Goal: Task Accomplishment & Management: Use online tool/utility

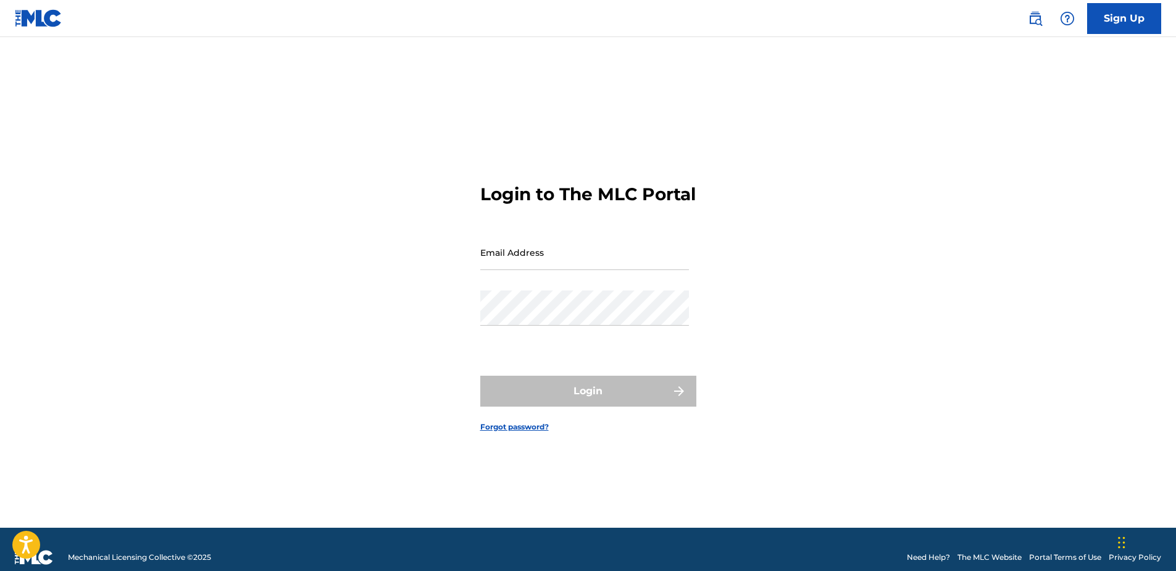
type input "[EMAIL_ADDRESS][DOMAIN_NAME]"
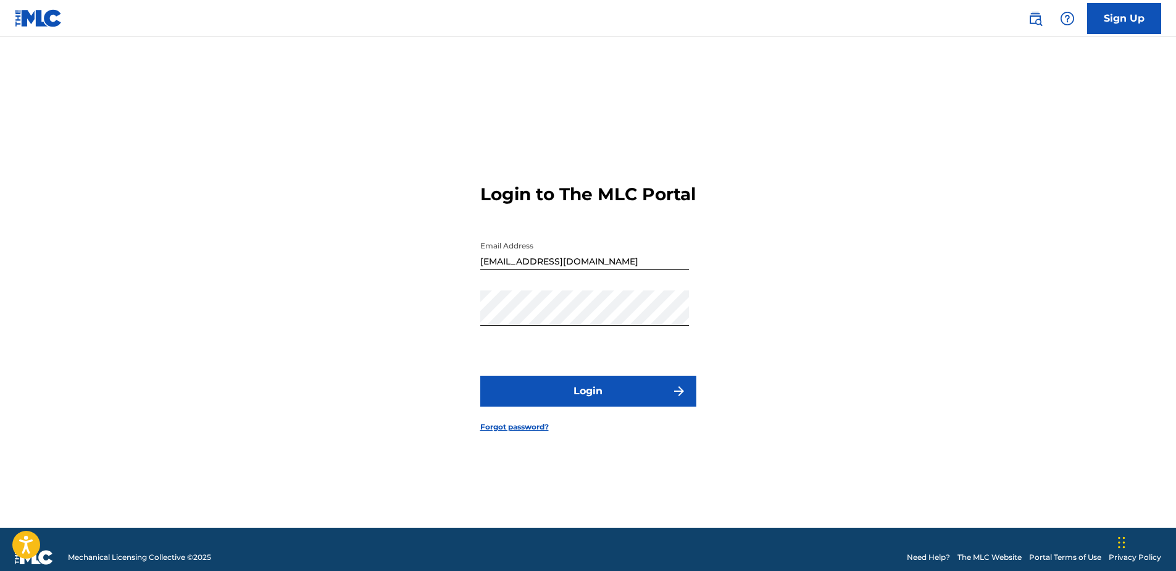
click at [591, 401] on div "Login" at bounding box center [588, 390] width 216 height 31
click at [591, 401] on button "Login" at bounding box center [588, 390] width 216 height 31
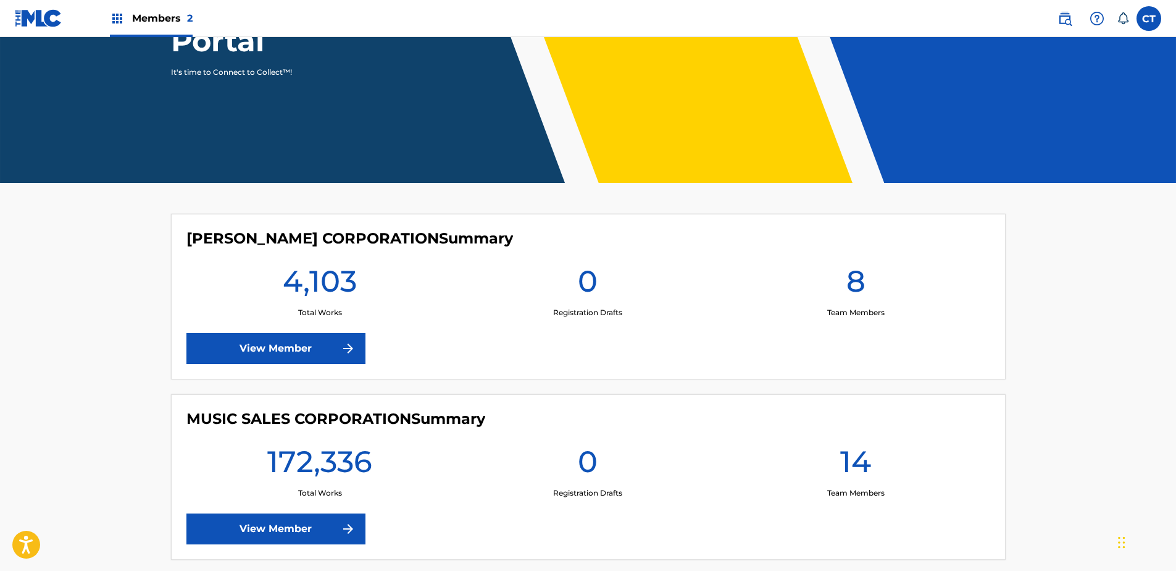
scroll to position [185, 0]
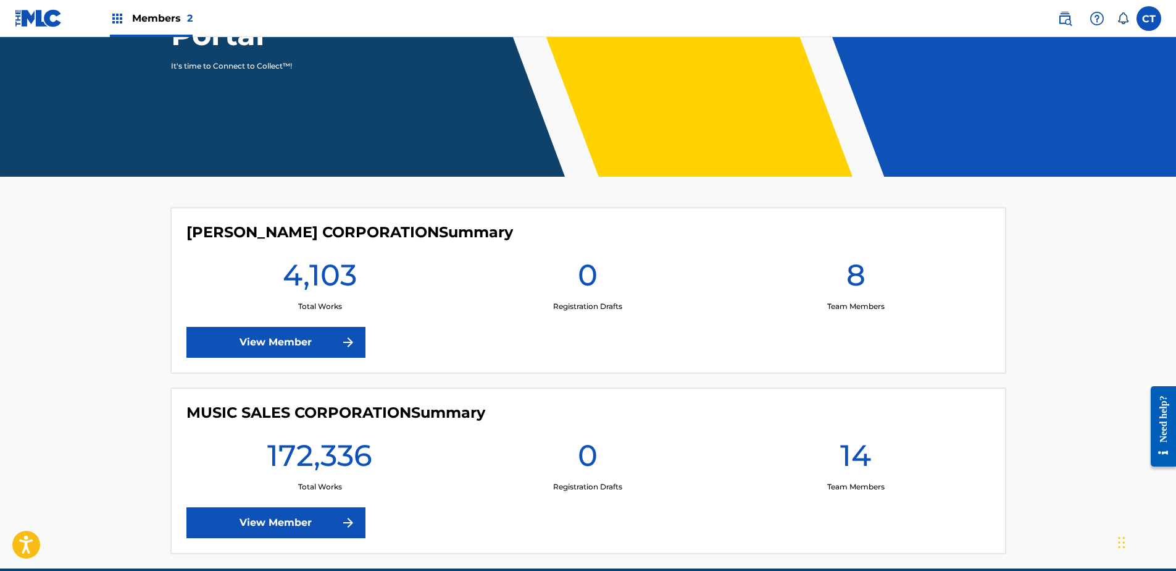
click at [328, 520] on link "View Member" at bounding box center [275, 522] width 179 height 31
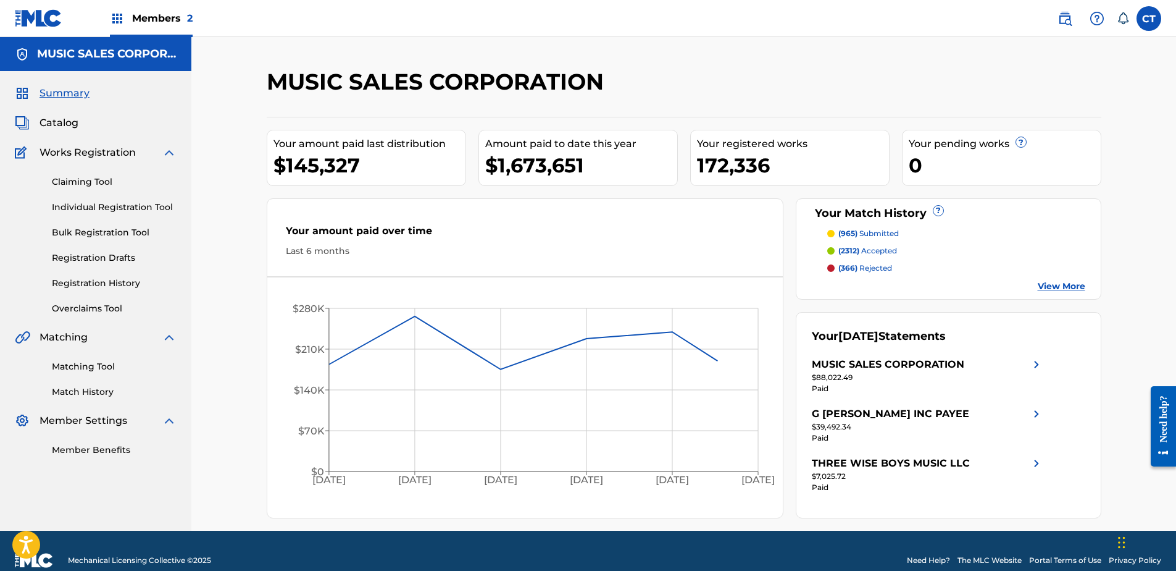
click at [112, 362] on link "Matching Tool" at bounding box center [114, 366] width 125 height 13
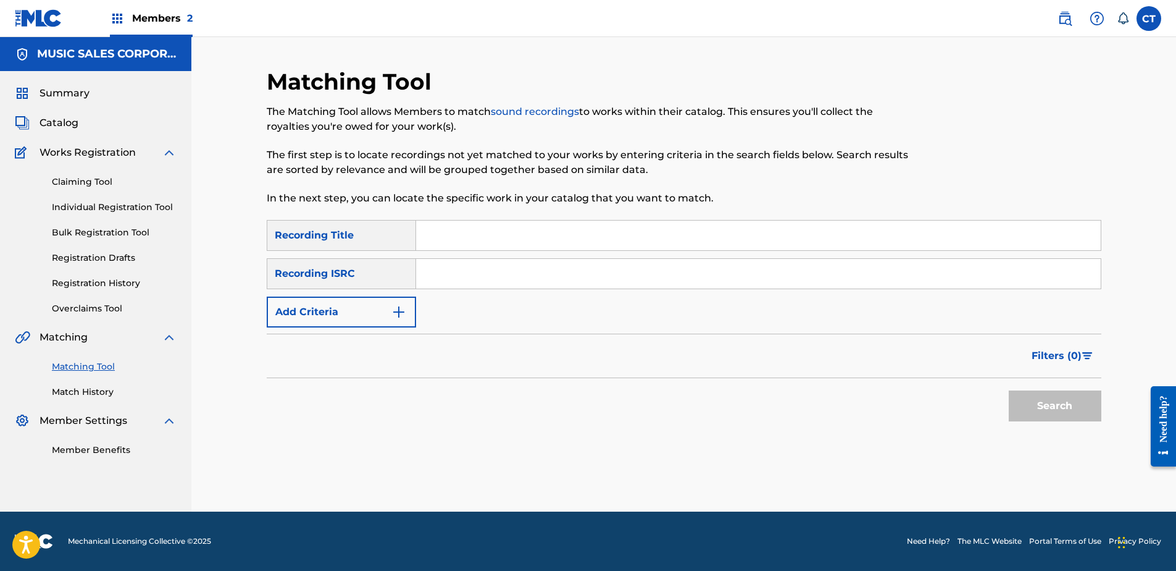
paste input "USSM18500220"
type input "USSM18500220"
click at [1093, 404] on button "Search" at bounding box center [1055, 405] width 93 height 31
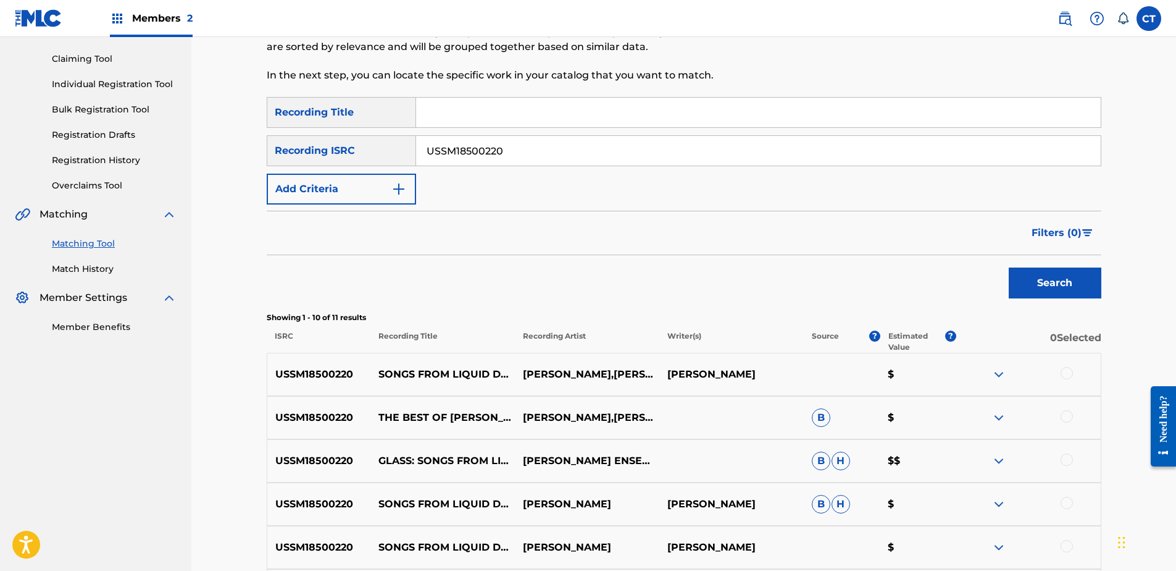
scroll to position [123, 0]
click at [1072, 370] on div at bounding box center [1067, 372] width 12 height 12
drag, startPoint x: 1068, startPoint y: 411, endPoint x: 1067, endPoint y: 427, distance: 16.7
click at [1069, 411] on div at bounding box center [1067, 415] width 12 height 12
click at [1069, 457] on div at bounding box center [1067, 459] width 12 height 12
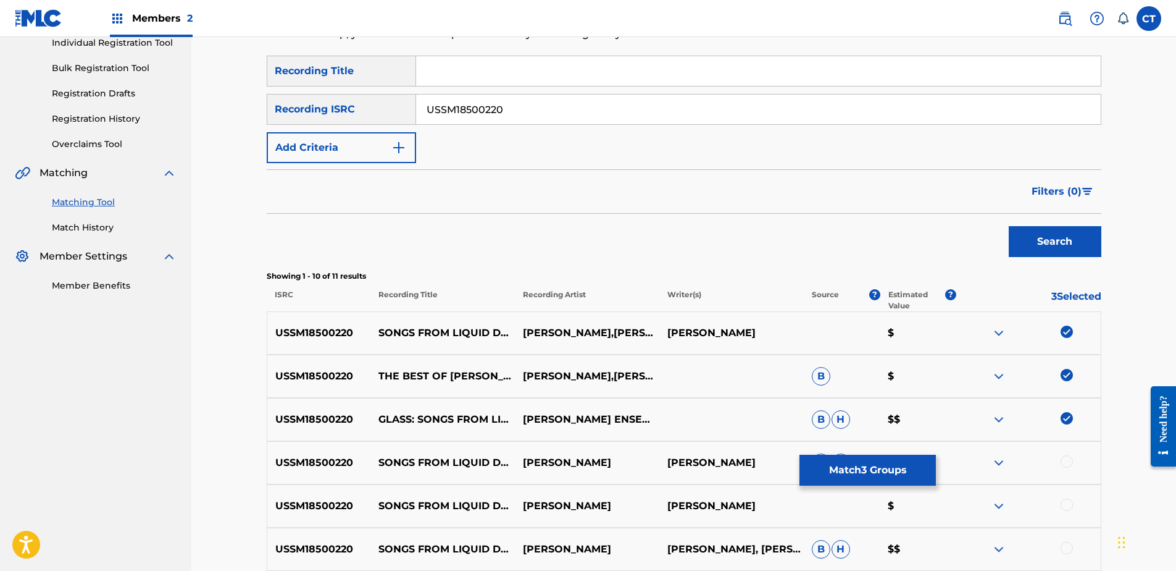
scroll to position [247, 0]
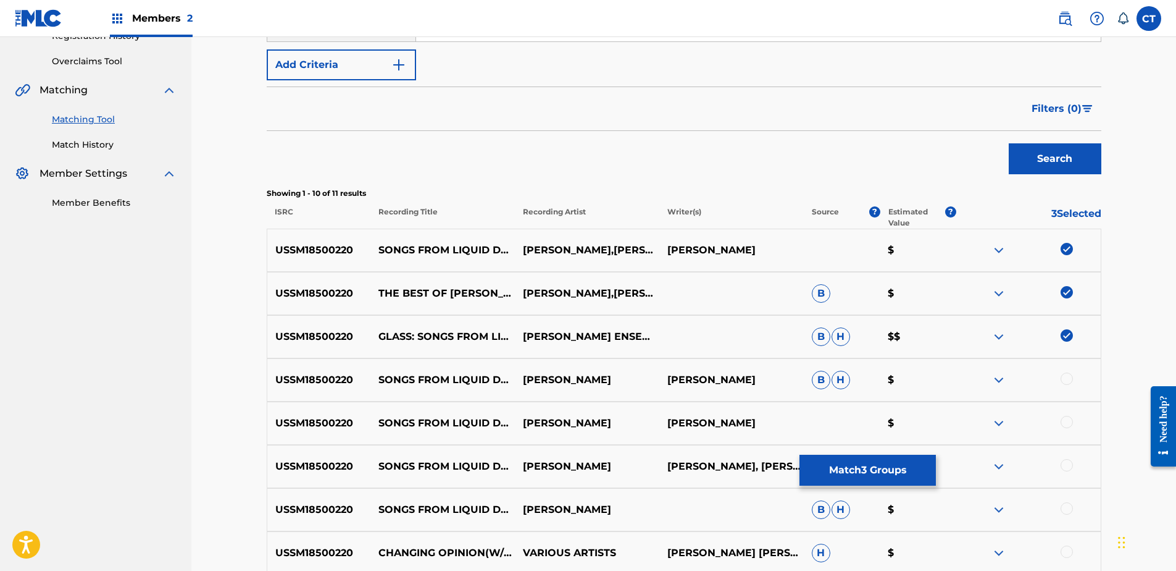
click at [1069, 372] on div "USSM18500220 SONGS FROM LIQUID DAYS: NO. 1, CHANGING OPINION MICHAEL RIESMAN PH…" at bounding box center [684, 379] width 835 height 43
click at [1069, 416] on div "USSM18500220 SONGS FROM LIQUID DAYS: NO. 1, CHANGING OPINION MICHAEL RIESMAN PA…" at bounding box center [684, 422] width 835 height 43
click at [1068, 382] on div at bounding box center [1067, 378] width 12 height 12
click at [1066, 421] on div at bounding box center [1067, 422] width 12 height 12
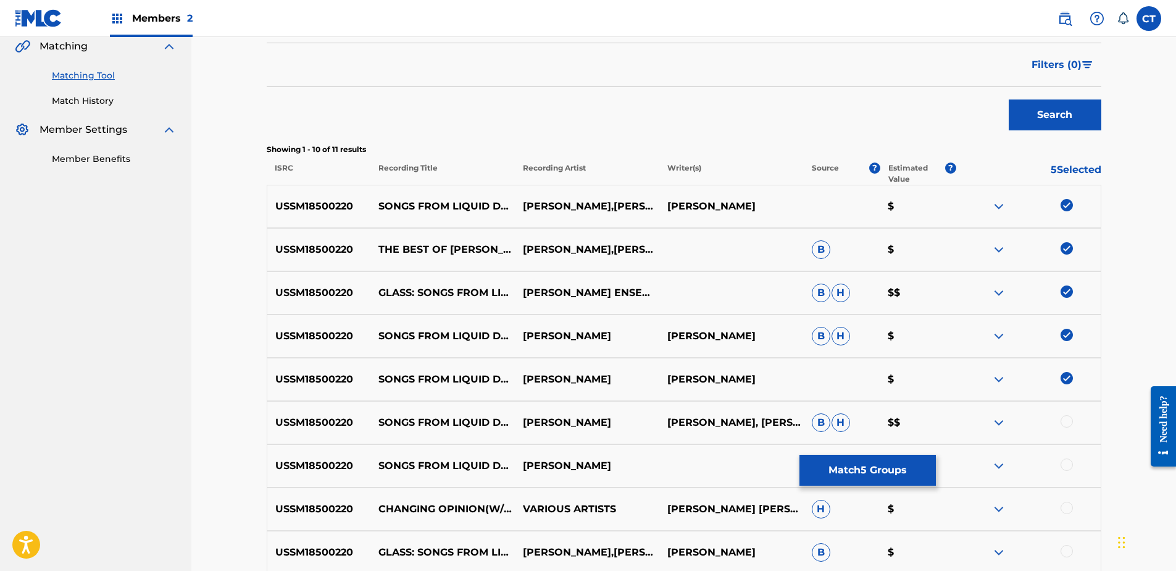
scroll to position [370, 0]
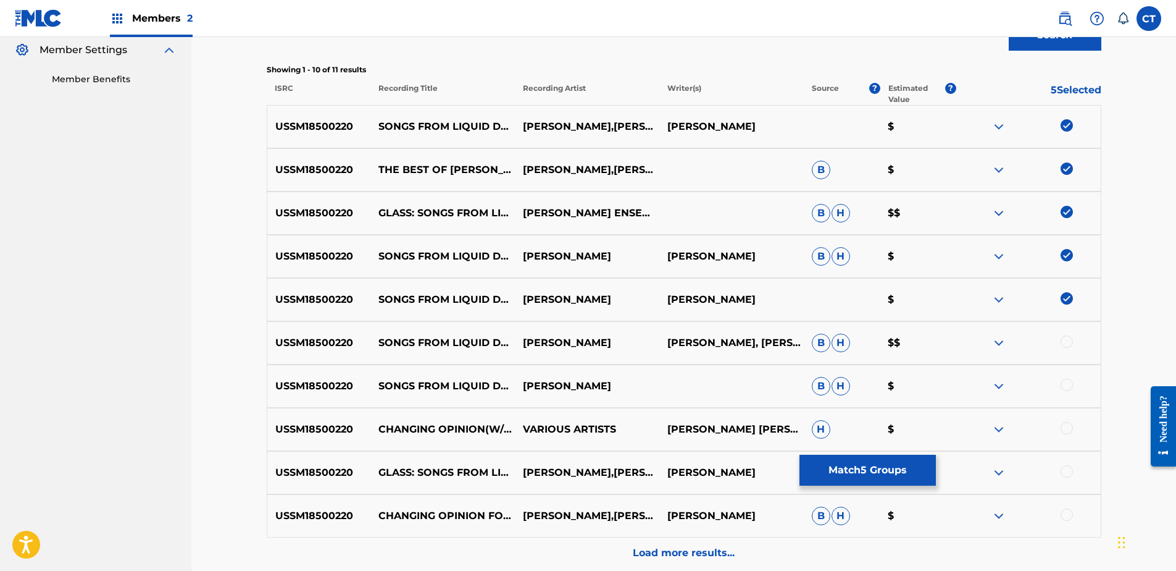
click at [1067, 341] on div at bounding box center [1067, 341] width 12 height 12
click at [1071, 382] on div at bounding box center [1067, 384] width 12 height 12
click at [1067, 426] on div at bounding box center [1067, 428] width 12 height 12
click at [1066, 471] on div at bounding box center [1067, 471] width 12 height 12
click at [1064, 509] on div at bounding box center [1067, 514] width 12 height 12
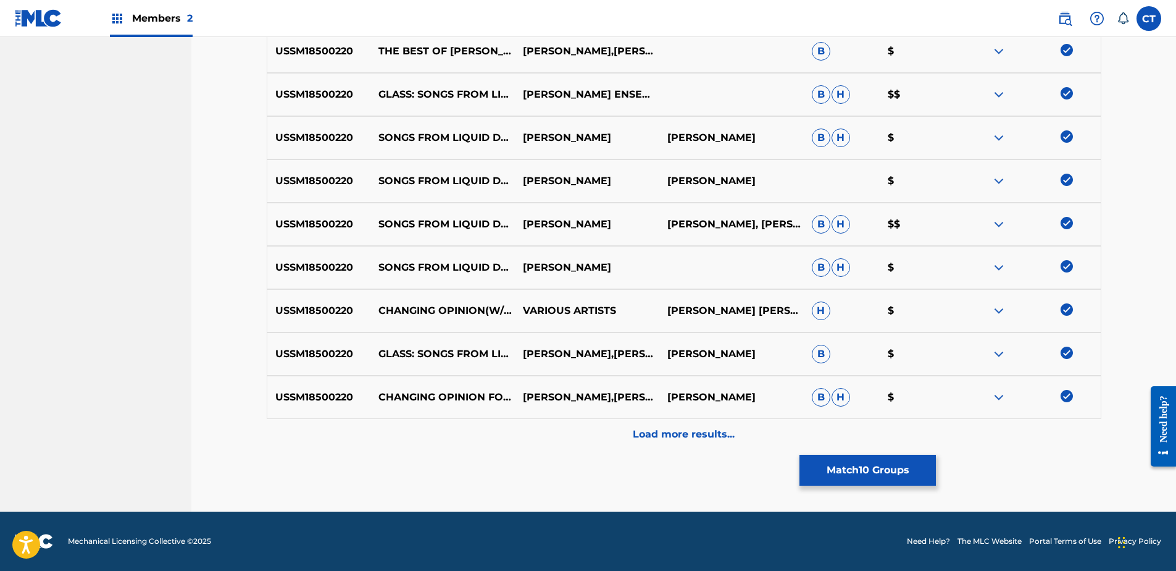
click at [1061, 442] on div "Load more results..." at bounding box center [684, 434] width 835 height 31
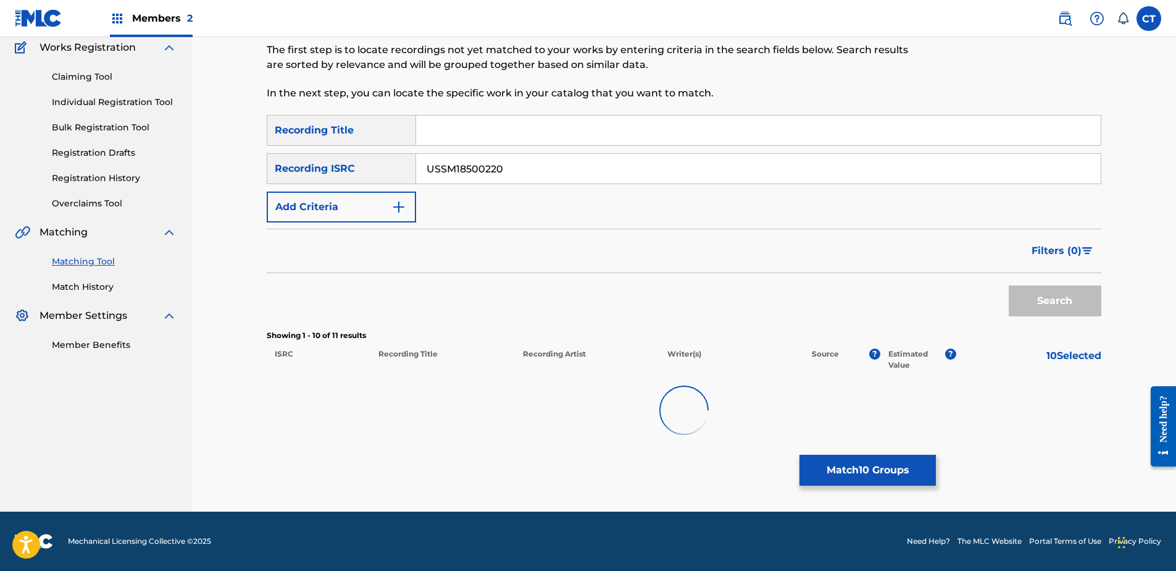
scroll to position [489, 0]
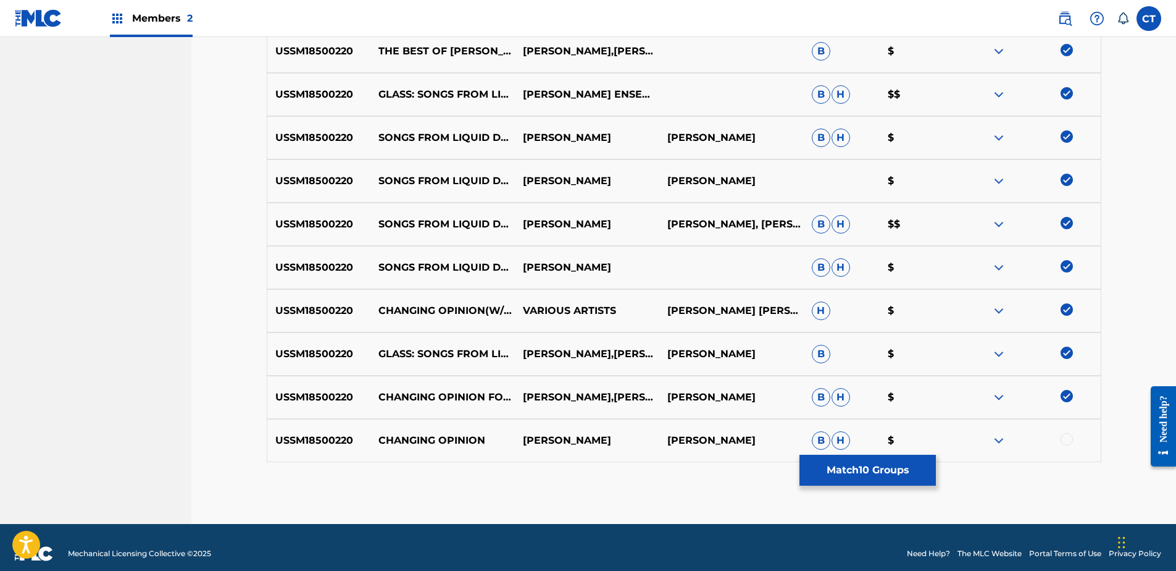
click at [1066, 441] on div at bounding box center [1067, 439] width 12 height 12
click at [911, 463] on button "Match 11 Groups" at bounding box center [868, 469] width 136 height 31
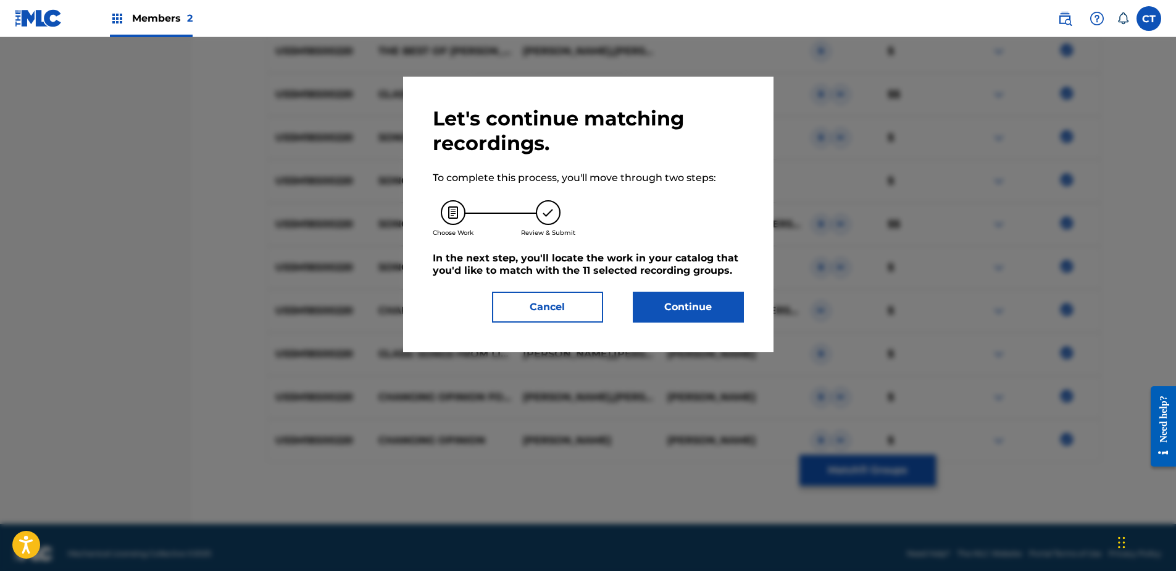
click at [703, 313] on button "Continue" at bounding box center [688, 306] width 111 height 31
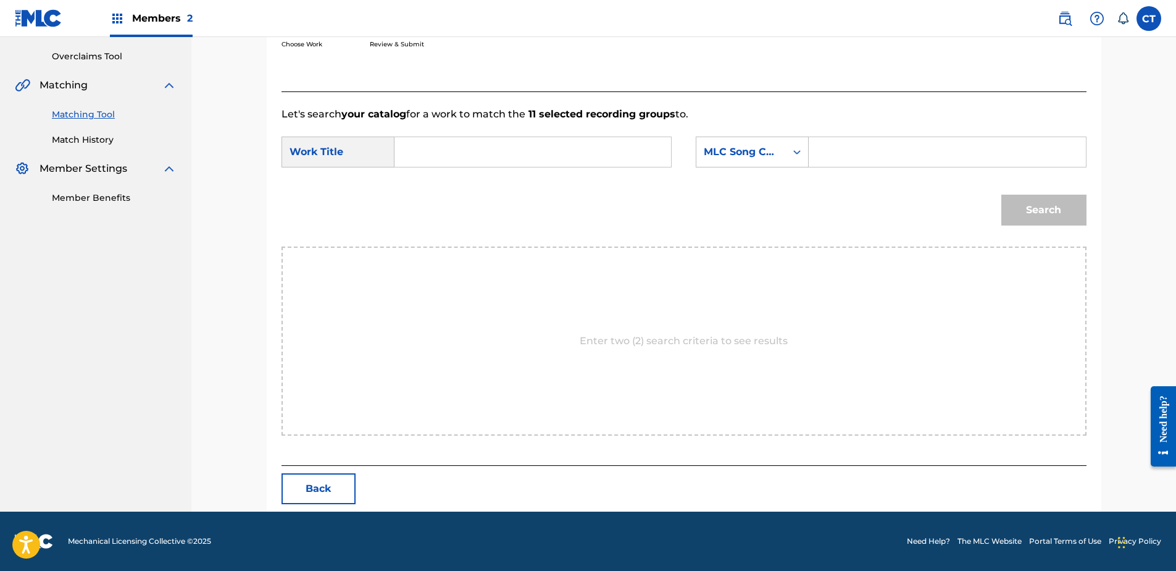
scroll to position [252, 0]
click at [467, 153] on input "Search Form" at bounding box center [533, 152] width 256 height 30
click at [413, 217] on div "changing op inion (from "songs from liquid days")" at bounding box center [440, 224] width 70 height 111
type input "changing opinion (from "songs from liquid days")"
click at [770, 142] on div "MLC Song Code" at bounding box center [741, 151] width 90 height 23
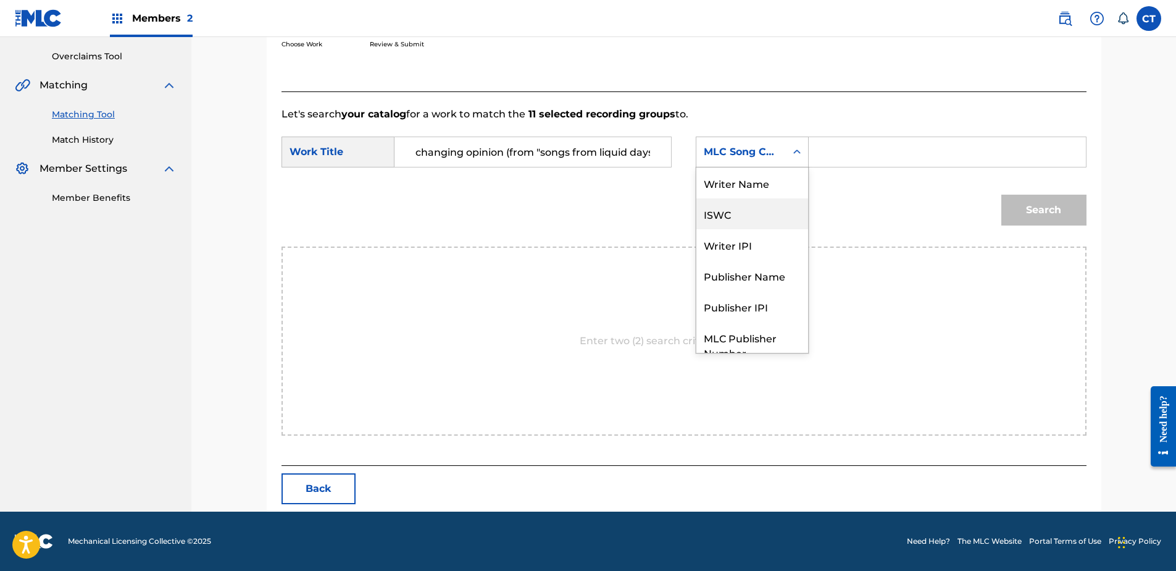
scroll to position [0, 0]
click at [767, 177] on div "Writer Name" at bounding box center [752, 182] width 112 height 31
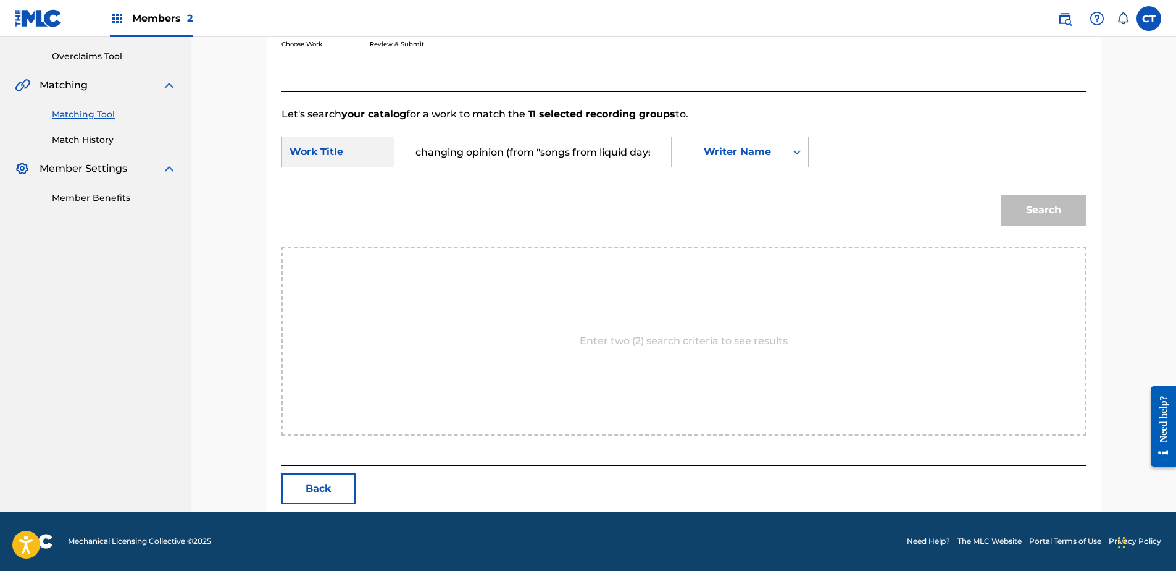
click at [840, 155] on input "Search Form" at bounding box center [947, 152] width 256 height 30
type input "glass"
click at [1001, 194] on button "Search" at bounding box center [1043, 209] width 85 height 31
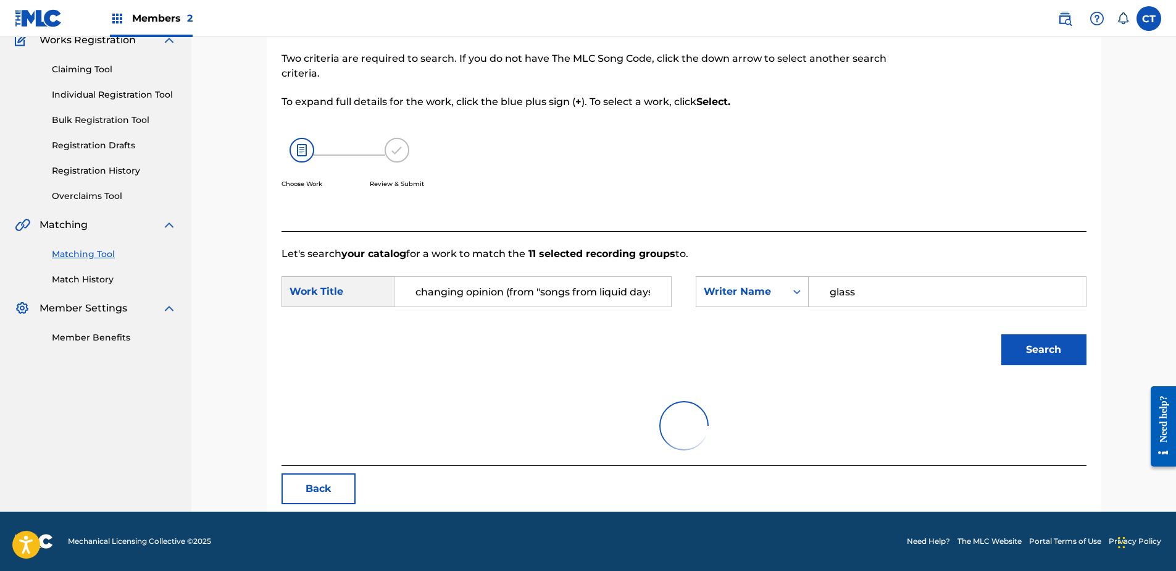
scroll to position [252, 0]
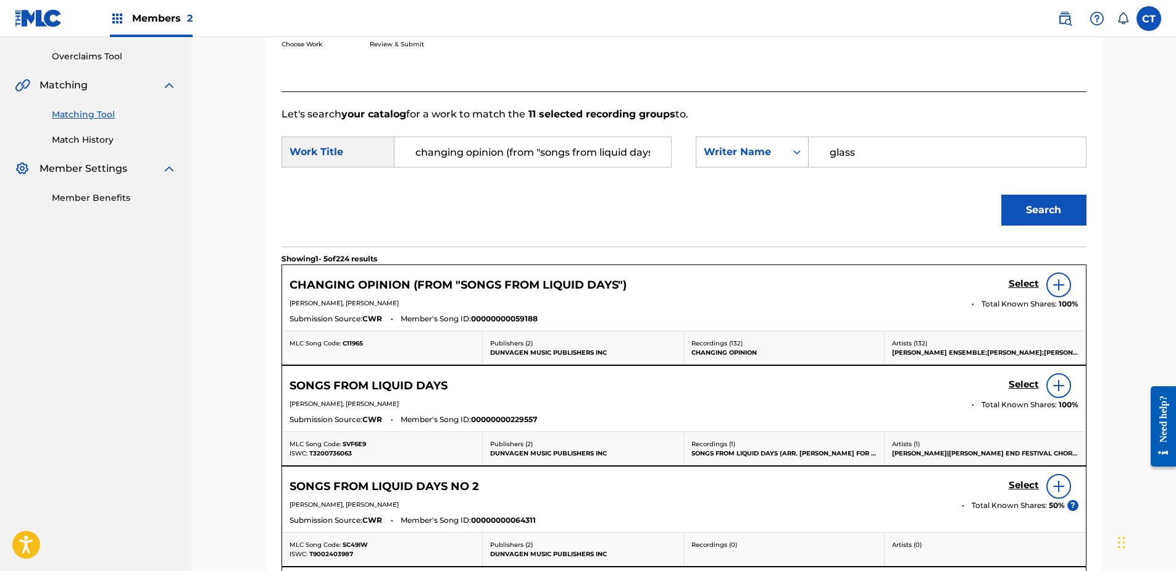
click at [1018, 285] on h5 "Select" at bounding box center [1024, 284] width 30 height 12
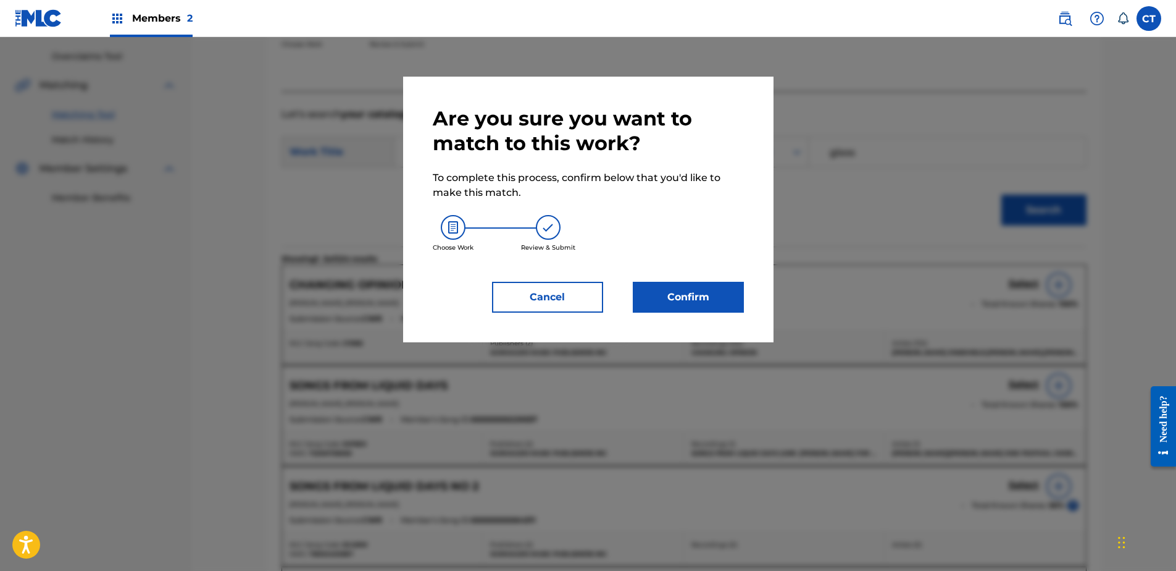
click at [641, 285] on button "Confirm" at bounding box center [688, 297] width 111 height 31
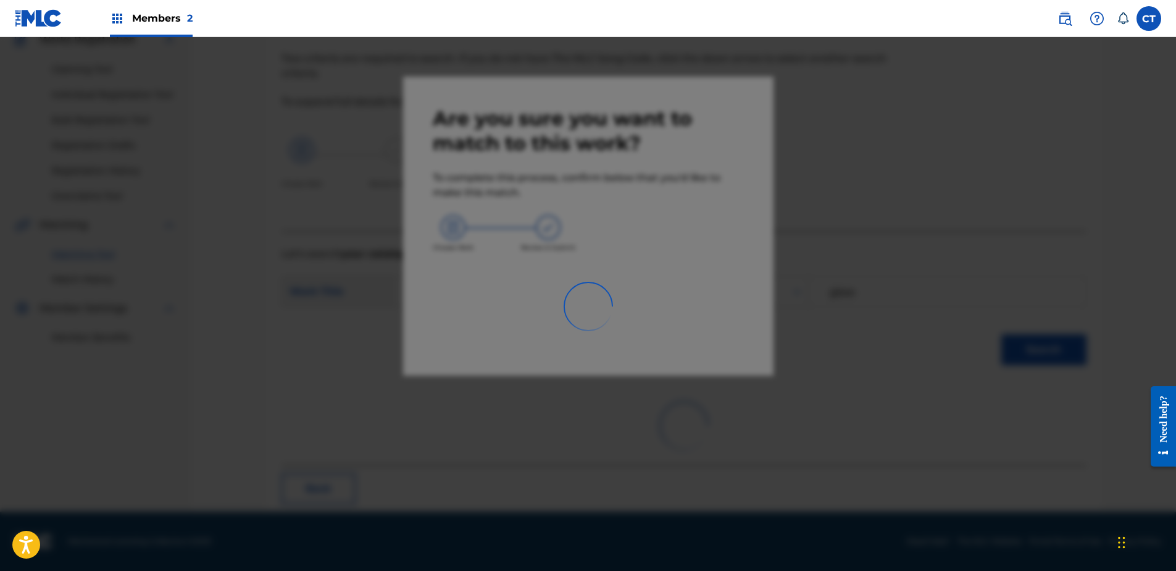
scroll to position [112, 0]
click at [713, 324] on div at bounding box center [588, 322] width 1176 height 571
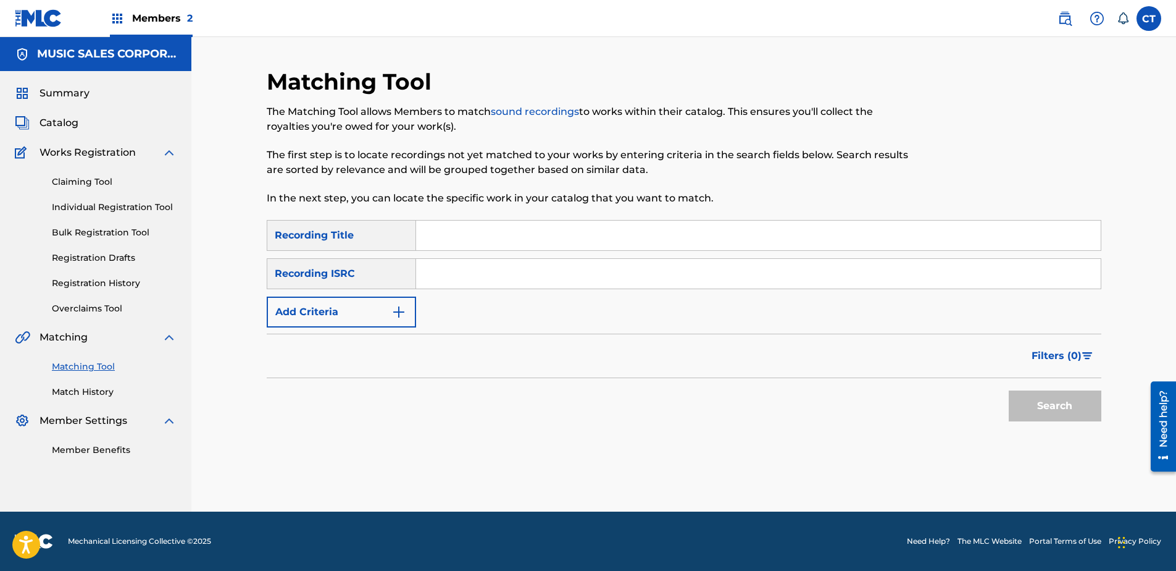
drag, startPoint x: 471, startPoint y: 288, endPoint x: 440, endPoint y: 270, distance: 36.2
click at [438, 272] on input "Search Form" at bounding box center [758, 274] width 685 height 30
paste input "US65R0803701"
type input "US65R0803701"
click at [1006, 393] on div "Search" at bounding box center [1052, 402] width 99 height 49
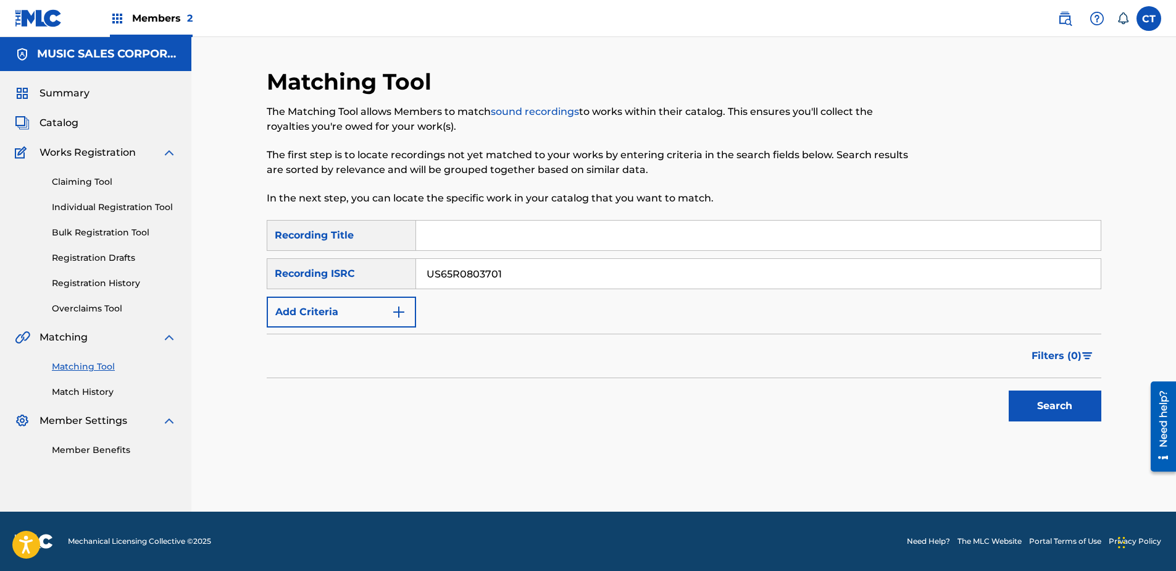
click at [1042, 402] on button "Search" at bounding box center [1055, 405] width 93 height 31
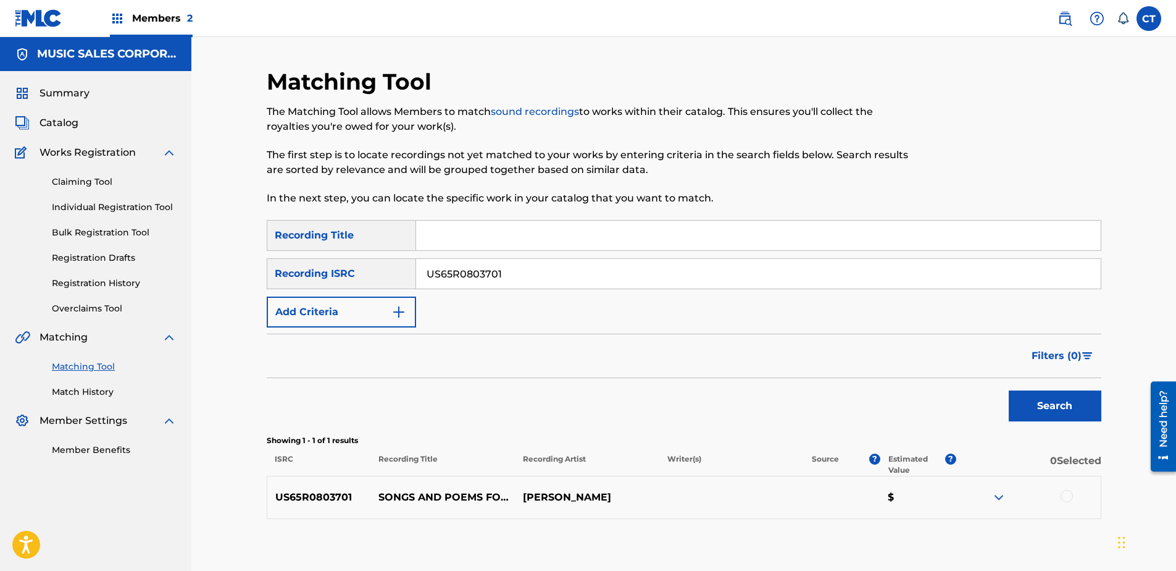
scroll to position [62, 0]
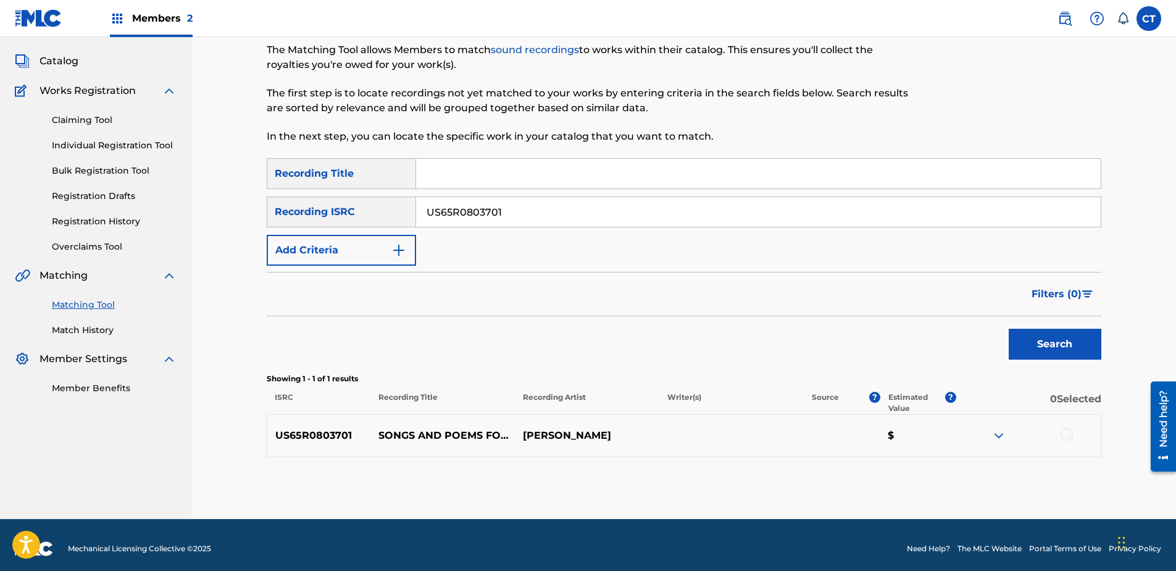
click at [1067, 437] on div at bounding box center [1067, 434] width 12 height 12
click at [897, 472] on button "Match 1 Group" at bounding box center [868, 469] width 136 height 31
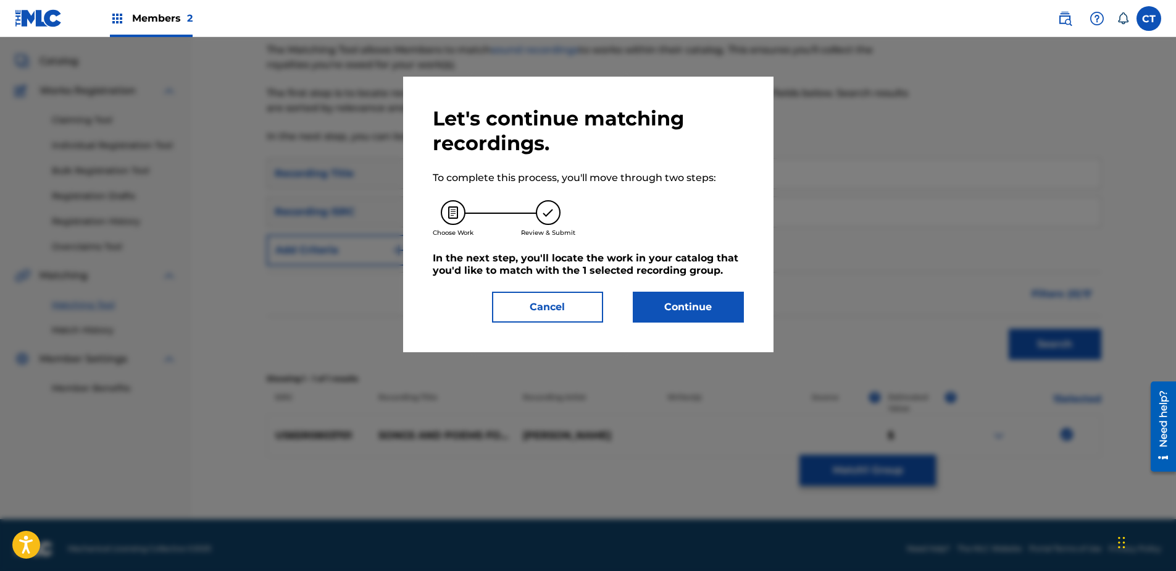
click at [661, 314] on button "Continue" at bounding box center [688, 306] width 111 height 31
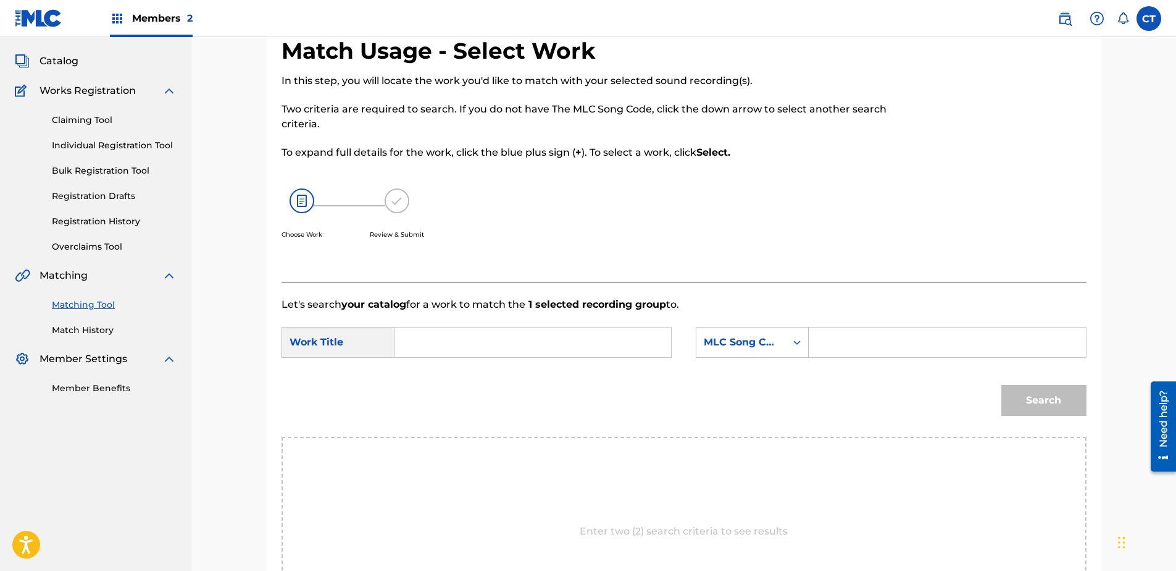
click at [420, 338] on input "Search Form" at bounding box center [533, 342] width 256 height 30
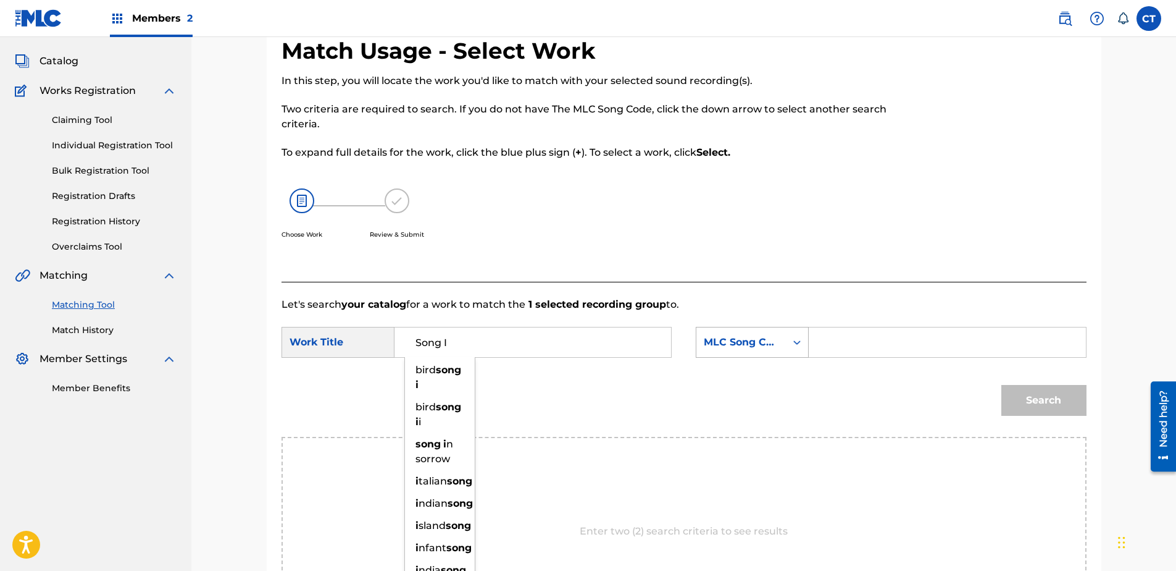
type input "Song I"
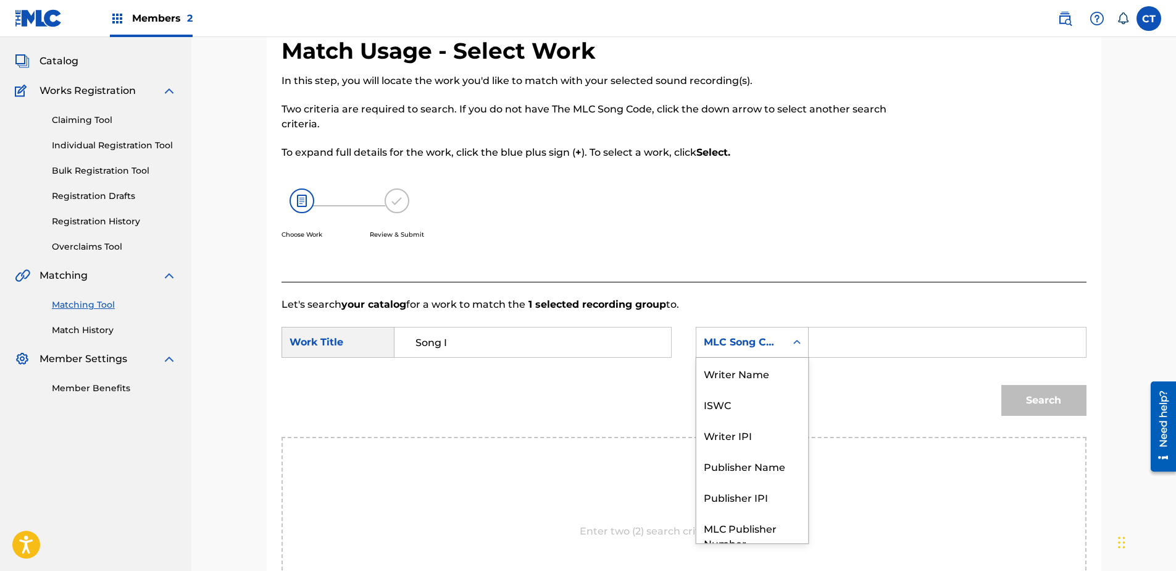
click at [714, 350] on div "MLC Song Code" at bounding box center [741, 341] width 90 height 23
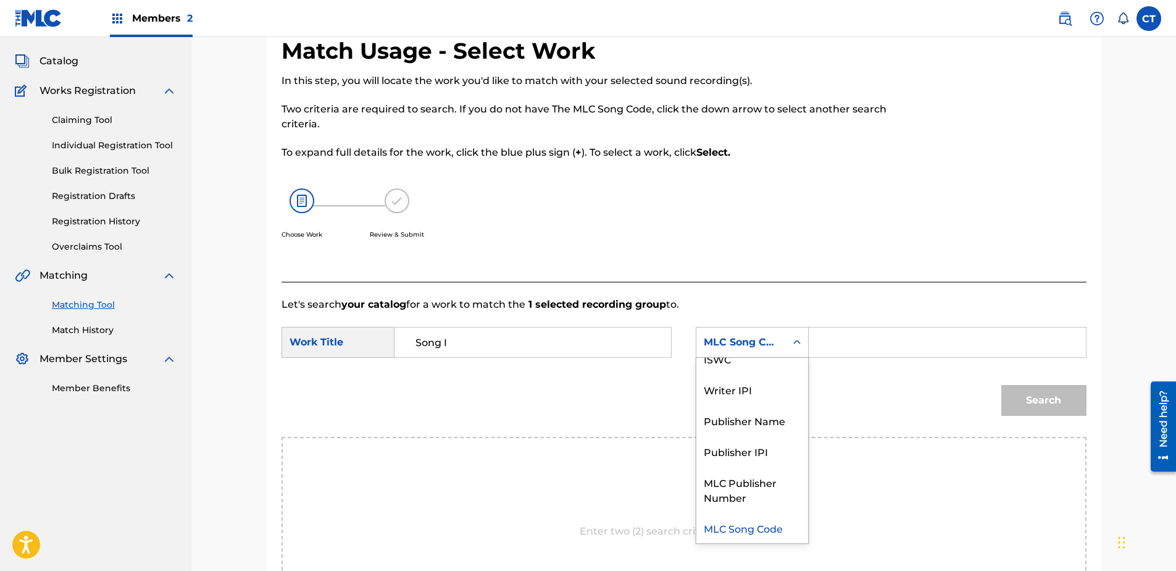
scroll to position [0, 0]
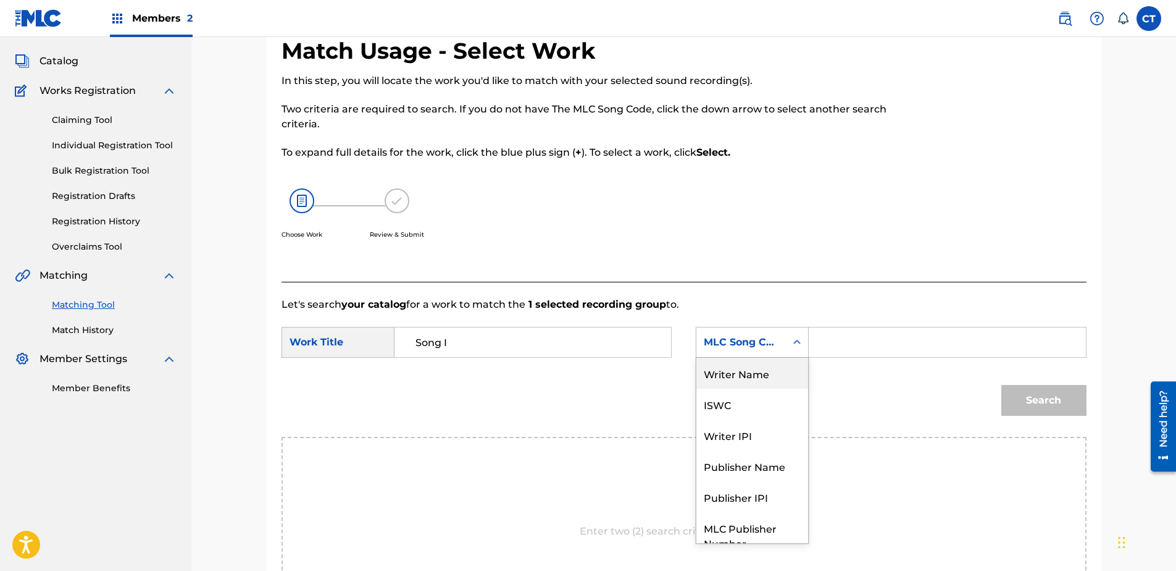
drag, startPoint x: 742, startPoint y: 374, endPoint x: 798, endPoint y: 361, distance: 57.7
click at [743, 374] on div "Writer Name" at bounding box center [752, 372] width 112 height 31
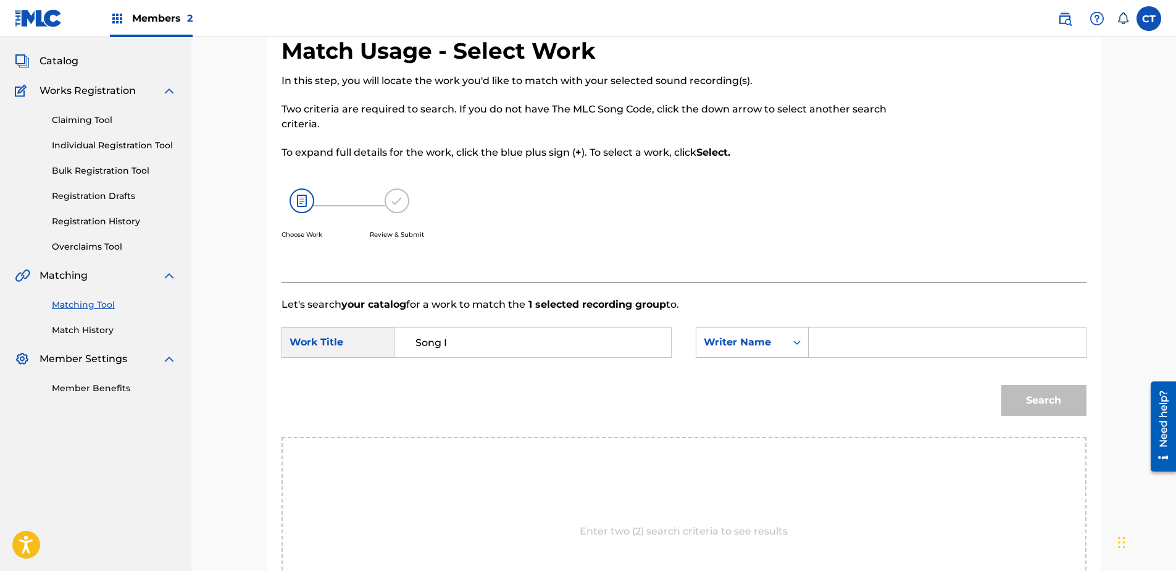
click at [825, 354] on input "Search Form" at bounding box center [947, 342] width 256 height 30
type input "glass"
click at [1001, 385] on button "Search" at bounding box center [1043, 400] width 85 height 31
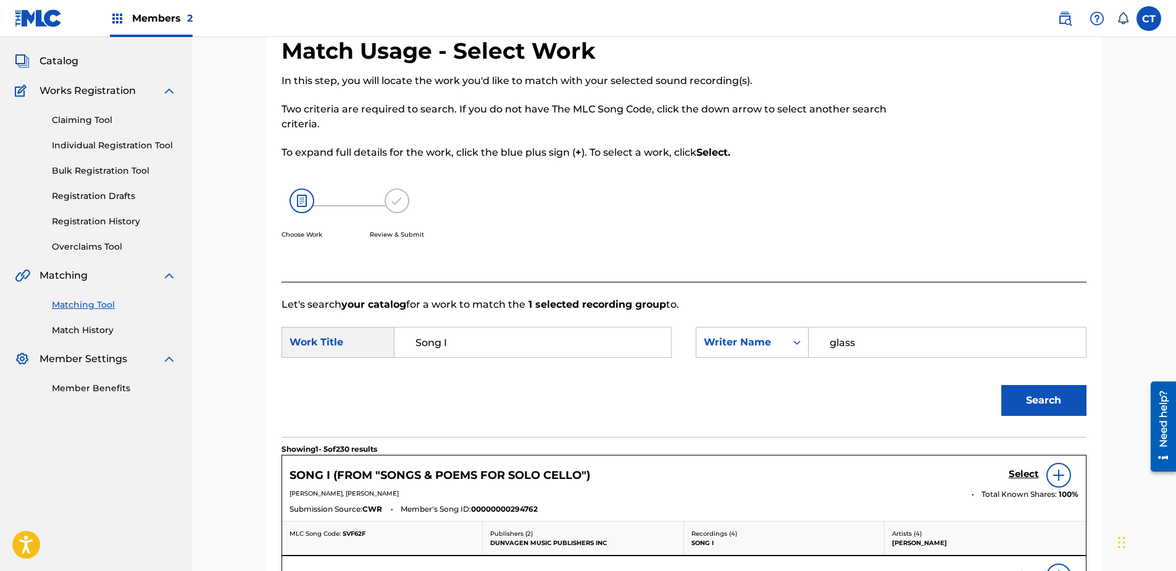
click at [1032, 472] on h5 "Select" at bounding box center [1024, 474] width 30 height 12
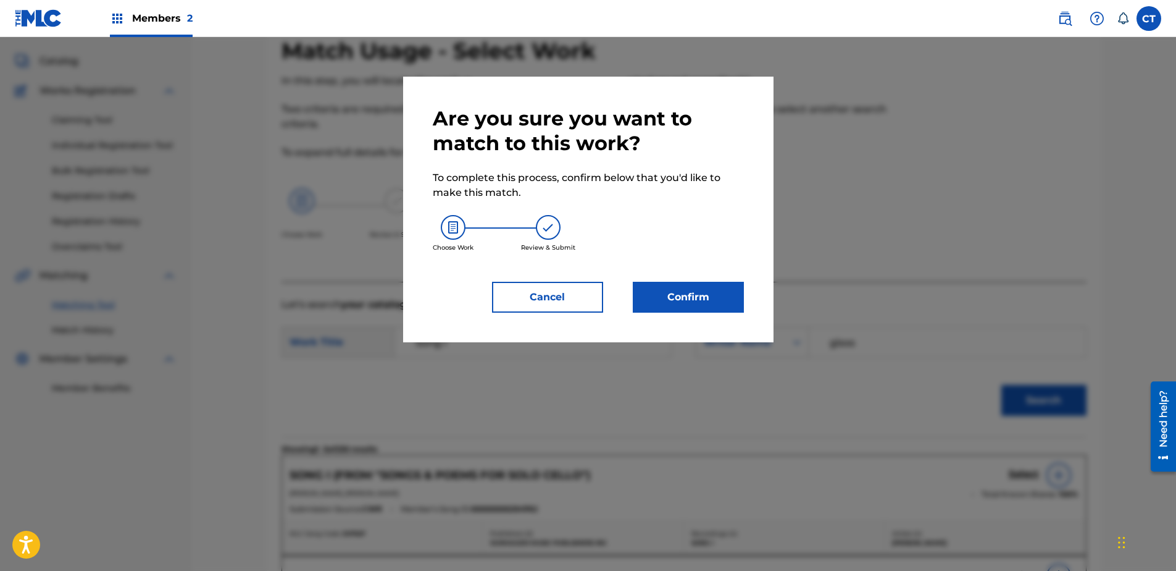
click at [709, 297] on button "Confirm" at bounding box center [688, 297] width 111 height 31
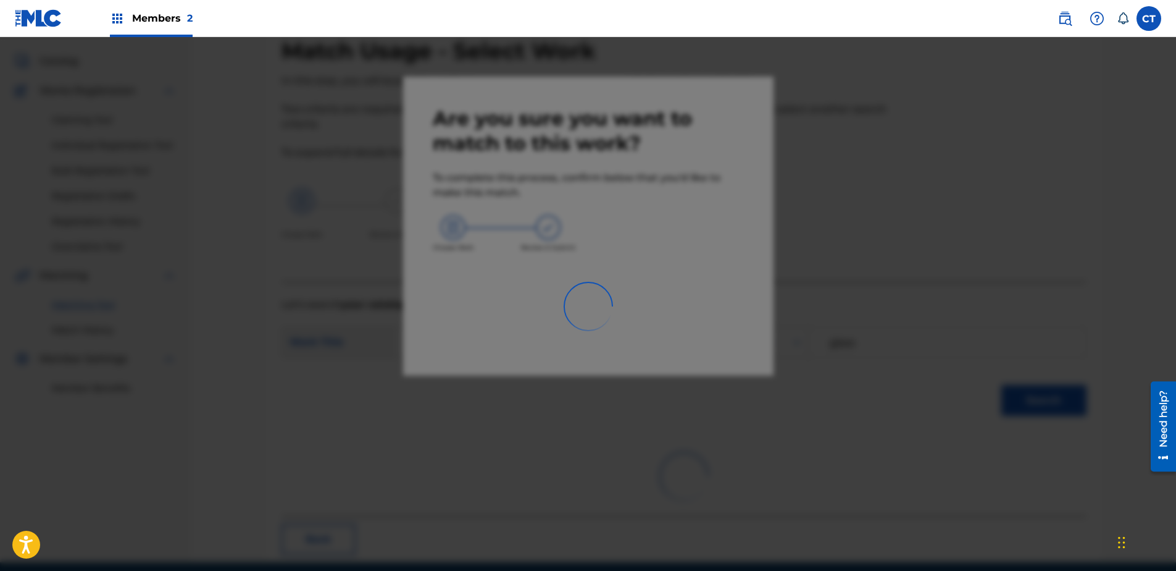
scroll to position [33, 0]
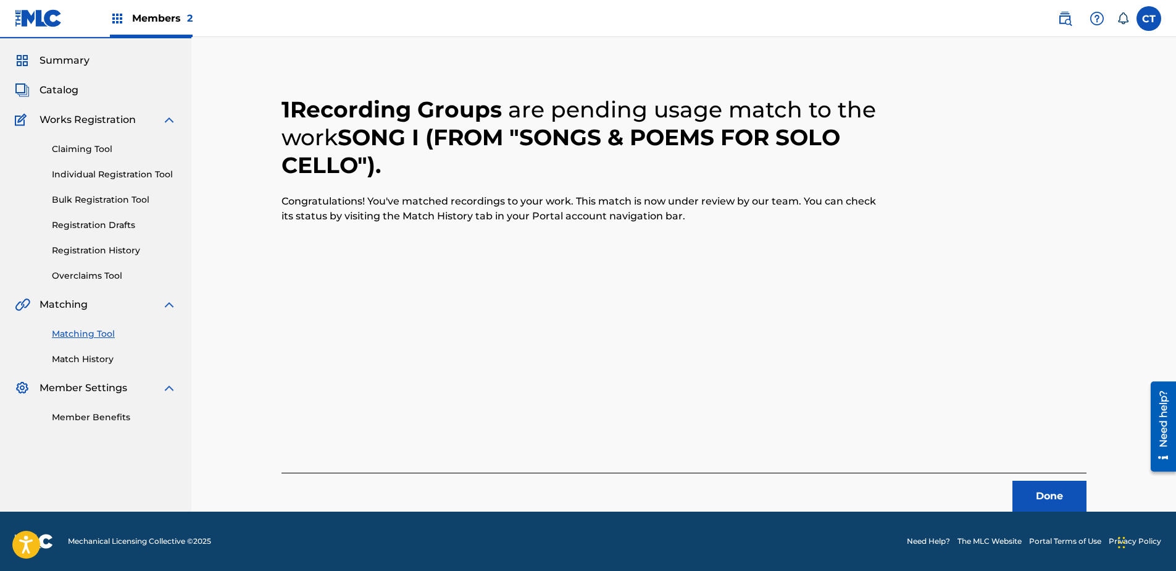
click at [1063, 494] on button "Done" at bounding box center [1050, 495] width 74 height 31
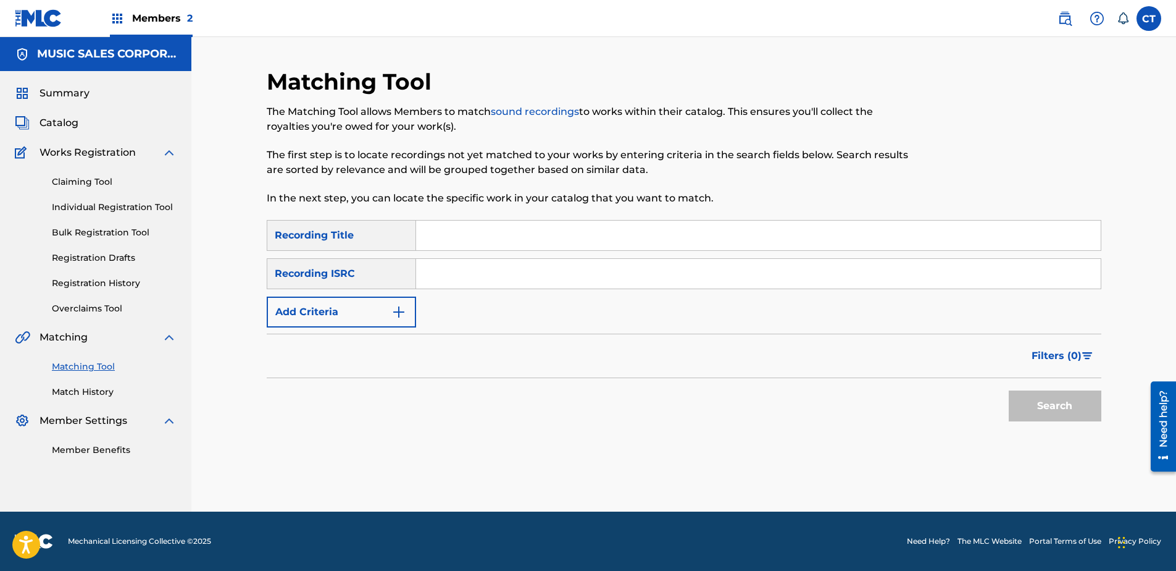
paste input "US65R0803702"
click at [1060, 421] on div "Search" at bounding box center [1052, 402] width 99 height 49
click at [1057, 411] on button "Search" at bounding box center [1055, 405] width 93 height 31
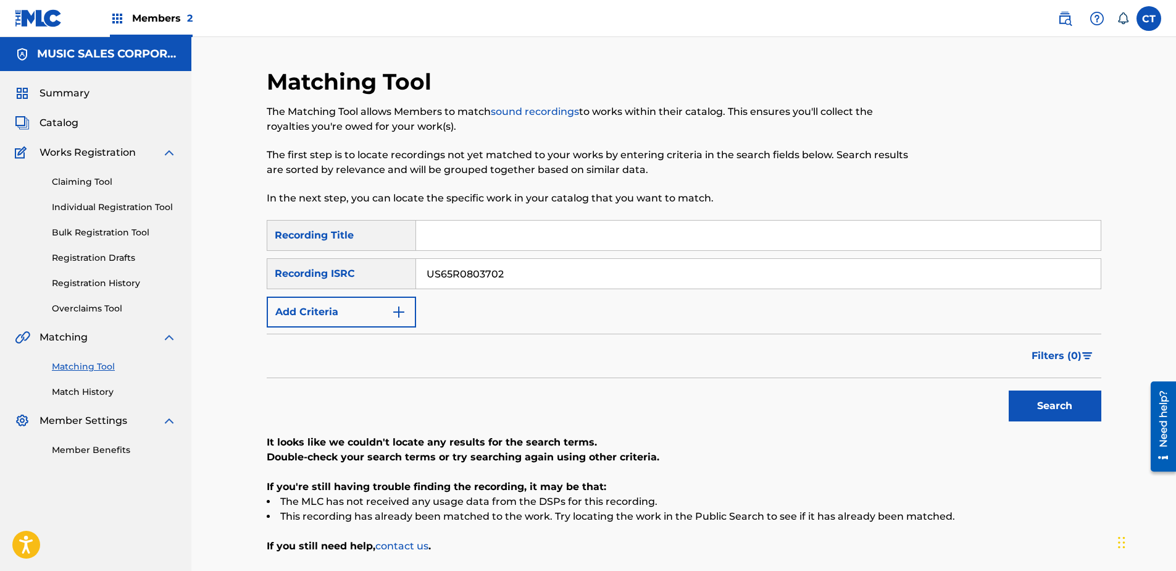
click at [540, 277] on input "US65R0803702" at bounding box center [758, 274] width 685 height 30
click at [1009, 390] on button "Search" at bounding box center [1055, 405] width 93 height 31
click at [540, 277] on input "US65R0803703" at bounding box center [758, 274] width 685 height 30
click at [522, 274] on input "US65R0803703" at bounding box center [758, 274] width 685 height 30
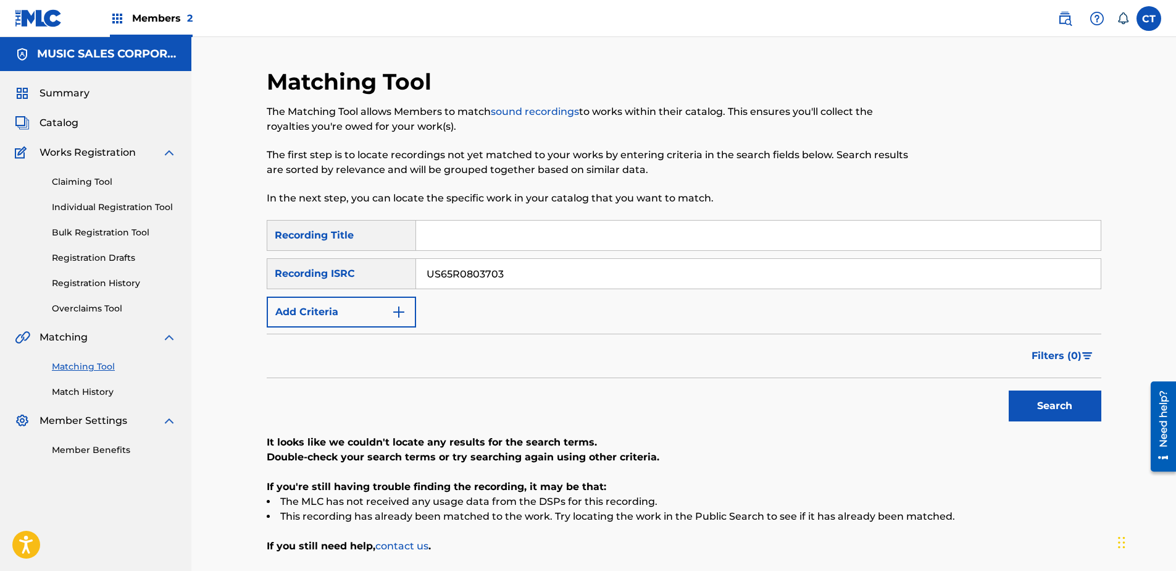
click at [522, 274] on input "US65R0803703" at bounding box center [758, 274] width 685 height 30
paste input "4"
click at [1048, 410] on button "Search" at bounding box center [1055, 405] width 93 height 31
click at [624, 261] on input "US65R0803704" at bounding box center [758, 274] width 685 height 30
type input "US65R0803705"
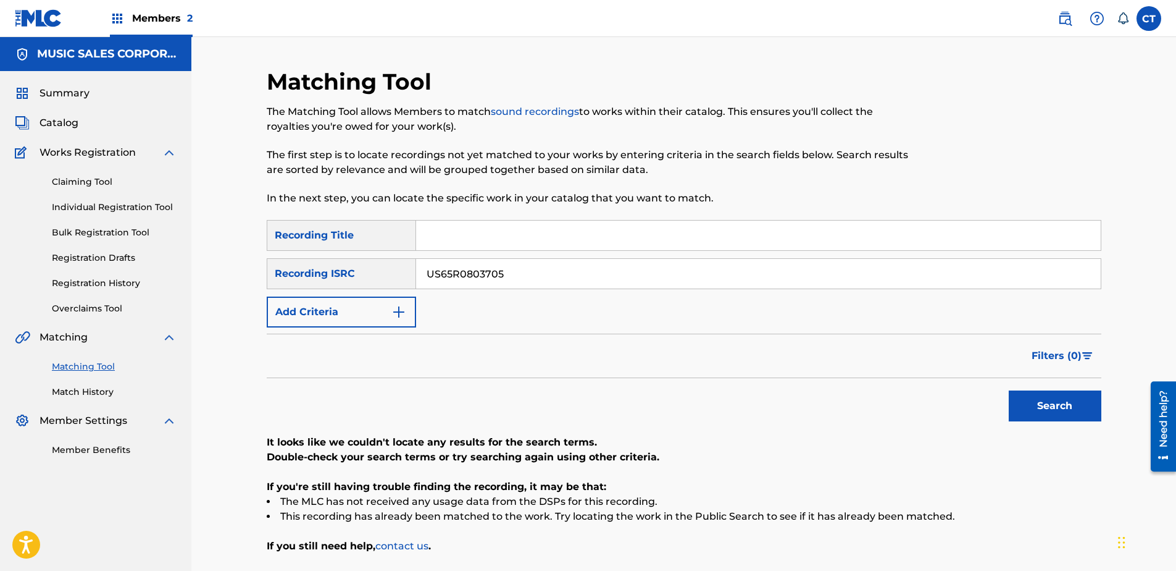
click at [1009, 390] on button "Search" at bounding box center [1055, 405] width 93 height 31
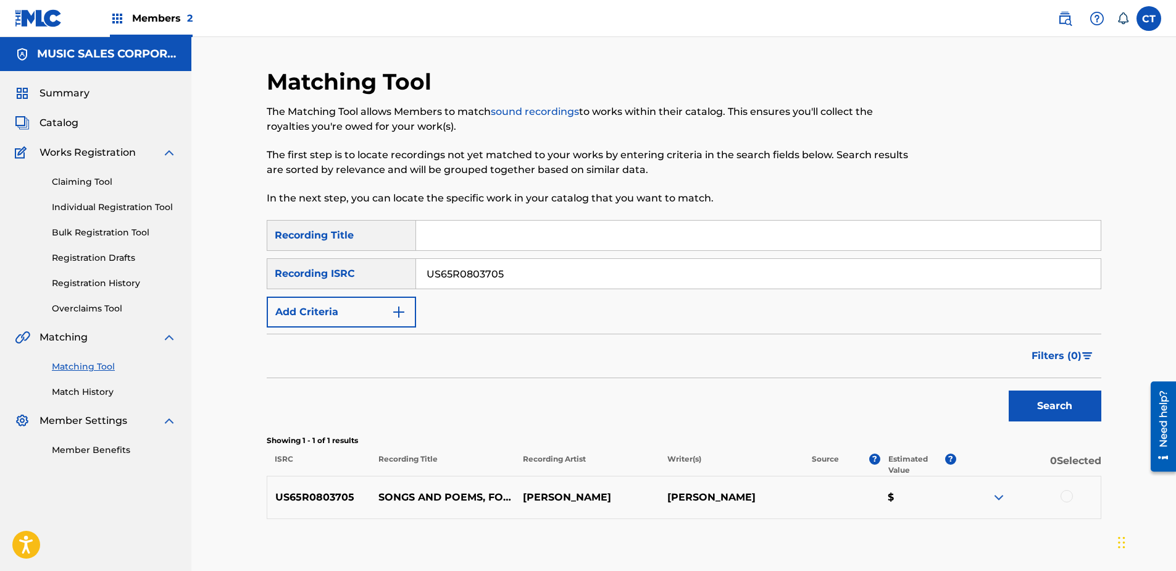
click at [1066, 497] on div at bounding box center [1067, 496] width 12 height 12
click at [861, 474] on button "Match 1 Group" at bounding box center [868, 469] width 136 height 31
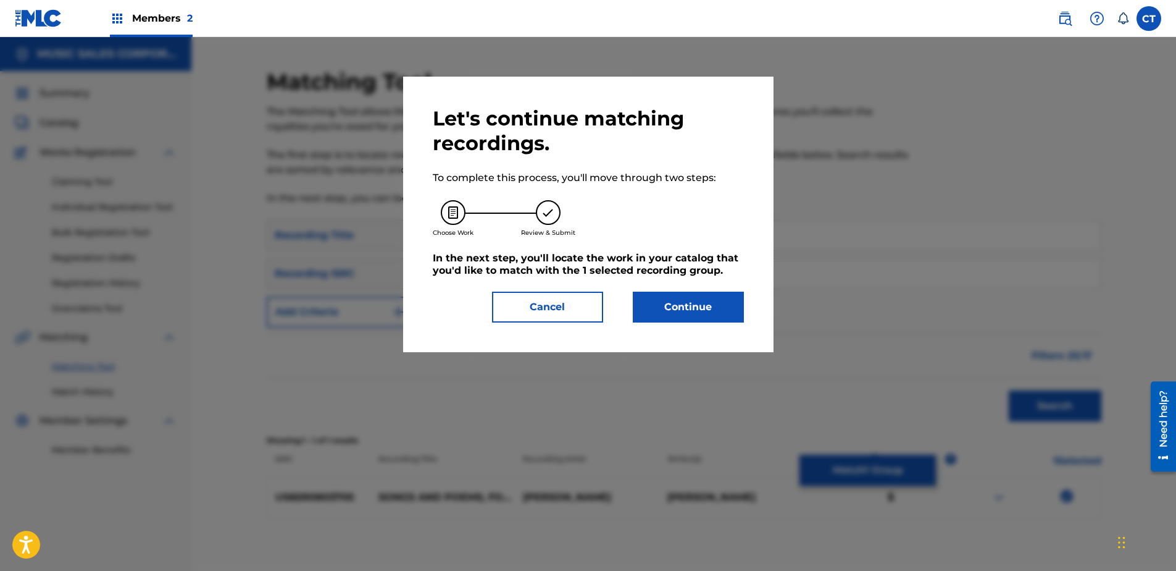
click at [669, 311] on button "Continue" at bounding box center [688, 306] width 111 height 31
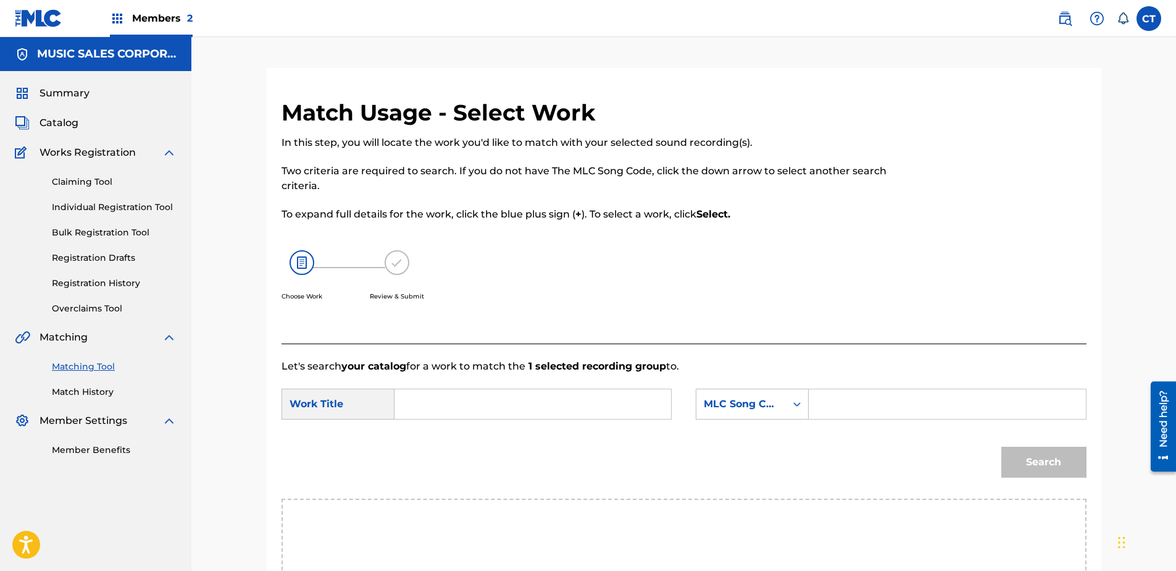
click at [439, 397] on input "Search Form" at bounding box center [533, 404] width 256 height 30
type input "song V"
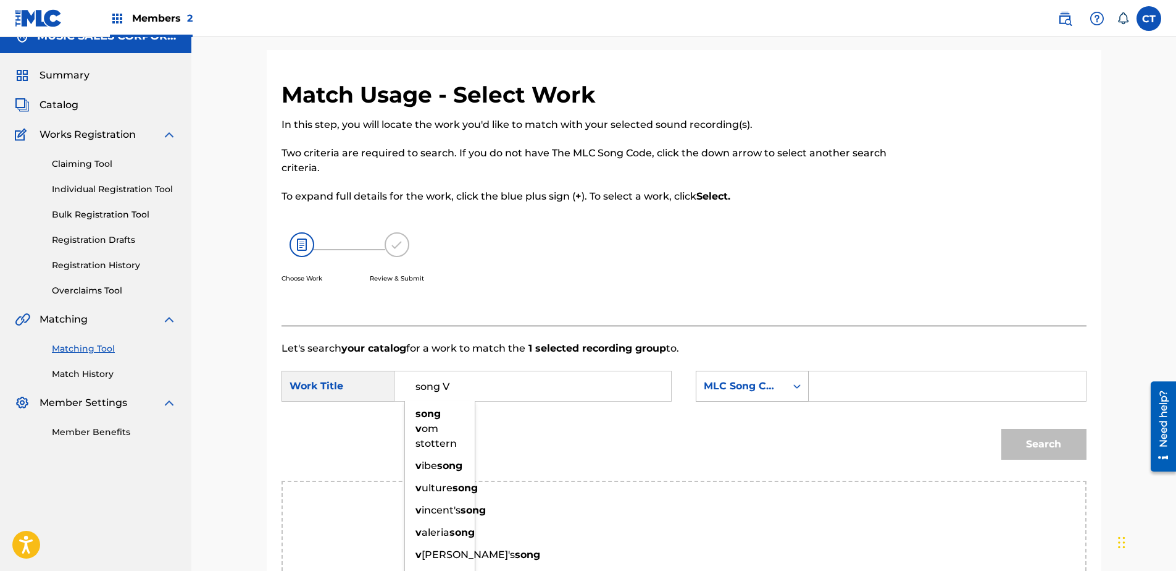
click at [764, 401] on div "MLC Song Code" at bounding box center [752, 385] width 113 height 31
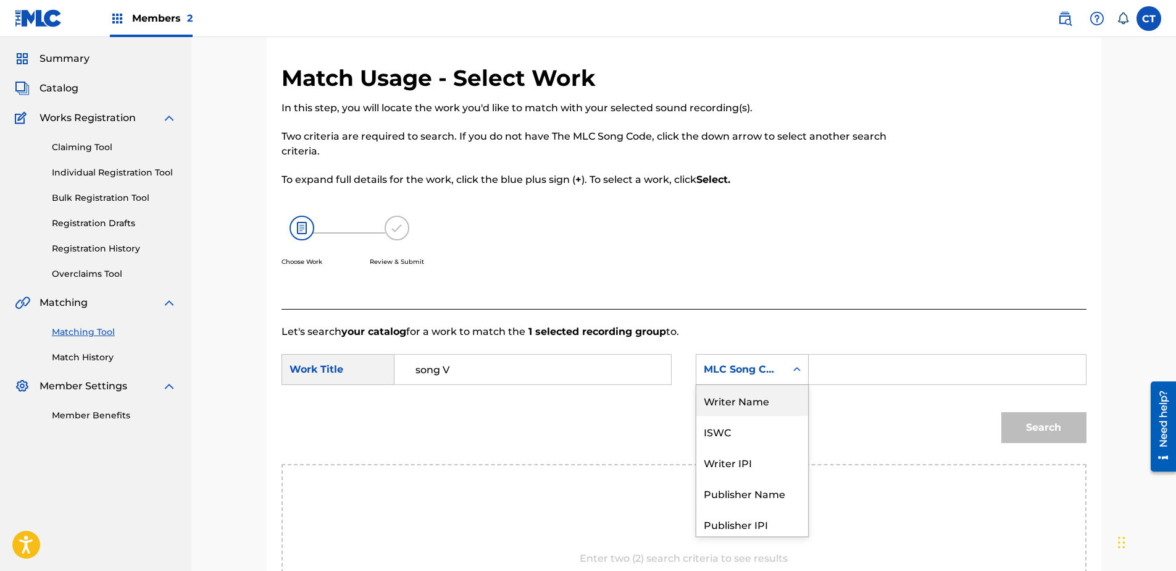
click at [751, 405] on div "Writer Name" at bounding box center [752, 400] width 112 height 31
click at [845, 375] on input "Search Form" at bounding box center [947, 369] width 256 height 30
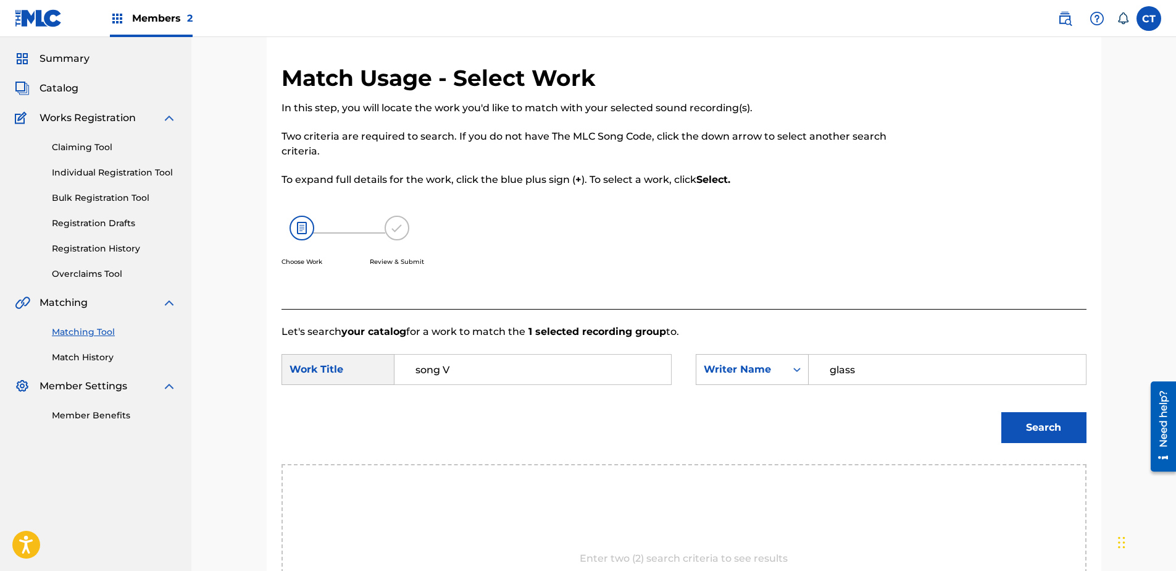
type input "glass"
click at [1001, 412] on button "Search" at bounding box center [1043, 427] width 85 height 31
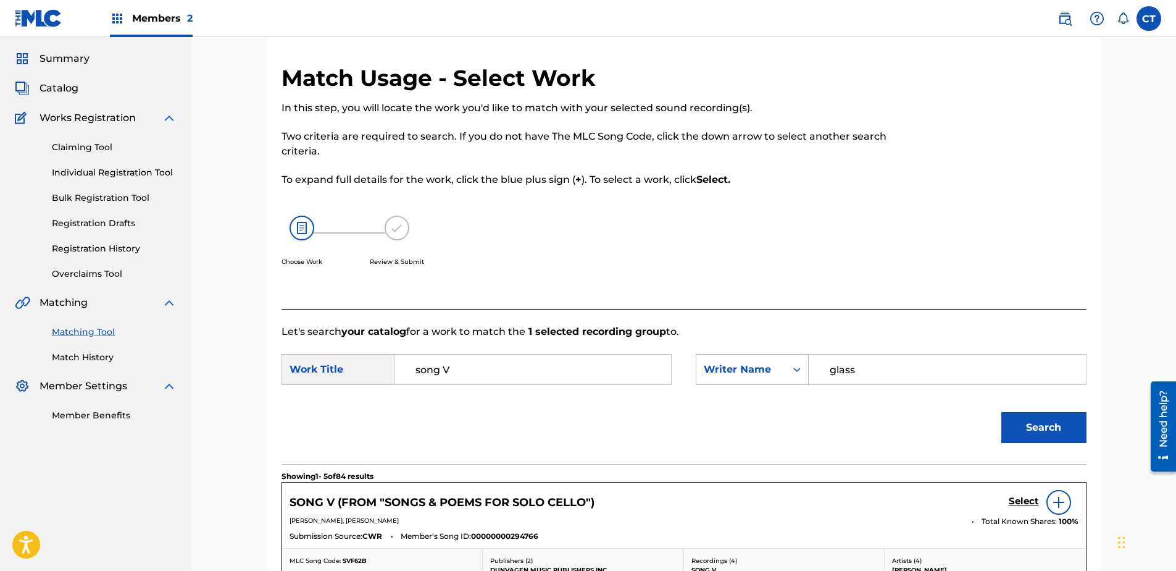
click at [1019, 508] on link "Select" at bounding box center [1024, 502] width 30 height 14
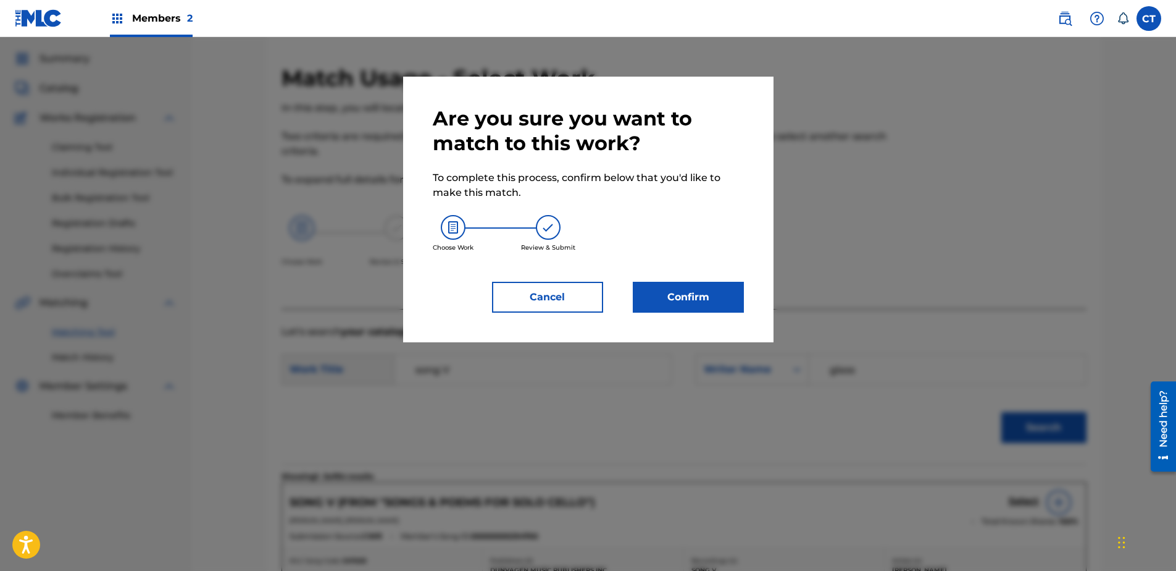
click at [685, 294] on button "Confirm" at bounding box center [688, 297] width 111 height 31
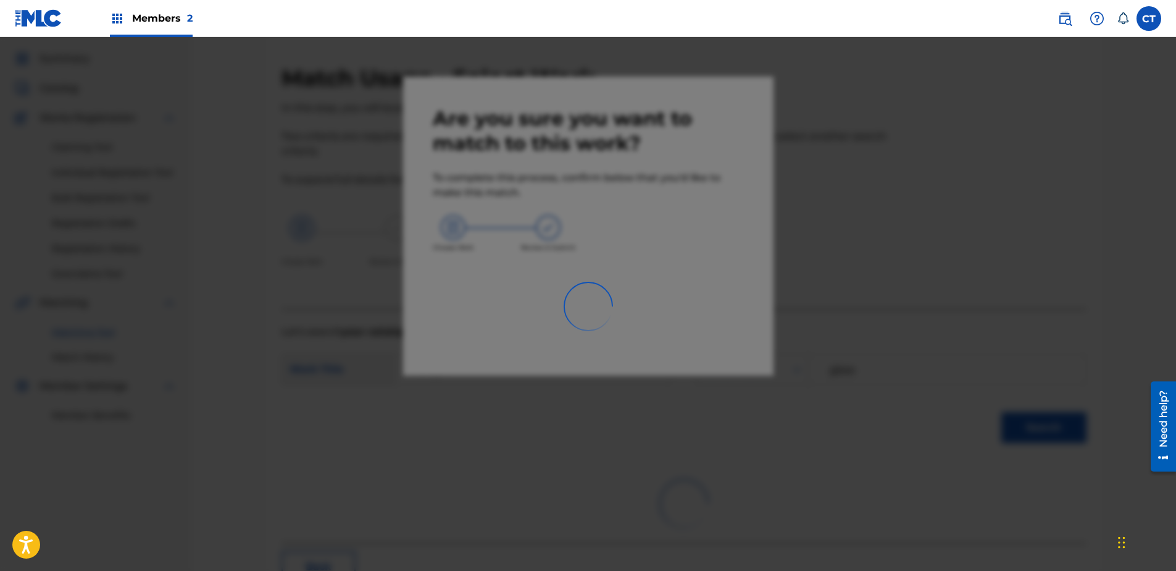
scroll to position [33, 0]
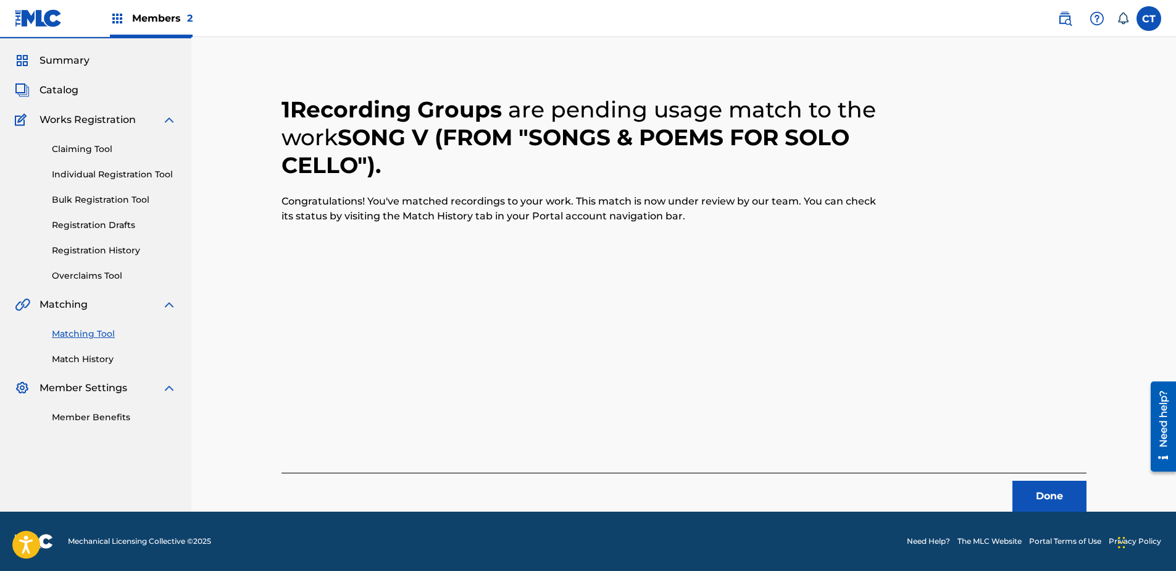
click at [1045, 501] on button "Done" at bounding box center [1050, 495] width 74 height 31
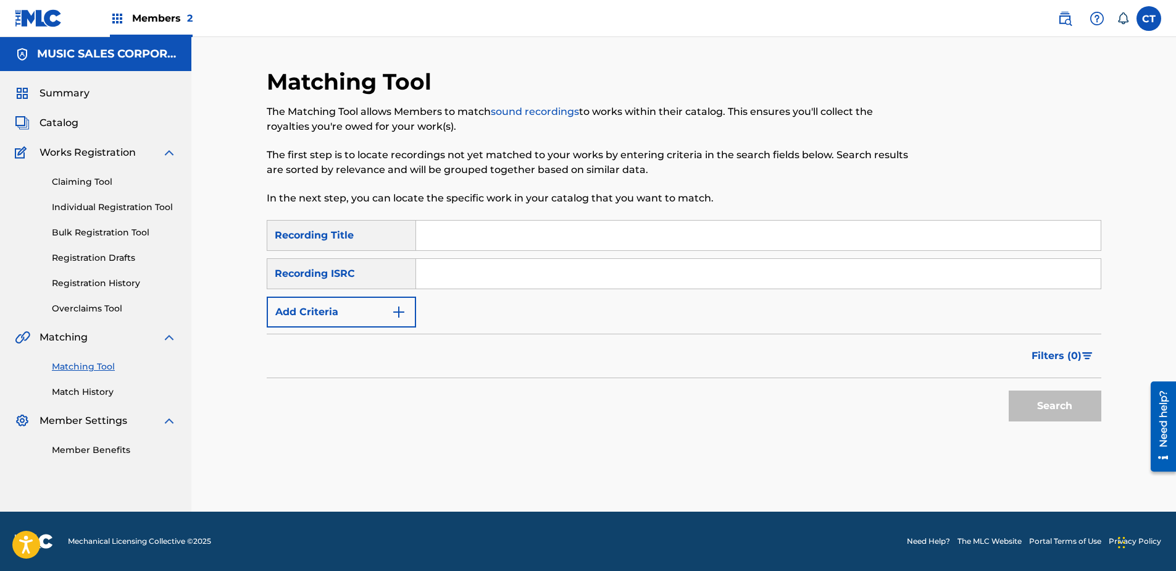
paste input "US65R0803706"
click at [1026, 406] on button "Search" at bounding box center [1055, 405] width 93 height 31
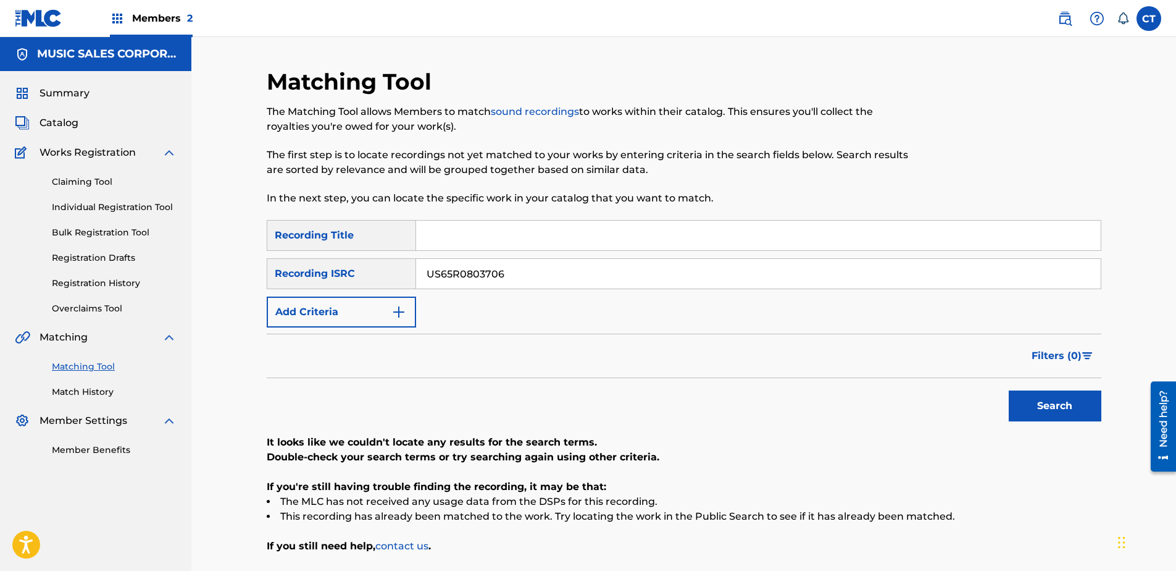
click at [560, 278] on input "US65R0803706" at bounding box center [758, 274] width 685 height 30
click at [1009, 390] on button "Search" at bounding box center [1055, 405] width 93 height 31
type input "US65R0803708"
click at [1009, 390] on button "Search" at bounding box center [1055, 405] width 93 height 31
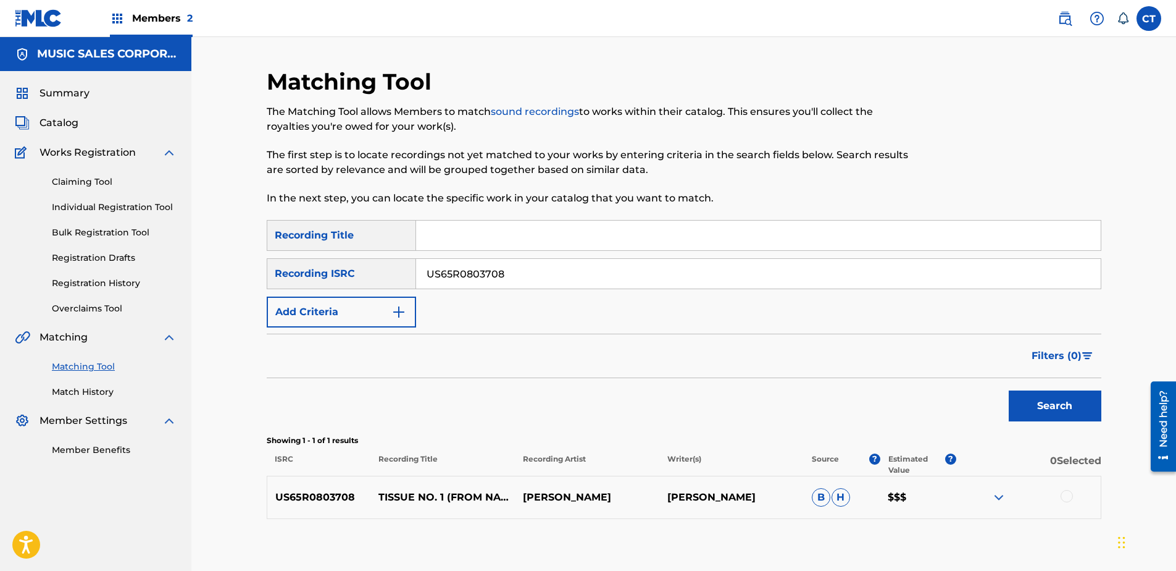
click at [1057, 499] on div at bounding box center [1028, 497] width 144 height 15
click at [1069, 497] on div at bounding box center [1067, 496] width 12 height 12
click at [806, 467] on button "Match 1 Group" at bounding box center [868, 469] width 136 height 31
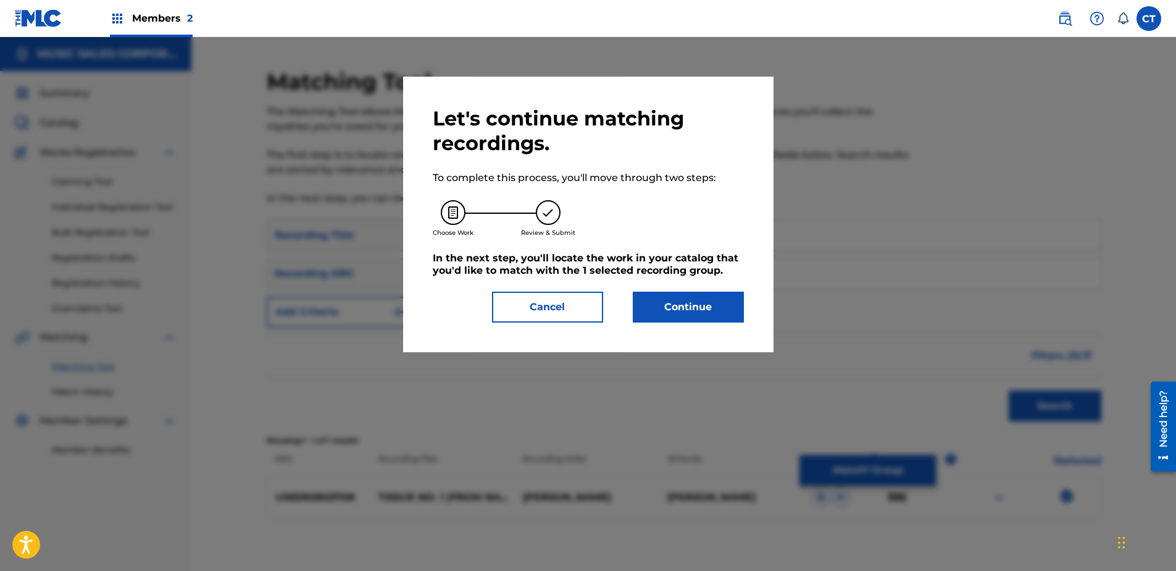
click at [662, 308] on button "Continue" at bounding box center [688, 306] width 111 height 31
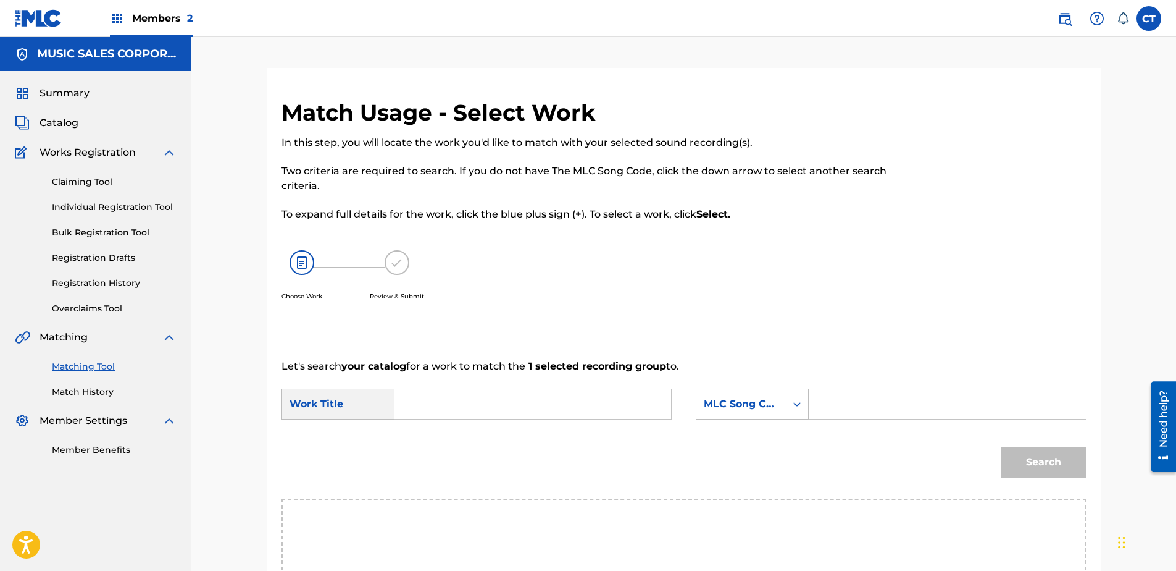
click at [450, 399] on input "Search Form" at bounding box center [533, 404] width 256 height 30
type input "tissue no 1"
click at [745, 408] on div "MLC Song Code" at bounding box center [752, 403] width 113 height 31
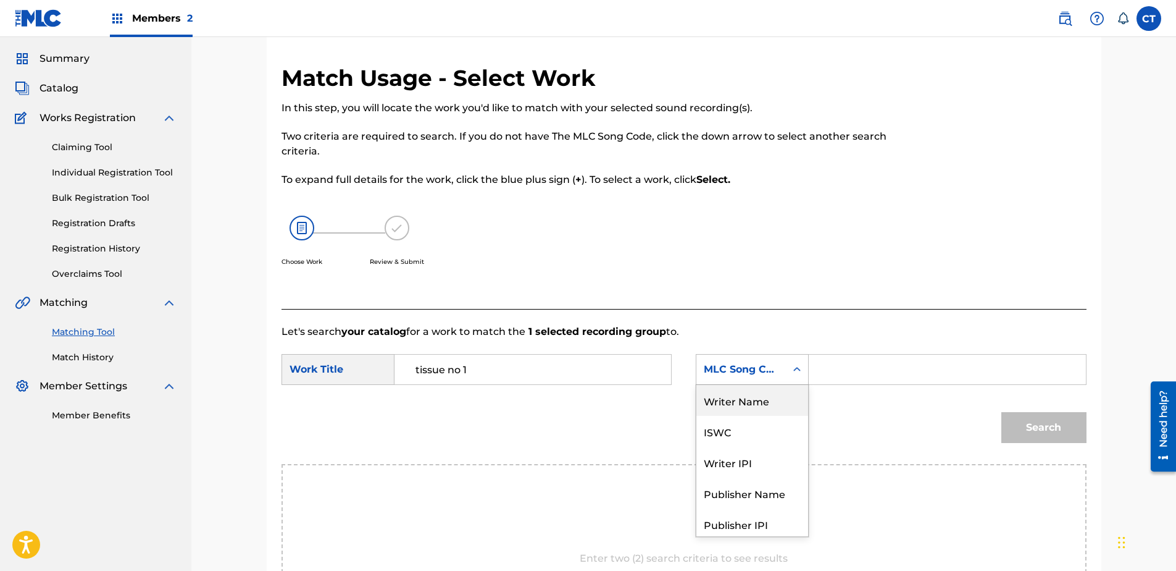
click at [730, 388] on div "Writer Name" at bounding box center [752, 400] width 112 height 31
click at [858, 383] on input "Search Form" at bounding box center [947, 369] width 256 height 30
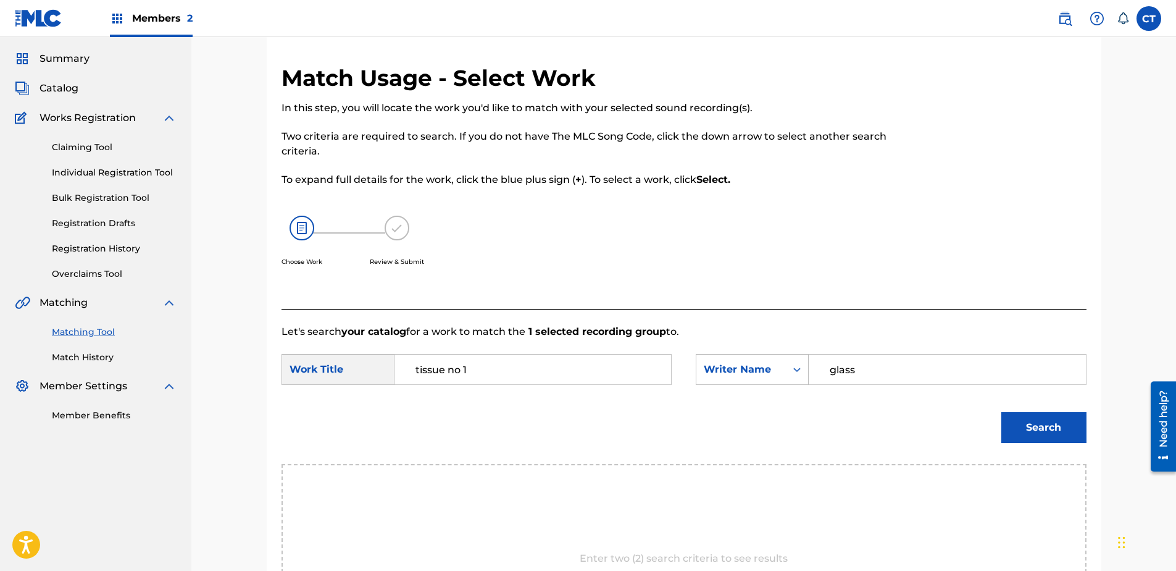
type input "glass"
click at [1001, 412] on button "Search" at bounding box center [1043, 427] width 85 height 31
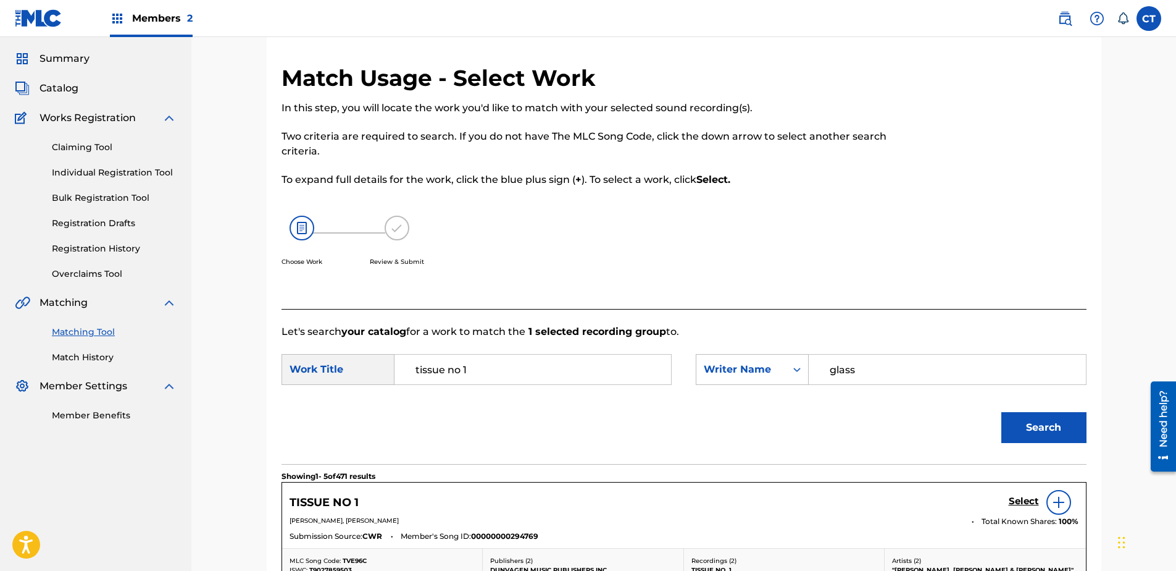
click at [1009, 497] on h5 "Select" at bounding box center [1024, 501] width 30 height 12
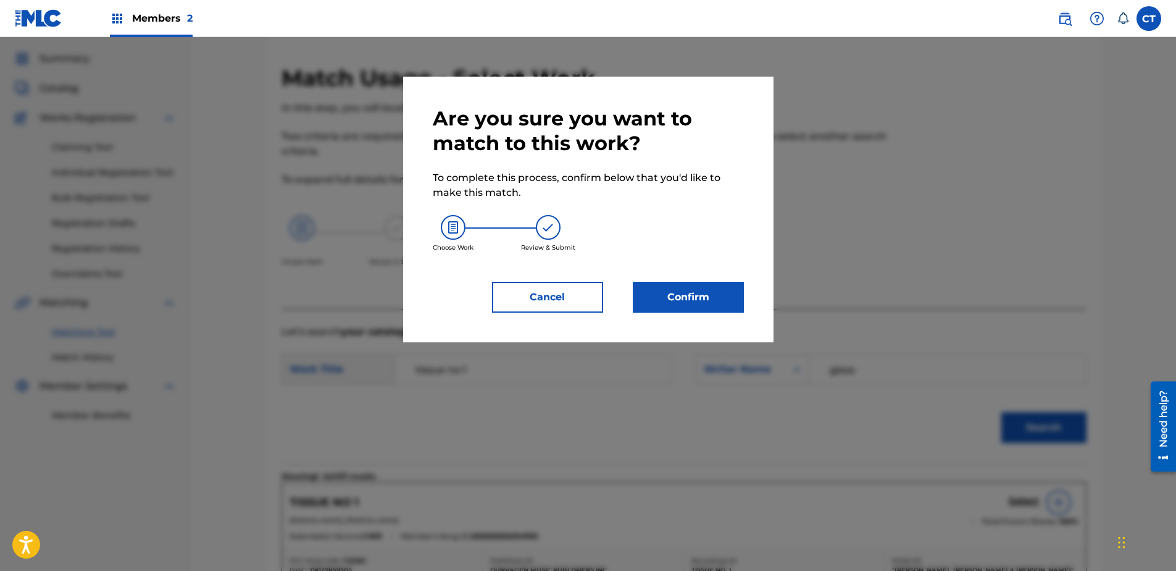
click at [649, 301] on button "Confirm" at bounding box center [688, 297] width 111 height 31
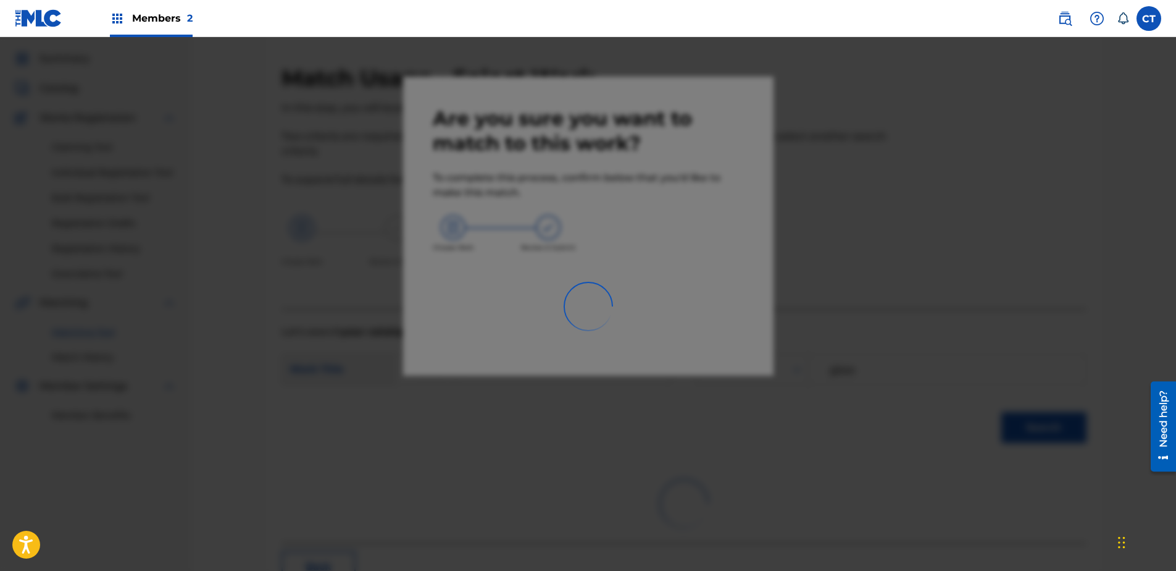
scroll to position [33, 0]
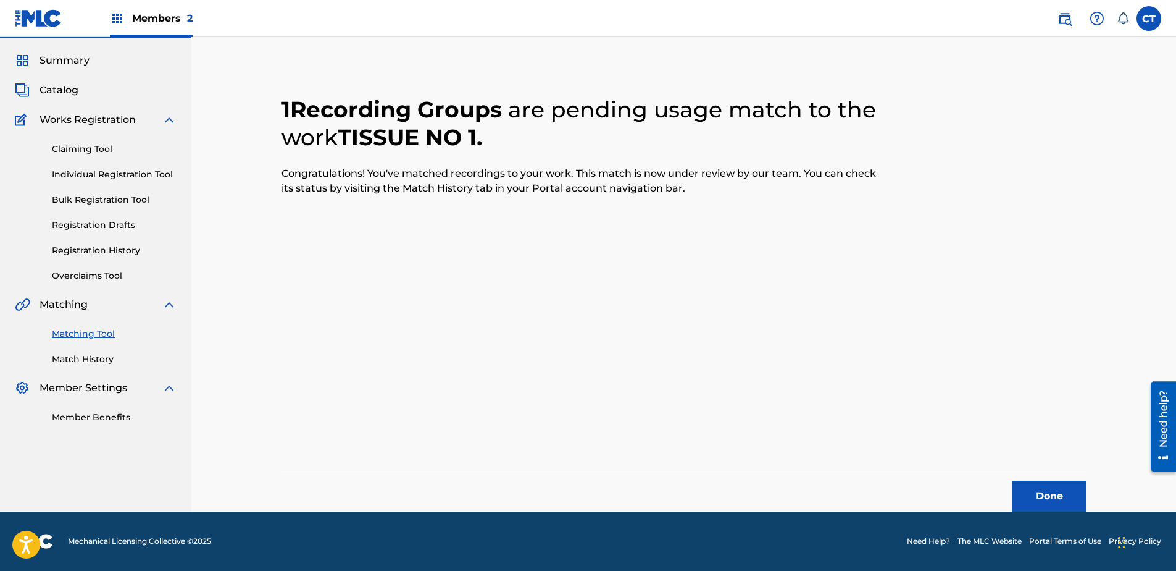
click at [1079, 488] on button "Done" at bounding box center [1050, 495] width 74 height 31
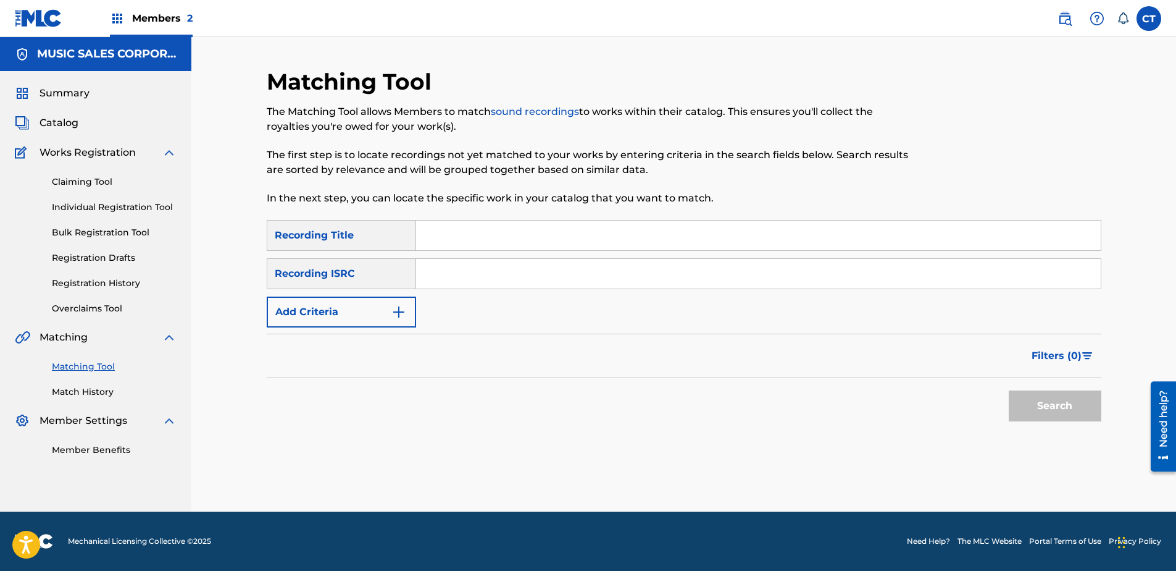
click at [984, 99] on div at bounding box center [1005, 144] width 192 height 152
paste input "US65R0803709"
type input "US65R0803709"
click at [1034, 403] on button "Search" at bounding box center [1055, 405] width 93 height 31
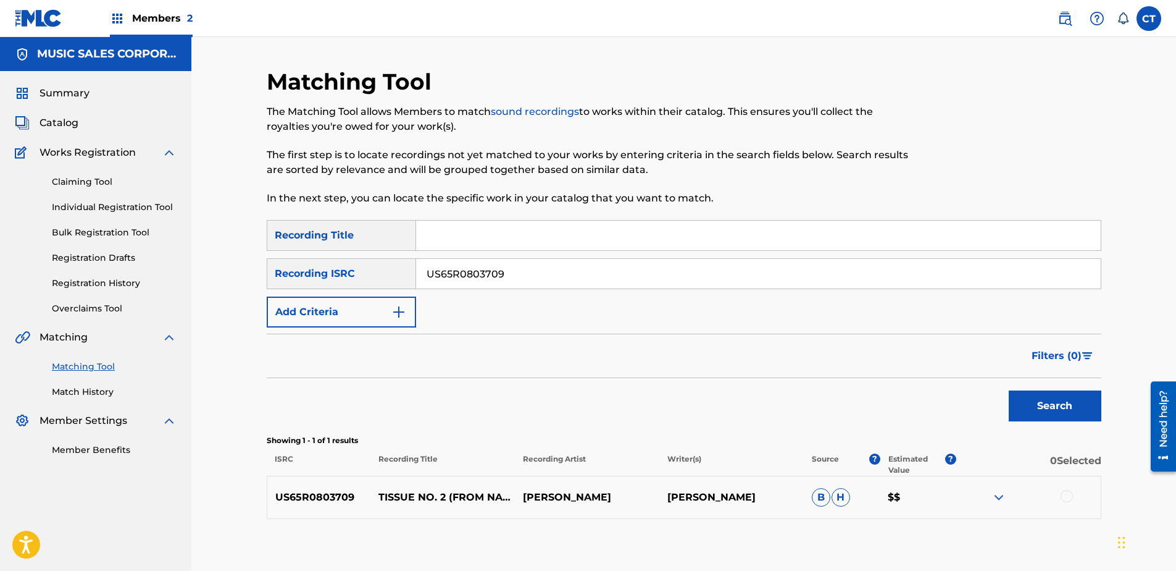
click at [1063, 496] on div at bounding box center [1067, 496] width 12 height 12
click at [851, 471] on button "Match 1 Group" at bounding box center [868, 469] width 136 height 31
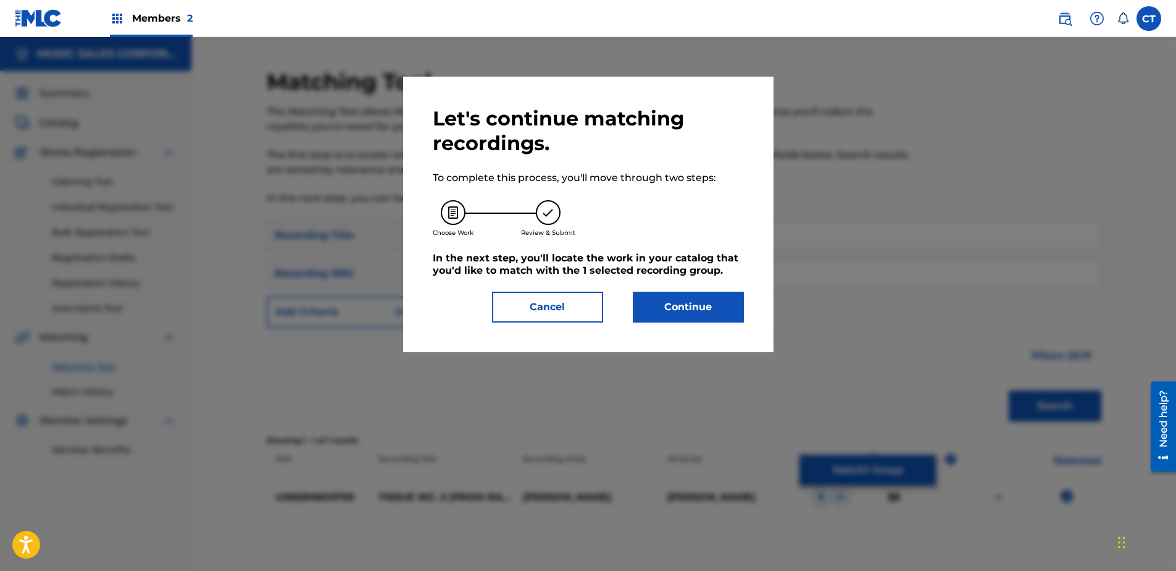
click at [691, 303] on button "Continue" at bounding box center [688, 306] width 111 height 31
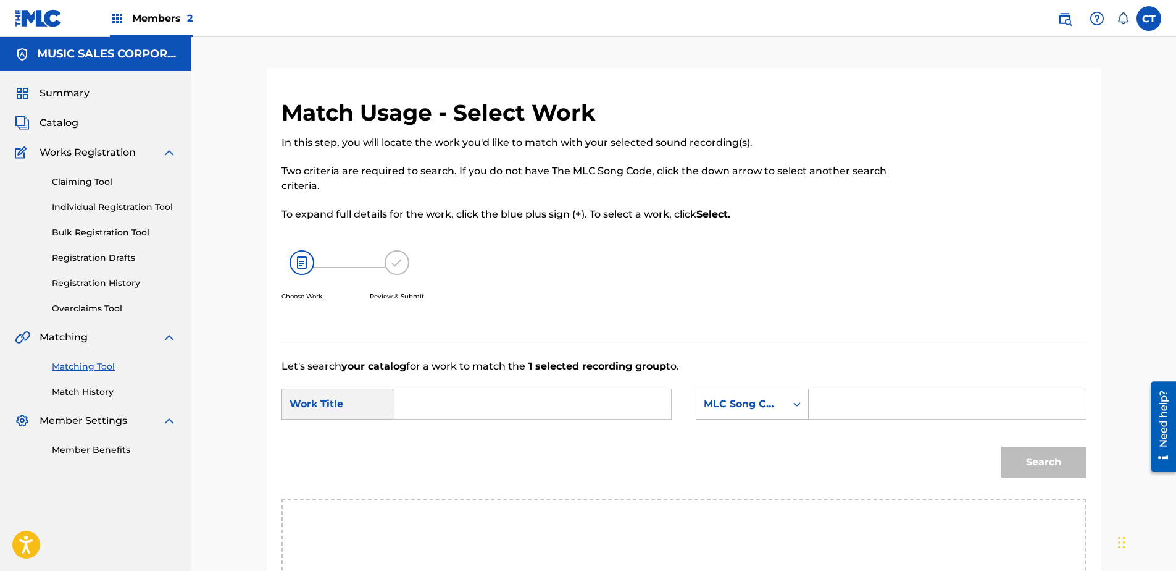
click at [435, 413] on input "Search Form" at bounding box center [533, 404] width 256 height 30
click at [446, 443] on div "tissue n o 2" at bounding box center [440, 438] width 70 height 37
type input "tissue no 2"
click at [751, 409] on div "MLC Song Code" at bounding box center [752, 403] width 113 height 31
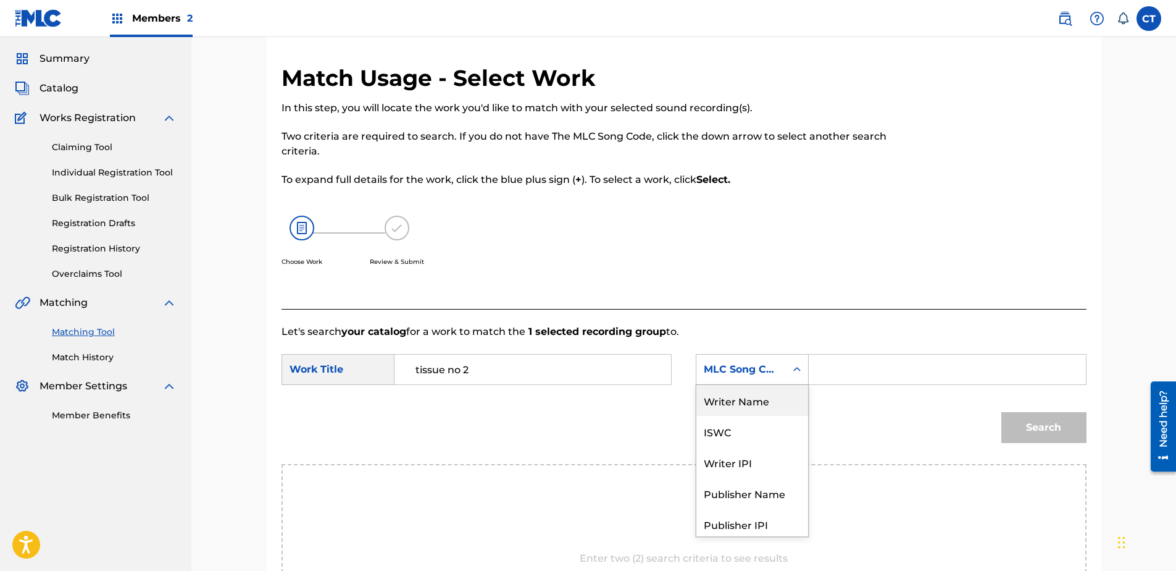
click at [756, 401] on div "Writer Name" at bounding box center [752, 400] width 112 height 31
click at [834, 368] on input "Search Form" at bounding box center [947, 369] width 256 height 30
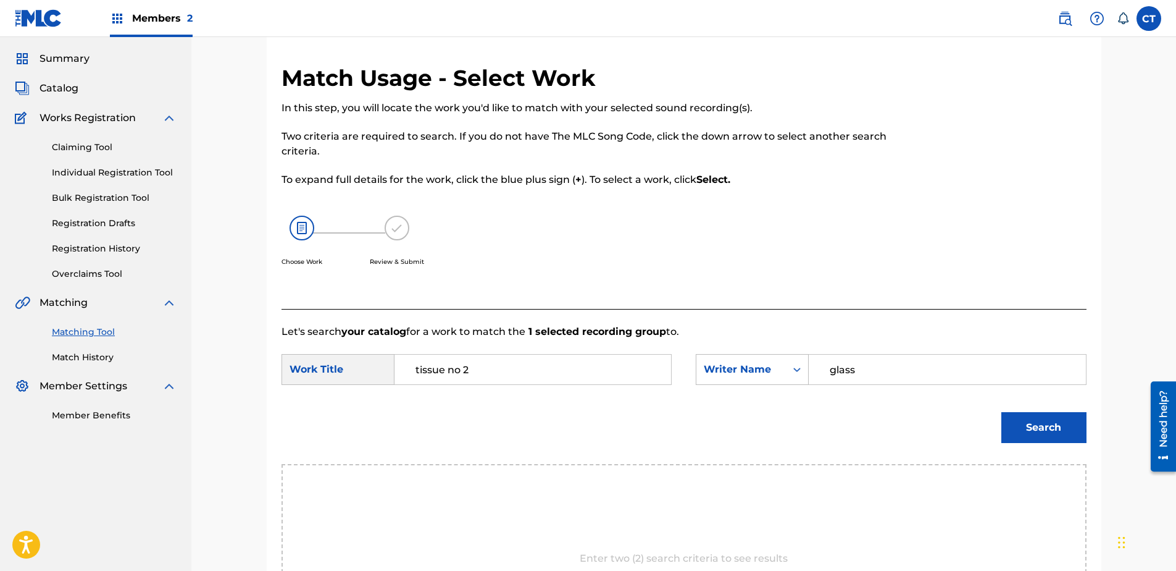
type input "glass"
click at [1001, 412] on button "Search" at bounding box center [1043, 427] width 85 height 31
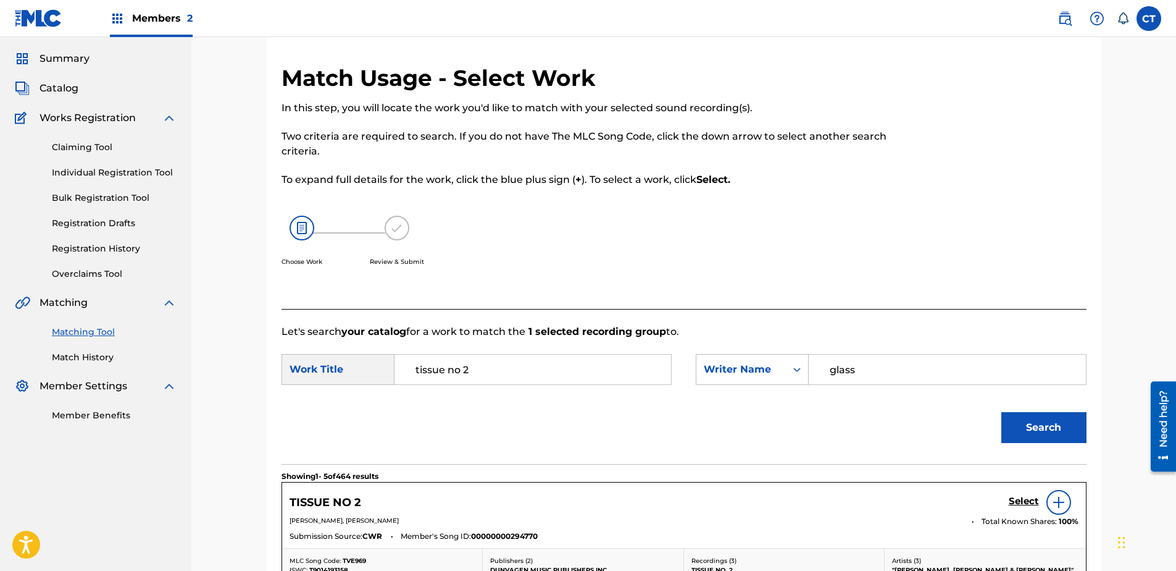
click at [1024, 499] on h5 "Select" at bounding box center [1024, 501] width 30 height 12
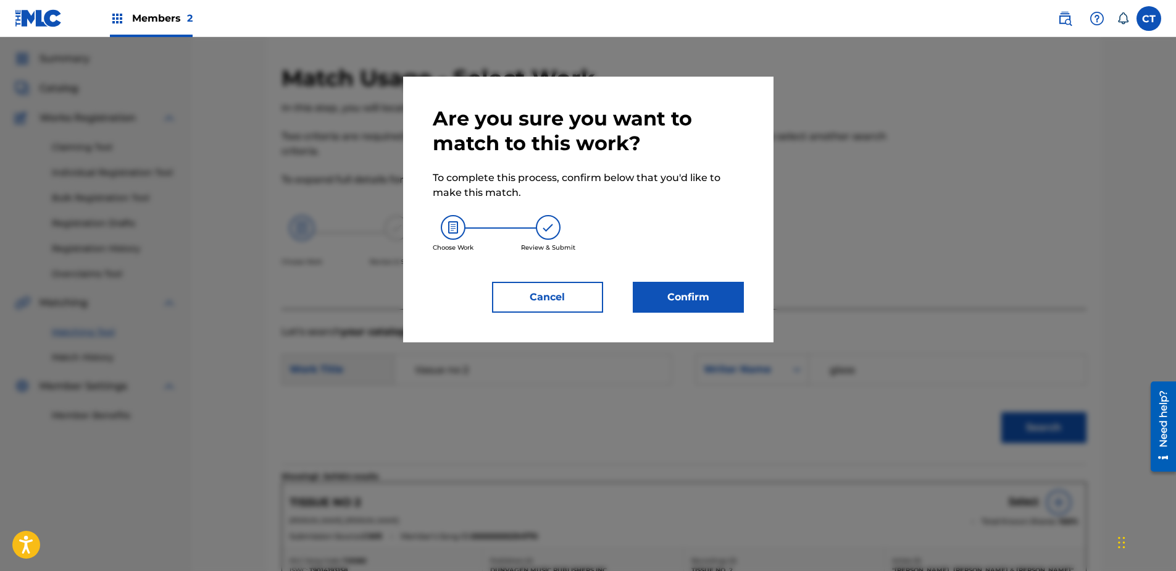
click at [712, 307] on button "Confirm" at bounding box center [688, 297] width 111 height 31
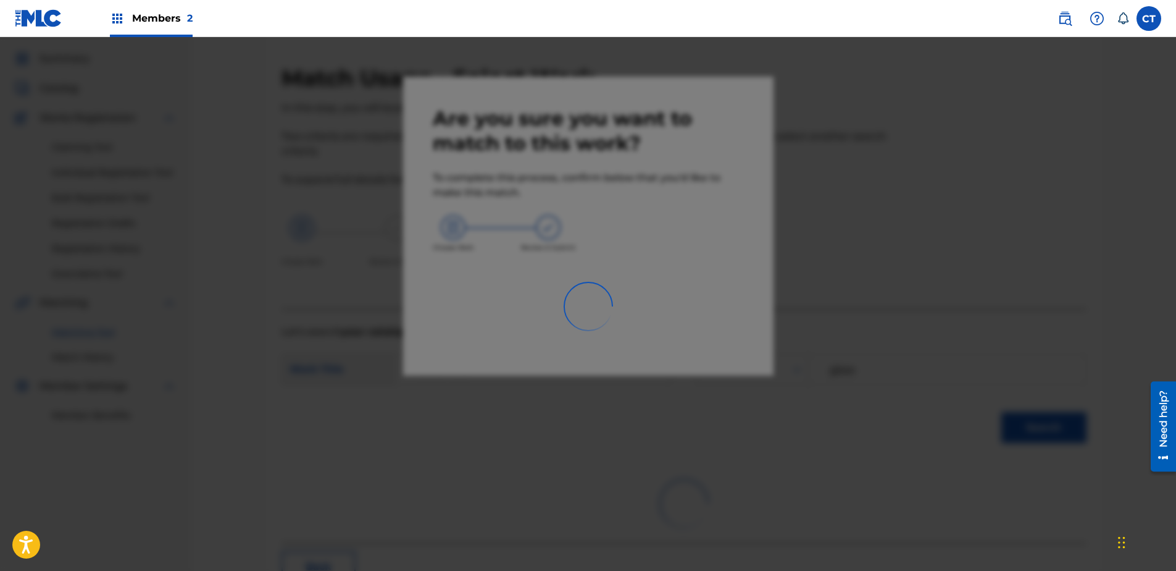
scroll to position [33, 0]
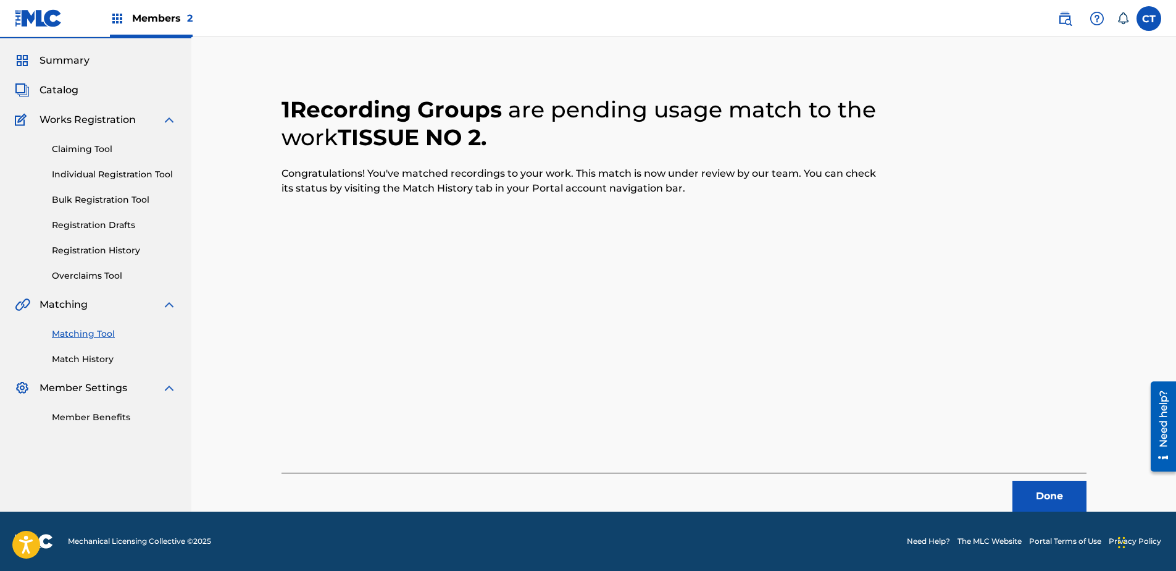
click at [1022, 482] on button "Done" at bounding box center [1050, 495] width 74 height 31
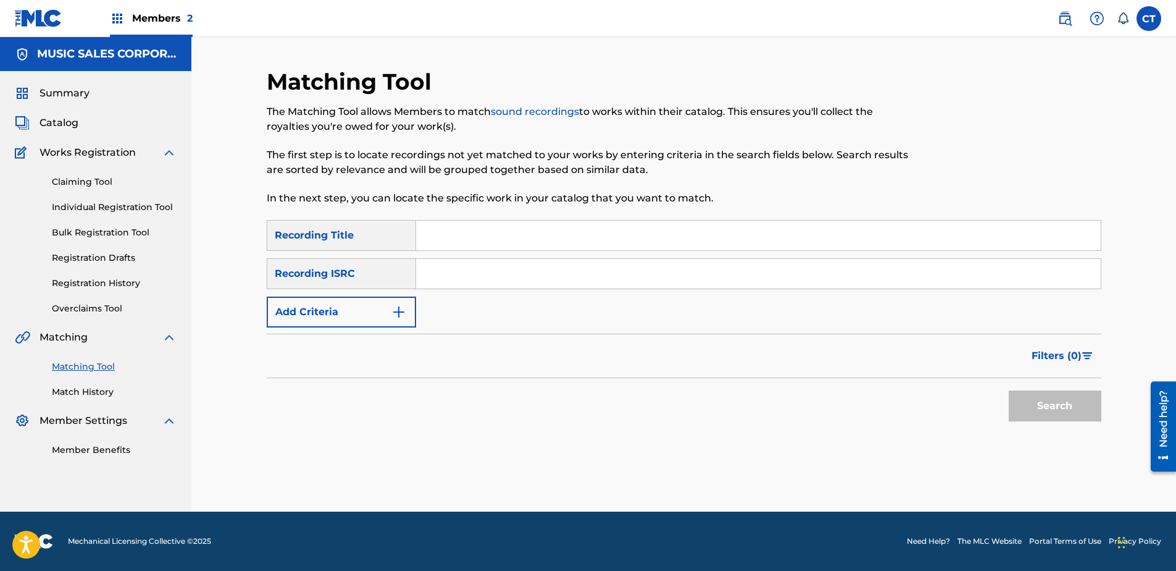
scroll to position [0, 0]
click at [994, 182] on div at bounding box center [1005, 144] width 192 height 152
paste input "US65R0803710"
type input "US65R0803710"
click at [1013, 402] on button "Search" at bounding box center [1055, 405] width 93 height 31
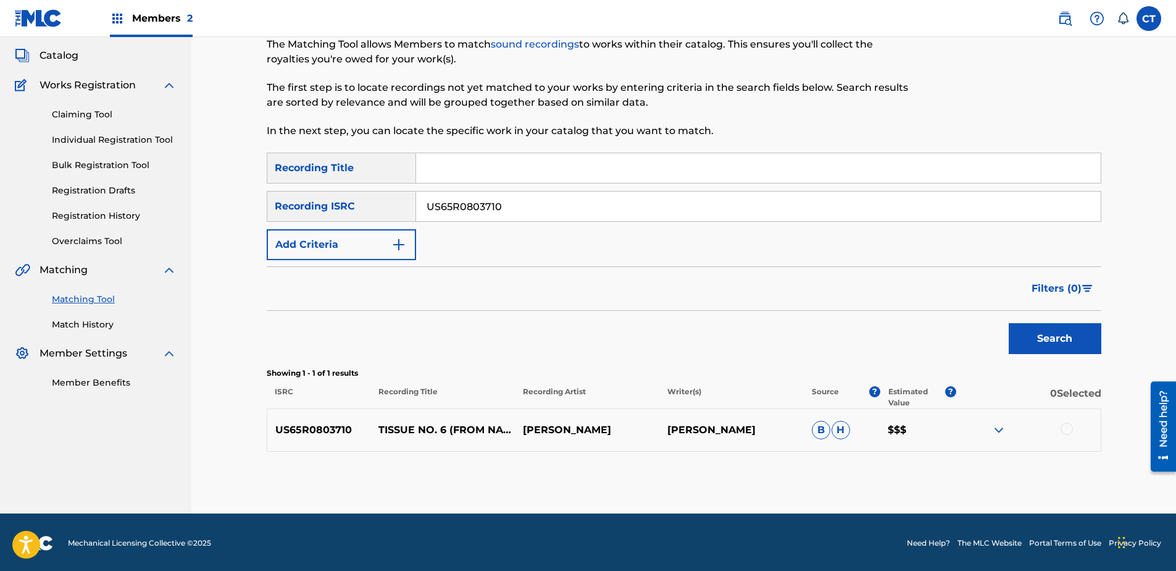
scroll to position [69, 0]
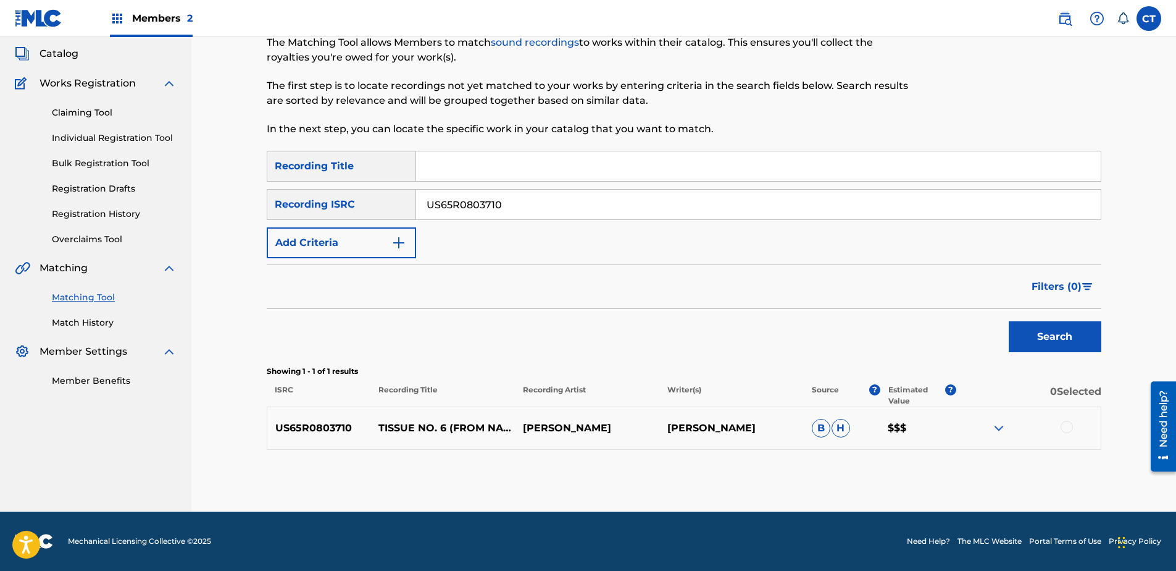
click at [1066, 432] on div at bounding box center [1067, 426] width 12 height 12
click at [902, 461] on button "Match 1 Group" at bounding box center [868, 469] width 136 height 31
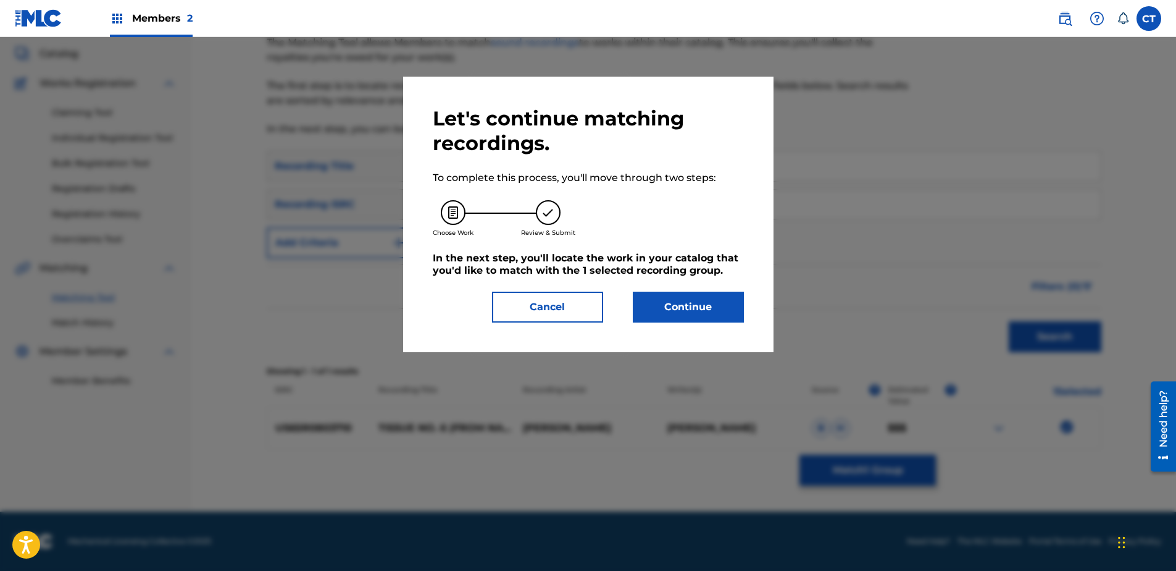
click at [703, 309] on button "Continue" at bounding box center [688, 306] width 111 height 31
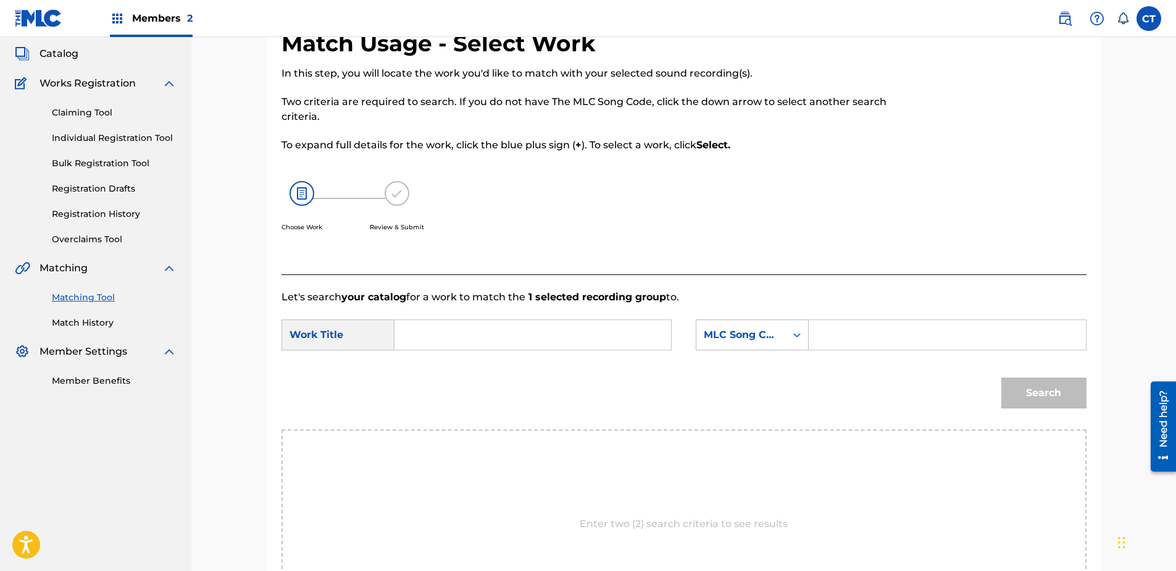
click at [509, 325] on input "Search Form" at bounding box center [533, 335] width 256 height 30
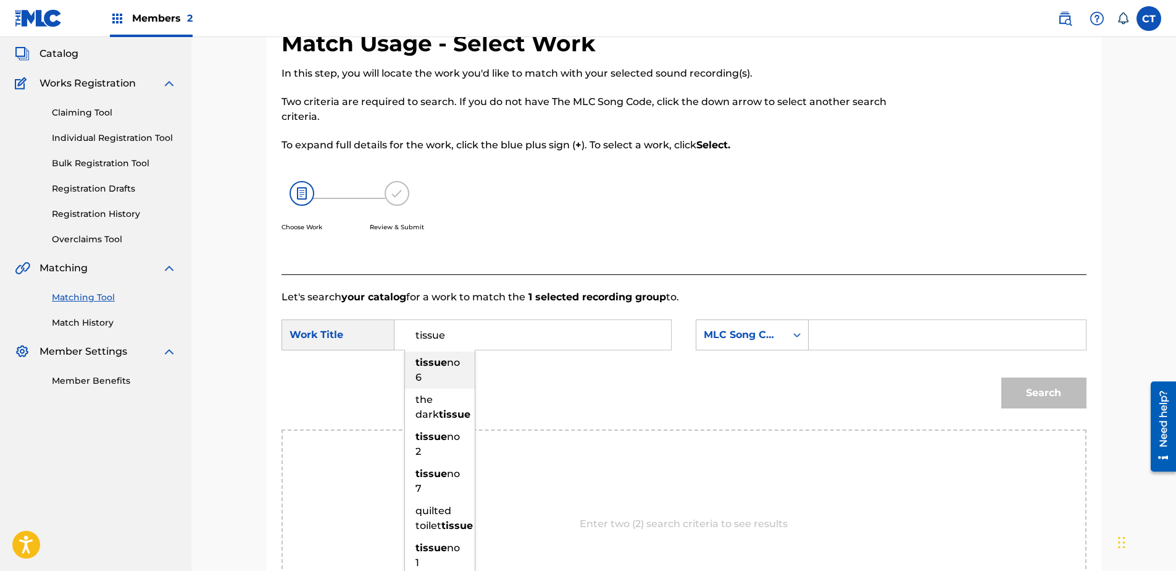
click at [435, 366] on strong "tissue" at bounding box center [431, 362] width 31 height 12
type input "tissue no 6"
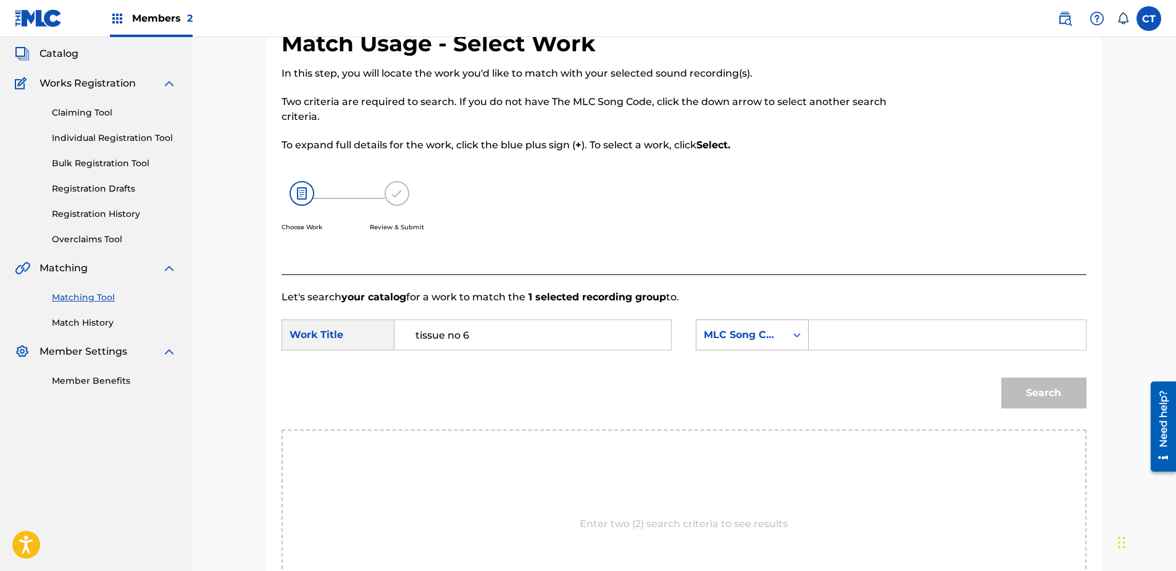
click at [796, 341] on div "Search Form" at bounding box center [797, 335] width 22 height 22
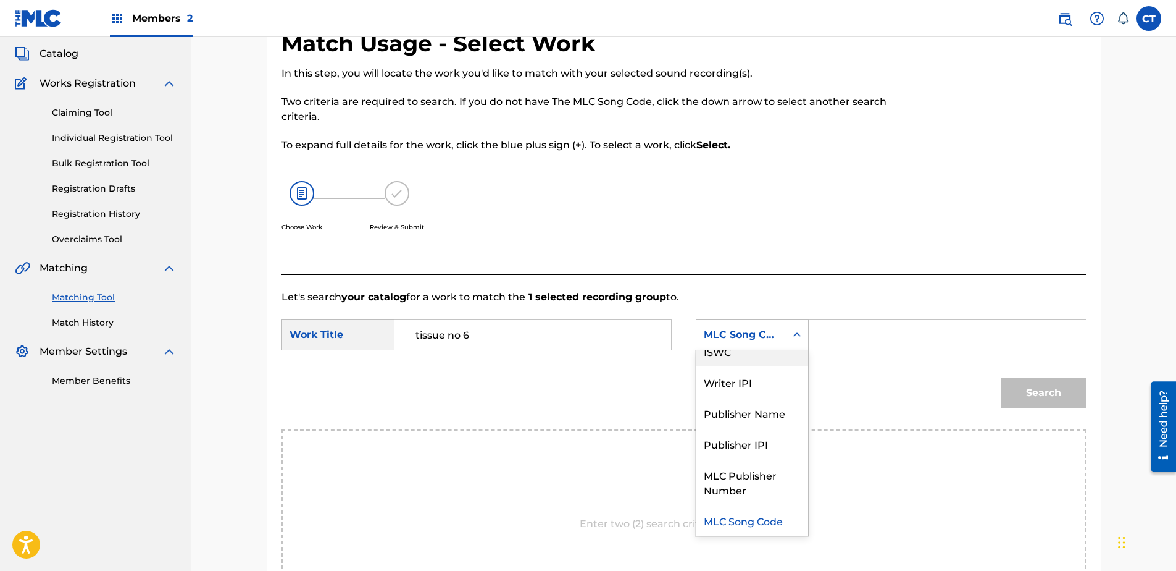
scroll to position [0, 0]
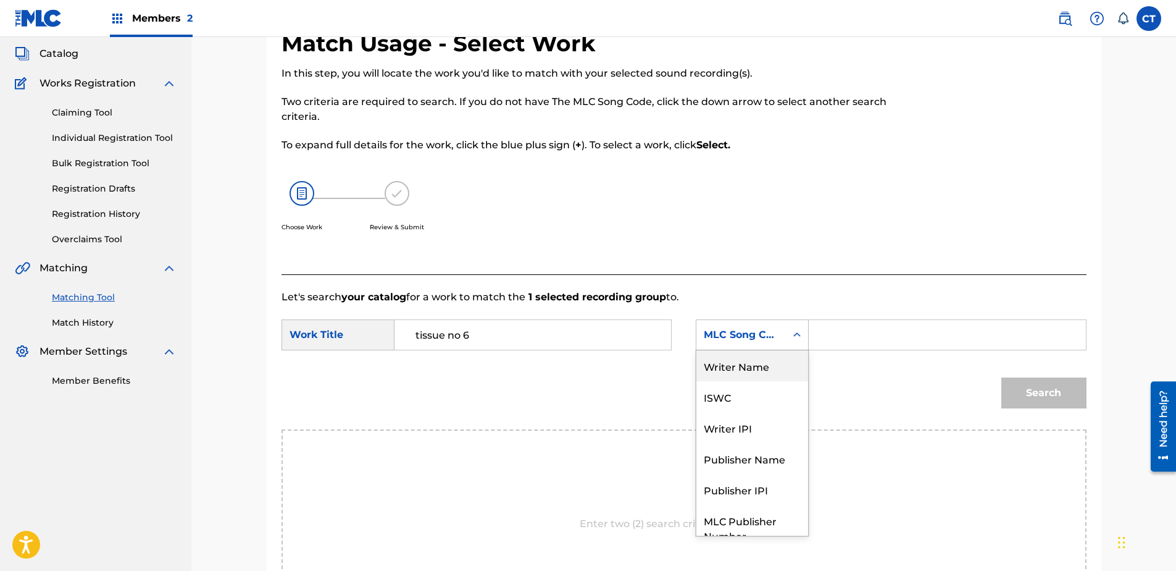
click at [737, 364] on div "Writer Name" at bounding box center [752, 365] width 112 height 31
click at [834, 333] on input "Search Form" at bounding box center [947, 335] width 256 height 30
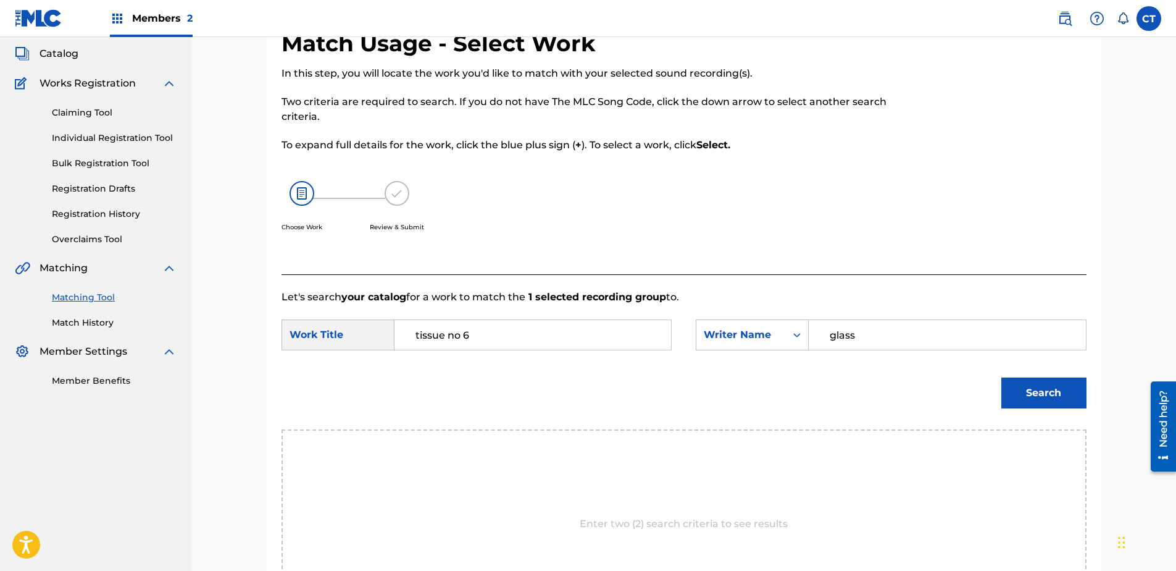
type input "glass"
click at [1001, 377] on button "Search" at bounding box center [1043, 392] width 85 height 31
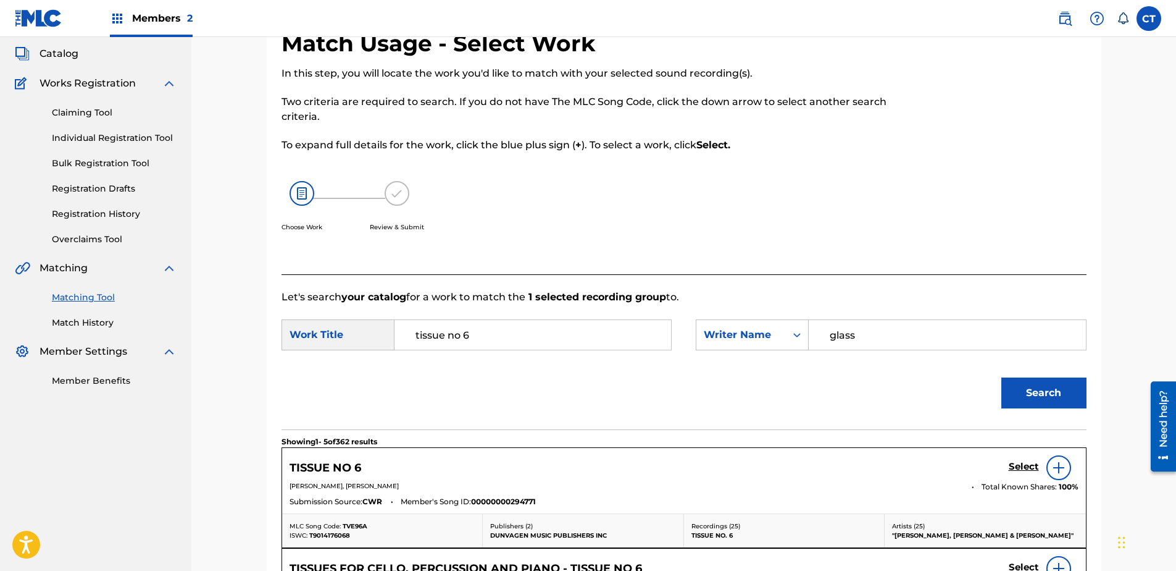
click at [1013, 461] on h5 "Select" at bounding box center [1024, 467] width 30 height 12
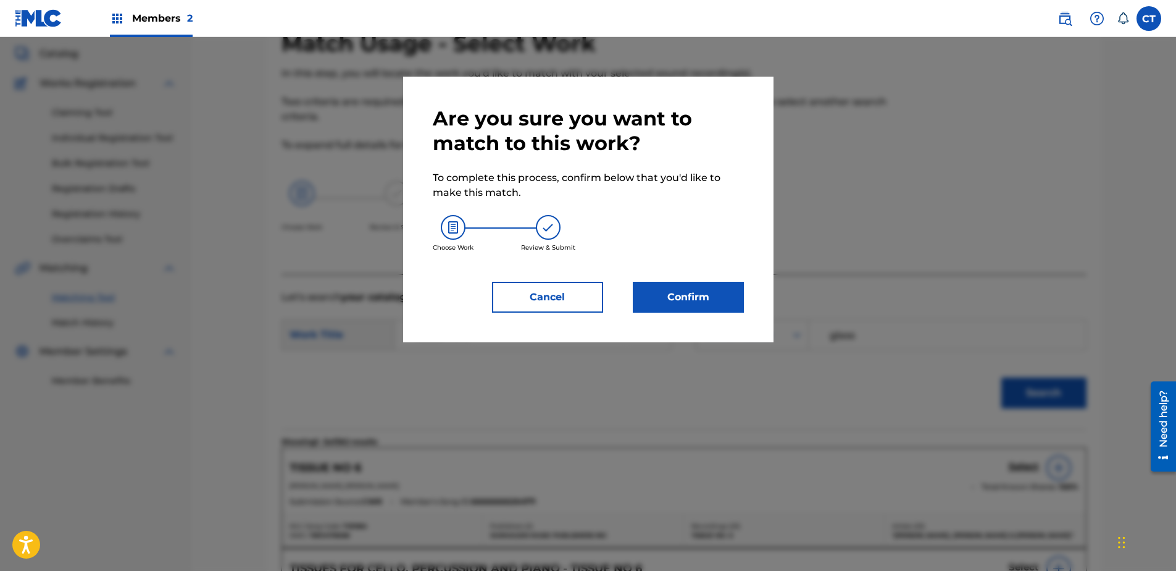
click at [725, 306] on button "Confirm" at bounding box center [688, 297] width 111 height 31
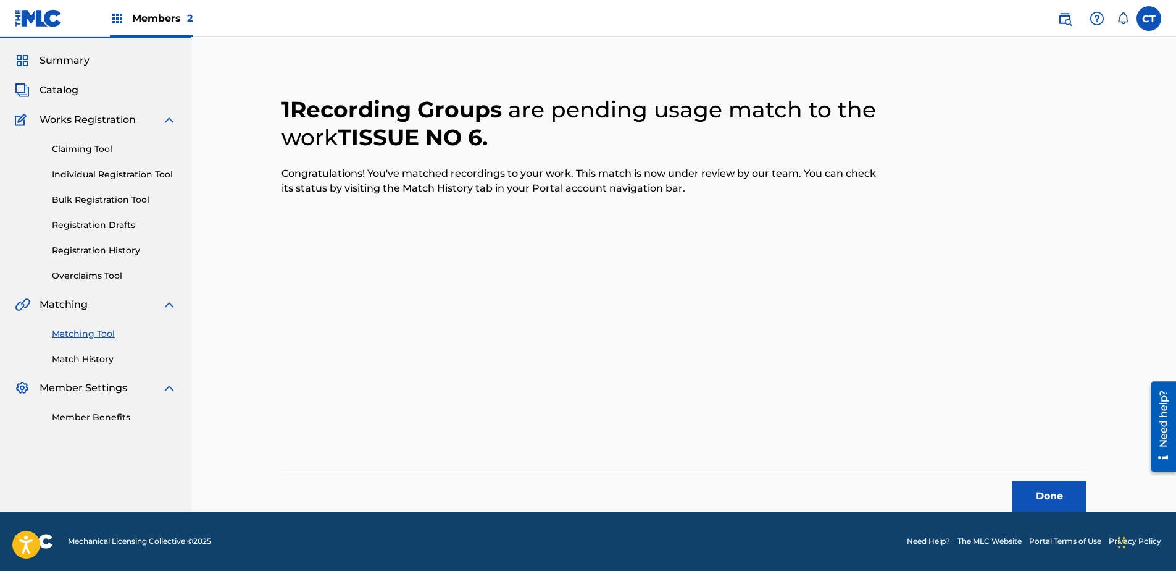
scroll to position [33, 0]
click at [1052, 487] on button "Done" at bounding box center [1050, 495] width 74 height 31
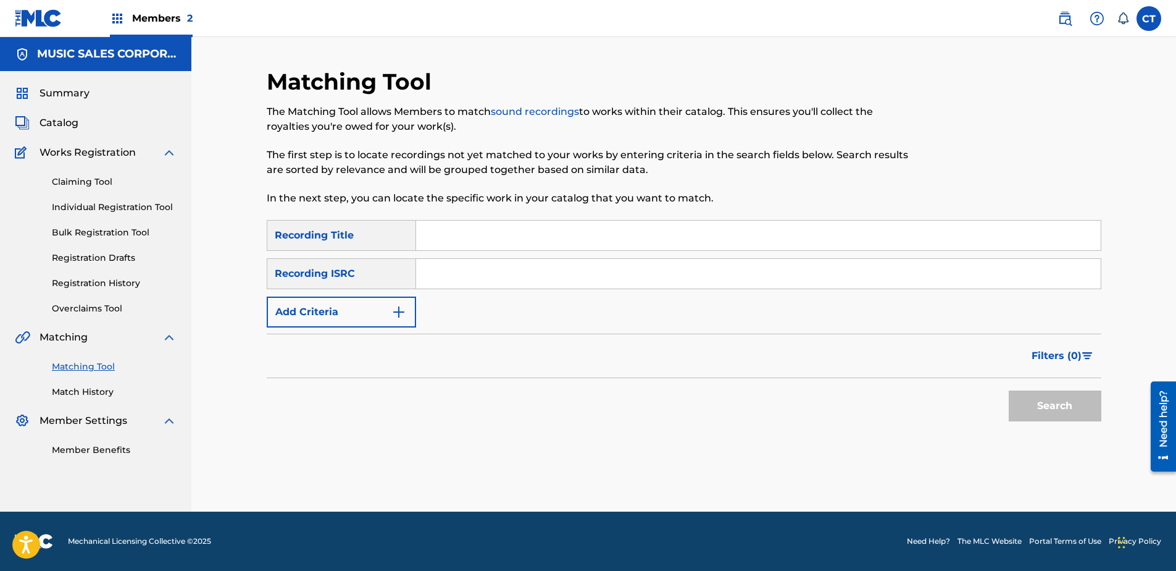
paste input "US65R0803711"
type input "US65R0803711"
click at [1022, 406] on button "Search" at bounding box center [1055, 405] width 93 height 31
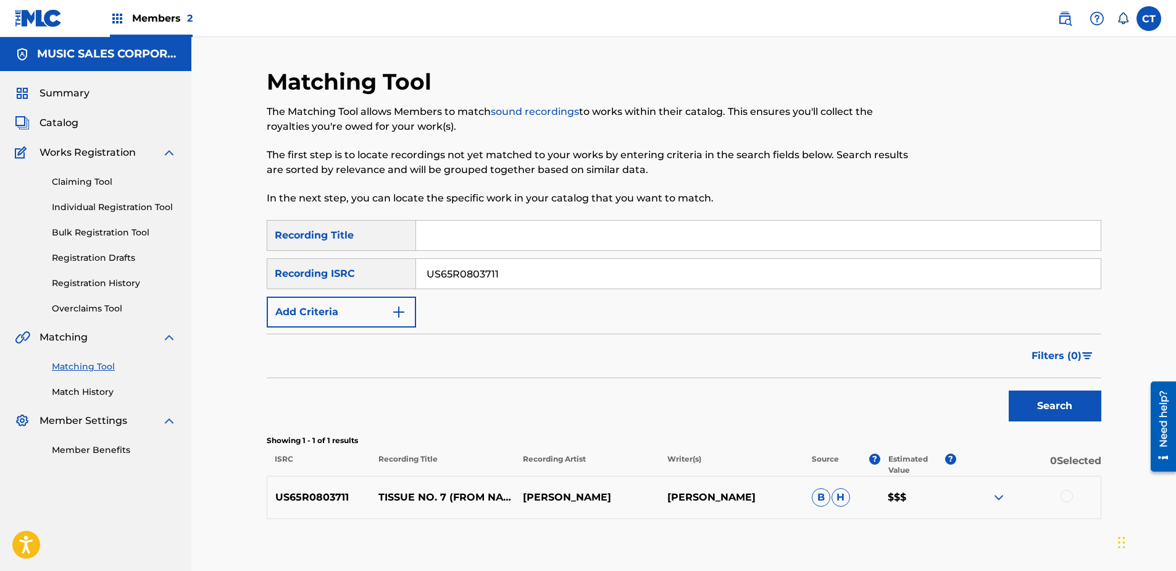
click at [1059, 496] on div at bounding box center [1028, 497] width 144 height 15
click at [1066, 496] on div at bounding box center [1067, 496] width 12 height 12
click at [911, 476] on button "Match 1 Group" at bounding box center [868, 469] width 136 height 31
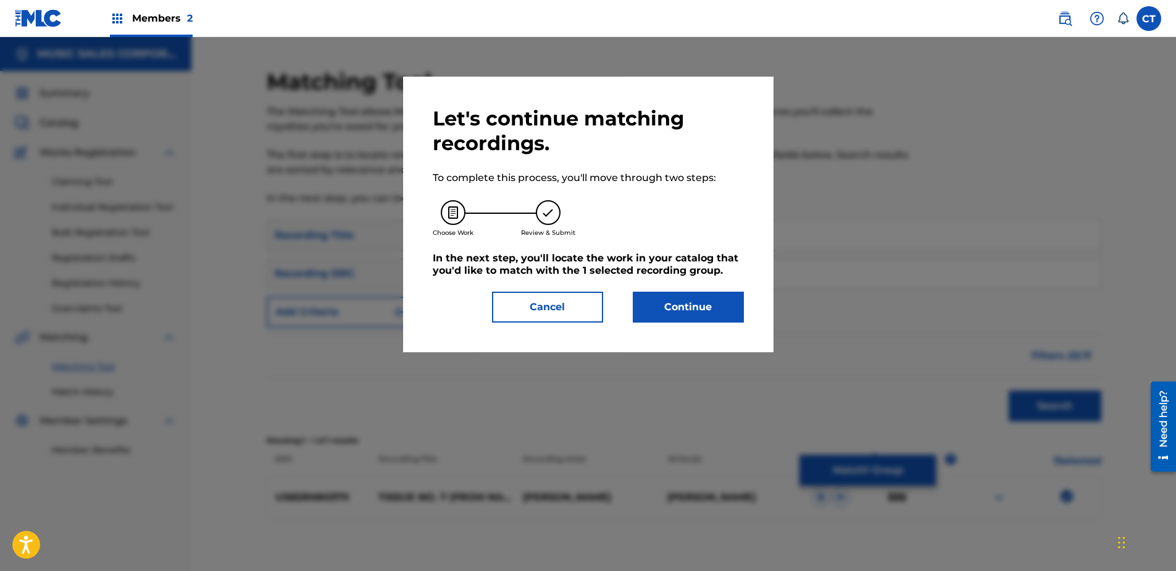
click at [659, 322] on div "Let's continue matching recordings. To complete this process, you'll move throu…" at bounding box center [588, 214] width 370 height 275
click at [656, 307] on button "Continue" at bounding box center [688, 306] width 111 height 31
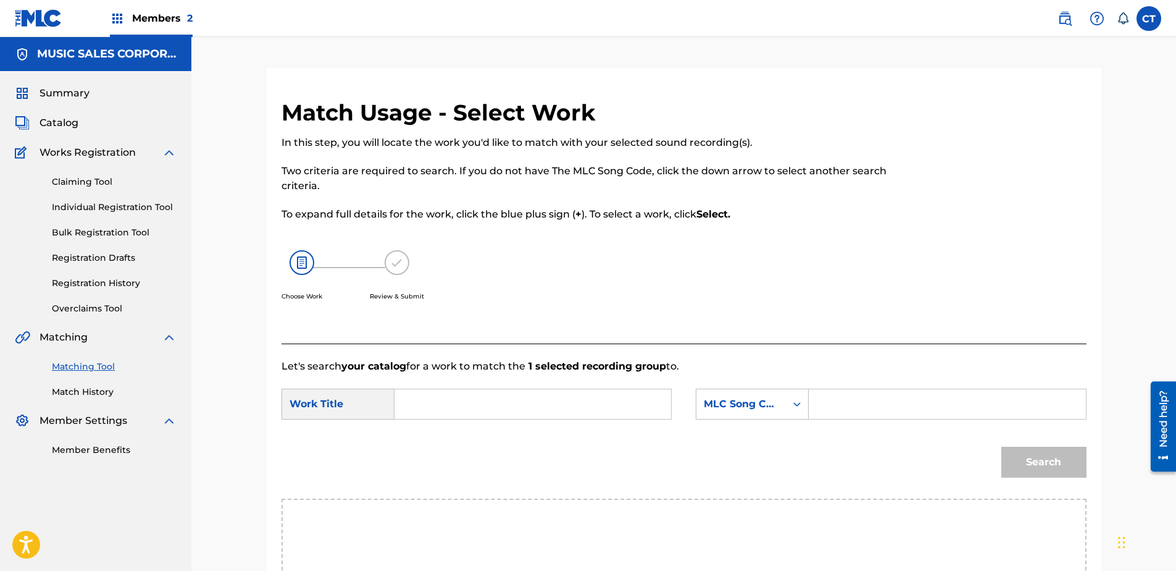
click at [477, 408] on input "Search Form" at bounding box center [533, 404] width 256 height 30
click at [437, 545] on strong "tissue" at bounding box center [431, 543] width 31 height 12
type input "tissue no 7"
click at [734, 415] on div "MLC Song Code" at bounding box center [752, 403] width 113 height 31
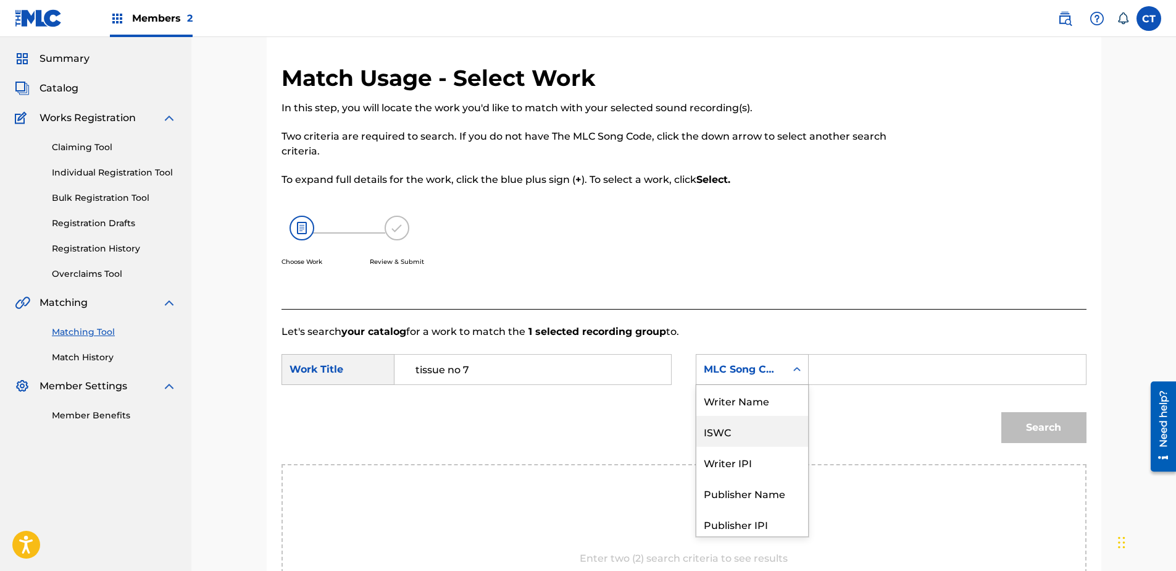
click at [735, 417] on div "ISWC" at bounding box center [752, 431] width 112 height 31
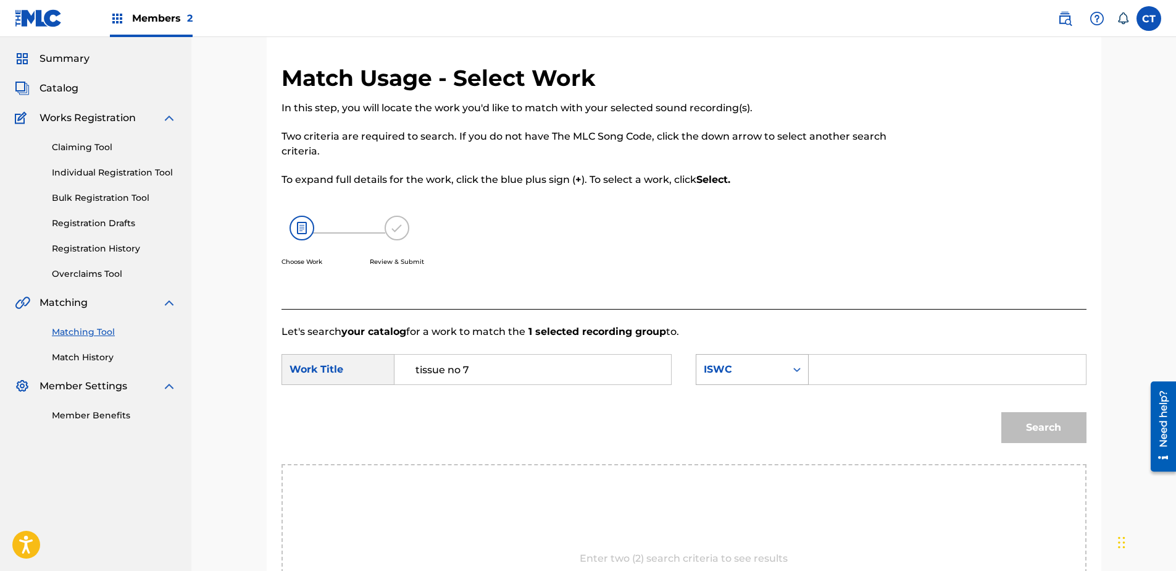
click at [745, 363] on div "ISWC" at bounding box center [741, 369] width 75 height 15
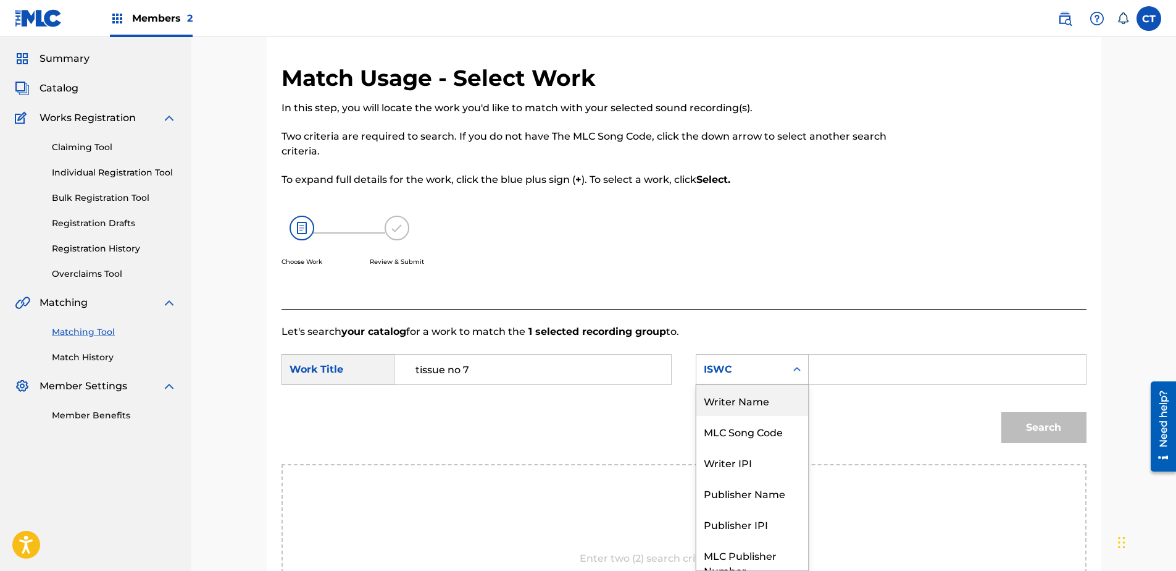
click at [745, 391] on div "Writer Name" at bounding box center [752, 400] width 112 height 31
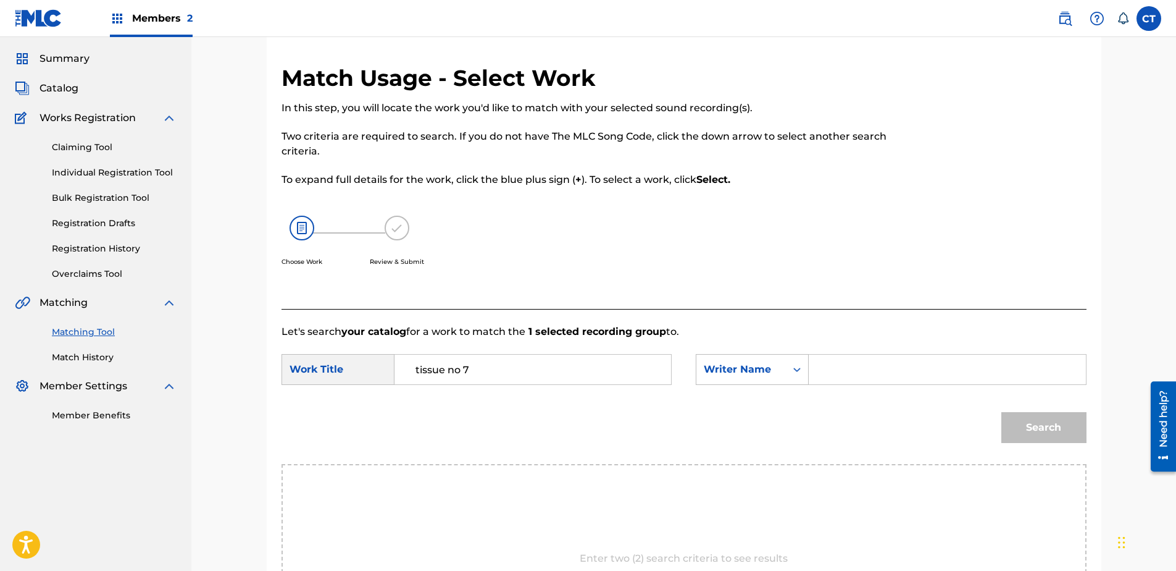
click at [814, 365] on div "Search Form" at bounding box center [947, 369] width 277 height 31
click at [826, 365] on input "Search Form" at bounding box center [947, 369] width 256 height 30
type input "glass"
click at [1001, 412] on button "Search" at bounding box center [1043, 427] width 85 height 31
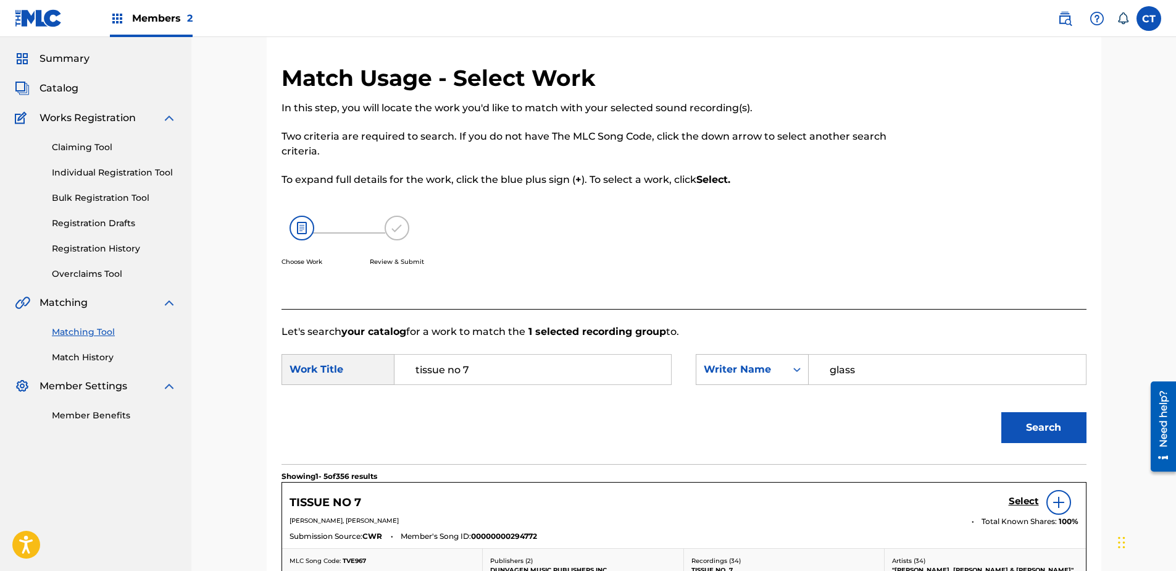
click at [1022, 502] on h5 "Select" at bounding box center [1024, 501] width 30 height 12
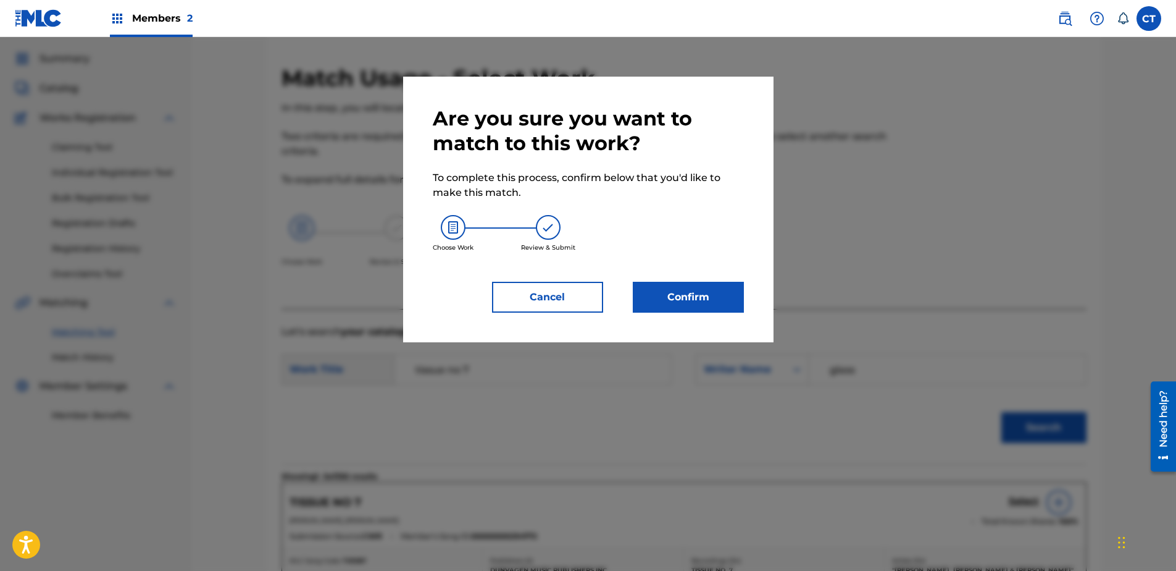
click at [720, 303] on button "Confirm" at bounding box center [688, 297] width 111 height 31
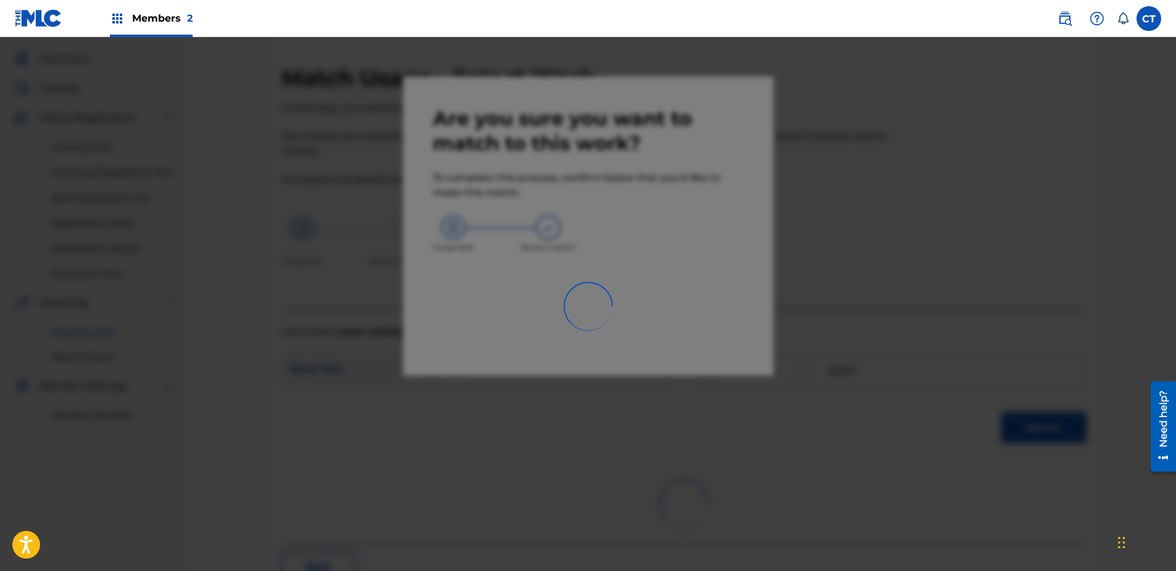
scroll to position [33, 0]
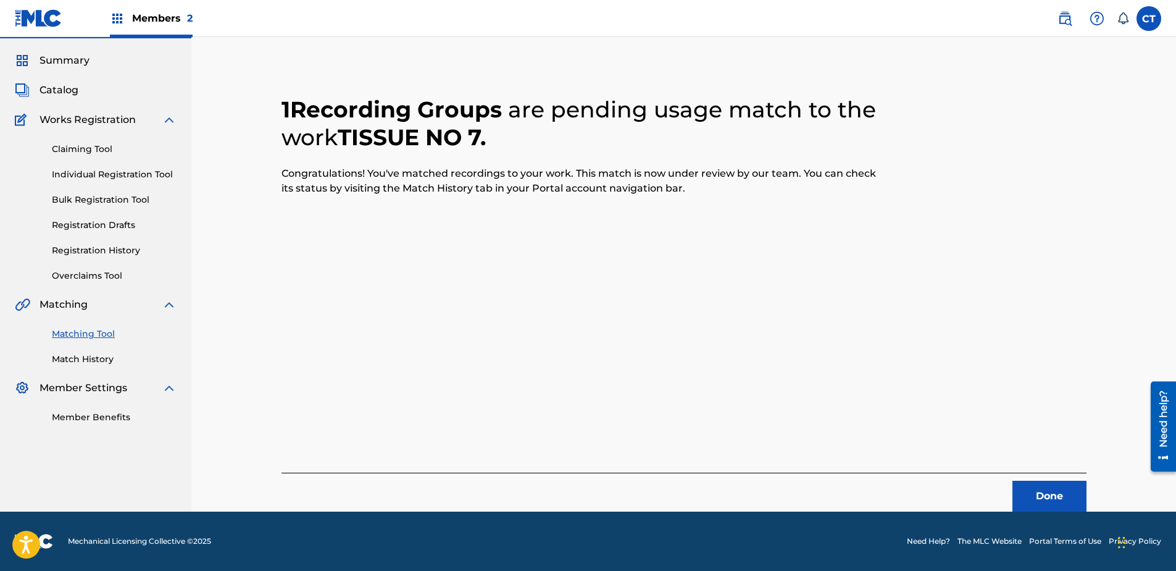
click at [1074, 495] on button "Done" at bounding box center [1050, 495] width 74 height 31
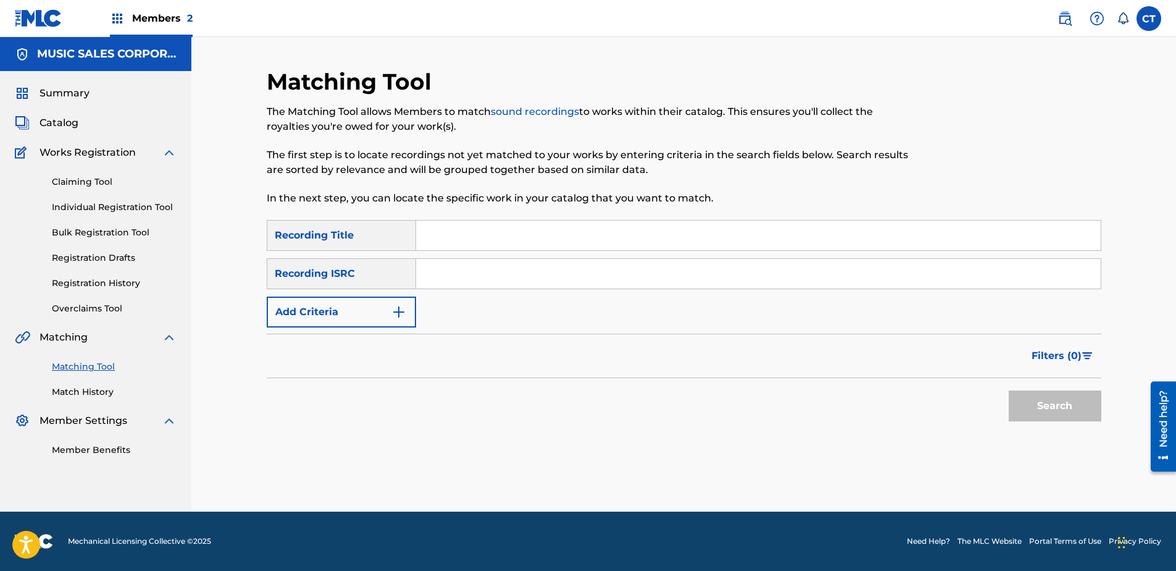
scroll to position [0, 0]
paste input "USSM18500220"
type input "USSM18500220"
click at [1044, 399] on button "Search" at bounding box center [1055, 405] width 93 height 31
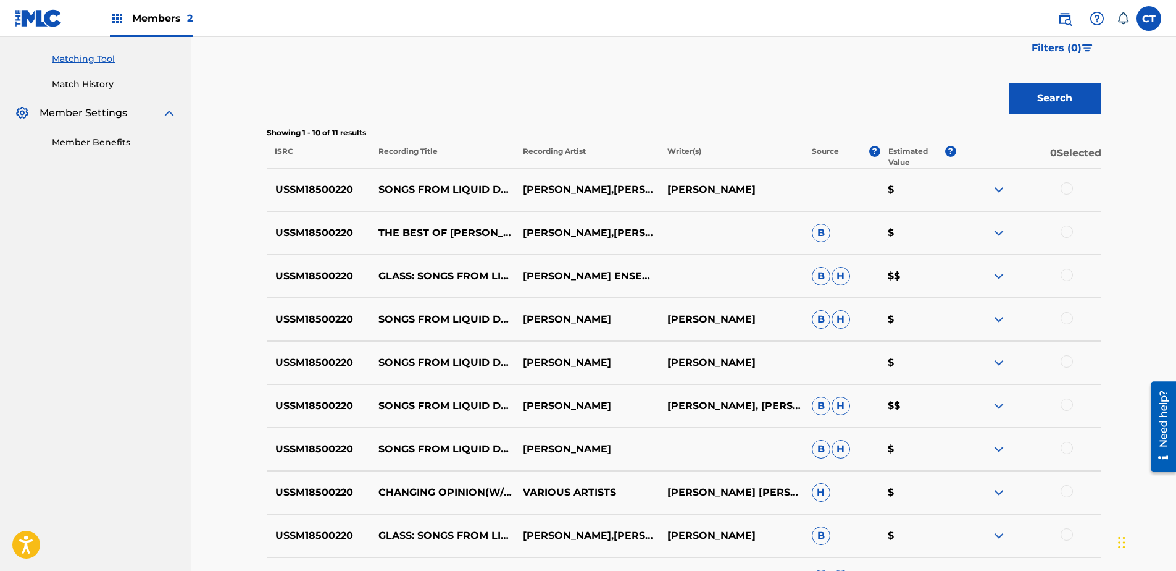
scroll to position [311, 0]
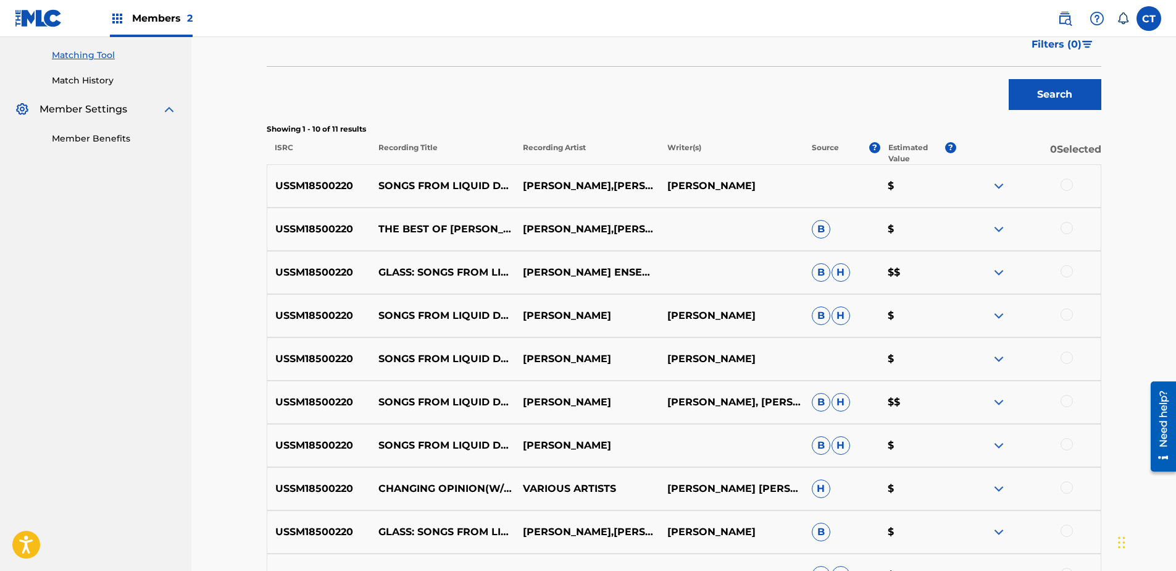
click at [1069, 185] on div at bounding box center [1067, 184] width 12 height 12
click at [1071, 228] on div at bounding box center [1067, 228] width 12 height 12
click at [1068, 278] on div at bounding box center [1028, 272] width 144 height 15
drag, startPoint x: 1066, startPoint y: 304, endPoint x: 1066, endPoint y: 311, distance: 7.4
click at [1066, 305] on div "USSM18500220 SONGS FROM LIQUID DAYS: NO. 1, CHANGING OPINION MICHAEL RIESMAN PH…" at bounding box center [684, 315] width 835 height 43
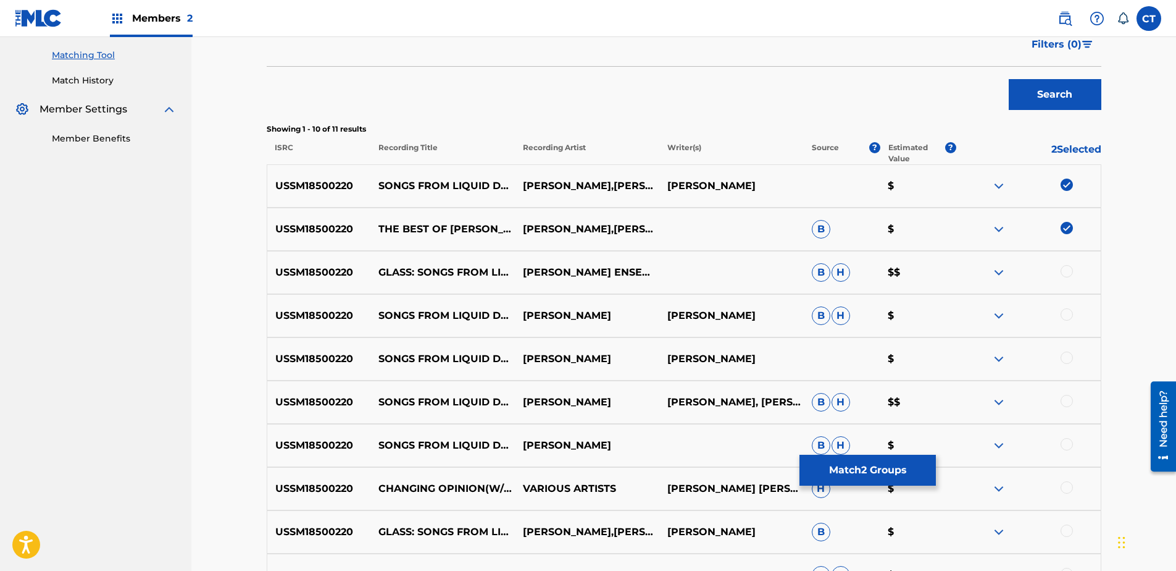
click at [1067, 311] on div at bounding box center [1067, 314] width 12 height 12
click at [1067, 275] on div at bounding box center [1067, 271] width 12 height 12
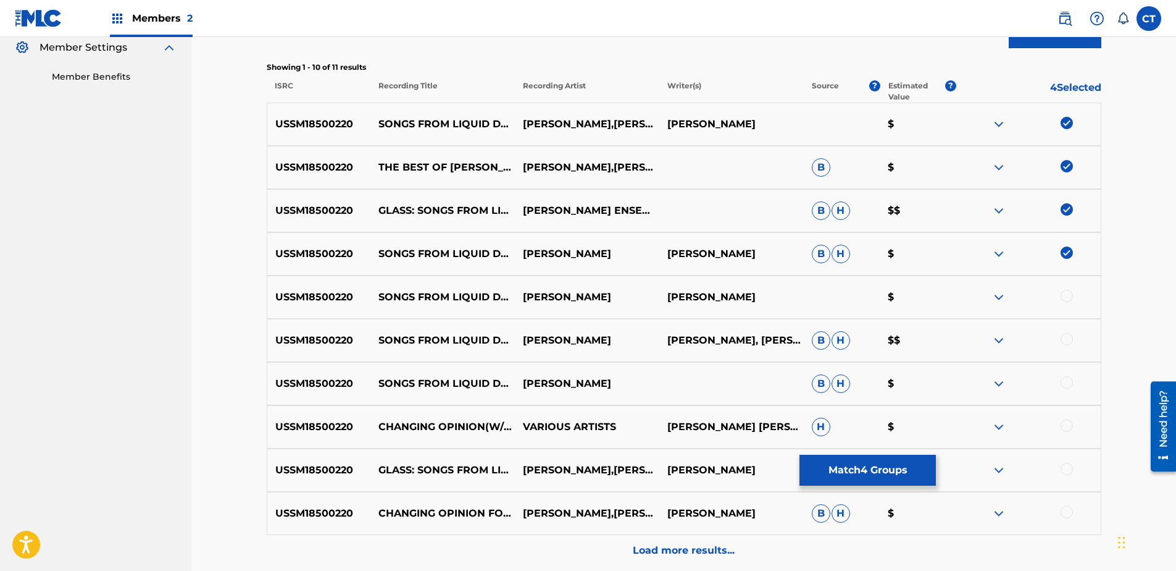
click at [1067, 295] on div at bounding box center [1067, 296] width 12 height 12
click at [1068, 337] on div at bounding box center [1067, 339] width 12 height 12
click at [1069, 382] on div at bounding box center [1067, 382] width 12 height 12
click at [1064, 425] on div at bounding box center [1067, 425] width 12 height 12
drag, startPoint x: 1065, startPoint y: 467, endPoint x: 1068, endPoint y: 484, distance: 17.6
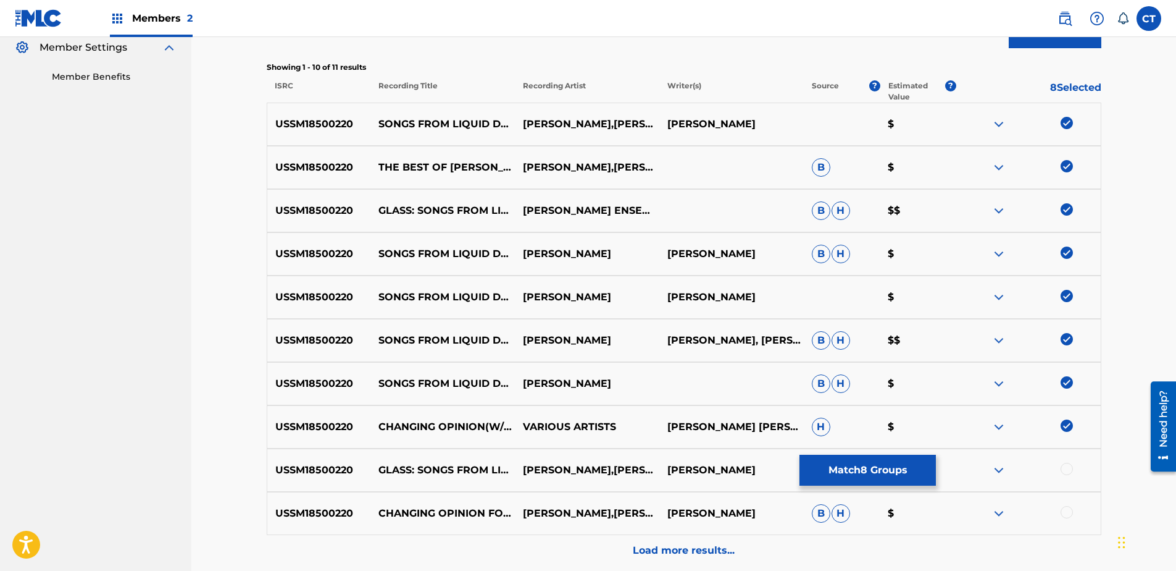
click at [1066, 469] on div at bounding box center [1067, 468] width 12 height 12
click at [1069, 509] on div "USSM18500220 CHANGING OPINION FOR VOICE, PIANO AND FLUTE (1986) MICHAEL RIESMAN…" at bounding box center [684, 512] width 835 height 43
click at [1068, 510] on div at bounding box center [1067, 512] width 12 height 12
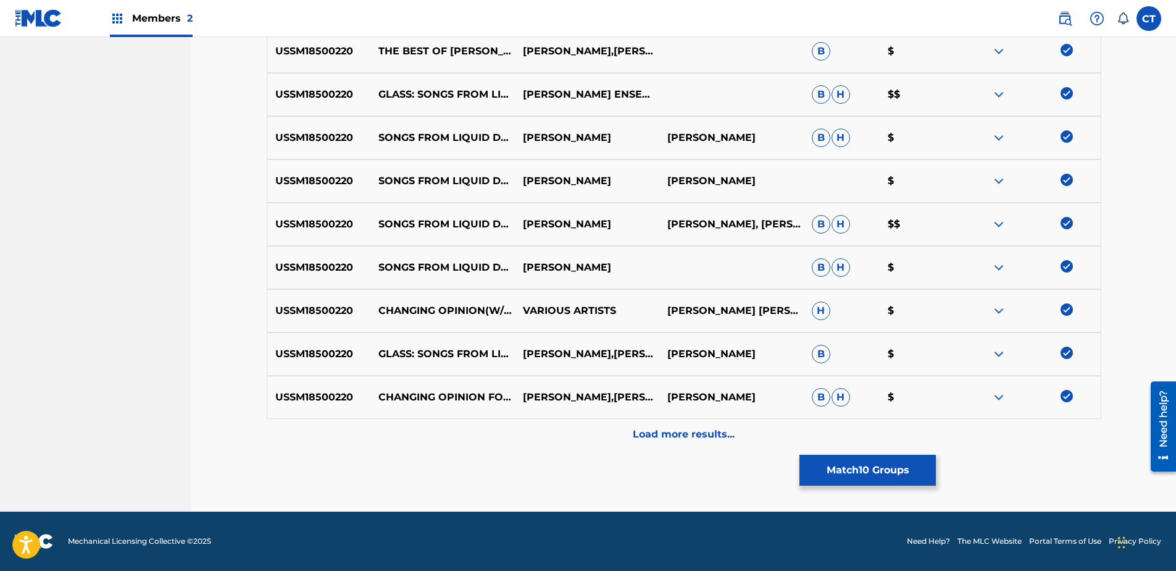
click at [1056, 445] on div "Load more results..." at bounding box center [684, 434] width 835 height 31
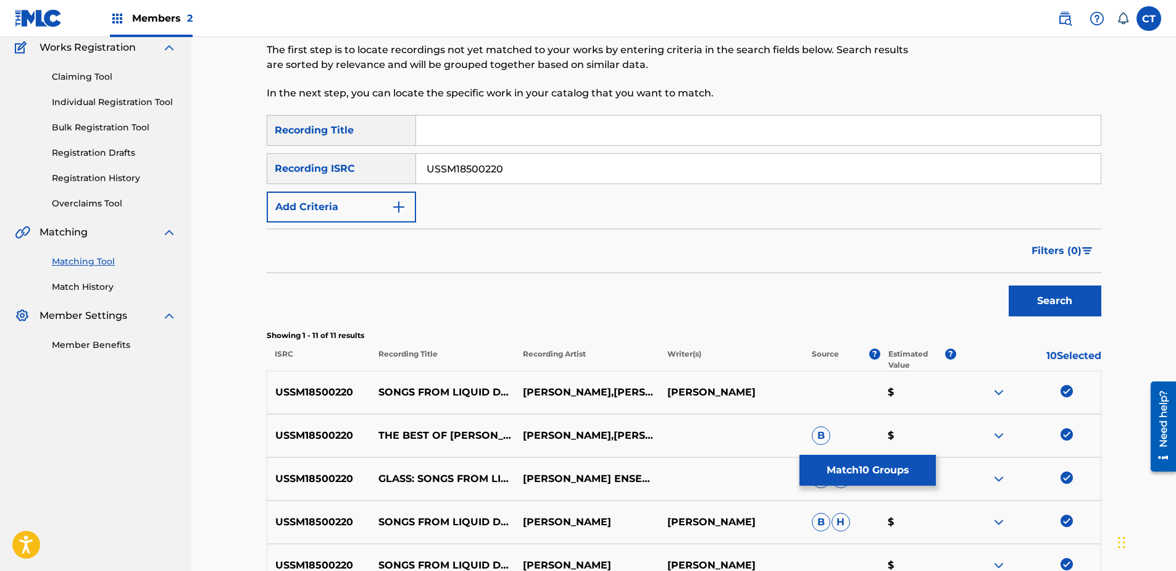
scroll to position [489, 0]
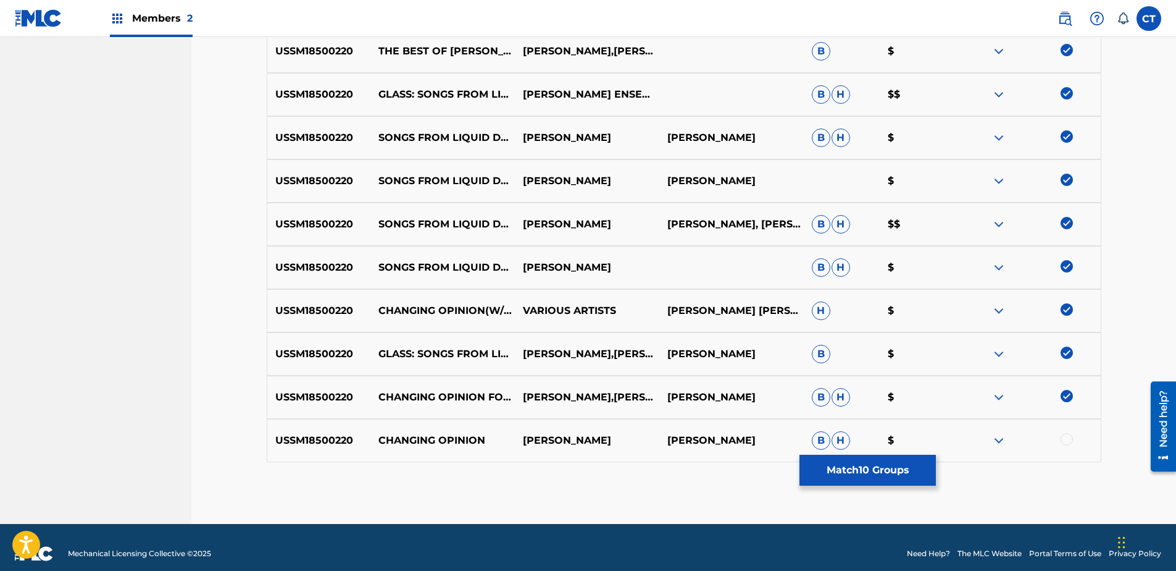
click at [1065, 432] on div "USSM18500220 CHANGING OPINION PHILIP GLASS PHILIP GLASS B H $" at bounding box center [684, 440] width 835 height 43
click at [1065, 440] on div at bounding box center [1067, 439] width 12 height 12
click at [869, 472] on button "Match 11 Groups" at bounding box center [868, 469] width 136 height 31
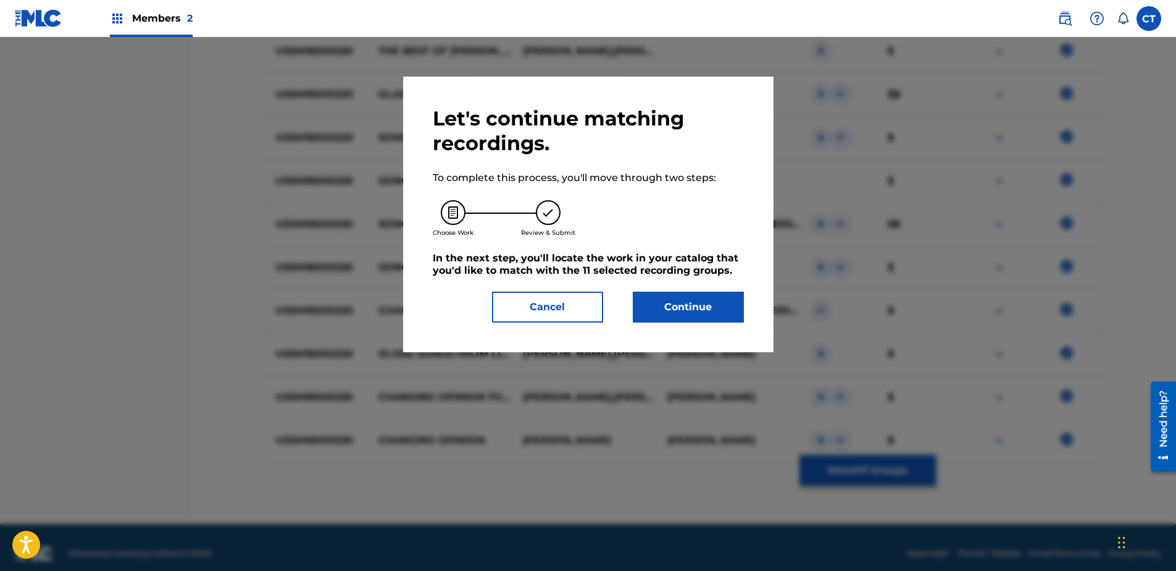
click at [675, 296] on button "Continue" at bounding box center [688, 306] width 111 height 31
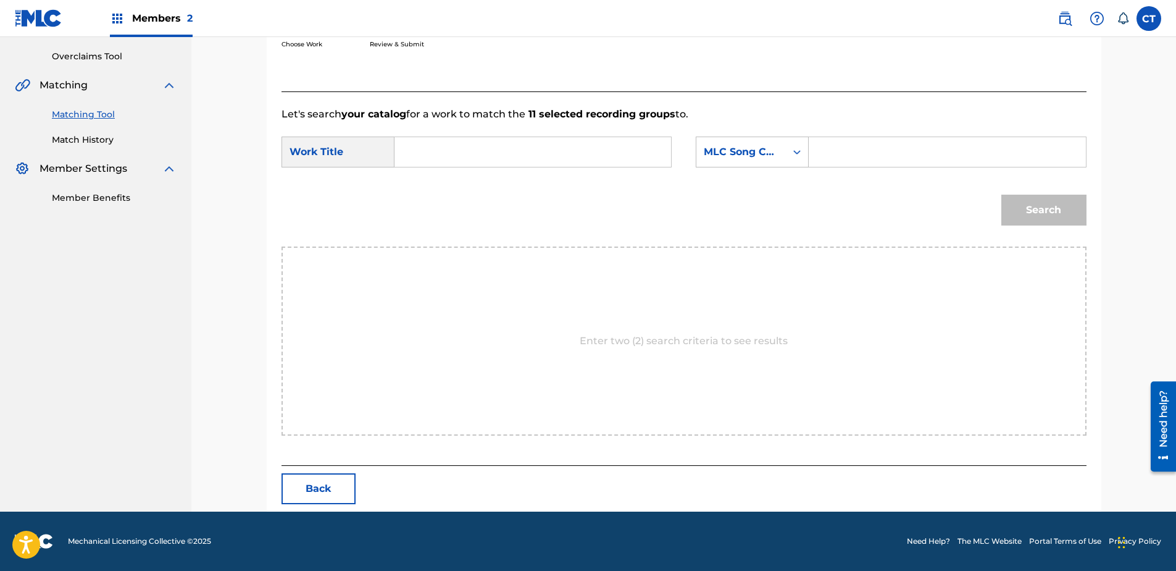
scroll to position [252, 0]
click at [469, 157] on input "Search Form" at bounding box center [533, 152] width 256 height 30
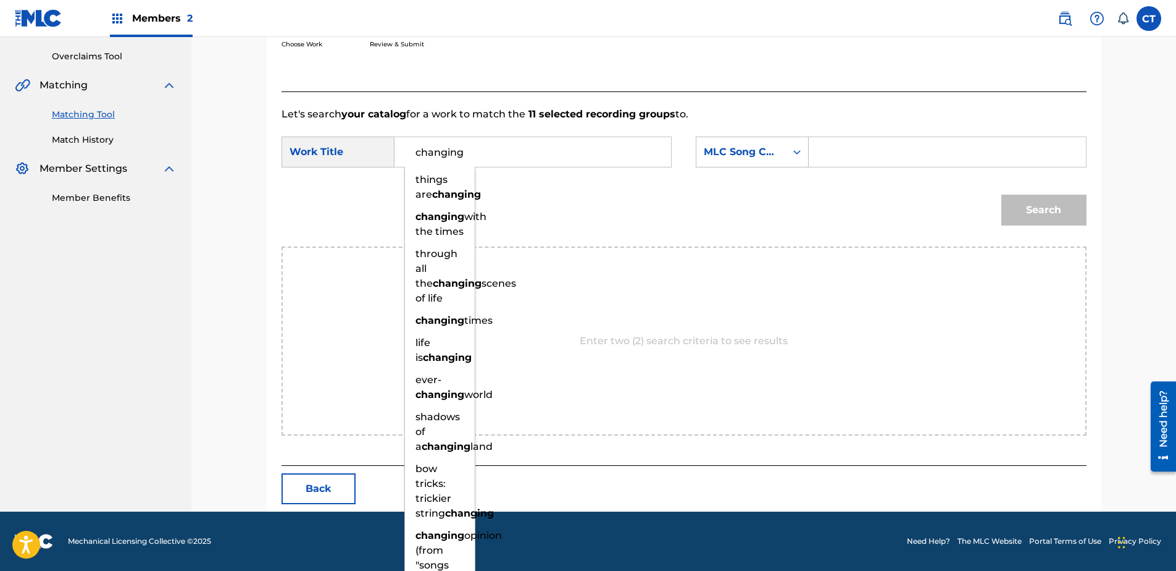
click at [475, 156] on input "changing" at bounding box center [533, 152] width 256 height 30
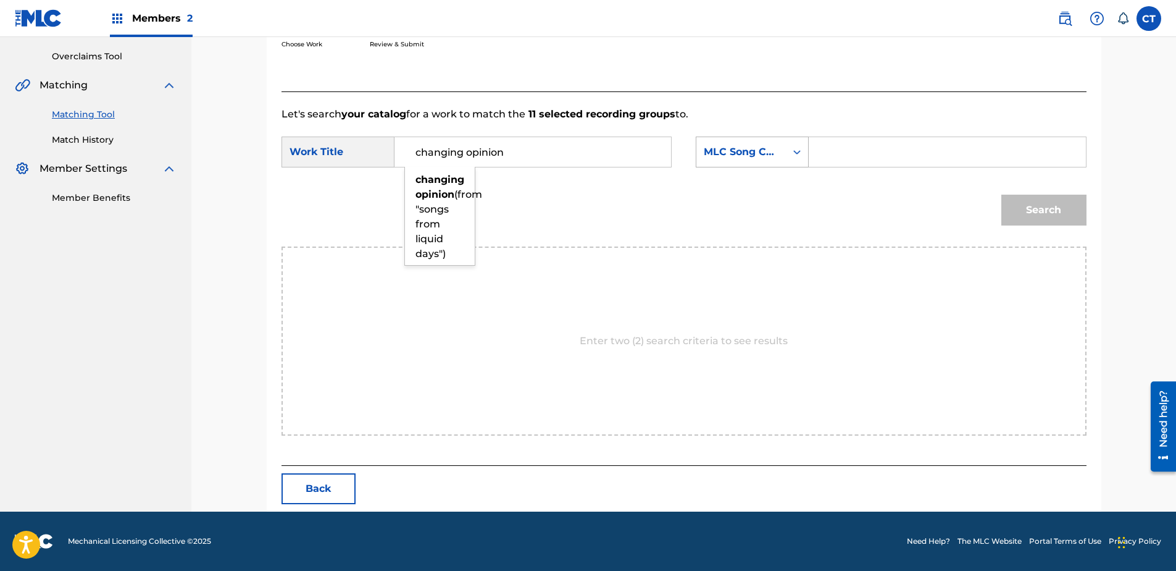
type input "changing opinion"
drag, startPoint x: 754, startPoint y: 146, endPoint x: 755, endPoint y: 167, distance: 20.4
click at [754, 147] on div "MLC Song Code" at bounding box center [741, 151] width 75 height 15
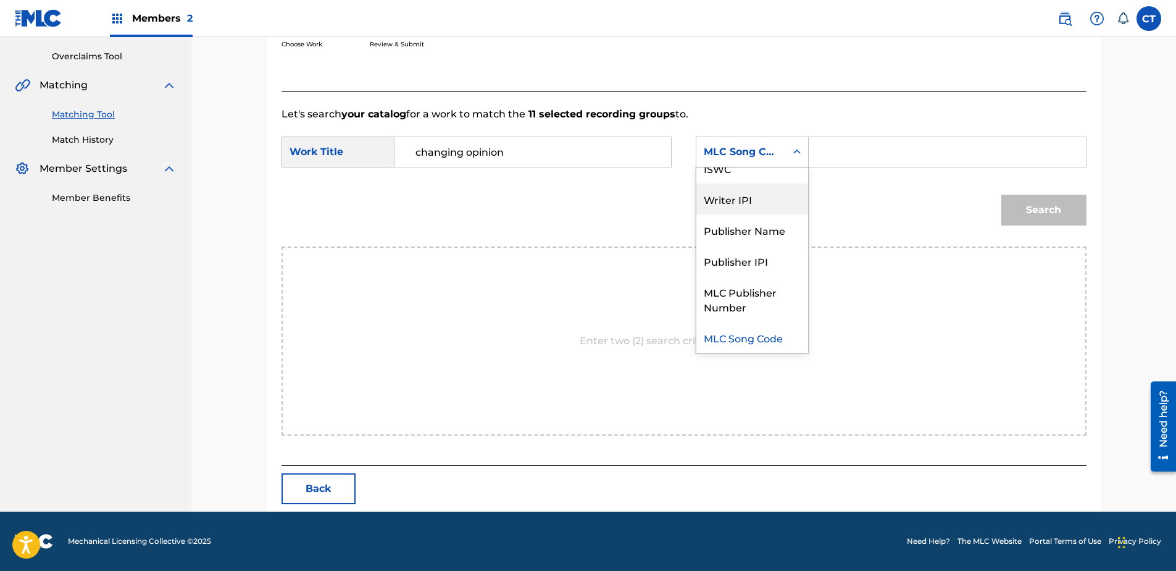
scroll to position [0, 0]
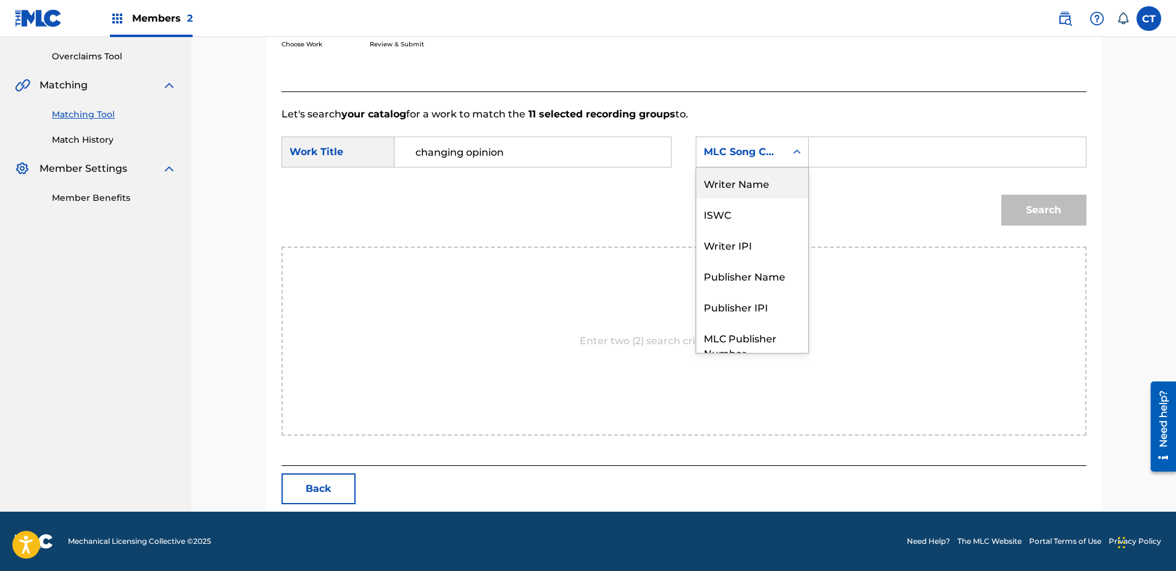
click at [746, 188] on div "Writer Name" at bounding box center [752, 182] width 112 height 31
click at [854, 153] on input "Search Form" at bounding box center [947, 152] width 256 height 30
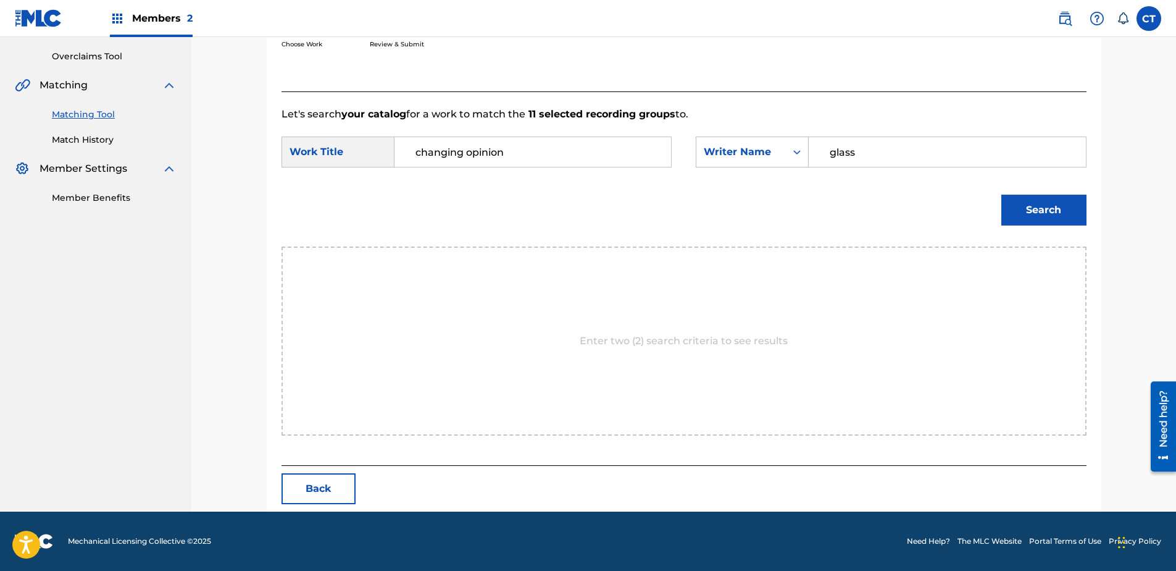
type input "glass"
click at [1001, 194] on button "Search" at bounding box center [1043, 209] width 85 height 31
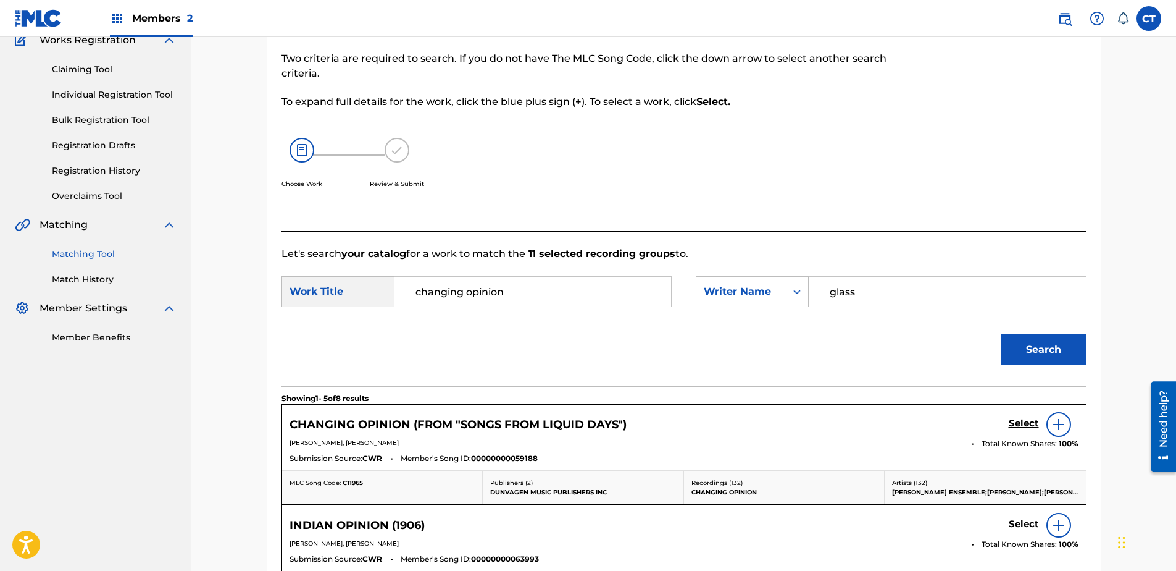
scroll to position [252, 0]
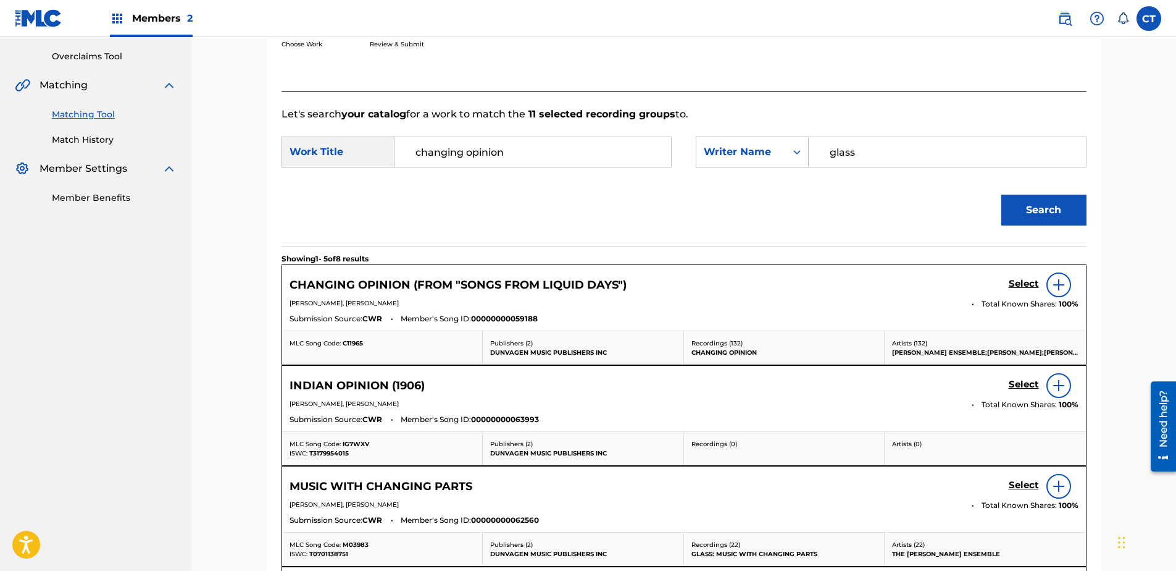
click at [1012, 282] on h5 "Select" at bounding box center [1024, 284] width 30 height 12
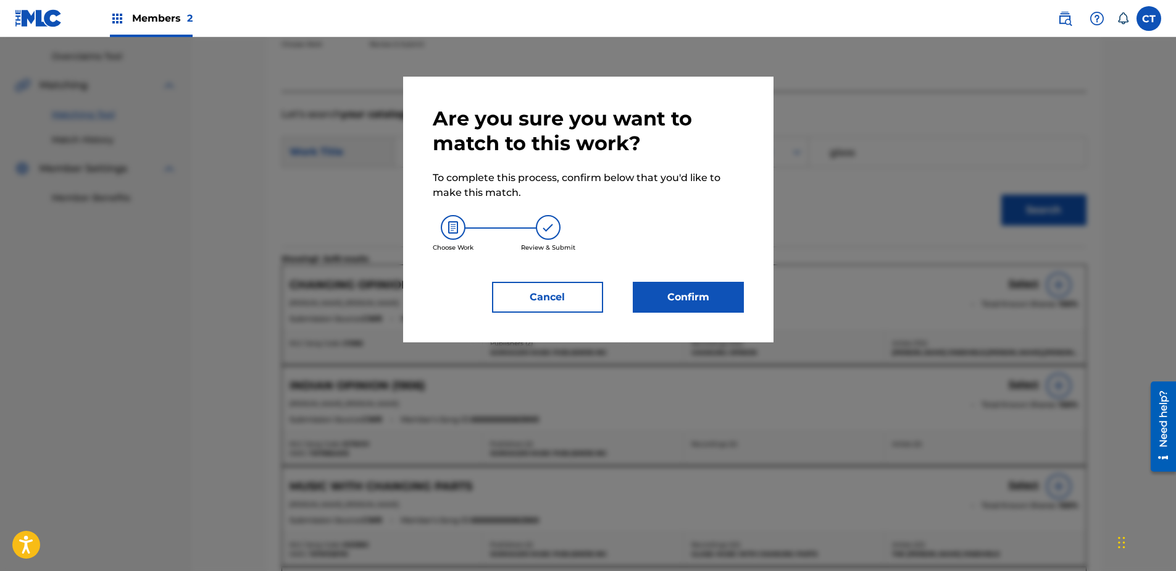
click at [692, 307] on button "Confirm" at bounding box center [688, 297] width 111 height 31
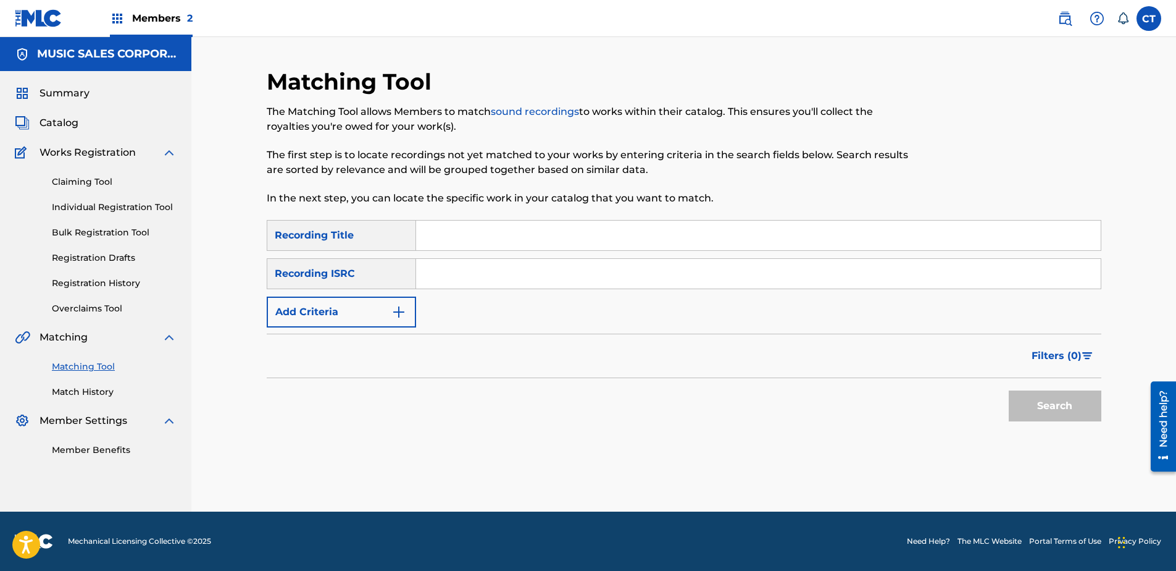
paste input "USSM18500221"
type input "USSM18500221"
click at [1029, 417] on button "Search" at bounding box center [1055, 405] width 93 height 31
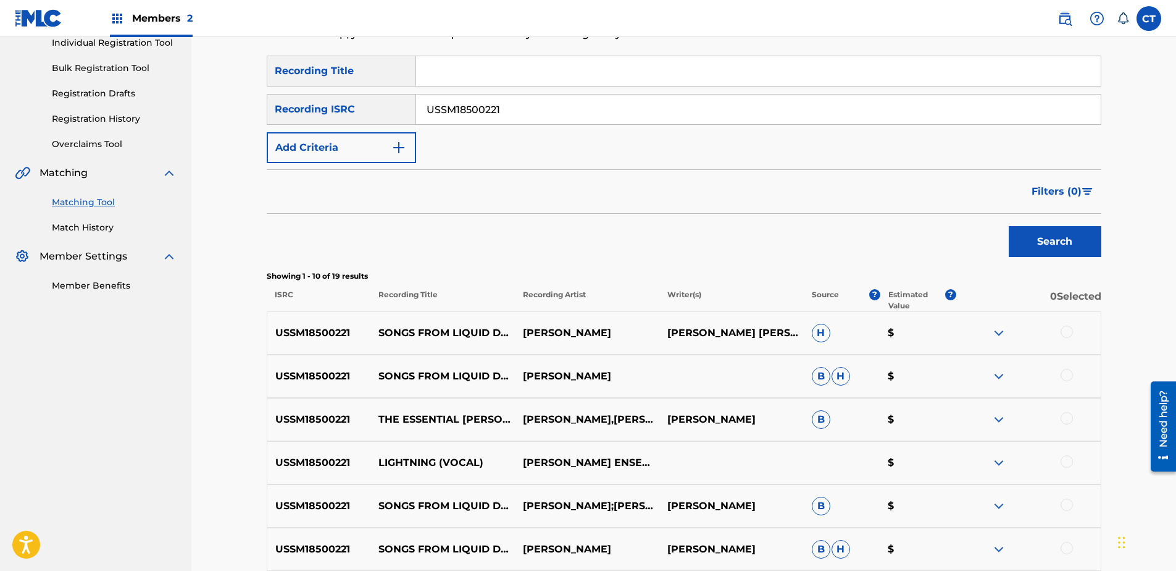
scroll to position [185, 0]
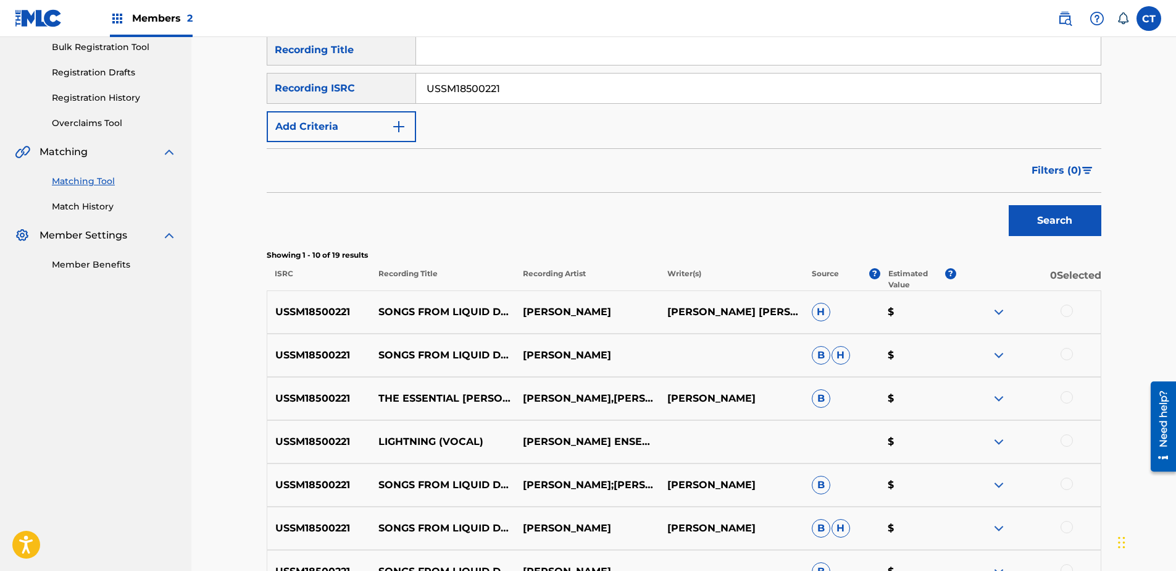
click at [1064, 313] on div at bounding box center [1067, 310] width 12 height 12
click at [1063, 349] on div at bounding box center [1067, 354] width 12 height 12
click at [1066, 403] on div at bounding box center [1028, 398] width 144 height 15
click at [1066, 401] on div at bounding box center [1067, 397] width 12 height 12
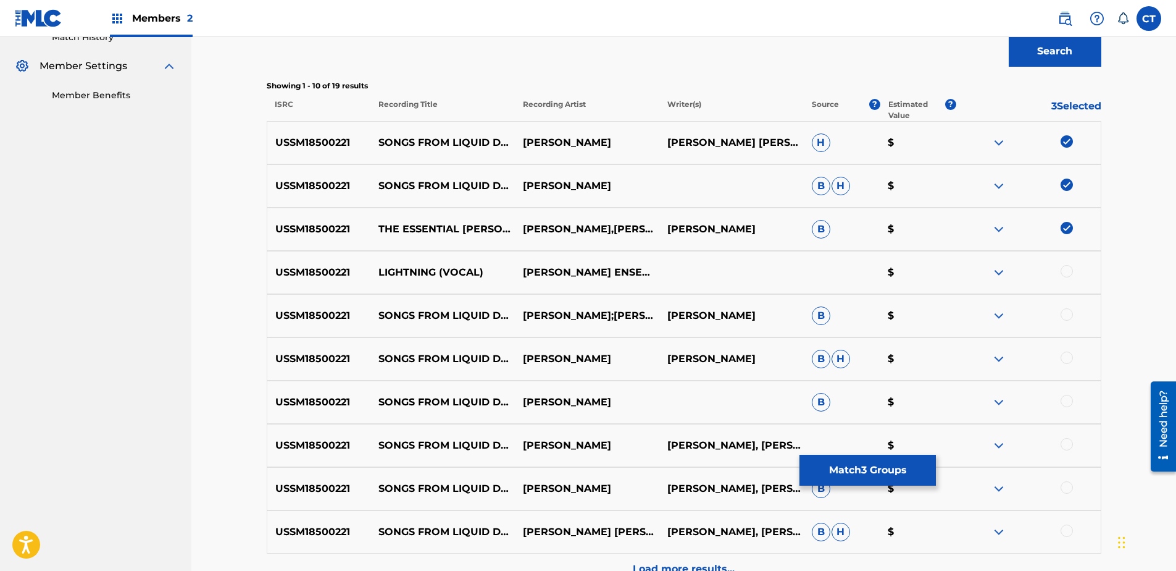
scroll to position [370, 0]
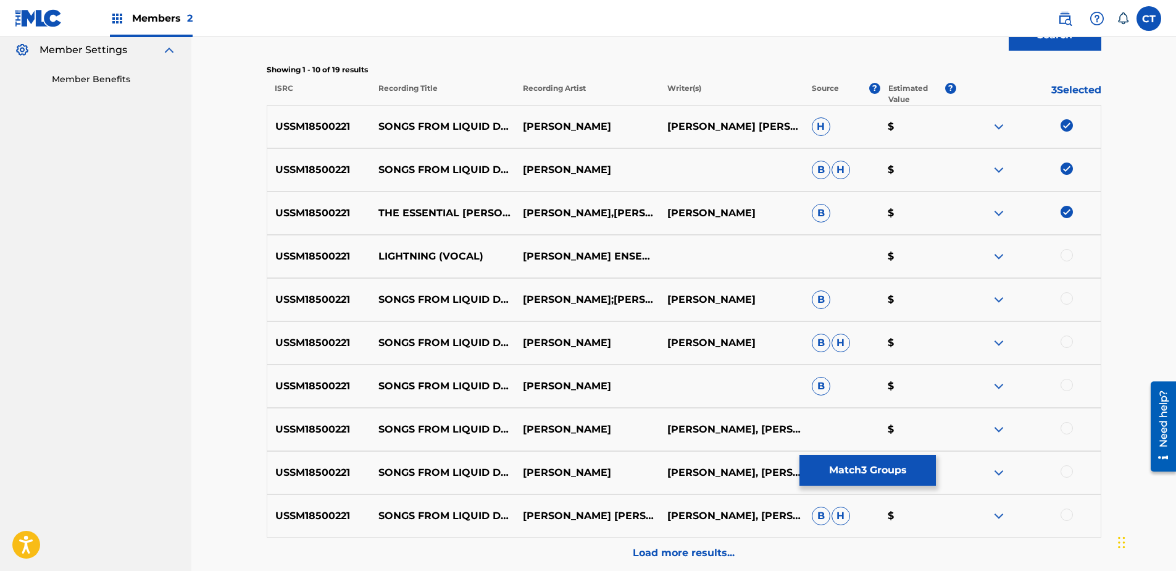
click at [1068, 260] on div at bounding box center [1067, 255] width 12 height 12
click at [1061, 298] on div at bounding box center [1067, 298] width 12 height 12
click at [1068, 345] on div at bounding box center [1067, 341] width 12 height 12
click at [1065, 384] on div at bounding box center [1067, 384] width 12 height 12
click at [1067, 433] on div at bounding box center [1067, 428] width 12 height 12
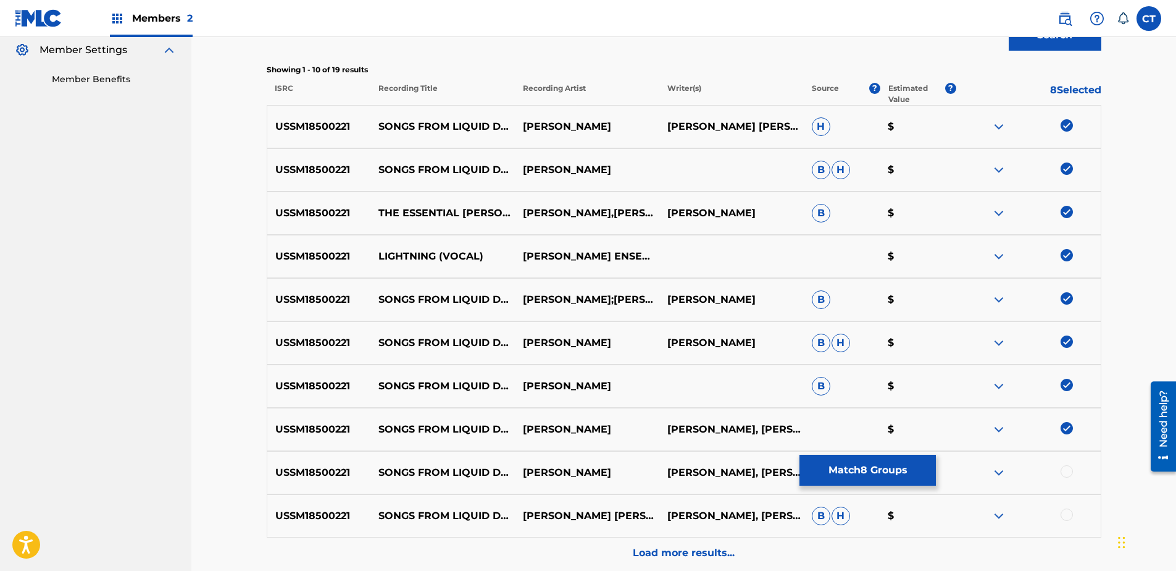
click at [1067, 477] on div at bounding box center [1067, 471] width 12 height 12
click at [1066, 511] on div at bounding box center [1067, 514] width 12 height 12
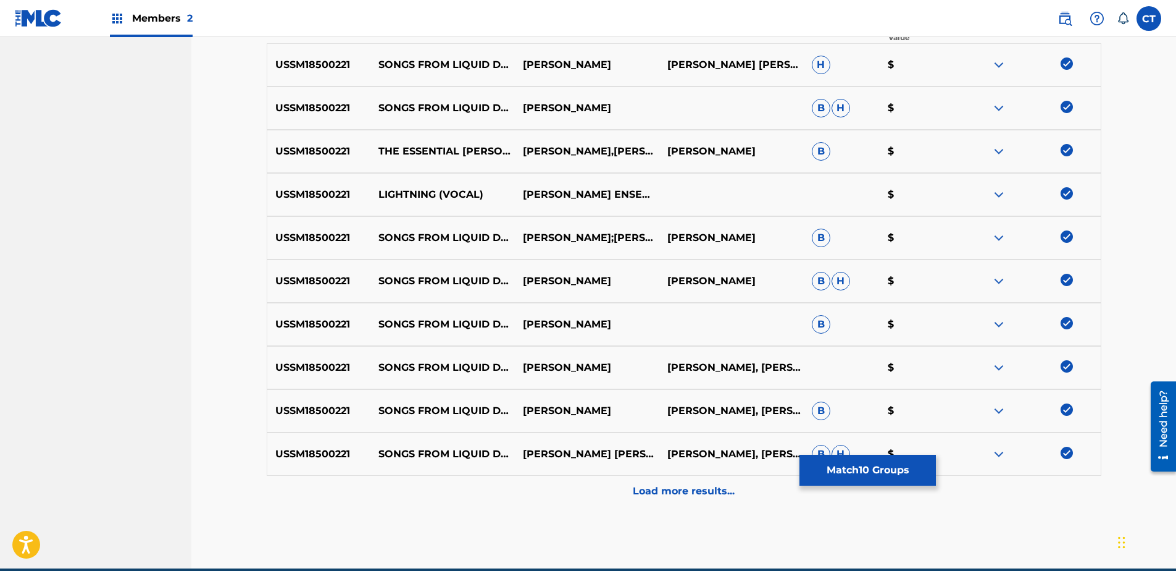
click at [1062, 483] on div "Load more results..." at bounding box center [684, 490] width 835 height 31
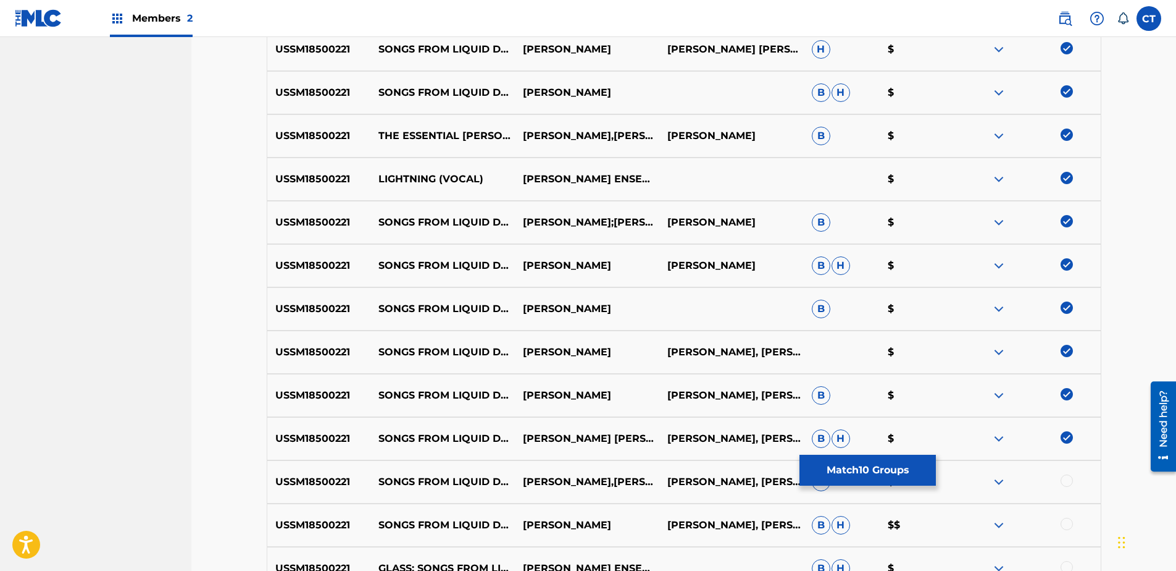
scroll to position [494, 0]
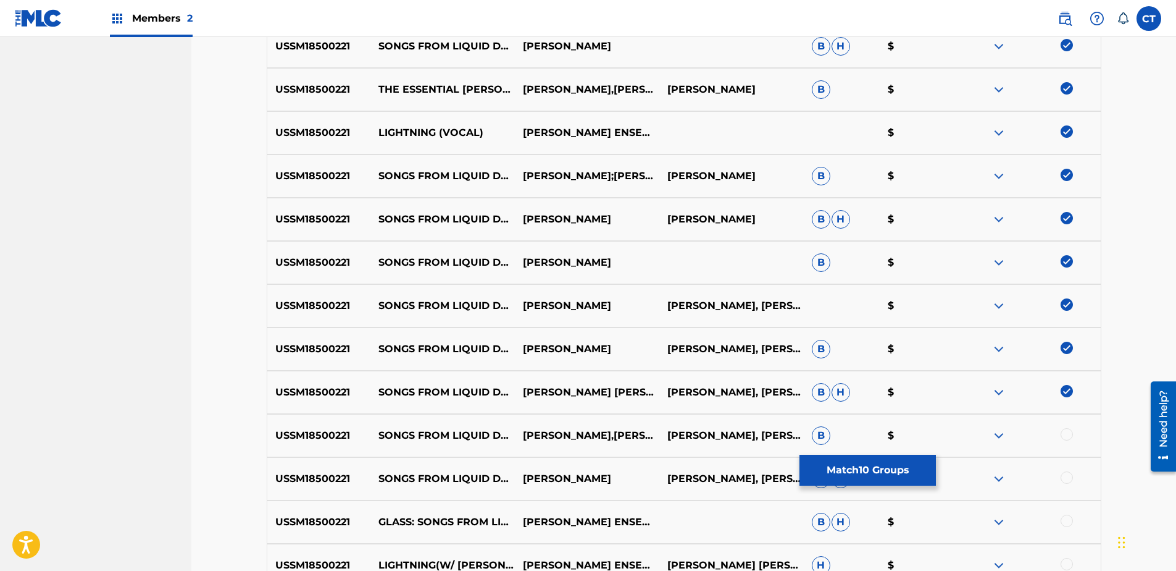
click at [1068, 441] on div at bounding box center [1028, 435] width 144 height 15
click at [1067, 474] on div at bounding box center [1067, 477] width 12 height 12
click at [1064, 437] on div at bounding box center [1067, 434] width 12 height 12
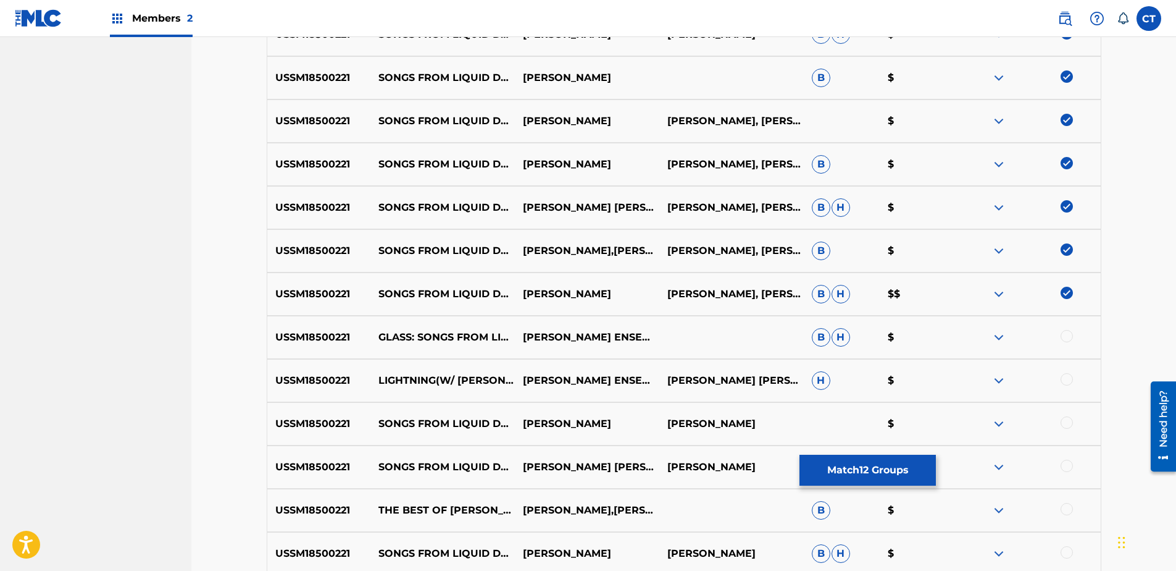
scroll to position [679, 0]
click at [1071, 332] on div at bounding box center [1067, 335] width 12 height 12
click at [1069, 376] on div at bounding box center [1067, 378] width 12 height 12
drag, startPoint x: 1064, startPoint y: 423, endPoint x: 1065, endPoint y: 437, distance: 13.6
click at [1064, 424] on div at bounding box center [1067, 422] width 12 height 12
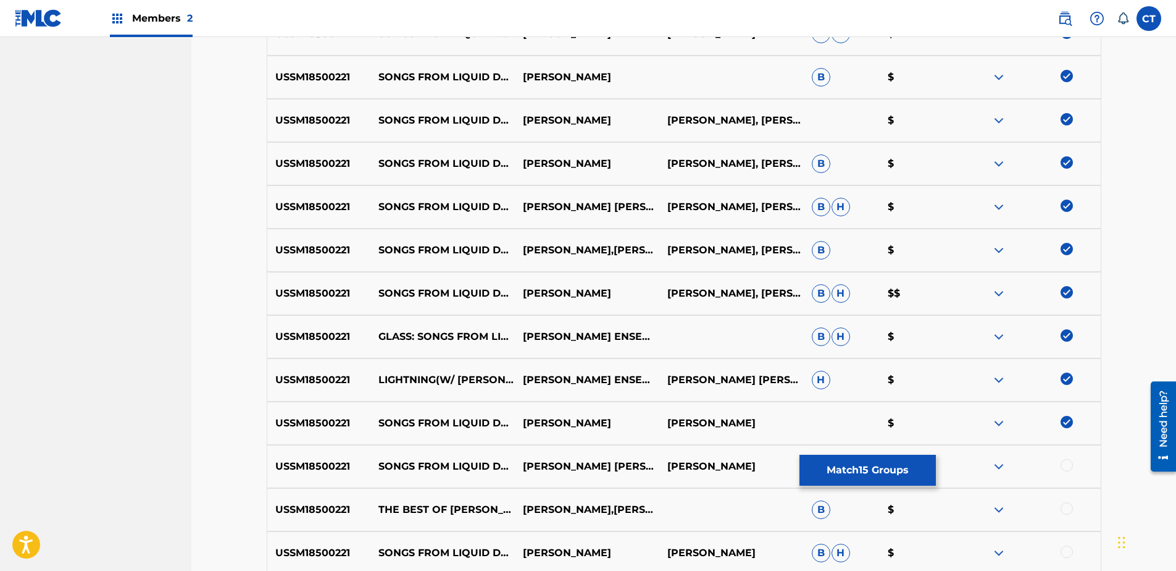
click at [1068, 469] on div at bounding box center [1067, 465] width 12 height 12
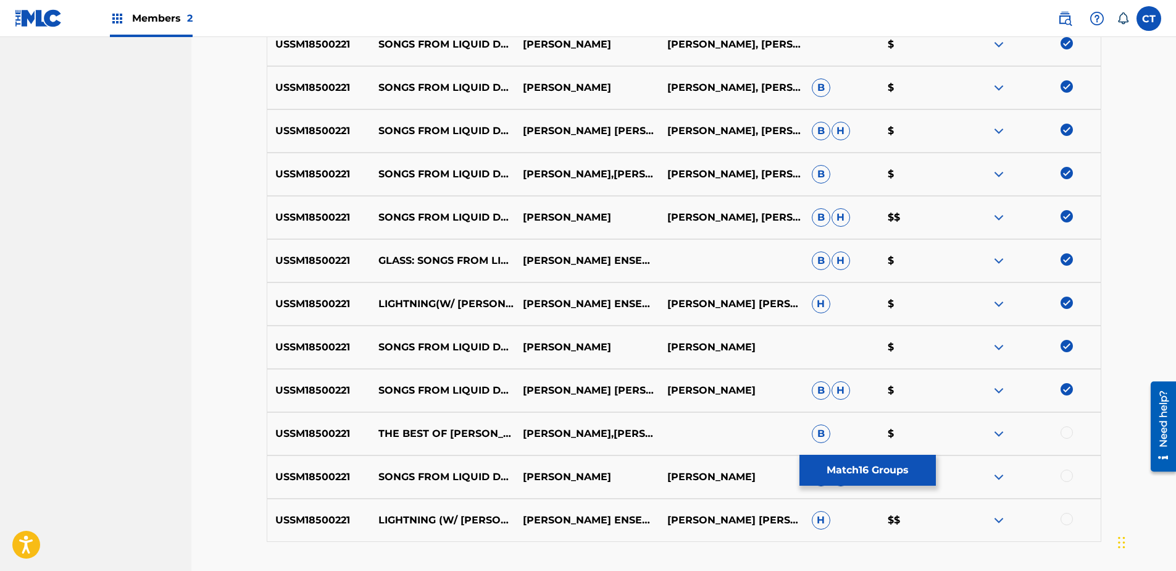
scroll to position [847, 0]
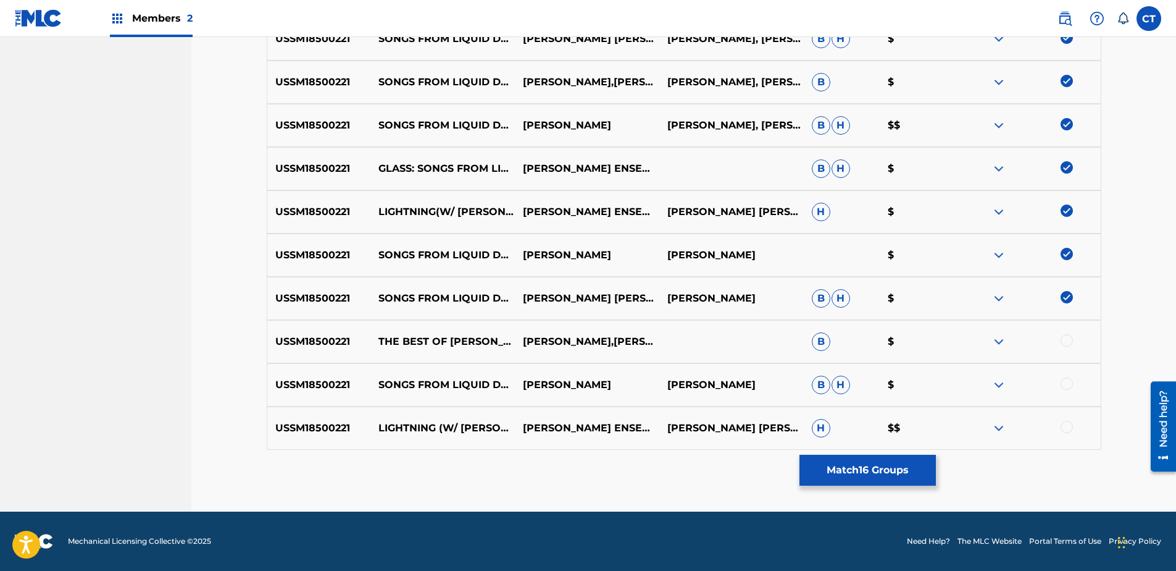
click at [1065, 341] on div at bounding box center [1067, 340] width 12 height 12
click at [1068, 388] on div at bounding box center [1067, 383] width 12 height 12
click at [1065, 423] on div at bounding box center [1067, 426] width 12 height 12
click at [900, 458] on button "Match 19 Groups" at bounding box center [868, 469] width 136 height 31
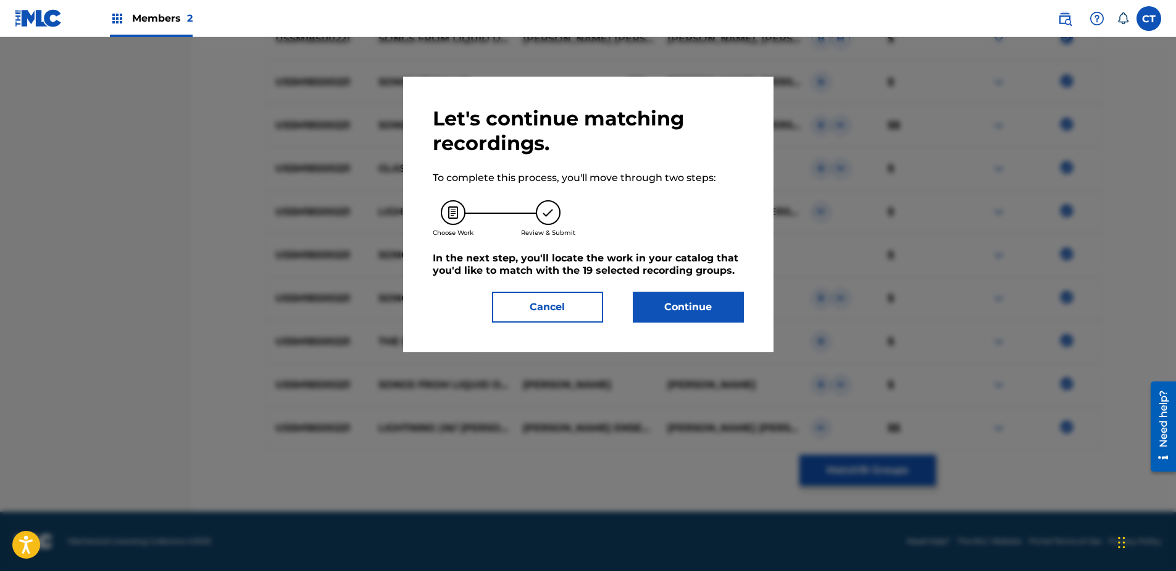
click at [725, 312] on button "Continue" at bounding box center [688, 306] width 111 height 31
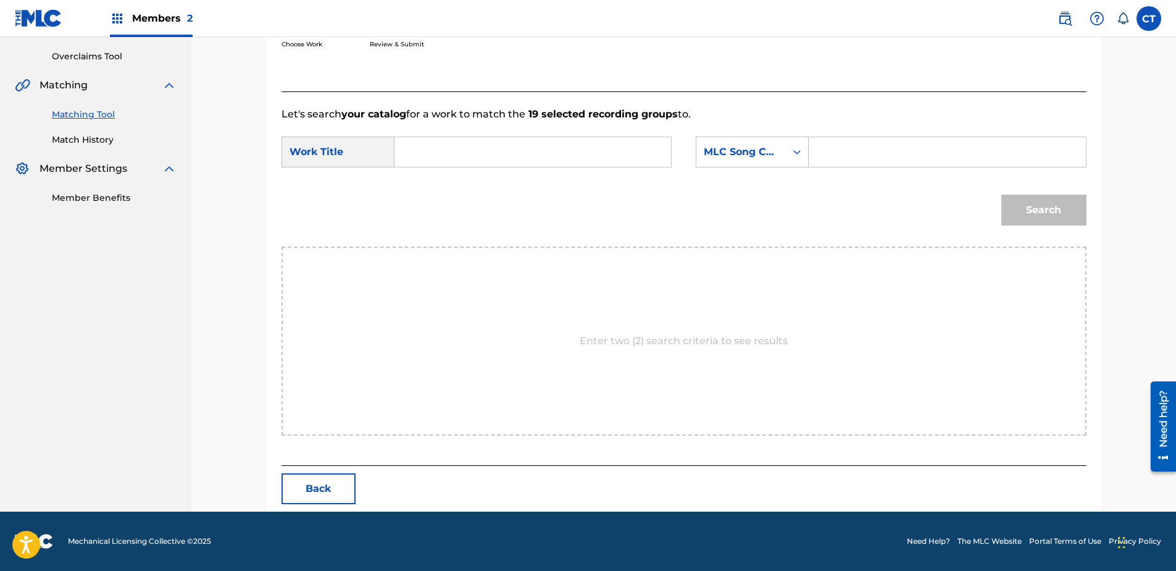
click at [464, 160] on input "Search Form" at bounding box center [533, 152] width 256 height 30
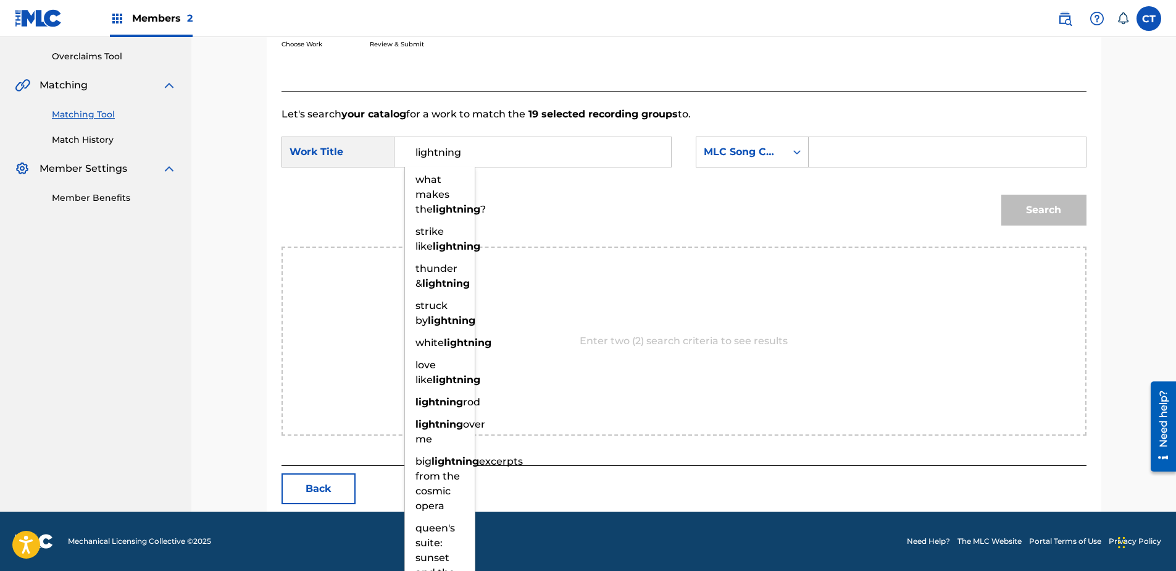
type input "lightning"
drag, startPoint x: 750, startPoint y: 135, endPoint x: 748, endPoint y: 159, distance: 23.5
click at [748, 158] on form "SearchWithCriteriac7ac8dfc-d2c0-4724-a61f-7cfda6a3389e Work Title lightning wha…" at bounding box center [684, 184] width 805 height 125
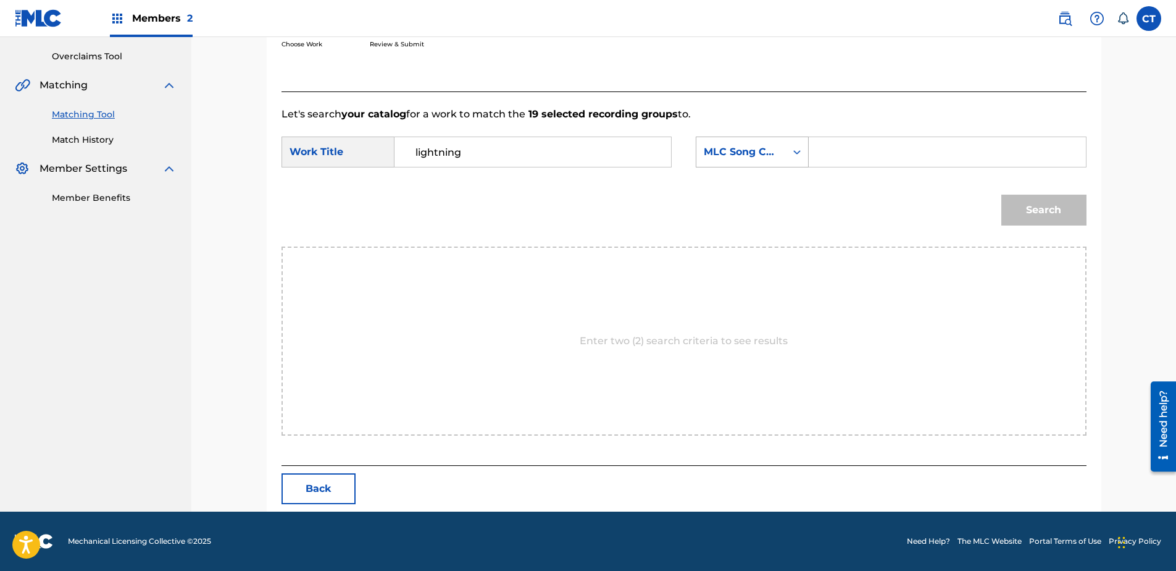
click at [748, 159] on div "MLC Song Code" at bounding box center [741, 151] width 75 height 15
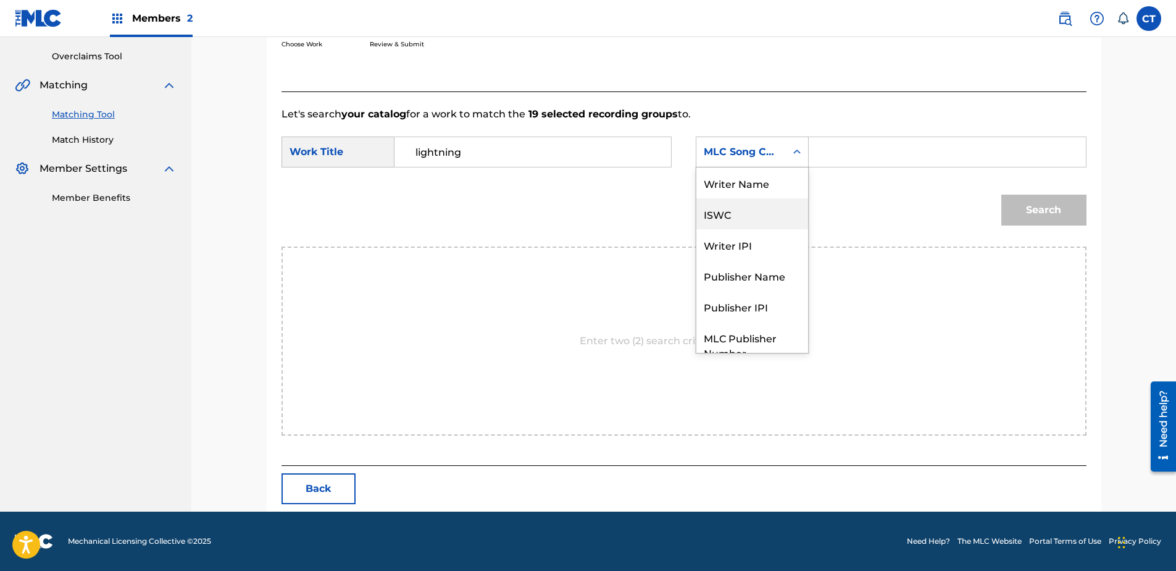
scroll to position [0, 0]
drag, startPoint x: 748, startPoint y: 177, endPoint x: 784, endPoint y: 170, distance: 37.1
click at [759, 175] on div "Writer Name" at bounding box center [752, 182] width 112 height 31
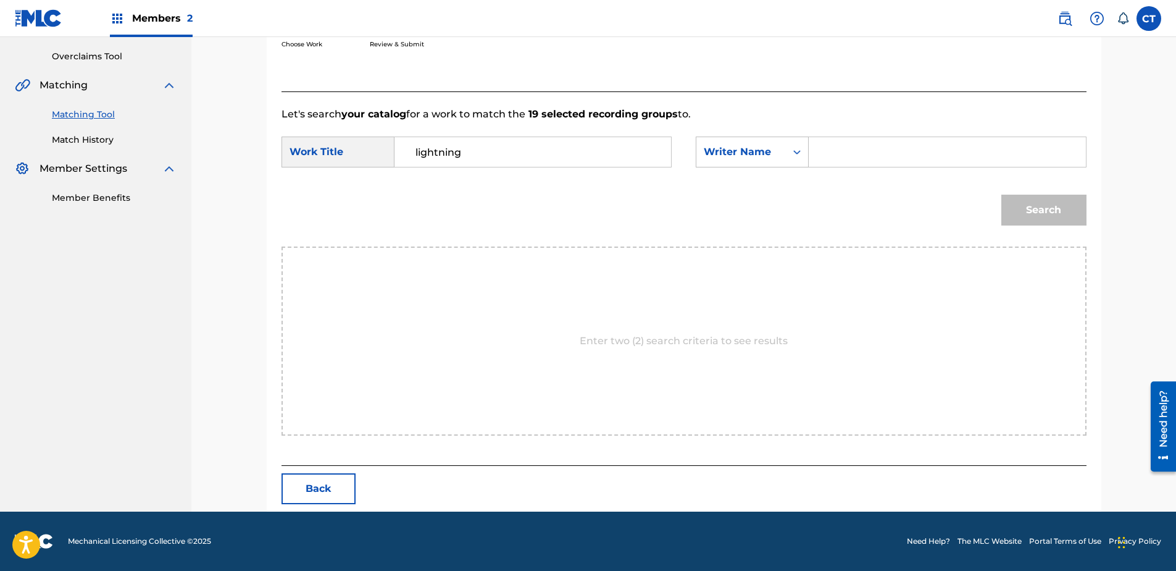
click at [897, 154] on input "Search Form" at bounding box center [947, 152] width 256 height 30
type input "glass"
click at [1001, 194] on button "Search" at bounding box center [1043, 209] width 85 height 31
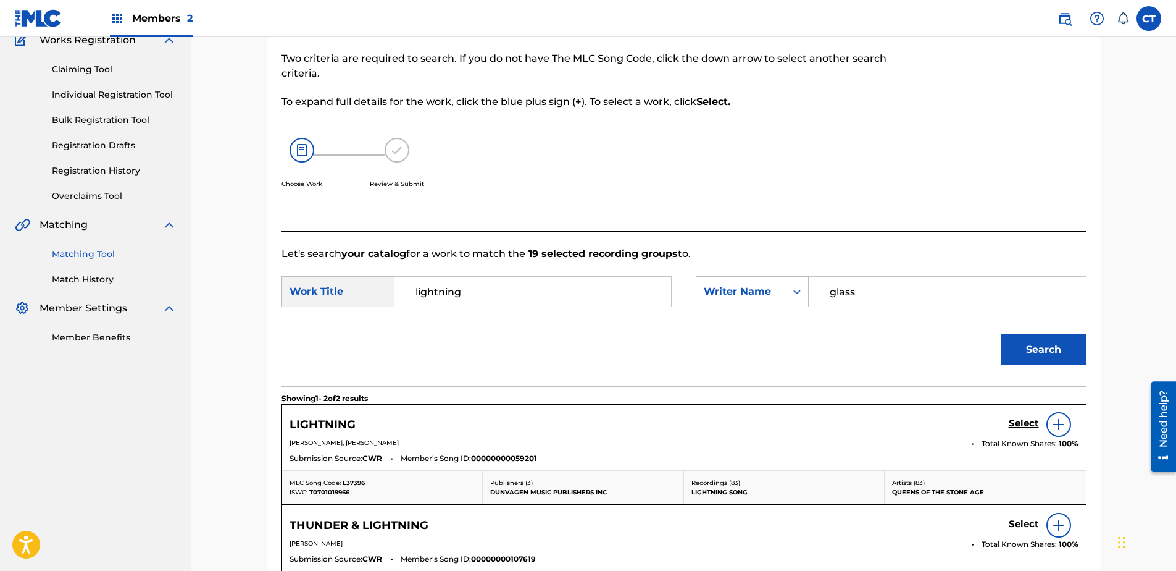
scroll to position [252, 0]
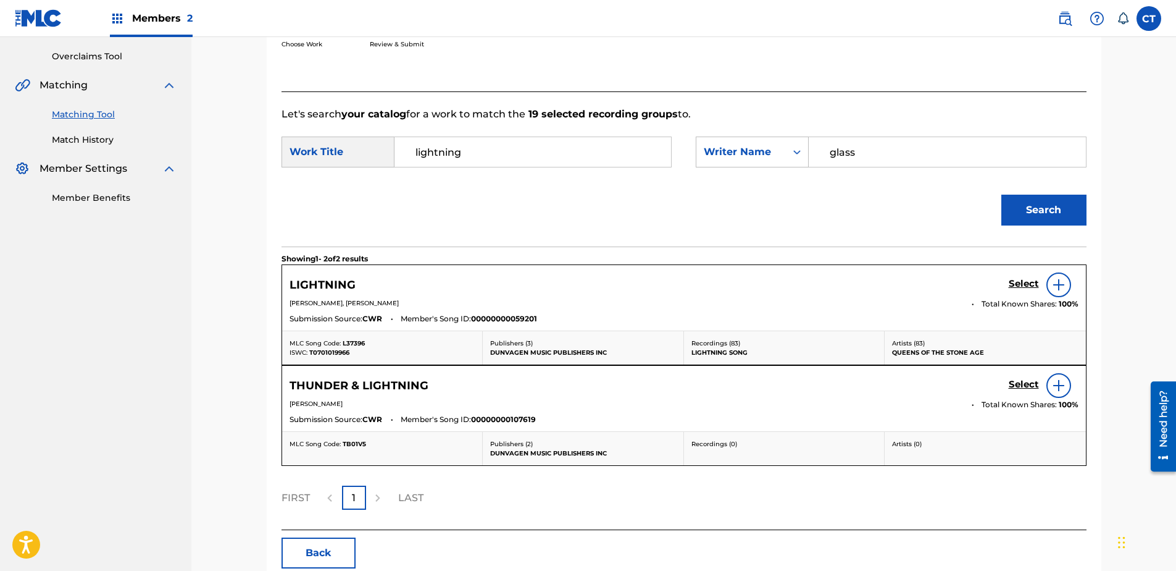
drag, startPoint x: 487, startPoint y: 159, endPoint x: 351, endPoint y: 143, distance: 136.2
click at [376, 147] on div "SearchWithCriteriac7ac8dfc-d2c0-4724-a61f-7cfda6a3389e Work Title lightning" at bounding box center [477, 151] width 390 height 31
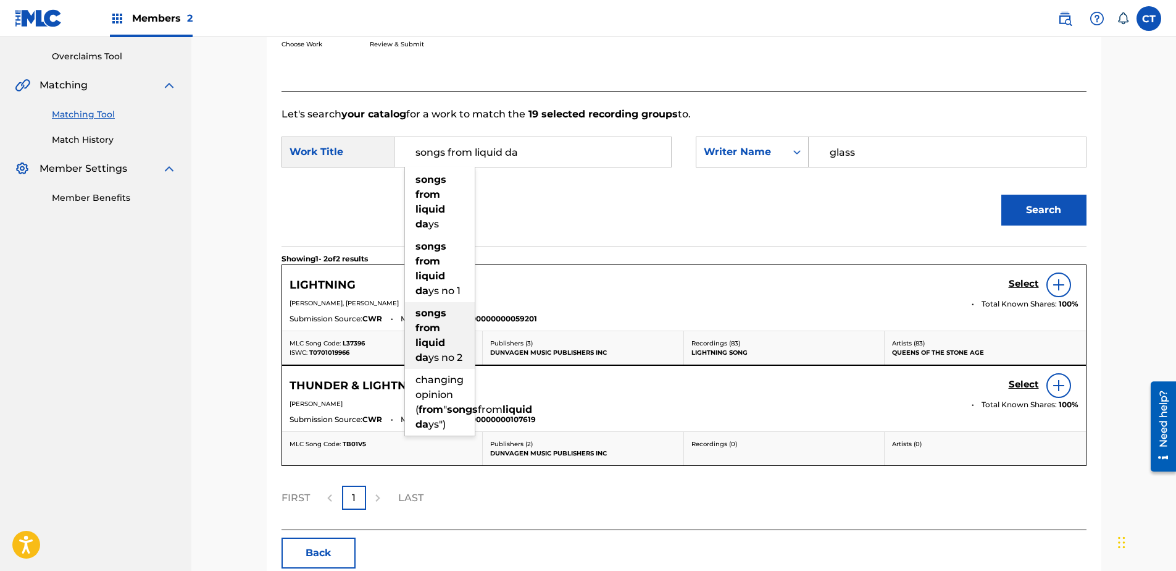
click at [453, 322] on div "songs from liquid da ys no 2" at bounding box center [440, 335] width 70 height 67
type input "songs from liquid days no 2"
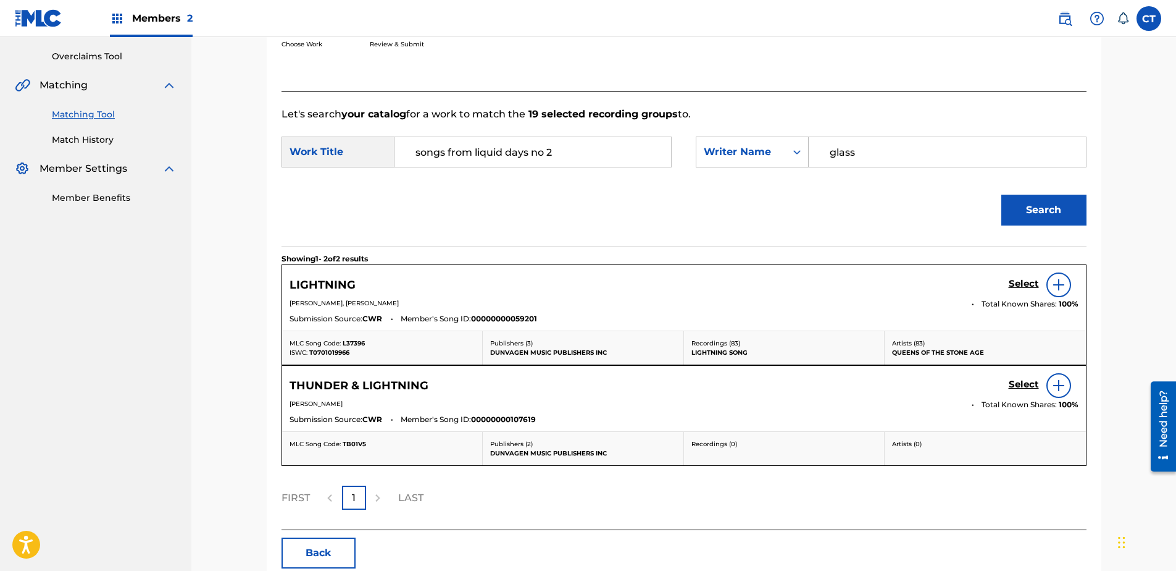
click at [1035, 199] on button "Search" at bounding box center [1043, 209] width 85 height 31
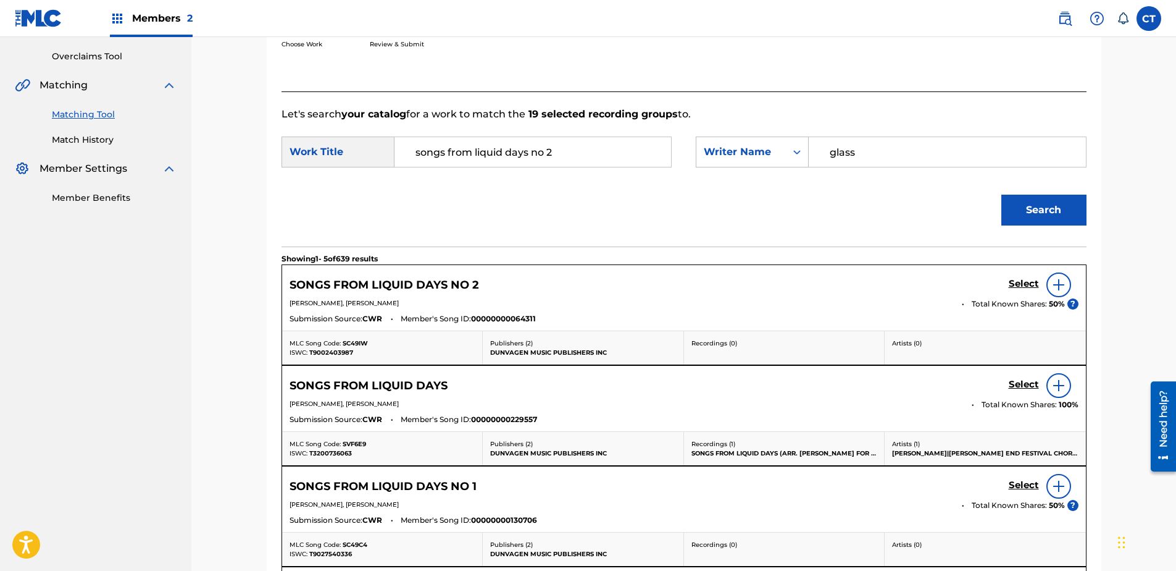
click at [1021, 282] on h5 "Select" at bounding box center [1024, 284] width 30 height 12
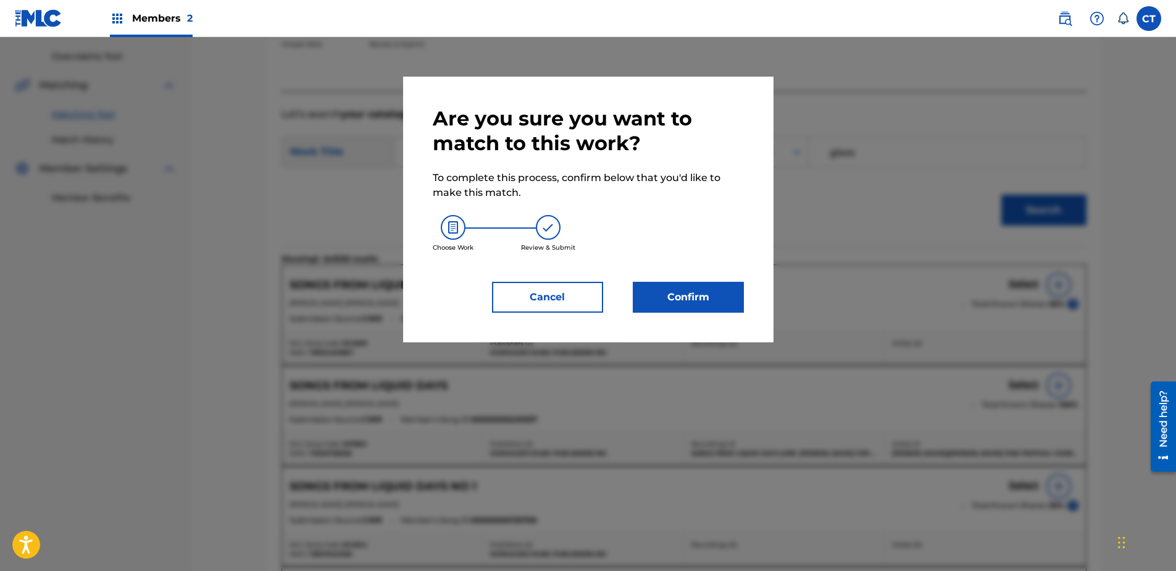
click at [682, 298] on button "Confirm" at bounding box center [688, 297] width 111 height 31
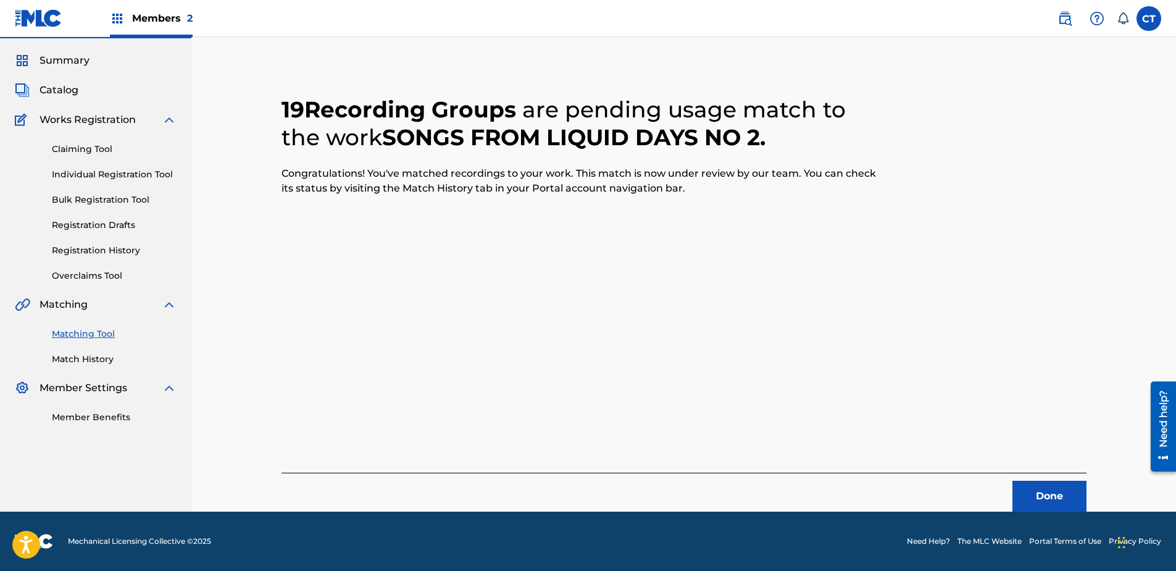
scroll to position [33, 0]
click at [1050, 491] on button "Done" at bounding box center [1050, 495] width 74 height 31
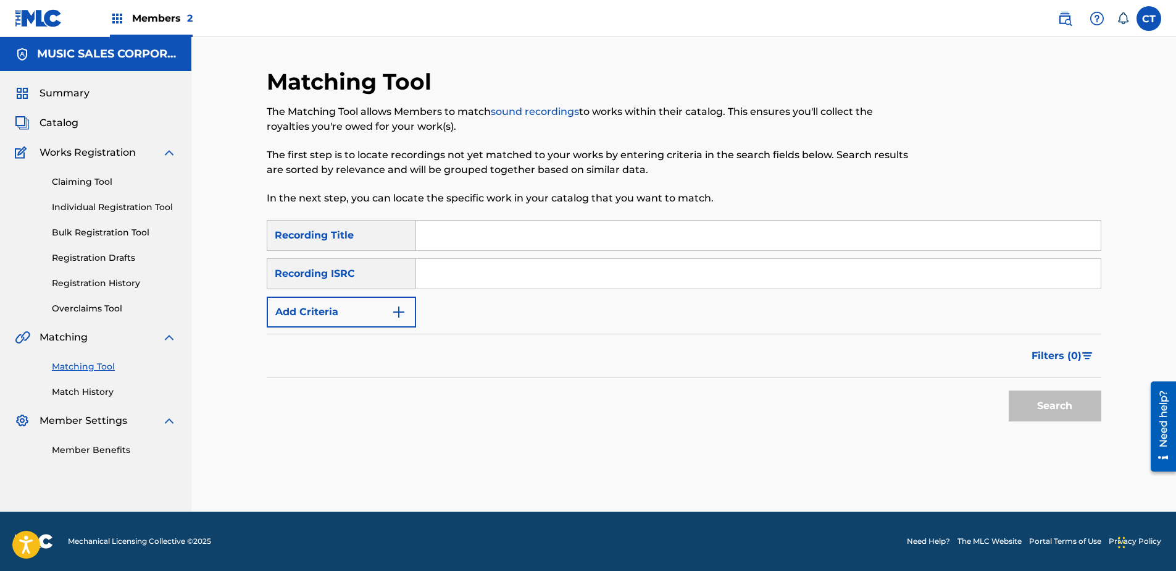
click at [963, 165] on div at bounding box center [1005, 144] width 192 height 152
paste input "USSM18500222"
type input "USSM18500222"
click at [1040, 417] on button "Search" at bounding box center [1055, 405] width 93 height 31
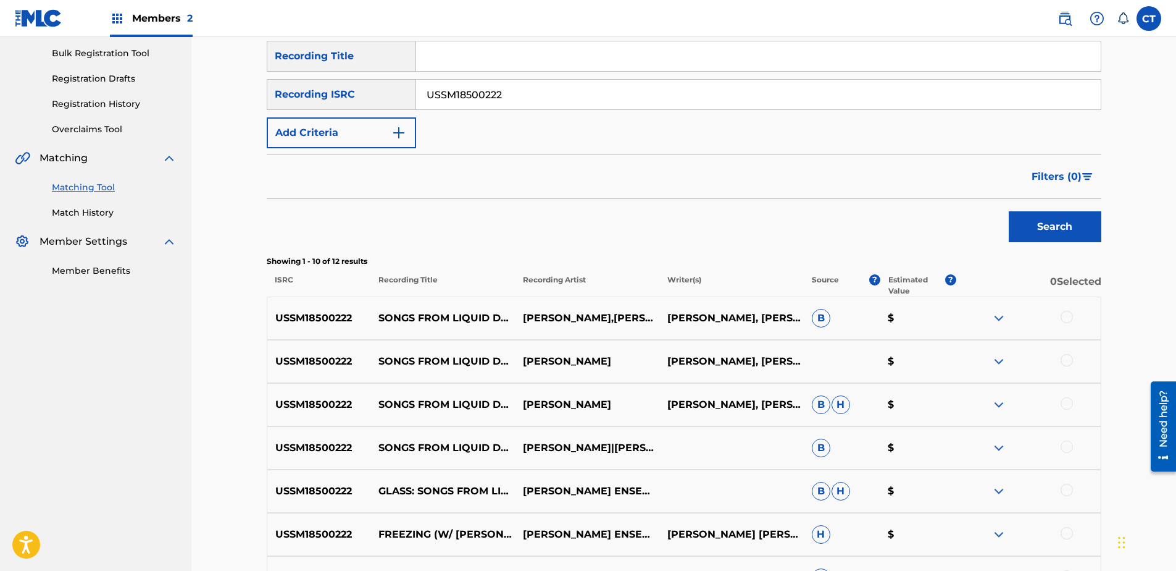
scroll to position [185, 0]
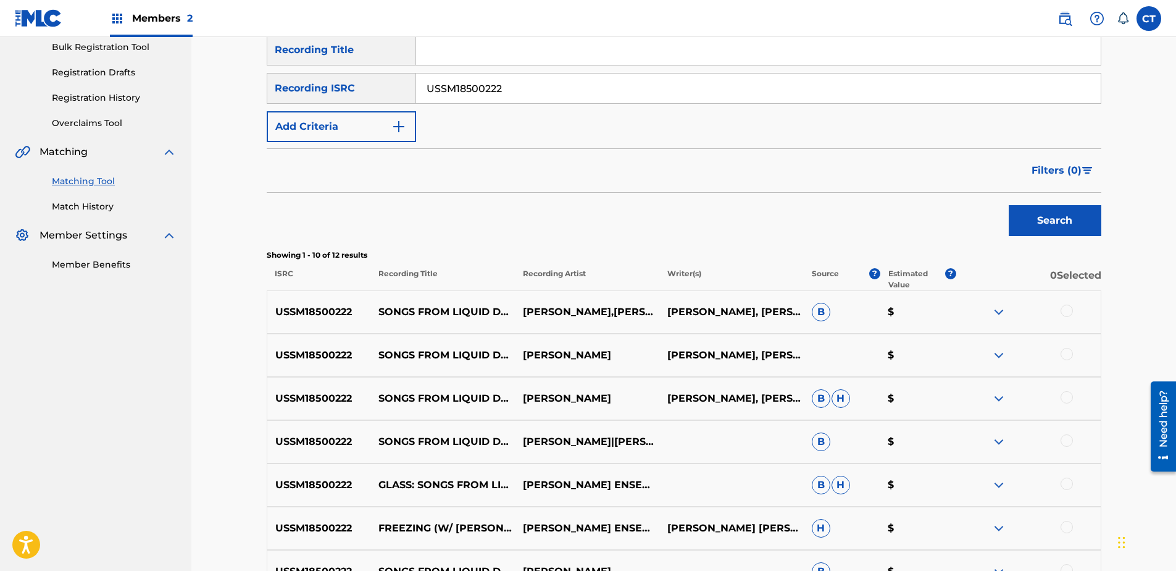
click at [1068, 310] on div at bounding box center [1067, 310] width 12 height 12
click at [1066, 354] on div at bounding box center [1067, 354] width 12 height 12
drag, startPoint x: 1066, startPoint y: 393, endPoint x: 1068, endPoint y: 417, distance: 24.2
click at [1066, 394] on div at bounding box center [1067, 397] width 12 height 12
click at [1067, 441] on div at bounding box center [1067, 440] width 12 height 12
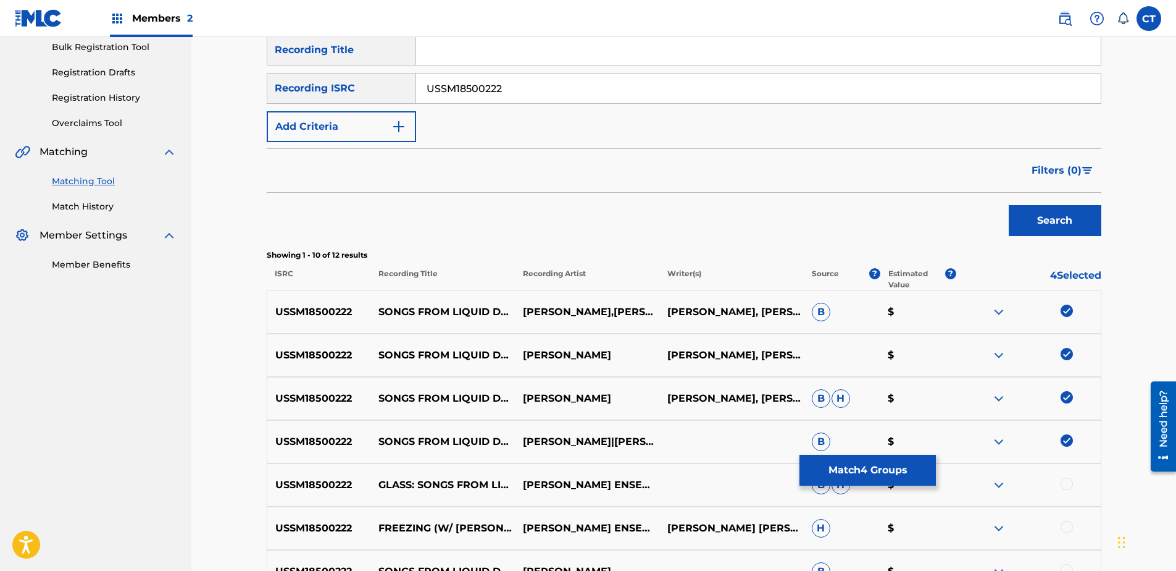
click at [1062, 483] on div at bounding box center [1067, 483] width 12 height 12
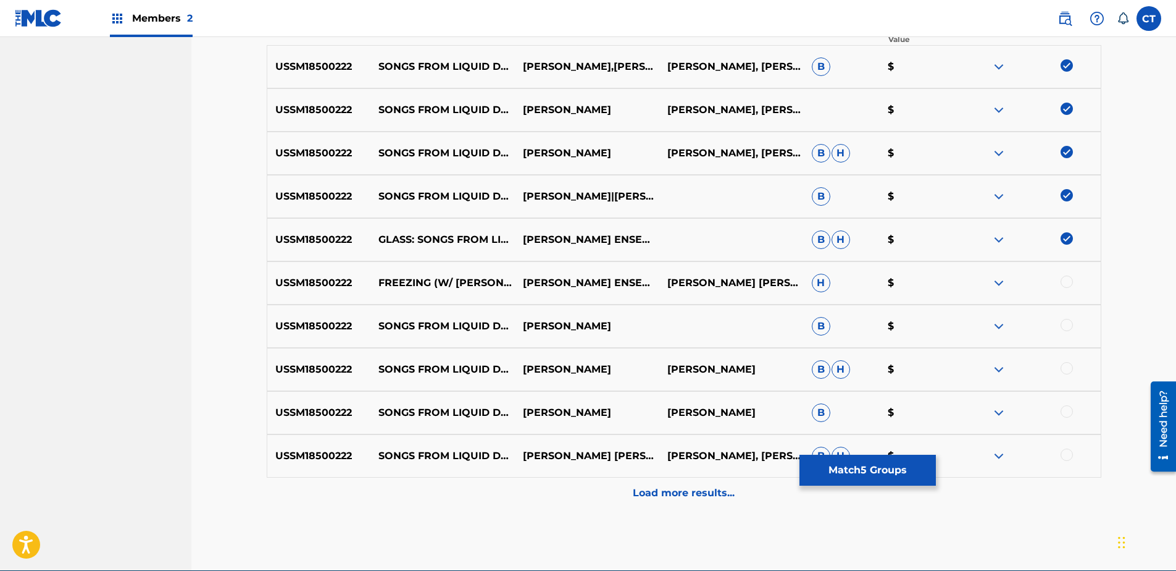
scroll to position [432, 0]
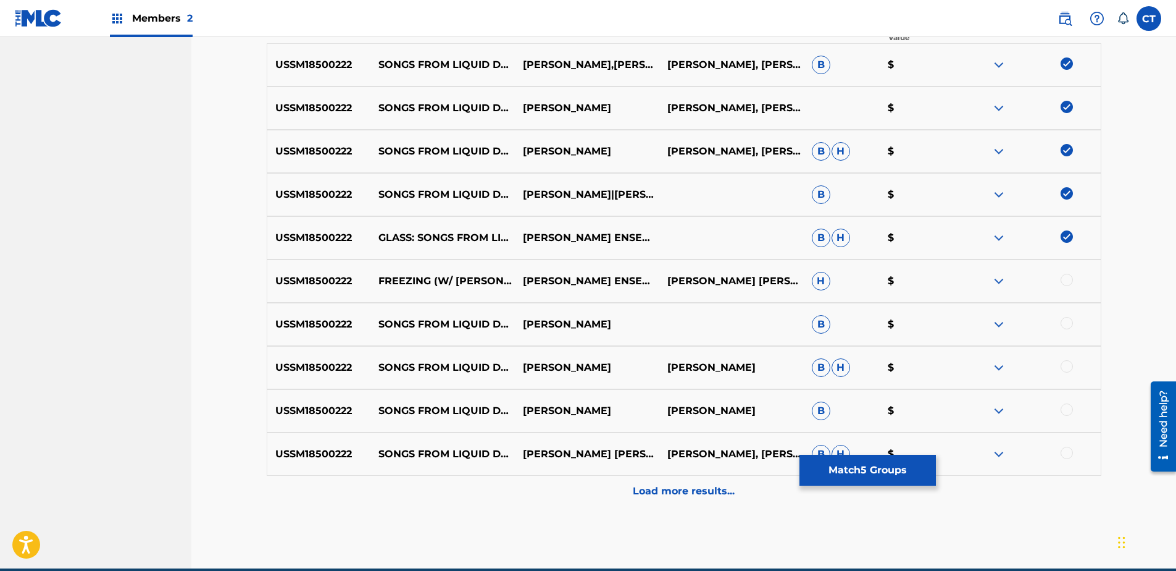
click at [1066, 272] on div "USSM18500222 FREEZING (W/ [PERSON_NAME]) [PERSON_NAME] ENSEMBLE;[PERSON_NAME];[…" at bounding box center [684, 280] width 835 height 43
click at [1067, 282] on div at bounding box center [1067, 280] width 12 height 12
click at [1071, 327] on div at bounding box center [1067, 323] width 12 height 12
click at [1069, 357] on div "USSM18500222 SONGS FROM LIQUID DAYS: NO. 3, FREEZING [PERSON_NAME] [PERSON_NAME…" at bounding box center [684, 367] width 835 height 43
drag, startPoint x: 1066, startPoint y: 362, endPoint x: 1066, endPoint y: 385, distance: 22.8
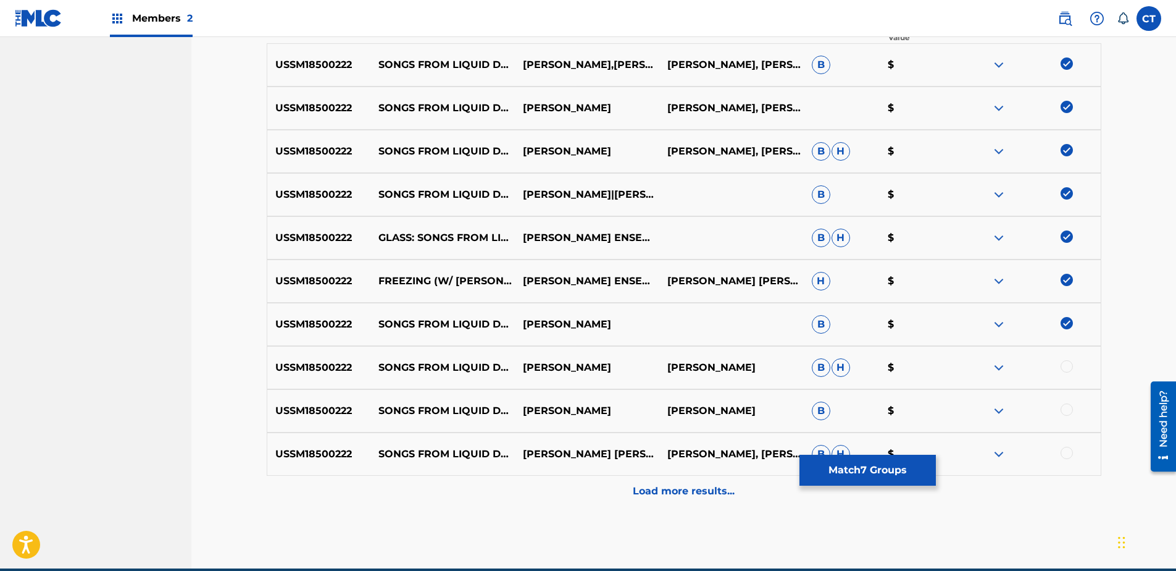
click at [1066, 362] on div at bounding box center [1067, 366] width 12 height 12
click at [1064, 409] on div at bounding box center [1067, 409] width 12 height 12
click at [1074, 452] on div at bounding box center [1028, 453] width 144 height 15
click at [1063, 453] on div at bounding box center [1067, 452] width 12 height 12
click at [1060, 487] on div "Load more results..." at bounding box center [684, 490] width 835 height 31
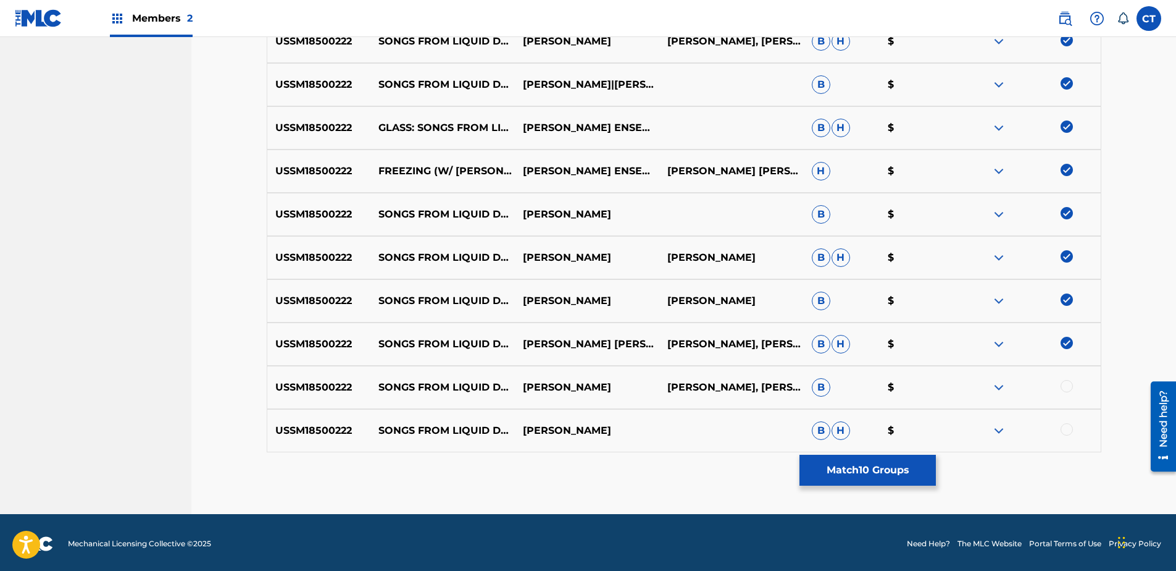
scroll to position [545, 0]
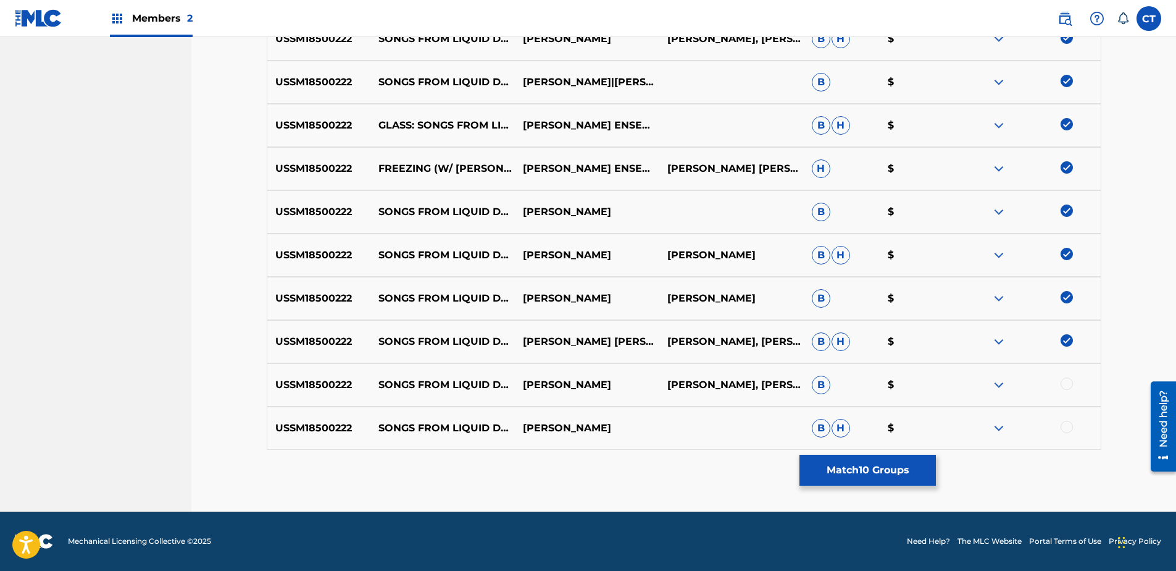
click at [1068, 377] on div at bounding box center [1067, 383] width 12 height 12
click at [1068, 385] on img at bounding box center [1067, 383] width 12 height 12
click at [1067, 383] on div at bounding box center [1067, 383] width 12 height 12
click at [1063, 430] on div at bounding box center [1067, 426] width 12 height 12
click at [909, 467] on button "Match 12 Groups" at bounding box center [868, 469] width 136 height 31
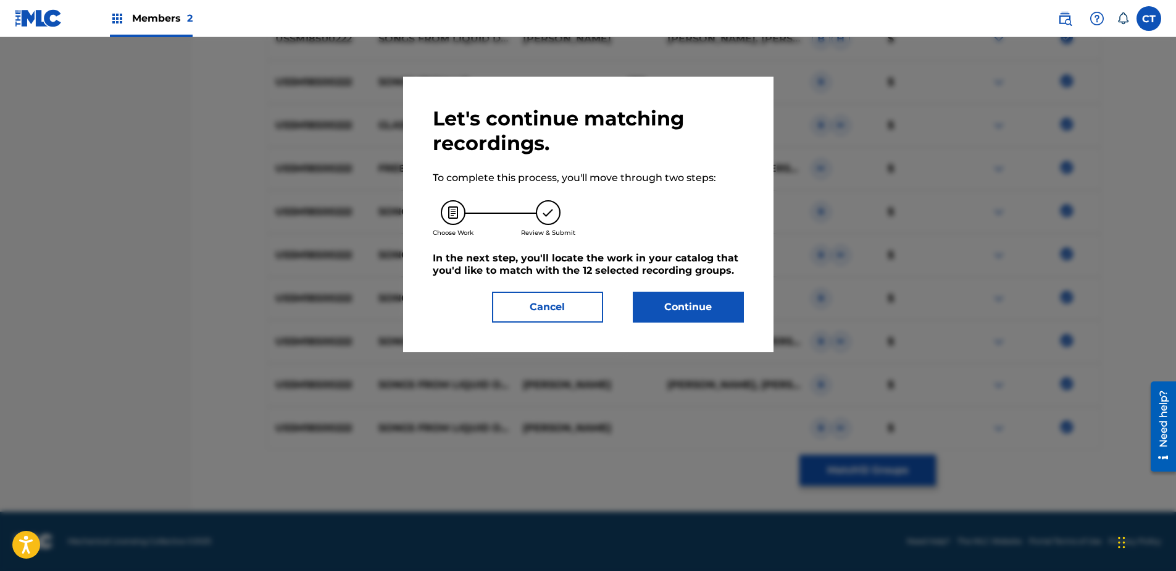
click at [651, 304] on button "Continue" at bounding box center [688, 306] width 111 height 31
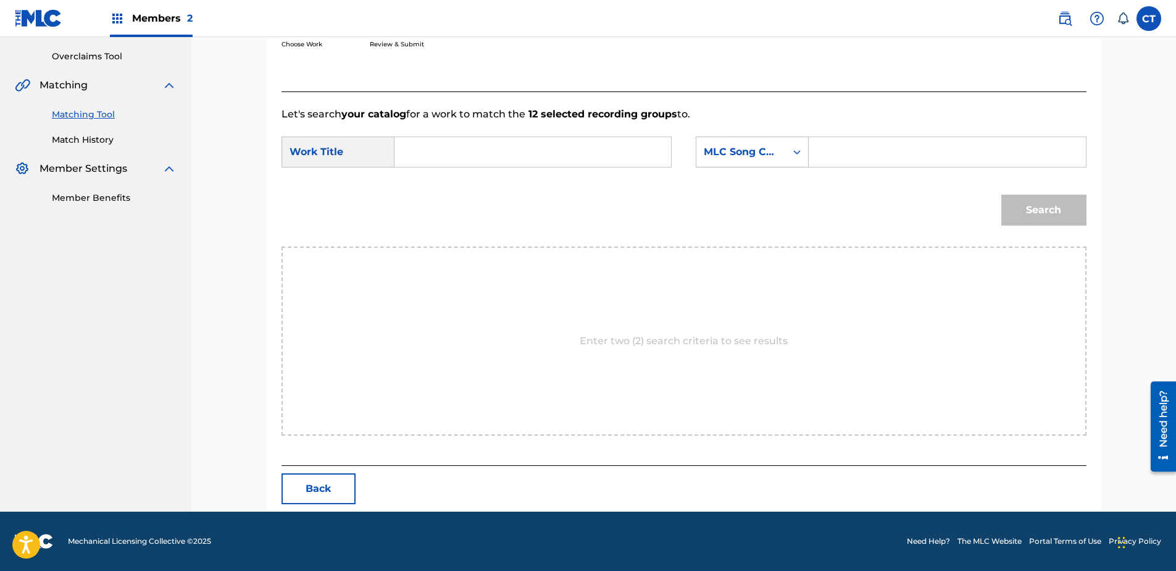
scroll to position [252, 0]
click at [488, 160] on input "Search Form" at bounding box center [533, 152] width 256 height 30
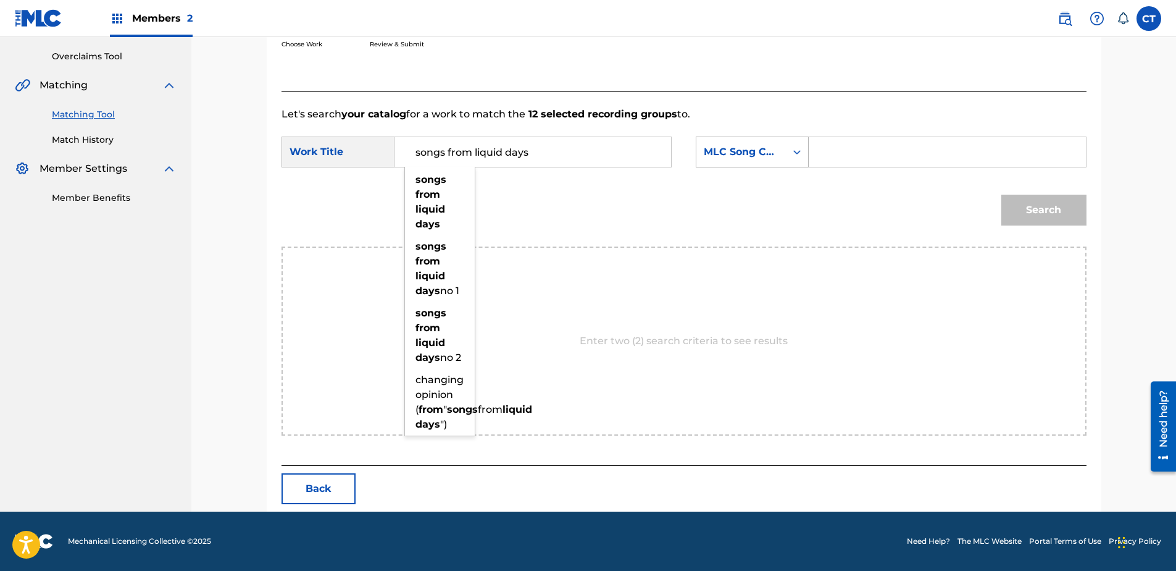
type input "songs from liquid days"
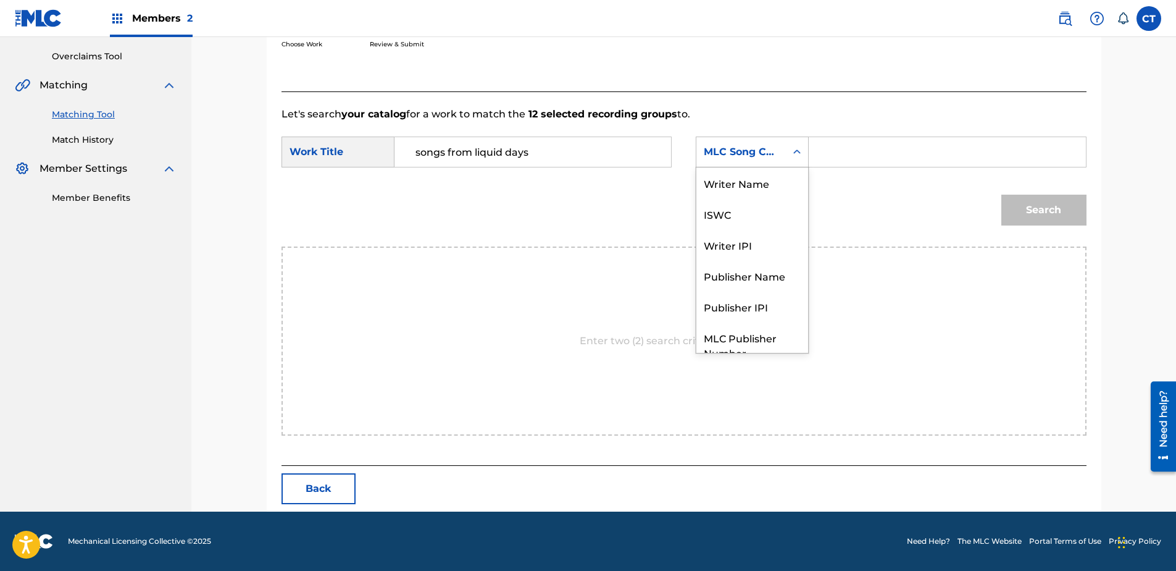
click at [757, 146] on div "MLC Song Code" at bounding box center [741, 151] width 75 height 15
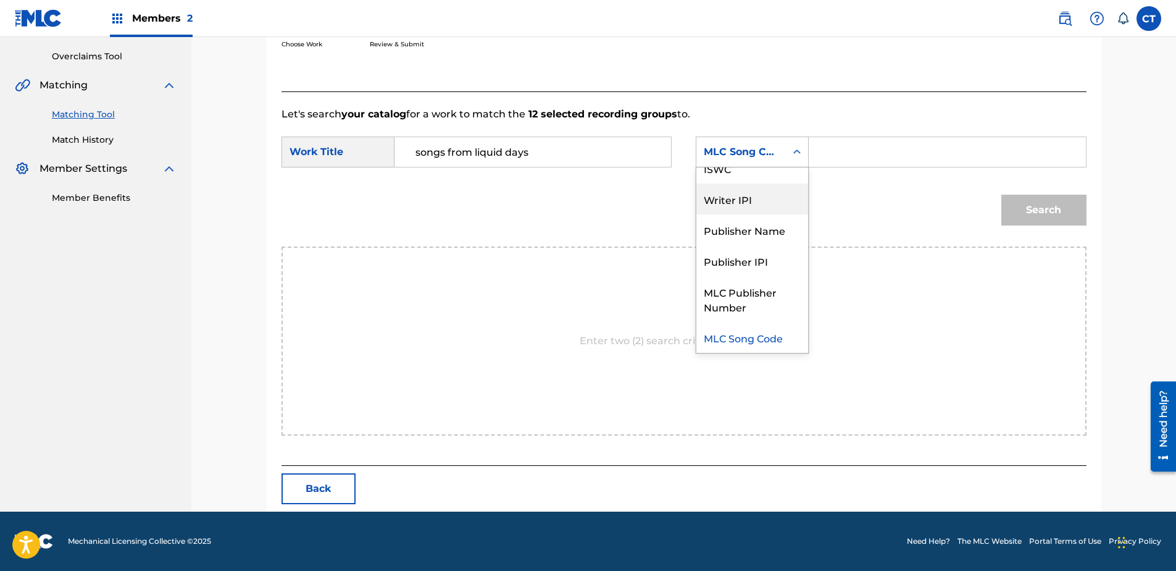
scroll to position [0, 0]
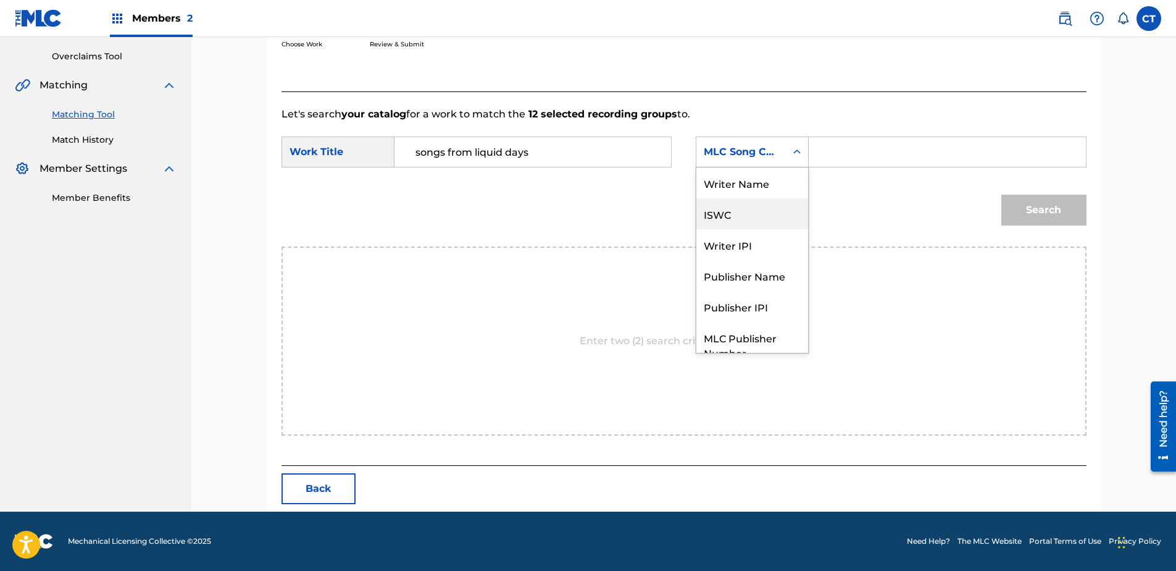
click at [755, 178] on div "Writer Name" at bounding box center [752, 182] width 112 height 31
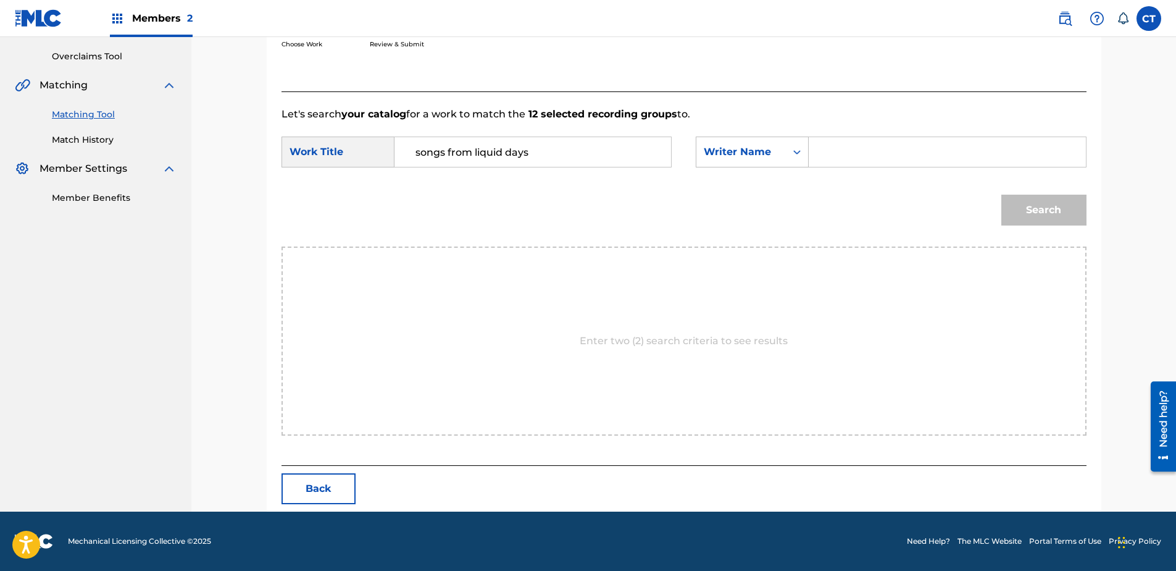
click at [879, 151] on input "Search Form" at bounding box center [947, 152] width 256 height 30
type input "glass"
click at [1001, 194] on button "Search" at bounding box center [1043, 209] width 85 height 31
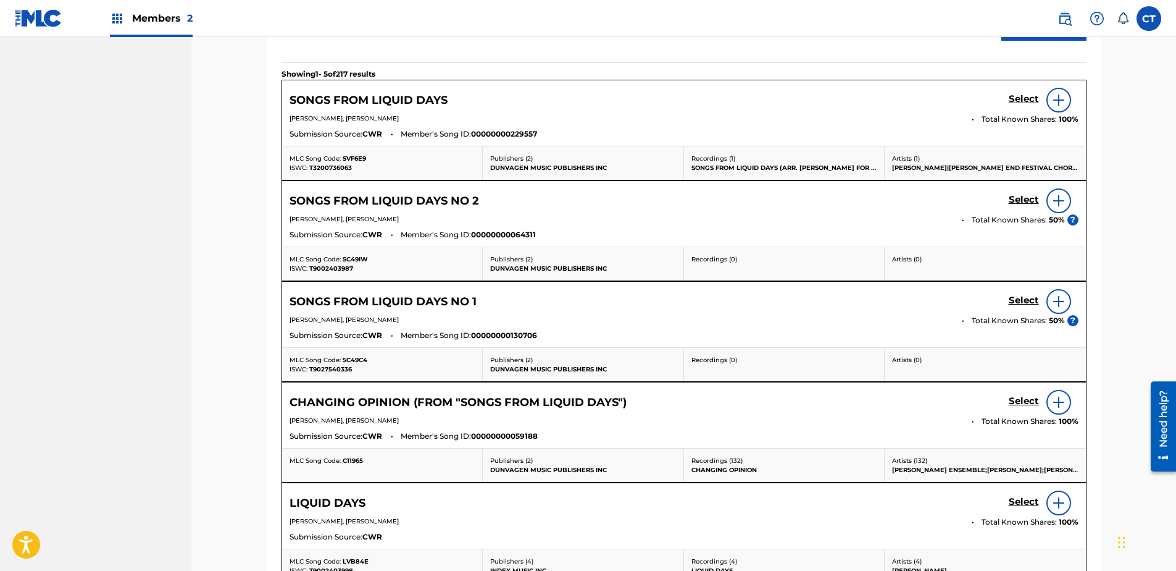
scroll to position [437, 0]
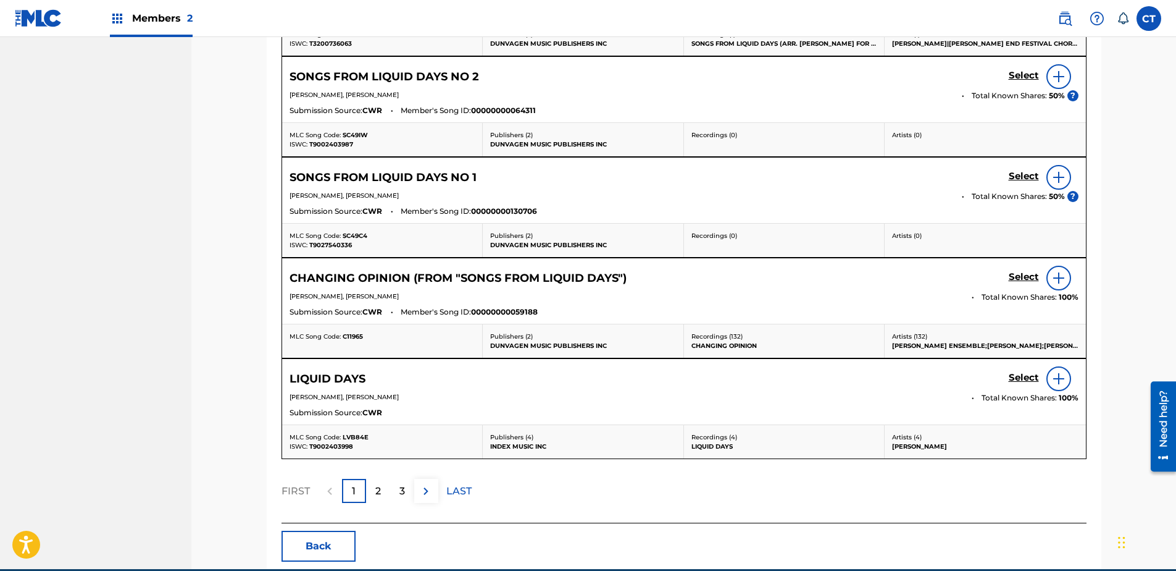
click at [382, 483] on div "2" at bounding box center [378, 491] width 24 height 24
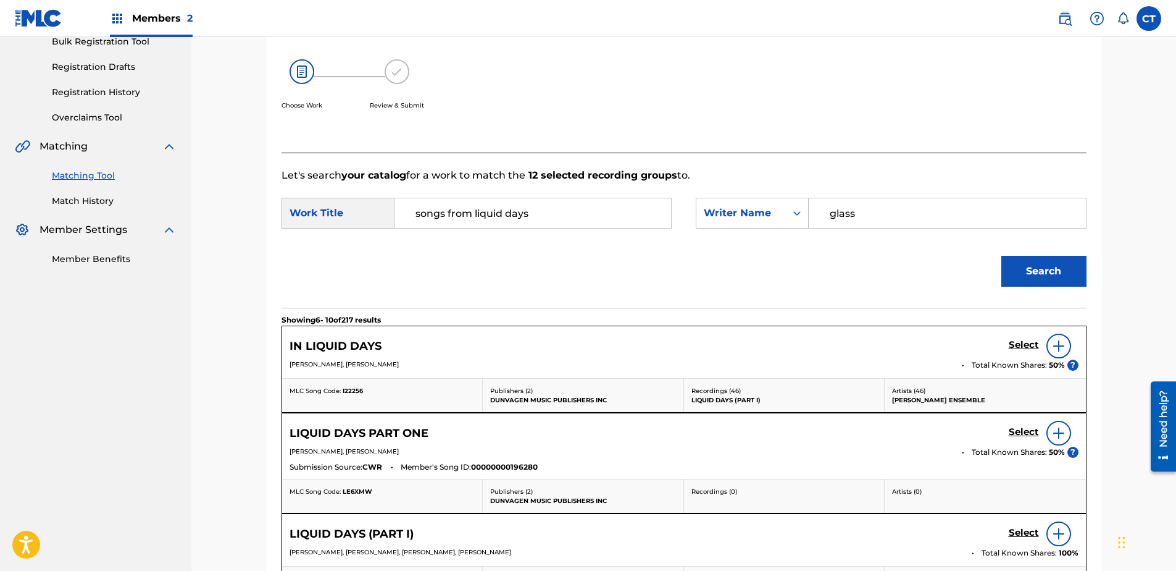
scroll to position [190, 0]
click at [577, 231] on div "SearchWithCriteriac7ac8dfc-d2c0-4724-a61f-7cfda6a3389e Work Title songs from li…" at bounding box center [684, 217] width 805 height 38
click at [578, 218] on input "songs from liquid days" at bounding box center [533, 214] width 256 height 30
type input "songs from liquid days no 3"
click at [1019, 275] on button "Search" at bounding box center [1043, 271] width 85 height 31
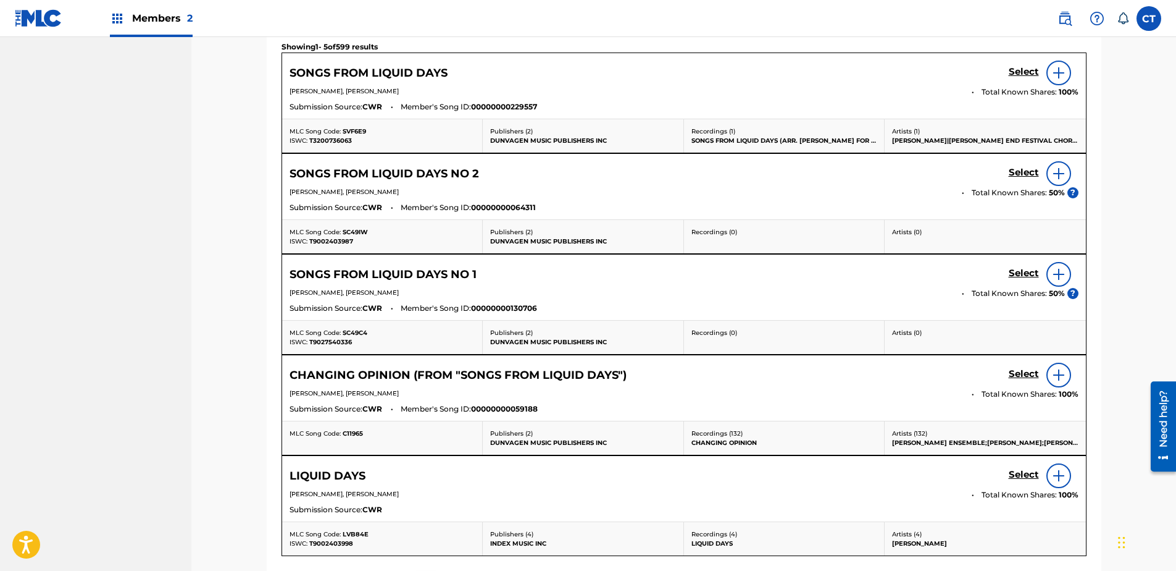
scroll to position [499, 0]
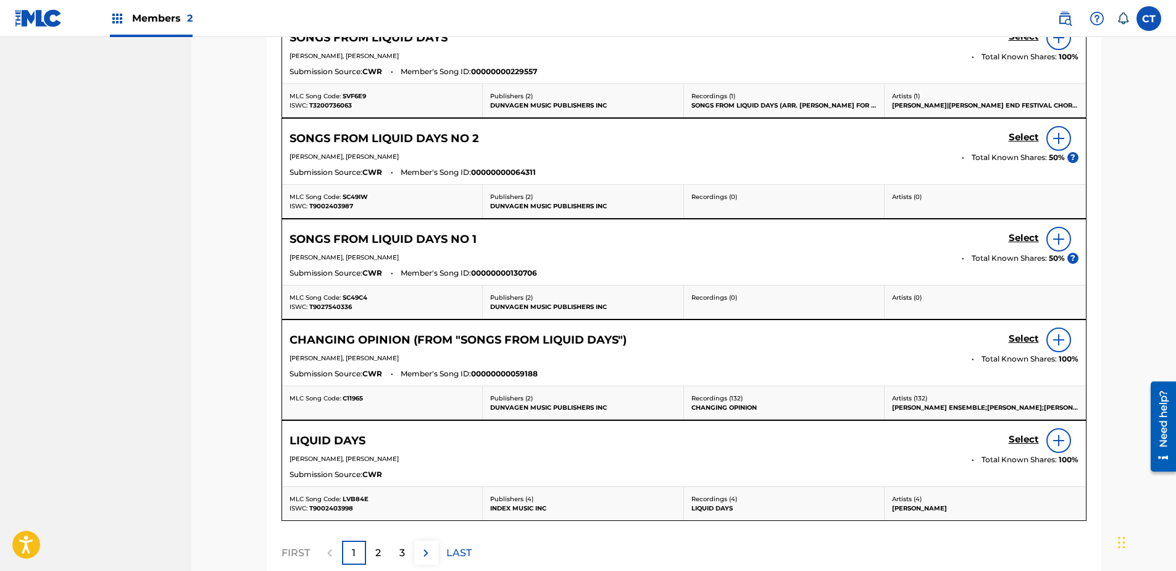
click at [374, 563] on div "2" at bounding box center [378, 552] width 24 height 24
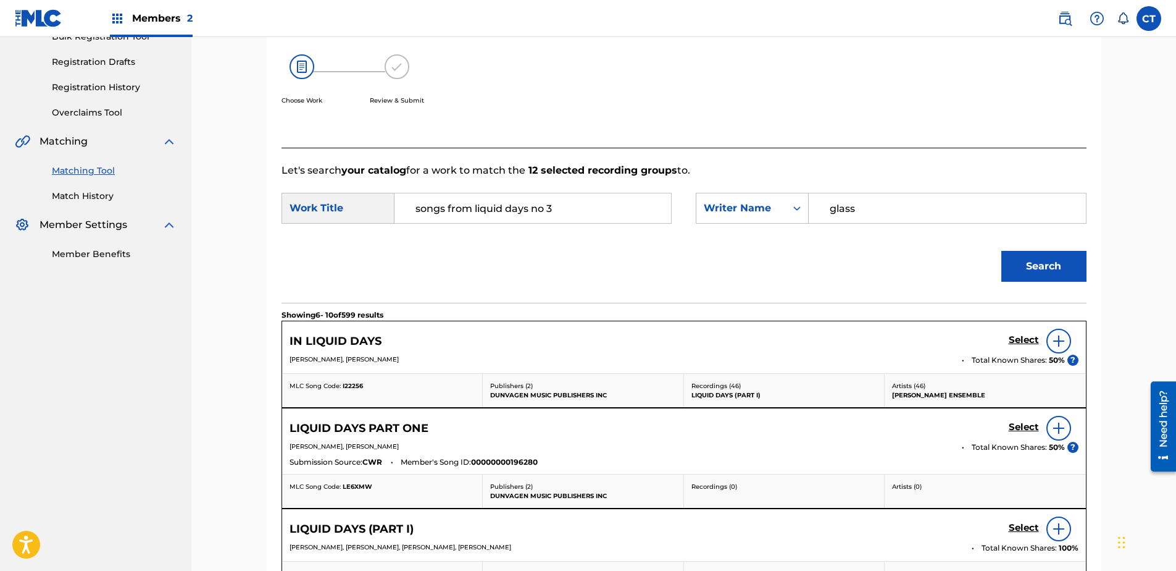
scroll to position [128, 0]
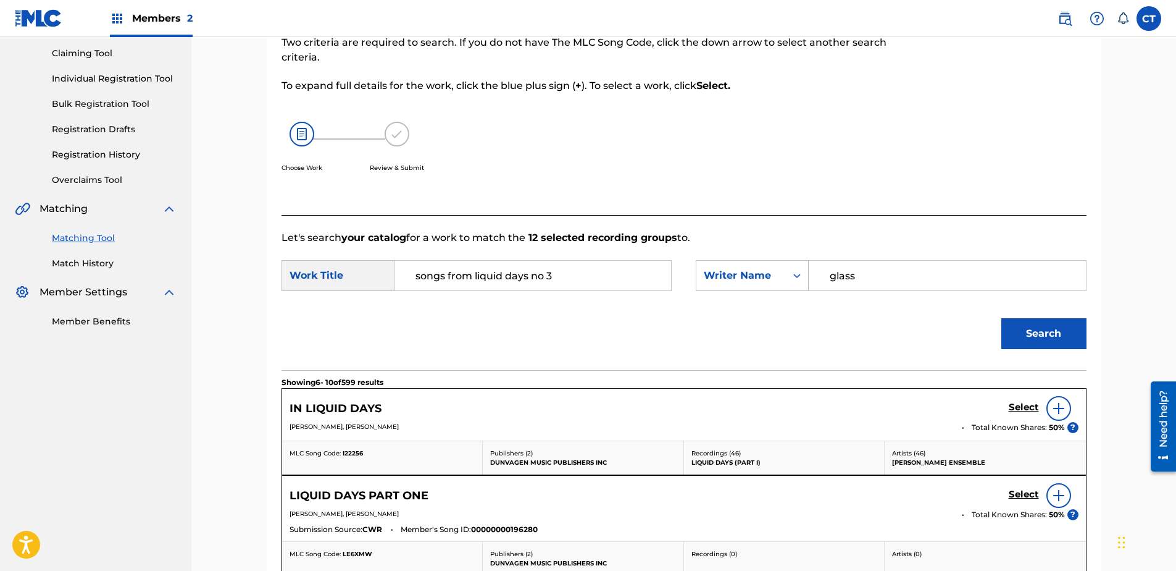
click at [580, 288] on input "songs from liquid days no 3" at bounding box center [533, 276] width 256 height 30
type input "freezing"
click at [1001, 318] on button "Search" at bounding box center [1043, 333] width 85 height 31
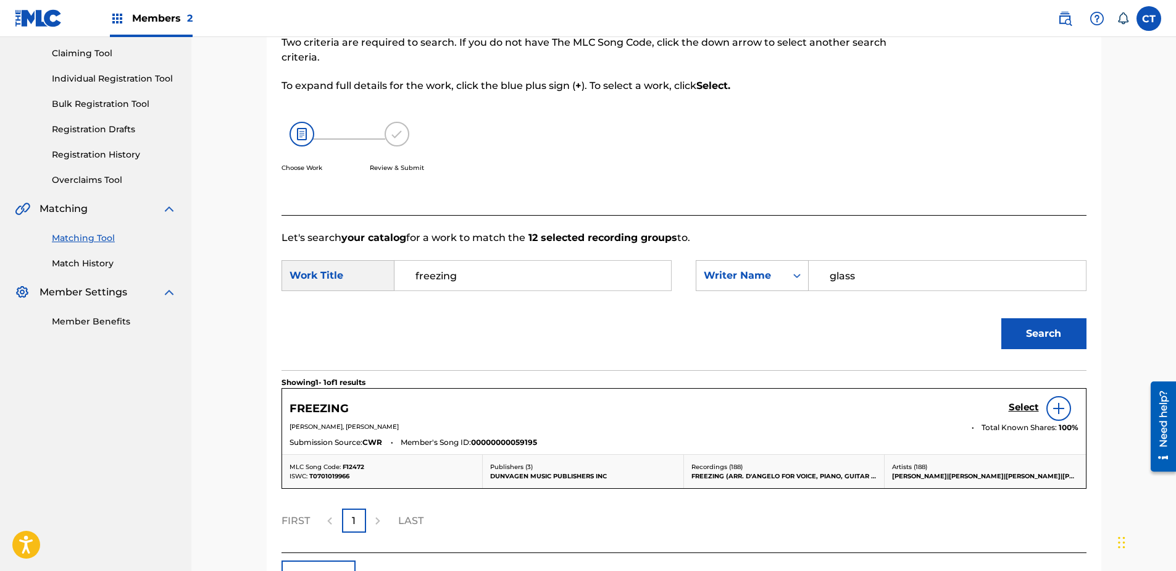
click at [1013, 409] on h5 "Select" at bounding box center [1024, 407] width 30 height 12
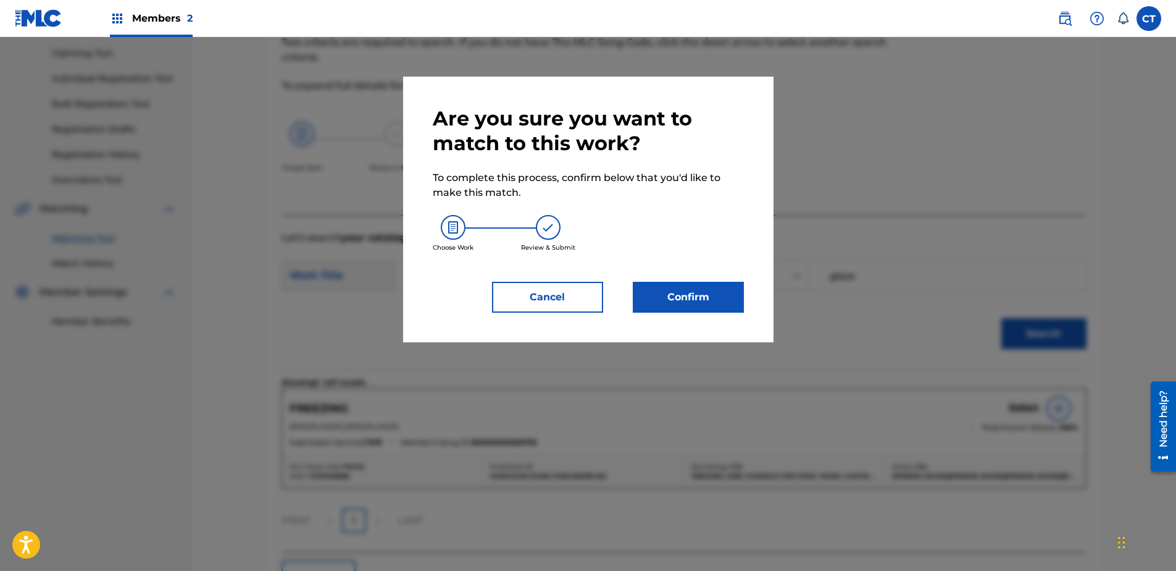
click at [640, 291] on button "Confirm" at bounding box center [688, 297] width 111 height 31
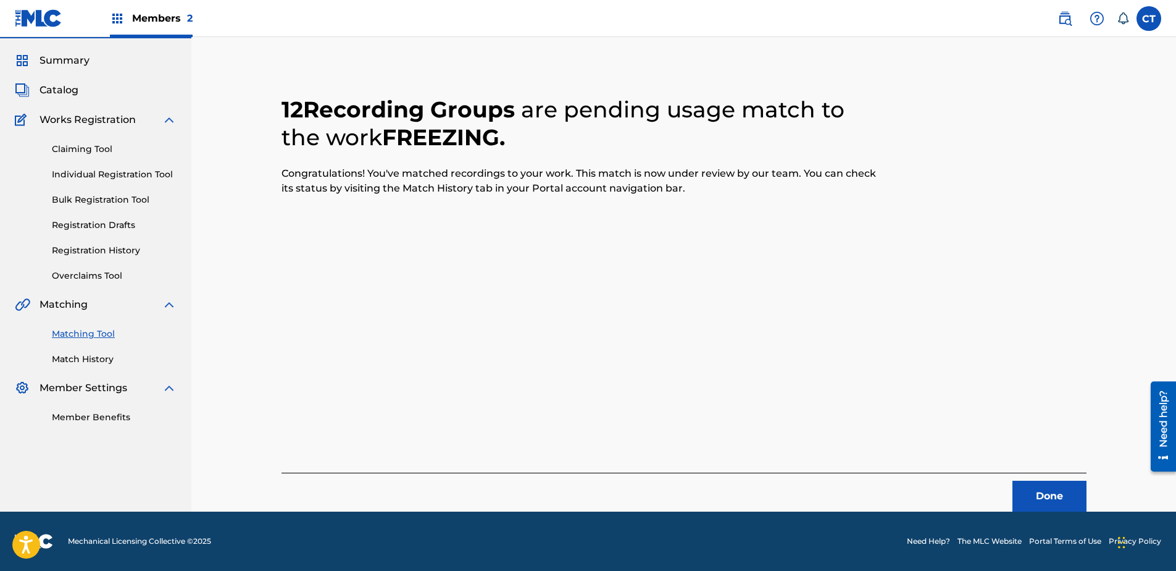
scroll to position [33, 0]
click at [1051, 485] on button "Done" at bounding box center [1050, 495] width 74 height 31
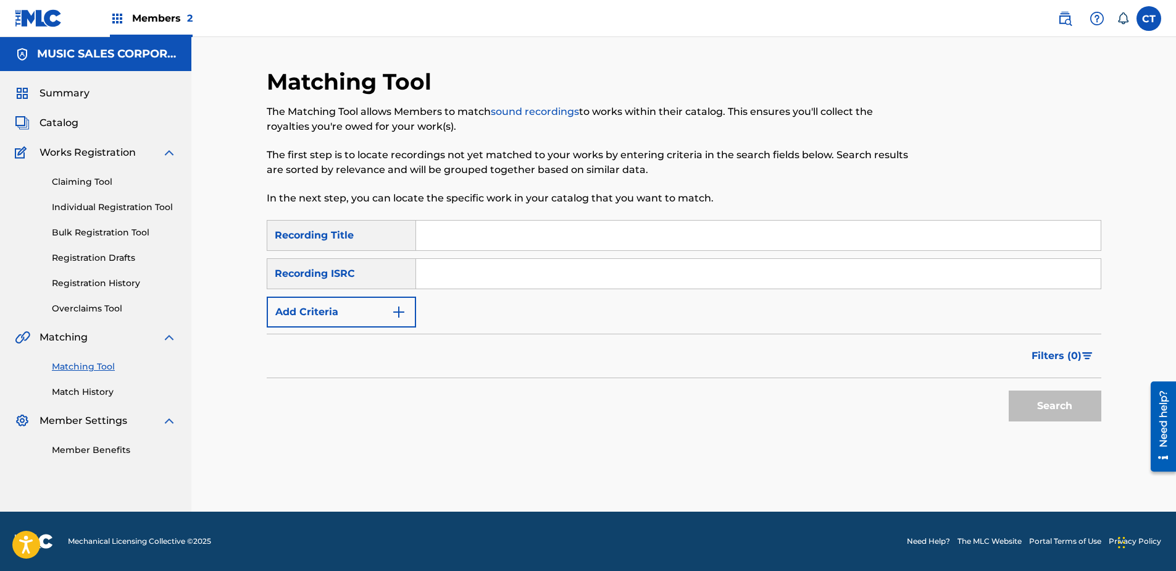
paste input "USSM18500223"
type input "USSM18500223"
click at [1022, 408] on button "Search" at bounding box center [1055, 405] width 93 height 31
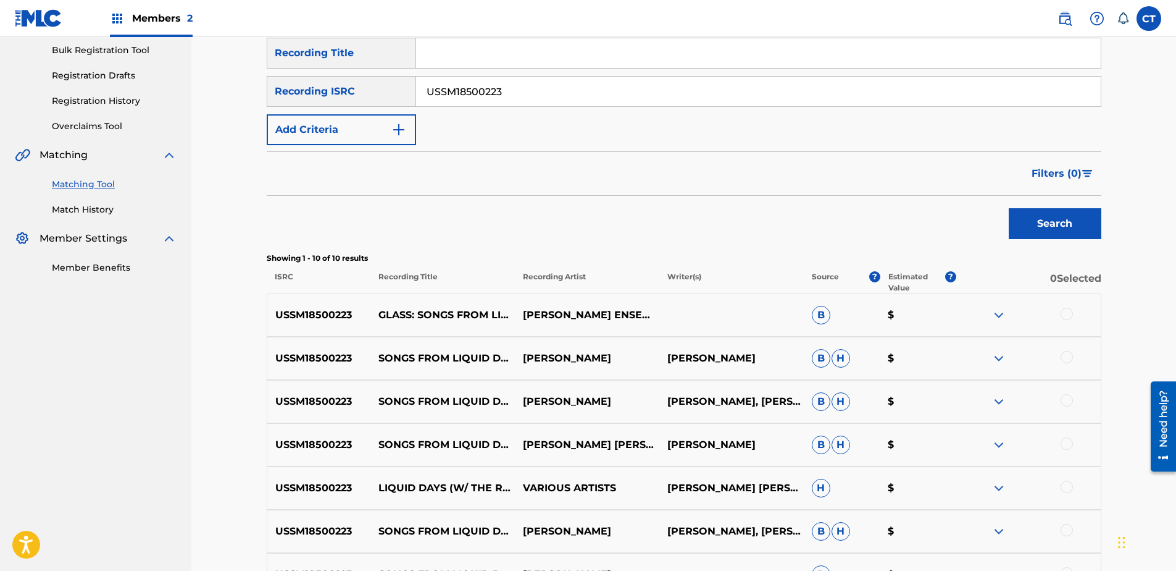
scroll to position [185, 0]
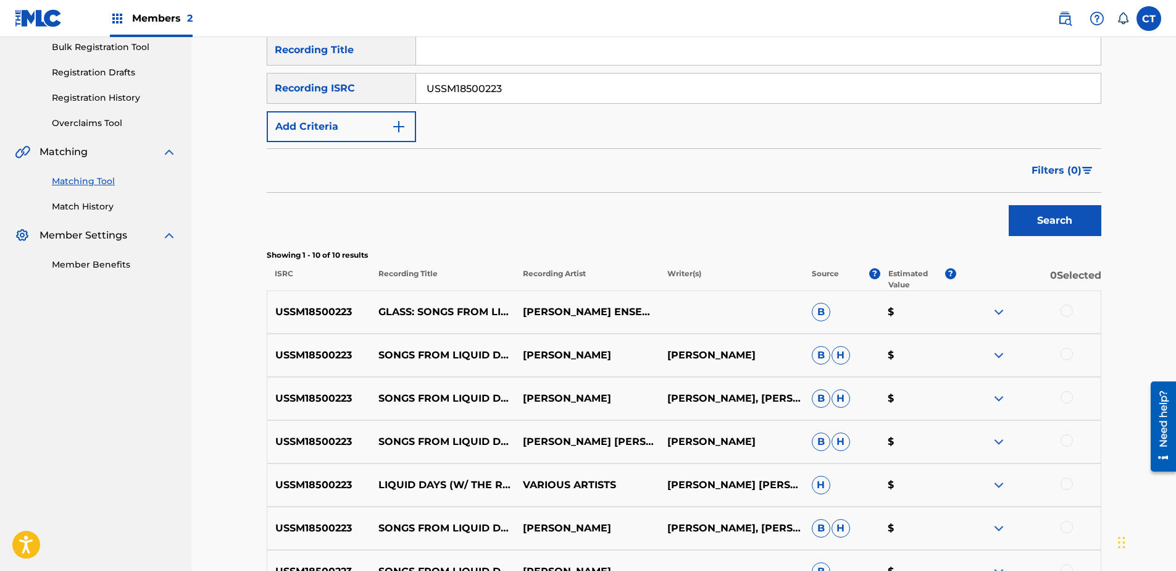
click at [1065, 311] on div at bounding box center [1067, 310] width 12 height 12
click at [1068, 351] on div at bounding box center [1067, 354] width 12 height 12
click at [1068, 398] on div at bounding box center [1067, 397] width 12 height 12
click at [1066, 440] on div at bounding box center [1067, 440] width 12 height 12
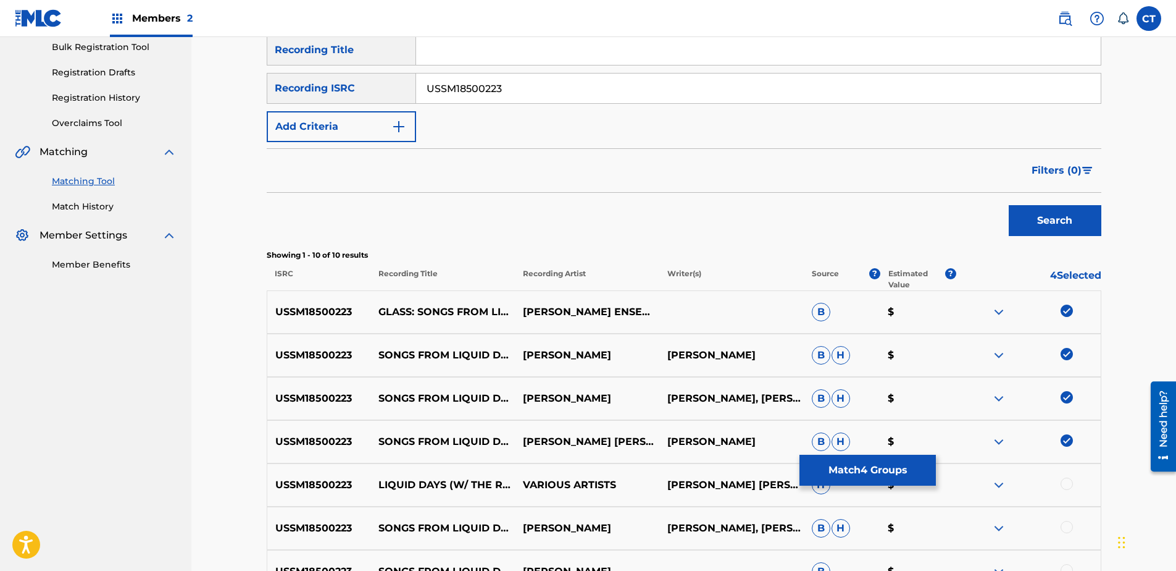
click at [1066, 487] on div at bounding box center [1067, 483] width 12 height 12
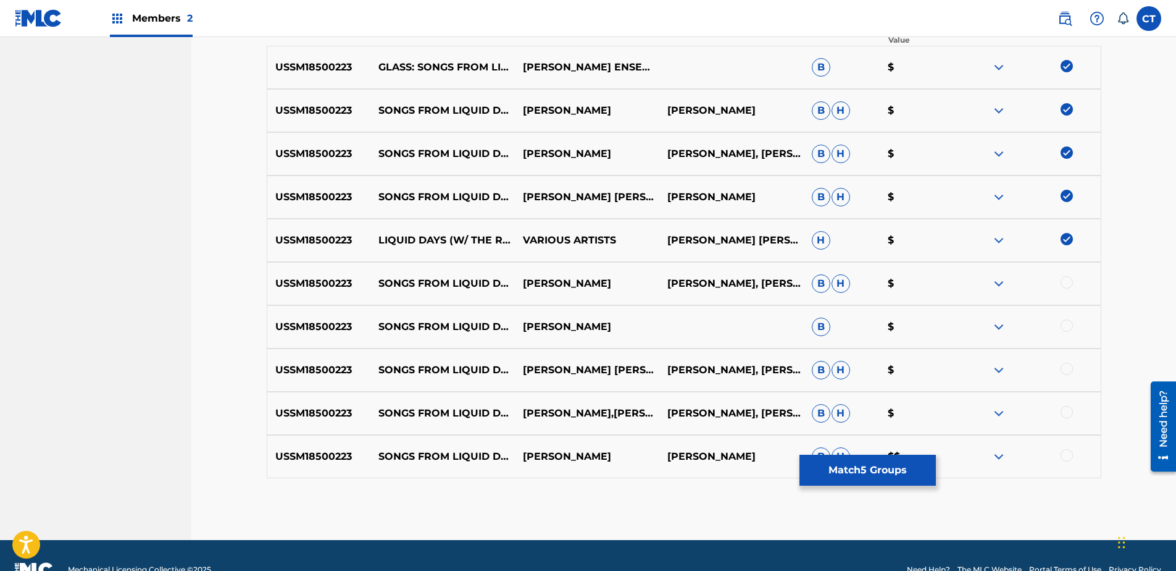
scroll to position [432, 0]
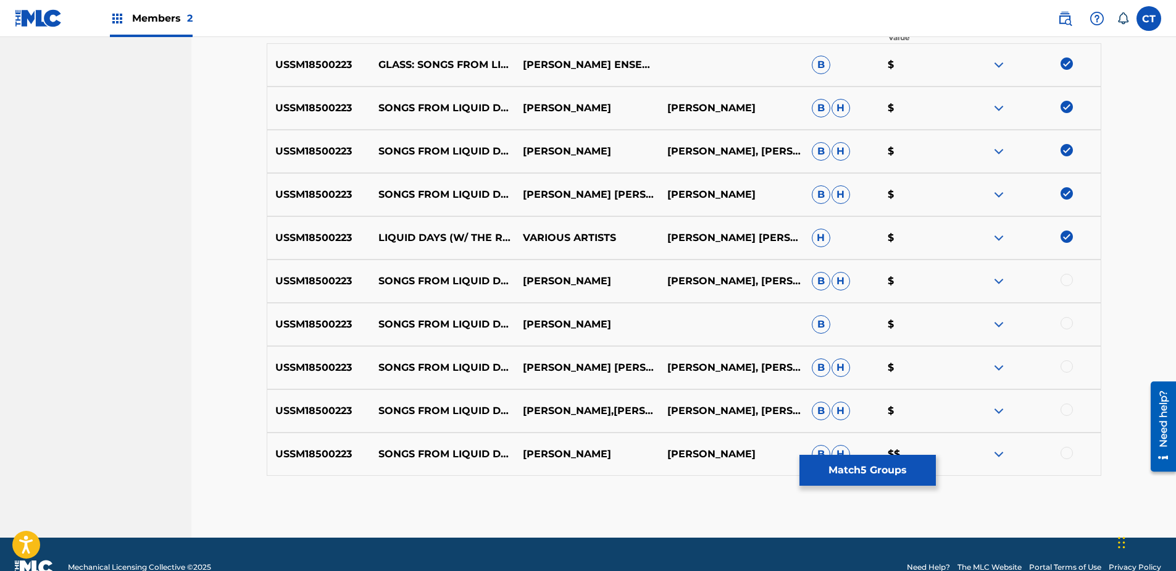
click at [1066, 282] on div at bounding box center [1067, 280] width 12 height 12
click at [1068, 327] on div at bounding box center [1067, 323] width 12 height 12
click at [1067, 367] on div at bounding box center [1067, 366] width 12 height 12
drag, startPoint x: 1064, startPoint y: 412, endPoint x: 1065, endPoint y: 440, distance: 28.4
click at [1064, 412] on div at bounding box center [1067, 409] width 12 height 12
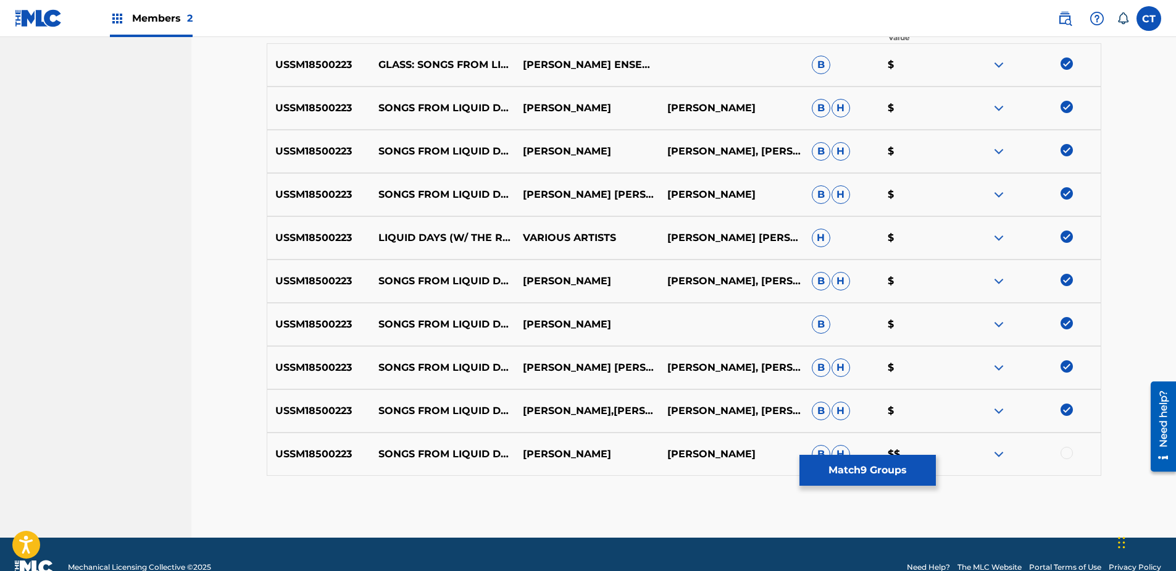
click at [1065, 450] on div at bounding box center [1067, 452] width 12 height 12
click at [914, 463] on button "Match 10 Groups" at bounding box center [868, 469] width 136 height 31
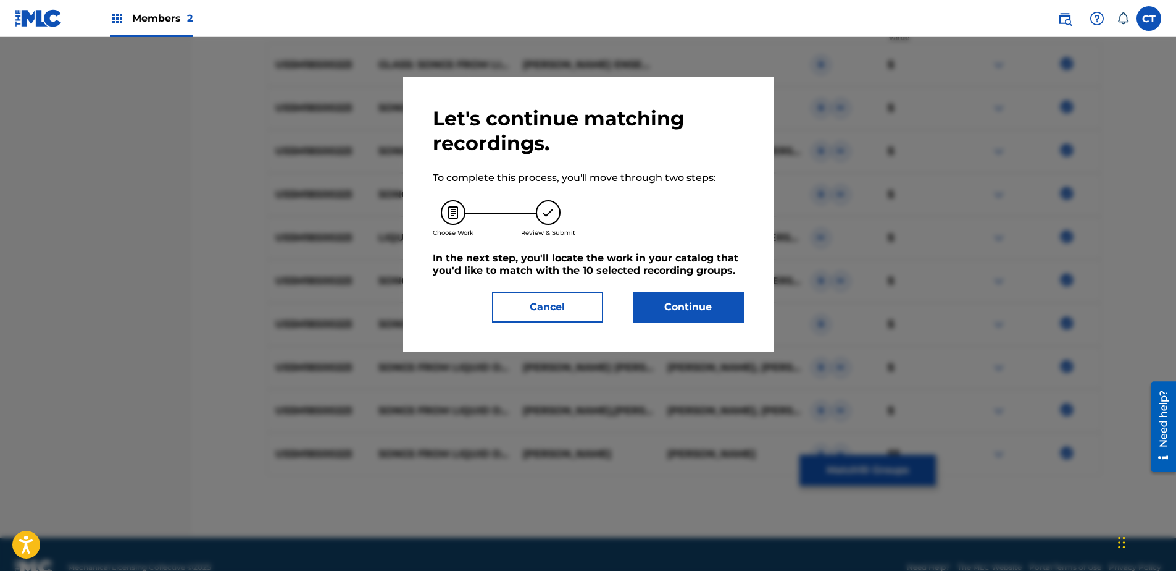
click at [716, 314] on button "Continue" at bounding box center [688, 306] width 111 height 31
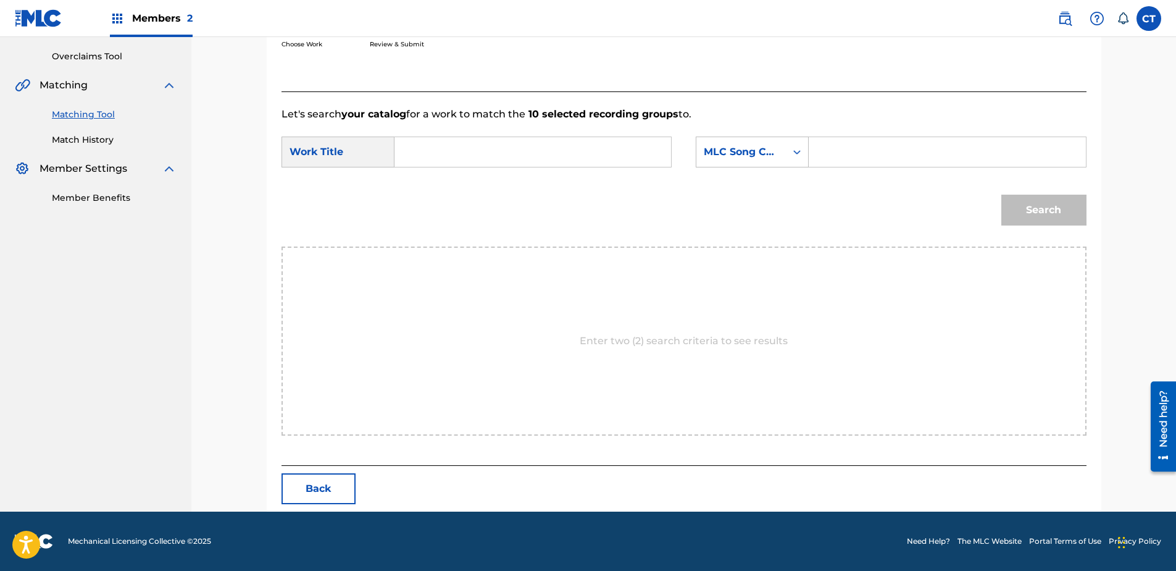
click at [457, 146] on input "Search Form" at bounding box center [533, 152] width 256 height 30
click at [984, 31] on nav "Members 2 CT CT Copyright Temp [EMAIL_ADDRESS][DOMAIN_NAME] Notification Prefer…" at bounding box center [588, 18] width 1176 height 37
click at [443, 157] on input "Search Form" at bounding box center [533, 152] width 256 height 30
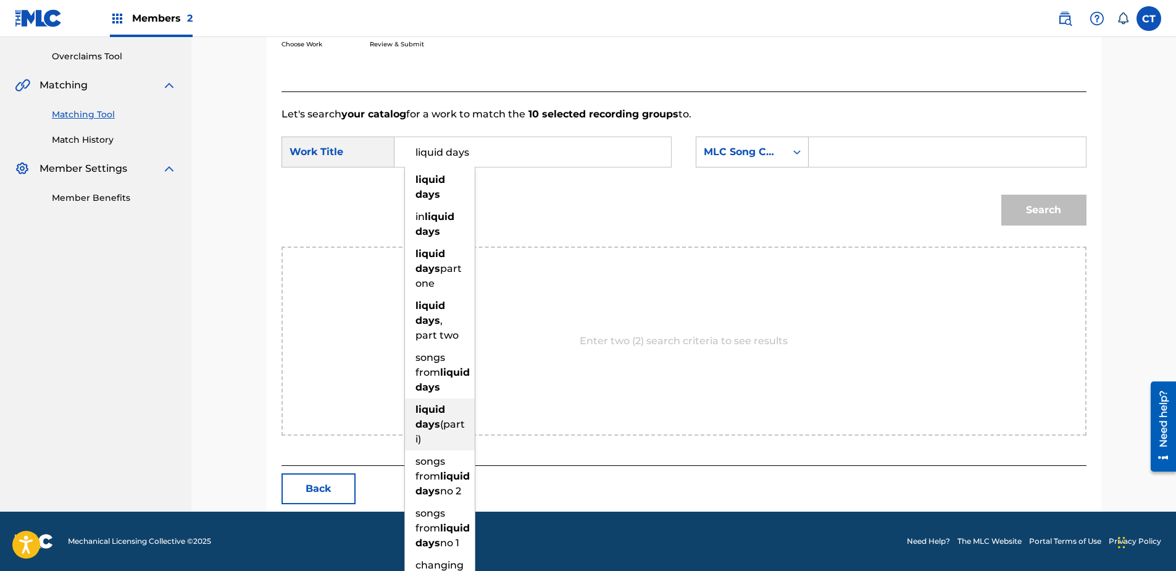
click at [445, 443] on div "liquid days (part i)" at bounding box center [440, 424] width 70 height 52
type input "liquid days (part i)"
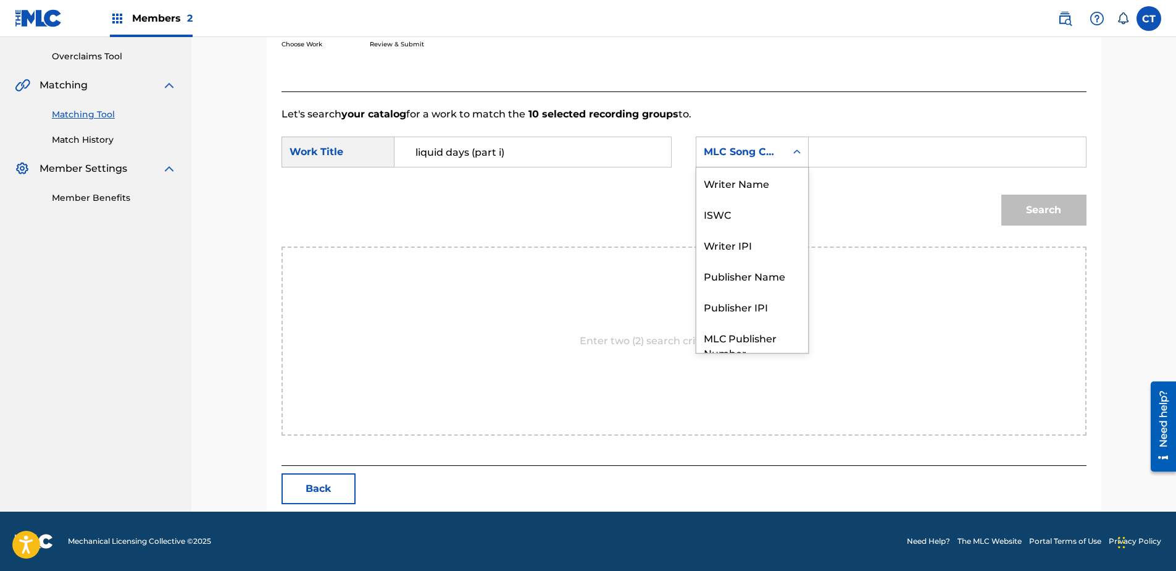
click at [732, 149] on div "MLC Song Code" at bounding box center [741, 151] width 75 height 15
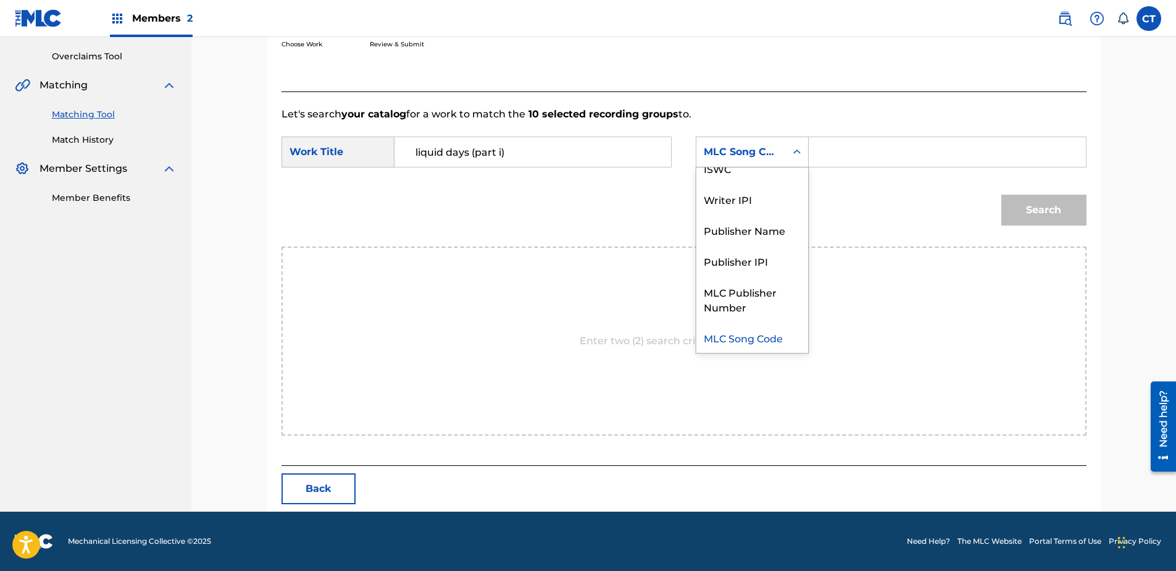
scroll to position [0, 0]
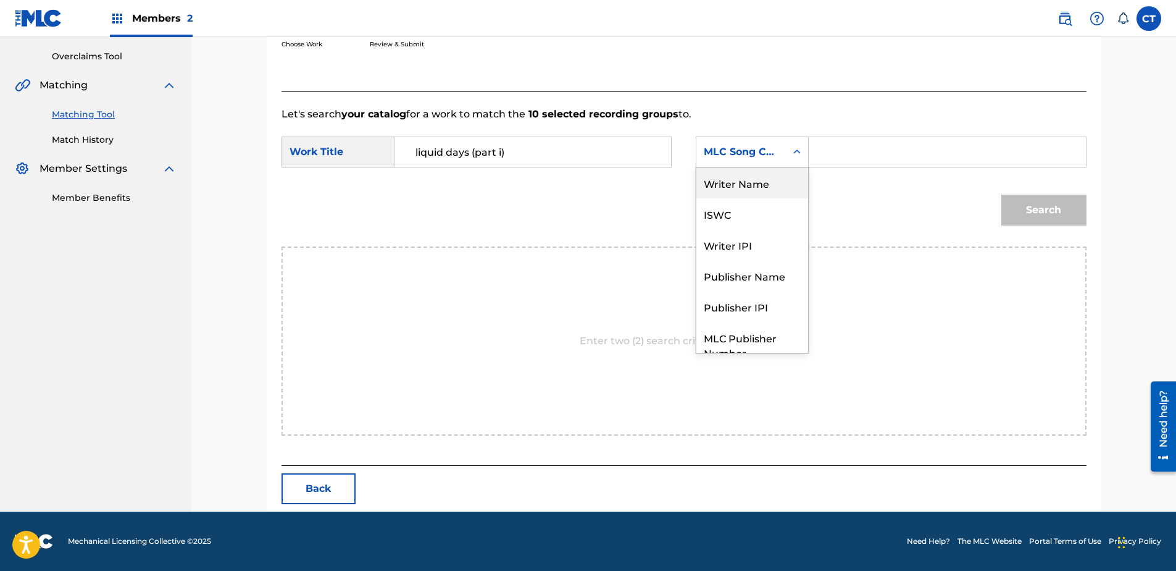
click at [758, 183] on div "Writer Name" at bounding box center [752, 182] width 112 height 31
click at [835, 153] on input "Search Form" at bounding box center [947, 152] width 256 height 30
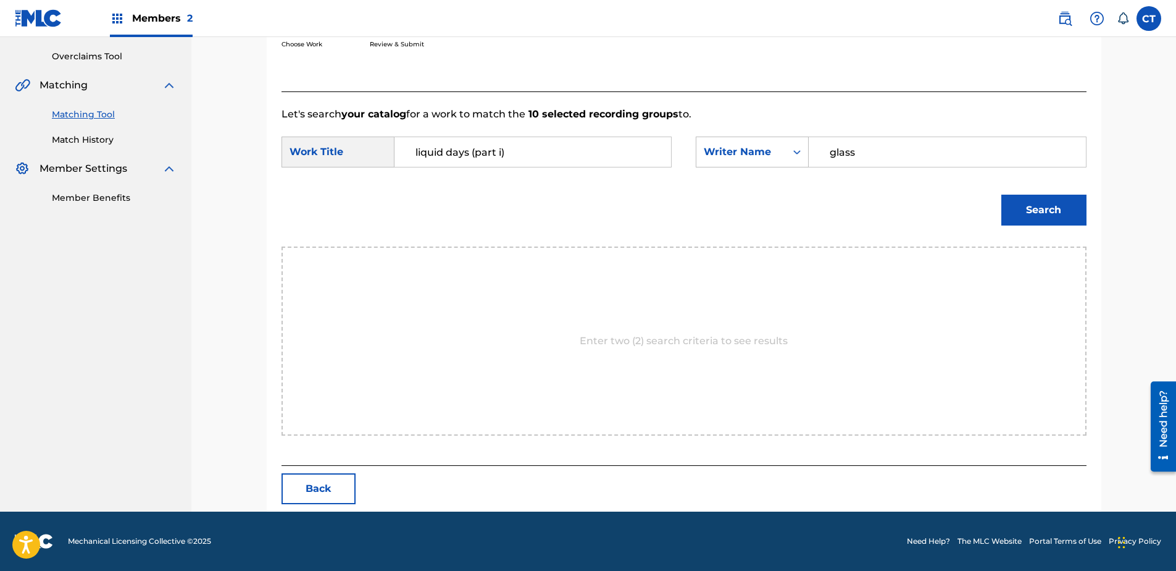
type input "glass"
click at [1001, 194] on button "Search" at bounding box center [1043, 209] width 85 height 31
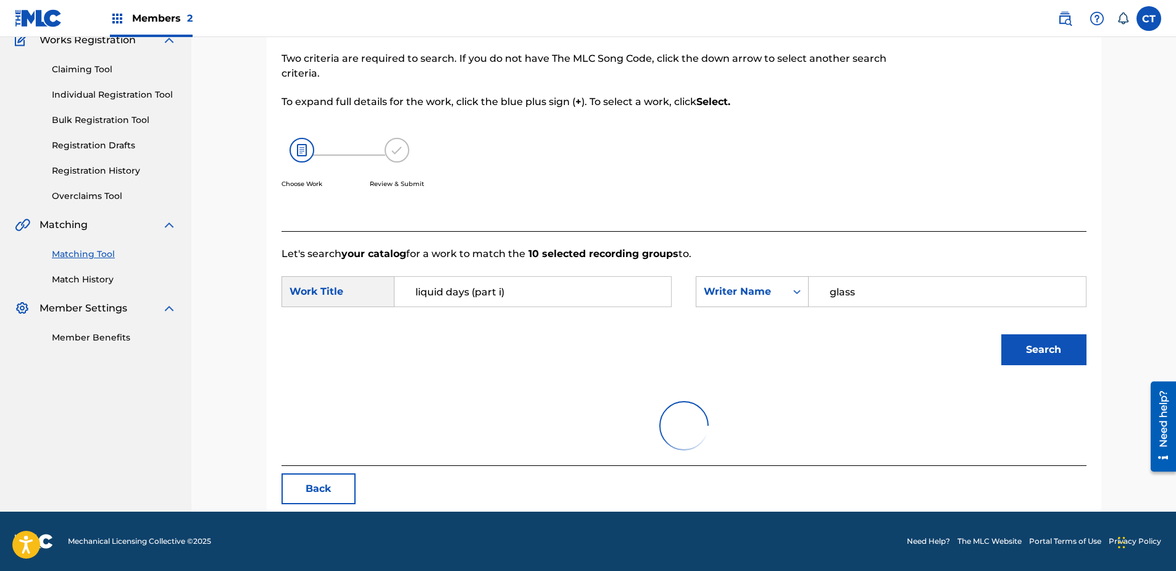
scroll to position [252, 0]
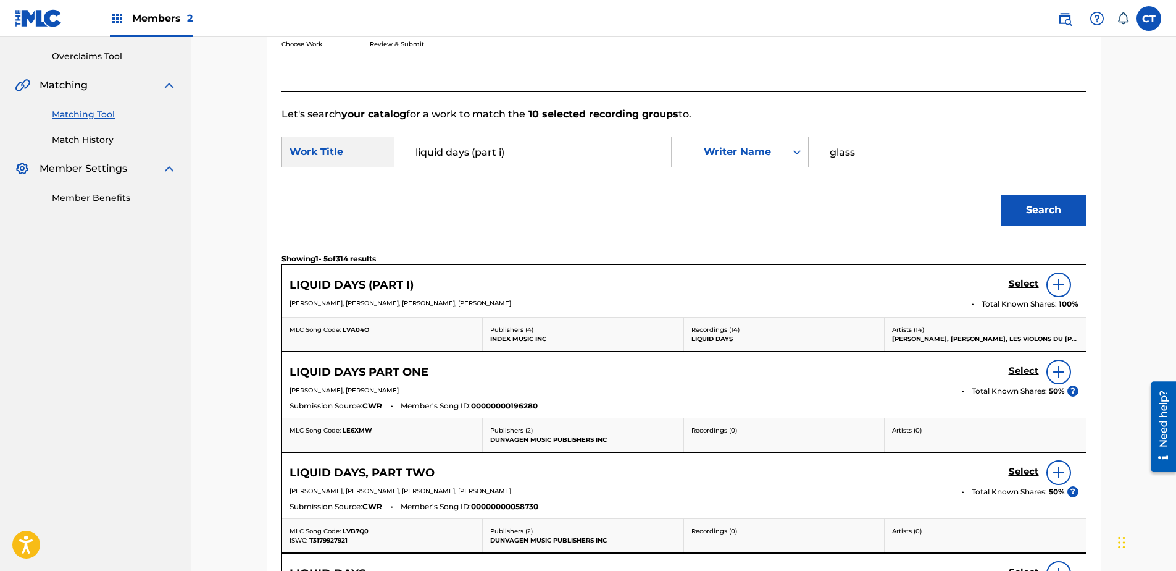
click at [1032, 285] on h5 "Select" at bounding box center [1024, 284] width 30 height 12
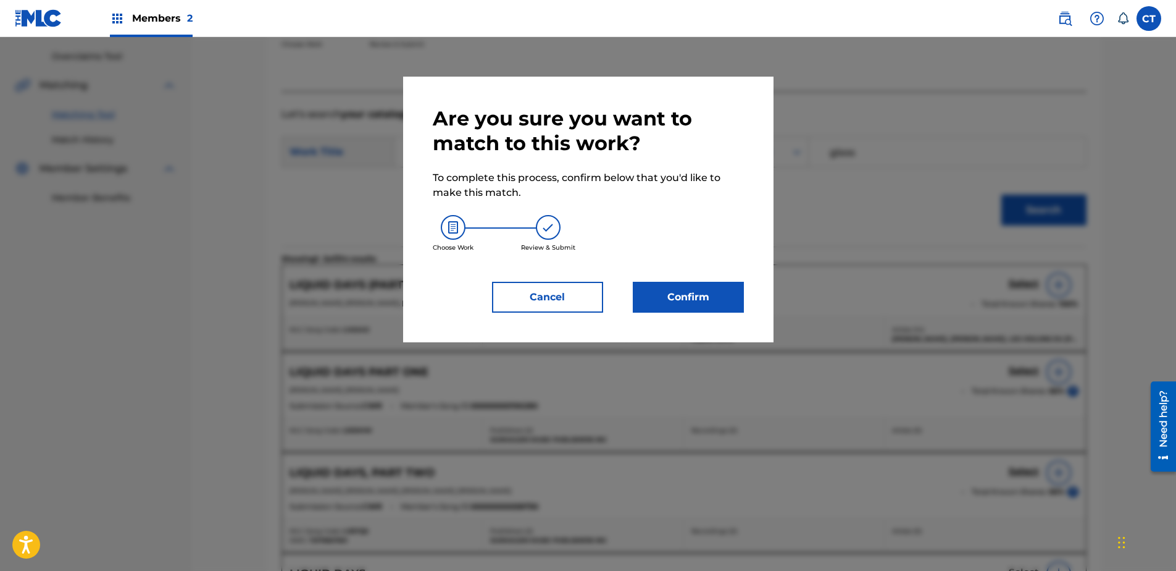
click at [700, 285] on button "Confirm" at bounding box center [688, 297] width 111 height 31
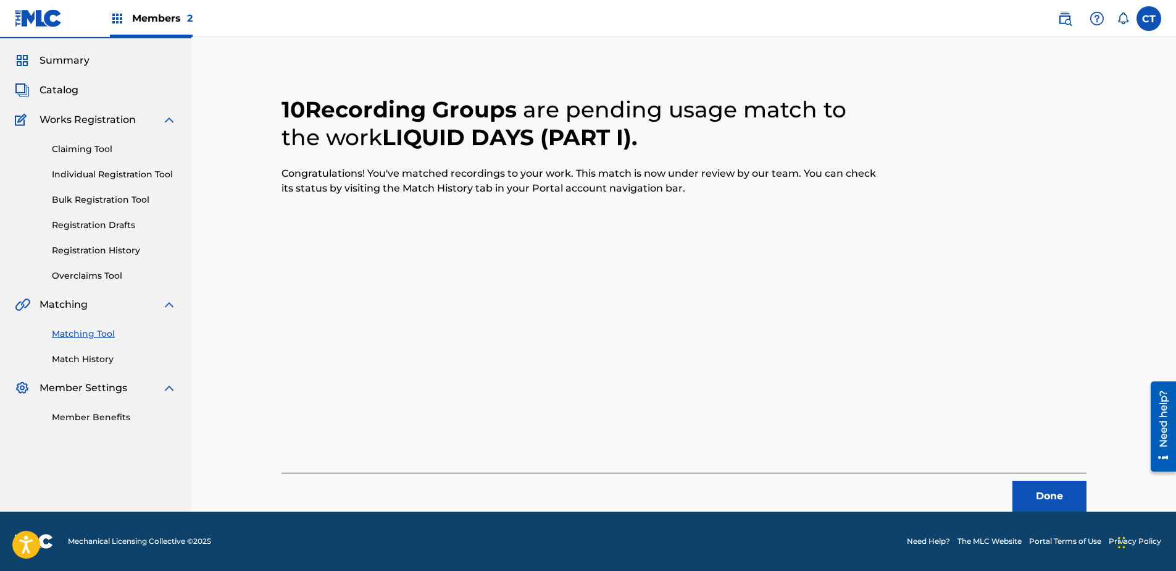
scroll to position [33, 0]
click at [1054, 492] on button "Done" at bounding box center [1050, 495] width 74 height 31
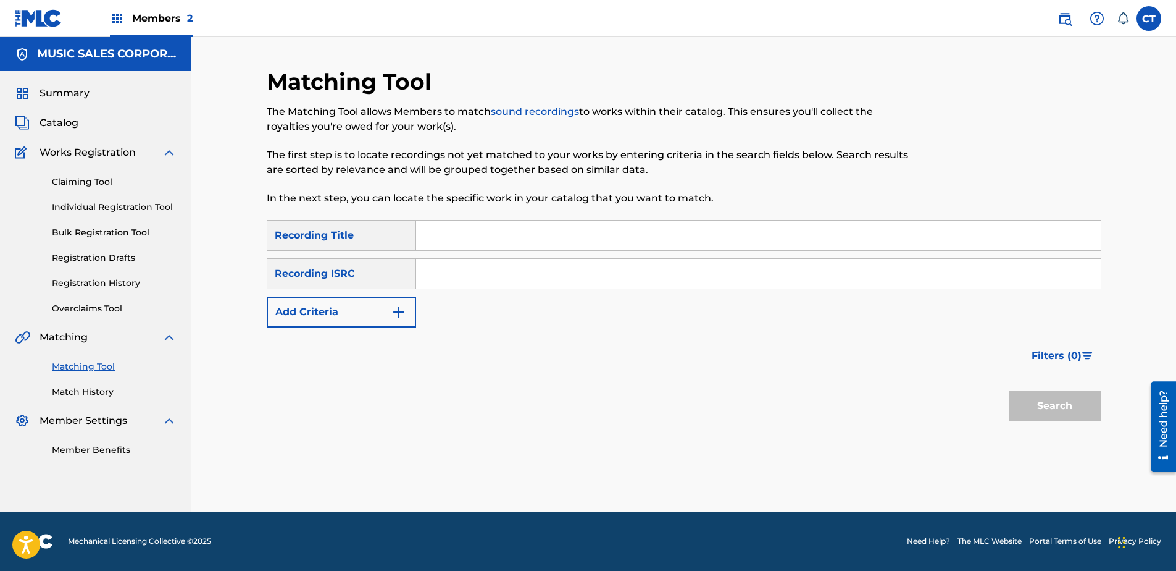
paste input "USSM18500224"
type input "USSM18500224"
click at [1070, 409] on button "Search" at bounding box center [1055, 405] width 93 height 31
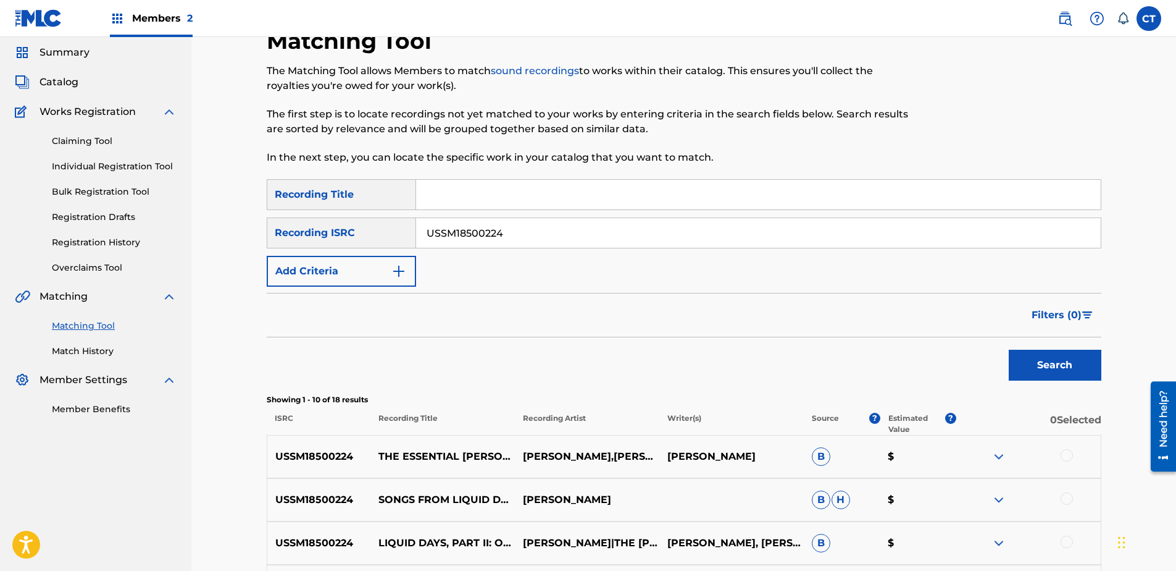
scroll to position [62, 0]
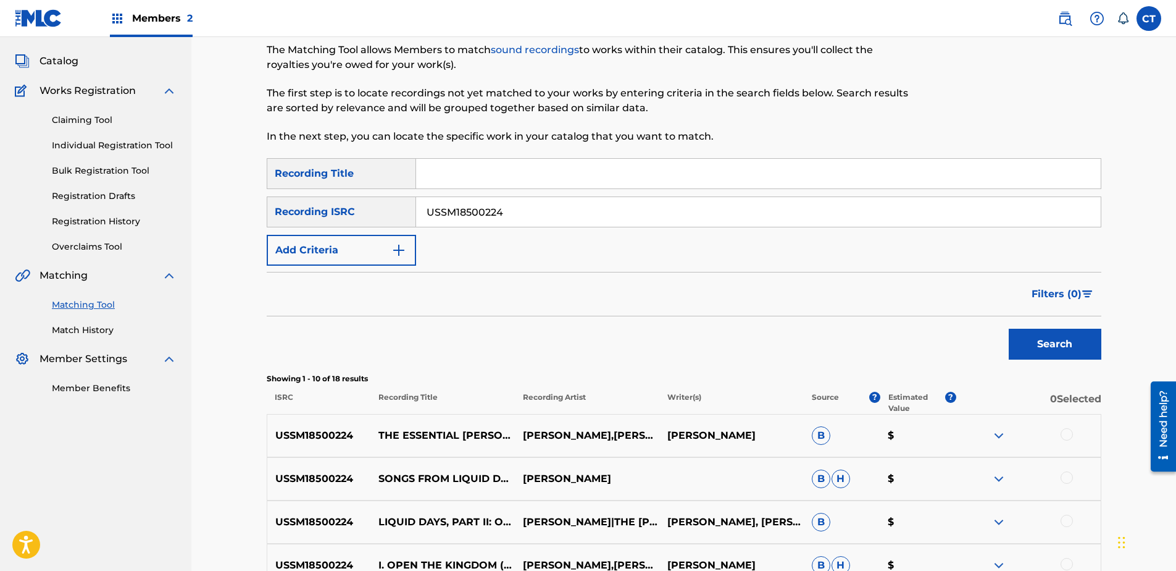
click at [1068, 427] on div "USSM18500224 THE ESSENTIAL [PERSON_NAME] - DELUXE EDITION [PERSON_NAME],[PERSON…" at bounding box center [684, 435] width 835 height 43
click at [1068, 432] on div at bounding box center [1067, 434] width 12 height 12
drag, startPoint x: 1064, startPoint y: 474, endPoint x: 1069, endPoint y: 490, distance: 17.6
click at [1065, 476] on div at bounding box center [1067, 477] width 12 height 12
click at [1067, 518] on div at bounding box center [1067, 520] width 12 height 12
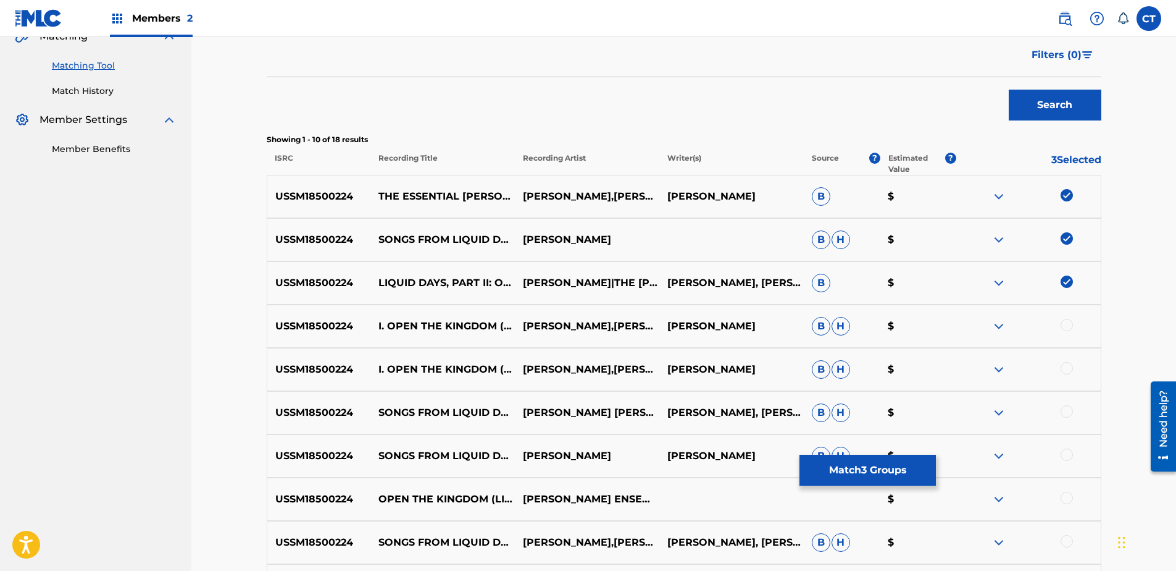
scroll to position [309, 0]
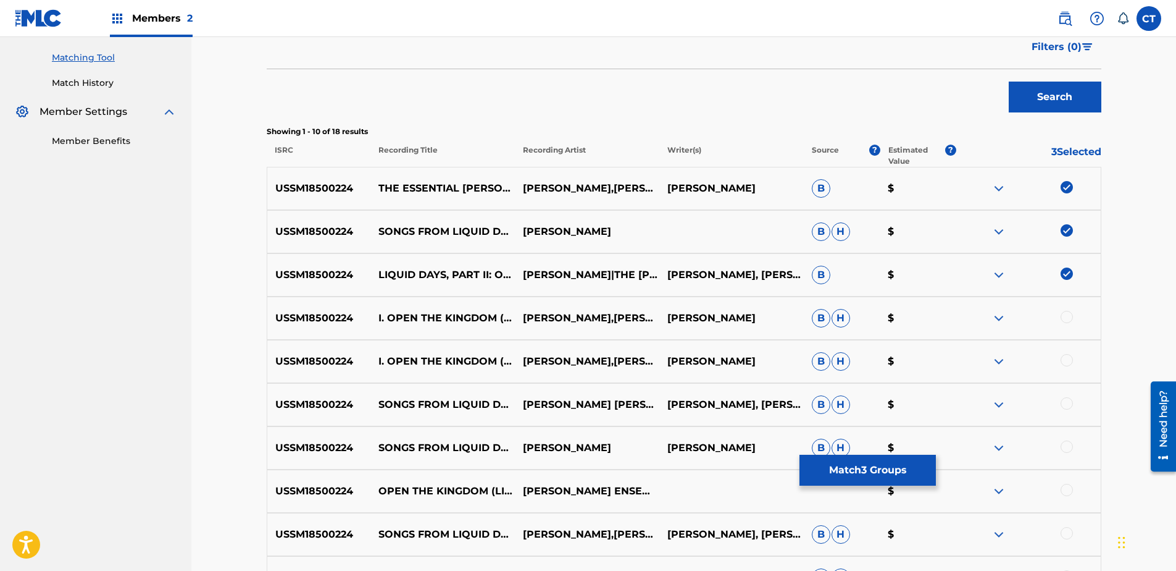
click at [1068, 325] on div at bounding box center [1028, 318] width 144 height 15
click at [1068, 319] on div at bounding box center [1067, 317] width 12 height 12
click at [1065, 356] on div at bounding box center [1067, 360] width 12 height 12
drag, startPoint x: 1066, startPoint y: 404, endPoint x: 1066, endPoint y: 433, distance: 29.0
click at [1066, 406] on div at bounding box center [1067, 403] width 12 height 12
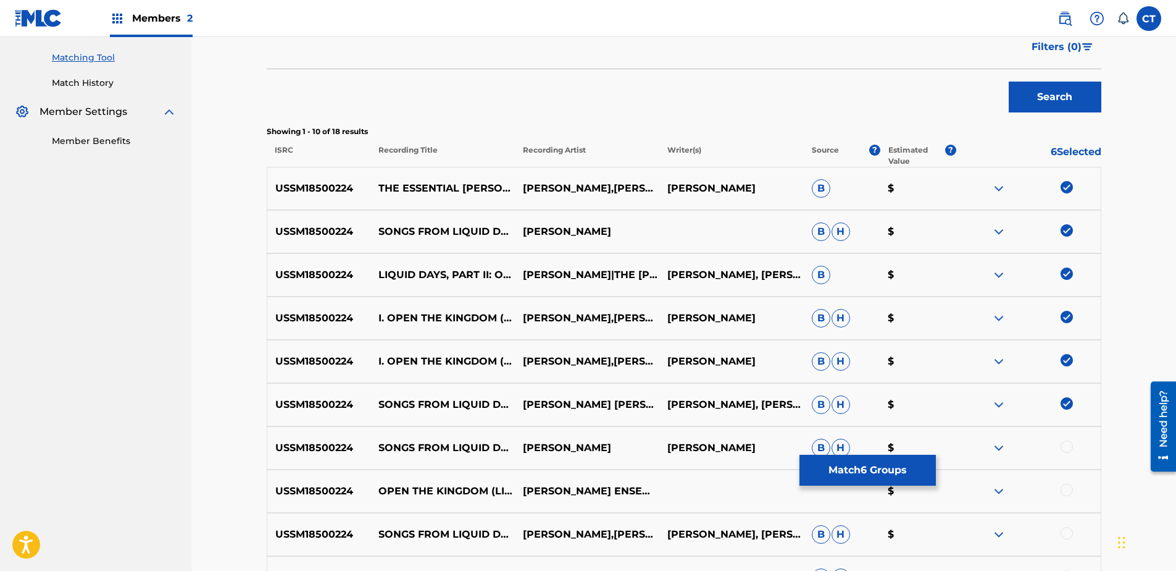
click at [1064, 447] on div at bounding box center [1067, 446] width 12 height 12
click at [1066, 496] on div at bounding box center [1028, 490] width 144 height 15
click at [1066, 495] on div at bounding box center [1067, 489] width 12 height 12
click at [1066, 525] on div "USSM18500224 SONGS FROM LIQUID DAYS: NO. 5, LIQUID DAYS, PT. 2, OPEN THE KINGDO…" at bounding box center [684, 533] width 835 height 43
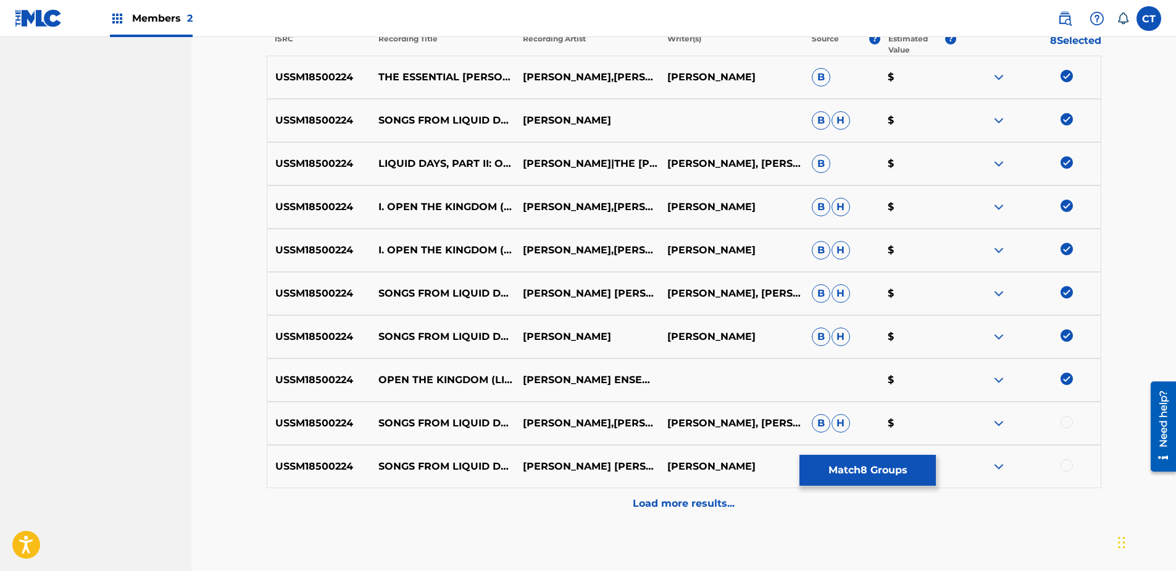
scroll to position [432, 0]
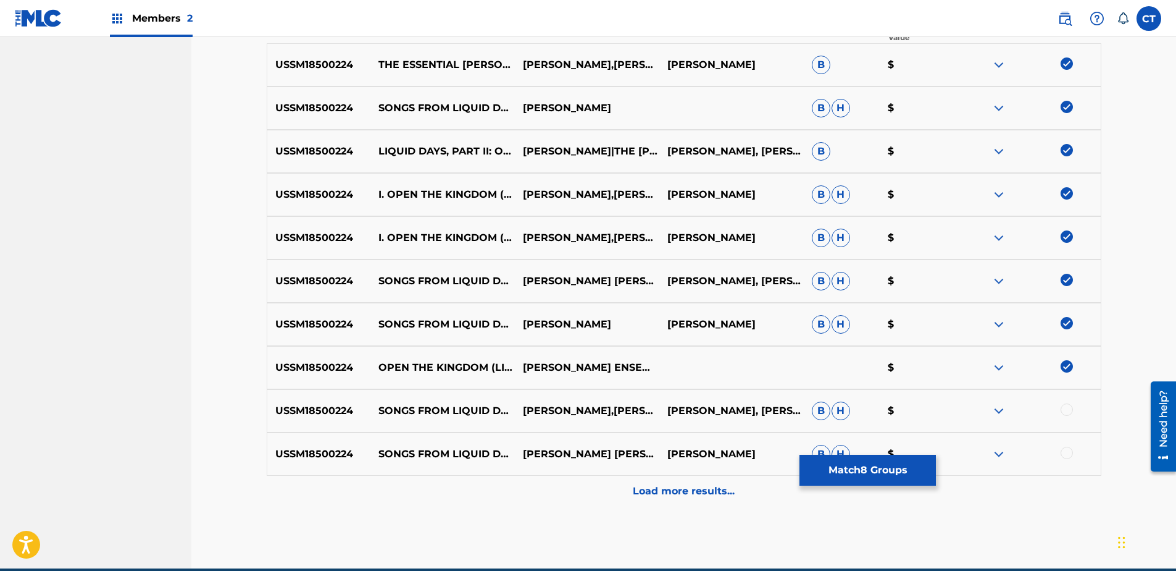
click at [1071, 412] on div at bounding box center [1067, 409] width 12 height 12
click at [1063, 448] on div at bounding box center [1067, 452] width 12 height 12
click at [1064, 485] on div "Load more results..." at bounding box center [684, 490] width 835 height 31
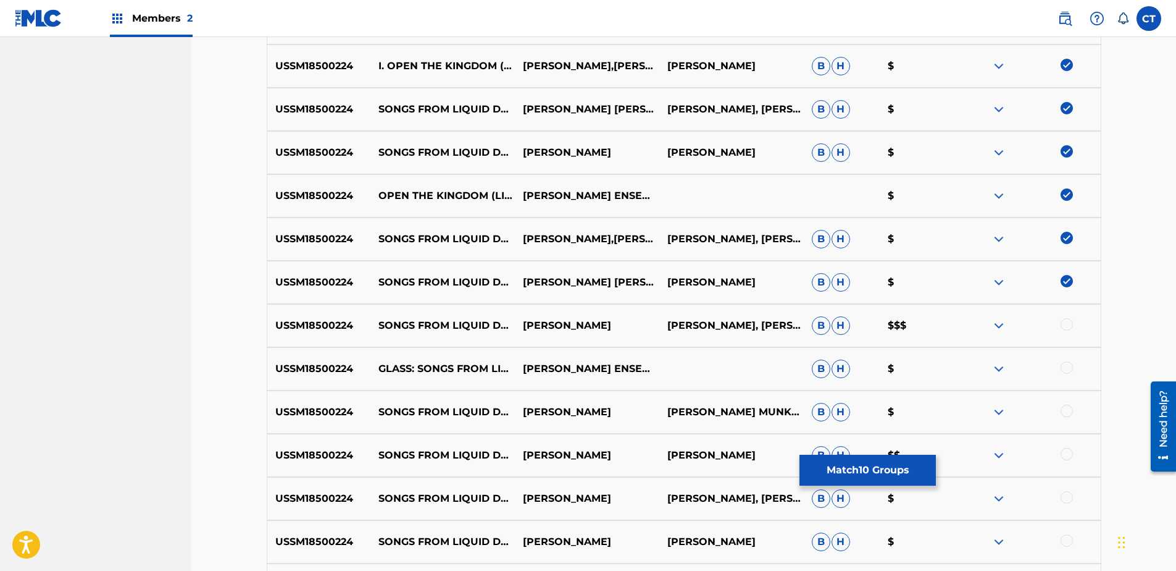
scroll to position [617, 0]
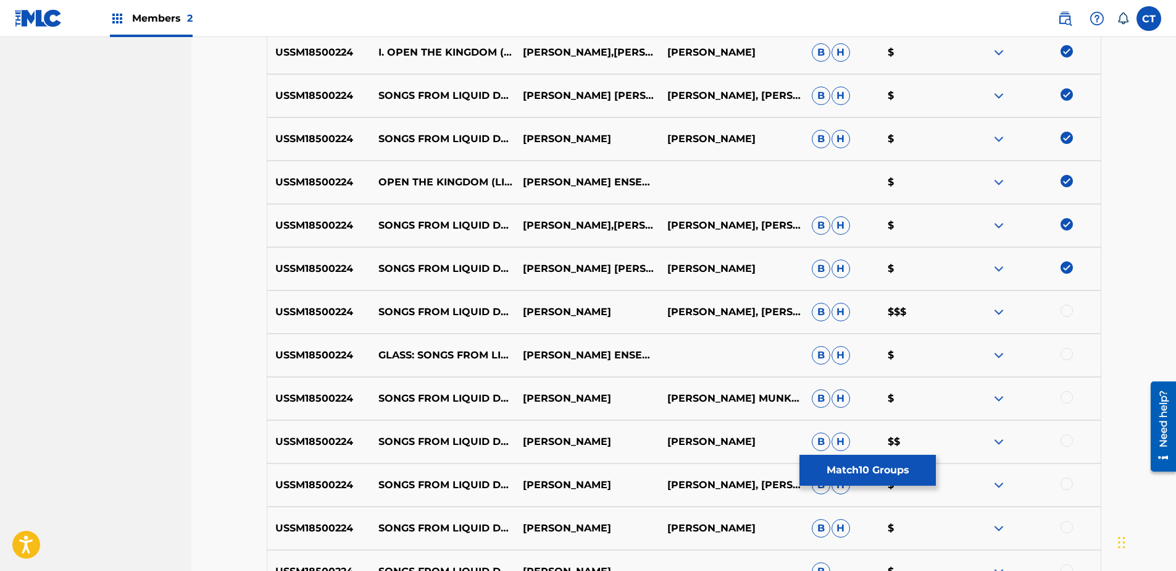
click at [1064, 315] on div at bounding box center [1067, 310] width 12 height 12
drag, startPoint x: 1066, startPoint y: 351, endPoint x: 1066, endPoint y: 358, distance: 7.4
click at [1066, 351] on div at bounding box center [1067, 354] width 12 height 12
click at [1066, 397] on div at bounding box center [1067, 397] width 12 height 12
click at [1063, 445] on div at bounding box center [1067, 440] width 12 height 12
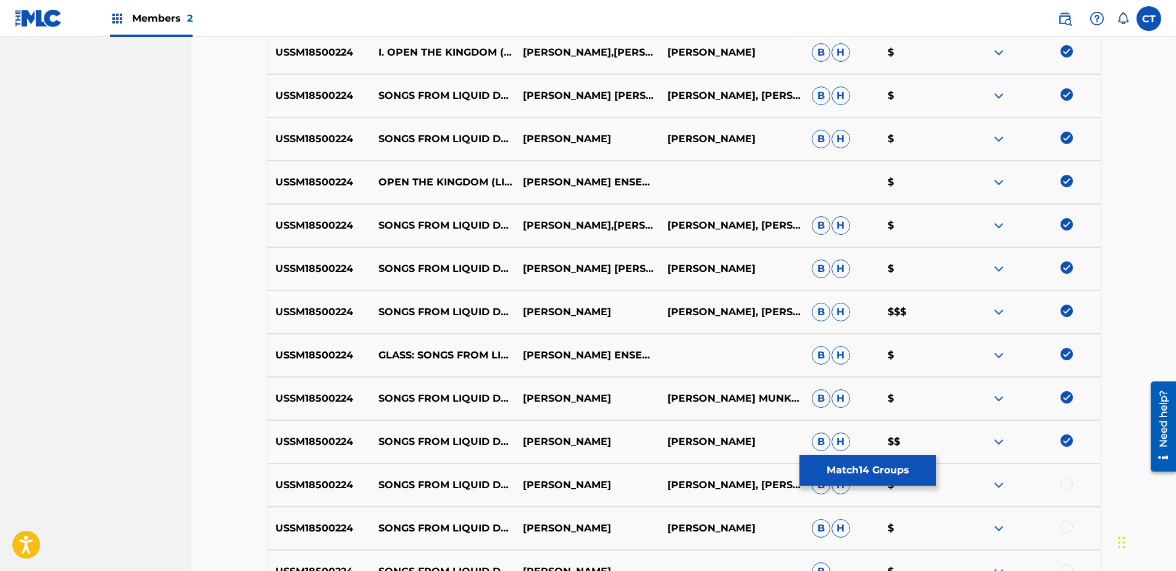
click at [1065, 479] on div at bounding box center [1067, 483] width 12 height 12
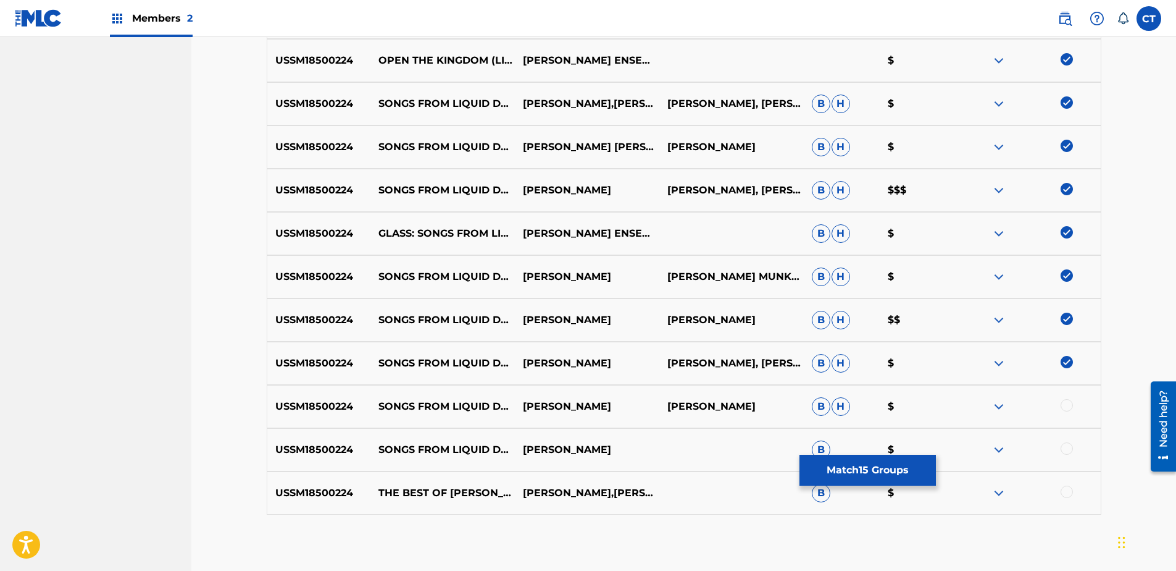
scroll to position [741, 0]
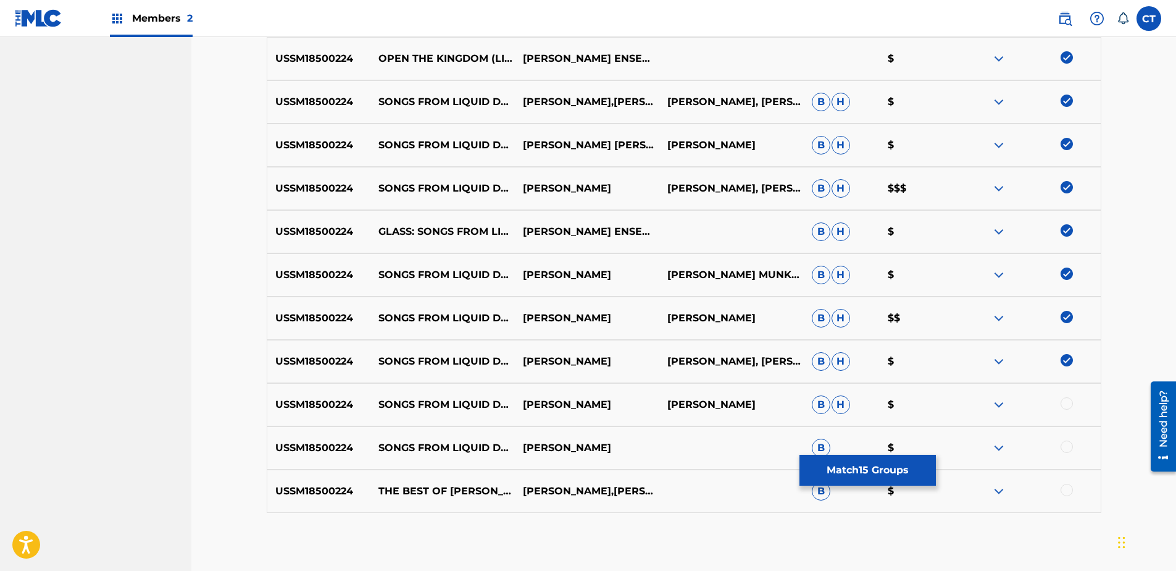
click at [1064, 403] on div at bounding box center [1067, 403] width 12 height 12
click at [1065, 449] on div at bounding box center [1067, 446] width 12 height 12
click at [1066, 487] on div at bounding box center [1067, 489] width 12 height 12
click at [884, 461] on button "Match 18 Groups" at bounding box center [868, 469] width 136 height 31
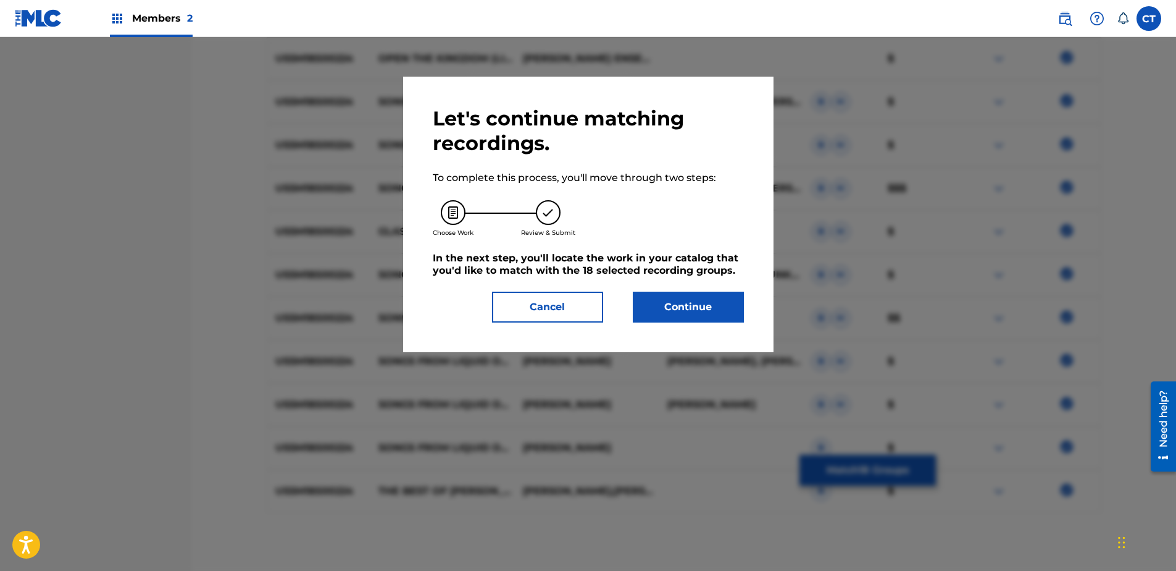
click at [685, 320] on button "Continue" at bounding box center [688, 306] width 111 height 31
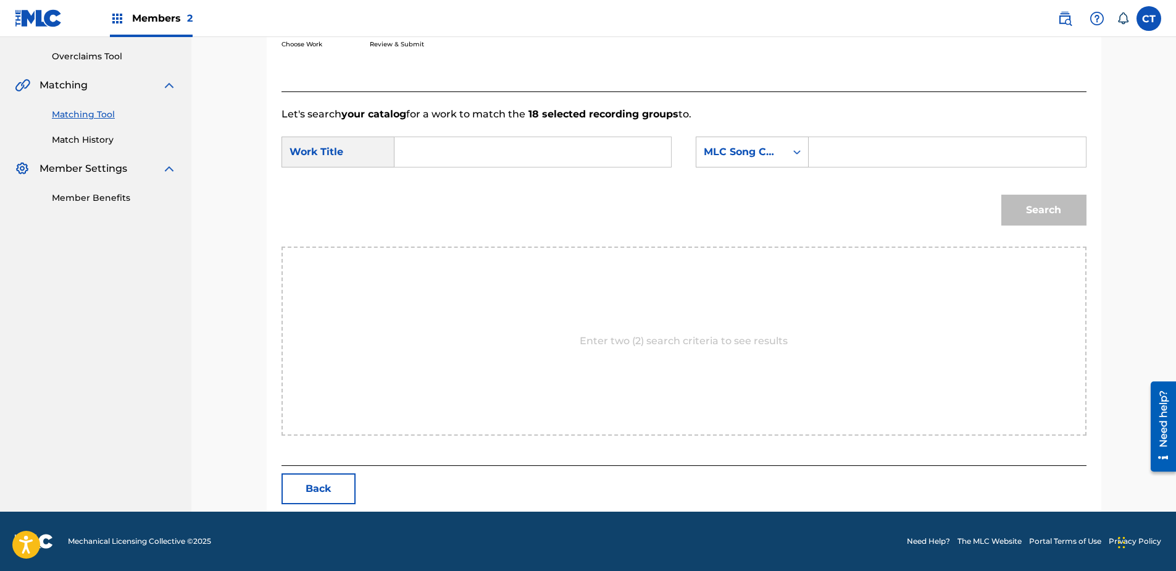
scroll to position [252, 0]
click at [496, 138] on input "Search Form" at bounding box center [533, 152] width 256 height 30
type input "liquid days part ii"
click at [779, 151] on div "MLC Song Code" at bounding box center [741, 151] width 75 height 15
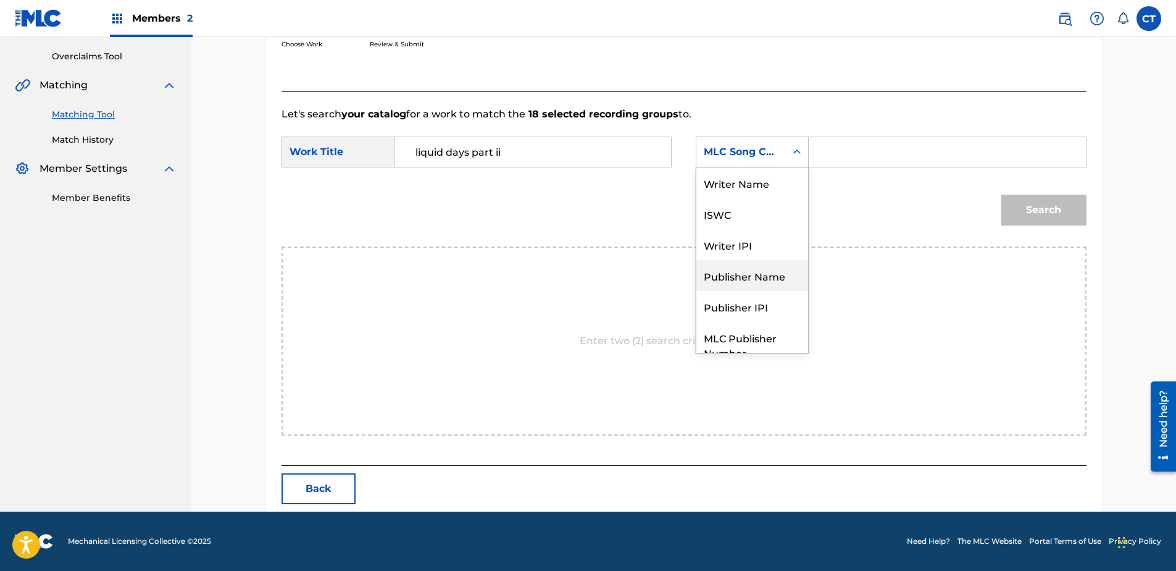
scroll to position [0, 0]
click at [760, 185] on div "Writer Name" at bounding box center [752, 182] width 112 height 31
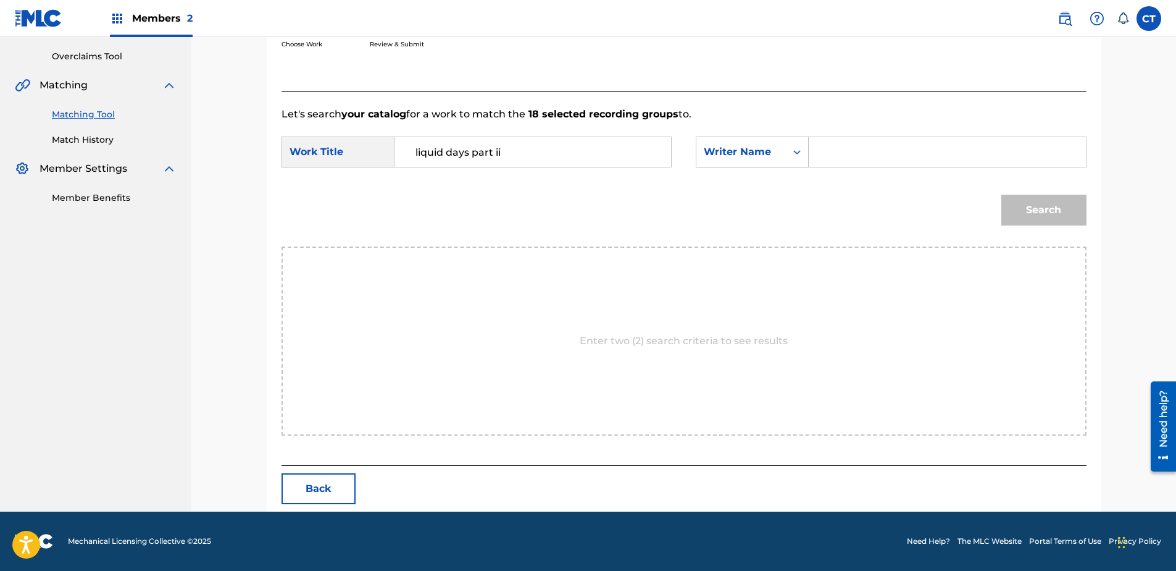
click at [863, 153] on input "Search Form" at bounding box center [947, 152] width 256 height 30
type input "glass"
click at [1051, 219] on button "Search" at bounding box center [1043, 209] width 85 height 31
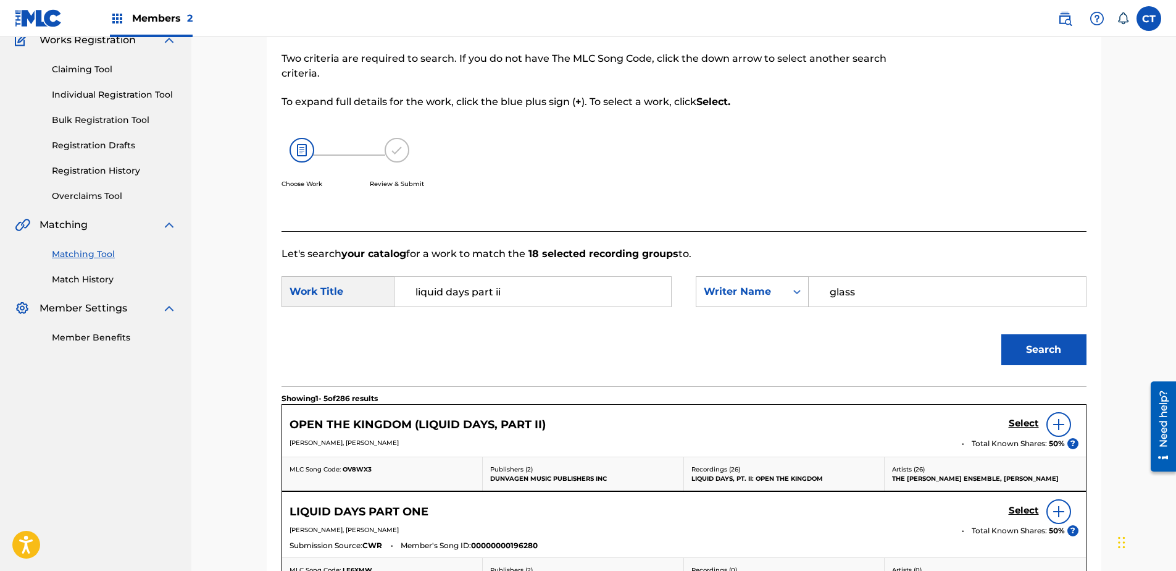
scroll to position [252, 0]
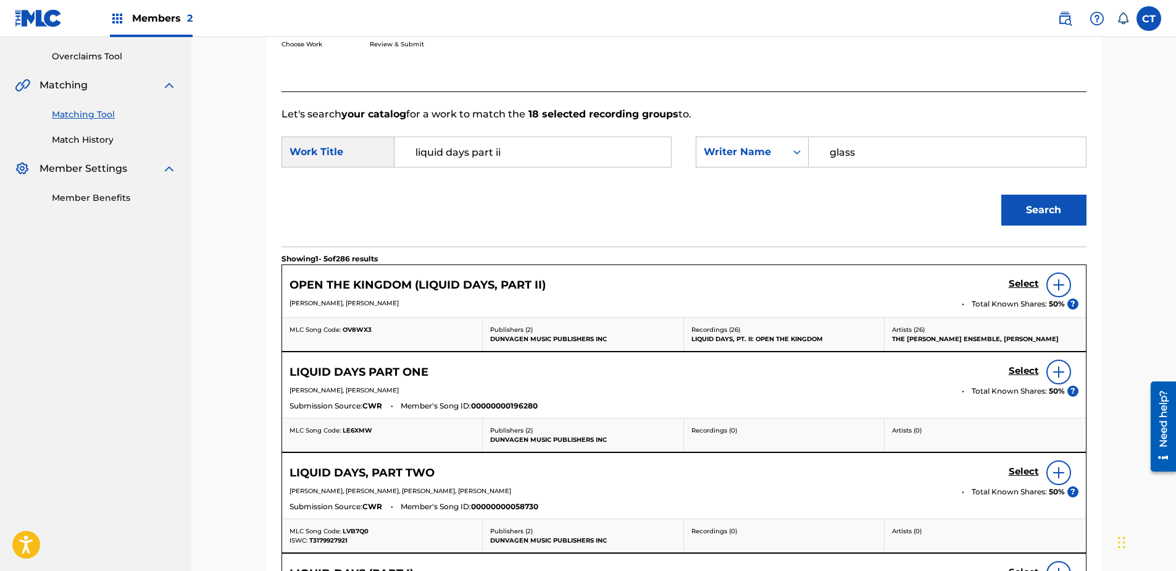
click at [1026, 279] on h5 "Select" at bounding box center [1024, 284] width 30 height 12
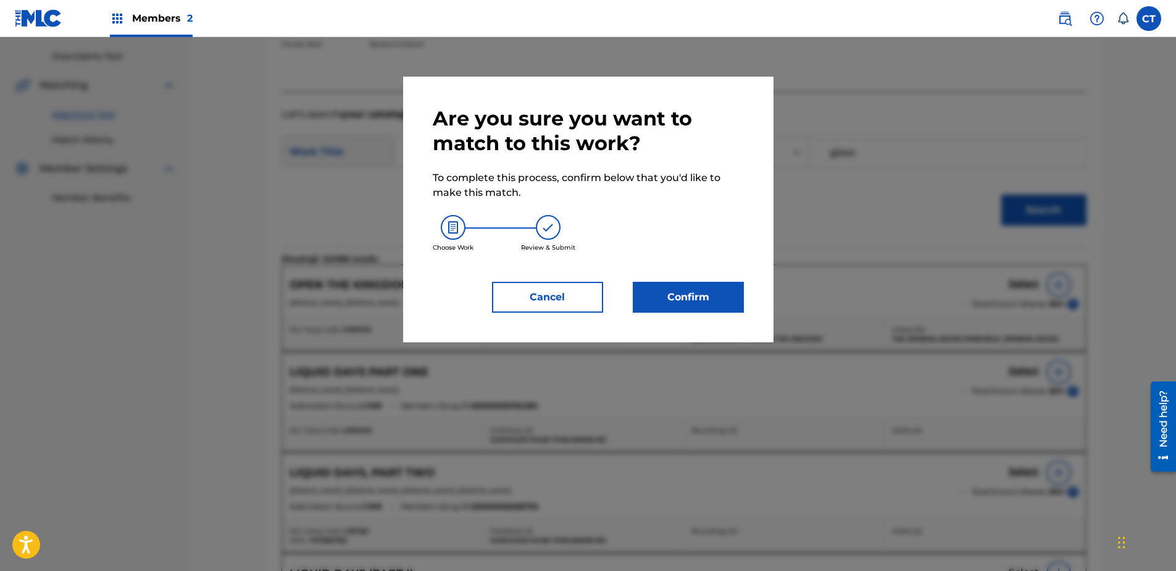
click at [680, 293] on button "Confirm" at bounding box center [688, 297] width 111 height 31
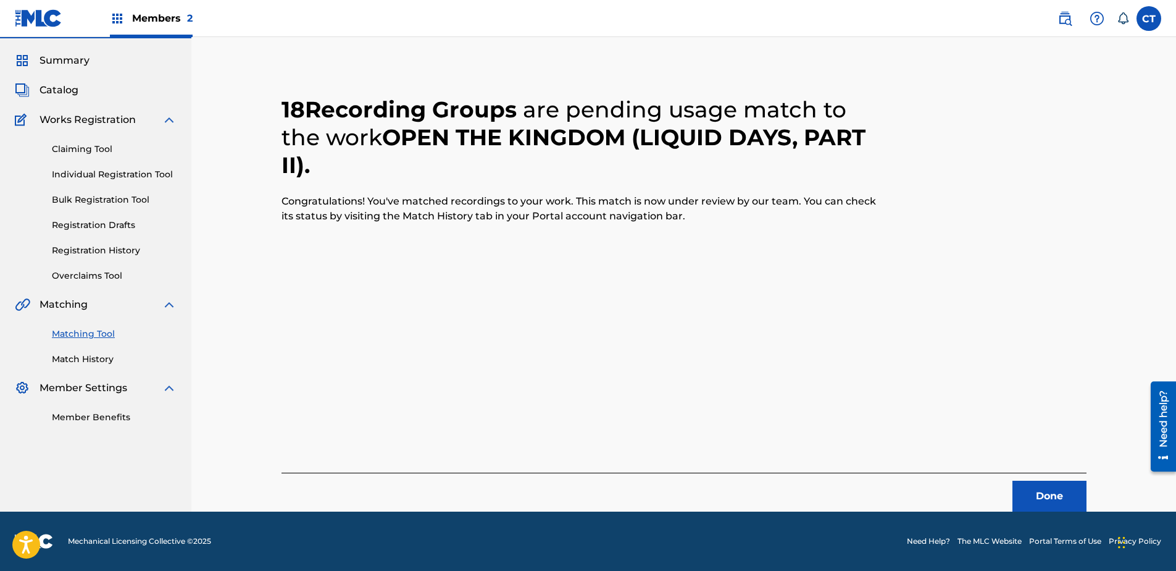
scroll to position [33, 0]
click at [1034, 492] on button "Done" at bounding box center [1050, 495] width 74 height 31
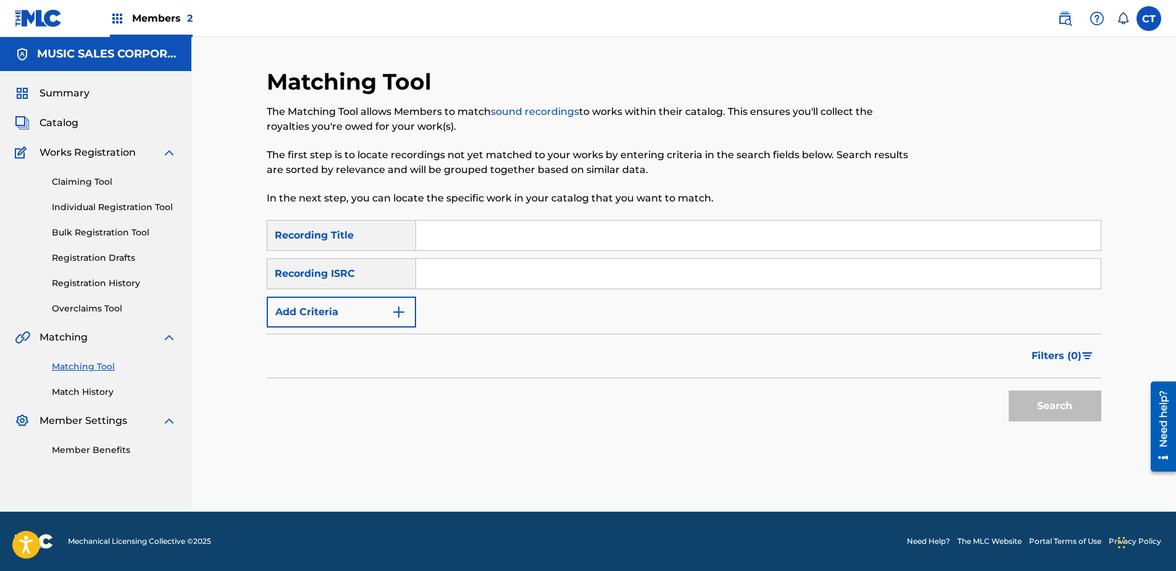
scroll to position [0, 0]
paste input "USSM18500225"
type input "USSM18500225"
click at [1058, 412] on button "Search" at bounding box center [1055, 405] width 93 height 31
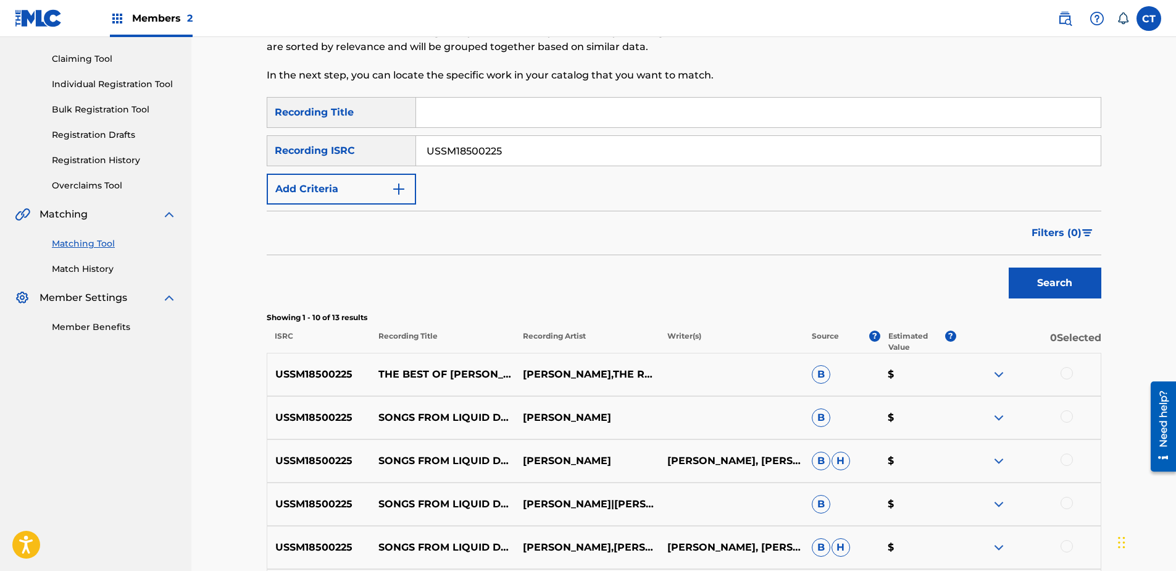
scroll to position [123, 0]
click at [1061, 375] on div at bounding box center [1067, 372] width 12 height 12
click at [1065, 415] on div at bounding box center [1067, 415] width 12 height 12
click at [1065, 456] on div at bounding box center [1067, 459] width 12 height 12
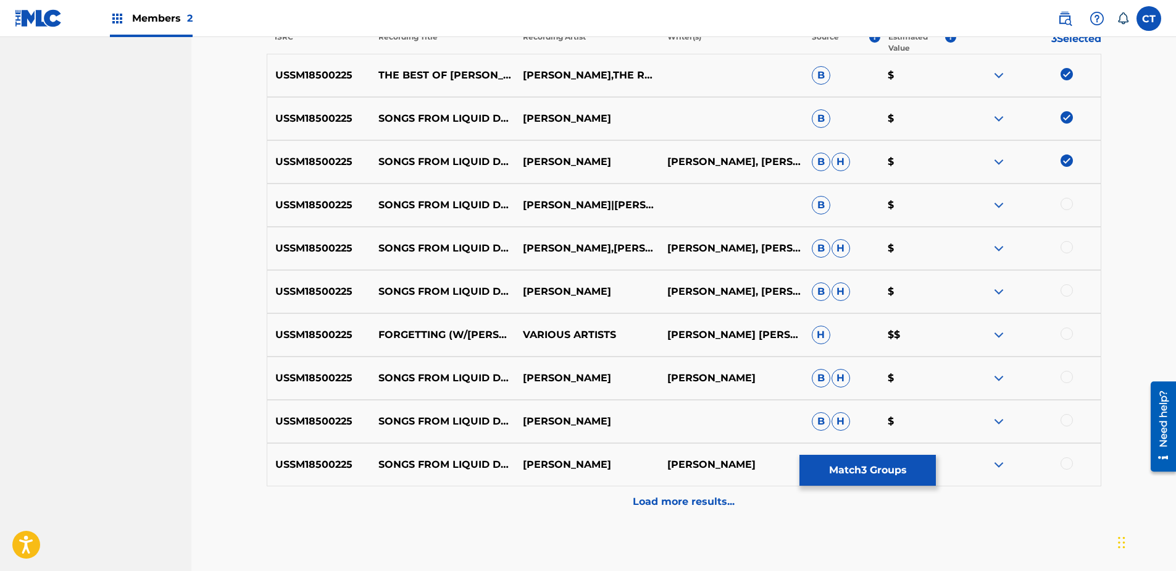
scroll to position [432, 0]
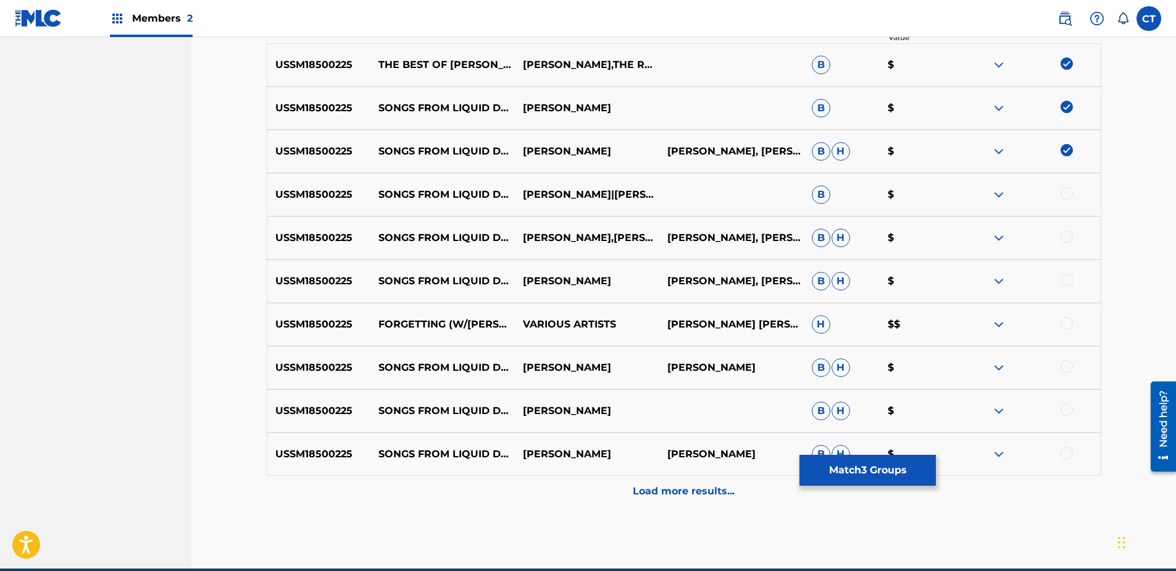
click at [1067, 198] on div at bounding box center [1067, 193] width 12 height 12
drag, startPoint x: 1066, startPoint y: 236, endPoint x: 1063, endPoint y: 291, distance: 55.1
click at [1067, 245] on div at bounding box center [1028, 237] width 144 height 15
click at [1064, 282] on div at bounding box center [1067, 280] width 12 height 12
click at [1064, 236] on div at bounding box center [1067, 236] width 12 height 12
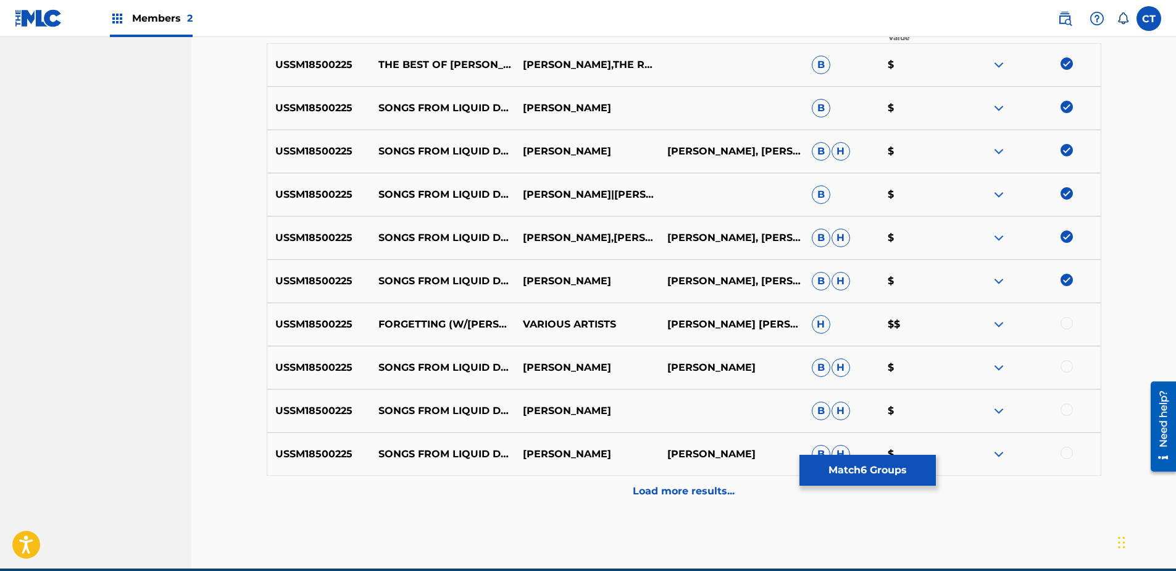
click at [1064, 321] on div at bounding box center [1067, 323] width 12 height 12
click at [1061, 370] on div at bounding box center [1067, 366] width 12 height 12
click at [1064, 403] on div "USSM18500225 SONGS FROM LIQUID DAYS: NO. 6, FORGETTING [PERSON_NAME] [PERSON_NA…" at bounding box center [684, 410] width 835 height 43
drag, startPoint x: 1066, startPoint y: 408, endPoint x: 1068, endPoint y: 438, distance: 30.4
click at [1066, 409] on div at bounding box center [1067, 409] width 12 height 12
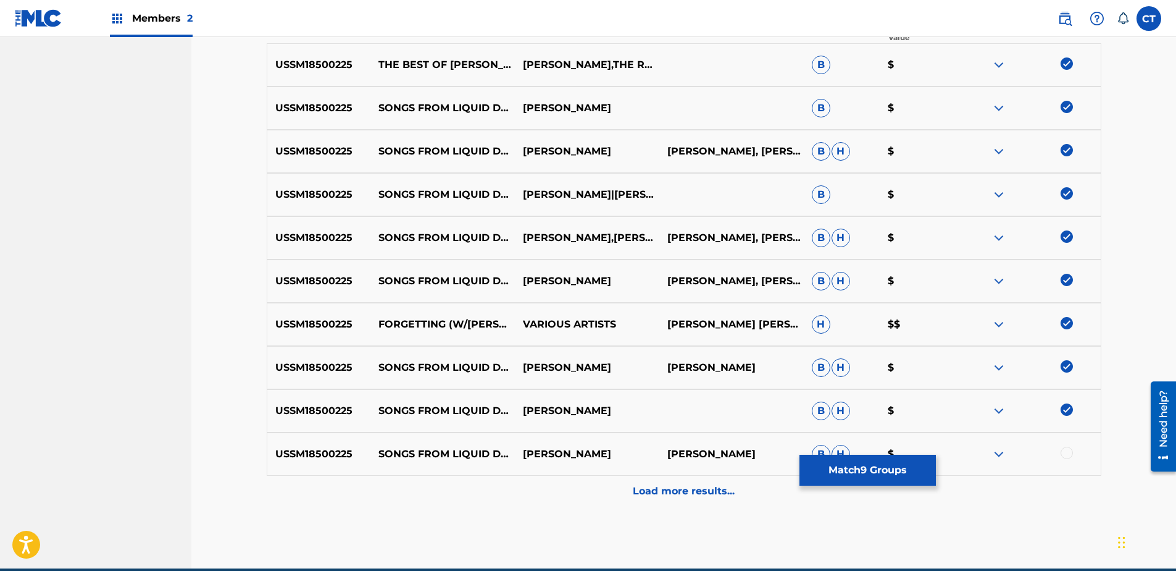
click at [1068, 451] on div at bounding box center [1067, 452] width 12 height 12
click at [1067, 488] on div "Load more results..." at bounding box center [684, 490] width 835 height 31
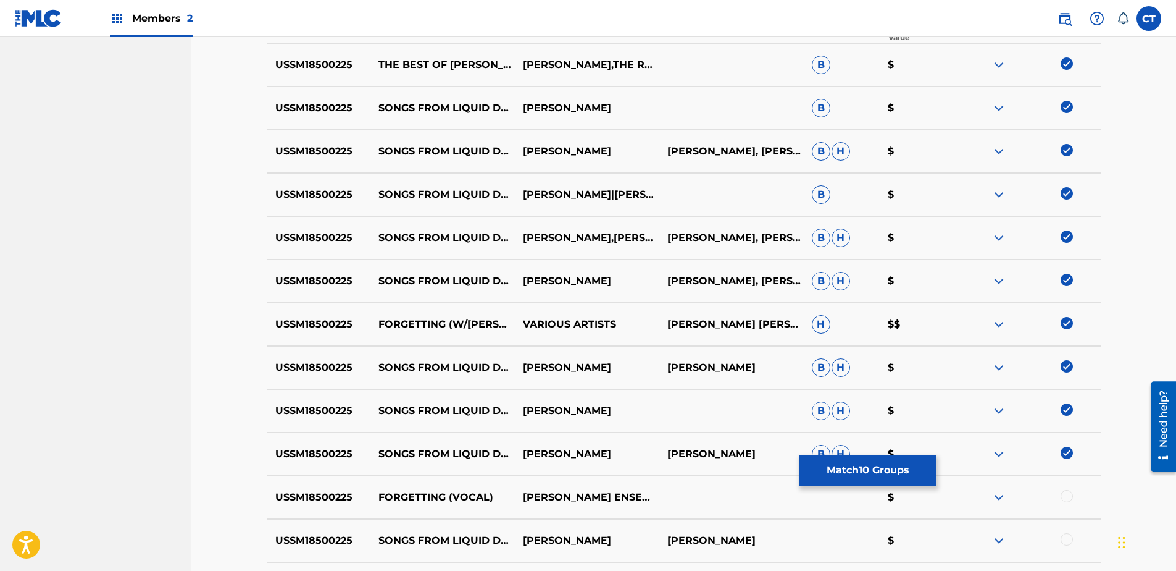
click at [1068, 486] on div "USSM18500225 FORGETTING (VOCAL) [PERSON_NAME] ENSEMBLE;[PERSON_NAME];[PERSON_NA…" at bounding box center [684, 496] width 835 height 43
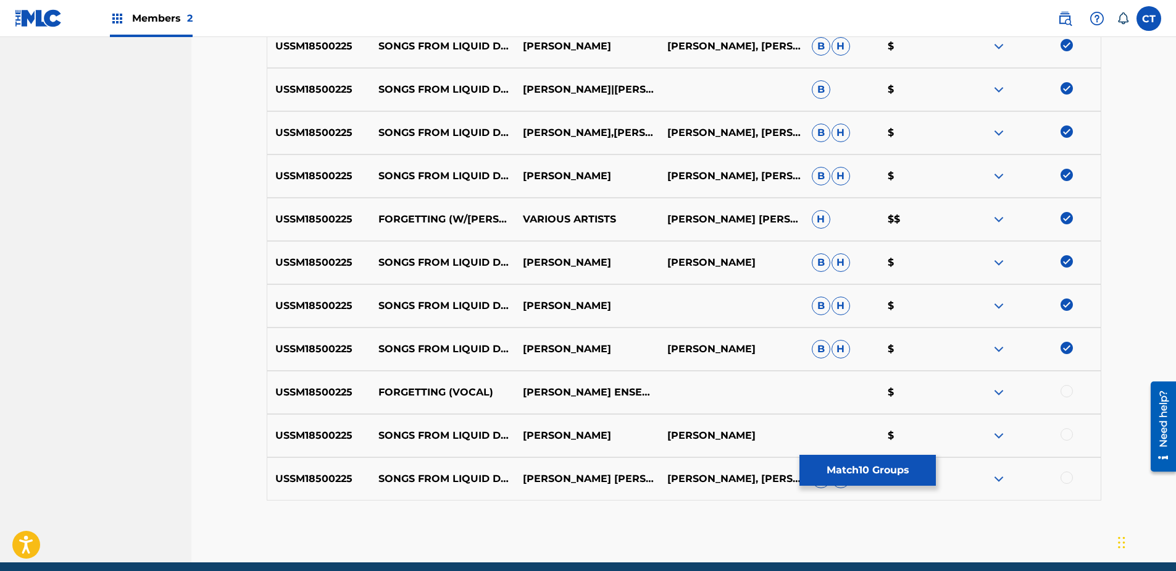
scroll to position [556, 0]
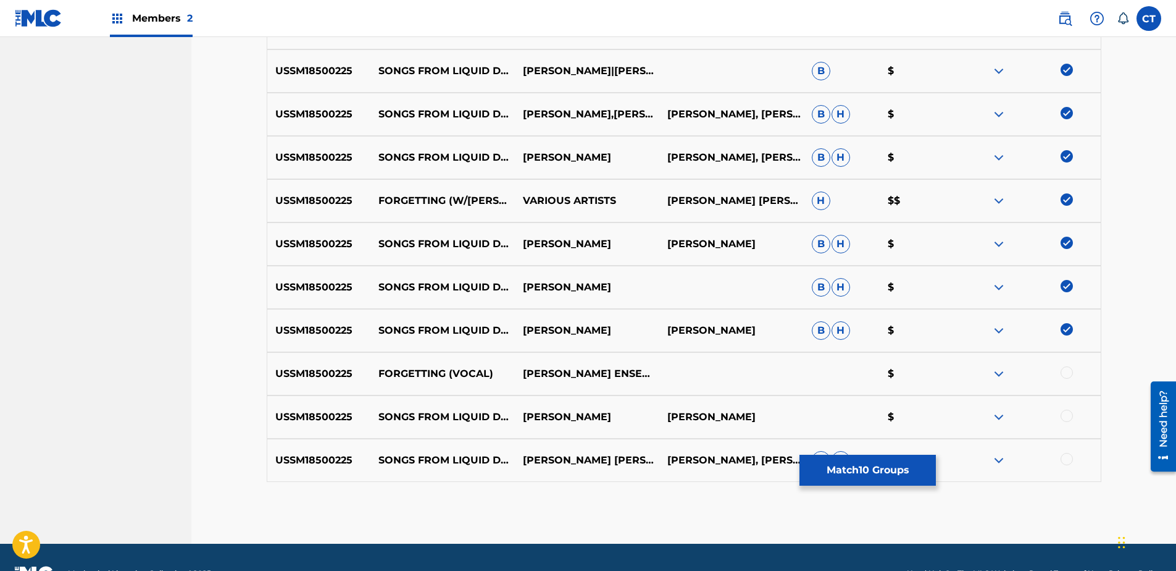
click at [1063, 375] on div at bounding box center [1067, 372] width 12 height 12
click at [1064, 416] on div at bounding box center [1067, 415] width 12 height 12
click at [1065, 461] on div at bounding box center [1067, 459] width 12 height 12
click at [919, 468] on button "Match 13 Groups" at bounding box center [868, 469] width 136 height 31
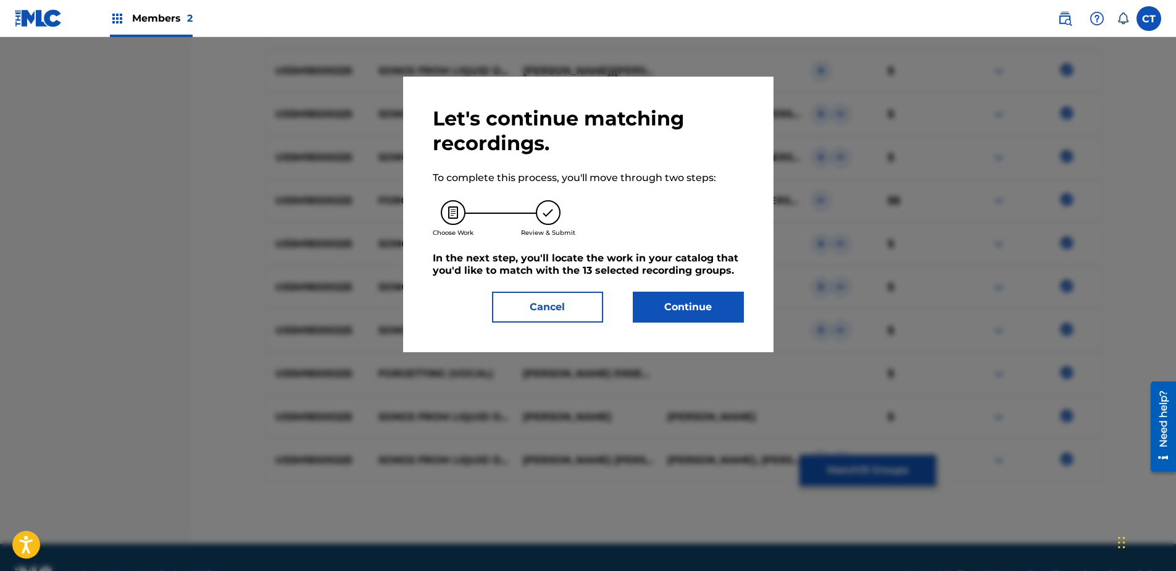
click at [737, 298] on button "Continue" at bounding box center [688, 306] width 111 height 31
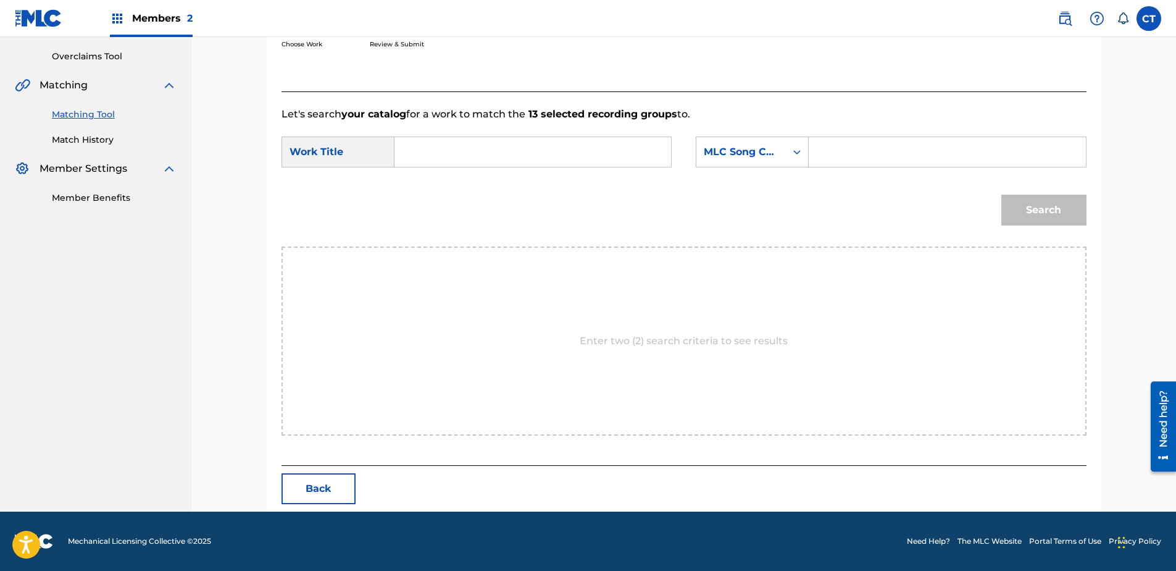
scroll to position [252, 0]
click at [426, 156] on input "Search Form" at bounding box center [533, 152] width 256 height 30
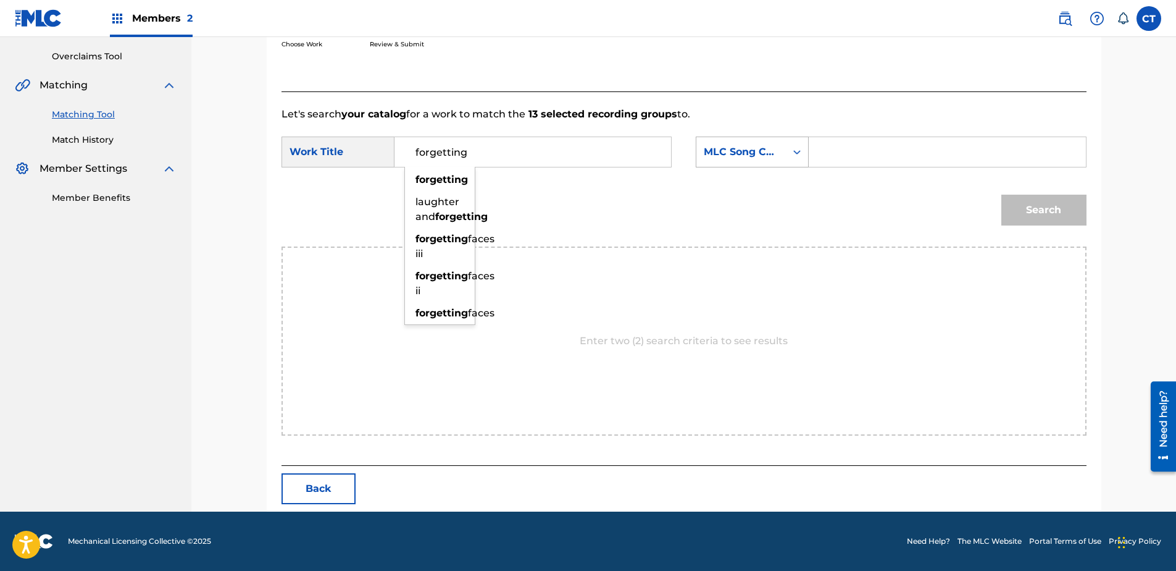
type input "forgetting"
click at [717, 162] on div "MLC Song Code" at bounding box center [741, 151] width 90 height 23
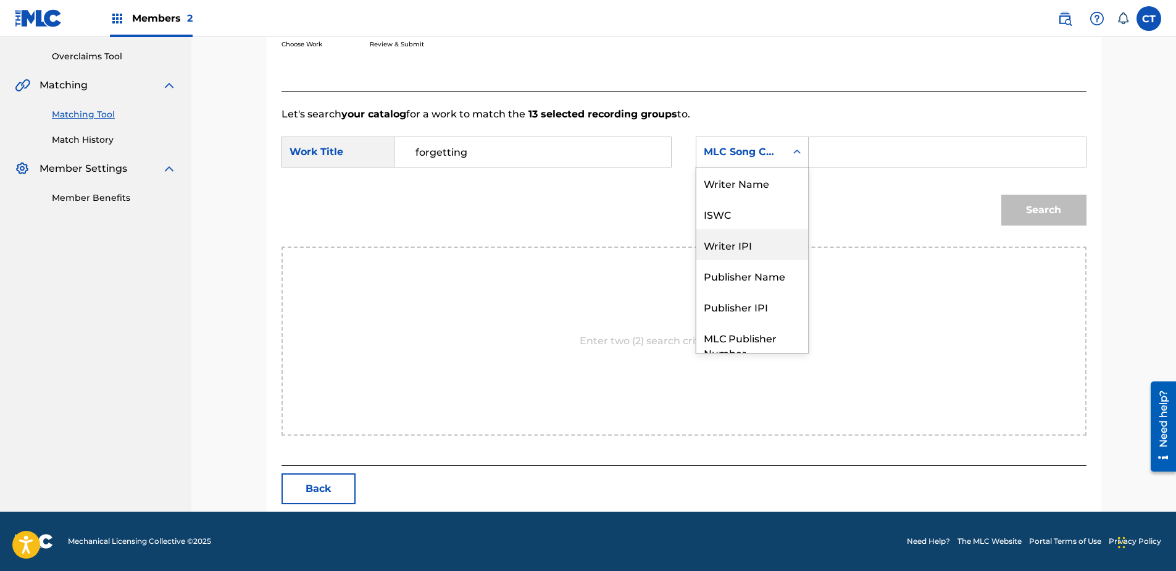
scroll to position [0, 0]
click at [727, 189] on div "Writer Name" at bounding box center [752, 182] width 112 height 31
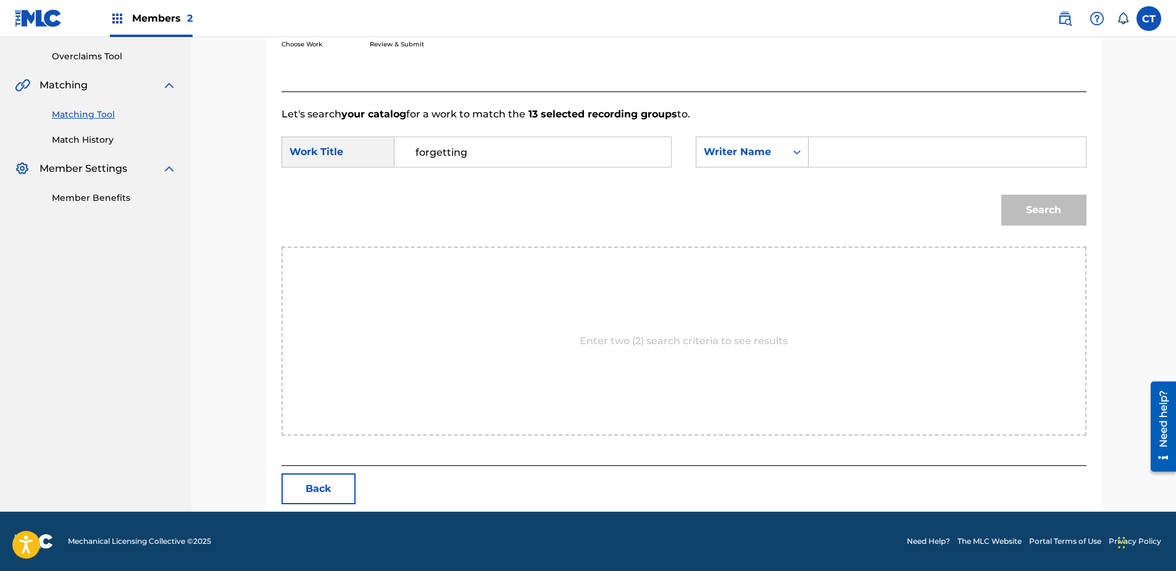
click at [833, 169] on div "SearchWithCriteriac7ac8dfc-d2c0-4724-a61f-7cfda6a3389e Work Title forgetting Se…" at bounding box center [684, 155] width 805 height 38
click at [848, 156] on input "Search Form" at bounding box center [947, 152] width 256 height 30
type input "glass"
click at [1001, 194] on button "Search" at bounding box center [1043, 209] width 85 height 31
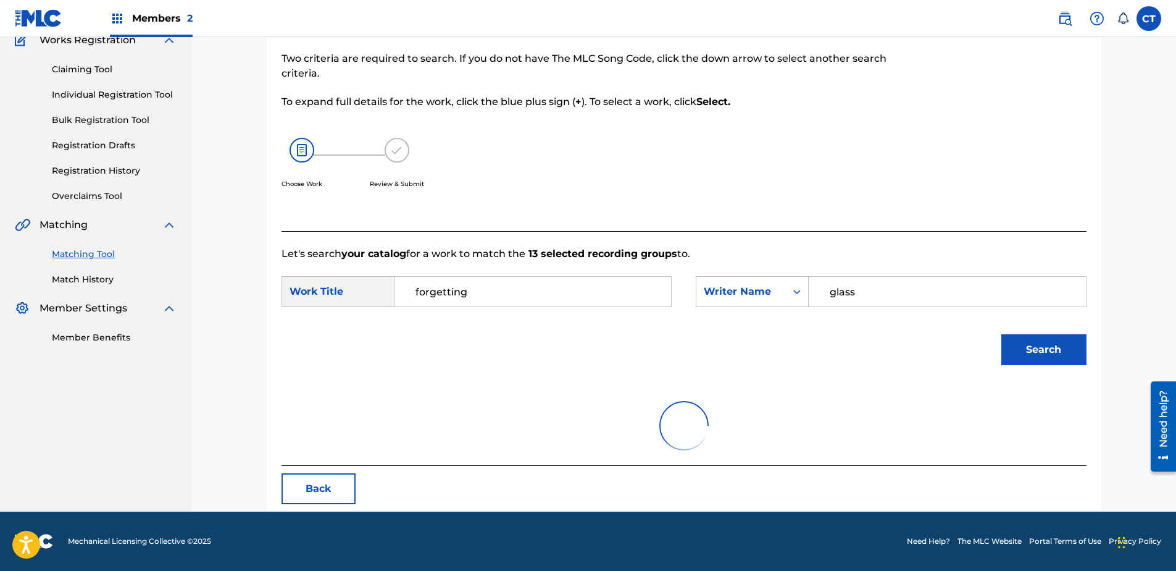
scroll to position [215, 0]
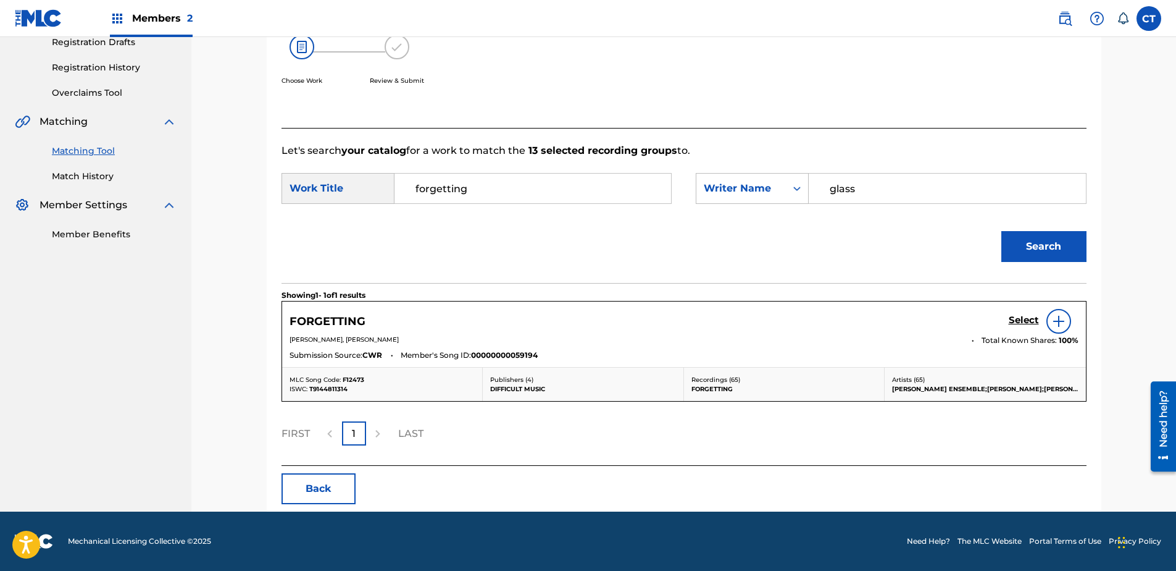
click at [1019, 318] on h5 "Select" at bounding box center [1024, 320] width 30 height 12
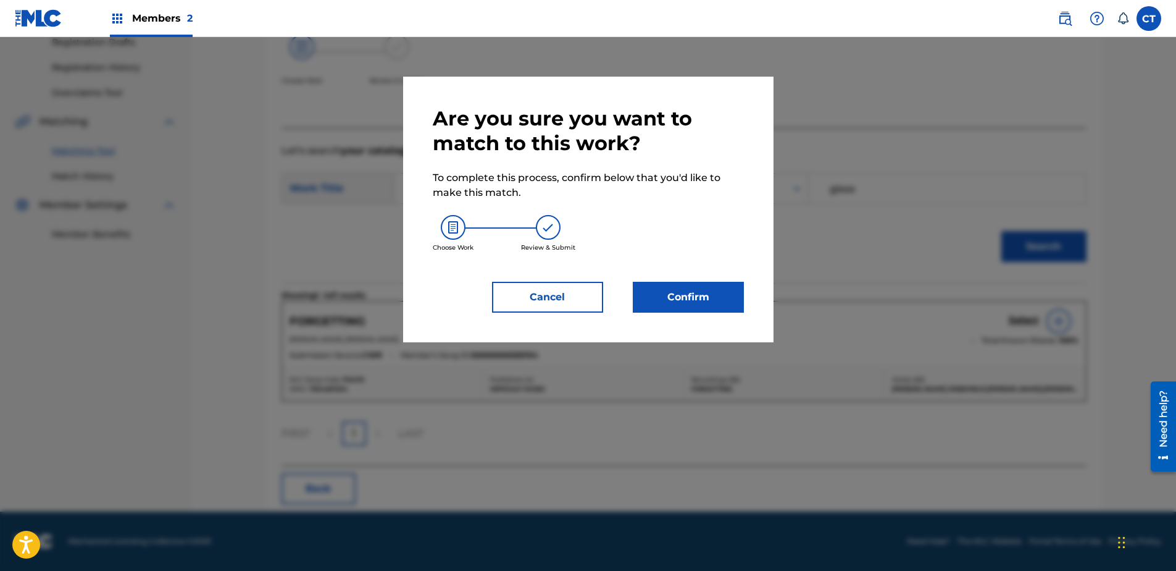
click at [675, 296] on button "Confirm" at bounding box center [688, 297] width 111 height 31
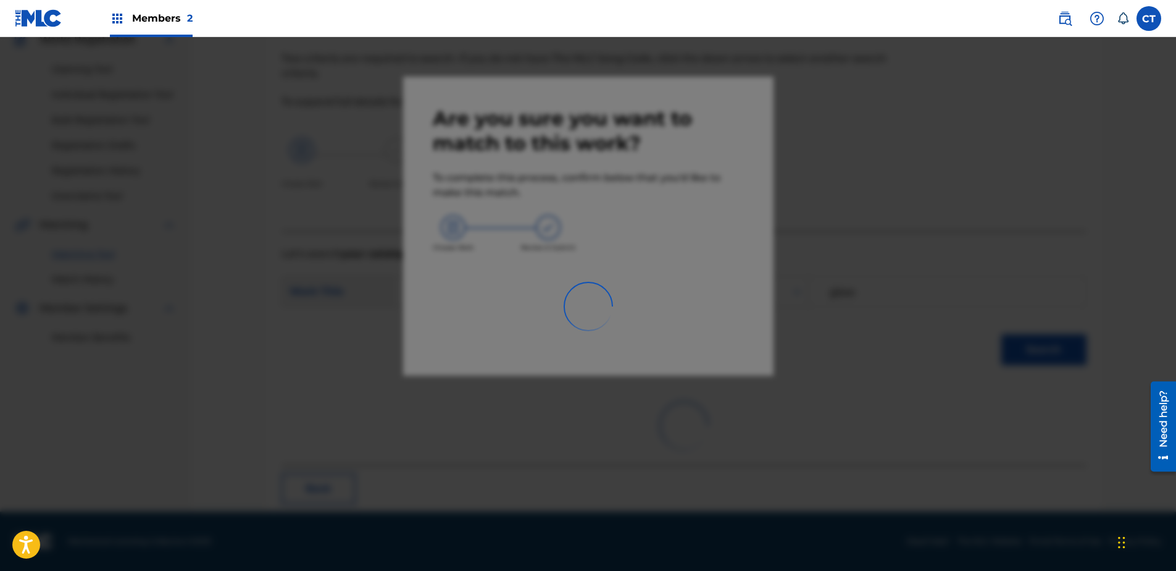
scroll to position [33, 0]
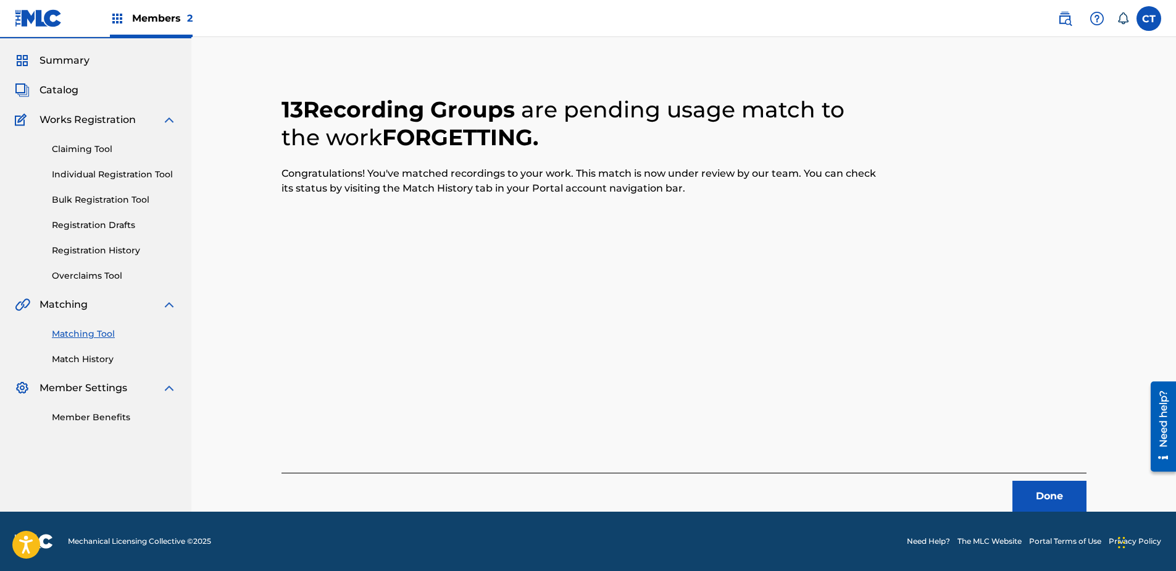
click at [1047, 487] on button "Done" at bounding box center [1050, 495] width 74 height 31
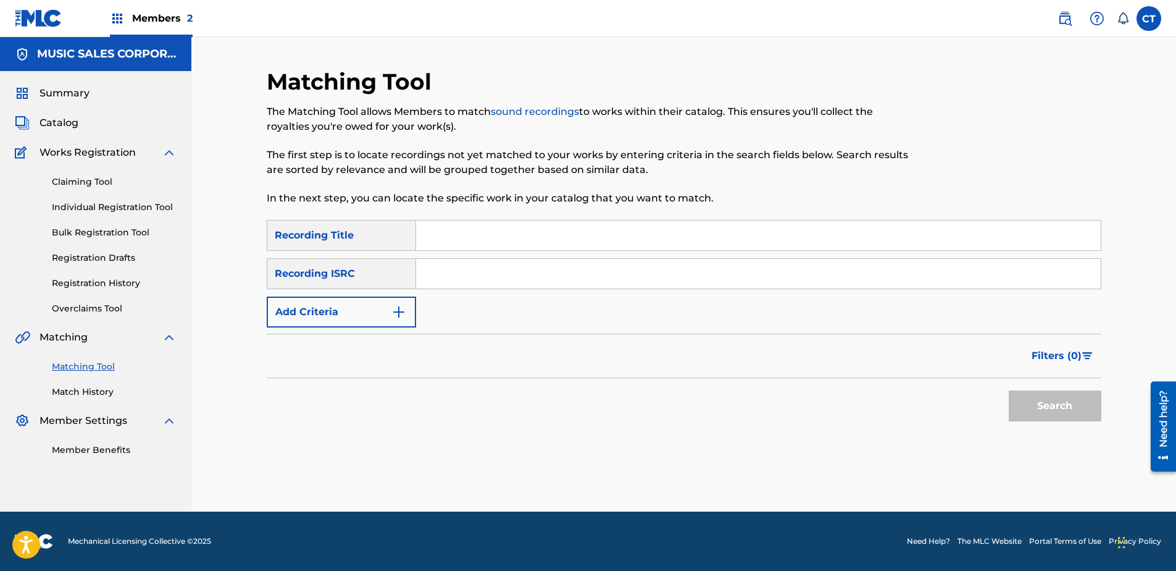
paste input "USSM10021917"
type input "USSM10021917"
click at [1031, 408] on button "Search" at bounding box center [1055, 405] width 93 height 31
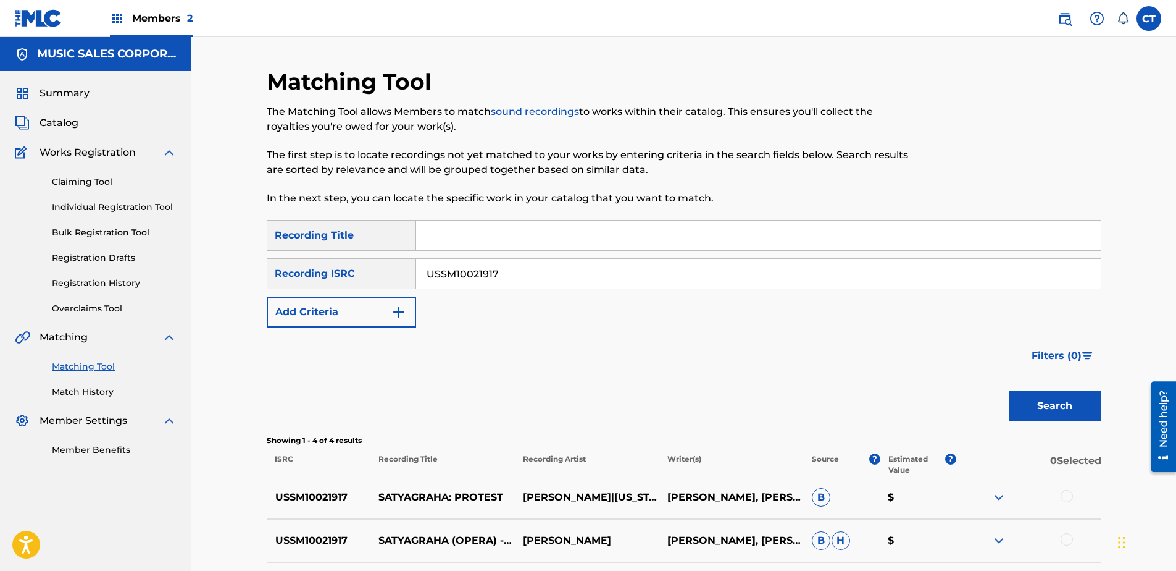
scroll to position [185, 0]
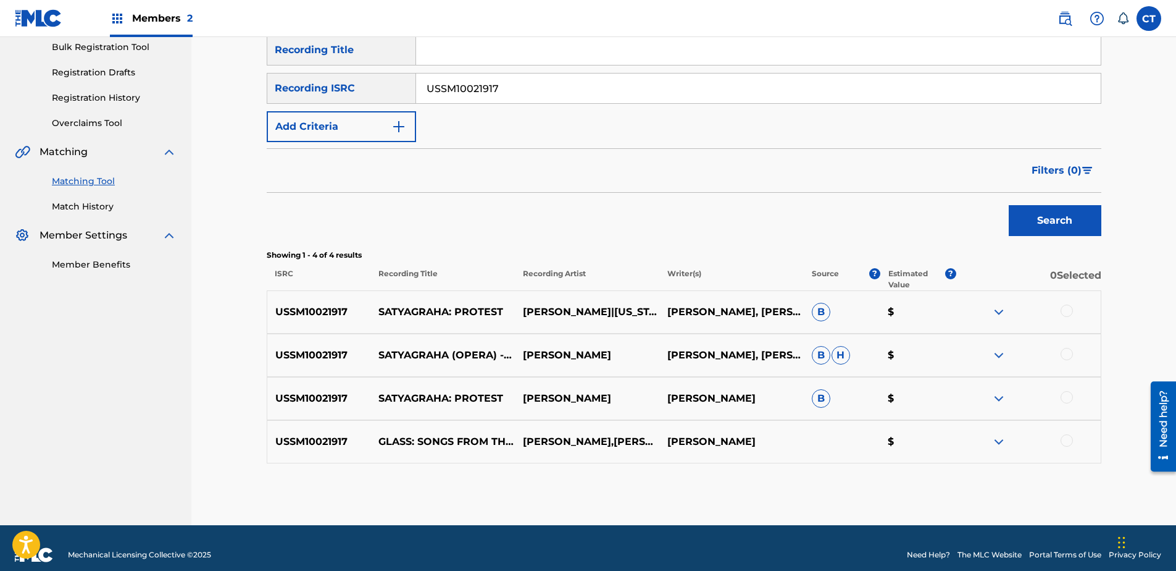
click at [1064, 316] on div at bounding box center [1067, 310] width 12 height 12
click at [1071, 361] on div at bounding box center [1028, 355] width 144 height 15
click at [1069, 353] on div at bounding box center [1067, 354] width 12 height 12
click at [1066, 399] on div at bounding box center [1067, 397] width 12 height 12
click at [1068, 440] on div at bounding box center [1067, 440] width 12 height 12
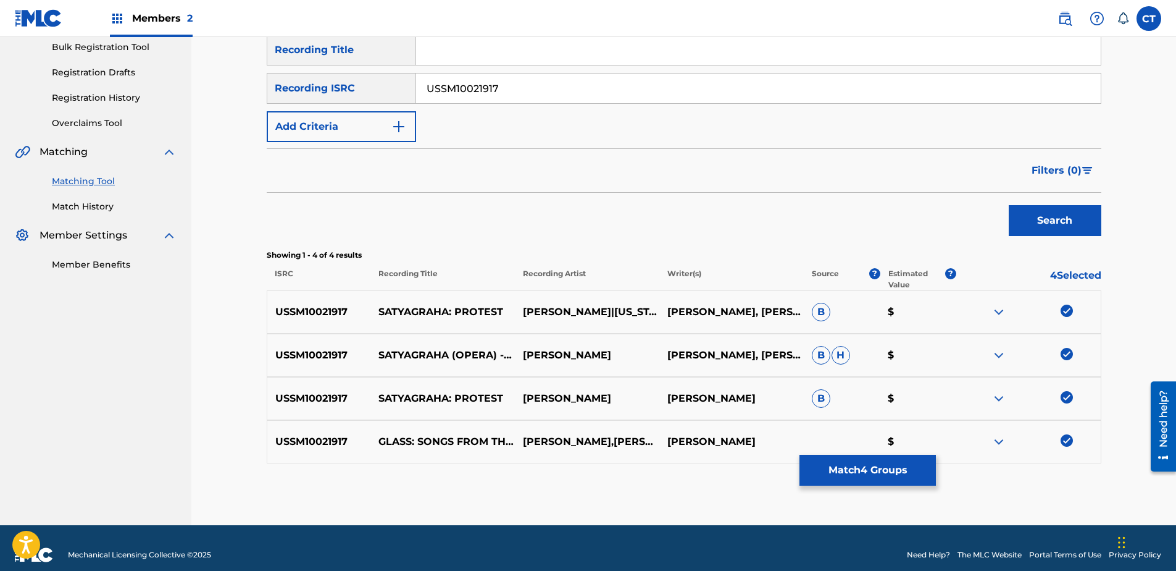
click at [911, 461] on button "Match 4 Groups" at bounding box center [868, 469] width 136 height 31
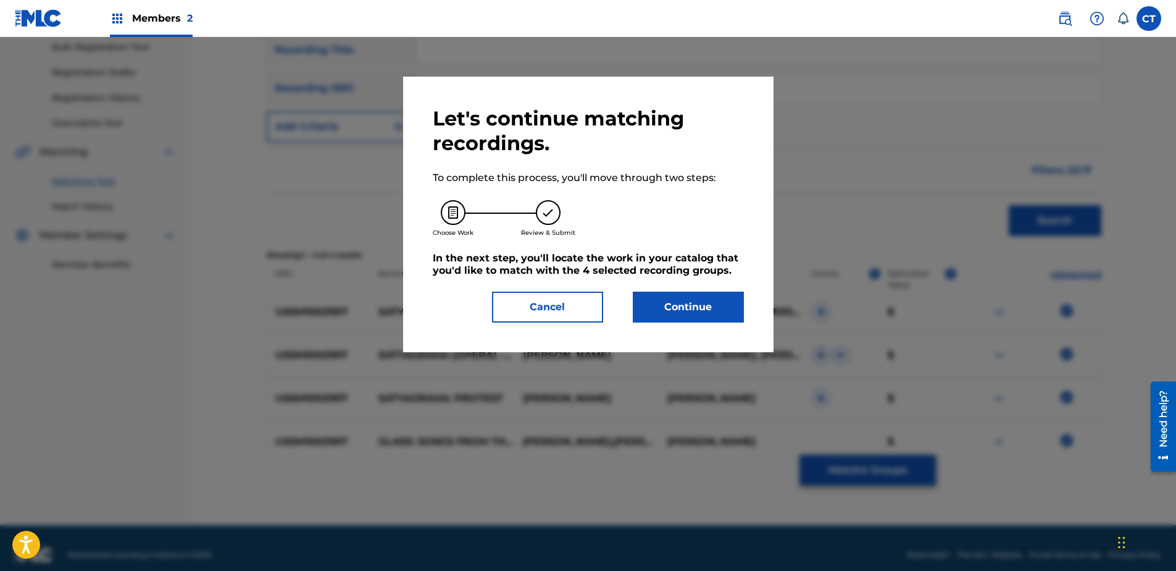
click at [687, 318] on button "Continue" at bounding box center [688, 306] width 111 height 31
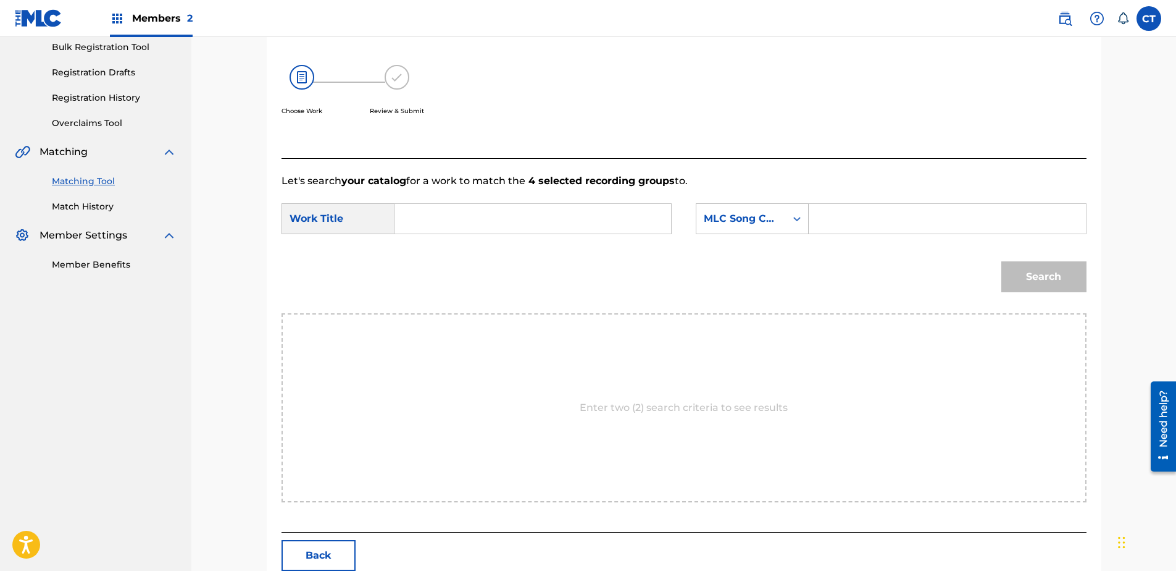
click at [483, 210] on input "Search Form" at bounding box center [533, 219] width 256 height 30
type input "satyagraha protest"
click at [764, 224] on div "MLC Song Code" at bounding box center [741, 218] width 75 height 15
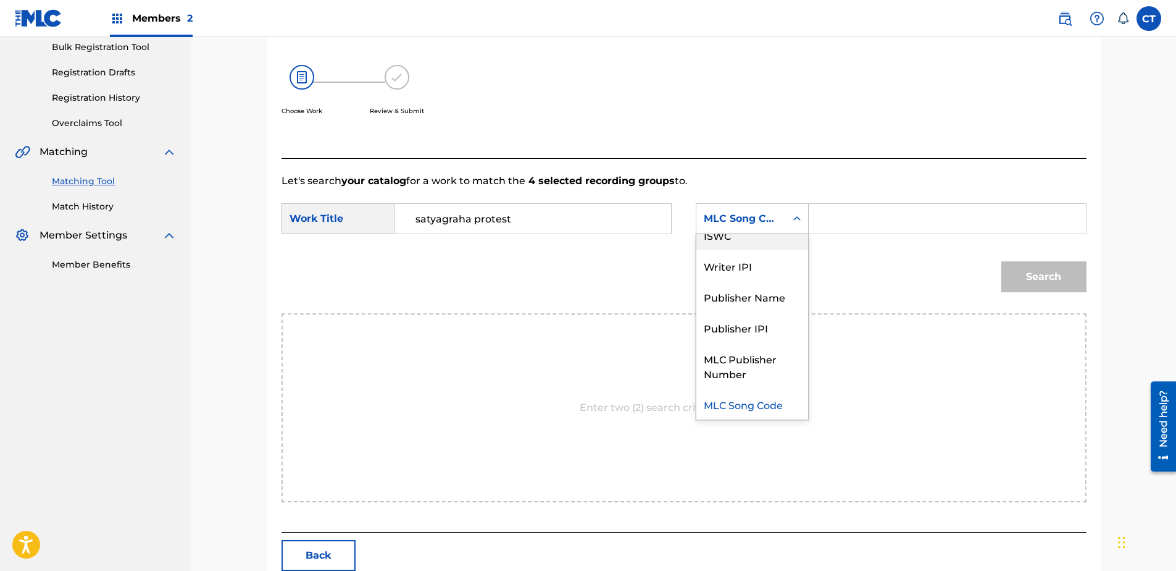
scroll to position [0, 0]
drag, startPoint x: 753, startPoint y: 246, endPoint x: 792, endPoint y: 235, distance: 39.9
click at [758, 243] on div "Writer Name" at bounding box center [752, 249] width 112 height 31
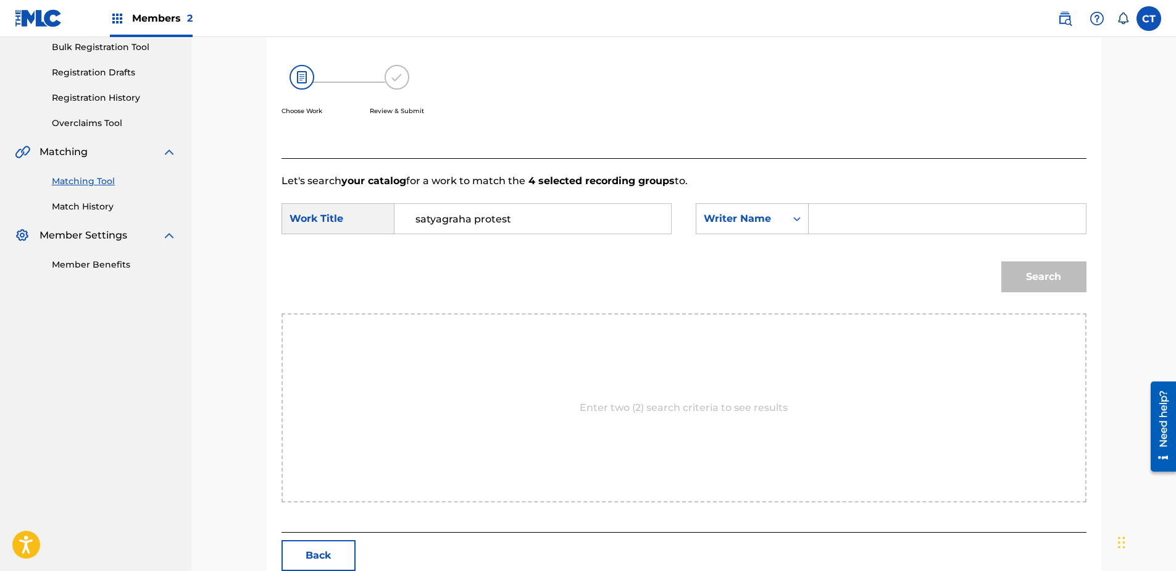
click at [838, 225] on input "Search Form" at bounding box center [947, 219] width 256 height 30
type input "glass"
click at [1001, 261] on button "Search" at bounding box center [1043, 276] width 85 height 31
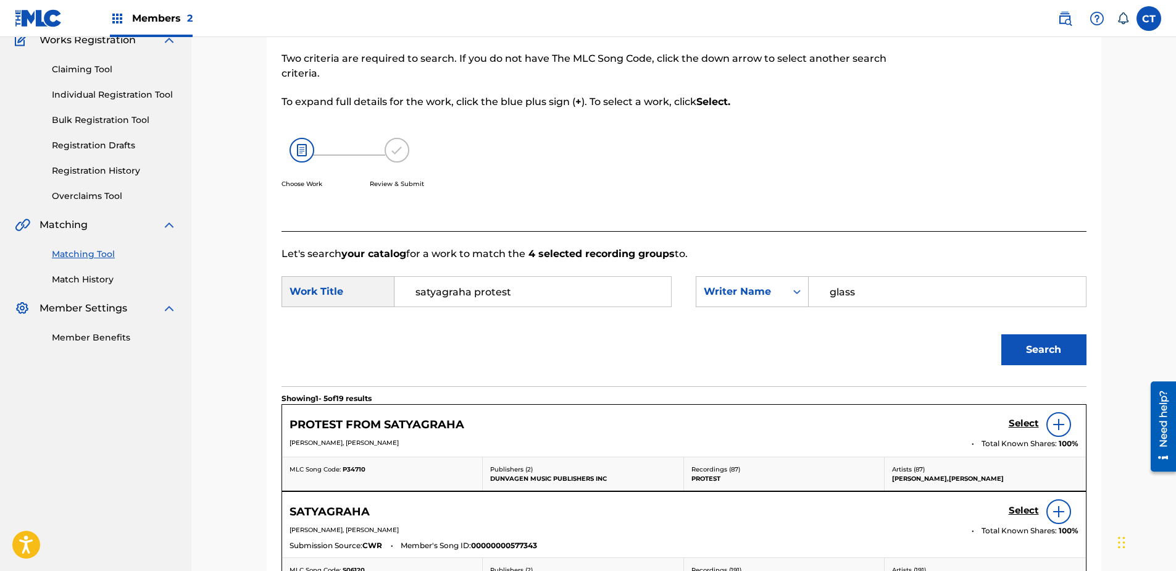
scroll to position [185, 0]
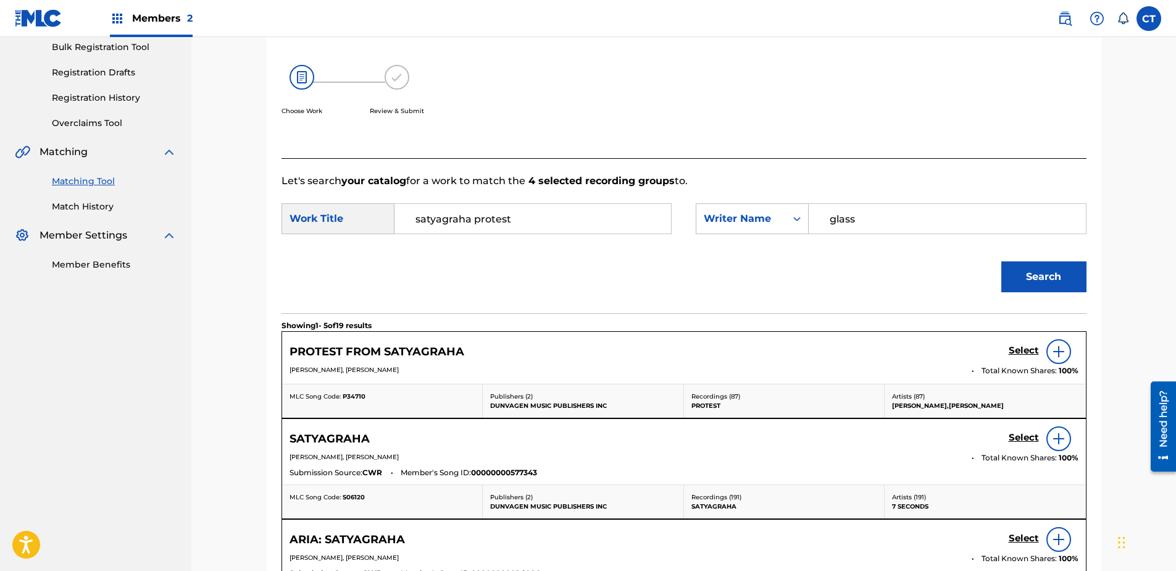
click at [1021, 349] on h5 "Select" at bounding box center [1024, 351] width 30 height 12
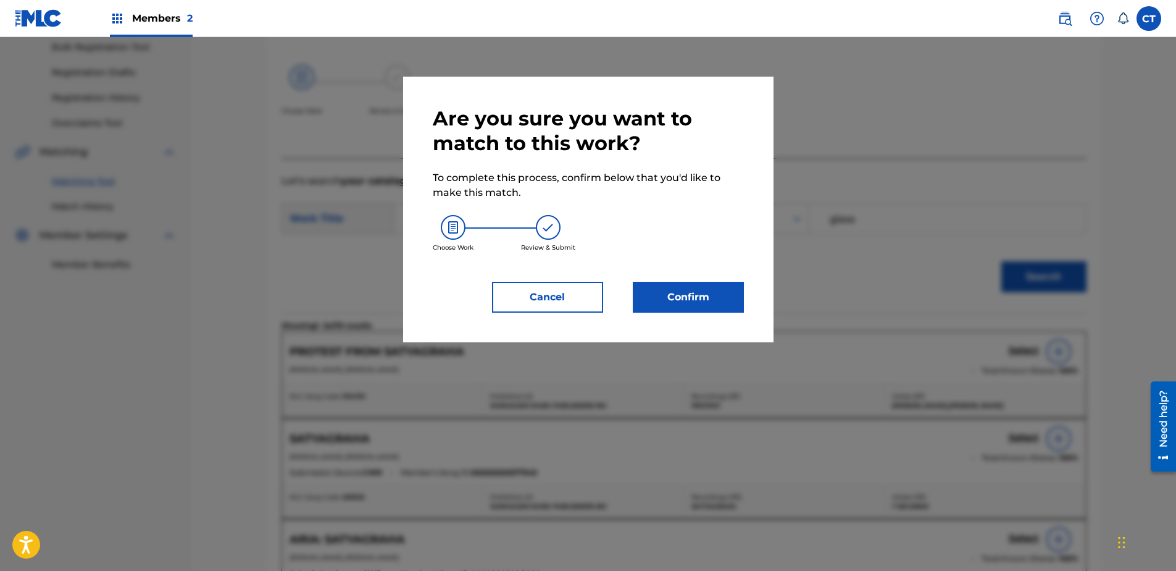
click at [699, 301] on button "Confirm" at bounding box center [688, 297] width 111 height 31
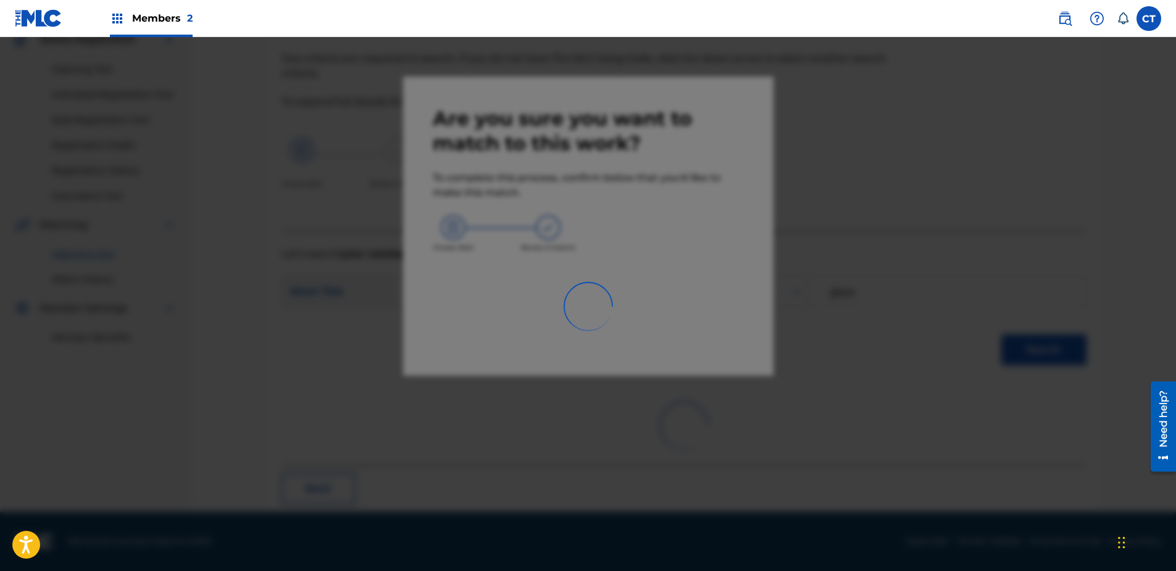
scroll to position [33, 0]
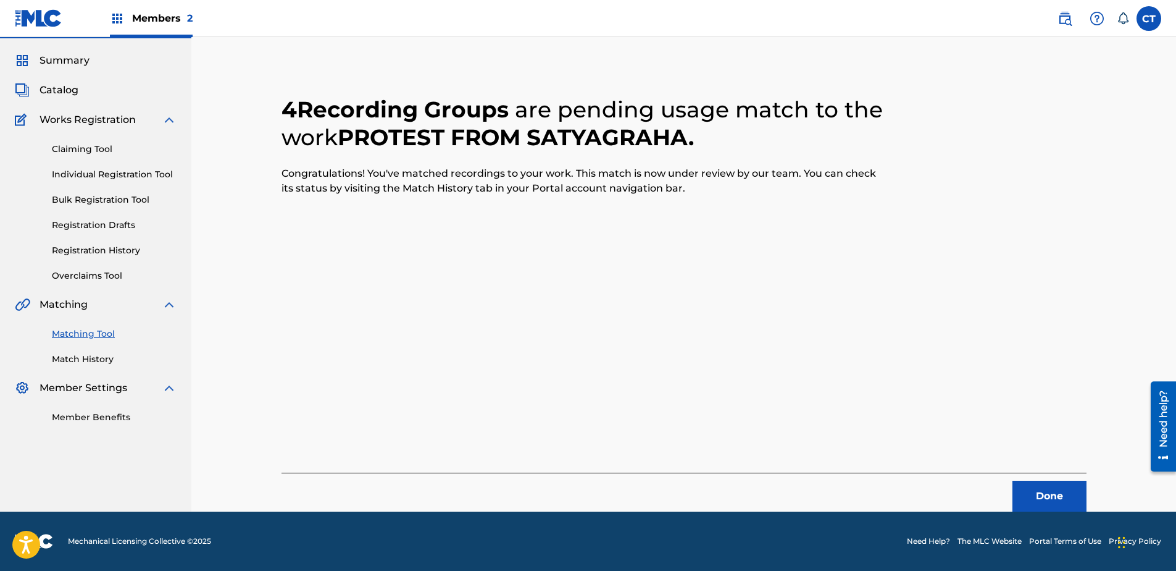
click at [1031, 504] on button "Done" at bounding box center [1050, 495] width 74 height 31
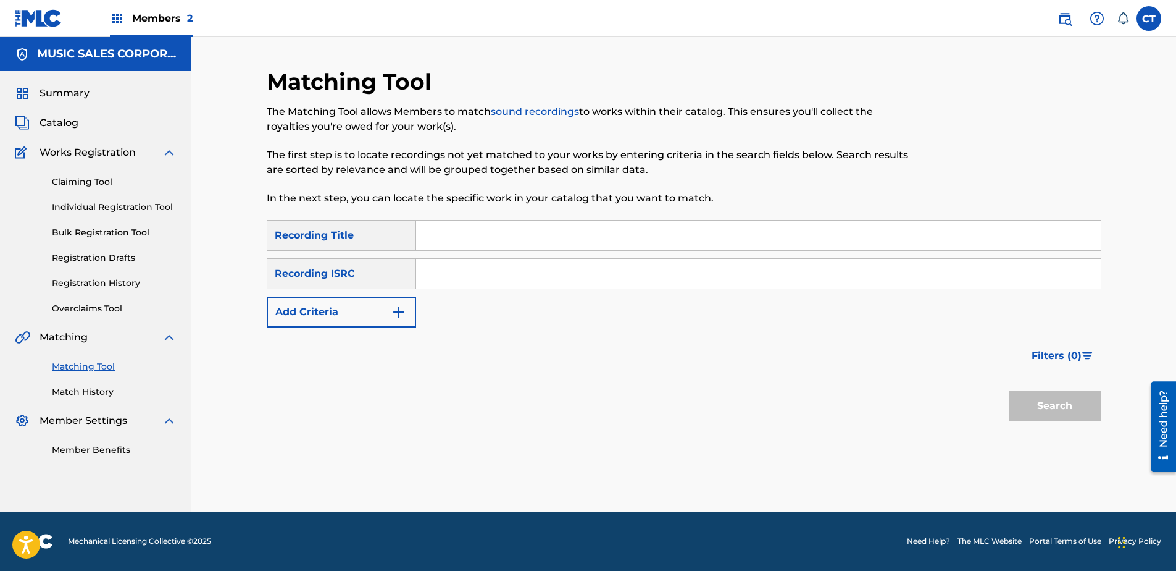
scroll to position [0, 0]
click at [926, 167] on div at bounding box center [1005, 144] width 192 height 152
paste input "USSM10020892"
type input "USSM10020892"
click at [1034, 419] on button "Search" at bounding box center [1055, 405] width 93 height 31
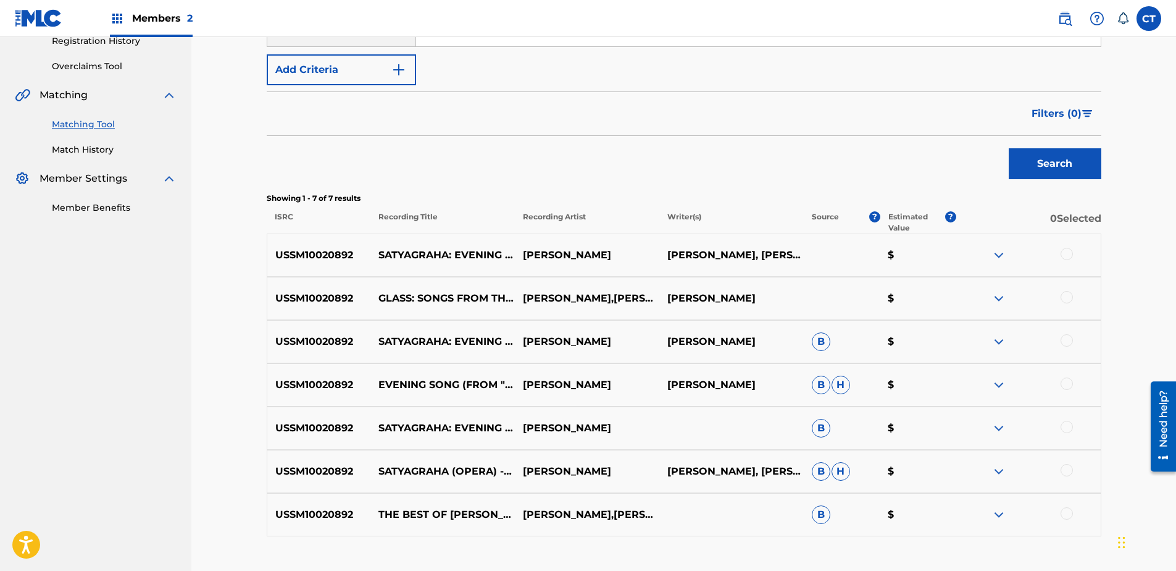
scroll to position [247, 0]
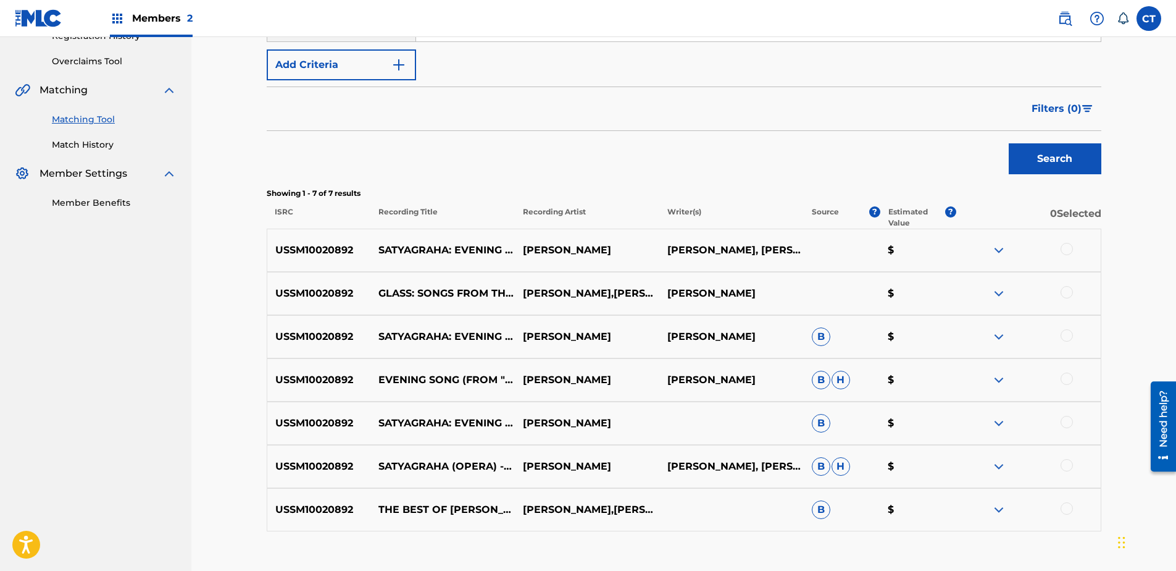
click at [1067, 254] on div at bounding box center [1067, 249] width 12 height 12
click at [1068, 292] on div at bounding box center [1067, 292] width 12 height 12
click at [1061, 333] on div at bounding box center [1067, 335] width 12 height 12
click at [1067, 383] on div at bounding box center [1067, 378] width 12 height 12
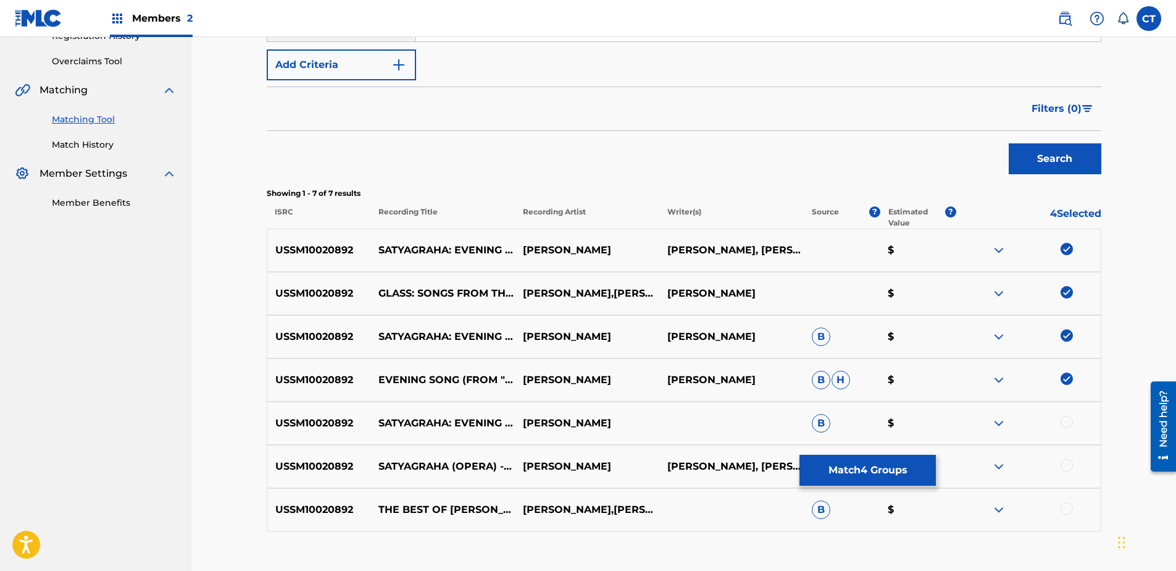
click at [1065, 421] on div at bounding box center [1067, 422] width 12 height 12
drag, startPoint x: 1066, startPoint y: 459, endPoint x: 1068, endPoint y: 468, distance: 9.4
click at [1066, 462] on div at bounding box center [1067, 465] width 12 height 12
click at [1068, 506] on div at bounding box center [1067, 508] width 12 height 12
click at [918, 460] on button "Match 7 Groups" at bounding box center [868, 469] width 136 height 31
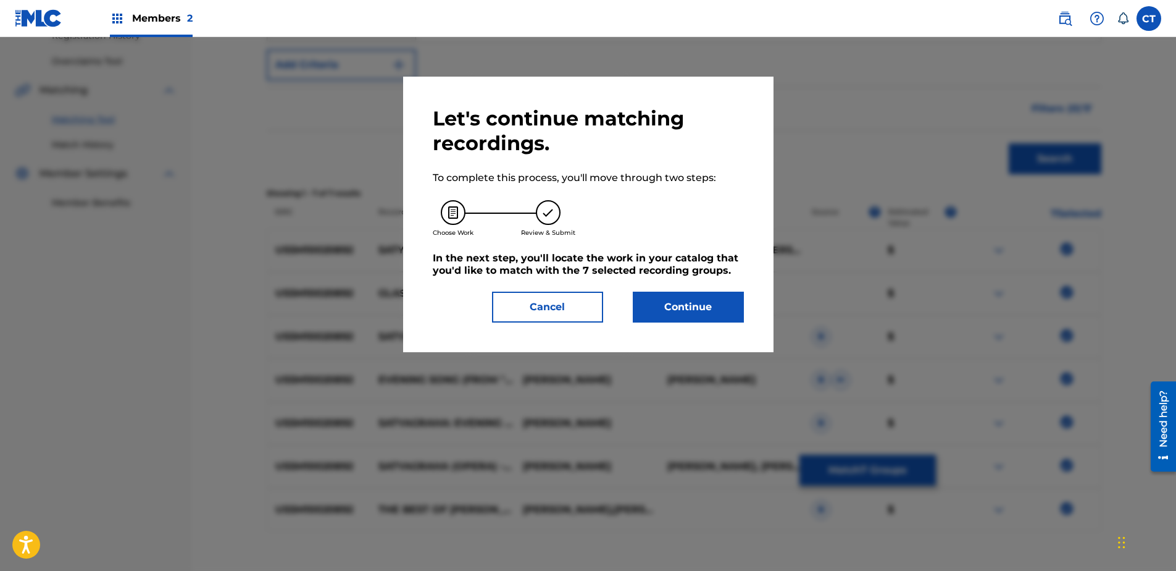
click at [675, 322] on div "Let's continue matching recordings. To complete this process, you'll move throu…" at bounding box center [588, 214] width 370 height 275
click at [675, 314] on button "Continue" at bounding box center [688, 306] width 111 height 31
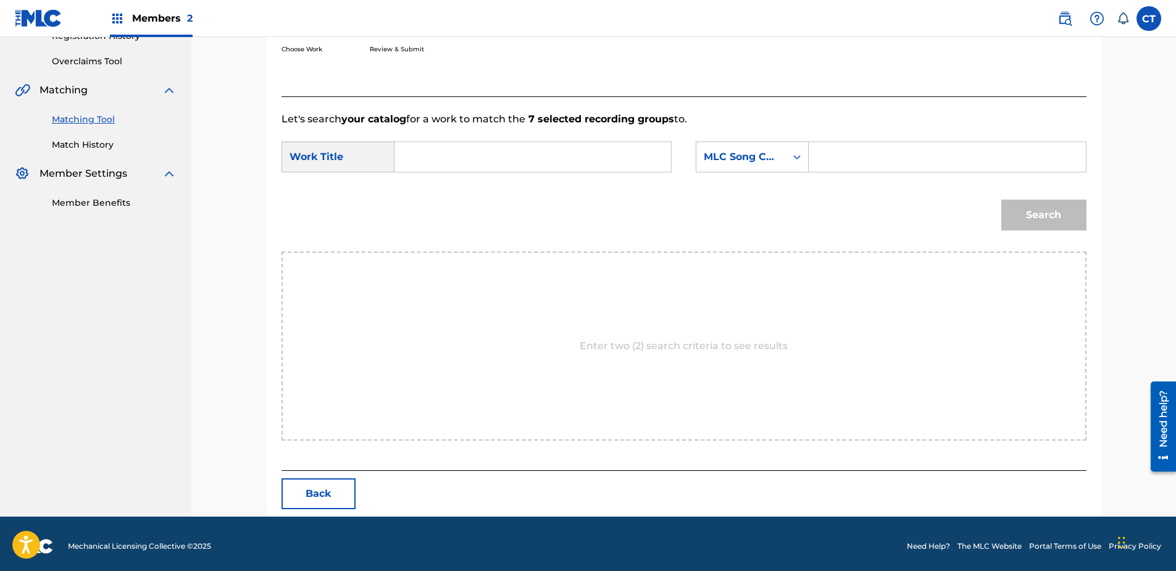
paste input "Satyagraha: Evening Song"
type input "Satyagraha: Evening Song"
click at [753, 175] on div "SearchWithCriteriac7ac8dfc-d2c0-4724-a61f-7cfda6a3389e Work Title Satyagraha: E…" at bounding box center [684, 160] width 805 height 38
click at [767, 158] on div "MLC Song Code" at bounding box center [741, 156] width 75 height 15
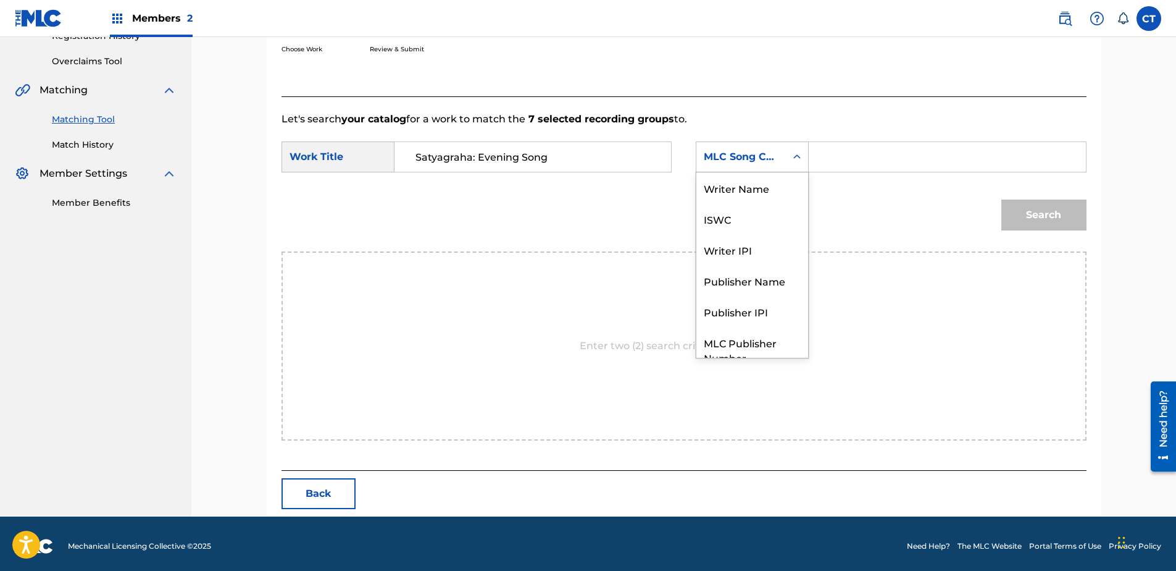
scroll to position [0, 0]
drag, startPoint x: 765, startPoint y: 179, endPoint x: 777, endPoint y: 178, distance: 11.8
click at [767, 179] on div "Writer Name" at bounding box center [752, 187] width 112 height 31
click at [850, 164] on input "Search Form" at bounding box center [947, 157] width 256 height 30
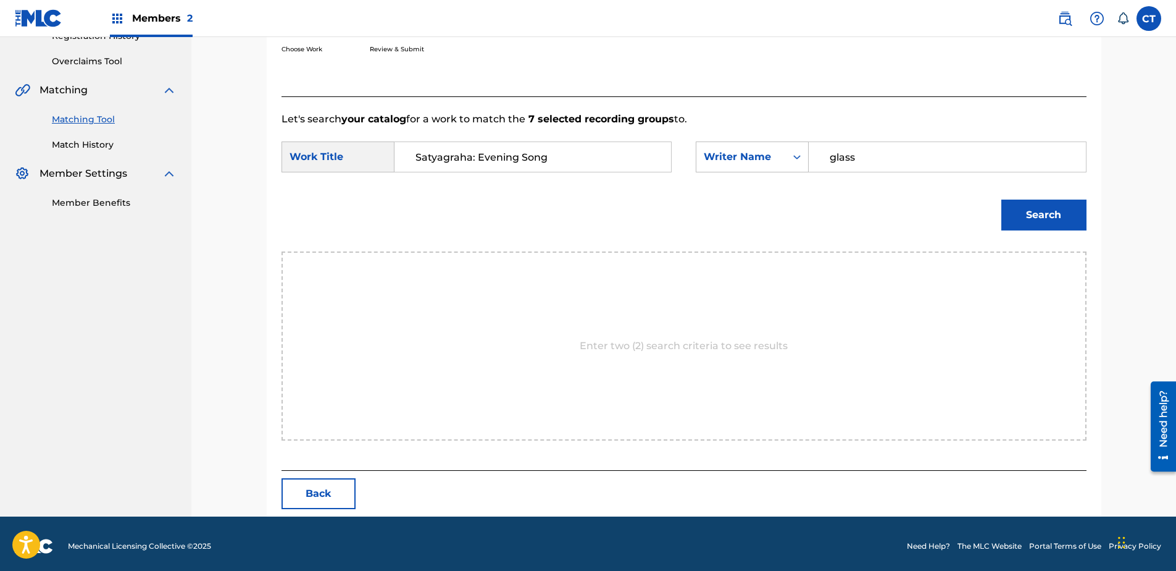
type input "glass"
click at [1001, 199] on button "Search" at bounding box center [1043, 214] width 85 height 31
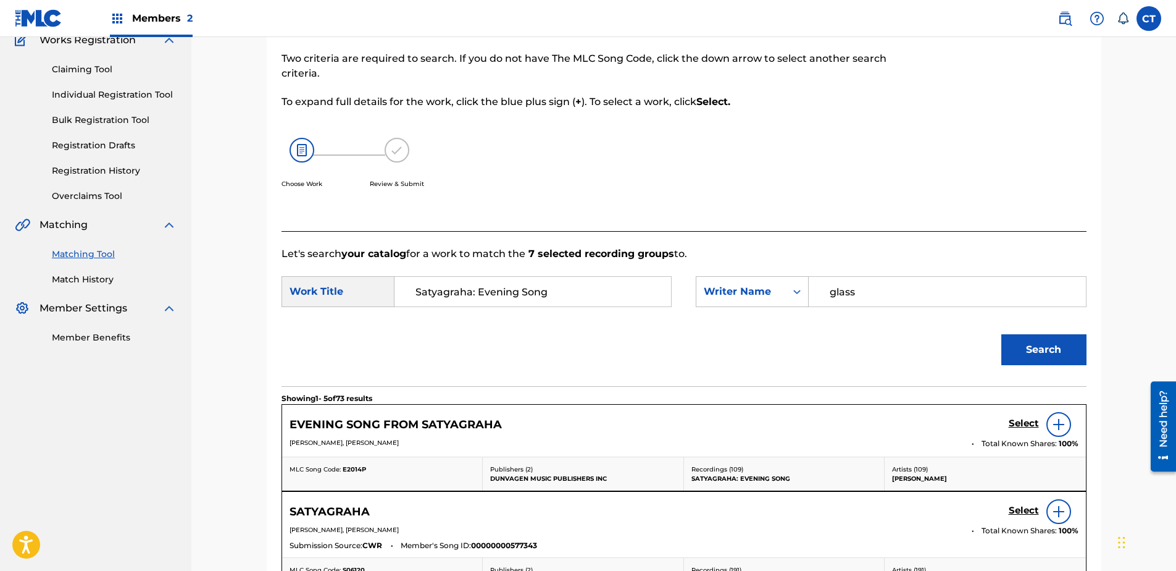
scroll to position [247, 0]
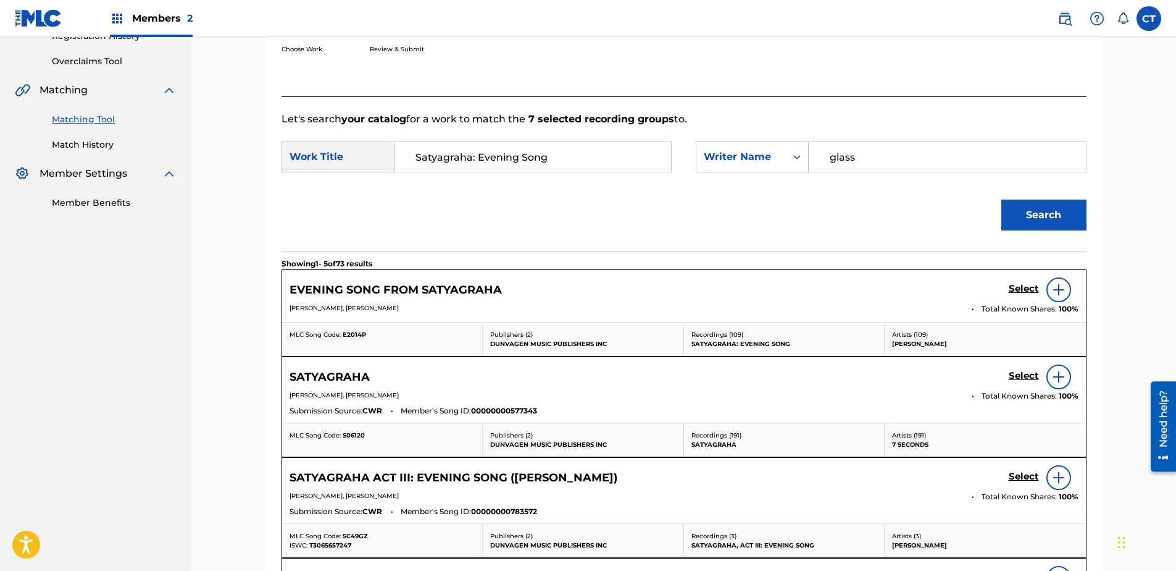
click at [1013, 286] on h5 "Select" at bounding box center [1024, 289] width 30 height 12
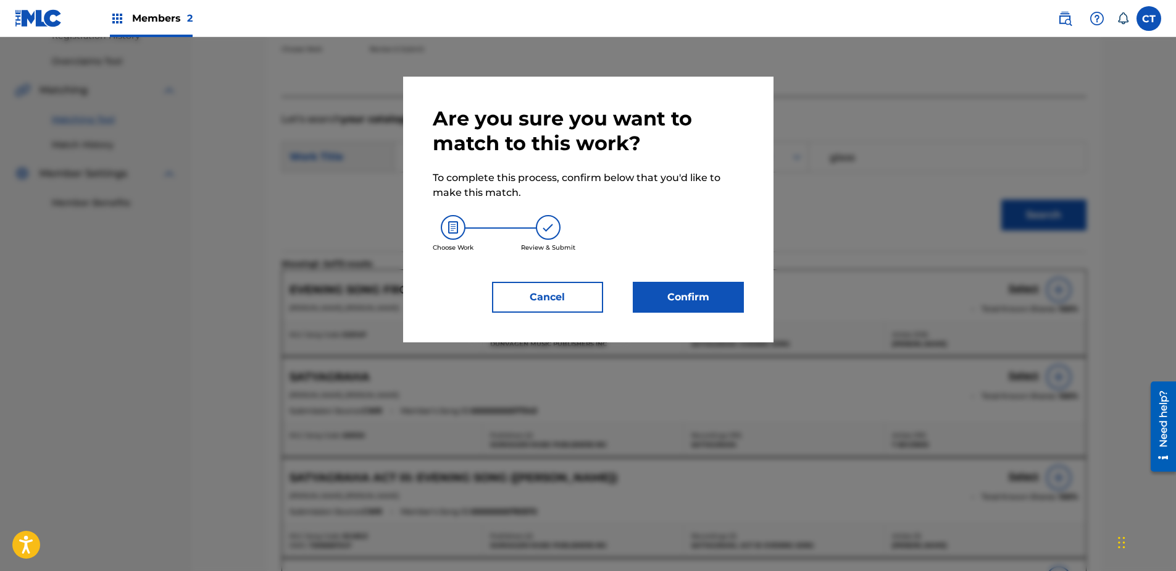
click at [702, 286] on button "Confirm" at bounding box center [688, 297] width 111 height 31
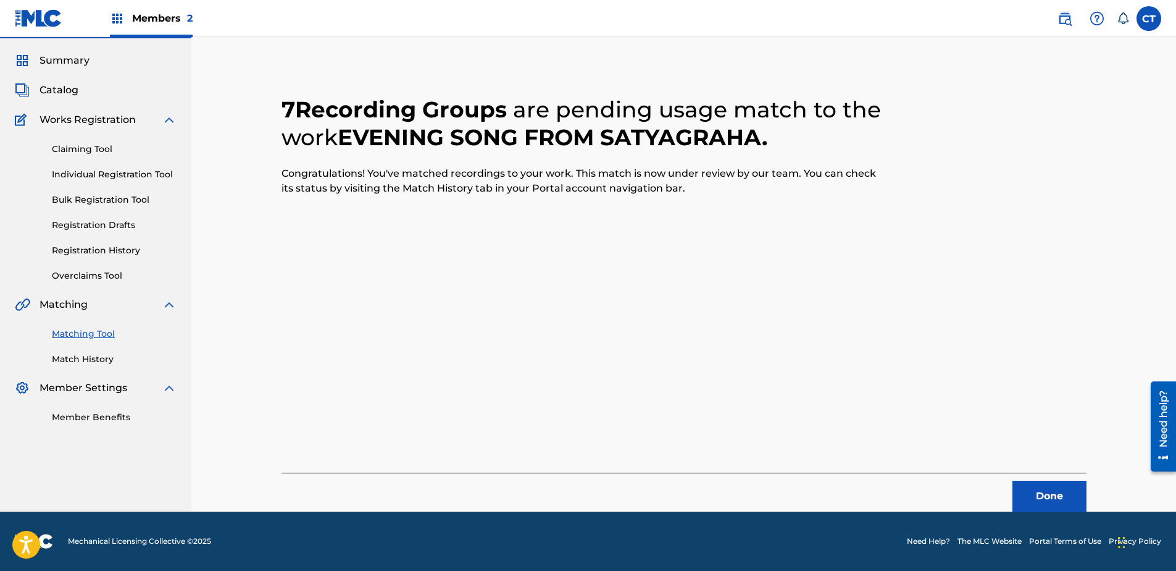
scroll to position [33, 0]
click at [1066, 487] on button "Done" at bounding box center [1050, 495] width 74 height 31
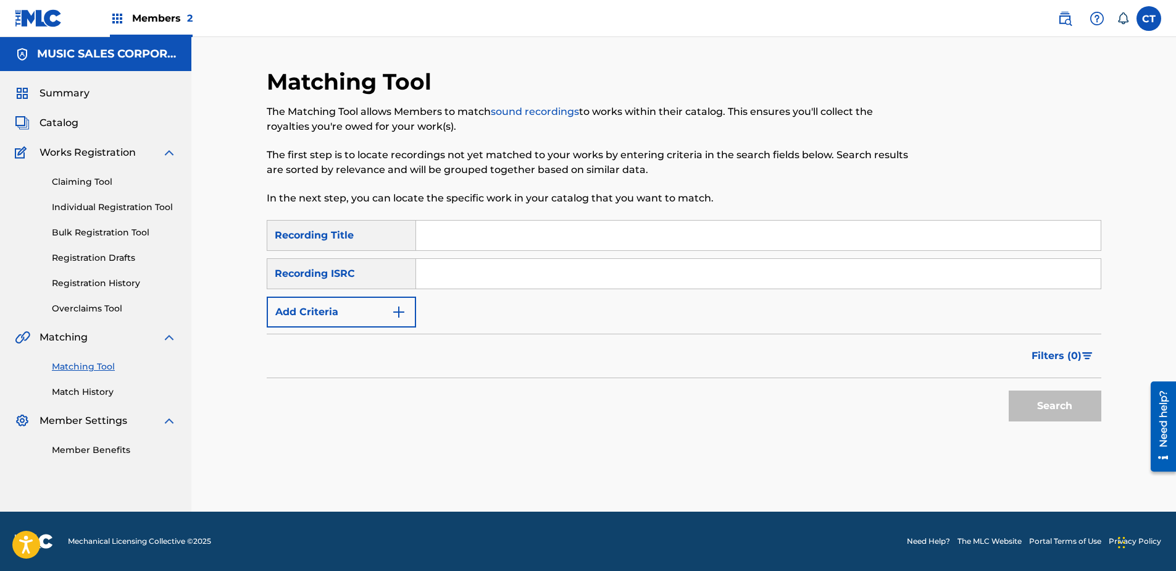
scroll to position [0, 0]
paste input "USSM10021918"
type input "USSM10021918"
click at [1045, 415] on button "Search" at bounding box center [1055, 405] width 93 height 31
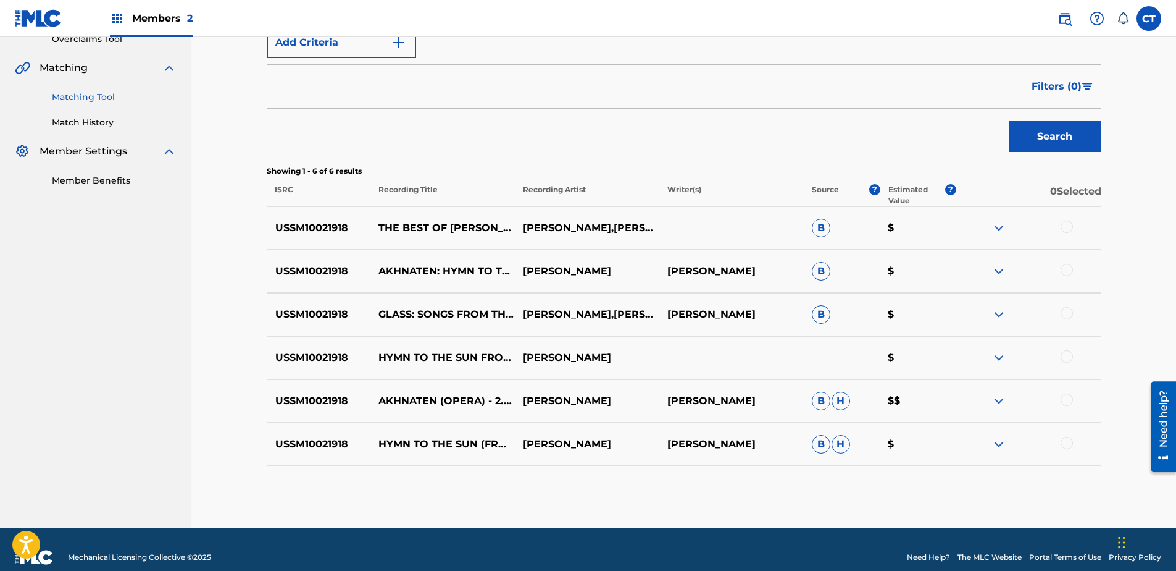
scroll to position [285, 0]
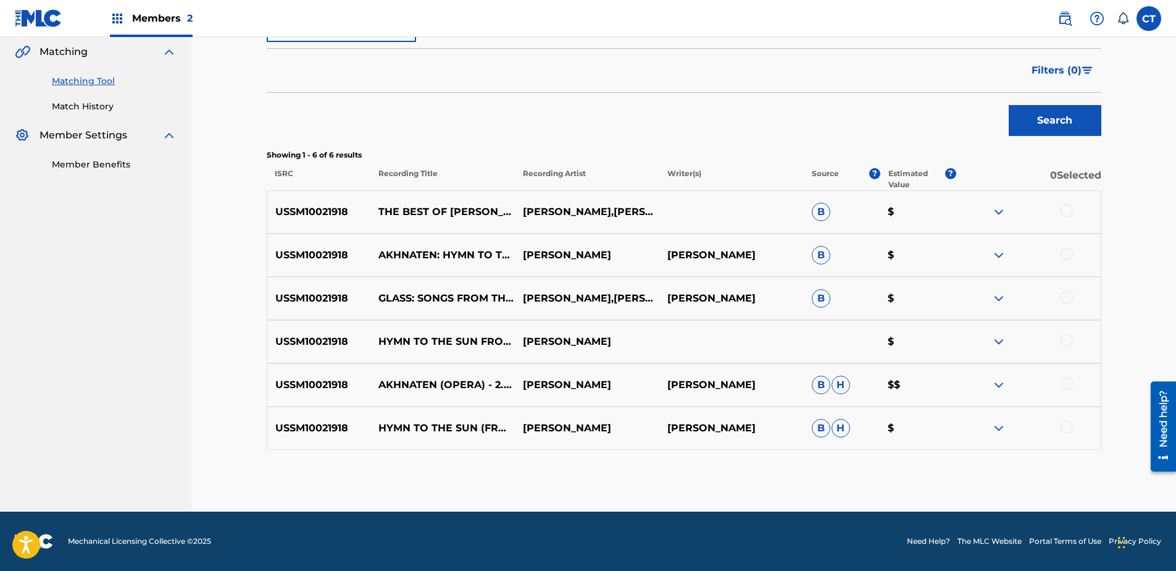
click at [1061, 212] on div at bounding box center [1067, 210] width 12 height 12
drag, startPoint x: 1063, startPoint y: 244, endPoint x: 1066, endPoint y: 259, distance: 15.1
click at [1065, 251] on div "USSM10021918 AKHNATEN: HYMN TO THE SUN [PERSON_NAME] [PERSON_NAME] B $" at bounding box center [684, 254] width 835 height 43
click at [1066, 259] on div at bounding box center [1067, 254] width 12 height 12
click at [1067, 303] on div at bounding box center [1028, 298] width 144 height 15
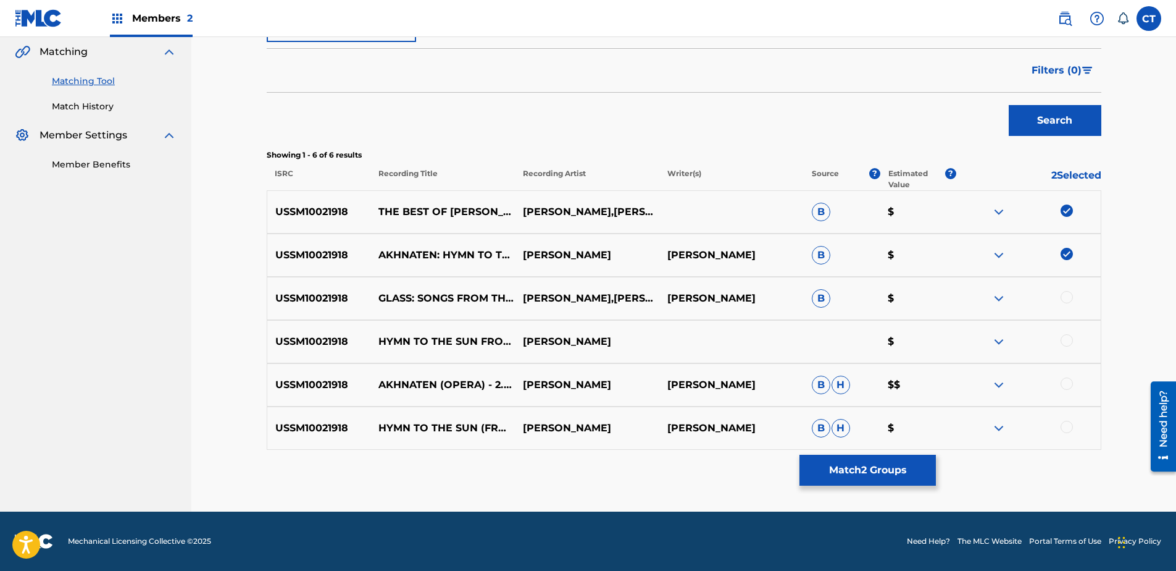
click at [1065, 294] on div at bounding box center [1067, 297] width 12 height 12
click at [1066, 345] on div at bounding box center [1067, 340] width 12 height 12
drag, startPoint x: 1067, startPoint y: 382, endPoint x: 1072, endPoint y: 408, distance: 27.1
click at [1066, 383] on div at bounding box center [1067, 383] width 12 height 12
click at [1067, 422] on div at bounding box center [1067, 426] width 12 height 12
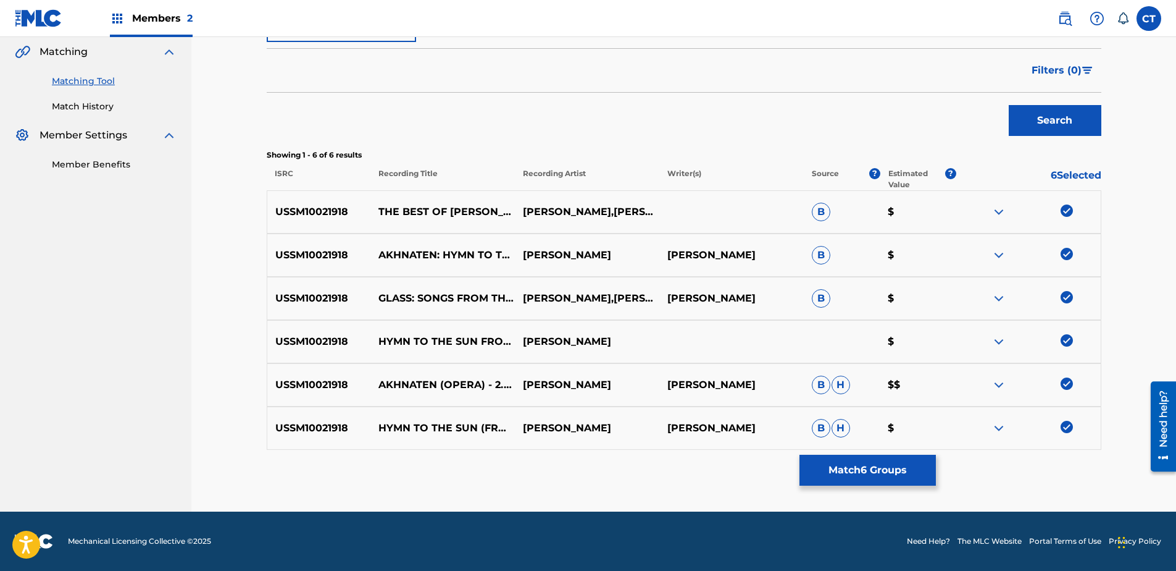
drag, startPoint x: 935, startPoint y: 472, endPoint x: 927, endPoint y: 470, distance: 8.2
click at [927, 470] on button "Match 6 Groups" at bounding box center [868, 469] width 136 height 31
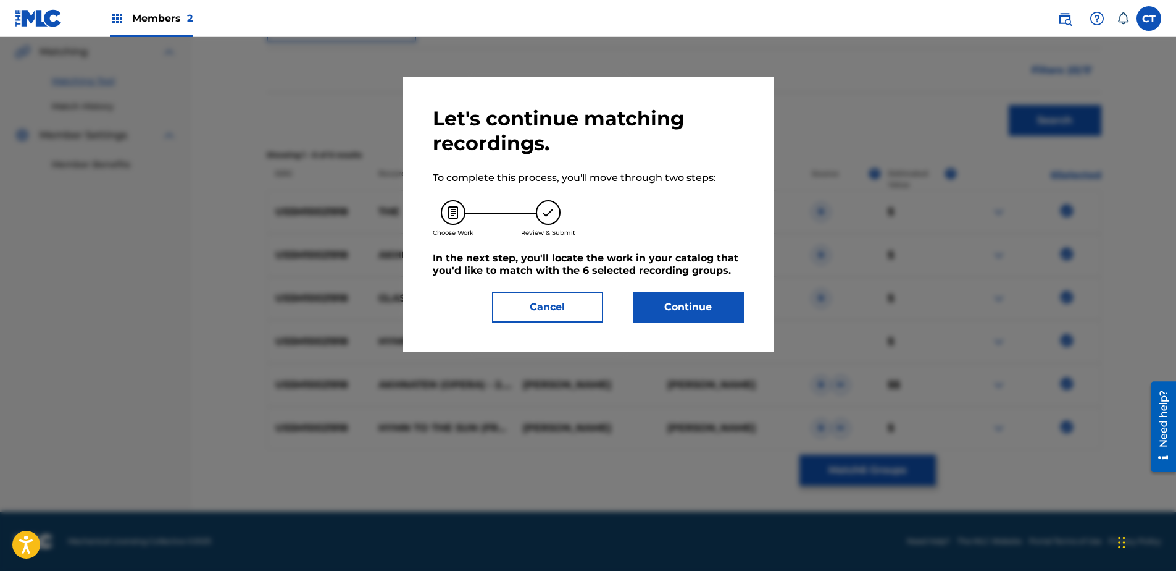
click at [676, 306] on button "Continue" at bounding box center [688, 306] width 111 height 31
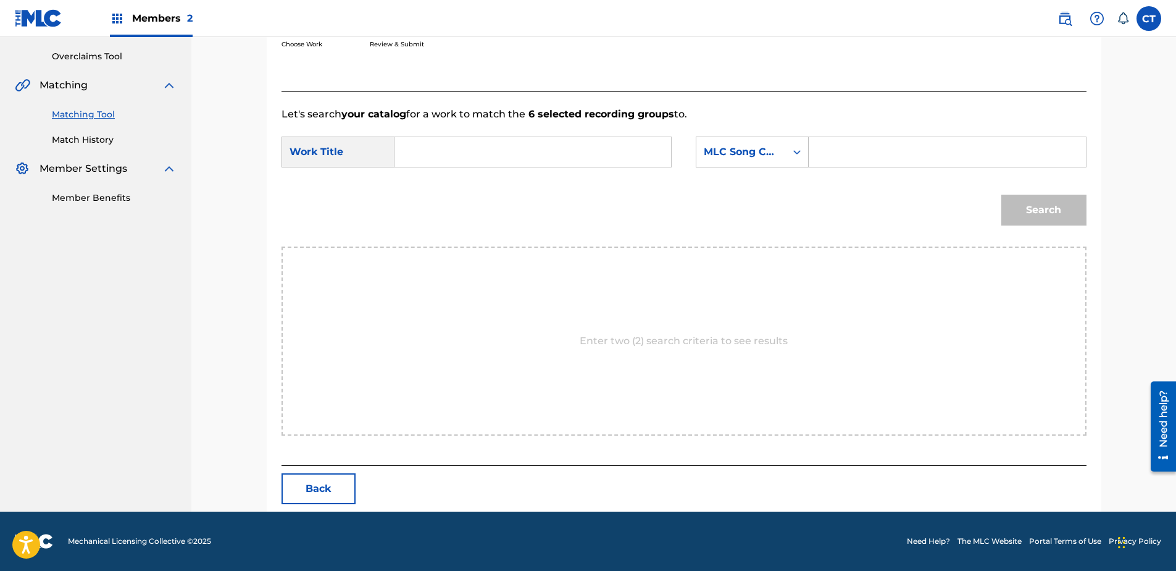
scroll to position [252, 0]
paste input "Akhnaten: Hymn to the Sun"
type input "Akhnaten: Hymn to the Sun"
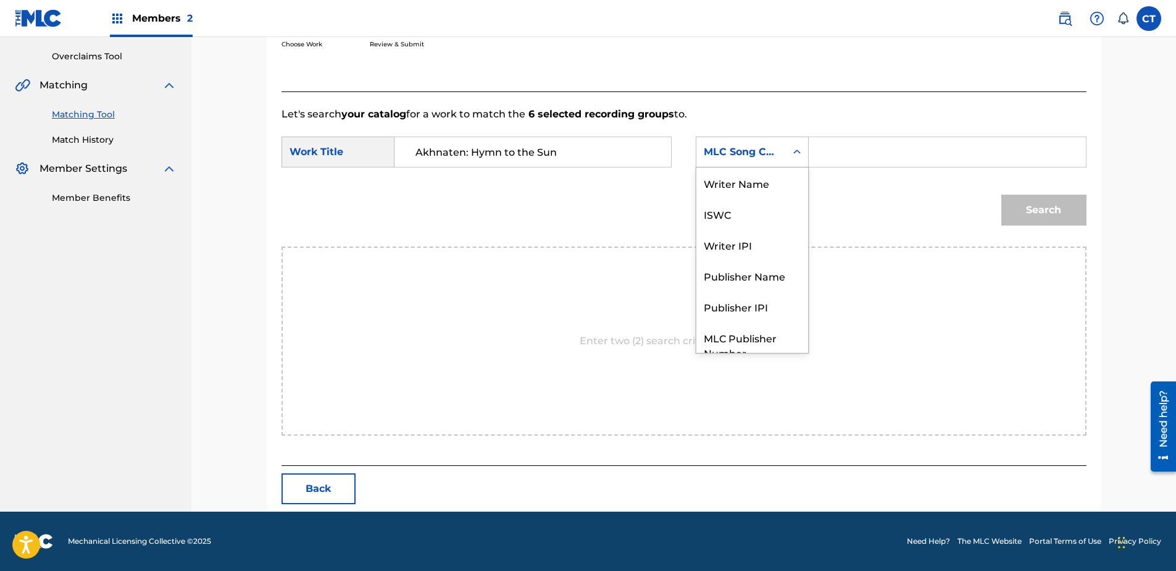
click at [748, 164] on div "MLC Song Code" at bounding box center [752, 151] width 113 height 31
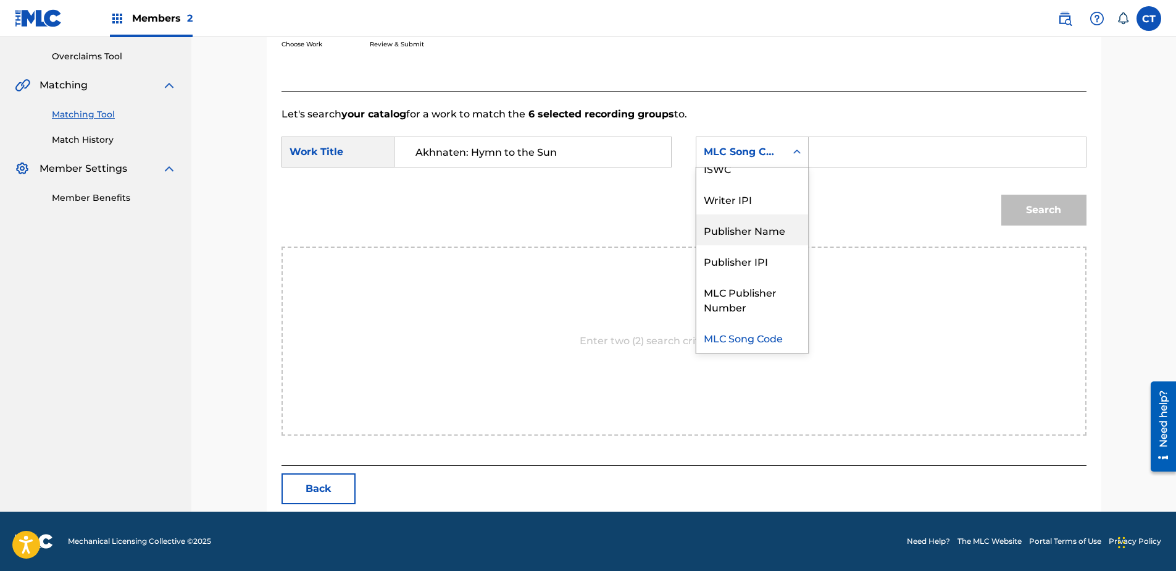
scroll to position [0, 0]
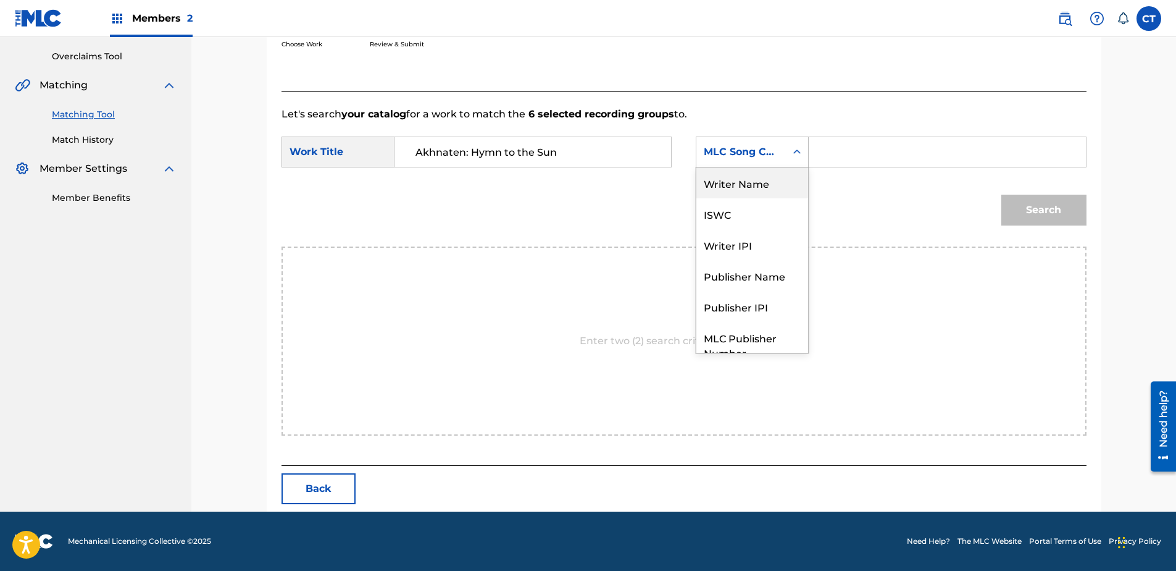
click at [754, 185] on div "Writer Name" at bounding box center [752, 182] width 112 height 31
click at [885, 144] on input "Search Form" at bounding box center [947, 152] width 256 height 30
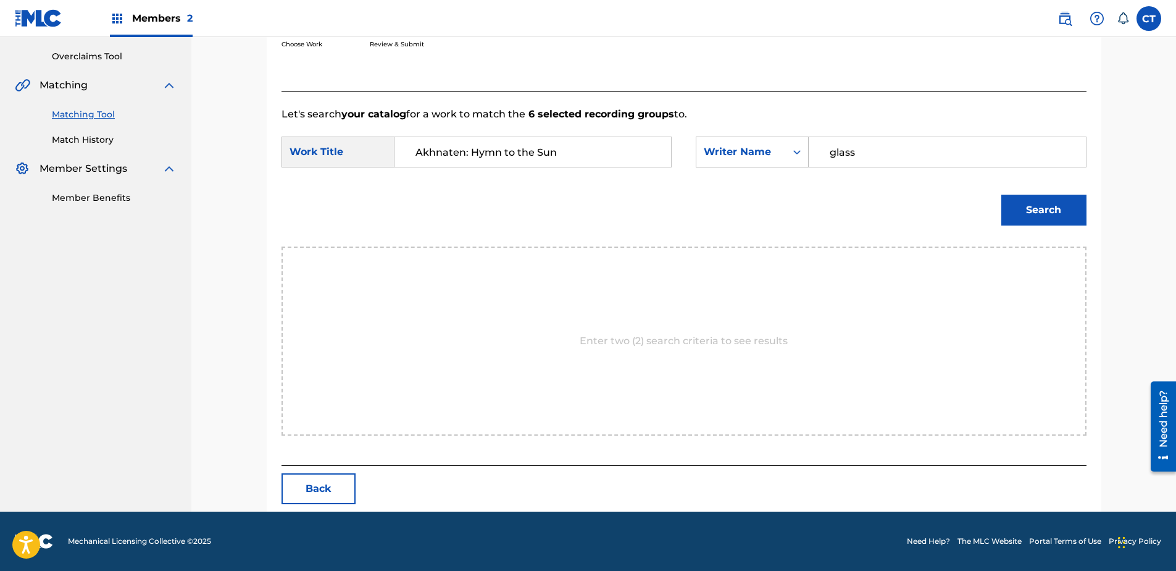
type input "glass"
click at [1027, 214] on button "Search" at bounding box center [1043, 209] width 85 height 31
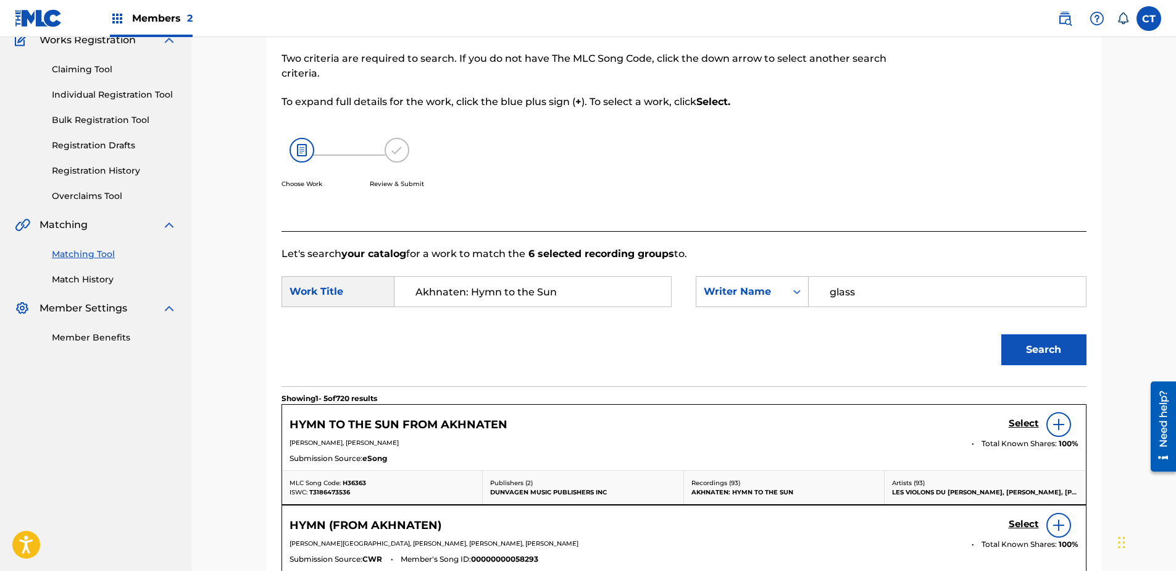
scroll to position [252, 0]
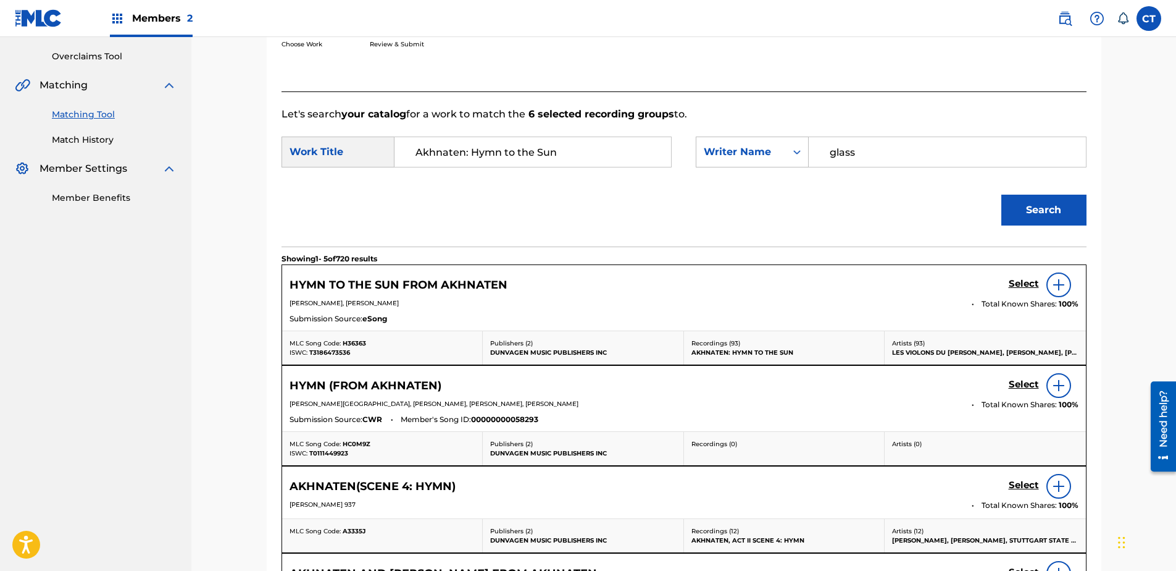
click at [1016, 286] on h5 "Select" at bounding box center [1024, 284] width 30 height 12
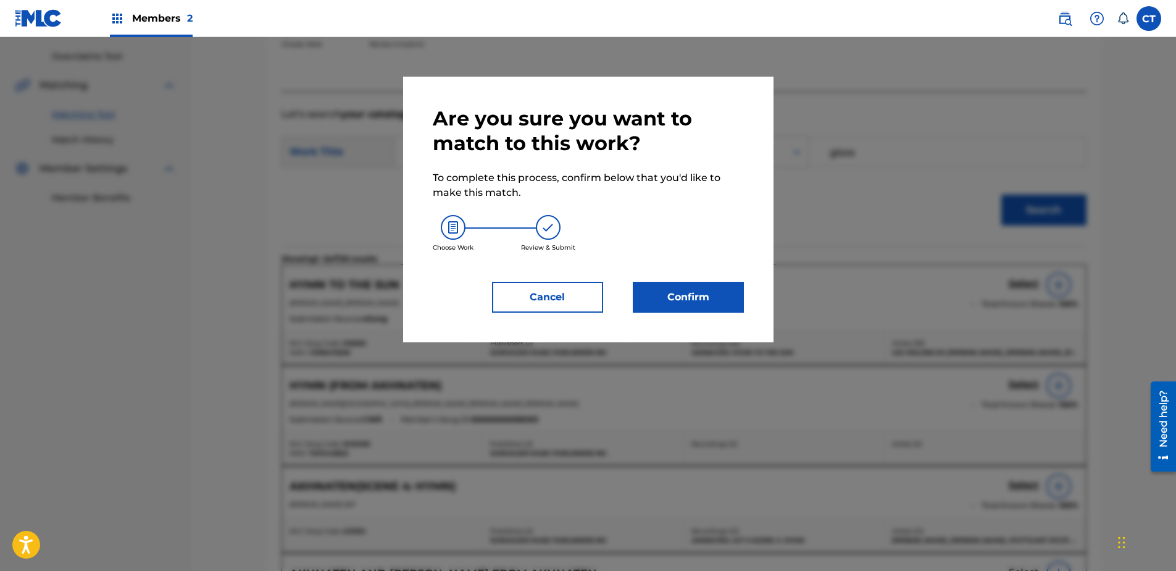
click at [735, 293] on button "Confirm" at bounding box center [688, 297] width 111 height 31
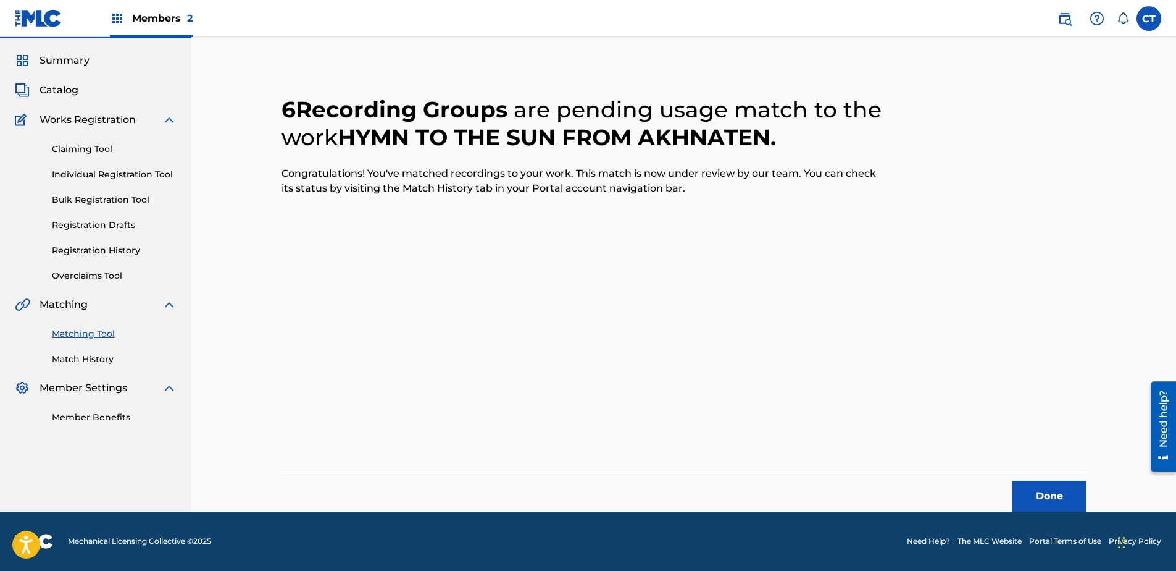
scroll to position [33, 0]
click at [1077, 482] on button "Done" at bounding box center [1050, 495] width 74 height 31
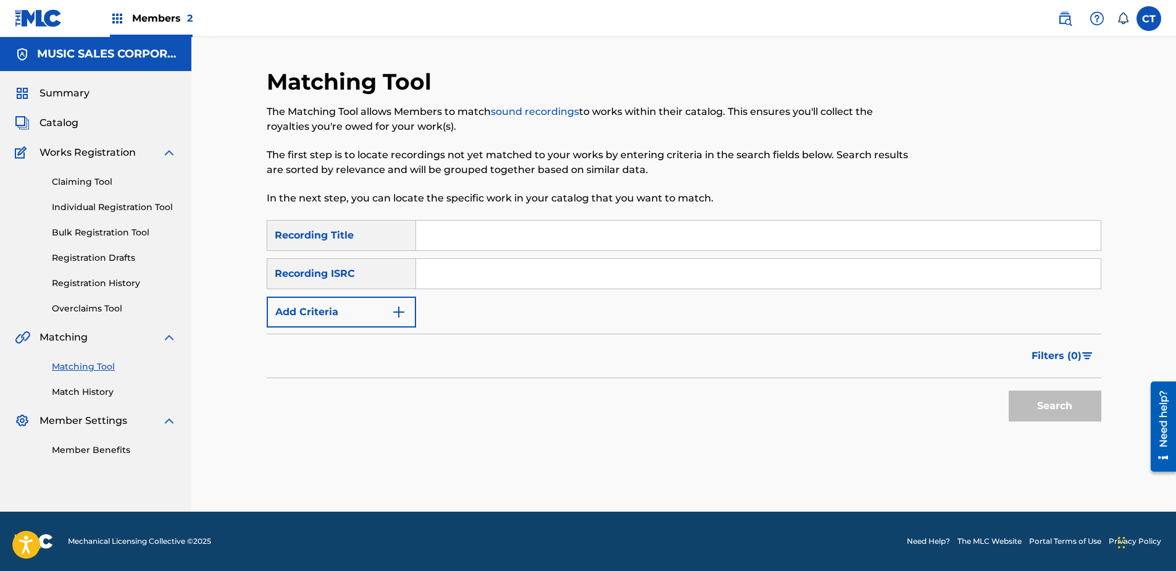
scroll to position [0, 0]
paste input "USSM10024525"
type input "USSM10024525"
click at [1084, 407] on button "Search" at bounding box center [1055, 405] width 93 height 31
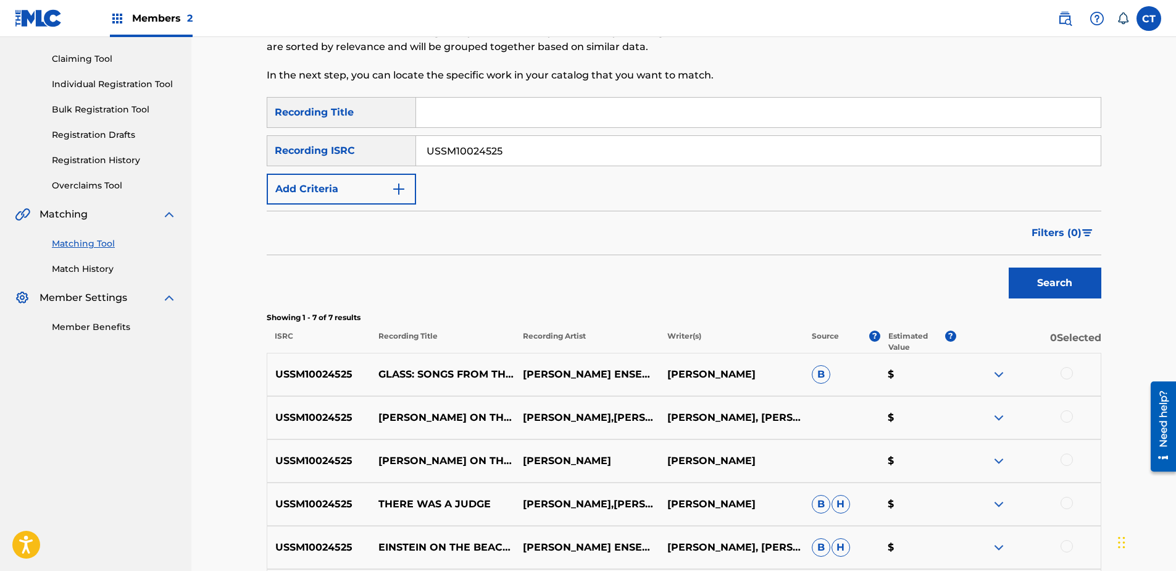
scroll to position [123, 0]
click at [1068, 375] on div at bounding box center [1067, 372] width 12 height 12
drag, startPoint x: 1068, startPoint y: 412, endPoint x: 1069, endPoint y: 438, distance: 25.9
click at [1068, 414] on div at bounding box center [1067, 415] width 12 height 12
click at [1067, 453] on div at bounding box center [1067, 459] width 12 height 12
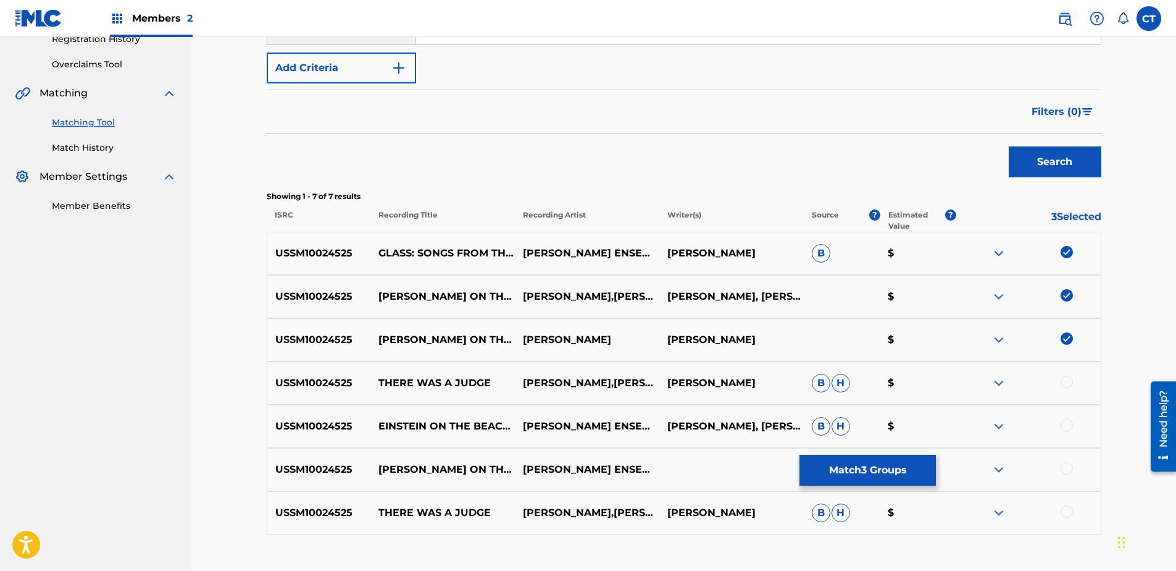
scroll to position [247, 0]
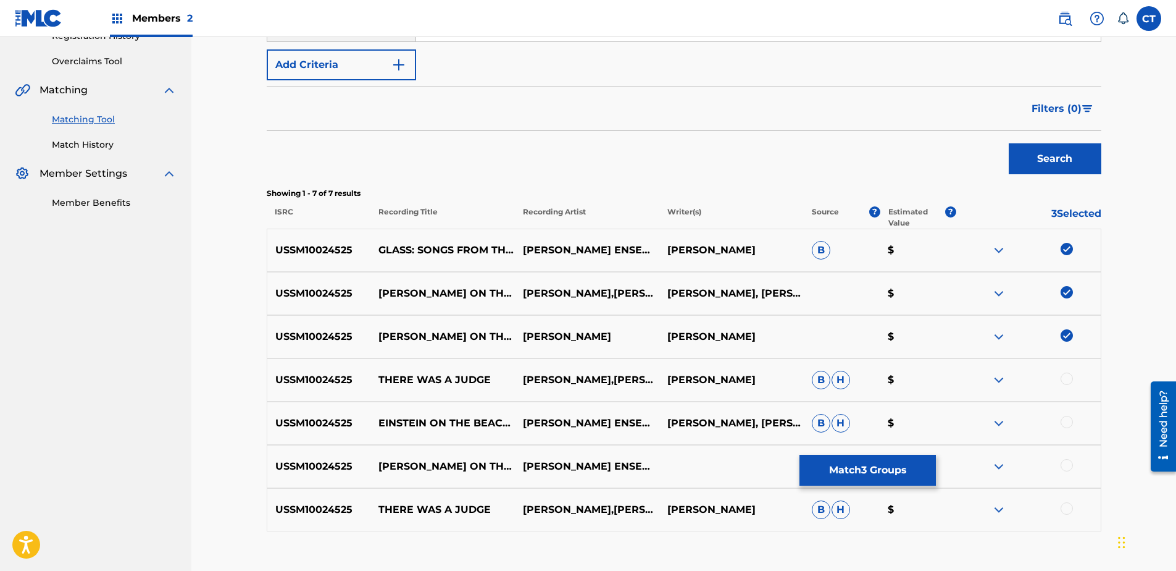
click at [1064, 378] on div at bounding box center [1067, 378] width 12 height 12
click at [1066, 416] on div at bounding box center [1067, 422] width 12 height 12
drag, startPoint x: 1066, startPoint y: 456, endPoint x: 1067, endPoint y: 462, distance: 6.8
click at [1066, 456] on div "USSM10024525 EINSTEIN ON THE BEACH: TRIAL - PRISON (ALBUM VERSION) [PERSON_NAME…" at bounding box center [684, 466] width 835 height 43
click at [1067, 464] on div at bounding box center [1067, 465] width 12 height 12
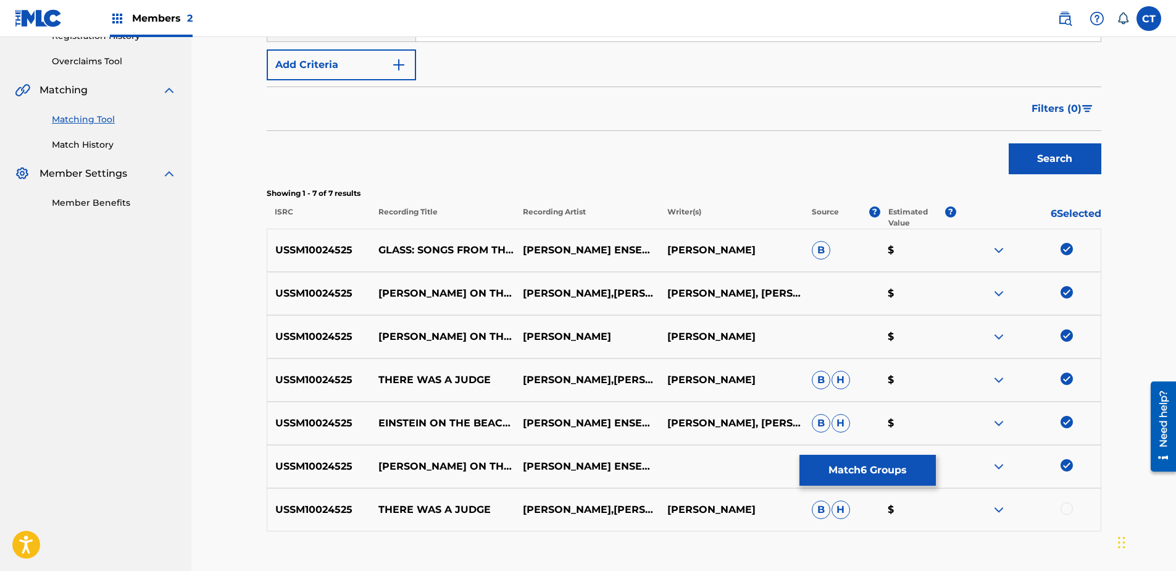
click at [1066, 505] on div at bounding box center [1067, 508] width 12 height 12
click at [847, 459] on button "Match 7 Groups" at bounding box center [868, 469] width 136 height 31
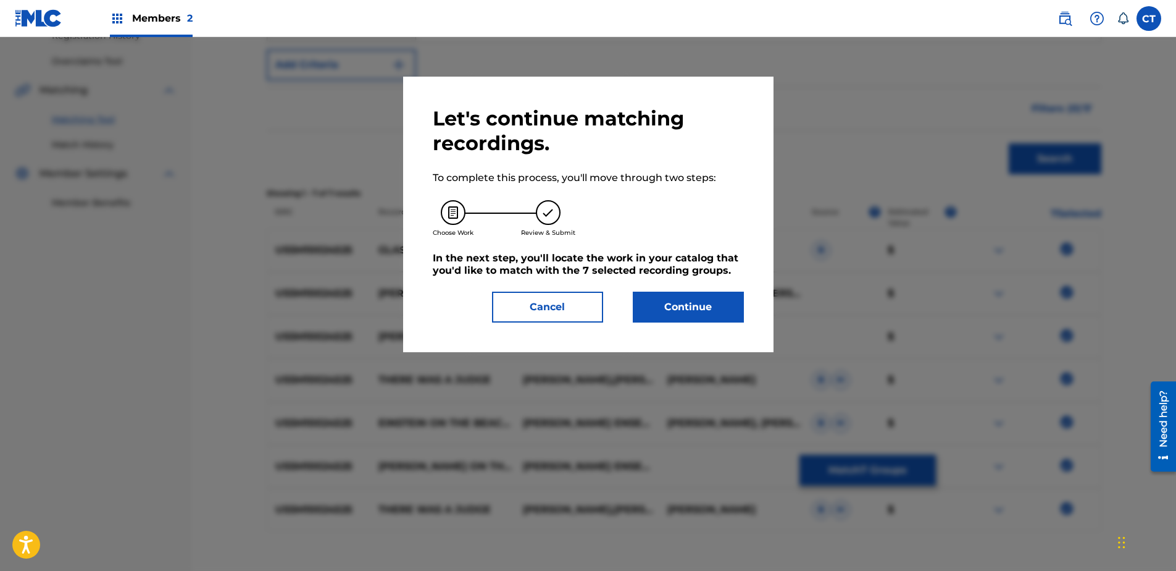
click at [687, 307] on button "Continue" at bounding box center [688, 306] width 111 height 31
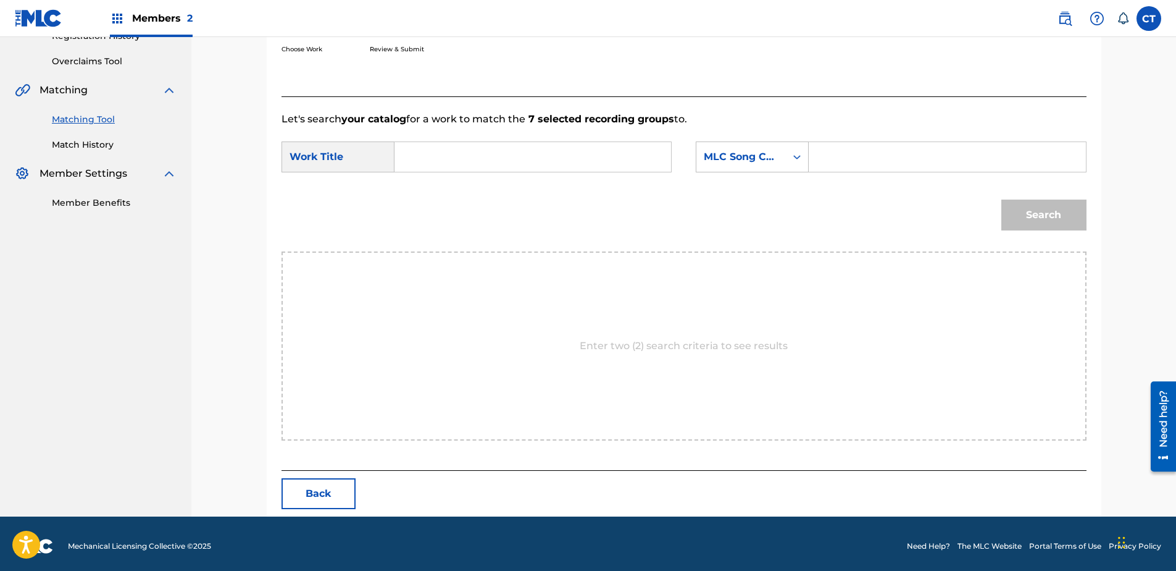
paste input "[PERSON_NAME] on the Beach: Trial - Prison"
type input "[PERSON_NAME] on the Beach: Trial - Prison"
click at [756, 165] on div "MLC Song Code" at bounding box center [741, 156] width 90 height 23
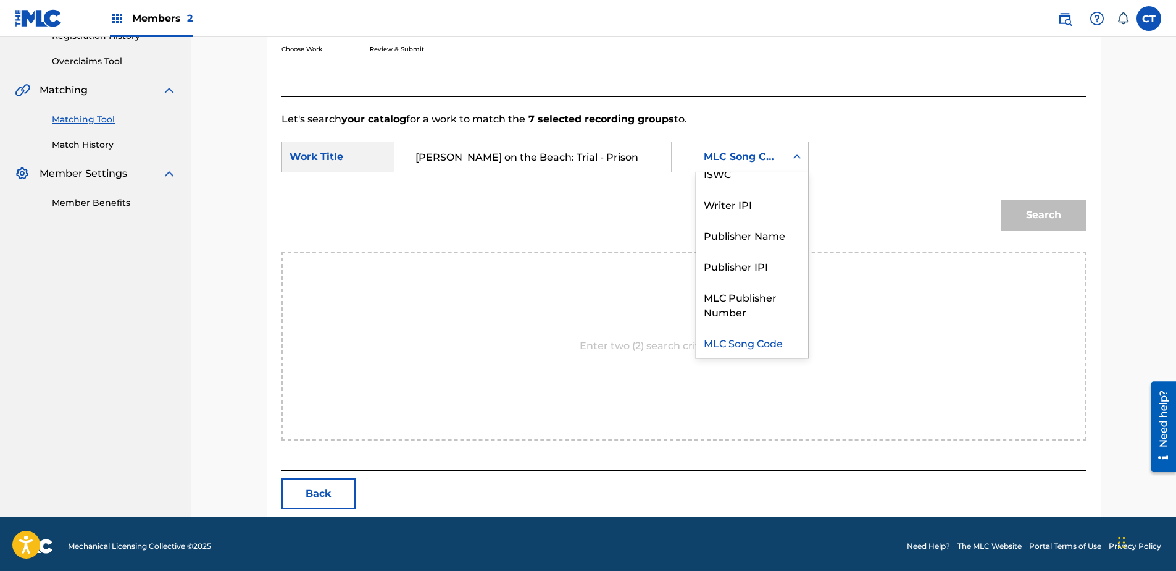
scroll to position [0, 0]
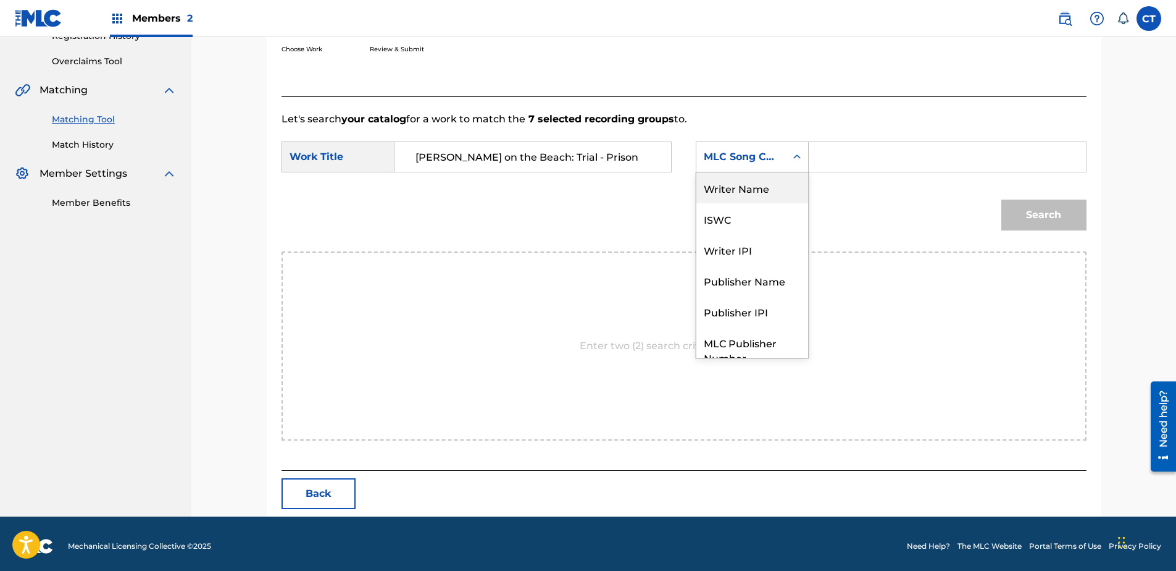
click at [755, 199] on div "Writer Name" at bounding box center [752, 187] width 112 height 31
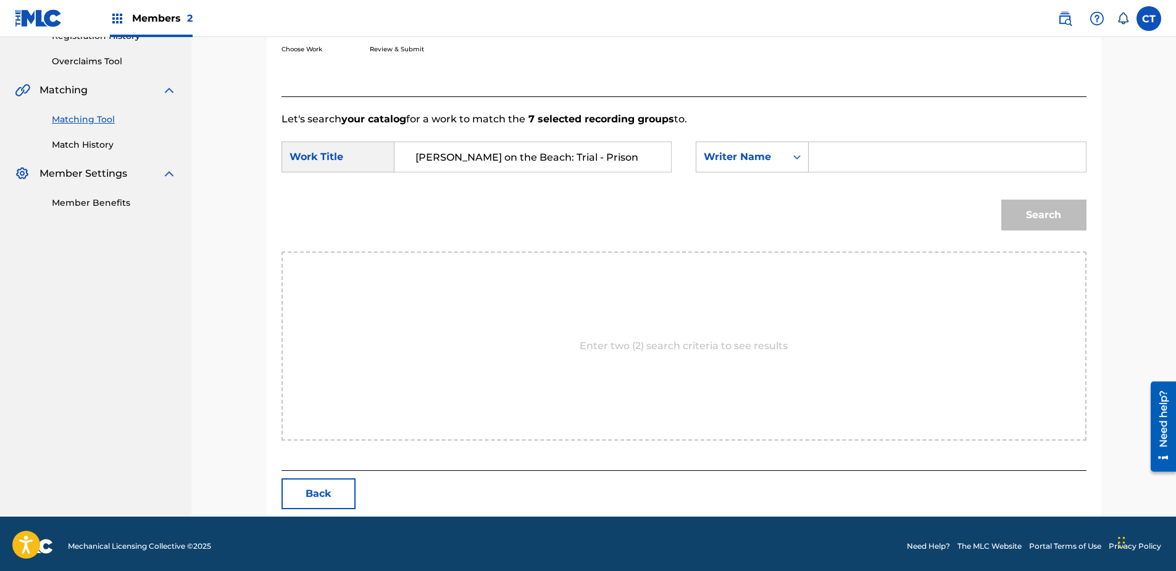
click at [847, 156] on input "Search Form" at bounding box center [947, 157] width 256 height 30
type input "glass"
click at [1001, 199] on button "Search" at bounding box center [1043, 214] width 85 height 31
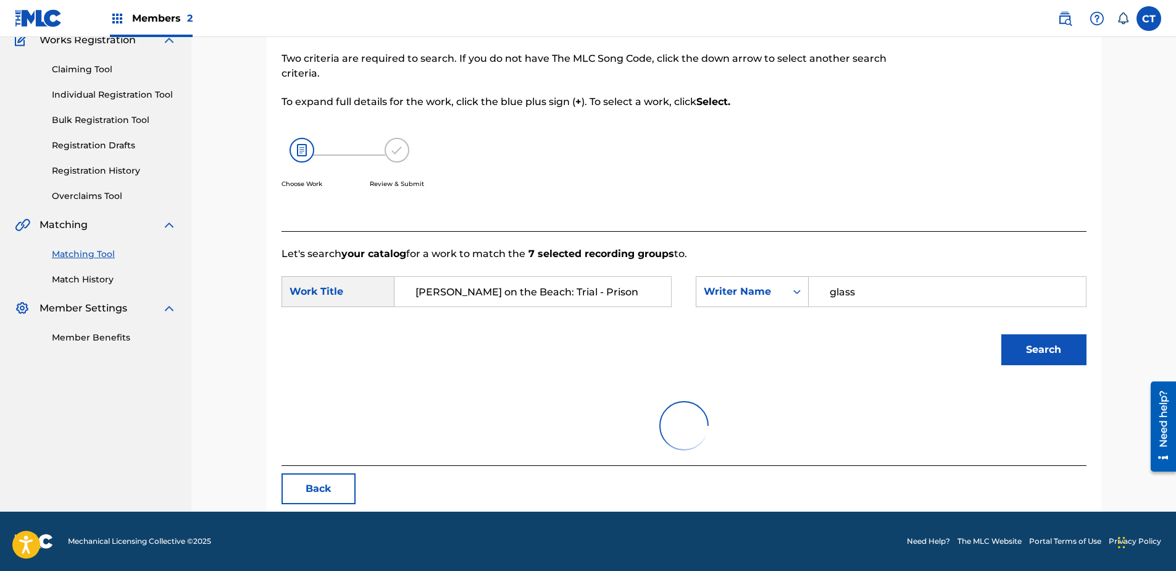
scroll to position [247, 0]
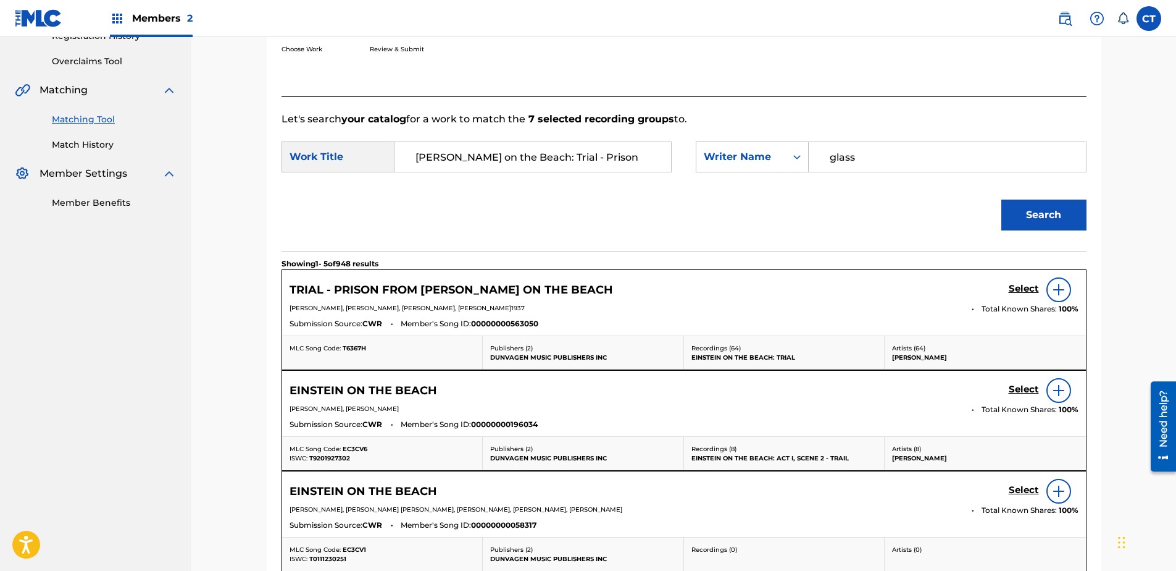
click at [1018, 283] on h5 "Select" at bounding box center [1024, 289] width 30 height 12
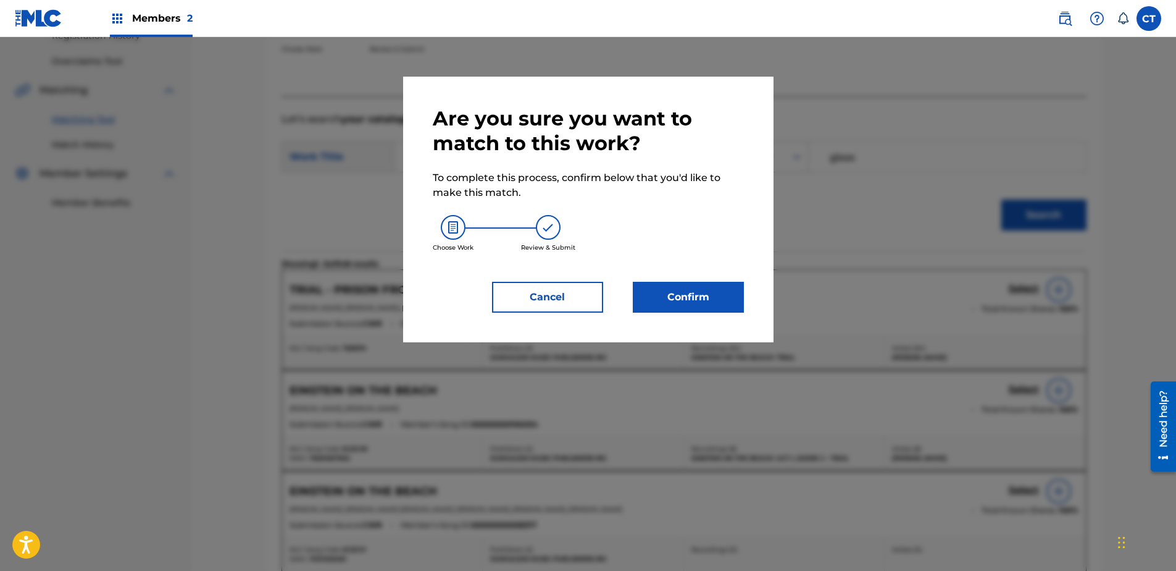
click at [743, 299] on button "Confirm" at bounding box center [688, 297] width 111 height 31
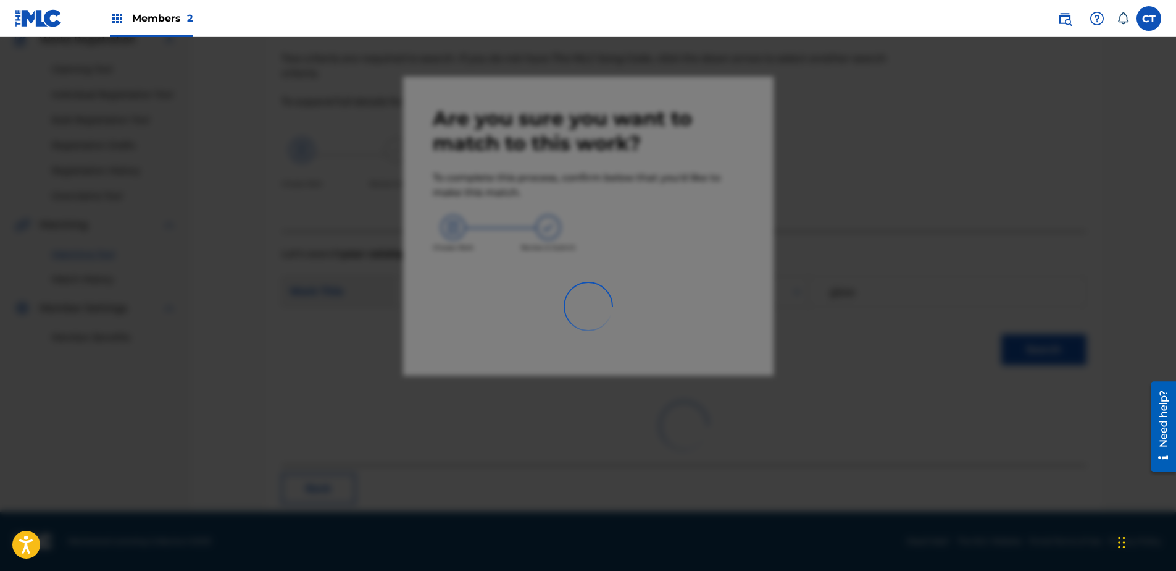
scroll to position [33, 0]
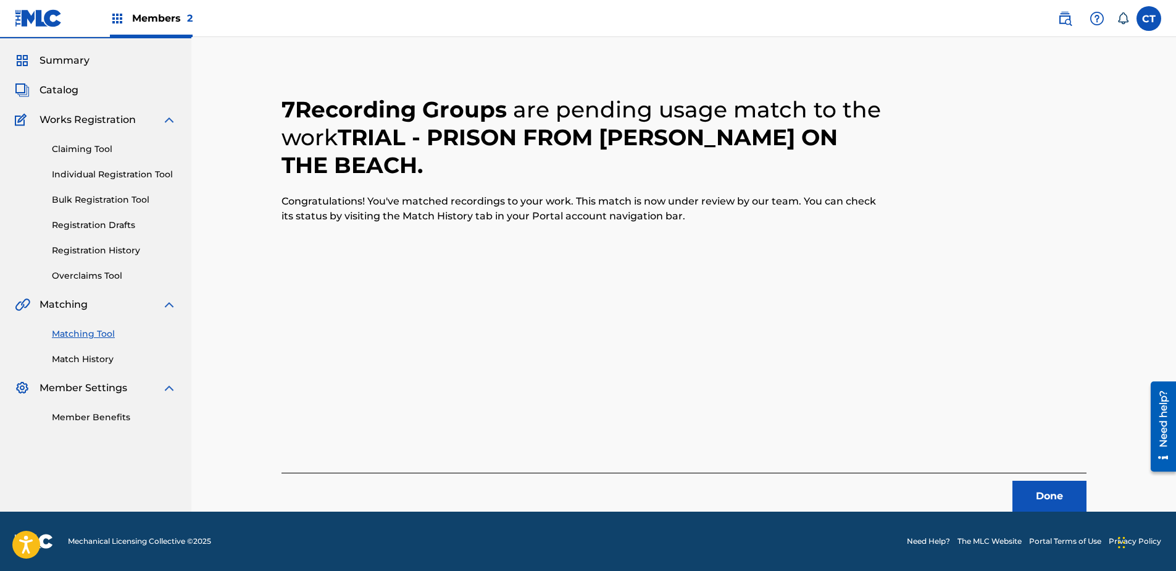
click at [1069, 501] on button "Done" at bounding box center [1050, 495] width 74 height 31
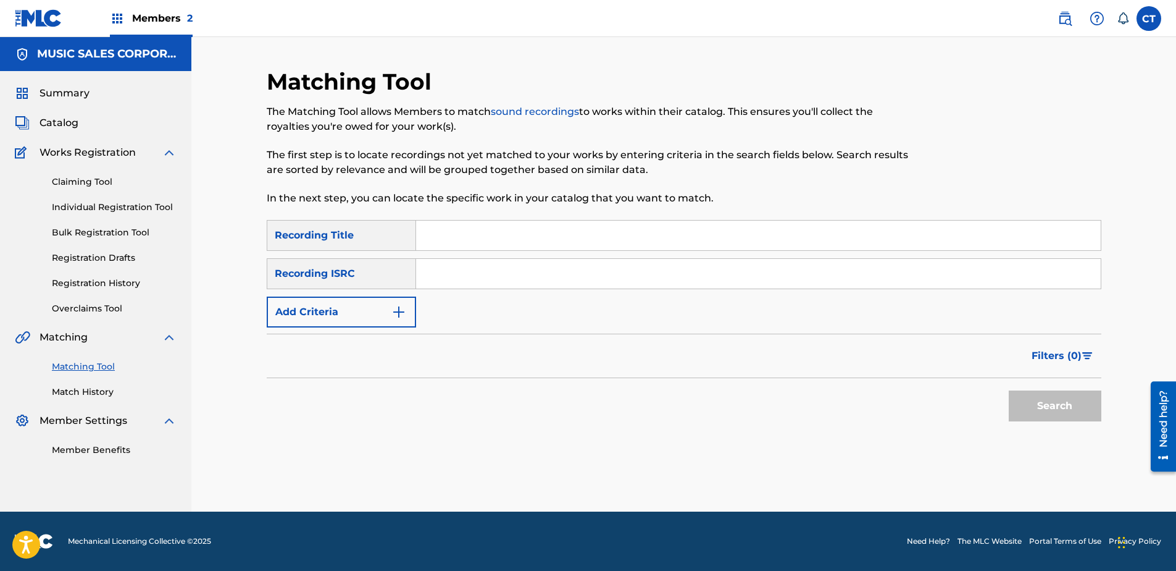
scroll to position [0, 0]
paste input "USSM10021911"
type input "USSM10021911"
click at [1081, 398] on button "Search" at bounding box center [1055, 405] width 93 height 31
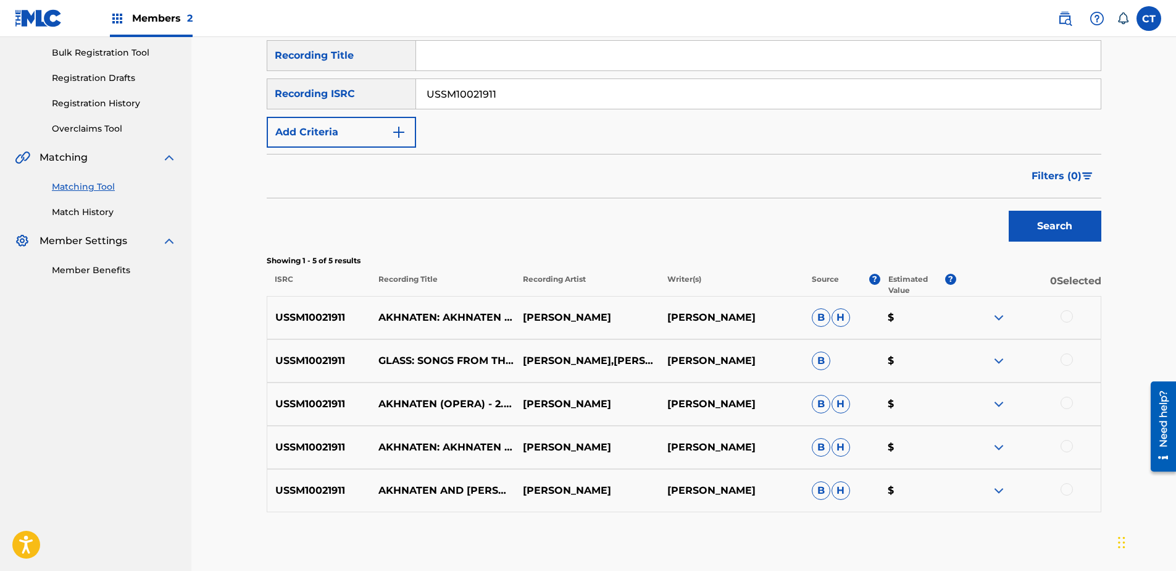
scroll to position [185, 0]
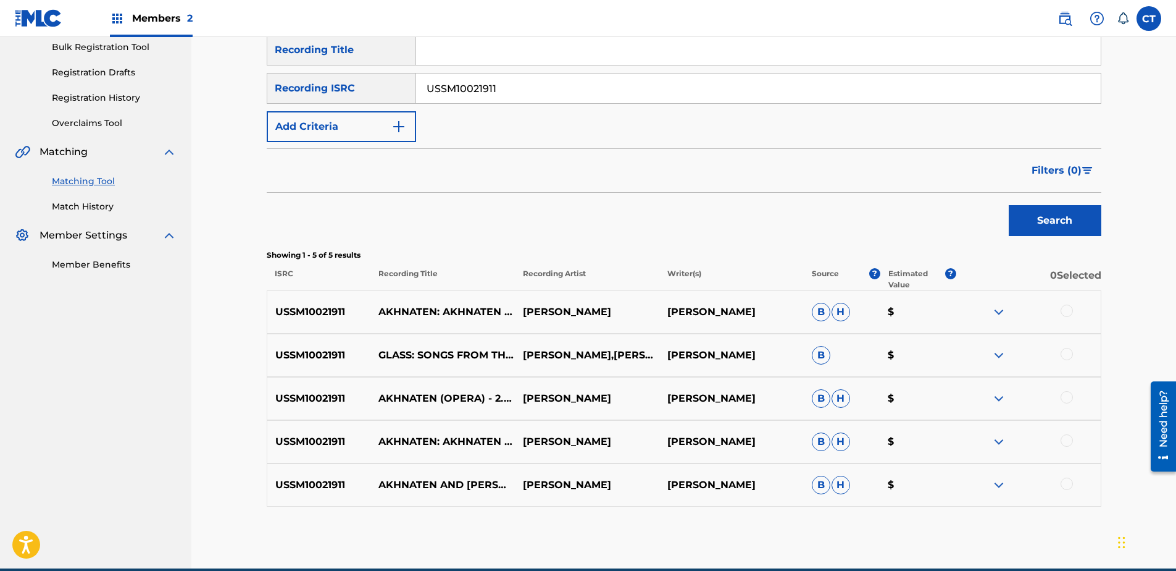
click at [1067, 312] on div at bounding box center [1067, 310] width 12 height 12
click at [1066, 355] on div at bounding box center [1067, 354] width 12 height 12
drag, startPoint x: 1066, startPoint y: 401, endPoint x: 1068, endPoint y: 419, distance: 17.9
click at [1068, 405] on div at bounding box center [1028, 398] width 144 height 15
drag, startPoint x: 1065, startPoint y: 441, endPoint x: 1065, endPoint y: 485, distance: 44.5
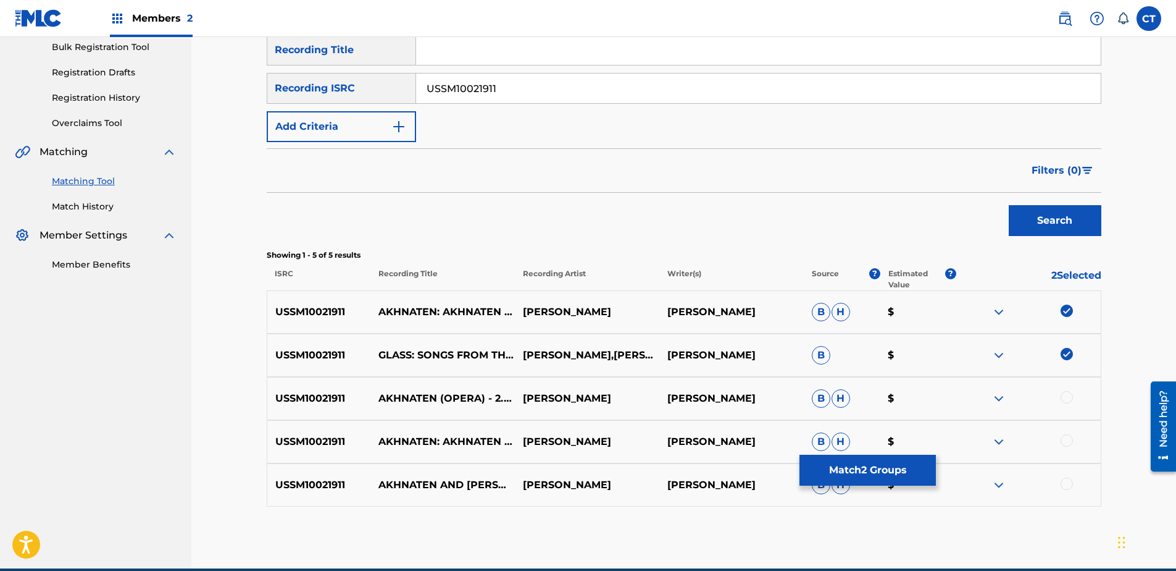
click at [1066, 443] on div at bounding box center [1067, 440] width 12 height 12
click at [1065, 486] on div at bounding box center [1067, 483] width 12 height 12
click at [1066, 396] on div at bounding box center [1067, 397] width 12 height 12
click at [843, 466] on button "Match 5 Groups" at bounding box center [868, 469] width 136 height 31
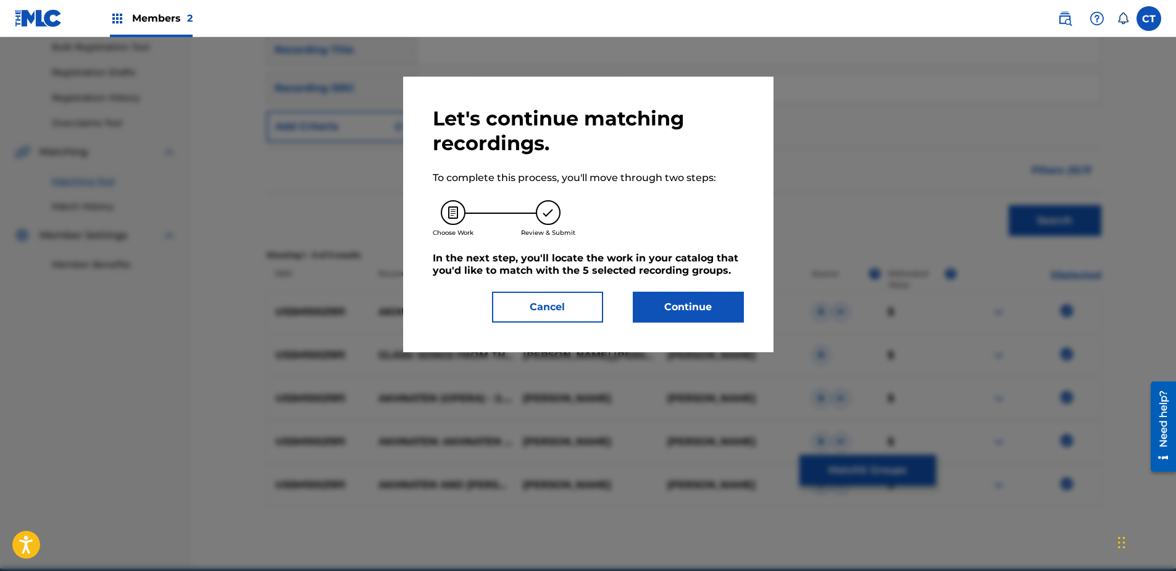
click at [703, 322] on div "Let's continue matching recordings. To complete this process, you'll move throu…" at bounding box center [588, 214] width 370 height 275
click at [704, 310] on button "Continue" at bounding box center [688, 306] width 111 height 31
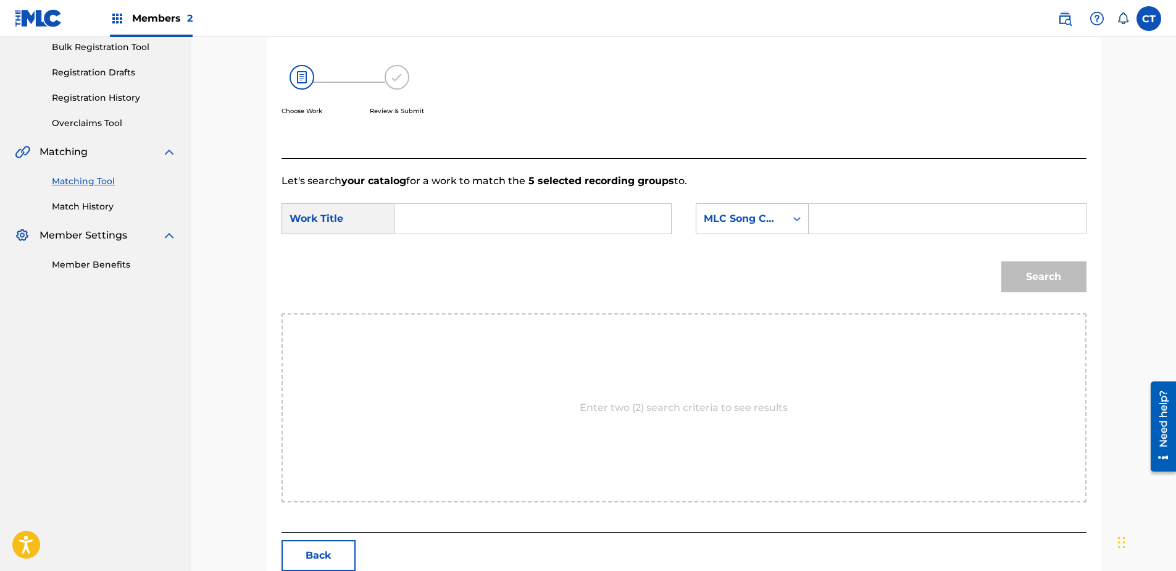
paste input "Akhnaten: [PERSON_NAME] and Nefertiti"
type input "Akhnaten: [PERSON_NAME] and Nefertiti"
click at [732, 237] on div "SearchWithCriteriac7ac8dfc-d2c0-4724-a61f-7cfda6a3389e Work Title Akhnaten: [PE…" at bounding box center [684, 222] width 805 height 38
click at [739, 230] on div "MLC Song Code" at bounding box center [752, 218] width 113 height 31
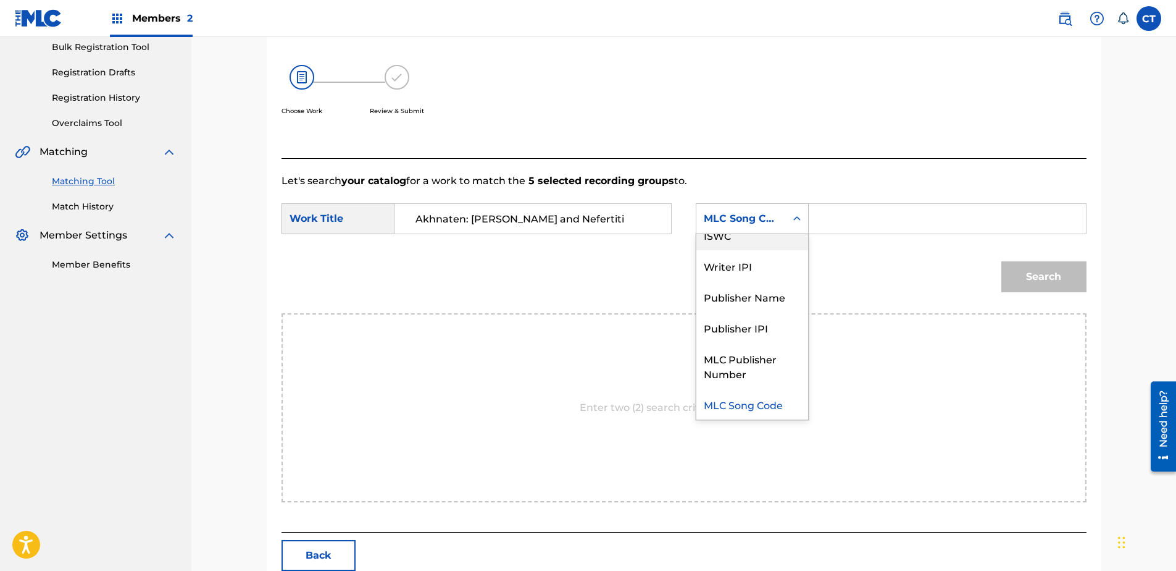
scroll to position [0, 0]
click at [746, 249] on div "Writer Name" at bounding box center [752, 249] width 112 height 31
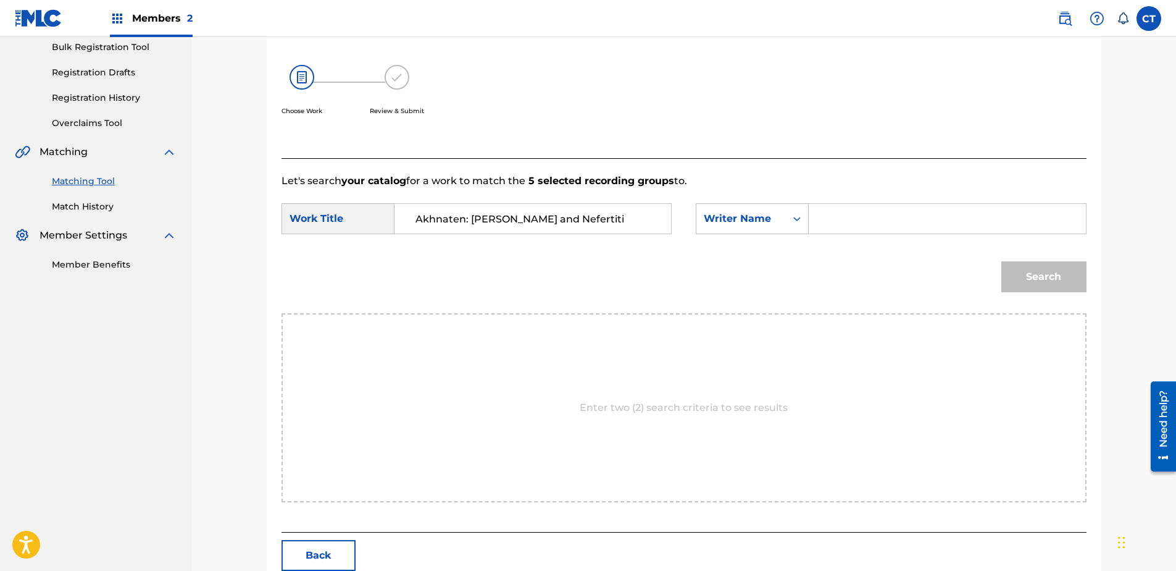
click at [820, 218] on input "Search Form" at bounding box center [947, 219] width 256 height 30
type input "glass"
click at [1001, 261] on button "Search" at bounding box center [1043, 276] width 85 height 31
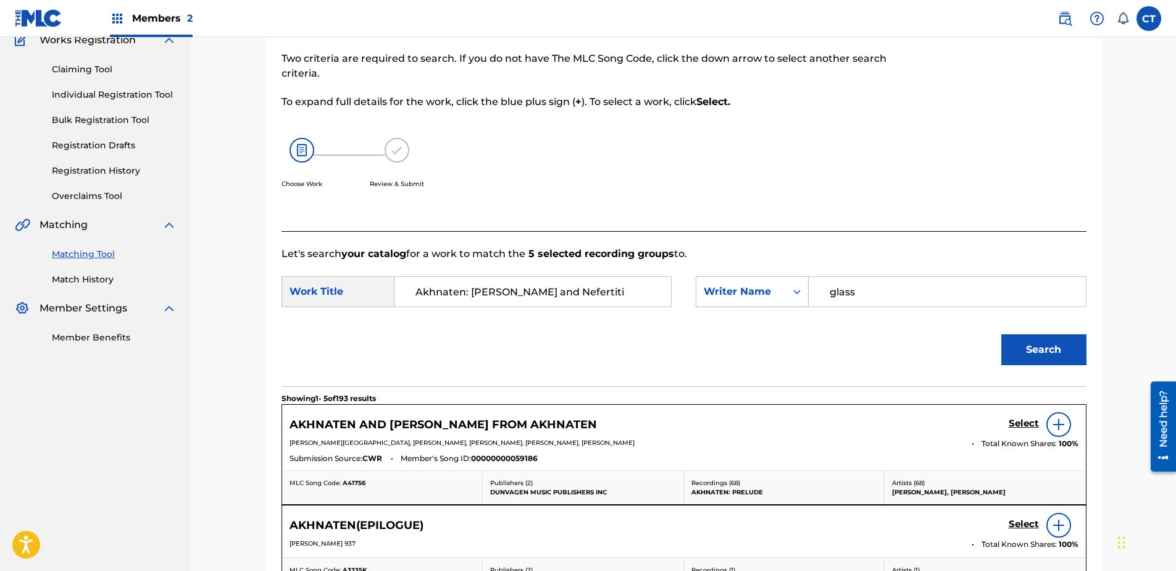
scroll to position [185, 0]
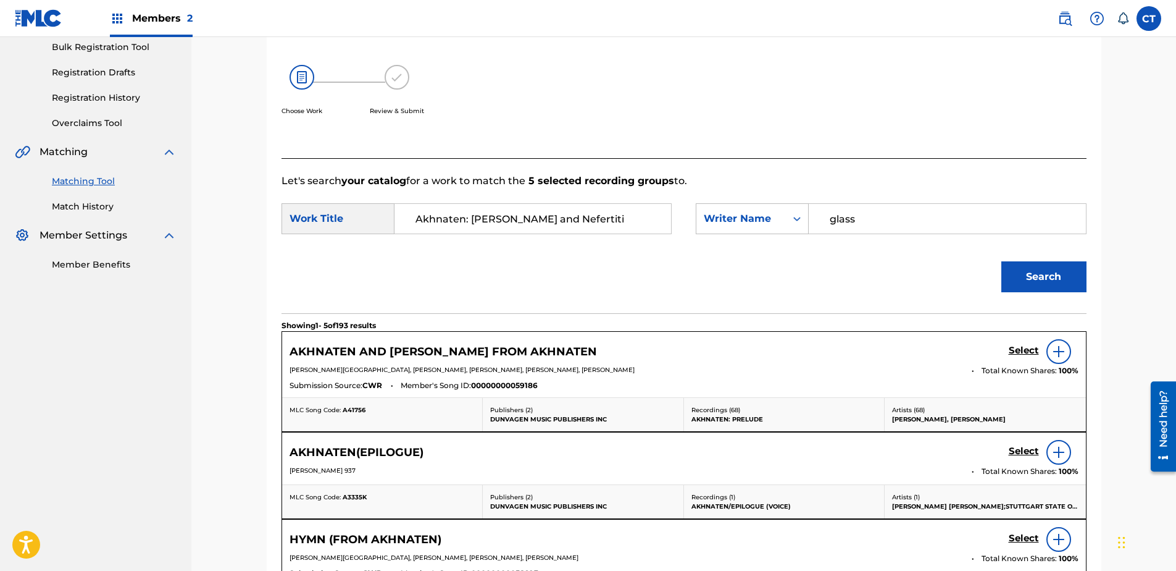
click at [1018, 348] on h5 "Select" at bounding box center [1024, 351] width 30 height 12
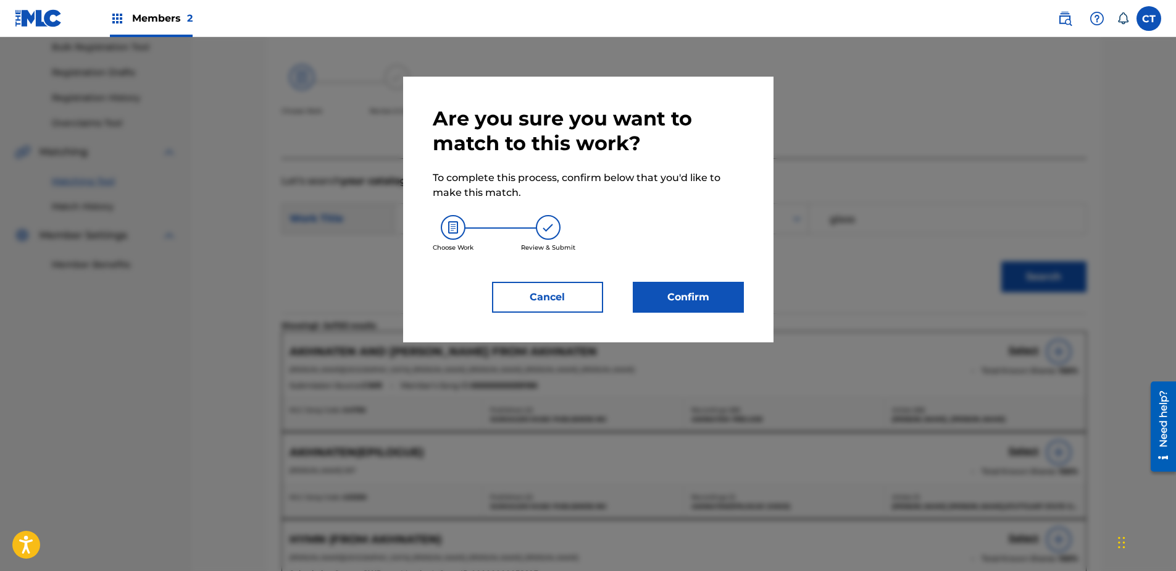
click at [721, 301] on button "Confirm" at bounding box center [688, 297] width 111 height 31
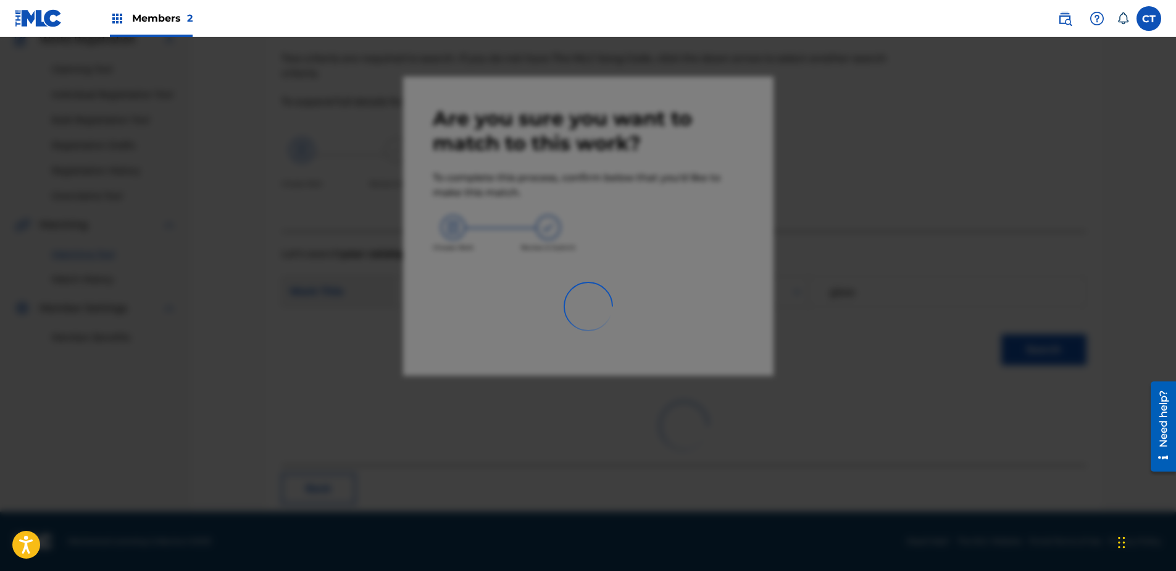
scroll to position [33, 0]
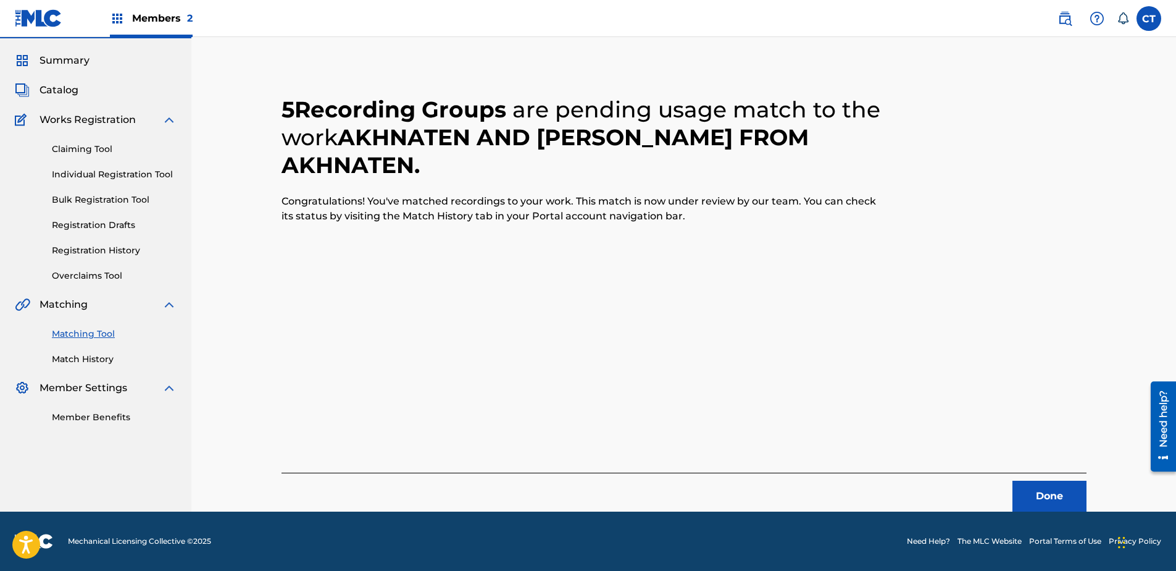
click at [1046, 500] on button "Done" at bounding box center [1050, 495] width 74 height 31
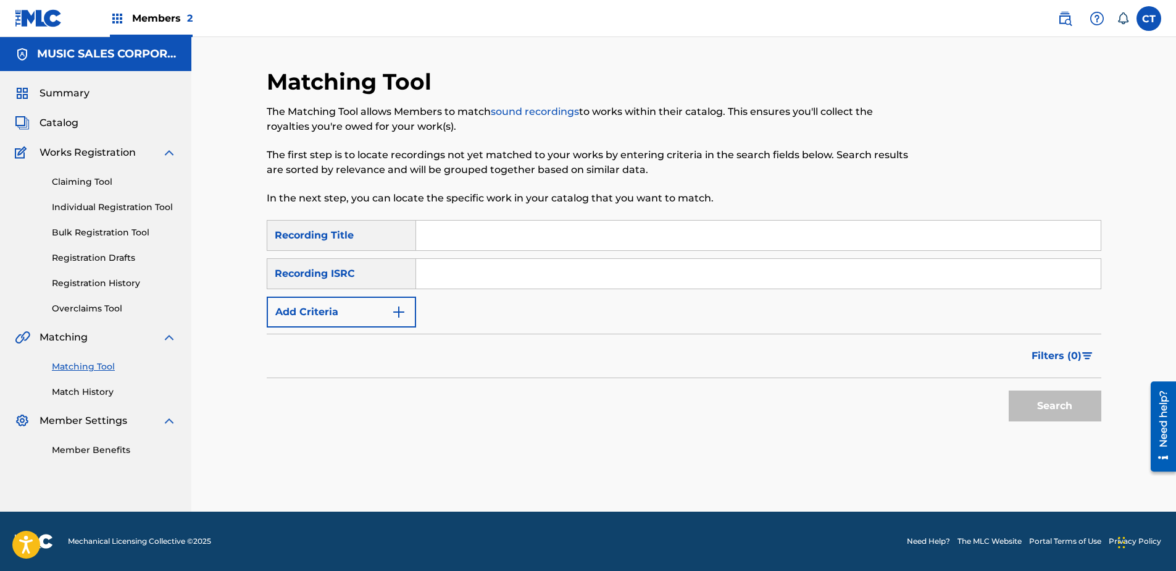
scroll to position [0, 0]
paste input "USSM10021912"
type input "USSM10021912"
click at [1081, 422] on div "Search" at bounding box center [1052, 402] width 99 height 49
click at [1061, 407] on button "Search" at bounding box center [1055, 405] width 93 height 31
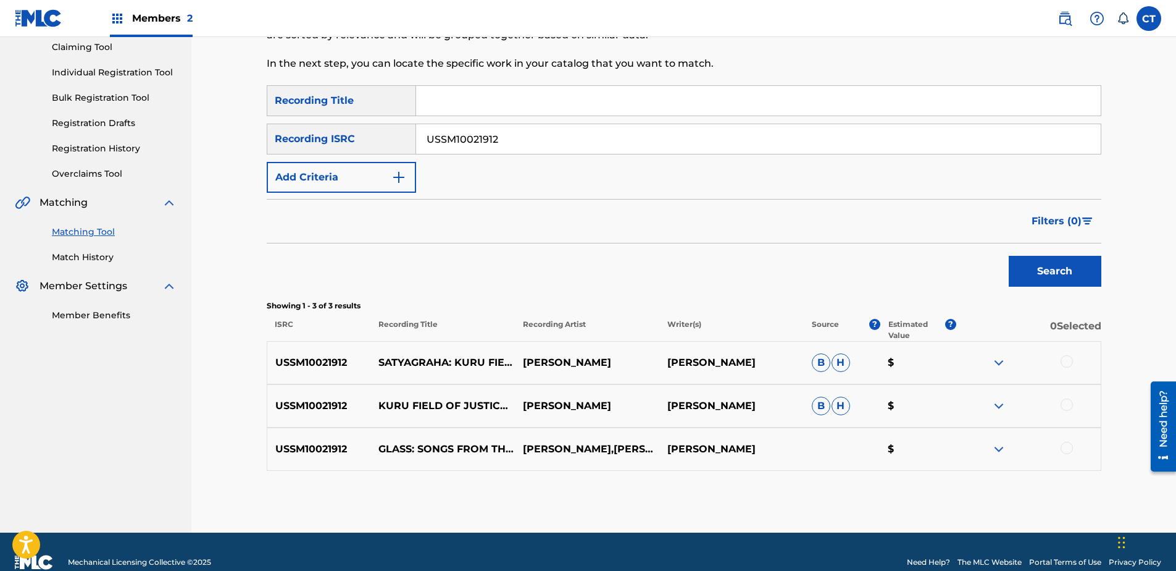
scroll to position [156, 0]
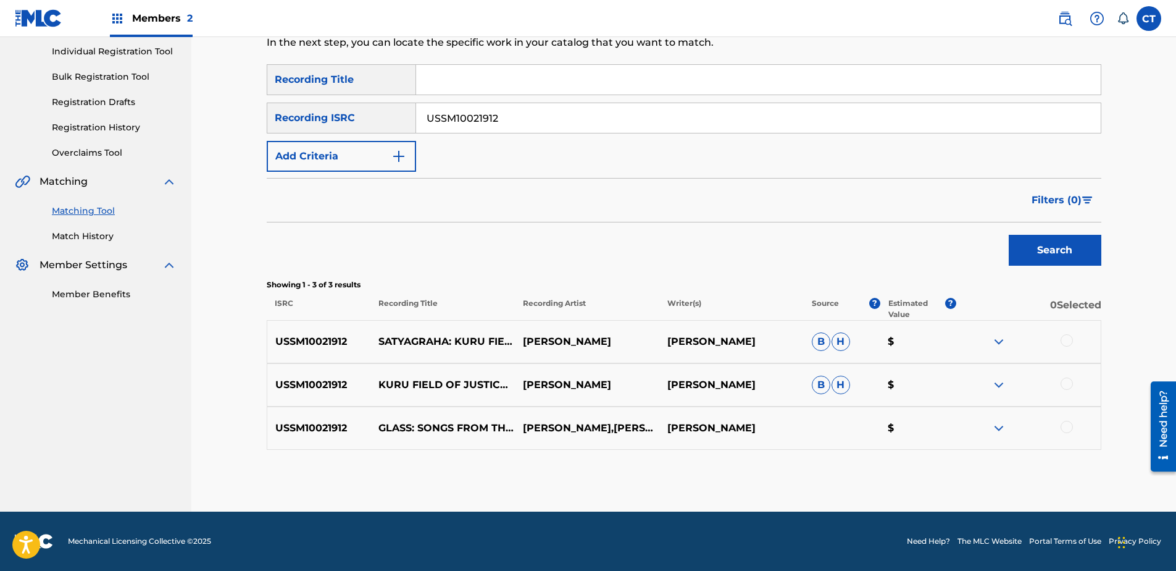
click at [1078, 330] on div "USSM10021912 SATYAGRAHA: KURU FIELD OF JUSTICE [PERSON_NAME] [PERSON_NAME] [PER…" at bounding box center [684, 341] width 835 height 43
click at [1061, 342] on div at bounding box center [1067, 340] width 12 height 12
click at [1072, 382] on div at bounding box center [1067, 383] width 12 height 12
click at [1075, 427] on div at bounding box center [1028, 427] width 144 height 15
click at [1074, 427] on div at bounding box center [1028, 427] width 144 height 15
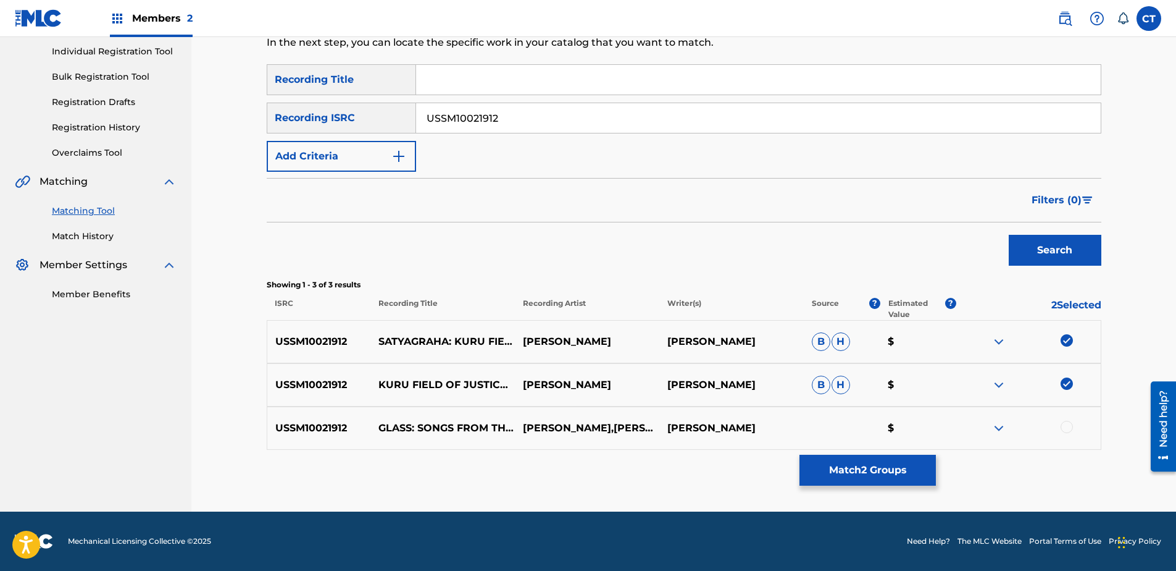
click at [1071, 427] on div at bounding box center [1067, 426] width 12 height 12
click at [904, 453] on div "Matching Tool The Matching Tool allows Members to match sound recordings to wor…" at bounding box center [684, 211] width 835 height 599
click at [903, 459] on button "Match 3 Groups" at bounding box center [868, 469] width 136 height 31
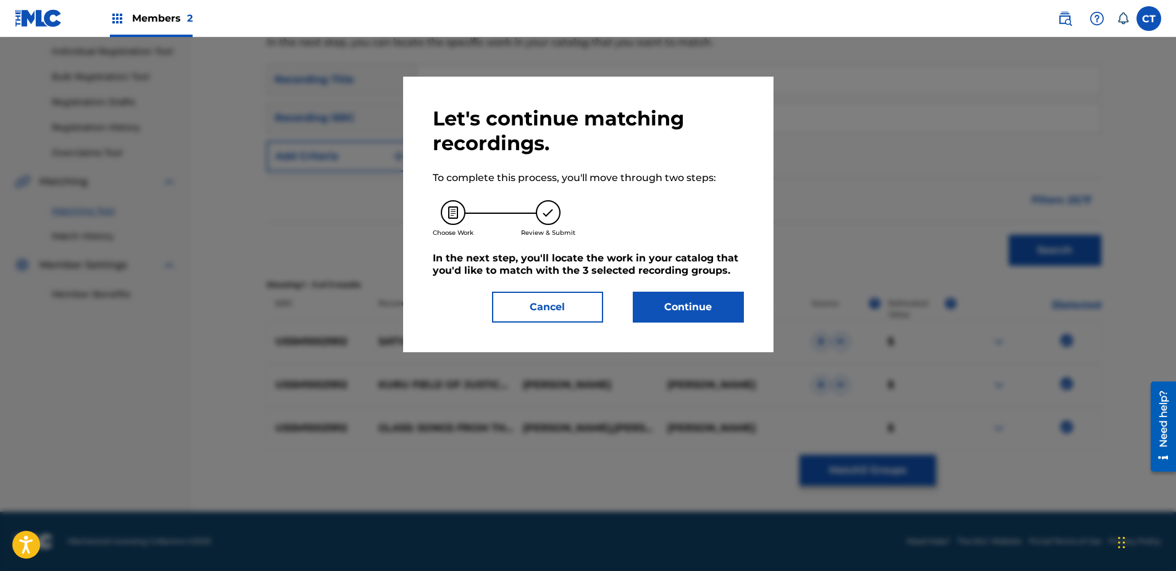
click at [675, 294] on button "Continue" at bounding box center [688, 306] width 111 height 31
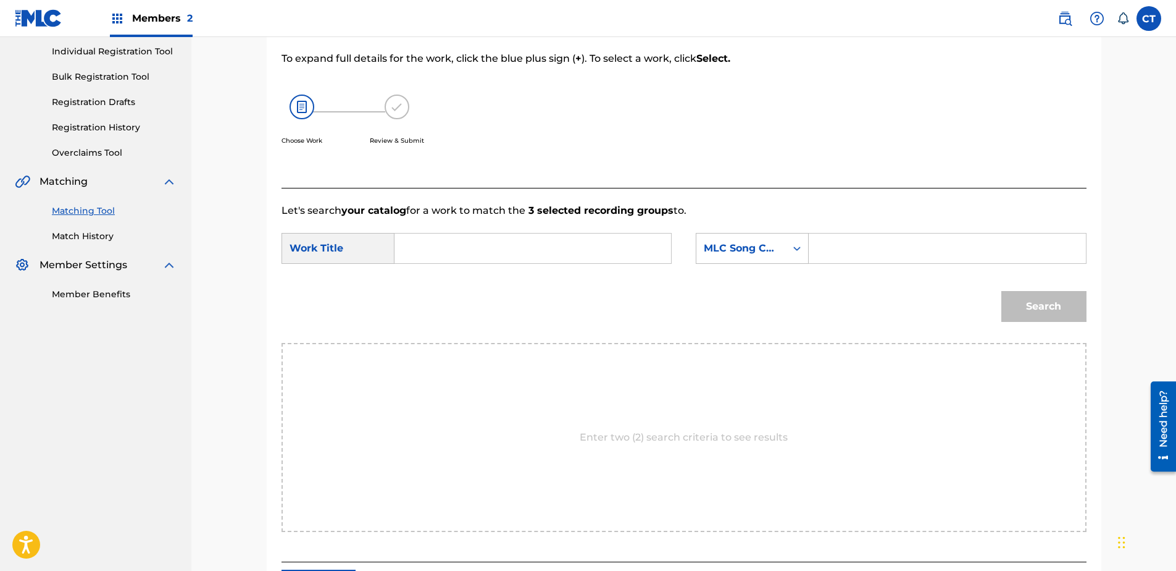
paste input "Satyagraha: The Kuru Field of Justice"
type input "Satyagraha: The Kuru Field of Justice"
click at [753, 254] on div "MLC Song Code" at bounding box center [741, 248] width 75 height 15
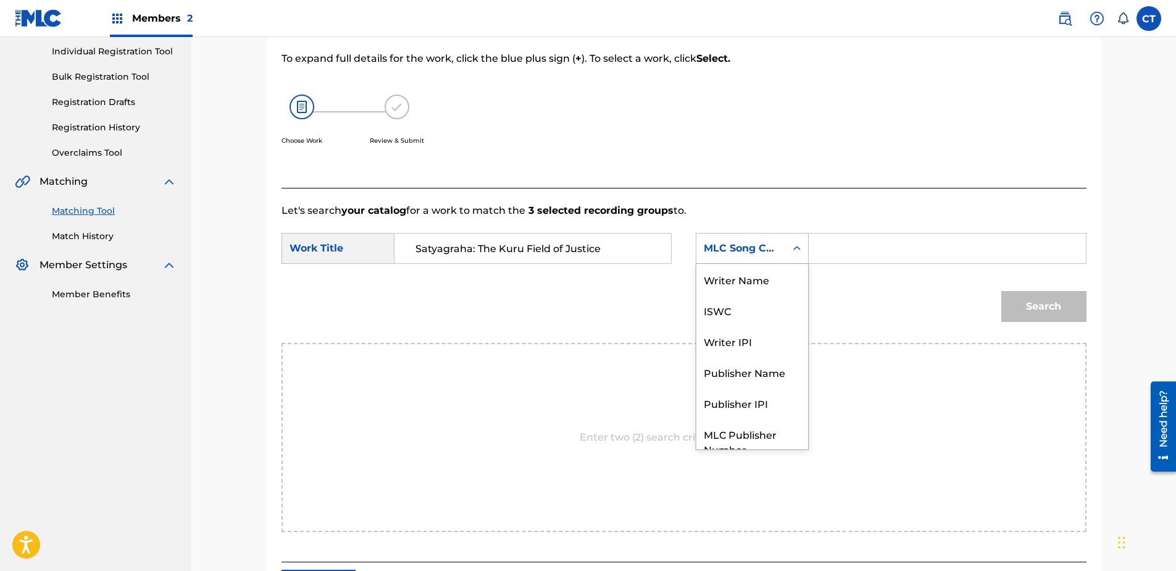
scroll to position [0, 0]
click at [755, 268] on div "Writer Name" at bounding box center [752, 279] width 112 height 31
click at [825, 249] on input "Search Form" at bounding box center [947, 248] width 256 height 30
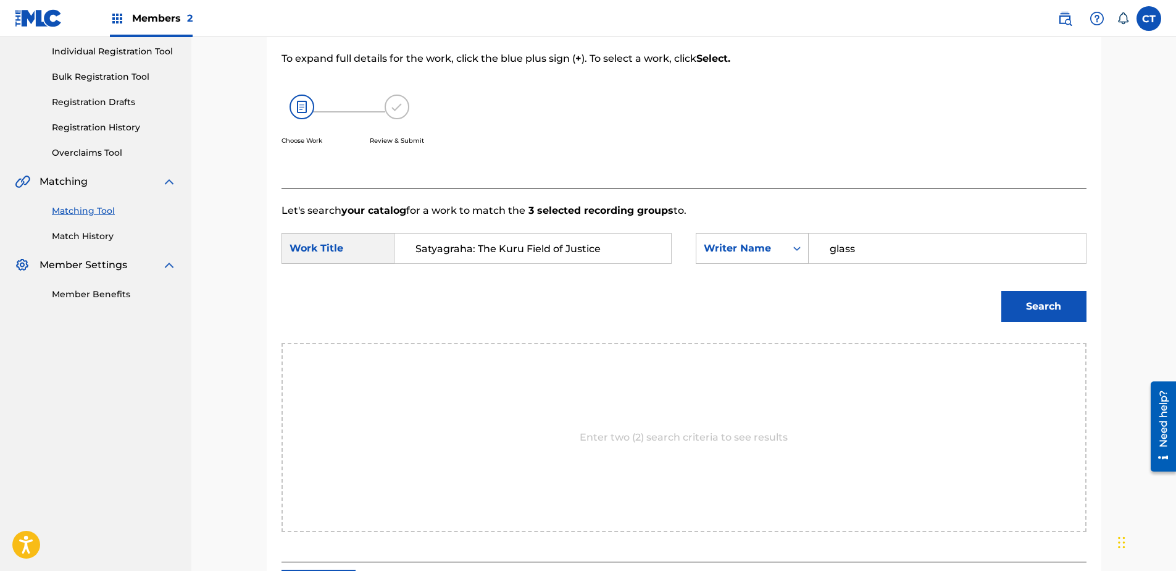
type input "glass"
click at [1048, 309] on button "Search" at bounding box center [1043, 306] width 85 height 31
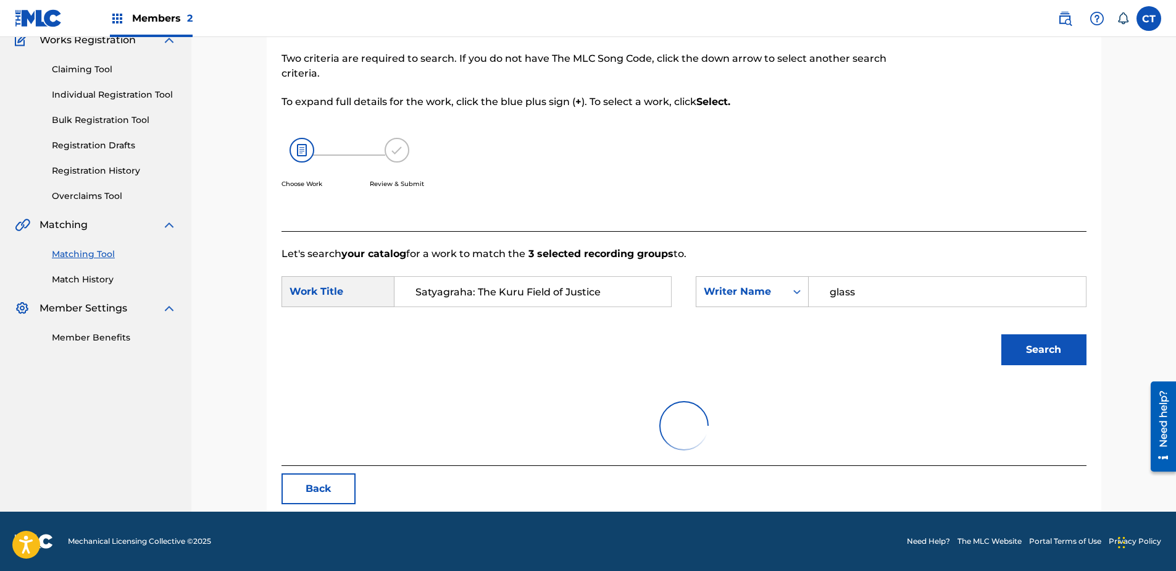
scroll to position [156, 0]
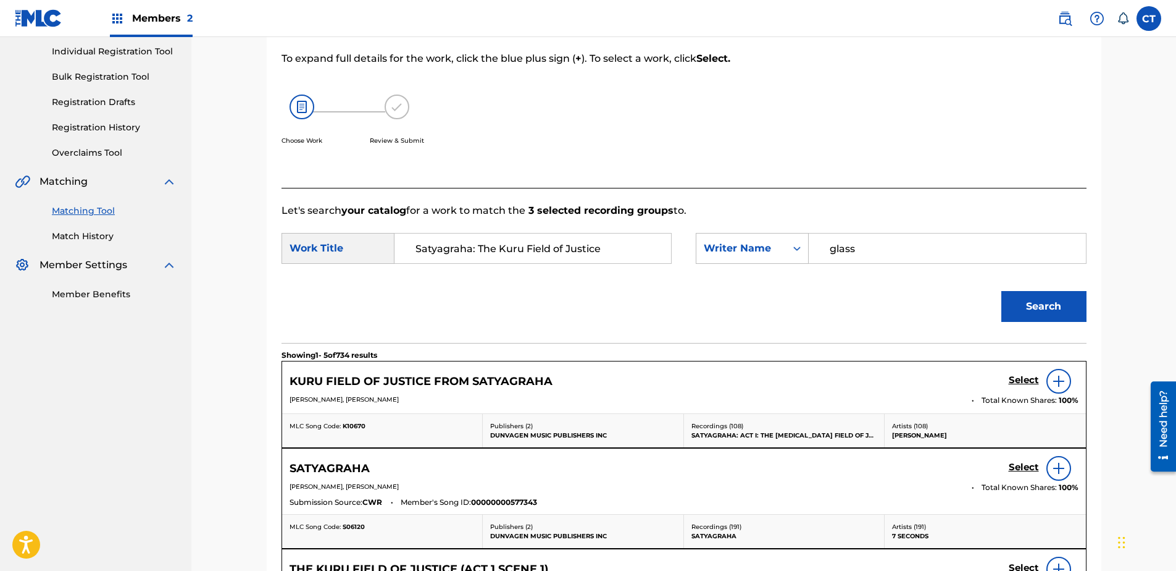
click at [1011, 378] on h5 "Select" at bounding box center [1024, 380] width 30 height 12
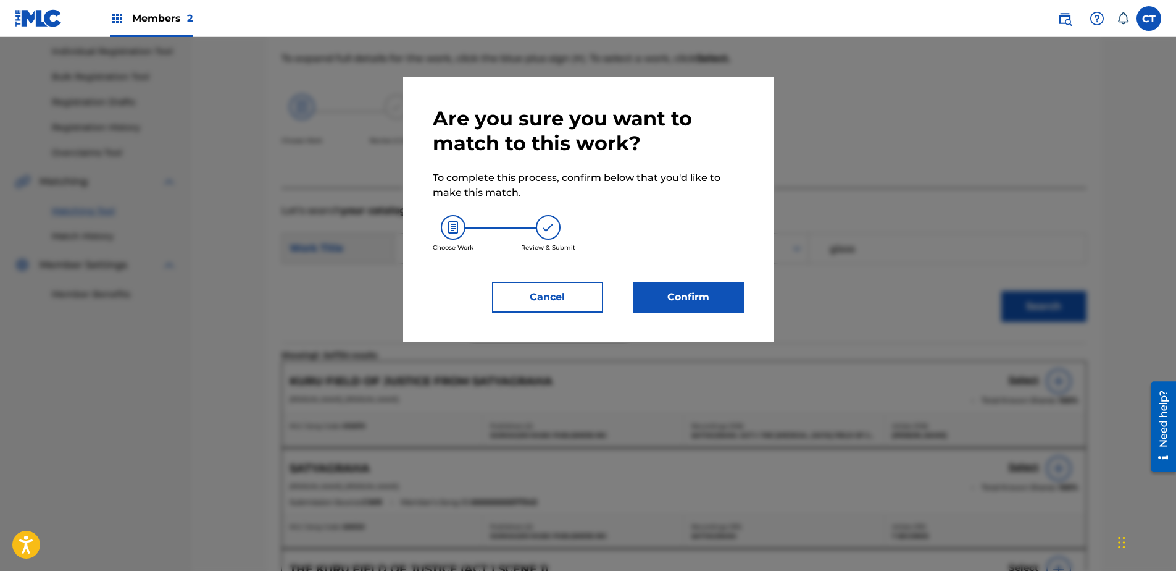
click at [682, 302] on button "Confirm" at bounding box center [688, 297] width 111 height 31
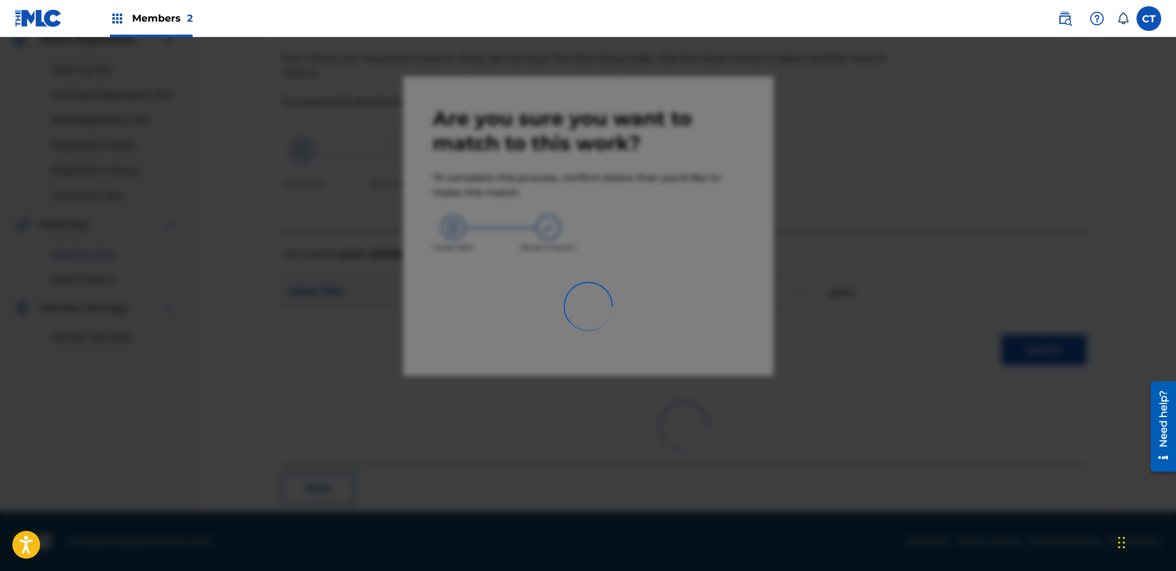
scroll to position [33, 0]
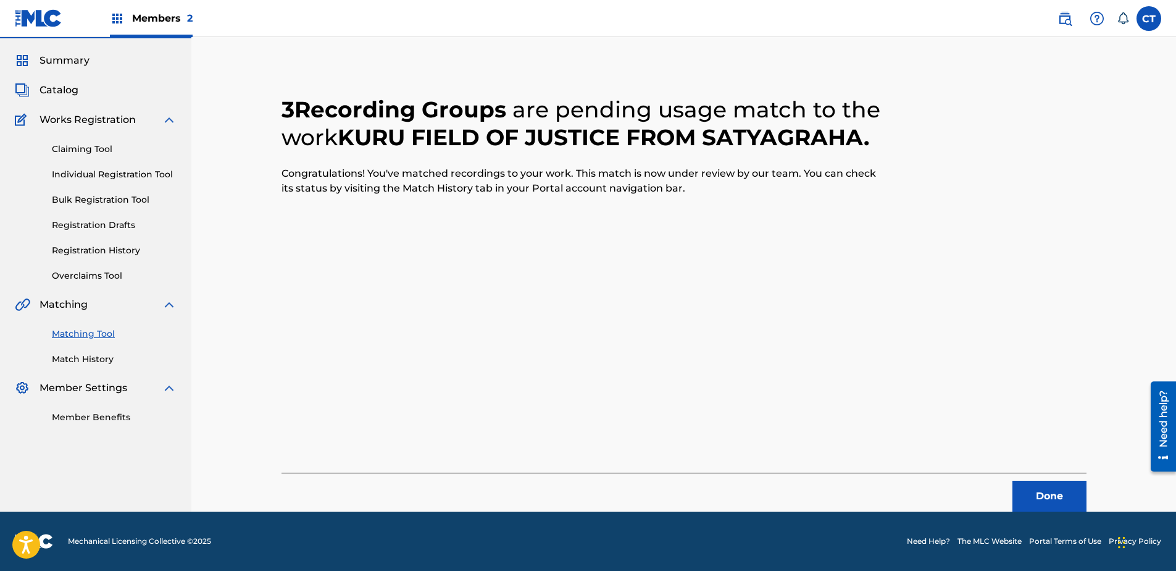
click at [1056, 501] on button "Done" at bounding box center [1050, 495] width 74 height 31
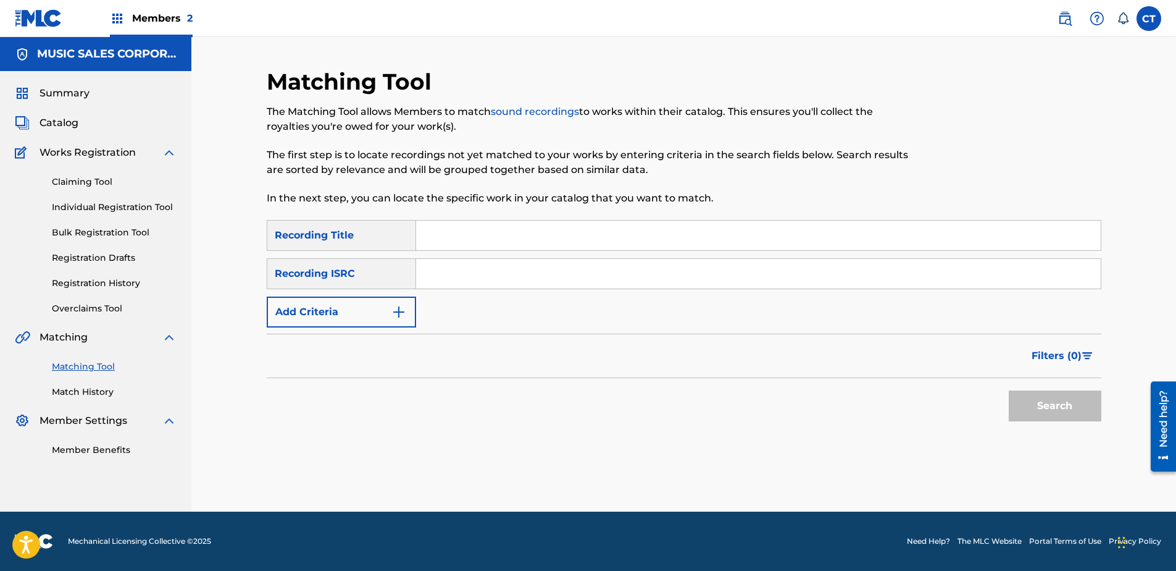
paste input "USSM10025497"
type input "USSM10025497"
click at [1019, 405] on button "Search" at bounding box center [1055, 405] width 93 height 31
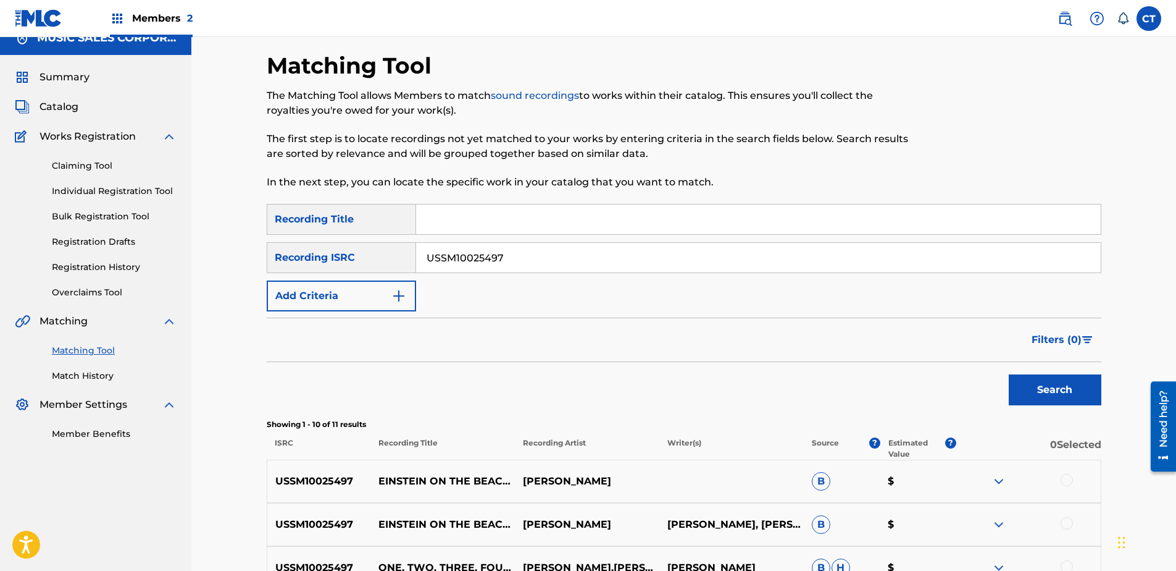
scroll to position [123, 0]
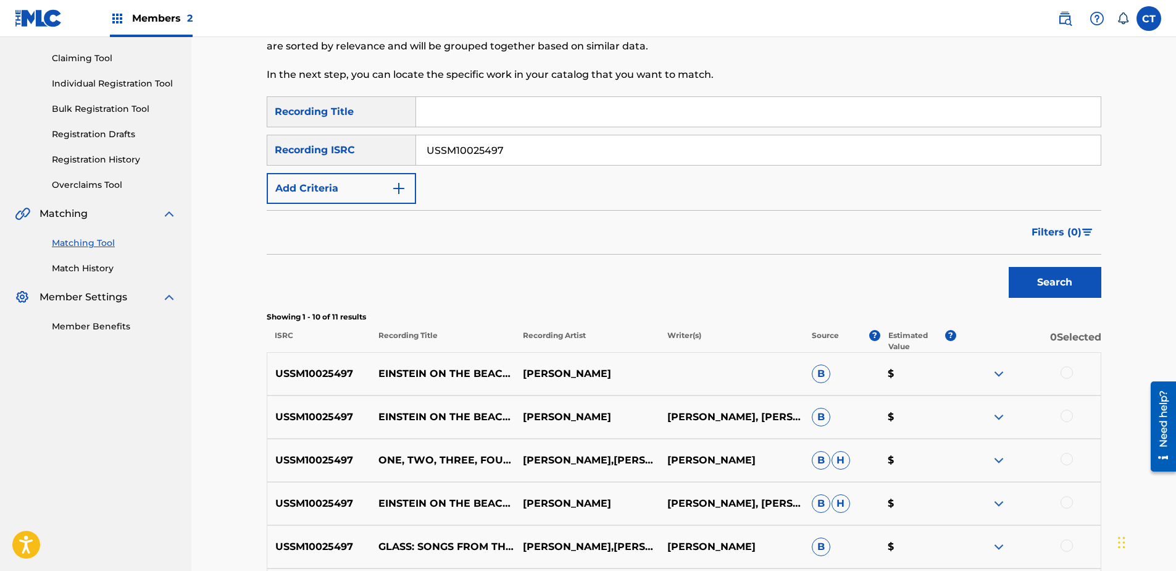
click at [1069, 370] on div at bounding box center [1067, 372] width 12 height 12
click at [1067, 417] on div at bounding box center [1067, 415] width 12 height 12
click at [1064, 456] on div at bounding box center [1067, 459] width 12 height 12
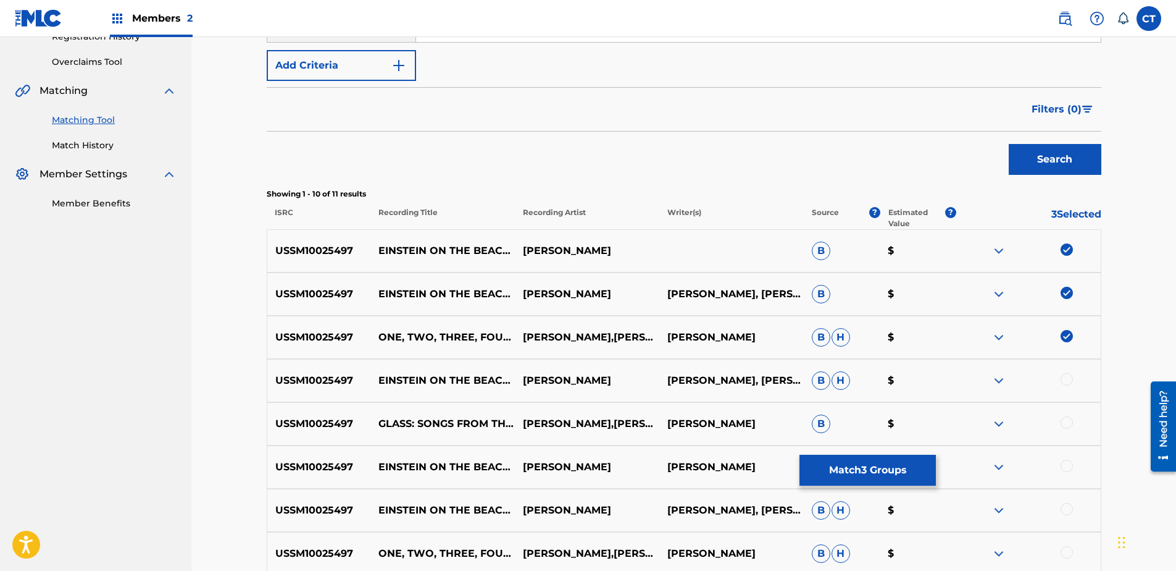
scroll to position [247, 0]
click at [1063, 379] on div at bounding box center [1067, 378] width 12 height 12
click at [1063, 430] on div at bounding box center [1028, 423] width 144 height 15
click at [1063, 423] on div at bounding box center [1067, 422] width 12 height 12
click at [1069, 464] on div at bounding box center [1067, 465] width 12 height 12
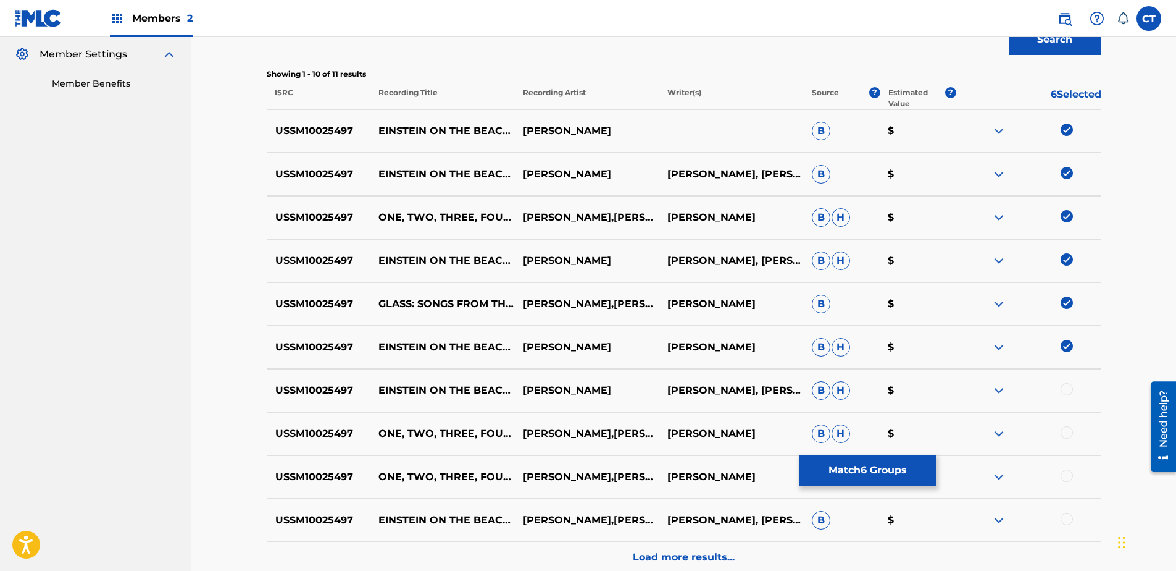
scroll to position [370, 0]
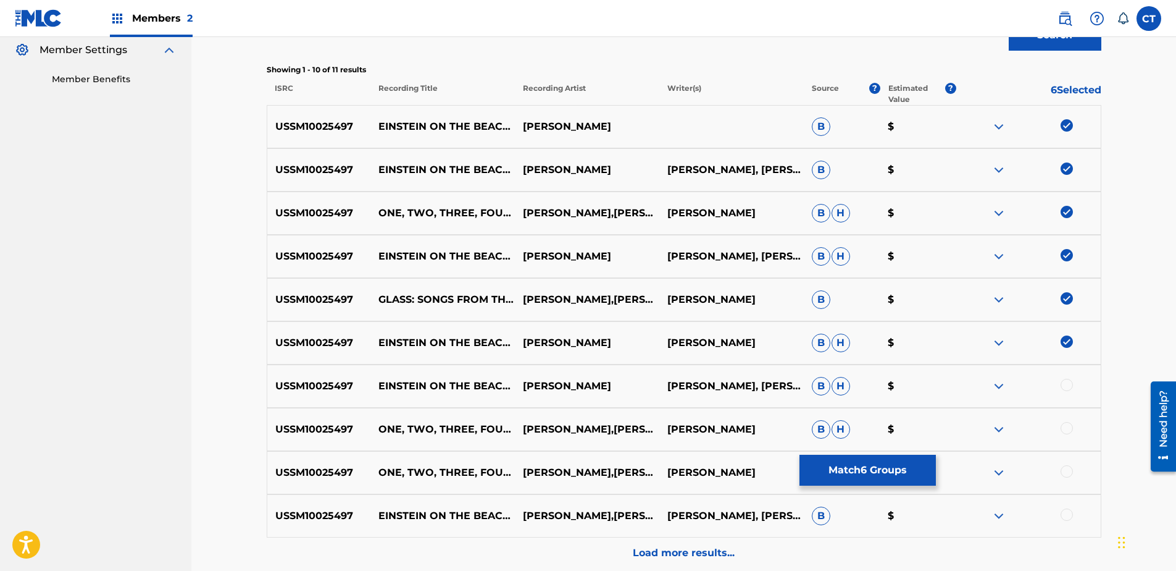
click at [1066, 383] on div at bounding box center [1067, 384] width 12 height 12
click at [1067, 432] on div at bounding box center [1067, 428] width 12 height 12
click at [1068, 470] on div at bounding box center [1067, 471] width 12 height 12
click at [1068, 509] on div at bounding box center [1067, 514] width 12 height 12
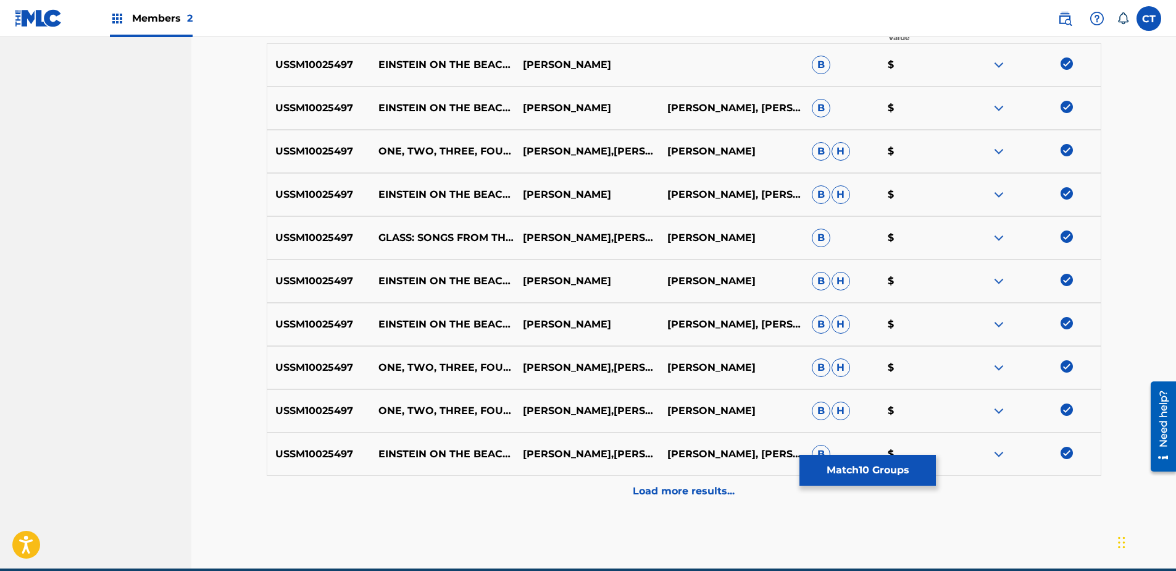
click at [1056, 486] on div "Load more results..." at bounding box center [684, 490] width 835 height 31
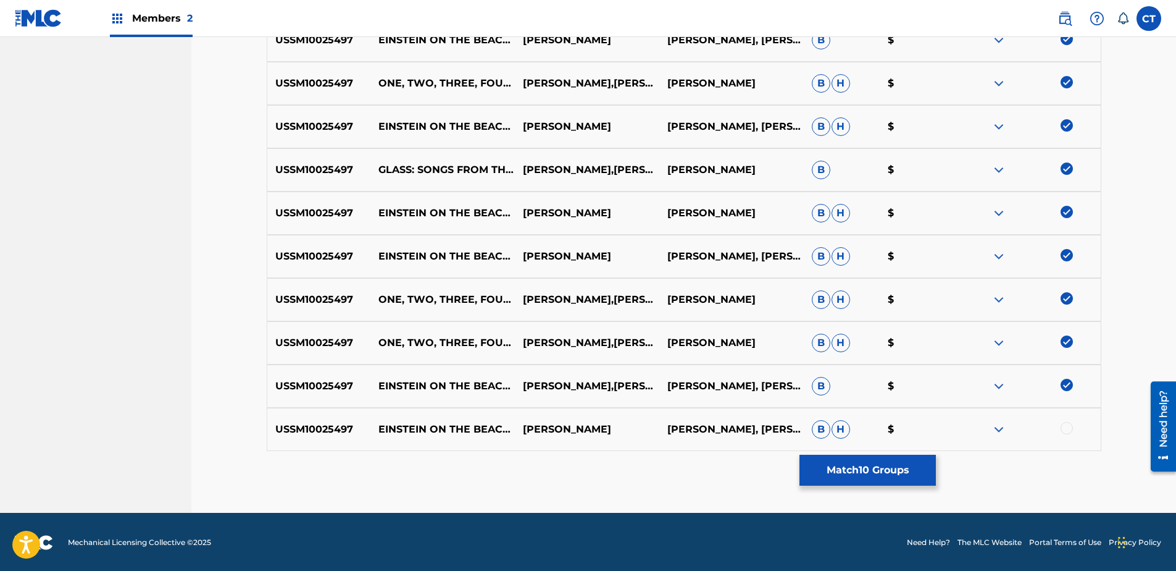
scroll to position [501, 0]
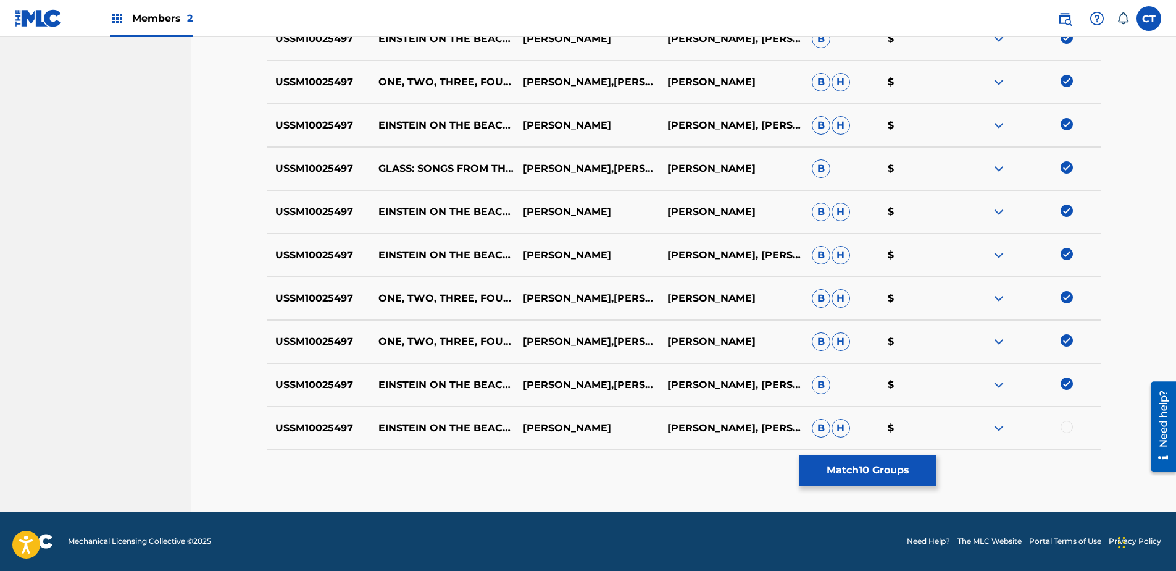
click at [1065, 425] on div at bounding box center [1067, 426] width 12 height 12
click at [909, 469] on button "Match 11 Groups" at bounding box center [868, 469] width 136 height 31
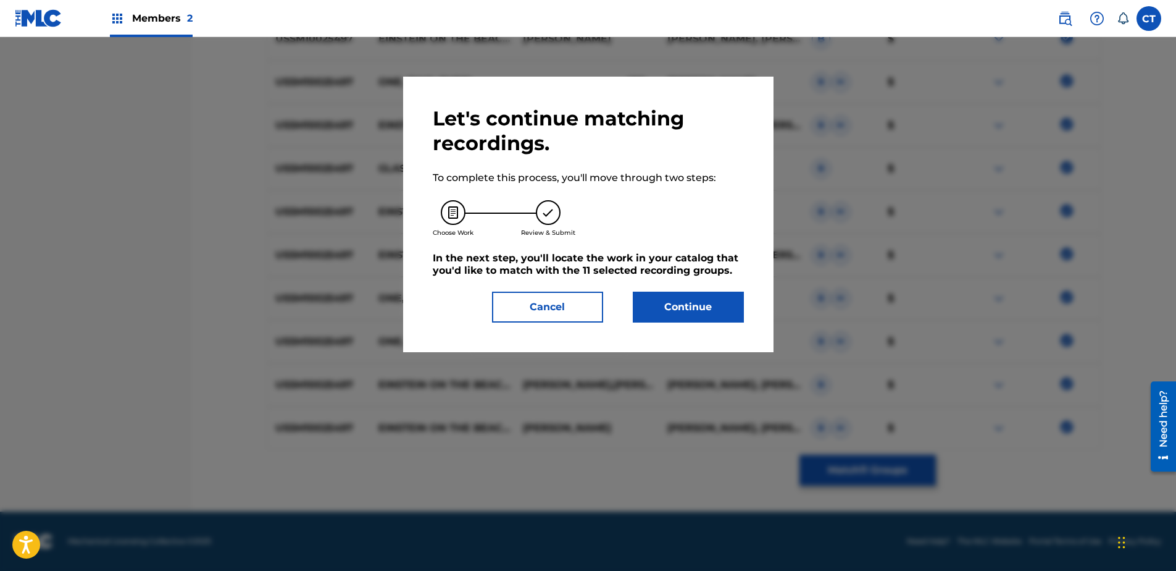
click at [678, 319] on button "Continue" at bounding box center [688, 306] width 111 height 31
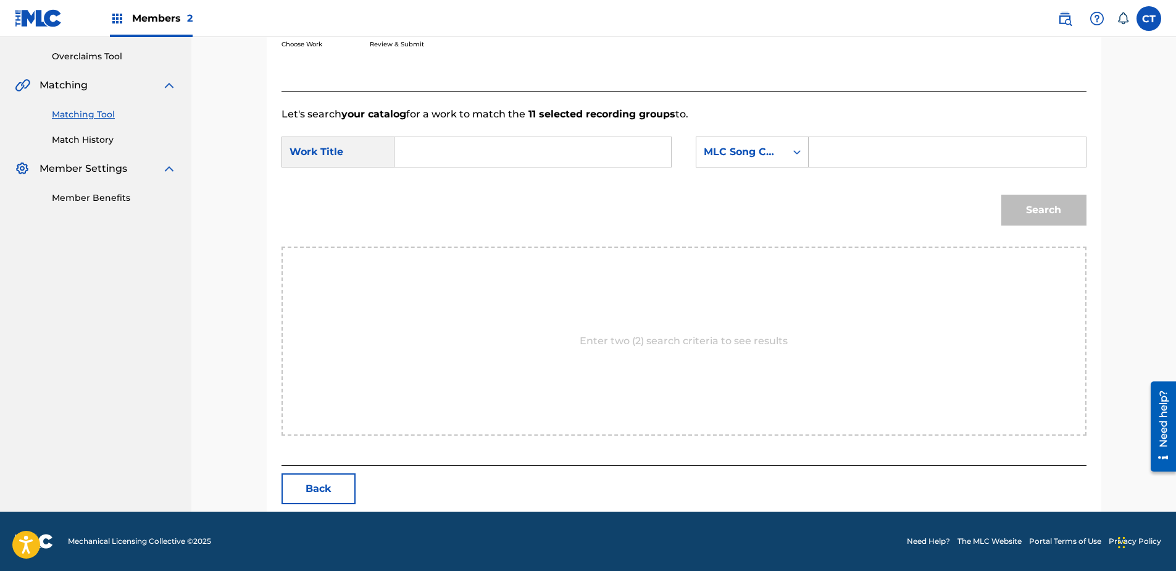
paste input "[PERSON_NAME] on the Beach: Knee 1"
type input "[PERSON_NAME] on the Beach: Knee 1"
click at [778, 161] on div "MLC Song Code" at bounding box center [741, 151] width 90 height 23
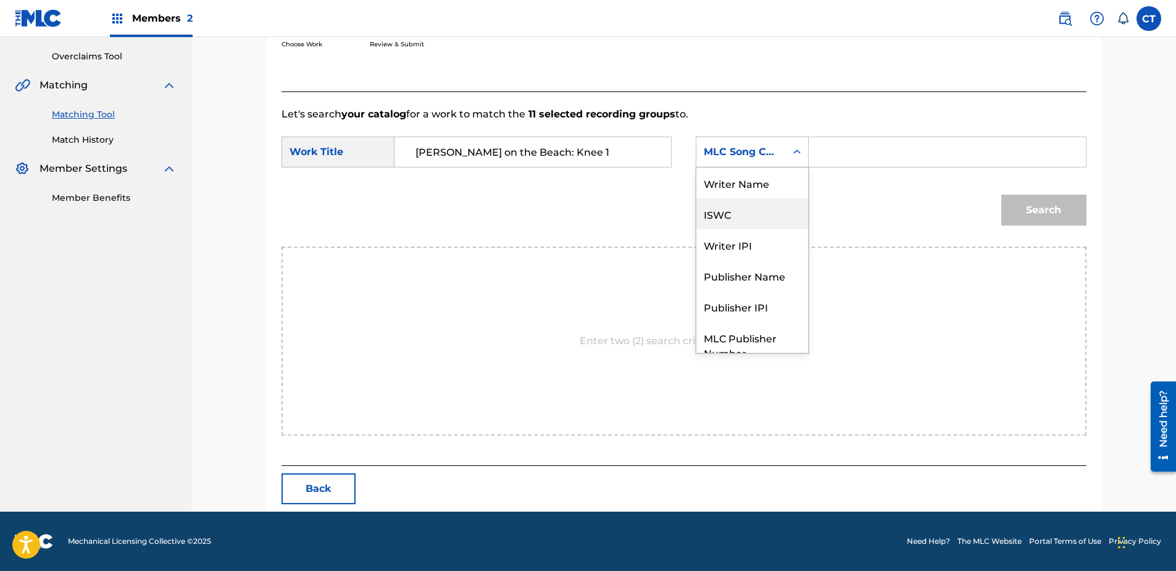
scroll to position [0, 0]
click at [774, 177] on div "Writer Name" at bounding box center [752, 182] width 112 height 31
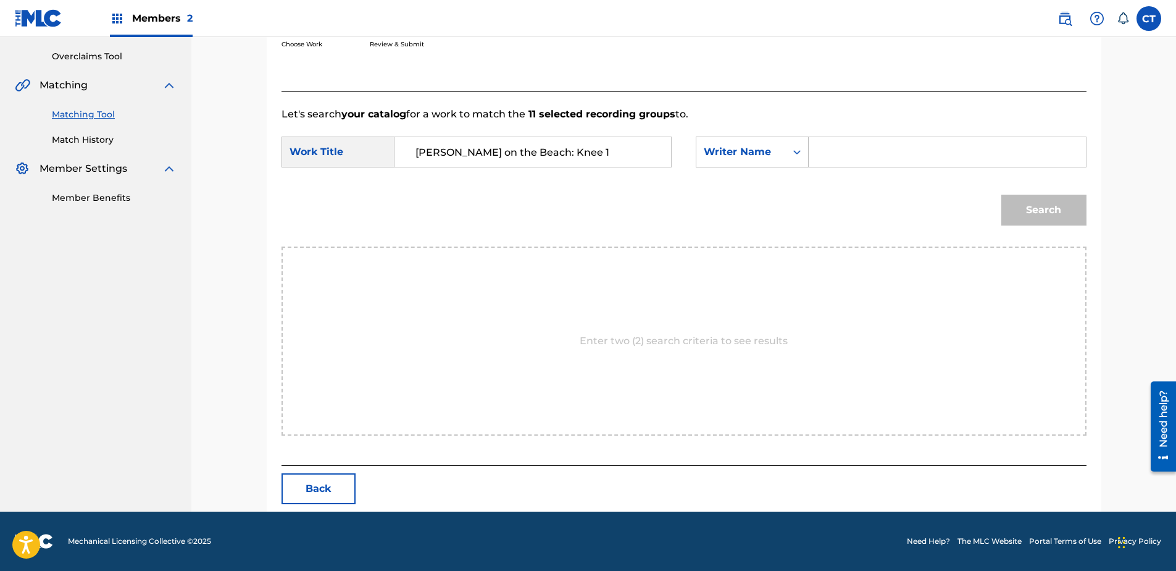
click at [841, 151] on input "Search Form" at bounding box center [947, 152] width 256 height 30
type input "glass"
click at [1001, 194] on button "Search" at bounding box center [1043, 209] width 85 height 31
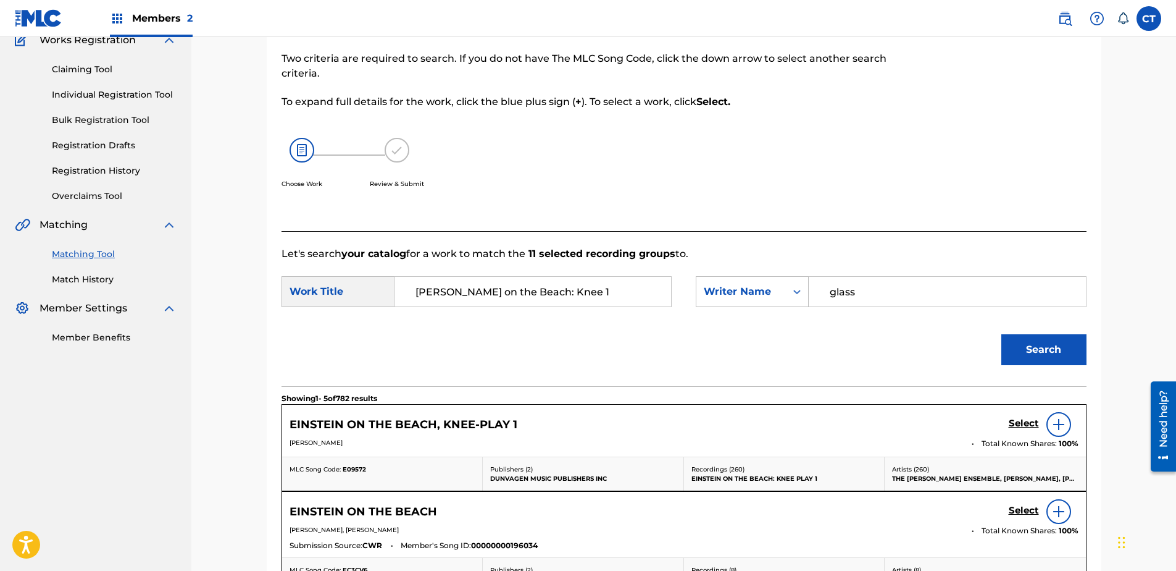
scroll to position [252, 0]
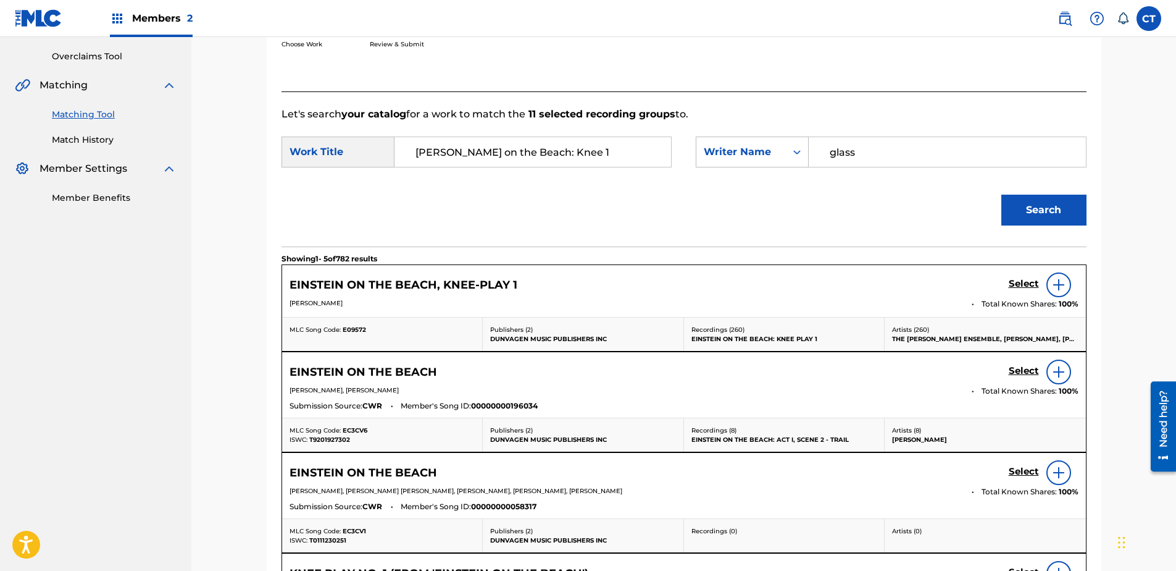
click at [1012, 282] on h5 "Select" at bounding box center [1024, 284] width 30 height 12
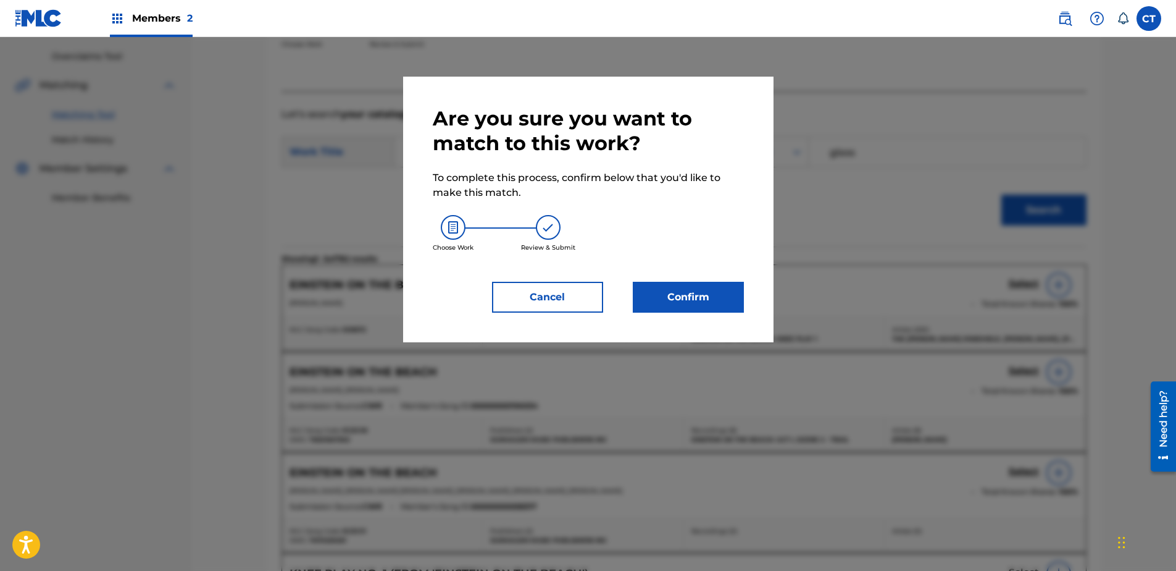
click at [693, 299] on button "Confirm" at bounding box center [688, 297] width 111 height 31
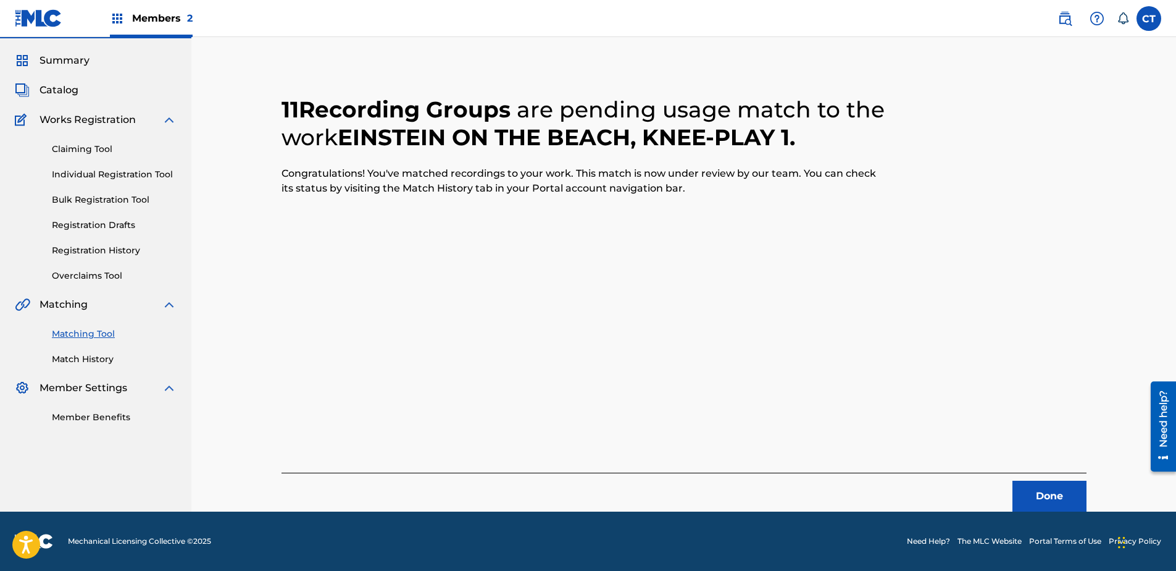
scroll to position [33, 0]
click at [1036, 490] on button "Done" at bounding box center [1050, 495] width 74 height 31
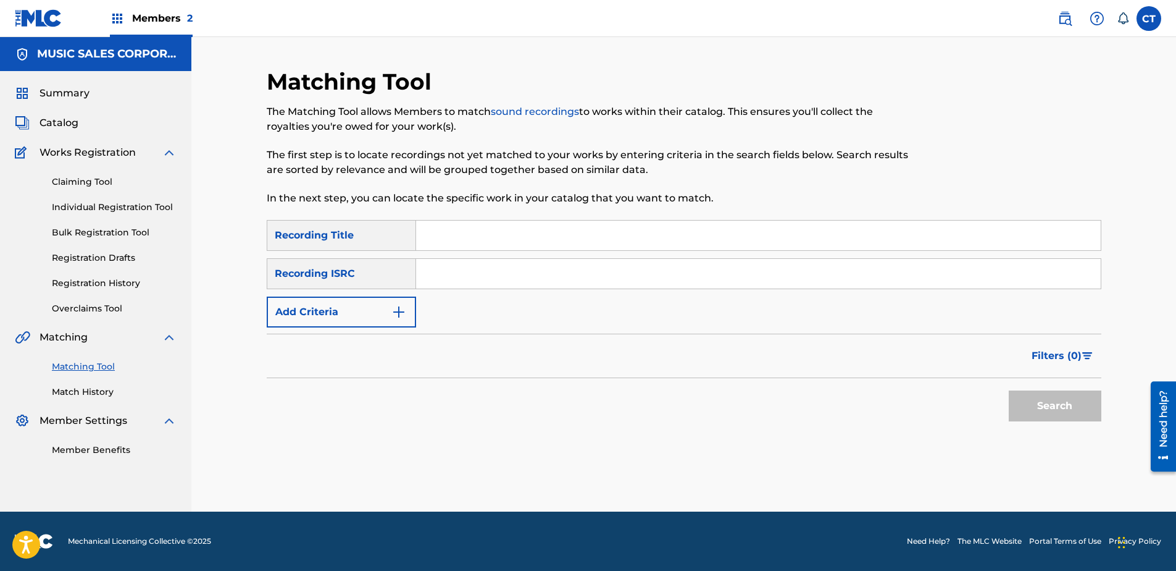
scroll to position [0, 0]
paste input "USSM10021913"
type input "USSM10021913"
click at [1065, 400] on button "Search" at bounding box center [1055, 405] width 93 height 31
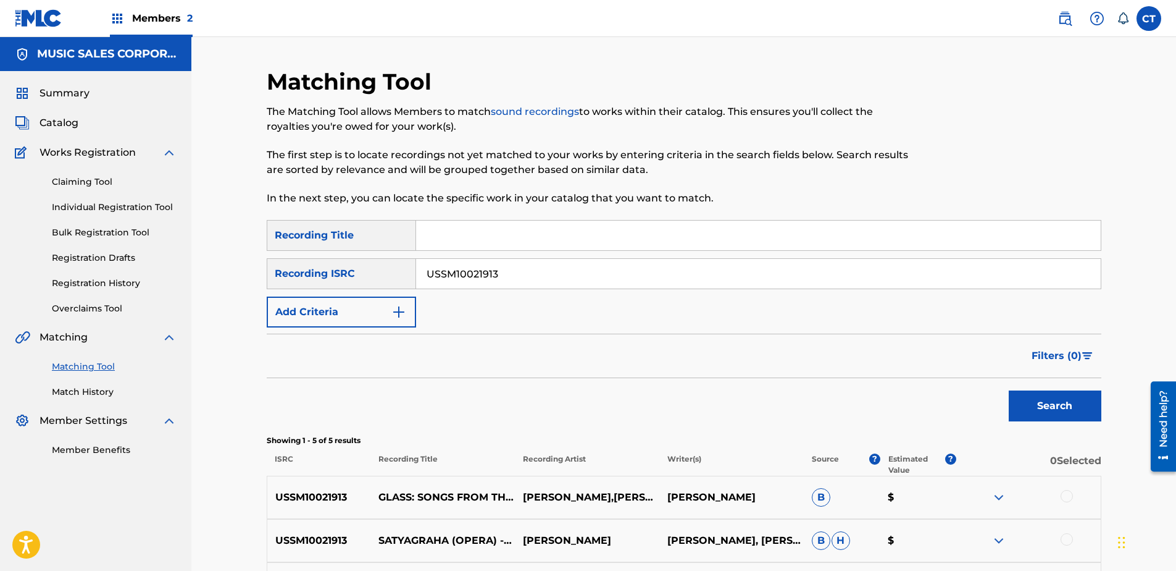
scroll to position [242, 0]
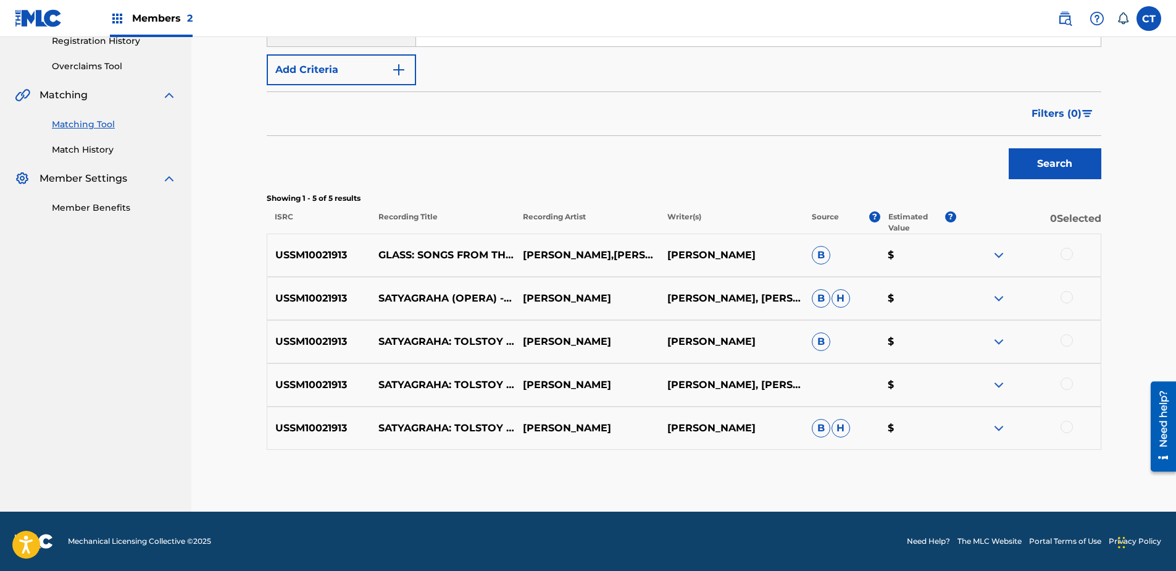
click at [1066, 253] on div at bounding box center [1067, 254] width 12 height 12
click at [1068, 301] on div at bounding box center [1067, 297] width 12 height 12
click at [1062, 341] on div at bounding box center [1067, 340] width 12 height 12
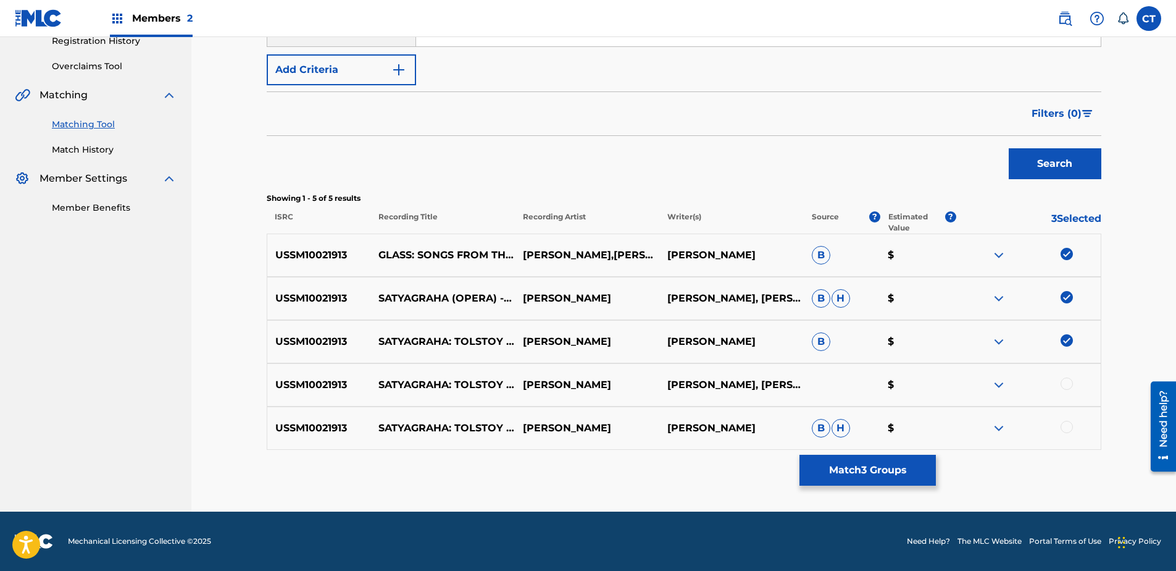
click at [1067, 388] on div at bounding box center [1067, 383] width 12 height 12
click at [1070, 424] on div at bounding box center [1067, 426] width 12 height 12
click at [885, 462] on button "Match 5 Groups" at bounding box center [868, 469] width 136 height 31
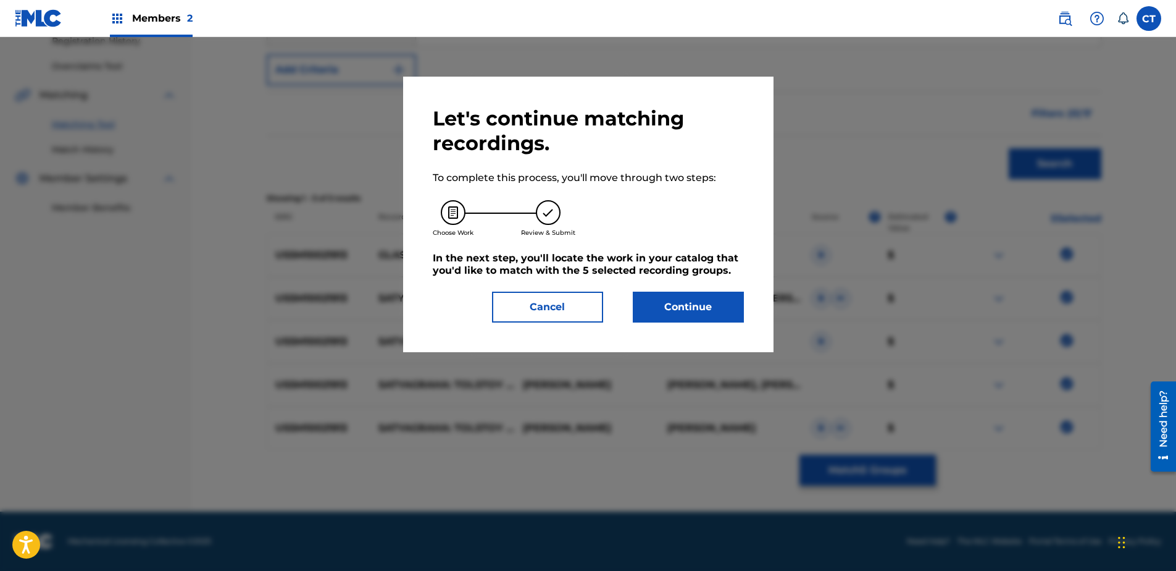
click at [671, 312] on button "Continue" at bounding box center [688, 306] width 111 height 31
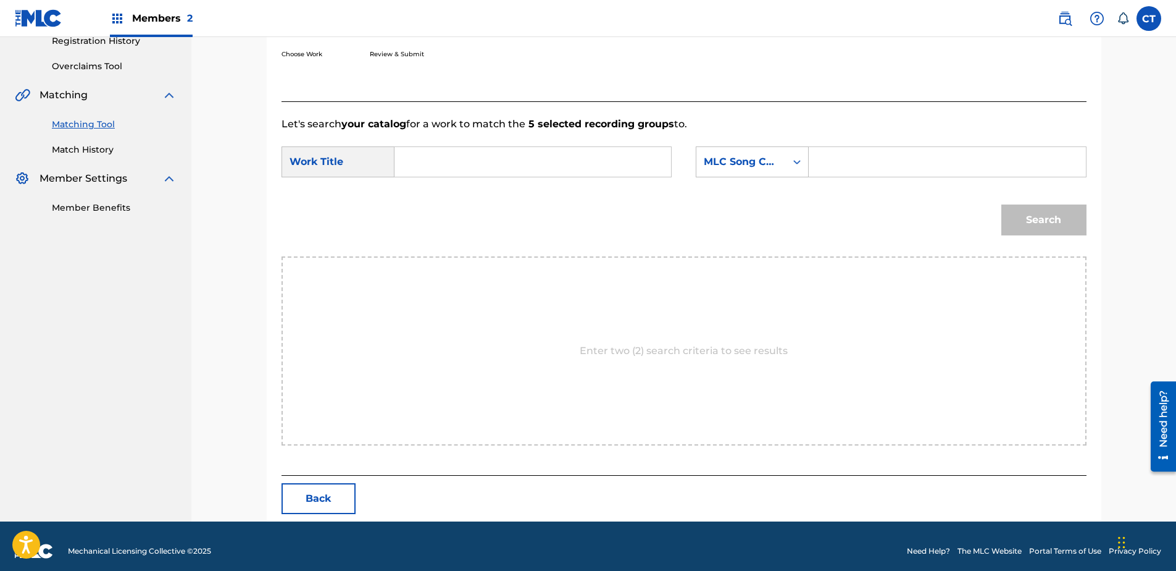
paste input "Satyagraha: [GEOGRAPHIC_DATA]"
type input "Satyagraha: [GEOGRAPHIC_DATA]"
click at [711, 165] on div "MLC Song Code" at bounding box center [741, 161] width 75 height 15
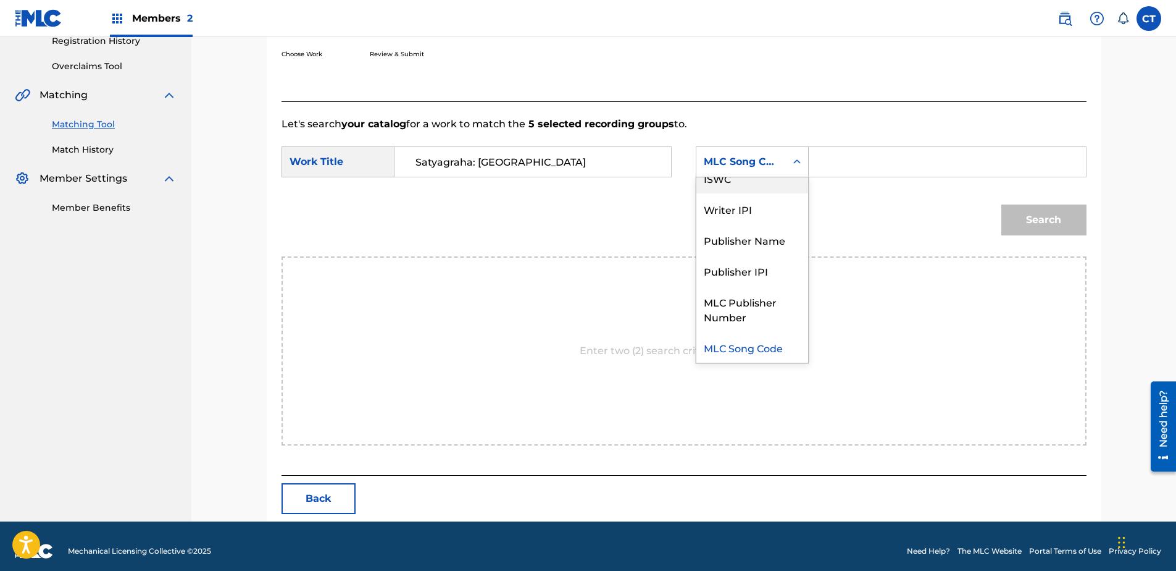
scroll to position [0, 0]
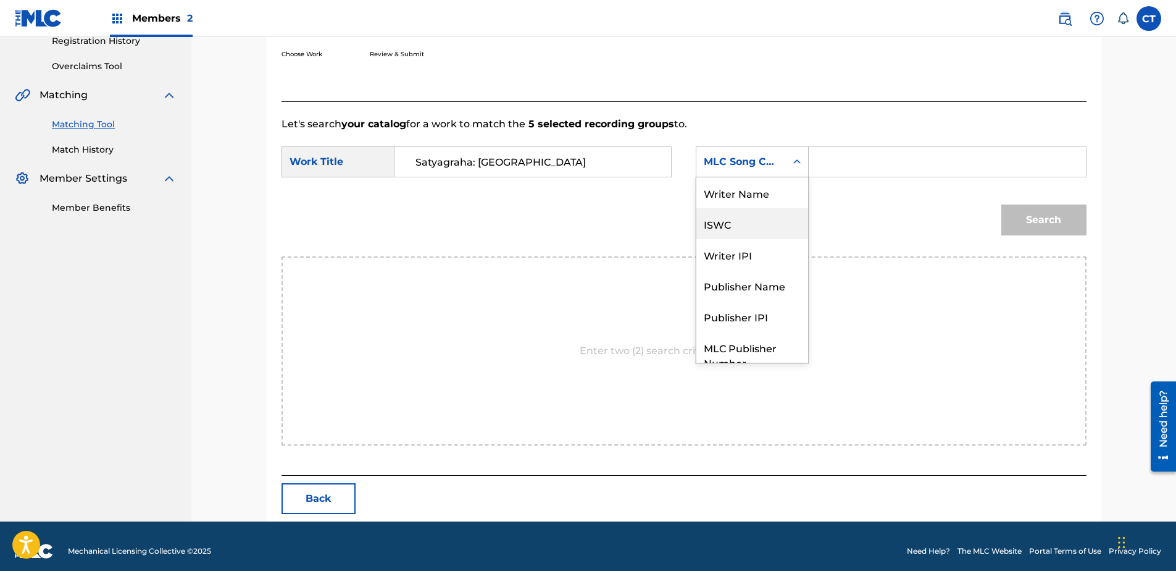
drag, startPoint x: 751, startPoint y: 201, endPoint x: 767, endPoint y: 197, distance: 17.2
click at [753, 201] on div "Writer Name" at bounding box center [752, 192] width 112 height 31
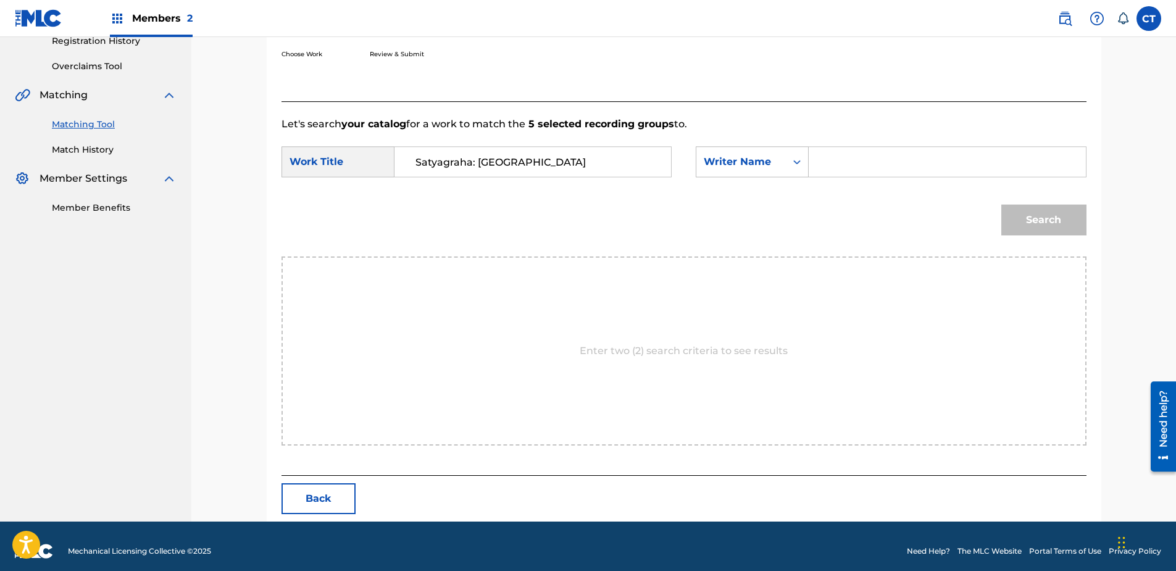
click at [887, 157] on input "Search Form" at bounding box center [947, 162] width 256 height 30
type input "glass"
click at [1032, 215] on button "Search" at bounding box center [1043, 219] width 85 height 31
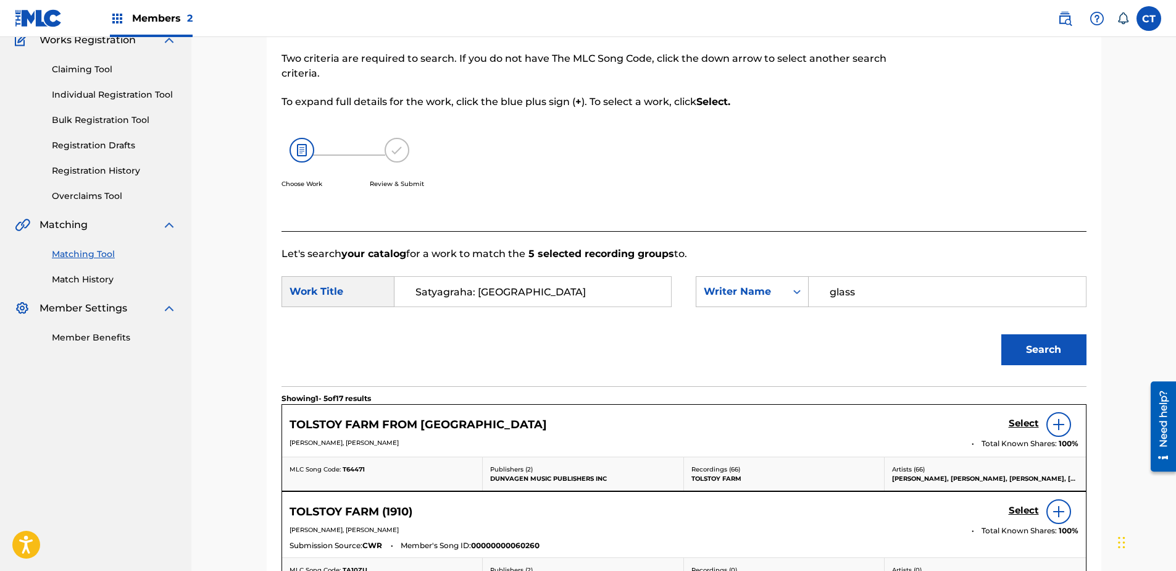
scroll to position [242, 0]
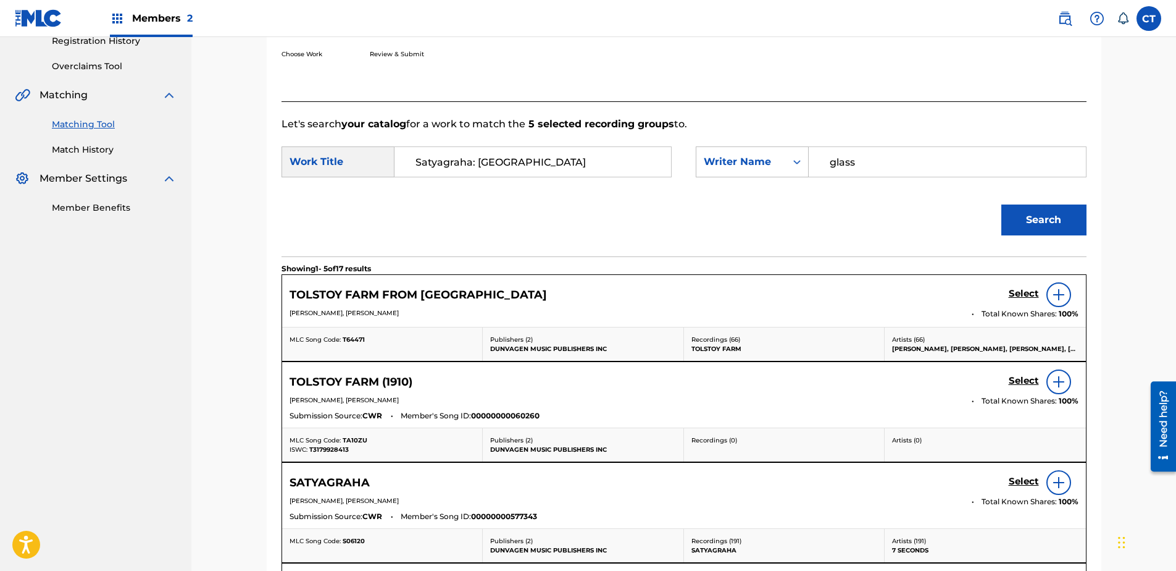
click at [1011, 293] on h5 "Select" at bounding box center [1024, 294] width 30 height 12
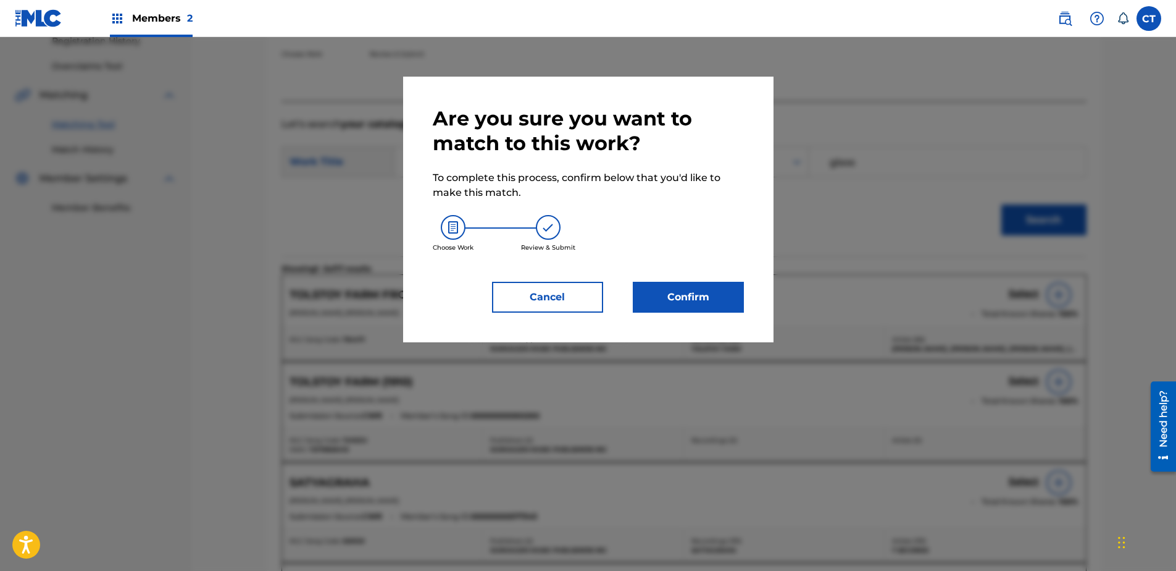
click at [658, 301] on button "Confirm" at bounding box center [688, 297] width 111 height 31
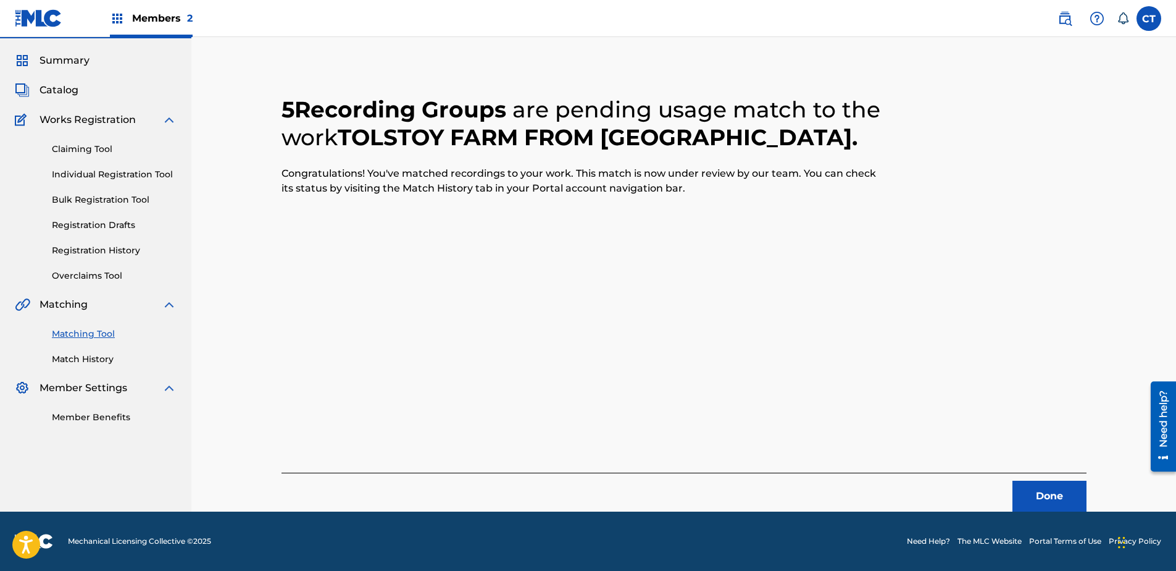
scroll to position [33, 0]
click at [1058, 503] on button "Done" at bounding box center [1050, 495] width 74 height 31
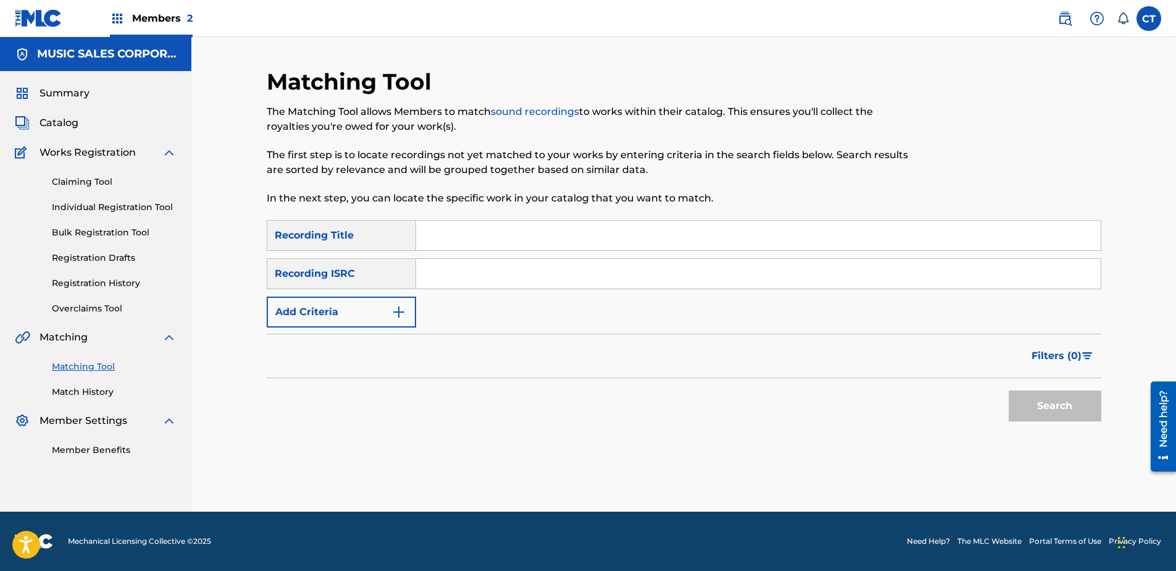
paste input "USSM10024758"
type input "USSM10024758"
click at [1071, 396] on button "Search" at bounding box center [1055, 405] width 93 height 31
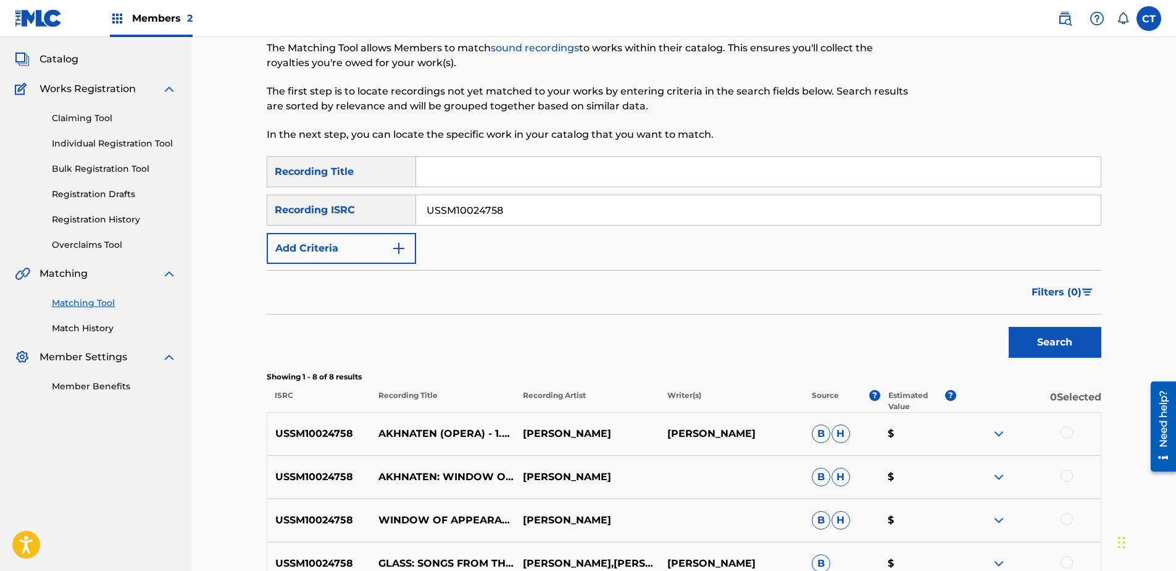
scroll to position [123, 0]
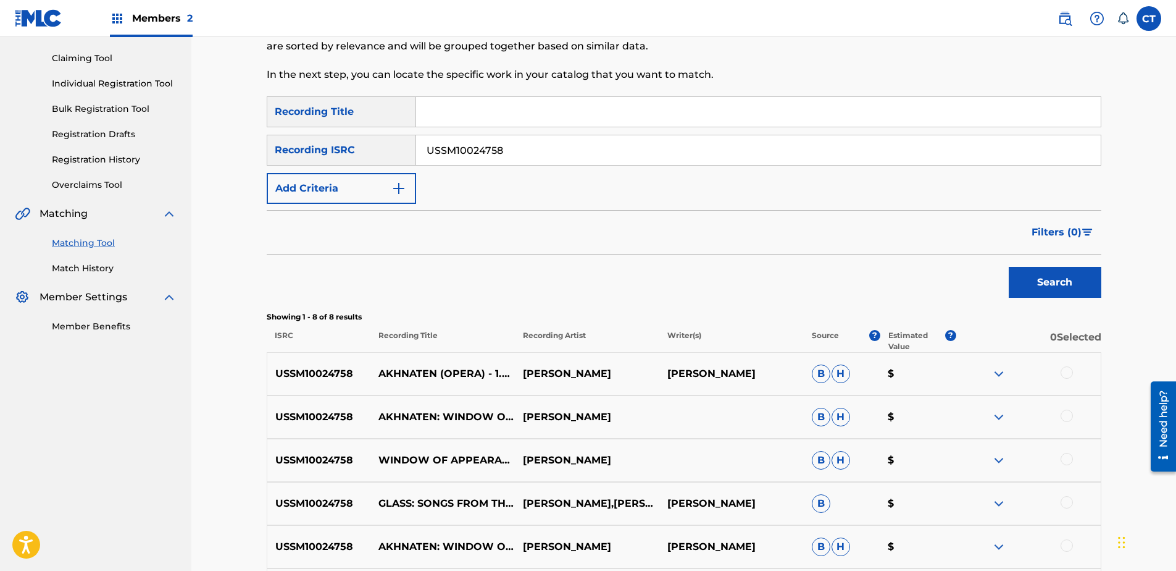
click at [1061, 370] on div at bounding box center [1067, 372] width 12 height 12
click at [1065, 417] on div at bounding box center [1067, 415] width 12 height 12
click at [1069, 463] on div at bounding box center [1067, 459] width 12 height 12
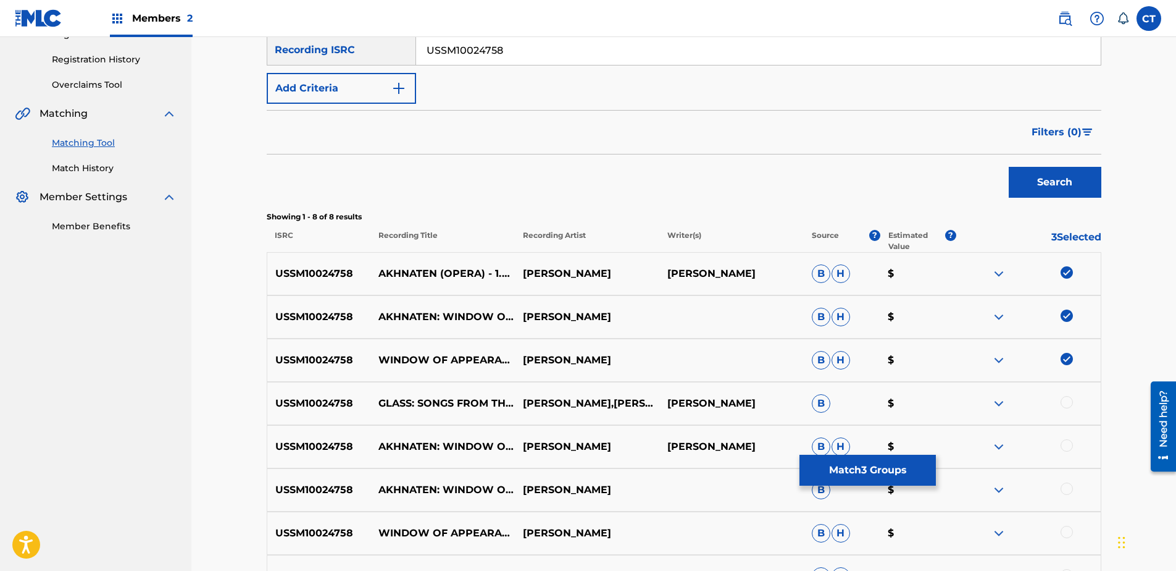
scroll to position [370, 0]
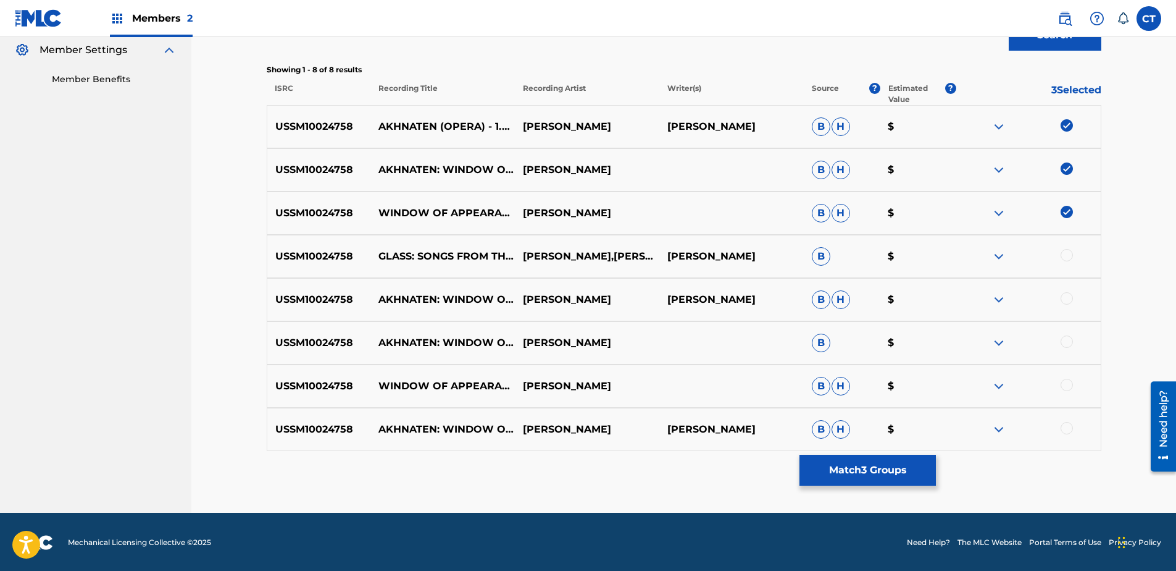
click at [1061, 246] on div "USSM10024758 GLASS: SONGS FROM THE TRILOGY [PERSON_NAME],[PERSON_NAME],[PERSON_…" at bounding box center [684, 256] width 835 height 43
click at [1063, 254] on div at bounding box center [1067, 255] width 12 height 12
click at [1066, 299] on div at bounding box center [1067, 298] width 12 height 12
click at [1069, 338] on div at bounding box center [1067, 341] width 12 height 12
click at [1072, 385] on div at bounding box center [1067, 384] width 12 height 12
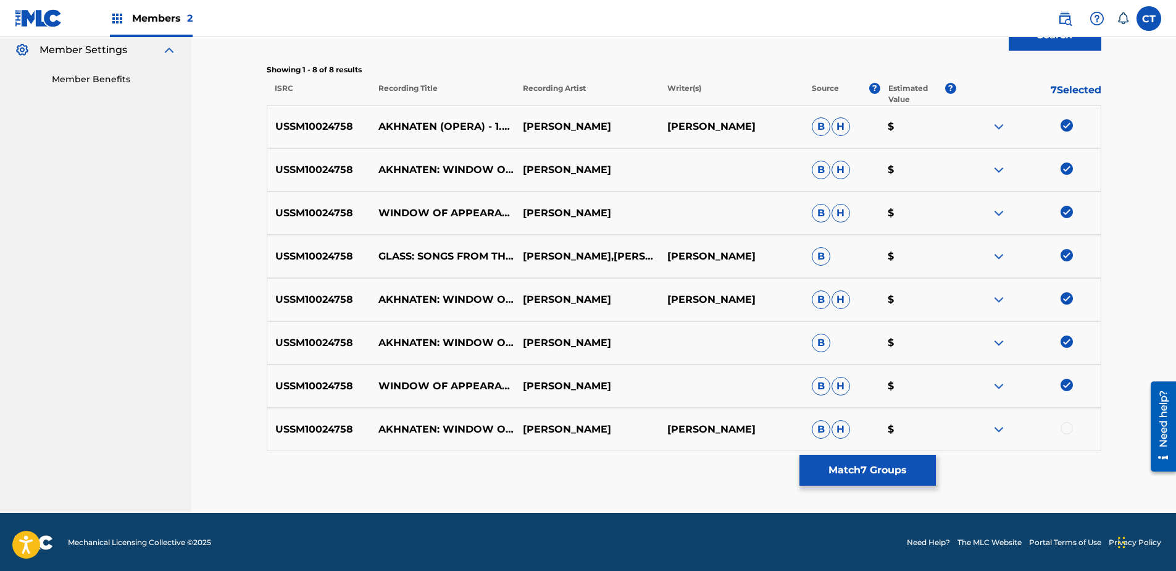
click at [1067, 429] on div at bounding box center [1067, 428] width 12 height 12
click at [893, 469] on button "Match 8 Groups" at bounding box center [868, 469] width 136 height 31
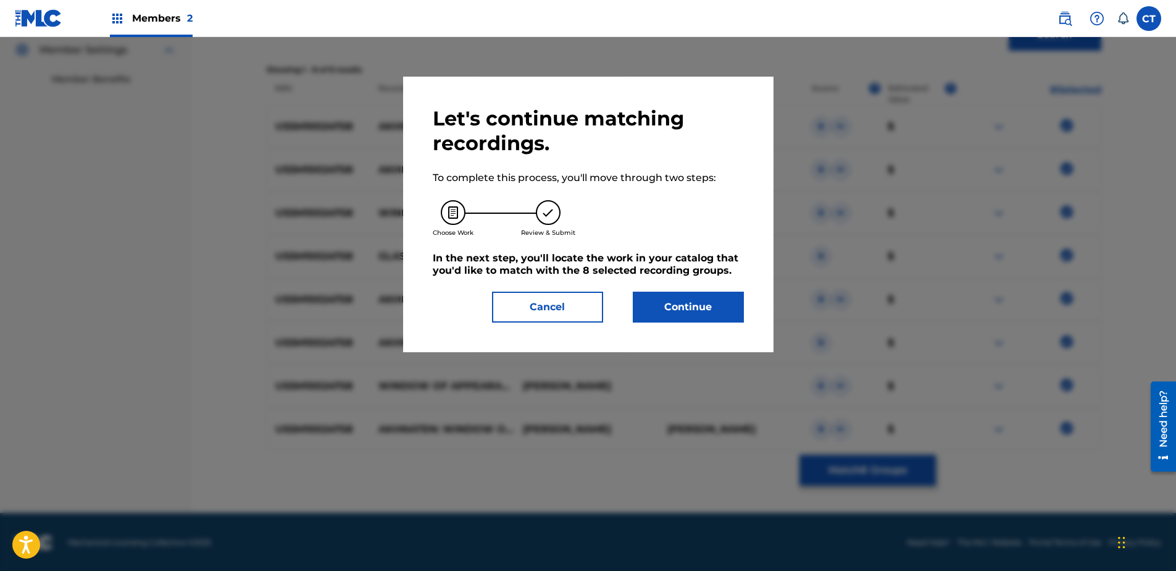
click at [713, 322] on button "Continue" at bounding box center [688, 306] width 111 height 31
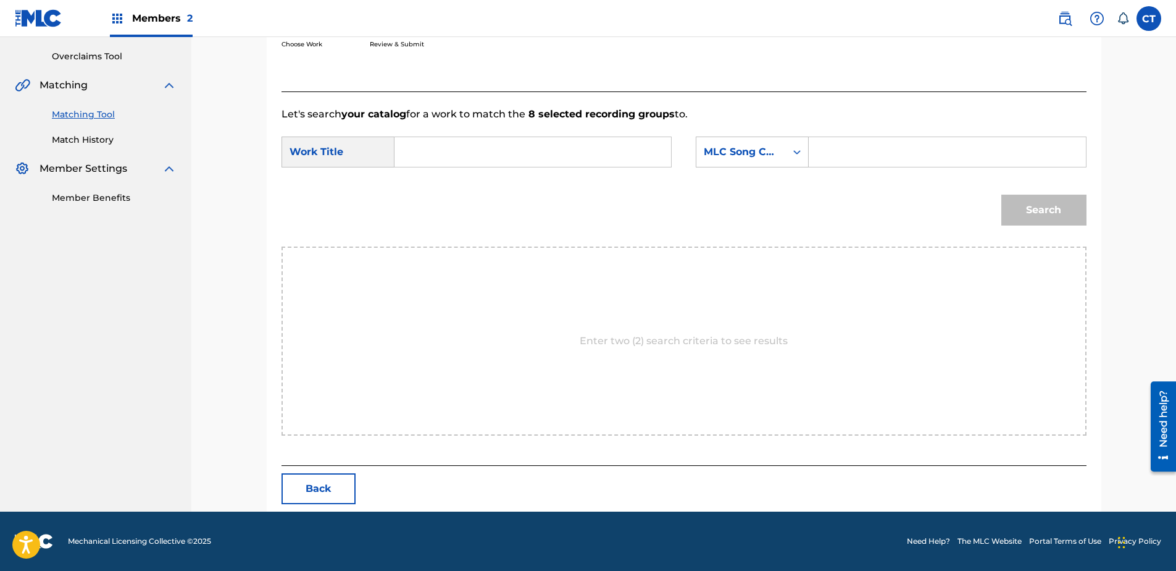
paste input "Akhnaten: Window of Appearances"
type input "Akhnaten: Window of Appearances"
click at [692, 166] on div "SearchWithCriteriac7ac8dfc-d2c0-4724-a61f-7cfda6a3389e Work Title Akhnaten: Win…" at bounding box center [684, 155] width 805 height 38
click at [737, 168] on div "SearchWithCriteriac7ac8dfc-d2c0-4724-a61f-7cfda6a3389e Work Title Akhnaten: Win…" at bounding box center [684, 155] width 805 height 38
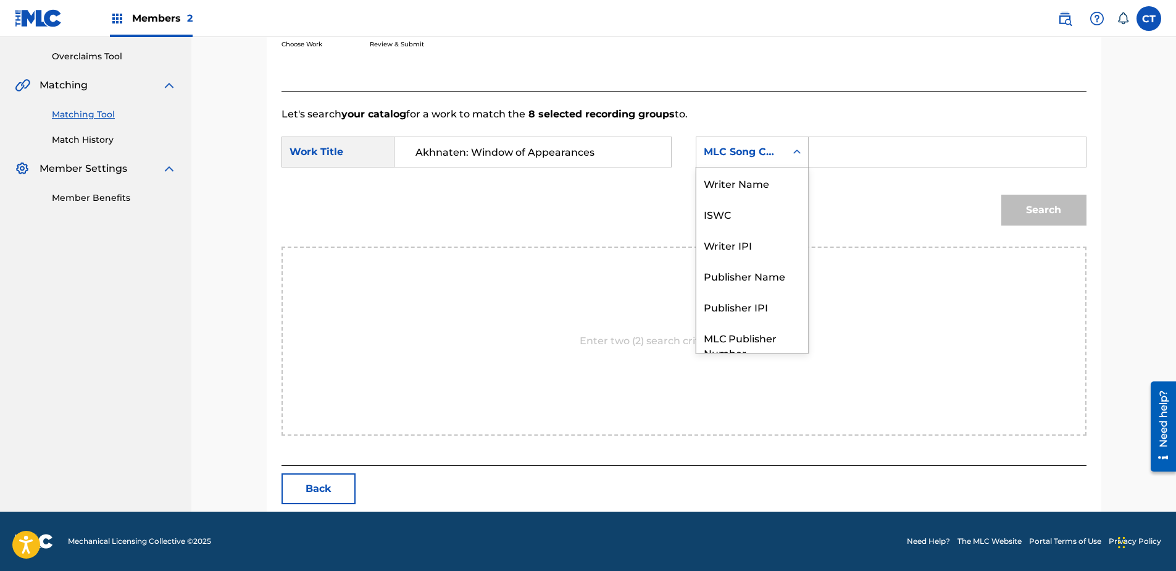
click at [738, 161] on div "MLC Song Code" at bounding box center [741, 151] width 90 height 23
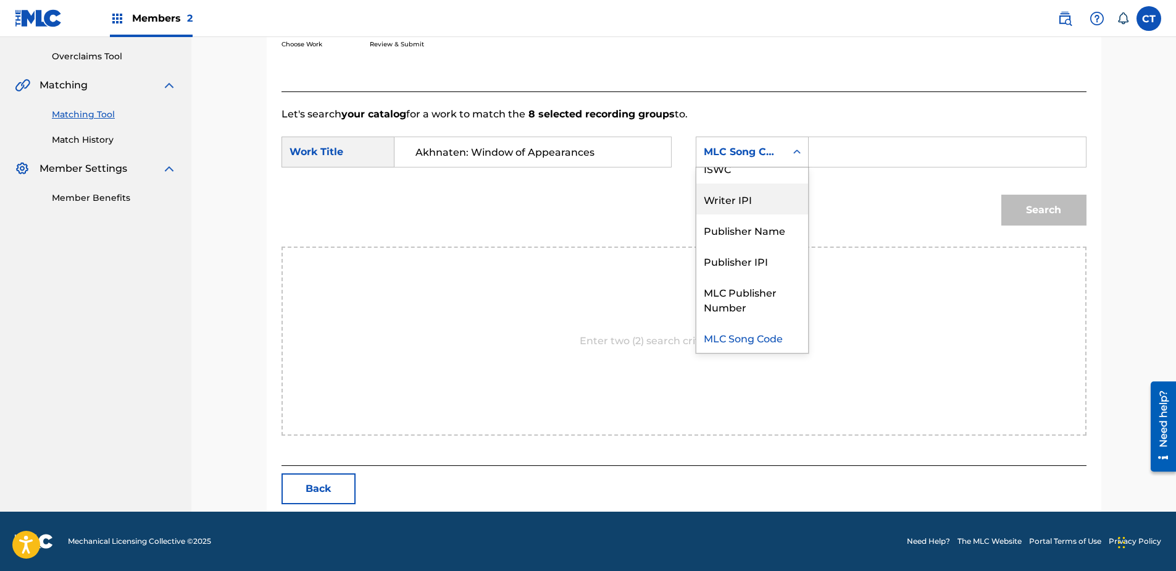
scroll to position [0, 0]
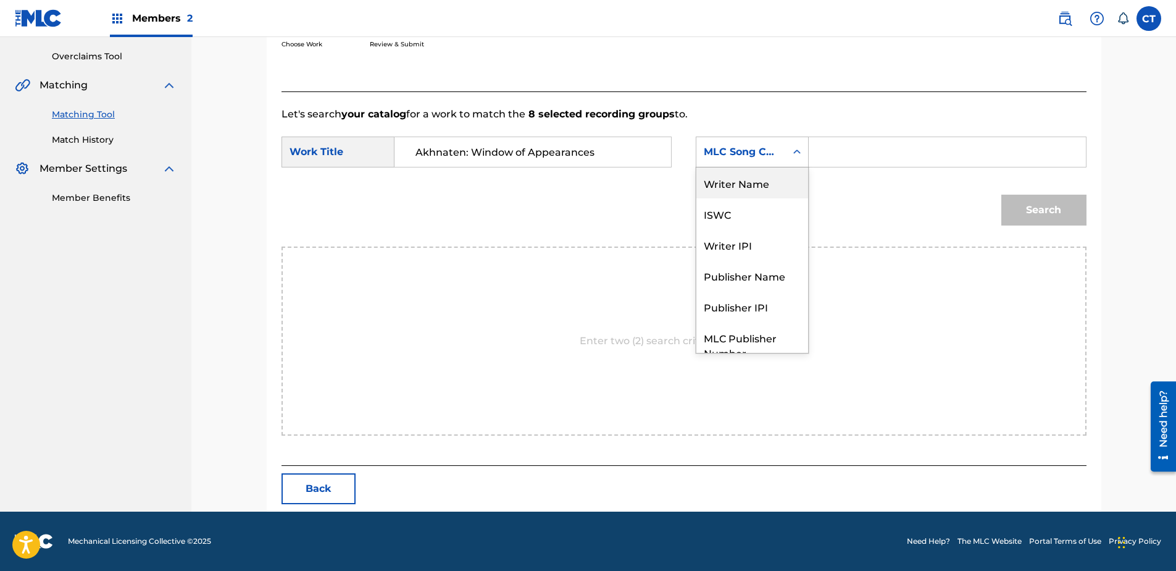
click at [743, 182] on div "Writer Name" at bounding box center [752, 182] width 112 height 31
click at [840, 151] on input "Search Form" at bounding box center [947, 152] width 256 height 30
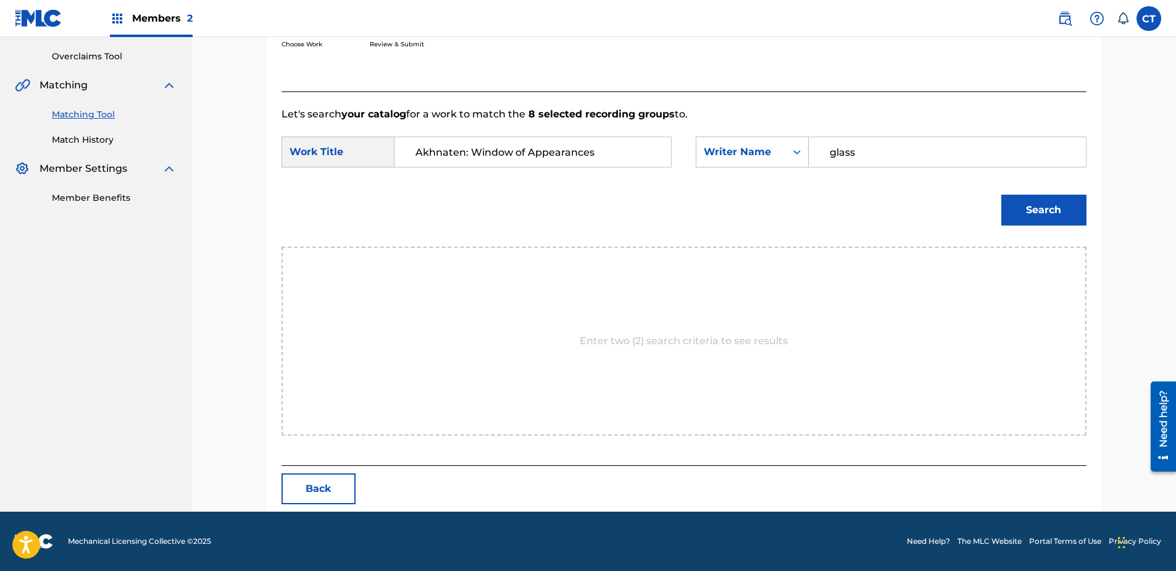
type input "glass"
click at [1001, 194] on button "Search" at bounding box center [1043, 209] width 85 height 31
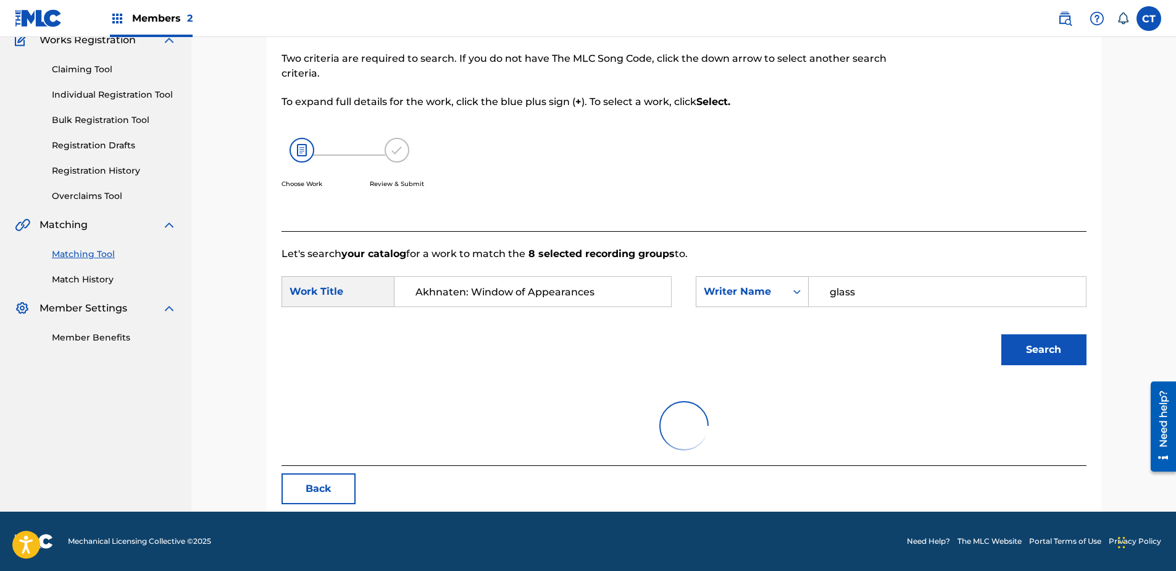
scroll to position [252, 0]
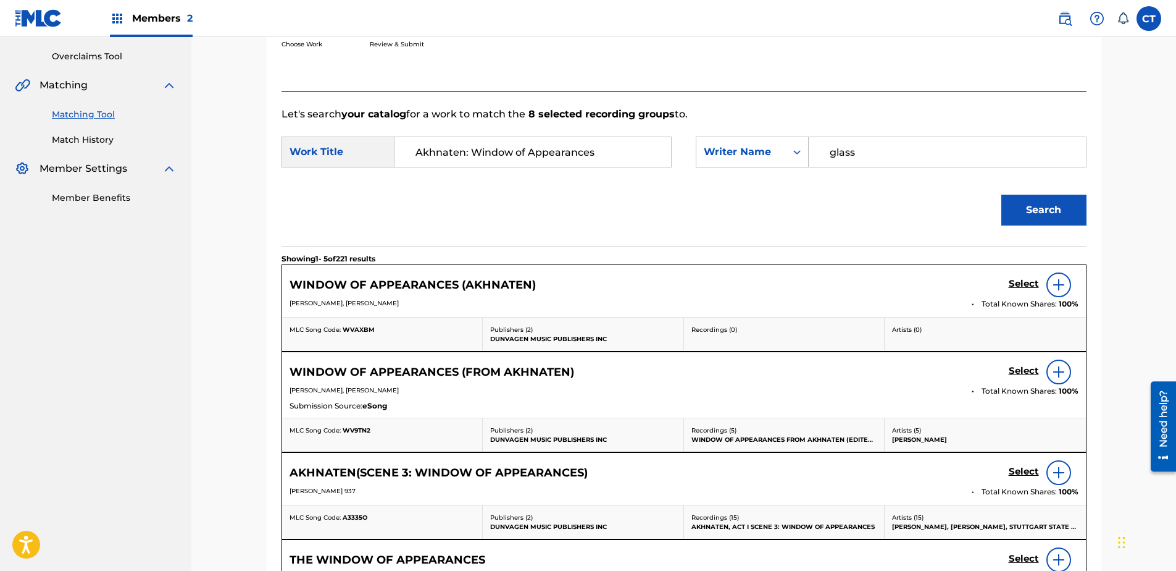
click at [1020, 284] on h5 "Select" at bounding box center [1024, 284] width 30 height 12
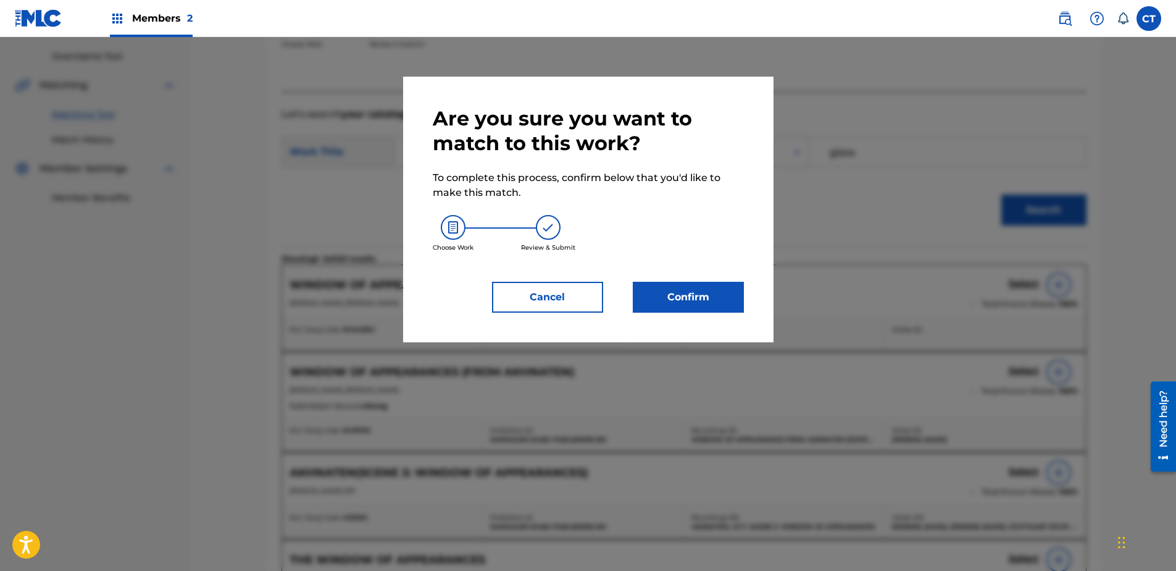
click at [674, 308] on button "Confirm" at bounding box center [688, 297] width 111 height 31
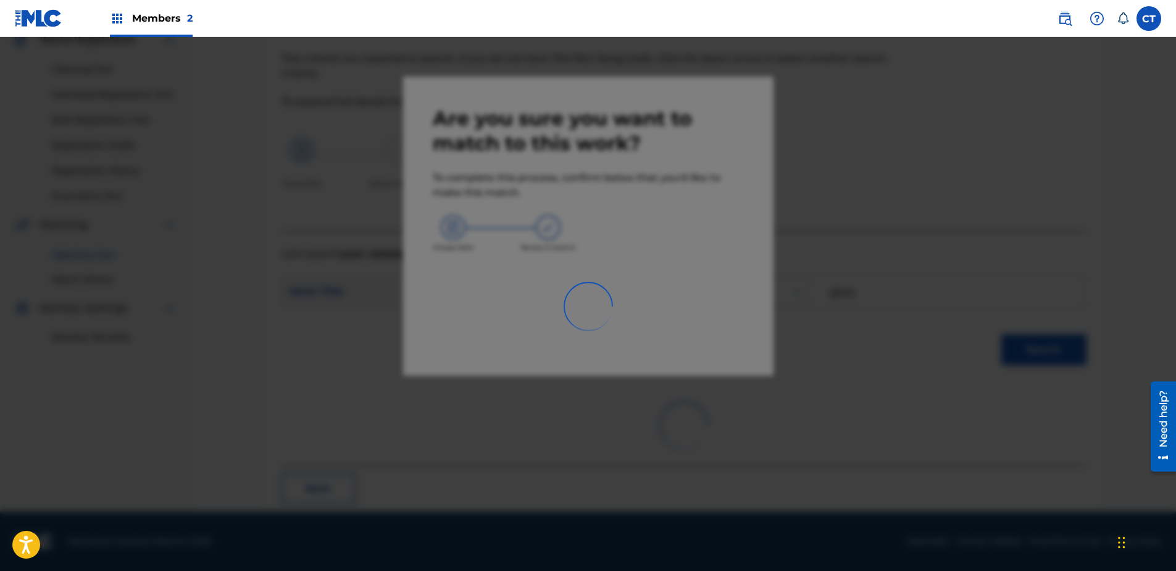
scroll to position [33, 0]
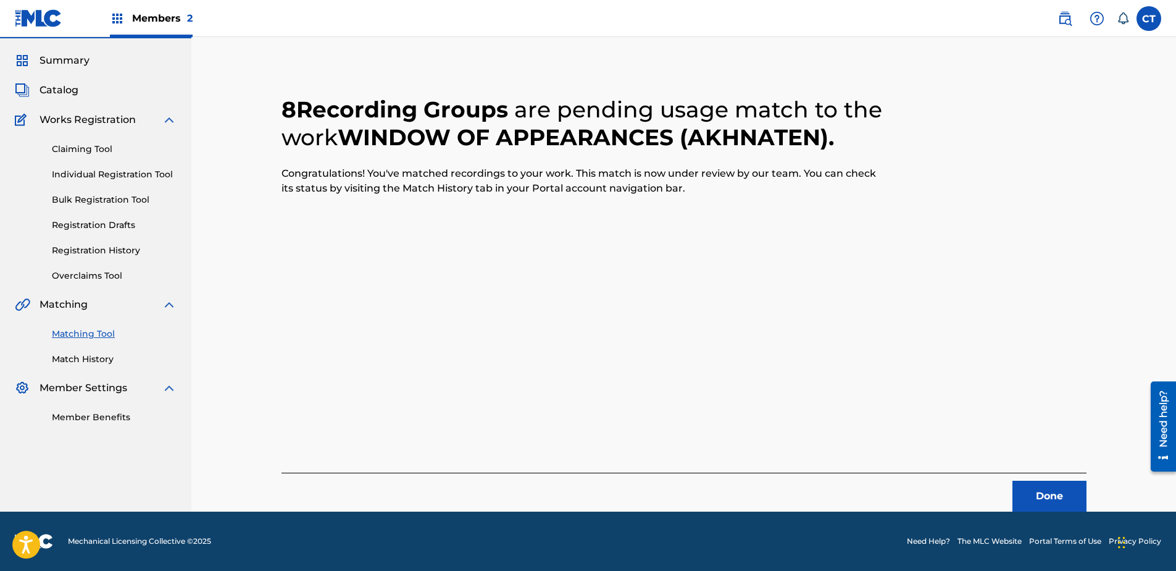
click at [1045, 485] on button "Done" at bounding box center [1050, 495] width 74 height 31
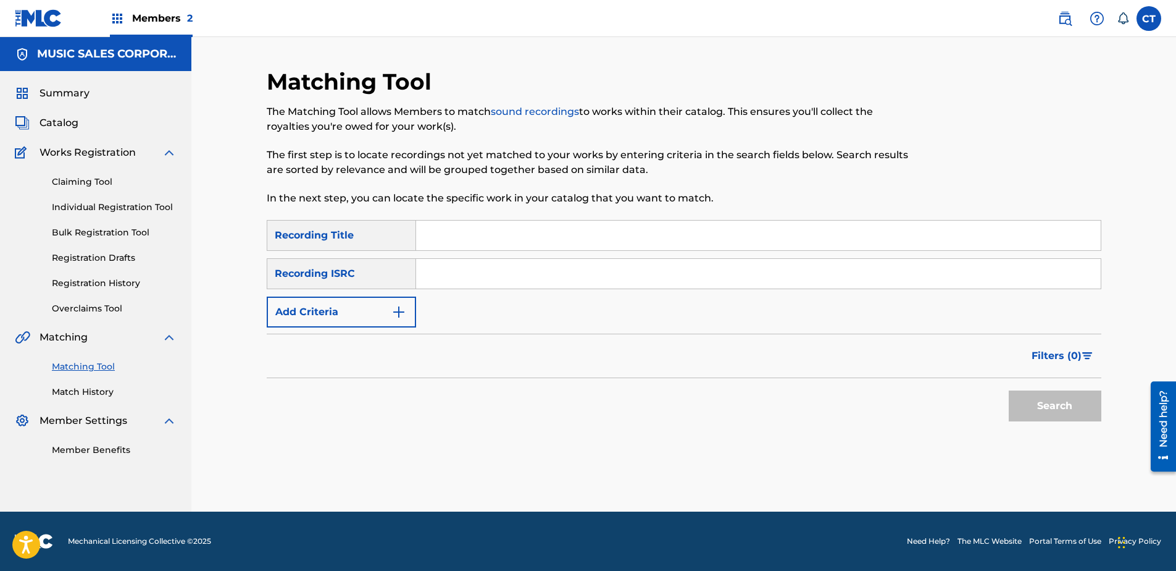
paste input "USSM10021914"
type input "USSM10021914"
click at [1076, 408] on button "Search" at bounding box center [1055, 405] width 93 height 31
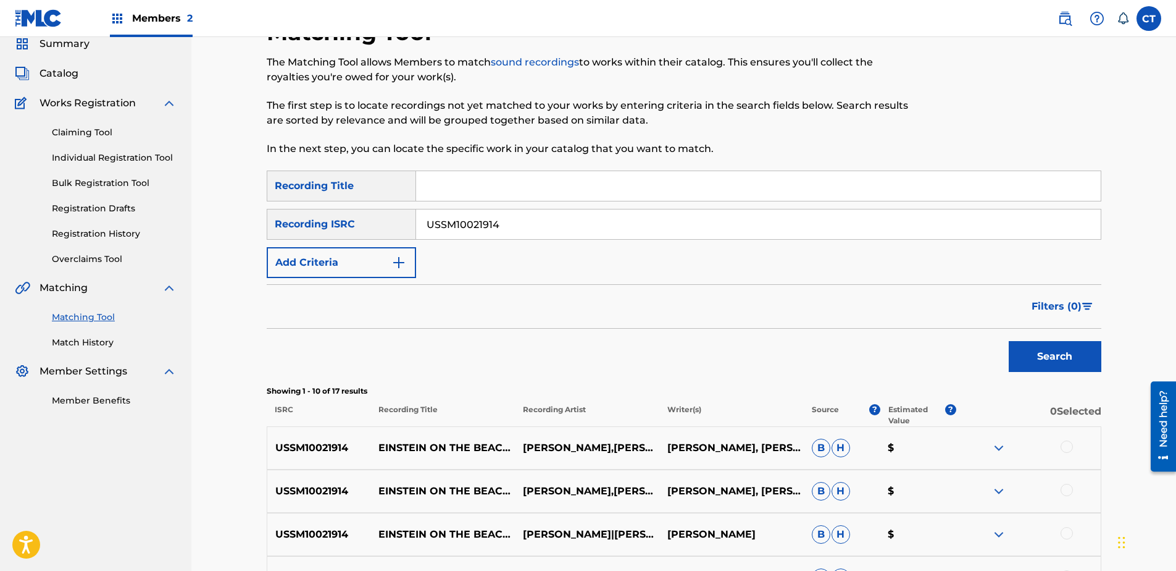
scroll to position [123, 0]
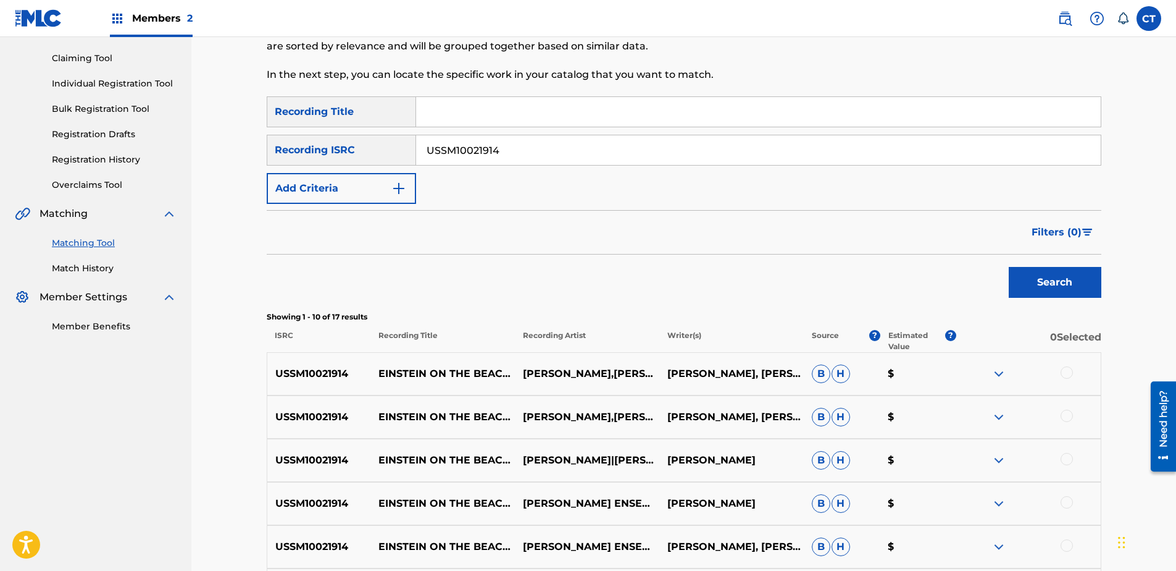
click at [1069, 372] on div at bounding box center [1067, 372] width 12 height 12
click at [1063, 413] on div at bounding box center [1067, 415] width 12 height 12
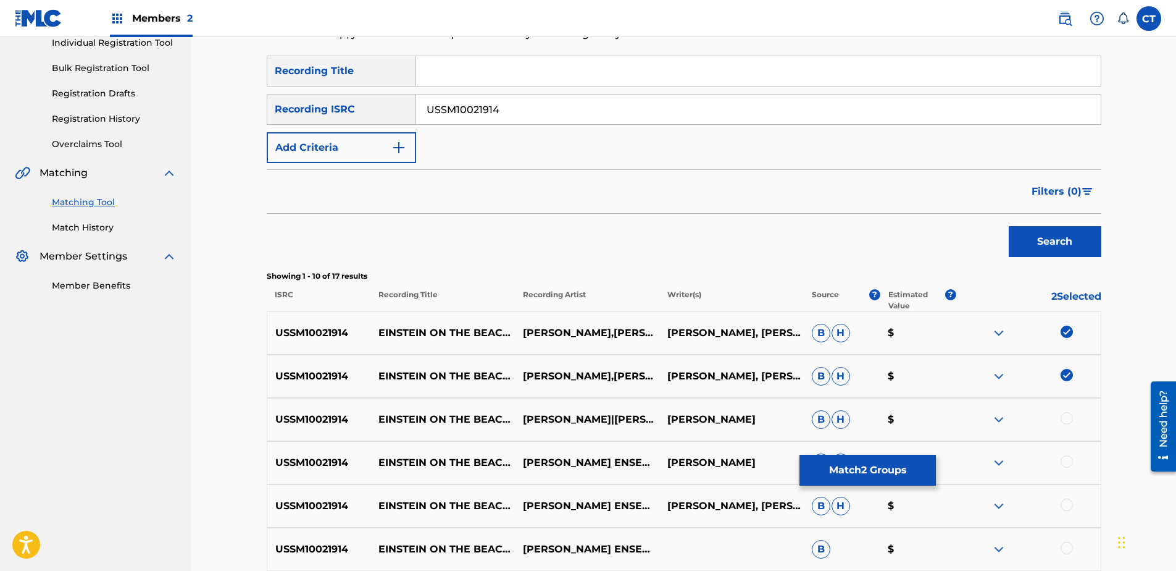
scroll to position [247, 0]
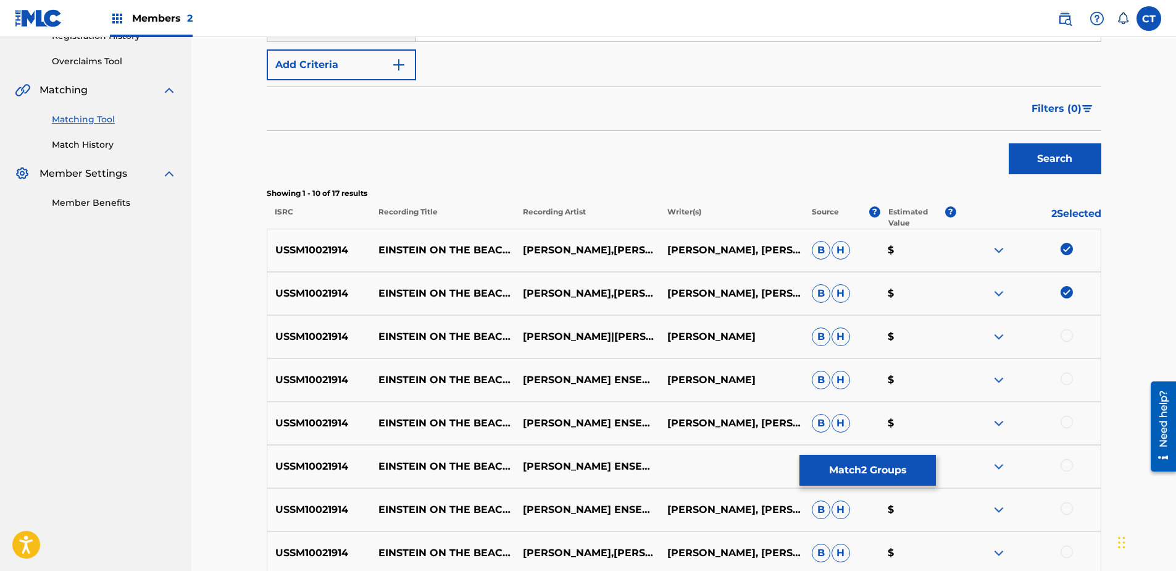
click at [1081, 339] on div at bounding box center [1028, 336] width 144 height 15
click at [1071, 337] on div at bounding box center [1067, 335] width 12 height 12
click at [1070, 379] on div at bounding box center [1067, 378] width 12 height 12
drag, startPoint x: 1066, startPoint y: 412, endPoint x: 1066, endPoint y: 419, distance: 6.8
click at [1066, 419] on div "USSM10021914 [PERSON_NAME] ON THE BEACH: BED [PERSON_NAME] ENSEMBLE [PERSON_NAM…" at bounding box center [684, 422] width 835 height 43
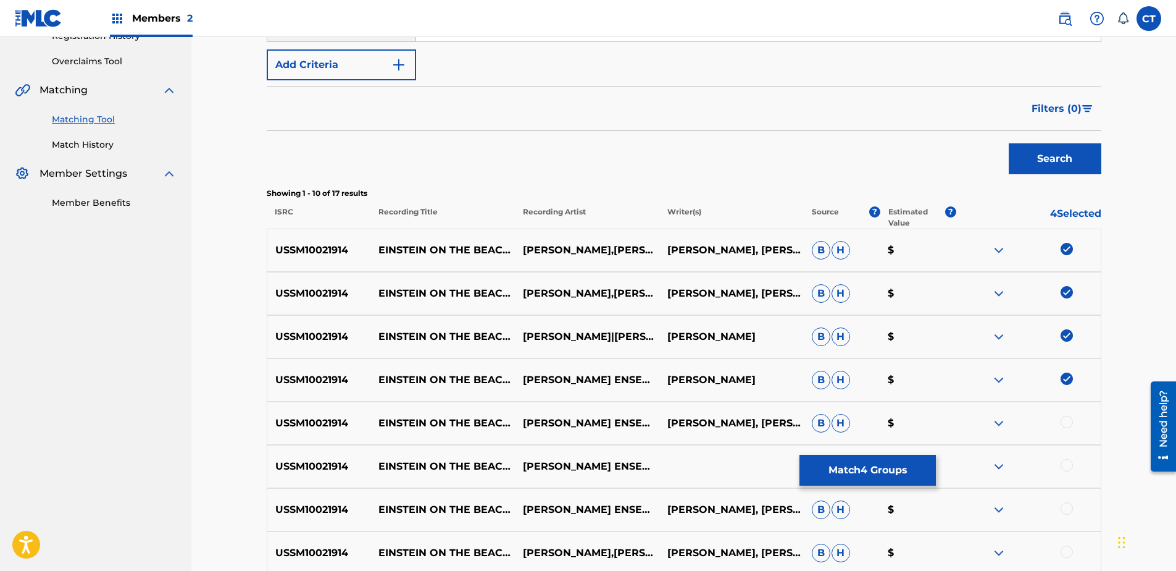
click at [1067, 422] on div at bounding box center [1067, 422] width 12 height 12
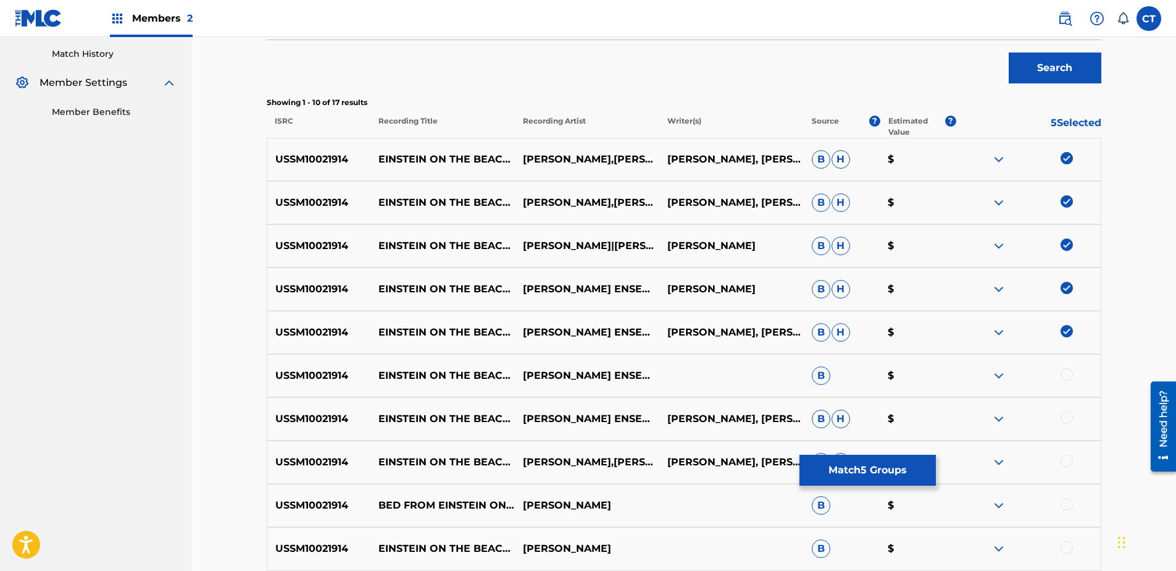
scroll to position [489, 0]
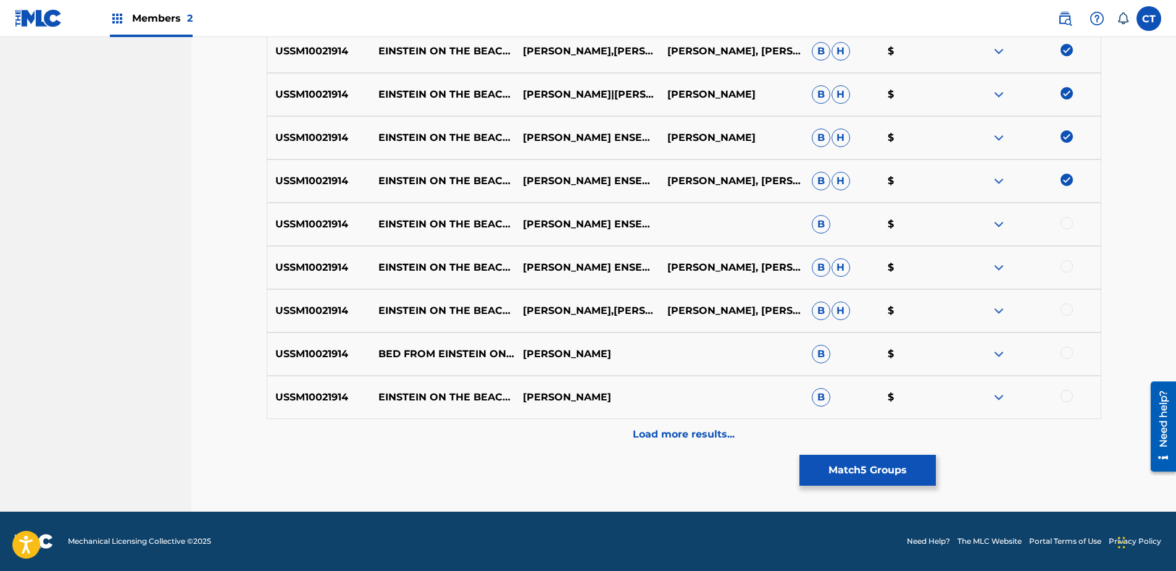
click at [1064, 223] on div at bounding box center [1067, 223] width 12 height 12
click at [1064, 270] on div at bounding box center [1067, 266] width 12 height 12
click at [1068, 306] on div at bounding box center [1067, 309] width 12 height 12
click at [1066, 350] on div at bounding box center [1067, 352] width 12 height 12
click at [1065, 396] on div at bounding box center [1067, 396] width 12 height 12
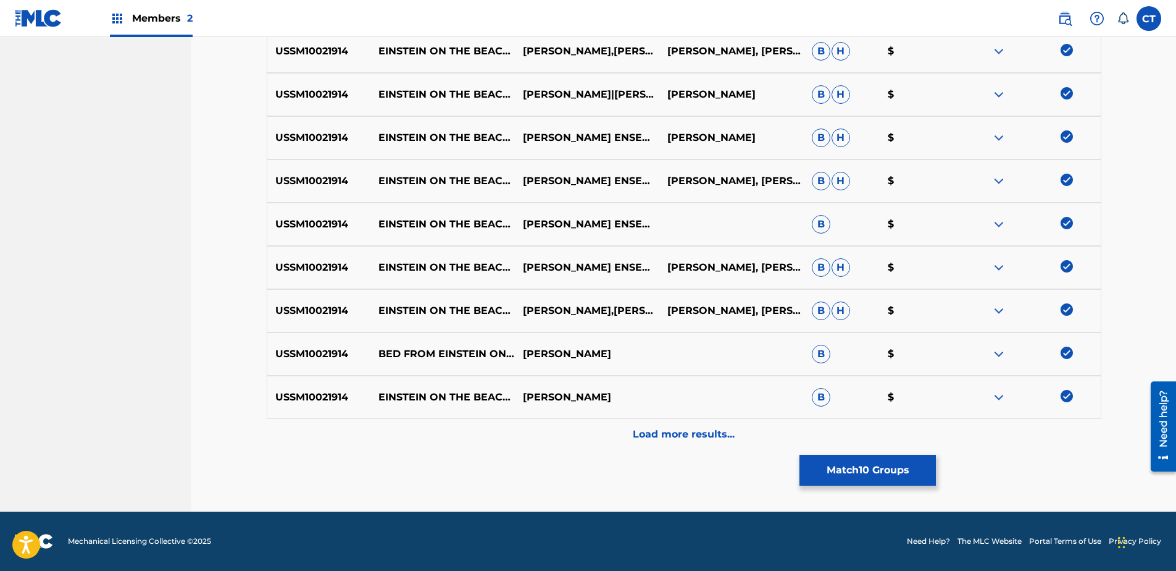
click at [1065, 424] on div "Load more results..." at bounding box center [684, 434] width 835 height 31
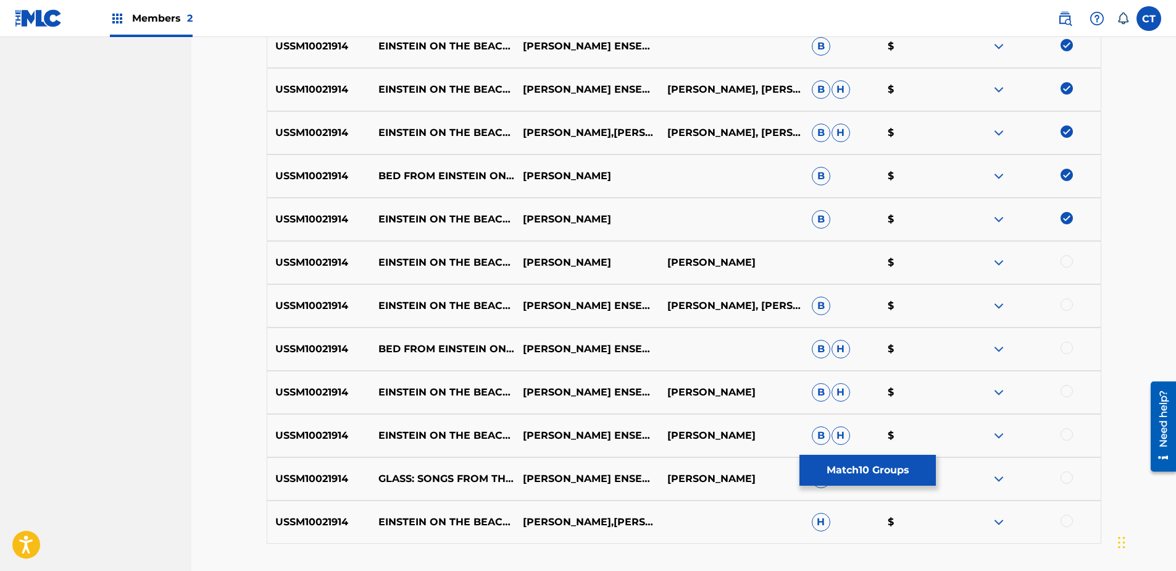
scroll to position [674, 0]
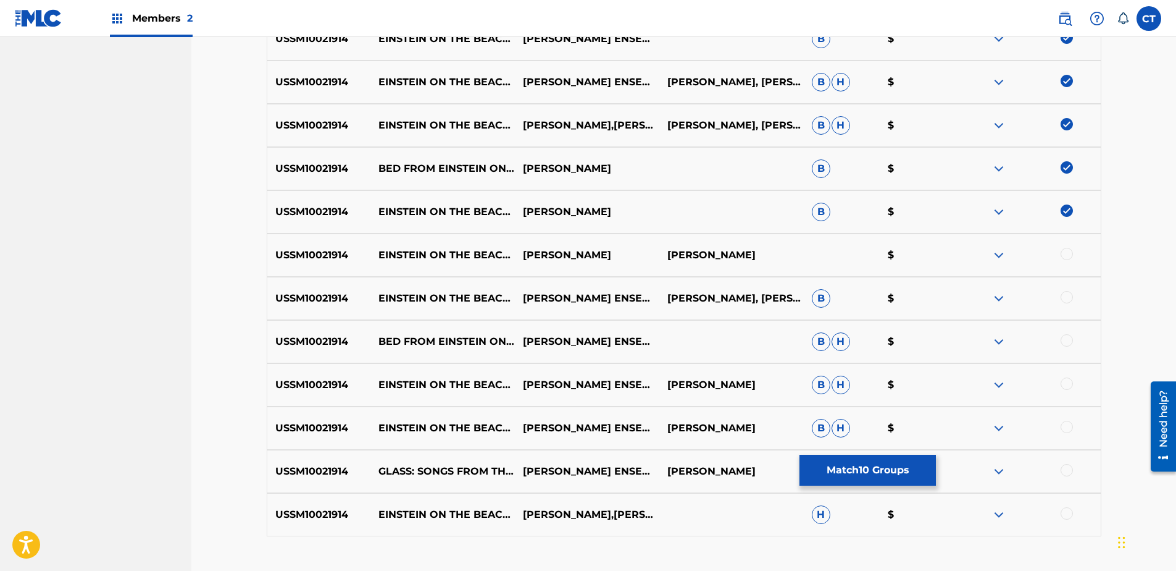
click at [1068, 257] on div at bounding box center [1067, 254] width 12 height 12
click at [1071, 309] on div "USSM10021914 [PERSON_NAME] ON THE BEACH: BED [PERSON_NAME] ENSEMBLE [PERSON_NAM…" at bounding box center [684, 298] width 835 height 43
click at [1067, 298] on div at bounding box center [1067, 297] width 12 height 12
drag, startPoint x: 1068, startPoint y: 338, endPoint x: 1069, endPoint y: 372, distance: 34.0
click at [1068, 339] on div at bounding box center [1067, 340] width 12 height 12
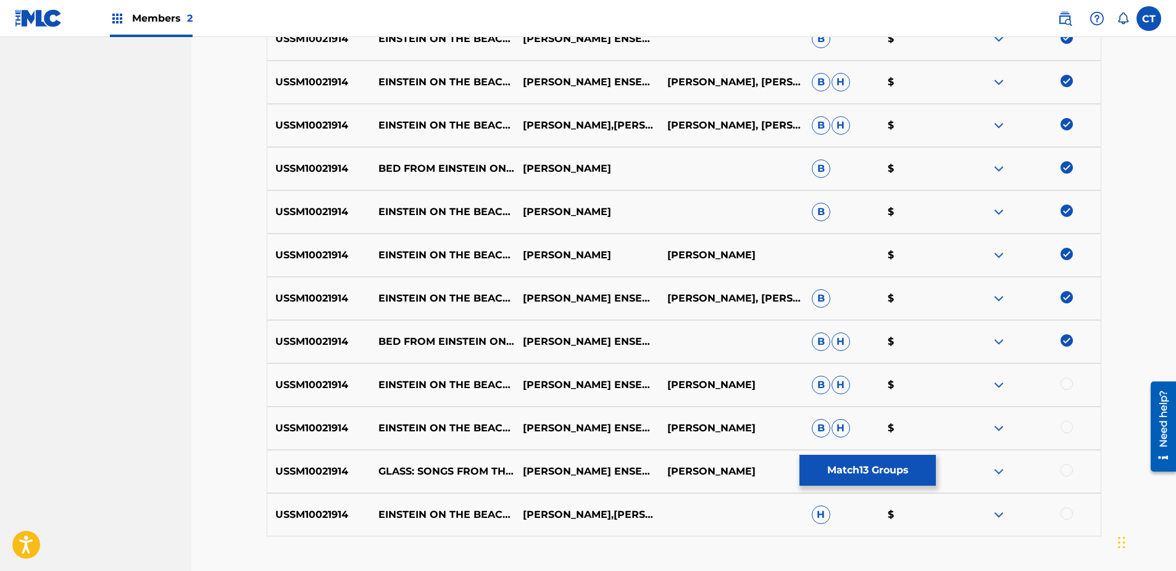
click at [1069, 382] on div at bounding box center [1067, 383] width 12 height 12
drag, startPoint x: 1066, startPoint y: 426, endPoint x: 1069, endPoint y: 459, distance: 32.9
click at [1067, 429] on div at bounding box center [1067, 426] width 12 height 12
click at [1069, 467] on div at bounding box center [1067, 470] width 12 height 12
click at [1064, 516] on div at bounding box center [1067, 513] width 12 height 12
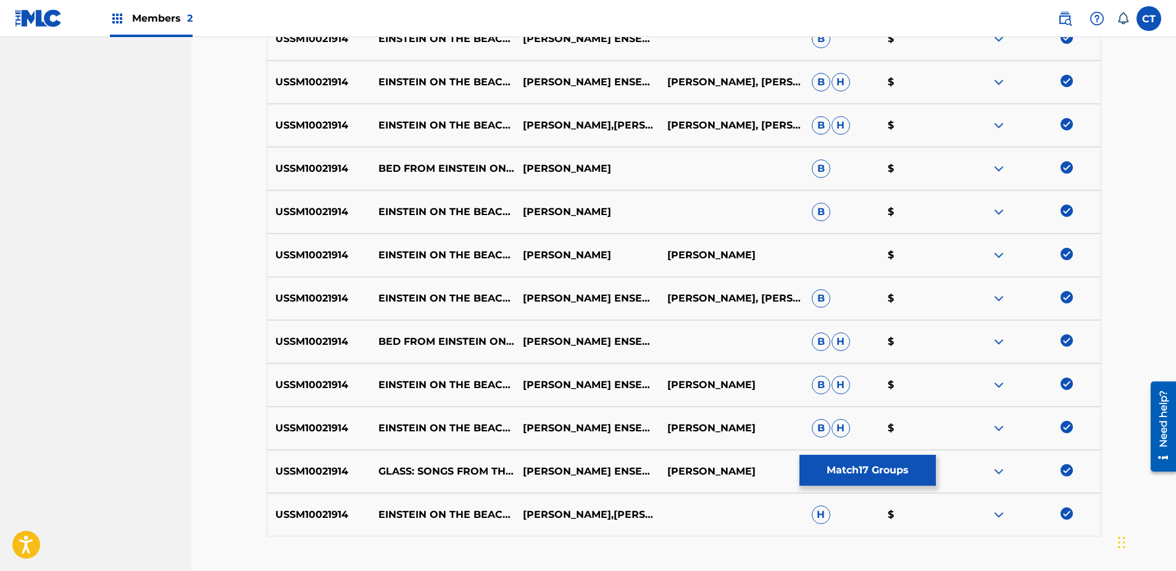
click at [870, 460] on button "Match 17 Groups" at bounding box center [868, 469] width 136 height 31
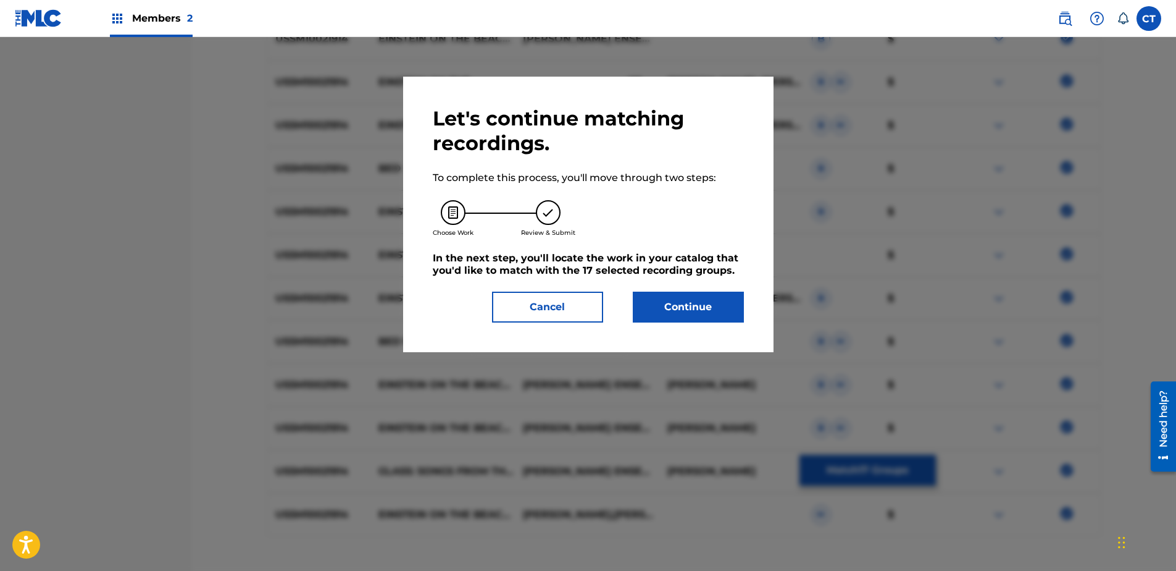
click at [679, 302] on button "Continue" at bounding box center [688, 306] width 111 height 31
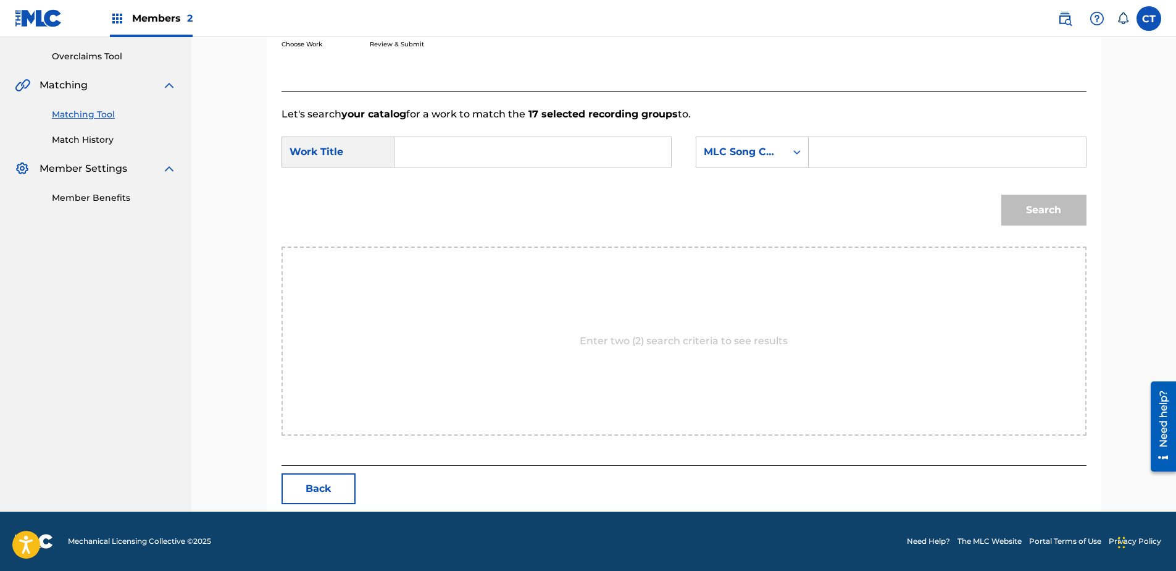
scroll to position [252, 0]
paste input "Einstein on the Beach: Bed"
type input "Einstein on the Beach: Bed"
click at [775, 157] on div "MLC Song Code" at bounding box center [741, 151] width 75 height 15
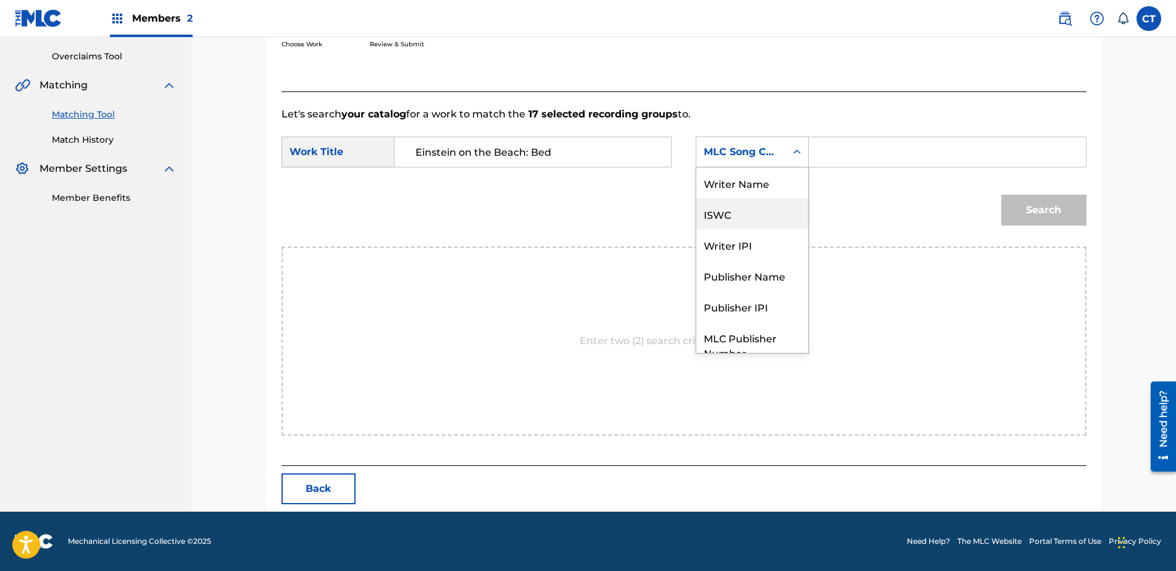
scroll to position [0, 0]
click at [779, 186] on div "Writer Name" at bounding box center [752, 182] width 112 height 31
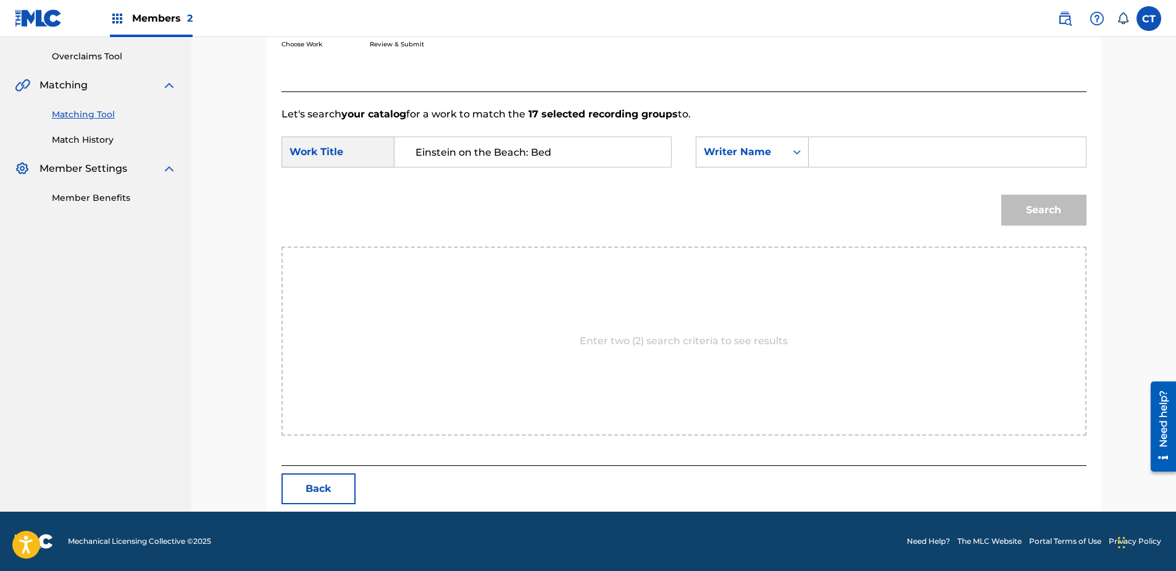
click at [824, 163] on input "Search Form" at bounding box center [947, 152] width 256 height 30
type input "glass"
click at [1037, 215] on button "Search" at bounding box center [1043, 209] width 85 height 31
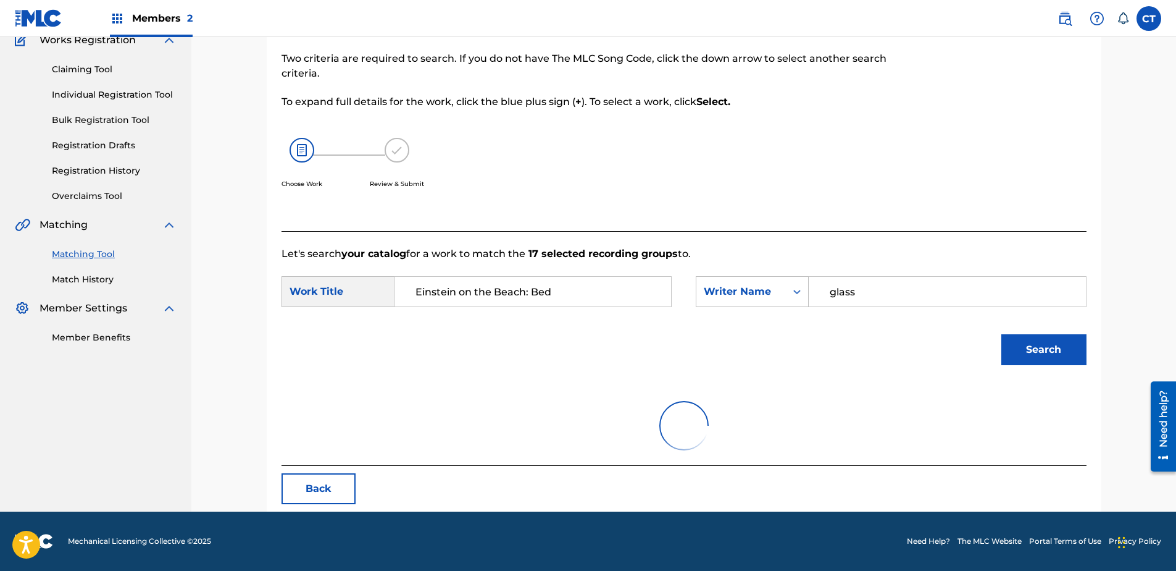
scroll to position [252, 0]
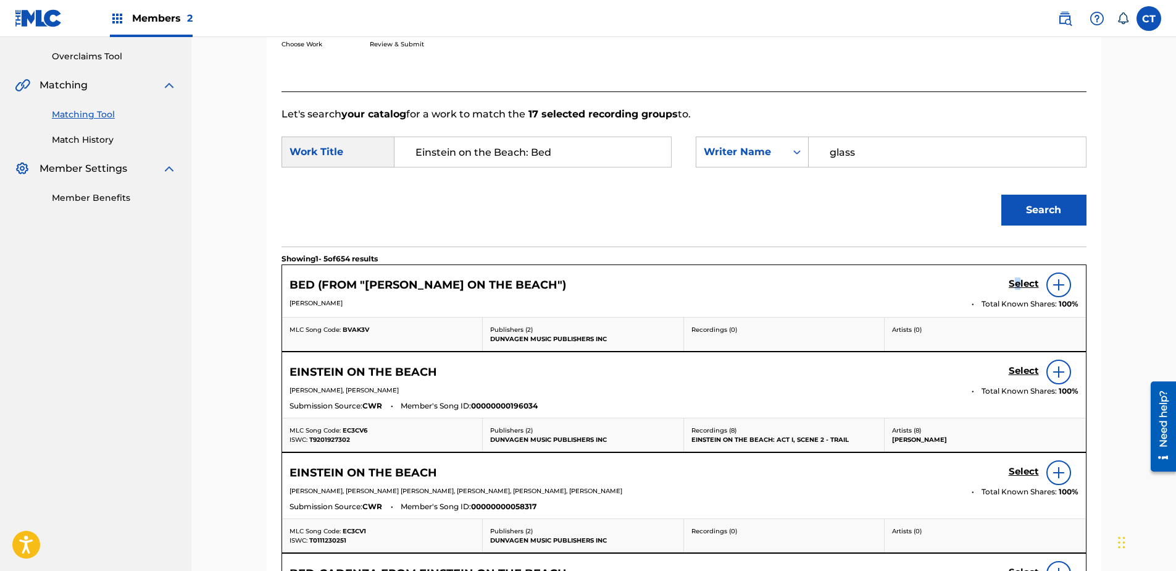
click at [1018, 285] on h5 "Select" at bounding box center [1024, 284] width 30 height 12
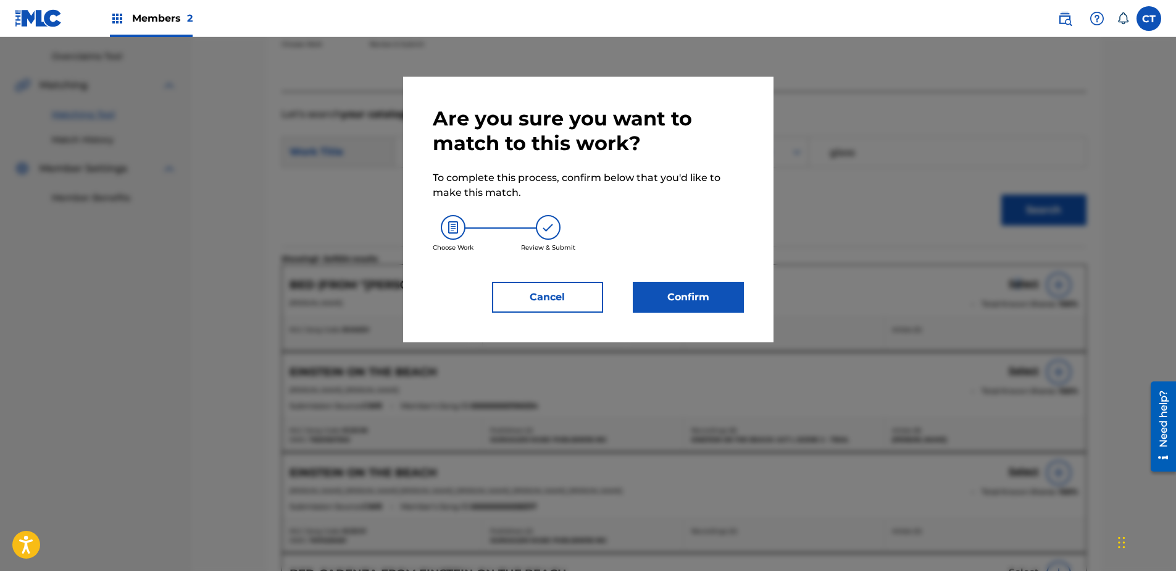
click at [690, 290] on button "Confirm" at bounding box center [688, 297] width 111 height 31
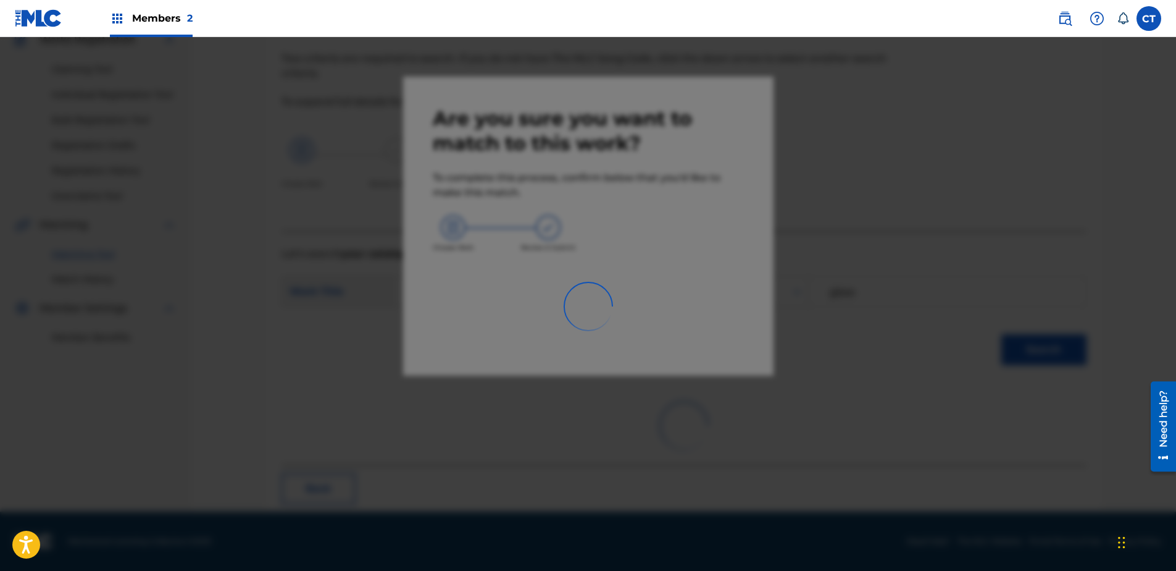
scroll to position [33, 0]
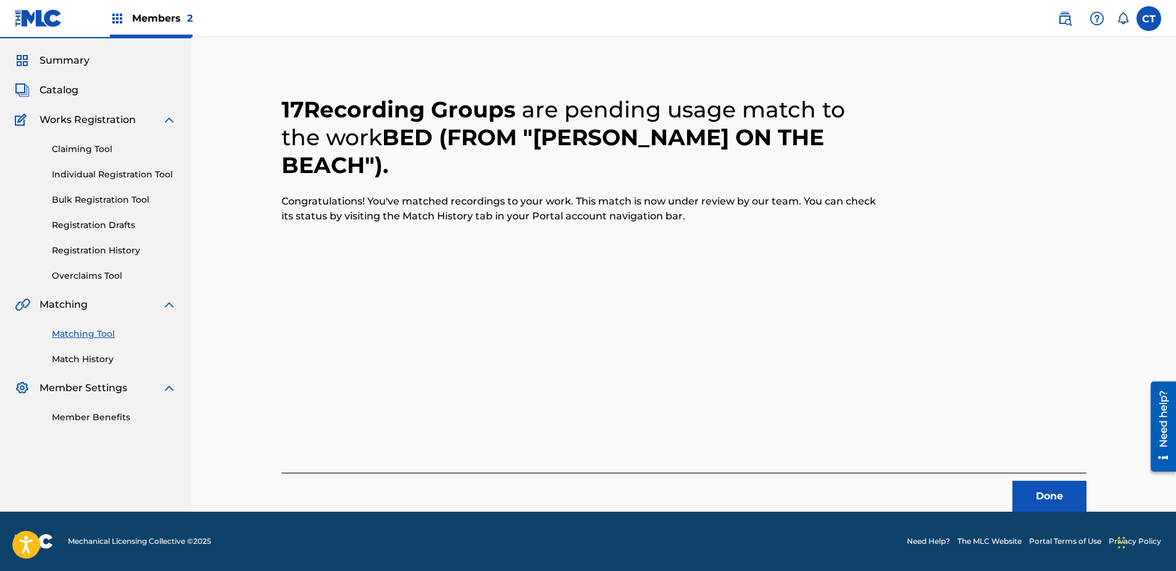
click at [1051, 479] on div "Done" at bounding box center [684, 491] width 805 height 39
click at [1038, 491] on button "Done" at bounding box center [1050, 495] width 74 height 31
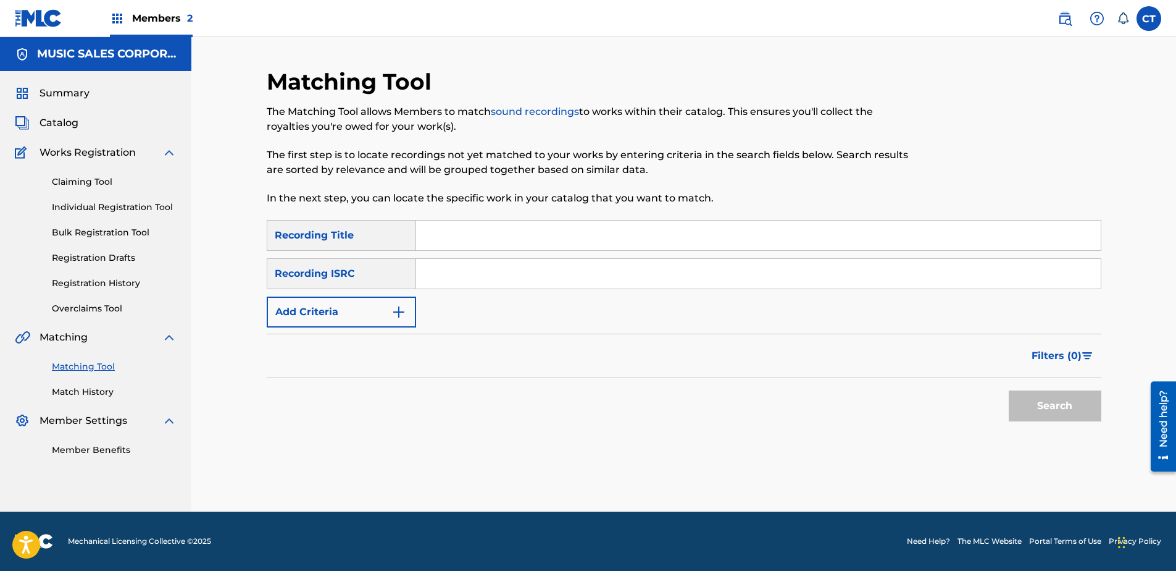
scroll to position [0, 0]
paste input "USSM10021915"
type input "USSM10021915"
click at [1068, 395] on button "Search" at bounding box center [1055, 405] width 93 height 31
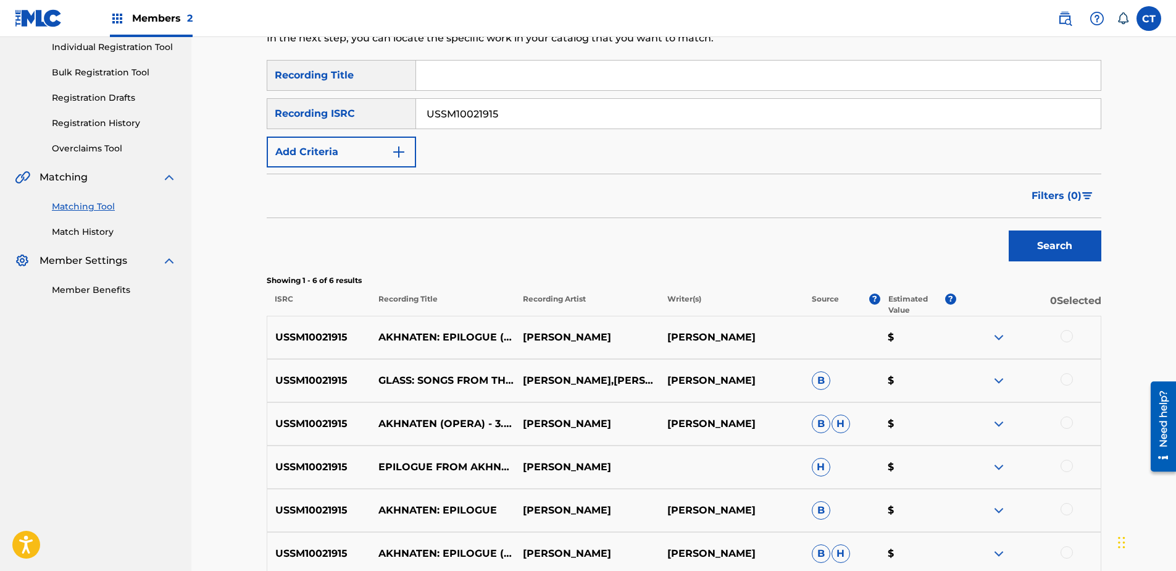
scroll to position [185, 0]
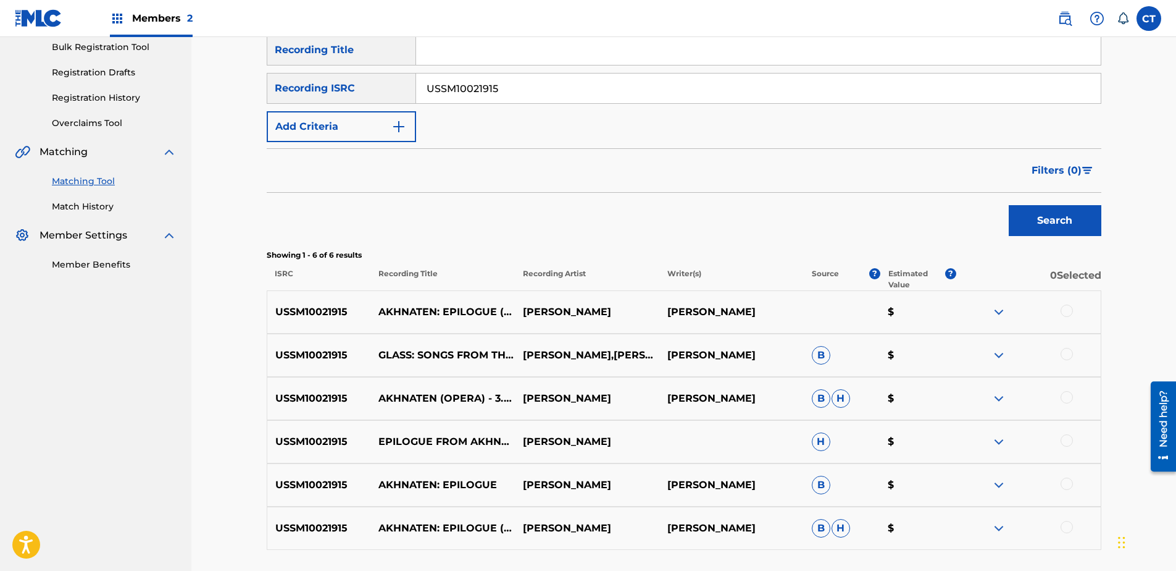
click at [1069, 312] on div at bounding box center [1067, 310] width 12 height 12
click at [1063, 350] on div at bounding box center [1067, 354] width 12 height 12
click at [1061, 399] on div at bounding box center [1067, 397] width 12 height 12
click at [1062, 432] on div "USSM10021915 EPILOGUE FROM AKHNATEN (ALBUM VERSION) [PERSON_NAME] H $" at bounding box center [684, 441] width 835 height 43
drag, startPoint x: 1064, startPoint y: 436, endPoint x: 1068, endPoint y: 450, distance: 14.7
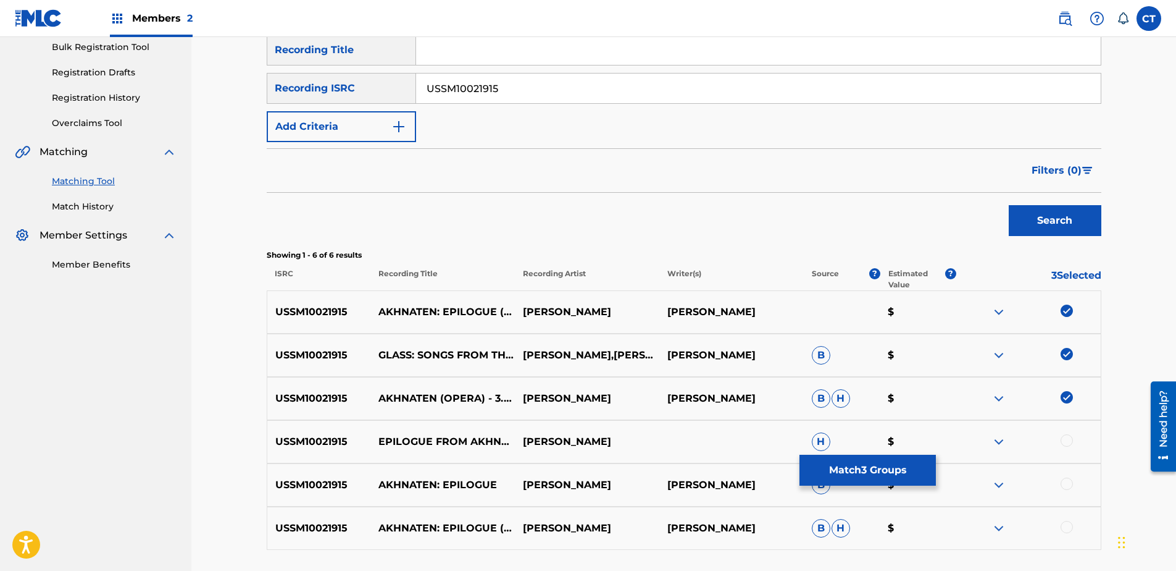
click at [1065, 437] on div at bounding box center [1067, 440] width 12 height 12
drag, startPoint x: 1063, startPoint y: 480, endPoint x: 1074, endPoint y: 513, distance: 34.8
click at [1064, 485] on div at bounding box center [1067, 483] width 12 height 12
click at [1072, 529] on div at bounding box center [1067, 527] width 12 height 12
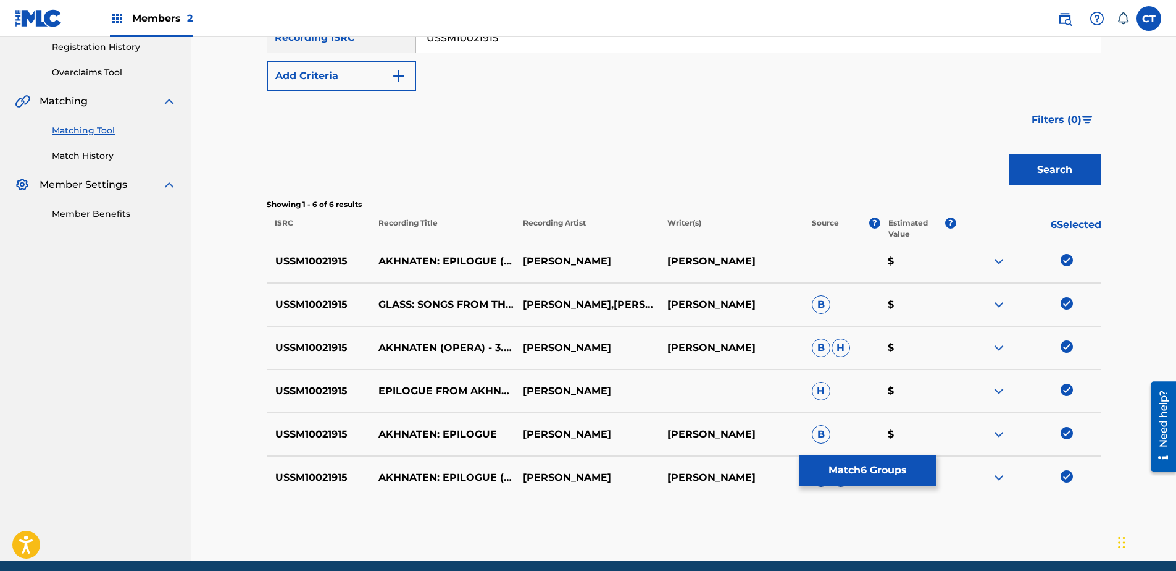
scroll to position [285, 0]
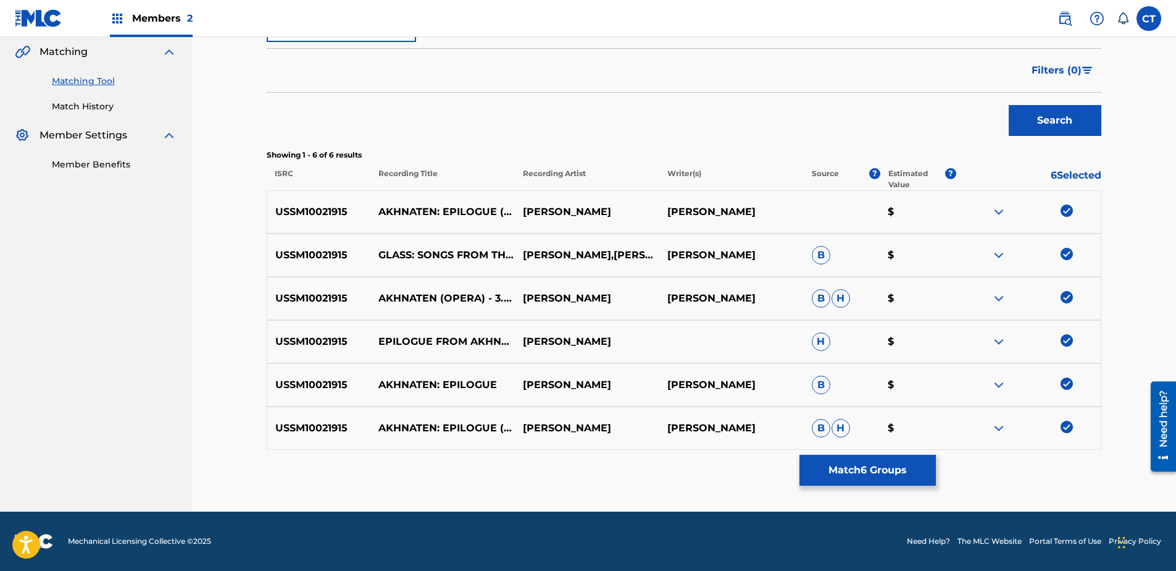
click at [903, 487] on div "Matching Tool The Matching Tool allows Members to match sound recordings to wor…" at bounding box center [684, 147] width 835 height 729
click at [857, 457] on button "Match 6 Groups" at bounding box center [868, 469] width 136 height 31
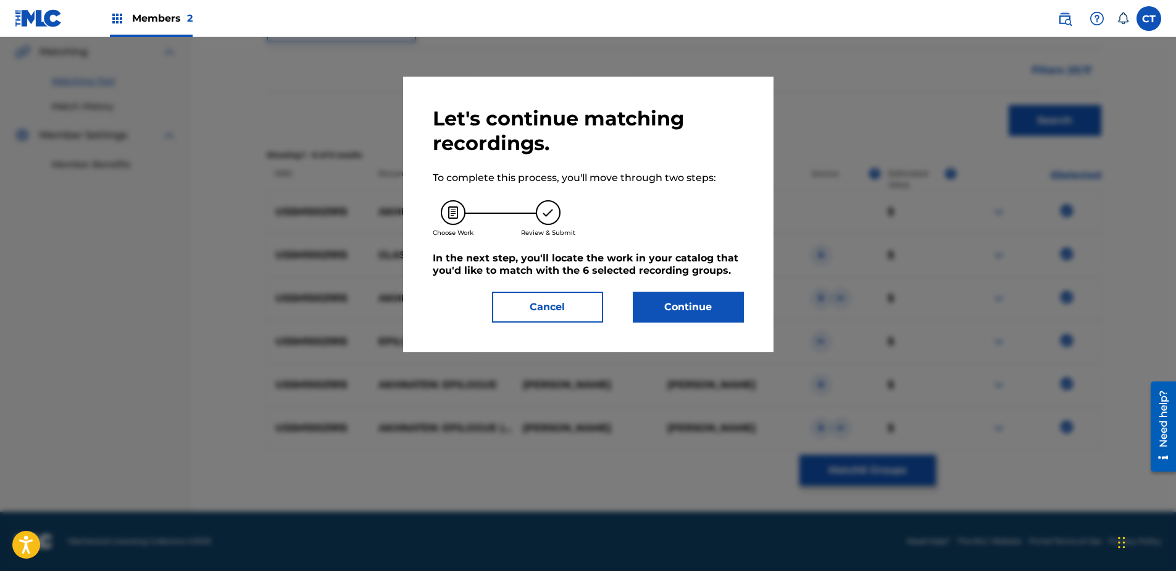
click at [672, 310] on button "Continue" at bounding box center [688, 306] width 111 height 31
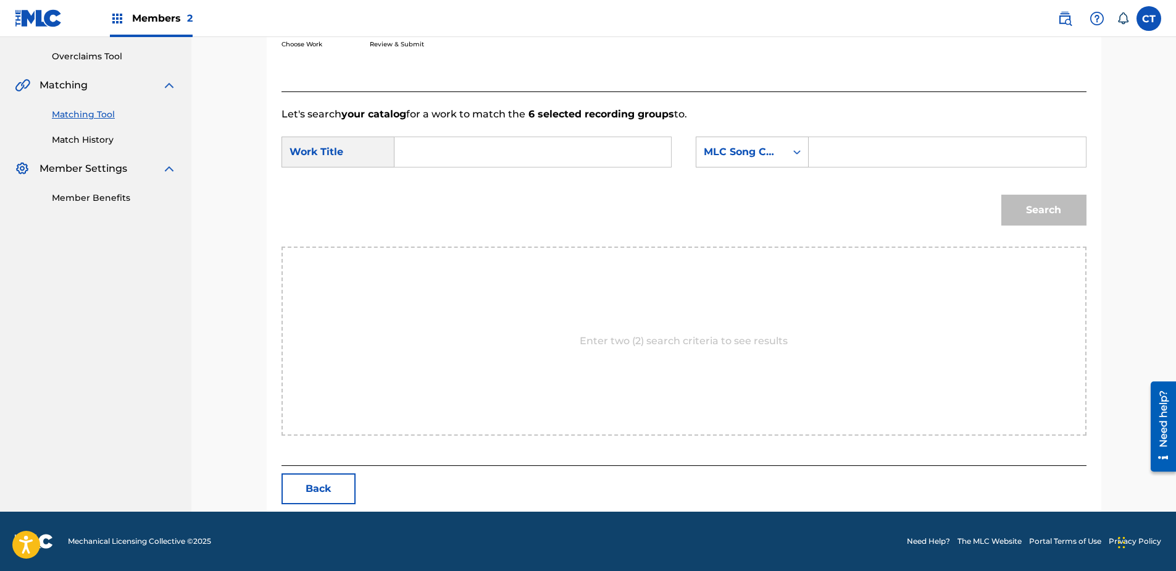
scroll to position [252, 0]
paste input "Akhnaten: Epilogue"
type input "Akhnaten: Epilogue"
click at [737, 172] on div "SearchWithCriteriac7ac8dfc-d2c0-4724-a61f-7cfda6a3389e Work Title Akhnaten: Epi…" at bounding box center [684, 155] width 805 height 38
click at [738, 165] on div "MLC Song Code" at bounding box center [752, 151] width 113 height 31
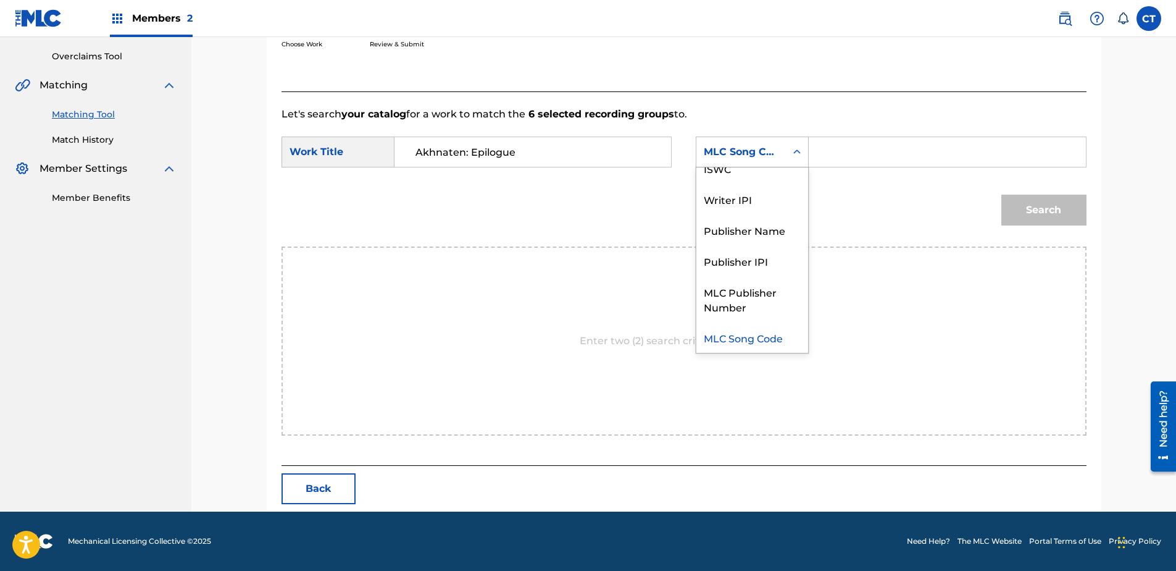
scroll to position [0, 0]
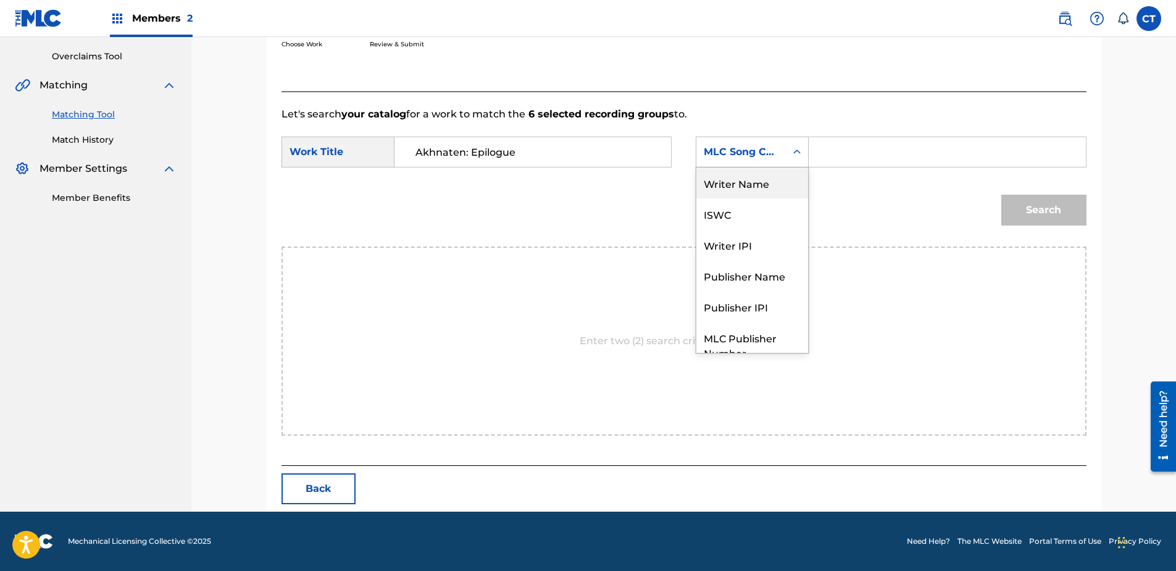
click at [748, 186] on div "Writer Name" at bounding box center [752, 182] width 112 height 31
click at [838, 154] on input "Search Form" at bounding box center [947, 152] width 256 height 30
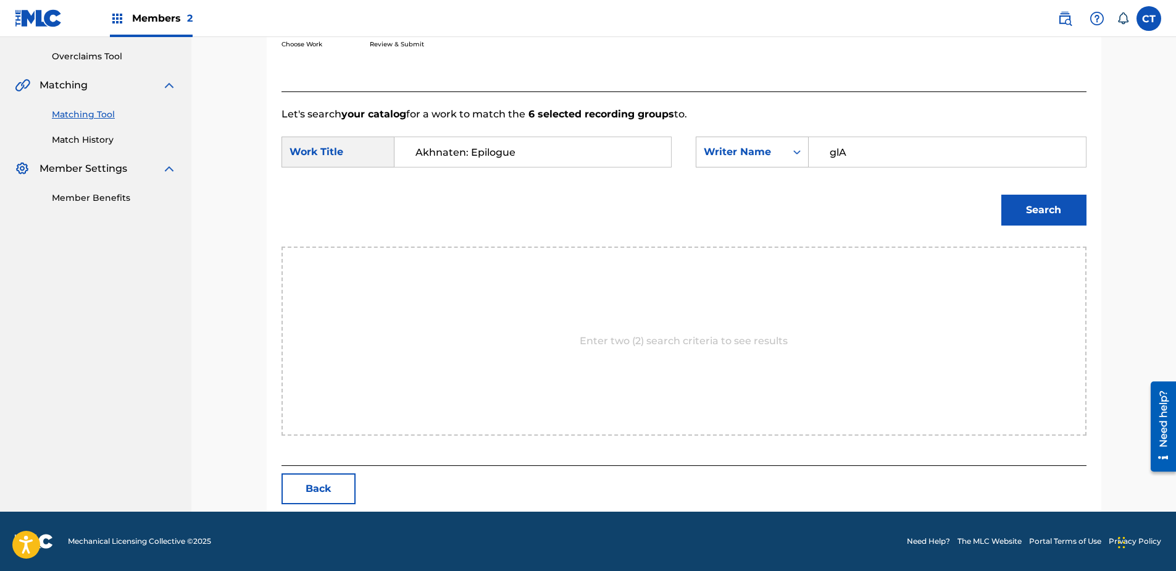
type input "glA"
click at [1001, 194] on button "Search" at bounding box center [1043, 209] width 85 height 31
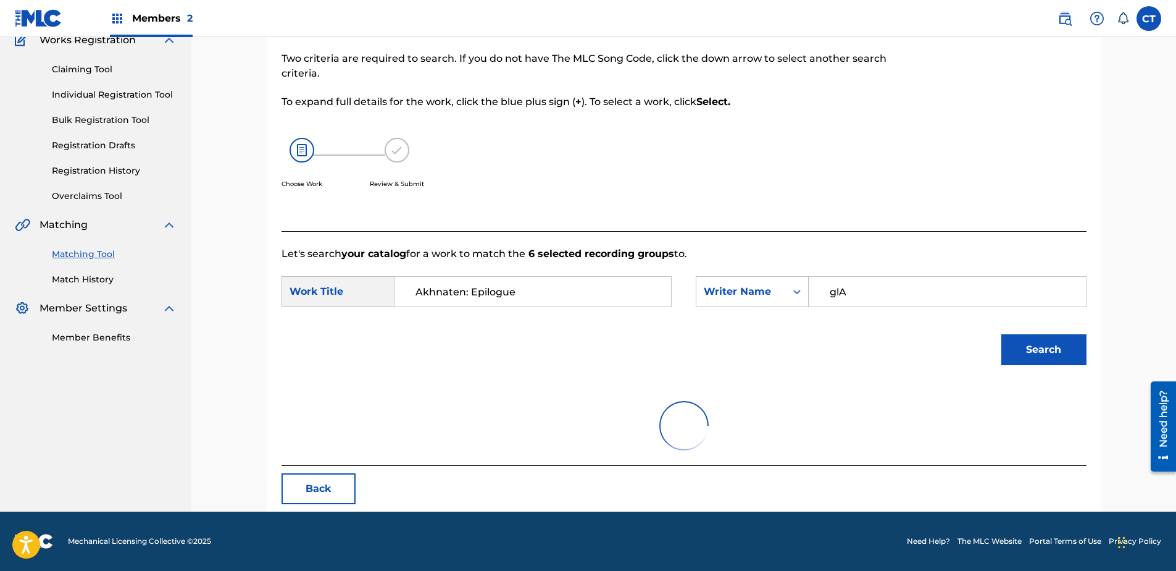
scroll to position [252, 0]
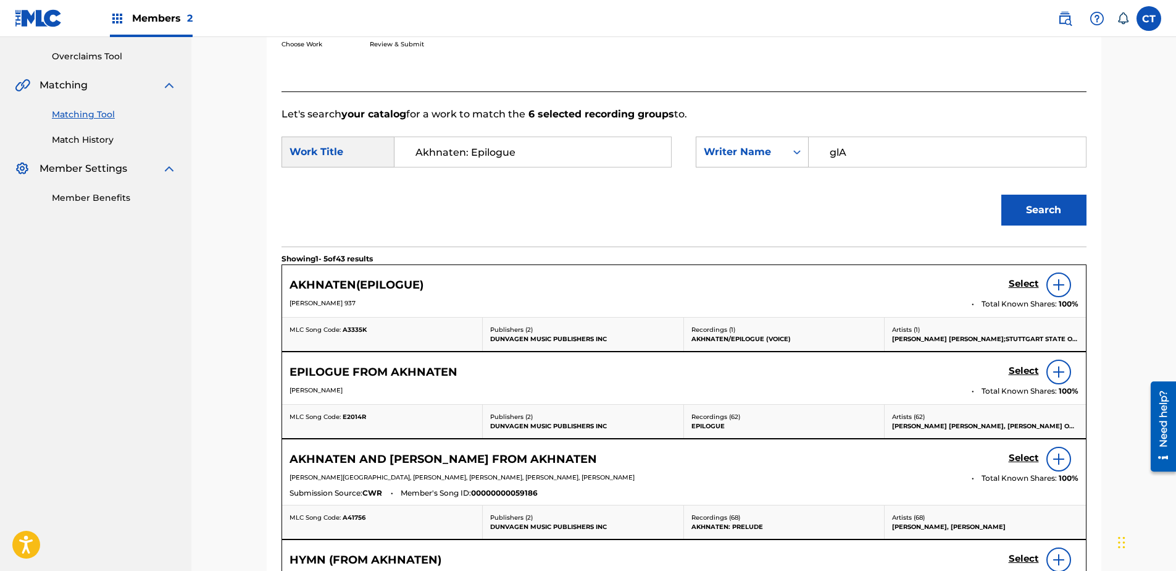
click at [1011, 288] on h5 "Select" at bounding box center [1024, 284] width 30 height 12
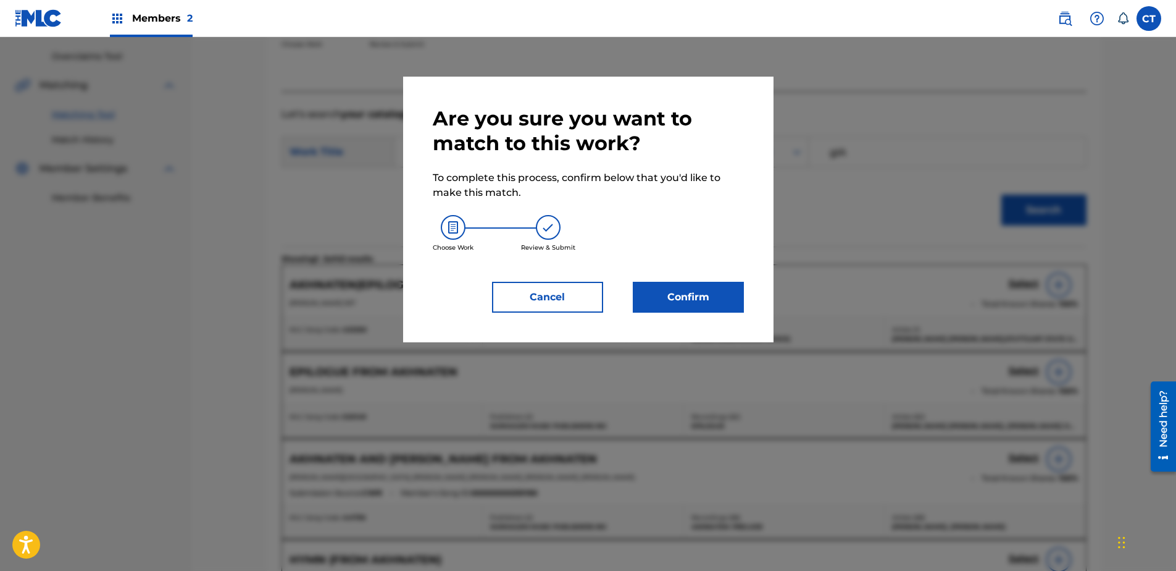
click at [692, 304] on button "Confirm" at bounding box center [688, 297] width 111 height 31
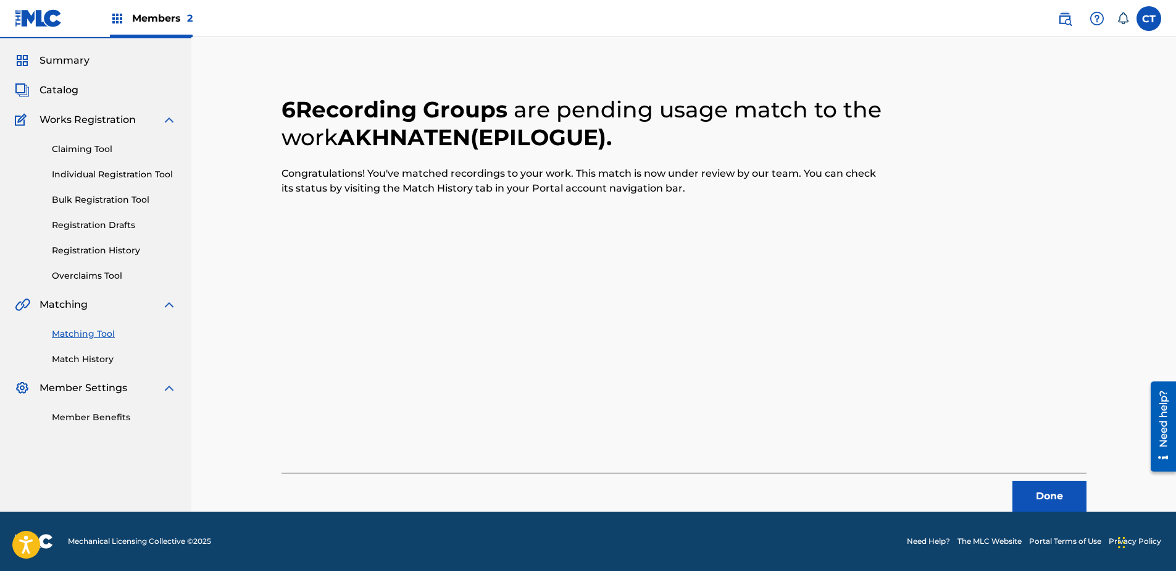
scroll to position [33, 0]
click at [1051, 499] on button "Done" at bounding box center [1050, 495] width 74 height 31
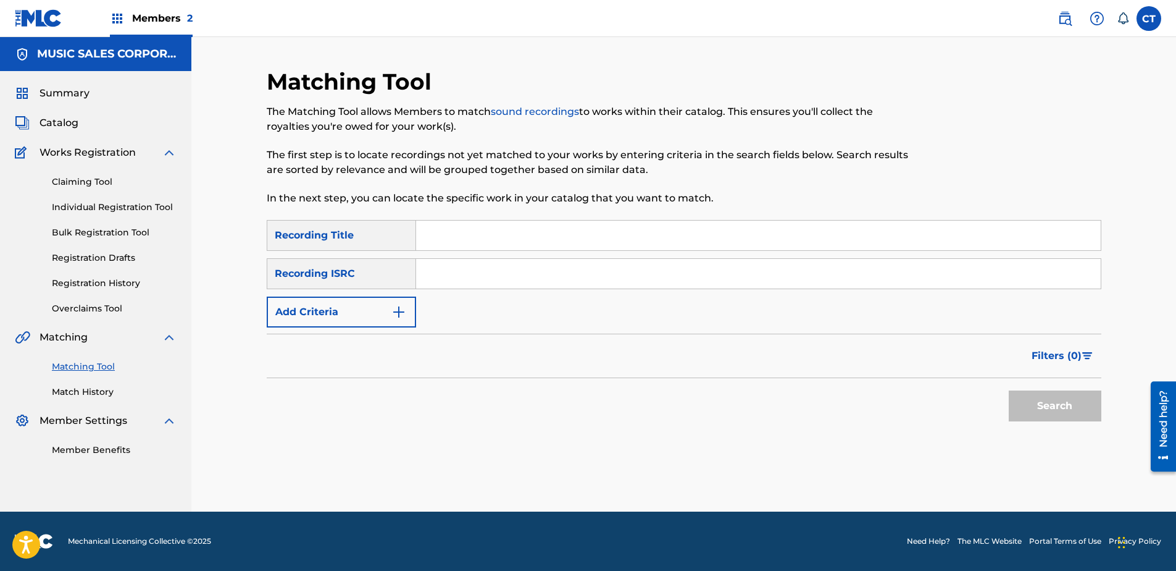
paste input "USSM10021916"
type input "USSM10021916"
click at [1042, 395] on button "Search" at bounding box center [1055, 405] width 93 height 31
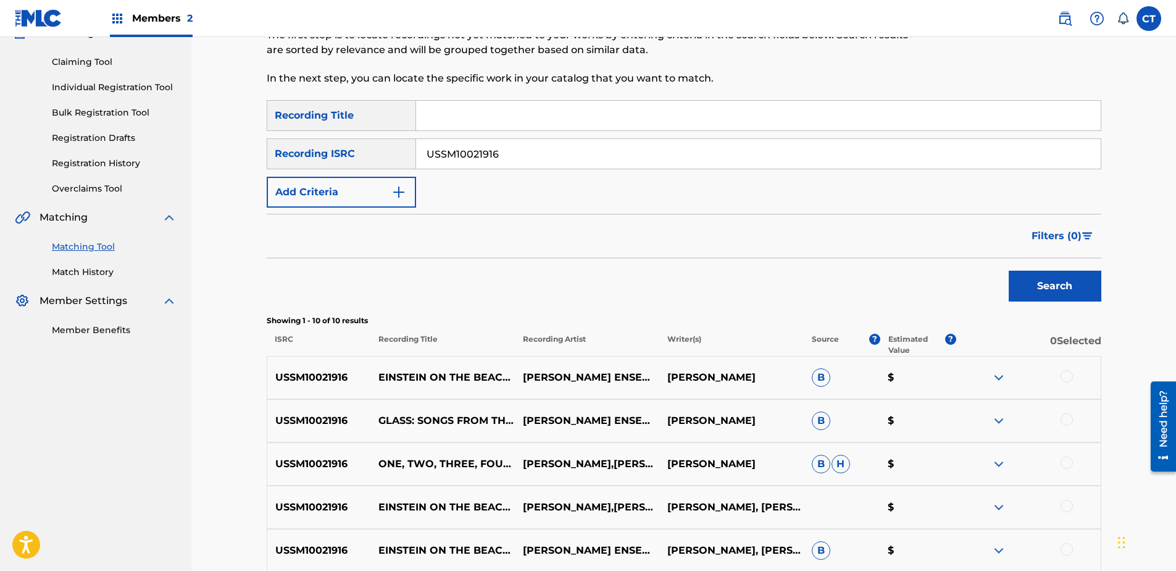
scroll to position [249, 0]
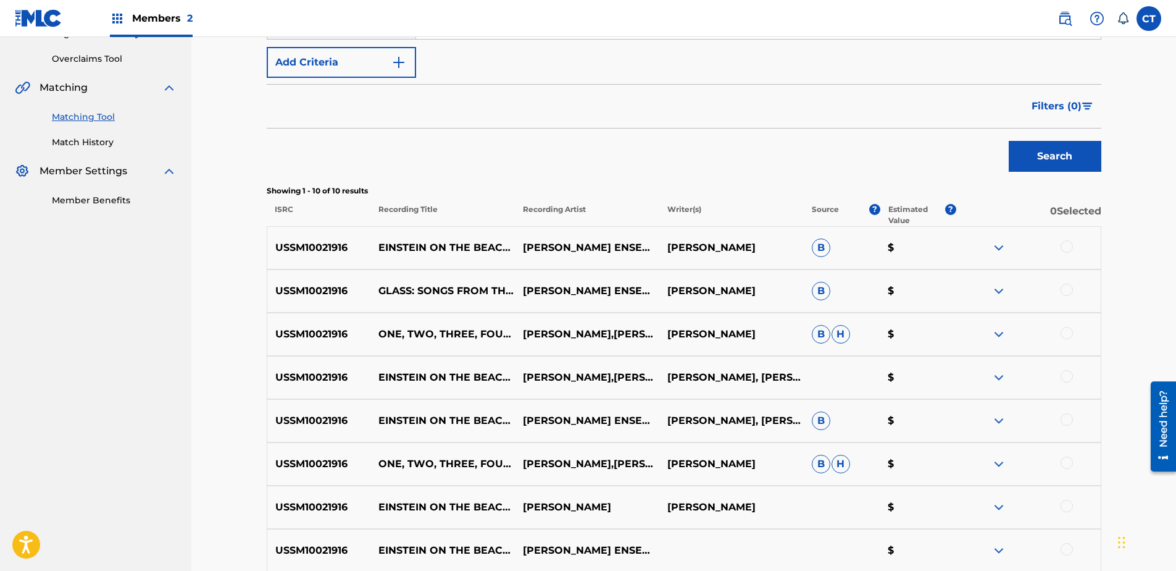
click at [1063, 248] on div at bounding box center [1067, 246] width 12 height 12
click at [1067, 291] on div at bounding box center [1067, 289] width 12 height 12
drag, startPoint x: 1068, startPoint y: 331, endPoint x: 1069, endPoint y: 338, distance: 7.4
click at [1068, 332] on div at bounding box center [1067, 333] width 12 height 12
click at [1069, 378] on div at bounding box center [1067, 376] width 12 height 12
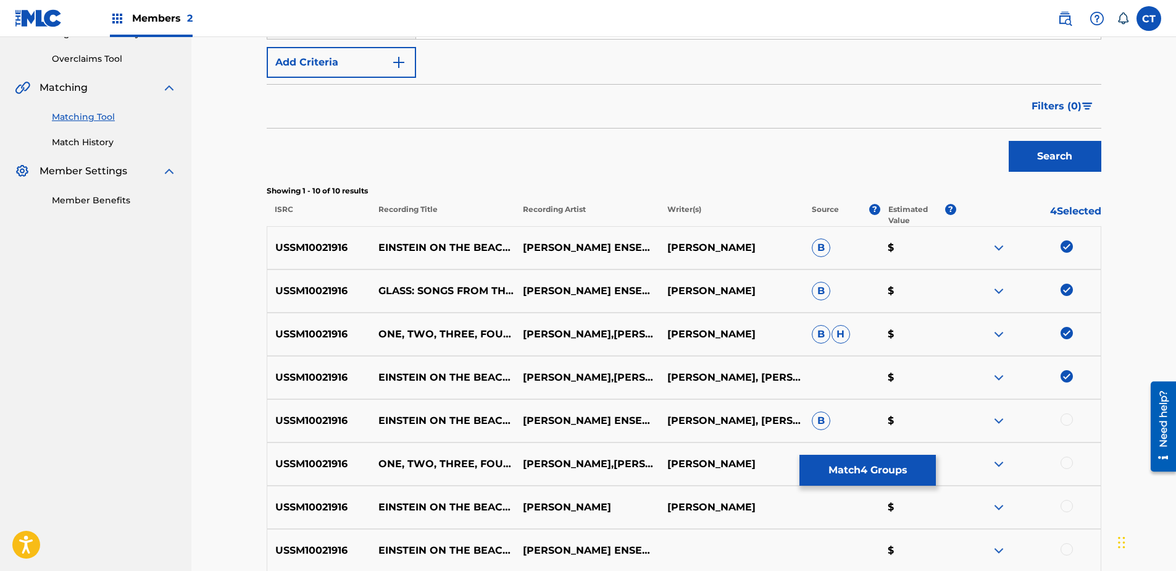
click at [1066, 418] on div at bounding box center [1067, 419] width 12 height 12
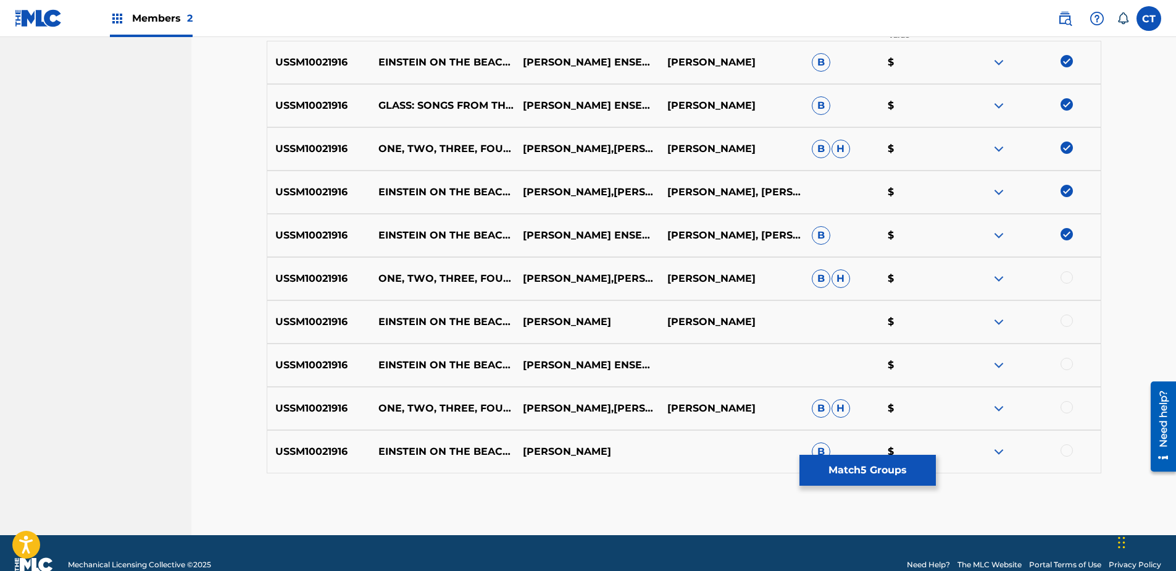
click at [1063, 274] on div at bounding box center [1067, 277] width 12 height 12
click at [1070, 325] on div at bounding box center [1067, 320] width 12 height 12
click at [1066, 366] on div at bounding box center [1067, 363] width 12 height 12
click at [1064, 411] on div at bounding box center [1067, 407] width 12 height 12
click at [1073, 453] on div at bounding box center [1028, 451] width 144 height 15
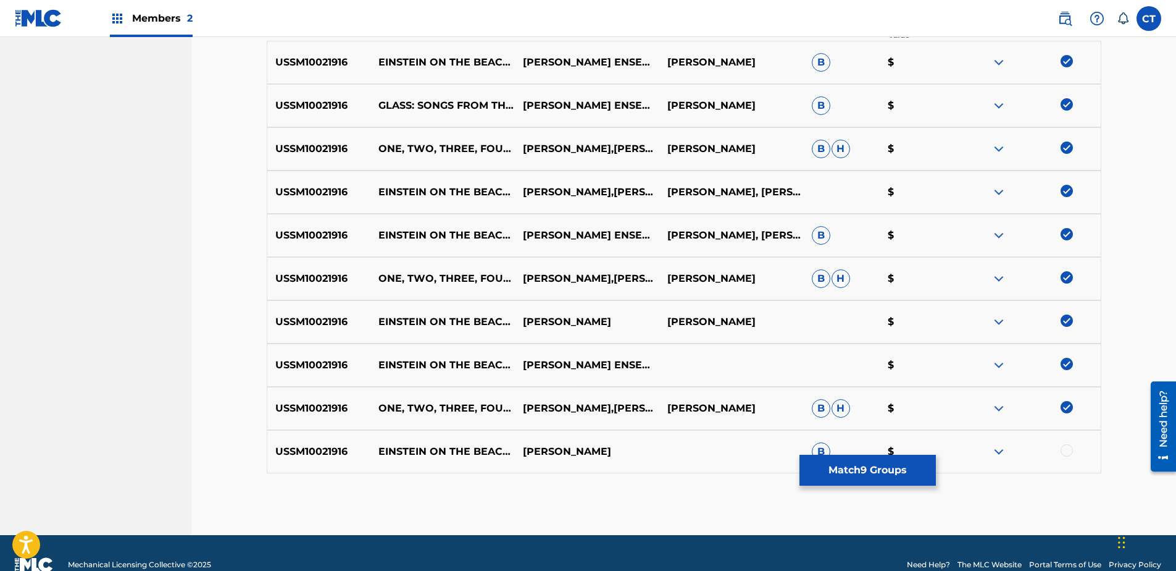
click at [1070, 453] on div at bounding box center [1067, 450] width 12 height 12
click at [919, 465] on button "Match 10 Groups" at bounding box center [868, 469] width 136 height 31
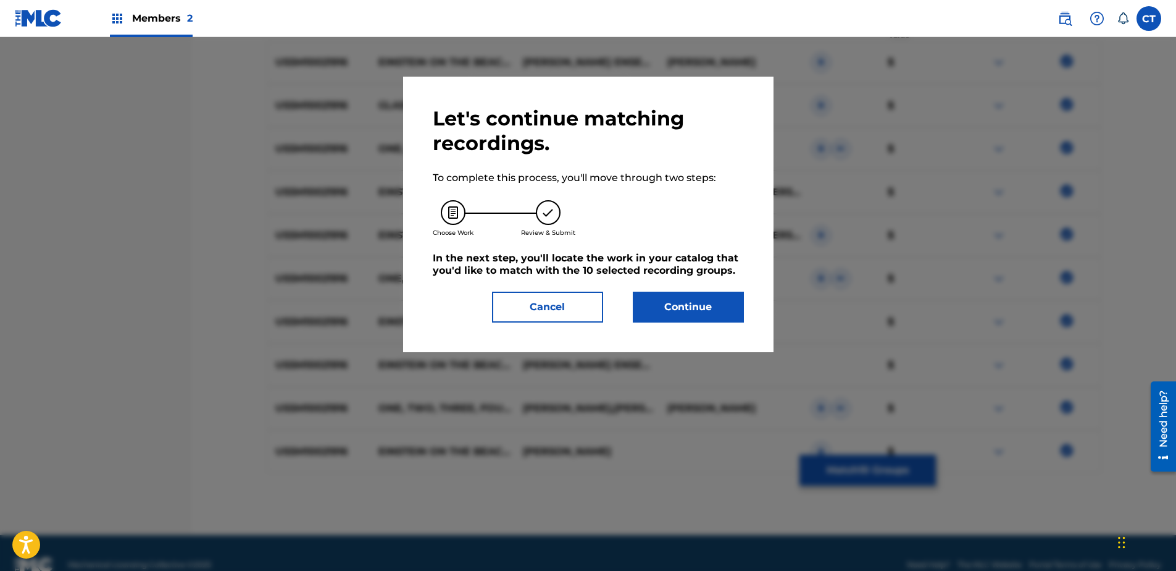
click at [675, 298] on button "Continue" at bounding box center [688, 306] width 111 height 31
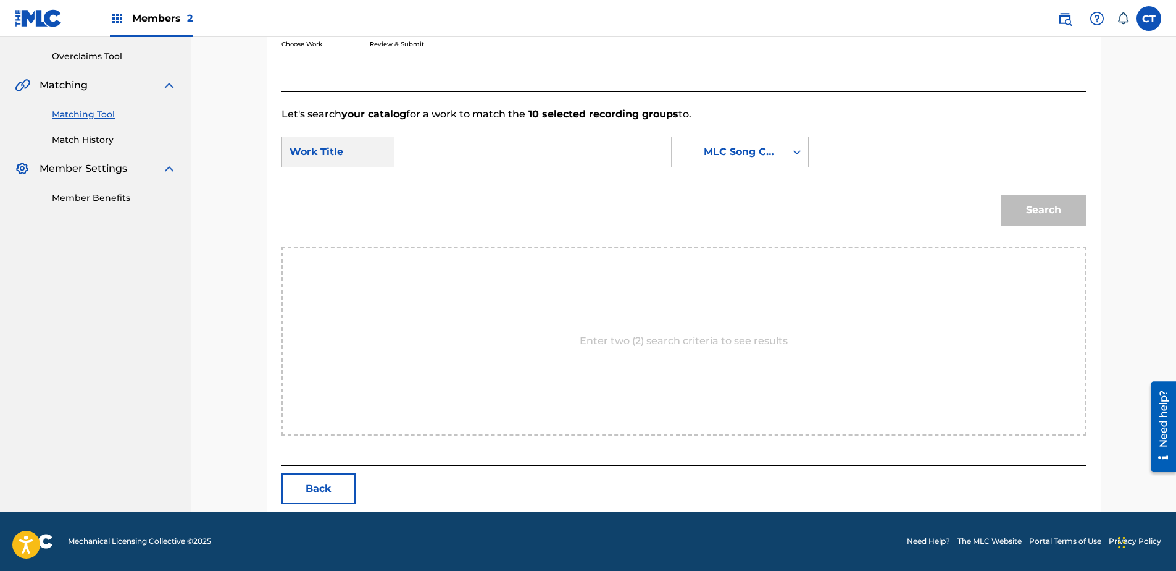
paste input "[PERSON_NAME] on the Beach: Knee 5"
type input "[PERSON_NAME] on the Beach: Knee 5"
click at [757, 166] on div "MLC Song Code" at bounding box center [752, 151] width 113 height 31
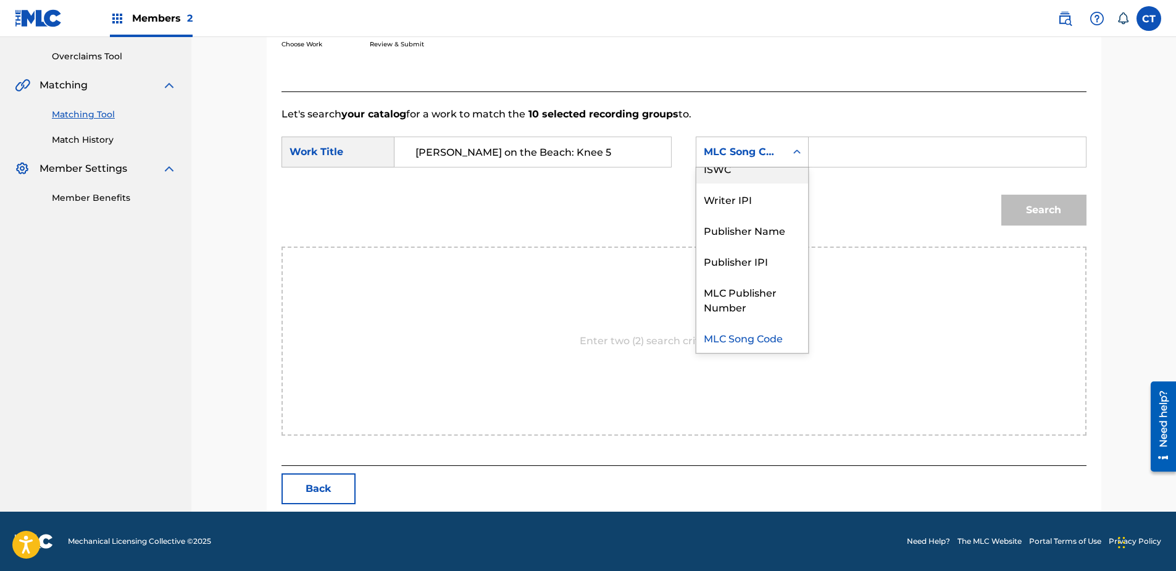
scroll to position [0, 0]
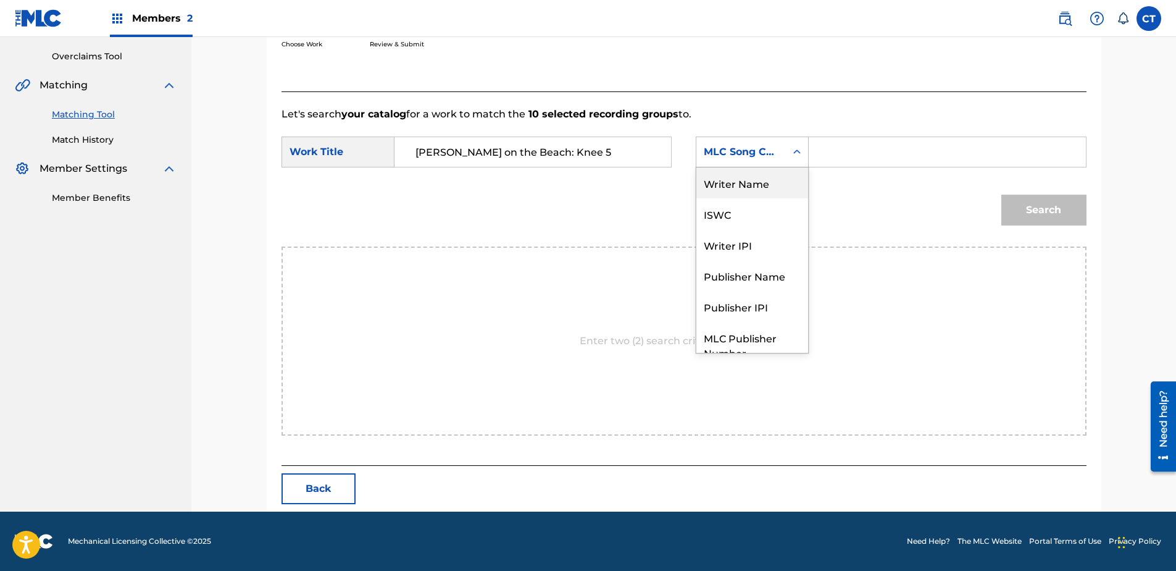
click at [744, 183] on div "Writer Name" at bounding box center [752, 182] width 112 height 31
click at [887, 170] on div "SearchWithCriteriac7ac8dfc-d2c0-4724-a61f-7cfda6a3389e Work Title Einstein on t…" at bounding box center [684, 155] width 805 height 38
click at [885, 165] on input "Search Form" at bounding box center [947, 152] width 256 height 30
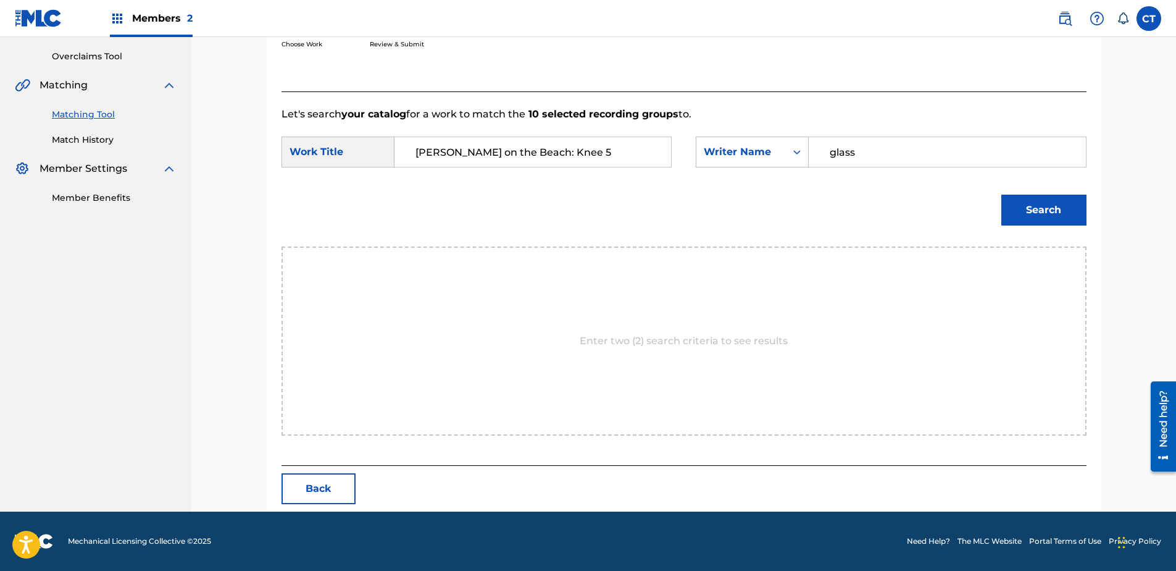
type input "glass"
click at [1001, 194] on button "Search" at bounding box center [1043, 209] width 85 height 31
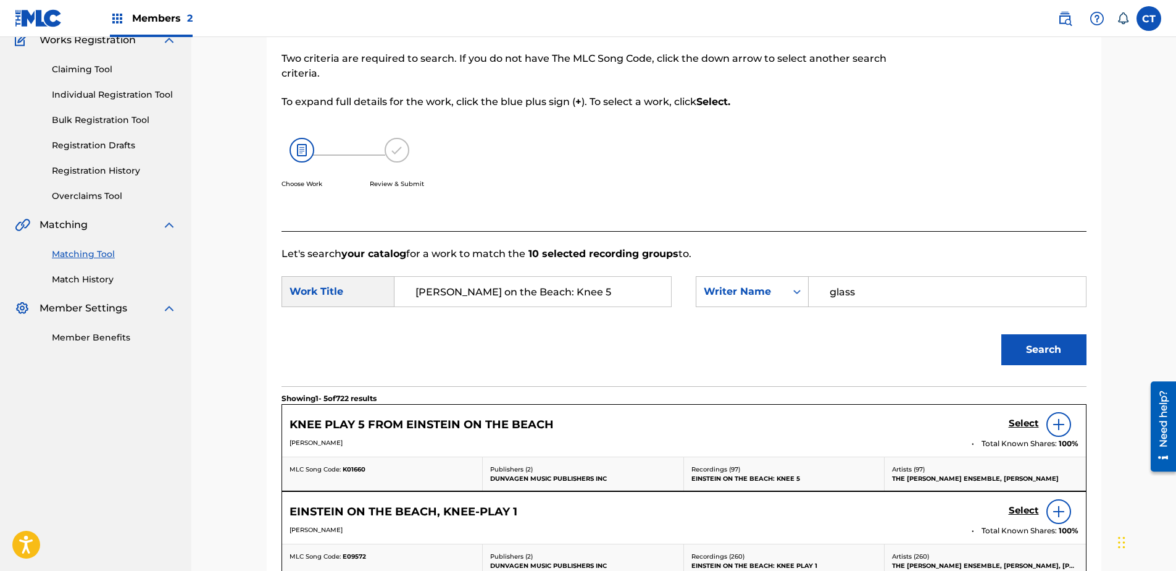
scroll to position [252, 0]
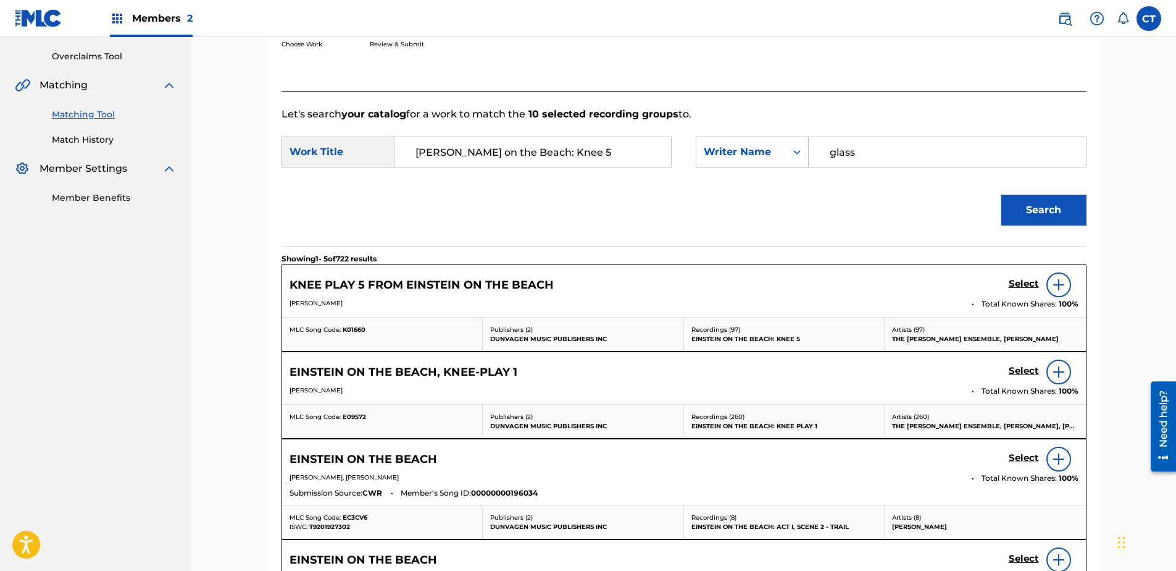
click at [1014, 283] on h5 "Select" at bounding box center [1024, 284] width 30 height 12
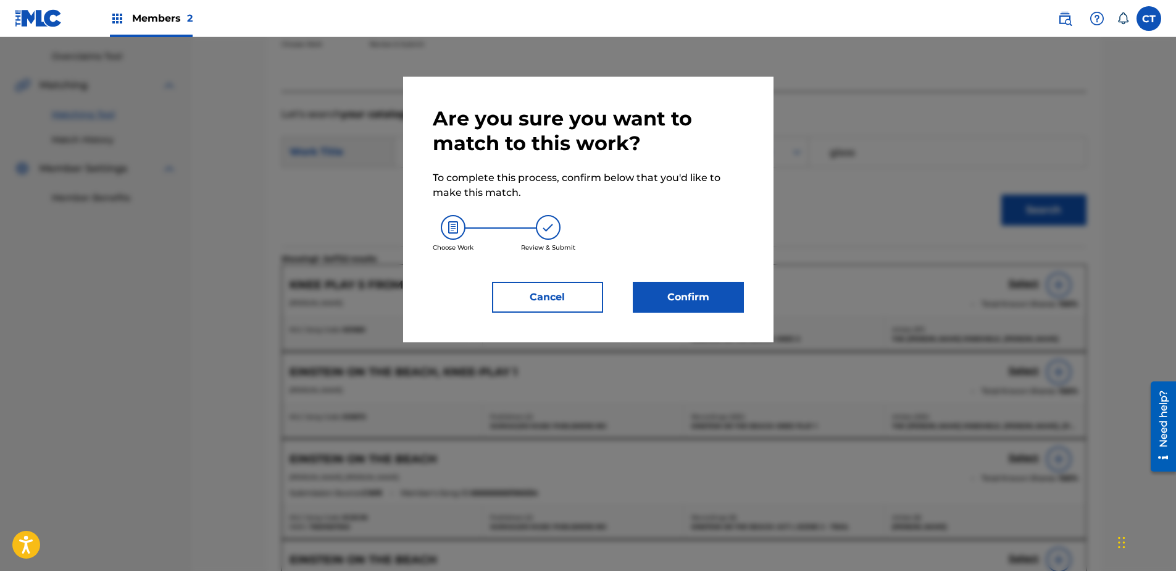
click at [722, 290] on button "Confirm" at bounding box center [688, 297] width 111 height 31
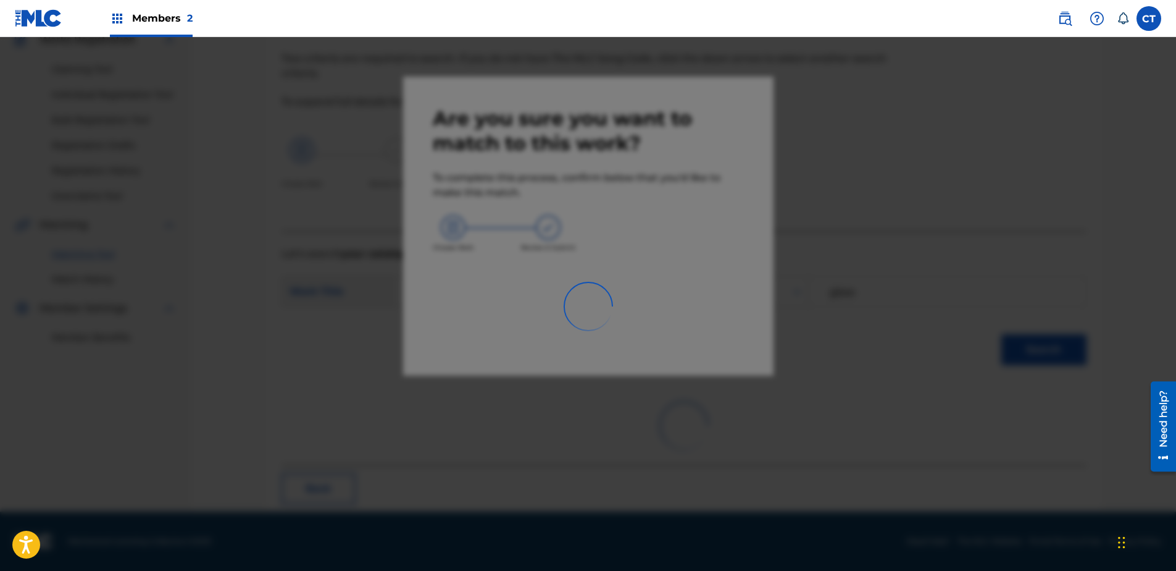
scroll to position [33, 0]
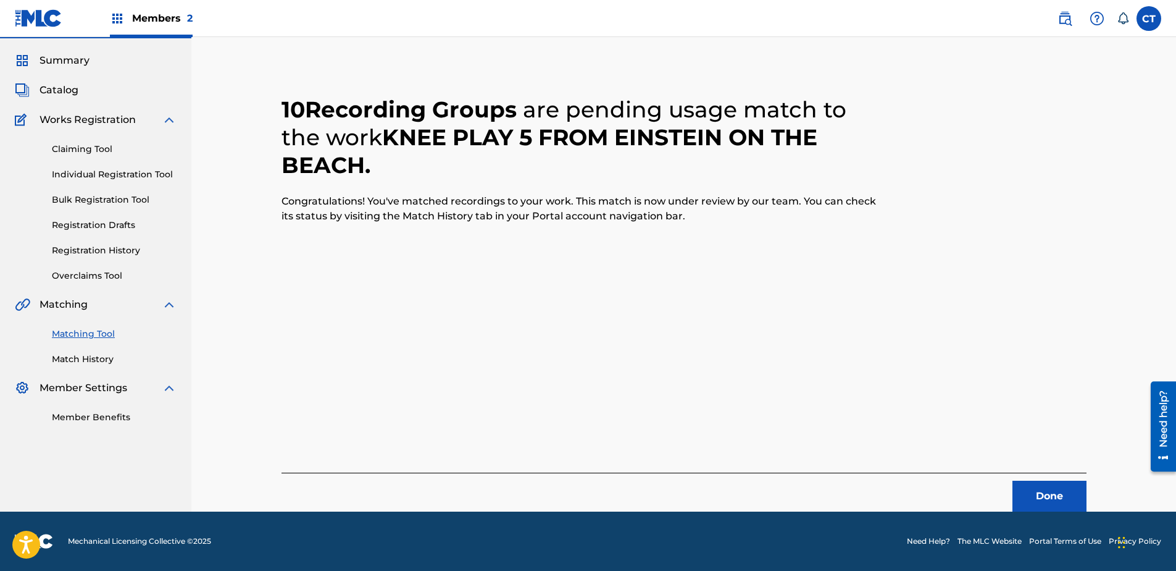
click at [1027, 479] on div "Done" at bounding box center [684, 491] width 805 height 39
click at [1031, 486] on button "Done" at bounding box center [1050, 495] width 74 height 31
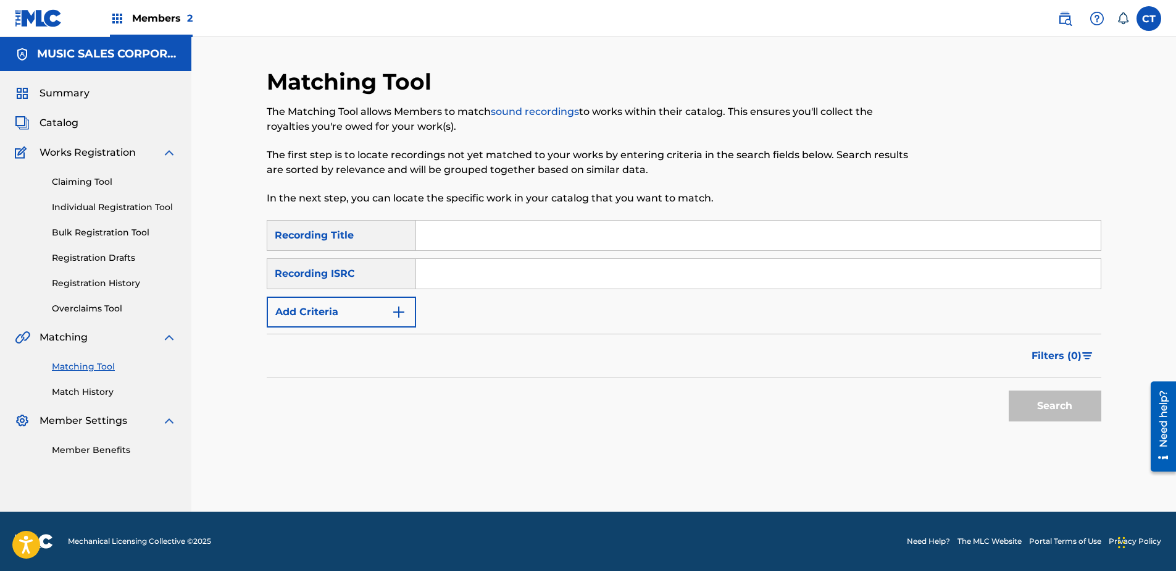
paste input "US65R1409601"
click at [1028, 404] on button "Search" at bounding box center [1055, 405] width 93 height 31
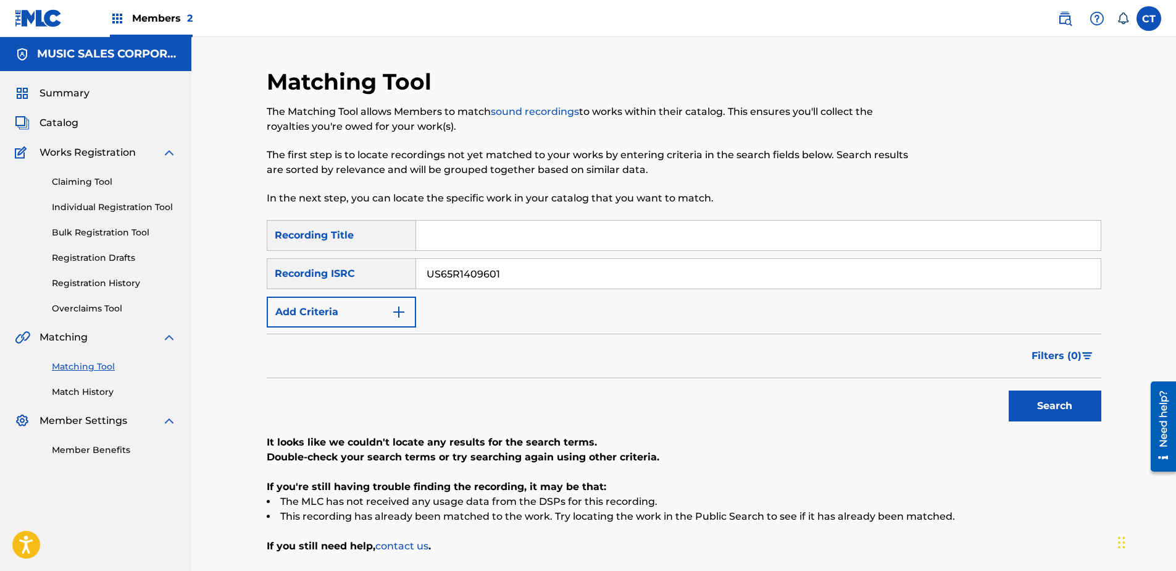
click at [535, 277] on input "US65R1409601" at bounding box center [758, 274] width 685 height 30
paste input "2"
click at [1027, 396] on button "Search" at bounding box center [1055, 405] width 93 height 31
click at [666, 311] on div "SearchWithCriteria6d75ea9b-975c-4d3c-a031-43367798665b Recording Title SearchWi…" at bounding box center [684, 273] width 835 height 107
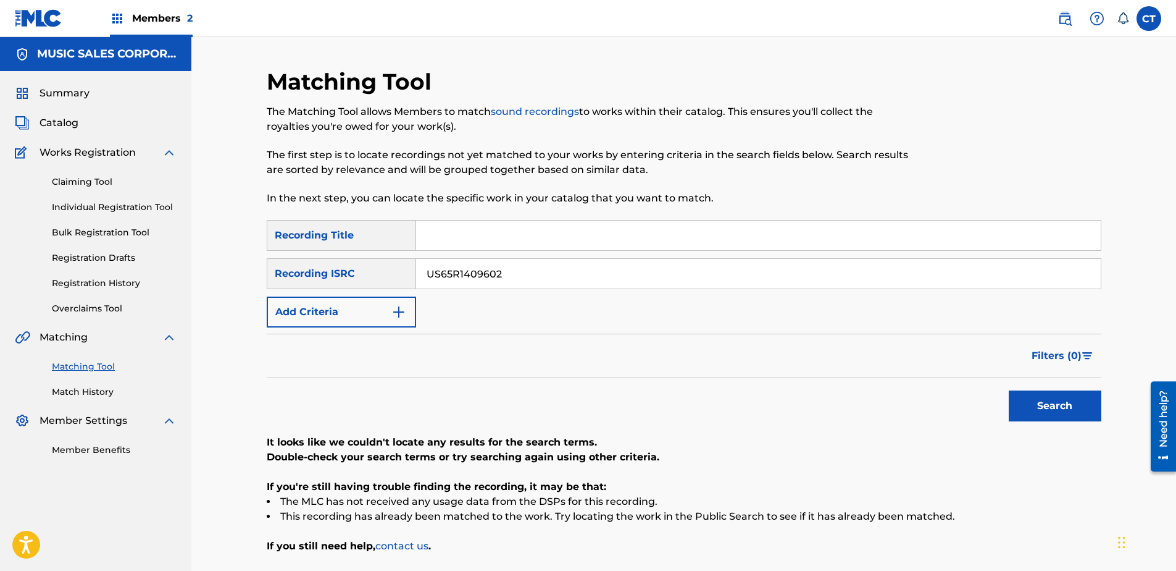
click at [654, 290] on div "SearchWithCriteria6d75ea9b-975c-4d3c-a031-43367798665b Recording Title SearchWi…" at bounding box center [684, 273] width 835 height 107
click at [653, 283] on input "US65R1409602" at bounding box center [758, 274] width 685 height 30
click at [1009, 390] on button "Search" at bounding box center [1055, 405] width 93 height 31
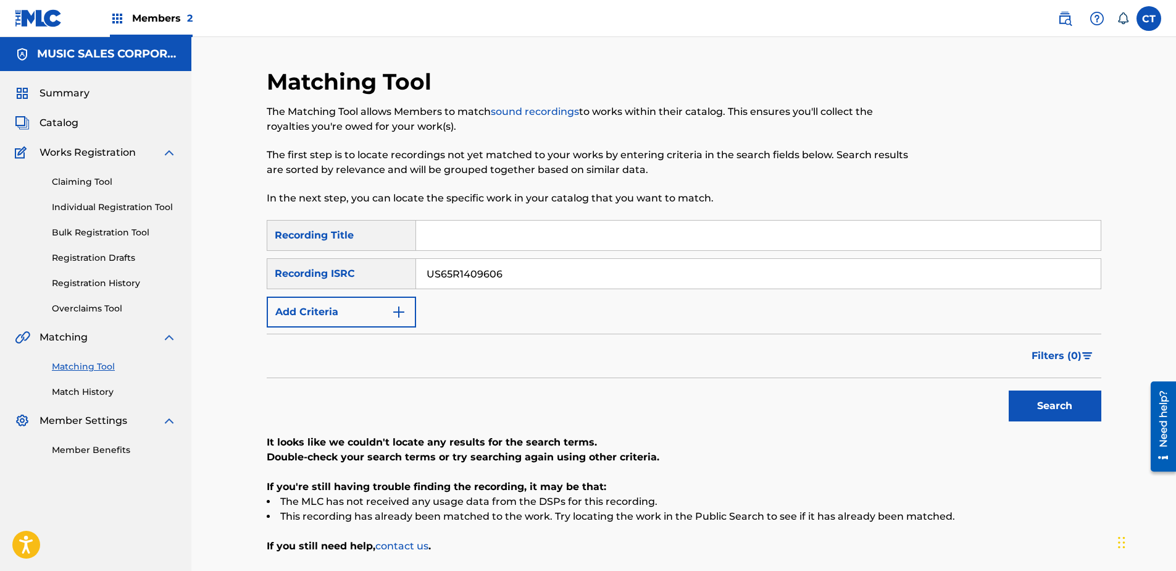
click at [1009, 390] on button "Search" at bounding box center [1055, 405] width 93 height 31
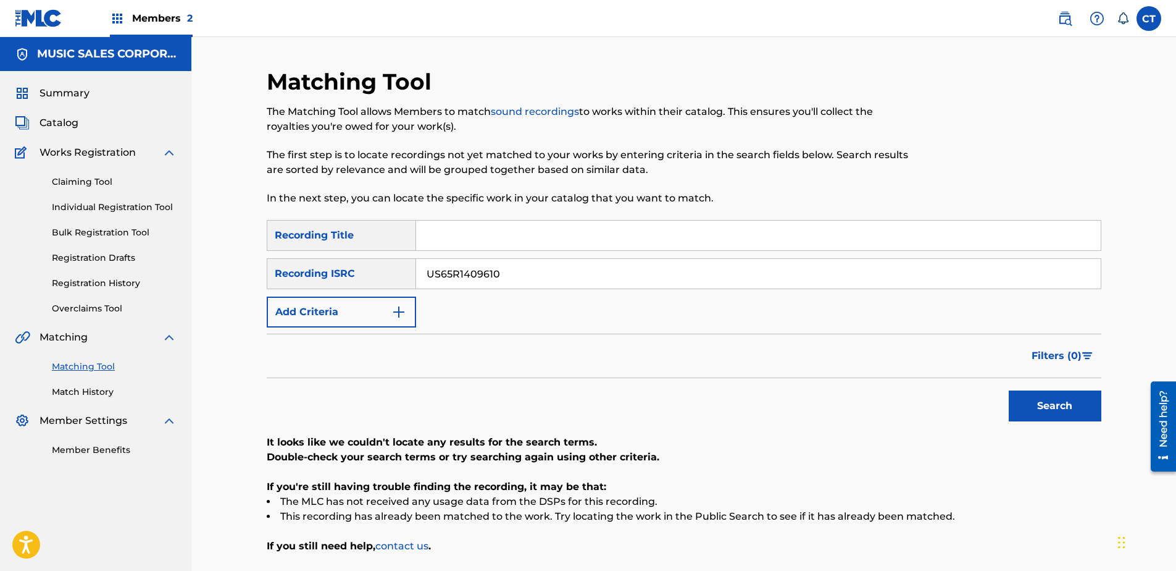
click at [514, 282] on input "US65R1409610" at bounding box center [758, 274] width 685 height 30
paste input "501"
click at [1025, 407] on button "Search" at bounding box center [1055, 405] width 93 height 31
click at [541, 271] on input "US65R1409501" at bounding box center [758, 274] width 685 height 30
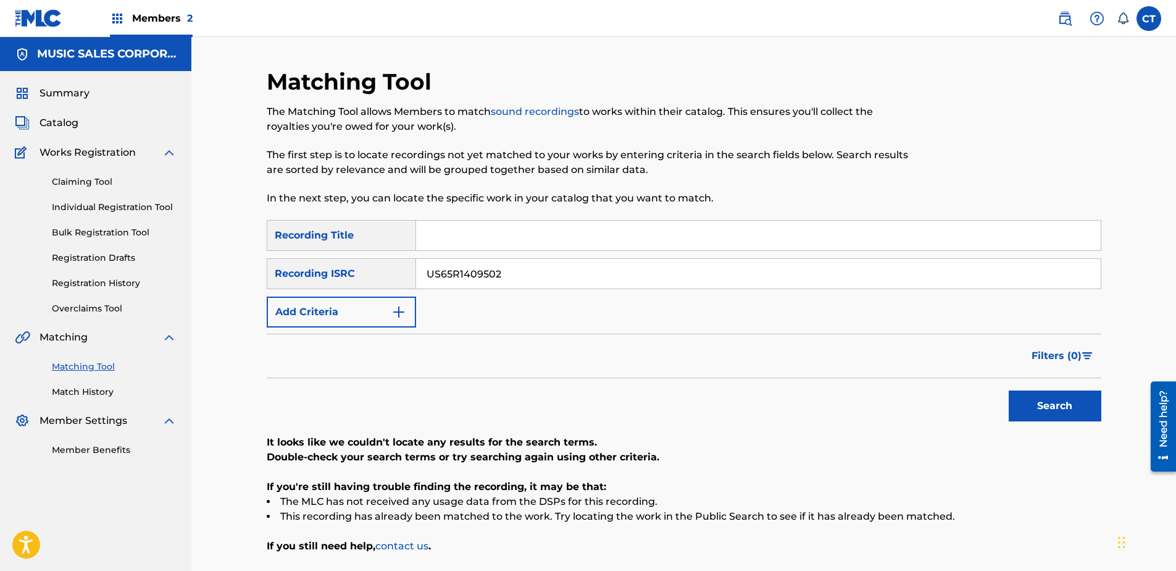
click at [1009, 390] on button "Search" at bounding box center [1055, 405] width 93 height 31
click at [526, 275] on input "US65R1409505" at bounding box center [758, 274] width 685 height 30
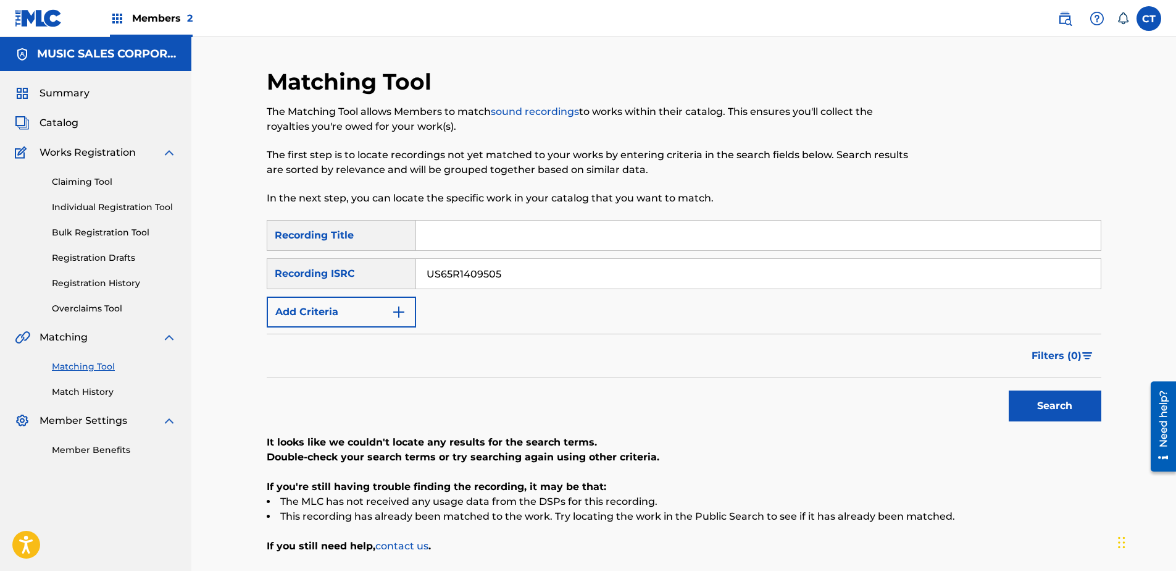
click at [526, 275] on input "US65R1409505" at bounding box center [758, 274] width 685 height 30
paste input "362601"
click at [1022, 408] on button "Search" at bounding box center [1055, 405] width 93 height 31
click at [523, 273] on input "US65R1362601" at bounding box center [758, 274] width 685 height 30
click at [1009, 390] on button "Search" at bounding box center [1055, 405] width 93 height 31
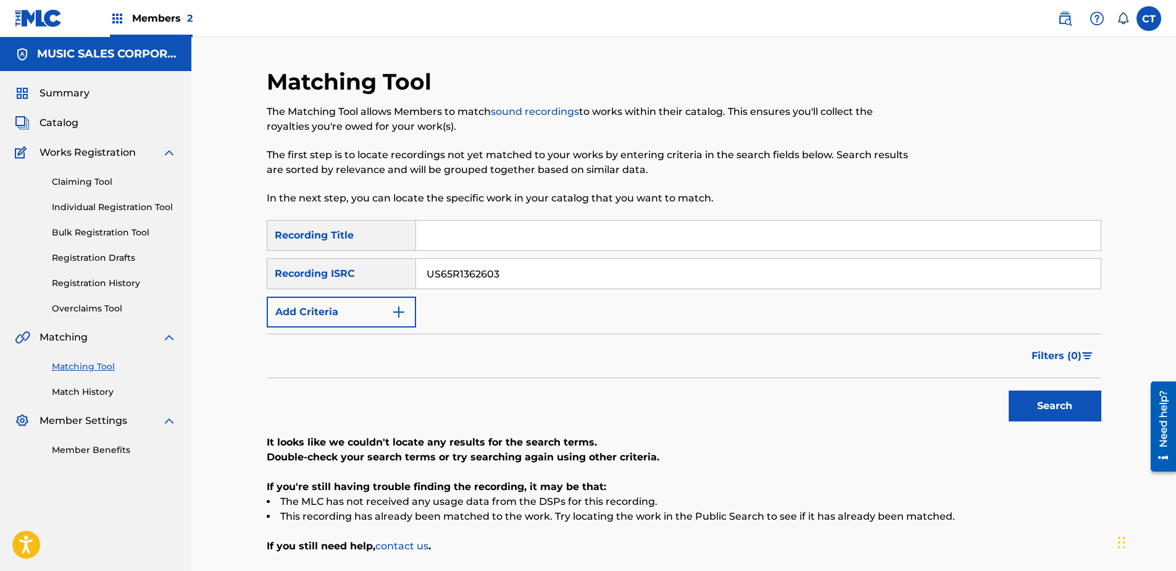
click at [1009, 390] on button "Search" at bounding box center [1055, 405] width 93 height 31
click at [575, 270] on input "US65R1362604" at bounding box center [758, 274] width 685 height 30
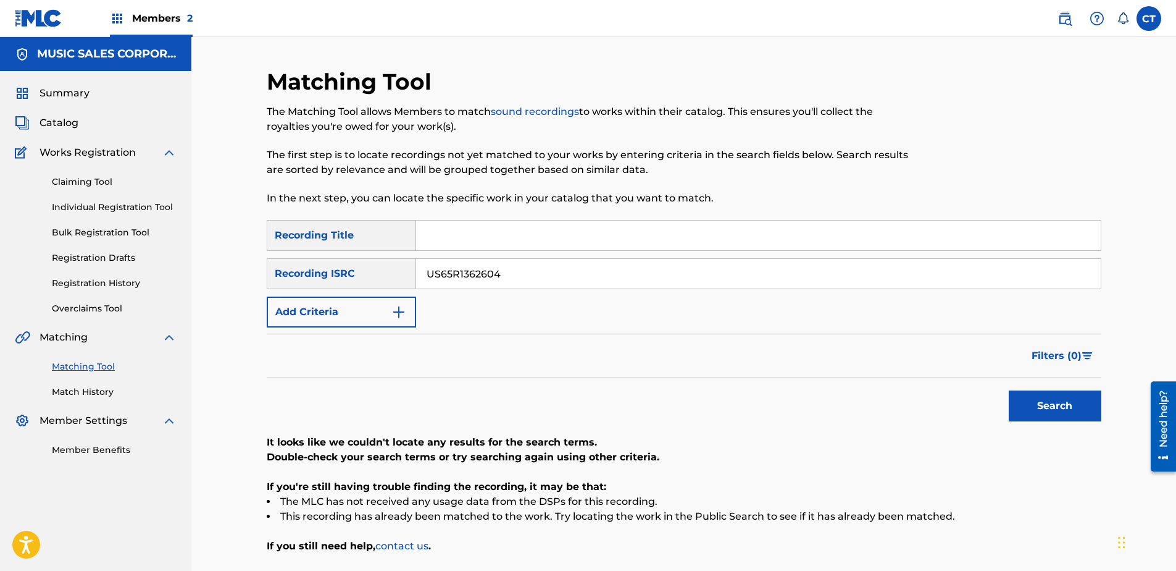
paste input "208601"
click at [1031, 388] on div "Search" at bounding box center [1052, 402] width 99 height 49
click at [1031, 399] on button "Search" at bounding box center [1055, 405] width 93 height 31
click at [559, 278] on input "US65R1208601" at bounding box center [758, 274] width 685 height 30
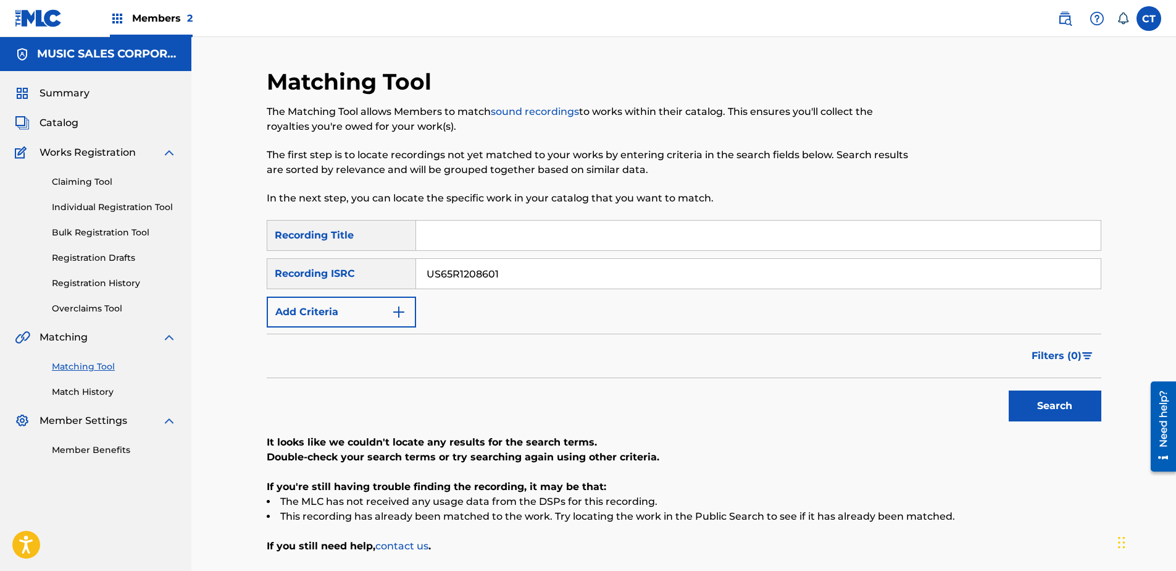
paste input "2"
click at [1026, 415] on button "Search" at bounding box center [1055, 405] width 93 height 31
click at [638, 283] on input "US65R1208602" at bounding box center [758, 274] width 685 height 30
click at [1009, 390] on button "Search" at bounding box center [1055, 405] width 93 height 31
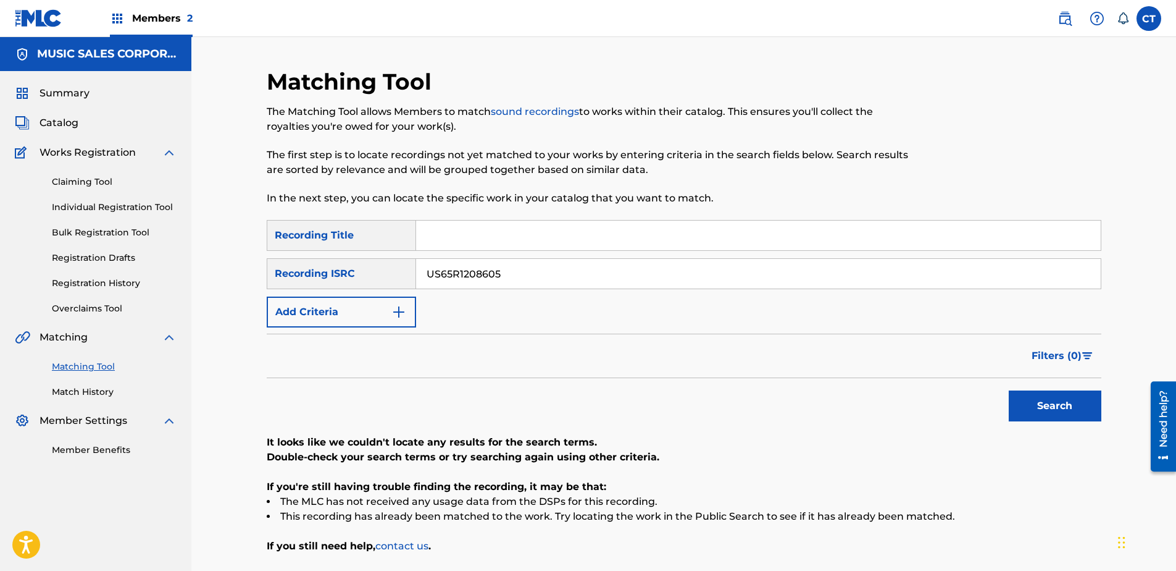
click at [1009, 390] on button "Search" at bounding box center [1055, 405] width 93 height 31
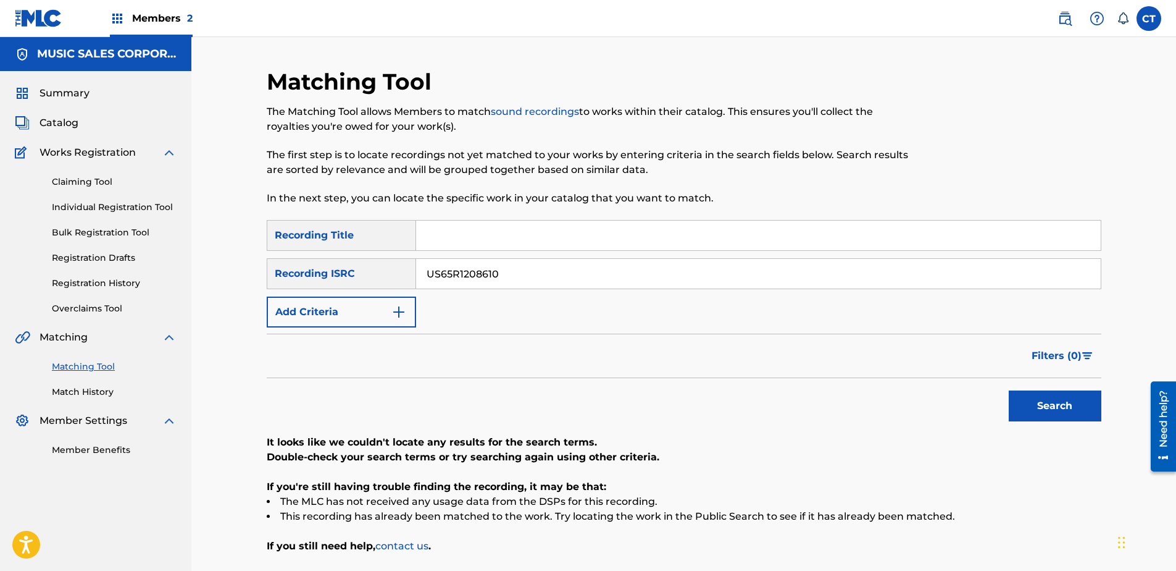
click at [1009, 390] on button "Search" at bounding box center [1055, 405] width 93 height 31
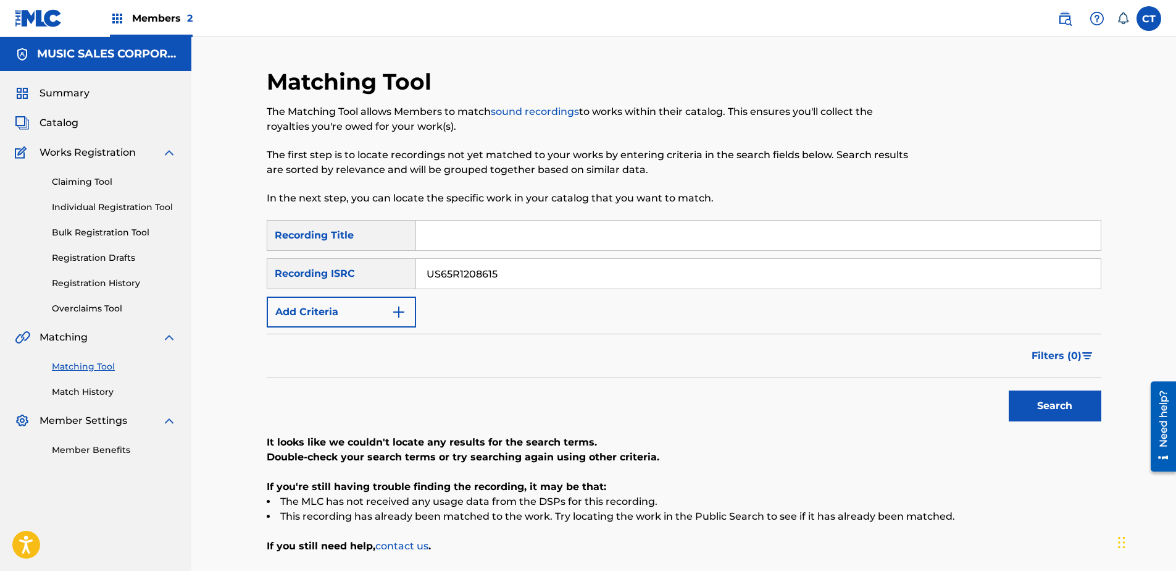
click at [1009, 390] on button "Search" at bounding box center [1055, 405] width 93 height 31
click at [530, 269] on input "US65R1208615" at bounding box center [758, 274] width 685 height 30
click at [532, 269] on input "US65R1208615" at bounding box center [758, 274] width 685 height 30
paste input "362801"
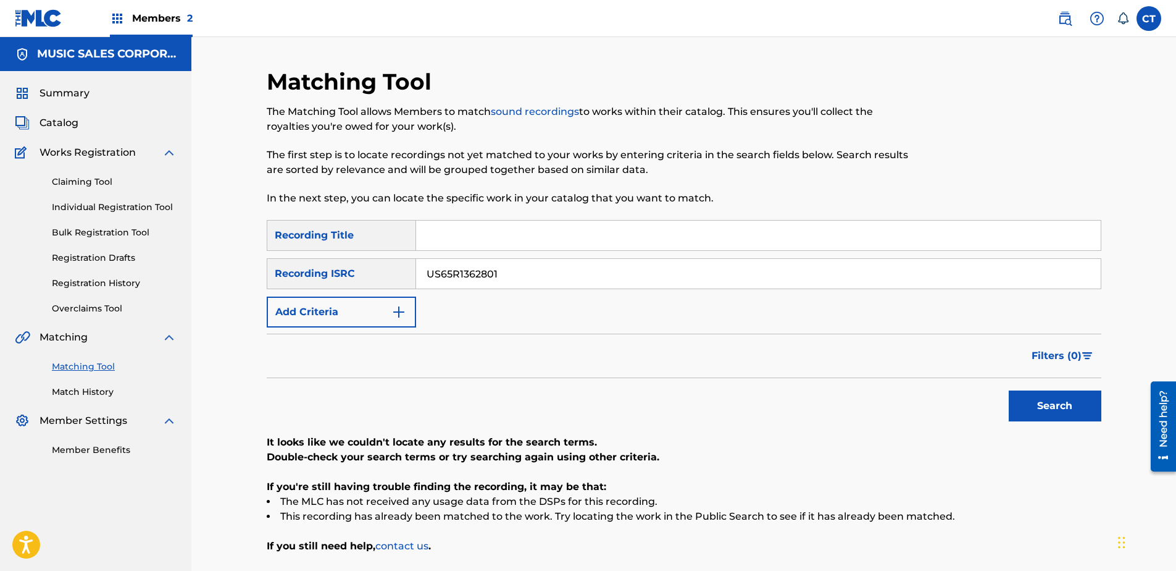
click at [1091, 403] on button "Search" at bounding box center [1055, 405] width 93 height 31
click at [569, 269] on input "US65R1362801" at bounding box center [758, 274] width 685 height 30
paste input "3"
click at [1034, 398] on button "Search" at bounding box center [1055, 405] width 93 height 31
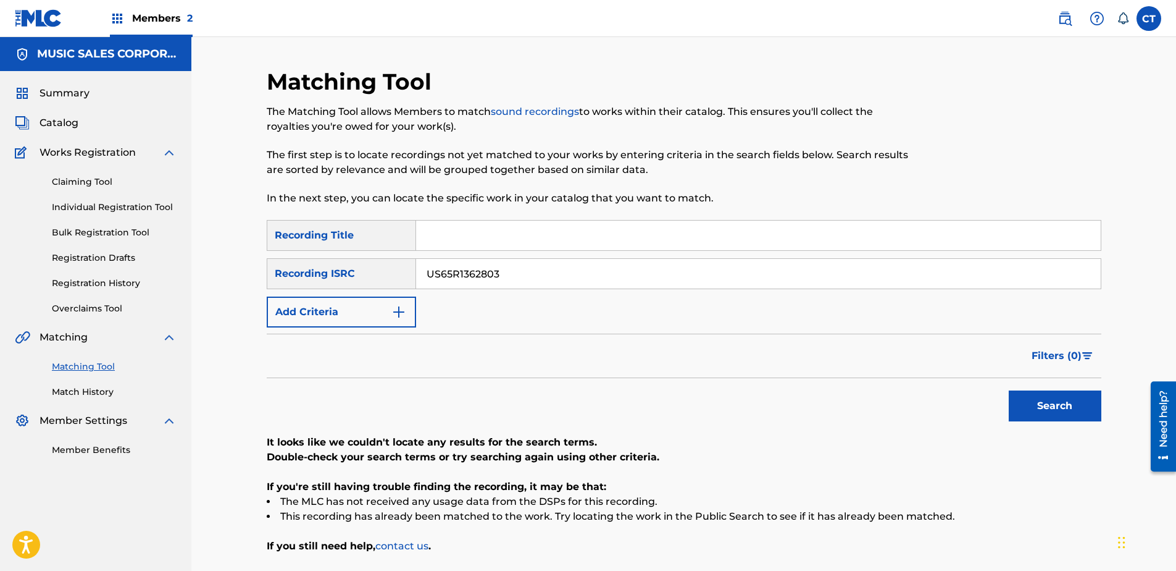
click at [576, 274] on input "US65R1362803" at bounding box center [758, 274] width 685 height 30
click at [1009, 390] on button "Search" at bounding box center [1055, 405] width 93 height 31
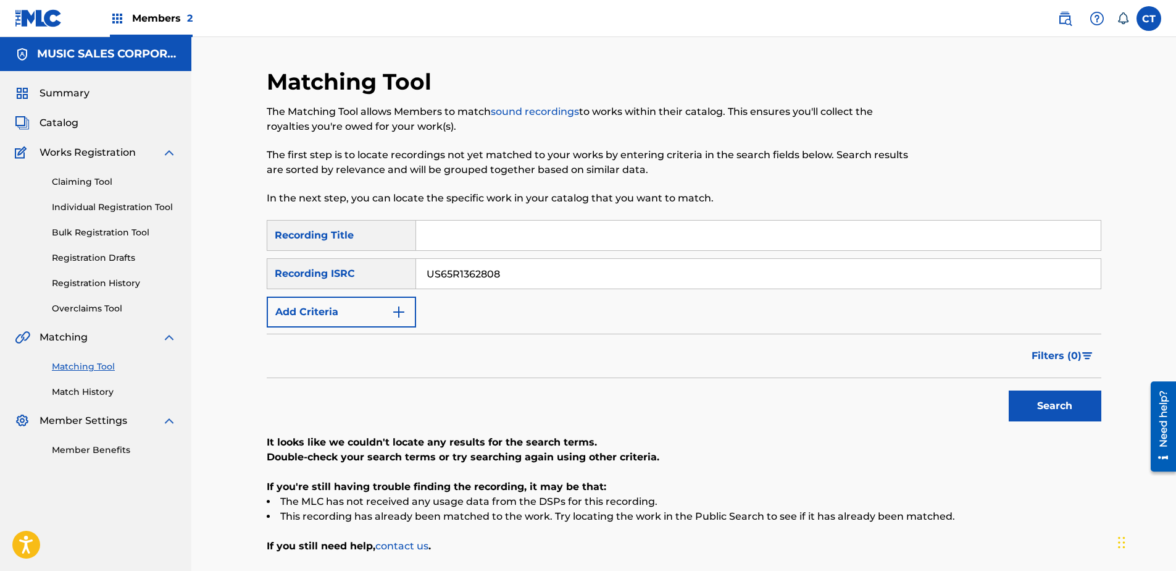
click at [1009, 390] on button "Search" at bounding box center [1055, 405] width 93 height 31
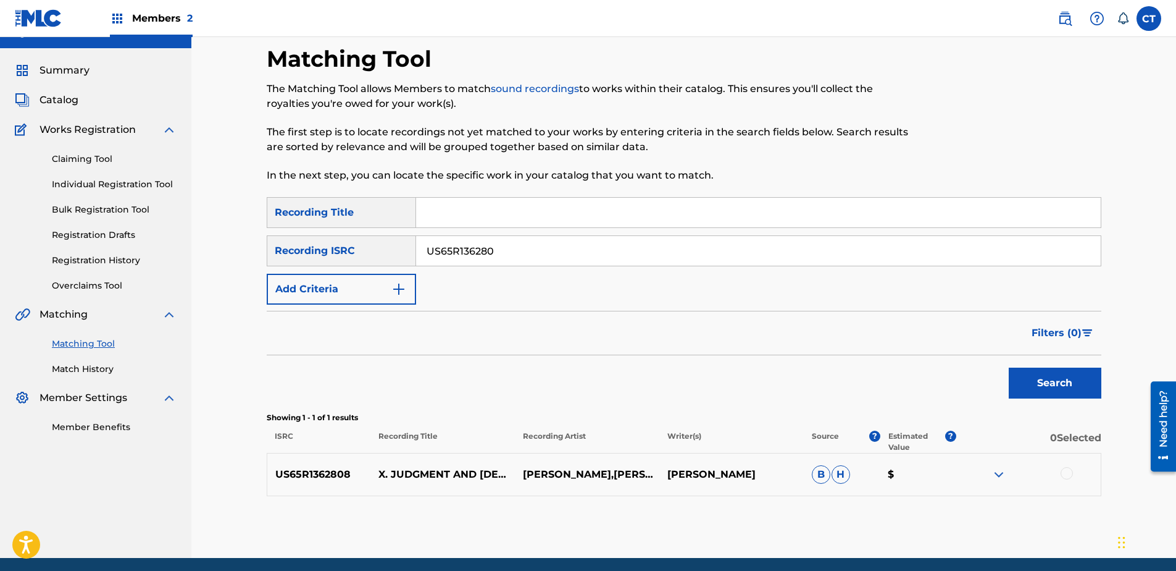
scroll to position [62, 0]
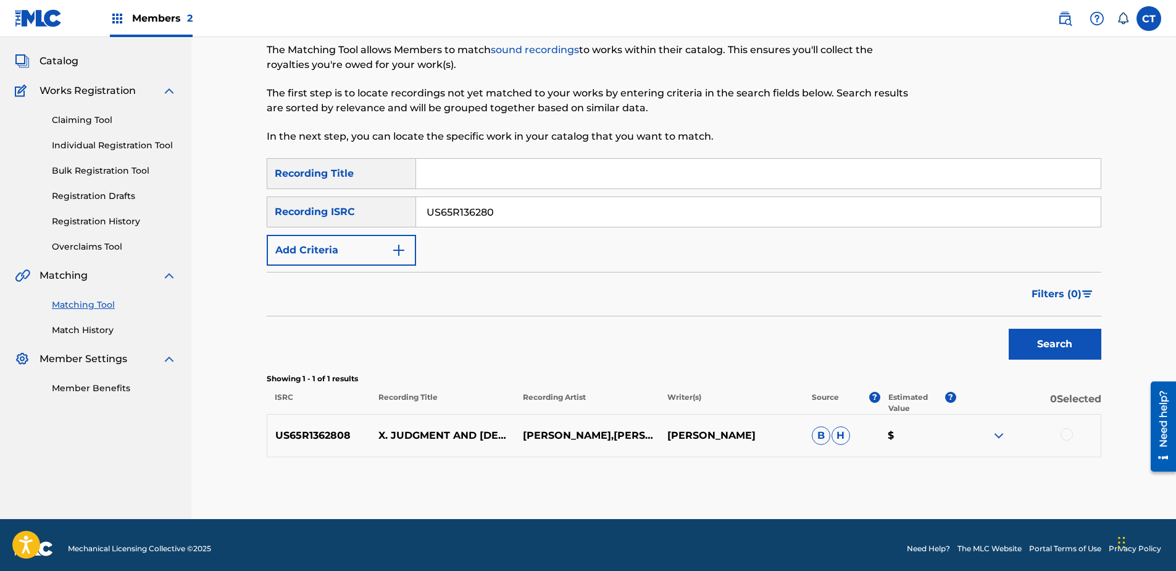
type input "US65R136280"
click at [1072, 432] on div at bounding box center [1067, 434] width 12 height 12
click at [835, 474] on button "Match 1 Group" at bounding box center [868, 469] width 136 height 31
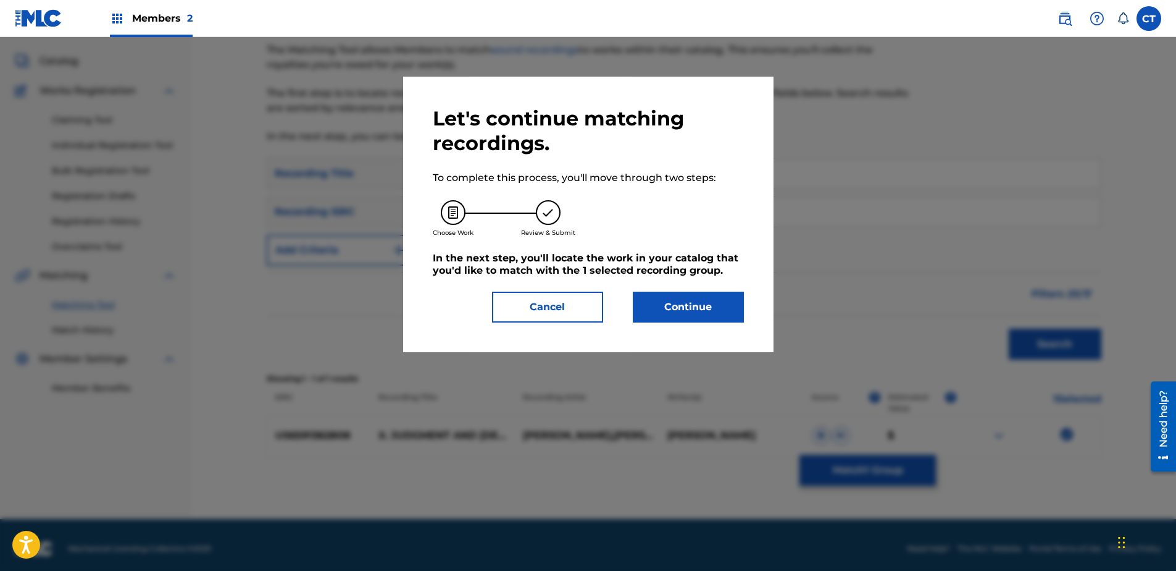
click at [689, 296] on button "Continue" at bounding box center [688, 306] width 111 height 31
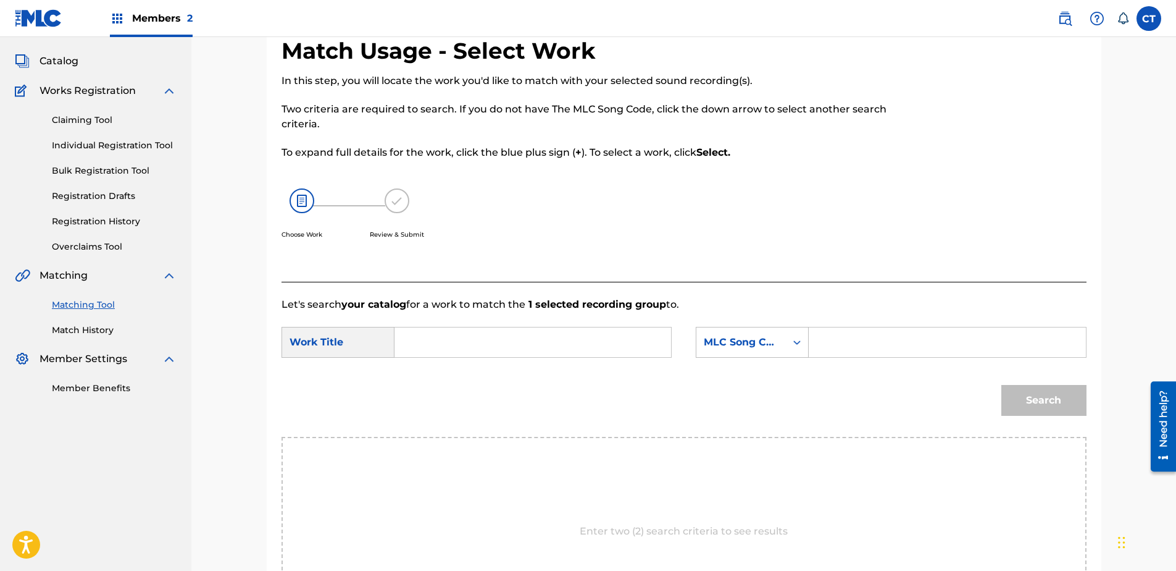
drag, startPoint x: 982, startPoint y: 217, endPoint x: 873, endPoint y: 246, distance: 112.9
click at [982, 217] on div at bounding box center [993, 159] width 185 height 245
click at [505, 317] on form "SearchWithCriteriac7ac8dfc-d2c0-4724-a61f-7cfda6a3389e Work Title SearchWithCri…" at bounding box center [684, 374] width 805 height 125
click at [498, 341] on input "Search Form" at bounding box center [533, 342] width 256 height 30
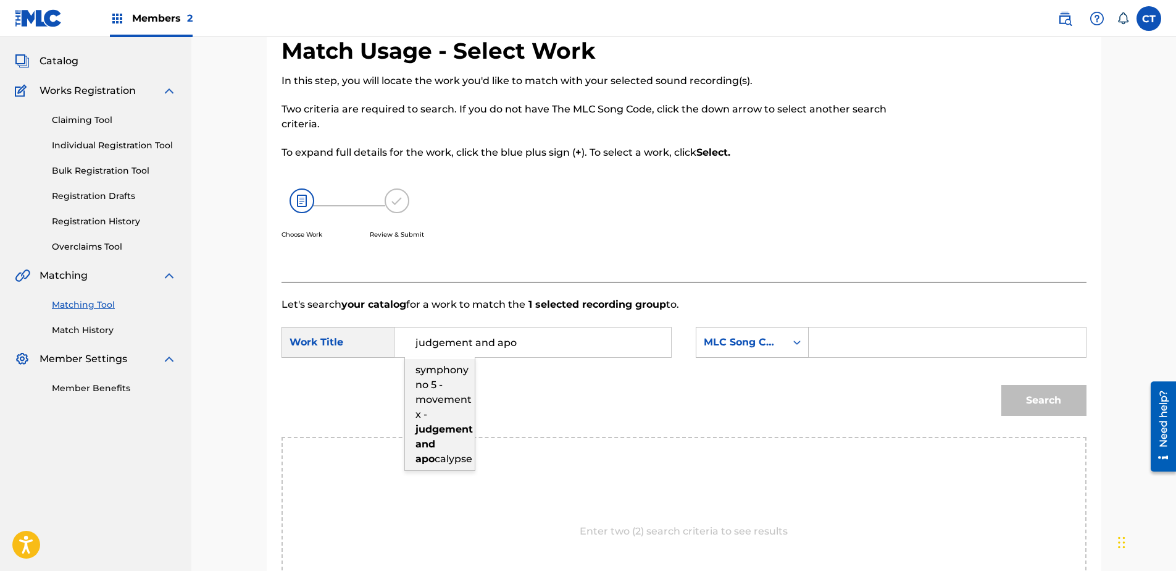
click at [454, 403] on span "symphony no 5 - movement x -" at bounding box center [444, 392] width 56 height 56
type input "symphony no 5 - movement x - judgement and apocalypse"
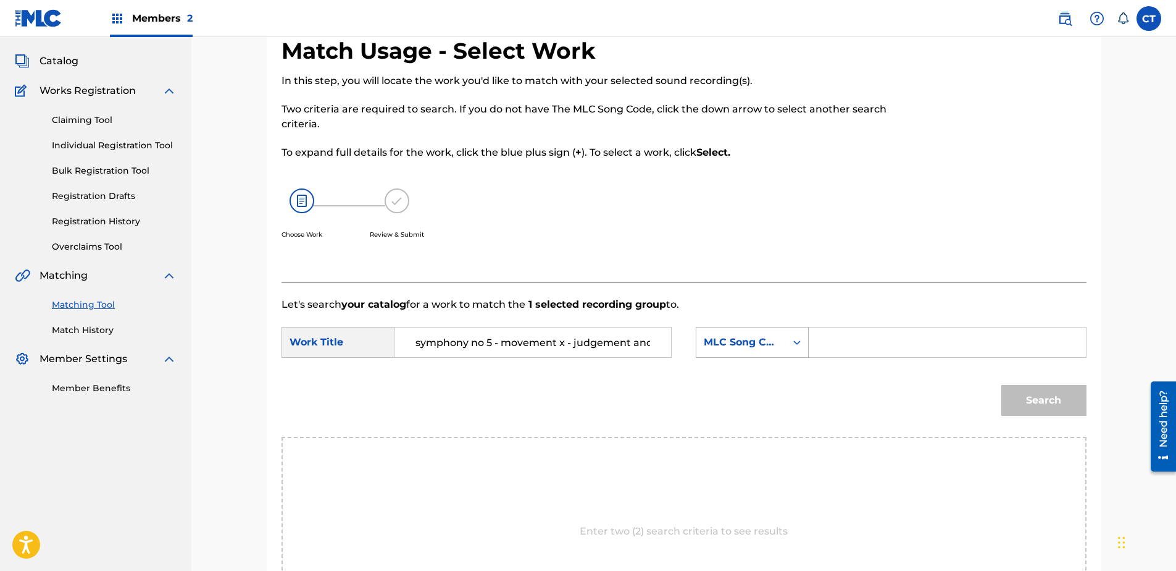
click at [724, 353] on div "MLC Song Code" at bounding box center [741, 341] width 90 height 23
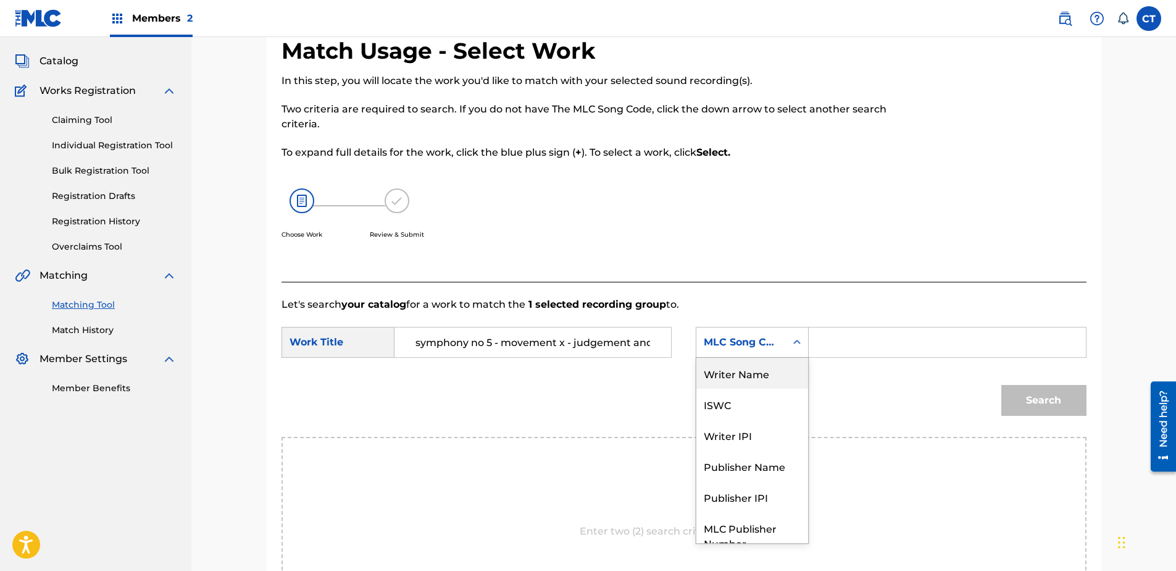
drag, startPoint x: 731, startPoint y: 370, endPoint x: 756, endPoint y: 360, distance: 26.6
click at [733, 369] on div "Writer Name" at bounding box center [752, 372] width 112 height 31
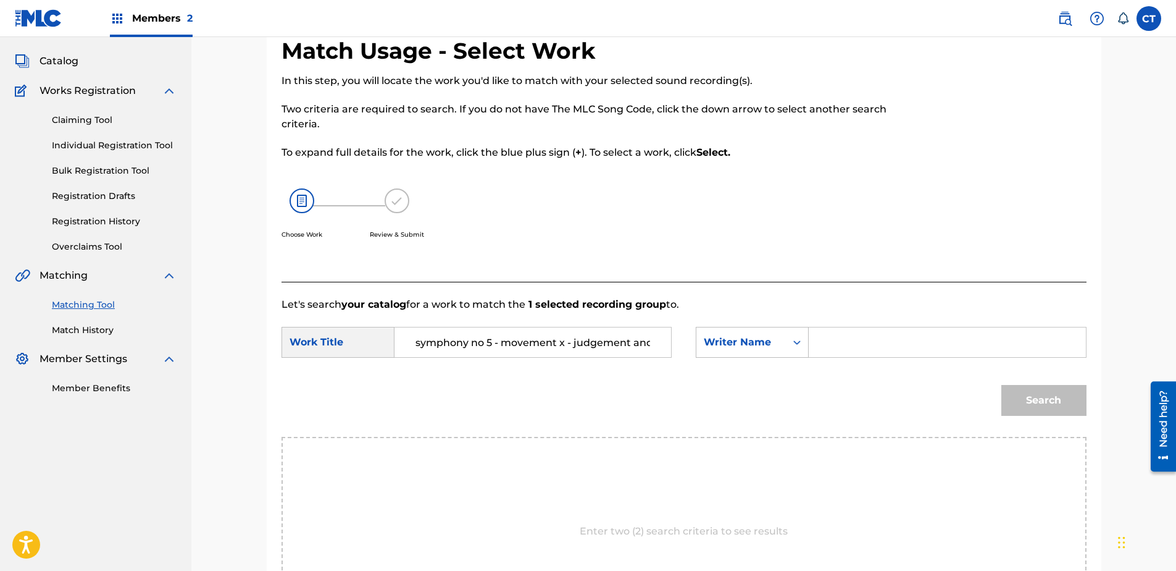
click at [817, 345] on div "Search Form" at bounding box center [947, 342] width 277 height 31
click at [843, 332] on input "Search Form" at bounding box center [947, 342] width 256 height 30
type input "glass"
click at [1001, 385] on button "Search" at bounding box center [1043, 400] width 85 height 31
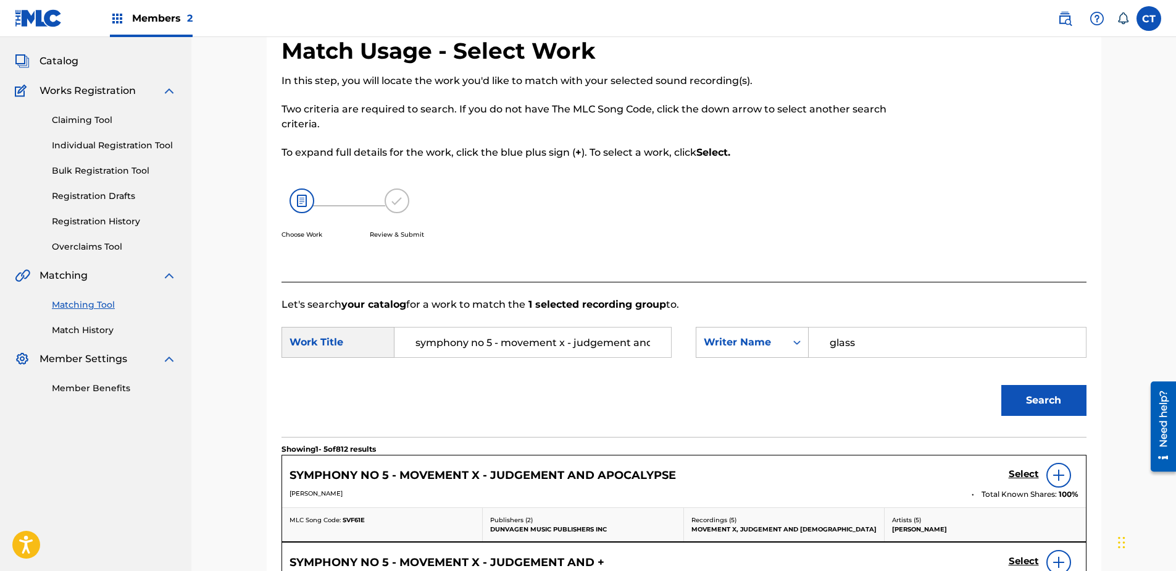
click at [1013, 474] on h5 "Select" at bounding box center [1024, 474] width 30 height 12
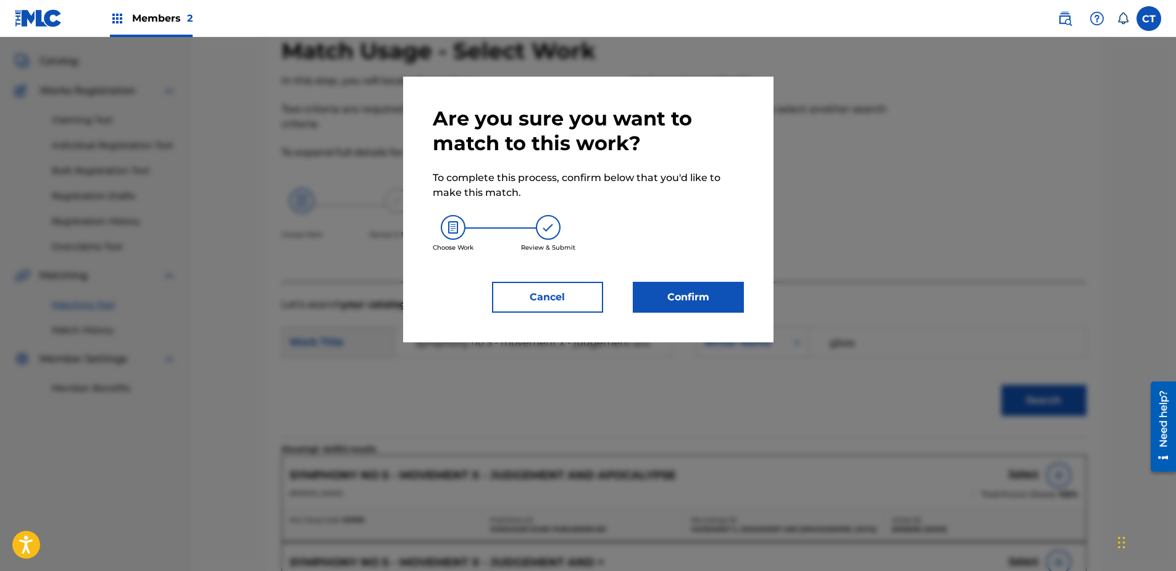
click at [633, 304] on button "Confirm" at bounding box center [688, 297] width 111 height 31
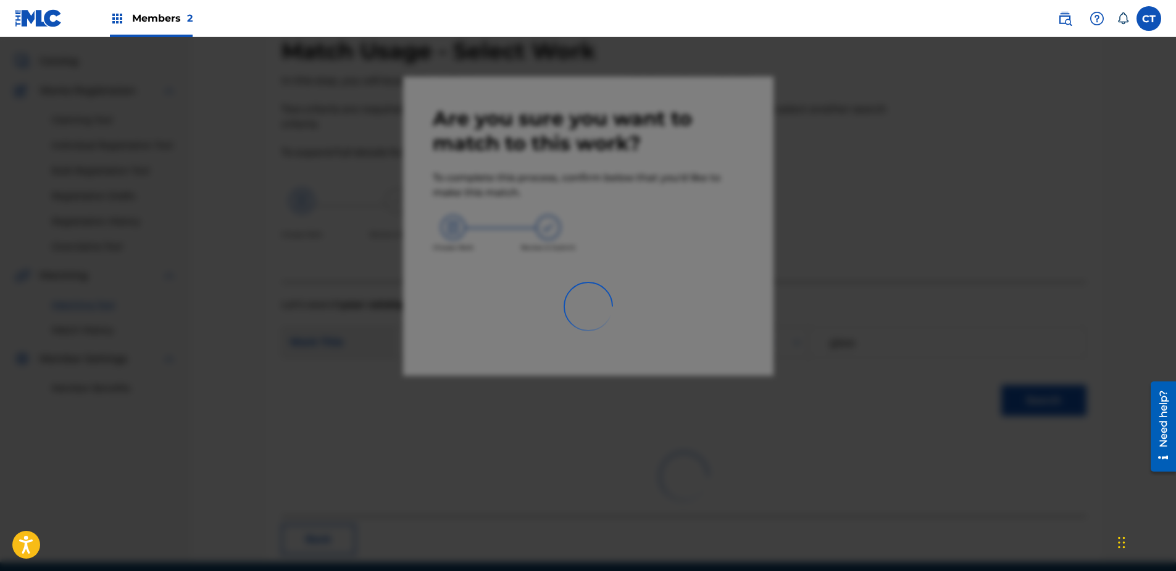
scroll to position [33, 0]
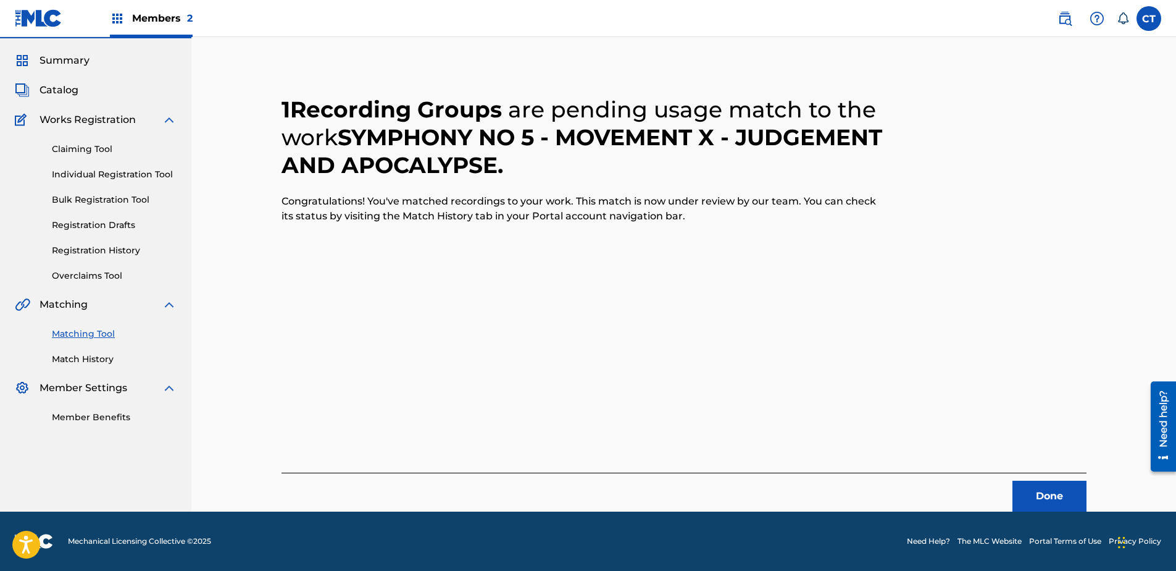
click at [1048, 493] on button "Done" at bounding box center [1050, 495] width 74 height 31
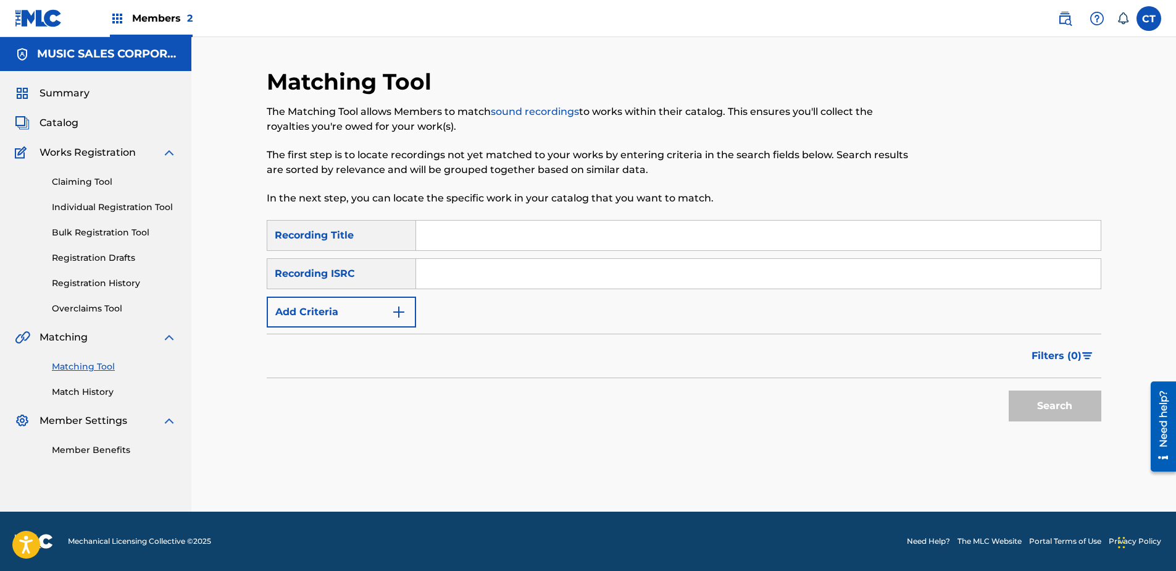
scroll to position [0, 0]
click at [927, 167] on div at bounding box center [1005, 144] width 192 height 152
paste input "US65R1362810"
click at [1085, 411] on button "Search" at bounding box center [1055, 405] width 93 height 31
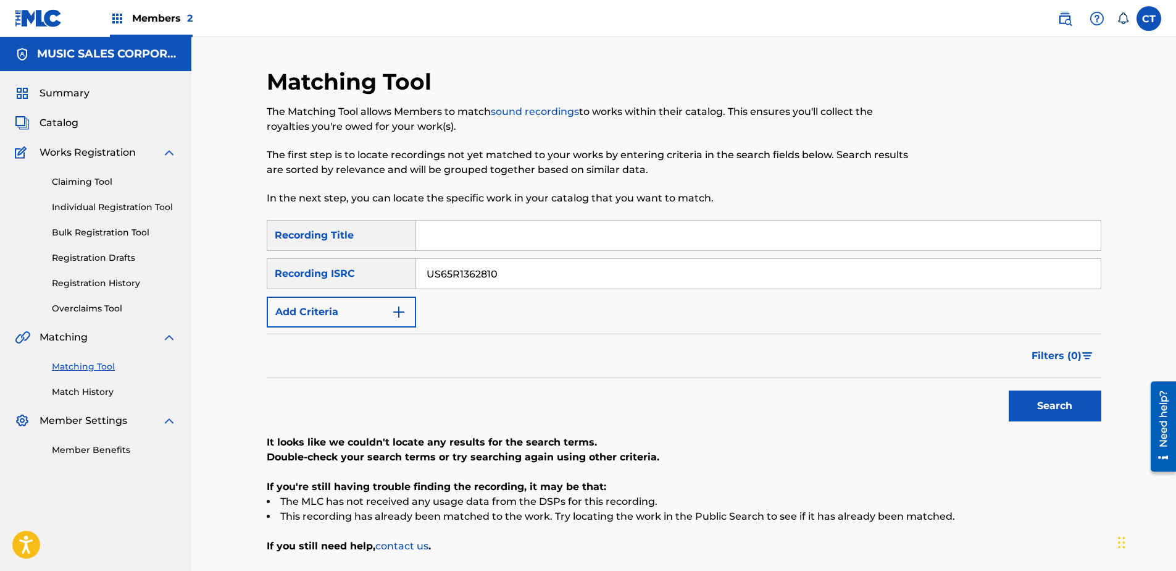
click at [517, 270] on input "US65R1362810" at bounding box center [758, 274] width 685 height 30
click at [1009, 390] on button "Search" at bounding box center [1055, 405] width 93 height 31
type input "US65R1362811"
click at [1009, 390] on button "Search" at bounding box center [1055, 405] width 93 height 31
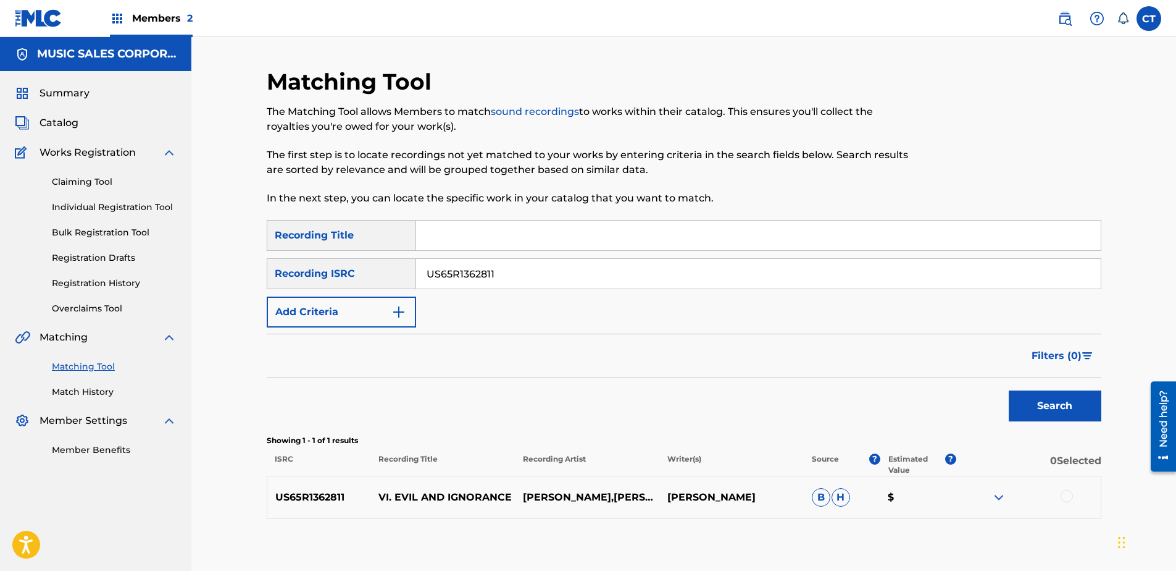
click at [1064, 501] on div at bounding box center [1067, 496] width 12 height 12
click at [914, 473] on button "Match 1 Group" at bounding box center [868, 469] width 136 height 31
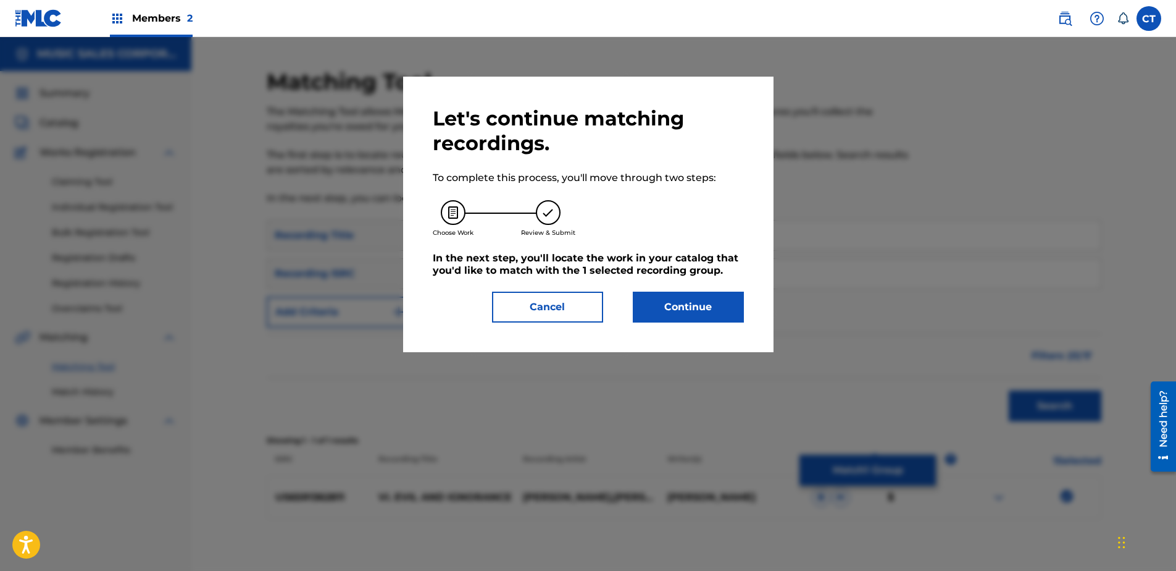
click at [718, 300] on button "Continue" at bounding box center [688, 306] width 111 height 31
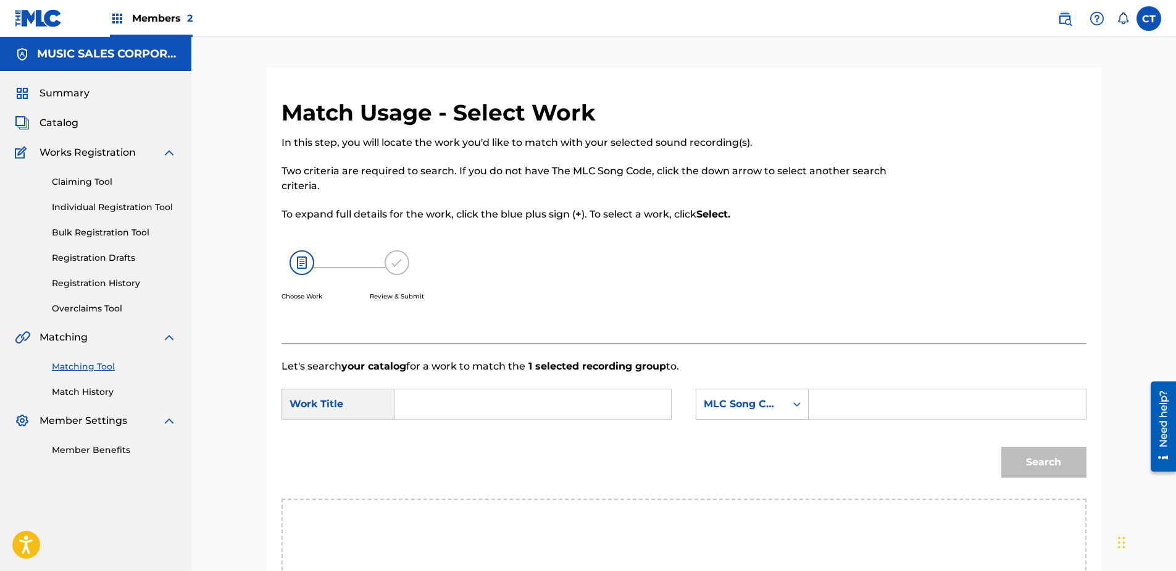
click at [460, 408] on input "Search Form" at bounding box center [533, 404] width 256 height 30
click at [453, 441] on span "ance" at bounding box center [455, 446] width 25 height 12
type input "evil and ignorance"
click at [744, 411] on div "MLC Song Code" at bounding box center [752, 403] width 113 height 31
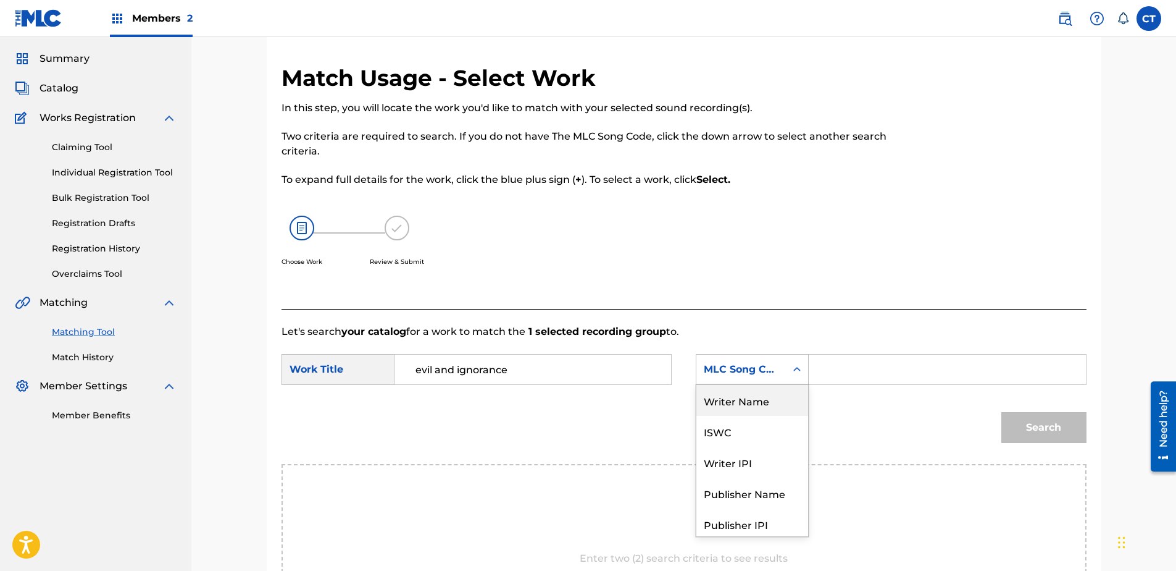
click at [734, 409] on div "Writer Name" at bounding box center [752, 400] width 112 height 31
click at [802, 377] on div "Search Form" at bounding box center [797, 369] width 22 height 22
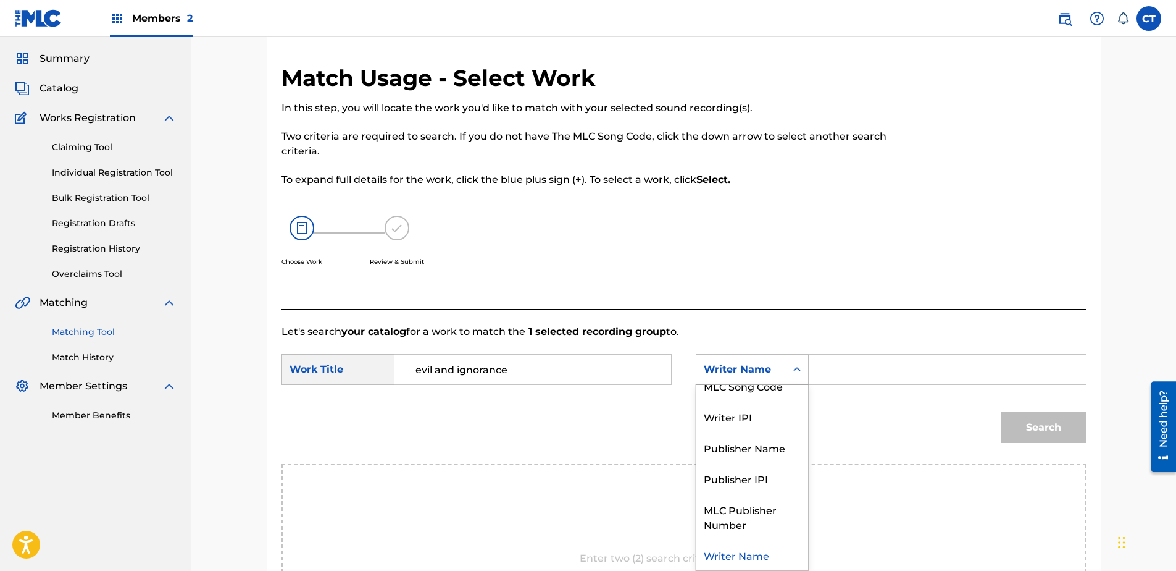
click at [827, 369] on input "Search Form" at bounding box center [947, 369] width 256 height 30
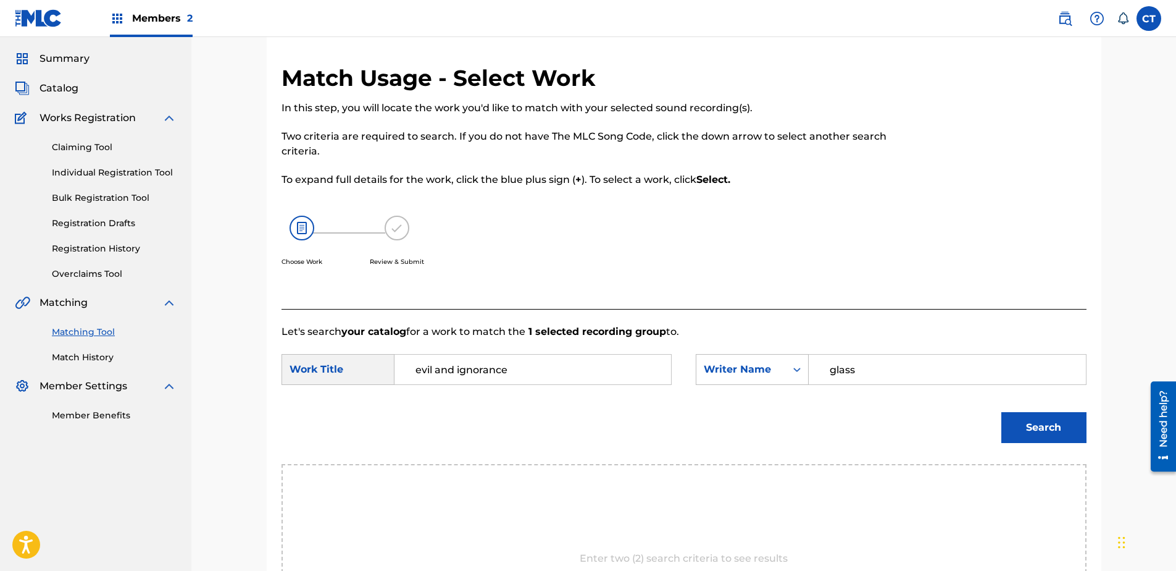
type input "glass"
click at [1001, 412] on button "Search" at bounding box center [1043, 427] width 85 height 31
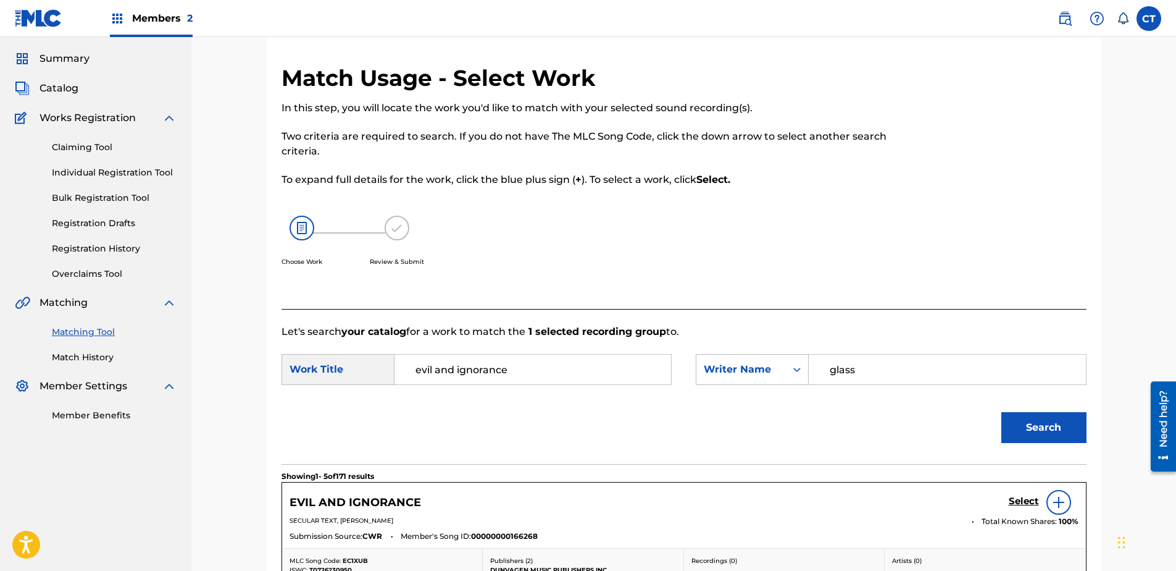
click at [1022, 504] on h5 "Select" at bounding box center [1024, 501] width 30 height 12
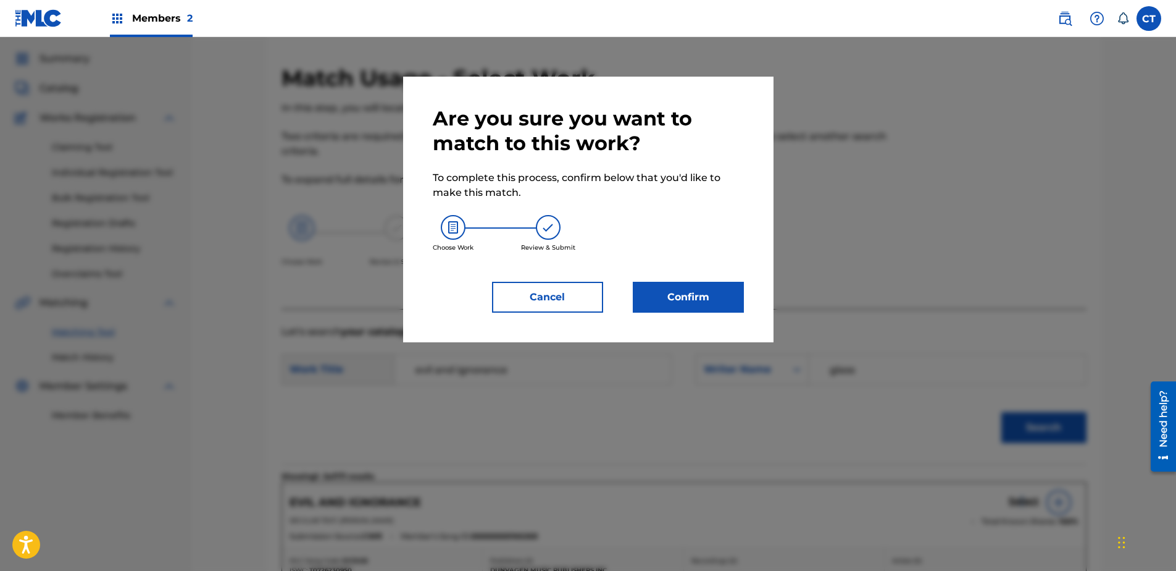
click at [651, 294] on button "Confirm" at bounding box center [688, 297] width 111 height 31
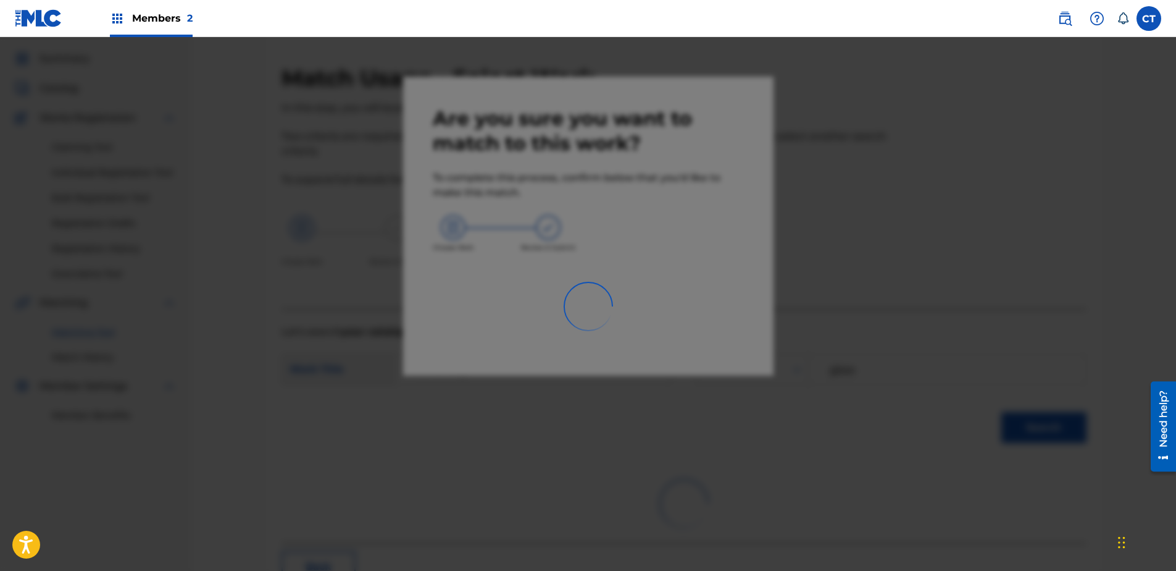
scroll to position [33, 0]
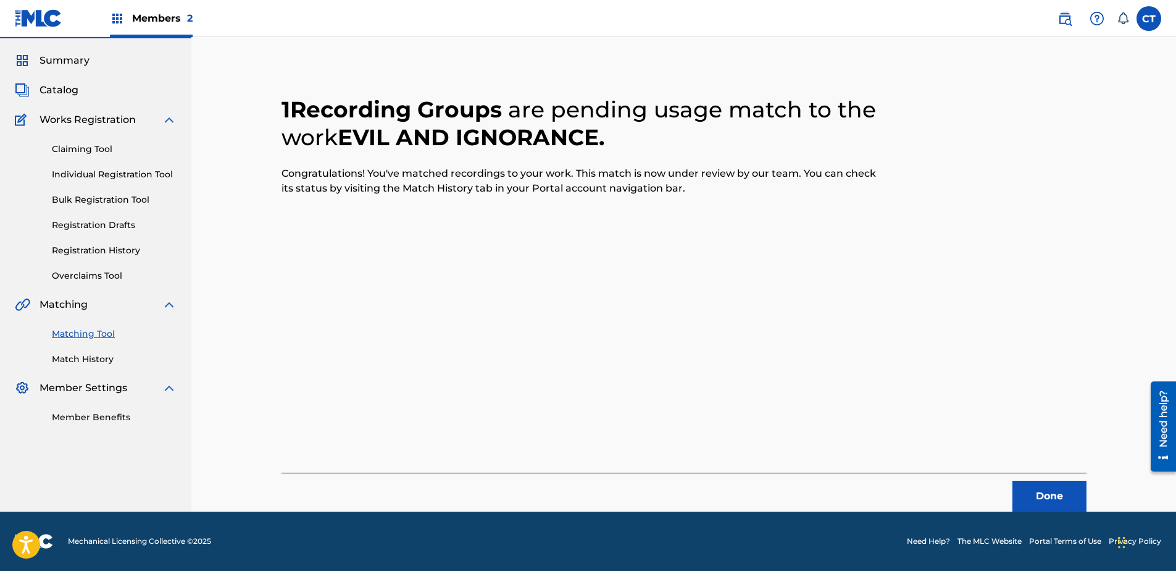
click at [1034, 500] on button "Done" at bounding box center [1050, 495] width 74 height 31
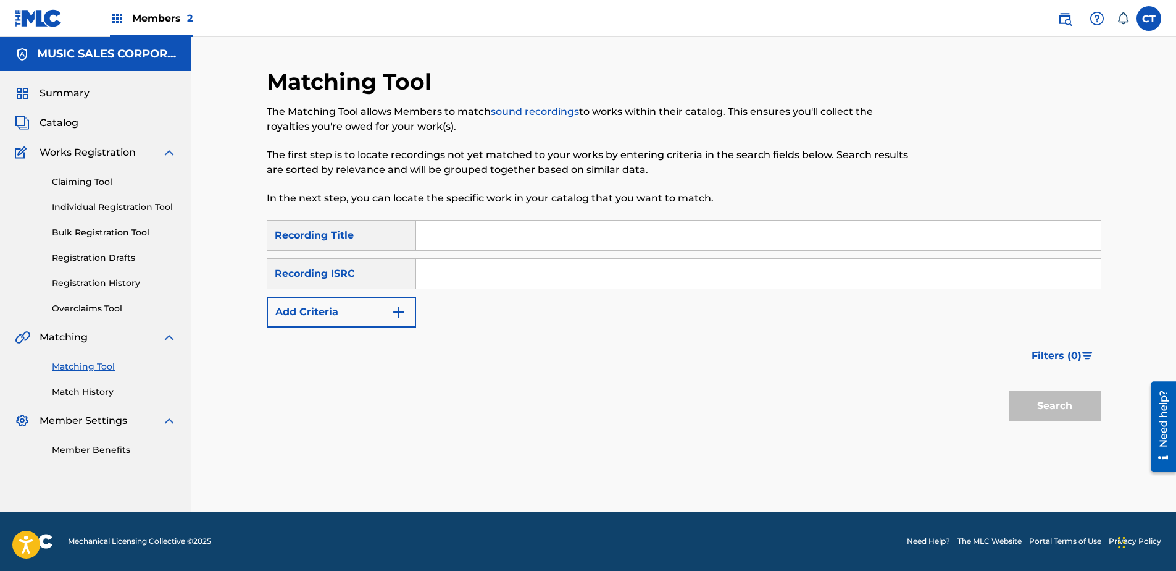
drag, startPoint x: 959, startPoint y: 156, endPoint x: 939, endPoint y: 131, distance: 32.1
click at [956, 149] on div at bounding box center [1005, 144] width 192 height 152
paste input "US65R1362812"
click at [1026, 406] on button "Search" at bounding box center [1055, 405] width 93 height 31
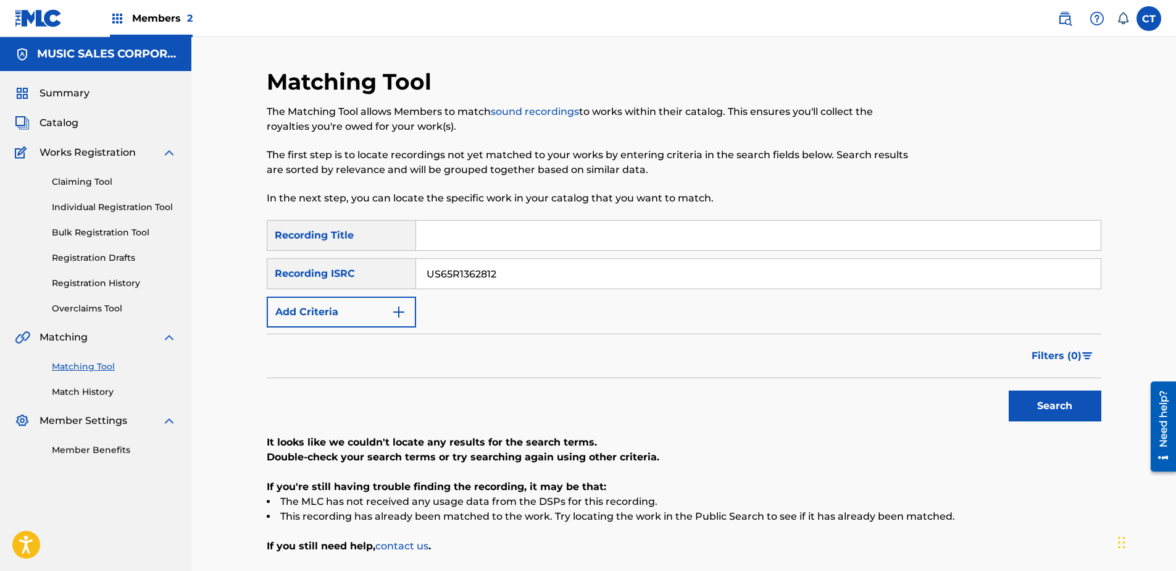
click at [501, 276] on input "US65R1362812" at bounding box center [758, 274] width 685 height 30
click at [502, 276] on input "US65R1362812" at bounding box center [758, 274] width 685 height 30
paste input "0502001"
type input "US65R0502001"
click at [1032, 402] on button "Search" at bounding box center [1055, 405] width 93 height 31
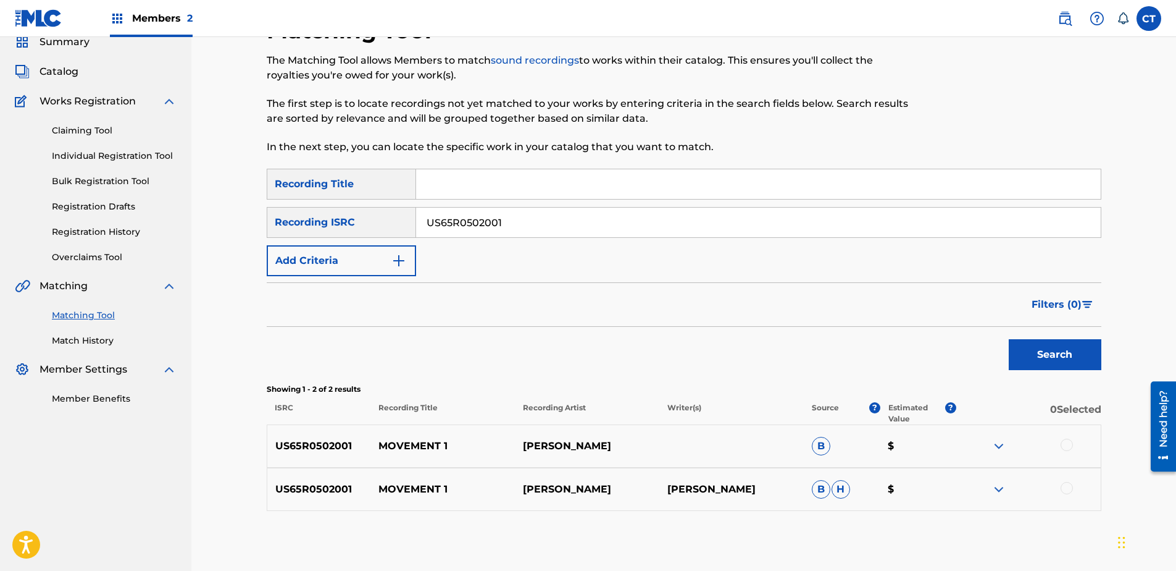
scroll to position [112, 0]
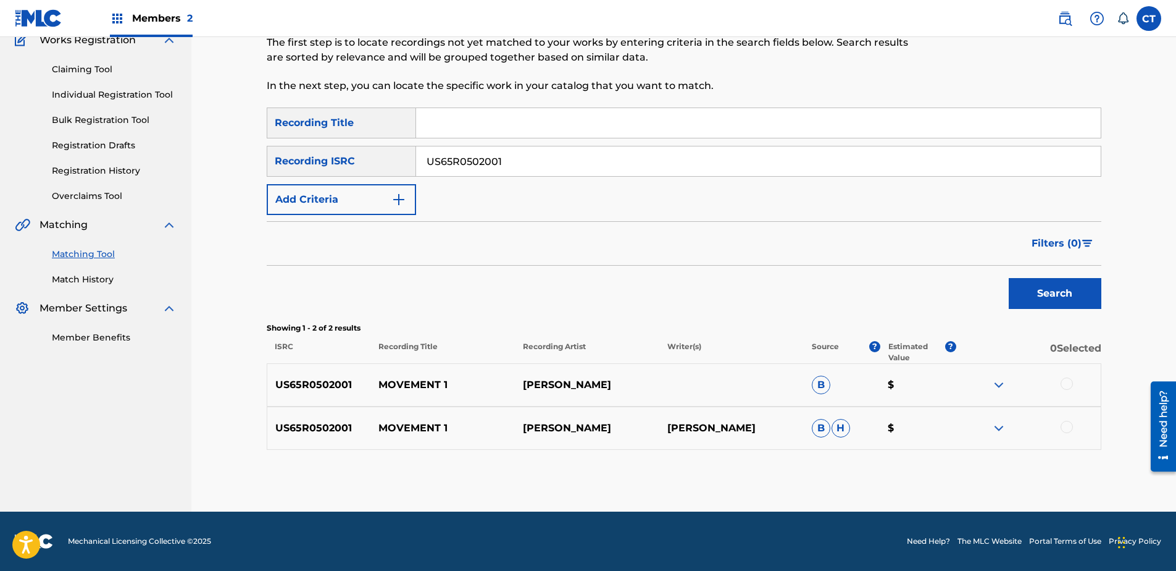
click at [1063, 377] on div at bounding box center [1028, 384] width 144 height 15
click at [1068, 390] on div at bounding box center [1028, 384] width 144 height 15
click at [1068, 388] on div at bounding box center [1067, 383] width 12 height 12
click at [1072, 424] on div at bounding box center [1067, 426] width 12 height 12
click at [874, 472] on button "Match 2 Groups" at bounding box center [868, 469] width 136 height 31
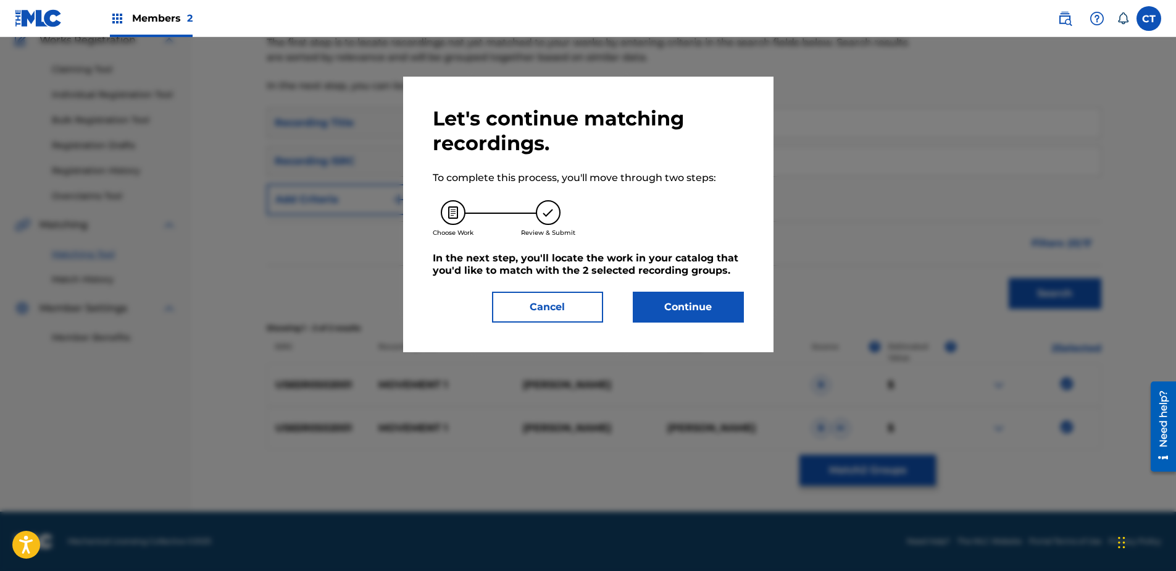
click at [666, 304] on button "Continue" at bounding box center [688, 306] width 111 height 31
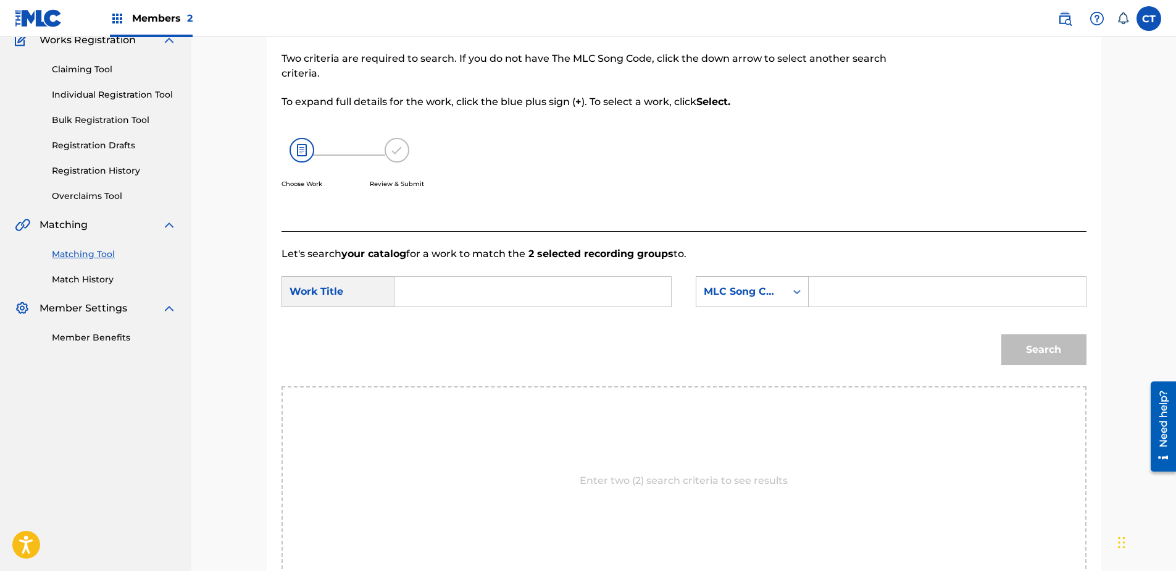
click at [497, 293] on input "Search Form" at bounding box center [533, 292] width 256 height 30
type input "movement 1 symphony no 6"
click at [755, 288] on div "MLC Song Code" at bounding box center [741, 291] width 75 height 15
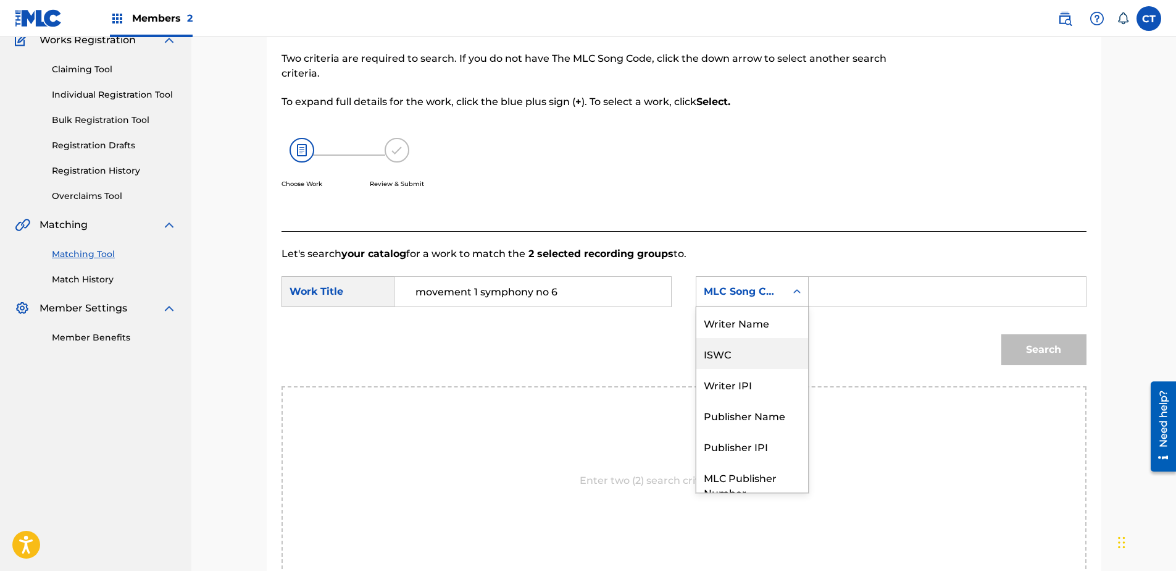
scroll to position [0, 0]
click at [752, 312] on div "Writer Name" at bounding box center [752, 322] width 112 height 31
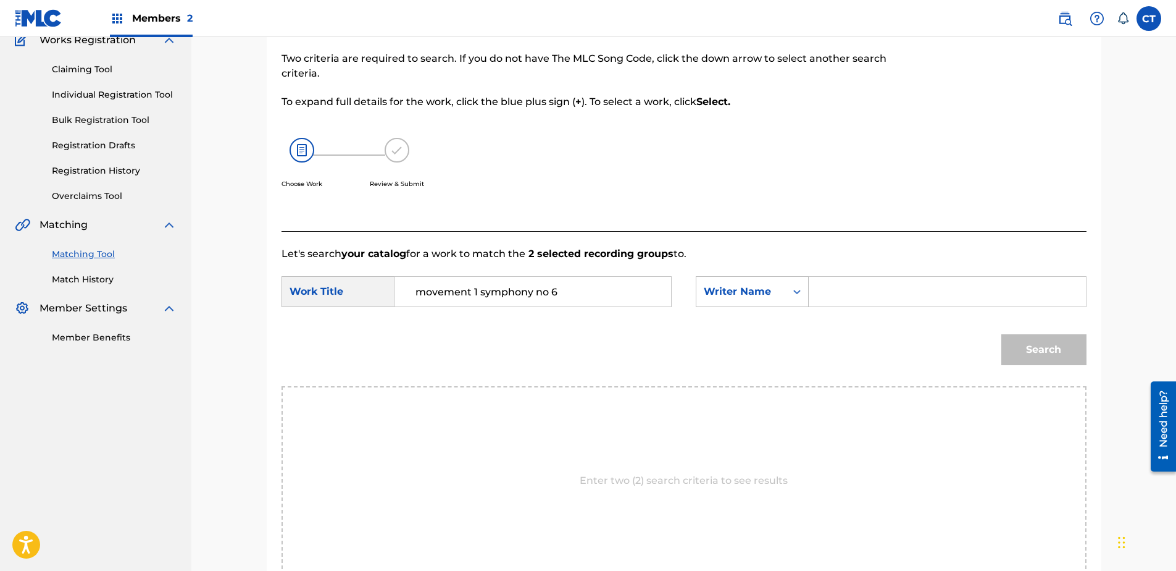
click at [851, 297] on input "Search Form" at bounding box center [947, 292] width 256 height 30
type input "glass"
click at [1001, 334] on button "Search" at bounding box center [1043, 349] width 85 height 31
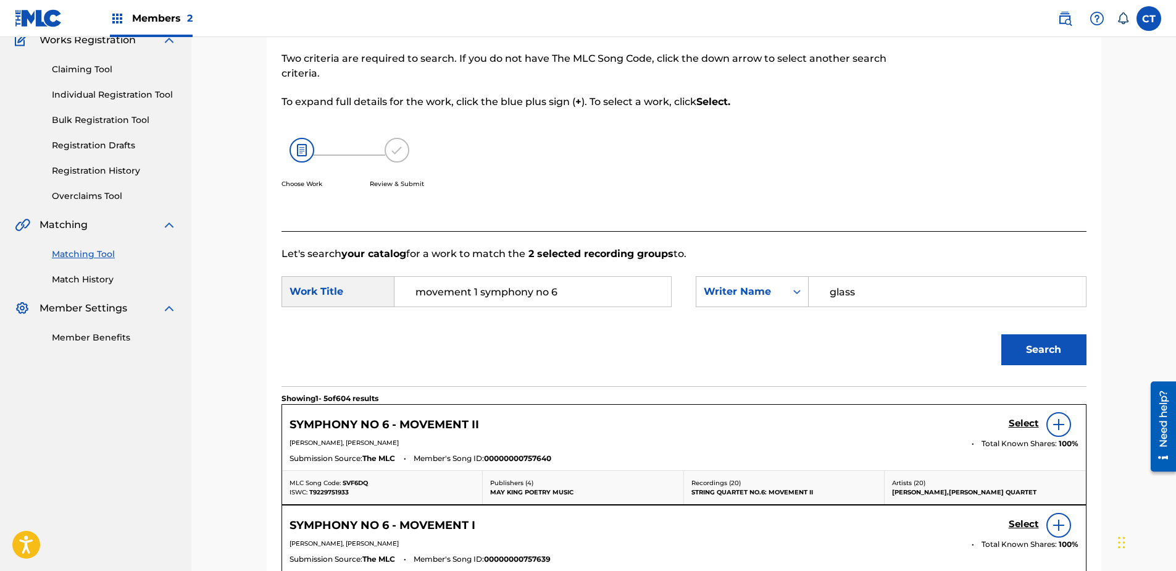
click at [1013, 515] on div "Select" at bounding box center [1044, 524] width 70 height 25
click at [1014, 429] on h5 "Select" at bounding box center [1024, 423] width 30 height 12
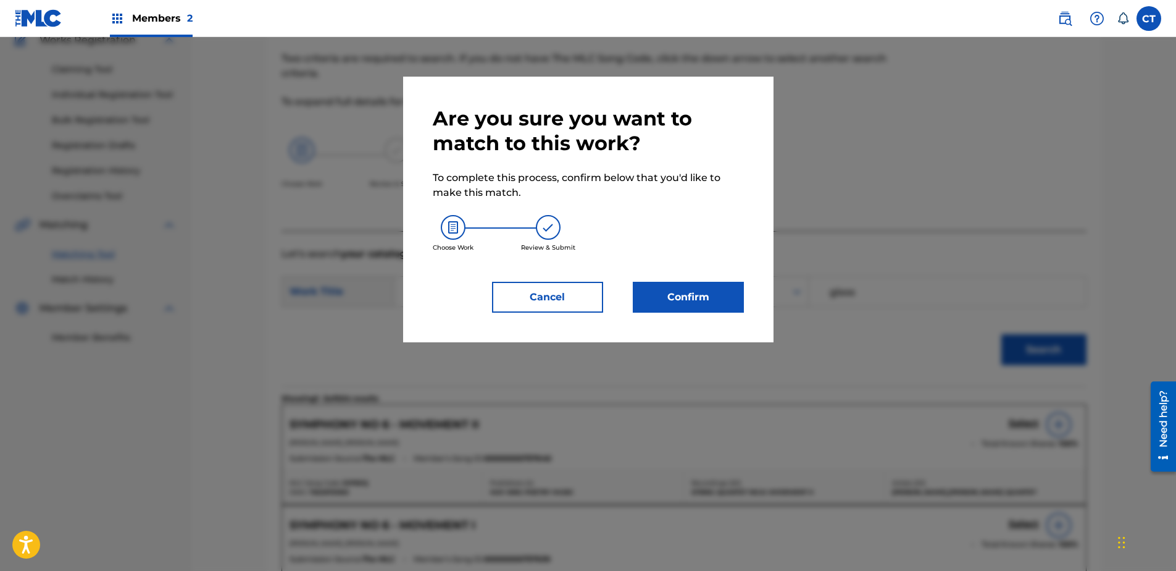
click at [660, 291] on button "Confirm" at bounding box center [688, 297] width 111 height 31
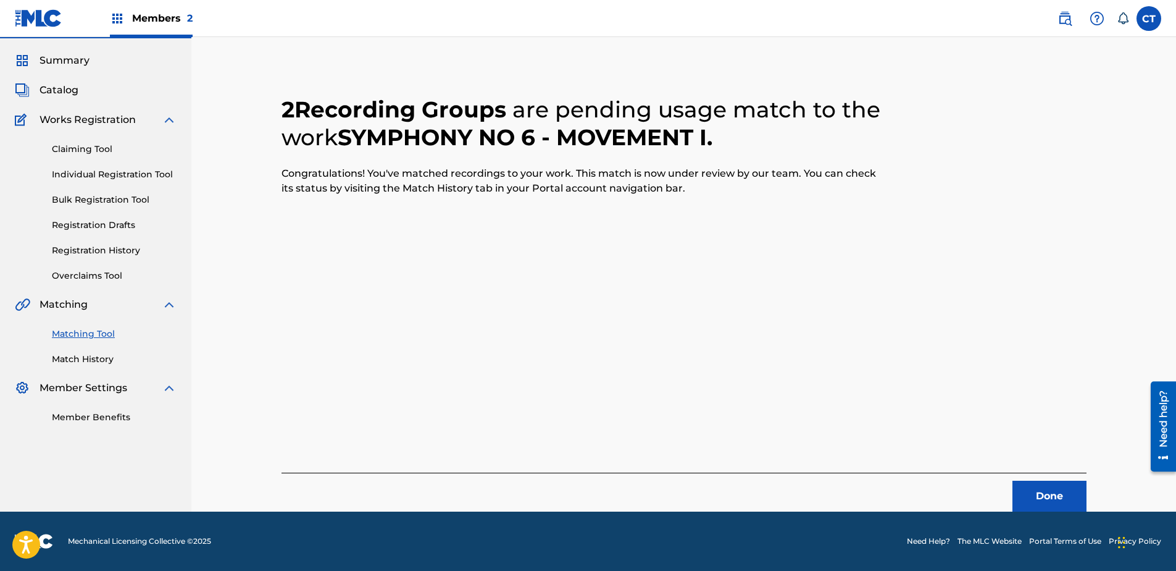
scroll to position [33, 0]
click at [1029, 501] on button "Done" at bounding box center [1050, 495] width 74 height 31
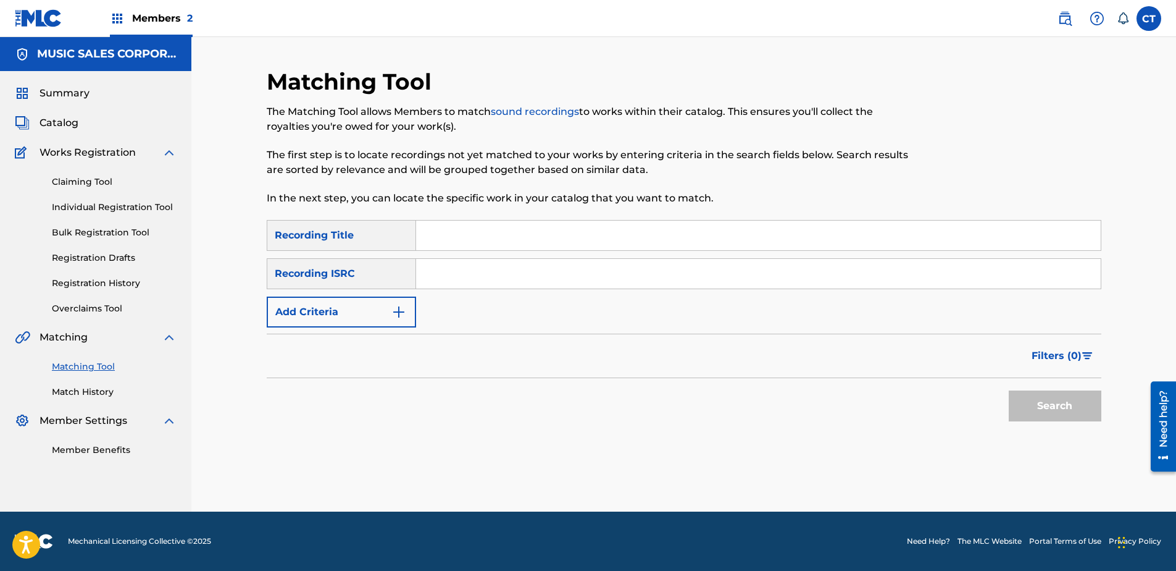
scroll to position [0, 0]
paste input "US65R0502002"
type input "US65R0502002"
click at [1078, 394] on button "Search" at bounding box center [1055, 405] width 93 height 31
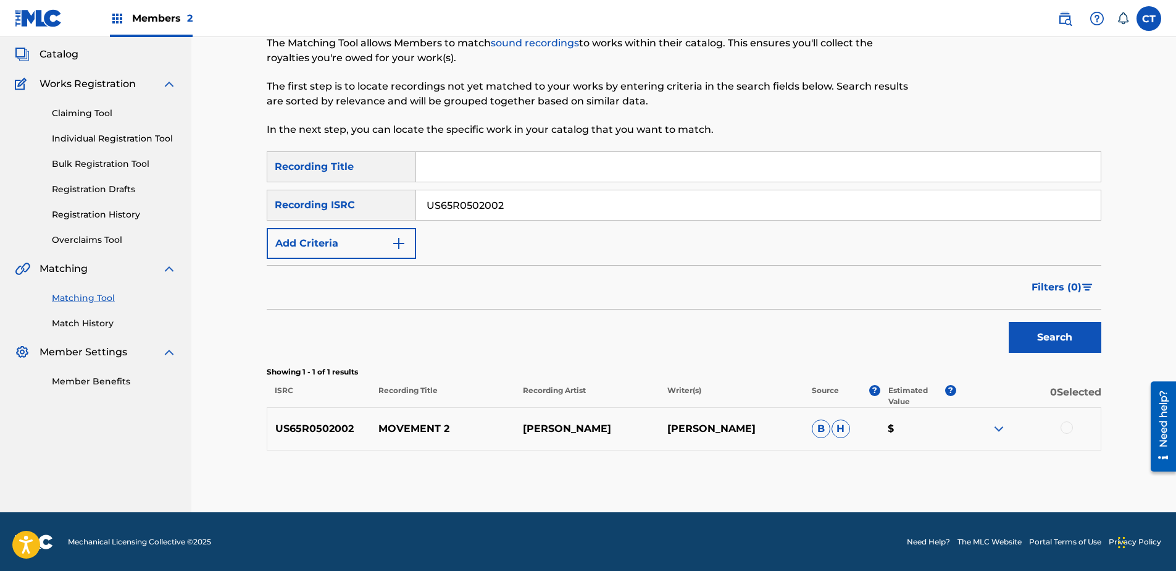
scroll to position [69, 0]
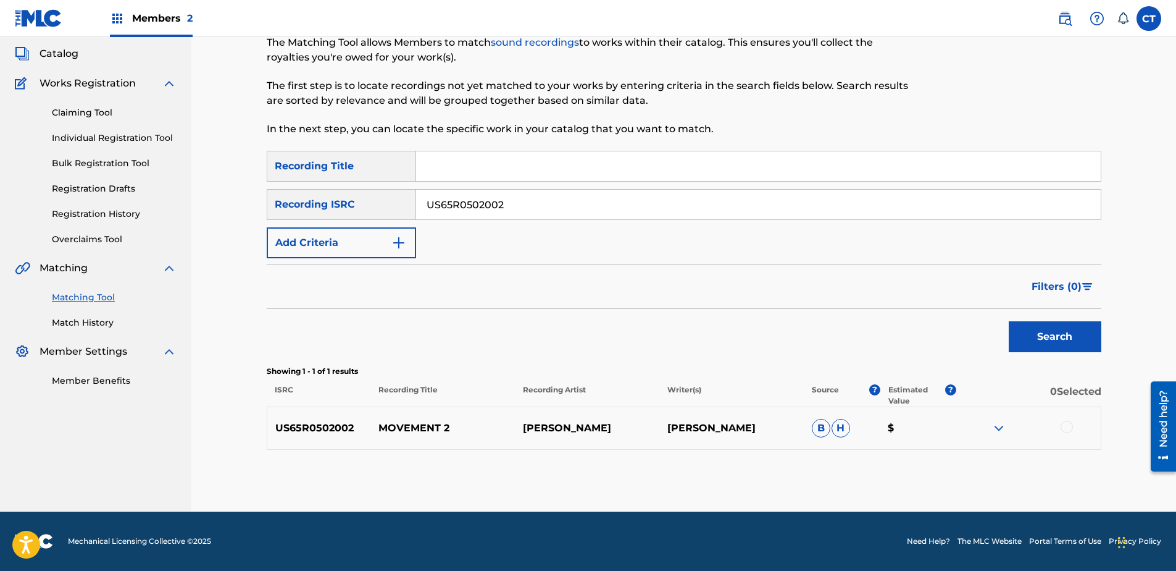
click at [1065, 420] on div at bounding box center [1067, 426] width 12 height 12
click at [885, 466] on button "Match 1 Group" at bounding box center [868, 469] width 136 height 31
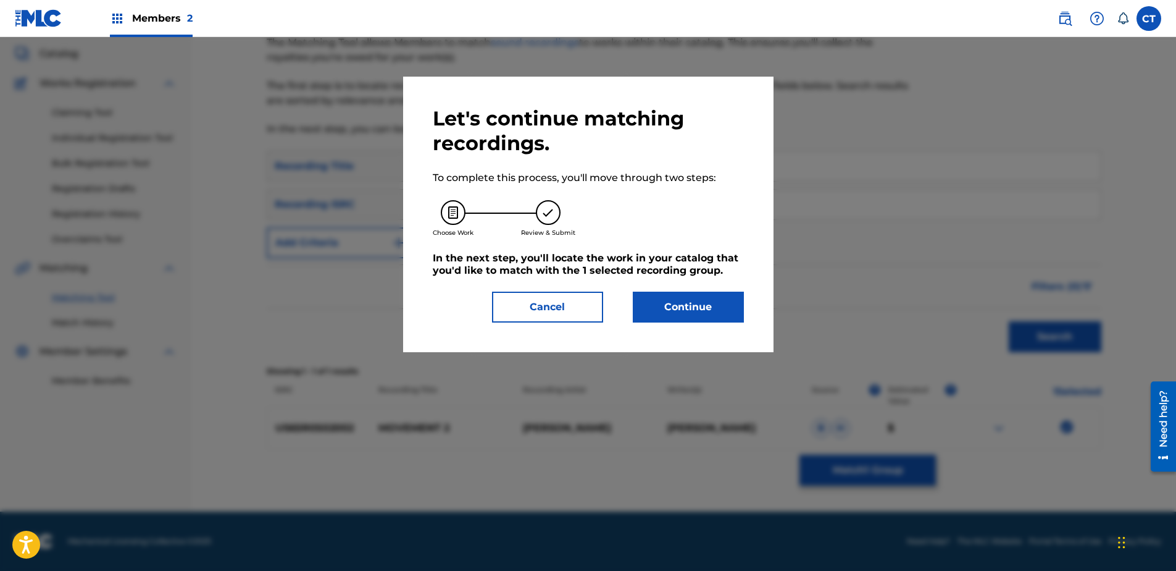
click at [710, 317] on button "Continue" at bounding box center [688, 306] width 111 height 31
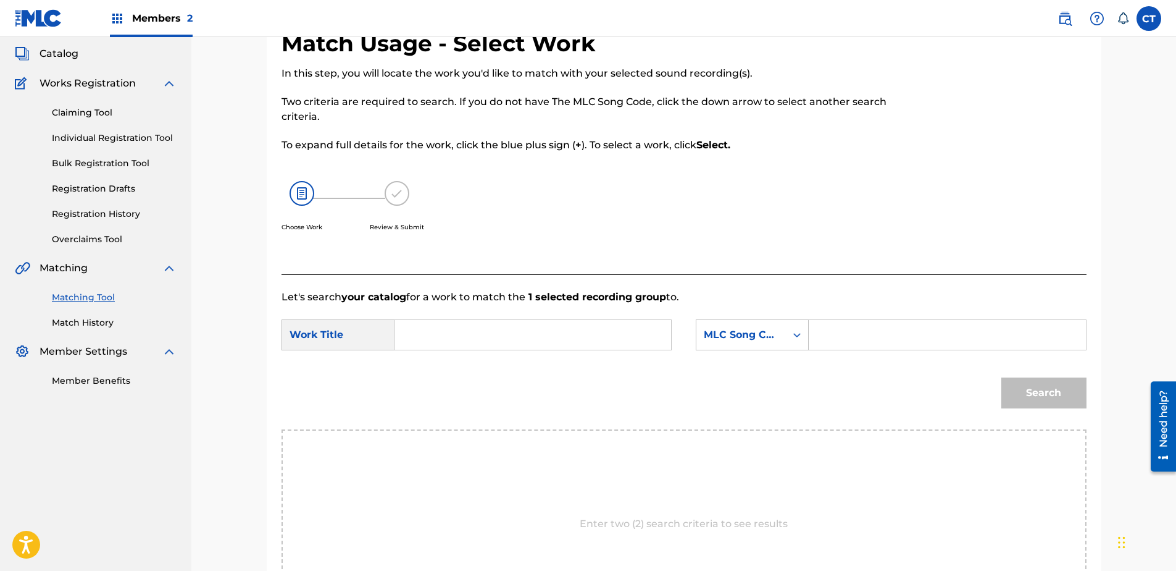
click at [531, 329] on input "Search Form" at bounding box center [533, 335] width 256 height 30
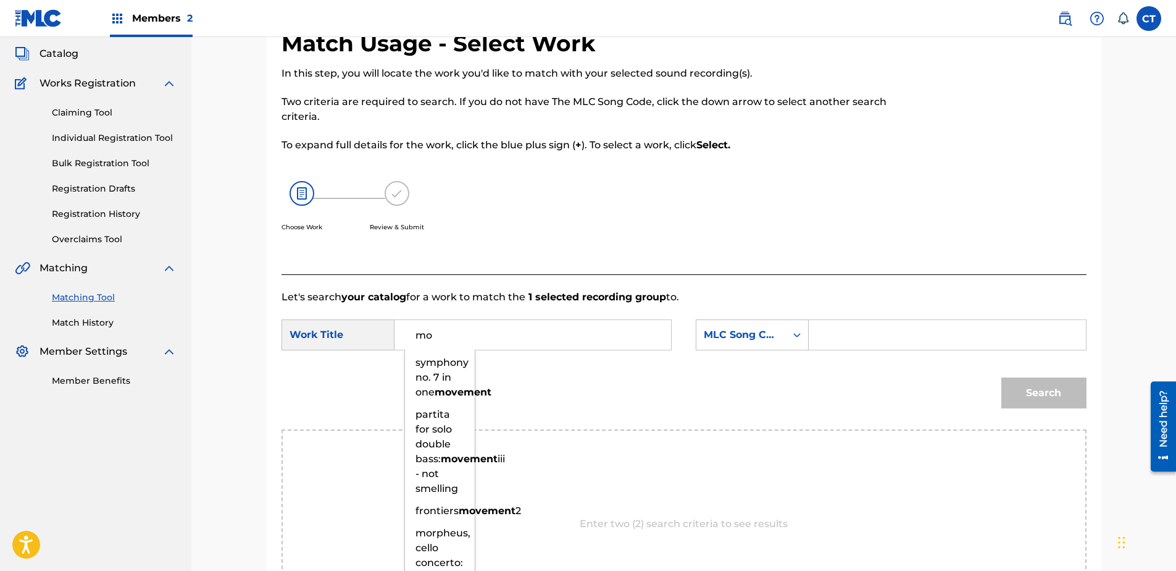
type input "m"
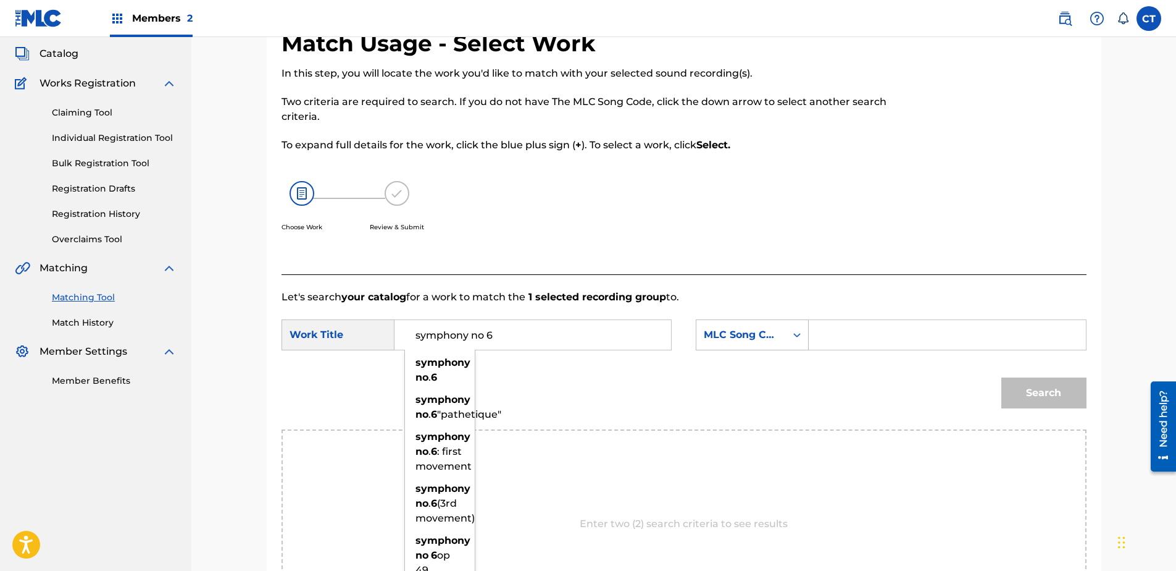
type input "symphony no 6"
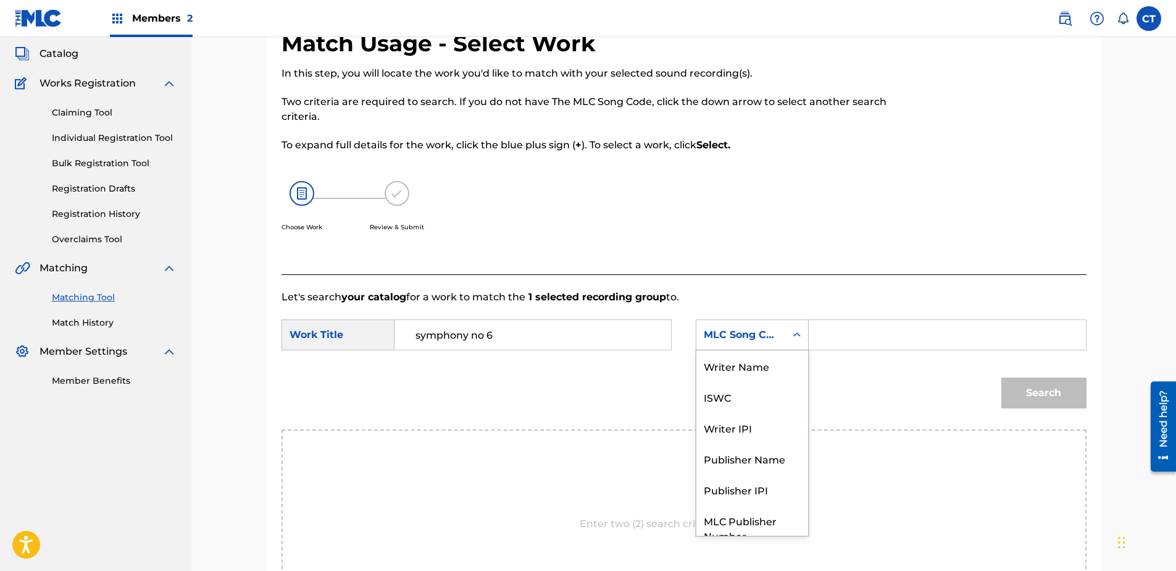
click at [743, 339] on div "MLC Song Code" at bounding box center [741, 334] width 75 height 15
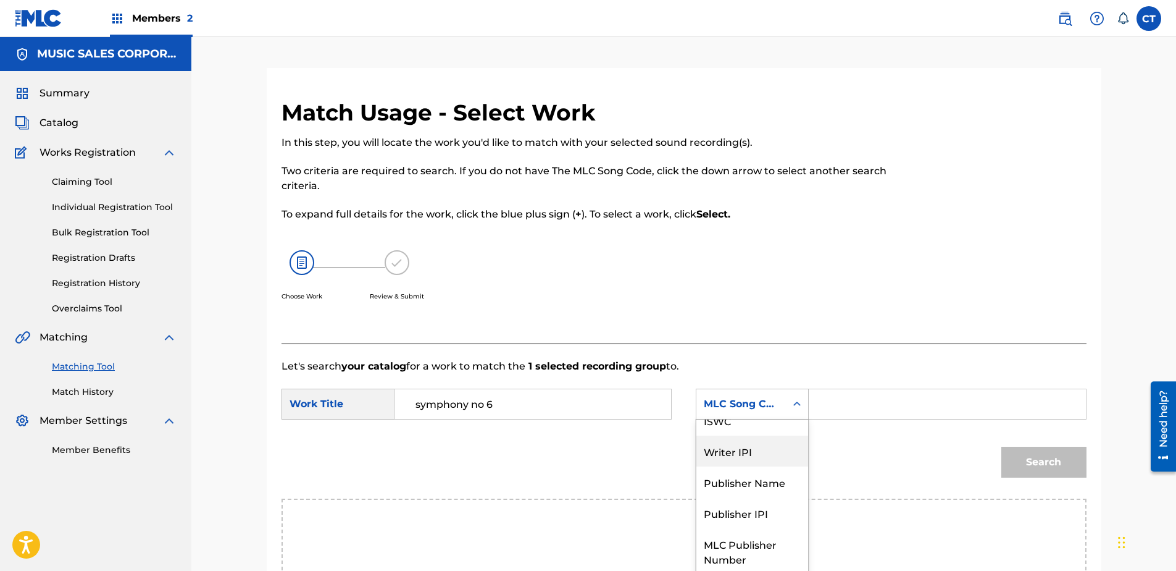
scroll to position [0, 0]
click at [748, 426] on div "Writer Name" at bounding box center [752, 434] width 112 height 31
click at [853, 409] on input "Search Form" at bounding box center [947, 404] width 256 height 30
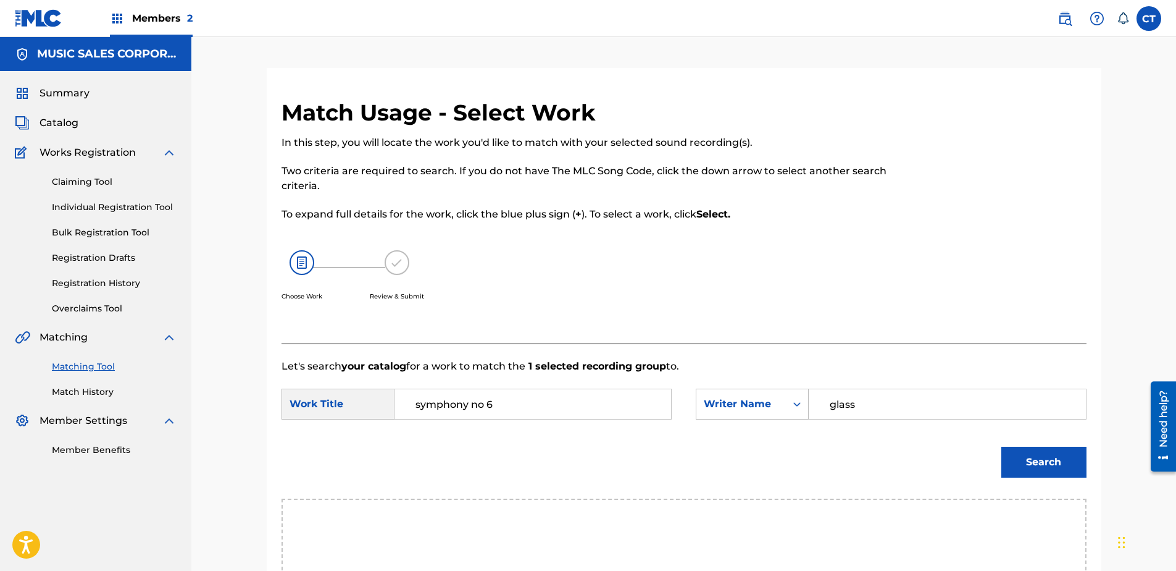
type input "glass"
click at [1001, 446] on button "Search" at bounding box center [1043, 461] width 85 height 31
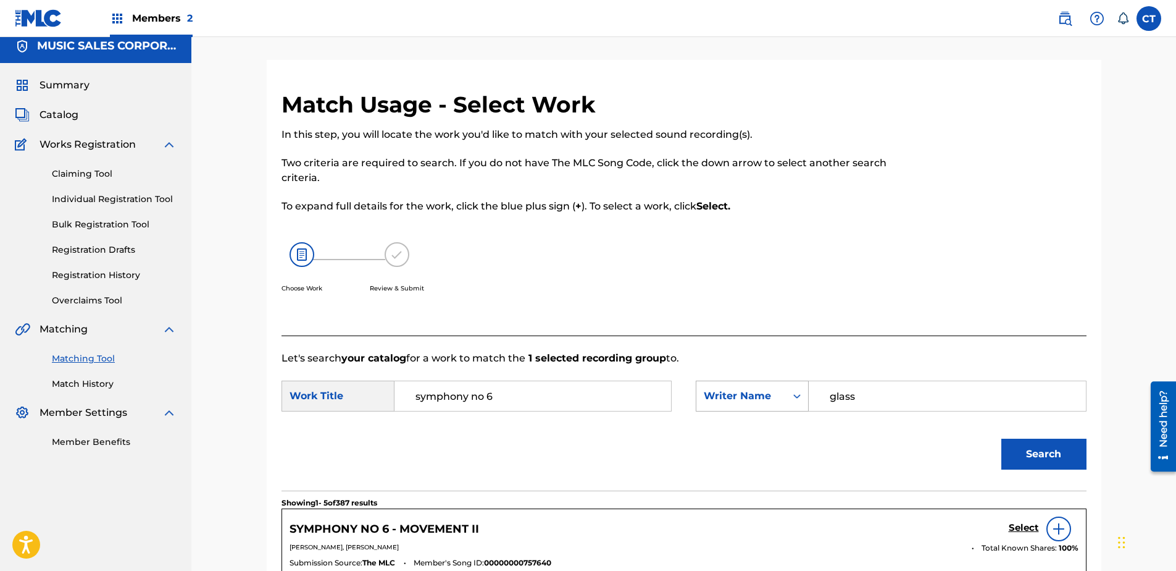
scroll to position [185, 0]
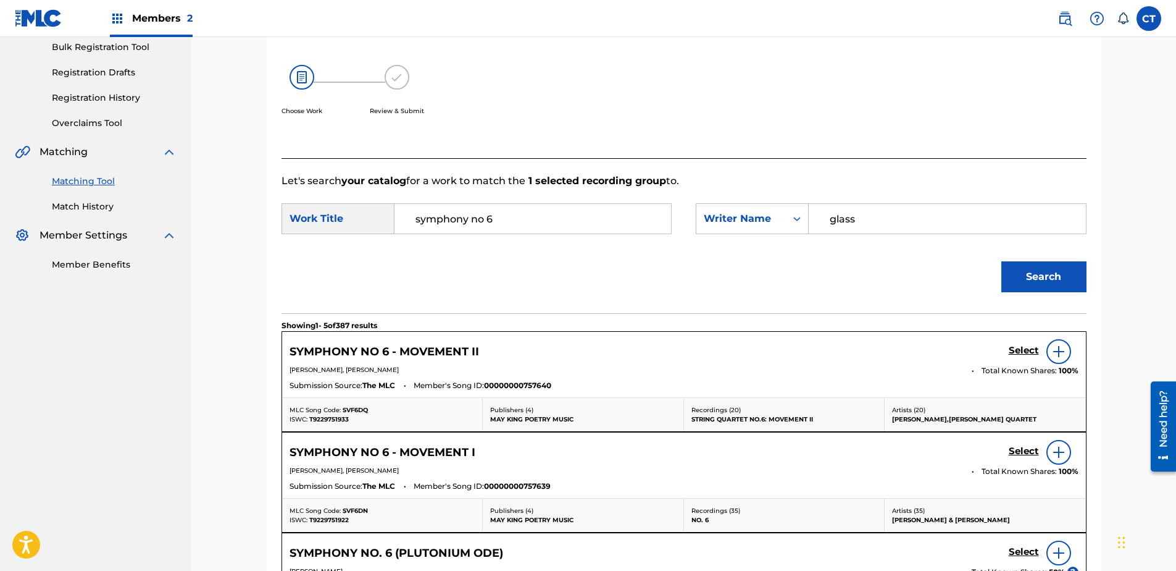
click at [1020, 350] on h5 "Select" at bounding box center [1024, 351] width 30 height 12
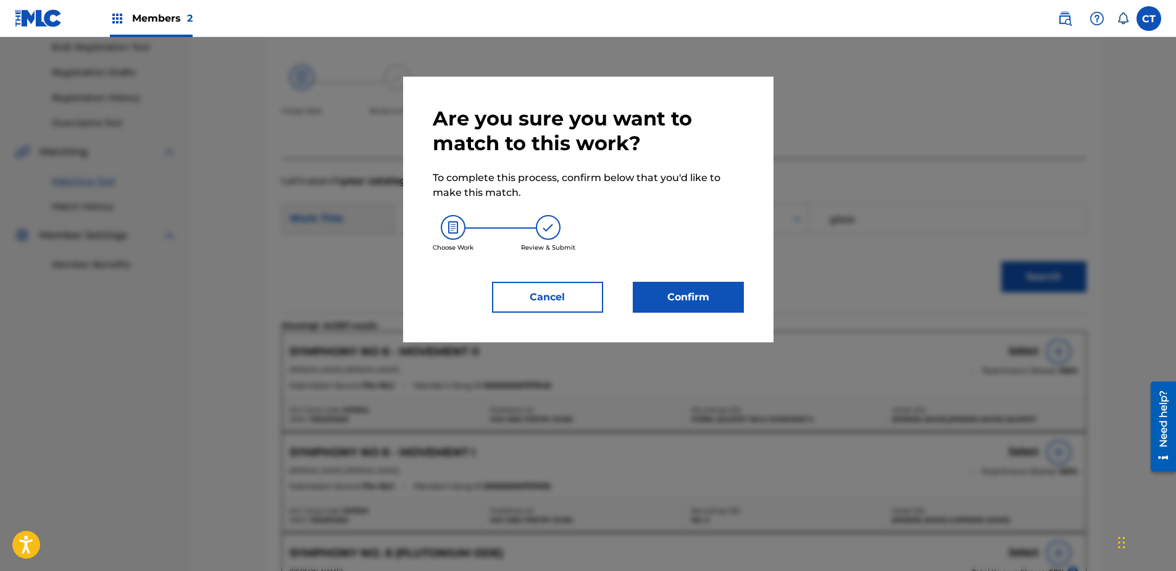
click at [642, 297] on button "Confirm" at bounding box center [688, 297] width 111 height 31
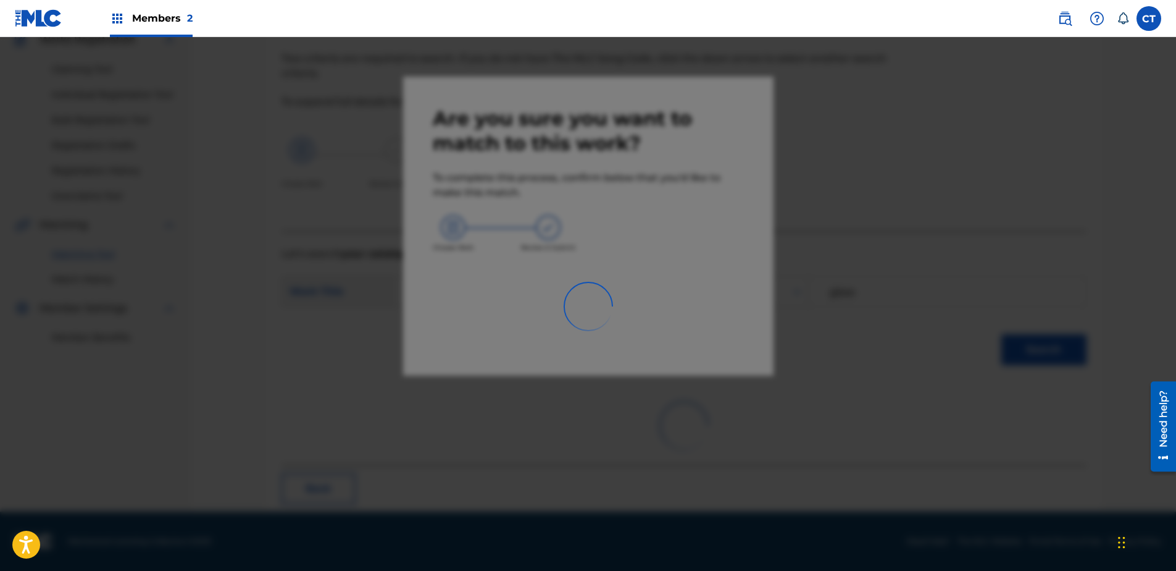
scroll to position [33, 0]
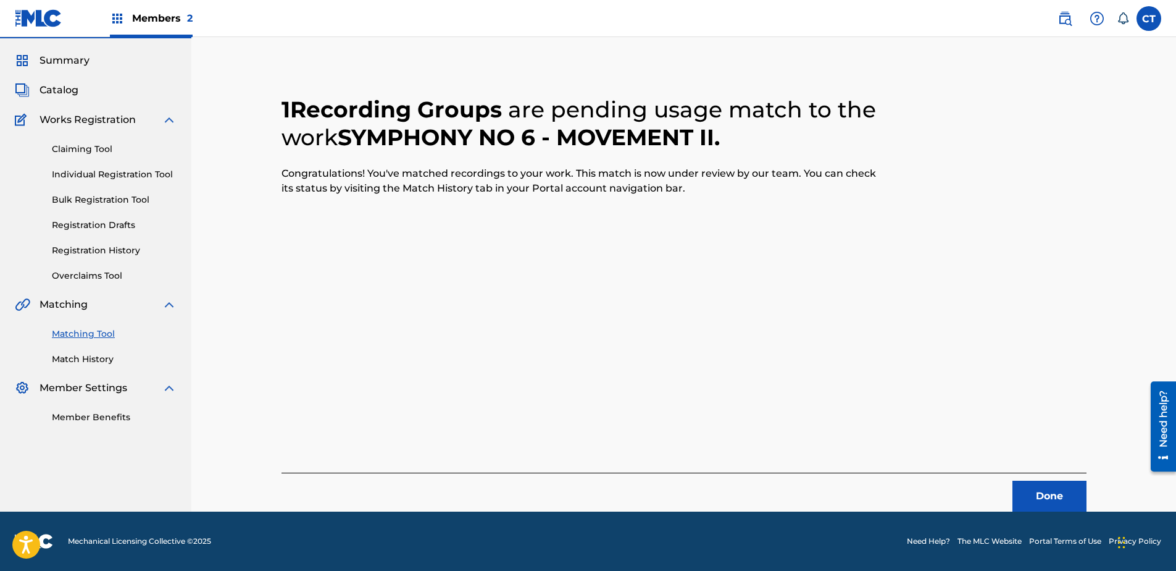
drag, startPoint x: 1035, startPoint y: 486, endPoint x: 760, endPoint y: 570, distance: 287.3
click at [1035, 486] on button "Done" at bounding box center [1050, 495] width 74 height 31
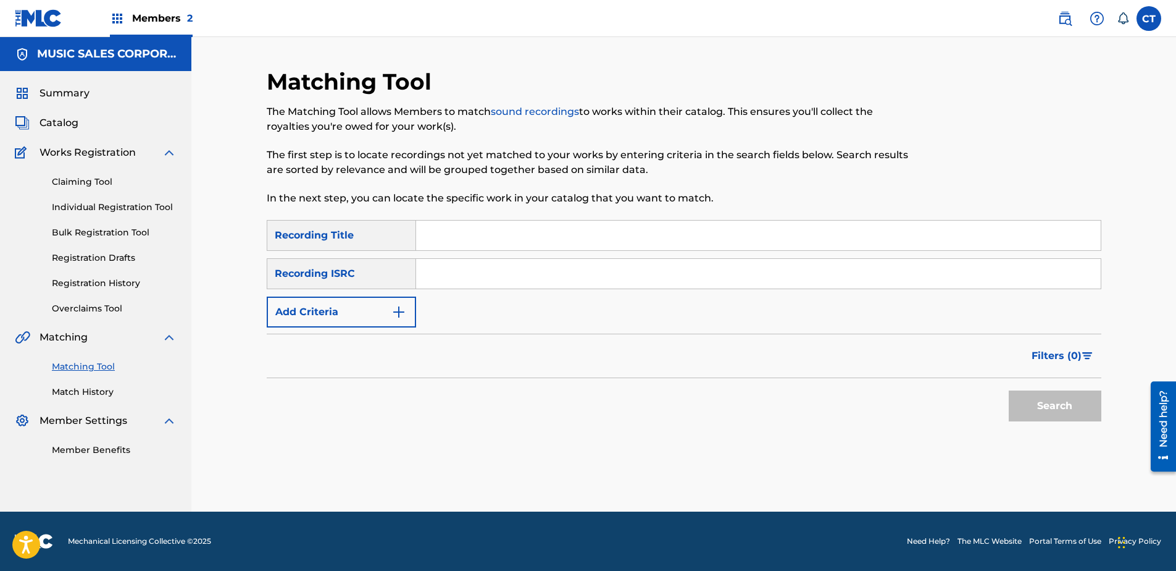
paste input "US65R0502003"
type input "US65R0502003"
click at [1036, 395] on button "Search" at bounding box center [1055, 405] width 93 height 31
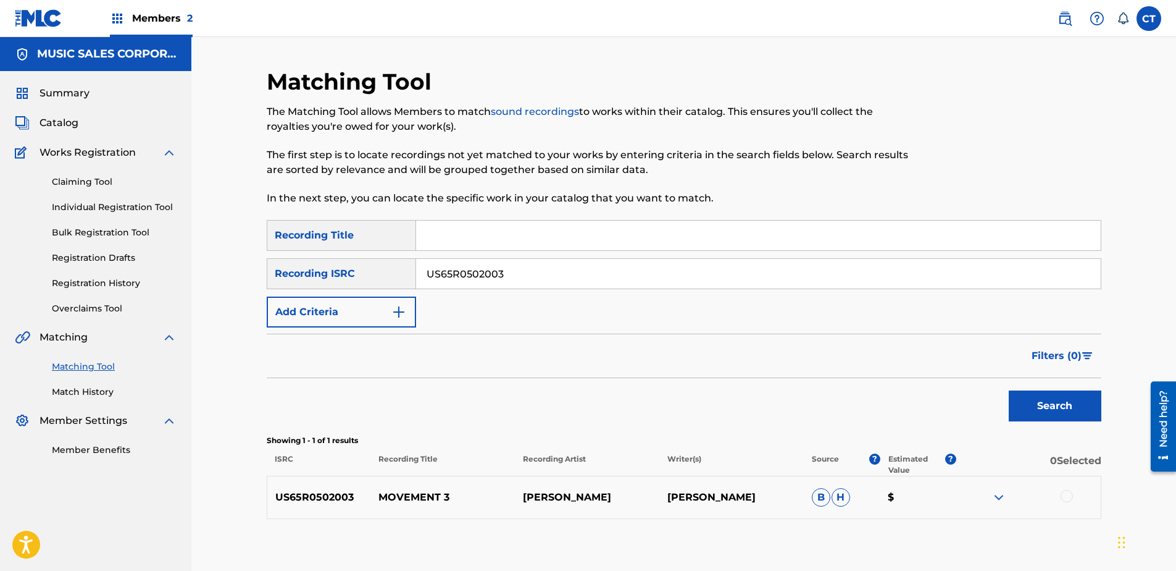
click at [1063, 491] on div at bounding box center [1067, 496] width 12 height 12
click at [875, 468] on button "Match 1 Group" at bounding box center [868, 469] width 136 height 31
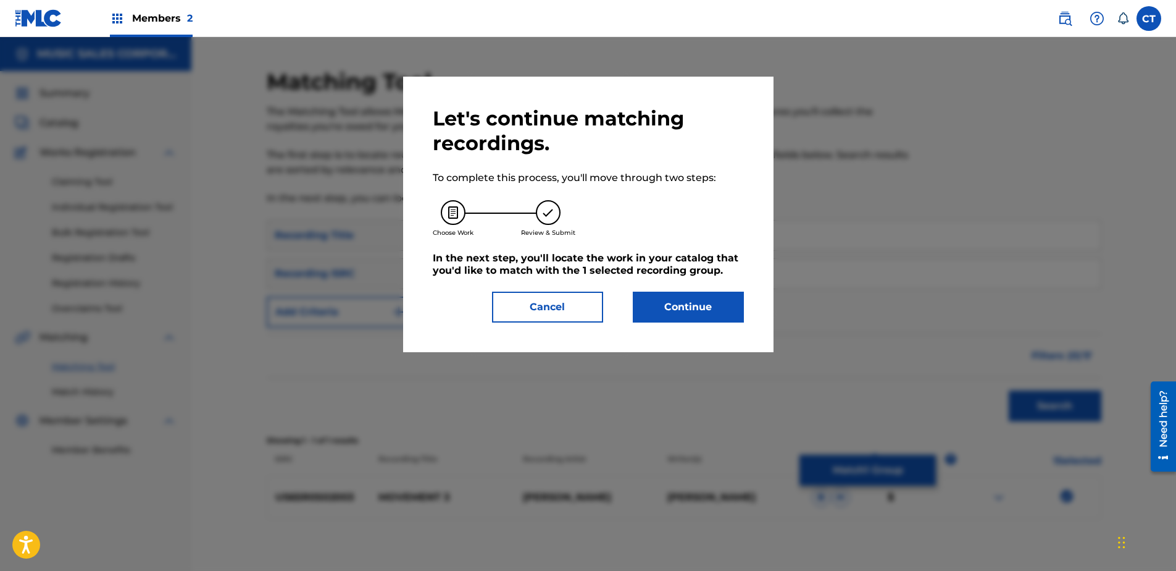
click at [671, 295] on button "Continue" at bounding box center [688, 306] width 111 height 31
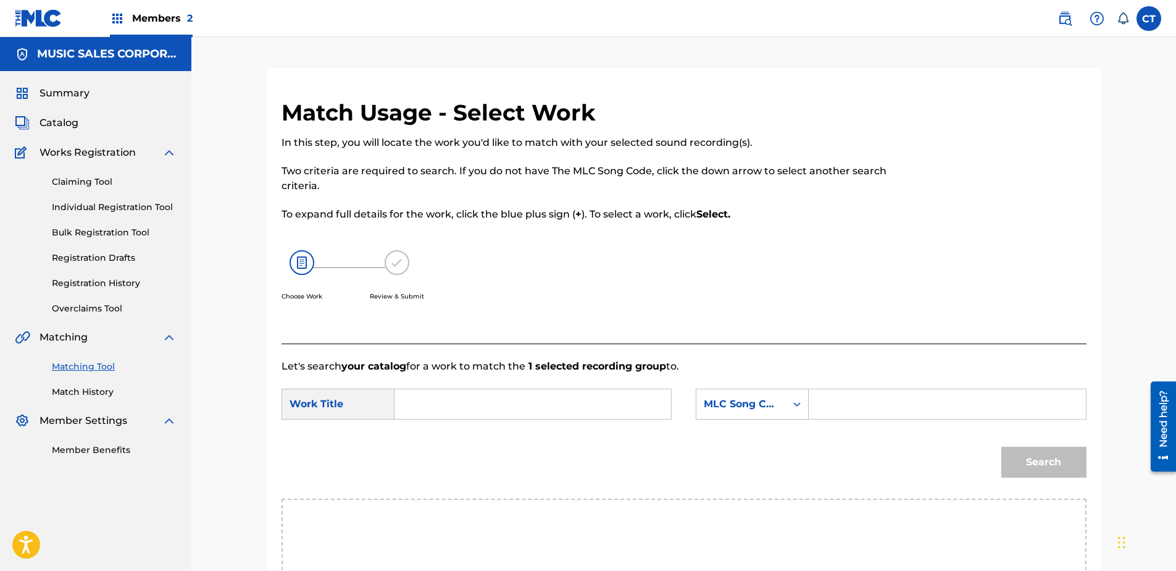
click at [508, 384] on form "SearchWithCriteriac7ac8dfc-d2c0-4724-a61f-7cfda6a3389e Work Title SearchWithCri…" at bounding box center [684, 436] width 805 height 125
click at [514, 403] on input "Search Form" at bounding box center [533, 404] width 256 height 30
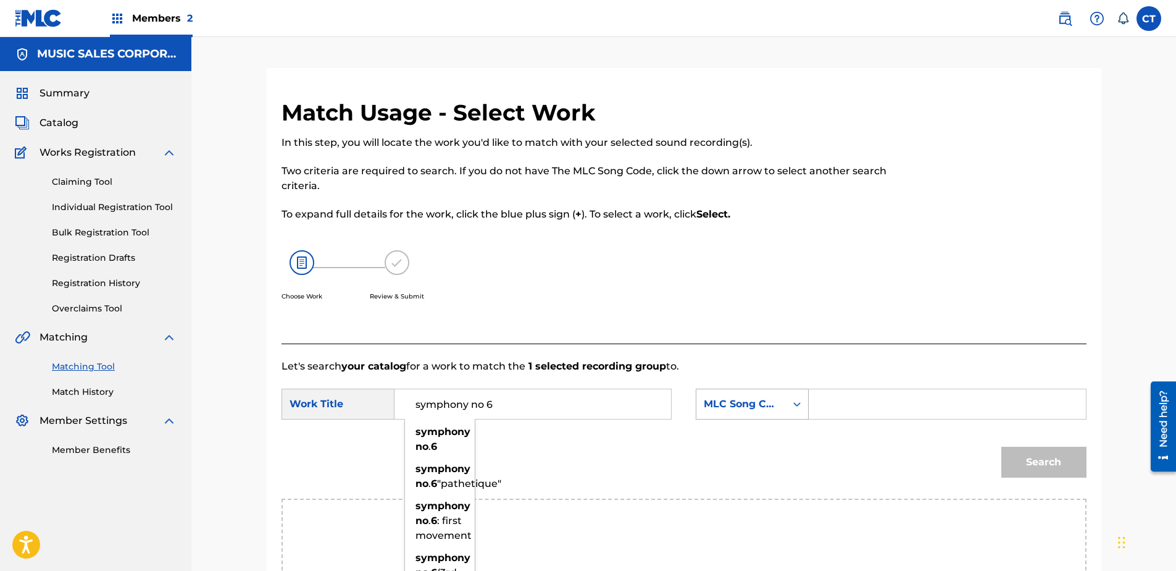
type input "symphony no 6"
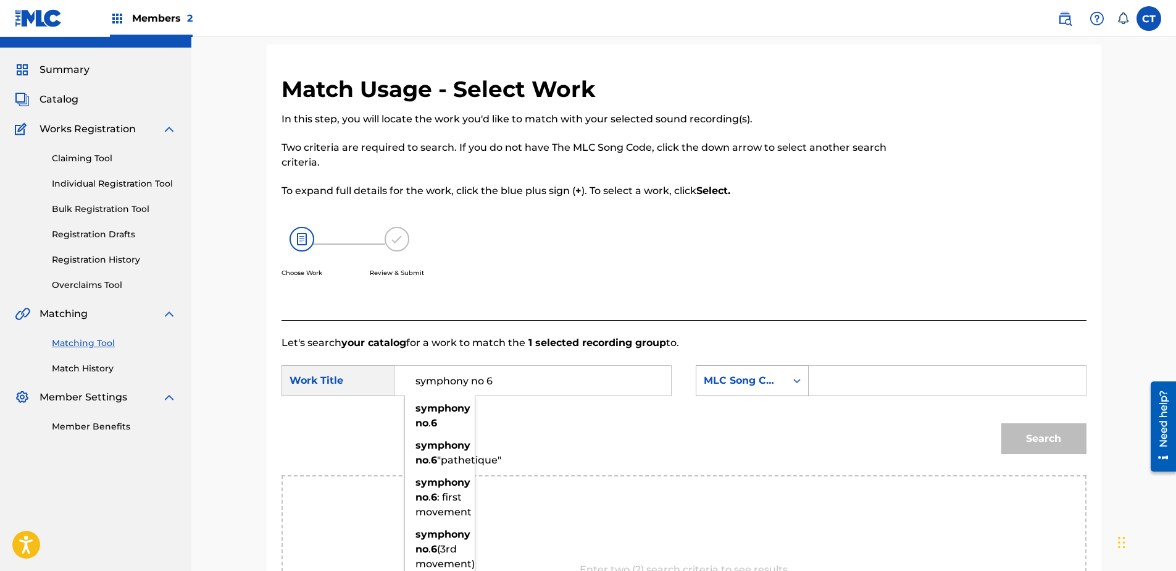
click at [759, 396] on div "MLC Song Code" at bounding box center [752, 380] width 113 height 31
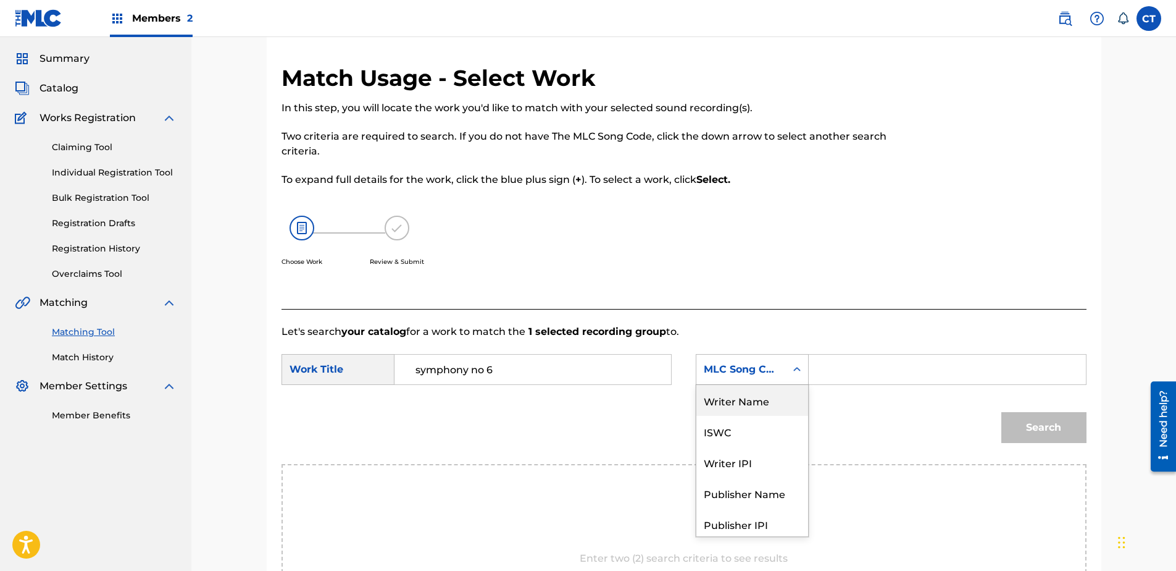
click at [743, 401] on div "Writer Name" at bounding box center [752, 400] width 112 height 31
click at [886, 384] on div "Search Form" at bounding box center [947, 369] width 277 height 31
click at [885, 378] on input "Search Form" at bounding box center [947, 369] width 256 height 30
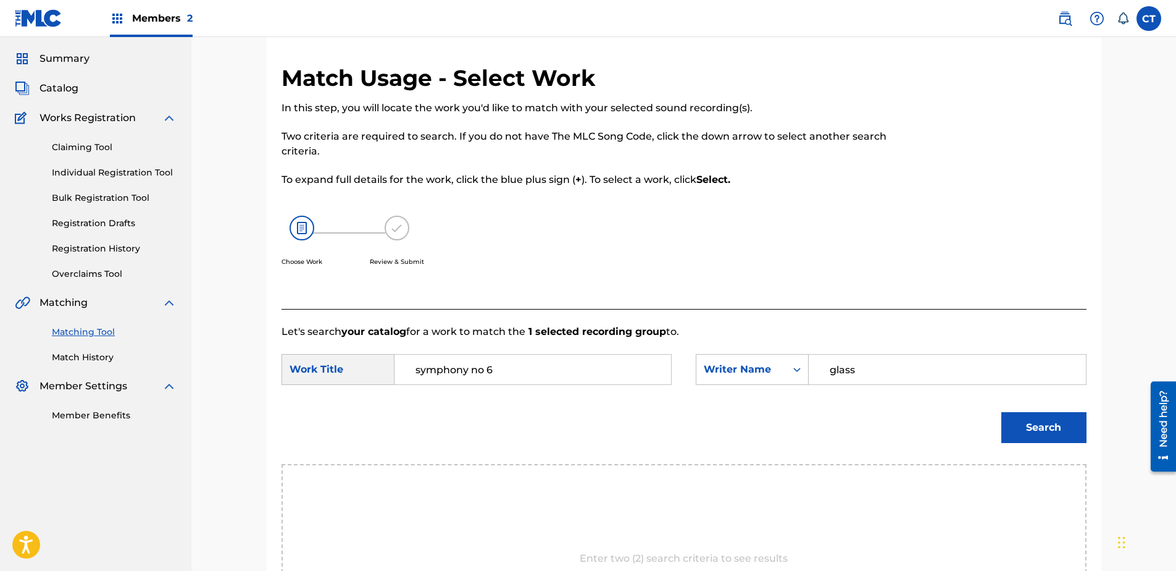
type input "glass"
click at [1001, 412] on button "Search" at bounding box center [1043, 427] width 85 height 31
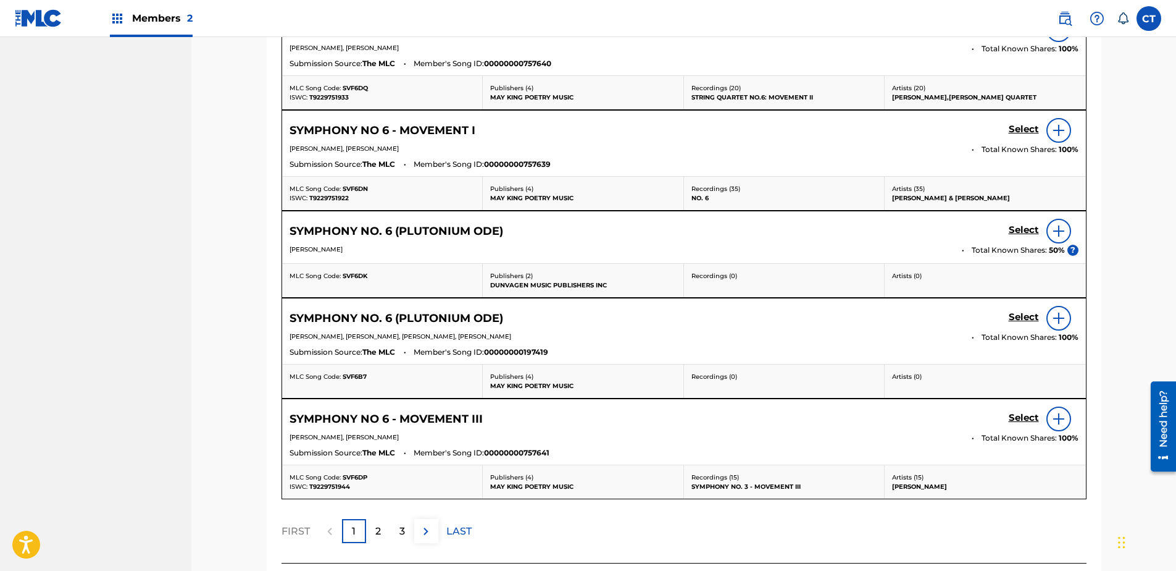
scroll to position [529, 0]
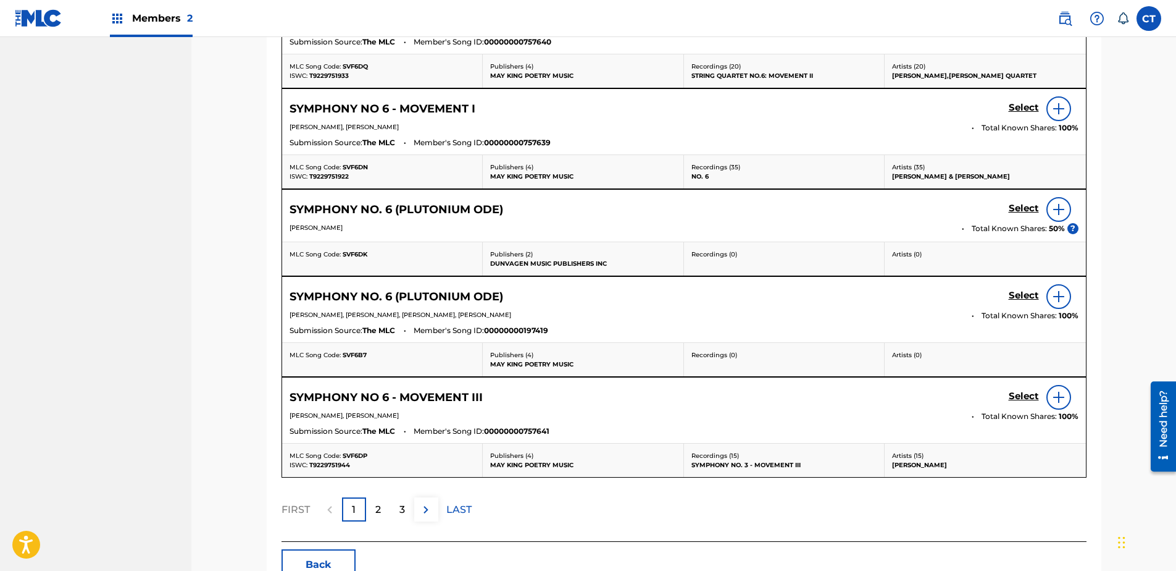
click at [1023, 13] on h5 "Select" at bounding box center [1024, 7] width 30 height 12
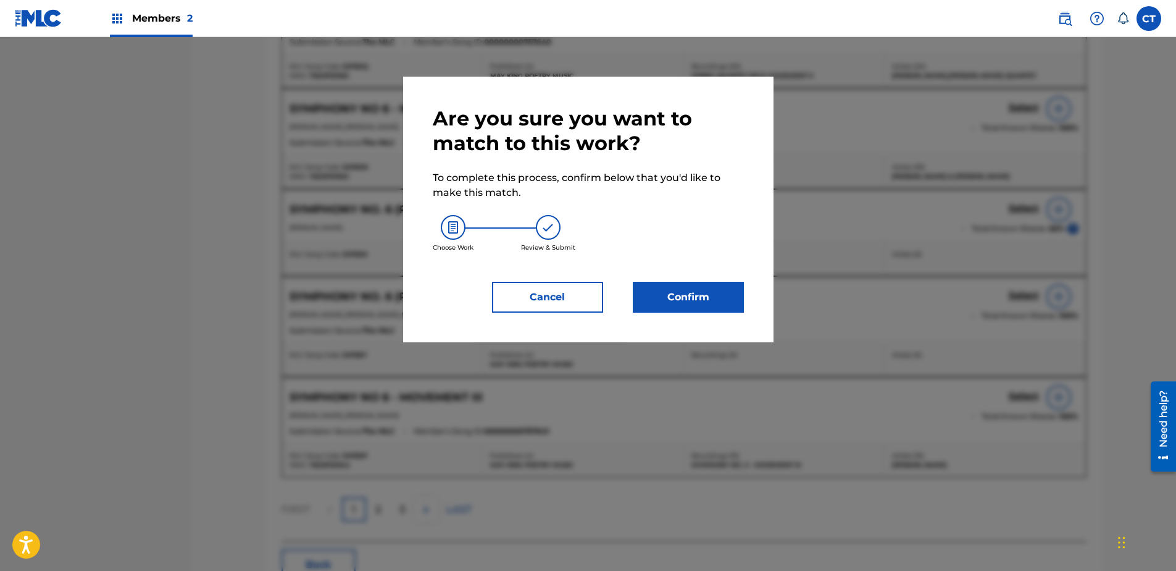
click at [708, 305] on button "Confirm" at bounding box center [688, 297] width 111 height 31
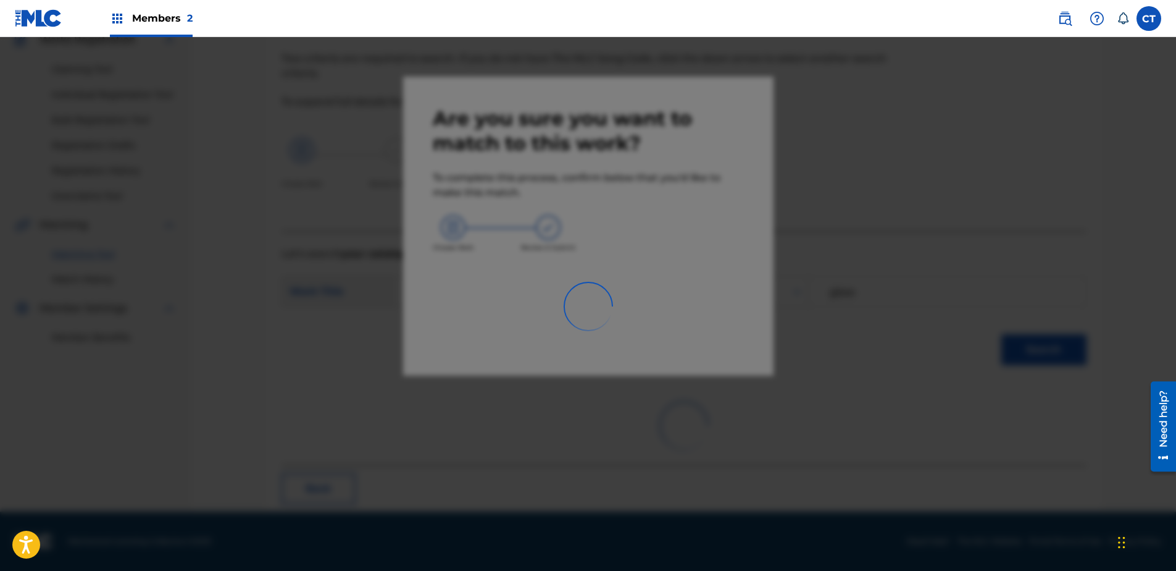
scroll to position [33, 0]
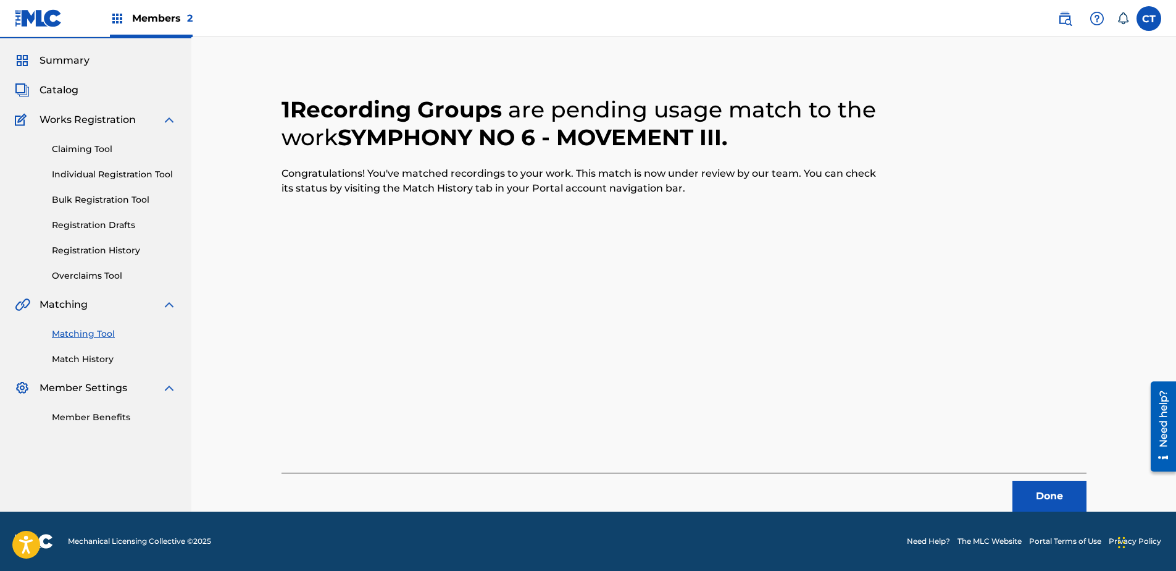
click at [1069, 489] on button "Done" at bounding box center [1050, 495] width 74 height 31
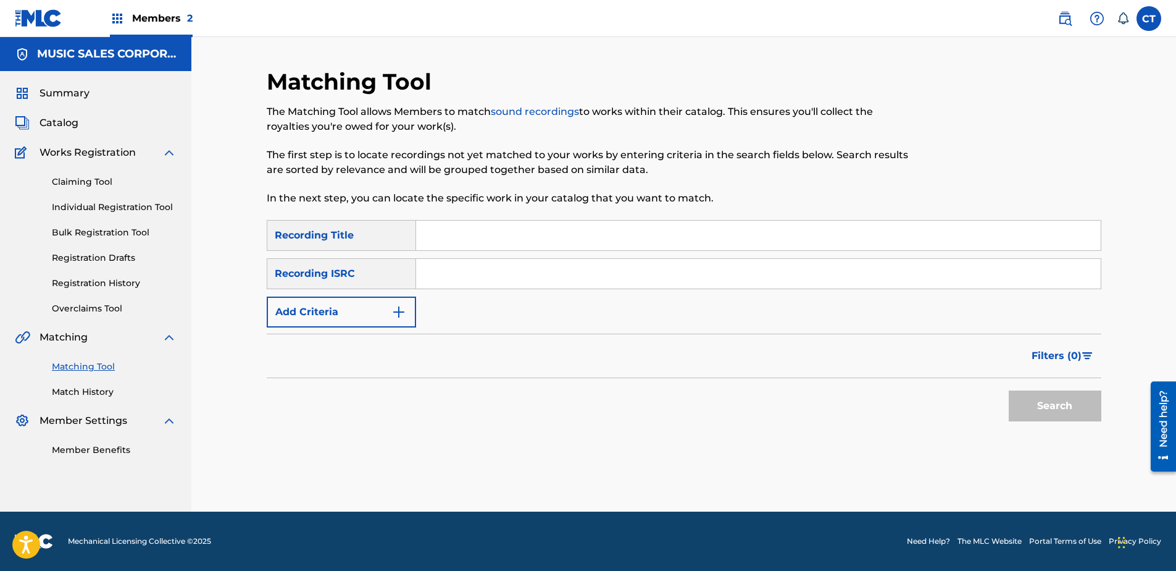
scroll to position [0, 0]
paste input "US65R0906101"
click at [1010, 390] on div "Search" at bounding box center [1052, 402] width 99 height 49
click at [1025, 407] on button "Search" at bounding box center [1055, 405] width 93 height 31
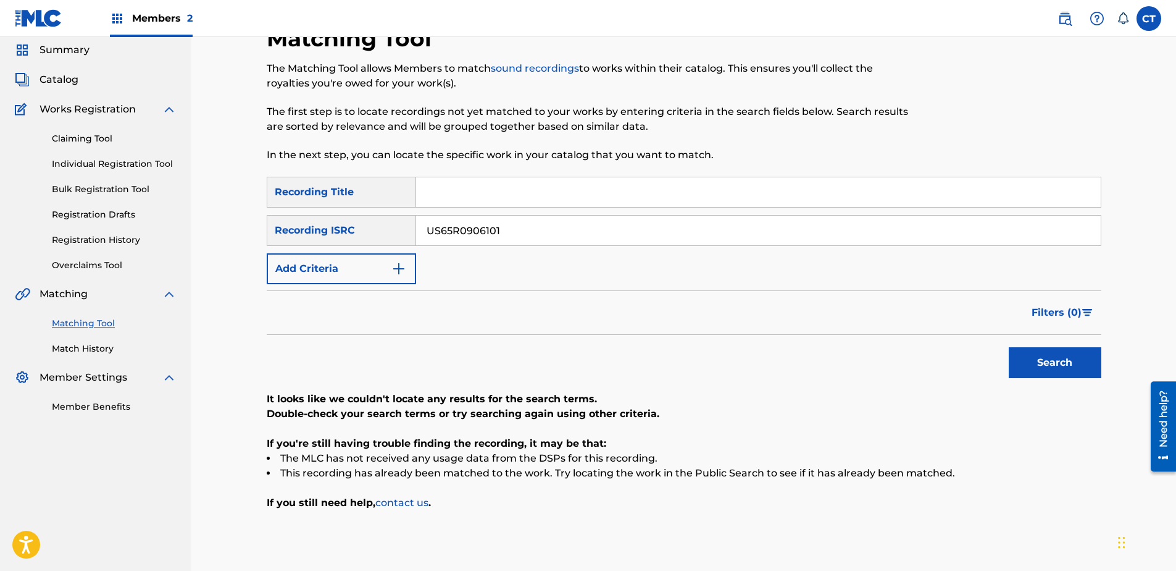
scroll to position [62, 0]
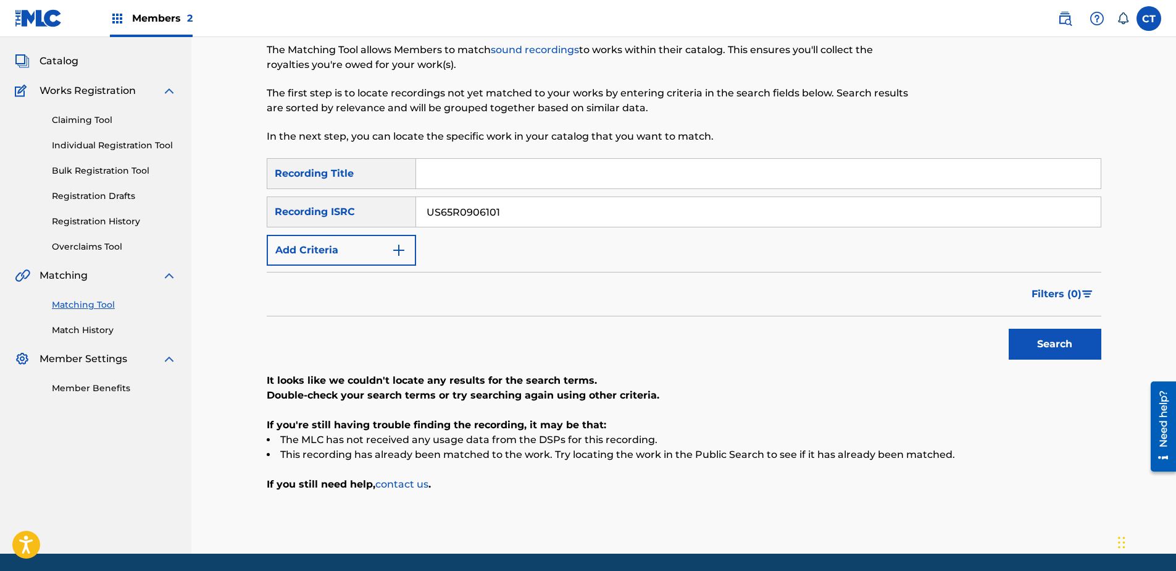
click at [583, 220] on input "US65R0906101" at bounding box center [758, 212] width 685 height 30
click at [1009, 328] on button "Search" at bounding box center [1055, 343] width 93 height 31
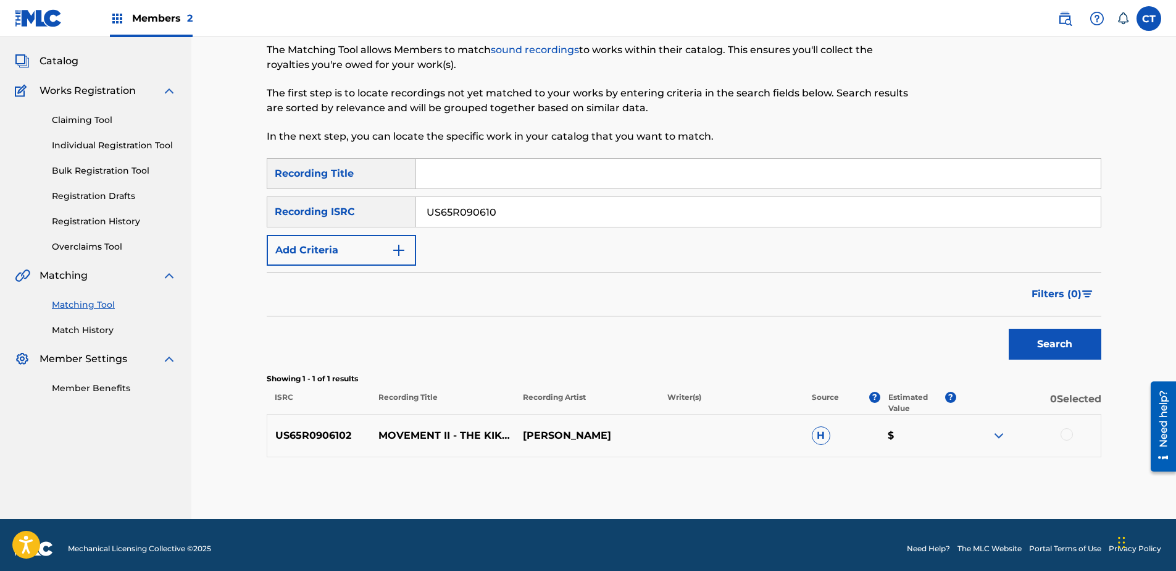
type input "US65R090610"
drag, startPoint x: 1064, startPoint y: 435, endPoint x: 1051, endPoint y: 441, distance: 14.1
click at [1065, 435] on div at bounding box center [1067, 434] width 12 height 12
click at [929, 459] on button "Match 1 Group" at bounding box center [868, 469] width 136 height 31
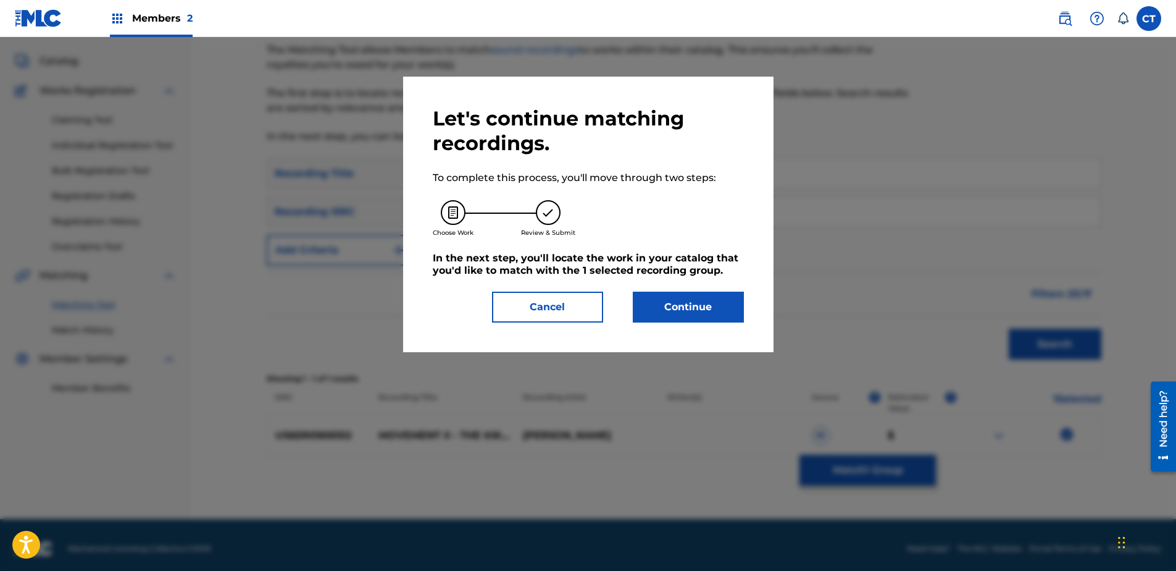
click at [715, 296] on button "Continue" at bounding box center [688, 306] width 111 height 31
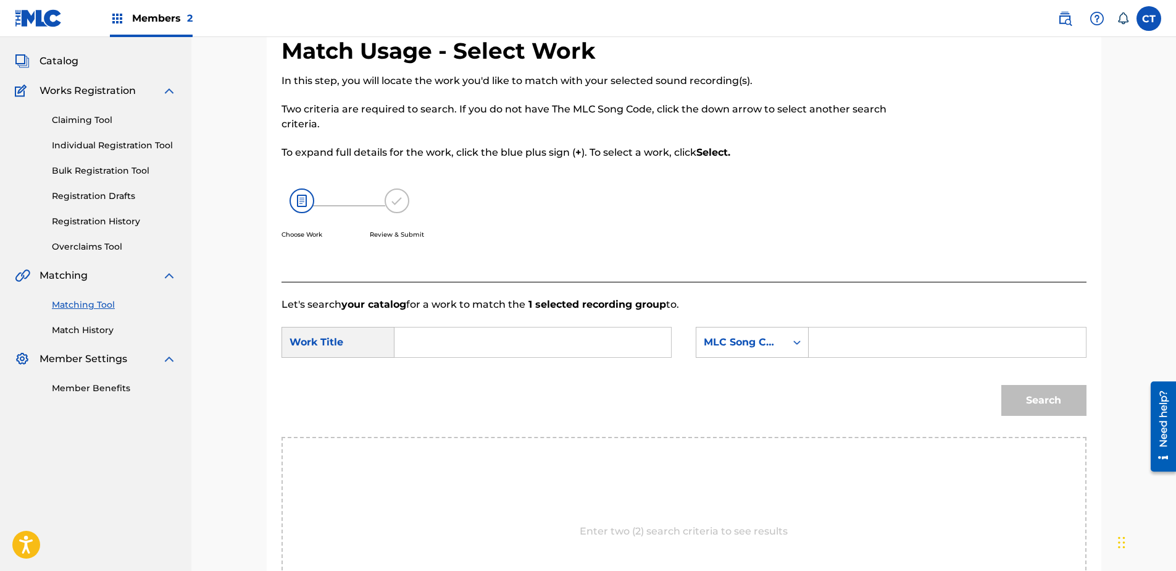
click at [554, 364] on div "SearchWithCriteriac7ac8dfc-d2c0-4724-a61f-7cfda6a3389e Work Title SearchWithCri…" at bounding box center [684, 346] width 805 height 38
click at [554, 351] on input "Search Form" at bounding box center [533, 342] width 256 height 30
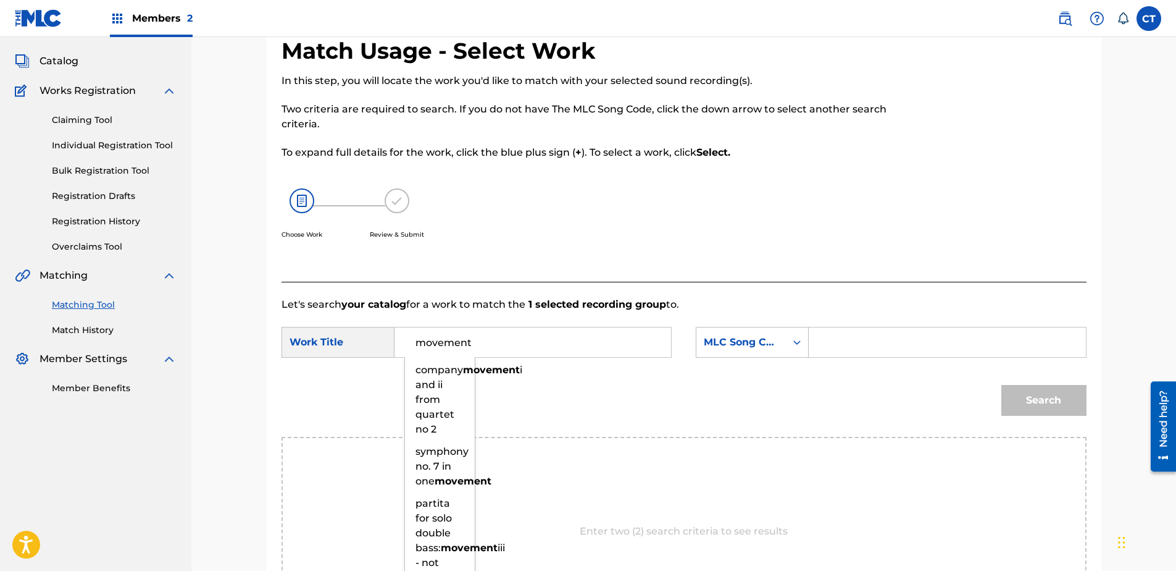
type input "movement"
click at [488, 344] on input "movement" at bounding box center [533, 342] width 256 height 30
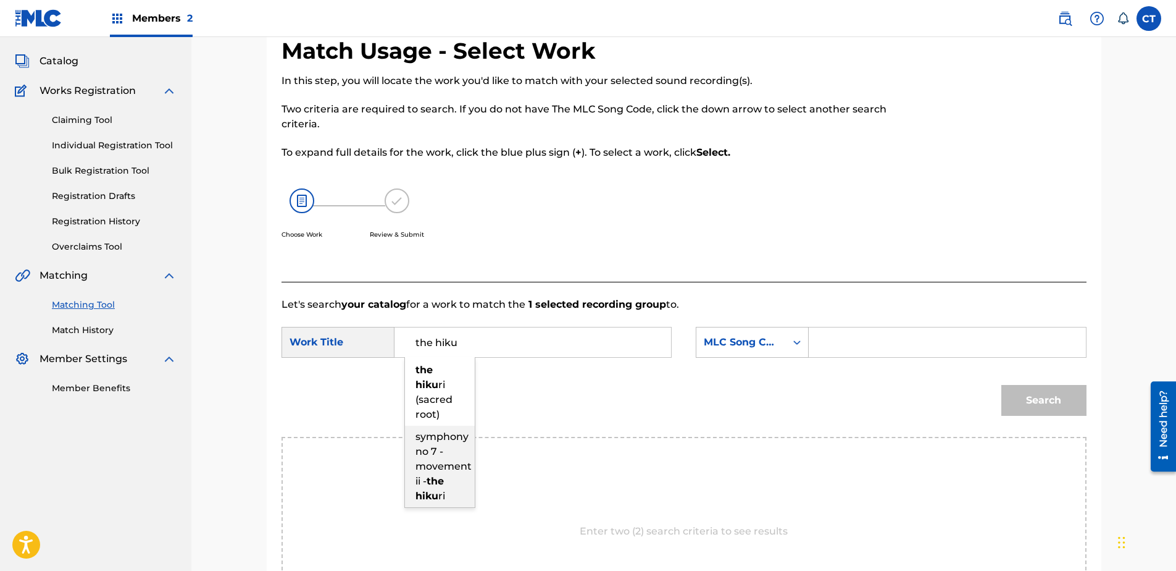
click at [434, 447] on span "symphony no 7 - movement ii -" at bounding box center [444, 458] width 56 height 56
type input "symphony no 7 - movement ii - the hikuri"
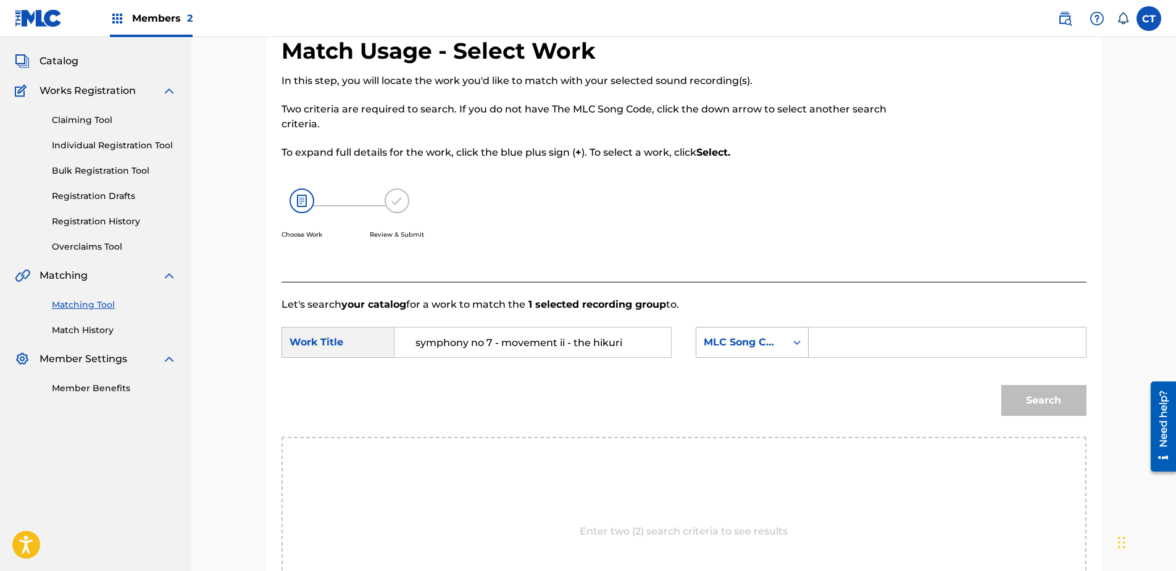
click at [747, 342] on div "MLC Song Code" at bounding box center [741, 342] width 75 height 15
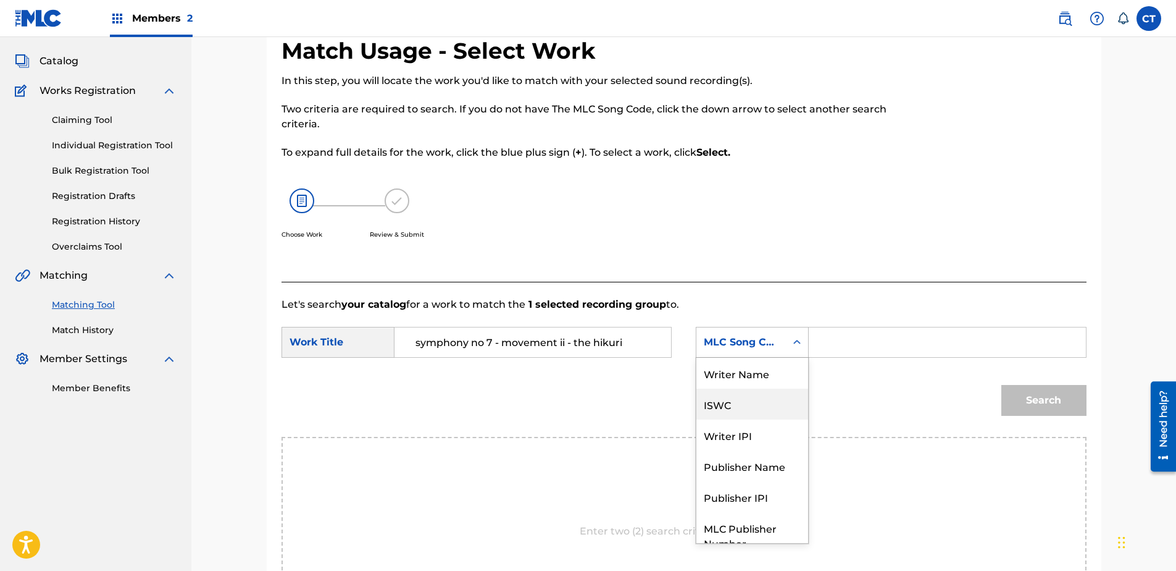
scroll to position [0, 0]
click at [750, 370] on div "Writer Name" at bounding box center [752, 372] width 112 height 31
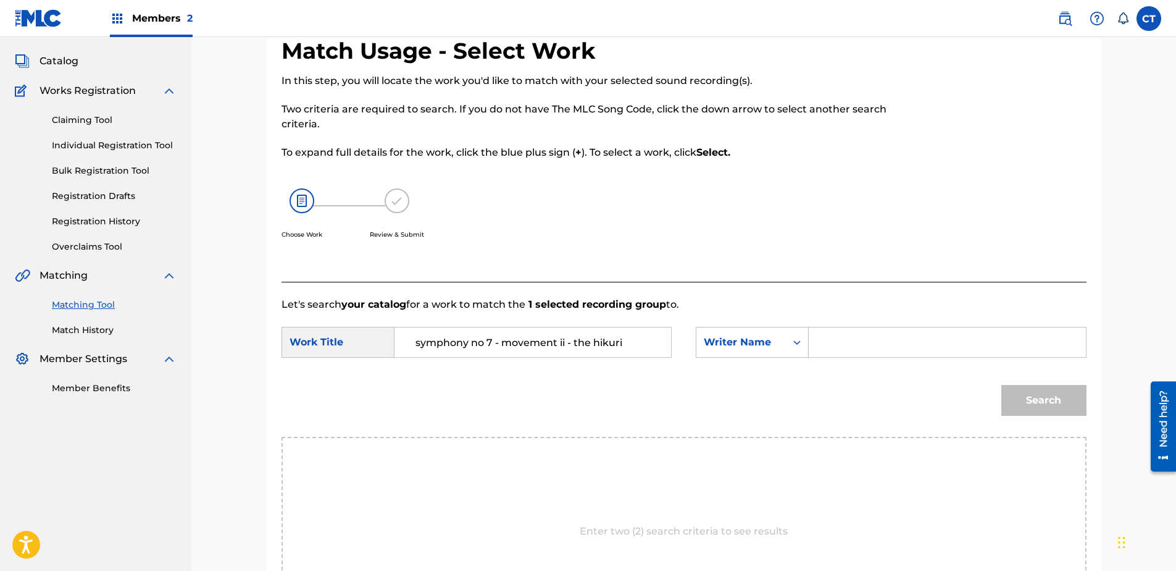
click at [870, 350] on input "Search Form" at bounding box center [947, 342] width 256 height 30
type input "glass"
click at [1001, 385] on button "Search" at bounding box center [1043, 400] width 85 height 31
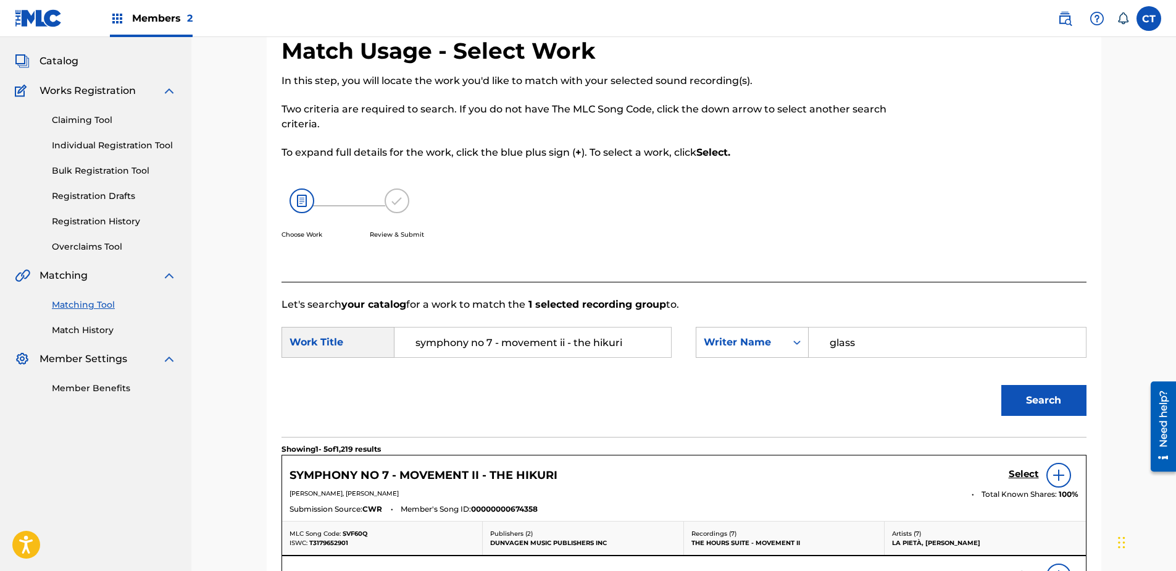
click at [1021, 473] on h5 "Select" at bounding box center [1024, 474] width 30 height 12
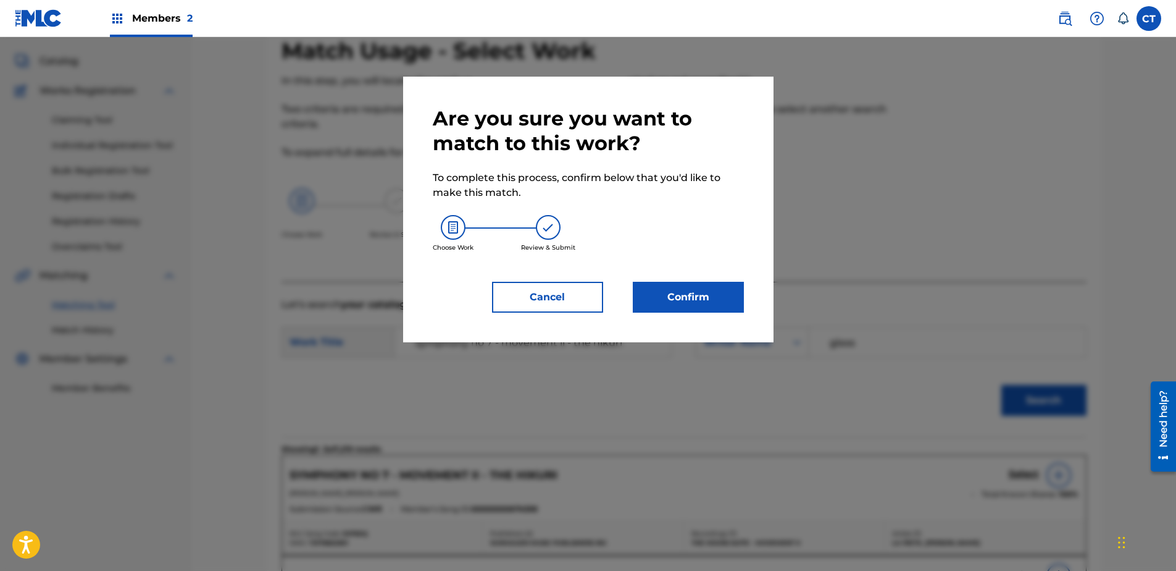
click at [723, 291] on button "Confirm" at bounding box center [688, 297] width 111 height 31
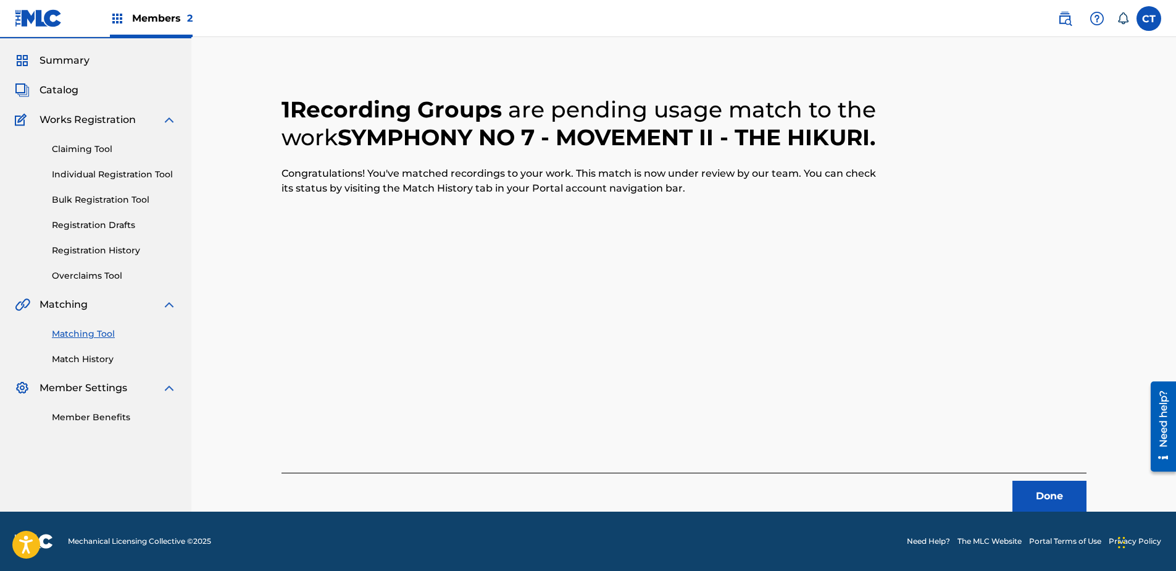
scroll to position [33, 0]
click at [1025, 497] on button "Done" at bounding box center [1050, 495] width 74 height 31
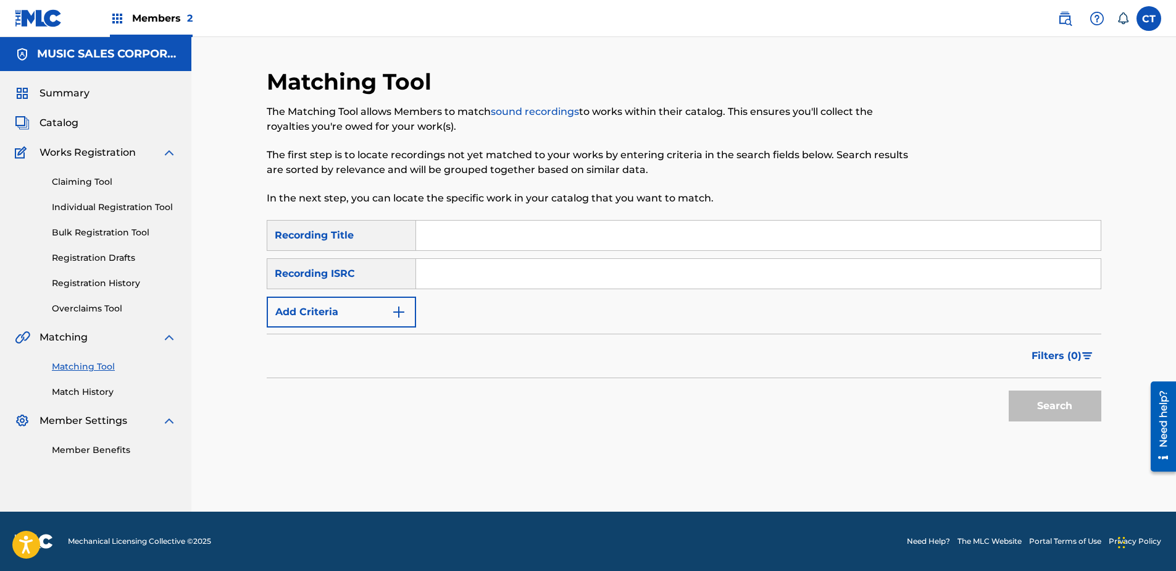
scroll to position [0, 0]
paste input "US65R0906103"
type input "US65R0906103"
click at [1051, 410] on button "Search" at bounding box center [1055, 405] width 93 height 31
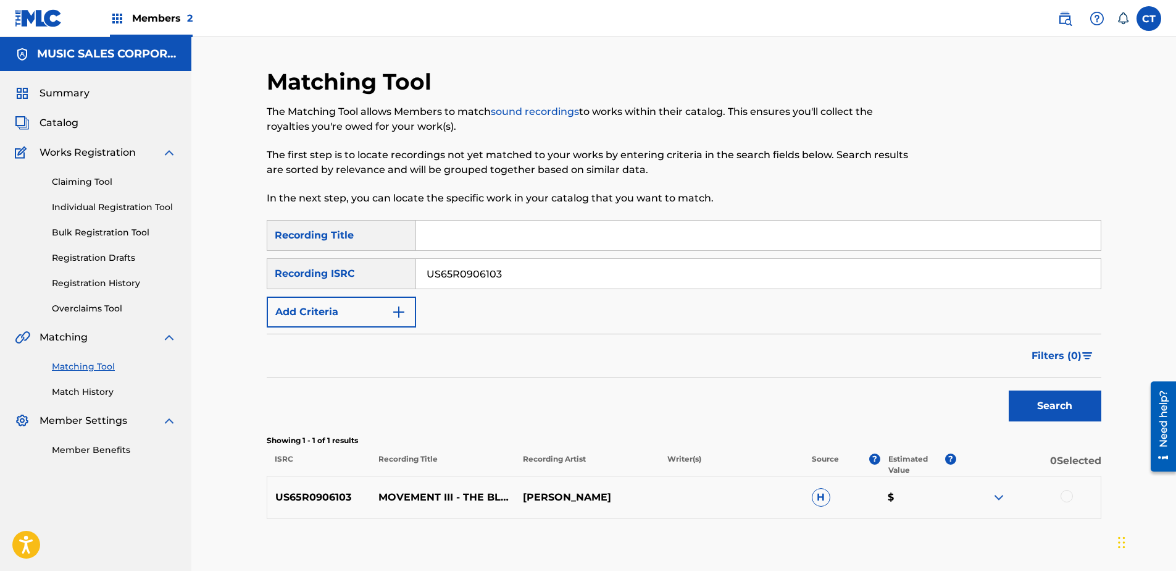
scroll to position [69, 0]
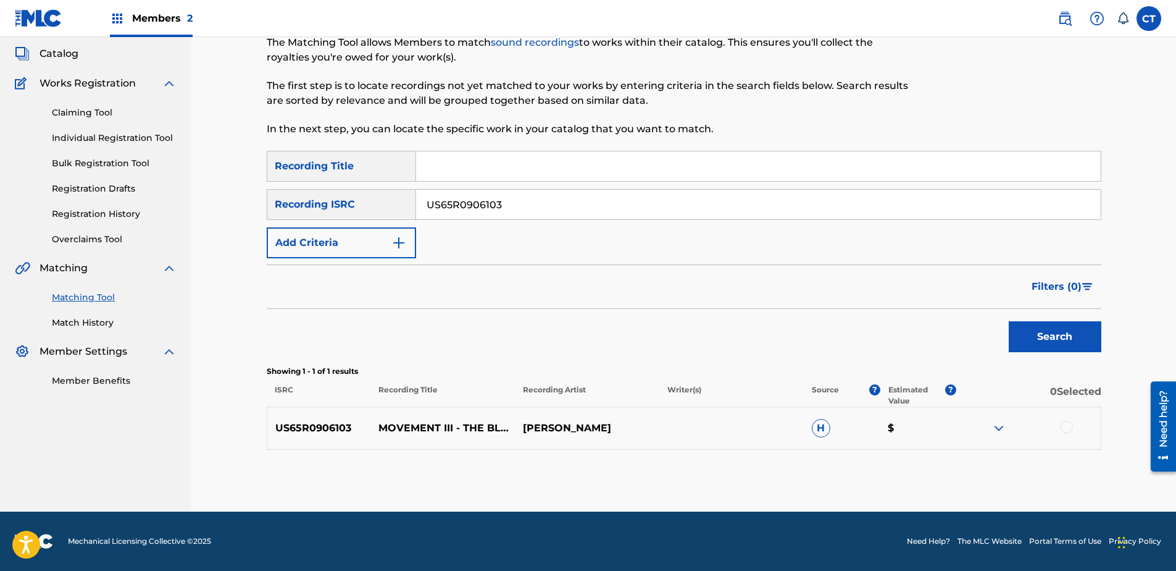
click at [1068, 427] on div at bounding box center [1067, 426] width 12 height 12
click at [903, 464] on button "Match 1 Group" at bounding box center [868, 469] width 136 height 31
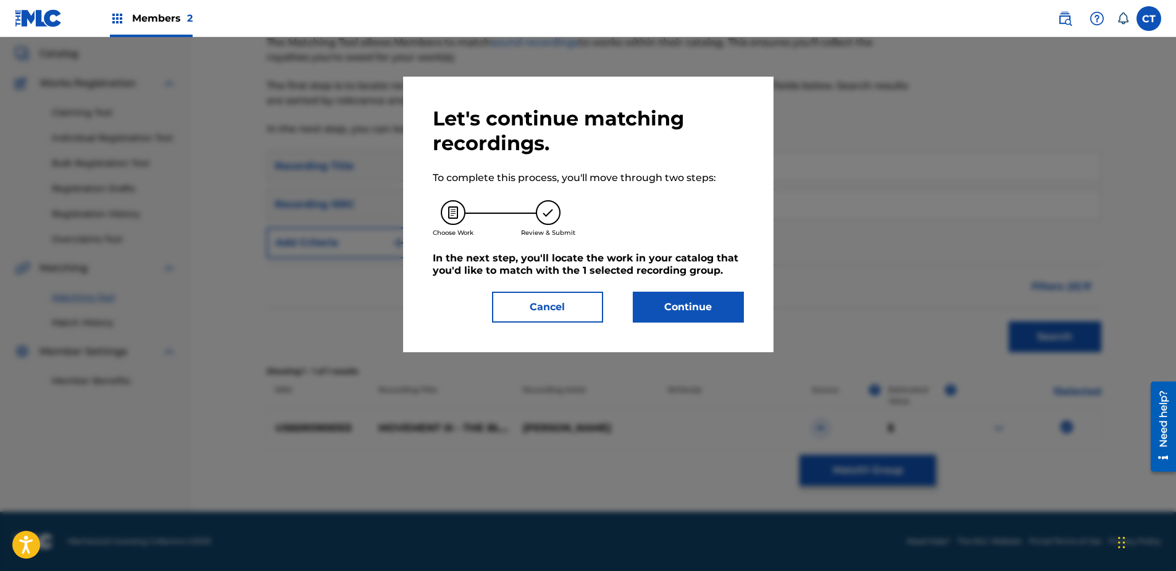
click at [698, 312] on button "Continue" at bounding box center [688, 306] width 111 height 31
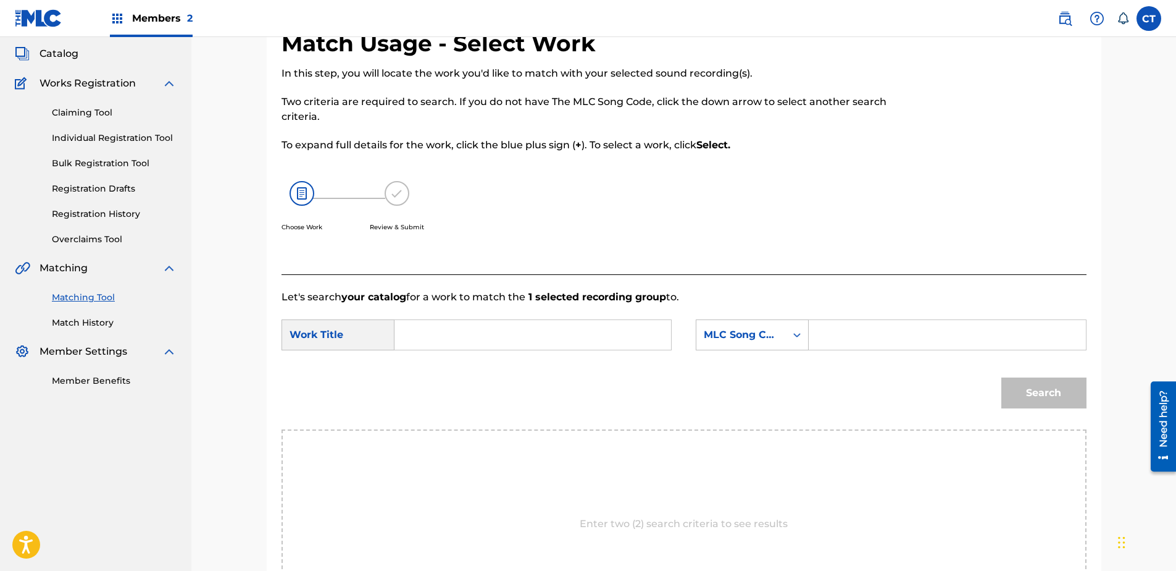
click at [567, 334] on input "Search Form" at bounding box center [533, 335] width 256 height 30
type input "the blue deer"
click at [743, 327] on div "MLC Song Code" at bounding box center [741, 334] width 90 height 23
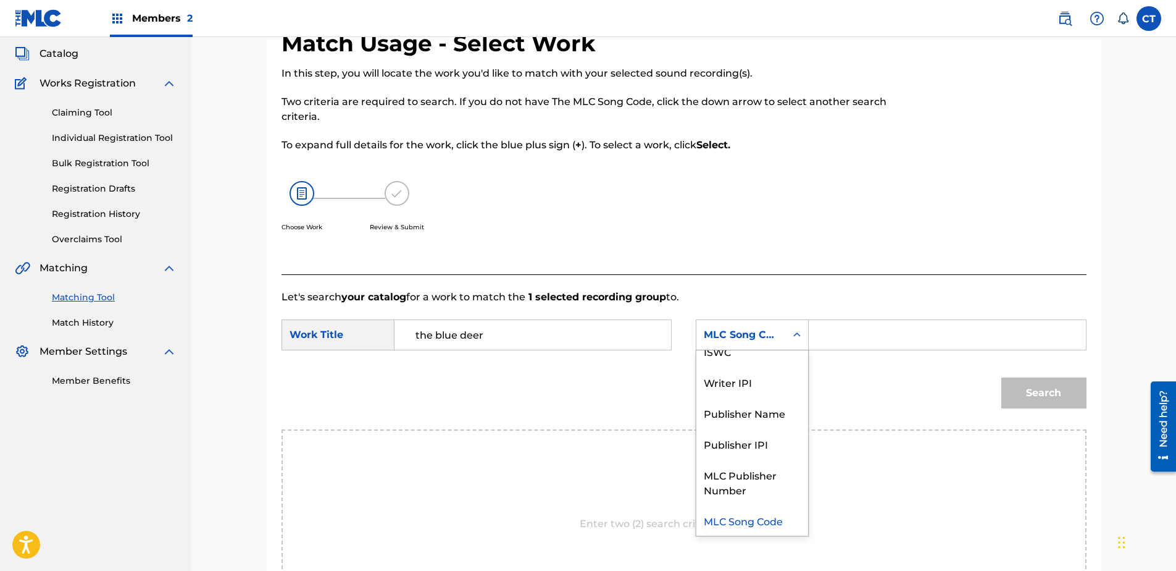
scroll to position [0, 0]
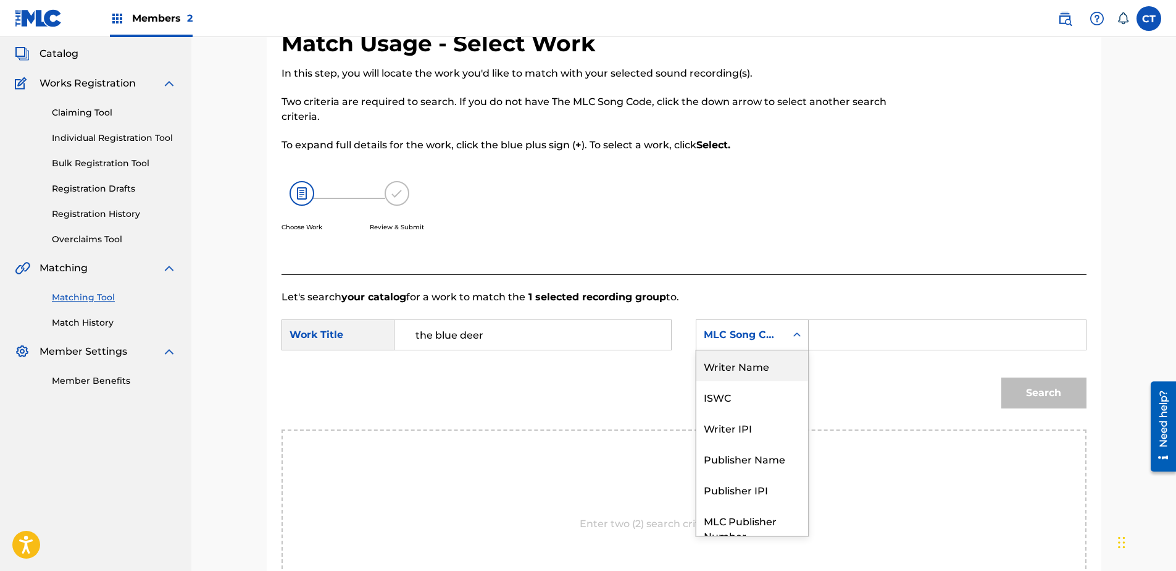
click at [744, 360] on div "Writer Name" at bounding box center [752, 365] width 112 height 31
drag, startPoint x: 763, startPoint y: 351, endPoint x: 807, endPoint y: 338, distance: 45.9
click at [807, 338] on div "Search Form" at bounding box center [797, 335] width 22 height 22
click at [812, 339] on div "Search Form" at bounding box center [947, 334] width 277 height 31
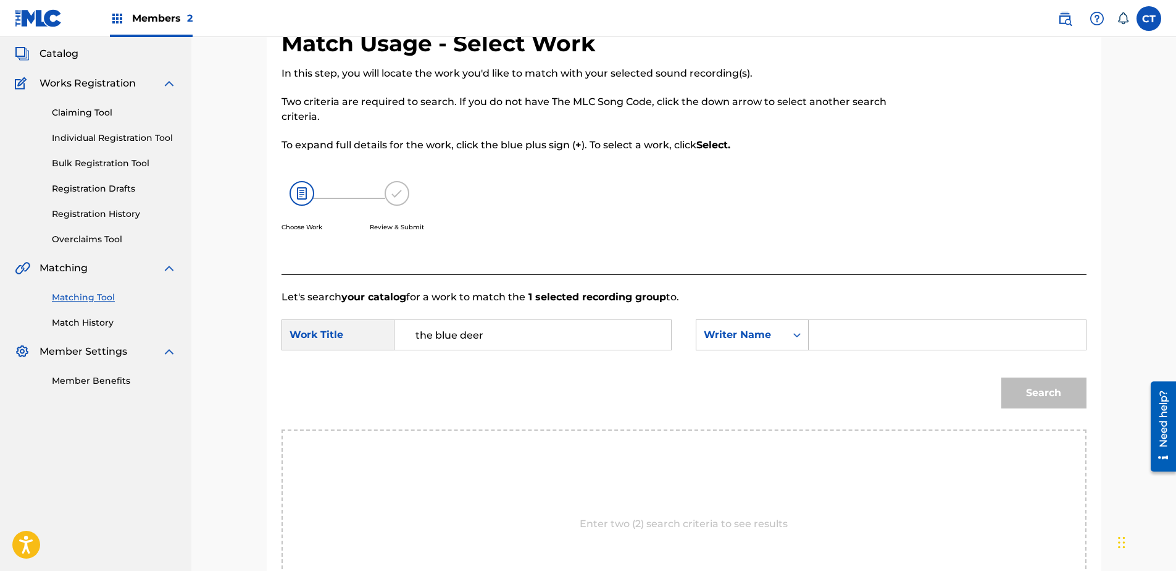
click at [825, 335] on input "Search Form" at bounding box center [947, 335] width 256 height 30
type input "glass"
click at [1001, 377] on button "Search" at bounding box center [1043, 392] width 85 height 31
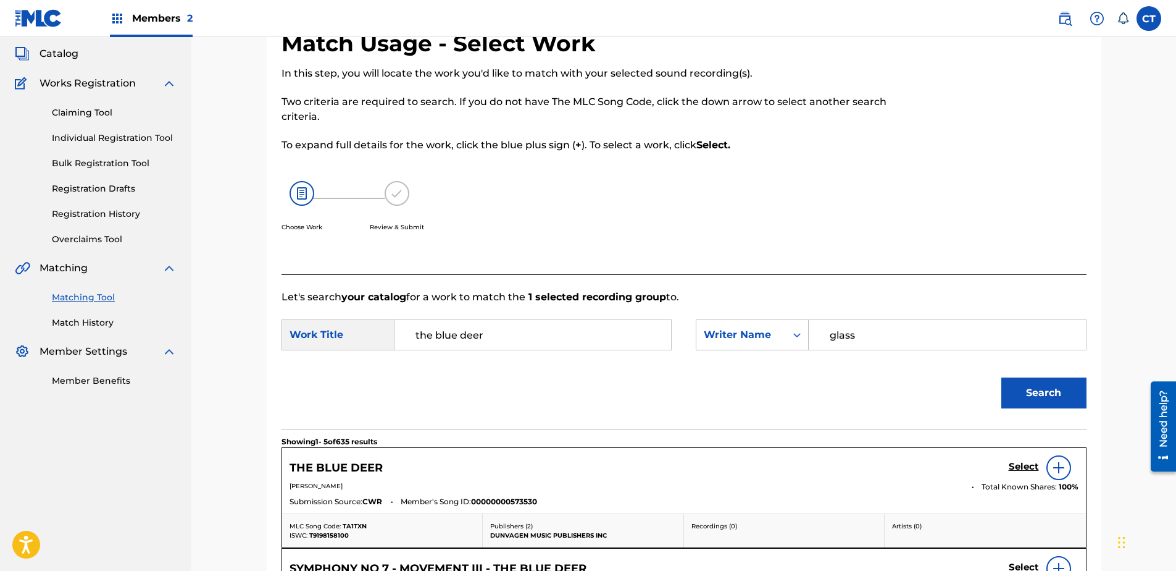
click at [1030, 462] on h5 "Select" at bounding box center [1024, 467] width 30 height 12
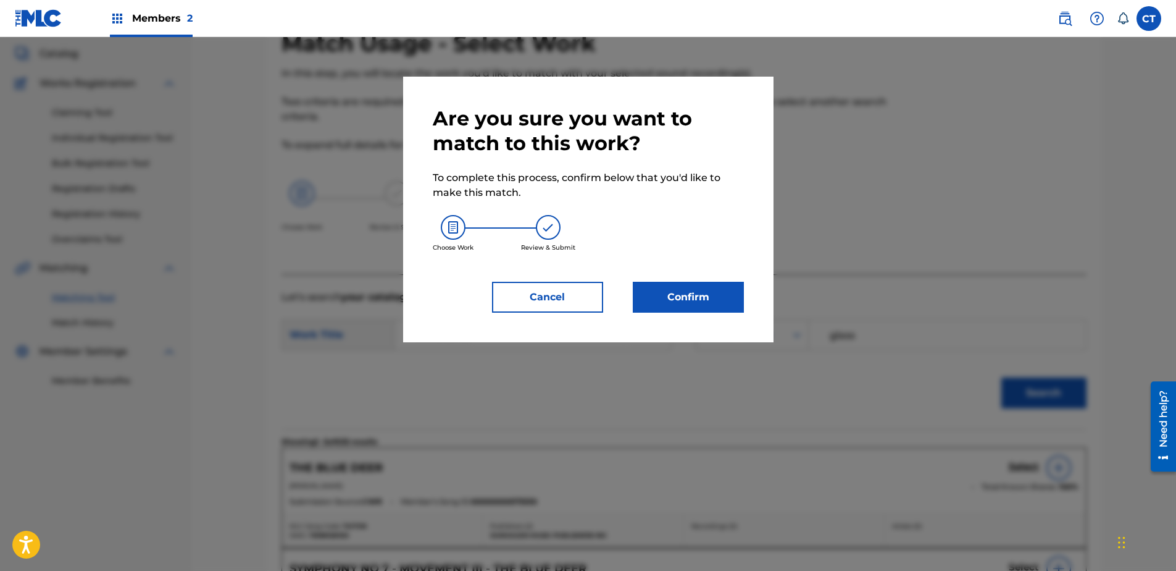
click at [740, 297] on button "Confirm" at bounding box center [688, 297] width 111 height 31
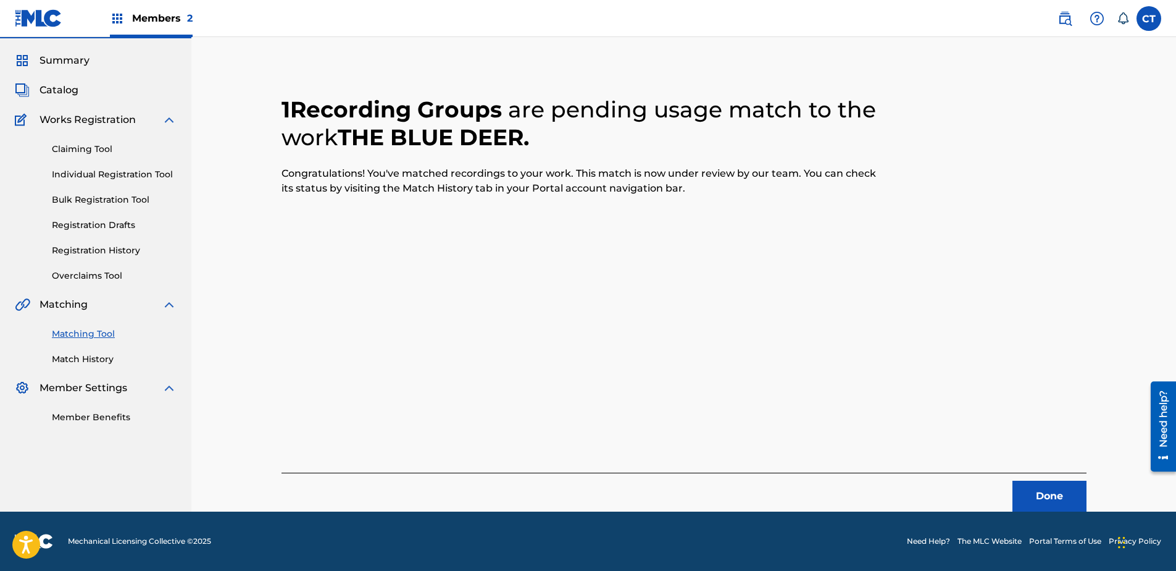
scroll to position [33, 0]
click at [1046, 500] on button "Done" at bounding box center [1050, 495] width 74 height 31
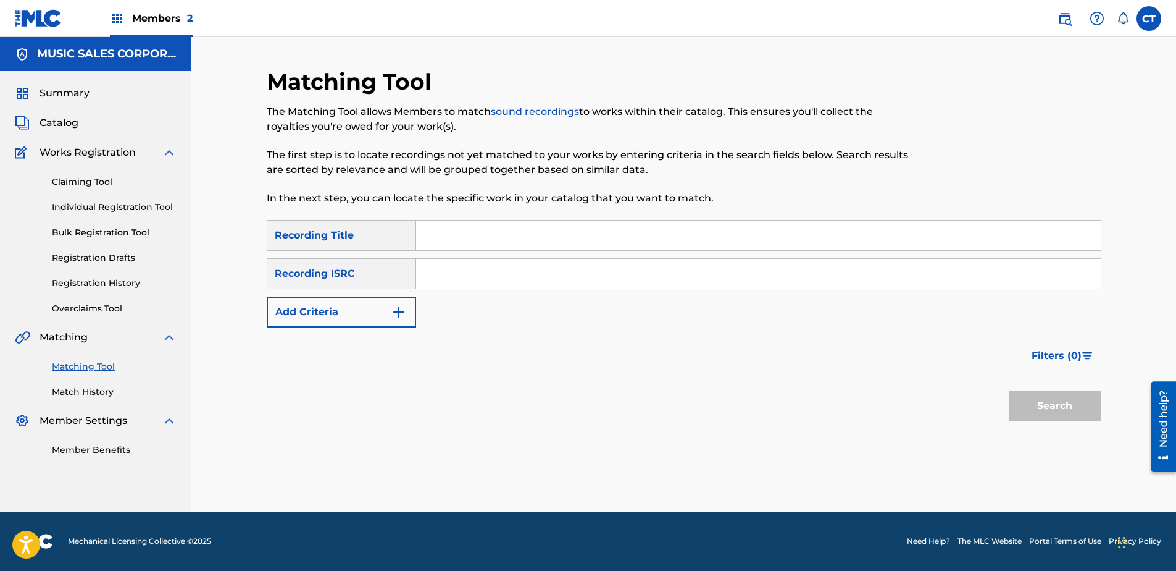
scroll to position [0, 0]
paste input "US65R0602801"
click at [1059, 404] on button "Search" at bounding box center [1055, 405] width 93 height 31
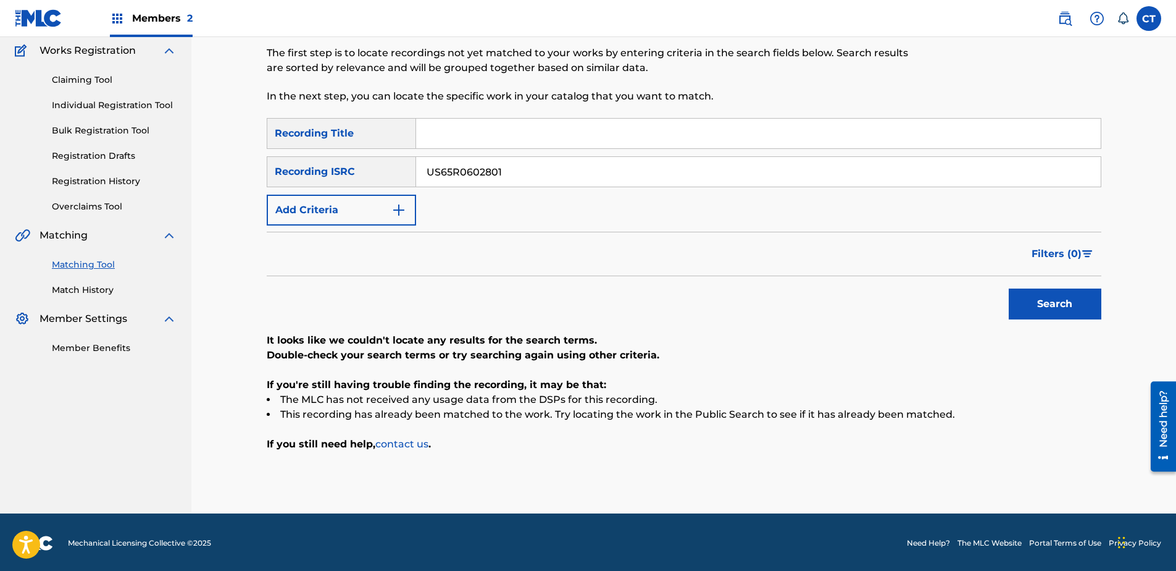
scroll to position [104, 0]
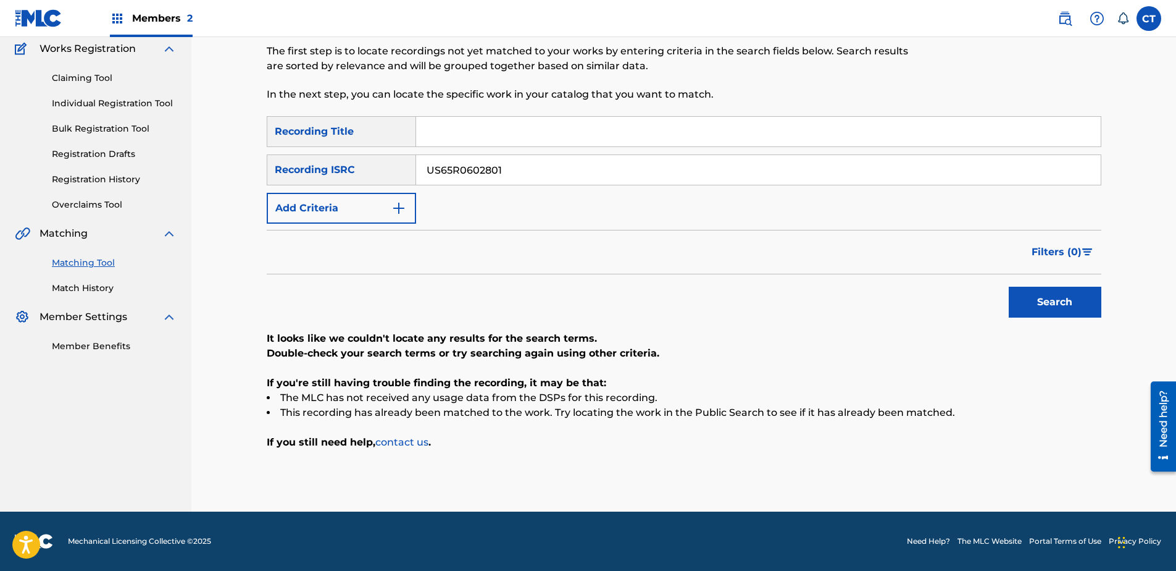
click at [531, 163] on input "US65R0602801" at bounding box center [758, 170] width 685 height 30
click at [1009, 286] on button "Search" at bounding box center [1055, 301] width 93 height 31
click at [514, 156] on input "US65R0602803" at bounding box center [758, 170] width 685 height 30
click at [524, 188] on div "SearchWithCriteria6d75ea9b-975c-4d3c-a031-43367798665b Recording Title SearchWi…" at bounding box center [684, 169] width 835 height 107
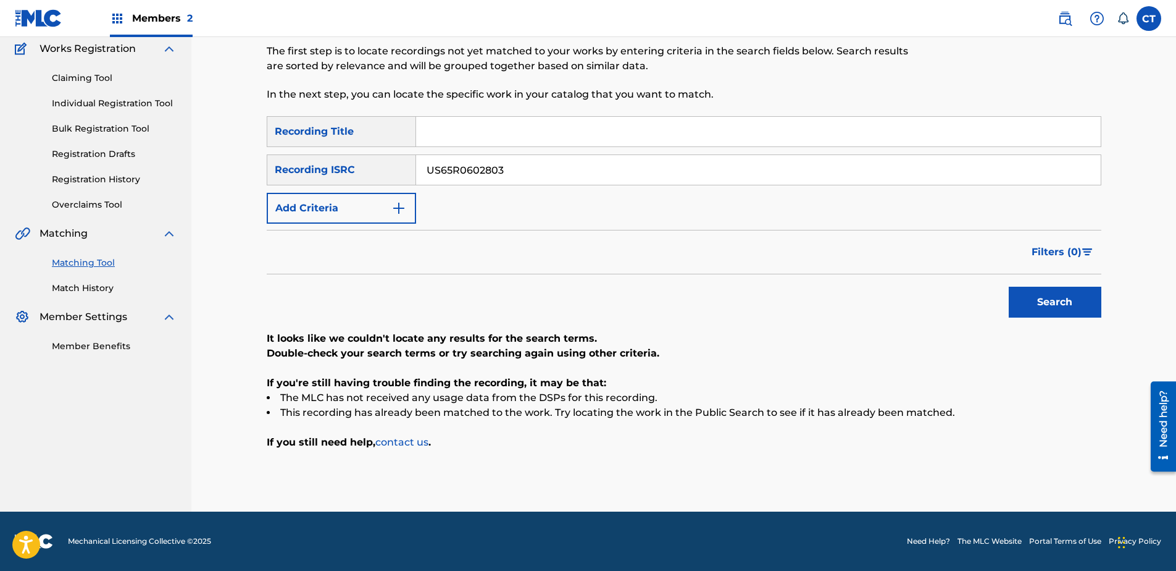
click at [524, 174] on input "US65R0602803" at bounding box center [758, 170] width 685 height 30
paste input "1208101"
click at [1040, 301] on button "Search" at bounding box center [1055, 301] width 93 height 31
click at [507, 177] on input "US65R1208101" at bounding box center [758, 170] width 685 height 30
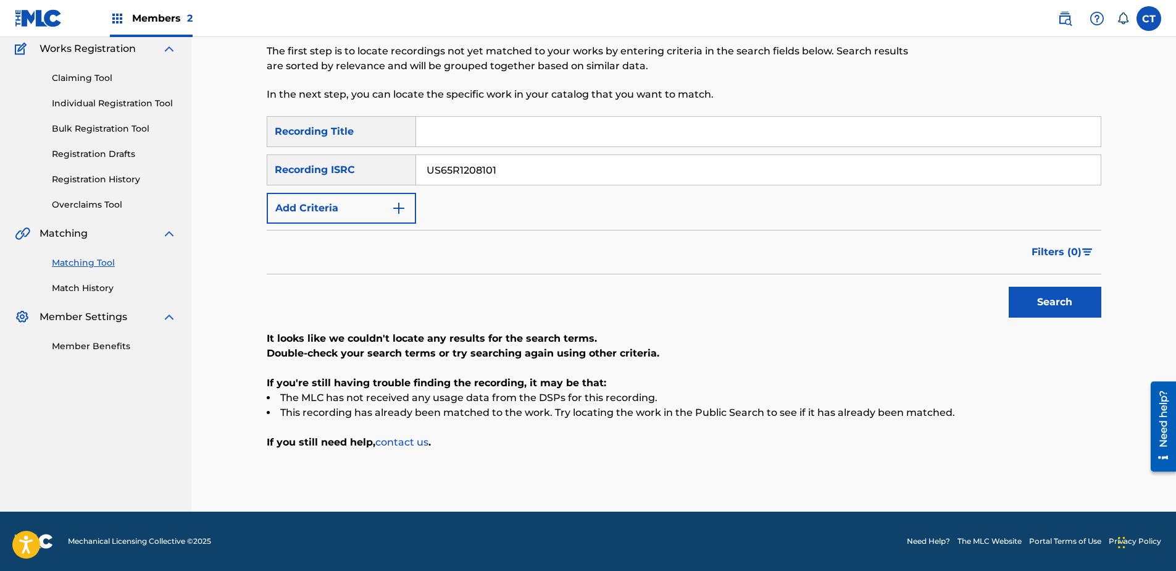
click at [507, 177] on input "US65R1208101" at bounding box center [758, 170] width 685 height 30
paste input "2"
click at [1029, 311] on button "Search" at bounding box center [1055, 301] width 93 height 31
click at [597, 188] on div "SearchWithCriteria6d75ea9b-975c-4d3c-a031-43367798665b Recording Title SearchWi…" at bounding box center [684, 169] width 835 height 107
click at [597, 187] on div "SearchWithCriteria6d75ea9b-975c-4d3c-a031-43367798665b Recording Title SearchWi…" at bounding box center [684, 169] width 835 height 107
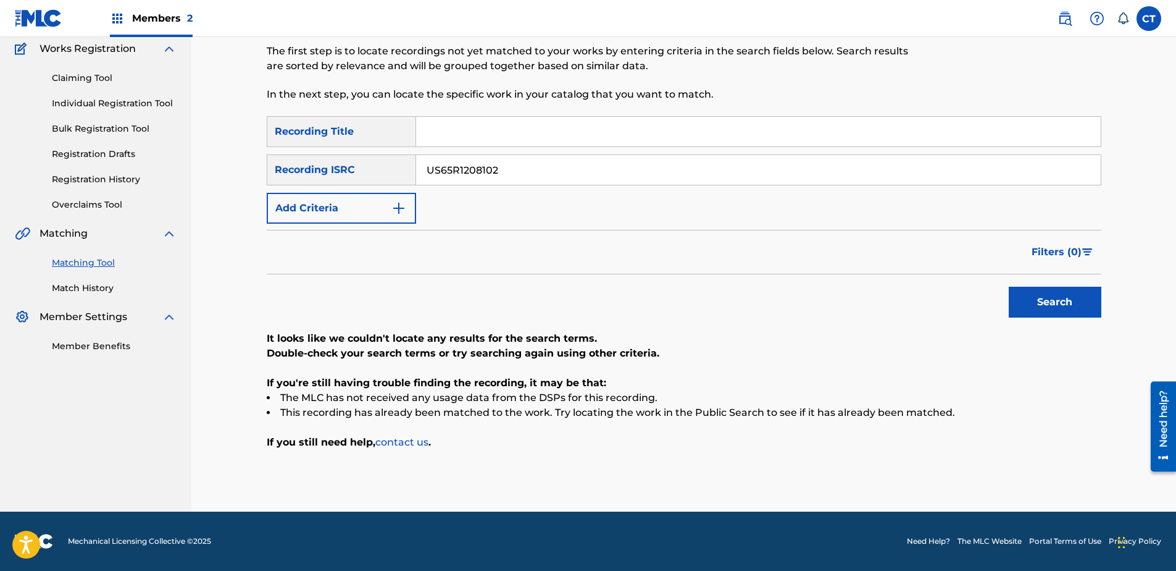
click at [595, 181] on input "US65R1208102" at bounding box center [758, 170] width 685 height 30
click at [1009, 286] on button "Search" at bounding box center [1055, 301] width 93 height 31
click at [537, 174] on input "US65R1208103" at bounding box center [758, 170] width 685 height 30
paste input "510101"
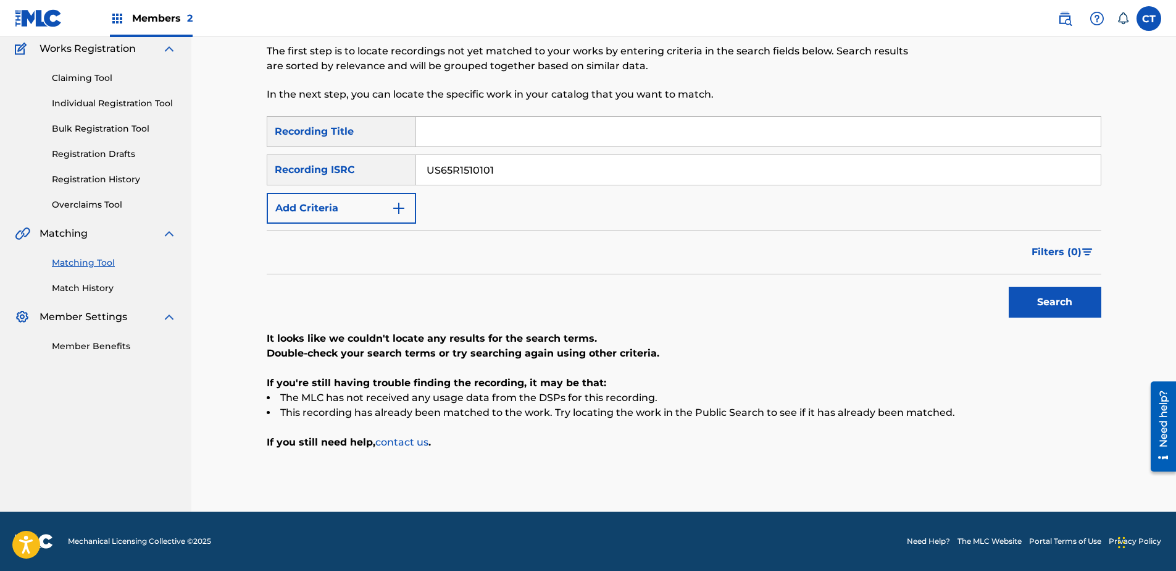
click at [1035, 306] on button "Search" at bounding box center [1055, 301] width 93 height 31
click at [585, 172] on input "US65R1510101" at bounding box center [758, 170] width 685 height 30
click at [1009, 286] on button "Search" at bounding box center [1055, 301] width 93 height 31
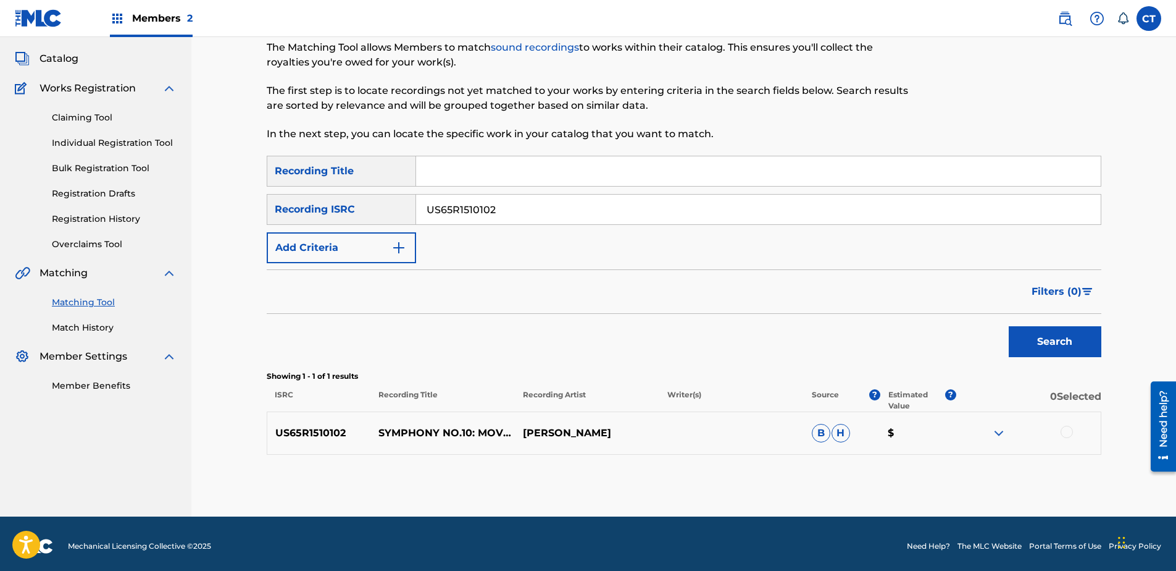
scroll to position [69, 0]
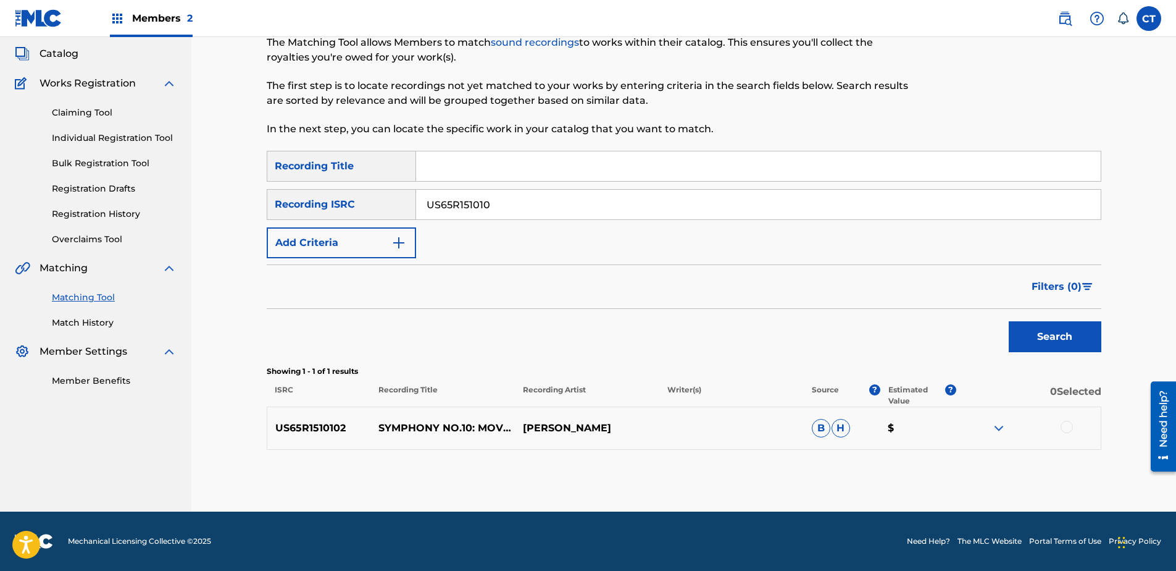
type input "US65R151010"
click at [1063, 424] on div at bounding box center [1067, 426] width 12 height 12
click at [890, 460] on button "Match 1 Group" at bounding box center [868, 469] width 136 height 31
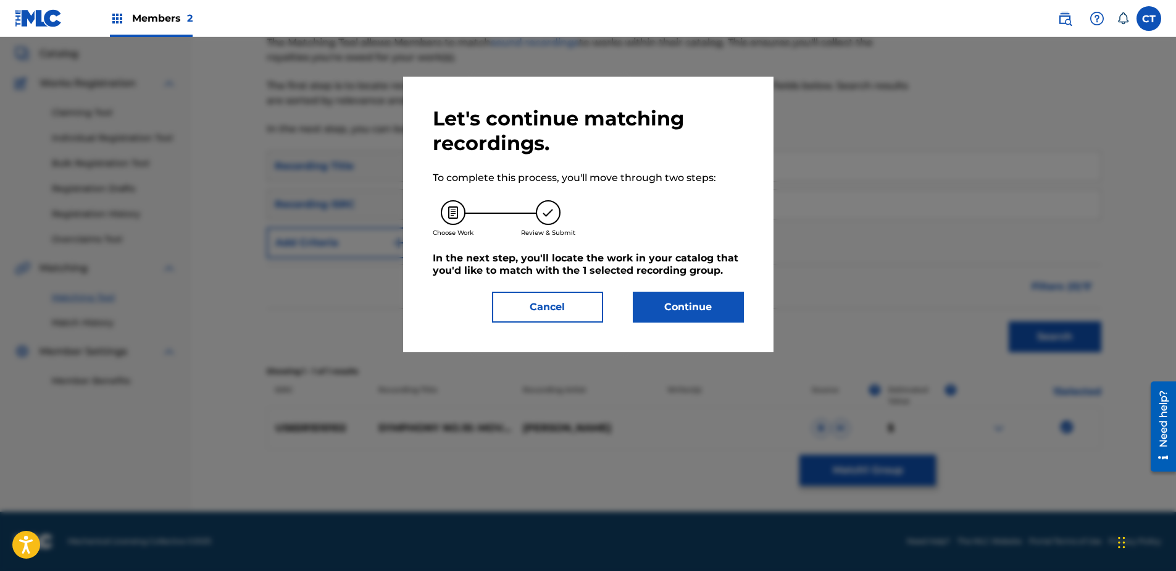
click at [740, 332] on div "Let's continue matching recordings. To complete this process, you'll move throu…" at bounding box center [588, 214] width 370 height 275
click at [726, 311] on button "Continue" at bounding box center [688, 306] width 111 height 31
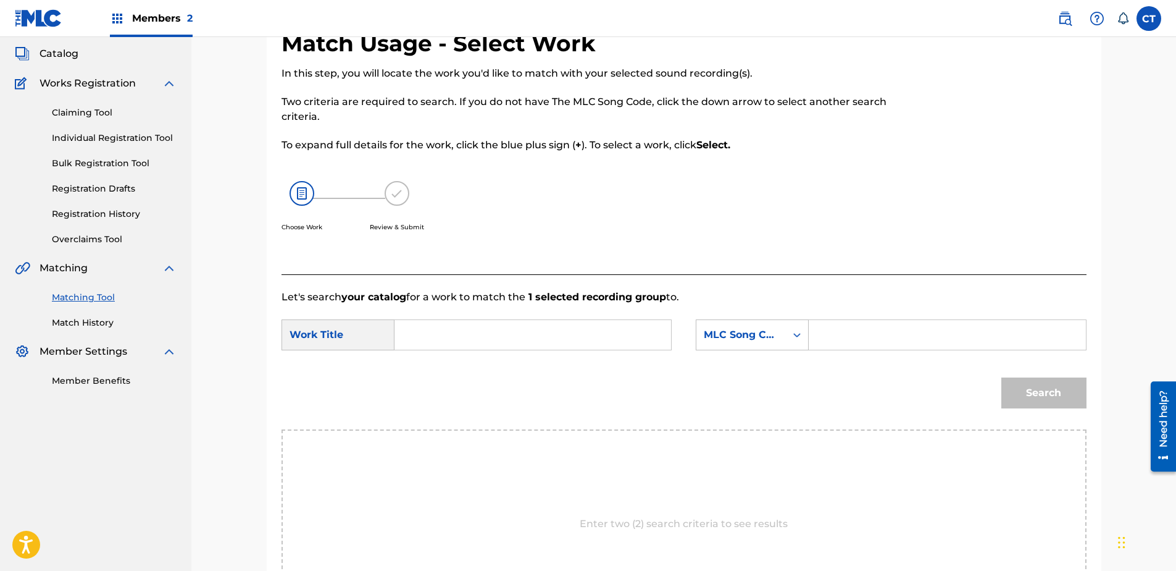
paste input "Symphony No.10: Movement I"
type input "Symphony No.10: Movement I"
click at [727, 343] on div "MLC Song Code" at bounding box center [741, 334] width 90 height 23
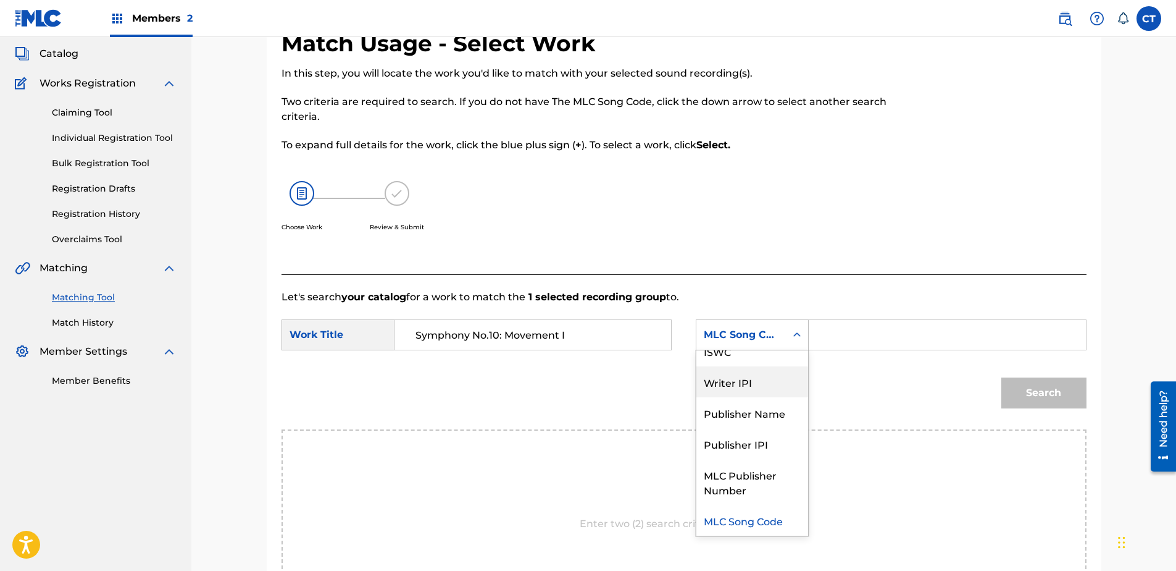
scroll to position [0, 0]
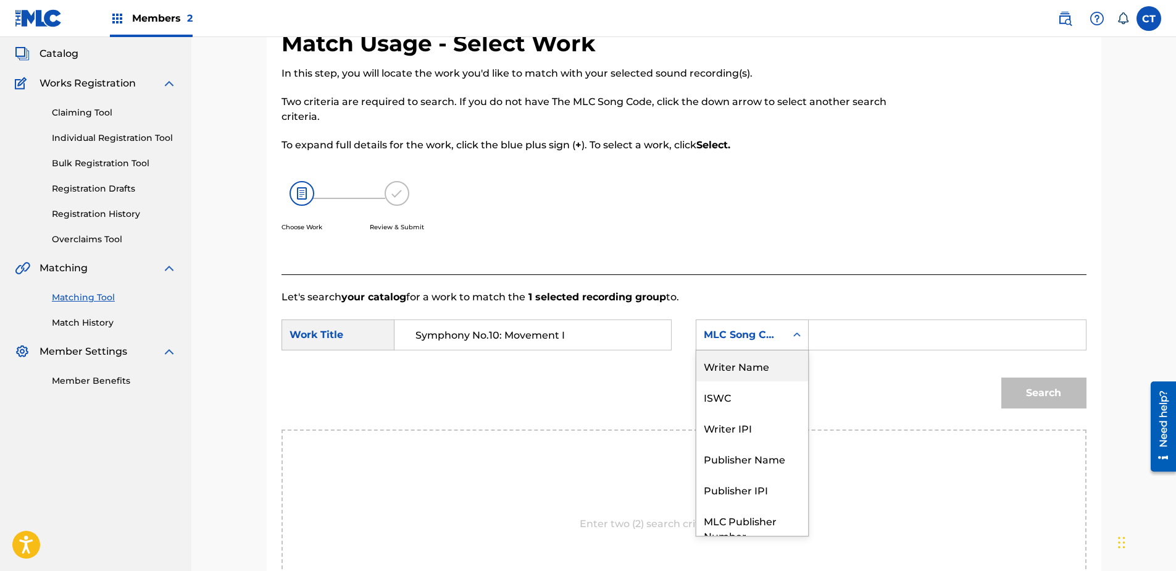
click at [750, 369] on div "Writer Name" at bounding box center [752, 365] width 112 height 31
click at [837, 347] on input "Search Form" at bounding box center [947, 335] width 256 height 30
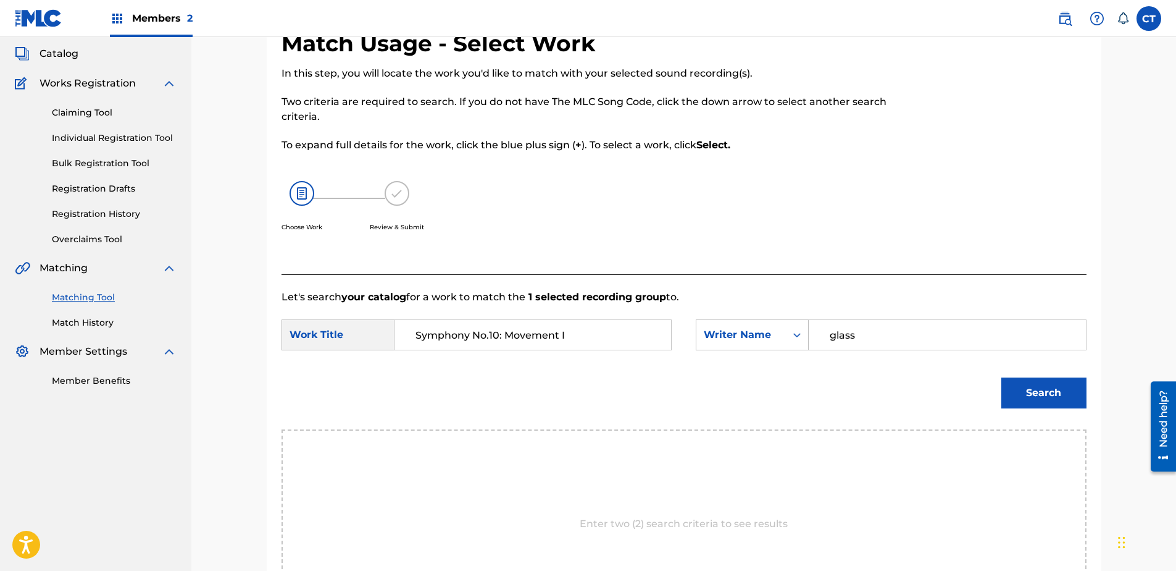
type input "glass"
click at [1001, 377] on button "Search" at bounding box center [1043, 392] width 85 height 31
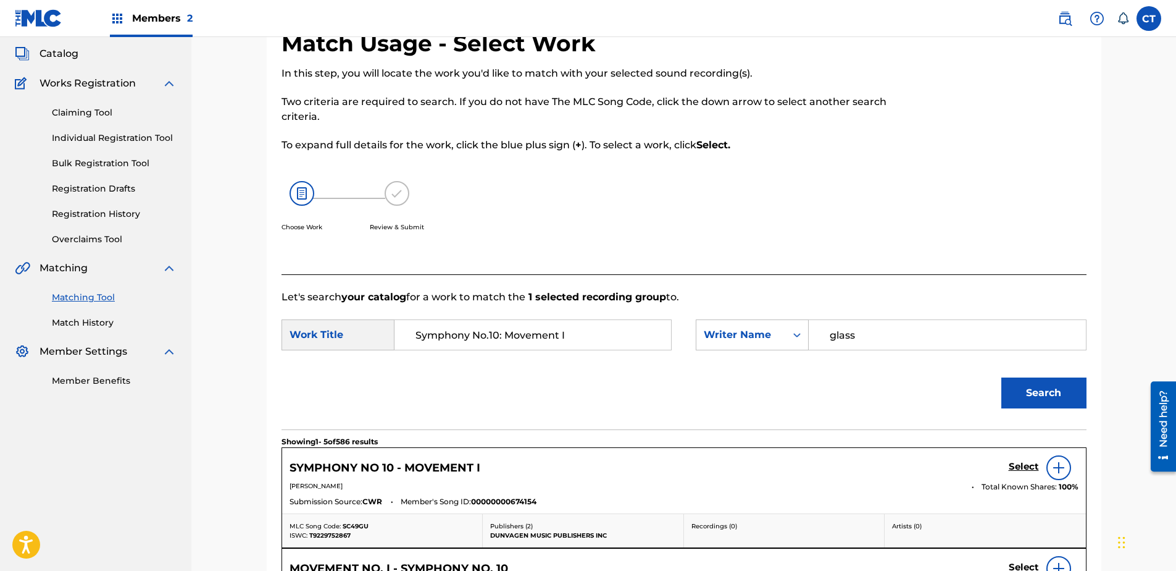
click at [1016, 466] on h5 "Select" at bounding box center [1024, 467] width 30 height 12
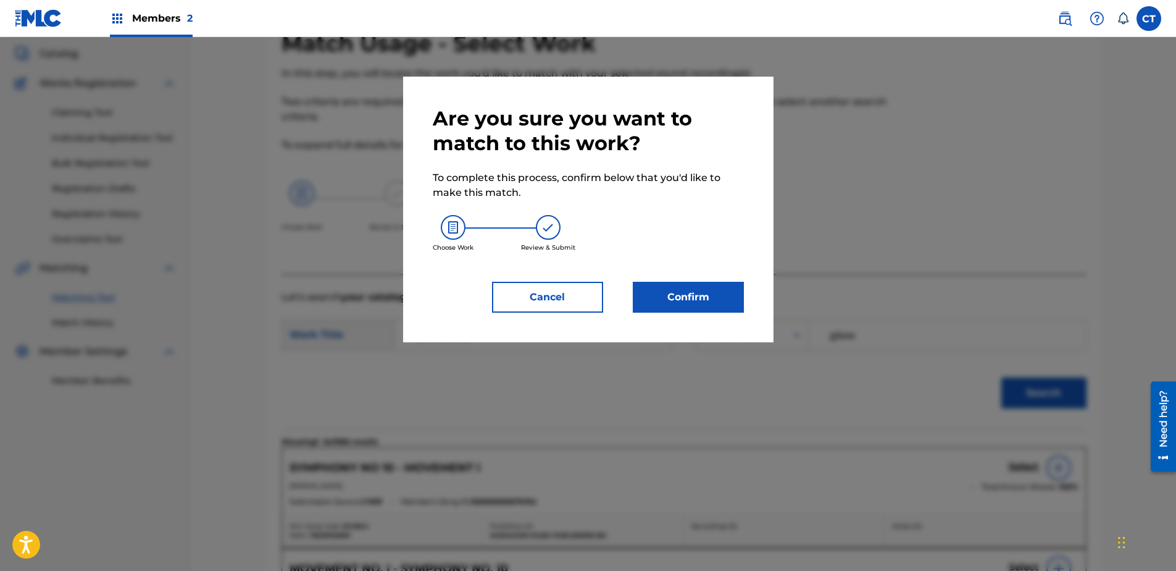
click at [705, 307] on button "Confirm" at bounding box center [688, 297] width 111 height 31
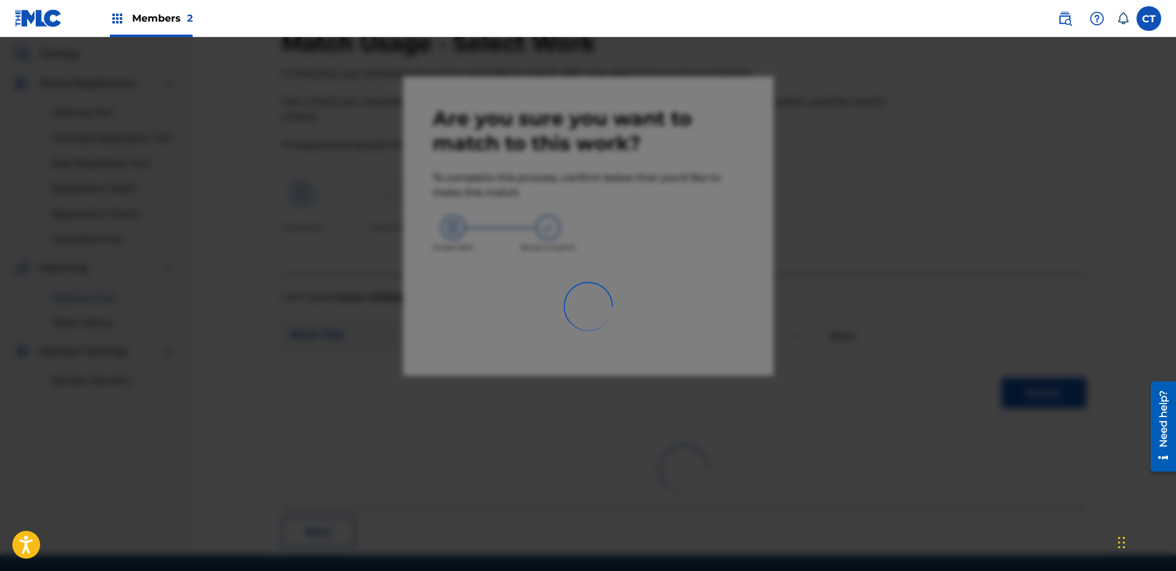
scroll to position [33, 0]
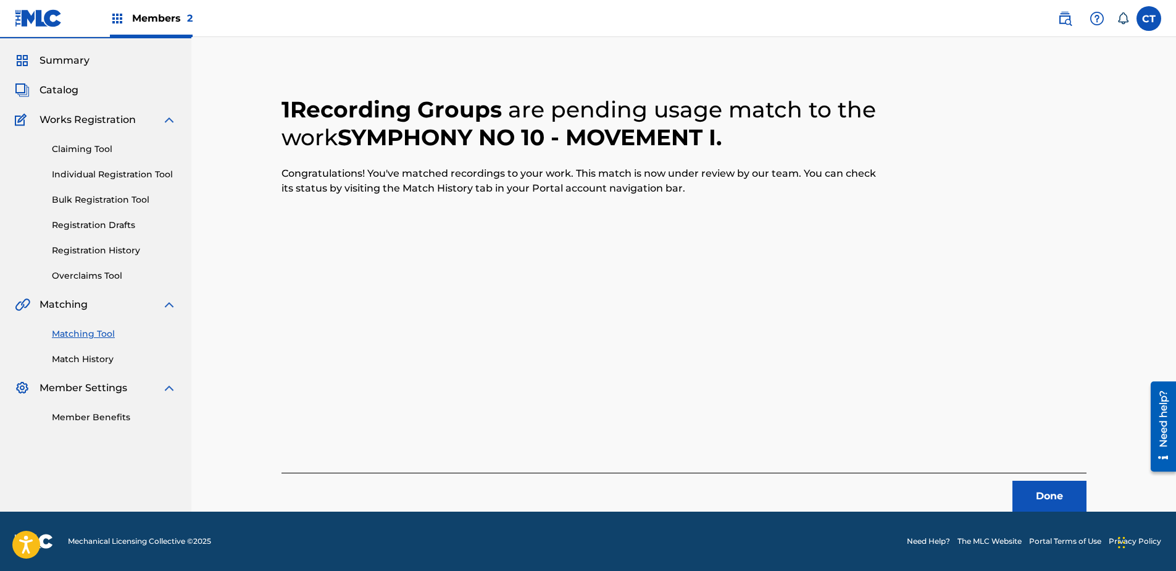
click at [1041, 506] on button "Done" at bounding box center [1050, 495] width 74 height 31
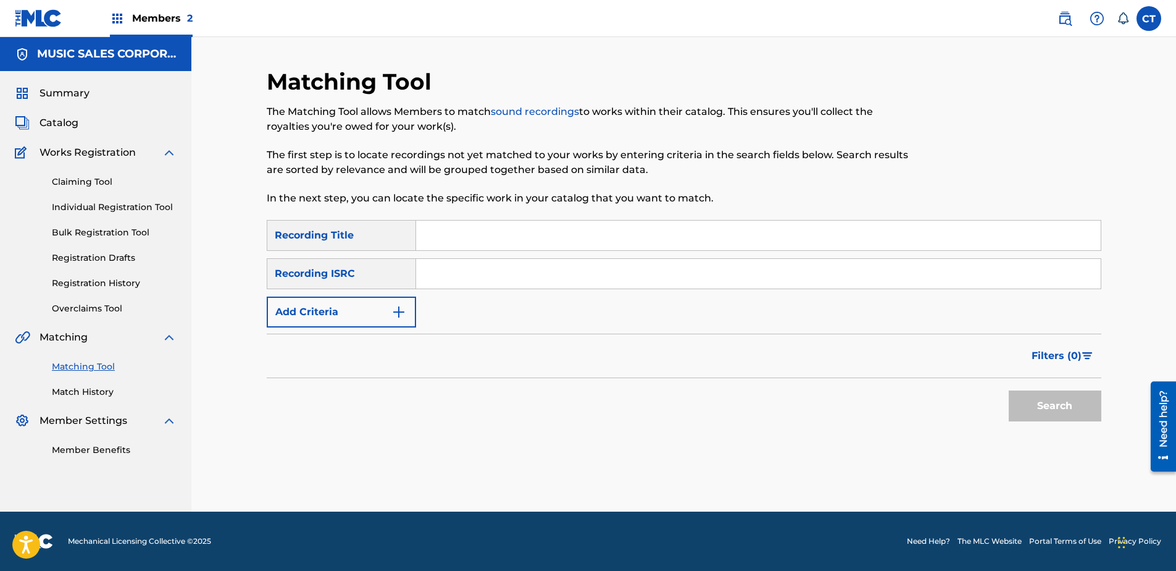
scroll to position [0, 0]
paste input "US65R1510102"
type input "US65R1510102"
click at [1011, 411] on button "Search" at bounding box center [1055, 405] width 93 height 31
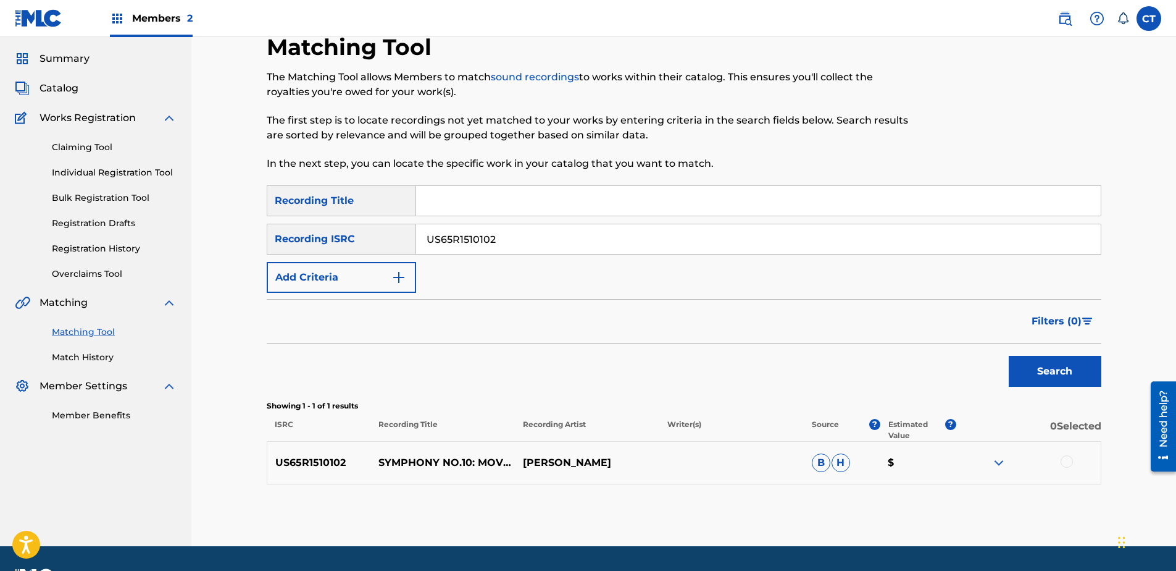
scroll to position [69, 0]
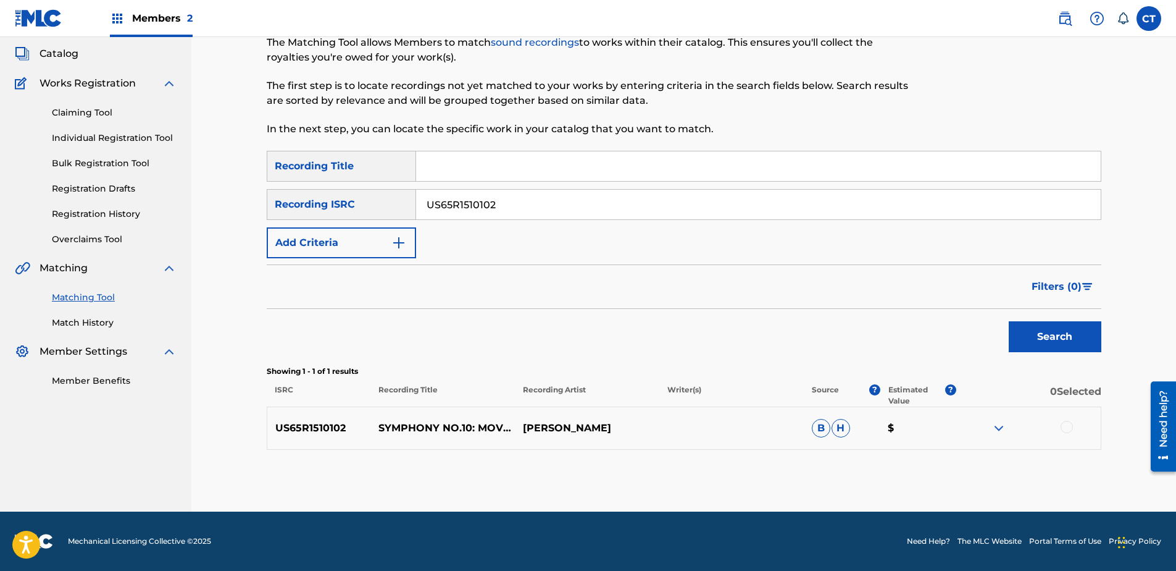
click at [1069, 427] on div at bounding box center [1067, 426] width 12 height 12
click at [906, 465] on button "Match 1 Group" at bounding box center [868, 469] width 136 height 31
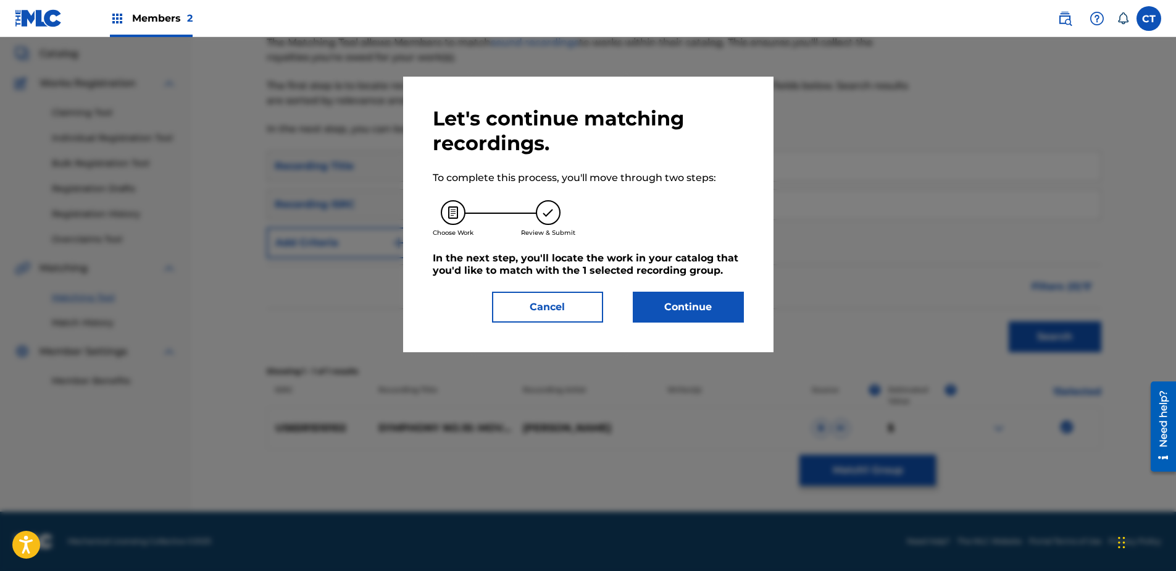
click at [691, 319] on button "Continue" at bounding box center [688, 306] width 111 height 31
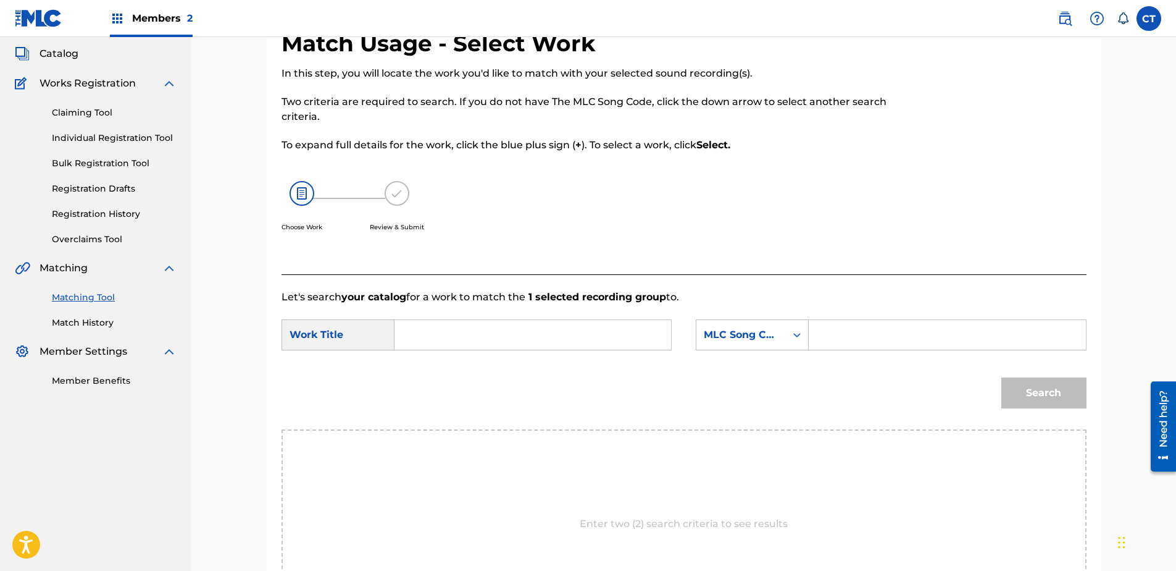
click at [497, 327] on input "Search Form" at bounding box center [533, 335] width 256 height 30
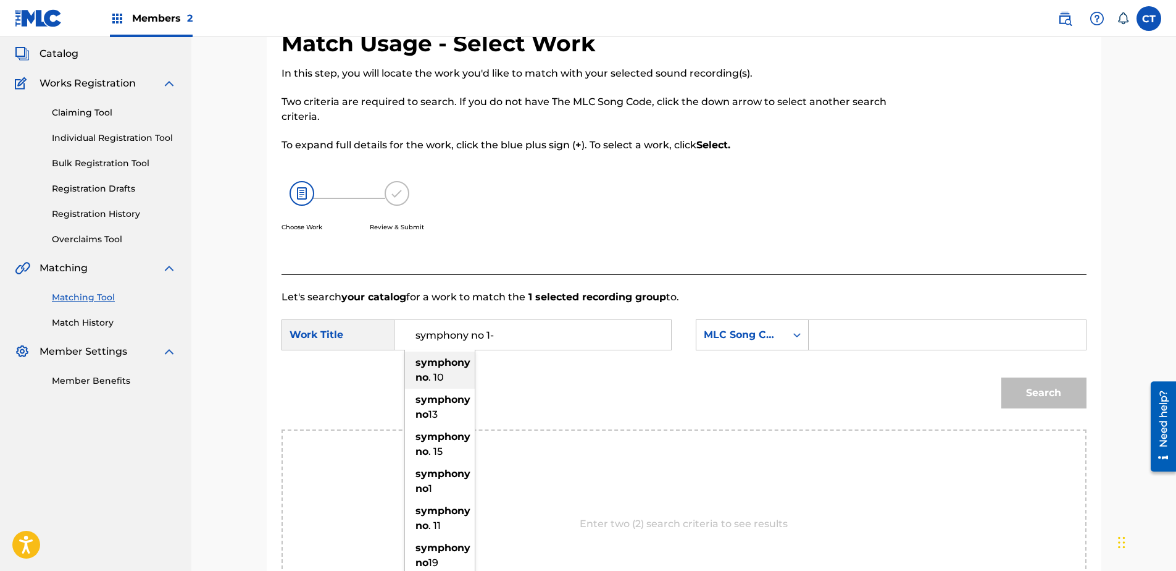
click at [446, 385] on div "symphony no . 10" at bounding box center [440, 369] width 70 height 37
type input "symphony no. 10"
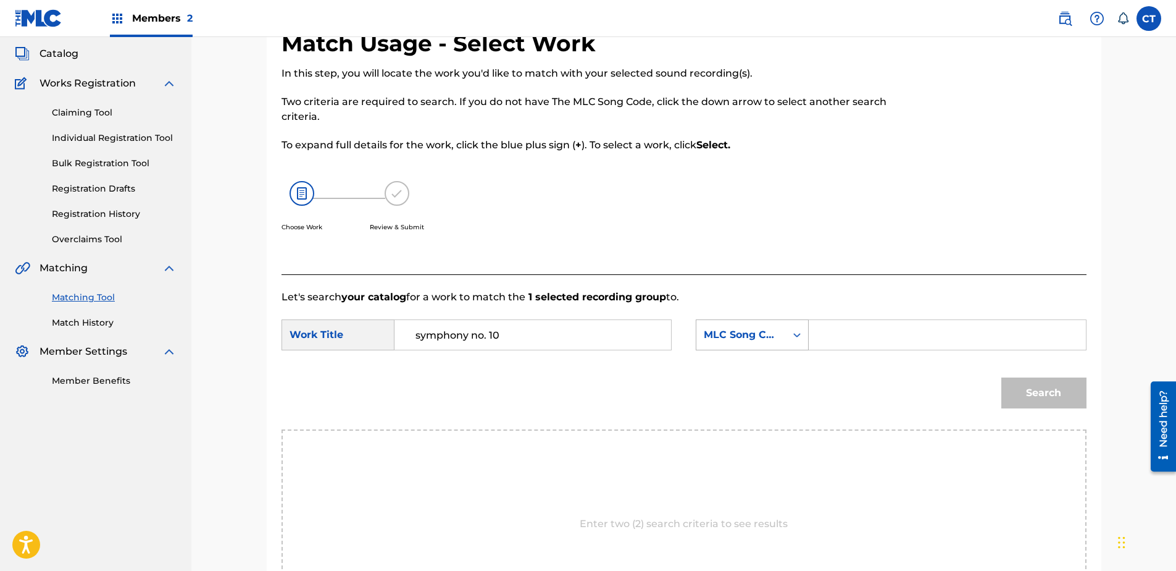
click at [752, 341] on div "MLC Song Code" at bounding box center [741, 334] width 75 height 15
click at [750, 370] on div "Writer Name" at bounding box center [752, 365] width 112 height 31
click at [857, 347] on input "Search Form" at bounding box center [947, 335] width 256 height 30
type input "glass"
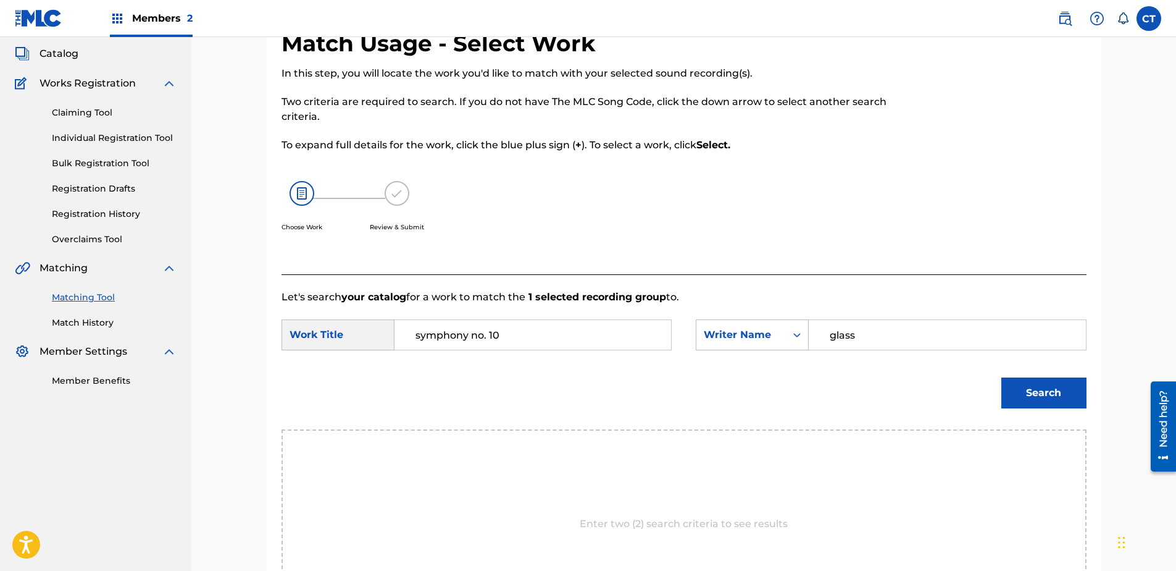
click at [1001, 377] on button "Search" at bounding box center [1043, 392] width 85 height 31
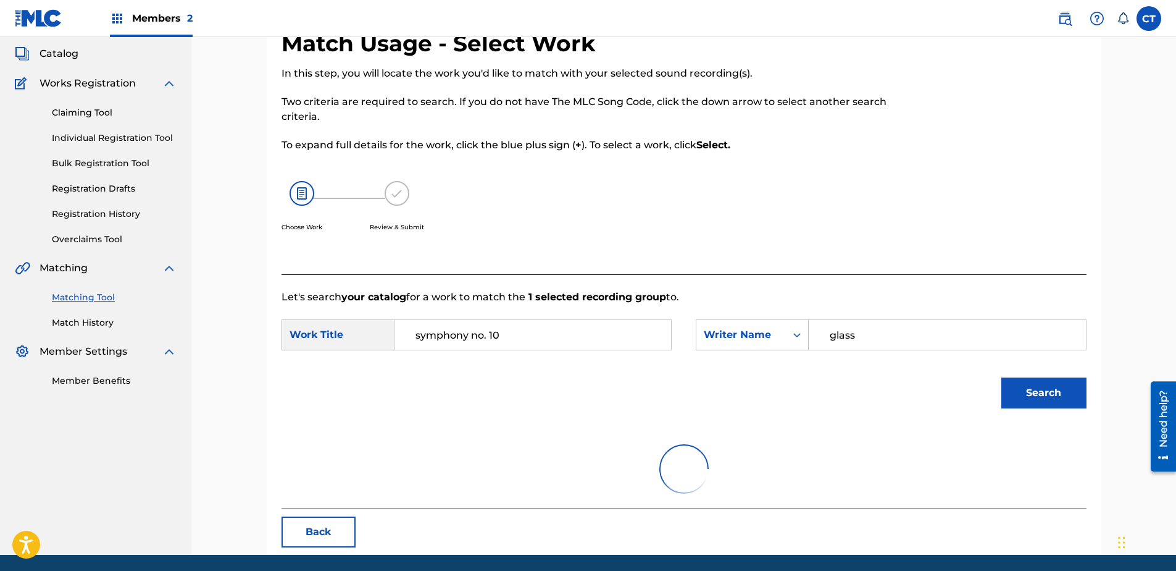
click at [845, 420] on div "Search" at bounding box center [684, 397] width 805 height 64
drag, startPoint x: 845, startPoint y: 420, endPoint x: 1015, endPoint y: 384, distance: 173.7
click at [1015, 384] on button "Search" at bounding box center [1043, 392] width 85 height 31
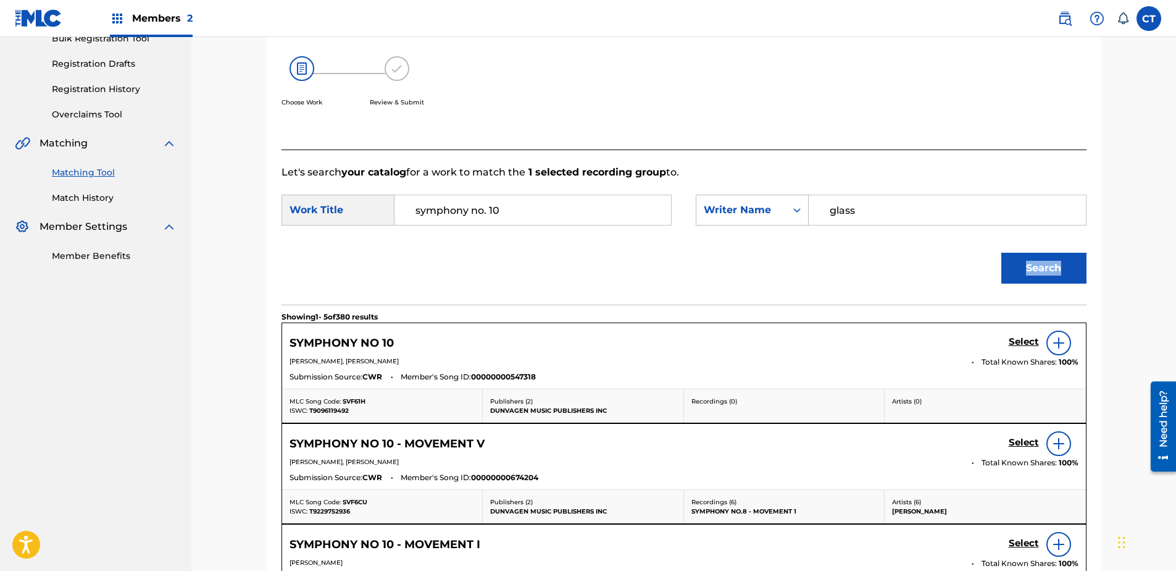
scroll to position [193, 0]
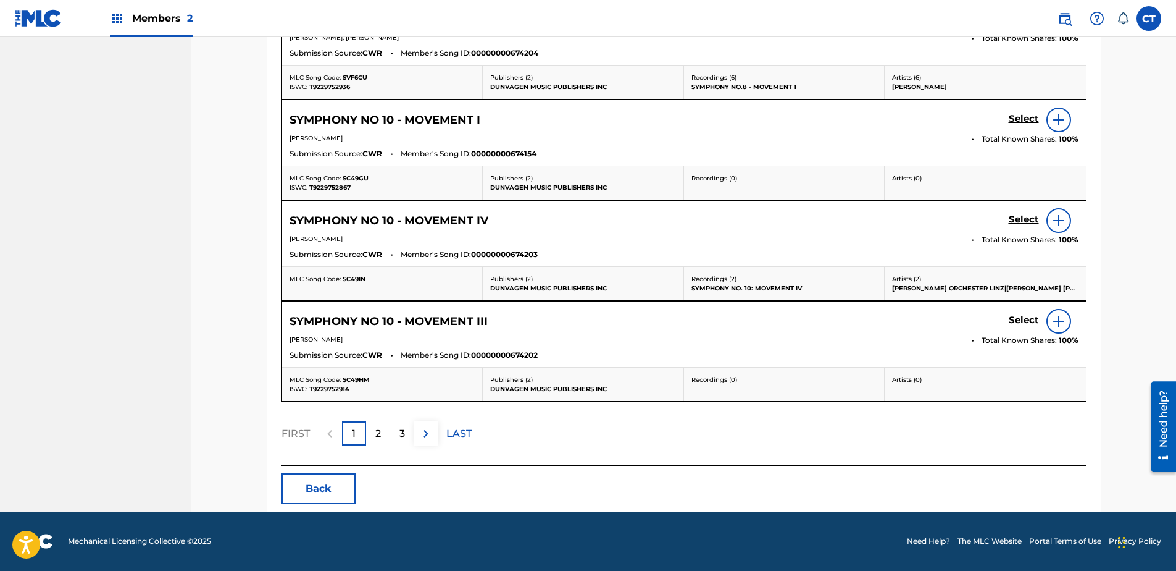
click at [383, 432] on div "2" at bounding box center [378, 433] width 24 height 24
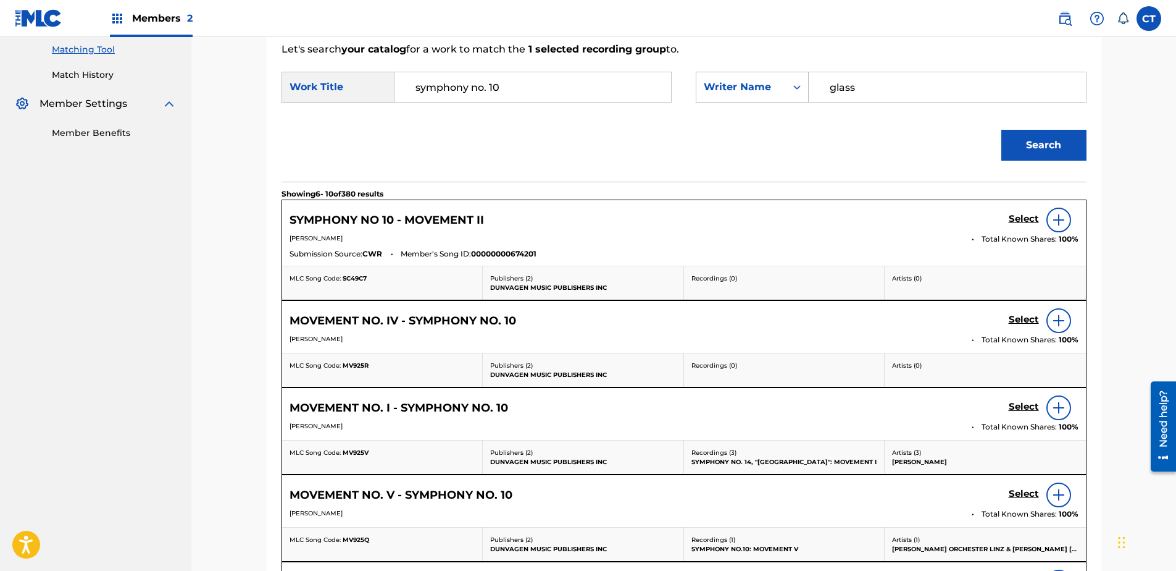
scroll to position [255, 0]
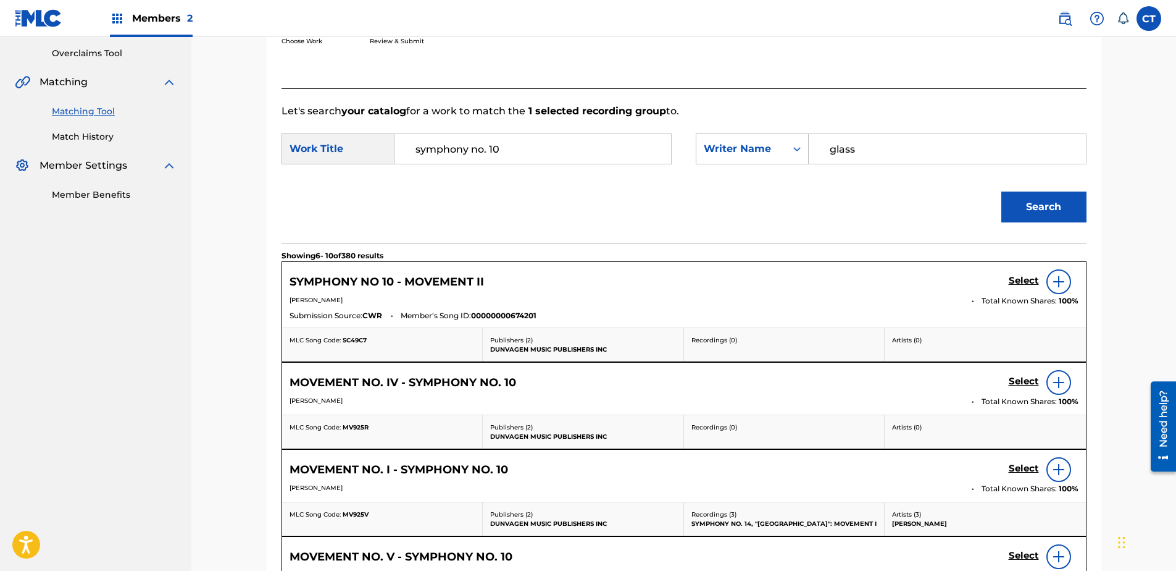
click at [1012, 278] on h5 "Select" at bounding box center [1024, 281] width 30 height 12
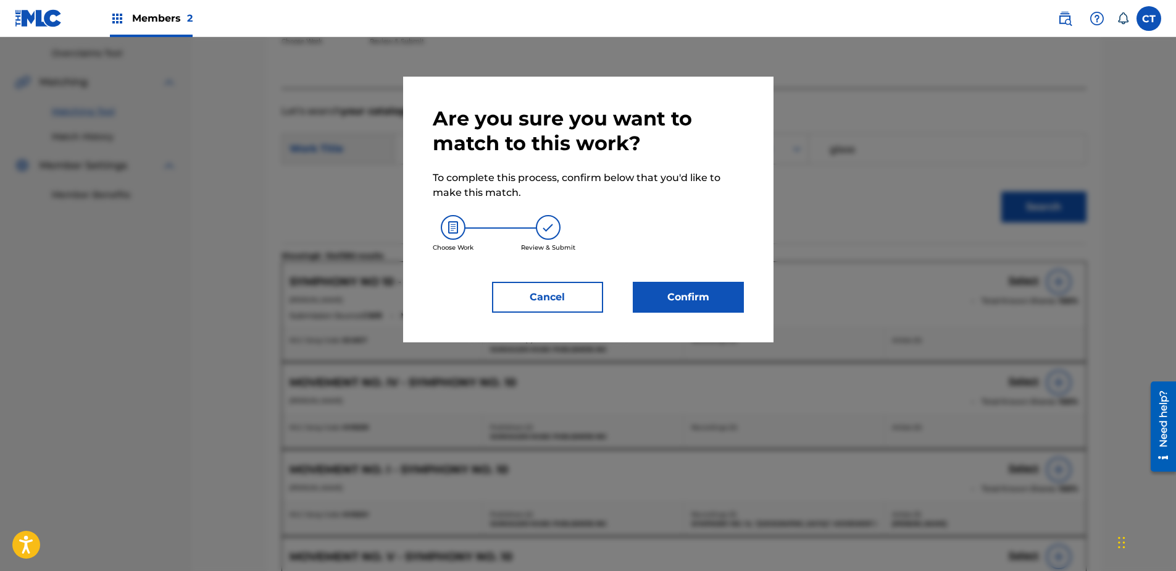
click at [717, 288] on button "Confirm" at bounding box center [688, 297] width 111 height 31
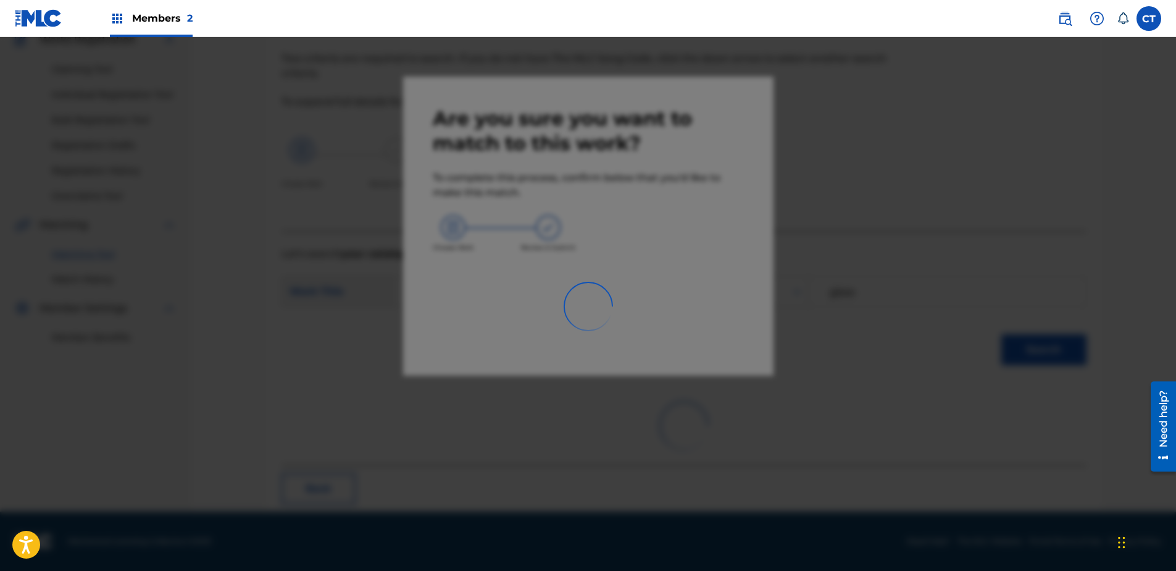
scroll to position [33, 0]
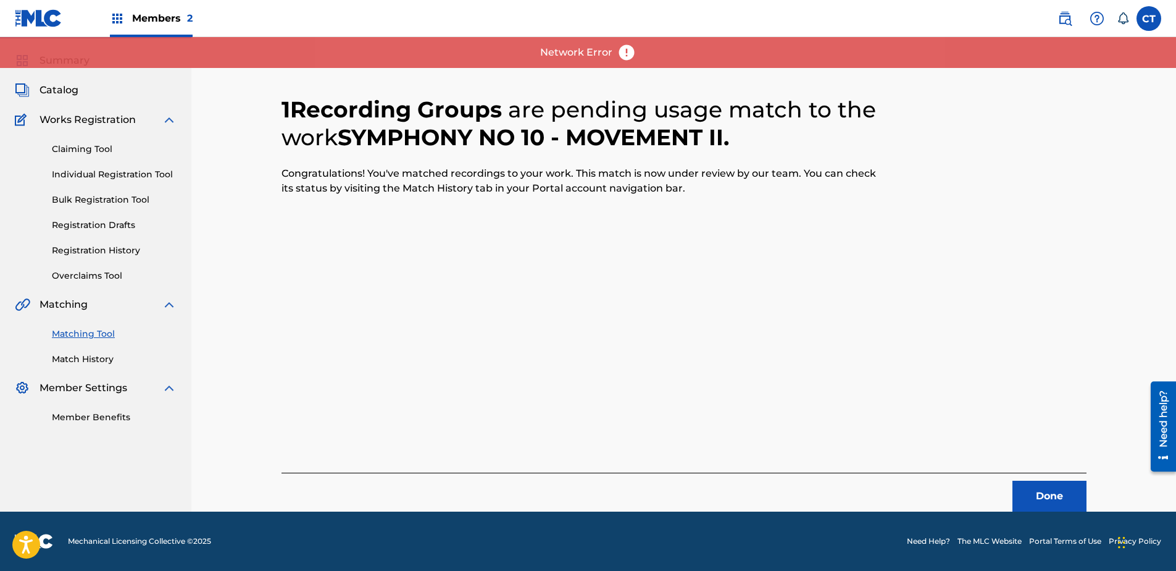
click at [1039, 501] on button "Done" at bounding box center [1050, 495] width 74 height 31
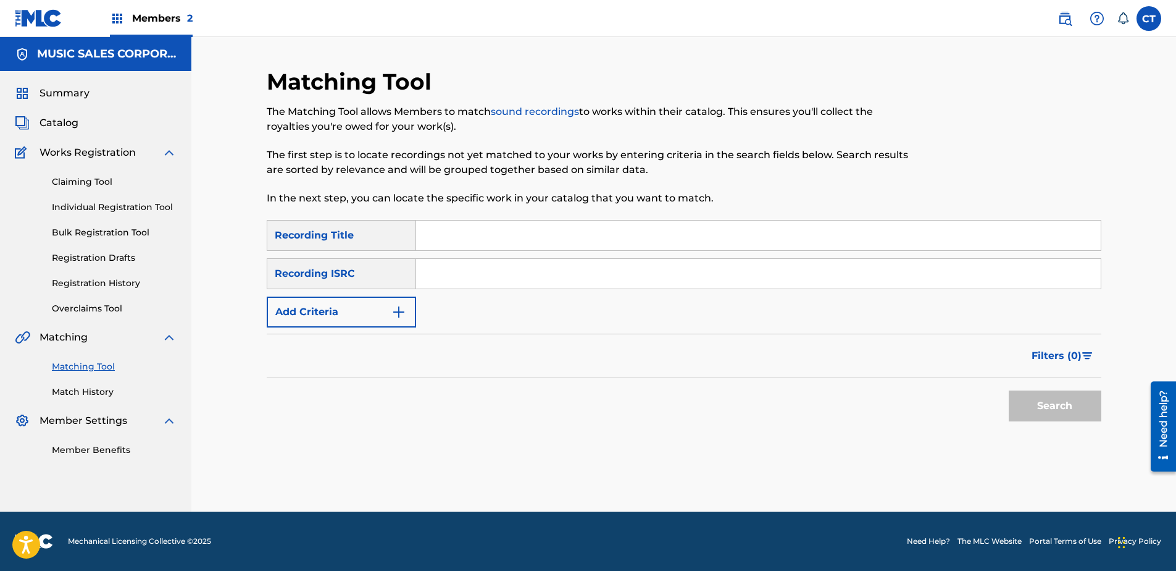
paste input "US65R1510103"
click at [1062, 383] on div "Search" at bounding box center [1052, 402] width 99 height 49
click at [1063, 397] on button "Search" at bounding box center [1055, 405] width 93 height 31
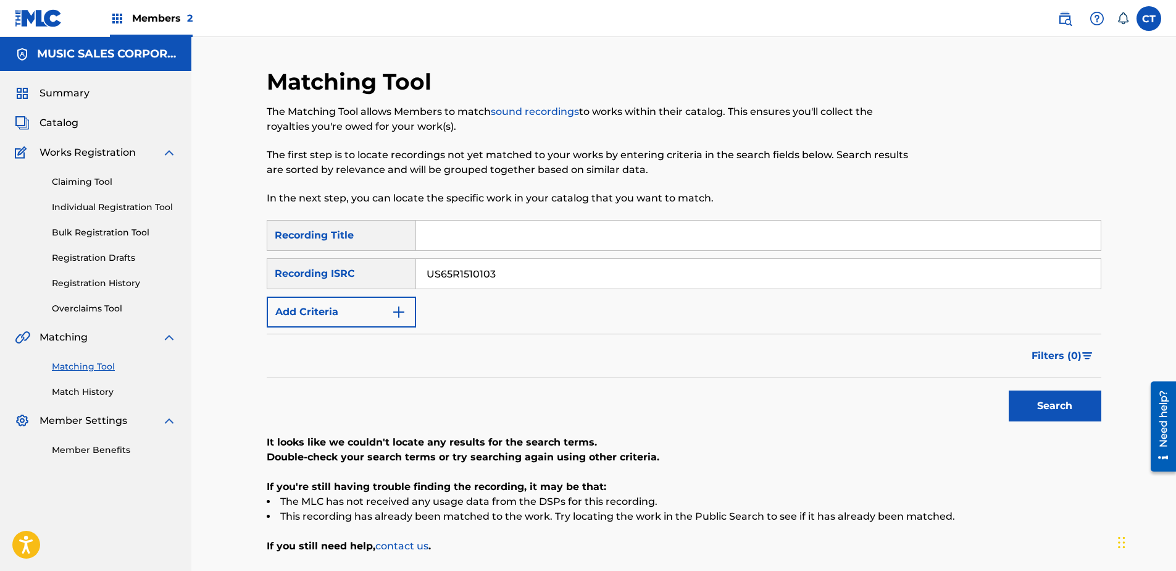
scroll to position [104, 0]
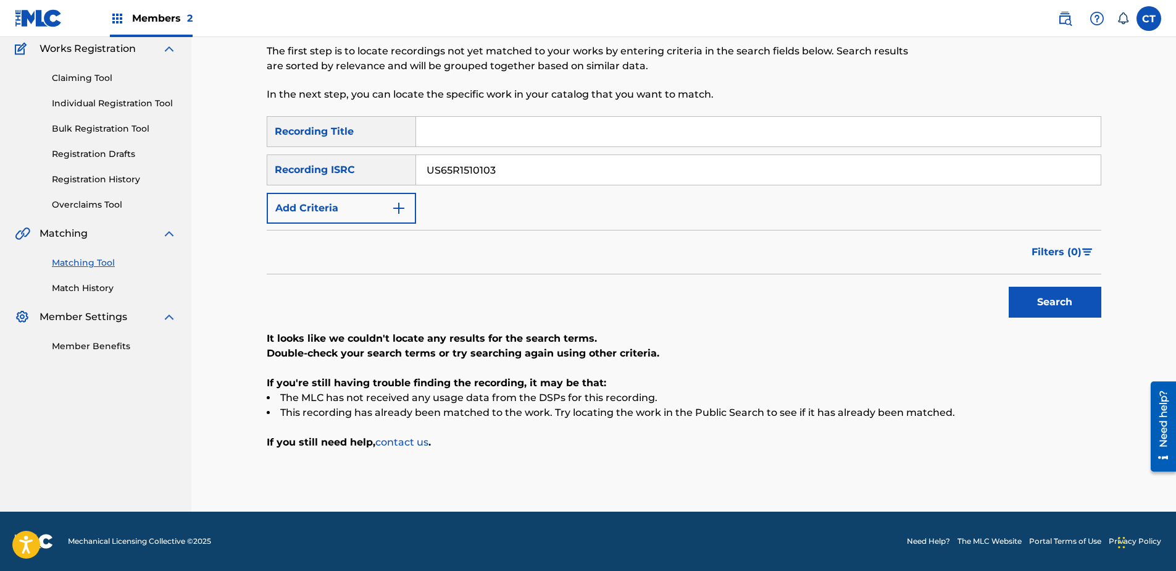
click at [541, 178] on input "US65R1510103" at bounding box center [758, 170] width 685 height 30
type input "US65R1510104"
click at [1009, 286] on button "Search" at bounding box center [1055, 301] width 93 height 31
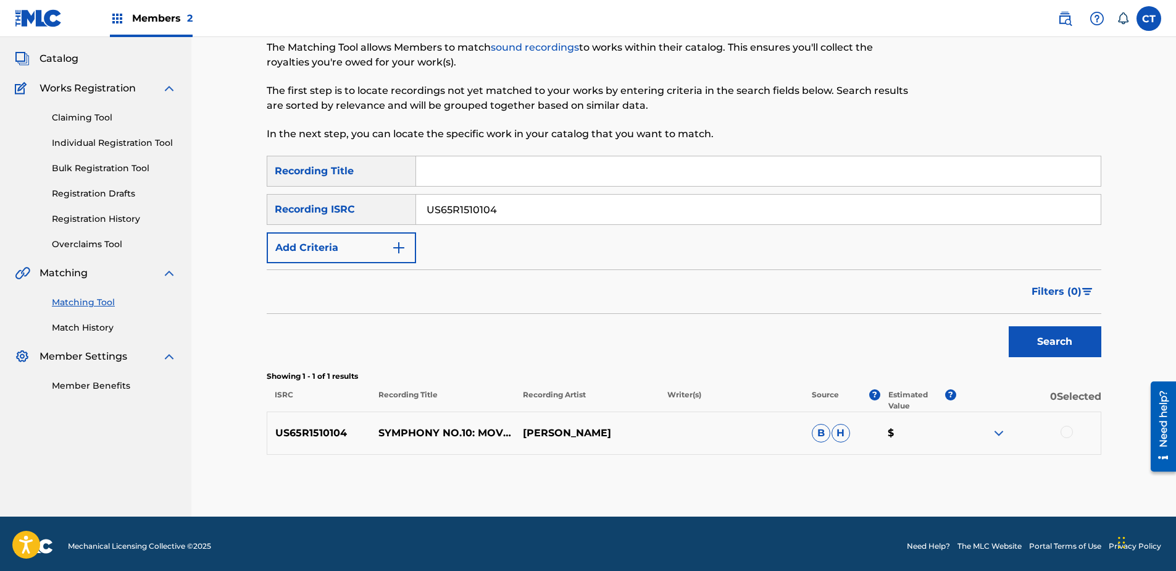
scroll to position [69, 0]
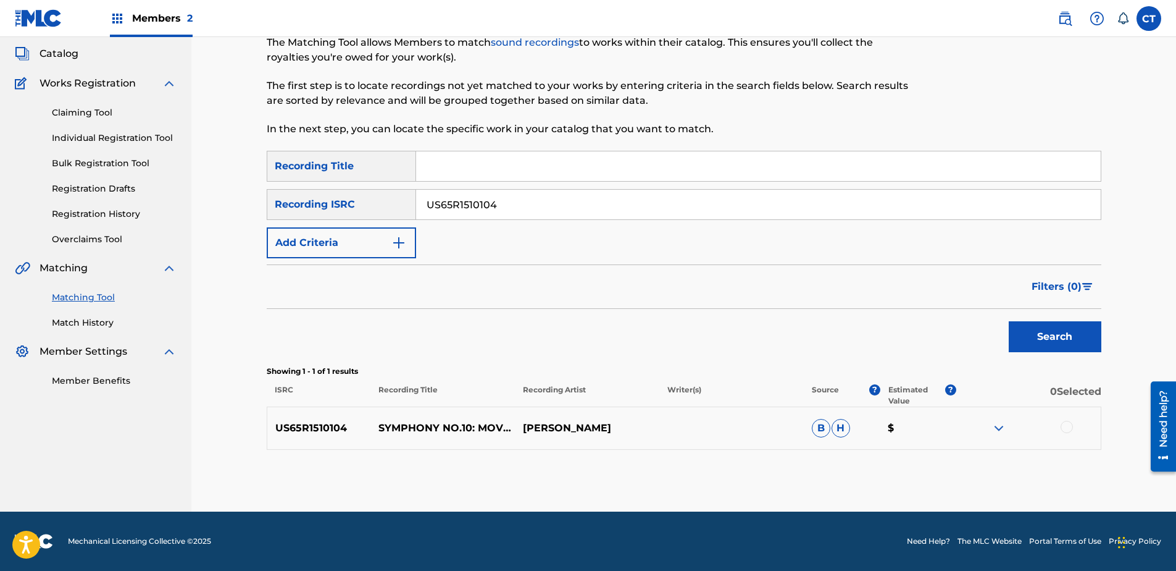
click at [1069, 425] on div at bounding box center [1067, 426] width 12 height 12
click at [832, 467] on button "Match 1 Group" at bounding box center [868, 469] width 136 height 31
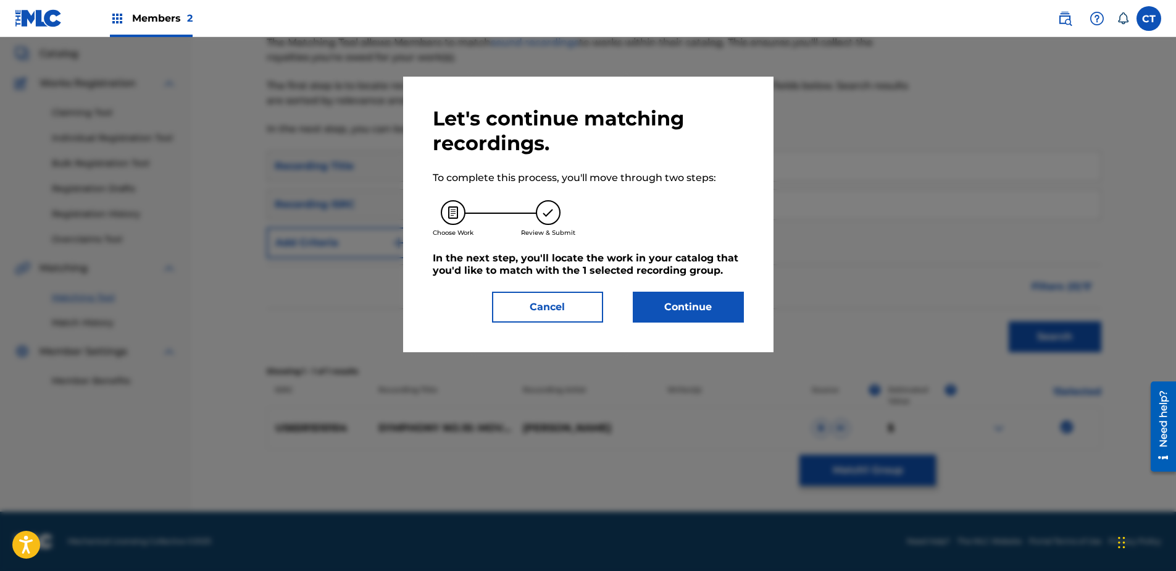
click at [682, 318] on button "Continue" at bounding box center [688, 306] width 111 height 31
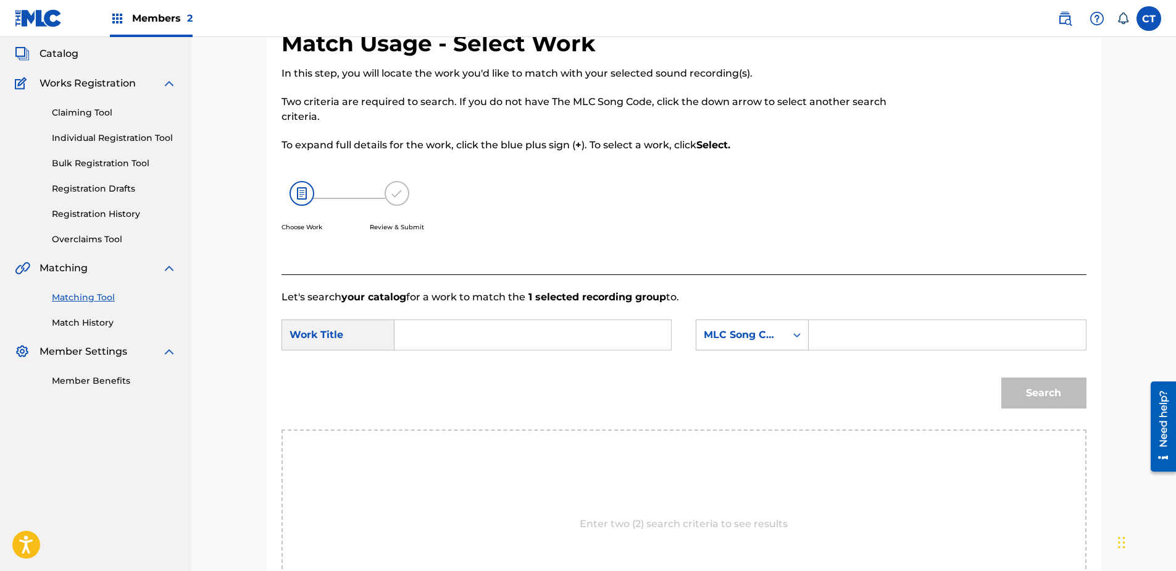
click at [481, 337] on input "Search Form" at bounding box center [533, 335] width 256 height 30
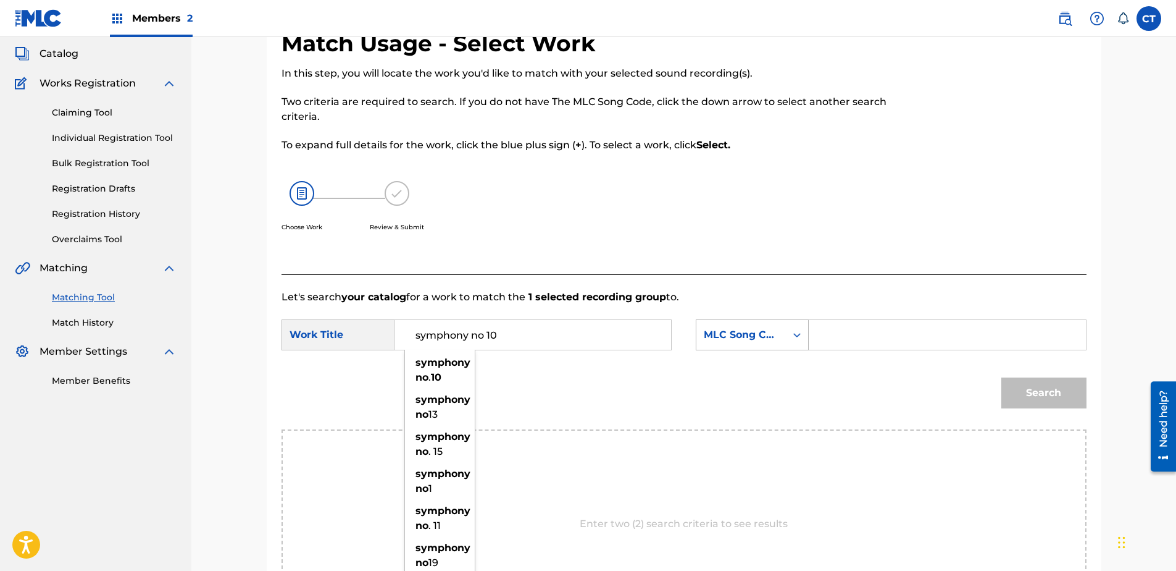
type input "symphony no 10"
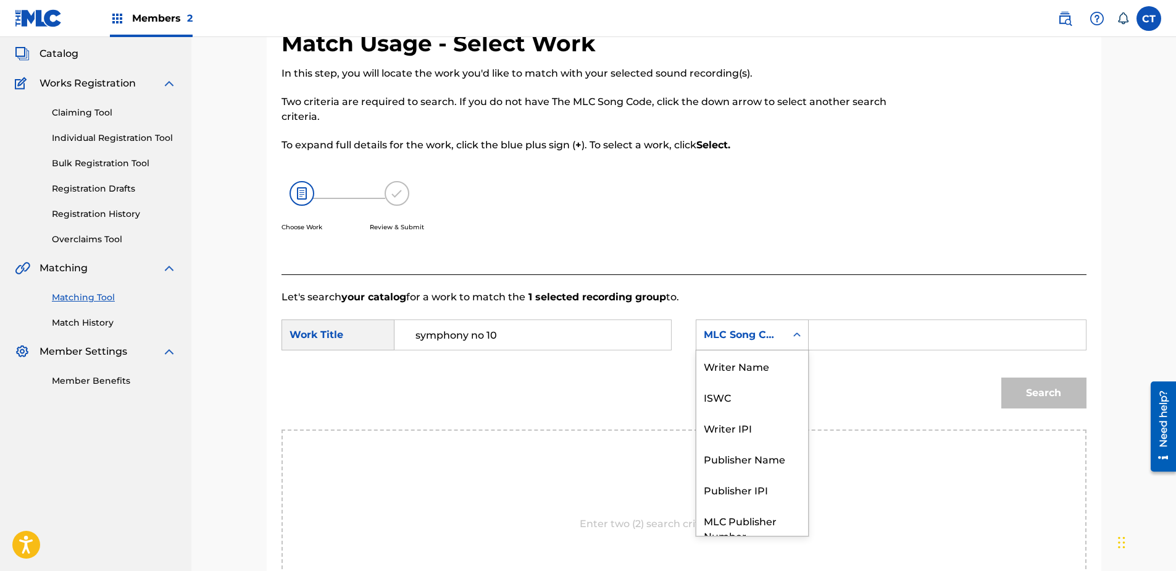
click at [730, 327] on div "MLC Song Code" at bounding box center [741, 334] width 90 height 23
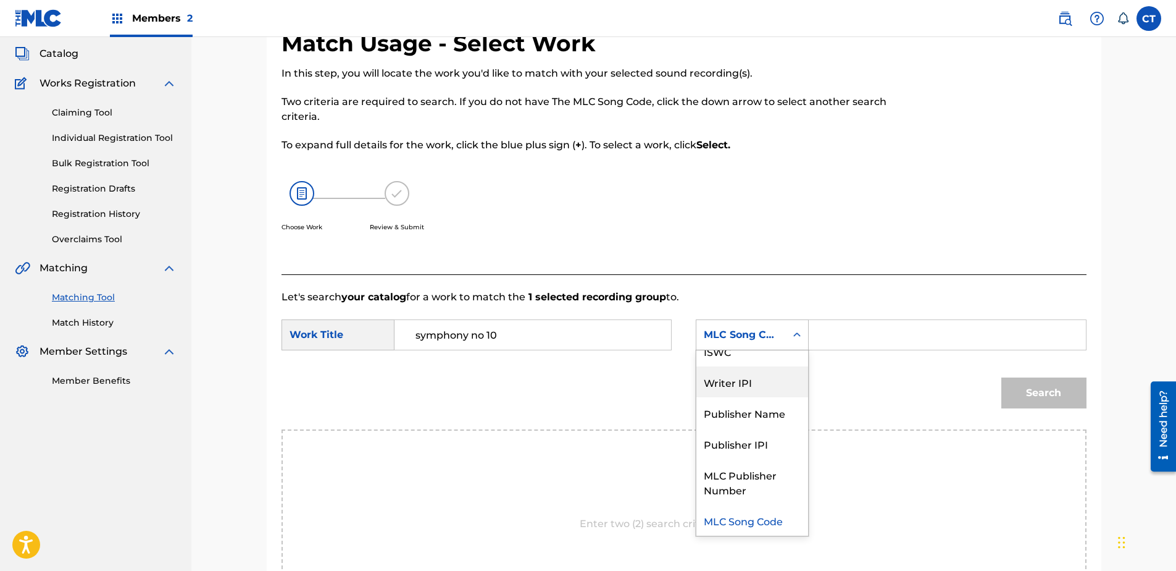
scroll to position [0, 0]
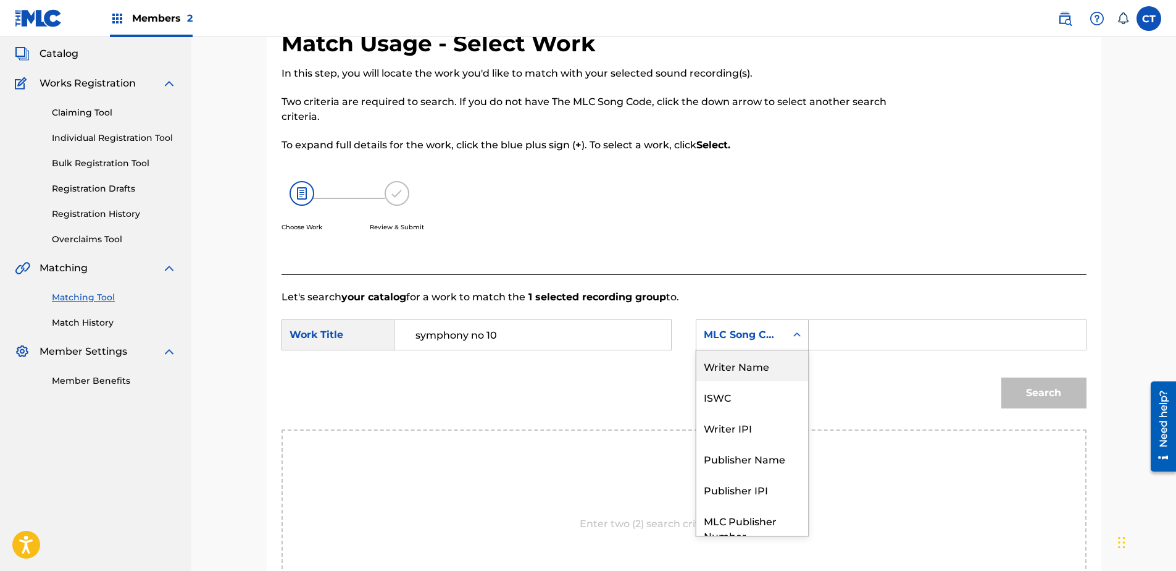
click at [740, 362] on div "Writer Name" at bounding box center [752, 365] width 112 height 31
click at [827, 340] on input "Search Form" at bounding box center [947, 335] width 256 height 30
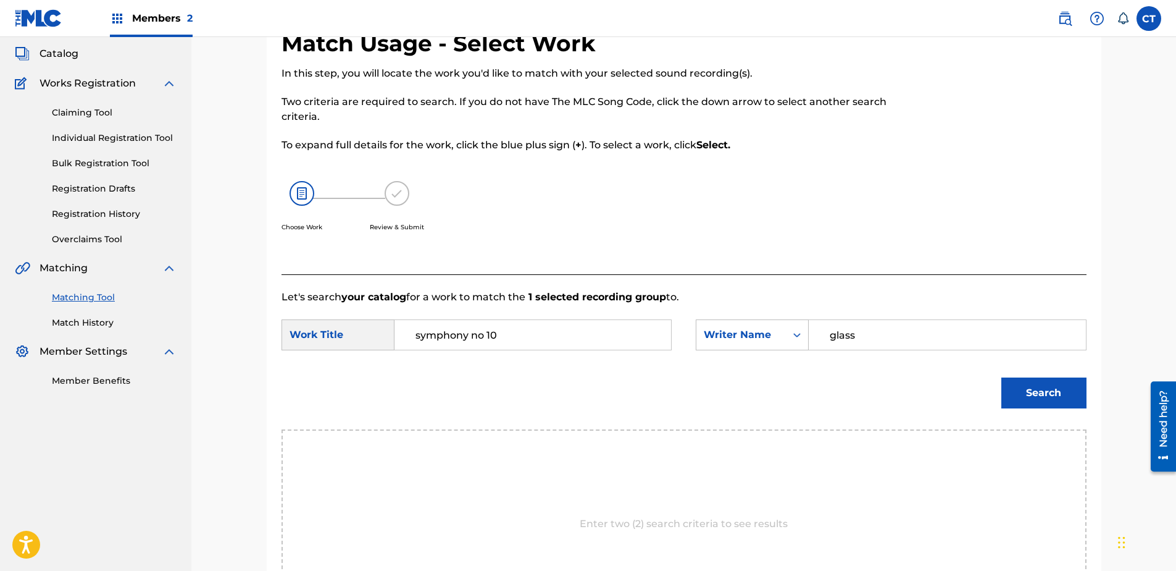
type input "glass"
click at [1001, 377] on button "Search" at bounding box center [1043, 392] width 85 height 31
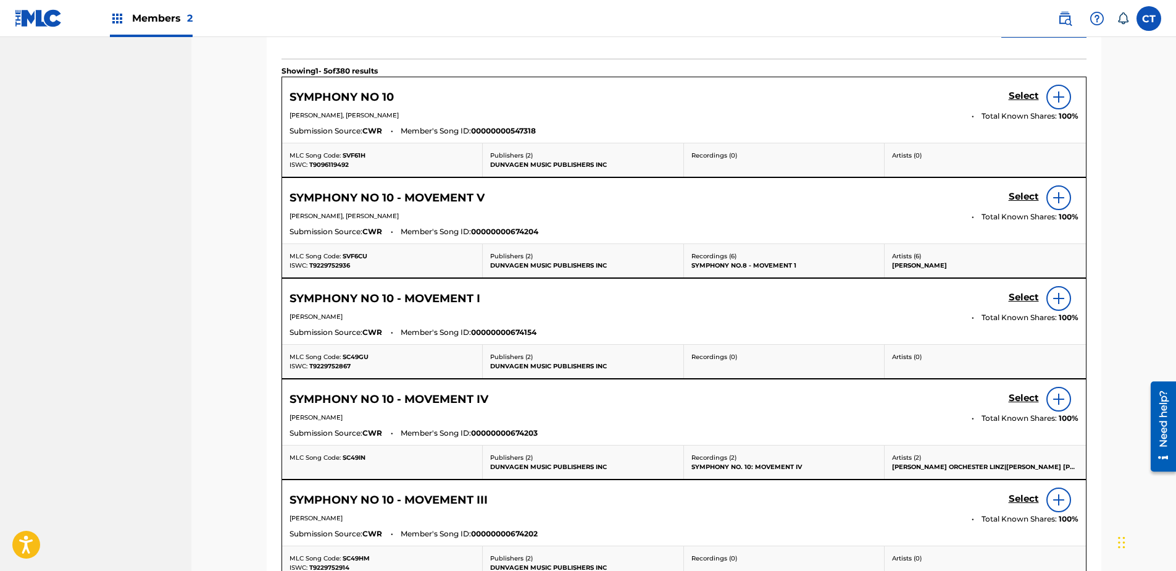
scroll to position [501, 0]
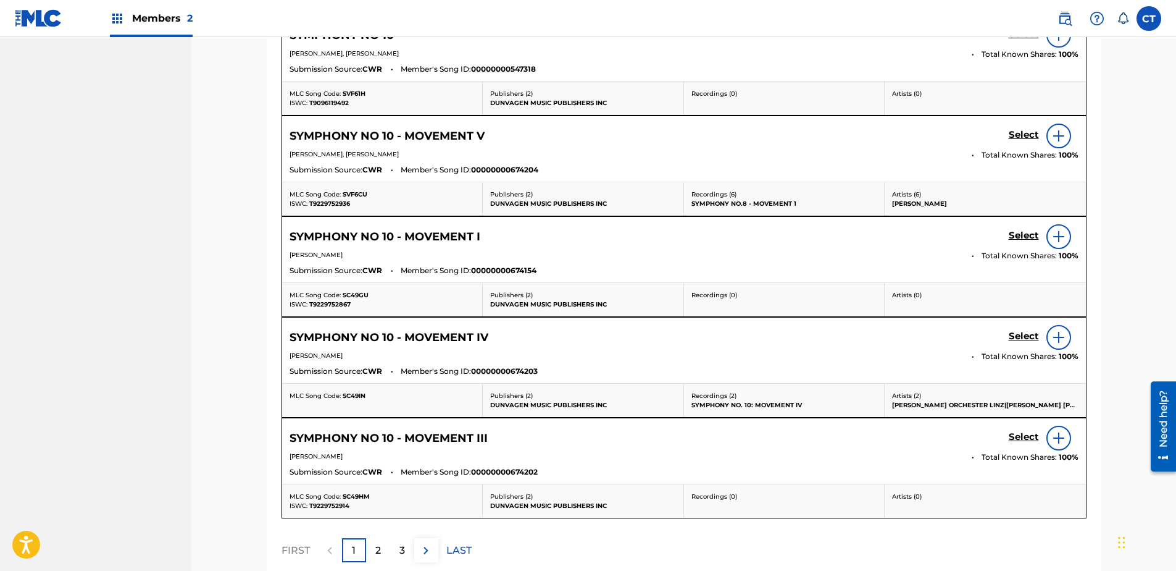
click at [1022, 329] on div "Select" at bounding box center [1044, 337] width 70 height 25
click at [1022, 40] on h5 "Select" at bounding box center [1024, 34] width 30 height 12
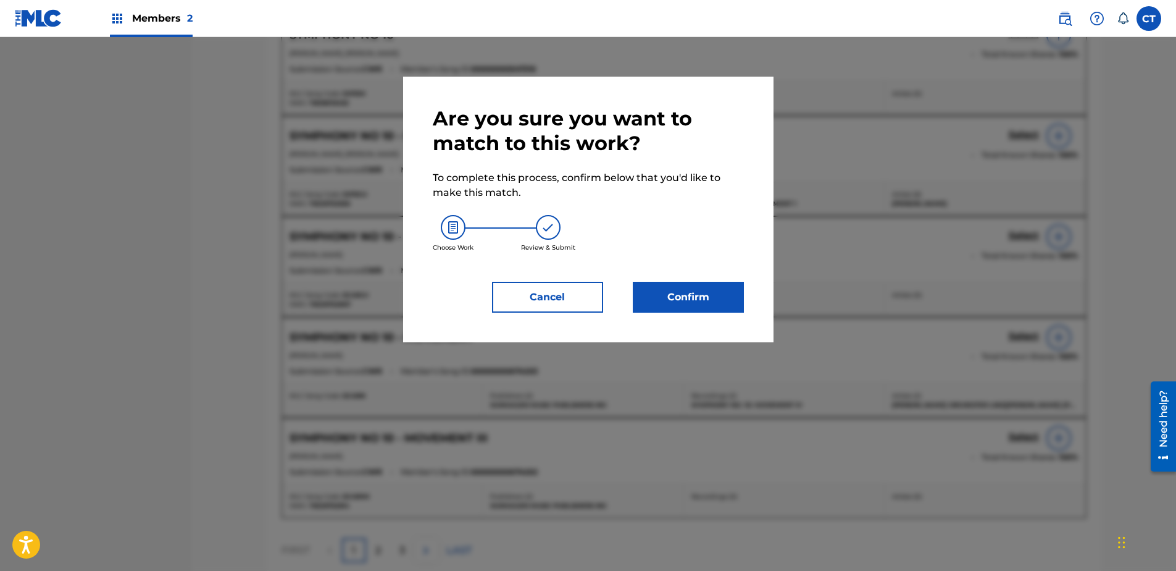
click at [706, 297] on button "Confirm" at bounding box center [688, 297] width 111 height 31
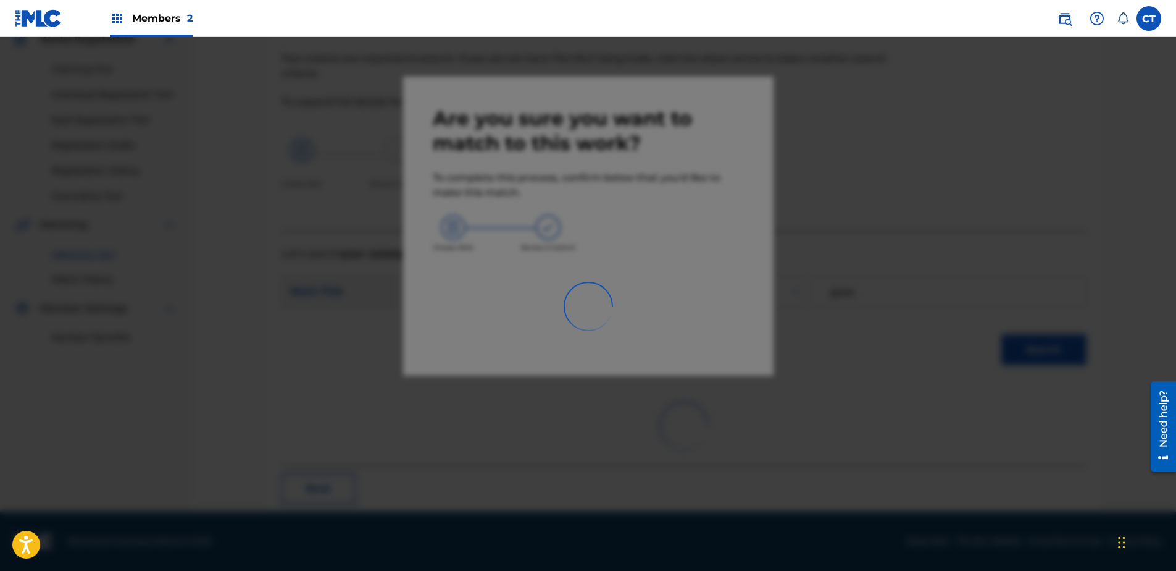
scroll to position [33, 0]
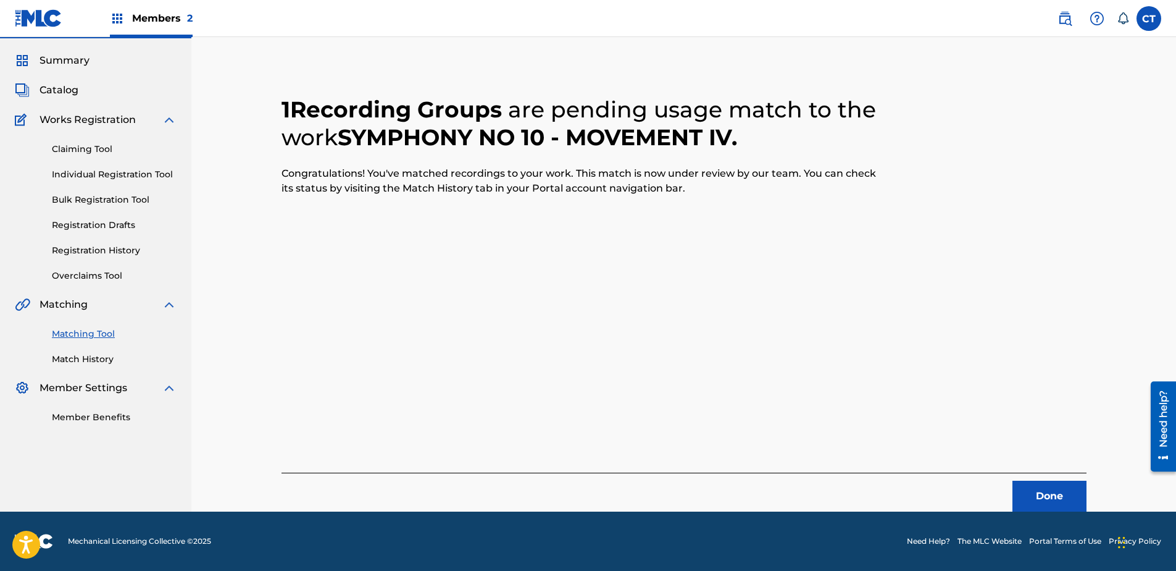
click at [1036, 487] on button "Done" at bounding box center [1050, 495] width 74 height 31
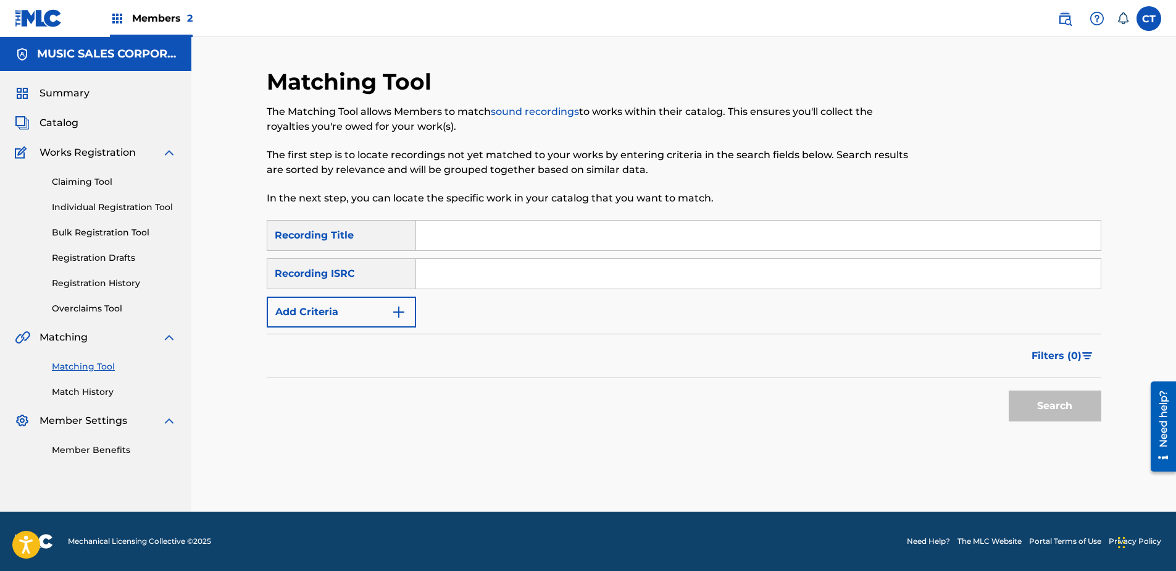
scroll to position [0, 0]
paste input "US65R1510105"
type input "US65R1510105"
click at [1031, 406] on button "Search" at bounding box center [1055, 405] width 93 height 31
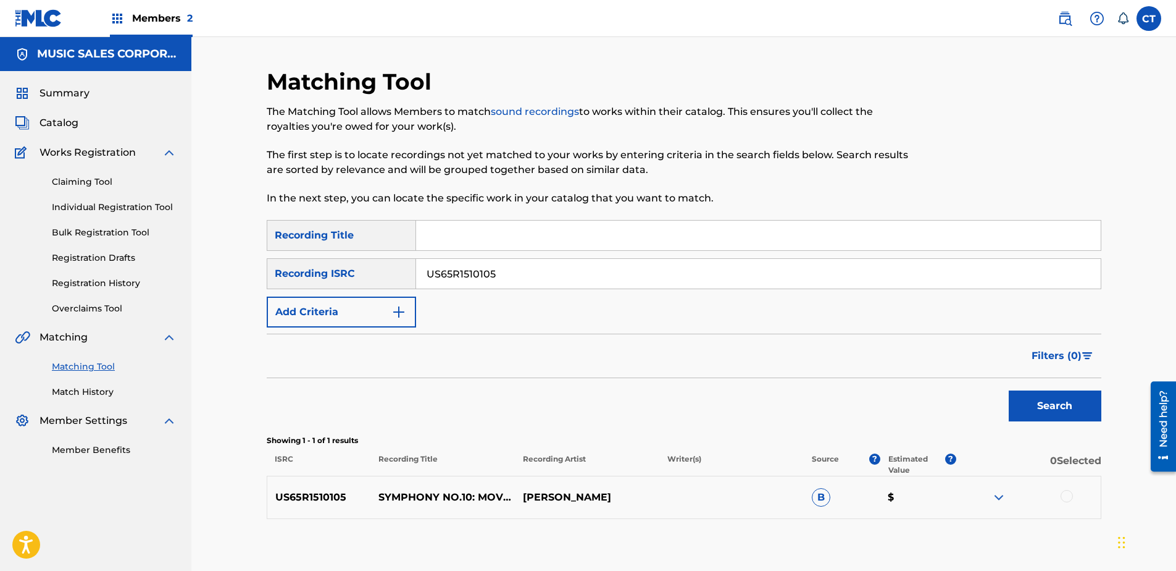
click at [1064, 498] on div at bounding box center [1067, 496] width 12 height 12
click at [892, 479] on button "Match 1 Group" at bounding box center [868, 469] width 136 height 31
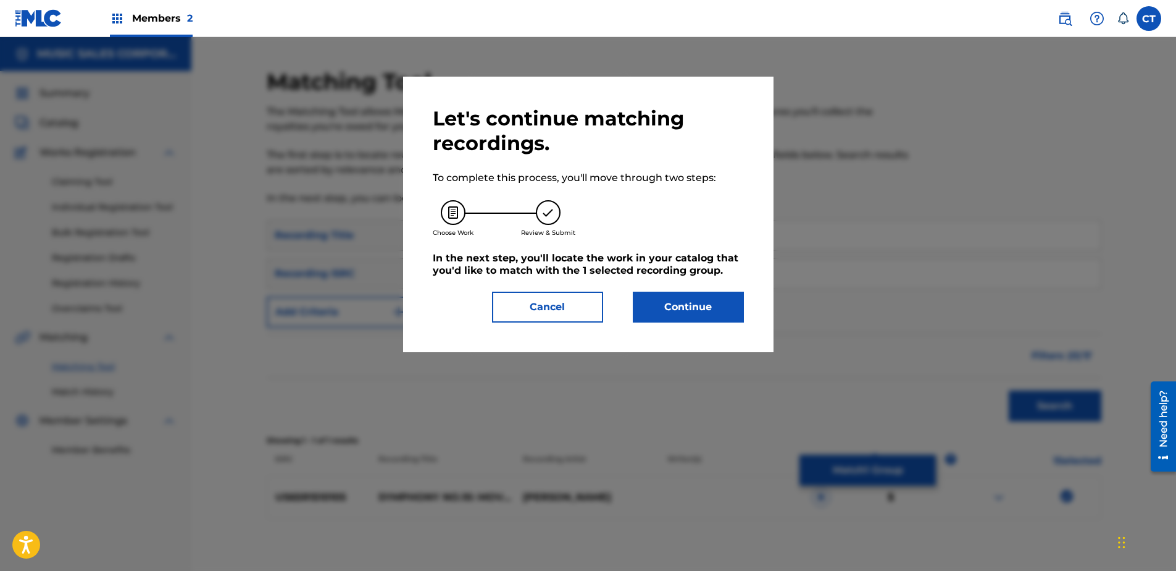
click at [691, 299] on button "Continue" at bounding box center [688, 306] width 111 height 31
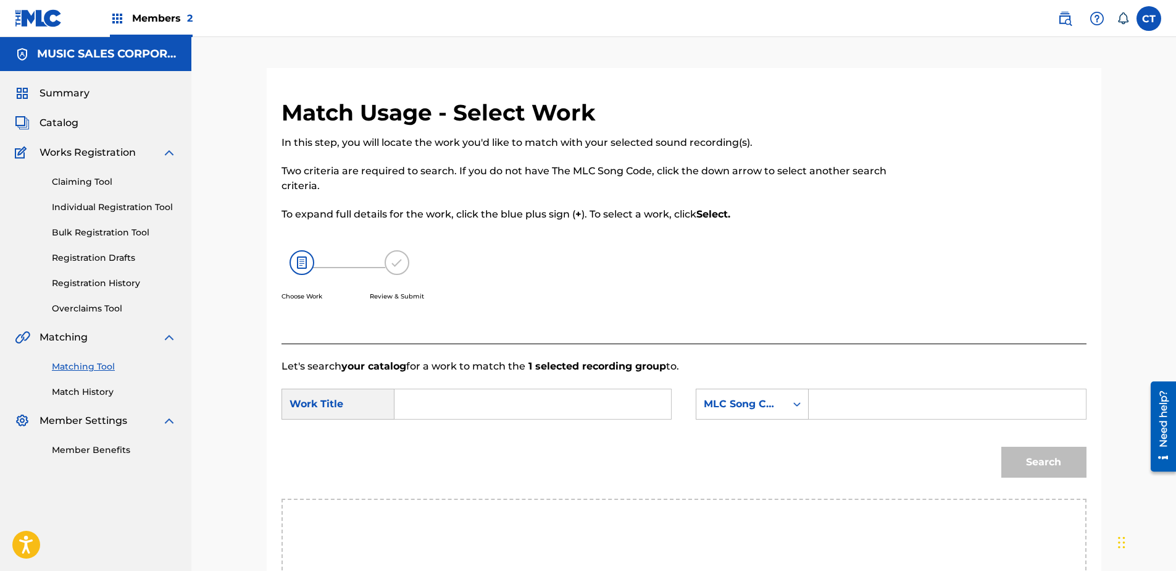
drag, startPoint x: 918, startPoint y: 275, endPoint x: 865, endPoint y: 302, distance: 59.4
click at [918, 275] on div at bounding box center [993, 221] width 185 height 245
click at [438, 403] on input "Search Form" at bounding box center [533, 404] width 256 height 30
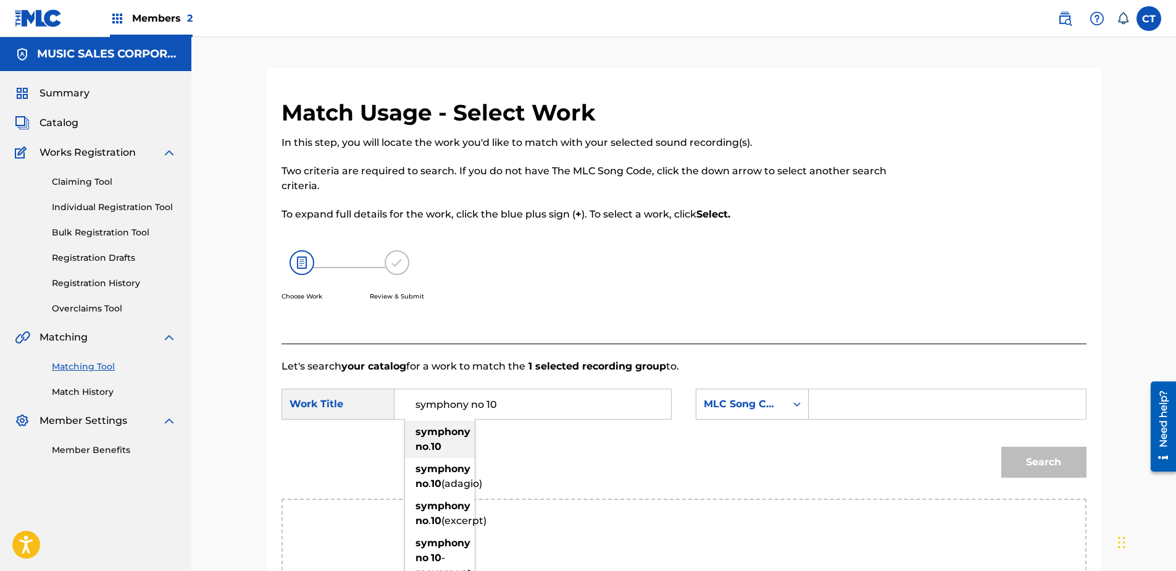
click at [436, 445] on strong "10" at bounding box center [436, 446] width 10 height 12
type input "symphony no. 10"
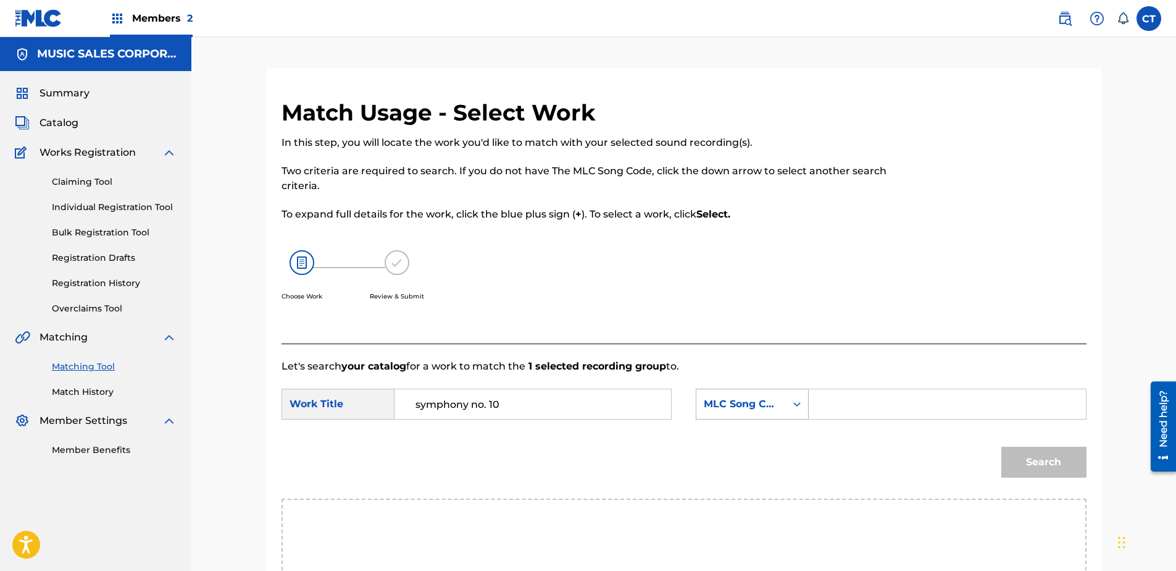
click at [721, 404] on div "MLC Song Code" at bounding box center [752, 403] width 113 height 31
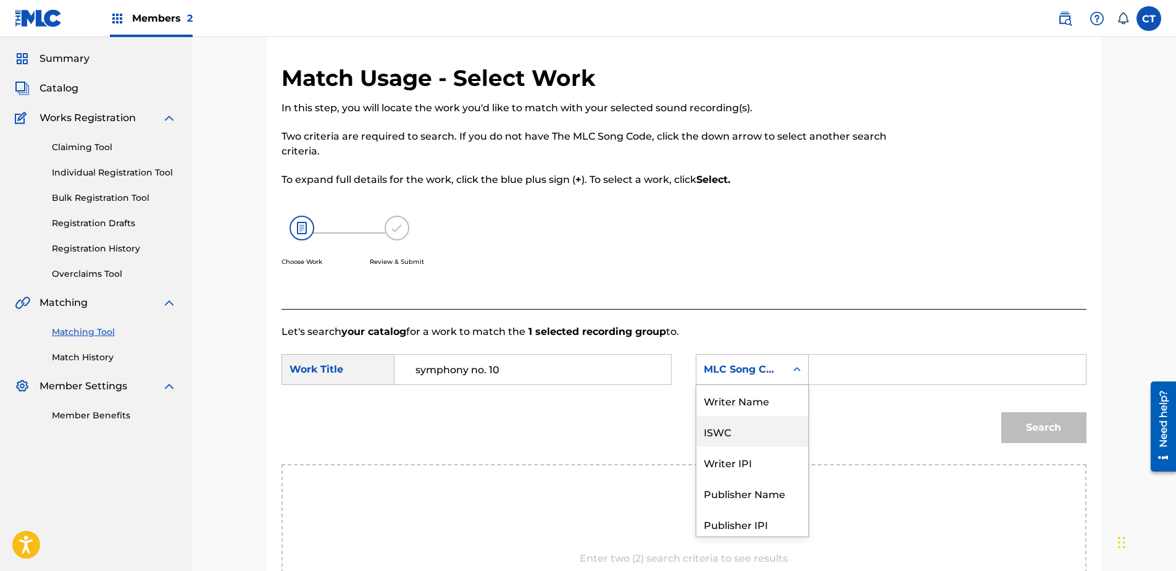
click at [757, 418] on div "ISWC" at bounding box center [752, 431] width 112 height 31
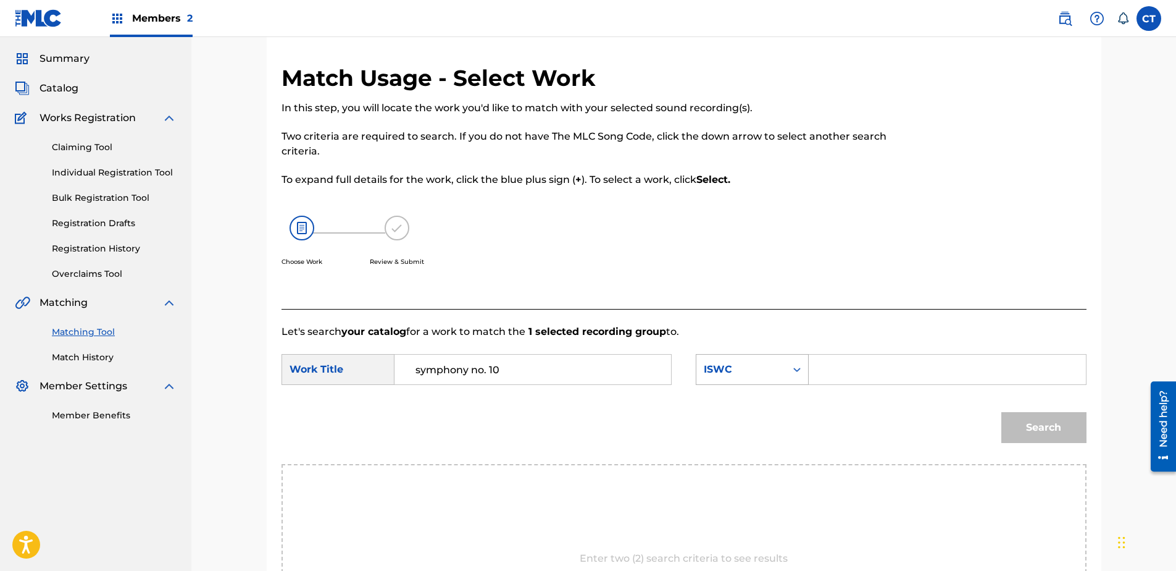
click at [763, 371] on div "ISWC" at bounding box center [741, 369] width 75 height 15
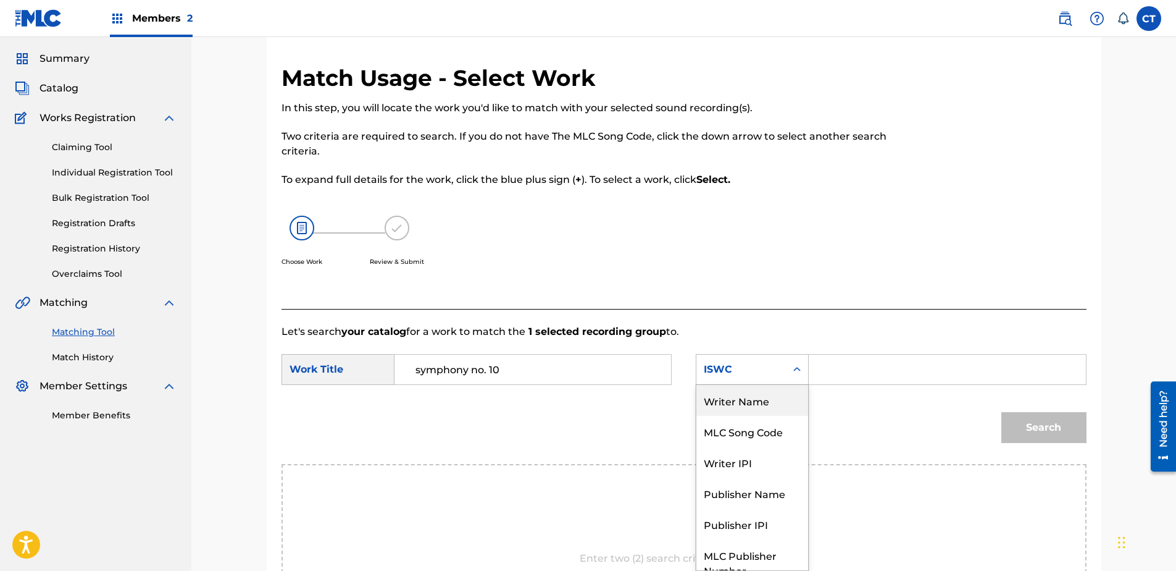
click at [758, 402] on div "Writer Name" at bounding box center [752, 400] width 112 height 31
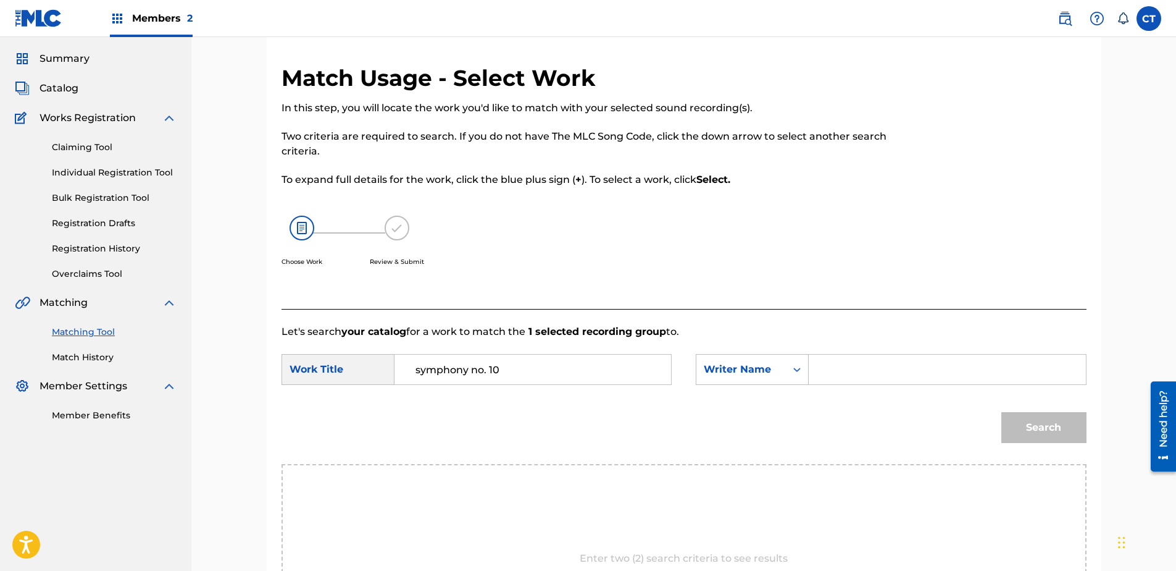
click at [832, 369] on input "Search Form" at bounding box center [947, 369] width 256 height 30
type input "glass"
click at [1001, 412] on button "Search" at bounding box center [1043, 427] width 85 height 31
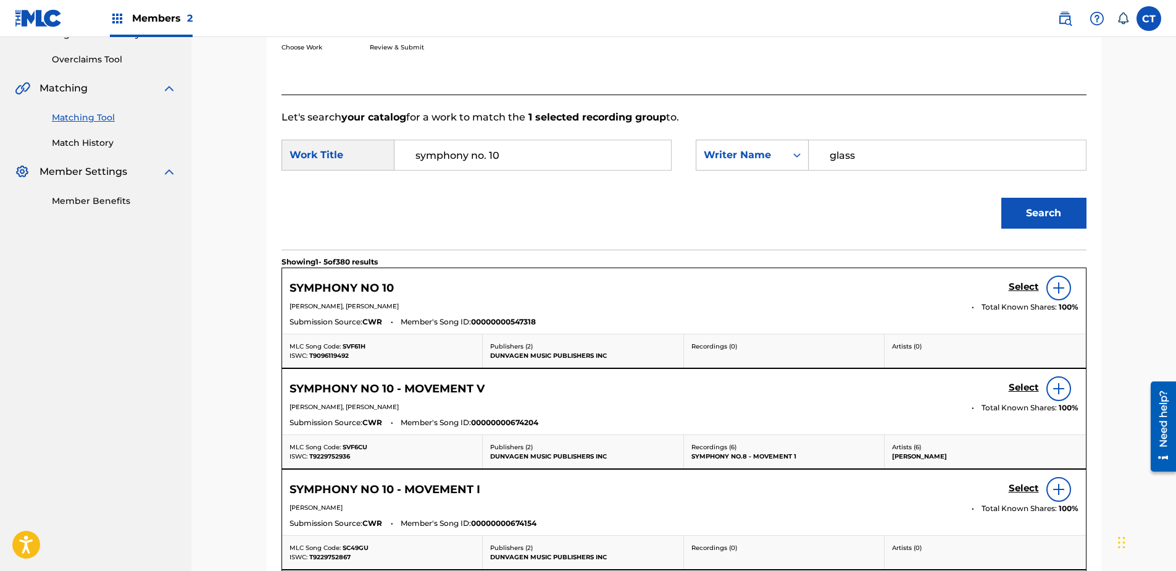
scroll to position [282, 0]
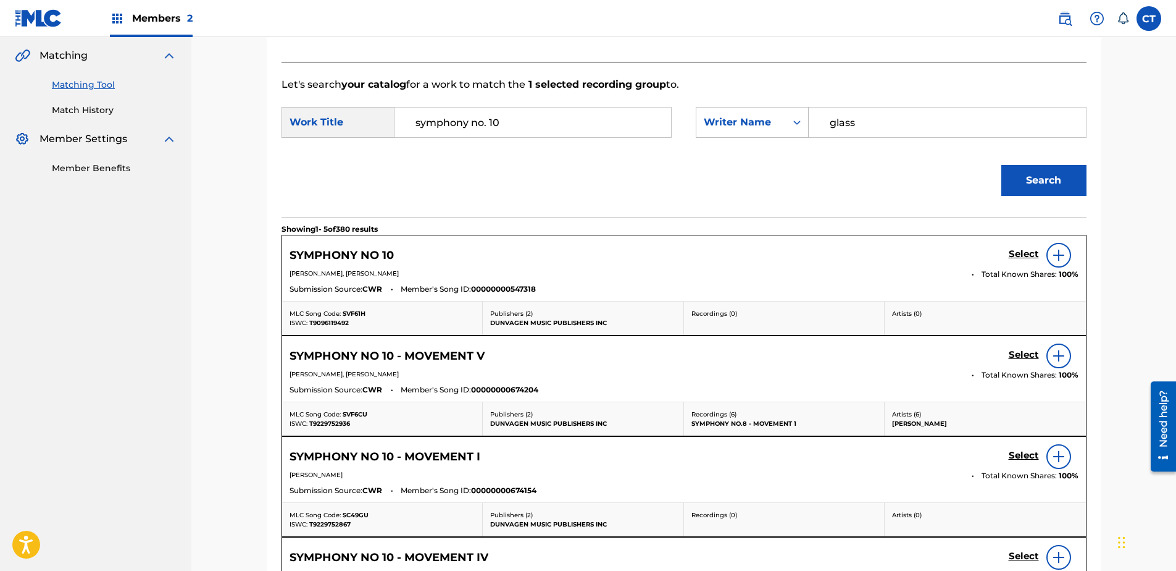
click at [1016, 260] on h5 "Select" at bounding box center [1024, 254] width 30 height 12
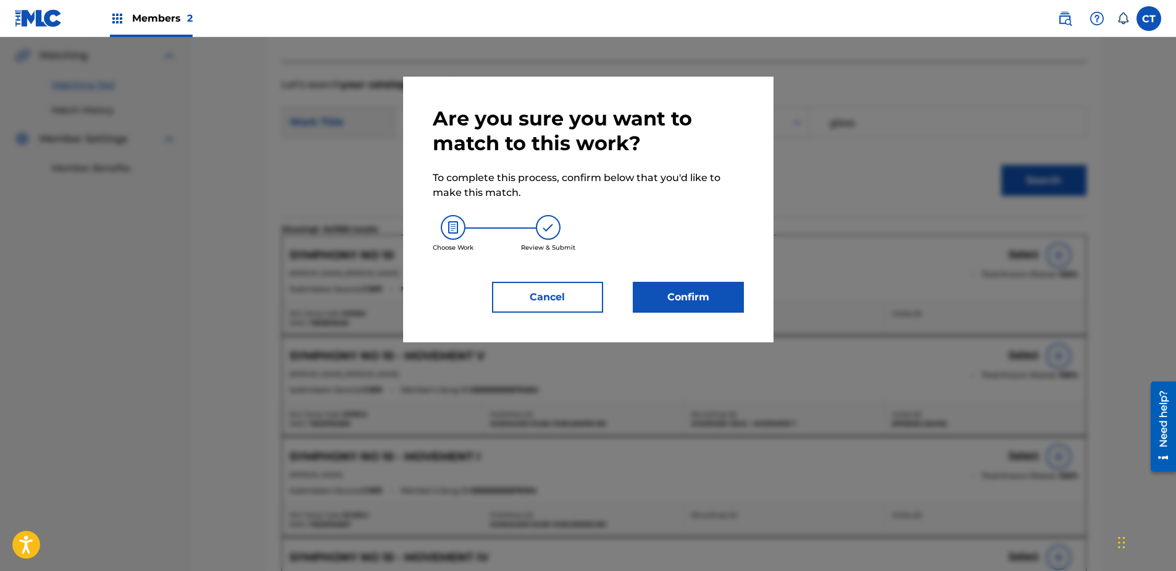
click at [701, 299] on button "Confirm" at bounding box center [688, 297] width 111 height 31
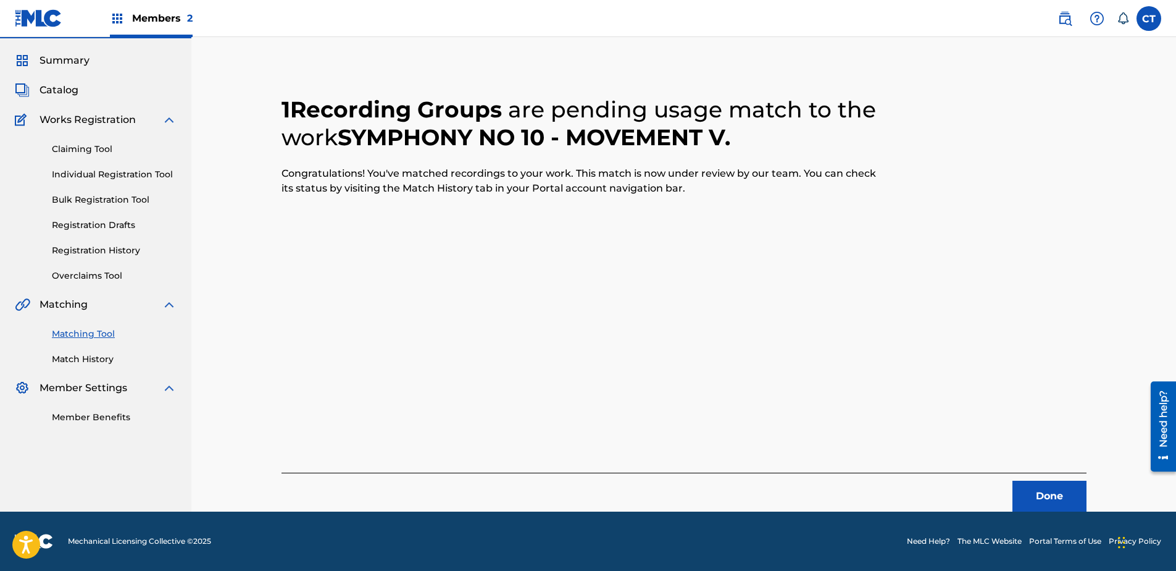
scroll to position [33, 0]
click at [1029, 496] on button "Done" at bounding box center [1050, 495] width 74 height 31
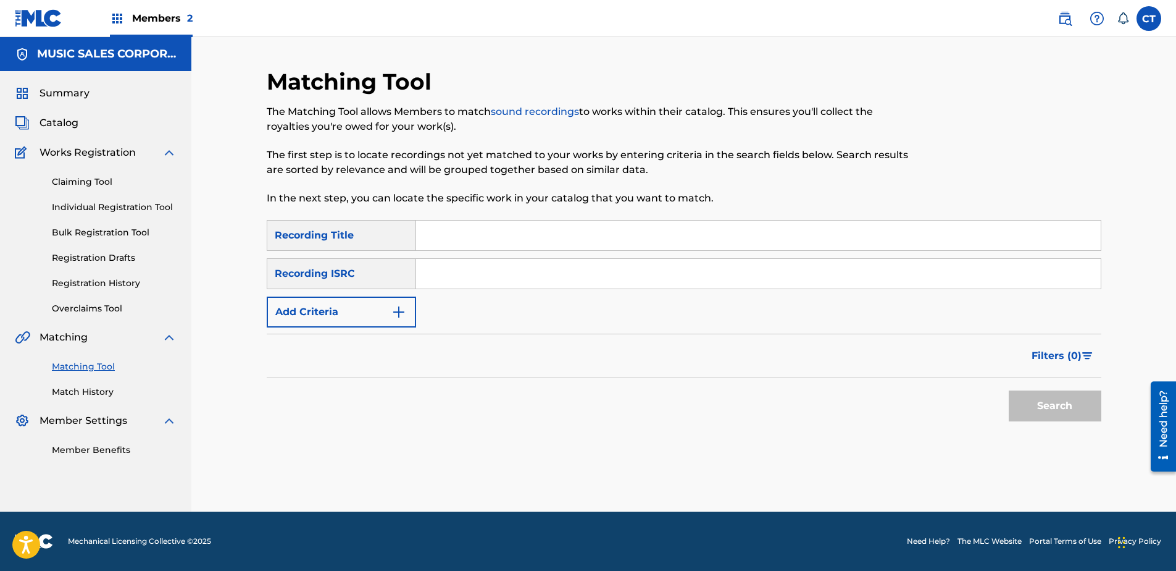
paste input "US65R1510106"
click at [1055, 411] on button "Search" at bounding box center [1055, 405] width 93 height 31
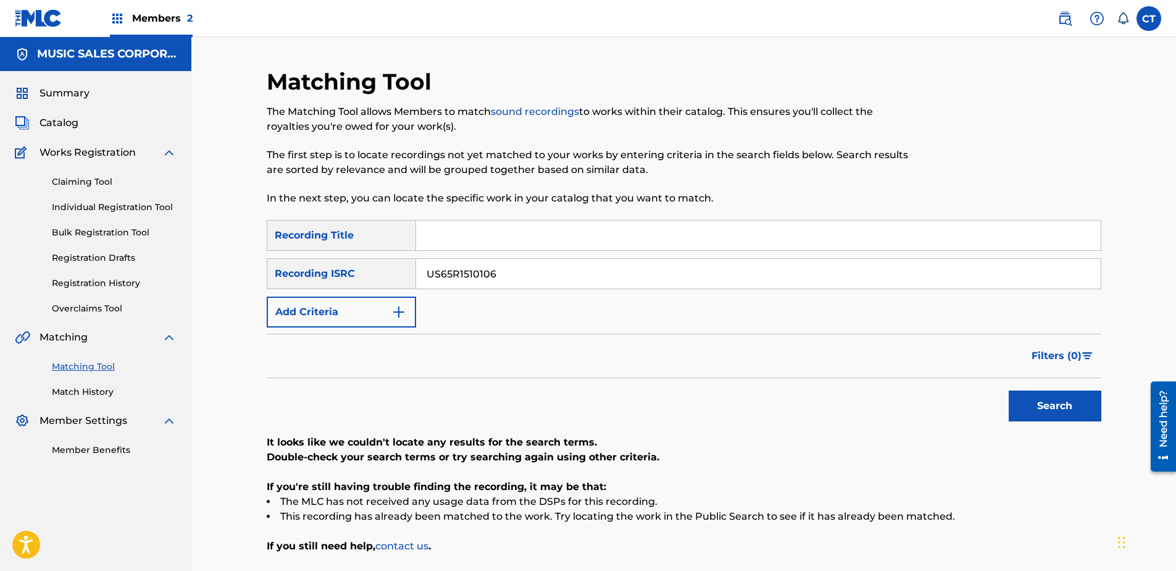
click at [508, 287] on input "US65R1510106" at bounding box center [758, 274] width 685 height 30
paste input "813301"
click at [1032, 407] on button "Search" at bounding box center [1055, 405] width 93 height 31
click at [575, 273] on input "US65R1813301" at bounding box center [758, 274] width 685 height 30
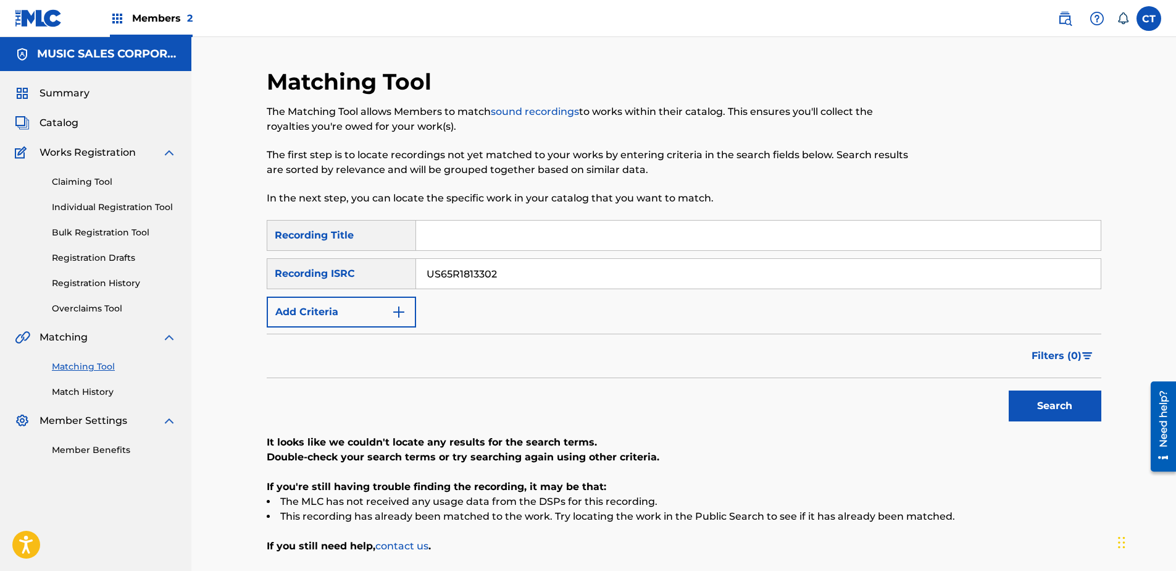
click at [1009, 390] on button "Search" at bounding box center [1055, 405] width 93 height 31
click at [592, 269] on input "US65R1813304" at bounding box center [758, 274] width 685 height 30
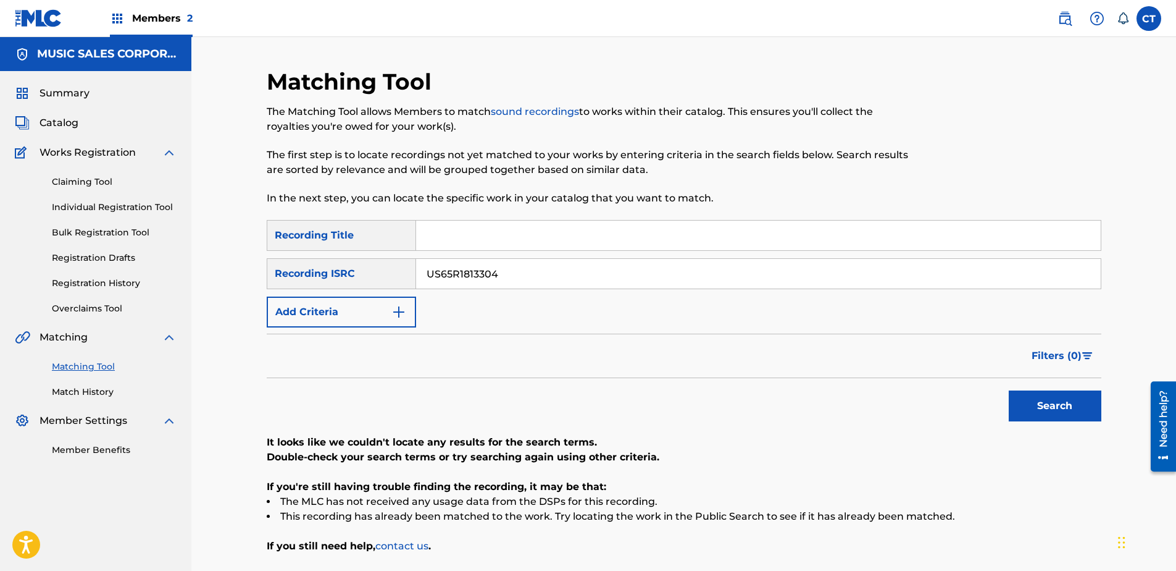
paste input "2215901"
type input "US65R2215901"
click at [1073, 398] on button "Search" at bounding box center [1055, 405] width 93 height 31
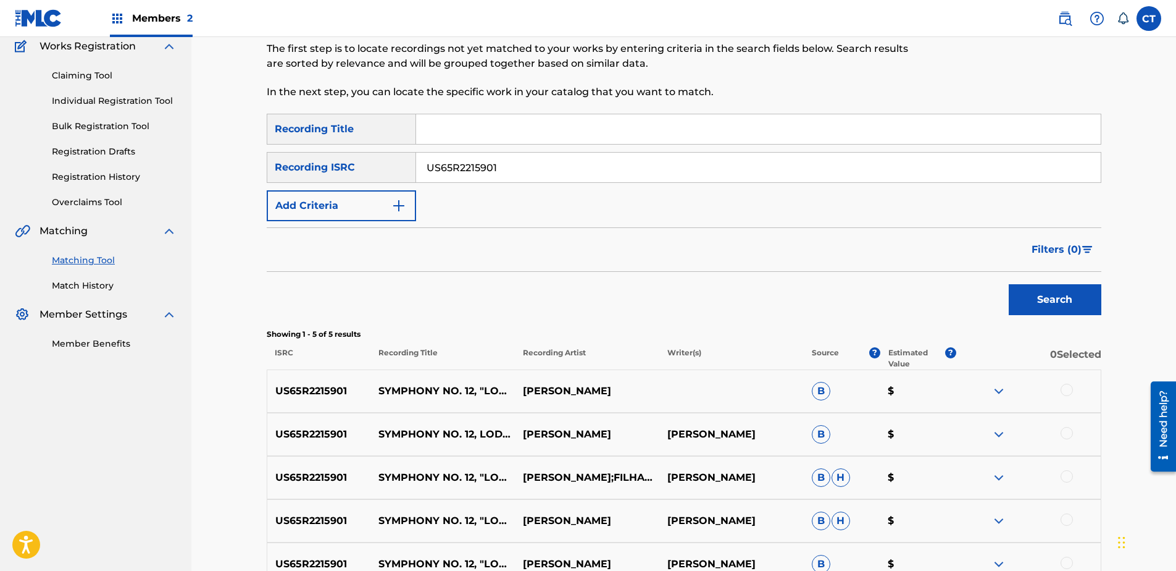
scroll to position [185, 0]
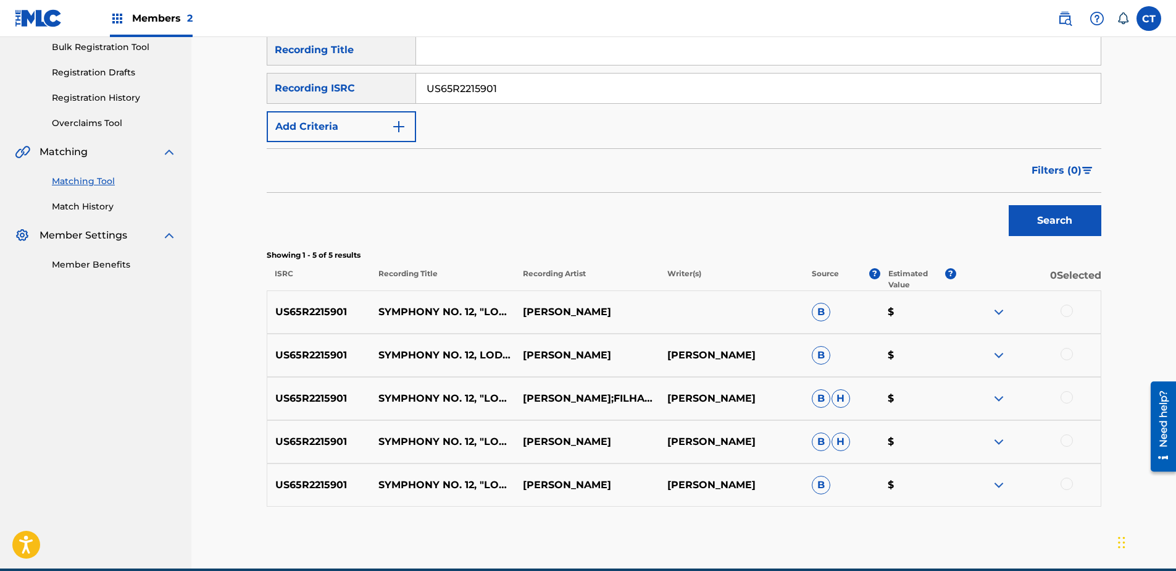
click at [1065, 309] on div at bounding box center [1067, 310] width 12 height 12
click at [1063, 356] on div at bounding box center [1067, 354] width 12 height 12
click at [1063, 398] on div at bounding box center [1067, 397] width 12 height 12
drag, startPoint x: 1065, startPoint y: 438, endPoint x: 1066, endPoint y: 449, distance: 11.2
click at [1065, 438] on div at bounding box center [1067, 440] width 12 height 12
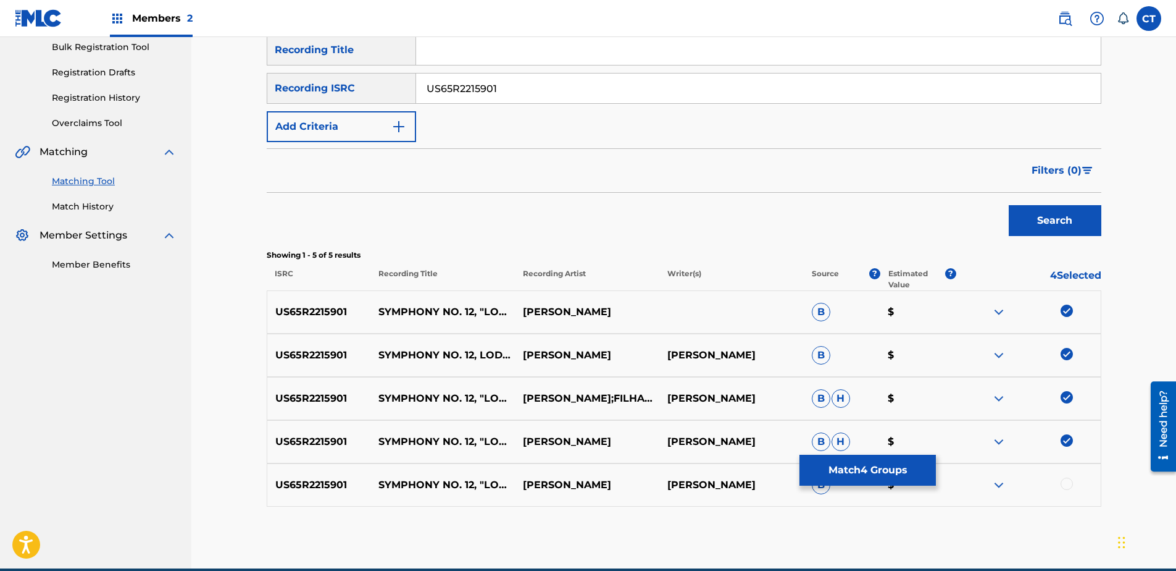
click at [1068, 478] on div at bounding box center [1067, 483] width 12 height 12
click at [880, 465] on button "Match 5 Groups" at bounding box center [868, 469] width 136 height 31
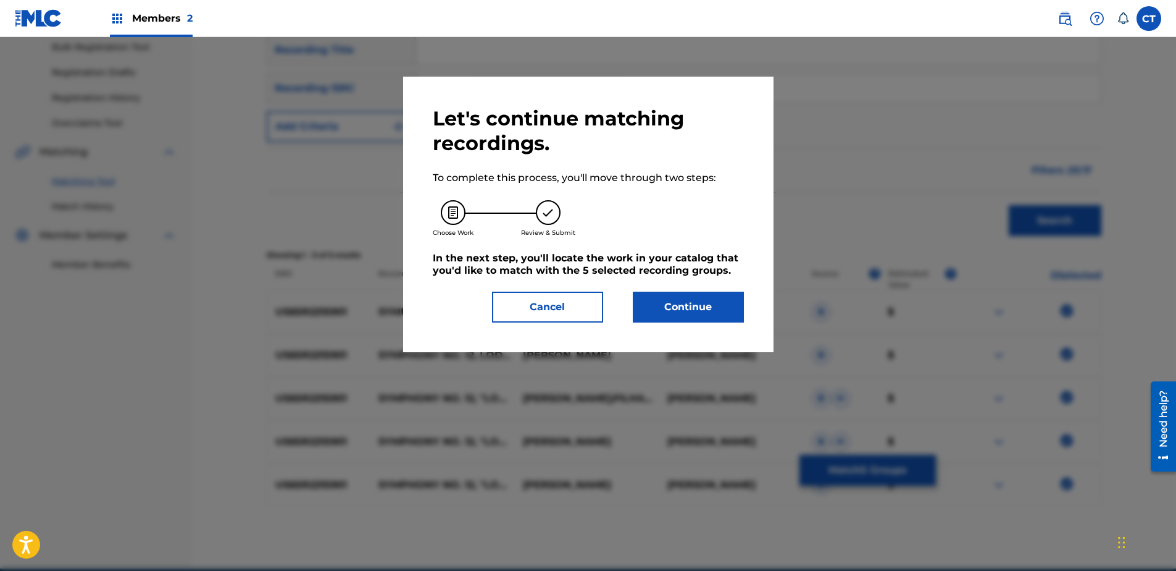
click at [669, 305] on button "Continue" at bounding box center [688, 306] width 111 height 31
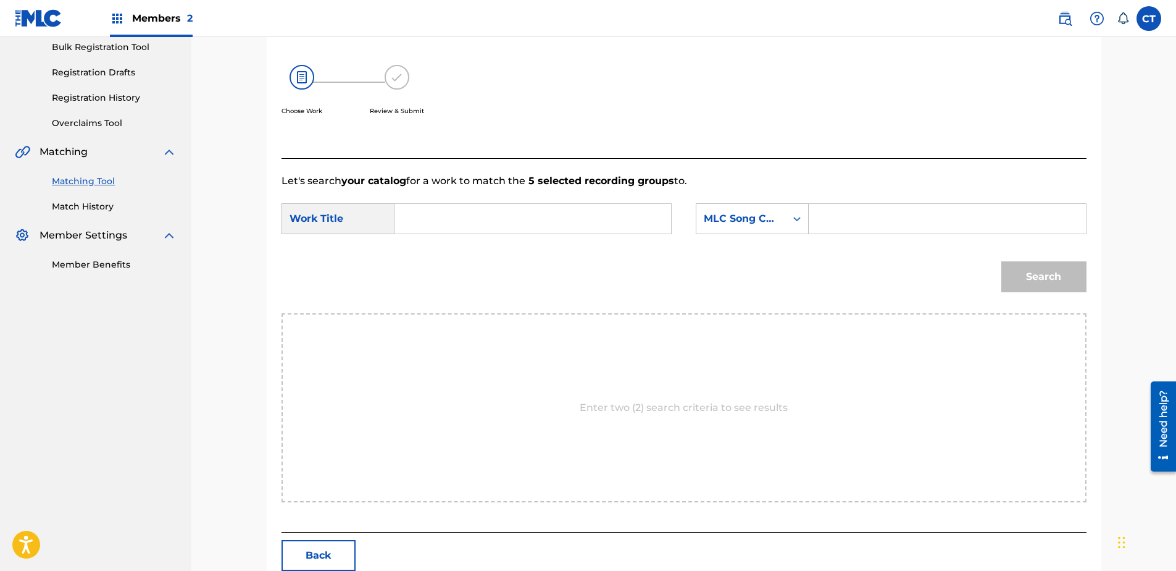
click at [546, 228] on input "Search Form" at bounding box center [533, 219] width 256 height 30
type input "syphony no 12"
click at [714, 222] on div "MLC Song Code" at bounding box center [741, 218] width 75 height 15
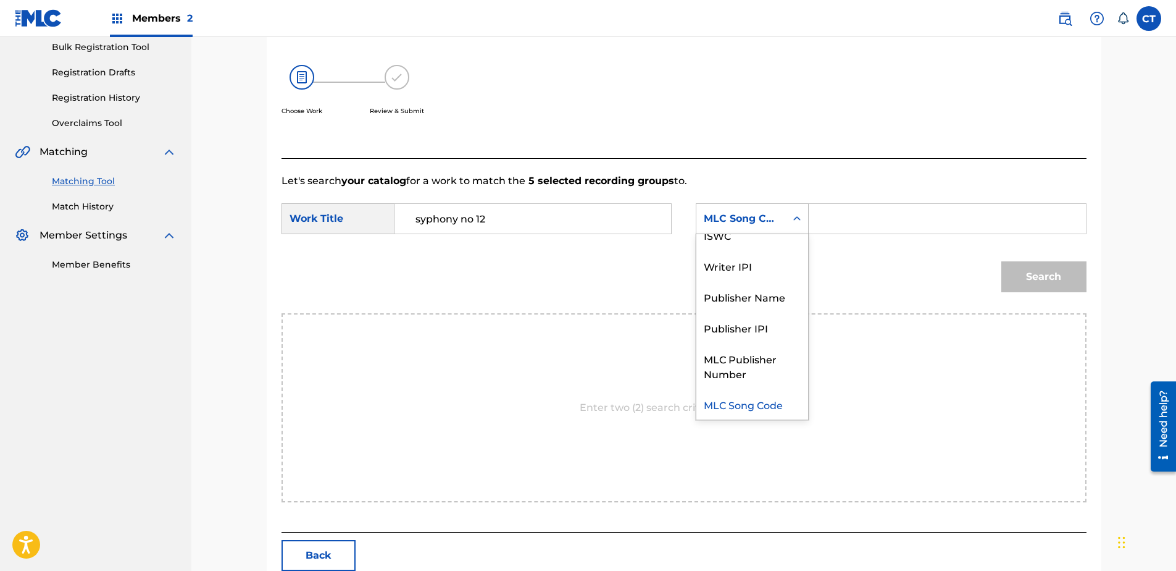
scroll to position [0, 0]
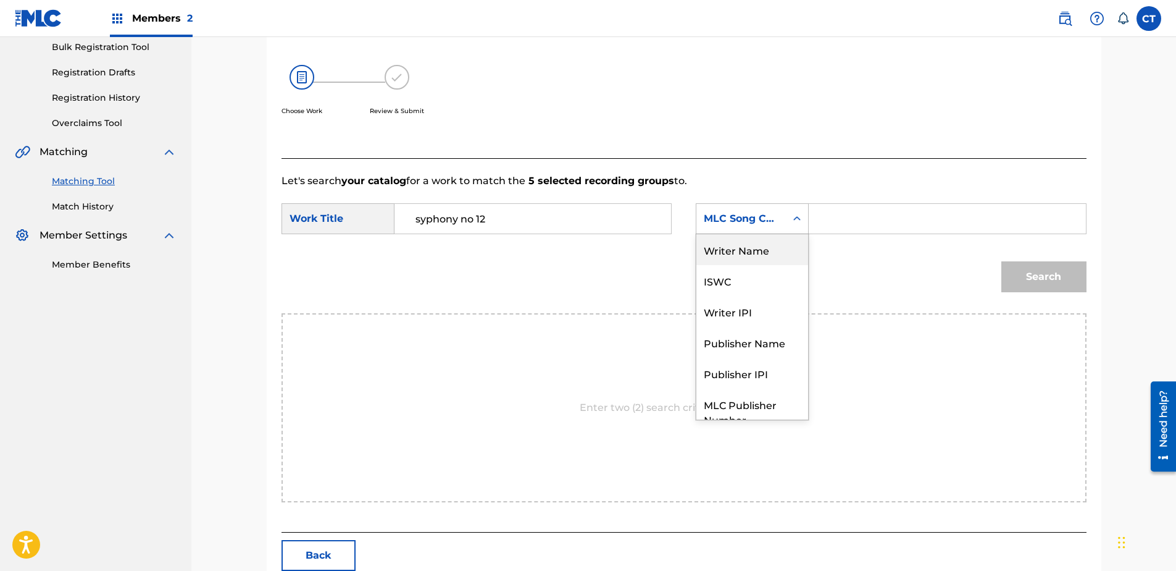
click at [723, 246] on div "Writer Name" at bounding box center [752, 249] width 112 height 31
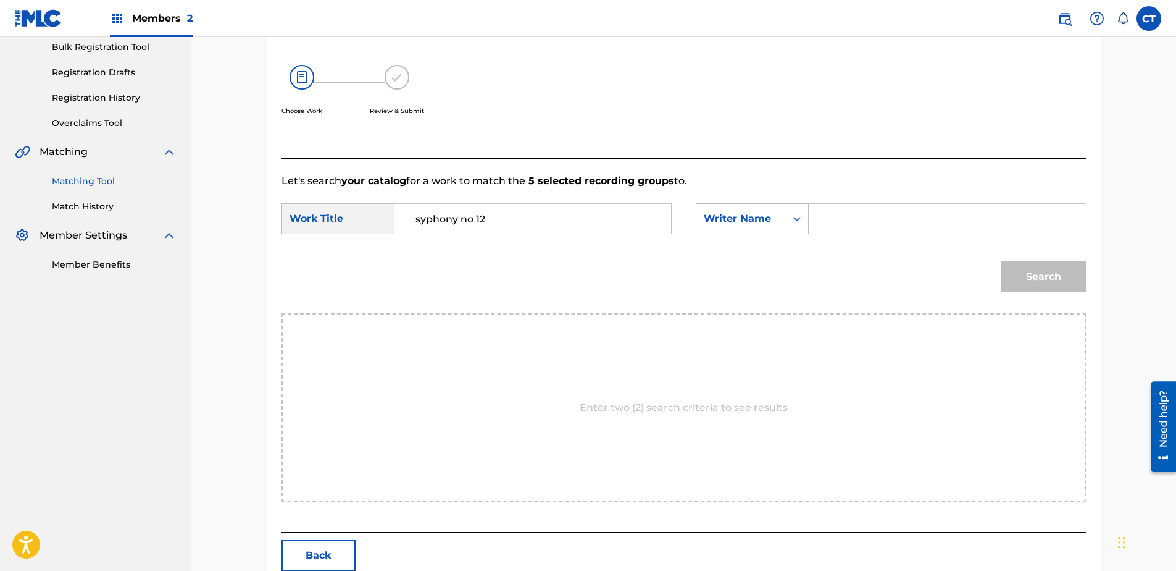
click at [869, 220] on input "Search Form" at bounding box center [947, 219] width 256 height 30
type input "glass"
click at [1001, 261] on button "Search" at bounding box center [1043, 276] width 85 height 31
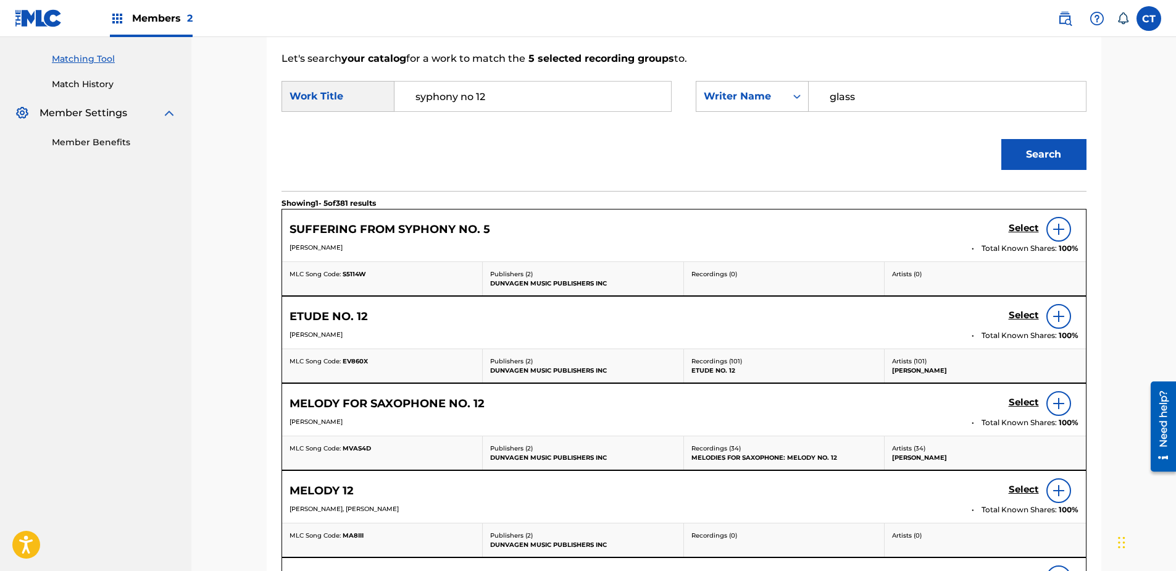
scroll to position [309, 0]
click at [523, 94] on input "syphony no 12" at bounding box center [533, 95] width 256 height 30
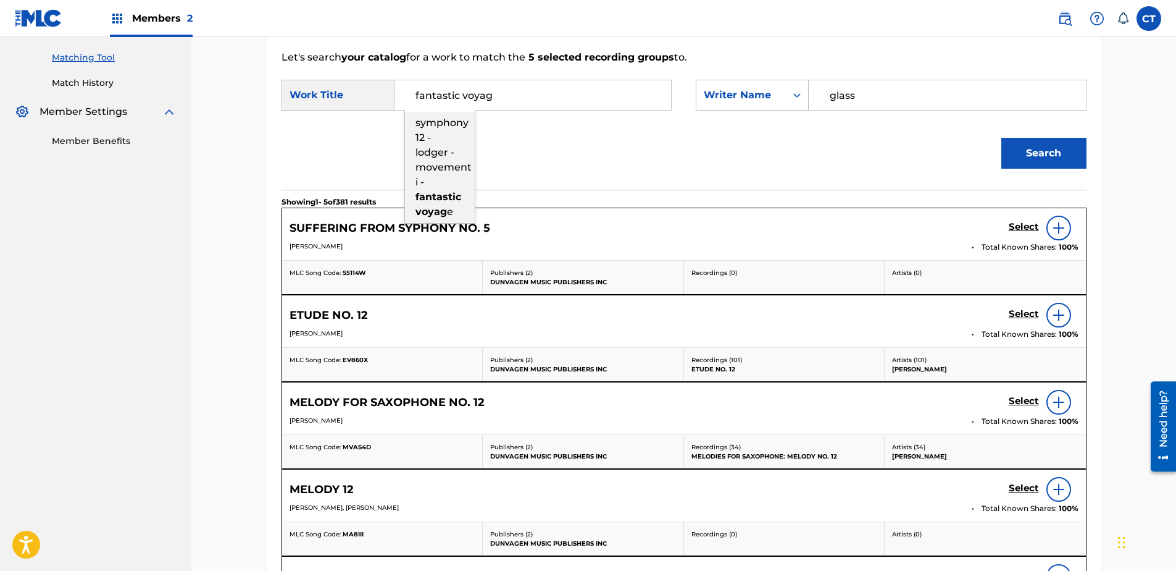
click at [464, 129] on div "symphony 12 - lodger - movement i - fantastic voyag e" at bounding box center [440, 167] width 70 height 111
type input "symphony 12 - lodger - movement i - fantastic voyage"
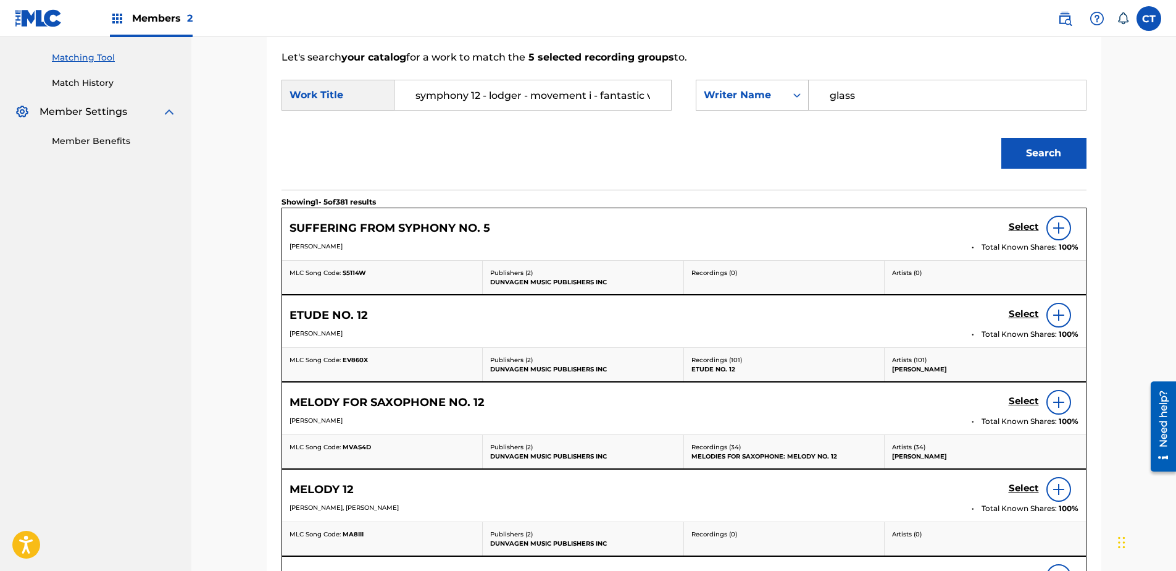
click at [1047, 155] on button "Search" at bounding box center [1043, 153] width 85 height 31
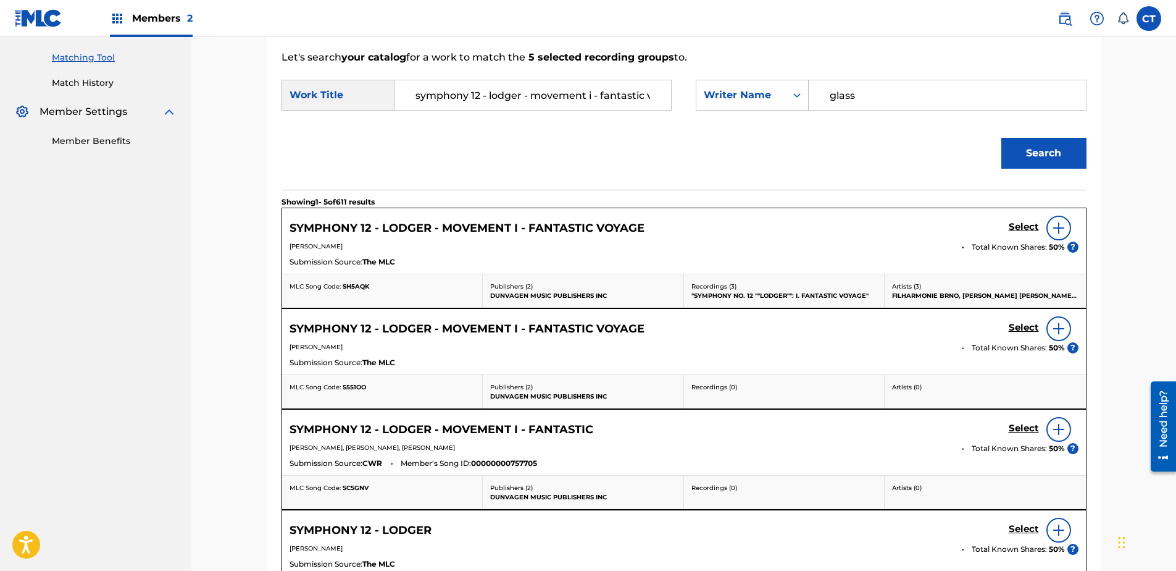
click at [1035, 228] on h5 "Select" at bounding box center [1024, 227] width 30 height 12
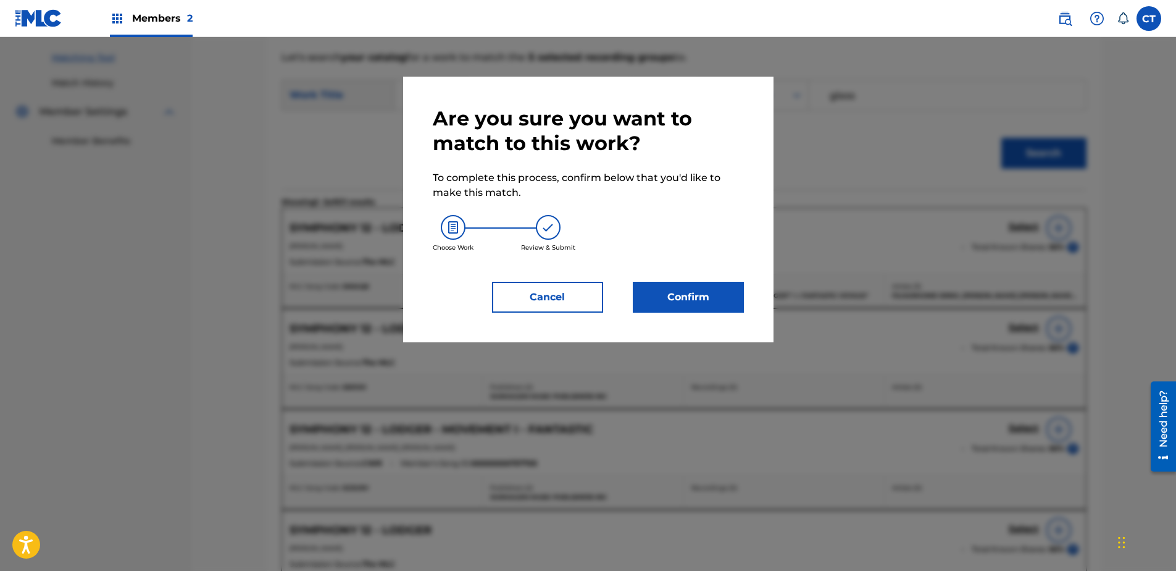
click at [710, 288] on button "Confirm" at bounding box center [688, 297] width 111 height 31
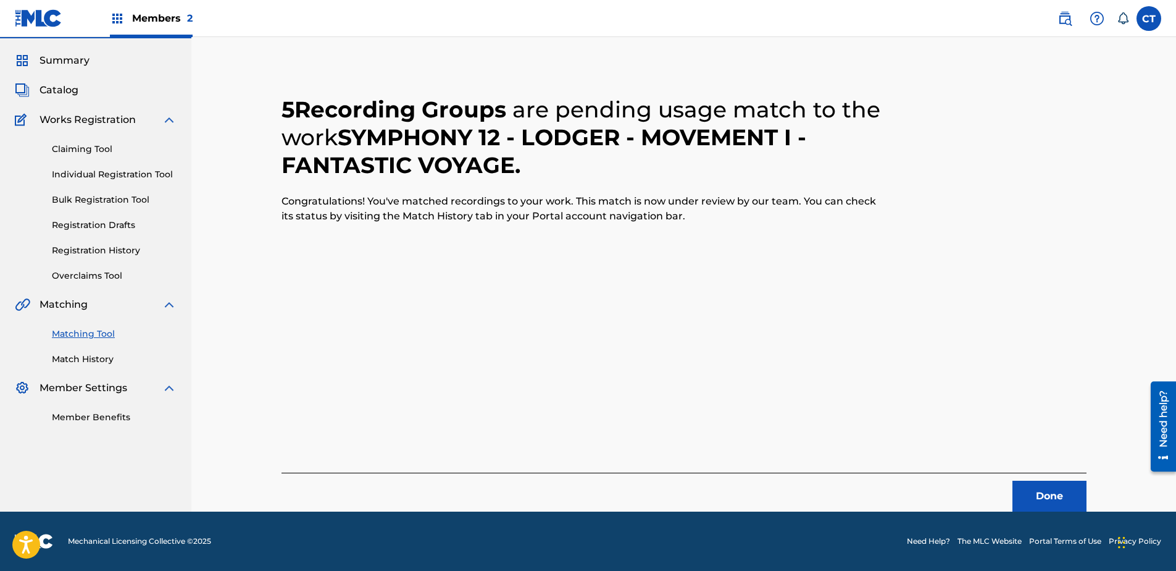
scroll to position [33, 0]
click at [1029, 487] on button "Done" at bounding box center [1050, 495] width 74 height 31
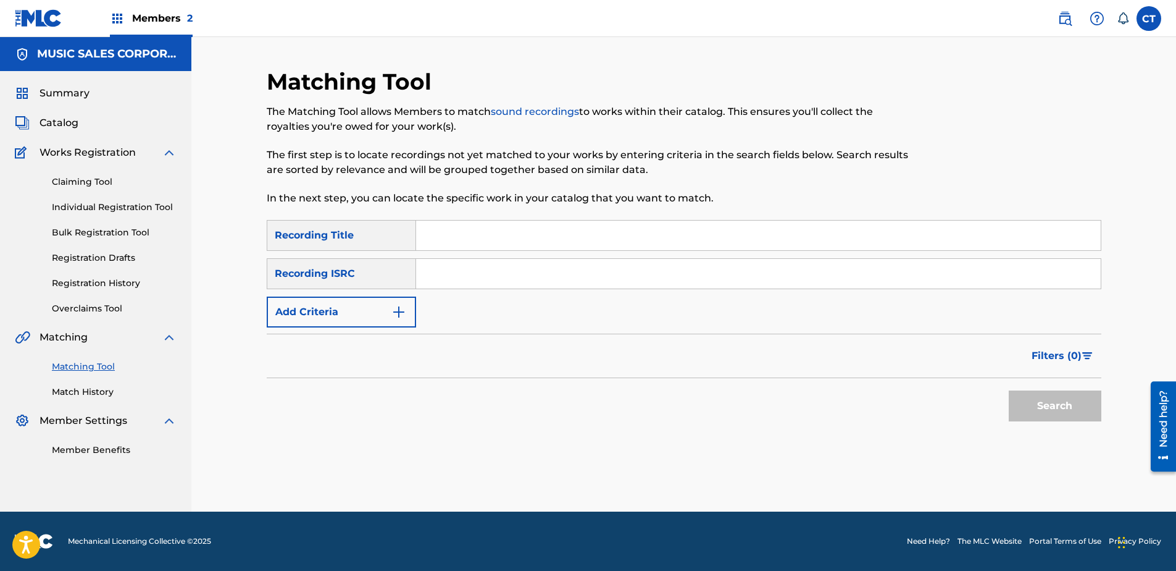
scroll to position [0, 0]
paste input "US65R2215902"
type input "US65R2215902"
click at [1024, 392] on button "Search" at bounding box center [1055, 405] width 93 height 31
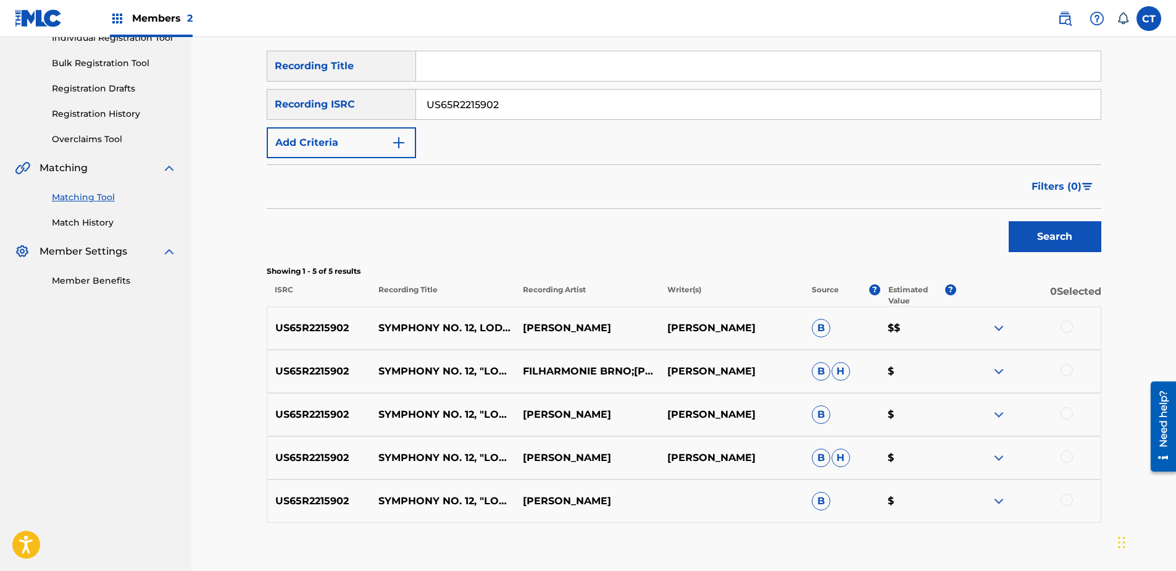
scroll to position [242, 0]
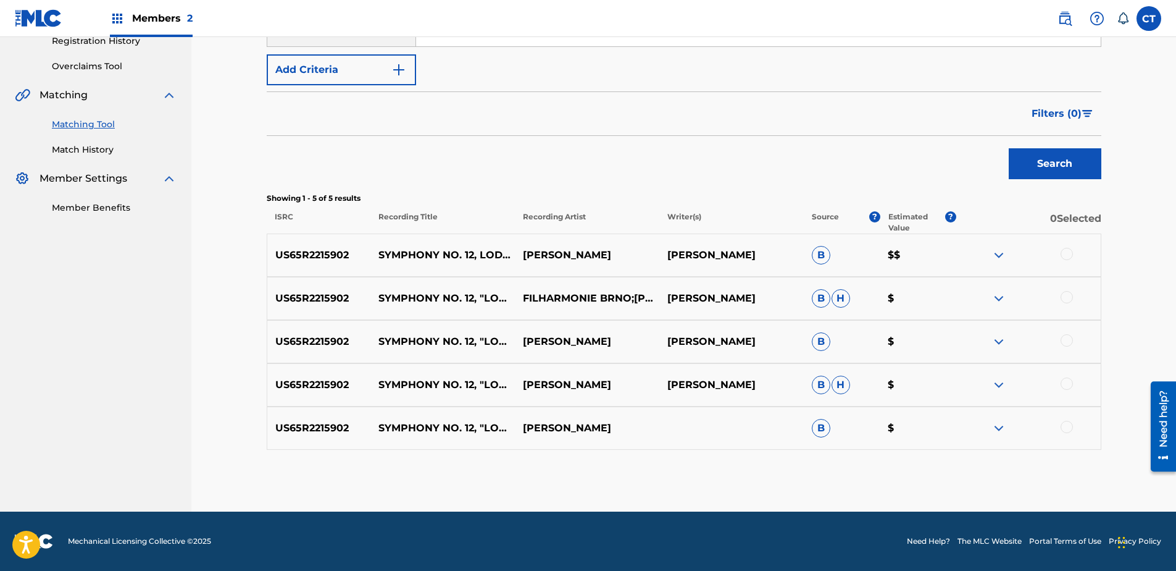
click at [1070, 251] on div at bounding box center [1067, 254] width 12 height 12
click at [1062, 296] on div at bounding box center [1067, 297] width 12 height 12
drag, startPoint x: 1060, startPoint y: 340, endPoint x: 1067, endPoint y: 356, distance: 17.4
click at [1060, 341] on div at bounding box center [1028, 341] width 144 height 15
click at [1067, 338] on div at bounding box center [1067, 340] width 12 height 12
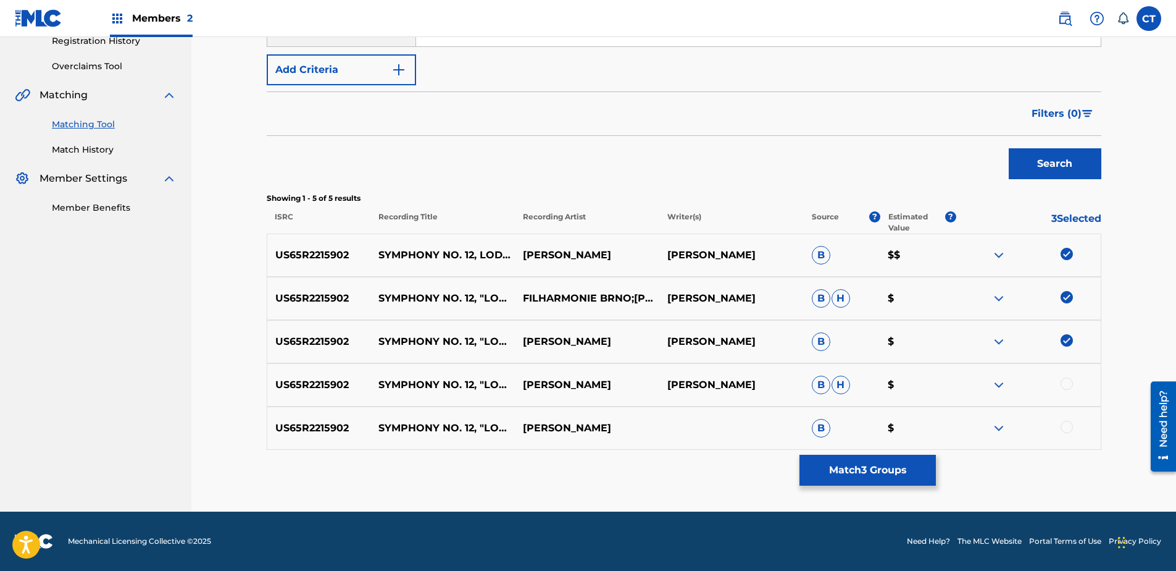
click at [1066, 383] on div at bounding box center [1067, 383] width 12 height 12
click at [1066, 424] on div at bounding box center [1067, 426] width 12 height 12
click at [897, 462] on button "Match 5 Groups" at bounding box center [868, 469] width 136 height 31
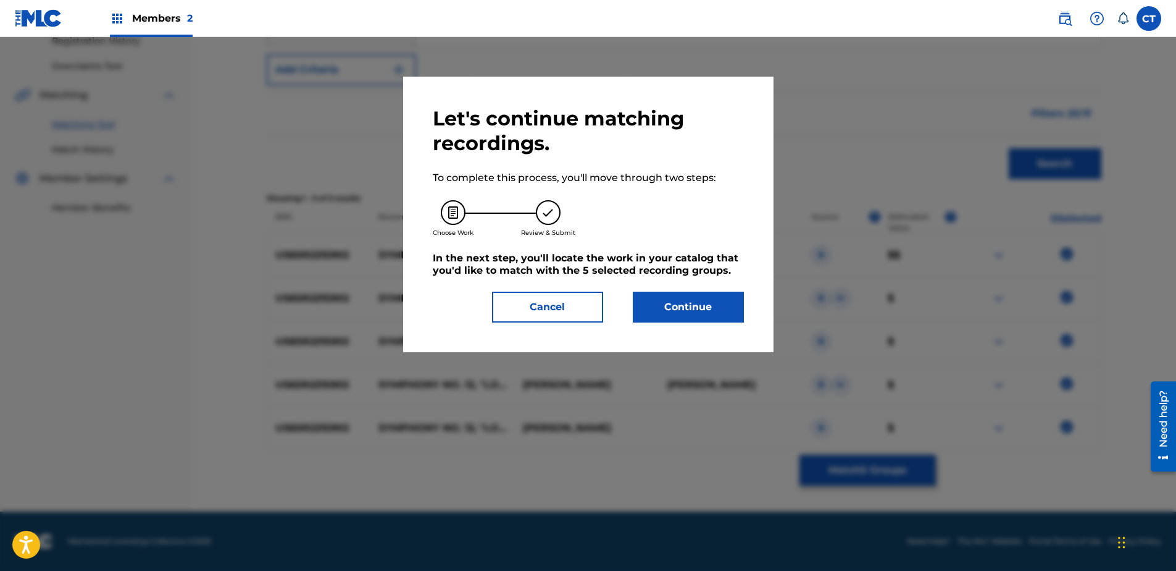
click at [674, 299] on button "Continue" at bounding box center [688, 306] width 111 height 31
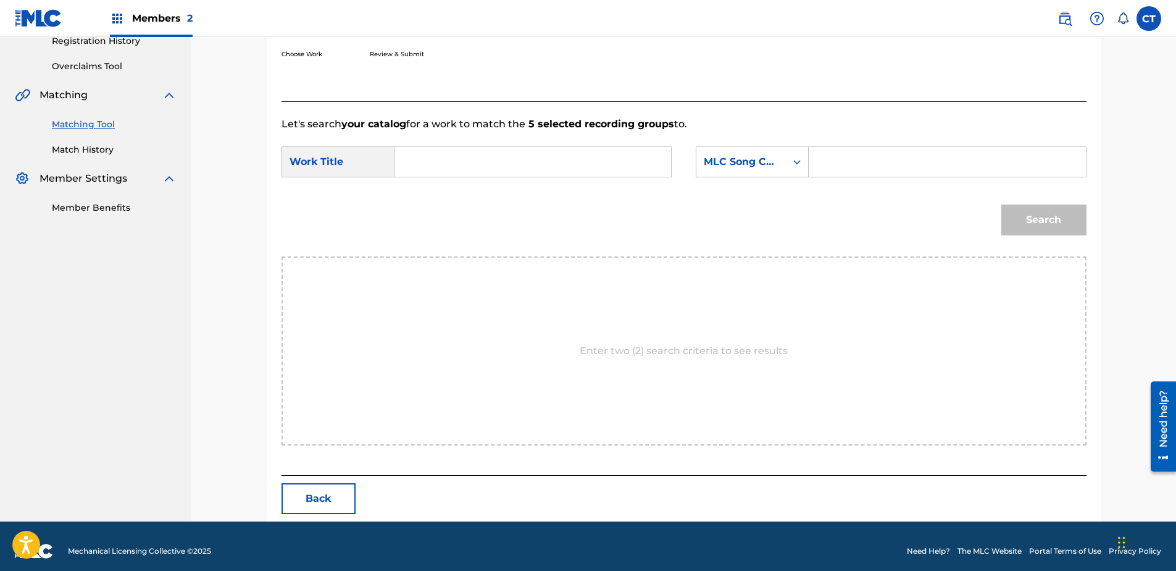
paste input "Symphony No. 12, \"Lodger\": II. Move On"
type input "Symphony No. 12, \"Lodger\": II. Move On"
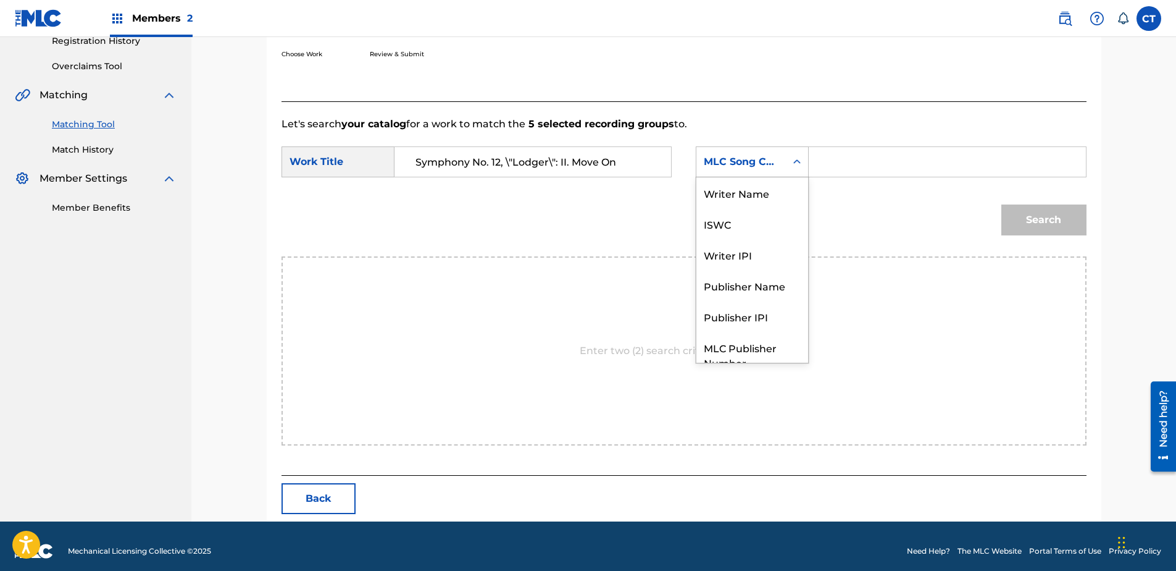
click at [742, 165] on div "MLC Song Code" at bounding box center [741, 161] width 75 height 15
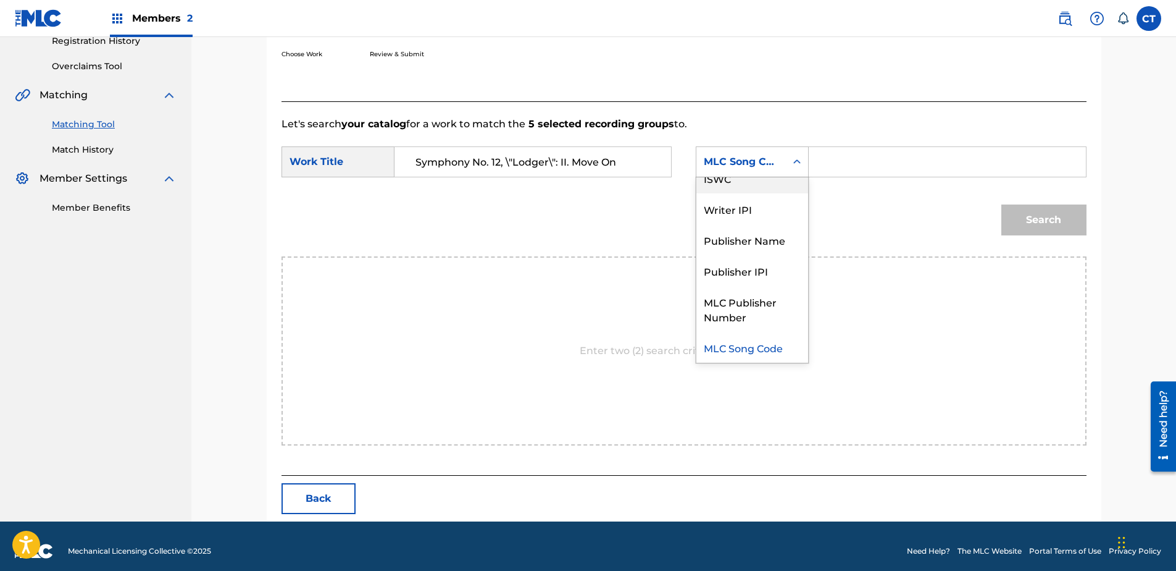
scroll to position [0, 0]
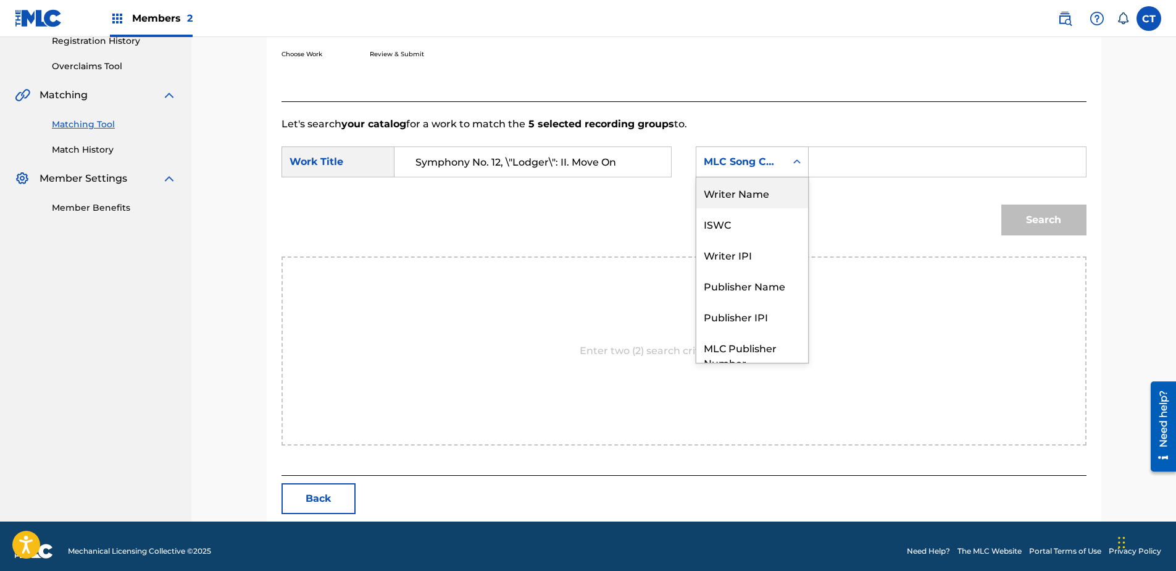
click at [750, 202] on div "Writer Name" at bounding box center [752, 192] width 112 height 31
click at [842, 153] on input "Search Form" at bounding box center [947, 162] width 256 height 30
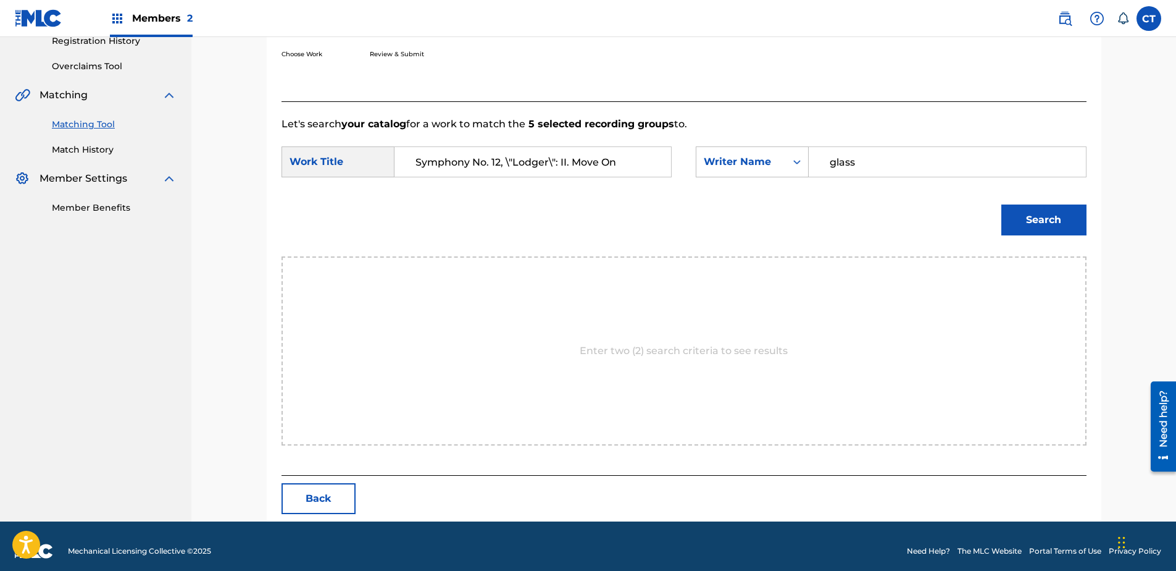
type input "glass"
click at [1001, 204] on button "Search" at bounding box center [1043, 219] width 85 height 31
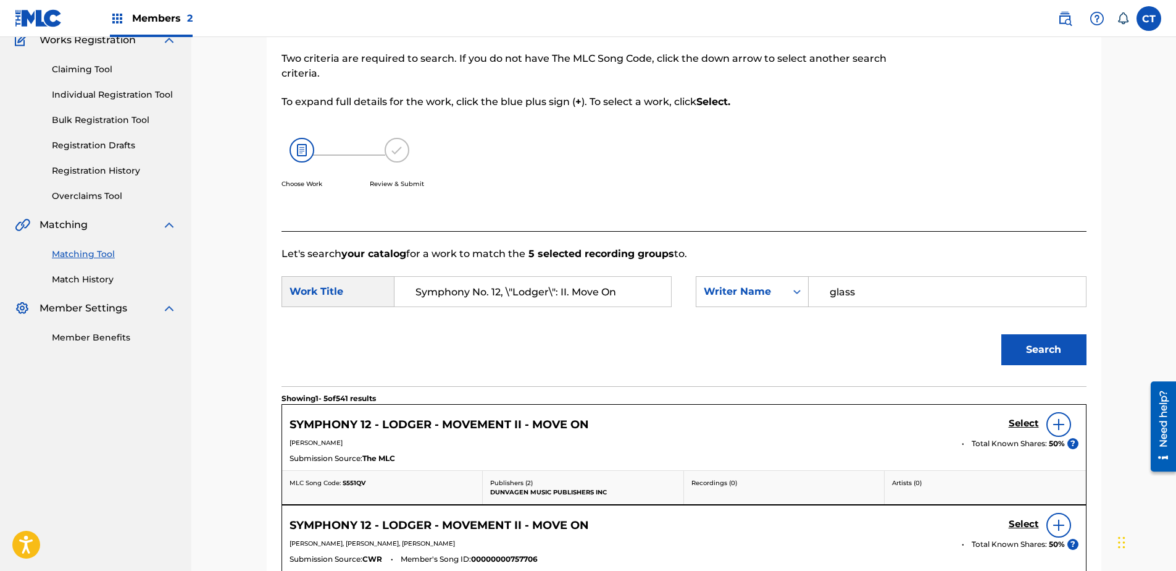
scroll to position [242, 0]
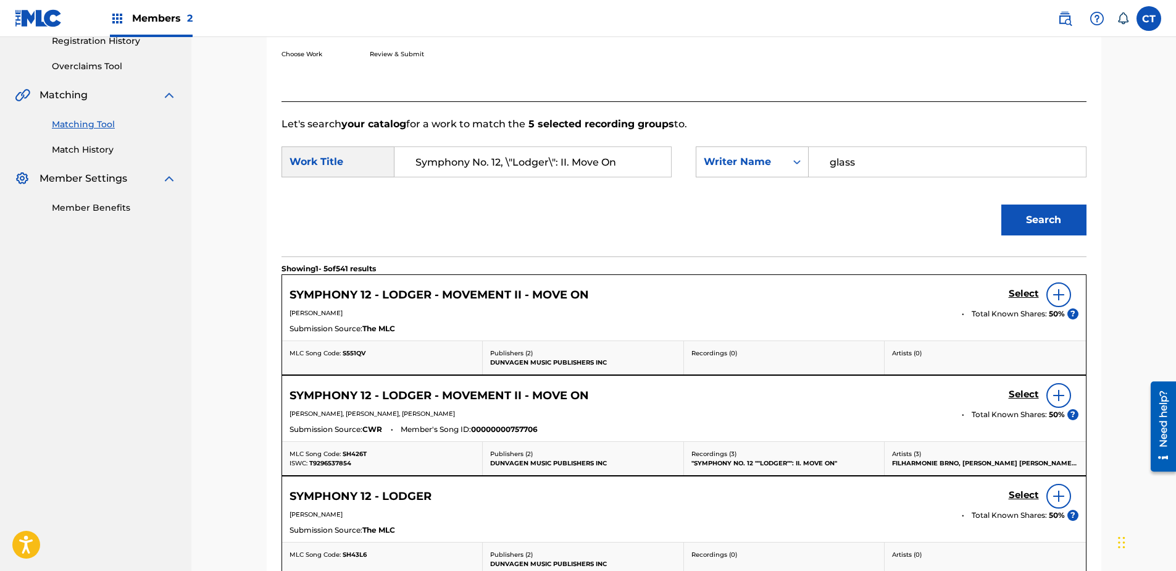
click at [1024, 290] on h5 "Select" at bounding box center [1024, 294] width 30 height 12
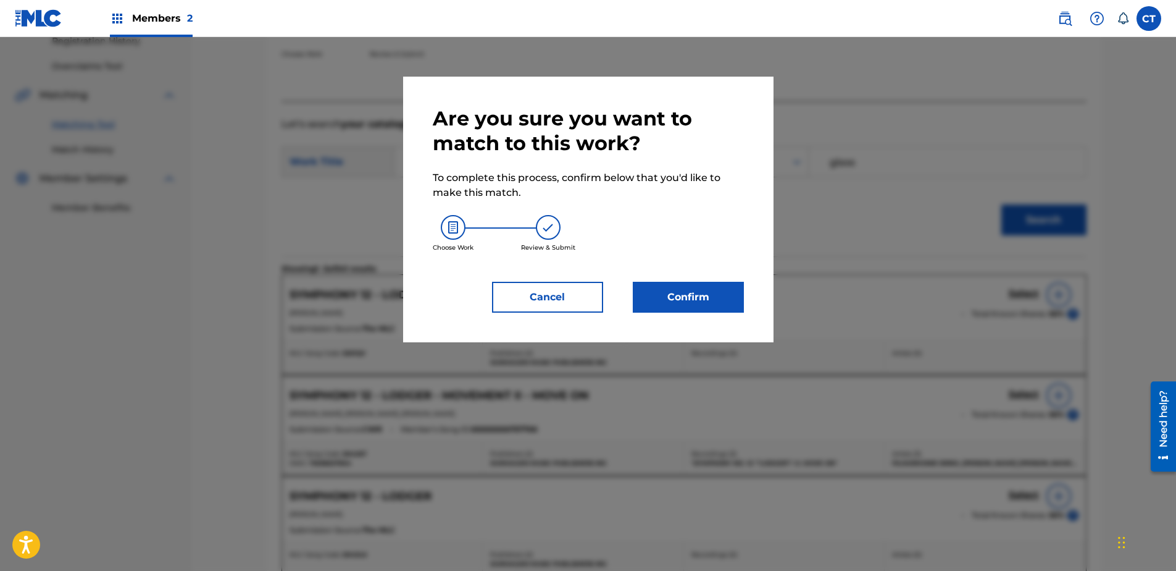
click at [727, 293] on button "Confirm" at bounding box center [688, 297] width 111 height 31
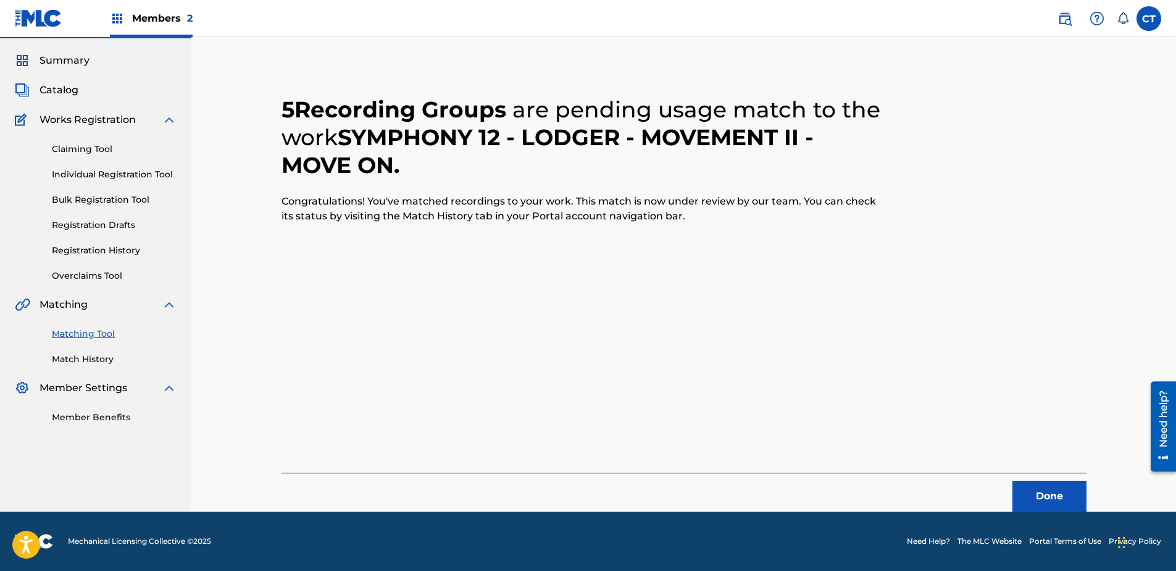
scroll to position [33, 0]
click at [1039, 489] on button "Done" at bounding box center [1050, 495] width 74 height 31
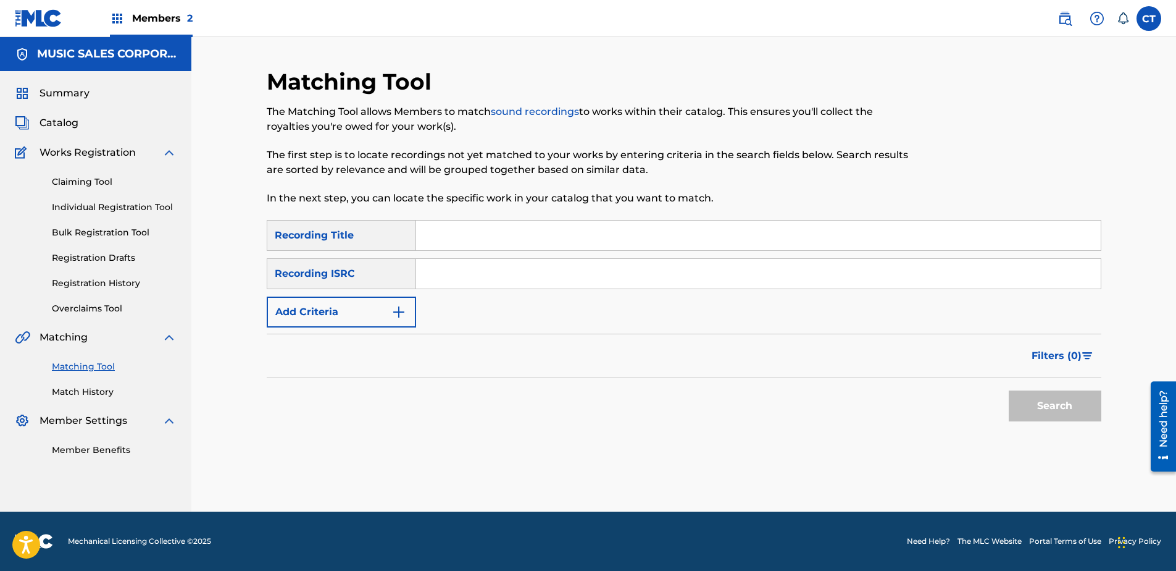
paste input "US65R2215903"
type input "US65R2215903"
click at [1060, 398] on button "Search" at bounding box center [1055, 405] width 93 height 31
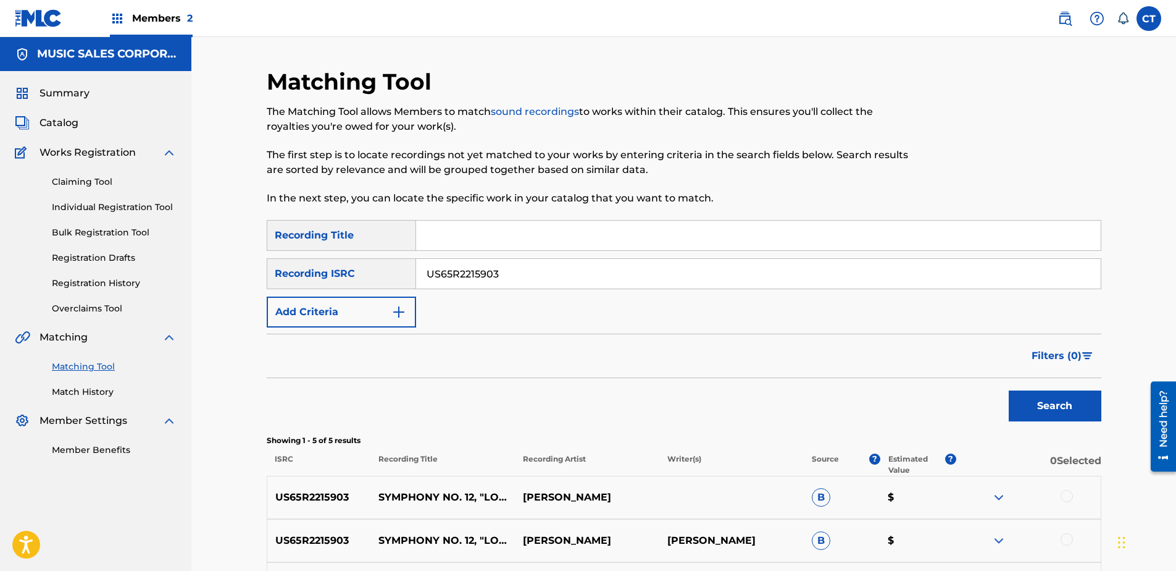
scroll to position [185, 0]
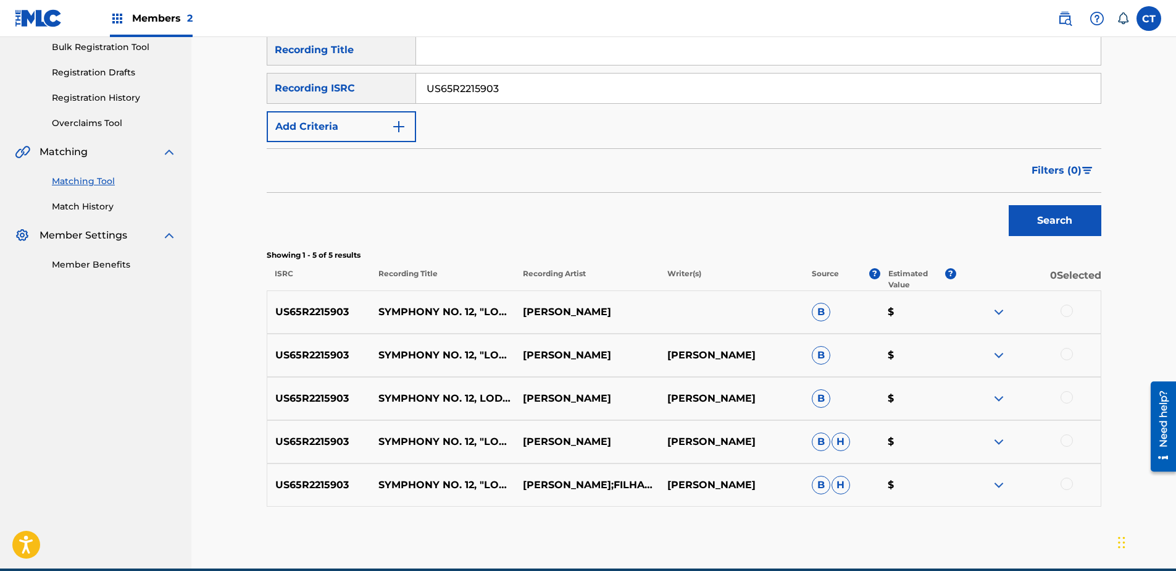
click at [1072, 314] on div at bounding box center [1028, 311] width 144 height 15
click at [1068, 316] on div at bounding box center [1067, 310] width 12 height 12
click at [1067, 357] on div at bounding box center [1067, 354] width 12 height 12
click at [1067, 394] on div at bounding box center [1067, 397] width 12 height 12
click at [1066, 438] on div at bounding box center [1067, 440] width 12 height 12
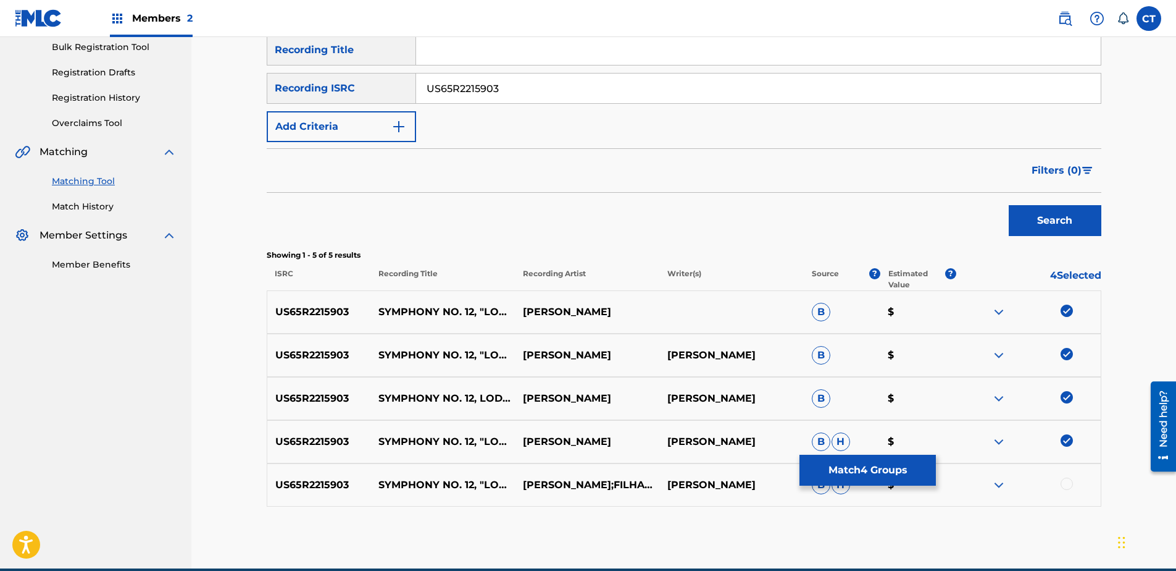
click at [1065, 480] on div at bounding box center [1067, 483] width 12 height 12
click at [885, 475] on button "Match 5 Groups" at bounding box center [868, 469] width 136 height 31
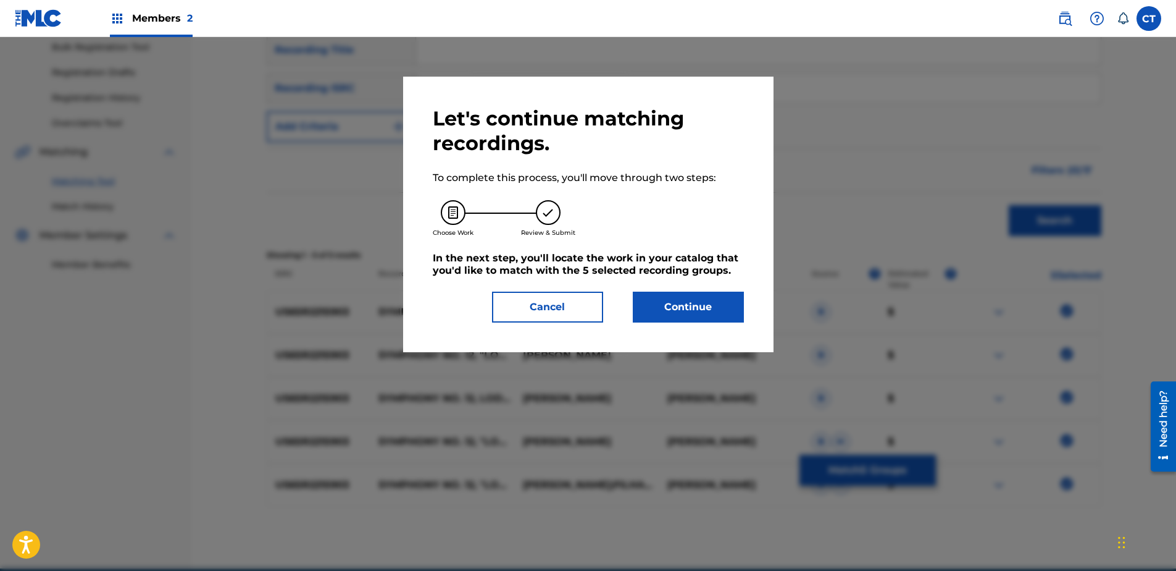
click at [711, 316] on button "Continue" at bounding box center [688, 306] width 111 height 31
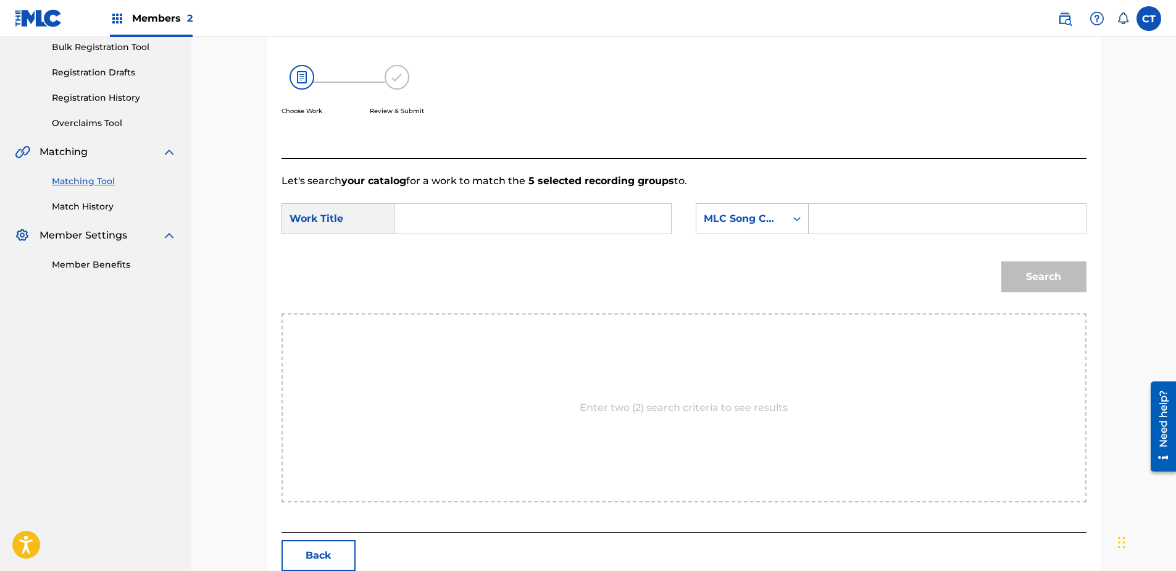
paste input ""Symphony No. 12, \"Lodger\": III. African Night Flight"
type input ""Symphony No. 12, \"Lodger\": III. African Night Flight"
click at [766, 224] on div "MLC Song Code" at bounding box center [741, 218] width 75 height 15
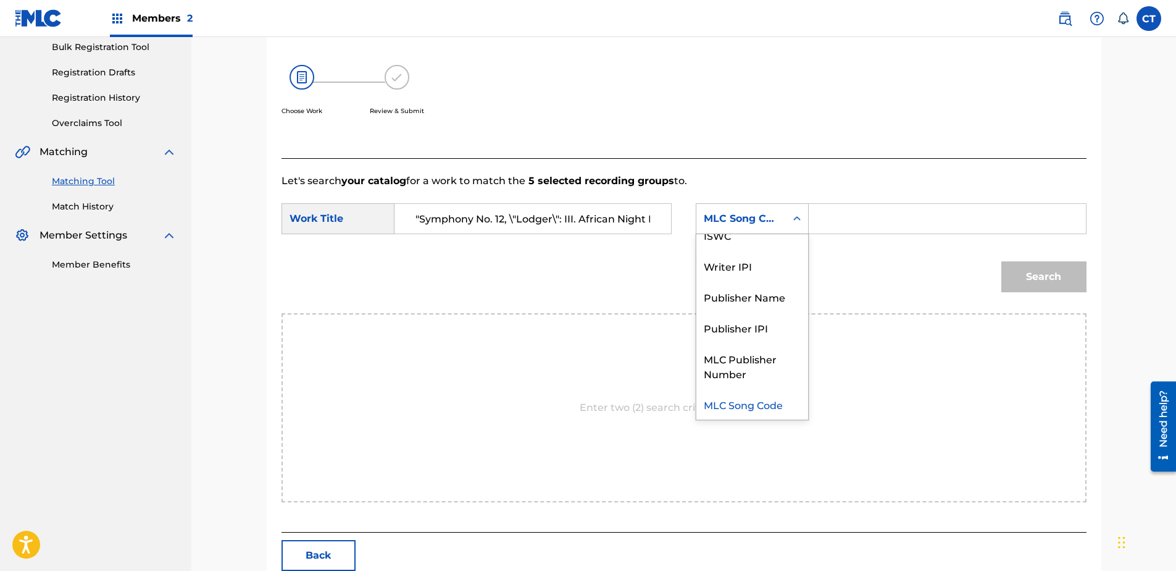
scroll to position [0, 0]
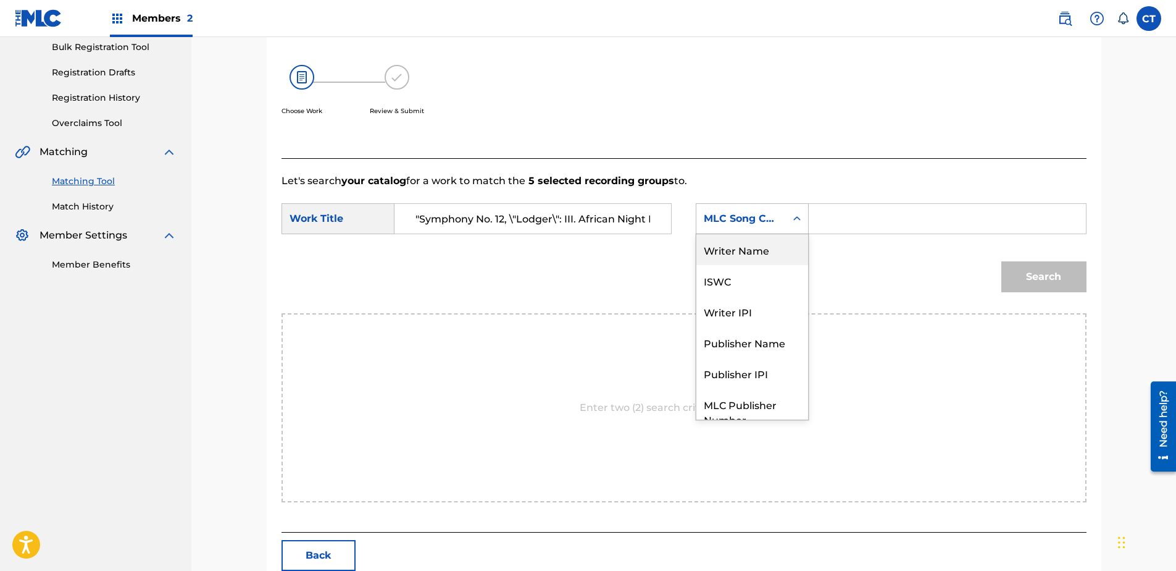
click at [764, 245] on div "Writer Name" at bounding box center [752, 249] width 112 height 31
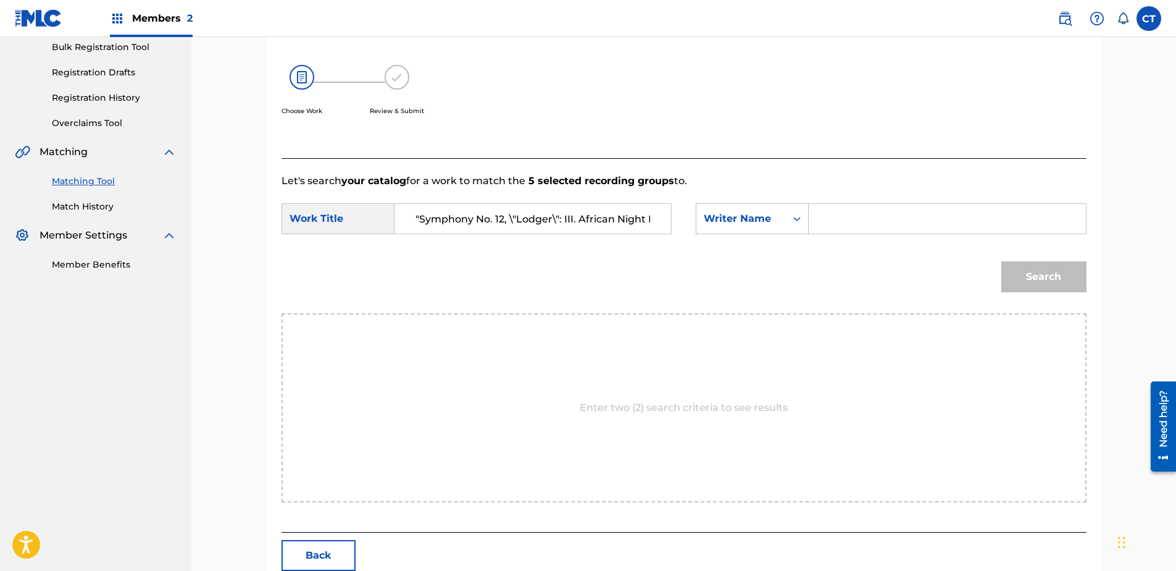
click at [855, 214] on input "Search Form" at bounding box center [947, 219] width 256 height 30
type input "glass"
click at [1001, 261] on button "Search" at bounding box center [1043, 276] width 85 height 31
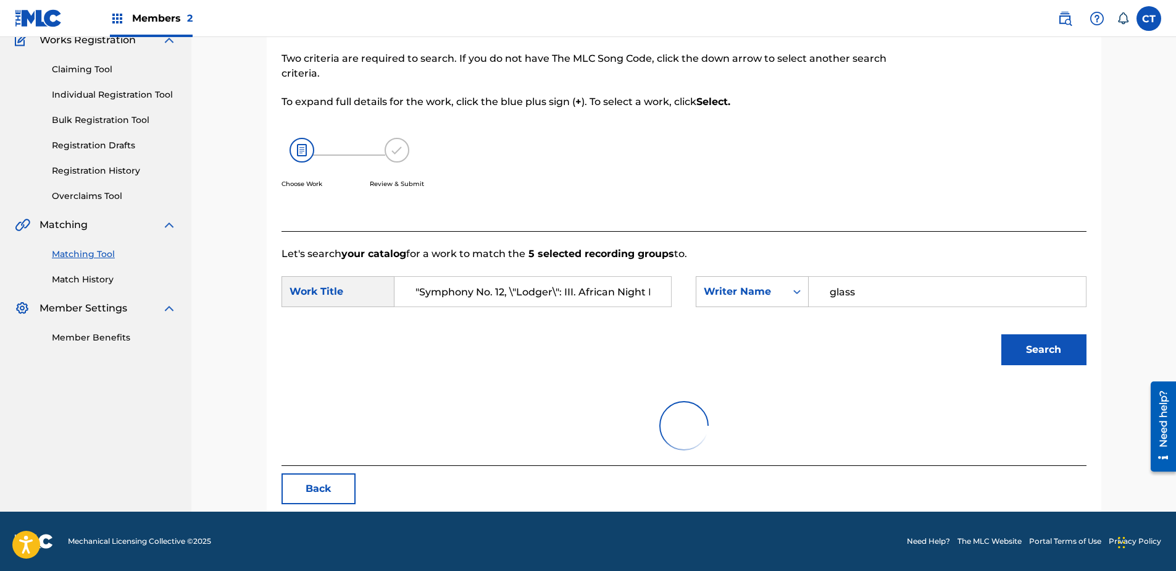
scroll to position [185, 0]
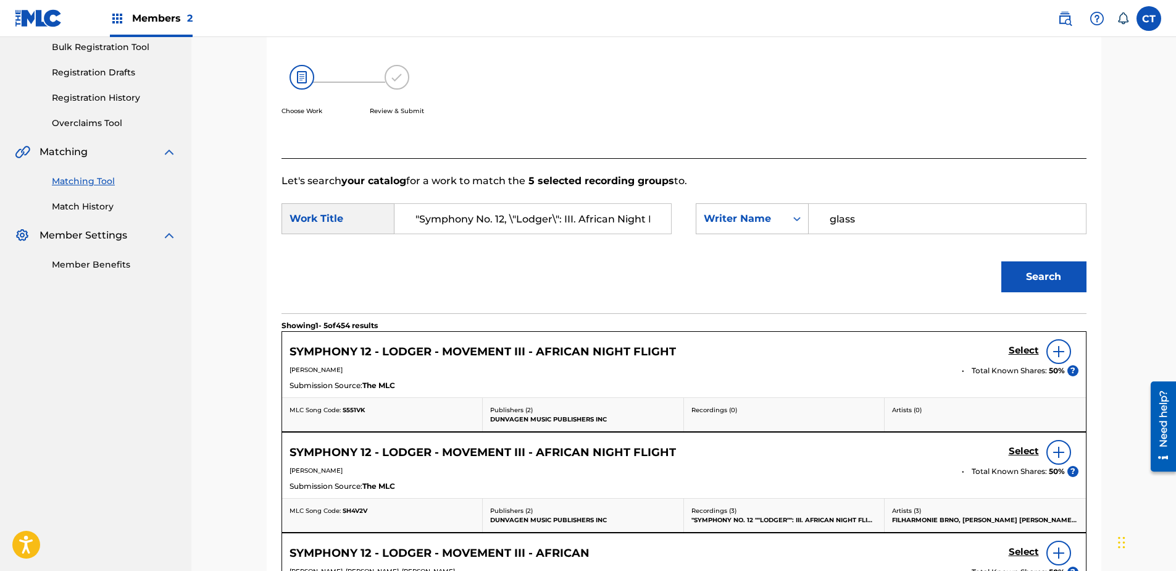
click at [1011, 349] on h5 "Select" at bounding box center [1024, 351] width 30 height 12
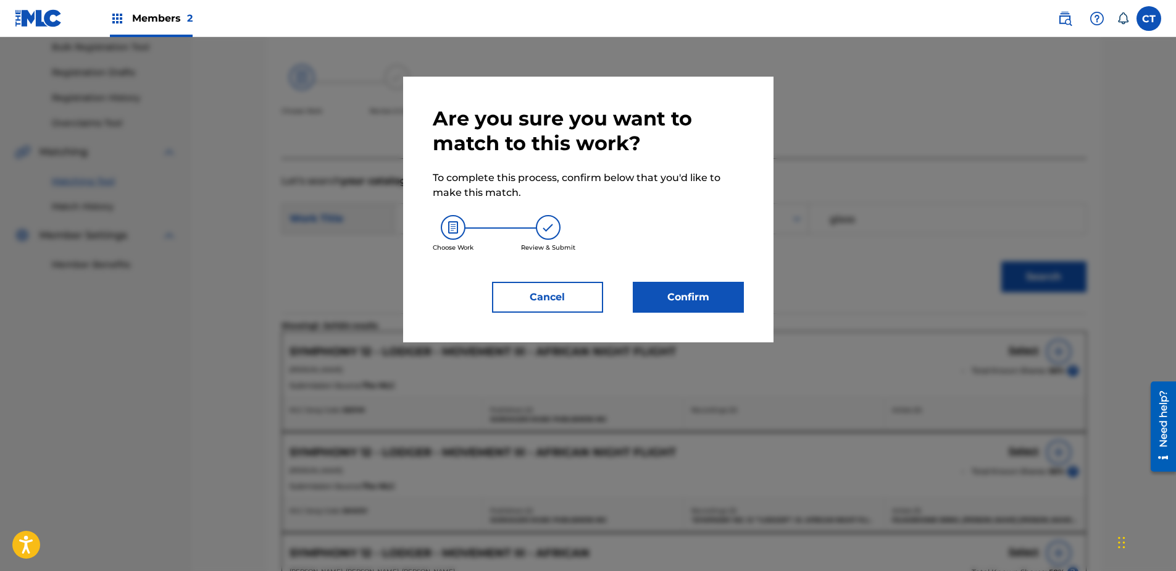
click at [708, 296] on button "Confirm" at bounding box center [688, 297] width 111 height 31
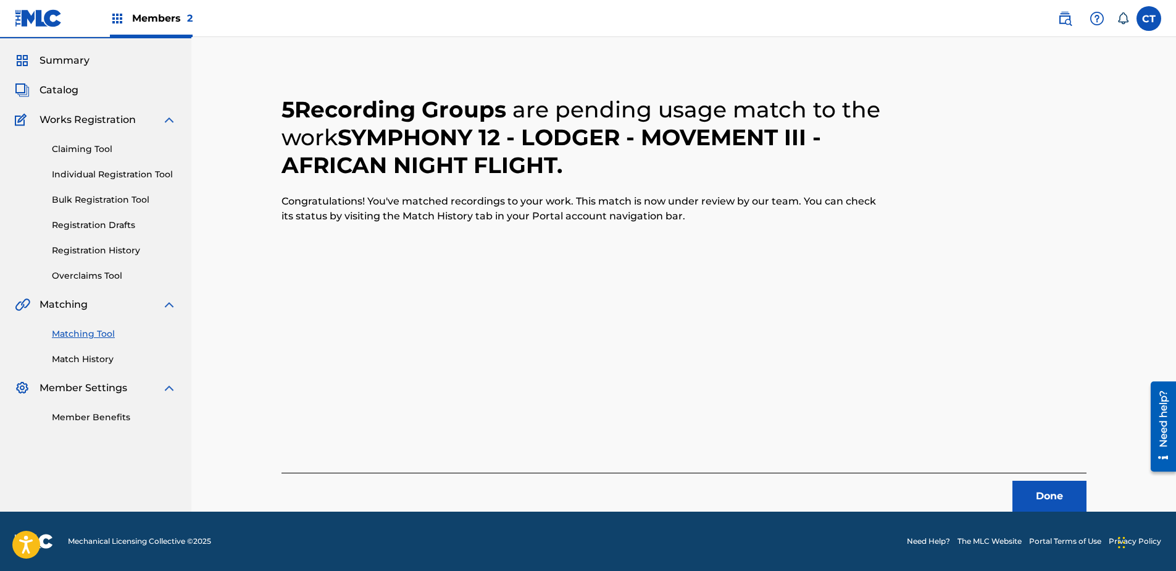
scroll to position [33, 0]
click at [1037, 482] on button "Done" at bounding box center [1050, 495] width 74 height 31
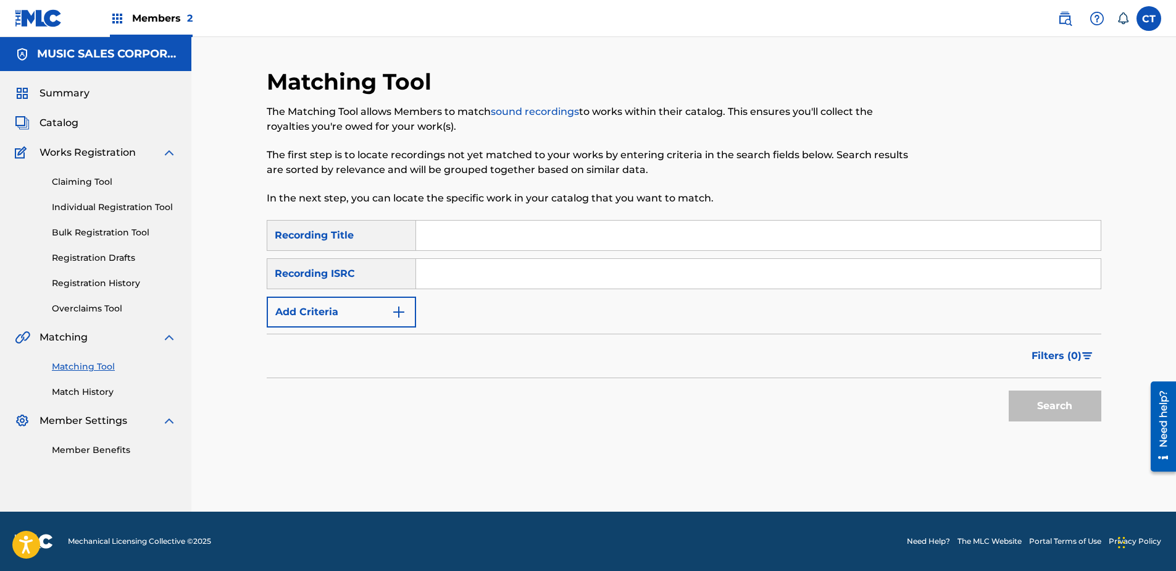
scroll to position [0, 0]
paste input "US65R2215904"
type input "US65R2215904"
click at [1048, 403] on button "Search" at bounding box center [1055, 405] width 93 height 31
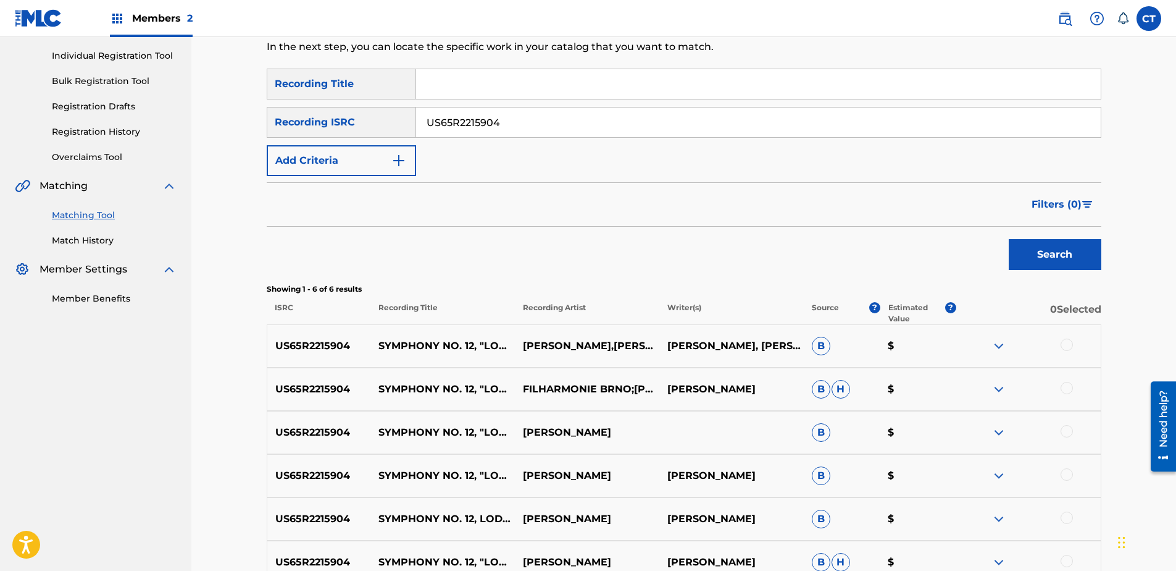
scroll to position [285, 0]
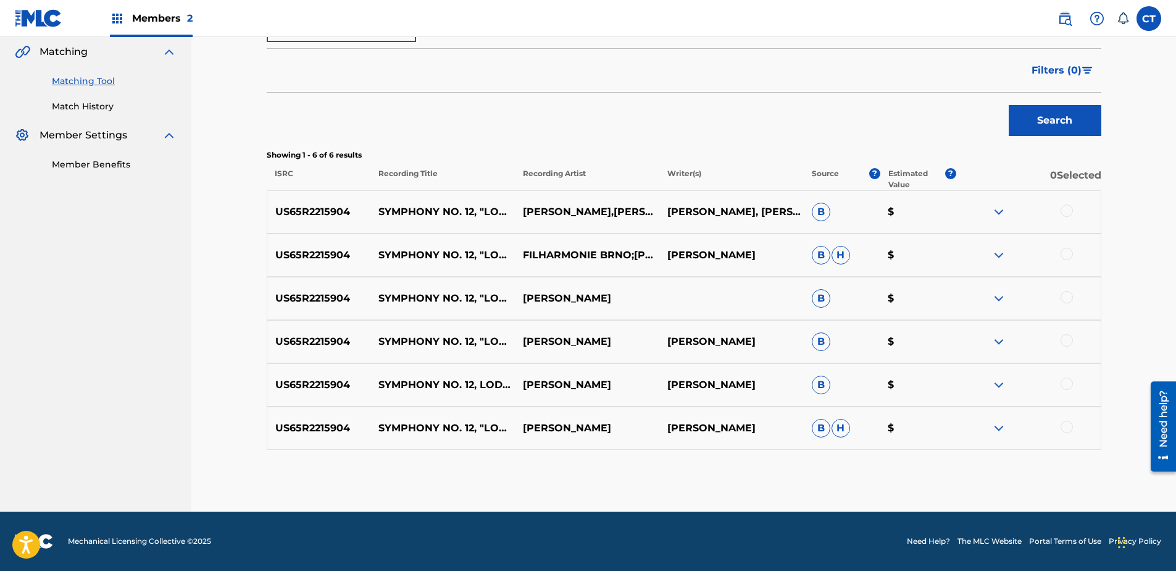
click at [1065, 213] on div at bounding box center [1067, 210] width 12 height 12
click at [1068, 253] on div at bounding box center [1067, 254] width 12 height 12
drag, startPoint x: 1068, startPoint y: 296, endPoint x: 1064, endPoint y: 319, distance: 23.9
click at [1068, 296] on div at bounding box center [1067, 297] width 12 height 12
click at [1064, 345] on div at bounding box center [1067, 340] width 12 height 12
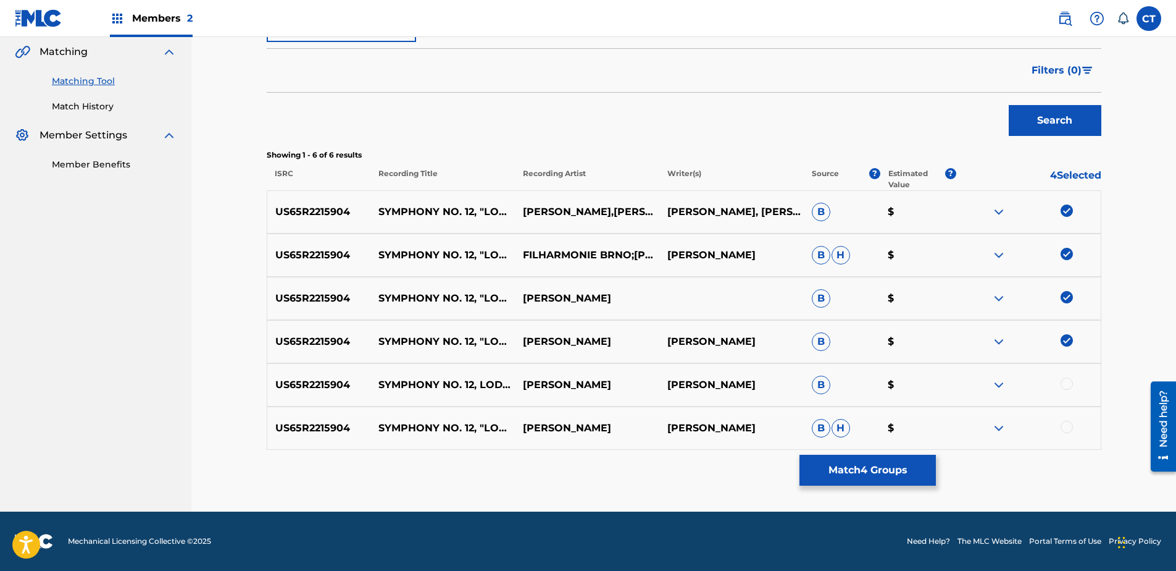
click at [1063, 384] on div at bounding box center [1067, 383] width 12 height 12
click at [1066, 432] on div at bounding box center [1067, 426] width 12 height 12
click at [906, 448] on div "US65R2215904 SYMPHONY NO. 12, "LODGER": IV. BOYS KEEP SWINGING (FEAT. FILHARMON…" at bounding box center [684, 427] width 835 height 43
click at [898, 455] on button "Match 6 Groups" at bounding box center [868, 469] width 136 height 31
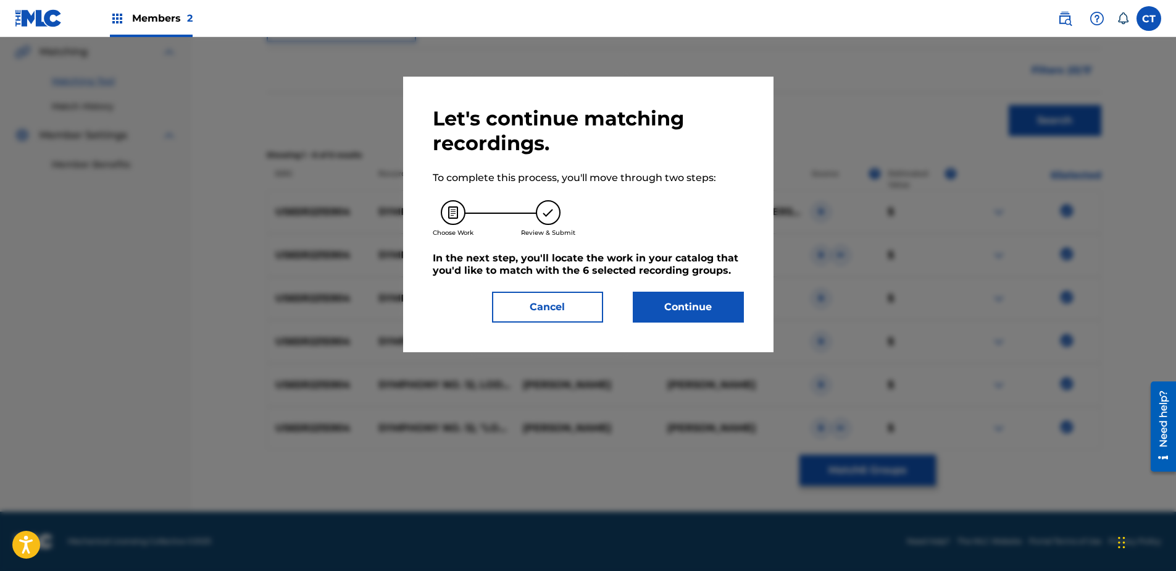
click at [693, 335] on div "Let's continue matching recordings. To complete this process, you'll move throu…" at bounding box center [588, 214] width 370 height 275
click at [694, 323] on div "Let's continue matching recordings. To complete this process, you'll move throu…" at bounding box center [588, 214] width 370 height 275
click at [696, 318] on button "Continue" at bounding box center [688, 306] width 111 height 31
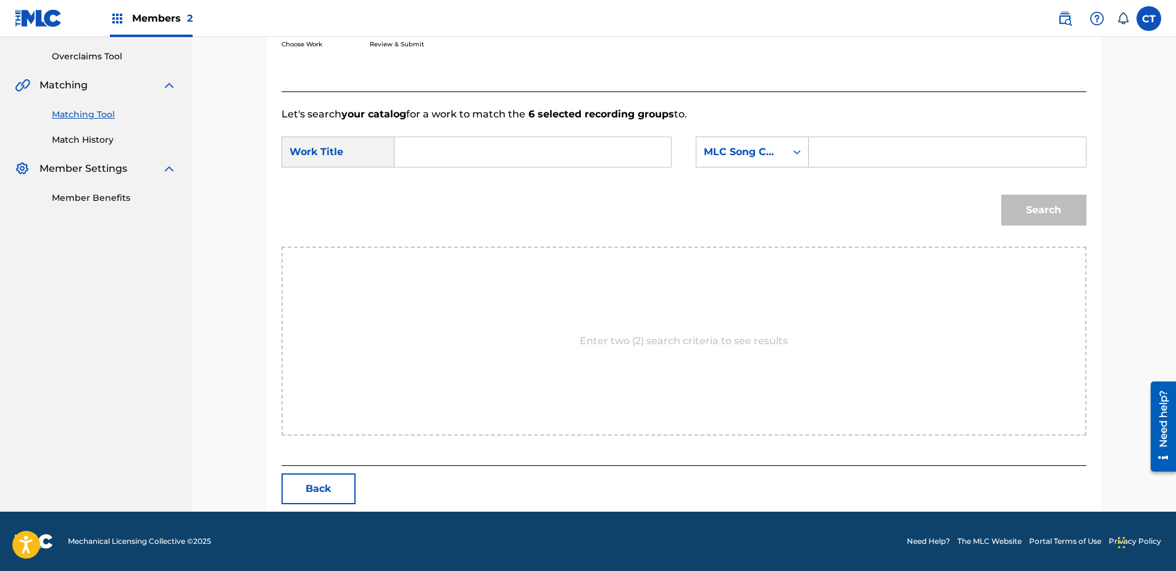
scroll to position [252, 0]
paste input "Symphony No. 12, \"Lodger\": IV. Boys Keep Swinging"
type input "Symphony No. 12, \"Lodger\": IV. Boys Keep Swinging"
click at [790, 145] on div "Search Form" at bounding box center [797, 152] width 22 height 22
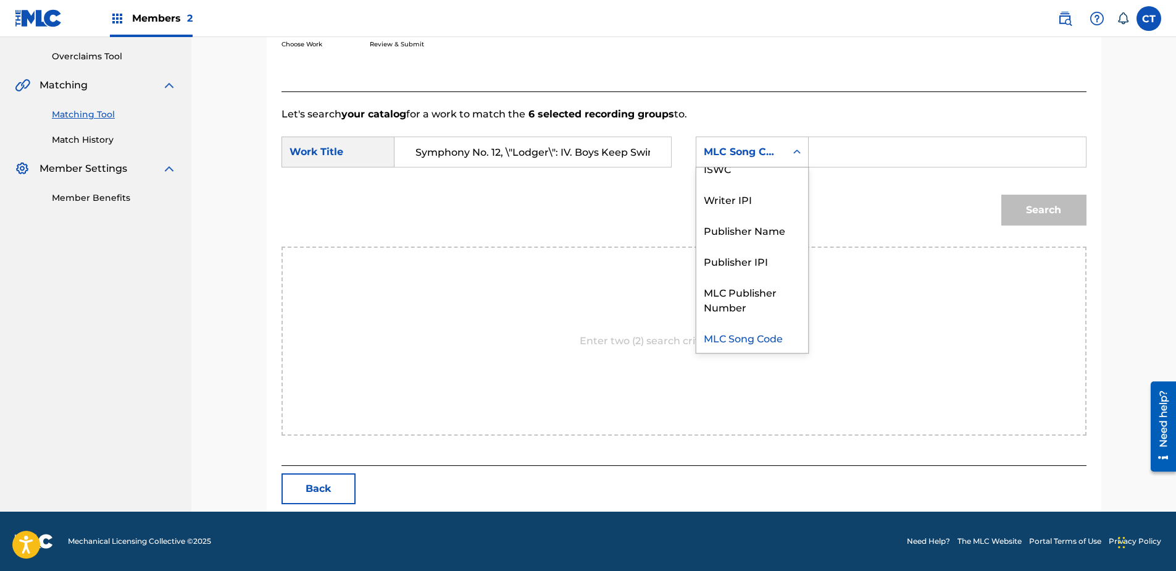
scroll to position [0, 0]
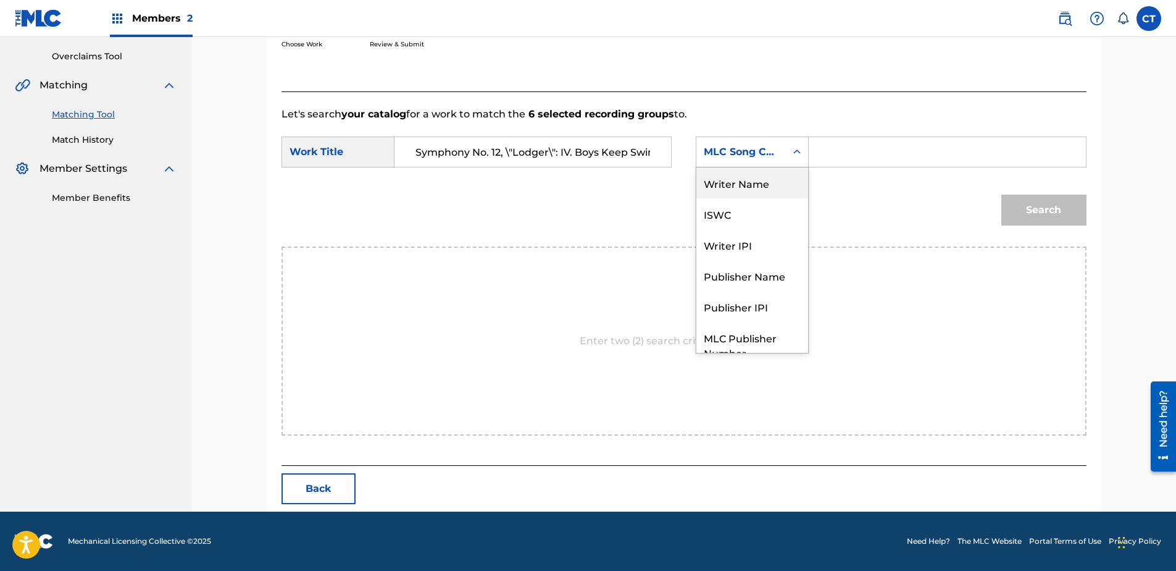
click at [779, 184] on div "Writer Name" at bounding box center [752, 182] width 112 height 31
click at [841, 154] on input "Search Form" at bounding box center [947, 152] width 256 height 30
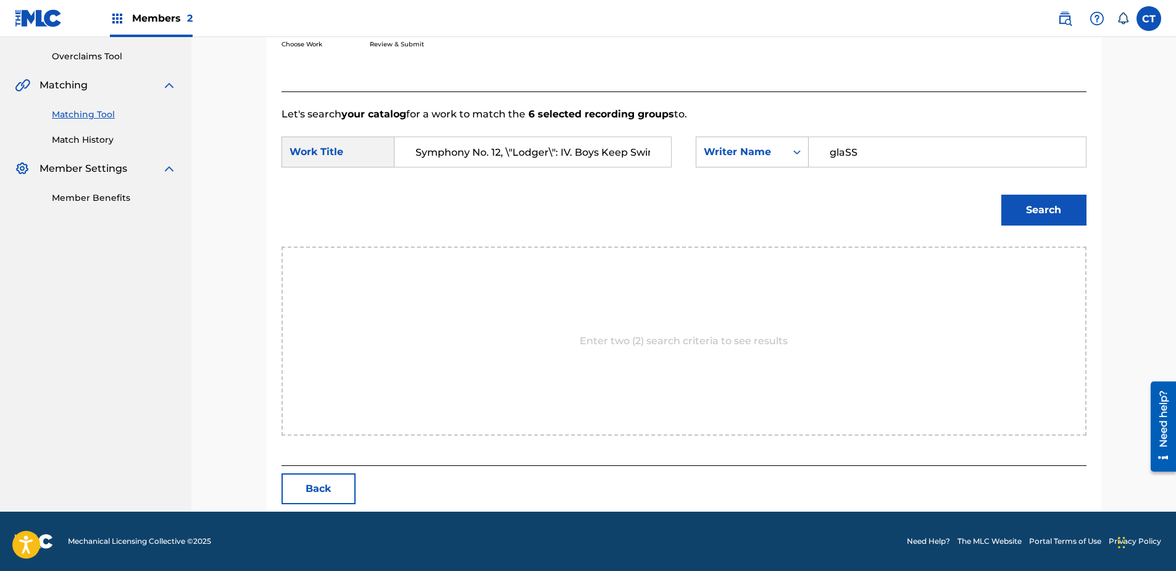
type input "glaSS"
click at [1001, 194] on button "Search" at bounding box center [1043, 209] width 85 height 31
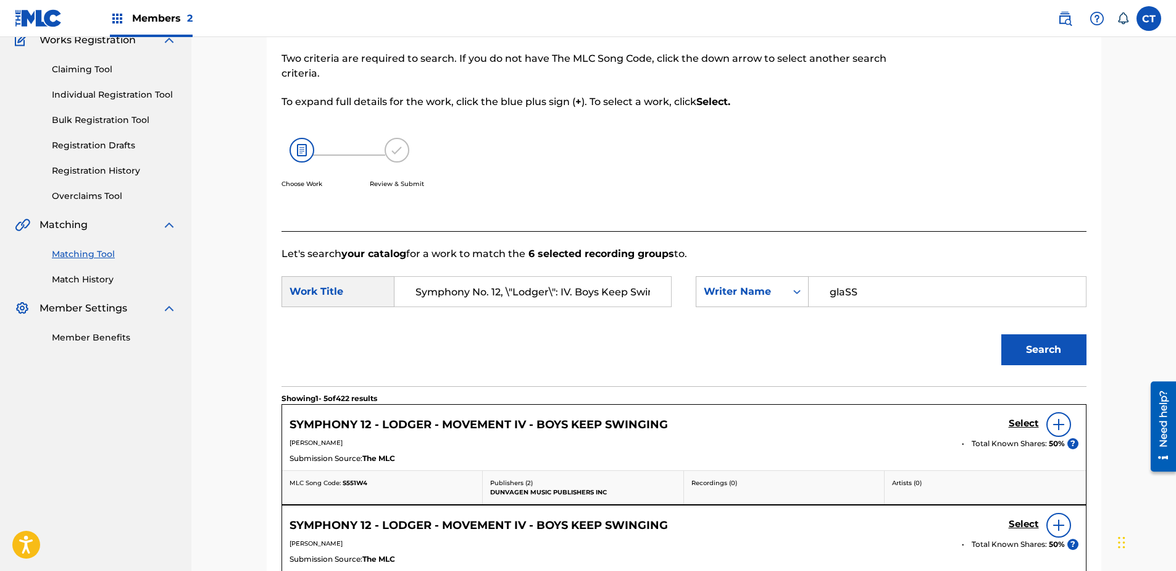
scroll to position [252, 0]
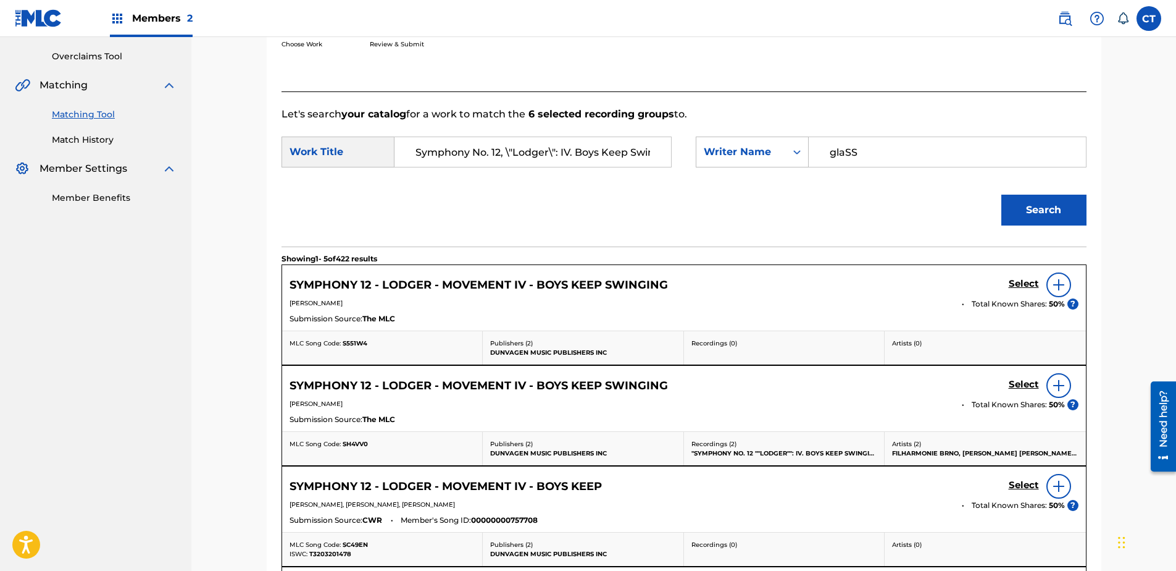
click at [1025, 283] on h5 "Select" at bounding box center [1024, 284] width 30 height 12
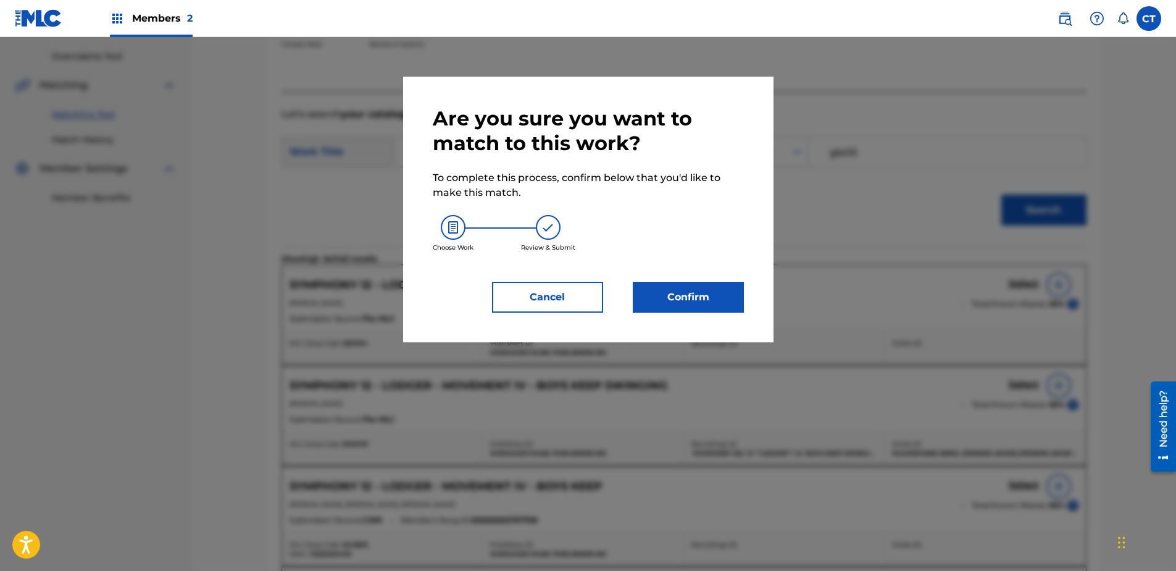
click at [624, 299] on div "Confirm" at bounding box center [681, 297] width 126 height 31
click at [653, 302] on button "Confirm" at bounding box center [688, 297] width 111 height 31
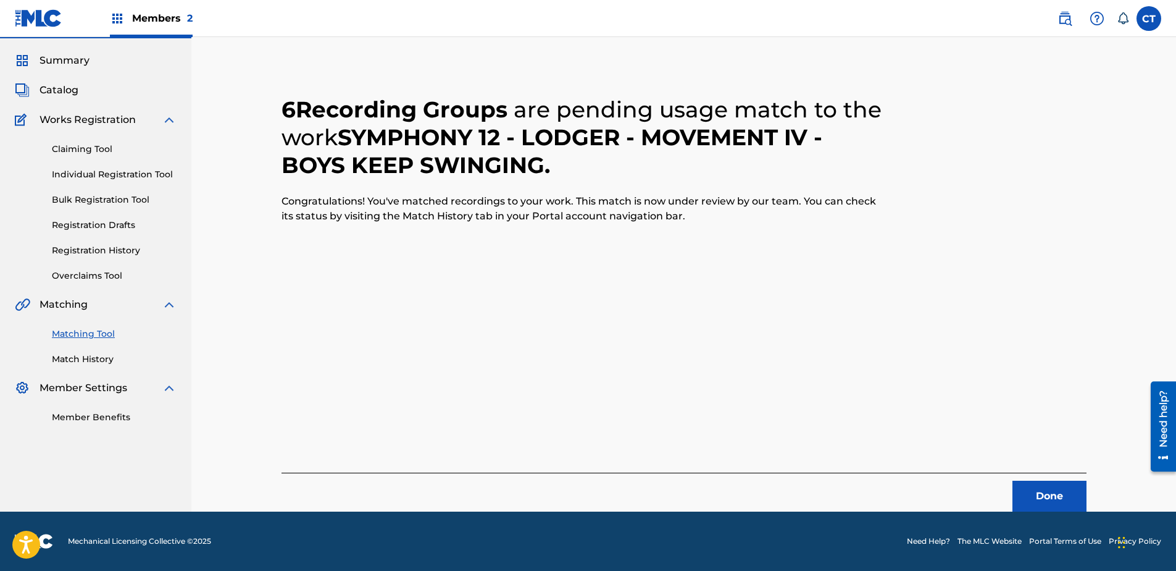
scroll to position [33, 0]
click at [1030, 484] on button "Done" at bounding box center [1050, 495] width 74 height 31
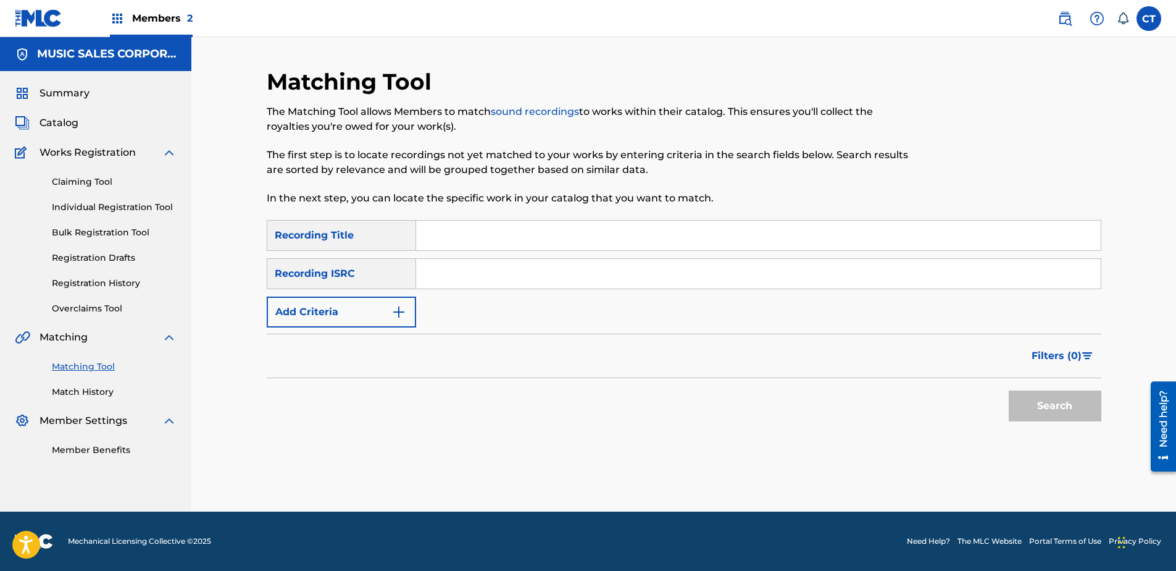
scroll to position [0, 0]
paste input "US65R2215905"
type input "US65R2215905"
click at [1059, 398] on button "Search" at bounding box center [1055, 405] width 93 height 31
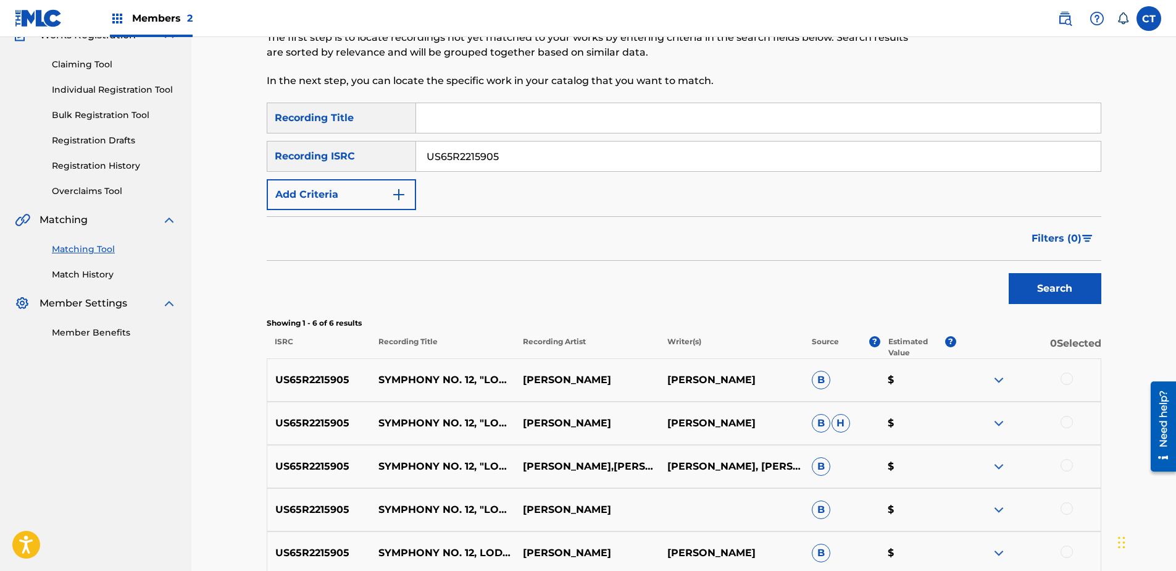
scroll to position [247, 0]
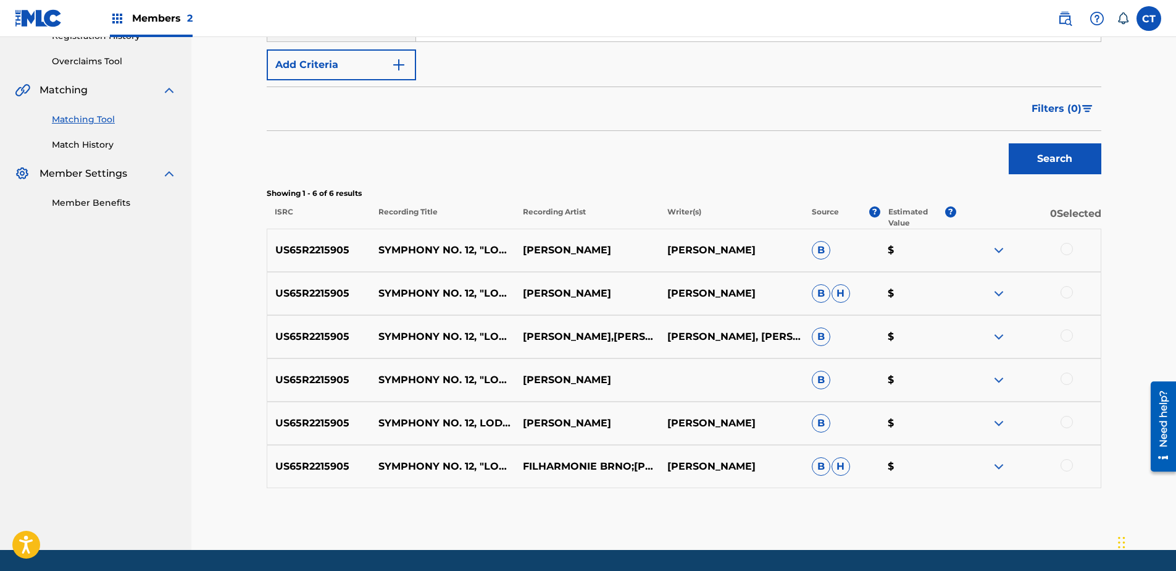
click at [1068, 248] on div at bounding box center [1067, 249] width 12 height 12
click at [1074, 286] on div at bounding box center [1028, 293] width 144 height 15
click at [1071, 288] on div at bounding box center [1067, 292] width 12 height 12
click at [1069, 331] on div at bounding box center [1067, 335] width 12 height 12
click at [1066, 380] on div at bounding box center [1067, 378] width 12 height 12
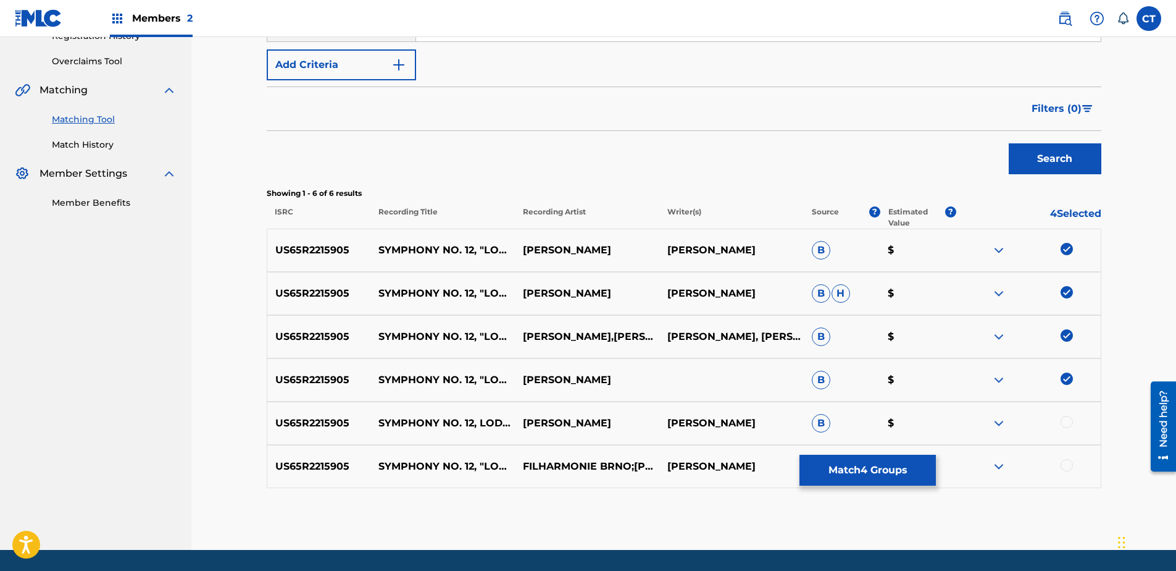
drag, startPoint x: 1065, startPoint y: 419, endPoint x: 1066, endPoint y: 433, distance: 13.6
click at [1065, 420] on div at bounding box center [1067, 422] width 12 height 12
click at [1066, 461] on div at bounding box center [1067, 465] width 12 height 12
click at [924, 472] on button "Match 6 Groups" at bounding box center [868, 469] width 136 height 31
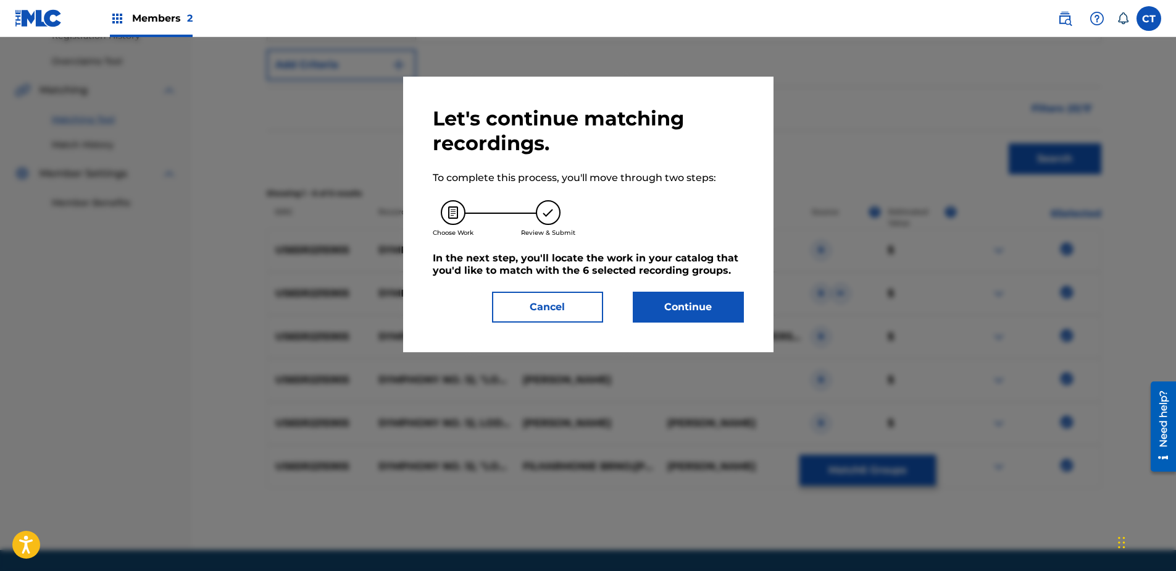
click at [721, 316] on button "Continue" at bounding box center [688, 306] width 111 height 31
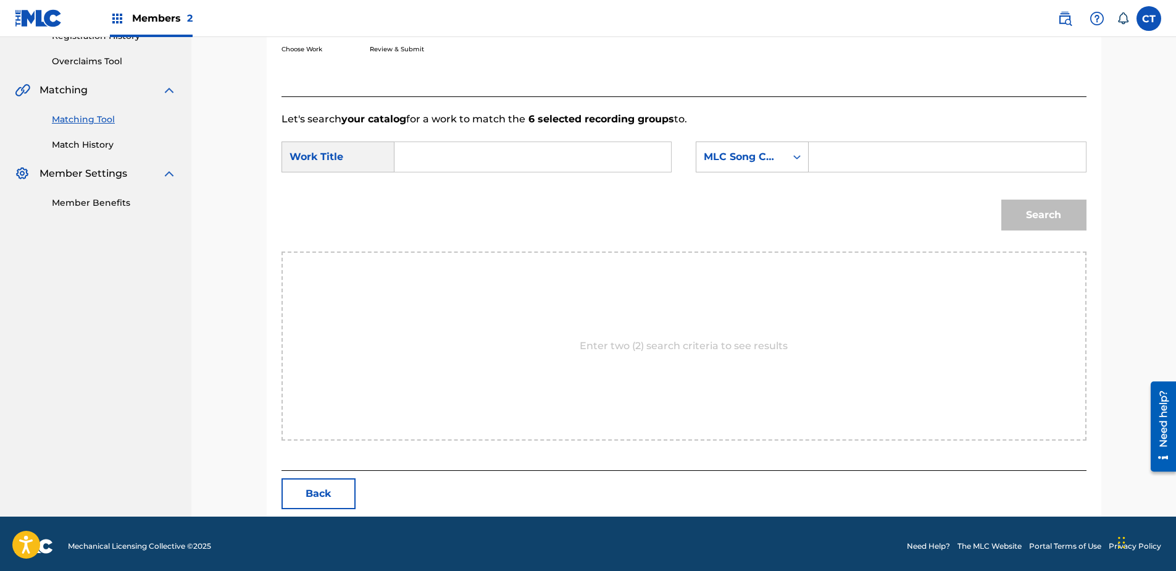
paste input "Symphony No. 12, \"Lodger\": V. Yassassin"
type input "Symphony No. 12, \"Lodger\": V. Yassassin"
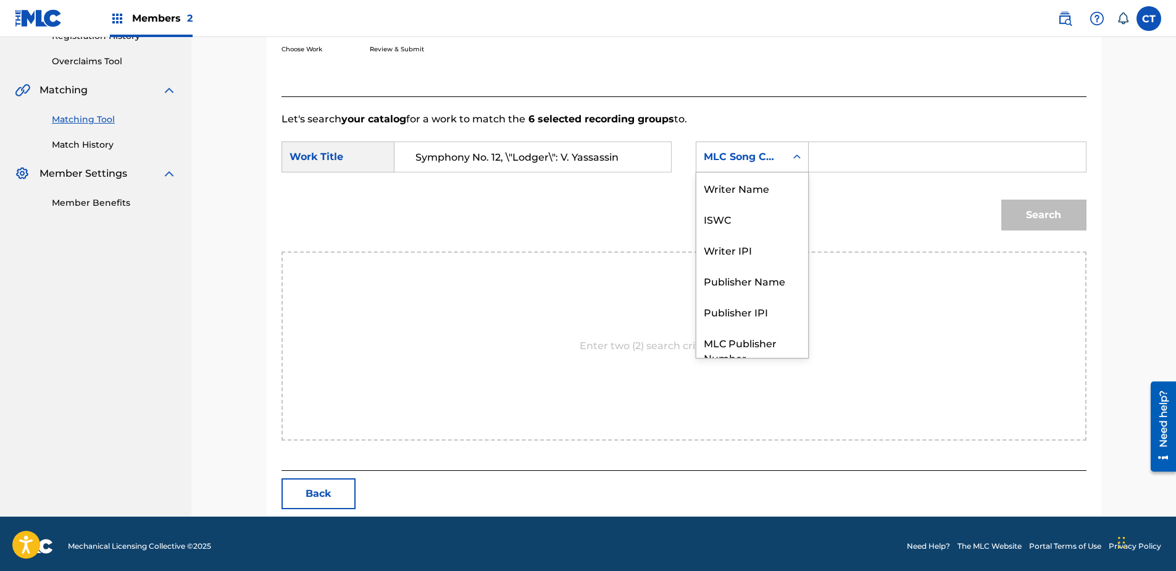
click at [713, 153] on div "MLC Song Code" at bounding box center [741, 156] width 75 height 15
drag, startPoint x: 754, startPoint y: 190, endPoint x: 798, endPoint y: 174, distance: 46.5
click at [756, 189] on div "Writer Name" at bounding box center [752, 187] width 112 height 31
click at [855, 162] on input "Search Form" at bounding box center [947, 157] width 256 height 30
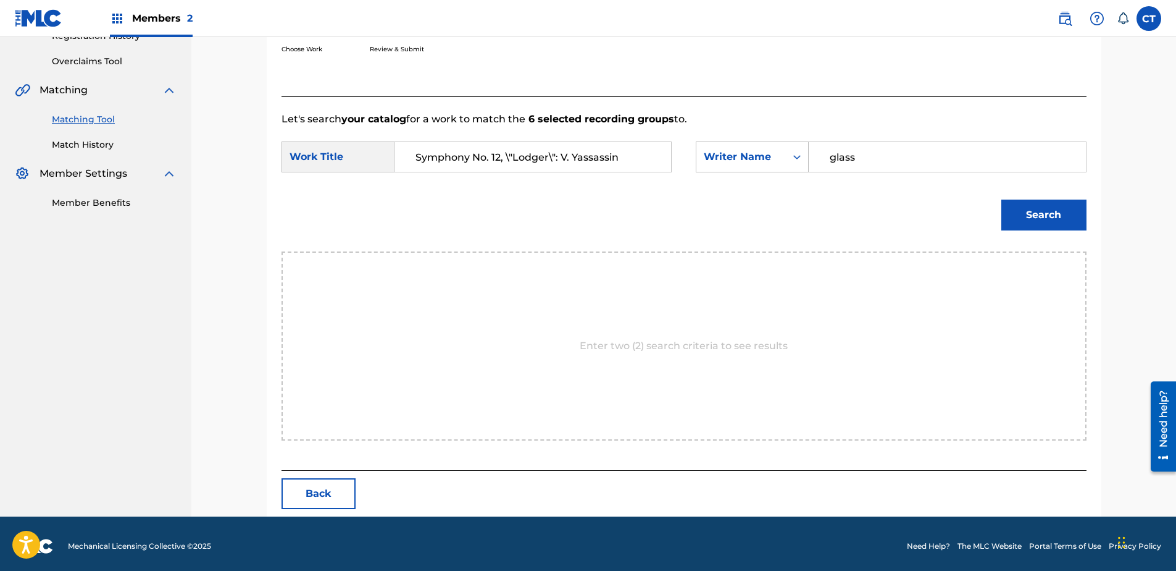
type input "glass"
click at [1001, 199] on button "Search" at bounding box center [1043, 214] width 85 height 31
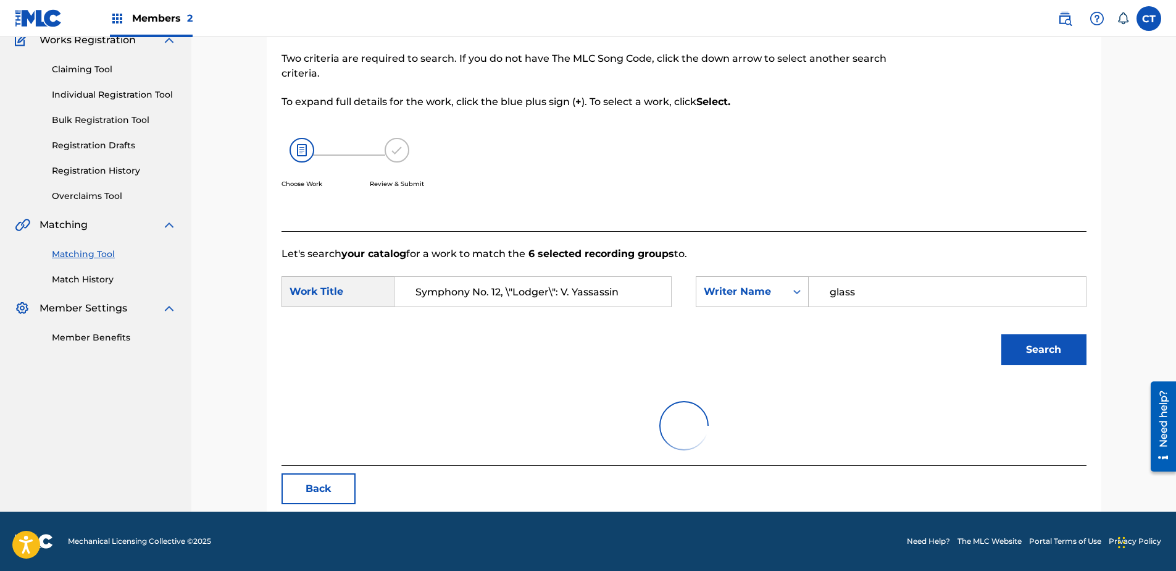
scroll to position [247, 0]
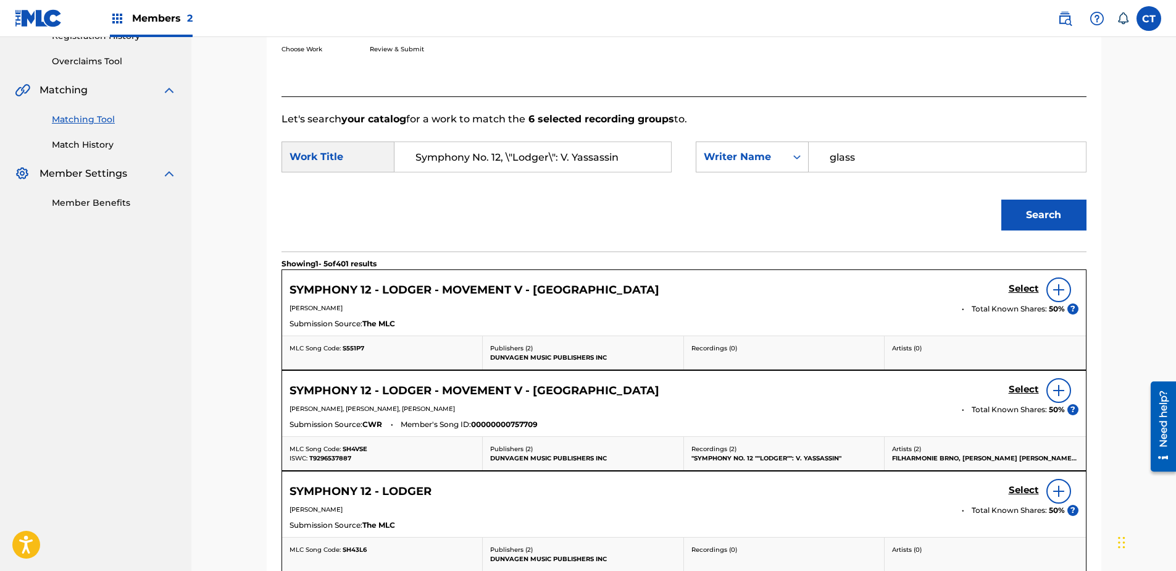
click at [1026, 284] on h5 "Select" at bounding box center [1024, 289] width 30 height 12
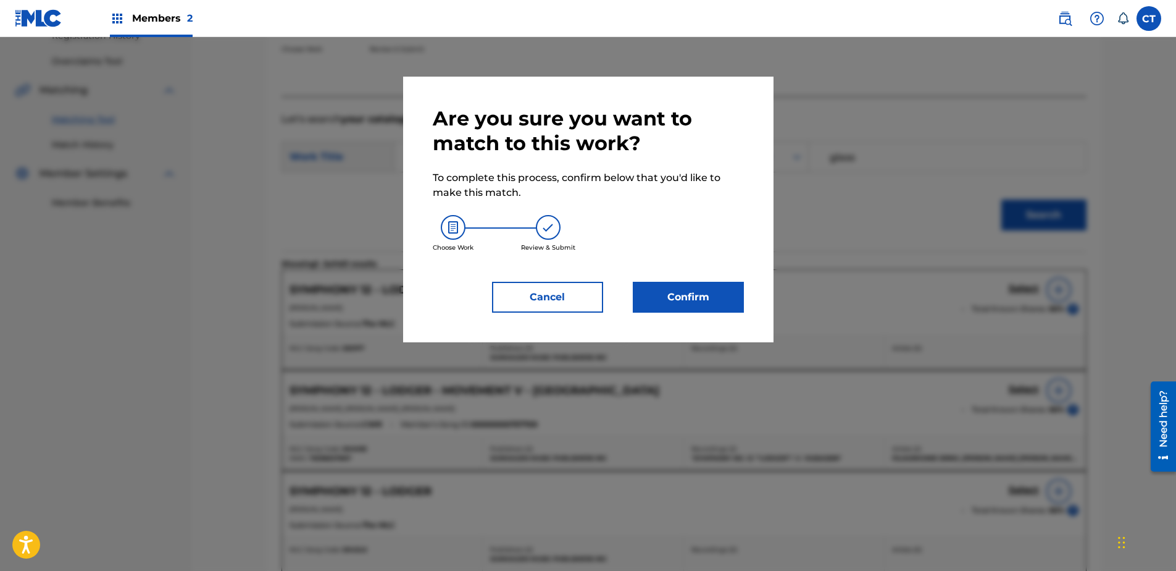
click at [730, 286] on button "Confirm" at bounding box center [688, 297] width 111 height 31
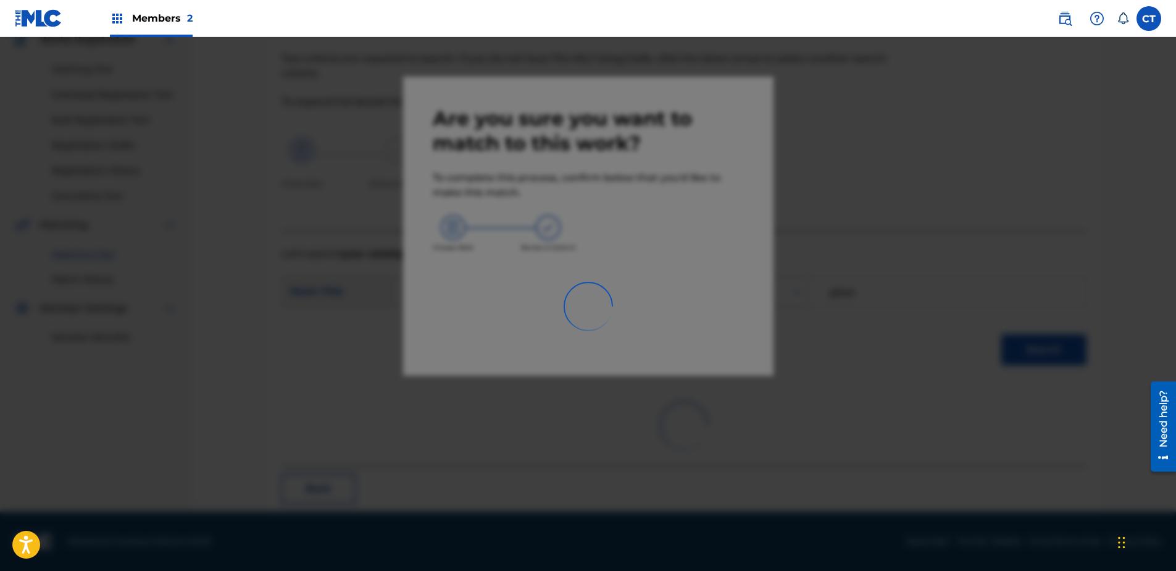
scroll to position [33, 0]
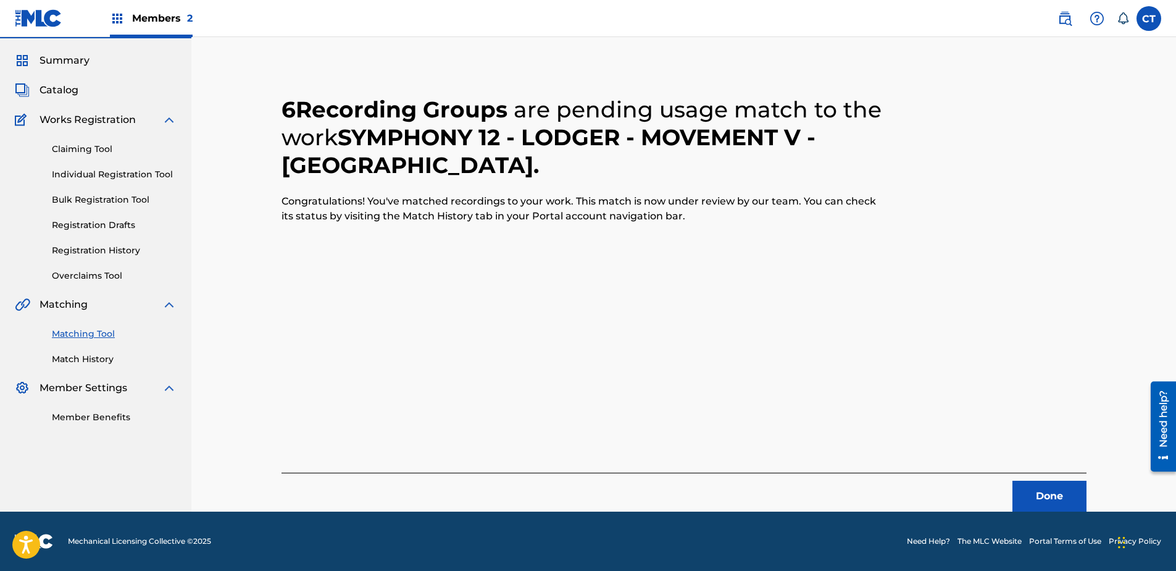
click at [1034, 477] on div "Done" at bounding box center [684, 491] width 805 height 39
click at [1035, 485] on button "Done" at bounding box center [1050, 495] width 74 height 31
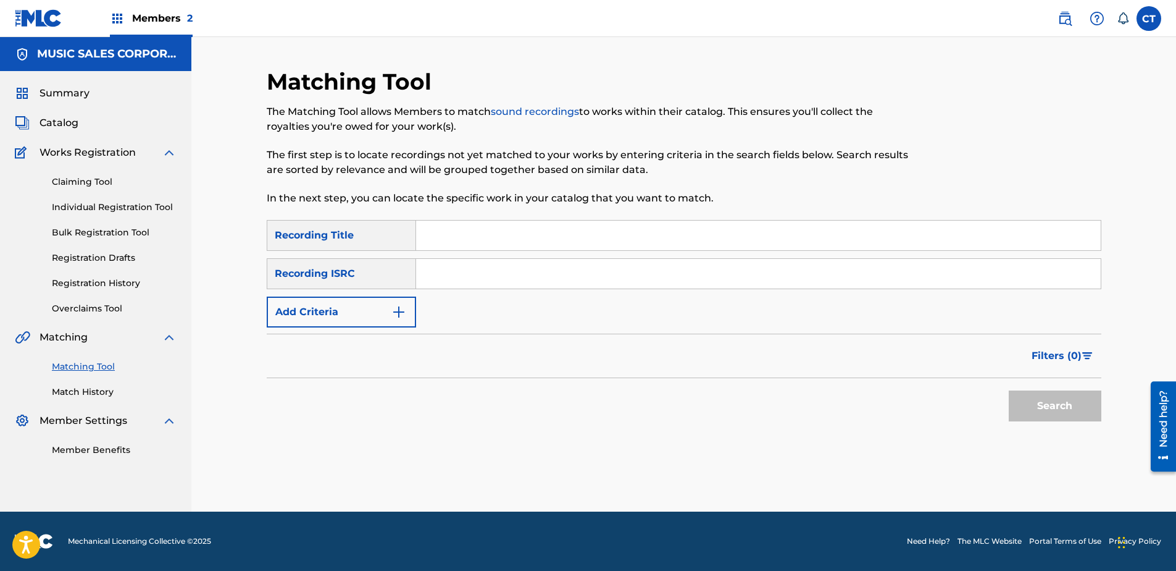
scroll to position [0, 0]
paste input "US65R2215906"
type input "US65R2215906"
click at [1059, 404] on button "Search" at bounding box center [1055, 405] width 93 height 31
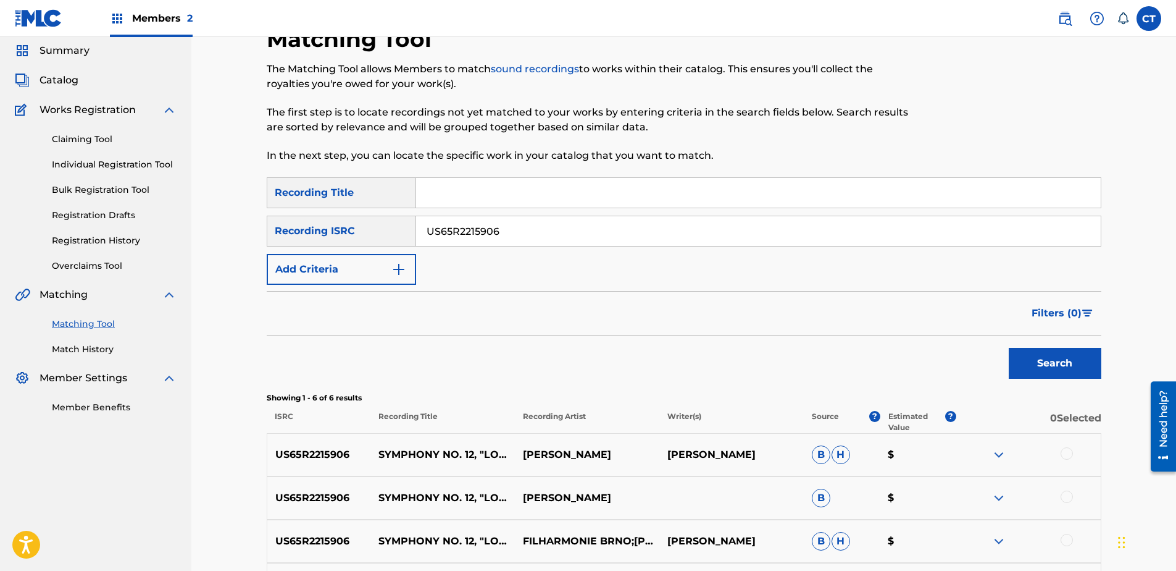
scroll to position [123, 0]
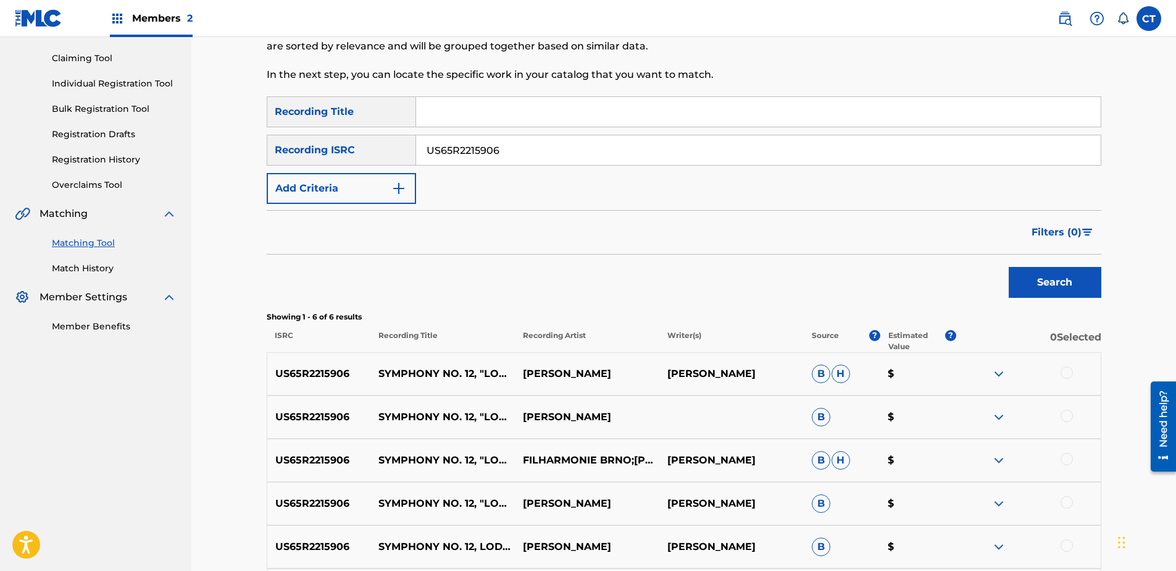
click at [1071, 373] on div at bounding box center [1067, 372] width 12 height 12
click at [1061, 419] on div at bounding box center [1067, 415] width 12 height 12
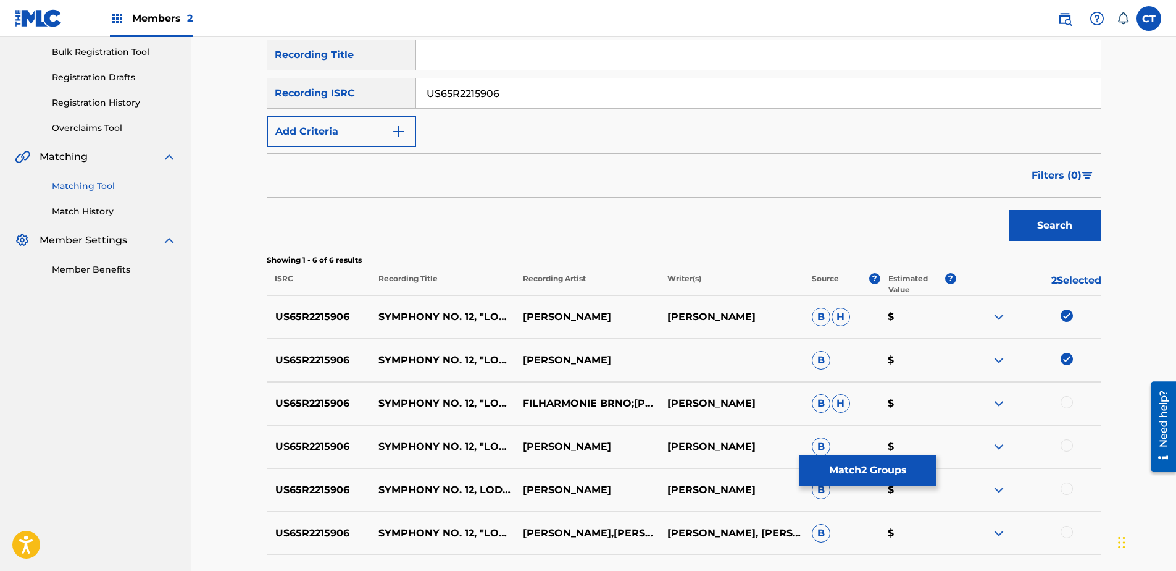
scroll to position [247, 0]
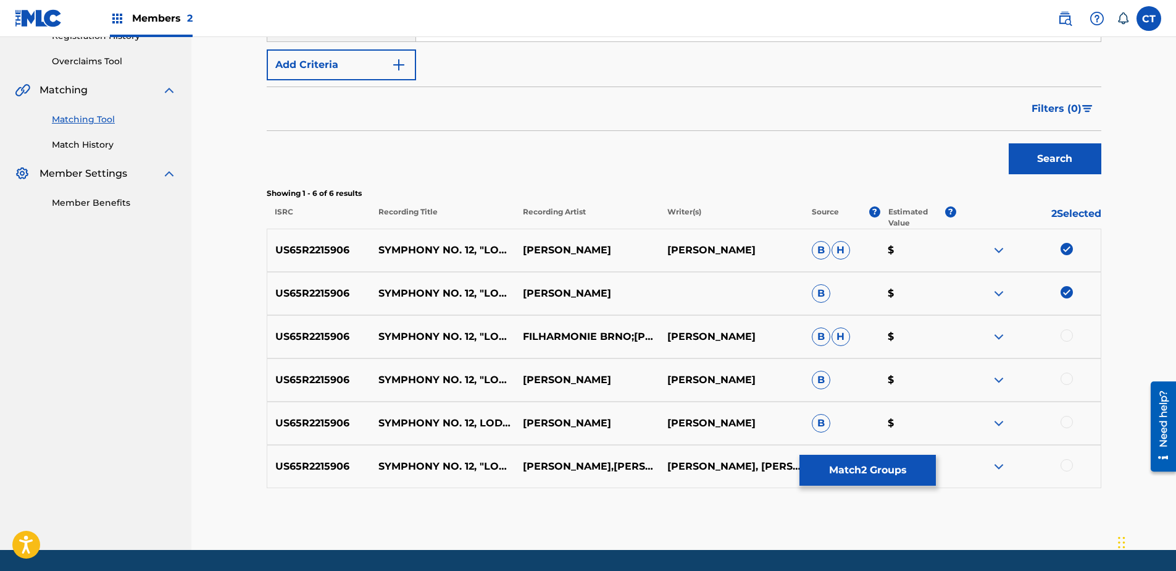
click at [1064, 335] on div at bounding box center [1067, 335] width 12 height 12
click at [1070, 385] on div at bounding box center [1028, 379] width 144 height 15
click at [1065, 379] on div at bounding box center [1067, 378] width 12 height 12
click at [1063, 420] on div at bounding box center [1067, 422] width 12 height 12
drag, startPoint x: 1064, startPoint y: 470, endPoint x: 1055, endPoint y: 470, distance: 9.9
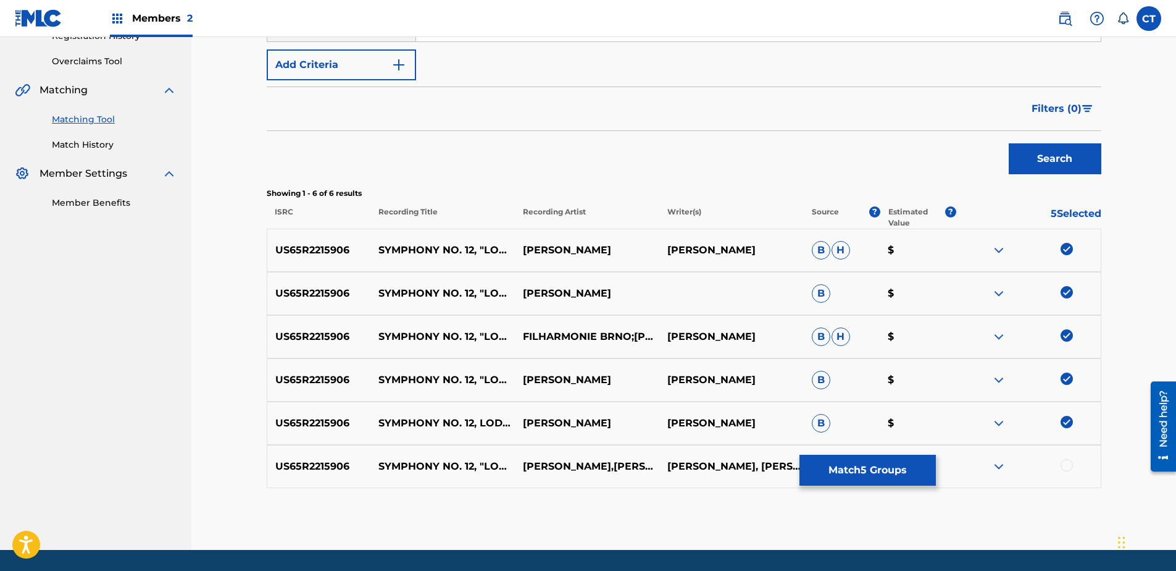
click at [1065, 470] on div at bounding box center [1067, 465] width 12 height 12
click at [887, 476] on button "Match 6 Groups" at bounding box center [868, 469] width 136 height 31
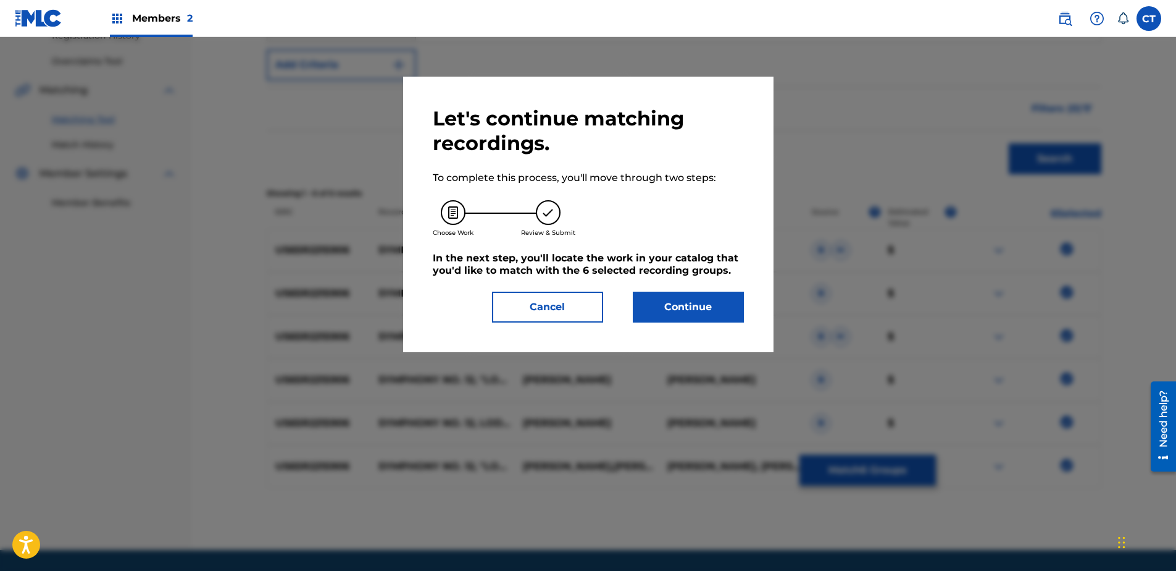
click at [711, 321] on button "Continue" at bounding box center [688, 306] width 111 height 31
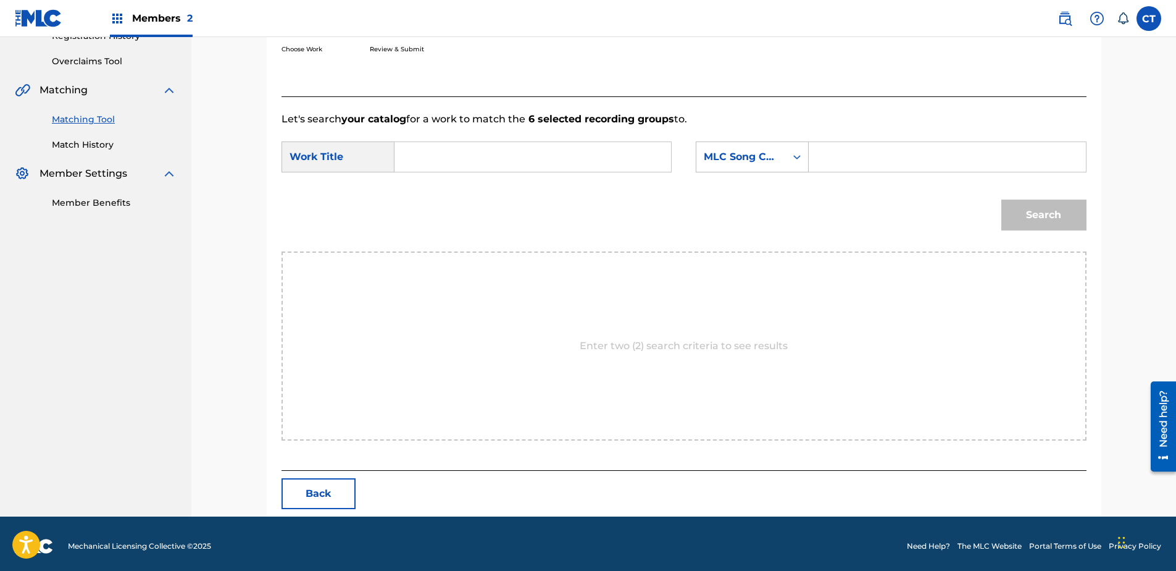
paste input "Symphony No. 12, \"Lodger\": VI. Repetition"
type input "Symphony No. 12, \"Lodger\": VI. Repetition"
click at [730, 157] on div "MLC Song Code" at bounding box center [741, 156] width 75 height 15
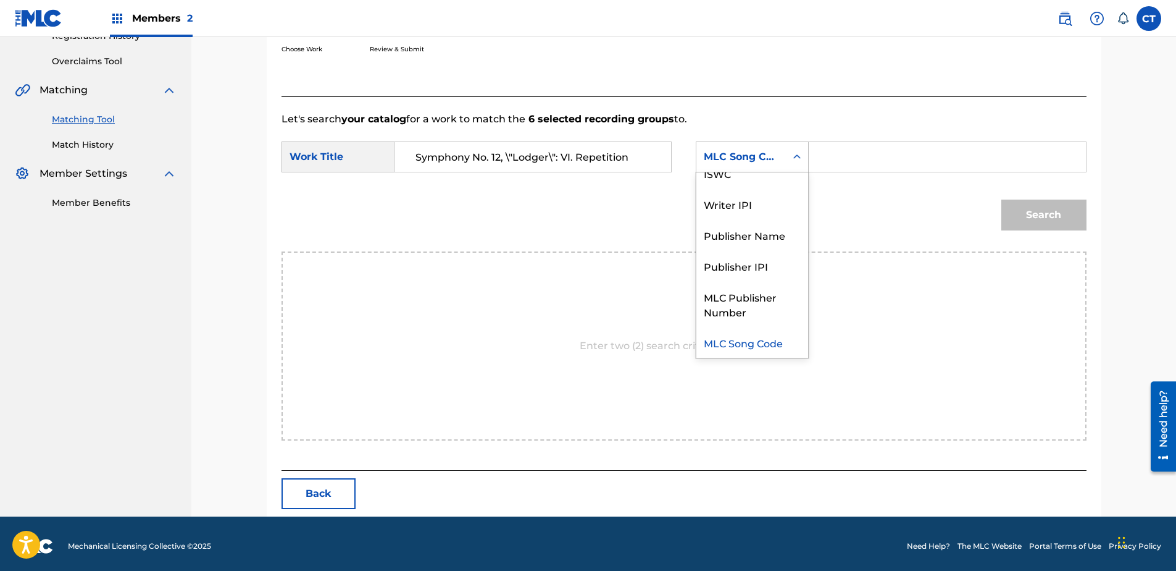
scroll to position [0, 0]
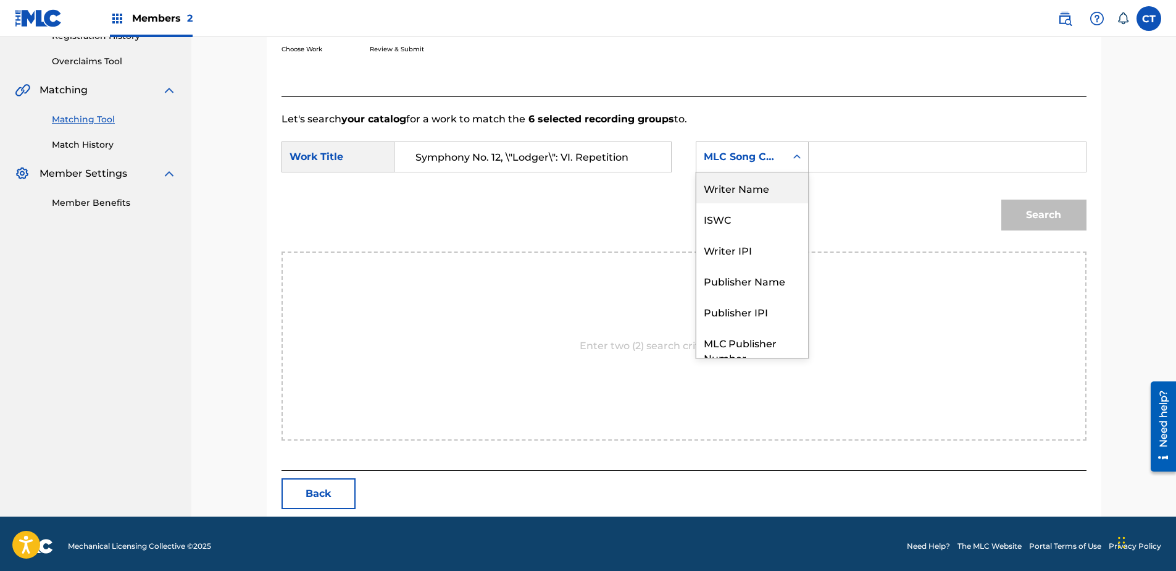
drag, startPoint x: 755, startPoint y: 186, endPoint x: 771, endPoint y: 177, distance: 18.0
click at [755, 186] on div "Writer Name" at bounding box center [752, 187] width 112 height 31
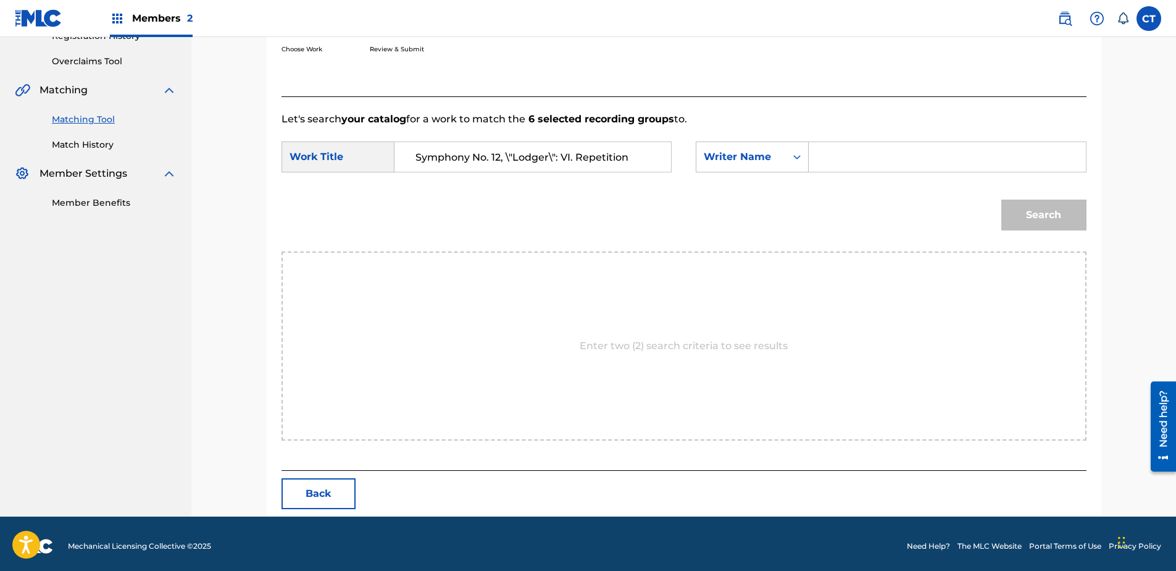
click at [834, 145] on input "Search Form" at bounding box center [947, 157] width 256 height 30
type input "glass"
click at [1001, 199] on button "Search" at bounding box center [1043, 214] width 85 height 31
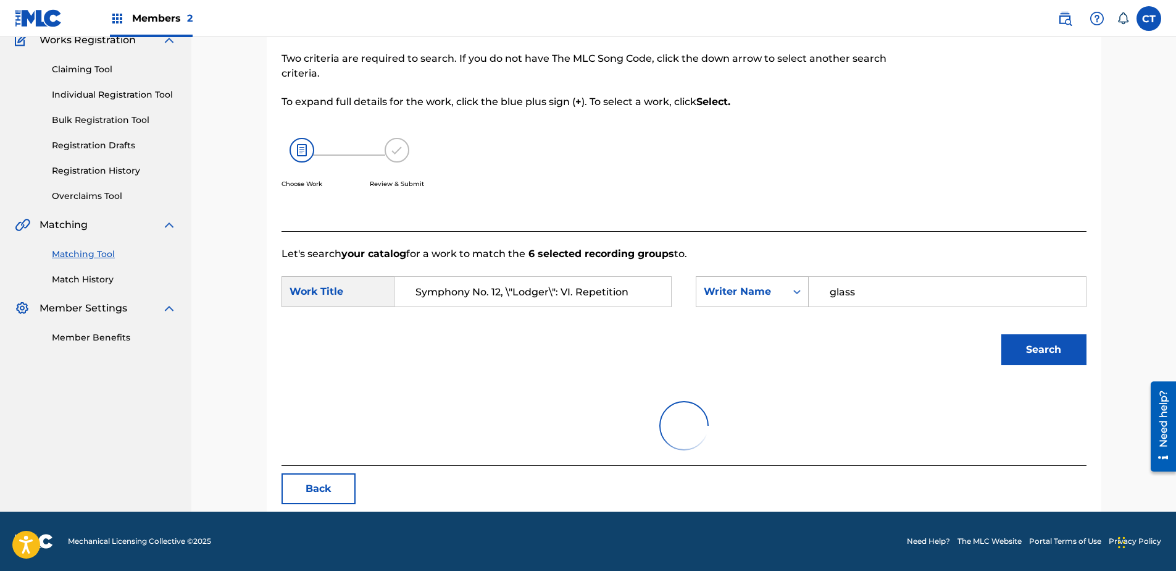
scroll to position [247, 0]
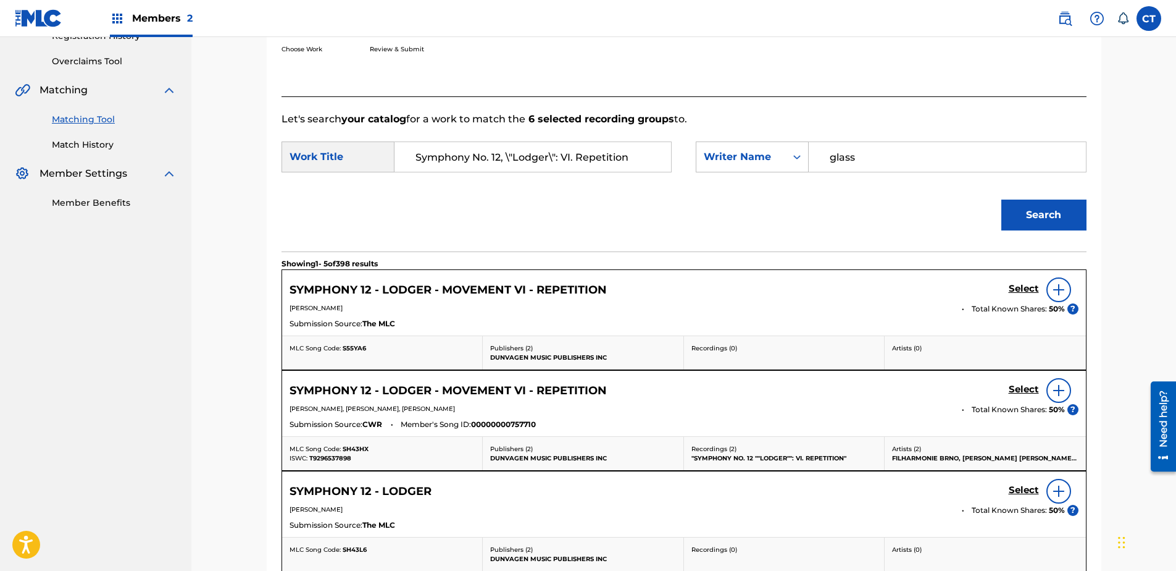
click at [1018, 287] on h5 "Select" at bounding box center [1024, 289] width 30 height 12
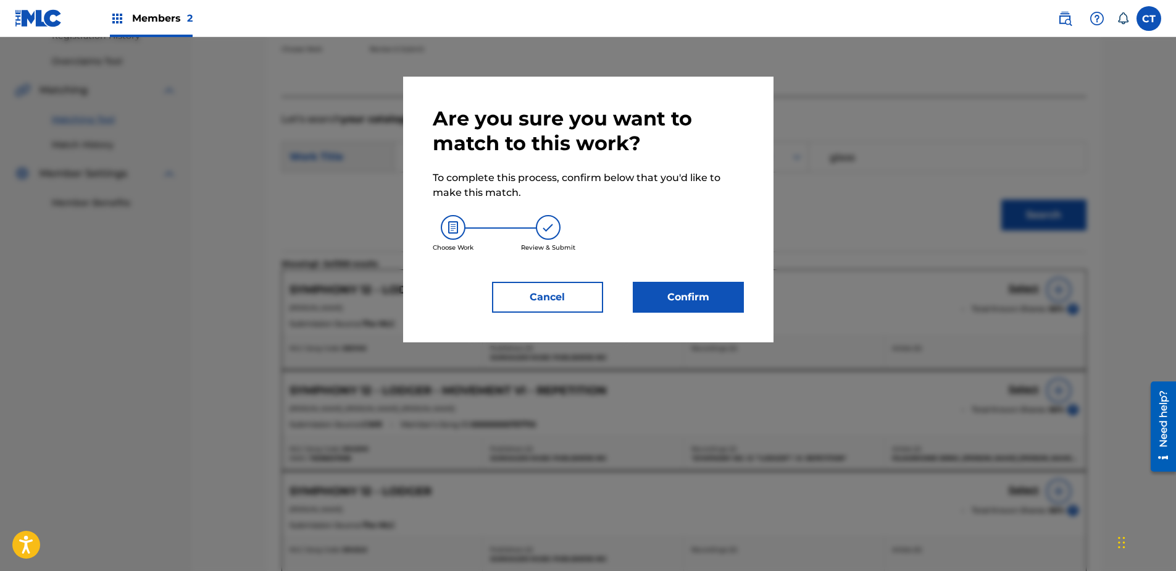
click at [573, 294] on button "Cancel" at bounding box center [547, 297] width 111 height 31
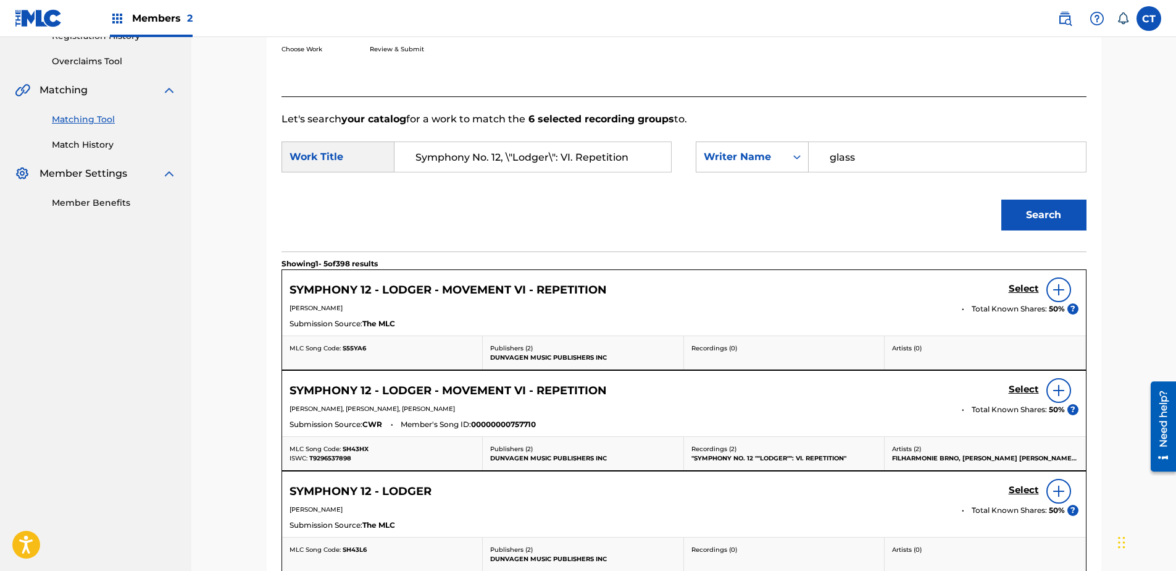
click at [1022, 288] on h5 "Select" at bounding box center [1024, 289] width 30 height 12
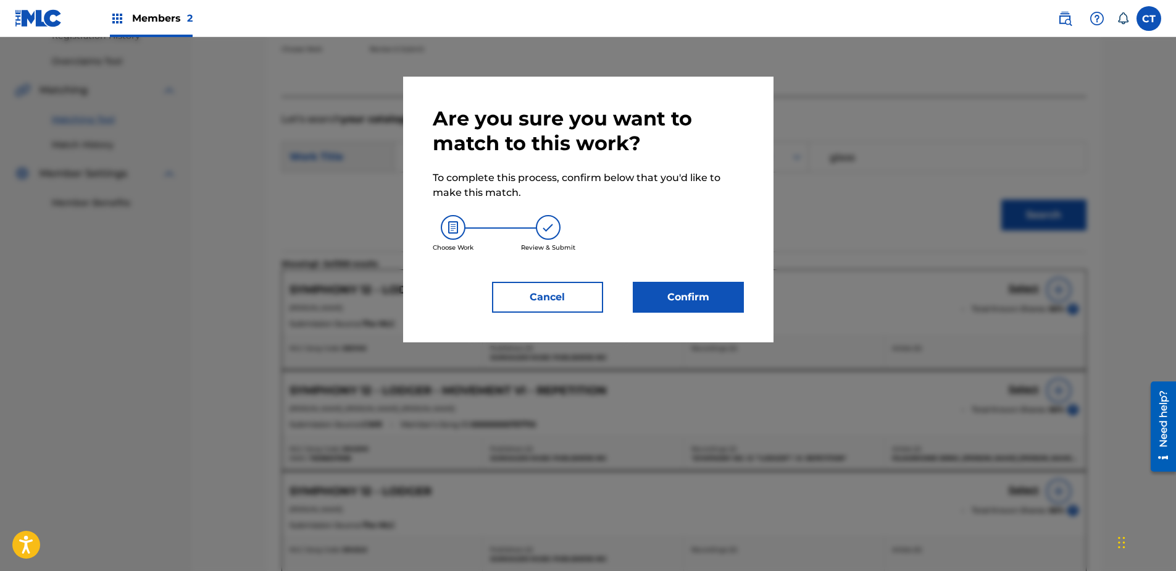
click at [679, 317] on div "Are you sure you want to match to this work? To complete this process, confirm …" at bounding box center [588, 209] width 370 height 265
click at [691, 299] on button "Confirm" at bounding box center [688, 297] width 111 height 31
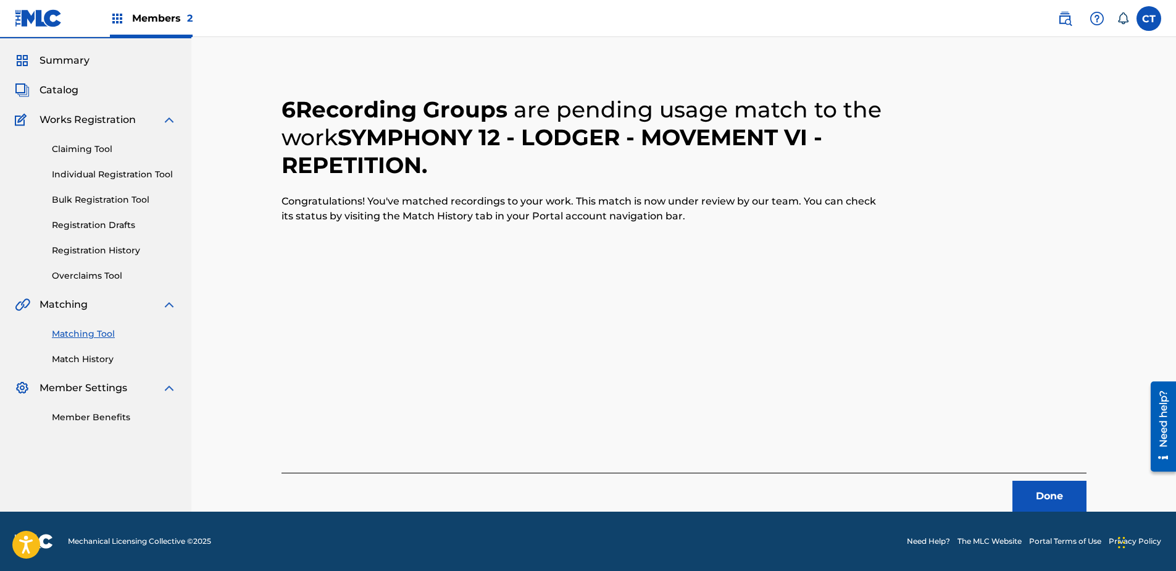
scroll to position [33, 0]
click at [939, 262] on div "6 Recording Groups are pending usage match to the work SYMPHONY 12 - LODGER - M…" at bounding box center [684, 288] width 805 height 445
click at [1035, 487] on button "Done" at bounding box center [1050, 495] width 74 height 31
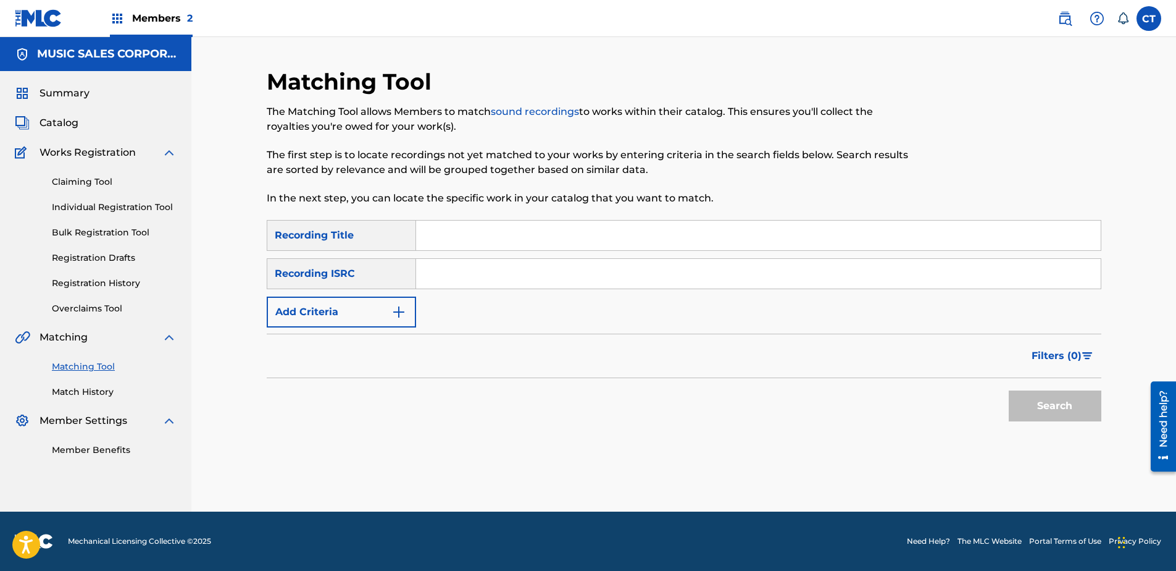
scroll to position [0, 0]
paste input "US65R2215907"
type input "US65R2215907"
click at [1058, 409] on button "Search" at bounding box center [1055, 405] width 93 height 31
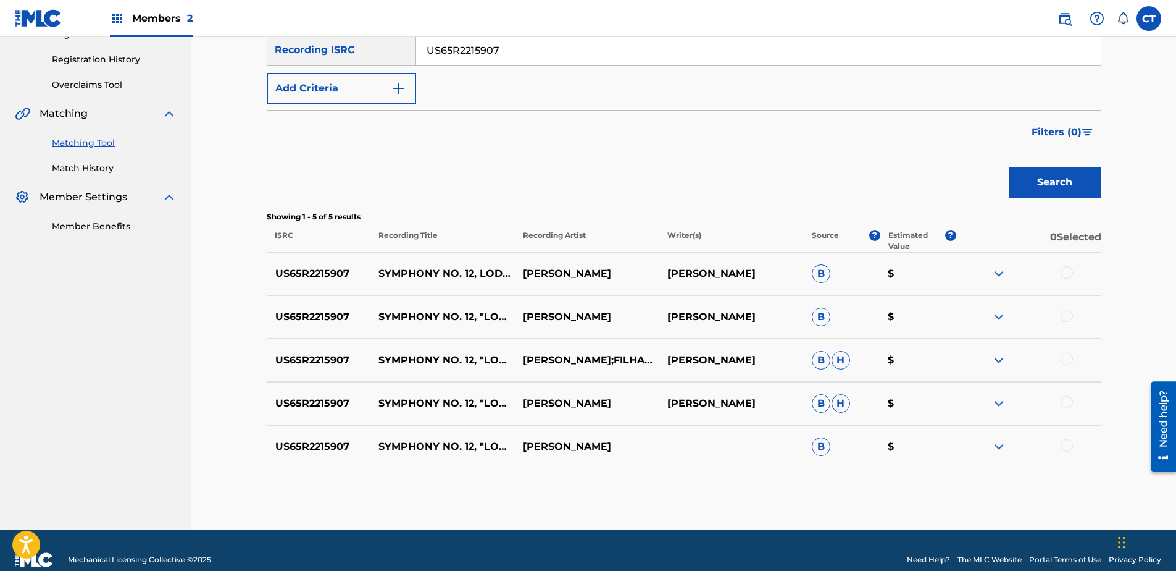
scroll to position [242, 0]
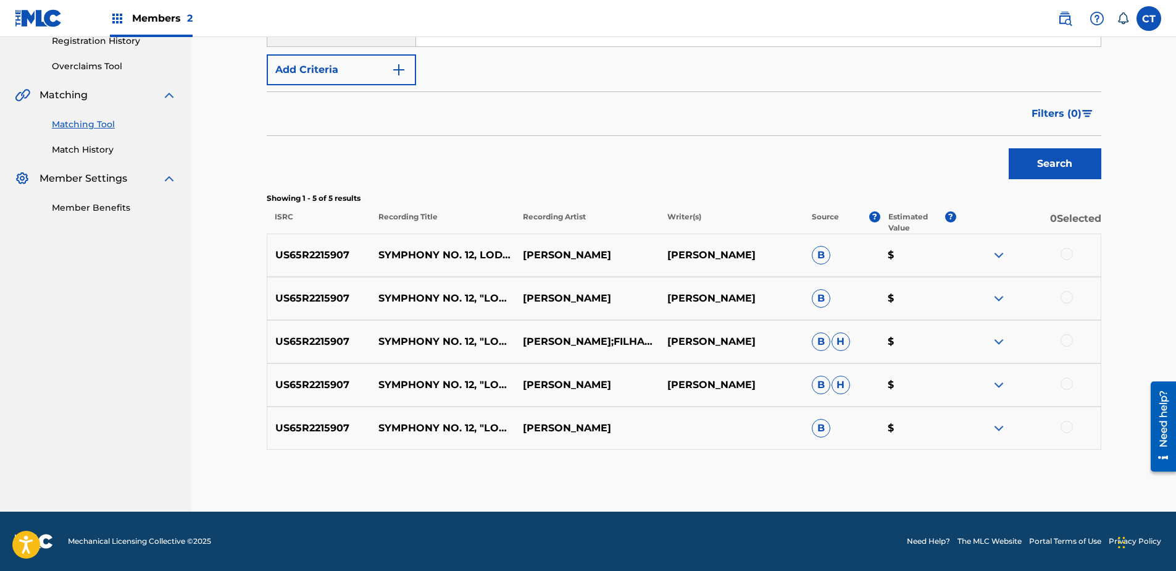
click at [1072, 256] on div at bounding box center [1067, 254] width 12 height 12
click at [1072, 290] on div "US65R2215907 SYMPHONY NO. 12, "LODGER": VII. RED SAILS [PERSON_NAME] [PERSON_NA…" at bounding box center [684, 298] width 835 height 43
click at [1072, 292] on div at bounding box center [1028, 298] width 144 height 15
drag, startPoint x: 1064, startPoint y: 293, endPoint x: 1072, endPoint y: 334, distance: 41.7
click at [1064, 295] on div at bounding box center [1067, 297] width 12 height 12
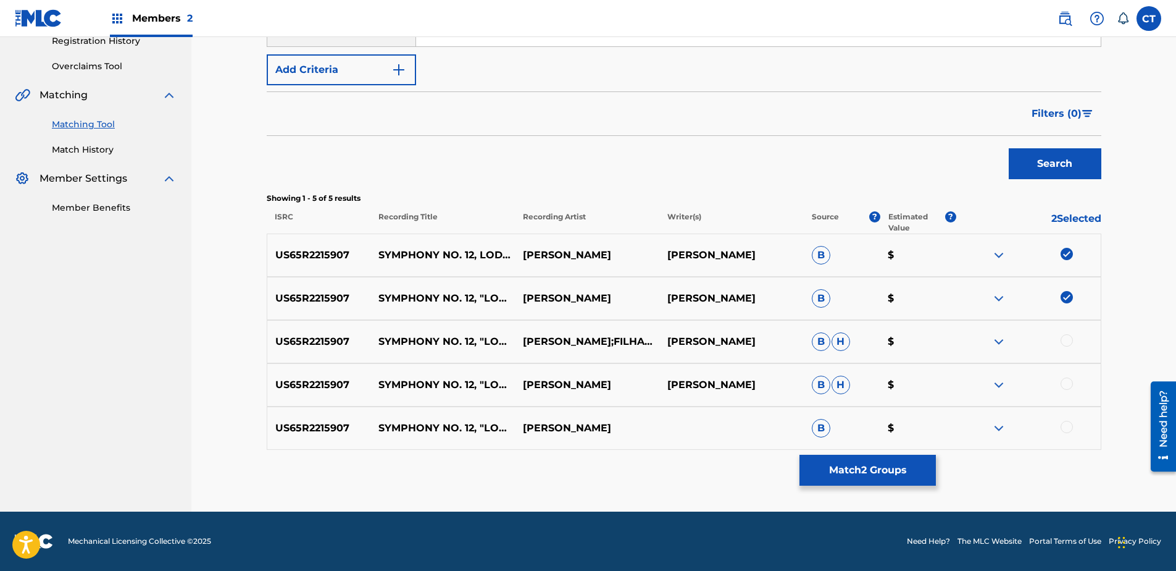
click at [1072, 340] on div at bounding box center [1067, 340] width 12 height 12
click at [1063, 387] on div at bounding box center [1067, 383] width 12 height 12
click at [1063, 429] on div at bounding box center [1067, 426] width 12 height 12
click at [913, 468] on button "Match 5 Groups" at bounding box center [868, 469] width 136 height 31
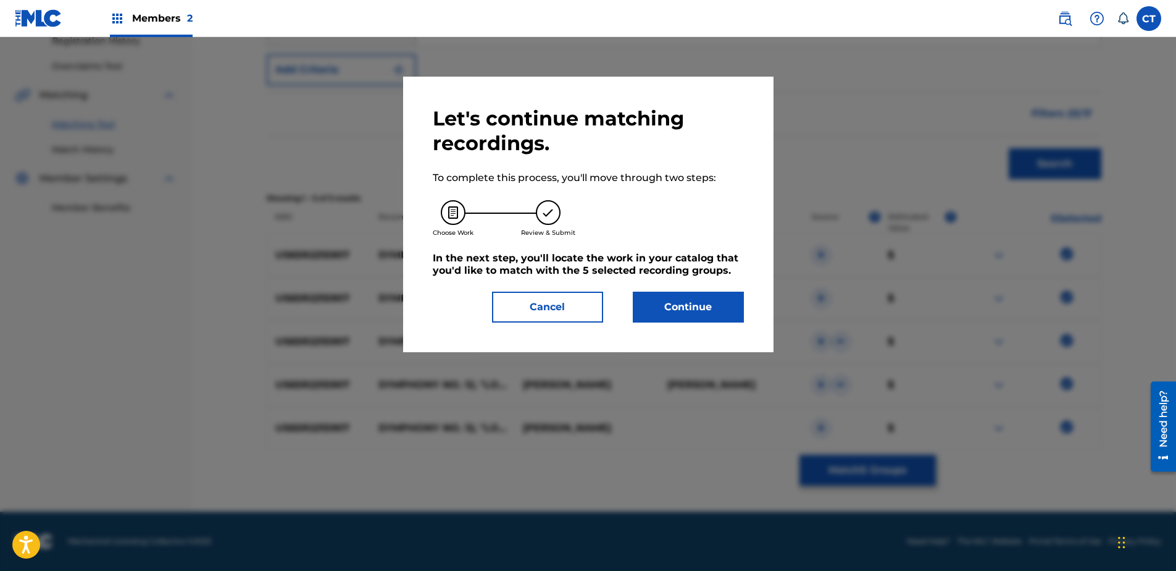
click at [739, 315] on button "Continue" at bounding box center [688, 306] width 111 height 31
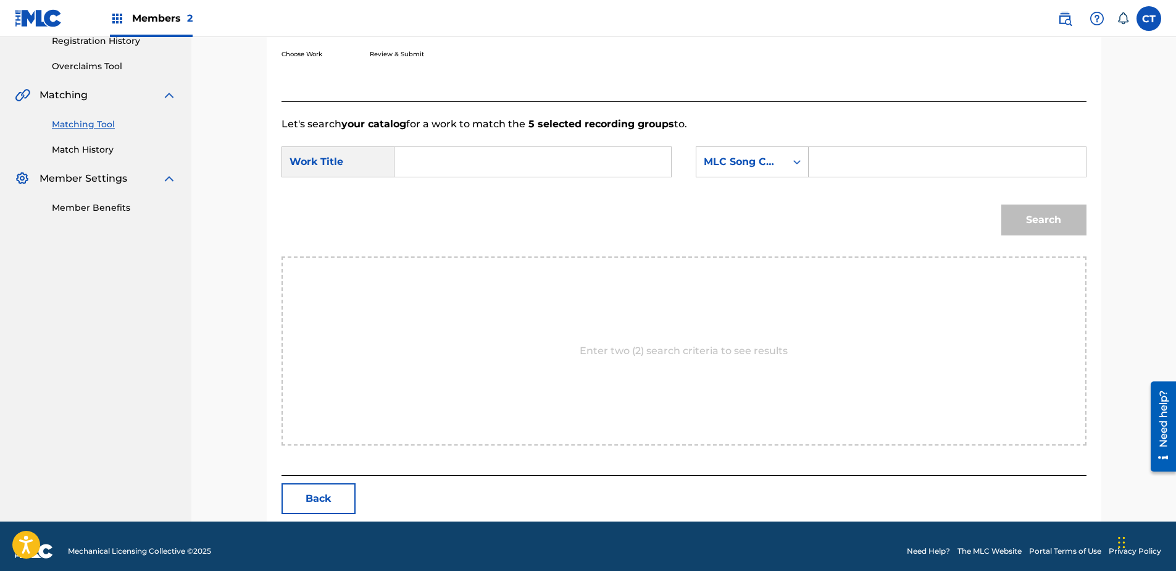
paste input "Symphony No. 12, \"Lodger\": VII. Red Sails"
type input "Symphony No. 12, \"Lodger\": VII. Red Sails"
click at [722, 167] on div "MLC Song Code" at bounding box center [741, 161] width 75 height 15
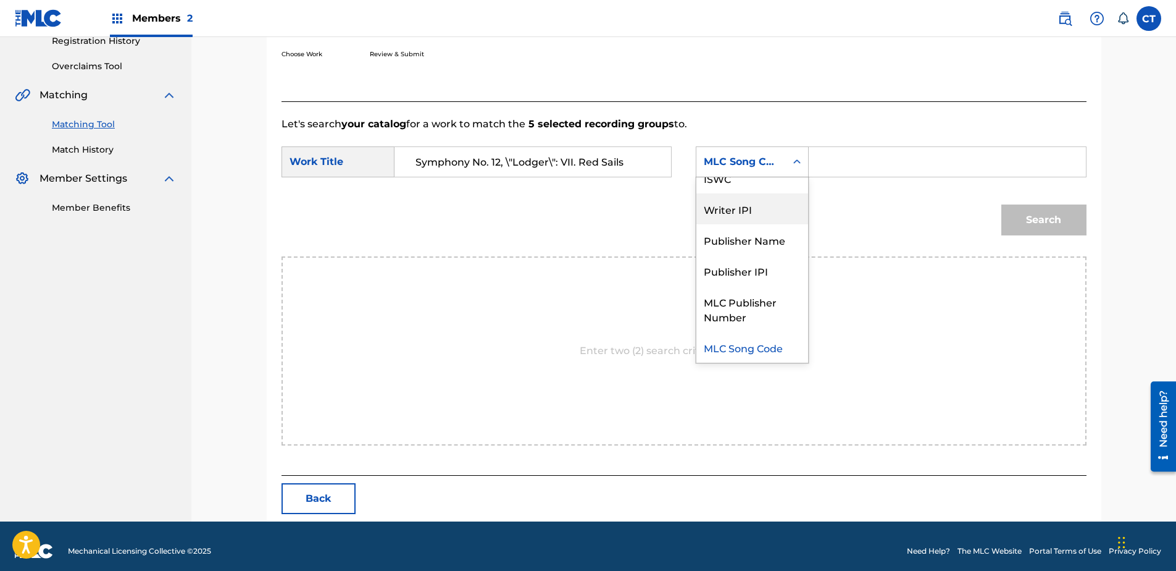
scroll to position [0, 0]
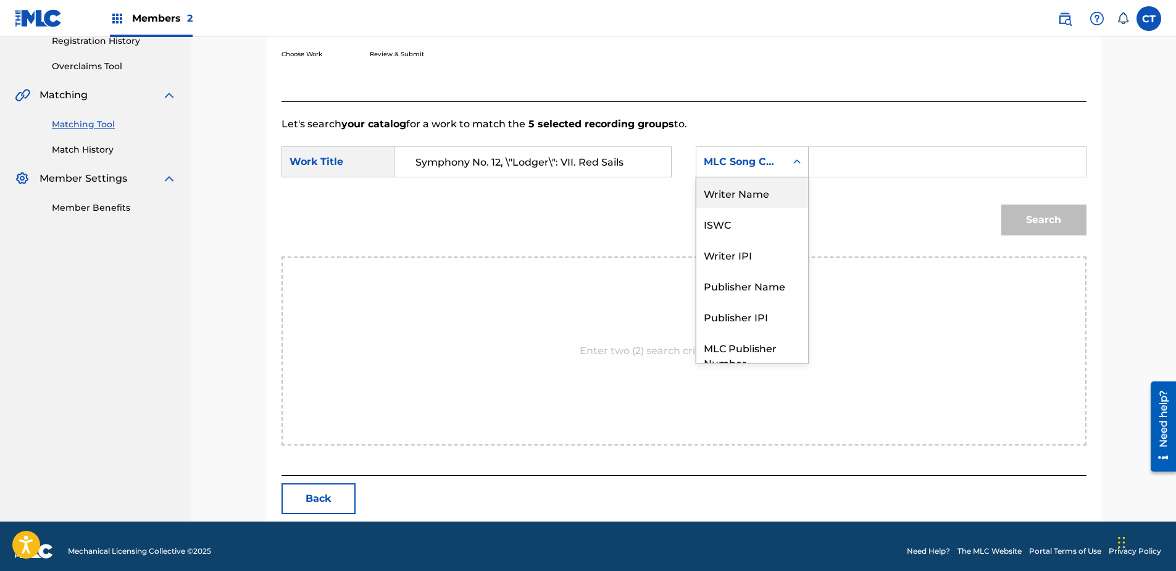
click at [745, 197] on div "Writer Name" at bounding box center [752, 192] width 112 height 31
click at [840, 161] on input "Search Form" at bounding box center [947, 162] width 256 height 30
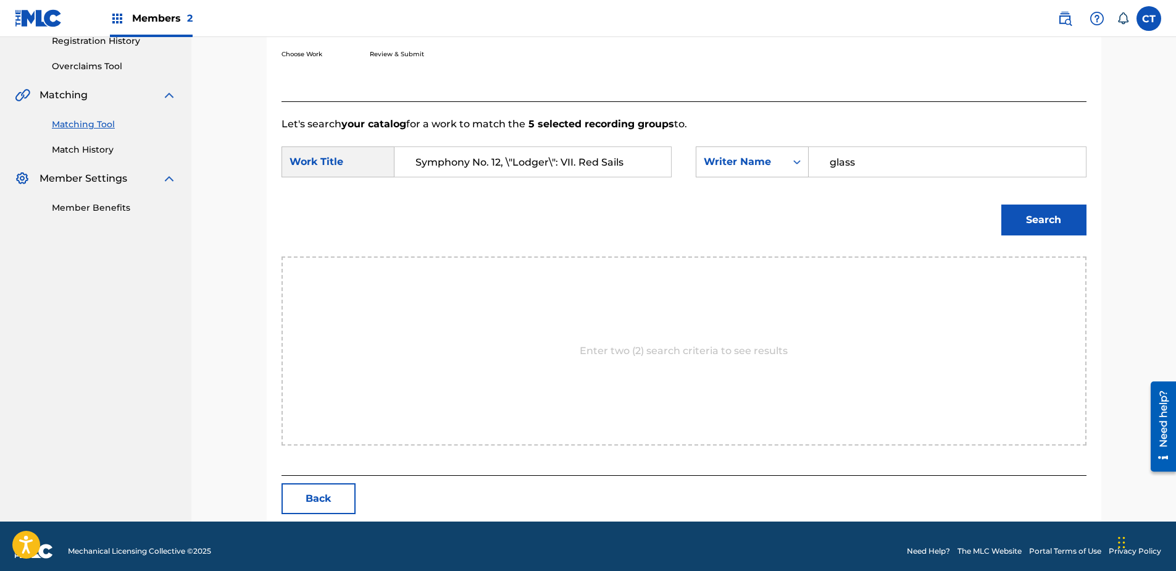
type input "glass"
click at [1001, 204] on button "Search" at bounding box center [1043, 219] width 85 height 31
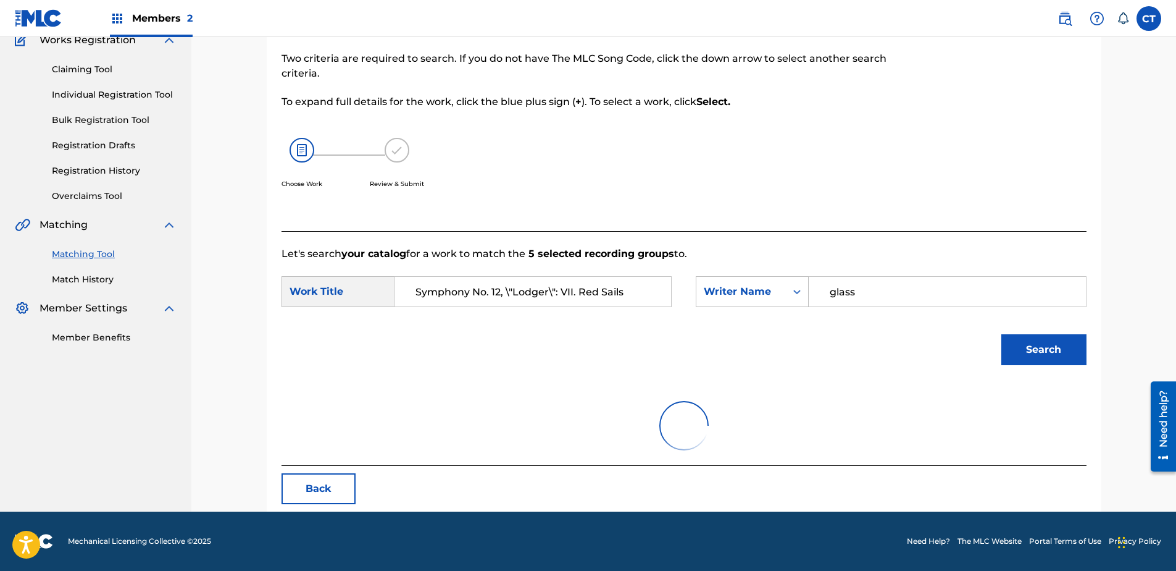
scroll to position [242, 0]
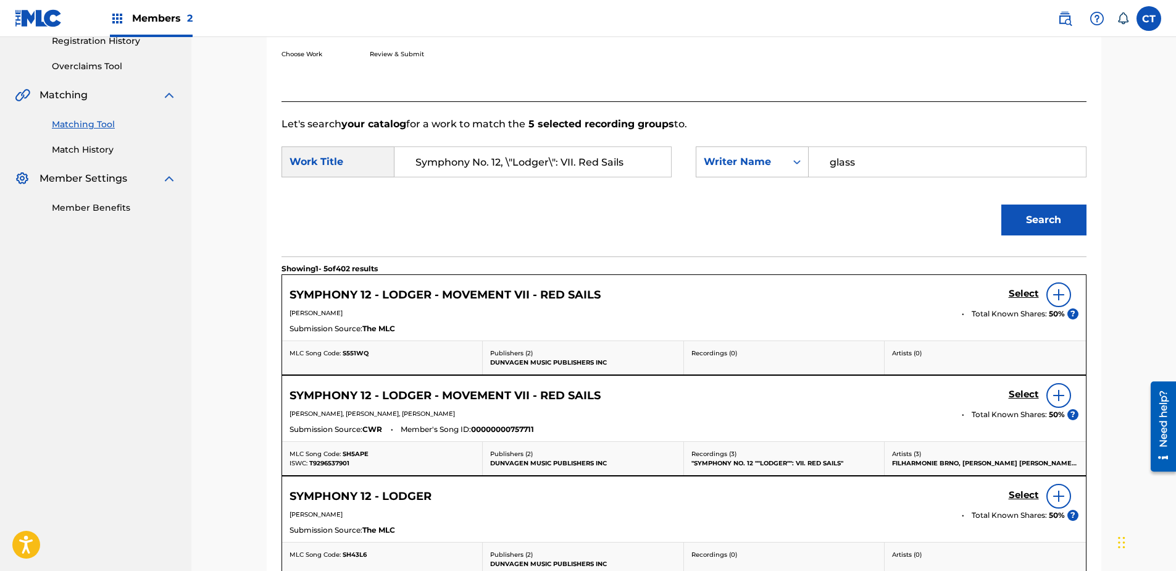
click at [1021, 291] on h5 "Select" at bounding box center [1024, 294] width 30 height 12
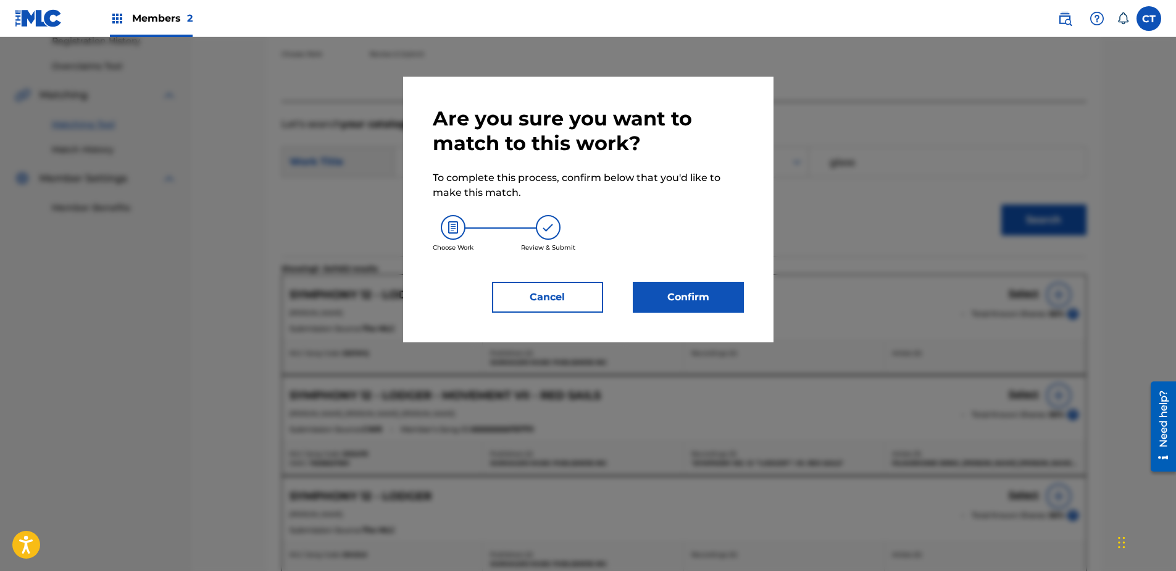
click at [706, 286] on button "Confirm" at bounding box center [688, 297] width 111 height 31
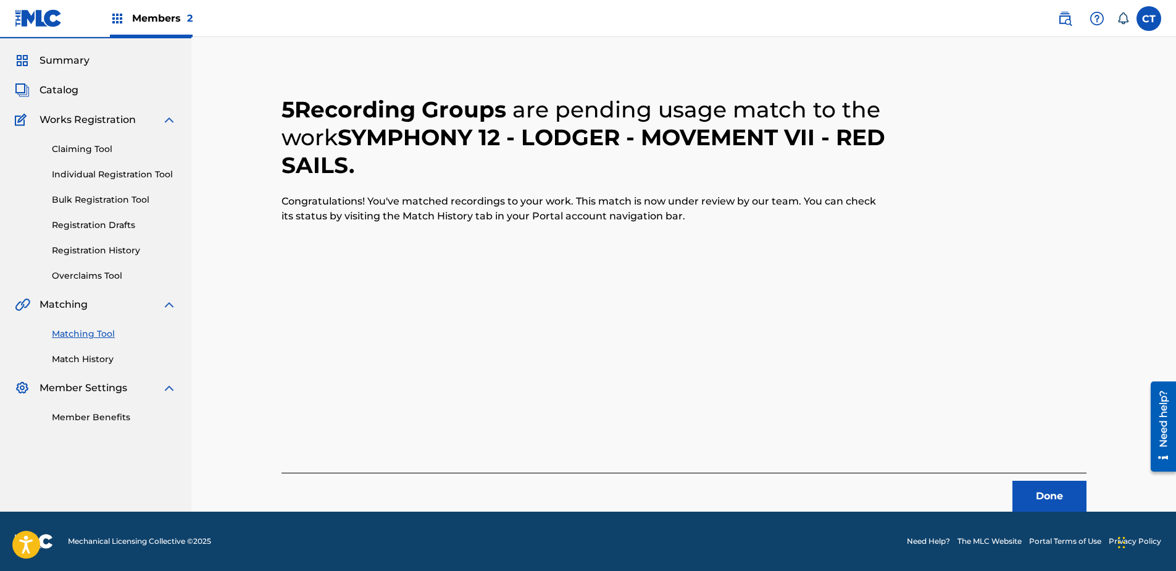
scroll to position [33, 0]
click at [1056, 491] on button "Done" at bounding box center [1050, 495] width 74 height 31
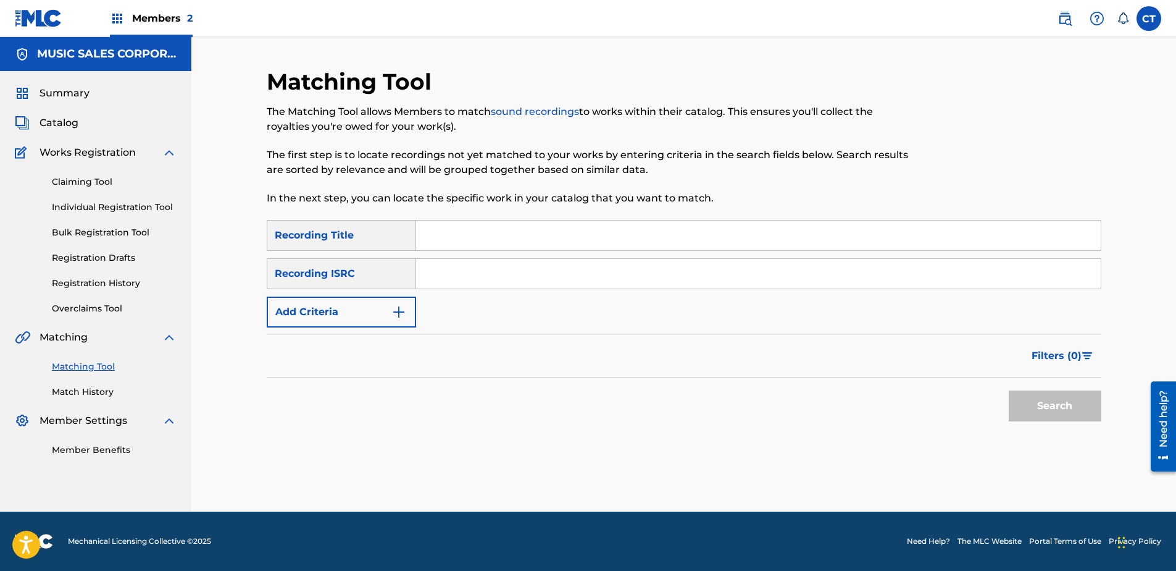
scroll to position [0, 0]
paste input "US65R2116101"
type input "US65R2116101"
click at [1048, 423] on div "Search" at bounding box center [1052, 402] width 99 height 49
click at [1048, 419] on button "Search" at bounding box center [1055, 405] width 93 height 31
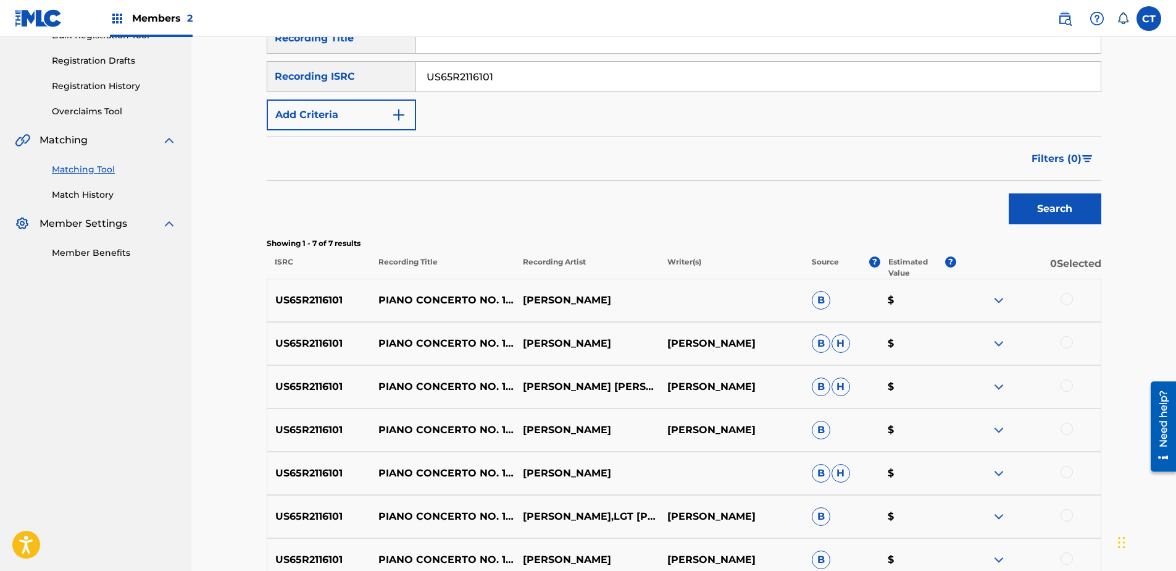
scroll to position [247, 0]
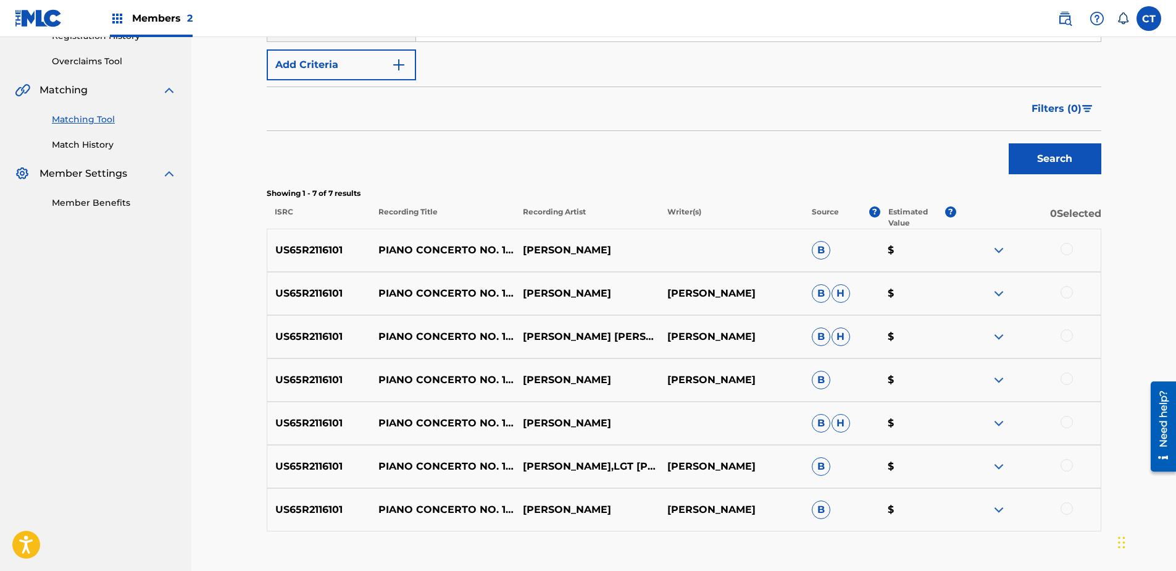
click at [1063, 245] on div at bounding box center [1067, 249] width 12 height 12
click at [1069, 291] on div at bounding box center [1067, 292] width 12 height 12
click at [1070, 333] on div at bounding box center [1067, 335] width 12 height 12
click at [1066, 379] on div at bounding box center [1067, 378] width 12 height 12
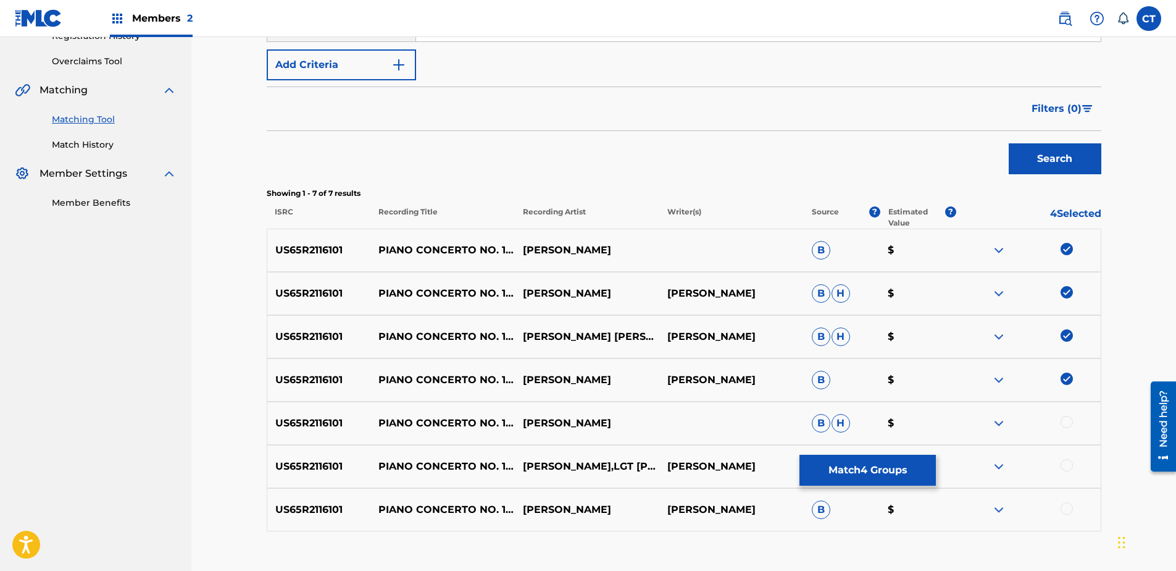
click at [1068, 419] on div at bounding box center [1067, 422] width 12 height 12
click at [1063, 462] on div at bounding box center [1067, 465] width 12 height 12
click at [1063, 509] on div at bounding box center [1067, 508] width 12 height 12
click at [889, 474] on button "Match 7 Groups" at bounding box center [868, 469] width 136 height 31
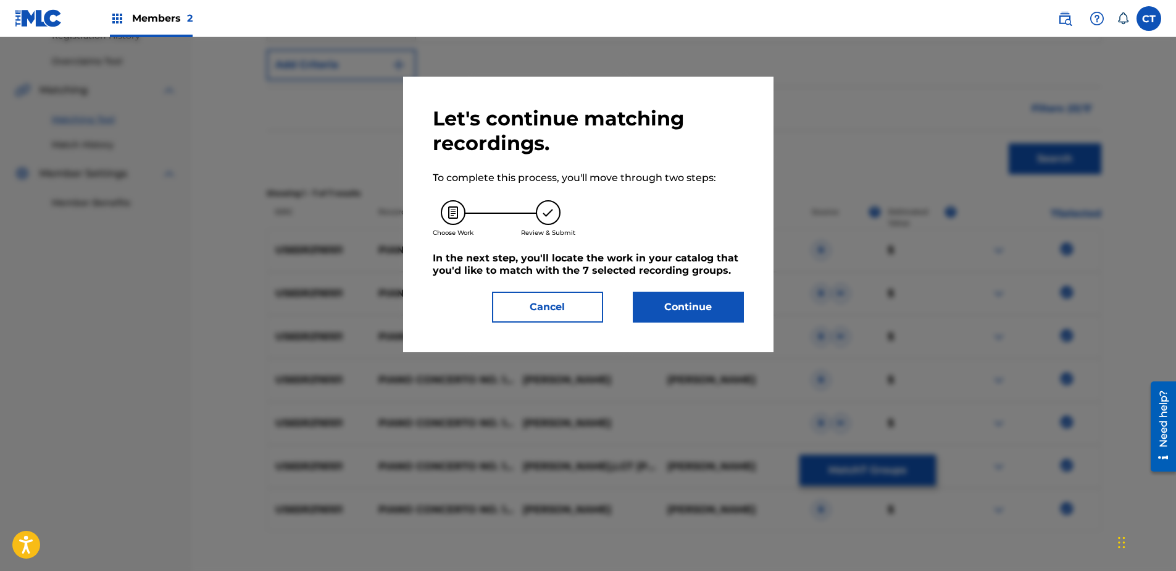
click at [723, 308] on button "Continue" at bounding box center [688, 306] width 111 height 31
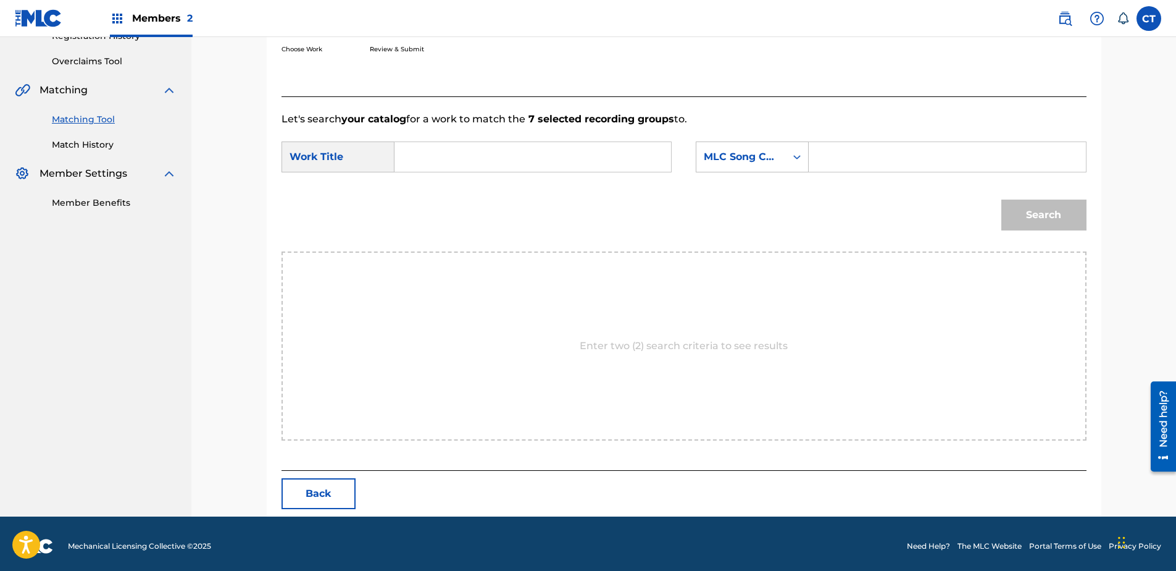
paste input "Piano Concerto No. 1, \"Tirol\": Movement I"
type input "Piano Concerto No. 1, \"Tirol\": Movement I"
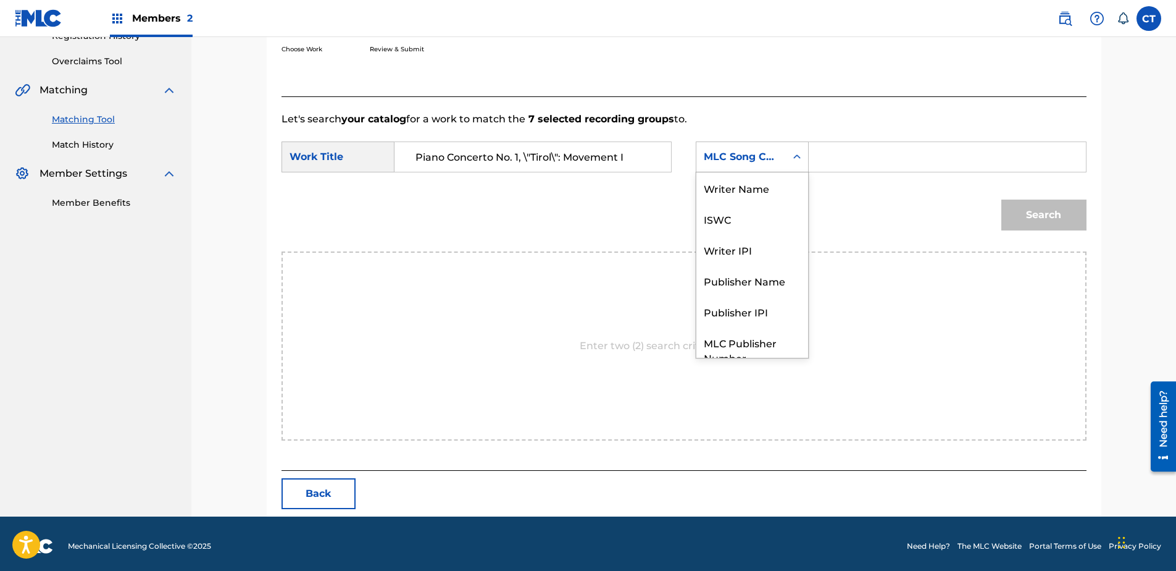
click at [771, 156] on div "MLC Song Code" at bounding box center [741, 156] width 75 height 15
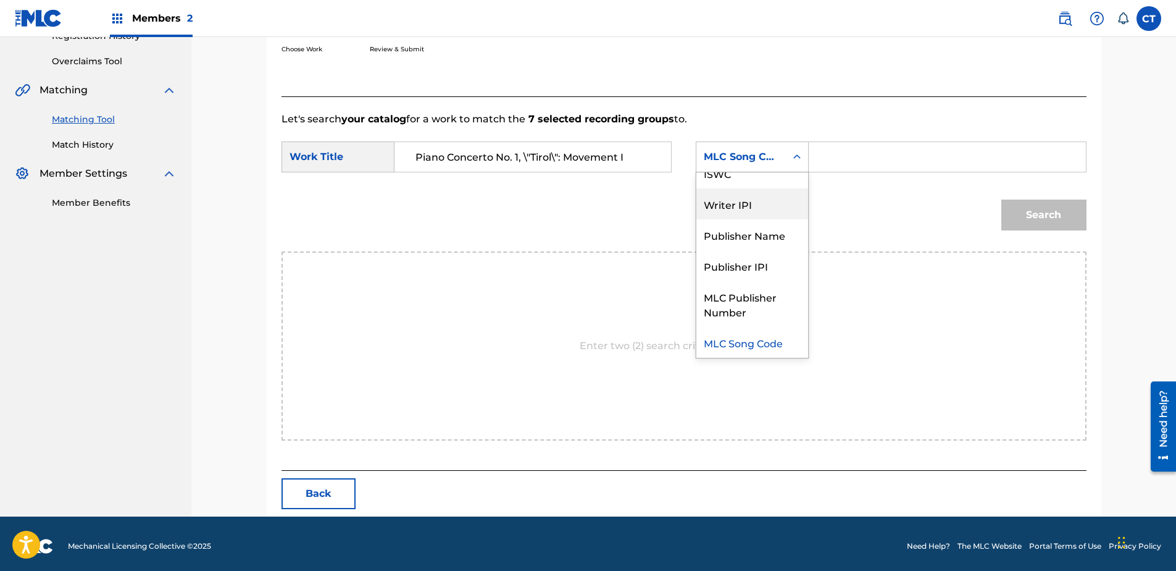
scroll to position [0, 0]
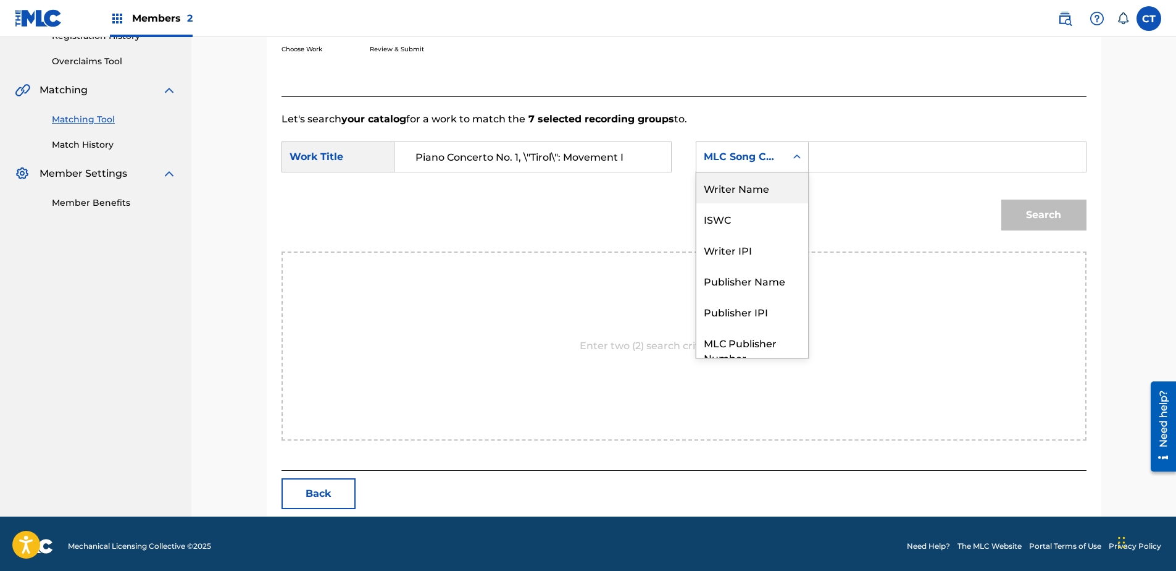
click at [766, 175] on div "Writer Name" at bounding box center [752, 187] width 112 height 31
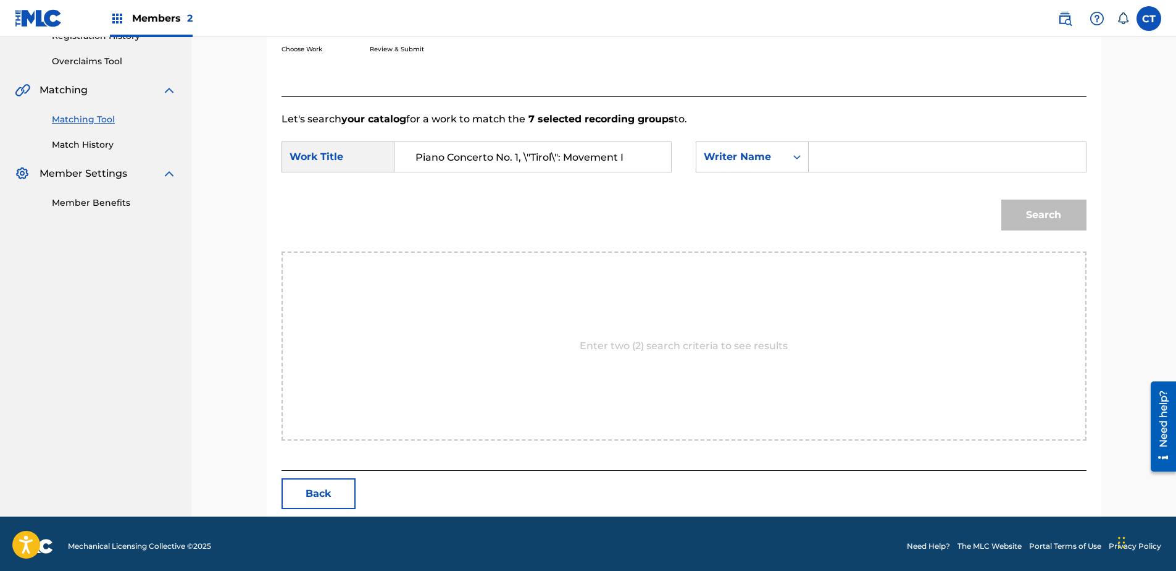
click at [867, 151] on input "Search Form" at bounding box center [947, 157] width 256 height 30
type input "glass"
click at [1001, 199] on button "Search" at bounding box center [1043, 214] width 85 height 31
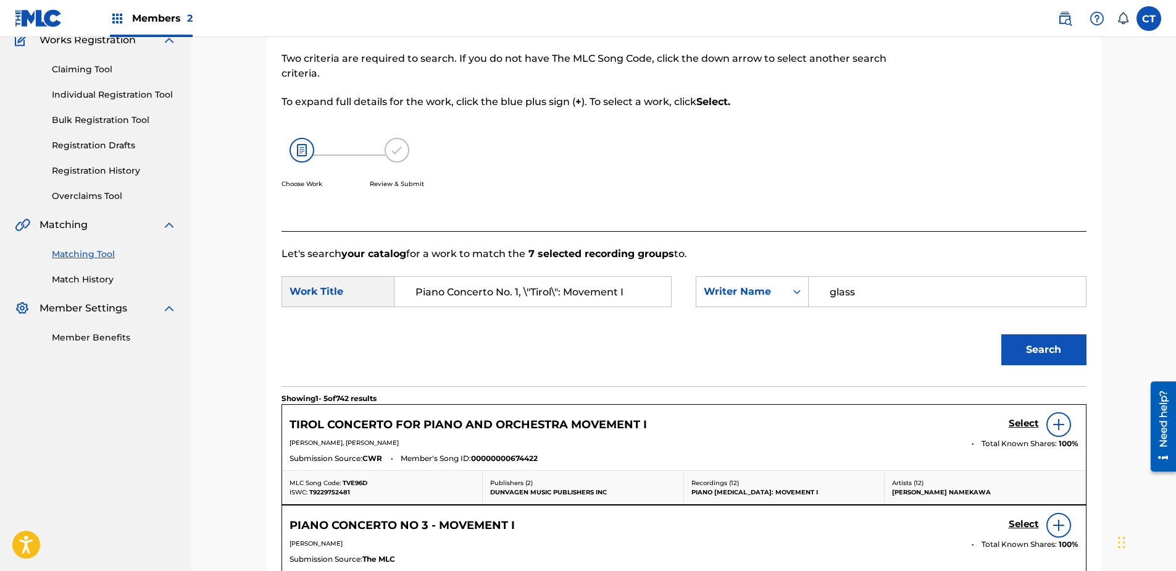
scroll to position [247, 0]
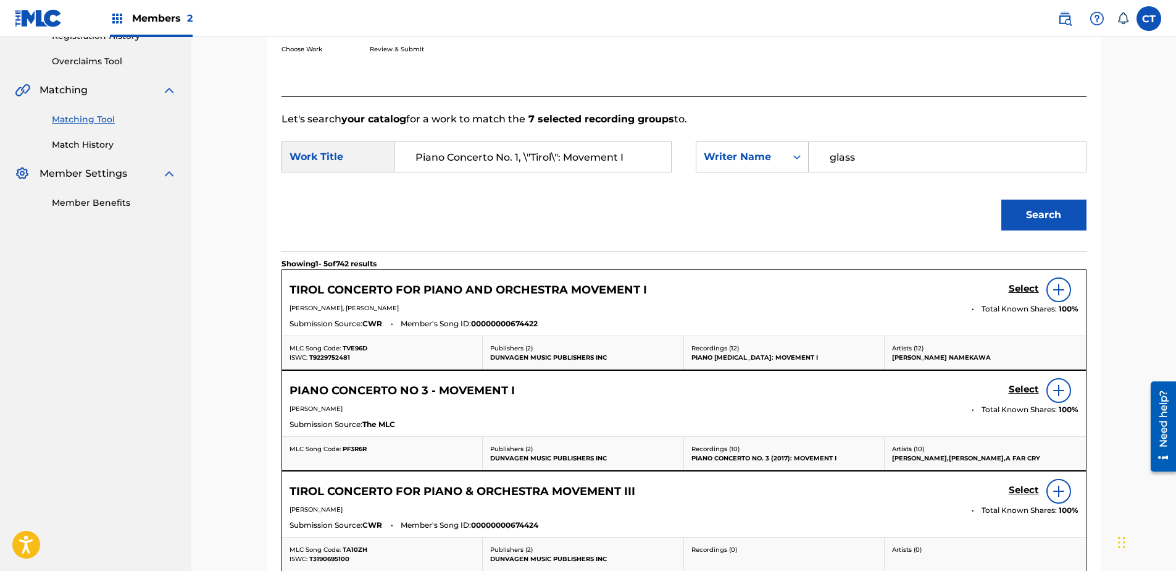
click at [1013, 291] on h5 "Select" at bounding box center [1024, 289] width 30 height 12
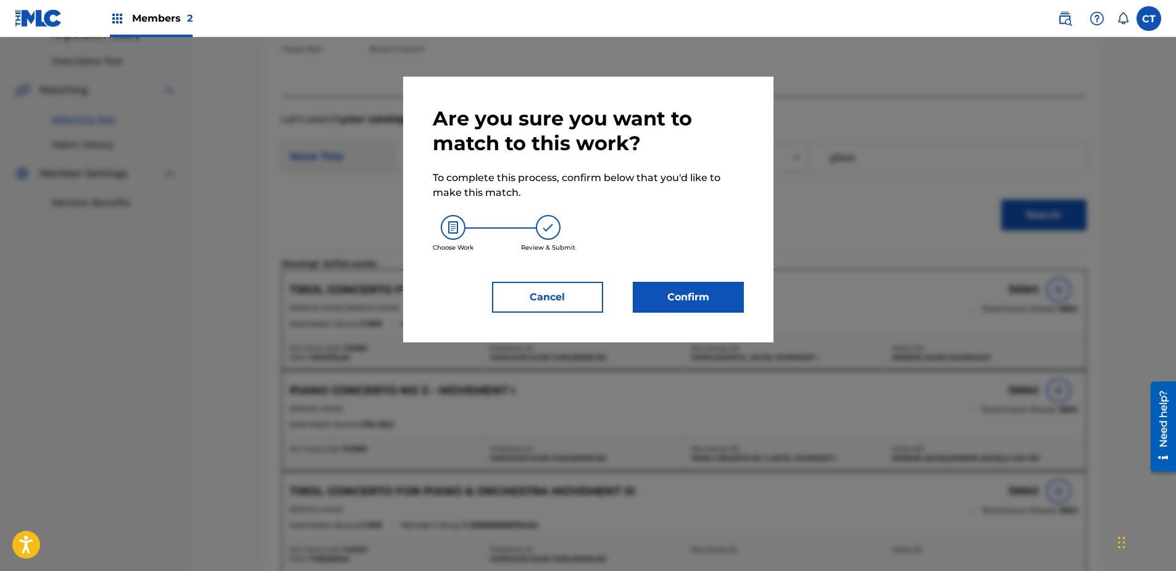
click at [693, 281] on div "Are you sure you want to match to this work? To complete this process, confirm …" at bounding box center [588, 209] width 311 height 206
click at [695, 291] on button "Confirm" at bounding box center [688, 297] width 111 height 31
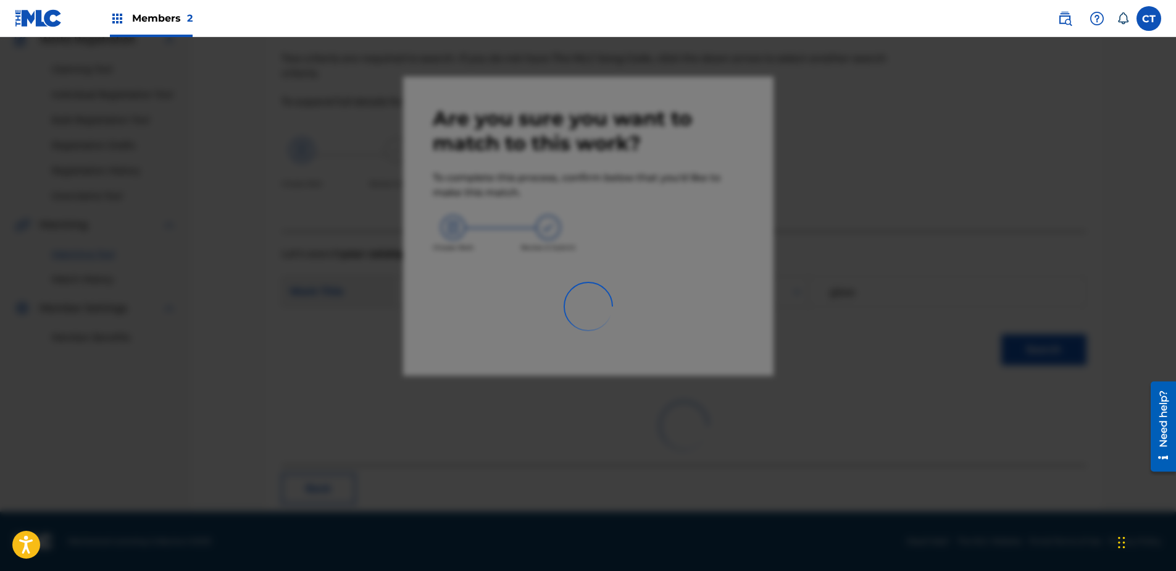
scroll to position [33, 0]
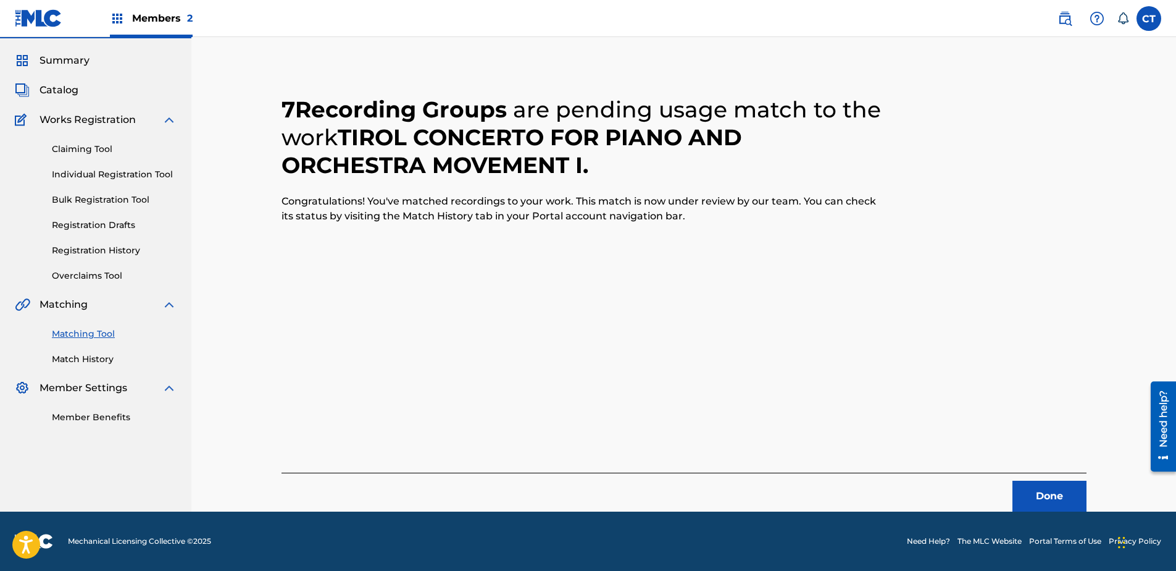
click at [1027, 487] on button "Done" at bounding box center [1050, 495] width 74 height 31
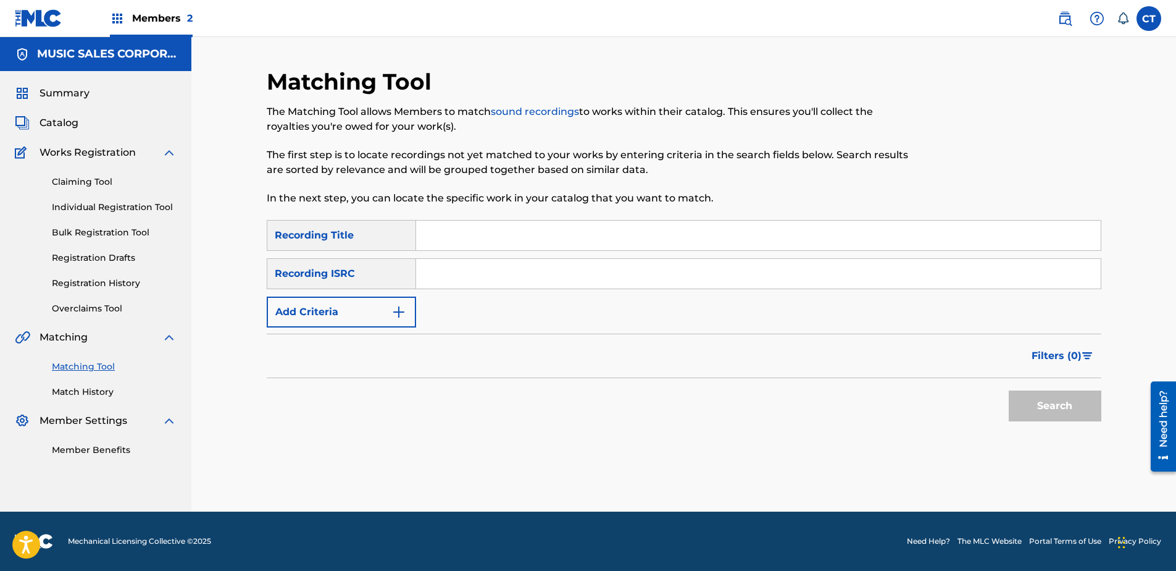
scroll to position [0, 0]
paste input "US65R2116102"
type input "US65R2116102"
click at [1074, 395] on button "Search" at bounding box center [1055, 405] width 93 height 31
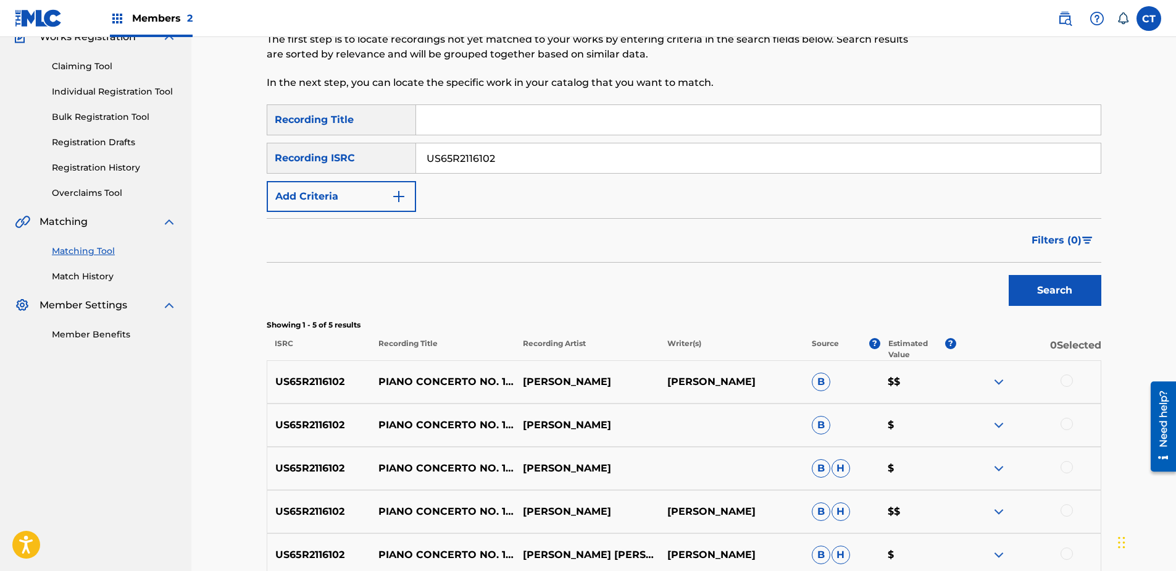
scroll to position [242, 0]
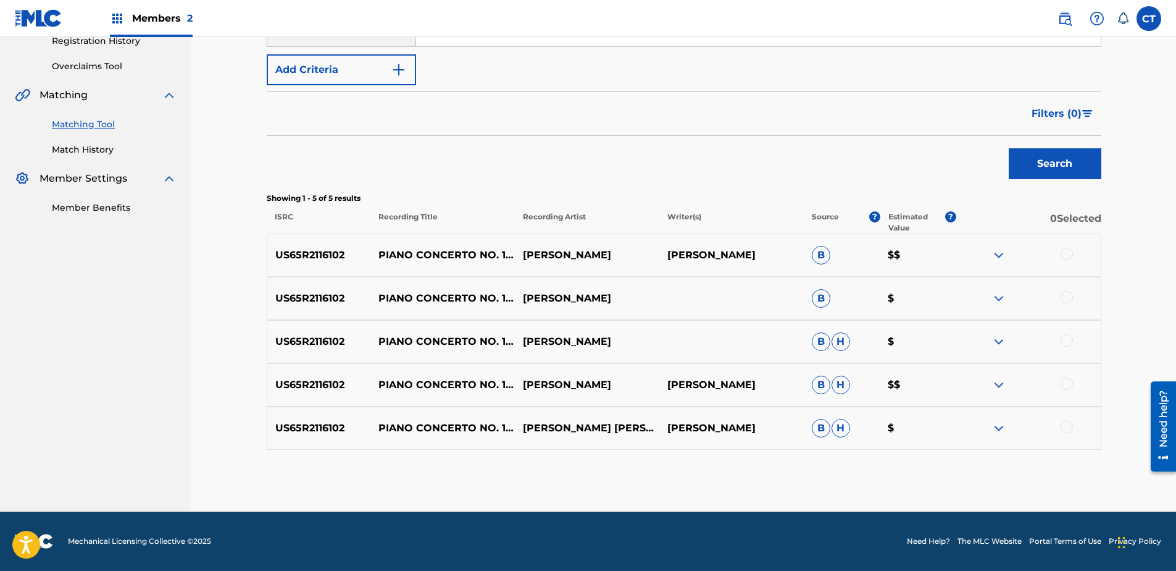
click at [1064, 261] on div at bounding box center [1028, 255] width 144 height 15
click at [1065, 295] on div at bounding box center [1067, 297] width 12 height 12
click at [1066, 248] on div "US65R2116102 PIANO CONCERTO NO. 1, TIROL: MOVEMENT II (FEAT. [PERSON_NAME] [PER…" at bounding box center [684, 254] width 835 height 43
click at [1068, 254] on div at bounding box center [1067, 254] width 12 height 12
click at [1064, 339] on div at bounding box center [1067, 340] width 12 height 12
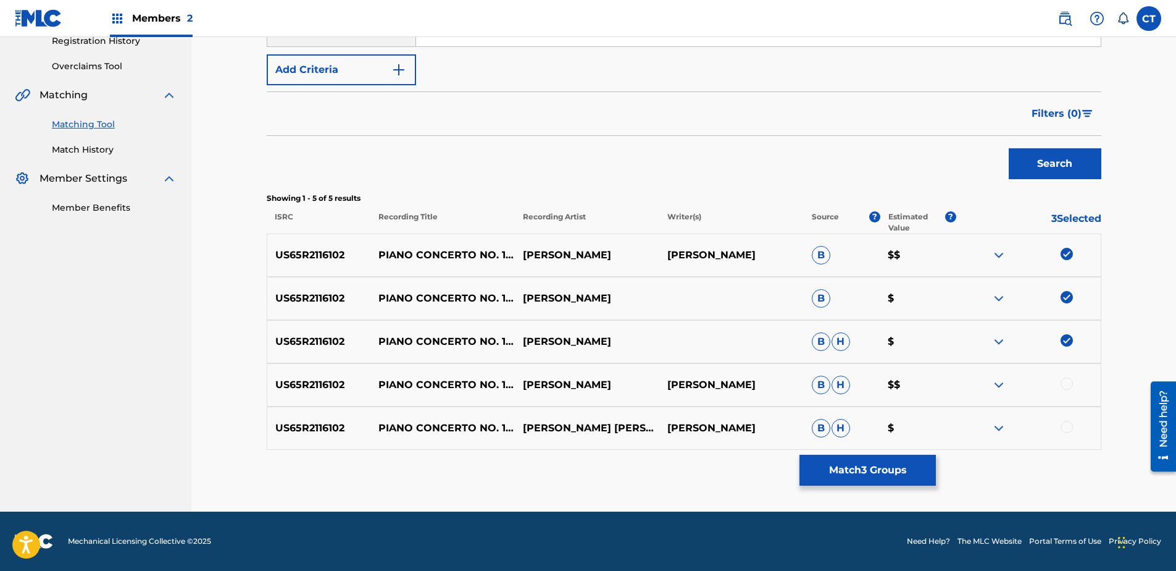
click at [1070, 386] on div at bounding box center [1067, 383] width 12 height 12
click at [1054, 432] on div at bounding box center [1028, 427] width 144 height 15
click at [1064, 425] on div at bounding box center [1067, 426] width 12 height 12
click at [912, 467] on button "Match 5 Groups" at bounding box center [868, 469] width 136 height 31
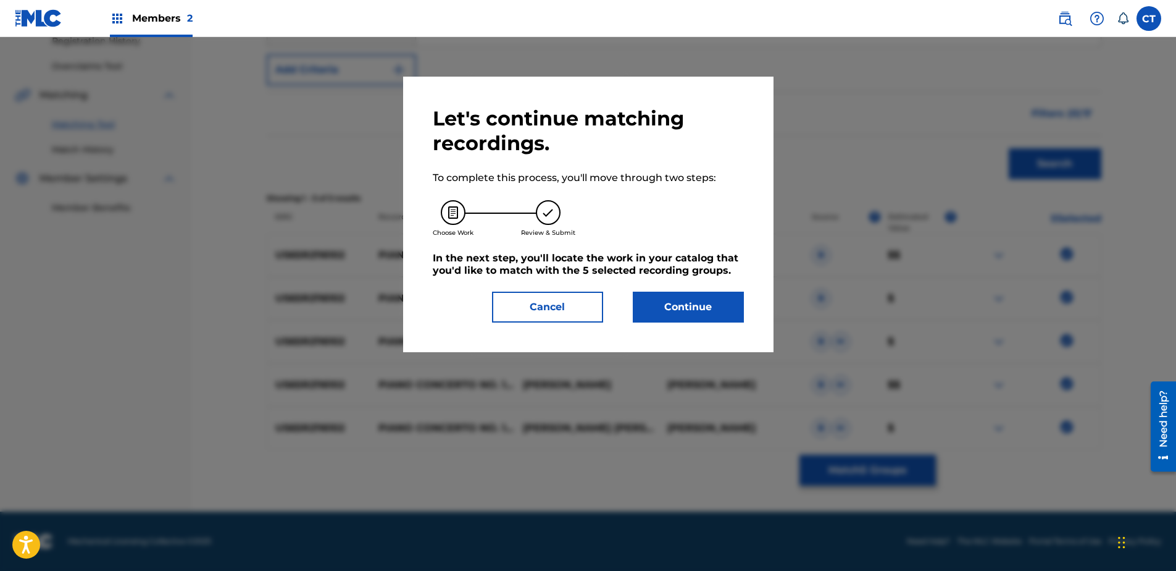
click at [695, 302] on button "Continue" at bounding box center [688, 306] width 111 height 31
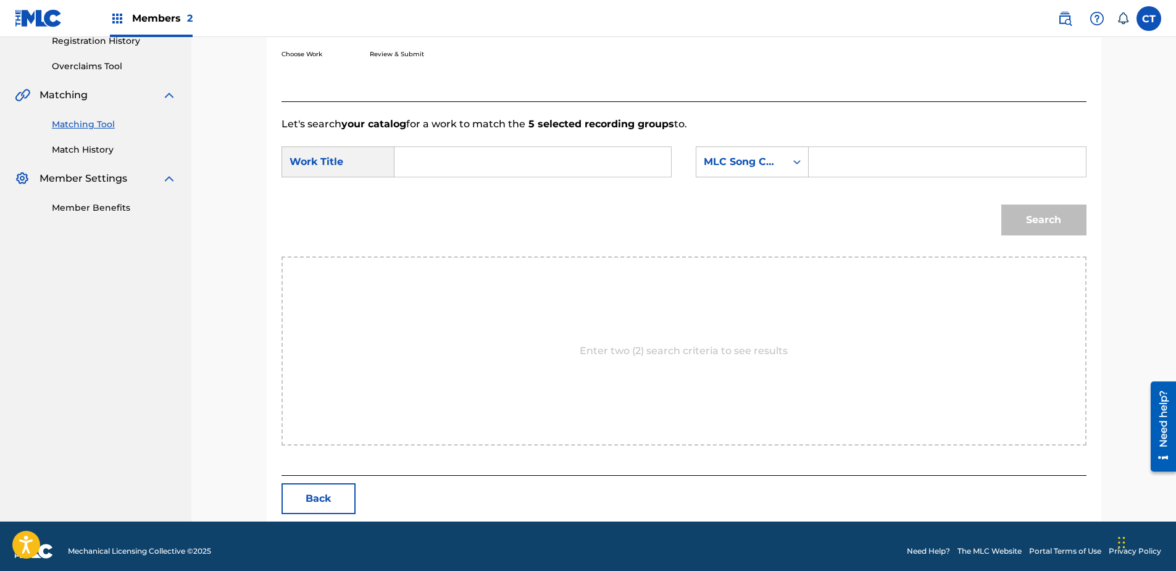
paste input "Piano Concerto No. 1, \"Tirol\": Movement II"
type input "Piano Concerto No. 1, \"Tirol\": Movement II"
click at [736, 157] on div "MLC Song Code" at bounding box center [741, 161] width 75 height 15
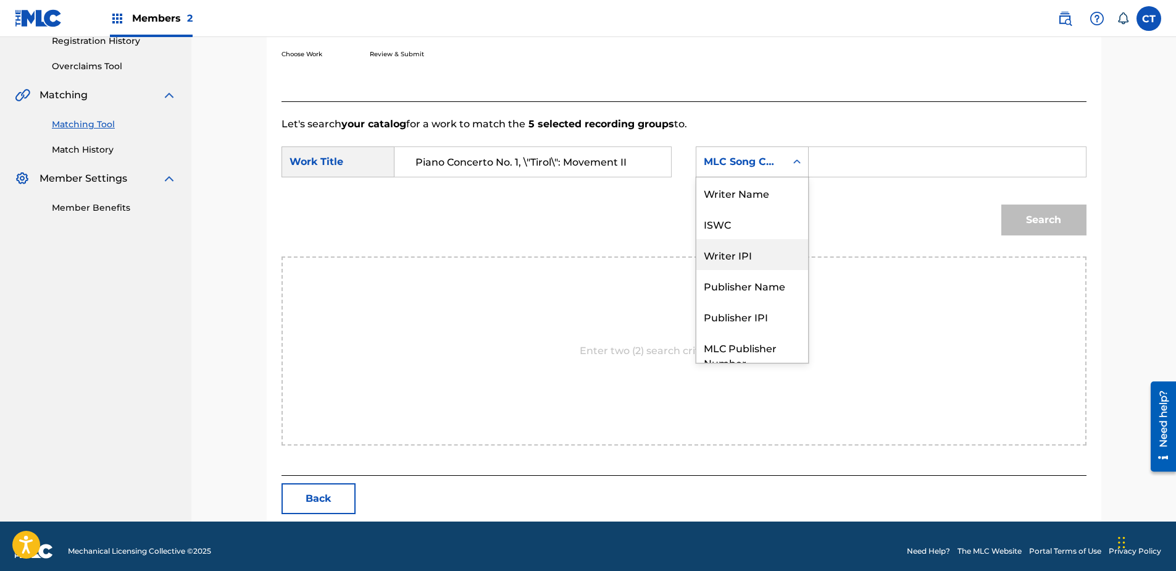
scroll to position [0, 0]
click at [752, 196] on div "Writer Name" at bounding box center [752, 192] width 112 height 31
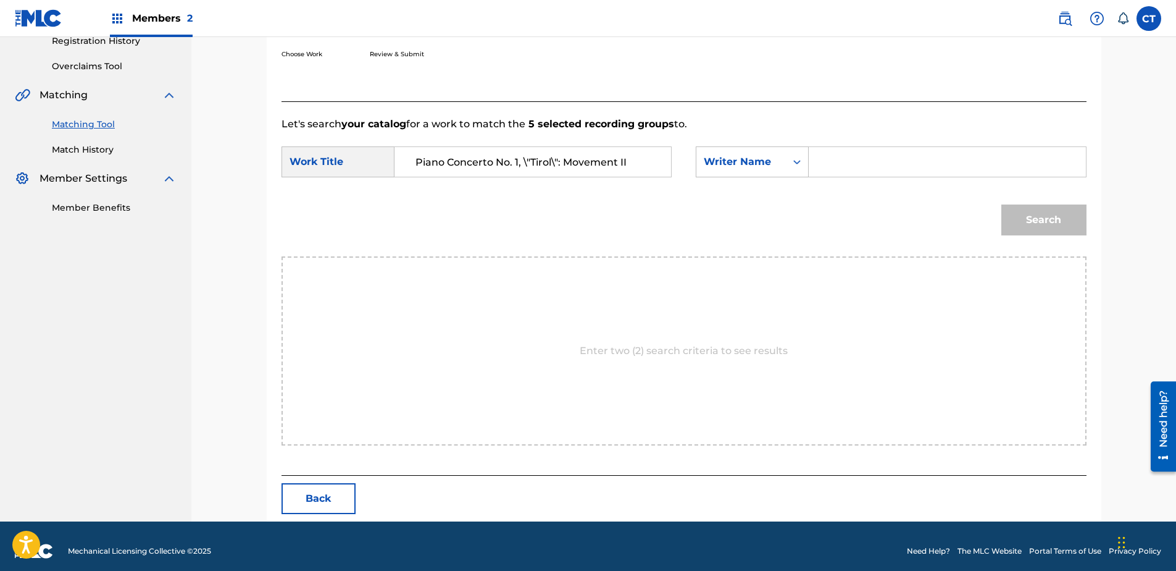
click at [837, 153] on input "Search Form" at bounding box center [947, 162] width 256 height 30
type input "glass"
click at [1030, 198] on div "Search" at bounding box center [1040, 216] width 91 height 49
click at [1027, 220] on button "Search" at bounding box center [1043, 219] width 85 height 31
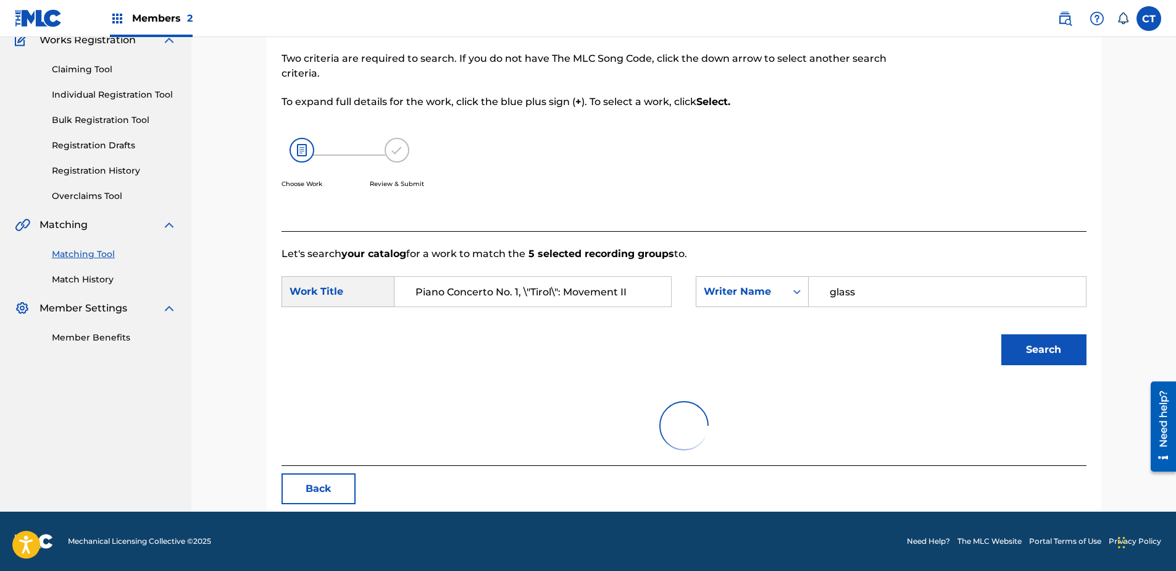
scroll to position [242, 0]
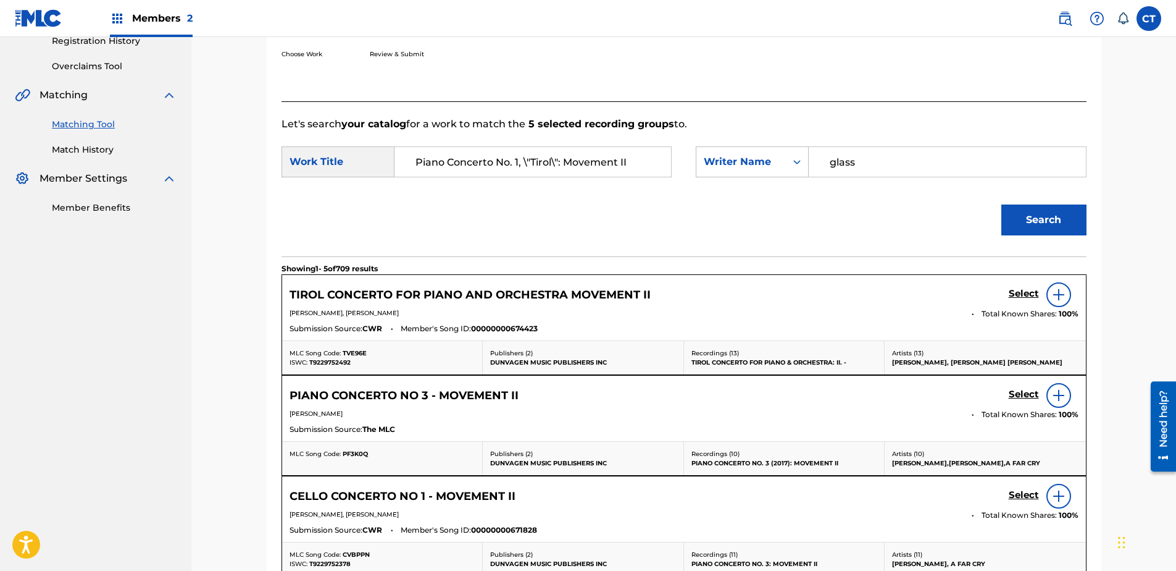
click at [1026, 298] on h5 "Select" at bounding box center [1024, 294] width 30 height 12
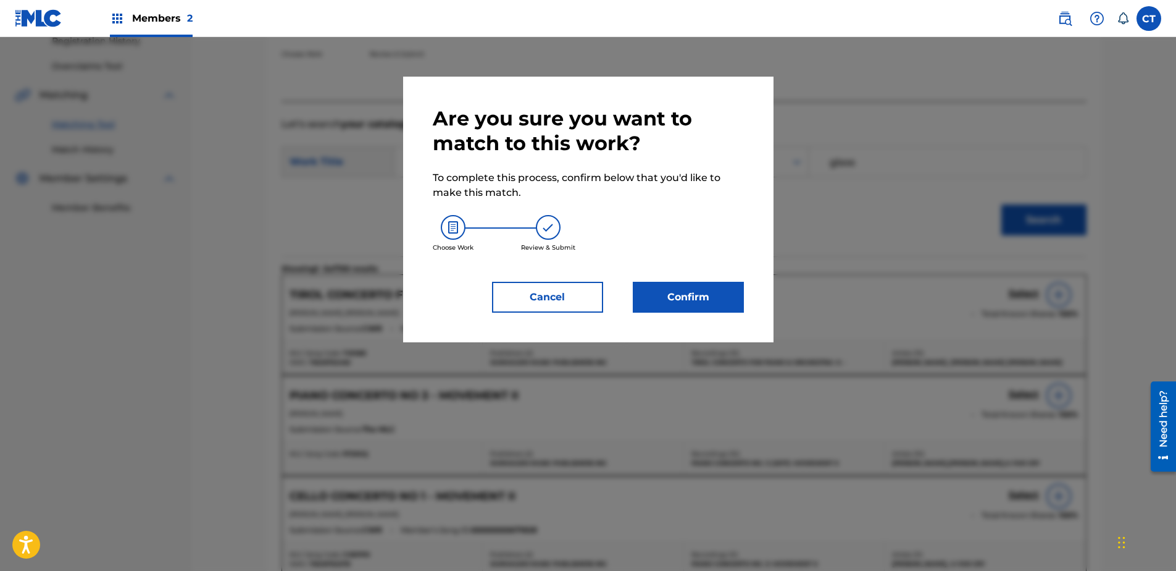
click at [685, 299] on button "Confirm" at bounding box center [688, 297] width 111 height 31
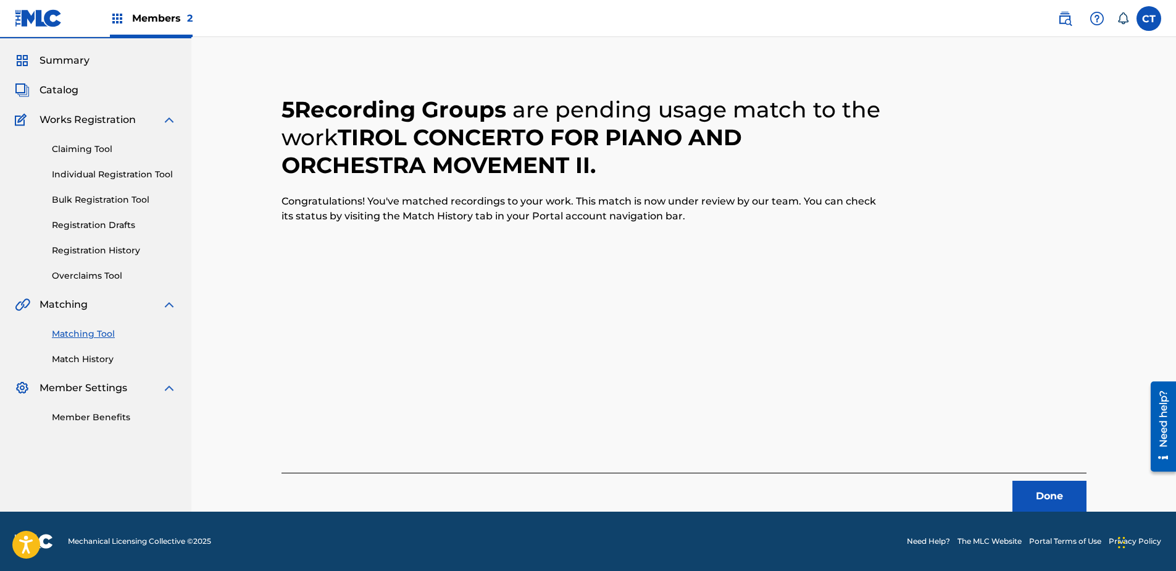
scroll to position [33, 0]
click at [1050, 482] on button "Done" at bounding box center [1050, 495] width 74 height 31
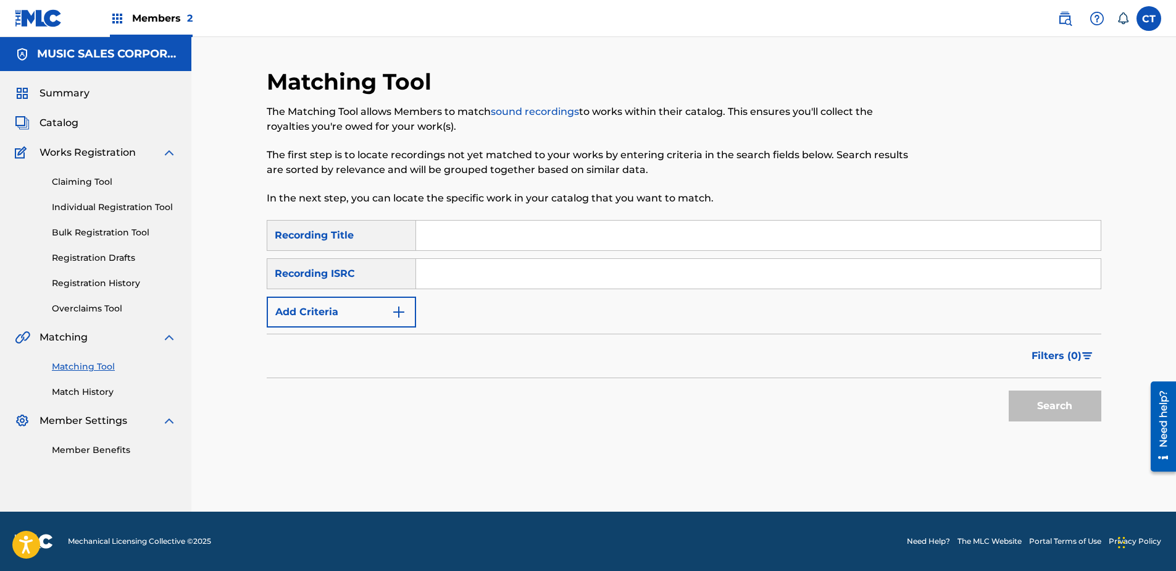
scroll to position [0, 0]
paste input "US65R2116103"
type input "US65R2116103"
drag, startPoint x: 477, startPoint y: 258, endPoint x: 449, endPoint y: 286, distance: 39.7
paste input "Piano Concerto No. 1, \"Tirol\": Movement III"
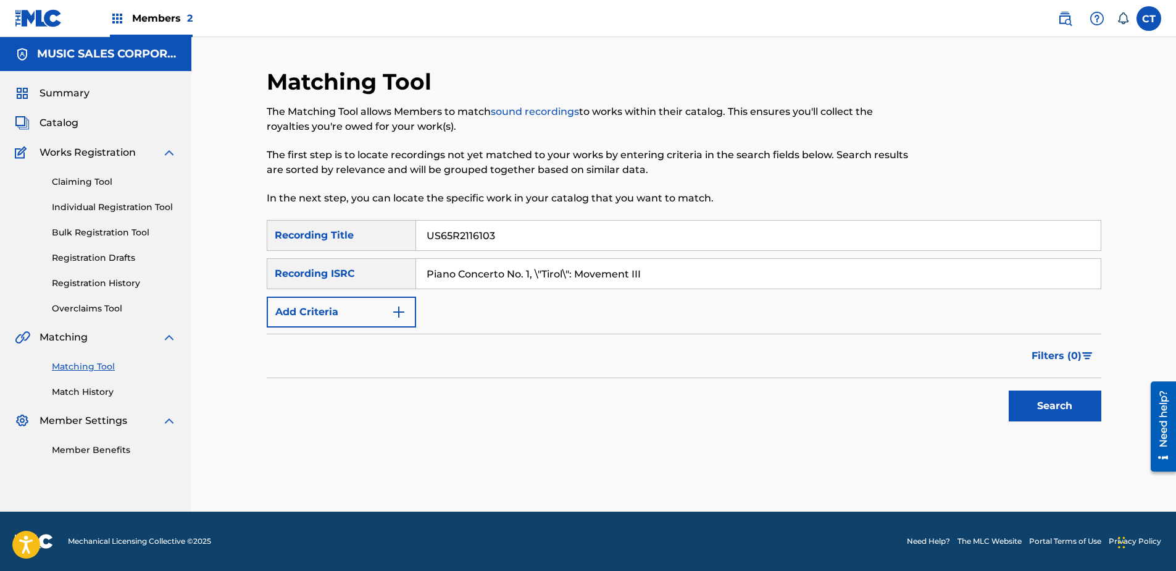
type input "Piano Concerto No. 1, \"Tirol\": Movement III"
click at [1011, 396] on button "Search" at bounding box center [1055, 405] width 93 height 31
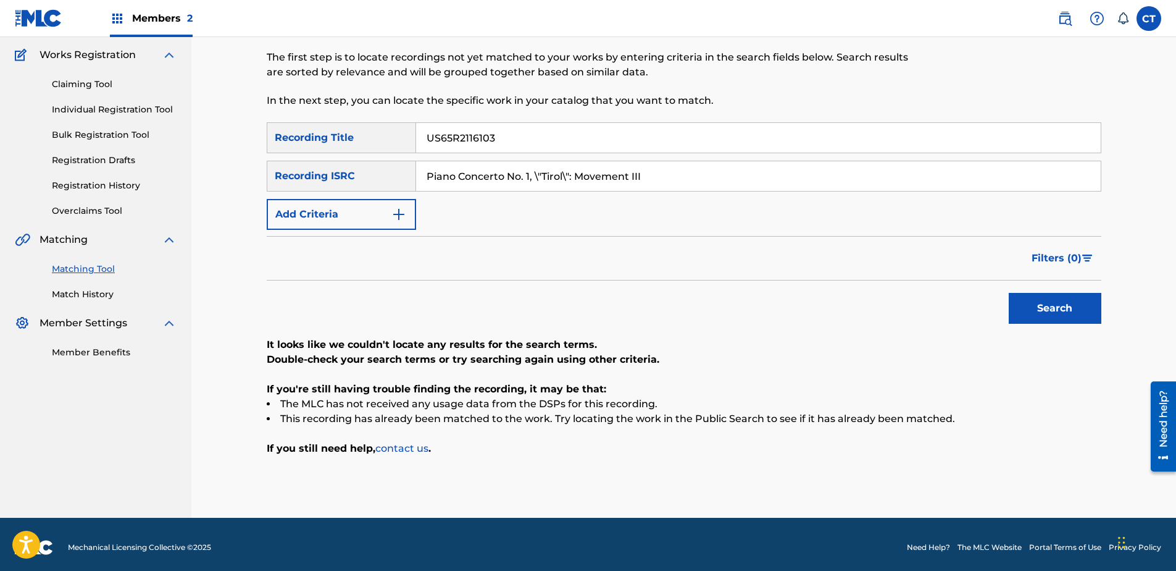
scroll to position [104, 0]
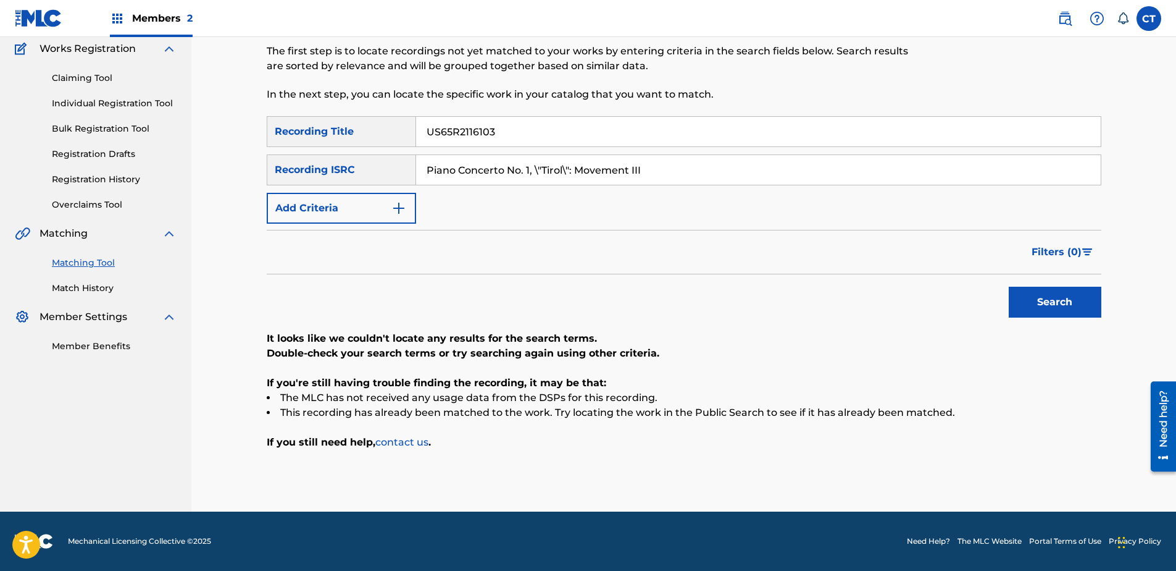
drag, startPoint x: 525, startPoint y: 132, endPoint x: 346, endPoint y: 144, distance: 179.5
click at [228, 145] on div "Matching Tool The Matching Tool allows Members to match sound recordings to wor…" at bounding box center [683, 222] width 985 height 578
click at [746, 175] on input "Piano Concerto No. 1, \"Tirol\": Movement III" at bounding box center [758, 170] width 685 height 30
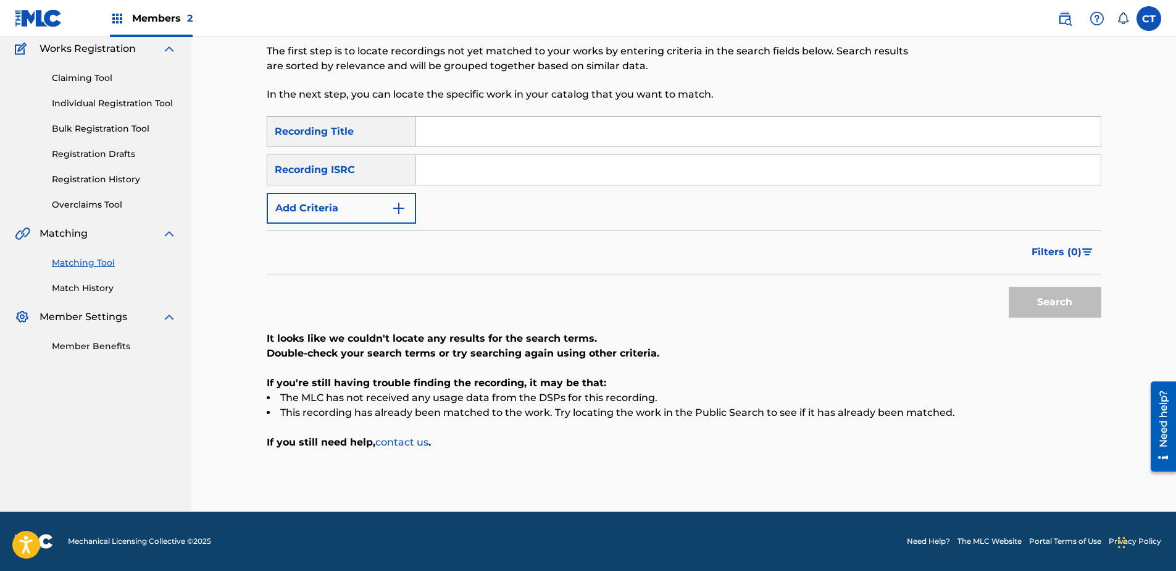
paste input "US65R2116103"
type input "US65R2116103"
click at [1063, 287] on button "Search" at bounding box center [1055, 301] width 93 height 31
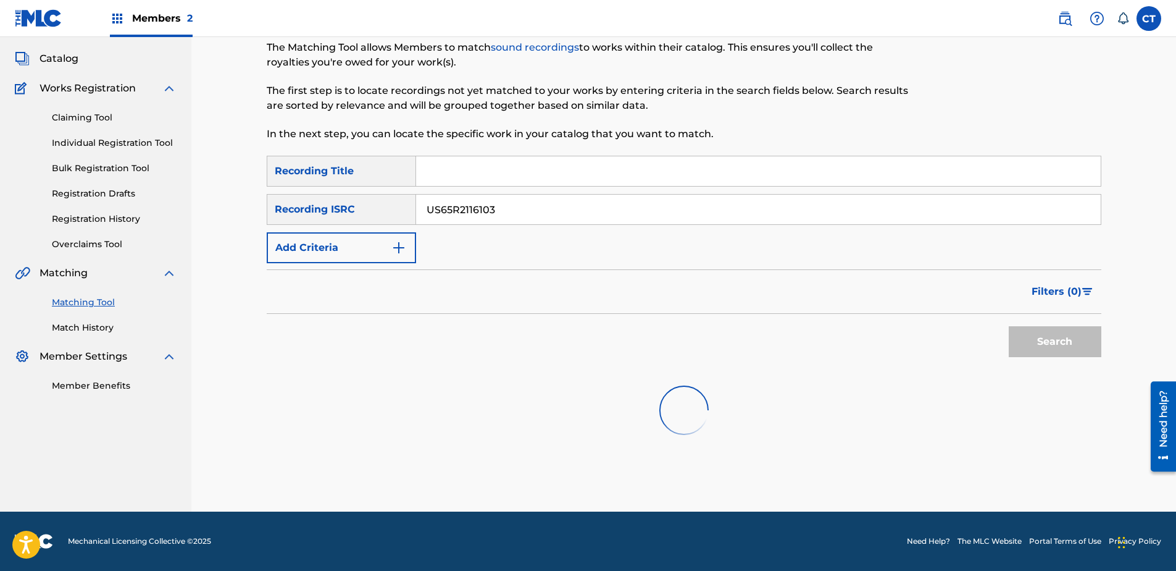
click at [1063, 290] on span "Filters ( 0 )" at bounding box center [1057, 291] width 50 height 15
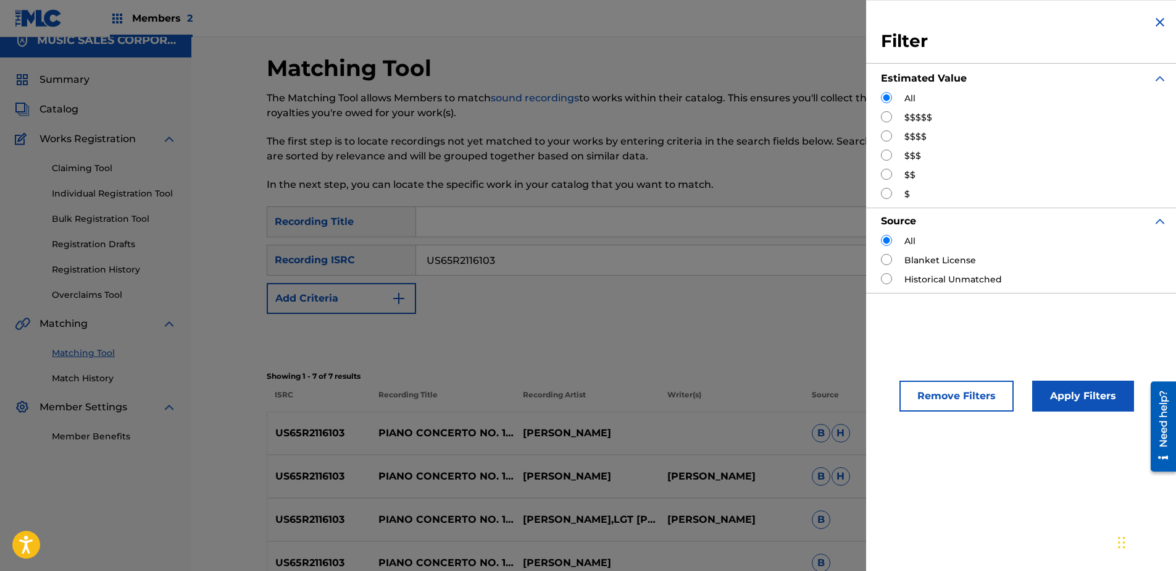
scroll to position [64, 0]
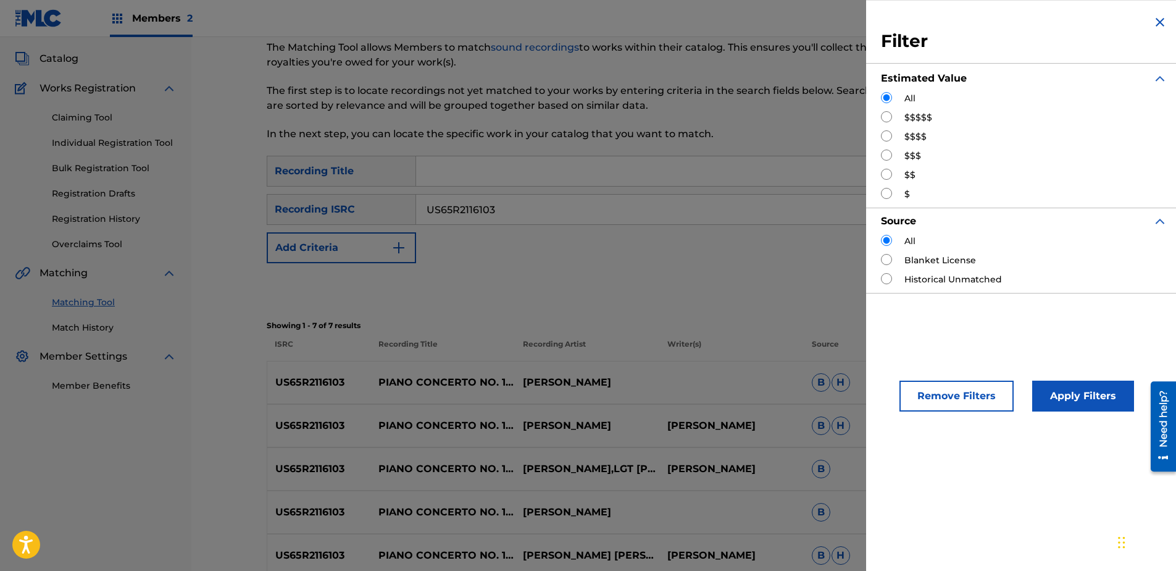
click at [1092, 307] on div "Filter Estimated Value All $$$$$ $$$$ $$$ $$ $ Source All Blanket License Histo…" at bounding box center [1024, 285] width 316 height 571
click at [1160, 30] on div "Filter Estimated Value All $$$$$ $$$$ $$$ $$ $ Source All Blanket License Histo…" at bounding box center [1024, 153] width 316 height 307
click at [1153, 20] on img "Search Form" at bounding box center [1160, 22] width 15 height 15
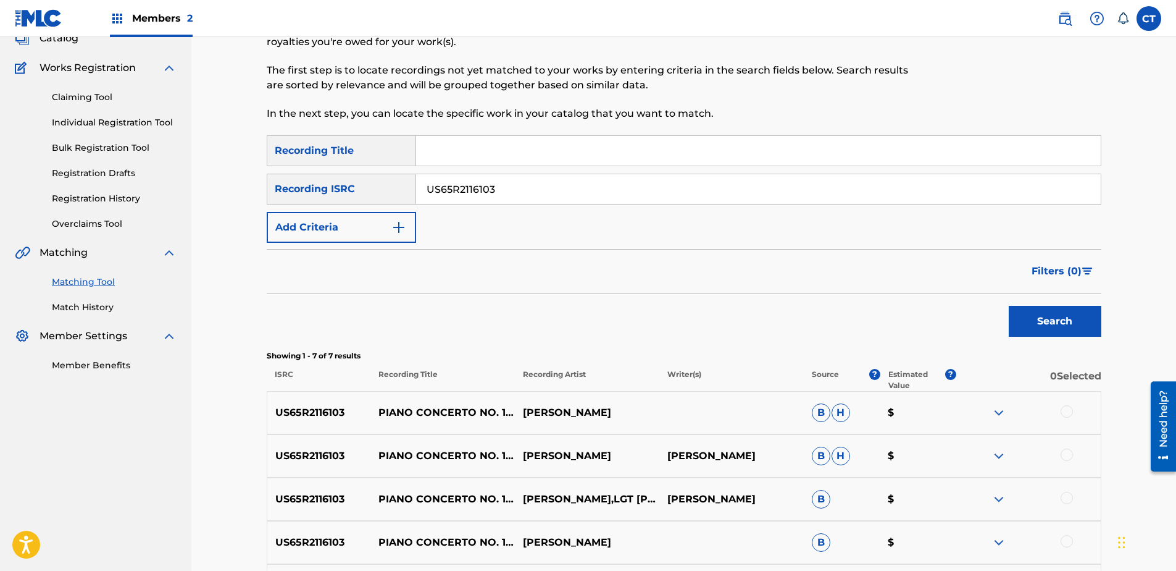
scroll to position [249, 0]
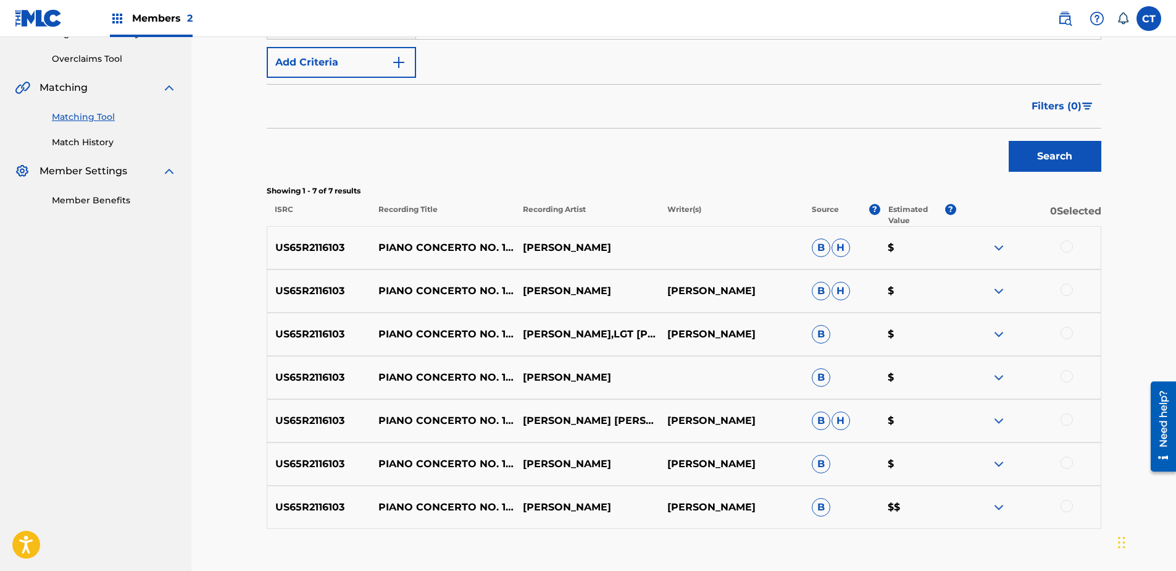
click at [1062, 248] on div at bounding box center [1067, 246] width 12 height 12
click at [1069, 284] on div at bounding box center [1067, 289] width 12 height 12
click at [1070, 332] on div at bounding box center [1067, 333] width 12 height 12
click at [1070, 375] on div at bounding box center [1067, 376] width 12 height 12
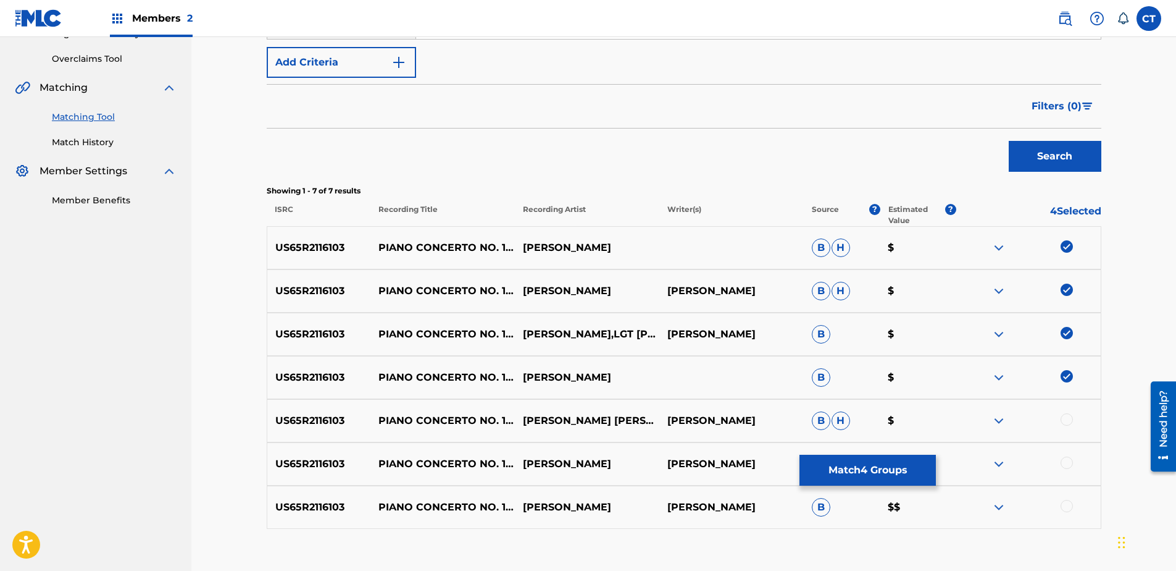
click at [1070, 416] on div at bounding box center [1067, 419] width 12 height 12
click at [1067, 462] on div at bounding box center [1067, 462] width 12 height 12
click at [1065, 503] on div at bounding box center [1067, 506] width 12 height 12
click at [887, 470] on button "Match 7 Groups" at bounding box center [868, 469] width 136 height 31
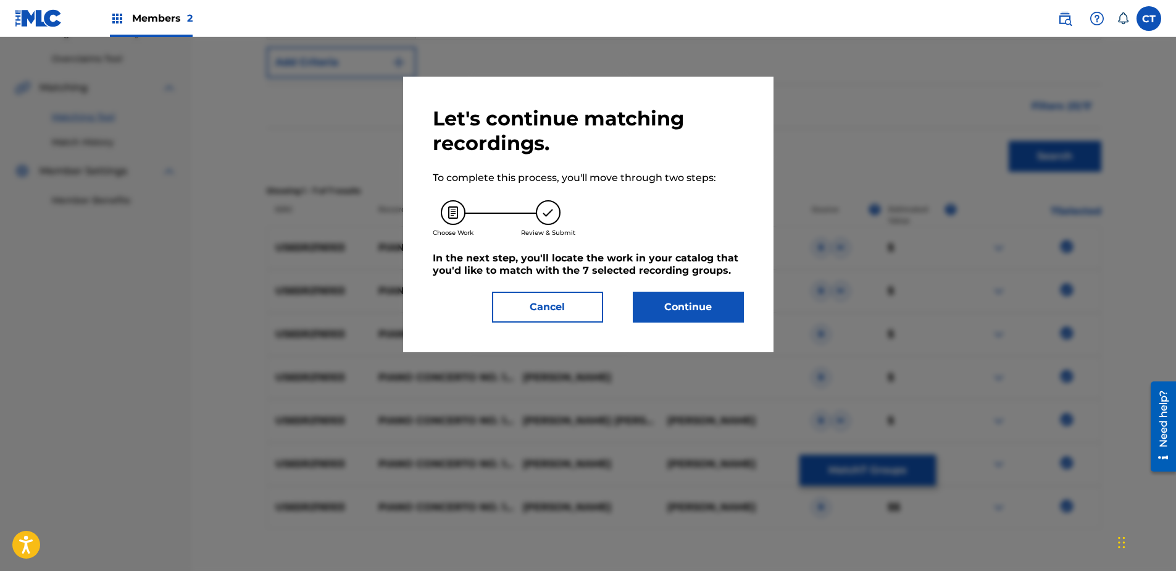
click at [687, 306] on button "Continue" at bounding box center [688, 306] width 111 height 31
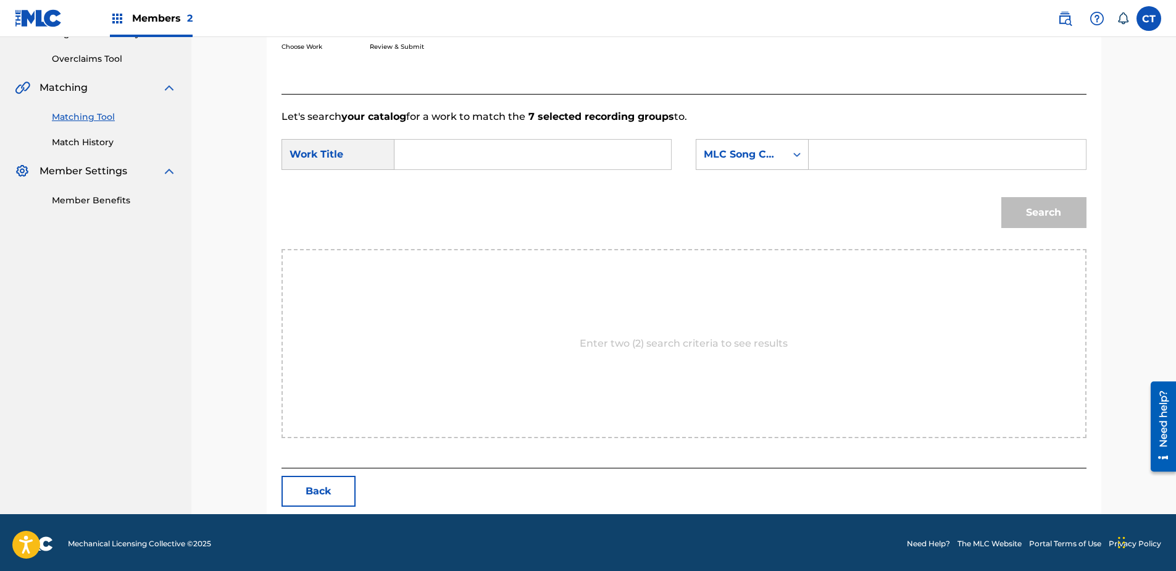
paste input "Piano Concerto No. 1, \"Tirol\": Movement III"
type input "Piano Concerto No. 1, \"Tirol\": Movement III"
click at [766, 157] on div "MLC Song Code" at bounding box center [741, 154] width 75 height 15
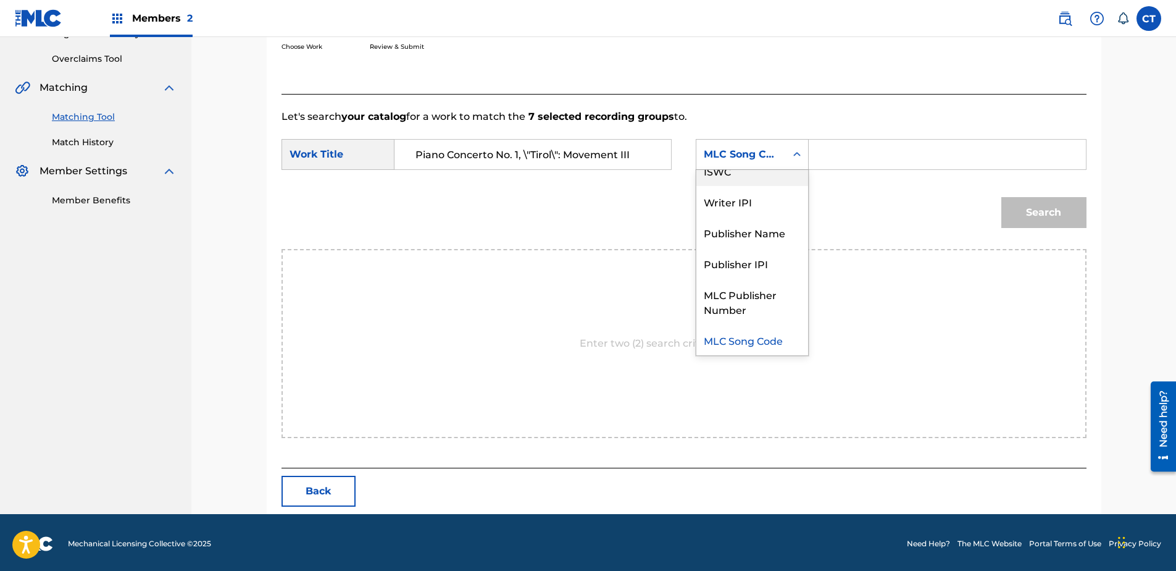
scroll to position [0, 0]
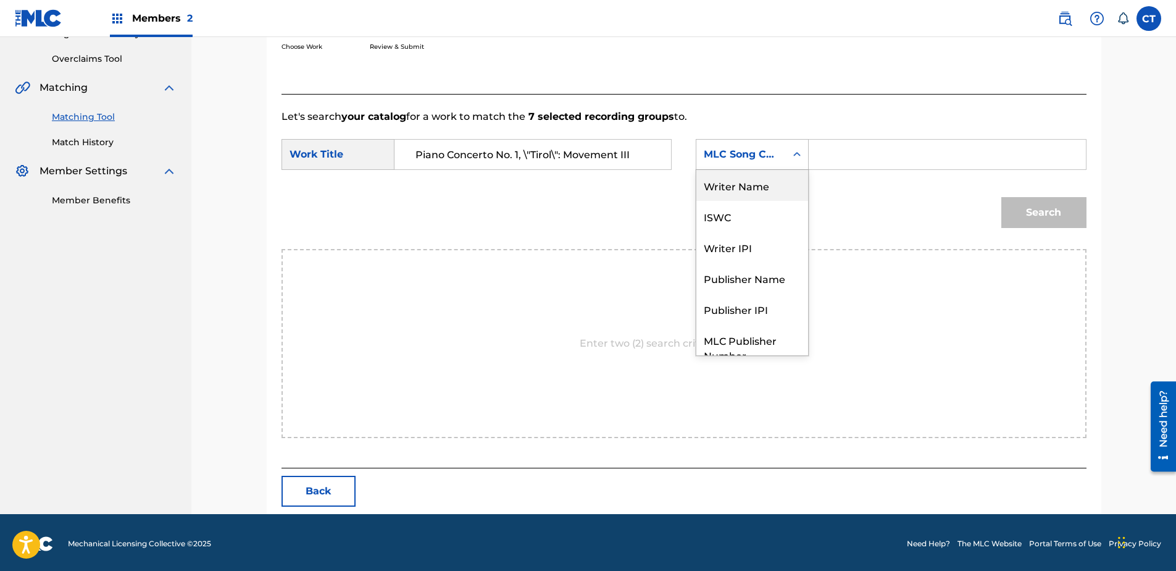
click at [756, 196] on div "Writer Name" at bounding box center [752, 185] width 112 height 31
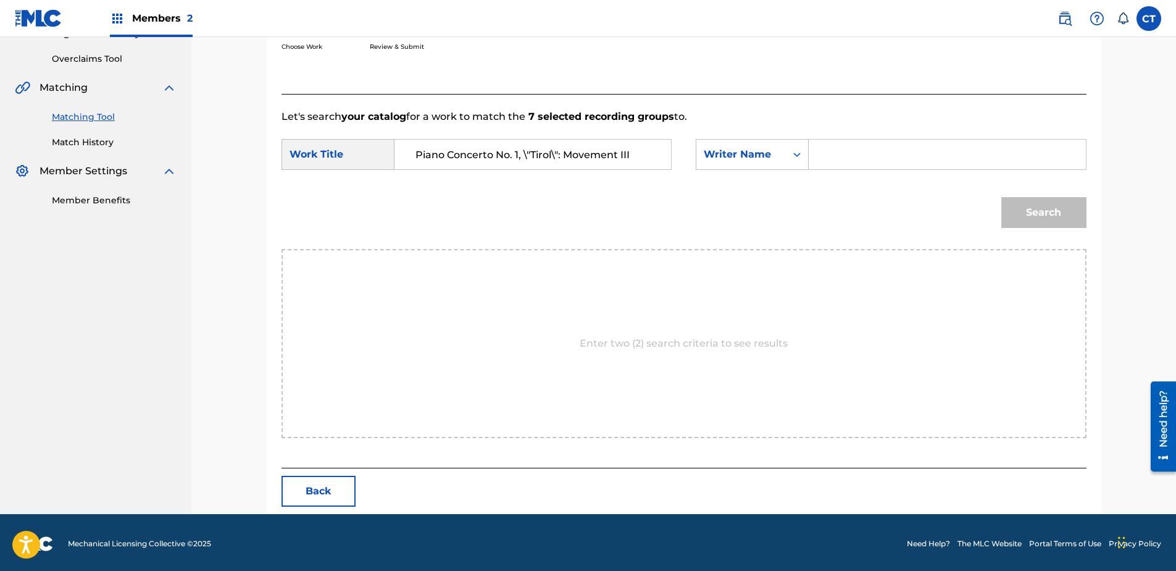
click at [827, 153] on input "Search Form" at bounding box center [947, 155] width 256 height 30
type input "glass"
click at [1001, 197] on button "Search" at bounding box center [1043, 212] width 85 height 31
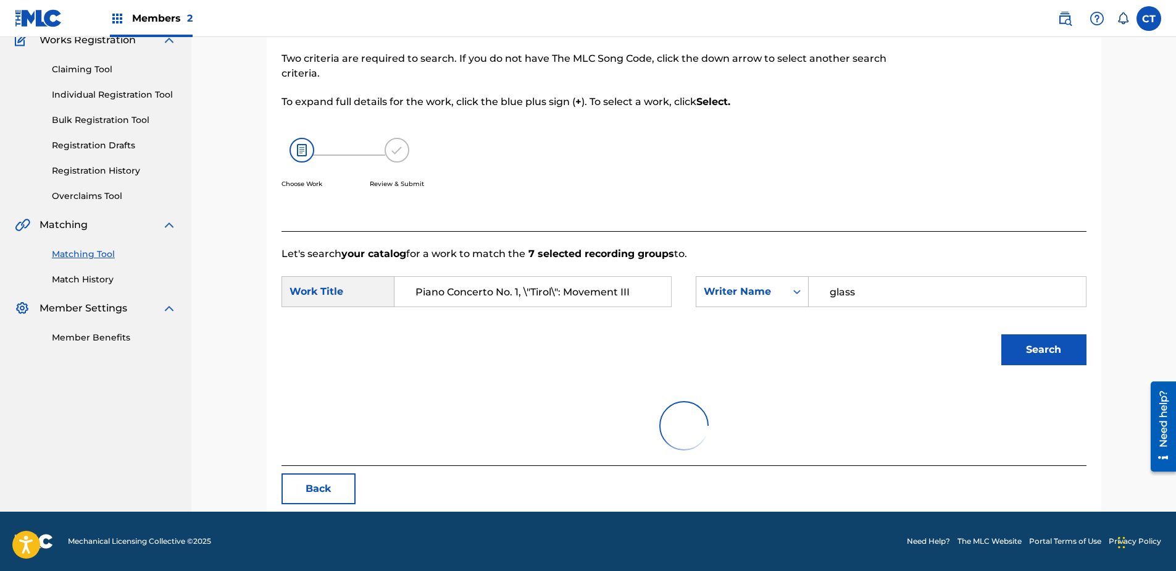
scroll to position [249, 0]
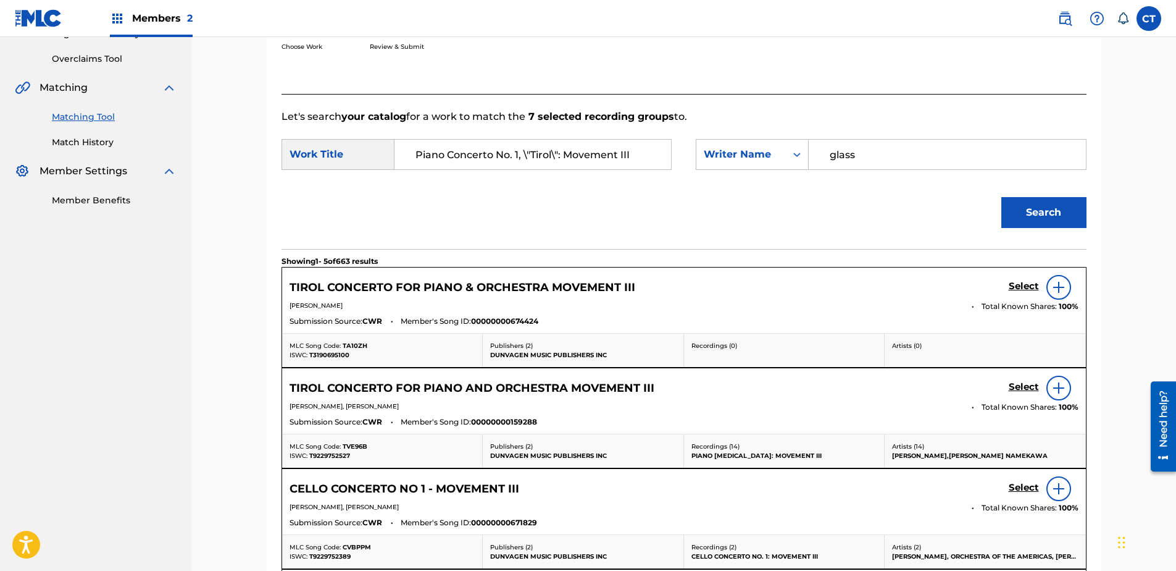
click at [1013, 280] on h5 "Select" at bounding box center [1024, 286] width 30 height 12
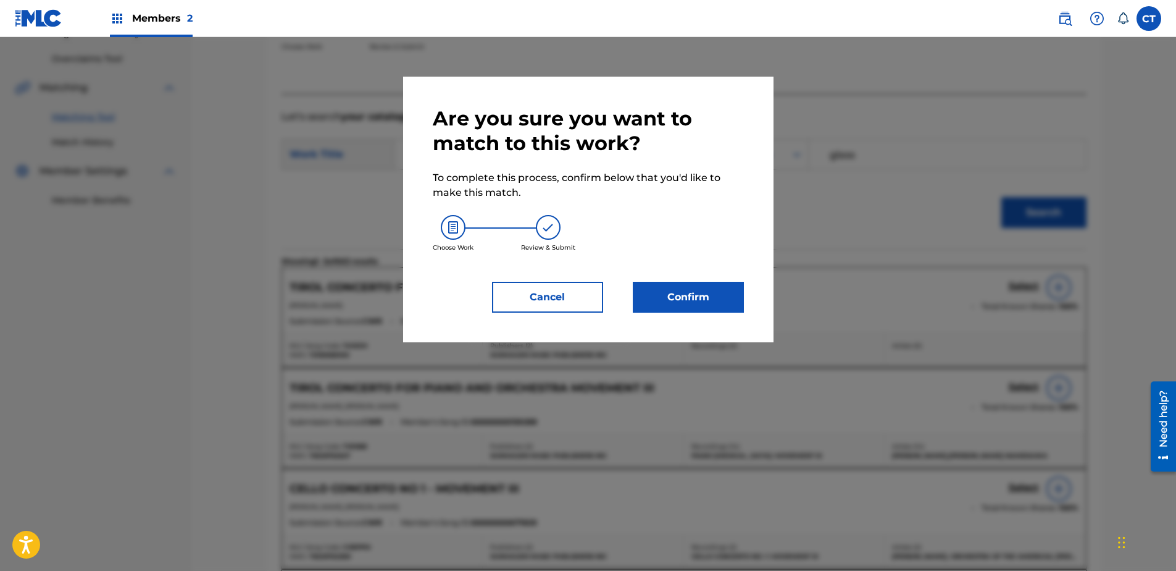
click at [692, 295] on button "Confirm" at bounding box center [688, 297] width 111 height 31
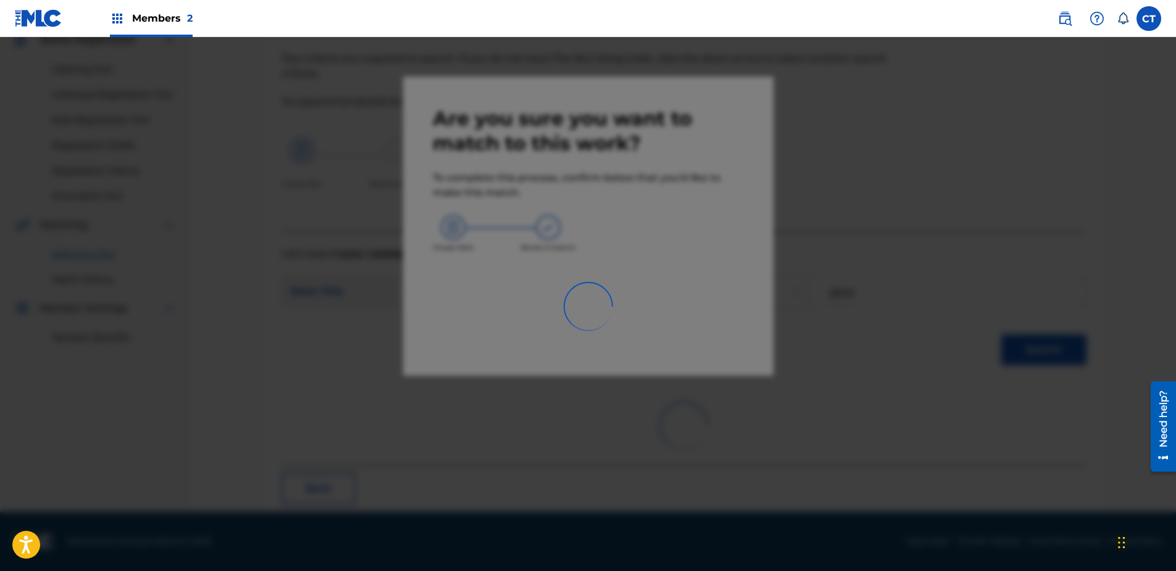
scroll to position [33, 0]
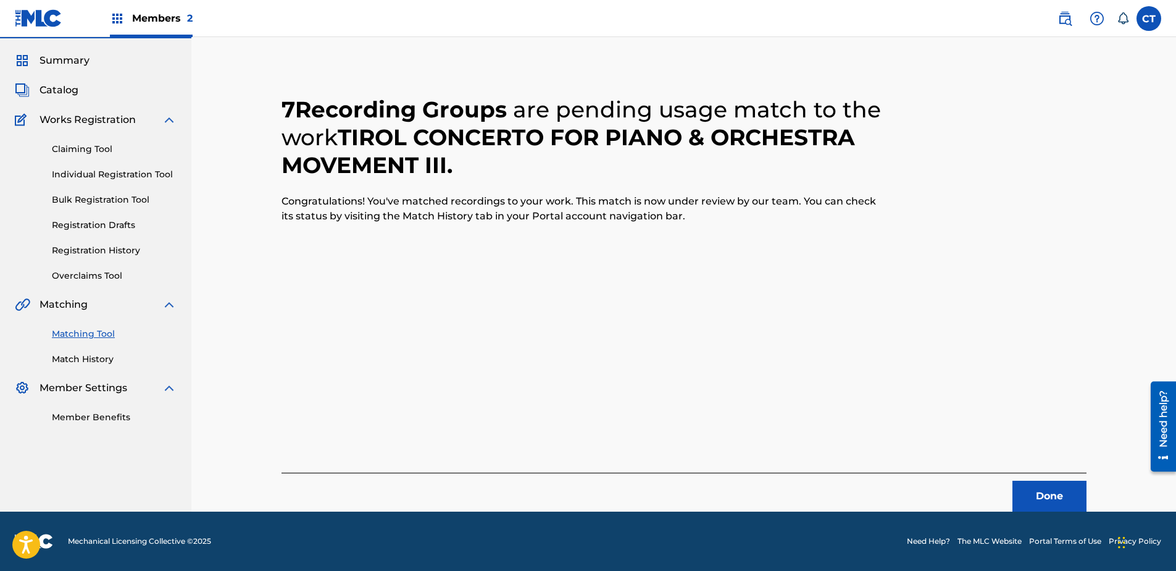
click at [1055, 484] on button "Done" at bounding box center [1050, 495] width 74 height 31
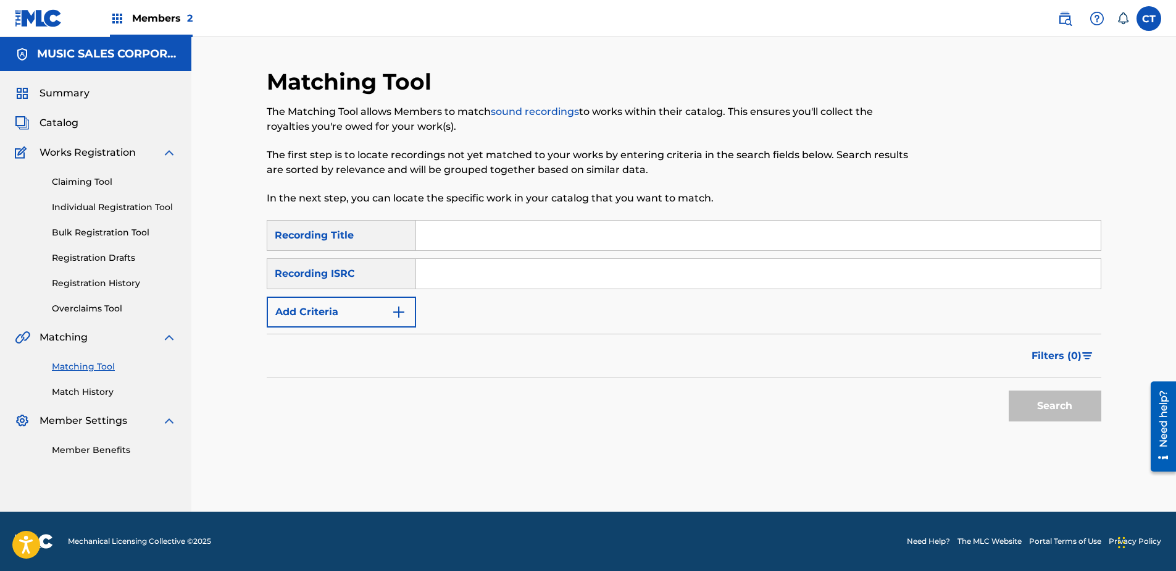
scroll to position [0, 0]
paste input "US65R2116104"
type input "US65R2116104"
click at [1021, 408] on button "Search" at bounding box center [1055, 405] width 93 height 31
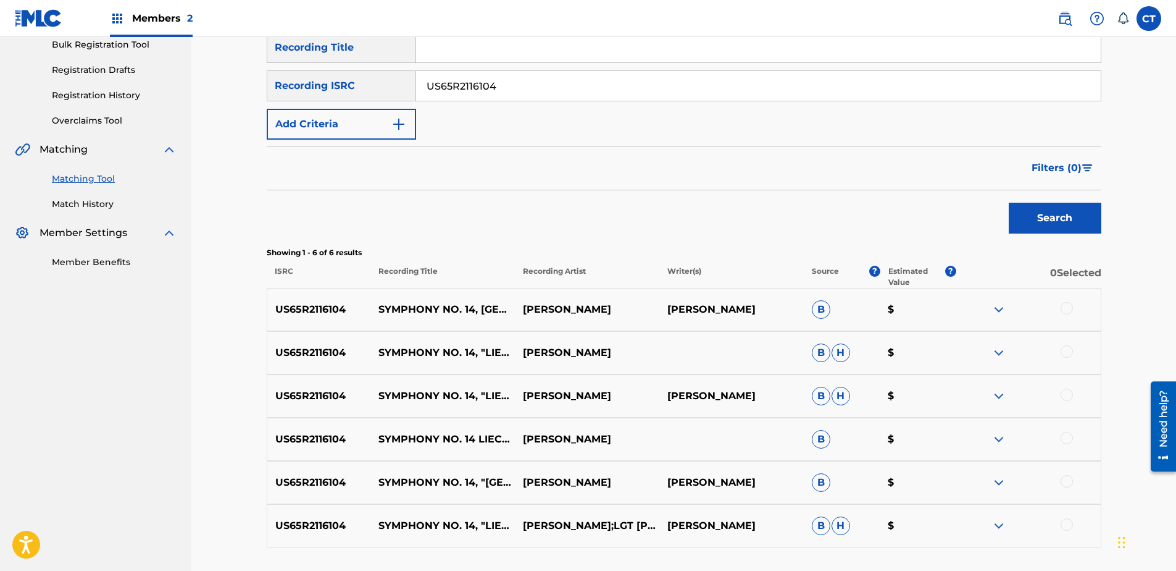
scroll to position [247, 0]
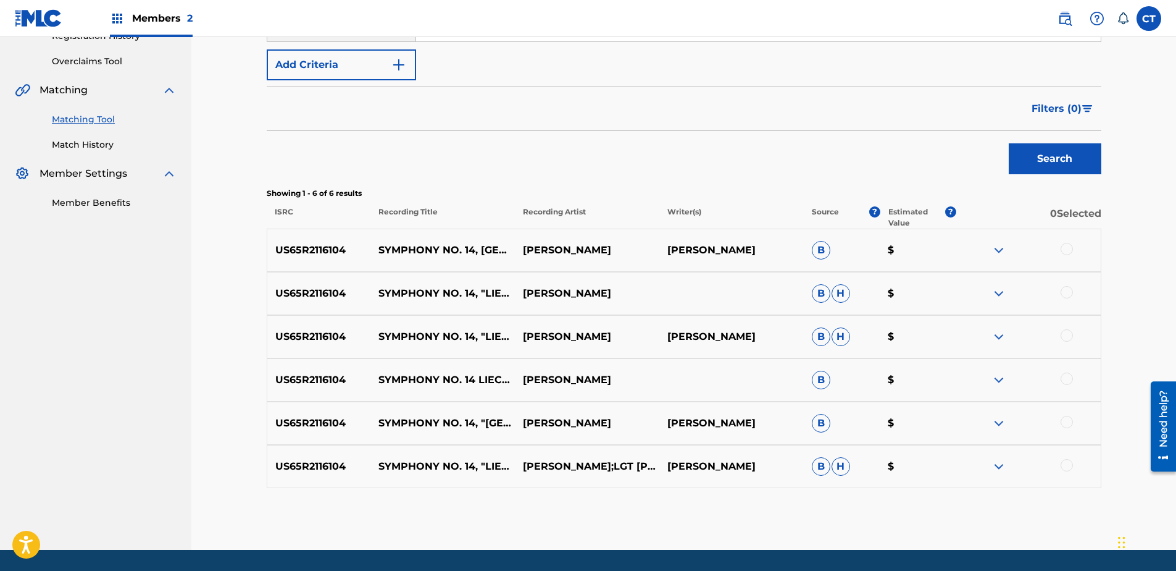
click at [1065, 252] on div at bounding box center [1067, 249] width 12 height 12
drag, startPoint x: 1066, startPoint y: 285, endPoint x: 1066, endPoint y: 293, distance: 8.0
click at [1066, 291] on div "US65R2116104 SYMPHONY NO. 14, "LIECHTENSTEIN": MOVEMENT I (FEAT. LGT YOUNG SOLO…" at bounding box center [684, 293] width 835 height 43
click at [1066, 295] on div at bounding box center [1067, 292] width 12 height 12
click at [1066, 335] on div at bounding box center [1067, 335] width 12 height 12
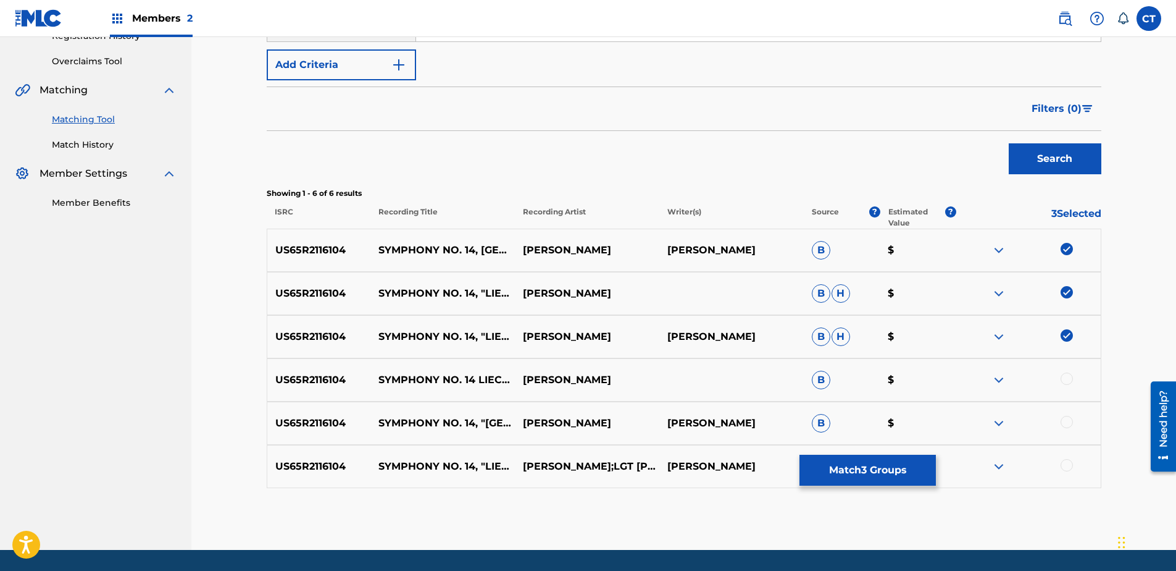
click at [1061, 379] on div at bounding box center [1067, 378] width 12 height 12
click at [1066, 425] on div at bounding box center [1067, 422] width 12 height 12
drag, startPoint x: 1068, startPoint y: 462, endPoint x: 1045, endPoint y: 467, distance: 22.8
click at [1068, 462] on div at bounding box center [1067, 465] width 12 height 12
click at [893, 467] on button "Match 6 Groups" at bounding box center [868, 469] width 136 height 31
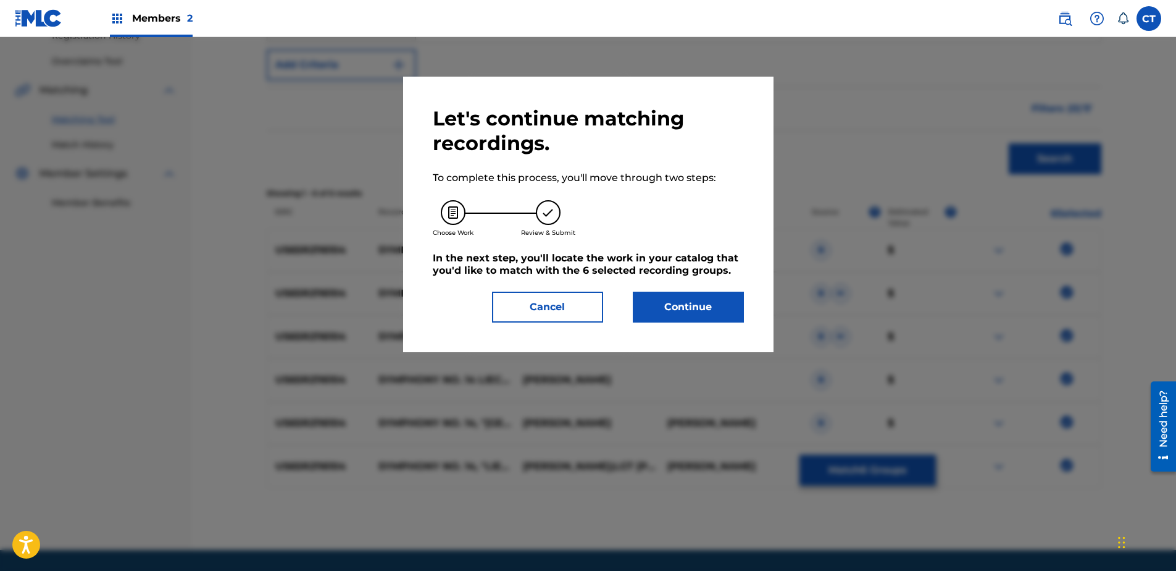
click at [708, 319] on button "Continue" at bounding box center [688, 306] width 111 height 31
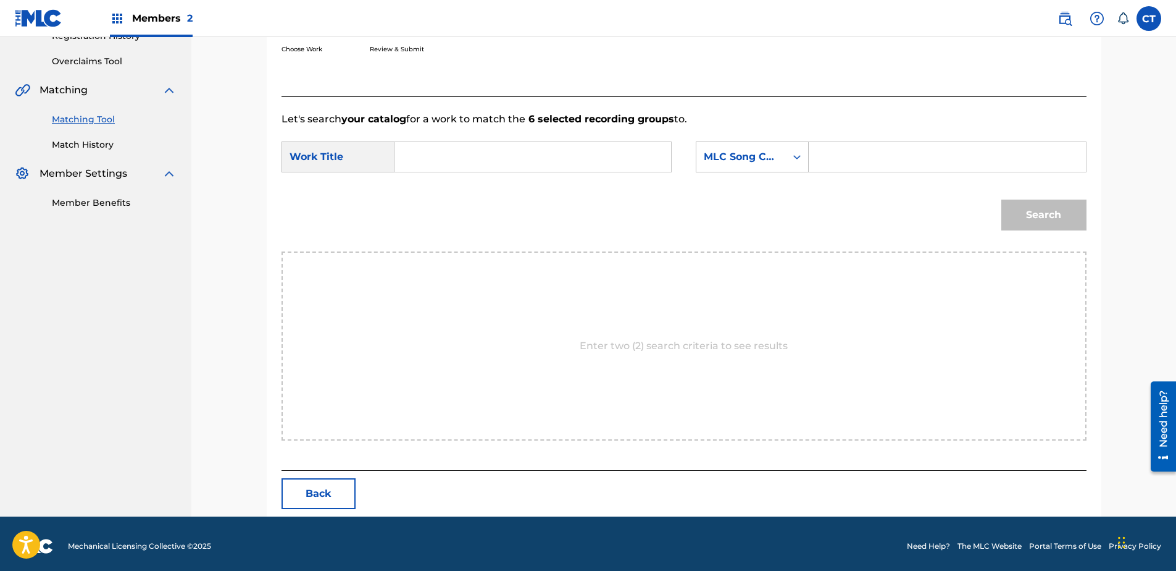
paste input "Symphony No. 14, \"Liechtenstein\": Movement I"
type input "Symphony No. 14, \"Liechtenstein\": Movement I"
click at [739, 160] on div "MLC Song Code" at bounding box center [741, 156] width 75 height 15
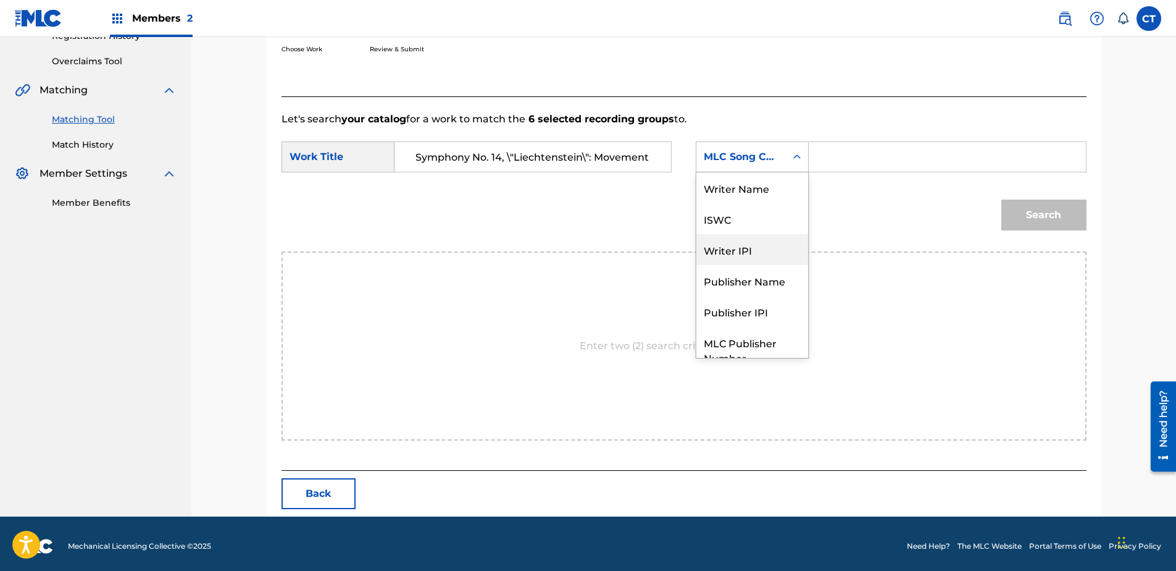
scroll to position [0, 0]
click at [748, 182] on div "Writer Name" at bounding box center [752, 187] width 112 height 31
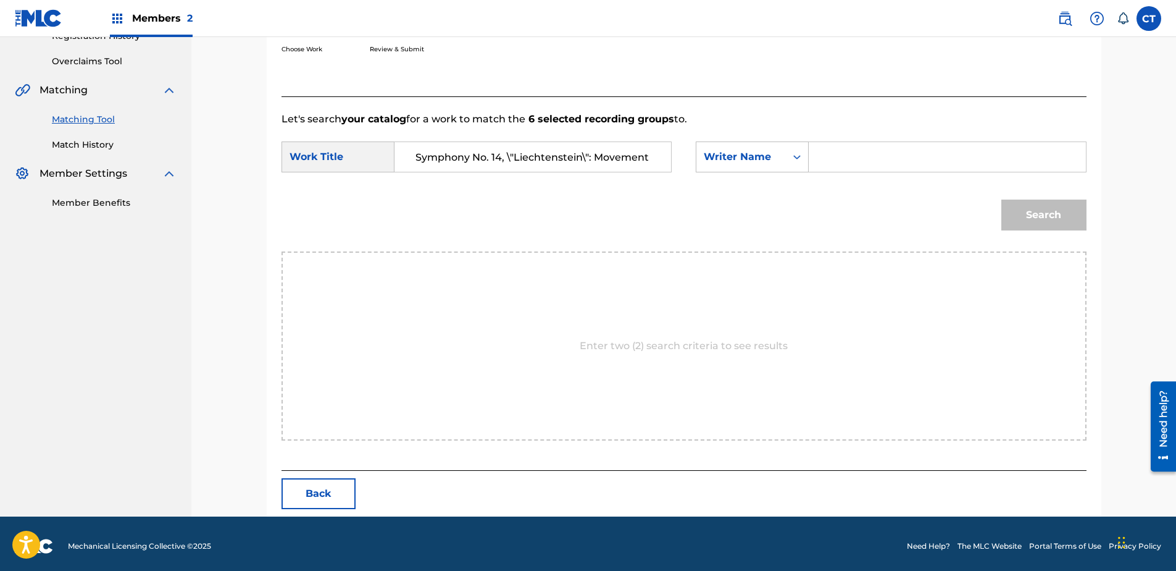
click at [855, 164] on input "Search Form" at bounding box center [947, 157] width 256 height 30
type input "glass"
click at [1001, 199] on button "Search" at bounding box center [1043, 214] width 85 height 31
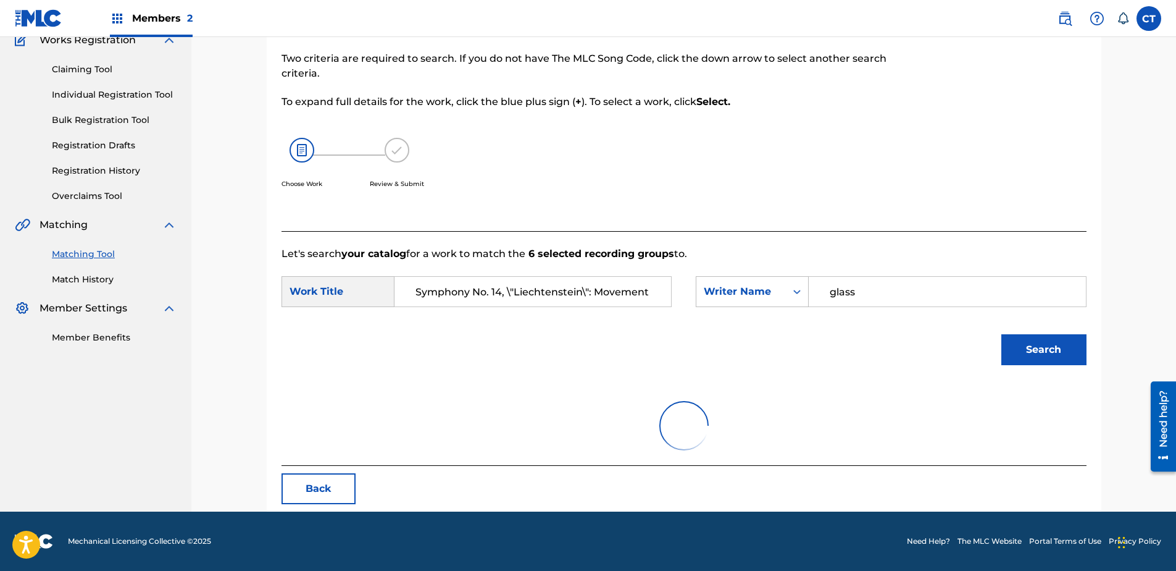
scroll to position [247, 0]
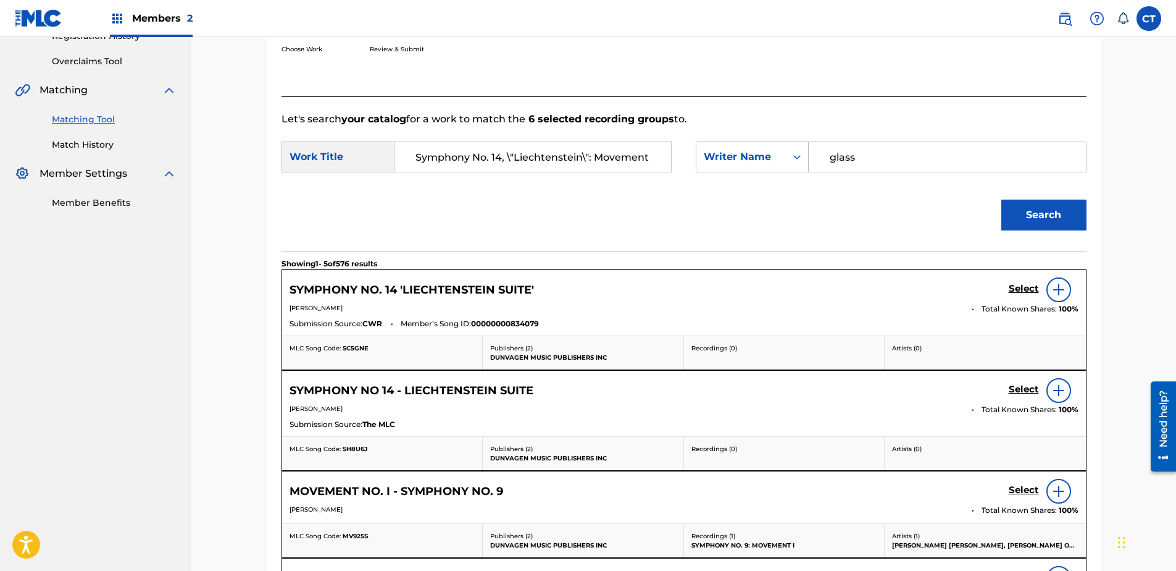
click at [1024, 290] on h5 "Select" at bounding box center [1024, 289] width 30 height 12
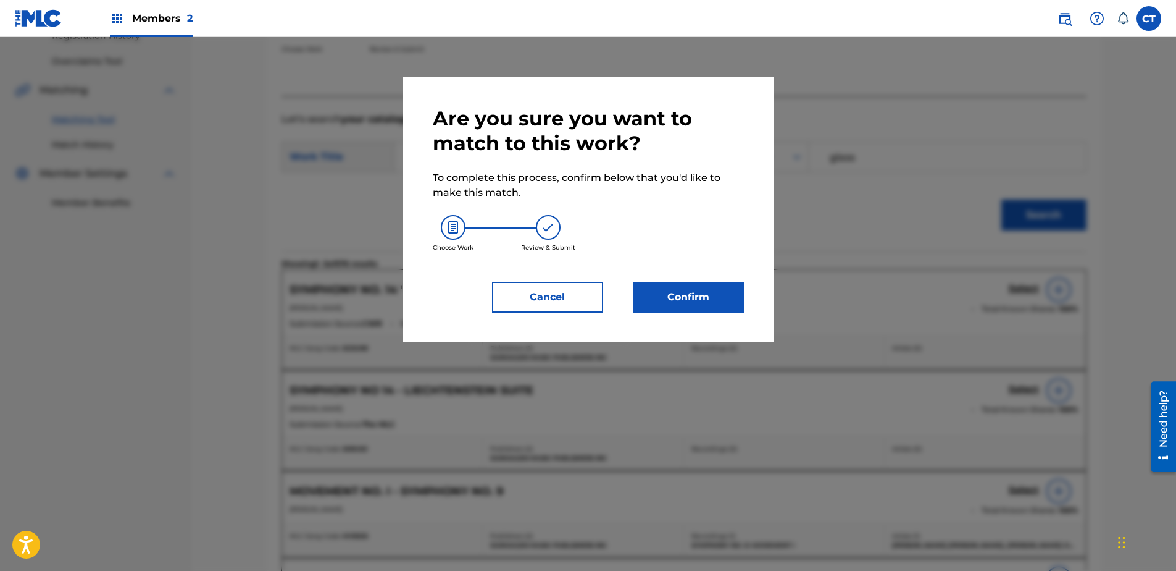
click at [729, 299] on button "Confirm" at bounding box center [688, 297] width 111 height 31
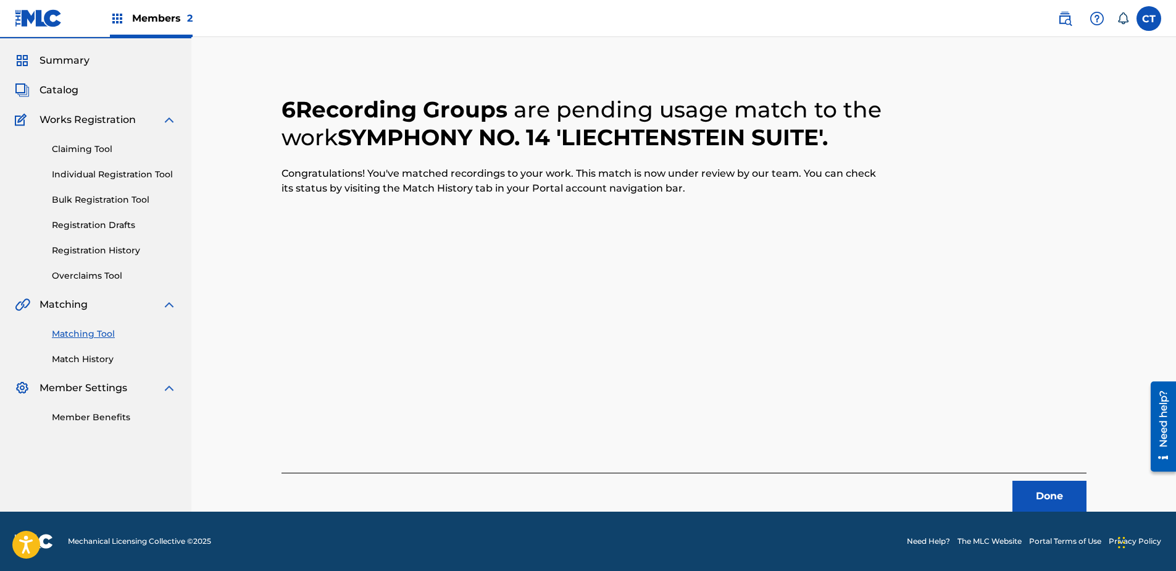
scroll to position [33, 0]
click at [1024, 491] on button "Done" at bounding box center [1050, 495] width 74 height 31
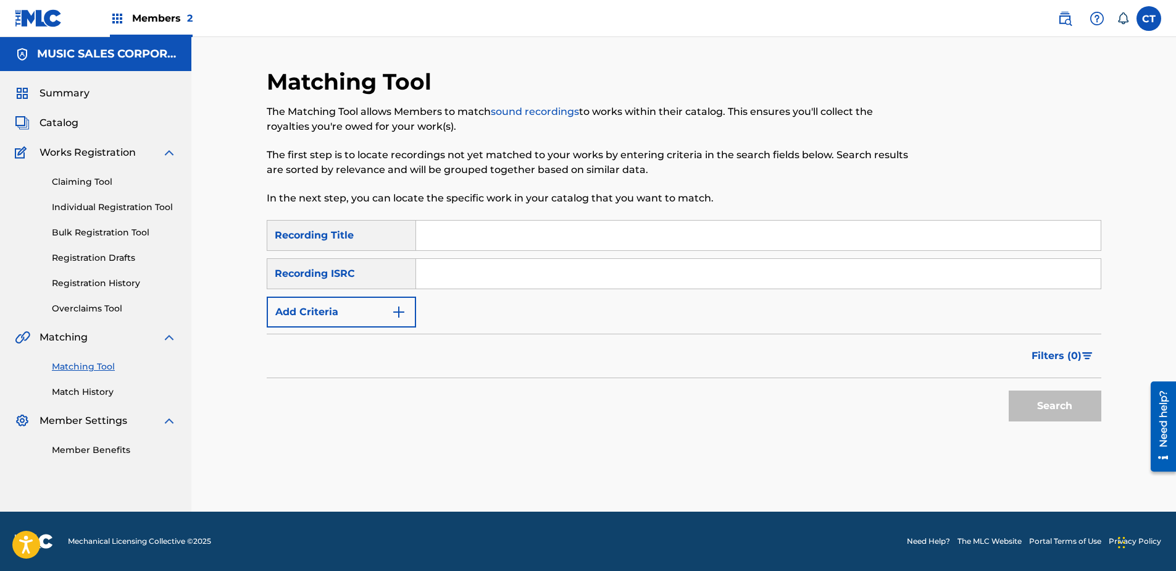
paste input "US65R2116105"
type input "US65R2116105"
click at [997, 403] on div "Search" at bounding box center [684, 402] width 835 height 49
click at [1031, 407] on button "Search" at bounding box center [1055, 405] width 93 height 31
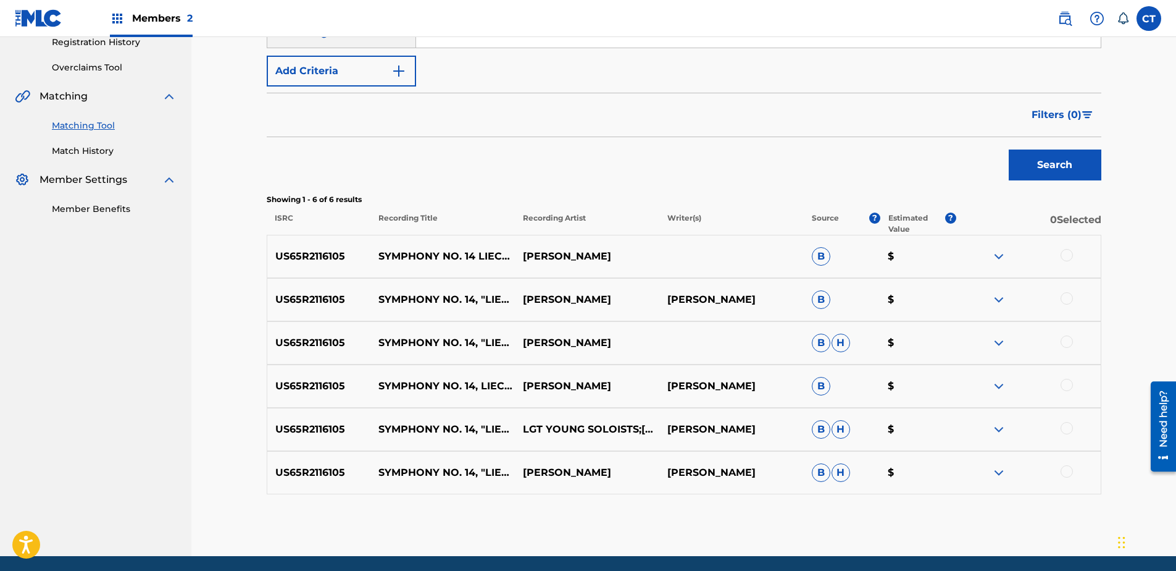
scroll to position [247, 0]
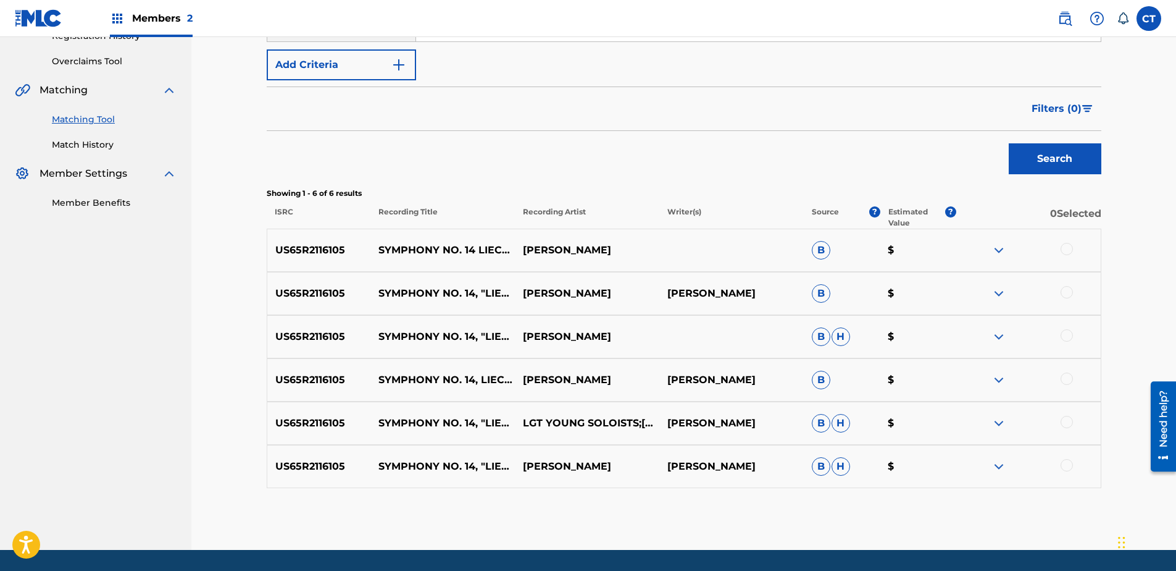
click at [1065, 254] on div at bounding box center [1067, 249] width 12 height 12
click at [1065, 296] on div at bounding box center [1067, 292] width 12 height 12
click at [1072, 335] on div at bounding box center [1067, 335] width 12 height 12
click at [1073, 378] on div at bounding box center [1067, 378] width 12 height 12
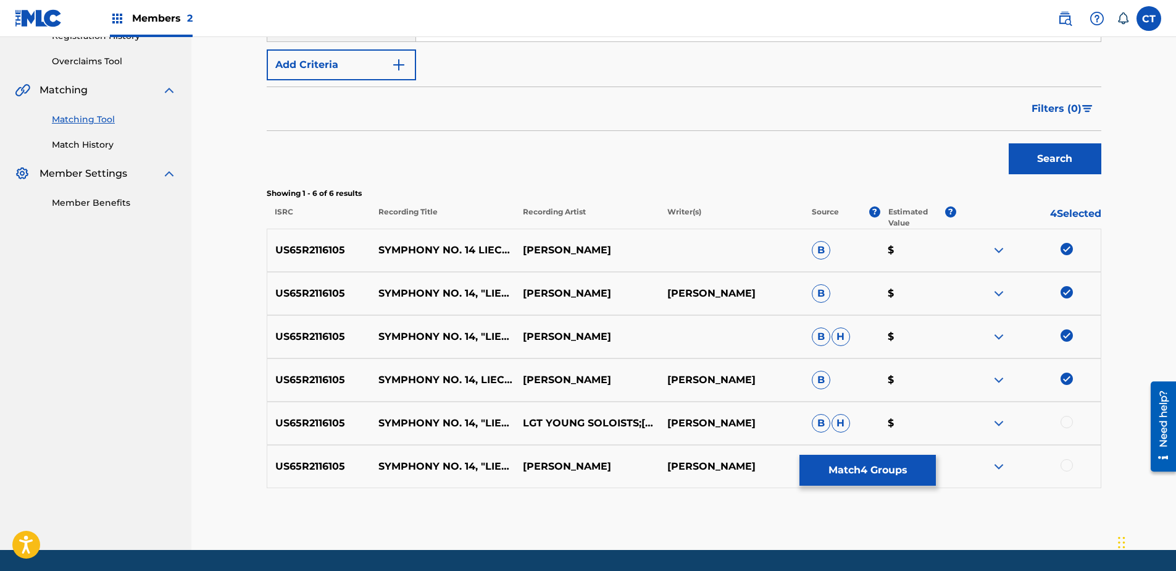
click at [1068, 427] on div at bounding box center [1067, 422] width 12 height 12
click at [1067, 468] on div at bounding box center [1067, 465] width 12 height 12
click at [896, 467] on button "Match 6 Groups" at bounding box center [868, 469] width 136 height 31
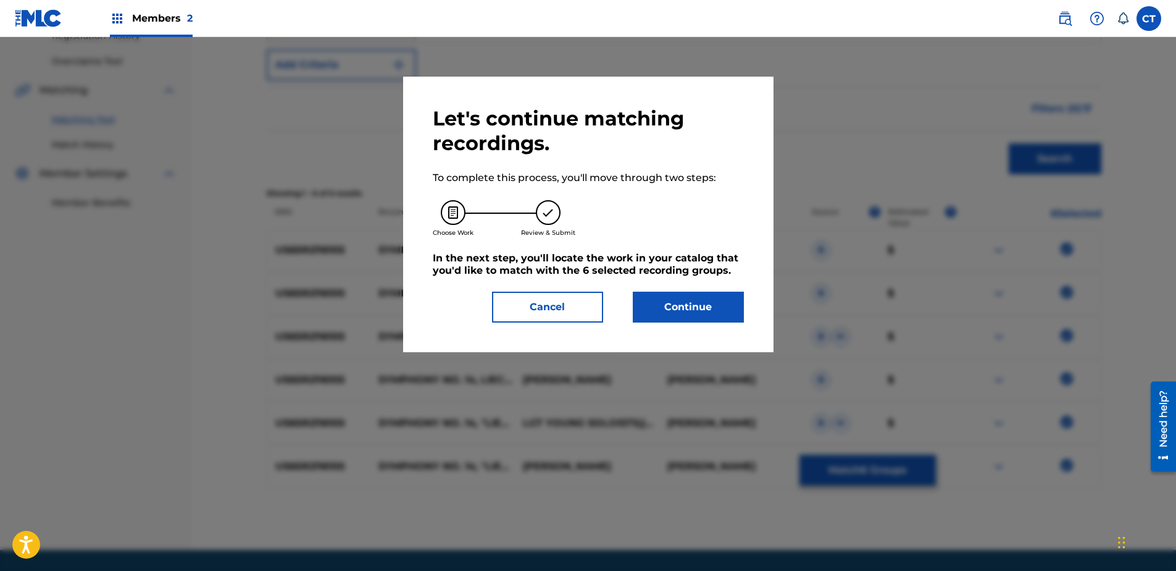
click at [722, 319] on button "Continue" at bounding box center [688, 306] width 111 height 31
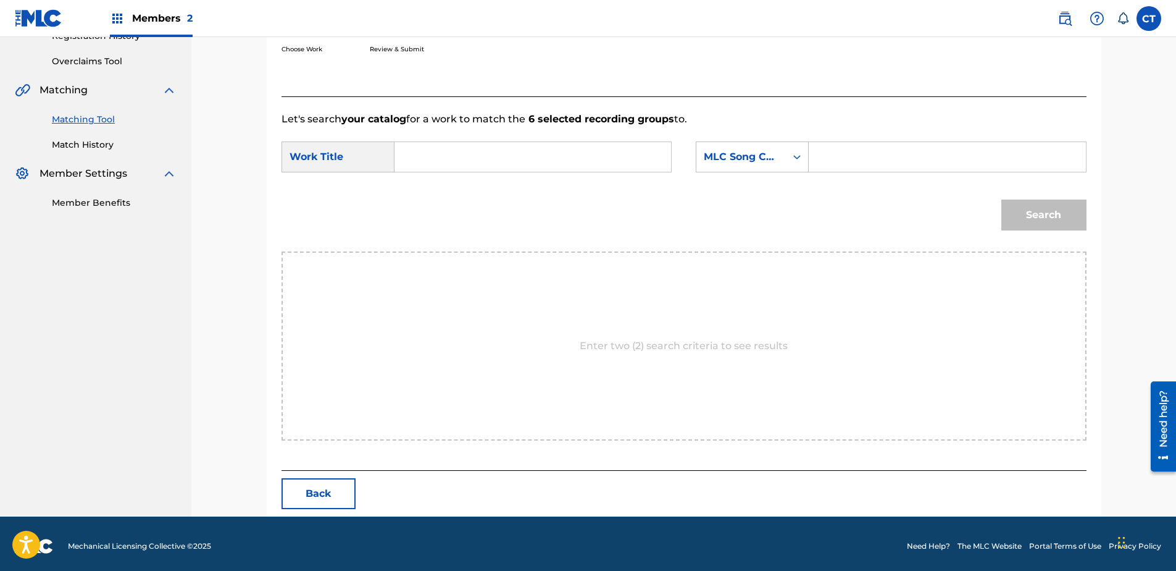
paste input "Symphony No. 14, \"Liechtenstein\": Movement II"
type input "Symphony No. 14, \"Liechtenstein\": Movement II"
click at [732, 159] on div "MLC Song Code" at bounding box center [741, 156] width 75 height 15
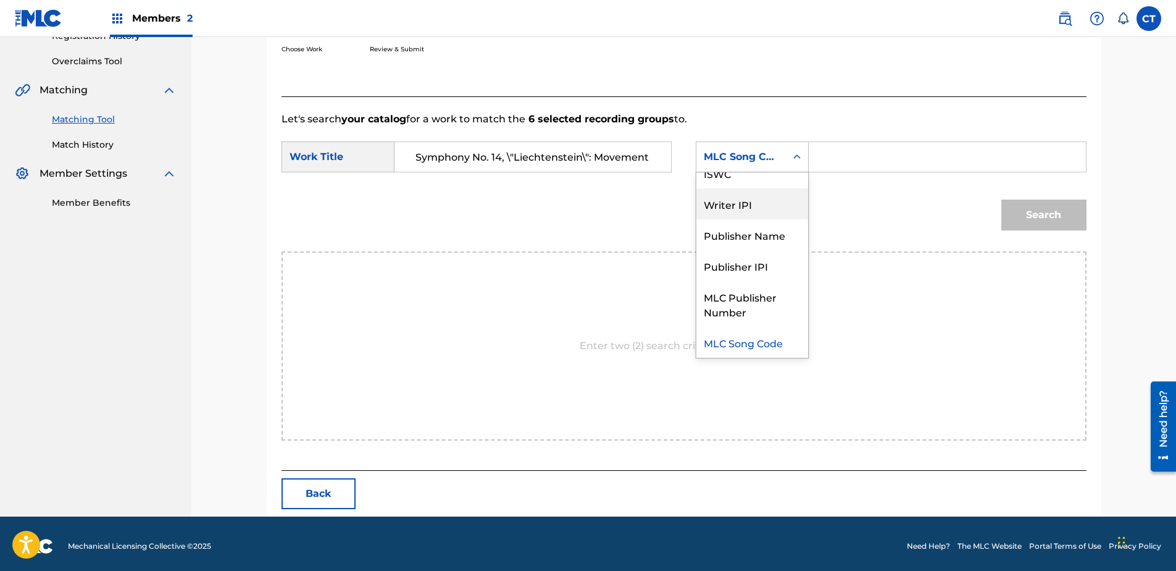
scroll to position [0, 0]
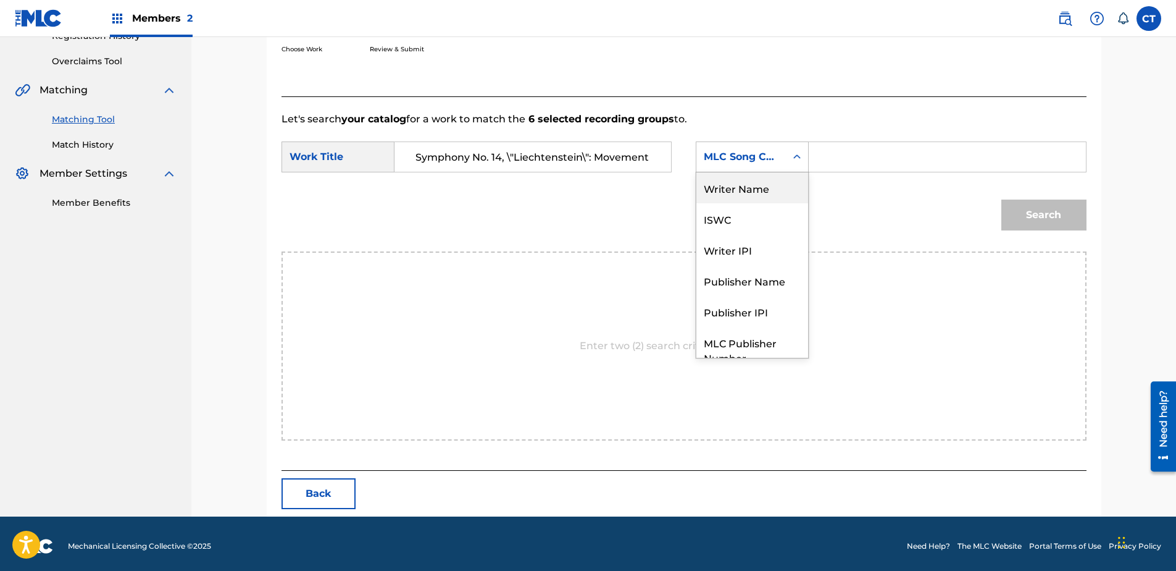
click at [737, 183] on div "Writer Name" at bounding box center [752, 187] width 112 height 31
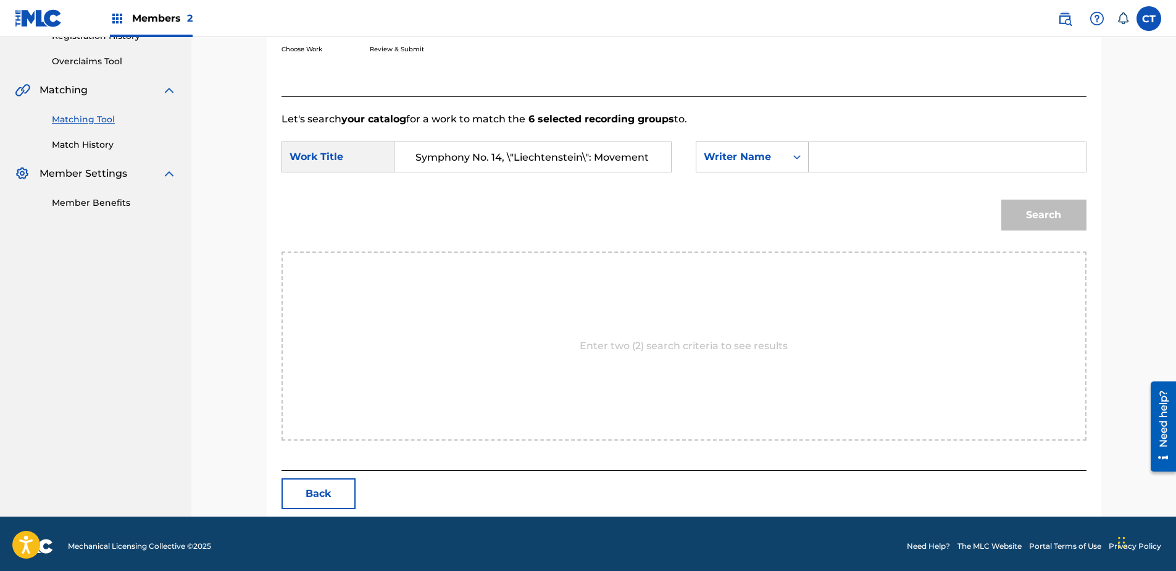
click at [854, 156] on input "Search Form" at bounding box center [947, 157] width 256 height 30
type input "glass"
click at [1001, 199] on button "Search" at bounding box center [1043, 214] width 85 height 31
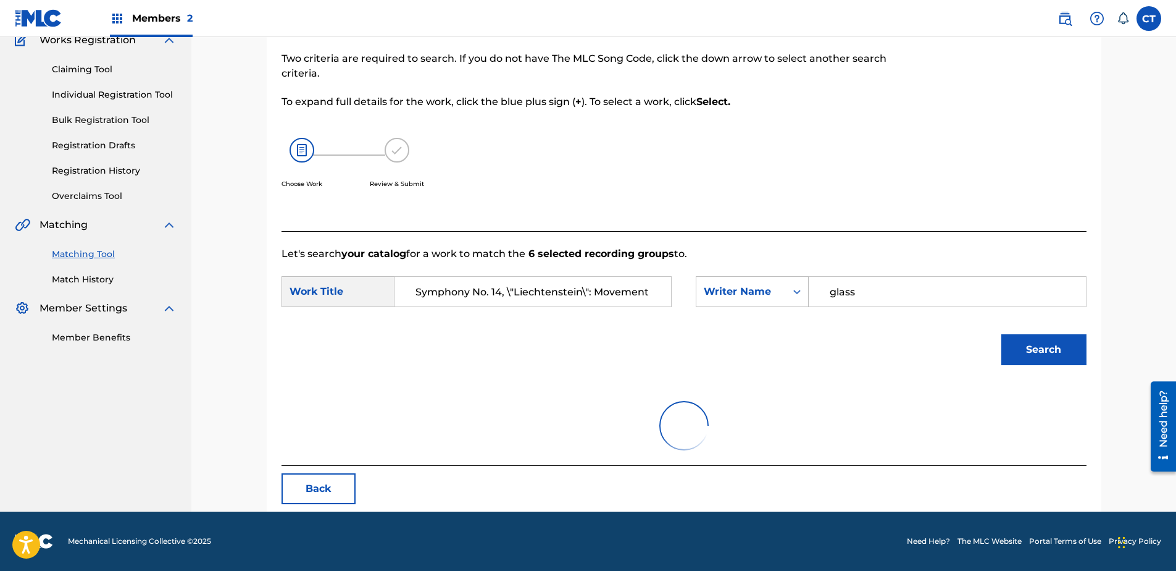
click at [1034, 346] on button "Search" at bounding box center [1043, 349] width 85 height 31
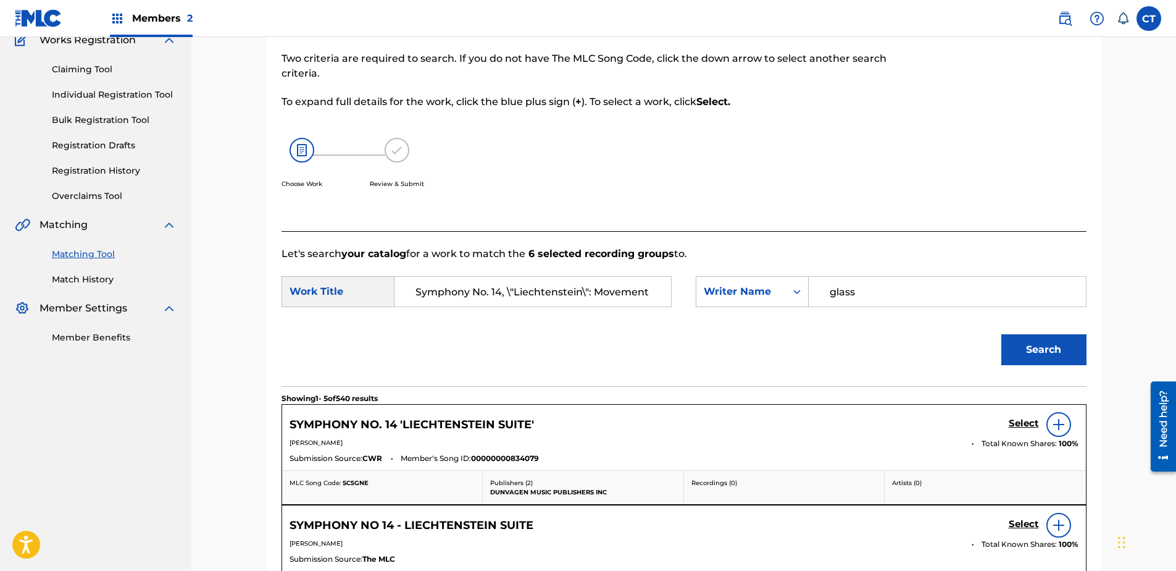
click at [1018, 420] on h5 "Select" at bounding box center [1024, 423] width 30 height 12
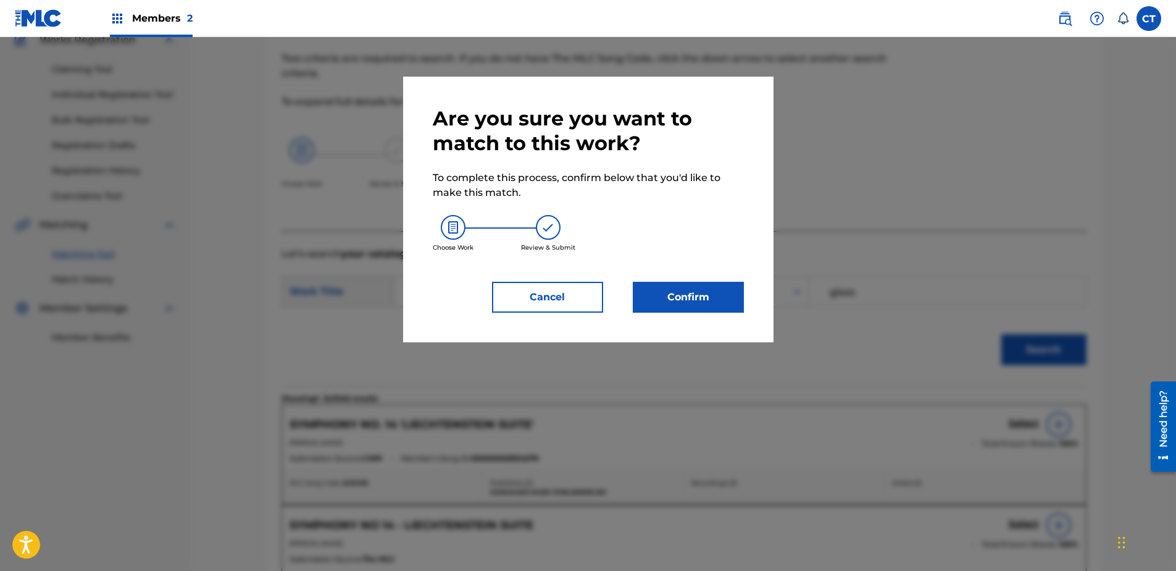
click at [697, 293] on button "Confirm" at bounding box center [688, 297] width 111 height 31
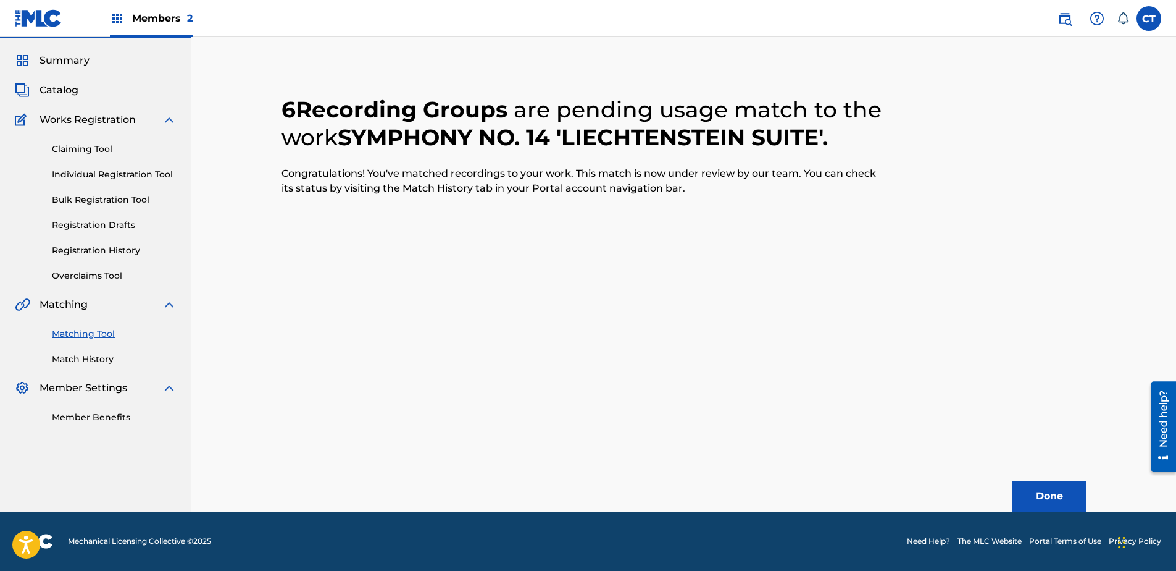
scroll to position [33, 0]
click at [1066, 491] on button "Done" at bounding box center [1050, 495] width 74 height 31
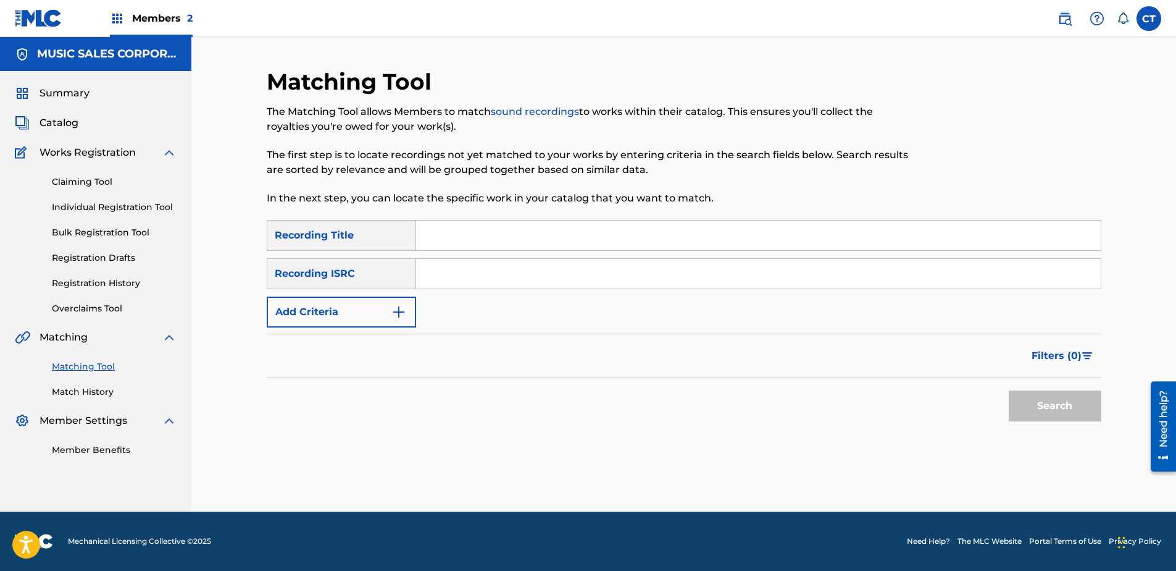
paste input "US65R2116106"
type input "US65R2116106"
click at [1025, 407] on button "Search" at bounding box center [1055, 405] width 93 height 31
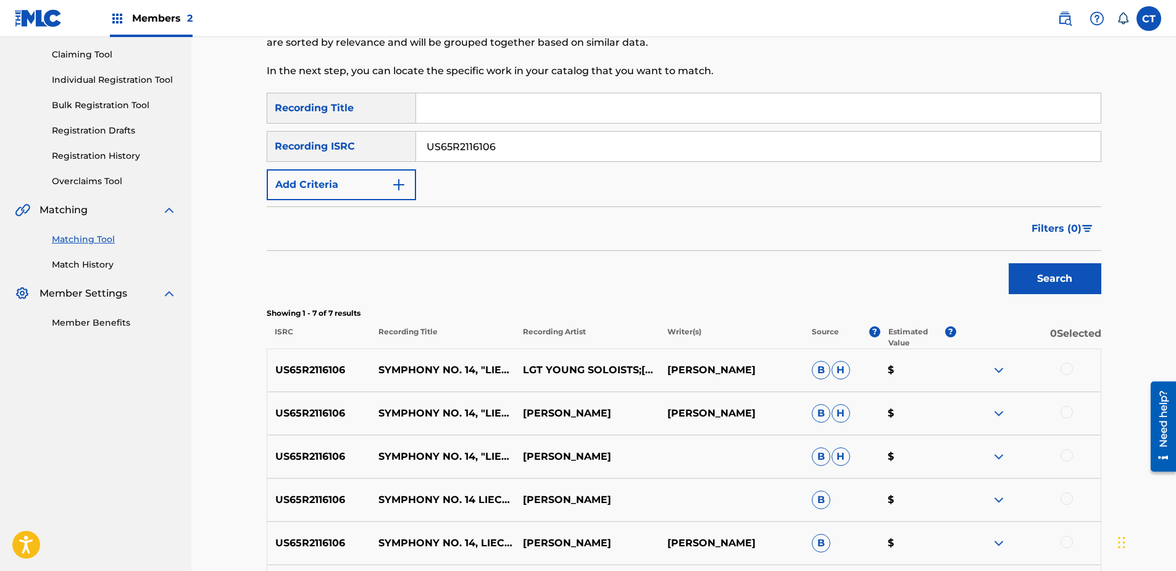
scroll to position [247, 0]
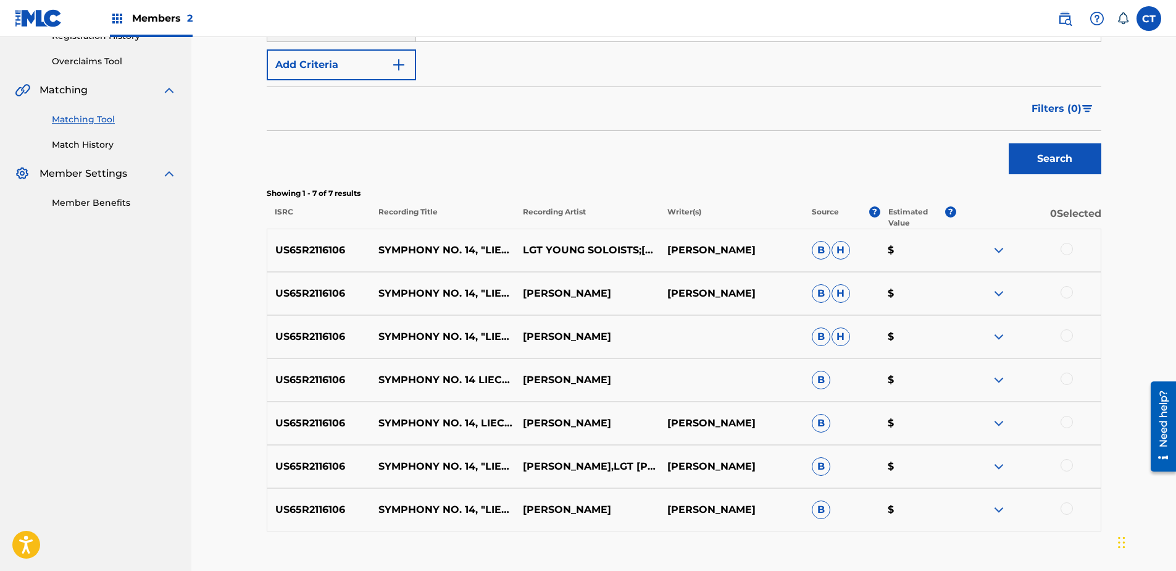
click at [1068, 246] on div at bounding box center [1067, 249] width 12 height 12
click at [1067, 290] on div at bounding box center [1067, 292] width 12 height 12
click at [1063, 335] on div at bounding box center [1067, 335] width 12 height 12
click at [1068, 385] on div at bounding box center [1028, 379] width 144 height 15
click at [1066, 429] on div at bounding box center [1028, 423] width 144 height 15
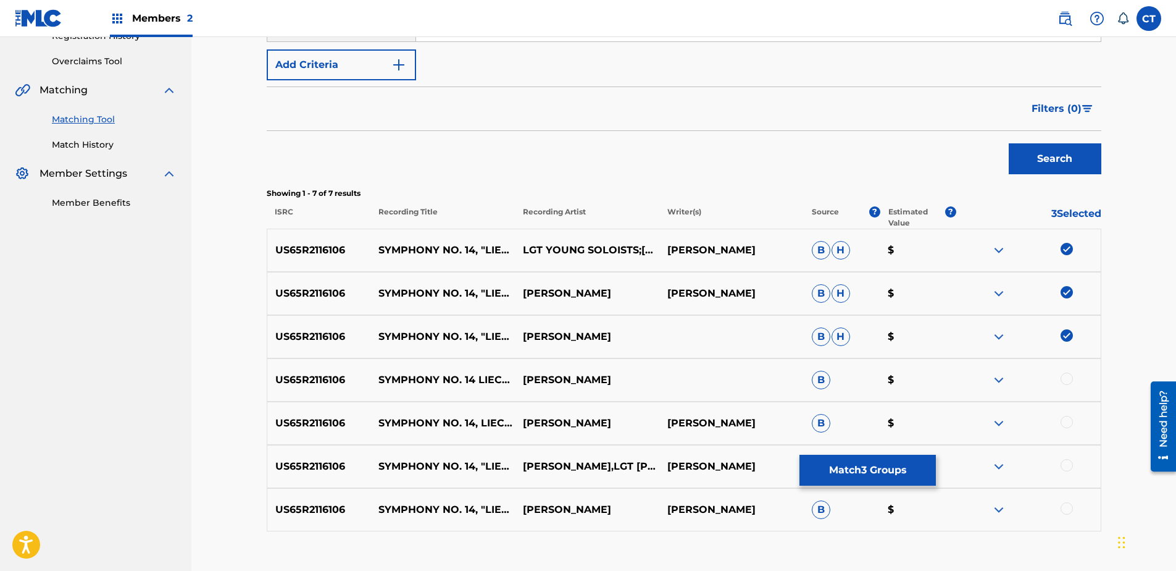
click at [1066, 412] on div "US65R2116106 SYMPHONY NO. 14, LIECHTENSTEIN: MOVEMENT III (FEAT. LGT YOUNG SOLO…" at bounding box center [684, 422] width 835 height 43
click at [1063, 379] on div at bounding box center [1067, 378] width 12 height 12
click at [1062, 421] on div at bounding box center [1067, 422] width 12 height 12
drag, startPoint x: 1066, startPoint y: 464, endPoint x: 1071, endPoint y: 489, distance: 25.9
click at [1066, 466] on div at bounding box center [1067, 465] width 12 height 12
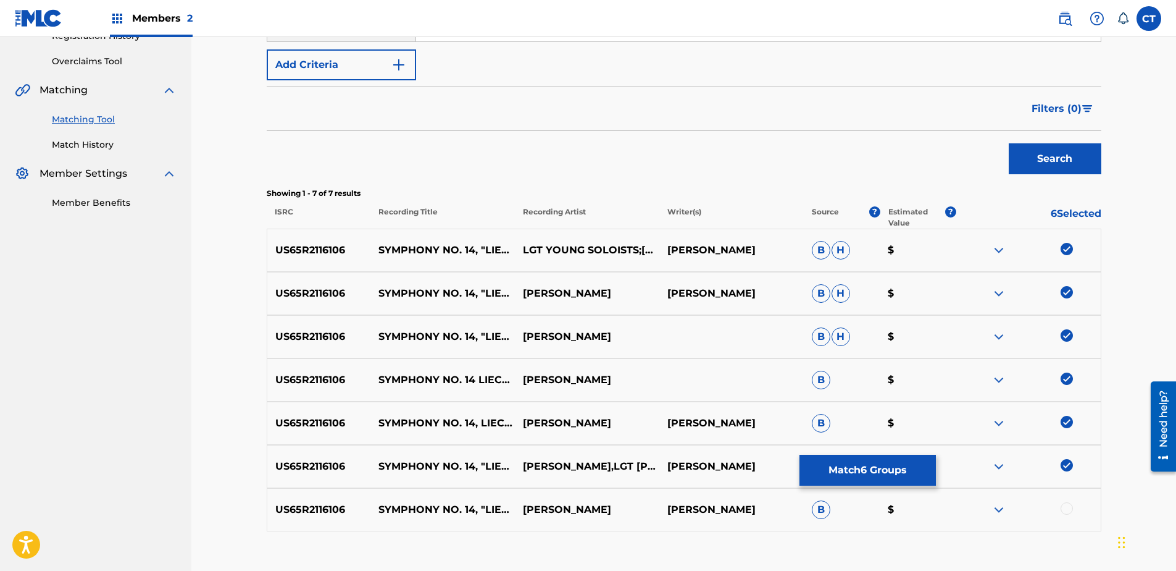
click at [1066, 514] on div at bounding box center [1067, 508] width 12 height 12
click at [896, 470] on button "Match 7 Groups" at bounding box center [868, 469] width 136 height 31
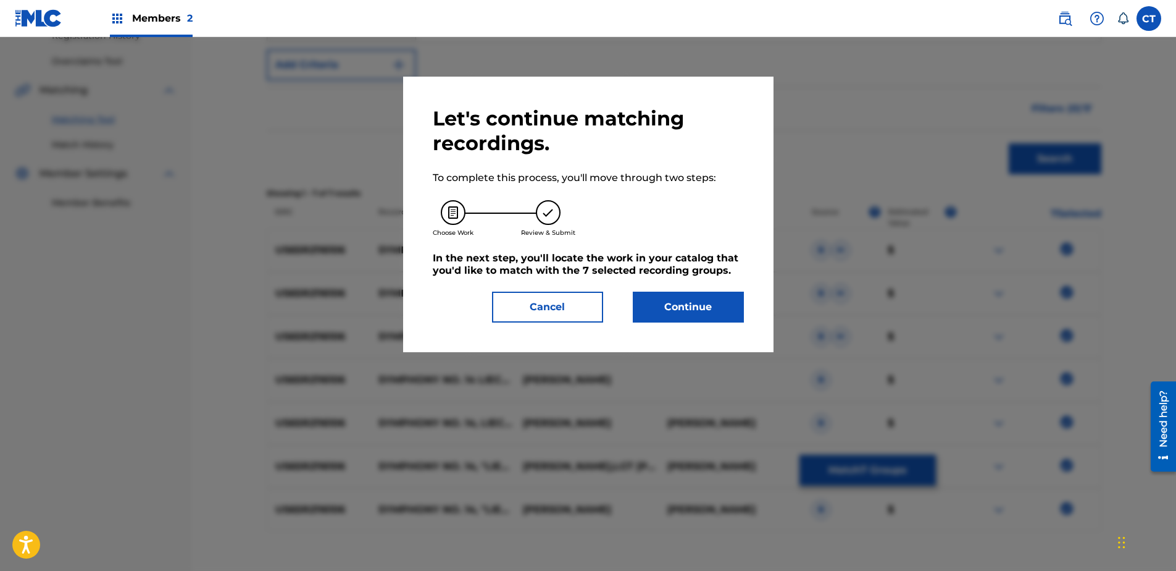
click at [737, 303] on button "Continue" at bounding box center [688, 306] width 111 height 31
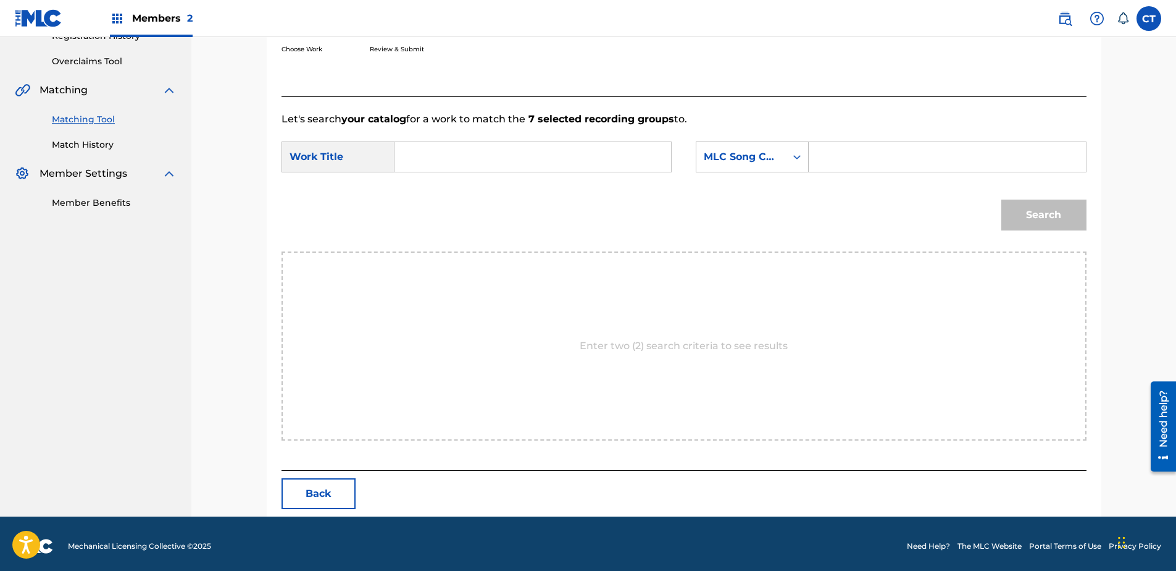
paste input "Symphony No. 14, \"Liechtenstein\": Movement III"
type input "Symphony No. 14, \"Liechtenstein\": Movement III"
click at [761, 165] on div "MLC Song Code" at bounding box center [741, 156] width 90 height 23
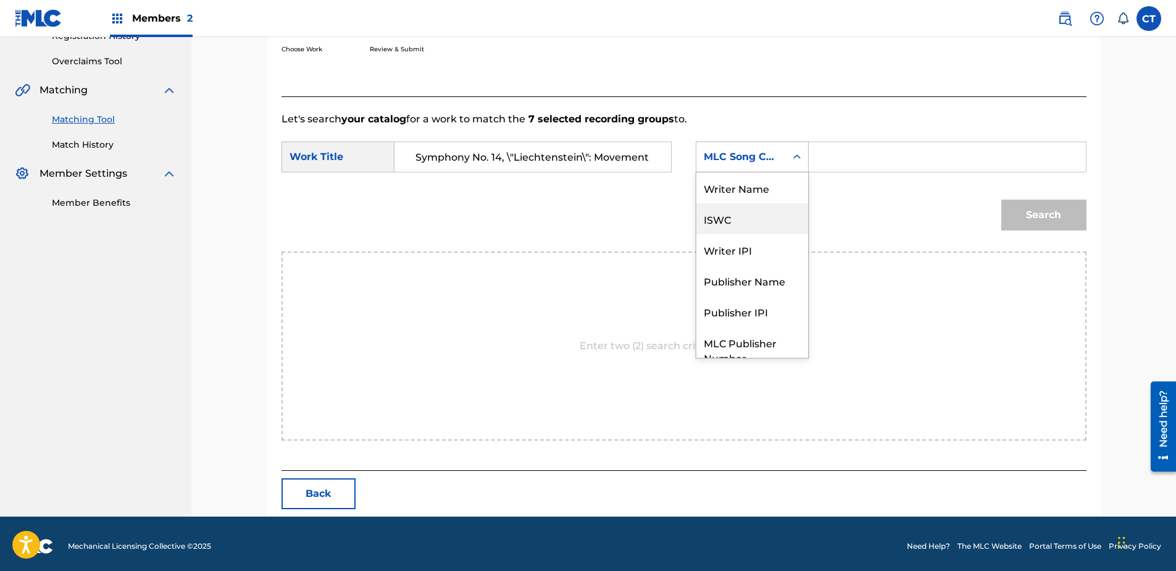
scroll to position [0, 0]
click at [761, 189] on div "Writer Name" at bounding box center [752, 187] width 112 height 31
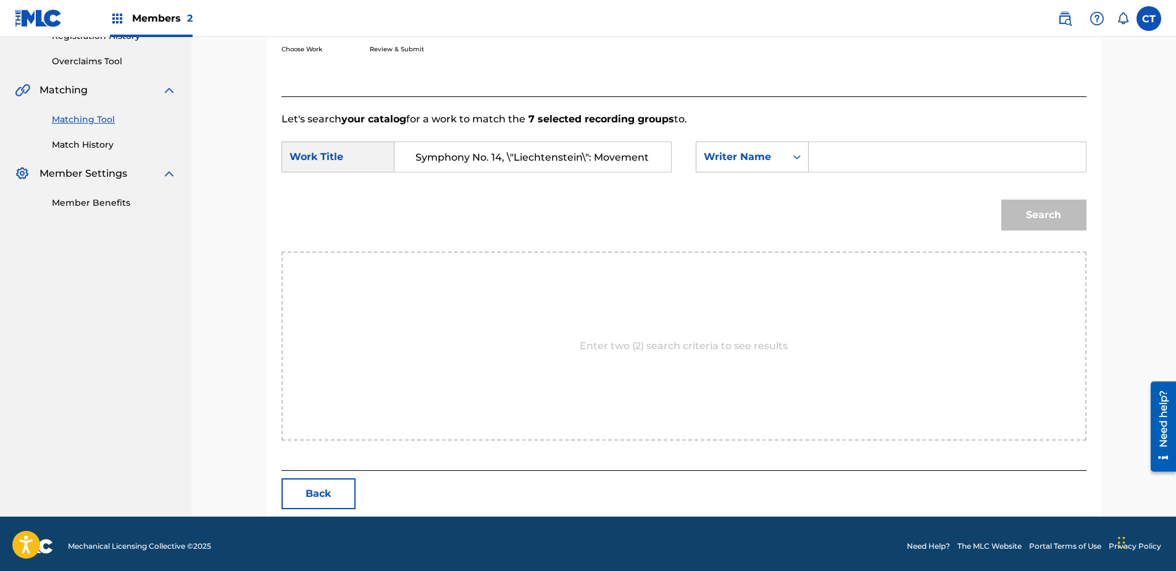
click at [843, 150] on input "Search Form" at bounding box center [947, 157] width 256 height 30
type input "glass"
click at [1001, 199] on button "Search" at bounding box center [1043, 214] width 85 height 31
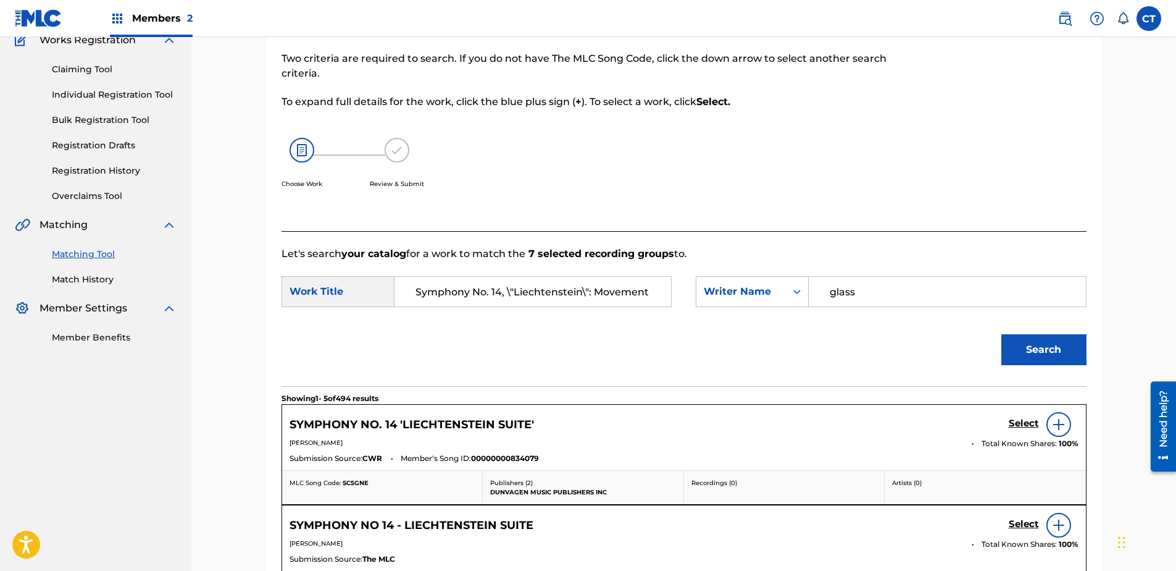
scroll to position [247, 0]
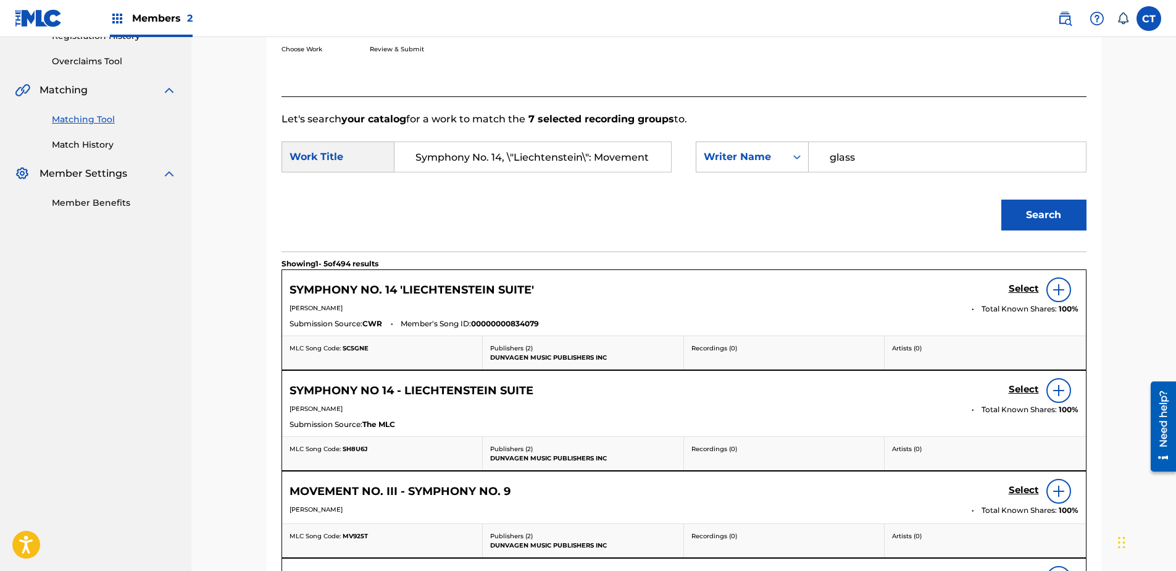
click at [1023, 288] on h5 "Select" at bounding box center [1024, 289] width 30 height 12
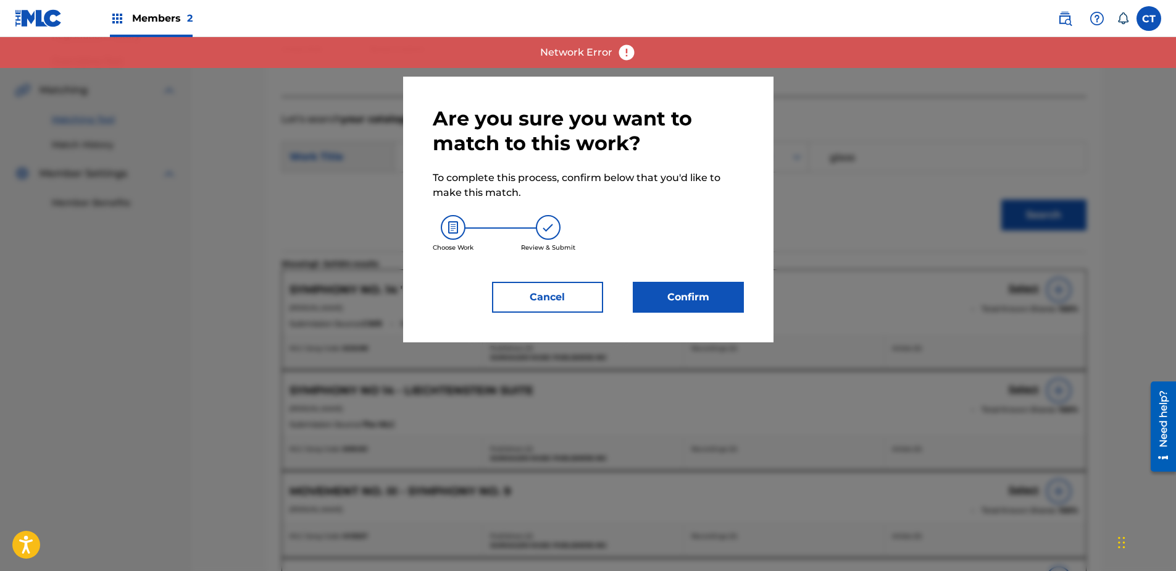
click at [689, 288] on button "Confirm" at bounding box center [688, 297] width 111 height 31
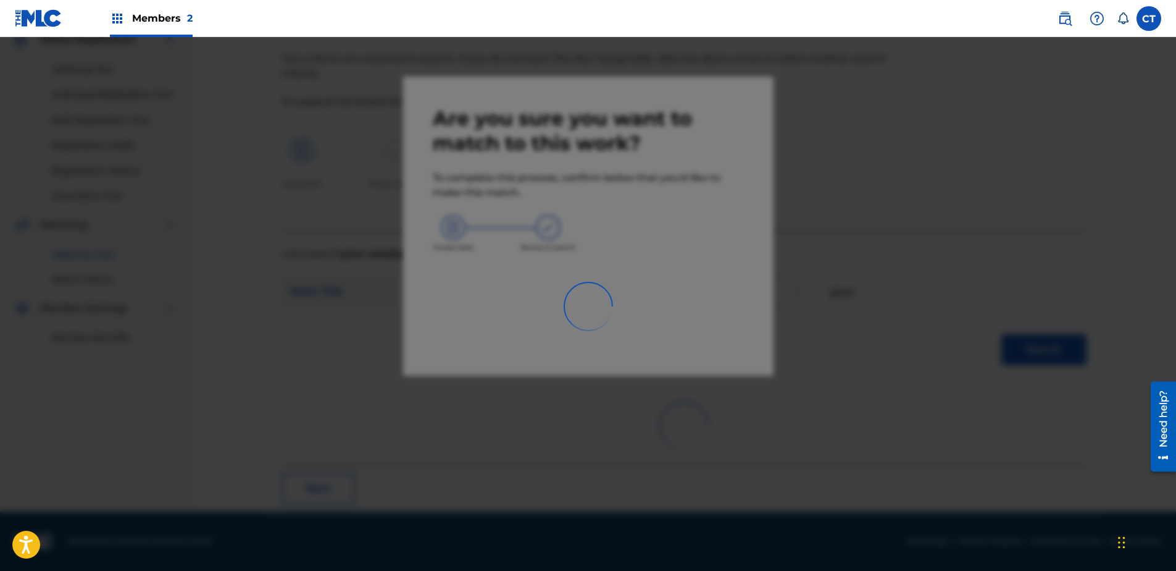
scroll to position [33, 0]
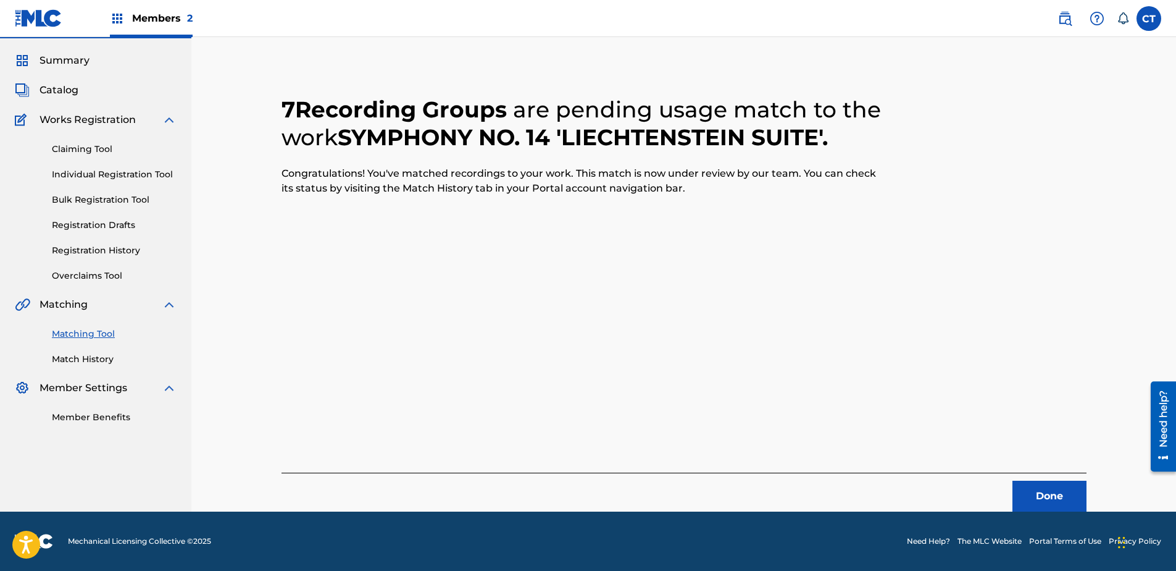
click at [1039, 498] on button "Done" at bounding box center [1050, 495] width 74 height 31
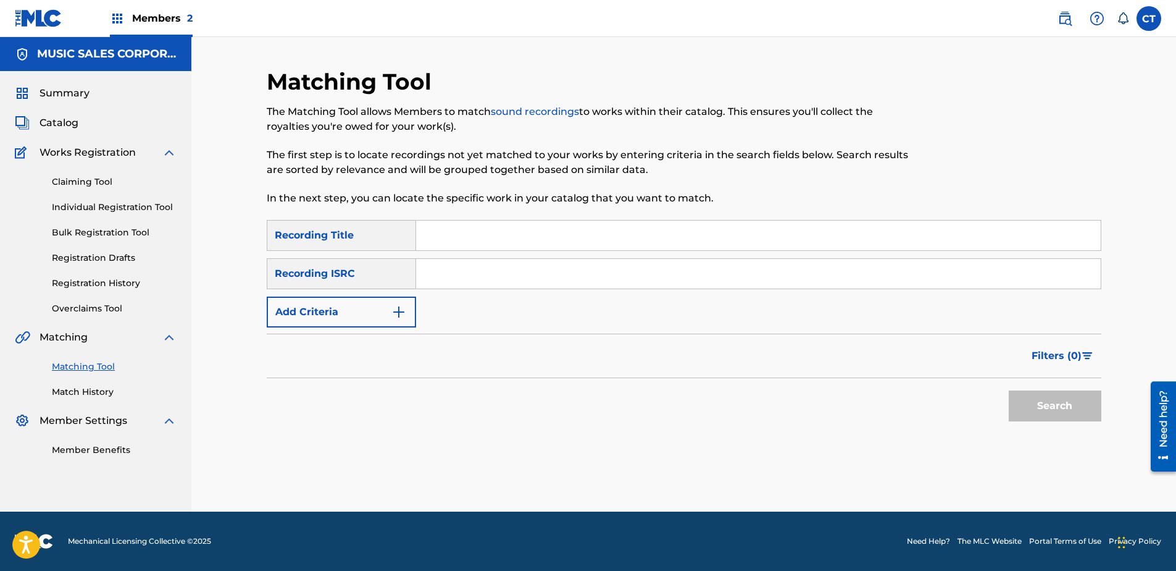
scroll to position [0, 0]
paste input "US65R2116107"
type input "US65R2116107"
click at [1046, 414] on button "Search" at bounding box center [1055, 405] width 93 height 31
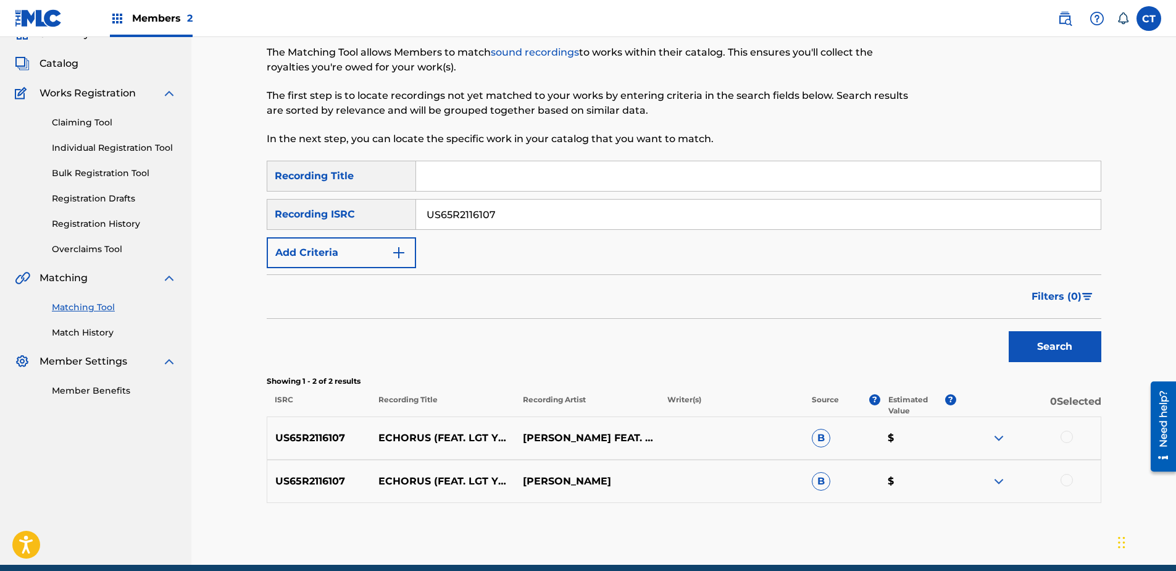
scroll to position [112, 0]
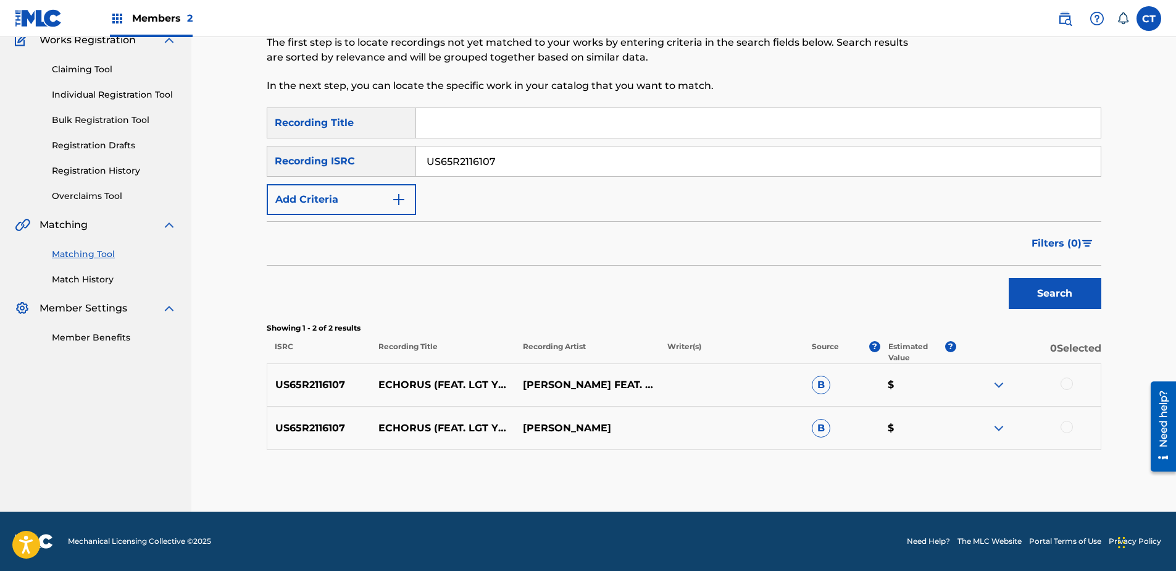
click at [1066, 384] on div at bounding box center [1067, 383] width 12 height 12
click at [1064, 422] on div at bounding box center [1067, 426] width 12 height 12
click at [901, 465] on button "Match 2 Groups" at bounding box center [868, 469] width 136 height 31
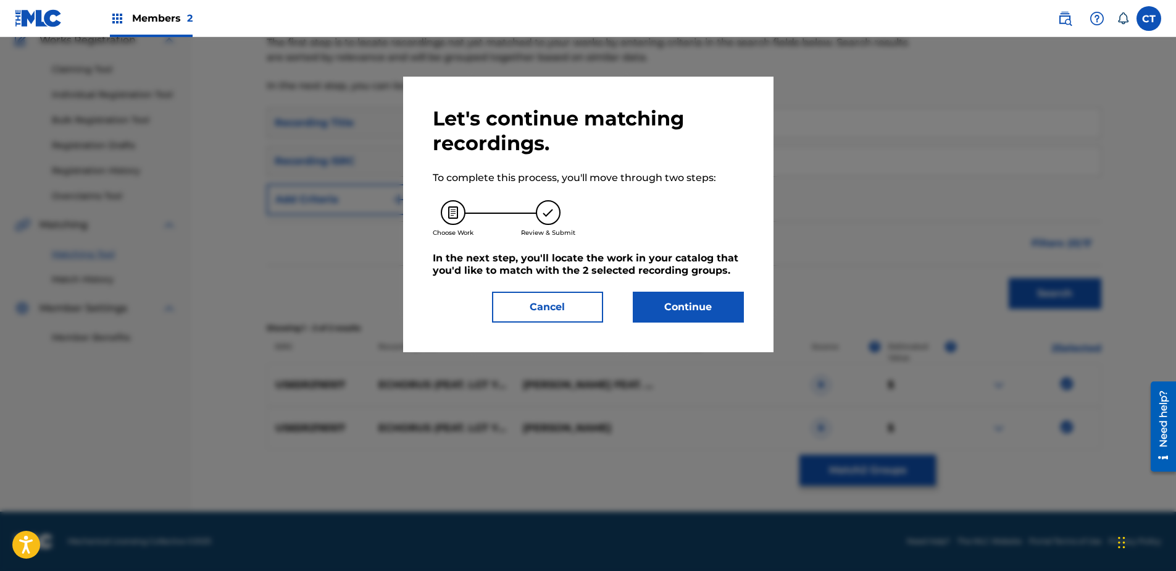
click at [742, 312] on button "Continue" at bounding box center [688, 306] width 111 height 31
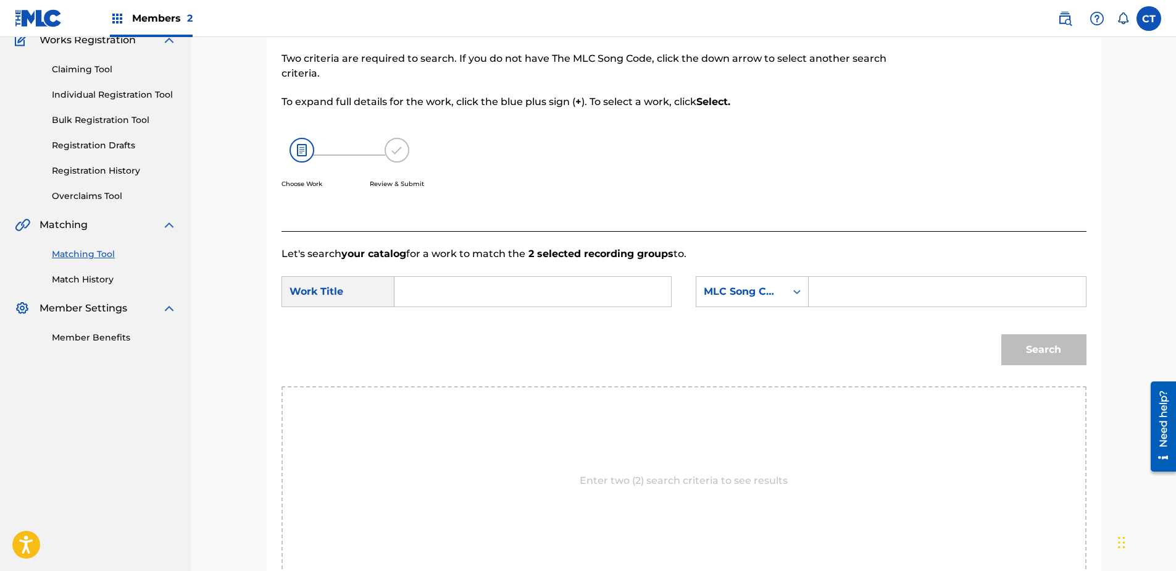
click at [611, 289] on input "Search Form" at bounding box center [533, 292] width 256 height 30
type input "echorus"
click at [799, 286] on icon "Search Form" at bounding box center [797, 291] width 12 height 12
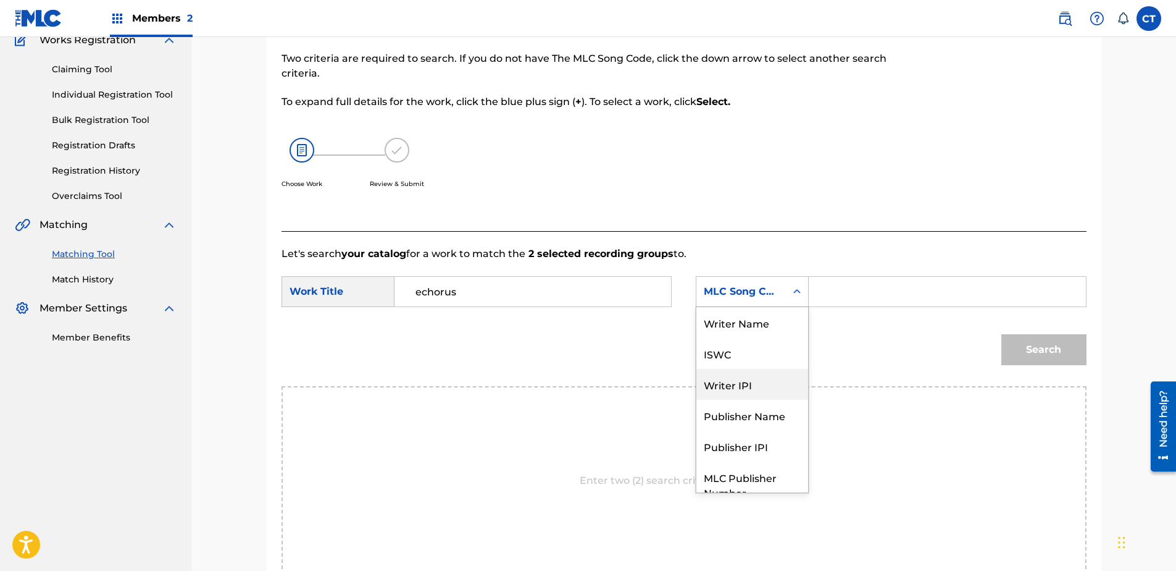
scroll to position [0, 0]
click at [748, 314] on div "Writer Name" at bounding box center [752, 322] width 112 height 31
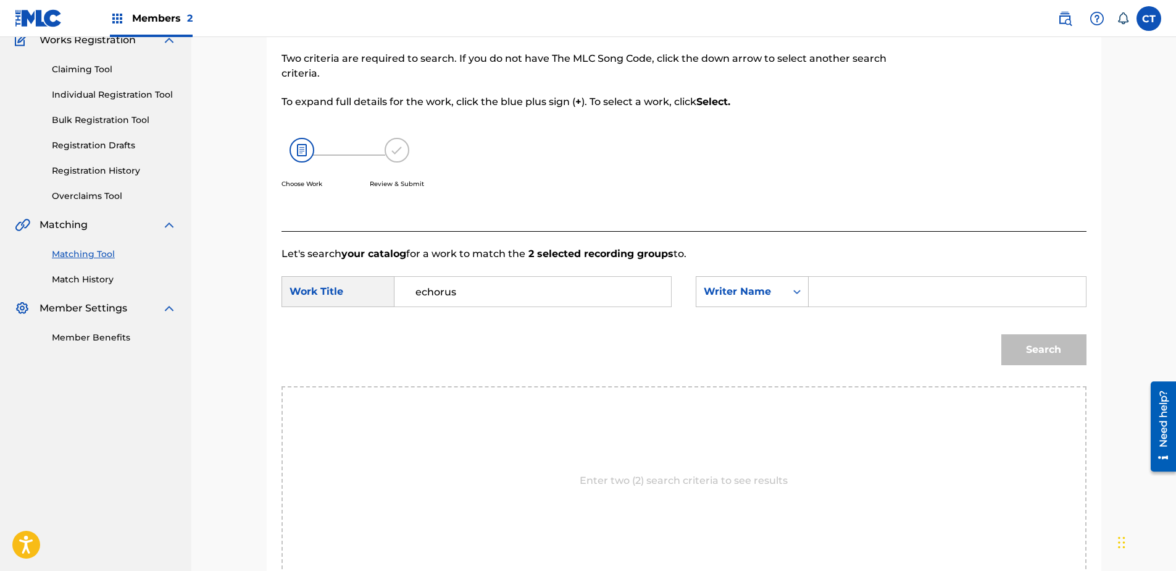
click at [845, 285] on input "Search Form" at bounding box center [947, 292] width 256 height 30
type input "glass"
click at [1001, 334] on button "Search" at bounding box center [1043, 349] width 85 height 31
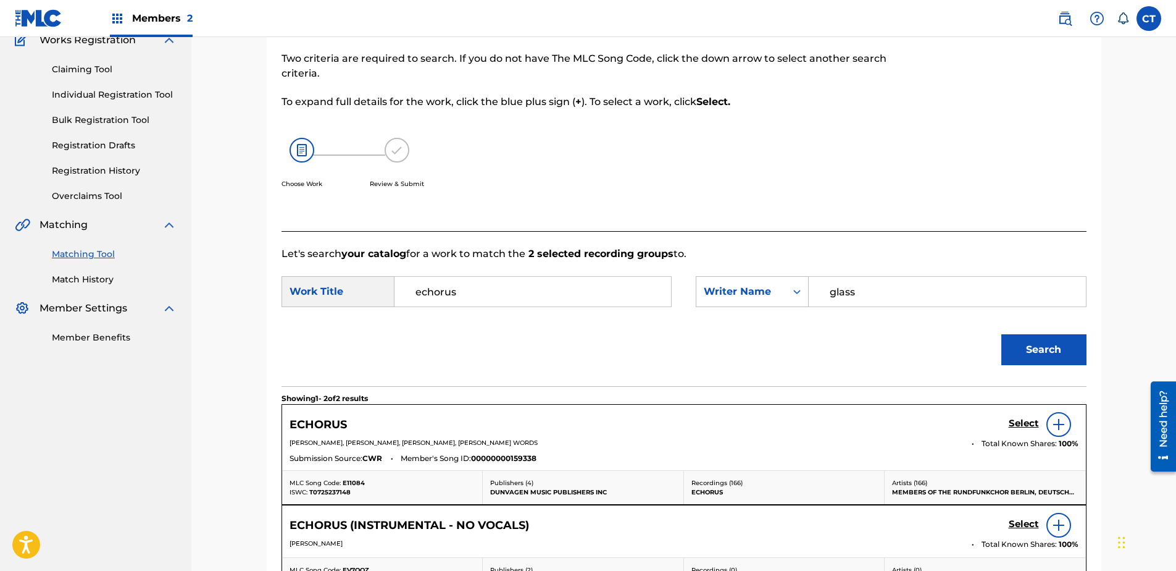
click at [1021, 413] on div "Select" at bounding box center [1044, 424] width 70 height 25
click at [1021, 417] on h5 "Select" at bounding box center [1024, 423] width 30 height 12
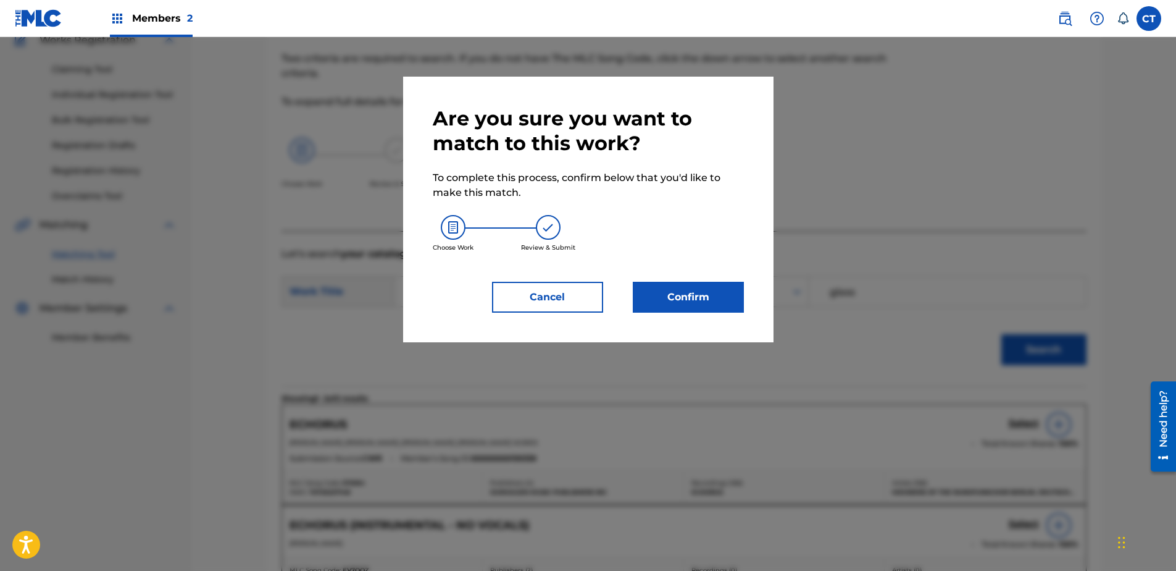
click at [688, 308] on button "Confirm" at bounding box center [688, 297] width 111 height 31
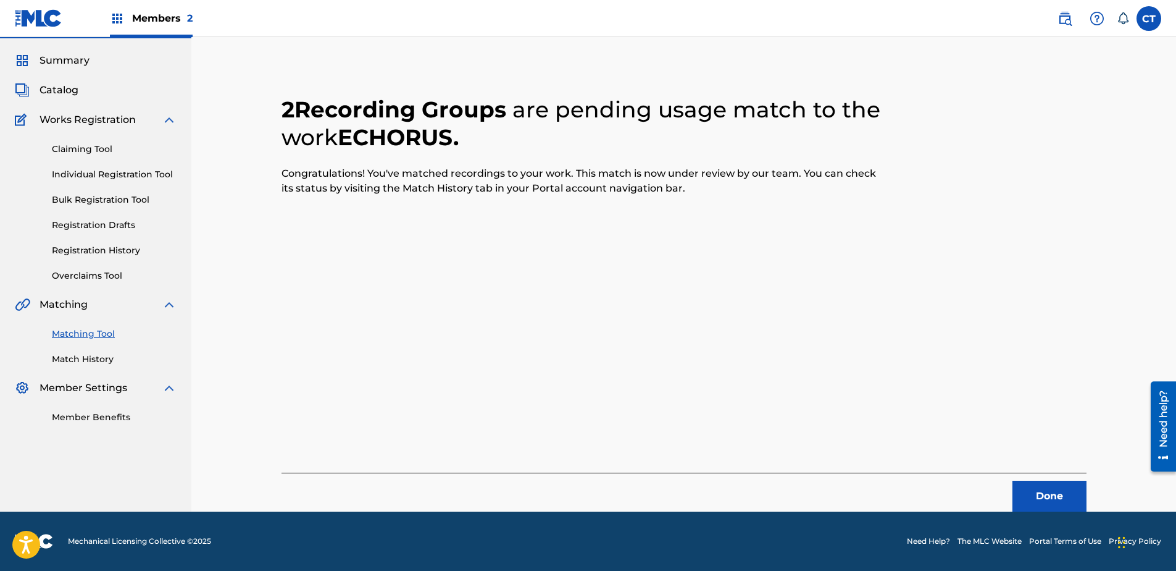
scroll to position [33, 0]
click at [1035, 492] on button "Done" at bounding box center [1050, 495] width 74 height 31
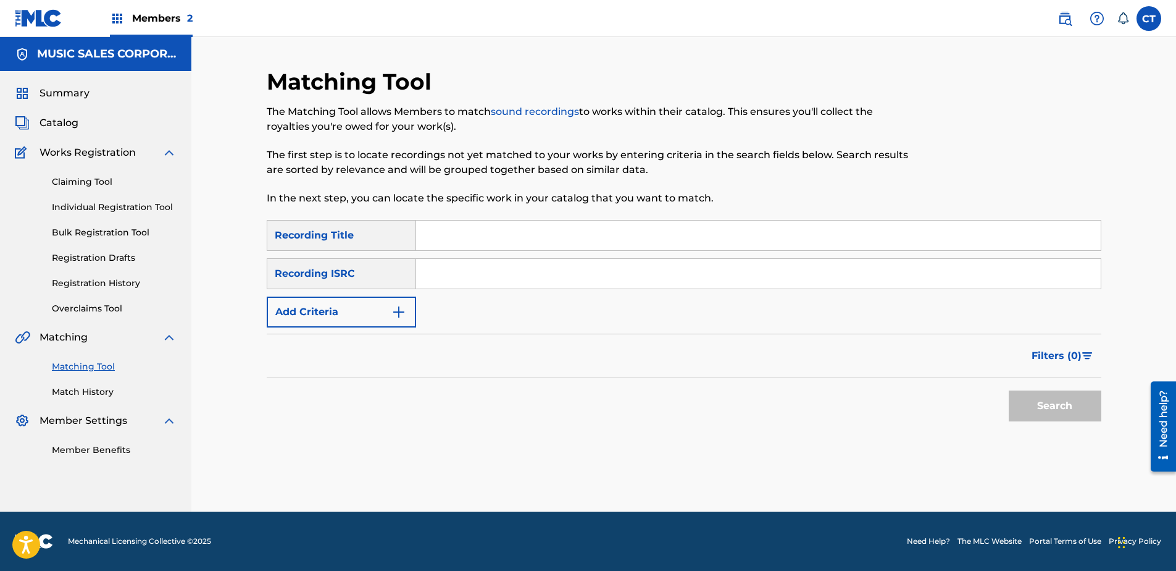
paste input "Symphony Nos. 2 & 3"
click at [1078, 409] on button "Search" at bounding box center [1055, 405] width 93 height 31
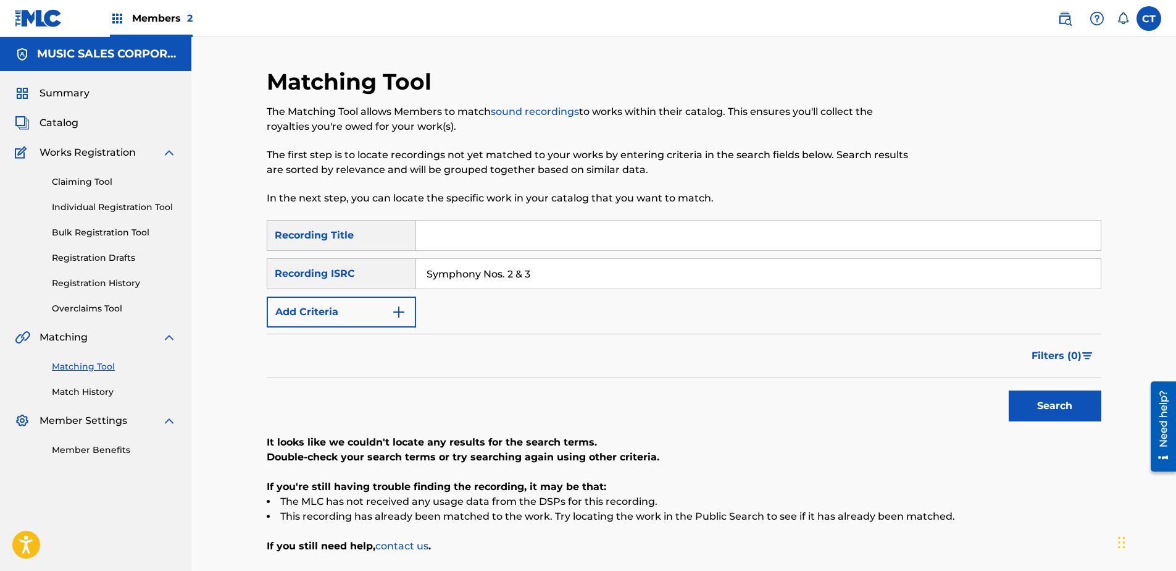
click at [580, 275] on input "Symphony Nos. 2 & 3" at bounding box center [758, 274] width 685 height 30
click at [580, 274] on input "Symphony Nos. 2 & 3" at bounding box center [758, 274] width 685 height 30
click at [578, 273] on input "Symphony Nos. 2 & 3" at bounding box center [758, 274] width 685 height 30
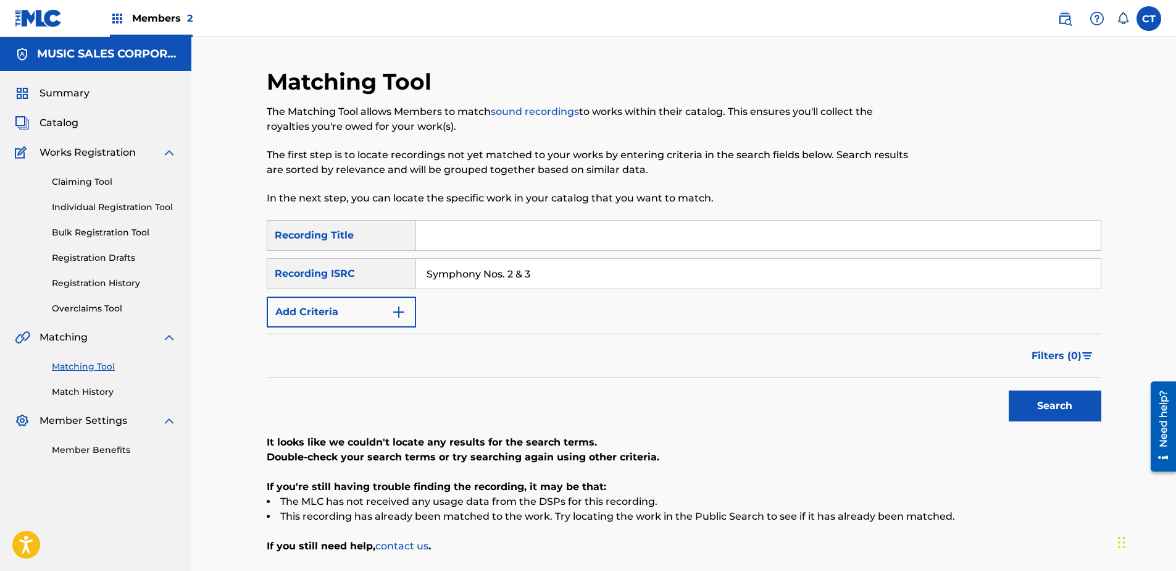
click at [578, 273] on input "Symphony Nos. 2 & 3" at bounding box center [758, 274] width 685 height 30
paste input "HKI190432601"
type input "HKI190432601"
click at [1048, 398] on button "Search" at bounding box center [1055, 405] width 93 height 31
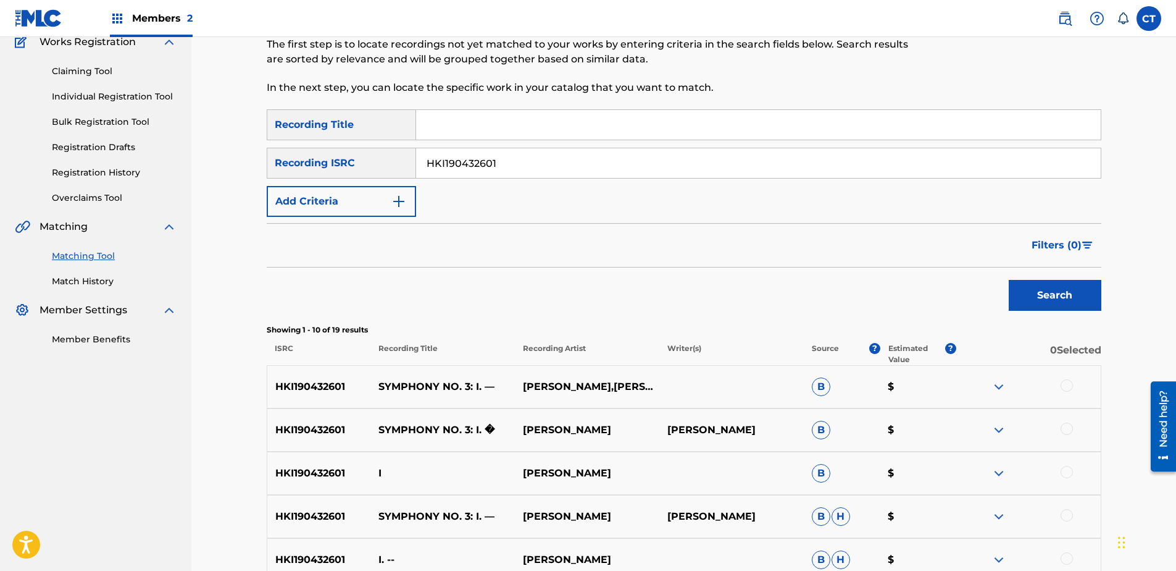
scroll to position [123, 0]
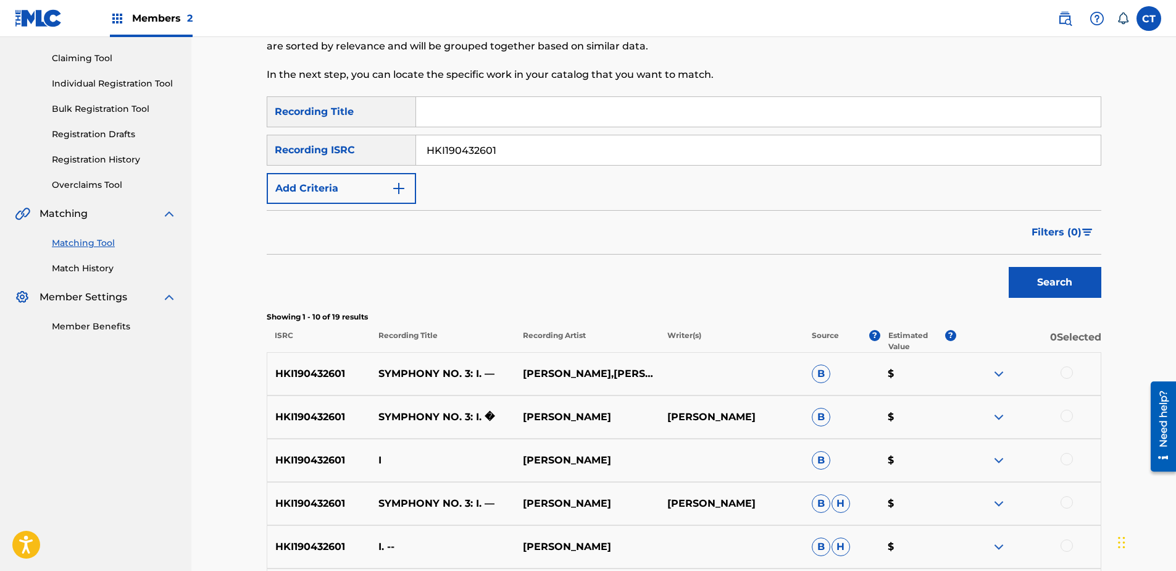
click at [1074, 375] on div at bounding box center [1028, 373] width 144 height 15
click at [1064, 372] on div at bounding box center [1067, 372] width 12 height 12
click at [1062, 414] on div at bounding box center [1067, 415] width 12 height 12
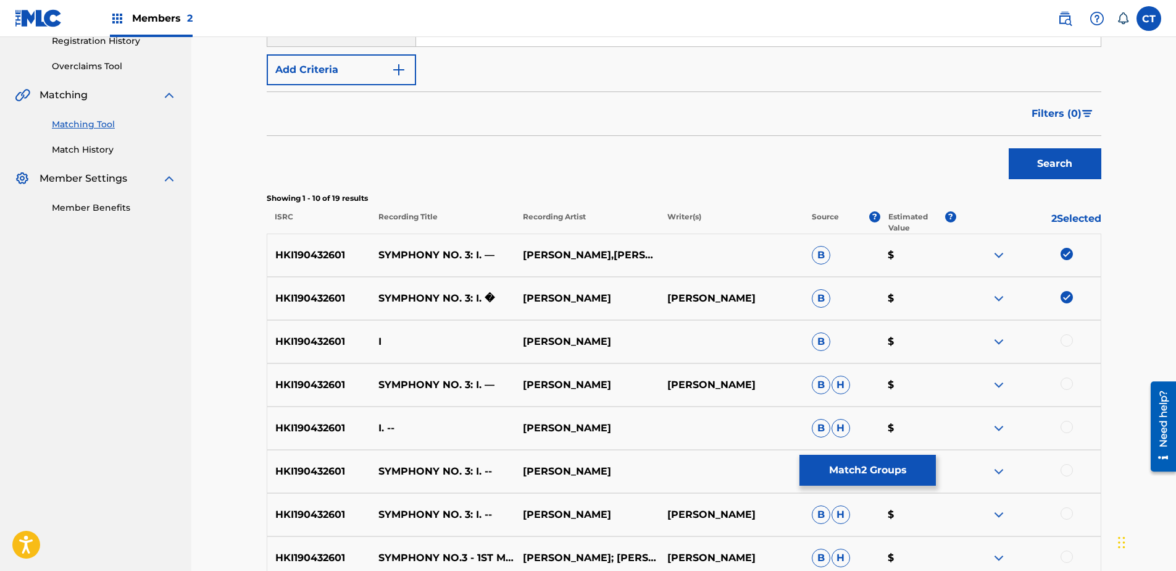
scroll to position [247, 0]
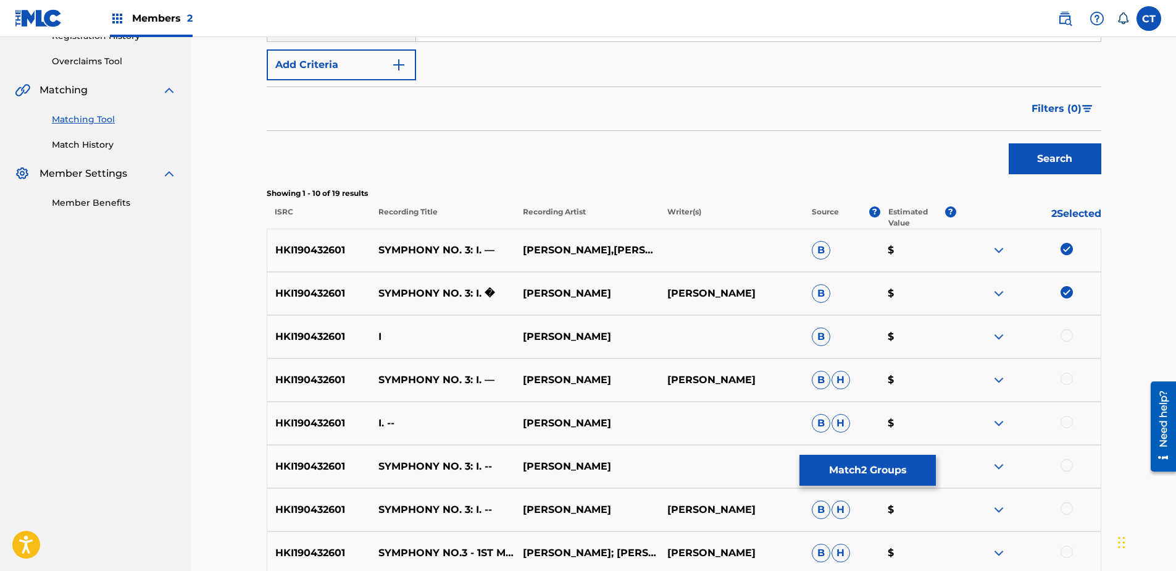
click at [1069, 332] on div at bounding box center [1067, 335] width 12 height 12
click at [1064, 378] on div at bounding box center [1067, 378] width 12 height 12
click at [1064, 419] on div at bounding box center [1067, 422] width 12 height 12
click at [1065, 460] on div at bounding box center [1067, 465] width 12 height 12
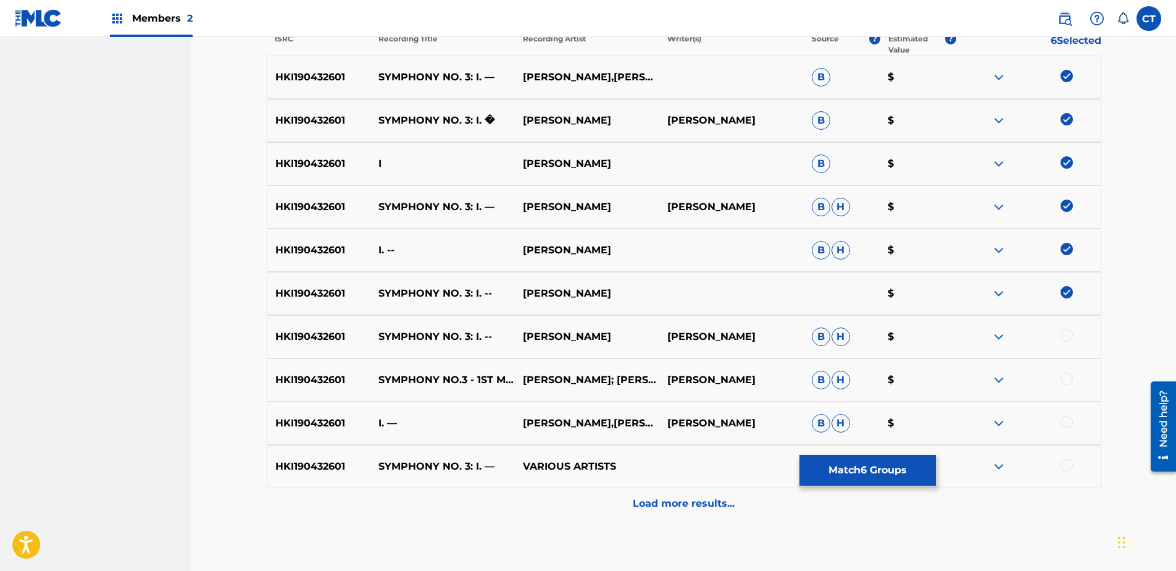
scroll to position [432, 0]
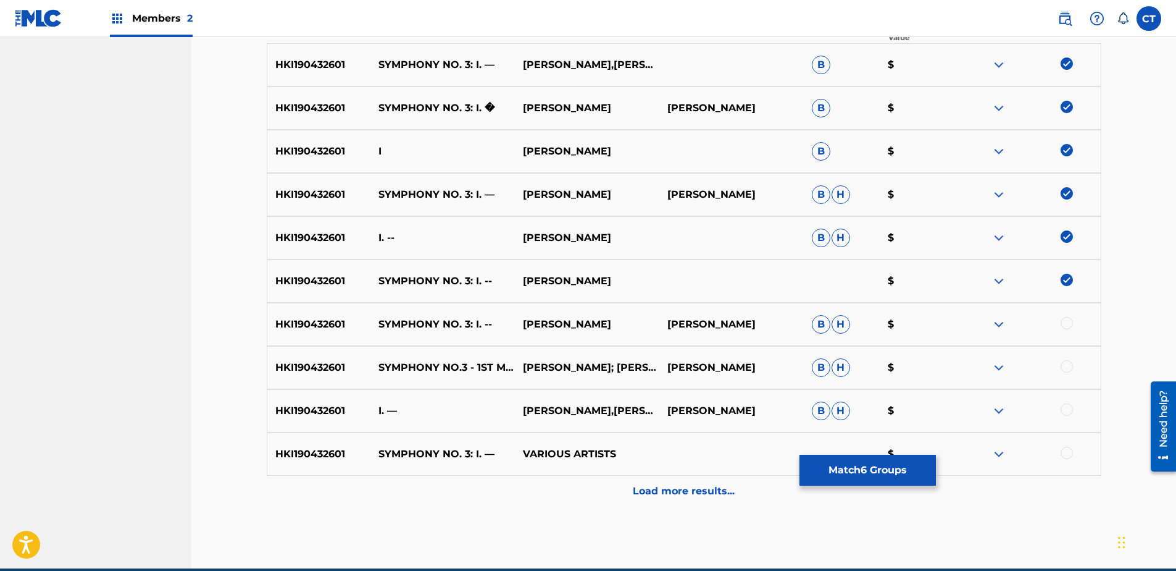
click at [1064, 324] on div at bounding box center [1067, 323] width 12 height 12
click at [1063, 364] on div at bounding box center [1067, 366] width 12 height 12
drag, startPoint x: 1064, startPoint y: 404, endPoint x: 1064, endPoint y: 412, distance: 8.0
click at [1064, 404] on div at bounding box center [1067, 409] width 12 height 12
click at [1064, 412] on img at bounding box center [1067, 409] width 12 height 12
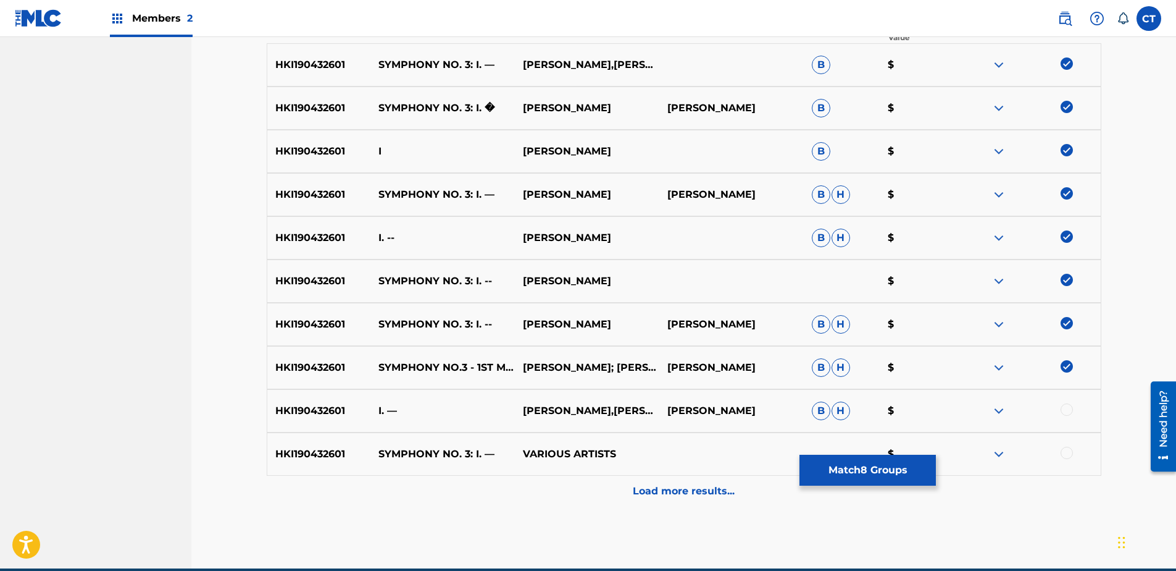
click at [1066, 449] on div at bounding box center [1067, 452] width 12 height 12
click at [1066, 406] on div at bounding box center [1067, 409] width 12 height 12
click at [1063, 475] on div "HKI190432601 SYMPHONY NO. 3: I. — VARIOUS ARTISTS $" at bounding box center [684, 453] width 835 height 43
click at [1063, 483] on div "Load more results..." at bounding box center [684, 490] width 835 height 31
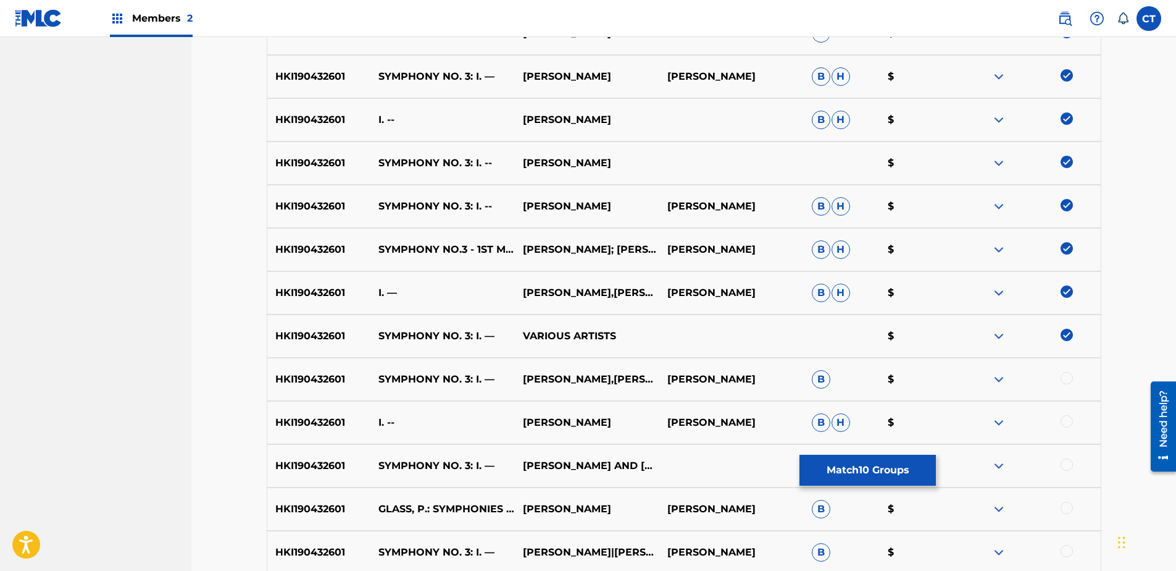
scroll to position [556, 0]
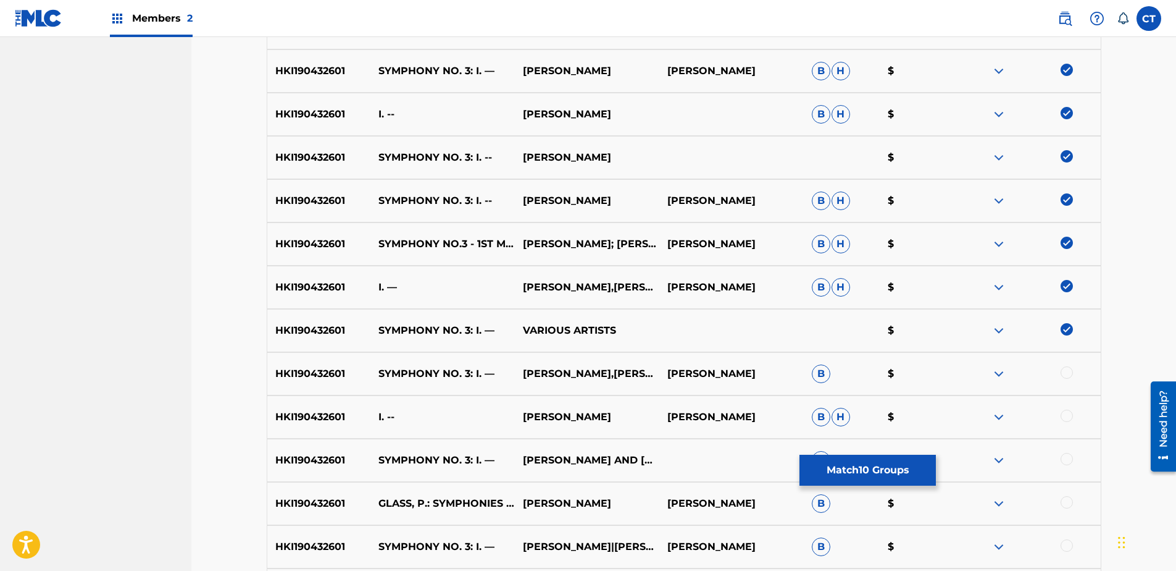
click at [1071, 370] on div at bounding box center [1067, 372] width 12 height 12
click at [1071, 418] on div at bounding box center [1067, 415] width 12 height 12
click at [1066, 456] on div at bounding box center [1067, 459] width 12 height 12
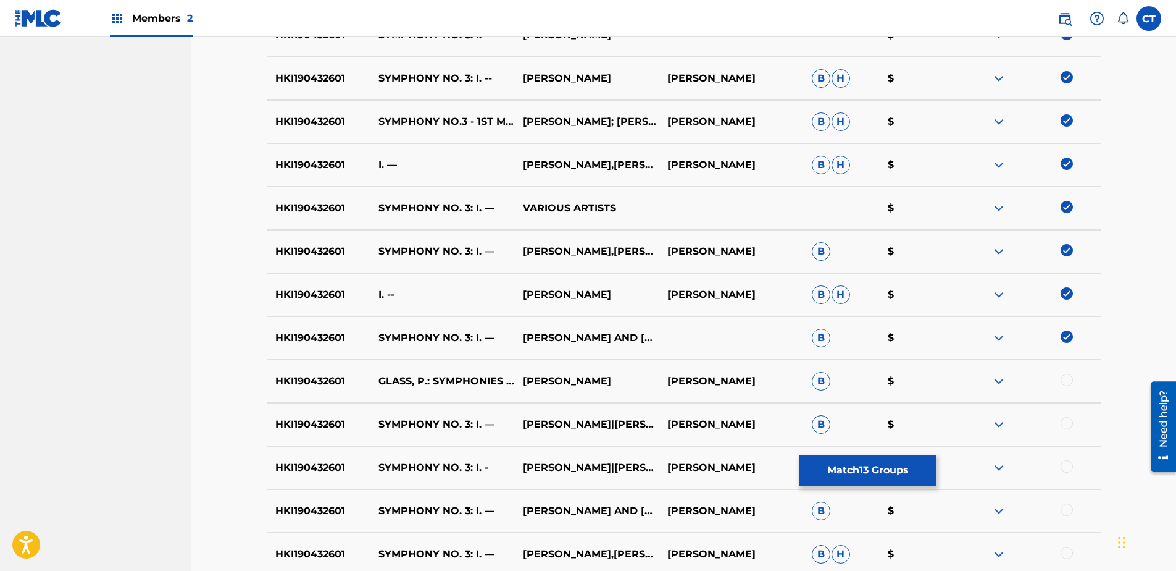
scroll to position [679, 0]
click at [1068, 381] on div at bounding box center [1067, 378] width 12 height 12
drag, startPoint x: 1067, startPoint y: 421, endPoint x: 1065, endPoint y: 450, distance: 29.1
click at [1067, 423] on div at bounding box center [1067, 422] width 12 height 12
click at [1065, 467] on div at bounding box center [1067, 465] width 12 height 12
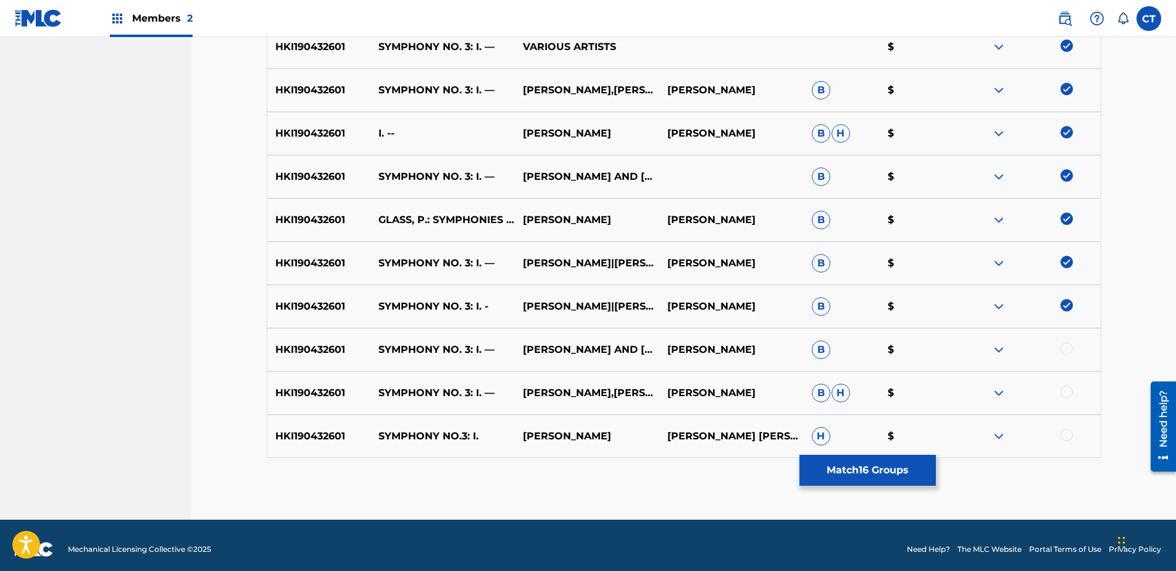
scroll to position [847, 0]
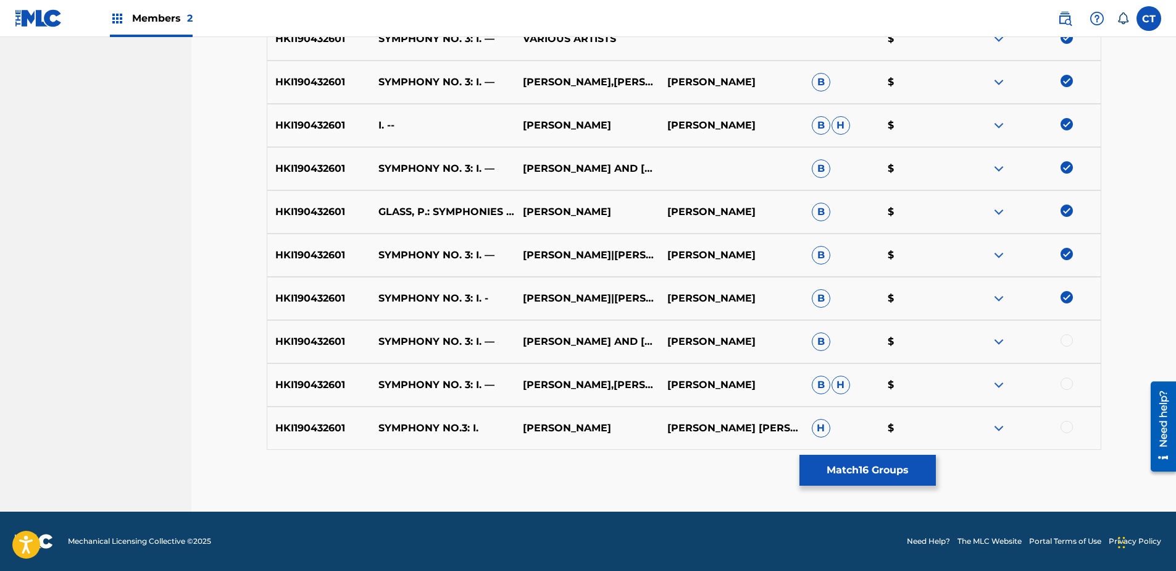
click at [1067, 341] on div at bounding box center [1067, 340] width 12 height 12
click at [1067, 387] on div at bounding box center [1067, 383] width 12 height 12
click at [1068, 431] on div at bounding box center [1067, 426] width 12 height 12
click at [914, 471] on button "Match 19 Groups" at bounding box center [868, 469] width 136 height 31
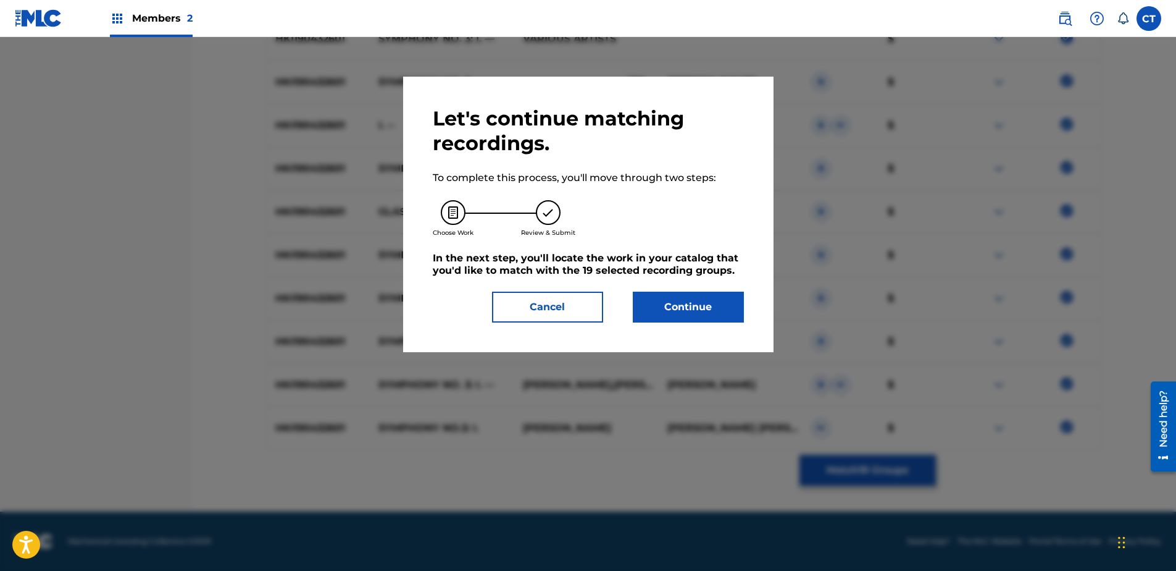
click at [706, 313] on button "Continue" at bounding box center [688, 306] width 111 height 31
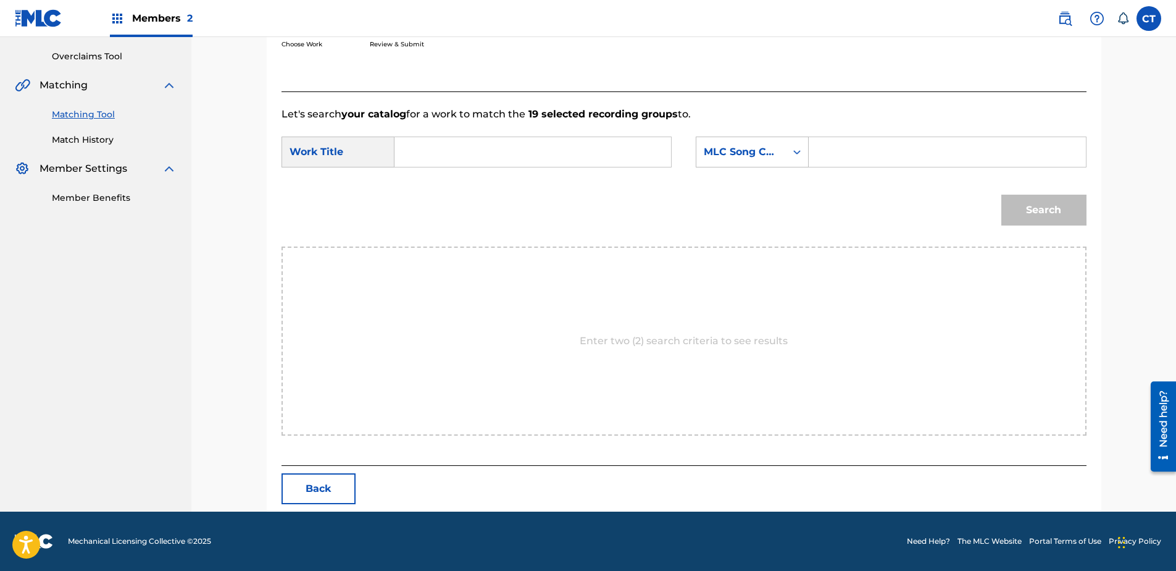
paste input "Symphony No. 3: I"
type input "Symphony No. 3: I"
click at [788, 146] on div "Search Form" at bounding box center [797, 152] width 22 height 22
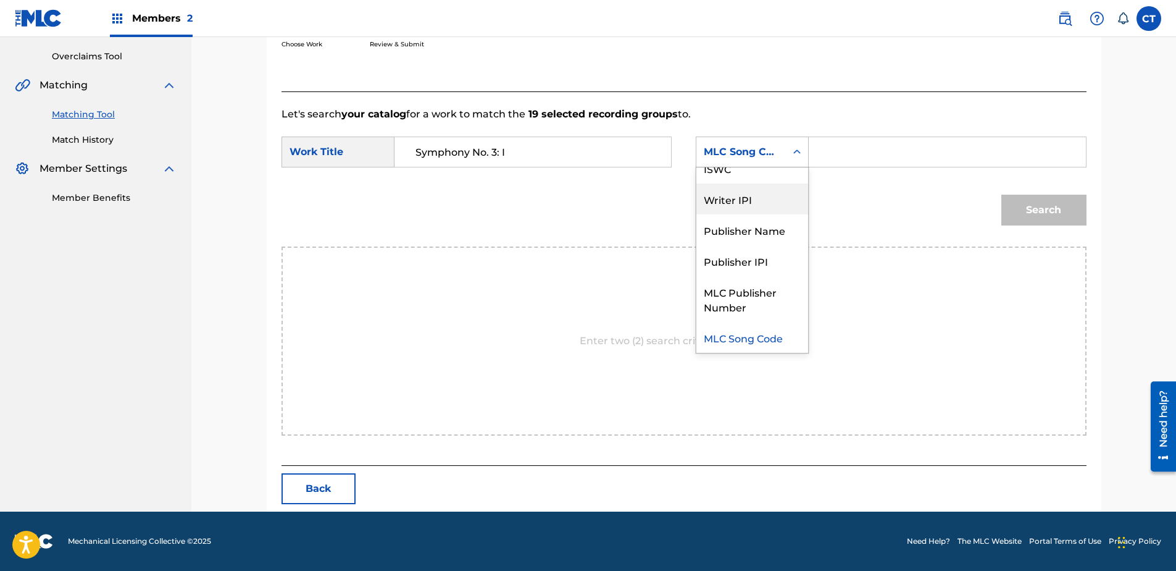
scroll to position [0, 0]
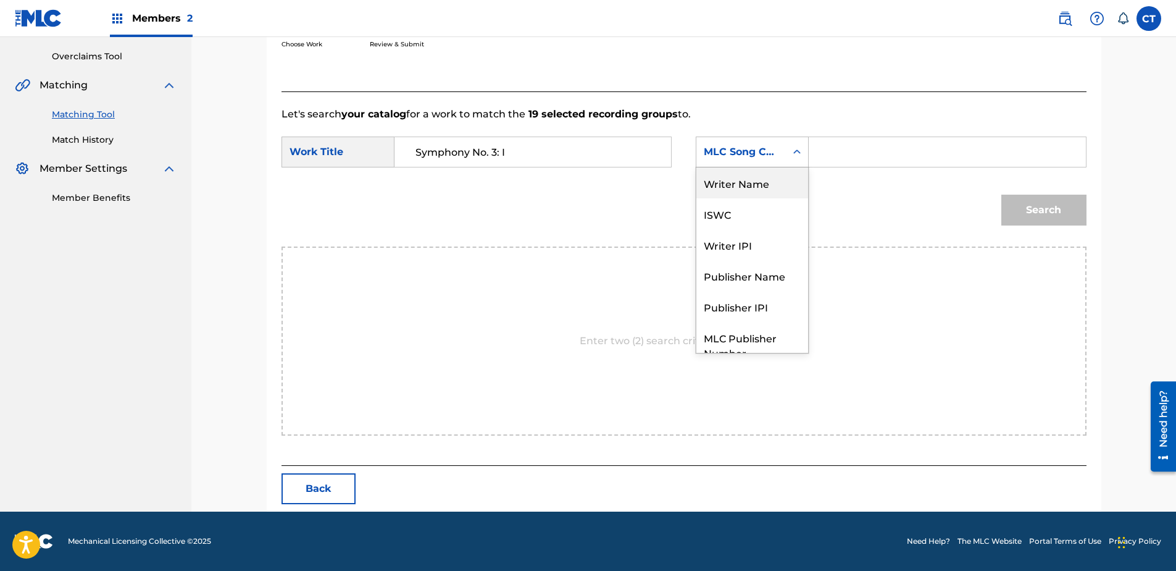
click at [776, 182] on div "Writer Name" at bounding box center [752, 182] width 112 height 31
click at [855, 145] on input "Search Form" at bounding box center [947, 152] width 256 height 30
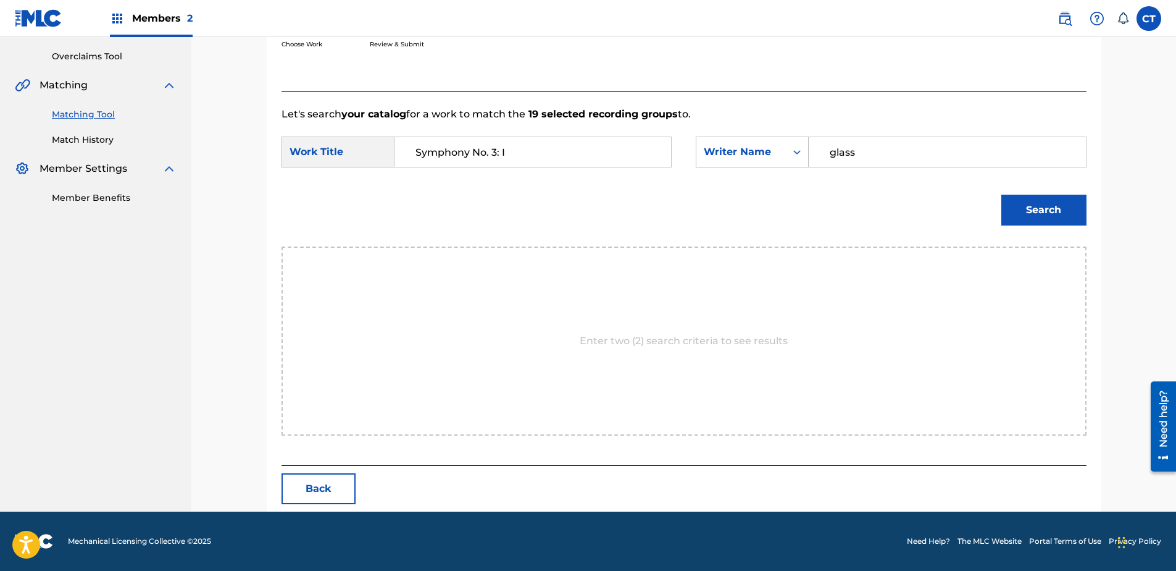
type input "glass"
click at [1001, 194] on button "Search" at bounding box center [1043, 209] width 85 height 31
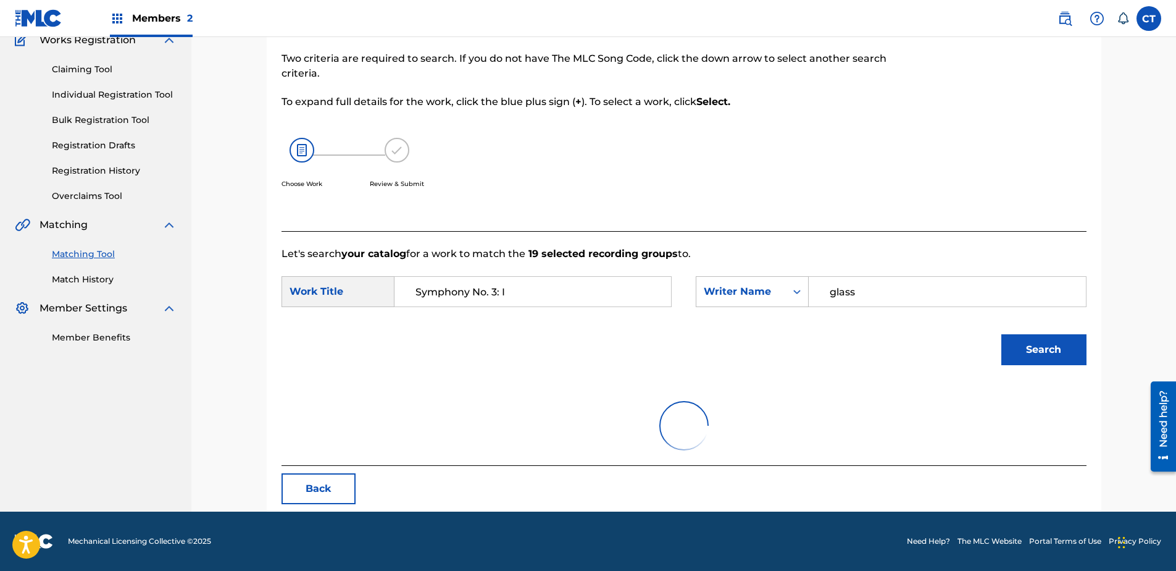
scroll to position [252, 0]
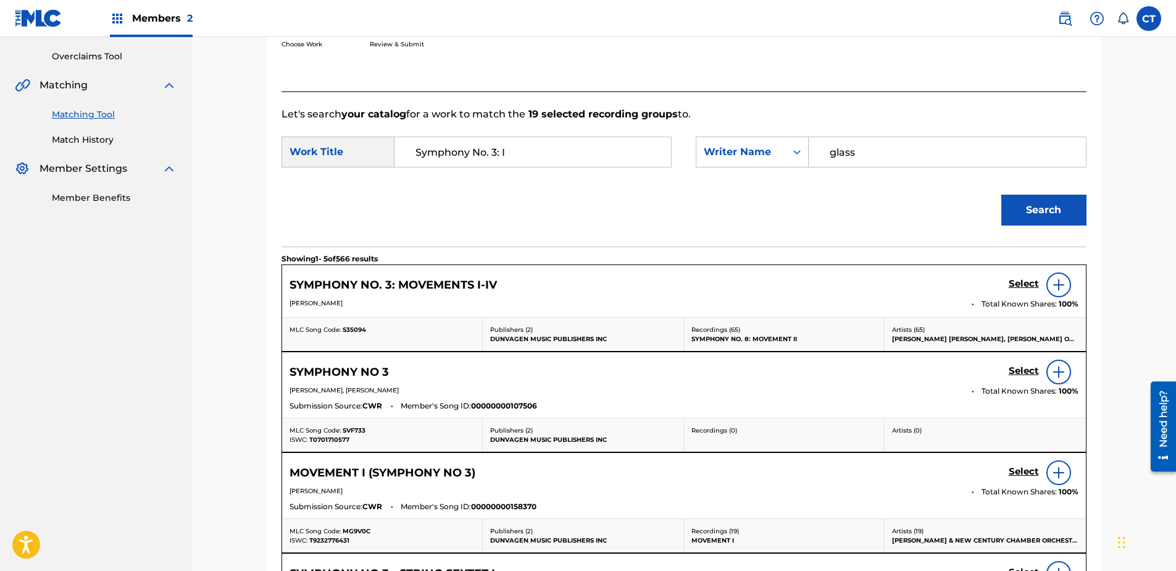
click at [1022, 288] on h5 "Select" at bounding box center [1024, 284] width 30 height 12
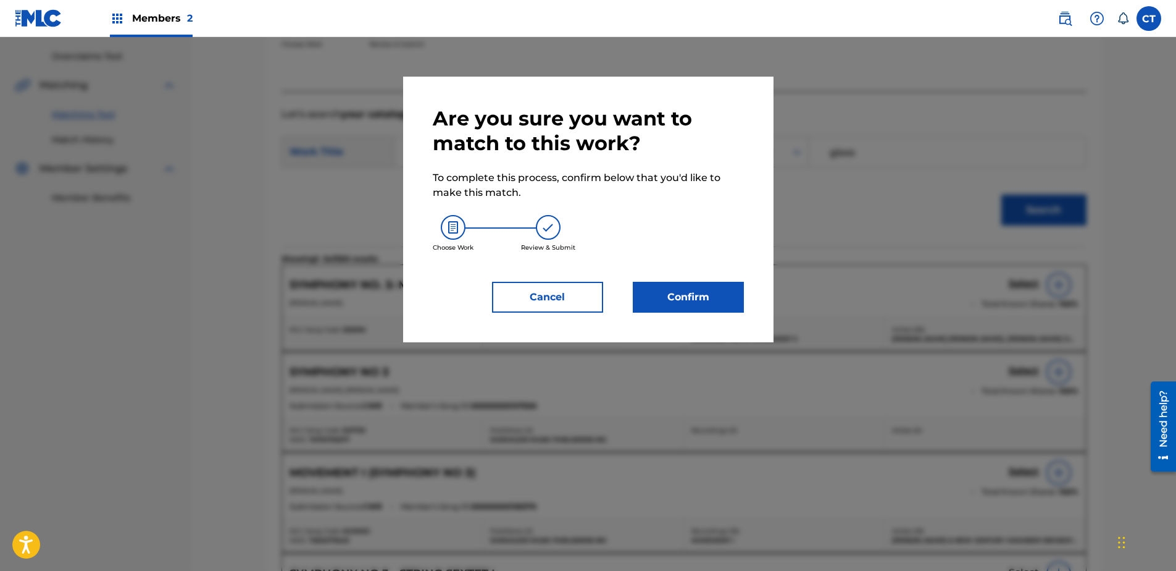
click at [710, 286] on button "Confirm" at bounding box center [688, 297] width 111 height 31
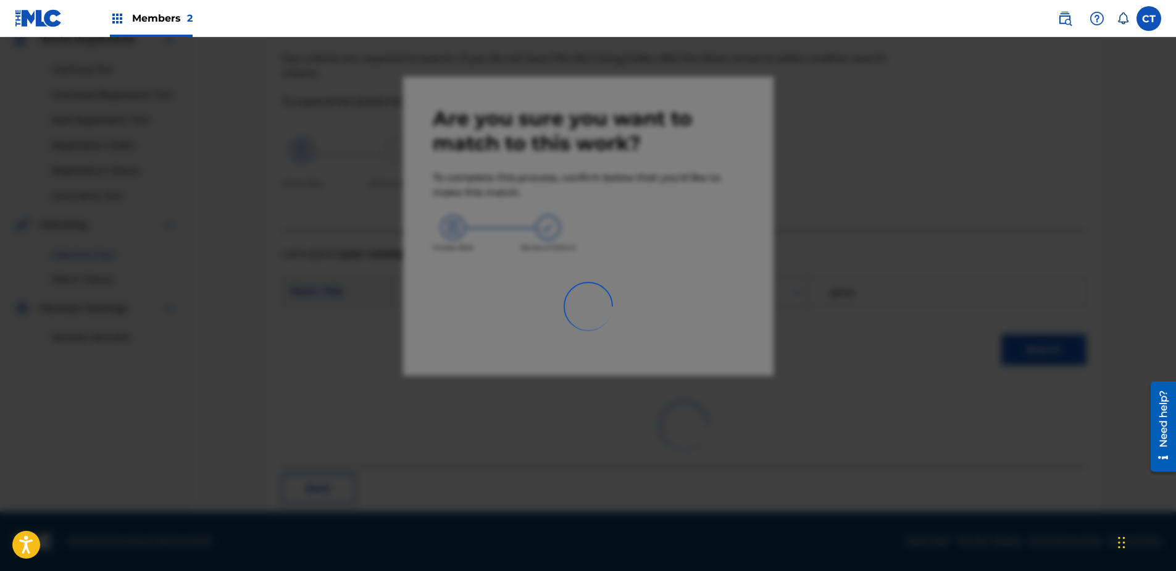
scroll to position [33, 0]
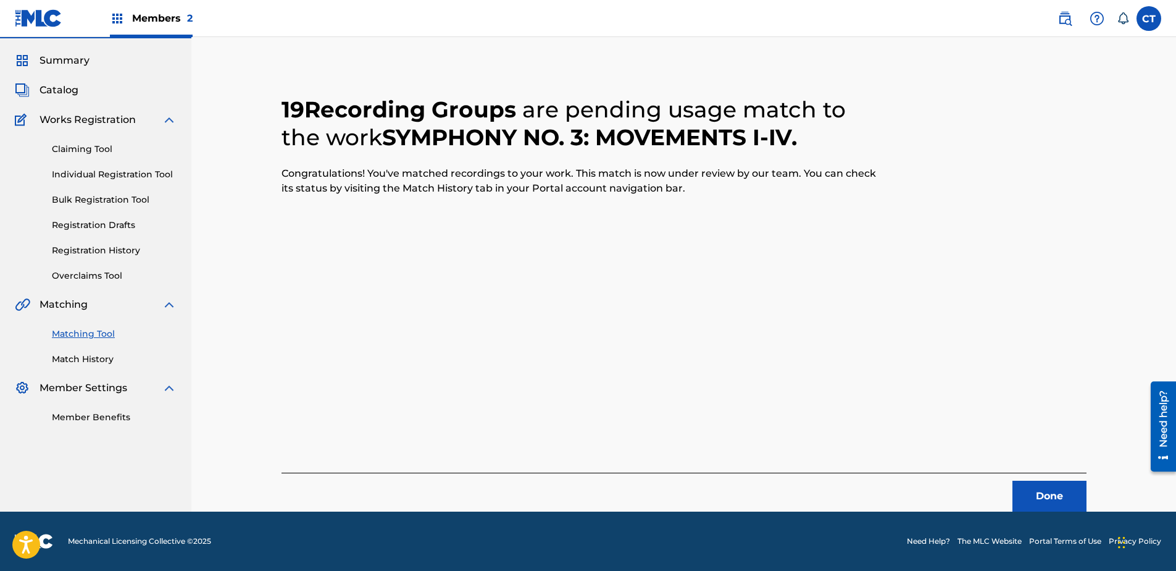
click at [1021, 501] on button "Done" at bounding box center [1050, 495] width 74 height 31
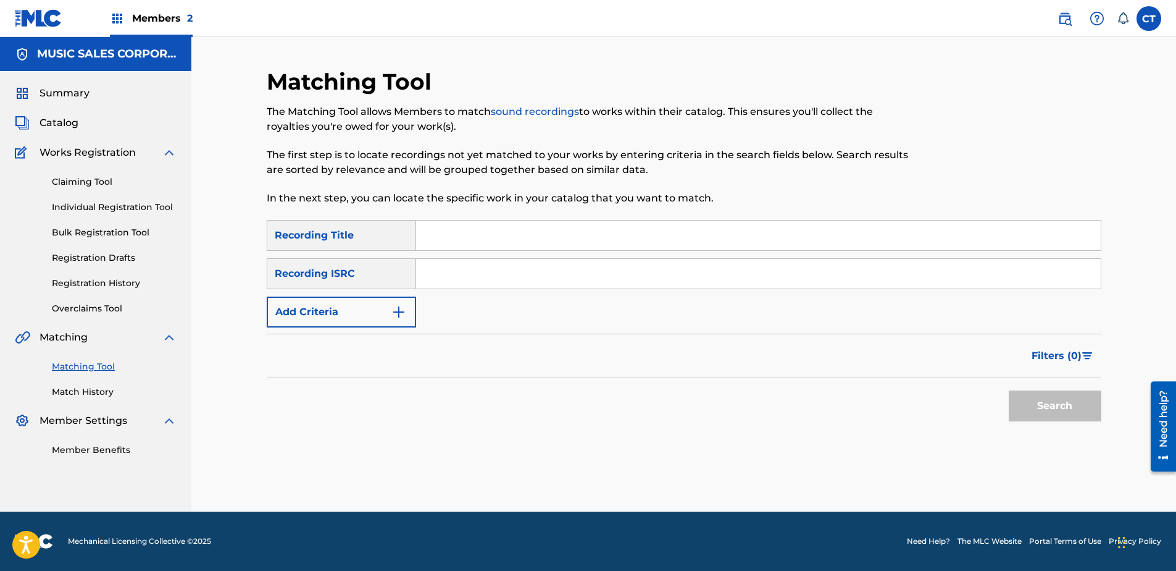
scroll to position [0, 0]
paste input "HKI190432602"
type input "HKI190432602"
click at [1087, 396] on button "Search" at bounding box center [1055, 405] width 93 height 31
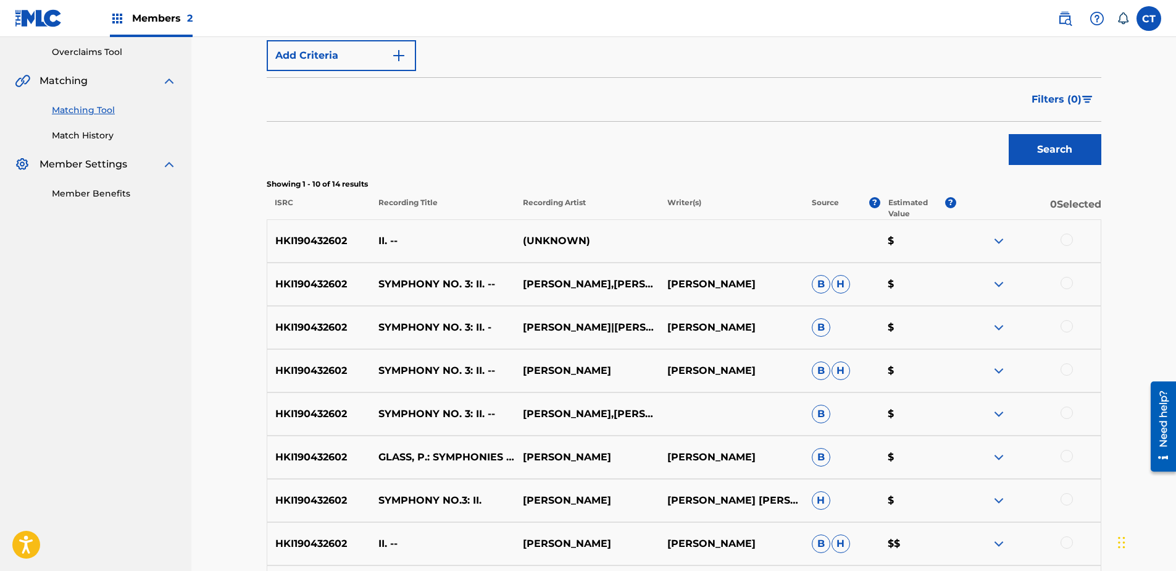
scroll to position [309, 0]
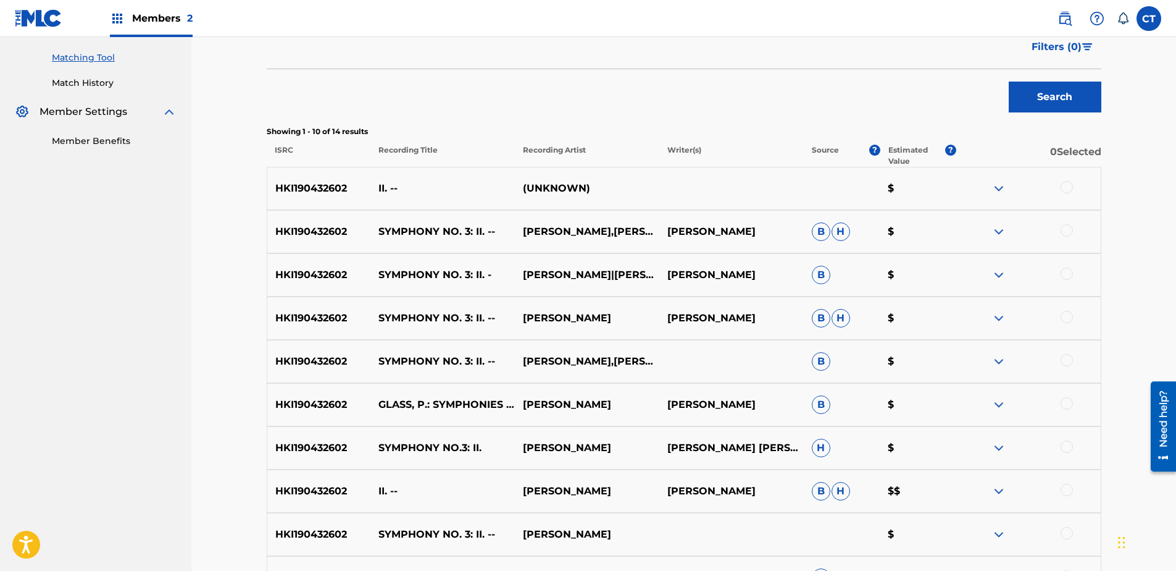
click at [1065, 191] on div at bounding box center [1067, 187] width 12 height 12
click at [1062, 232] on div at bounding box center [1067, 230] width 12 height 12
click at [1062, 272] on div at bounding box center [1067, 273] width 12 height 12
click at [1063, 314] on div at bounding box center [1067, 317] width 12 height 12
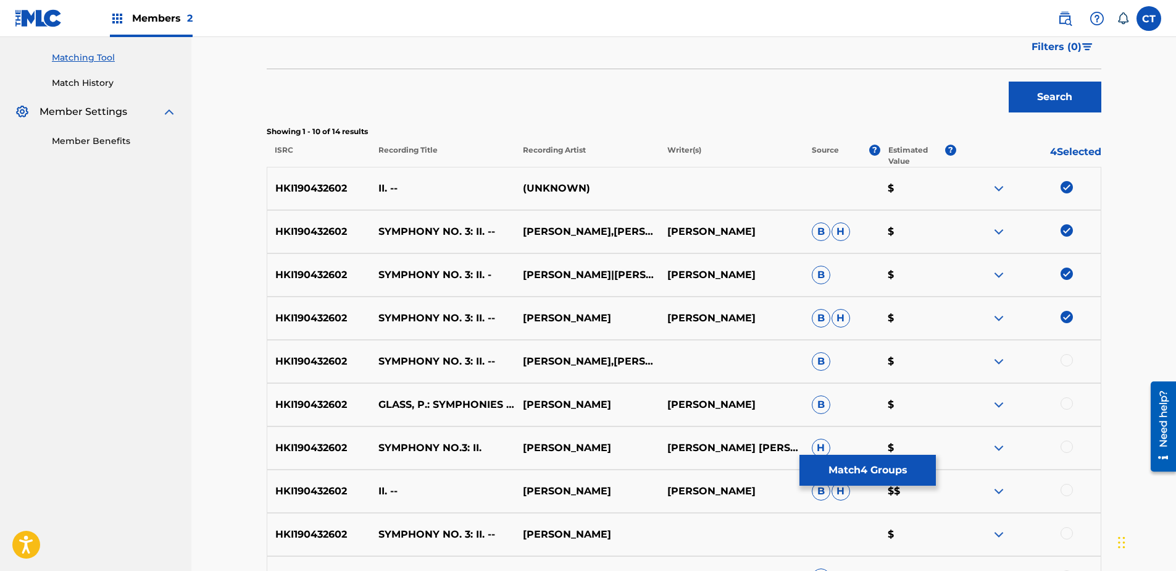
scroll to position [370, 0]
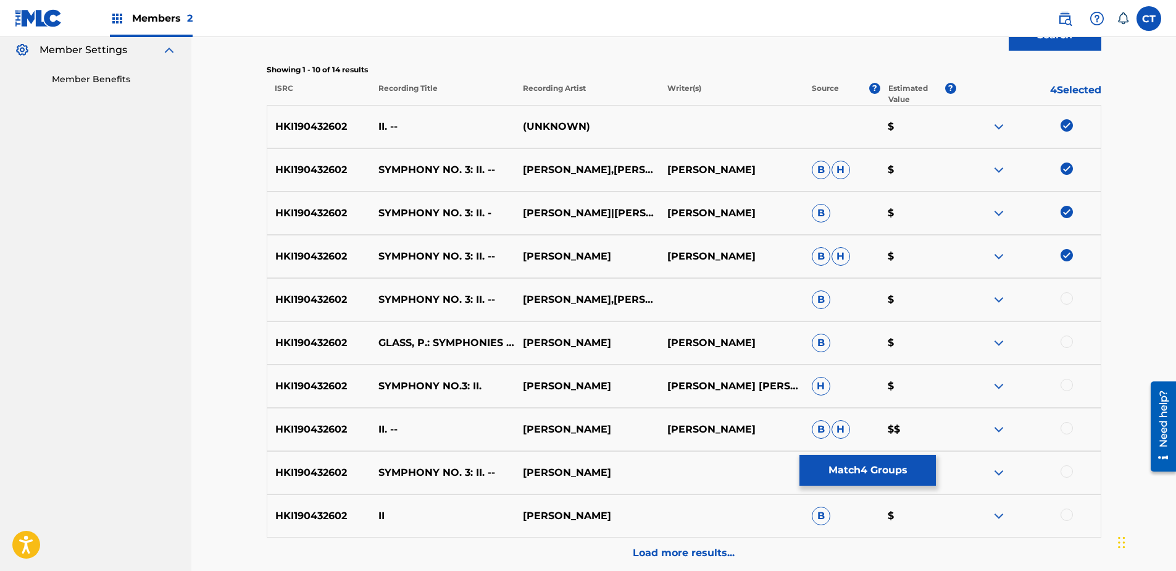
click at [1068, 288] on div "HKI190432602 SYMPHONY NO. 3: II. -- [PERSON_NAME],[PERSON_NAME] B $" at bounding box center [684, 299] width 835 height 43
click at [1066, 303] on div at bounding box center [1067, 298] width 12 height 12
click at [1064, 346] on div at bounding box center [1067, 341] width 12 height 12
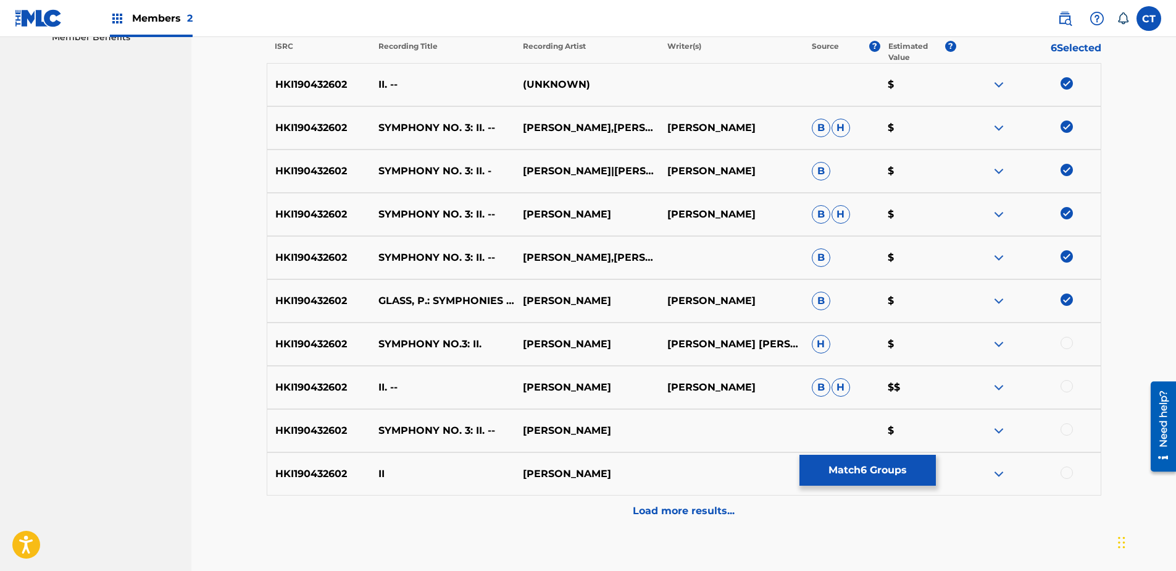
scroll to position [432, 0]
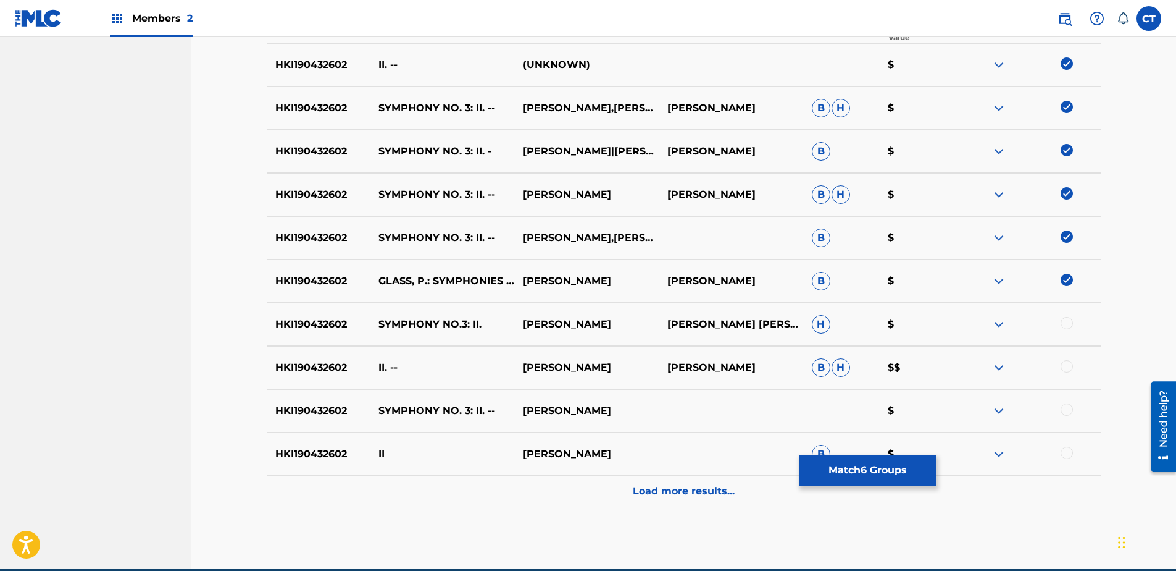
click at [1063, 322] on div at bounding box center [1067, 323] width 12 height 12
click at [1072, 364] on div at bounding box center [1067, 366] width 12 height 12
click at [1072, 407] on div at bounding box center [1067, 409] width 12 height 12
click at [1070, 449] on div at bounding box center [1067, 452] width 12 height 12
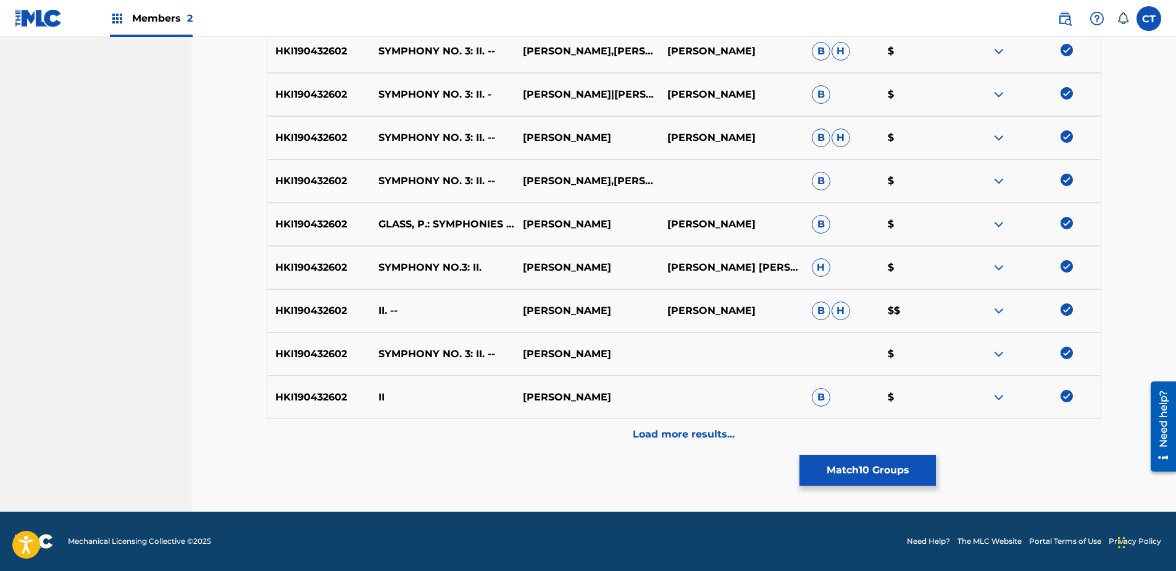
click at [1067, 445] on div "Load more results..." at bounding box center [684, 434] width 835 height 31
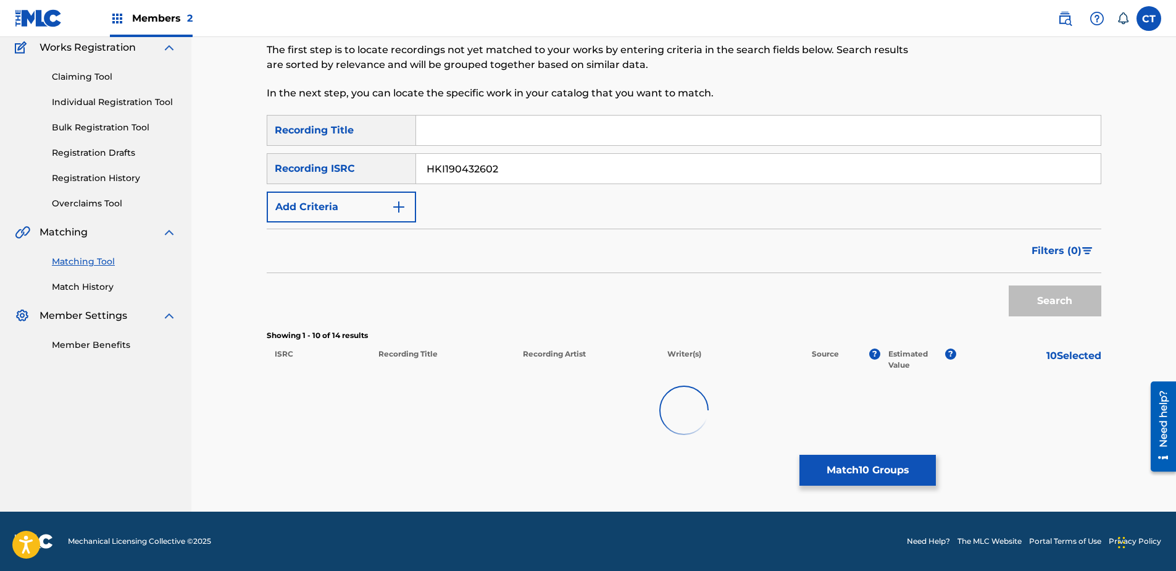
scroll to position [489, 0]
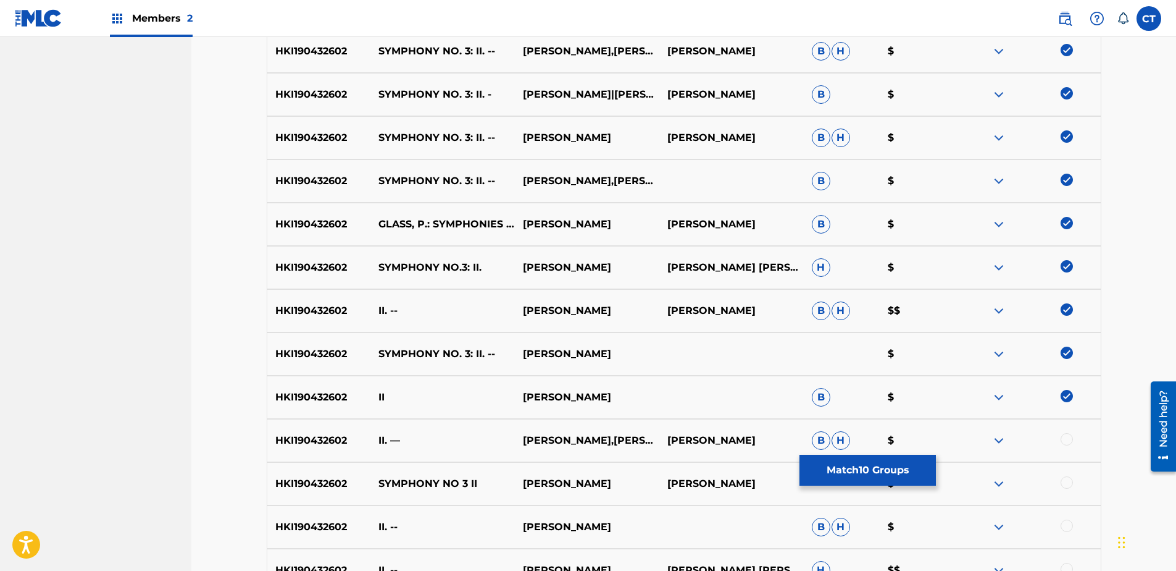
click at [1068, 438] on div at bounding box center [1067, 439] width 12 height 12
click at [1067, 479] on div at bounding box center [1067, 482] width 12 height 12
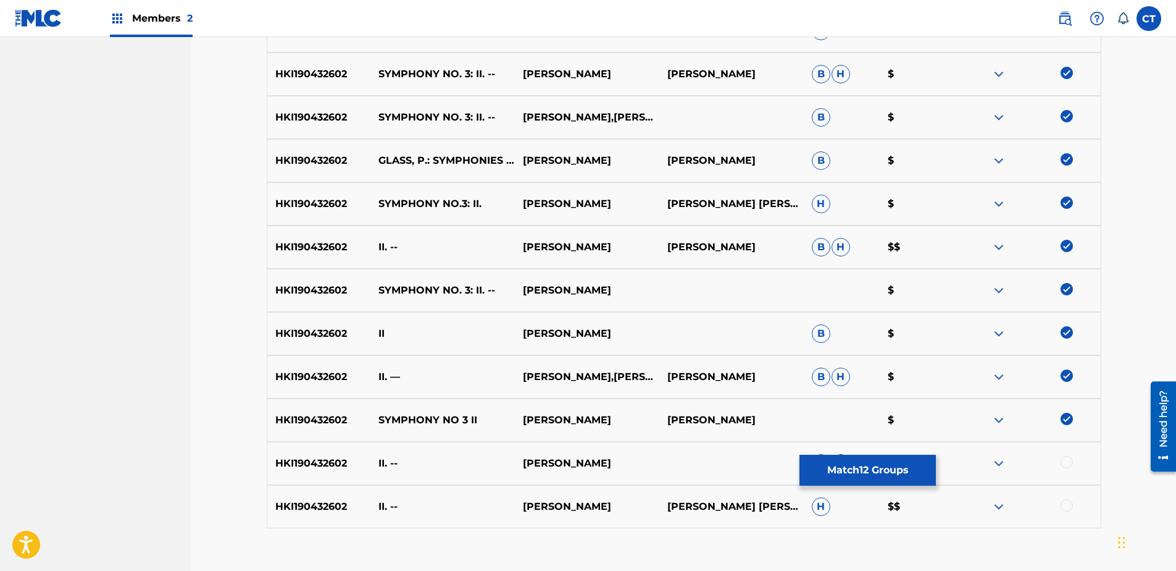
scroll to position [612, 0]
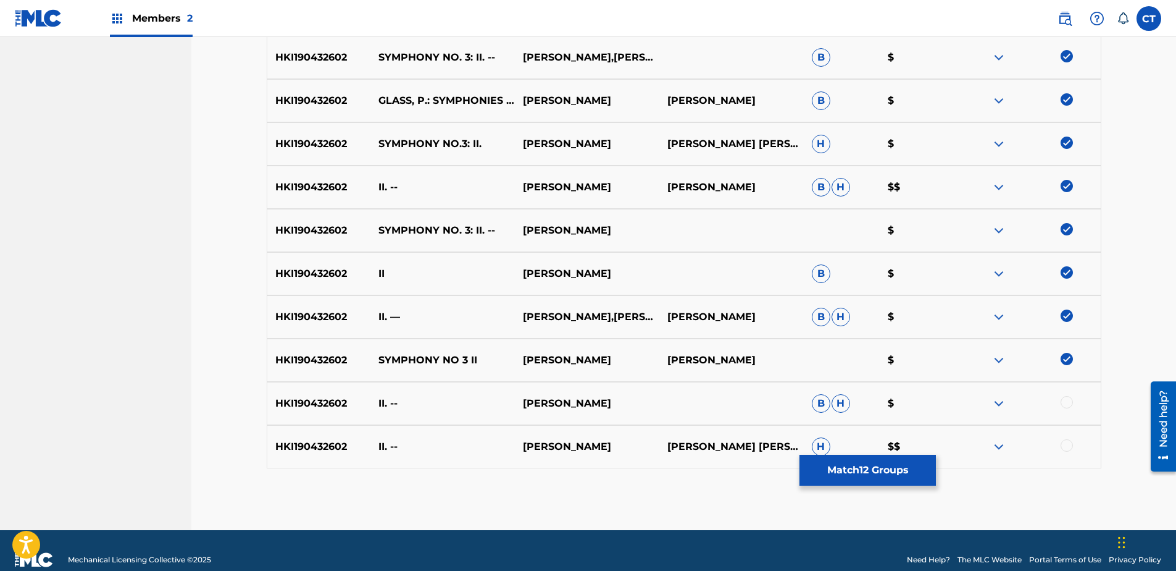
click at [1069, 408] on div at bounding box center [1067, 402] width 12 height 12
click at [1070, 452] on div at bounding box center [1028, 446] width 144 height 15
click at [1064, 446] on div at bounding box center [1067, 445] width 12 height 12
click at [920, 456] on button "Match 14 Groups" at bounding box center [868, 469] width 136 height 31
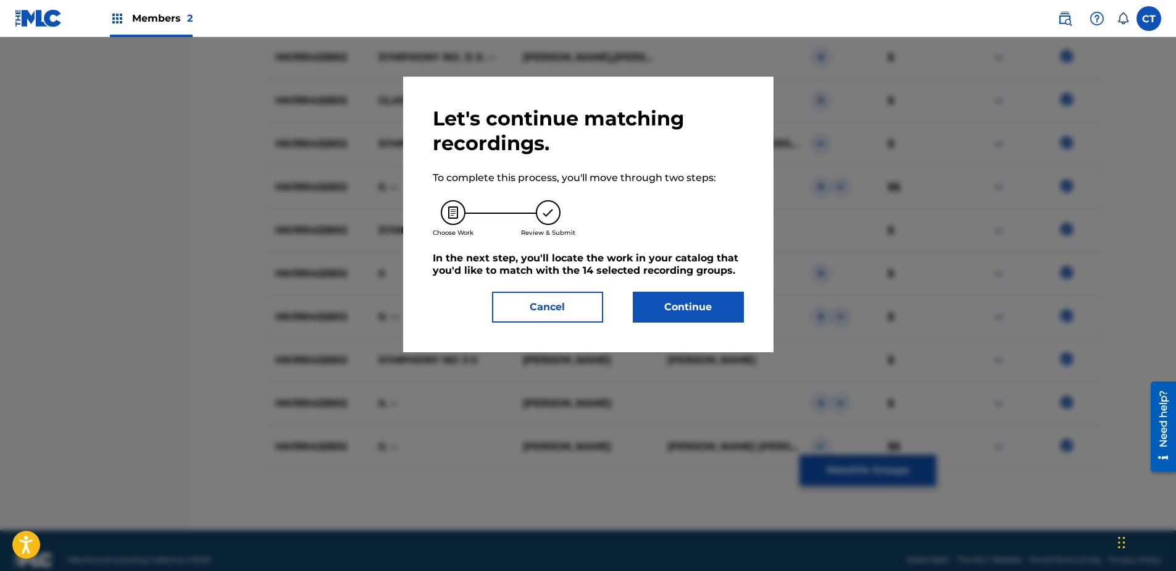
click at [732, 311] on button "Continue" at bounding box center [688, 306] width 111 height 31
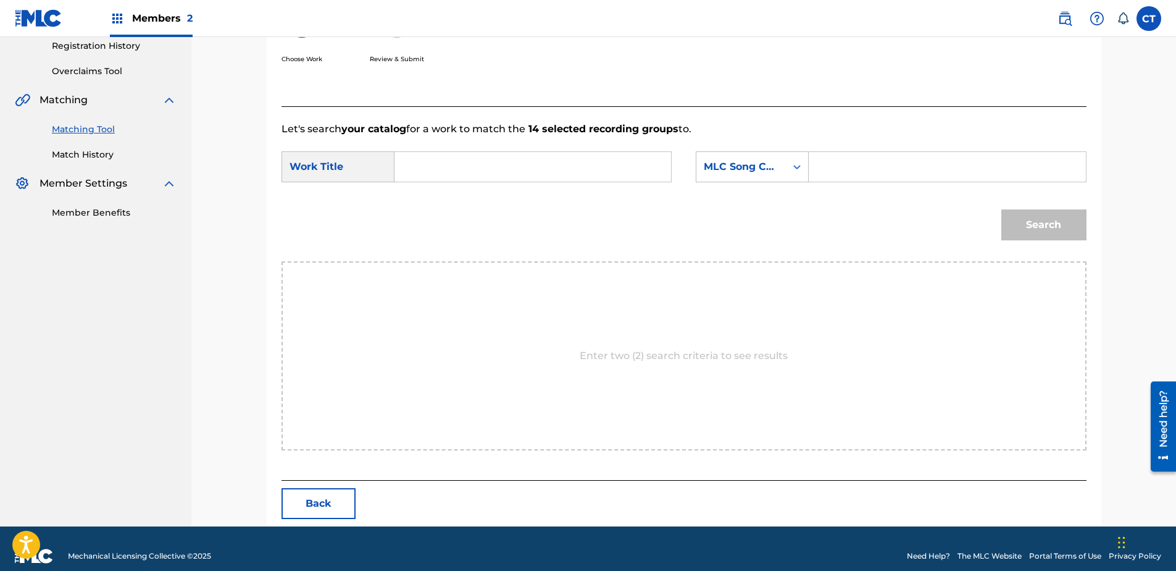
scroll to position [252, 0]
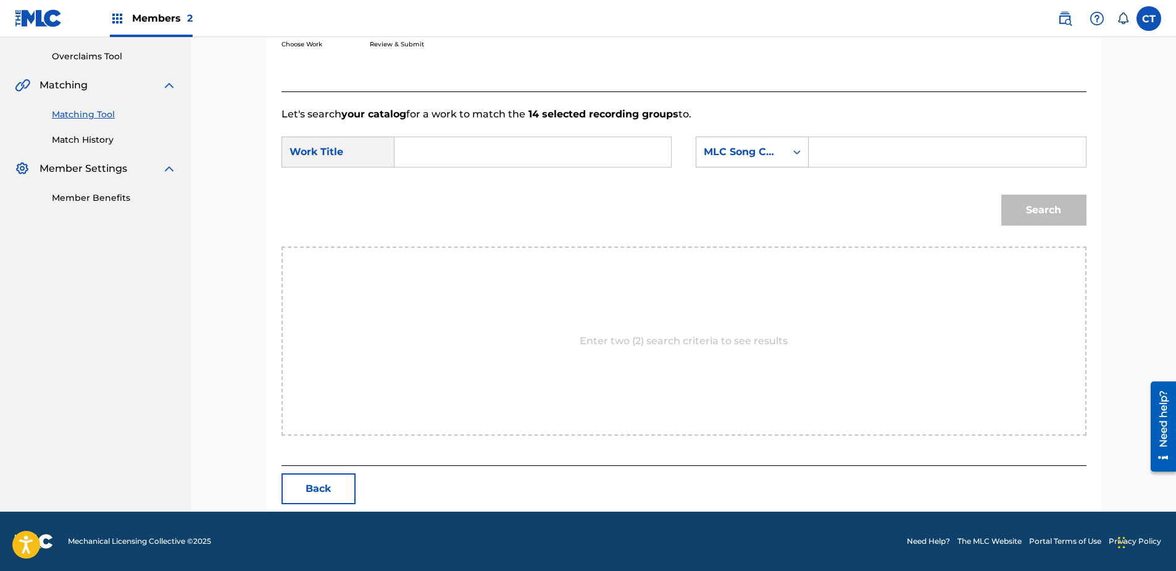
paste input "Symphony No. 3: II."
type input "Symphony No. 3: II."
click at [724, 160] on div "MLC Song Code" at bounding box center [741, 151] width 90 height 23
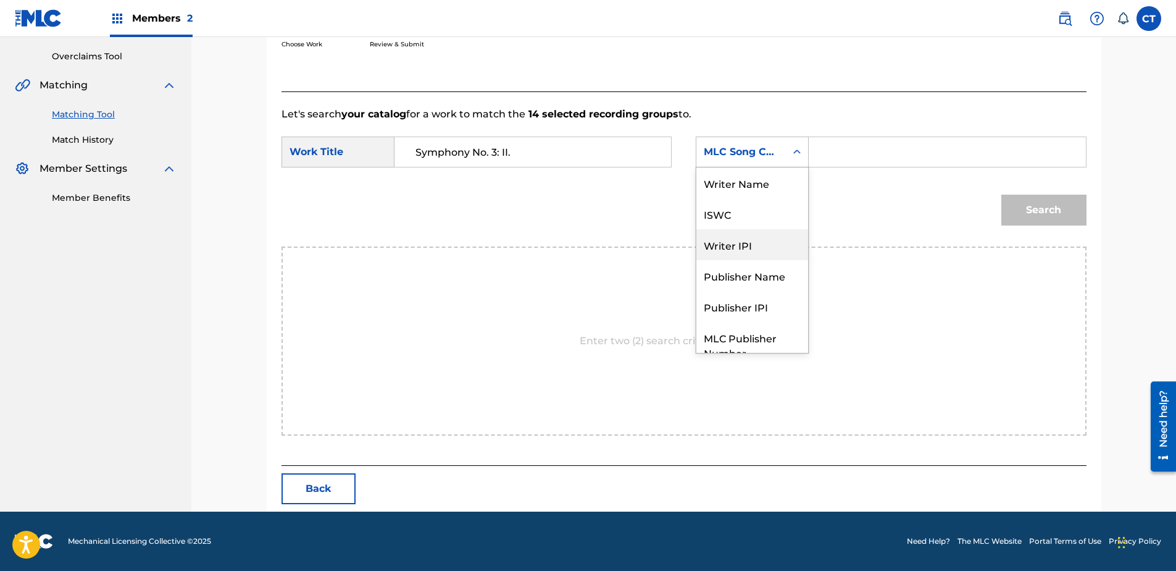
scroll to position [0, 0]
click at [746, 188] on div "Writer Name" at bounding box center [752, 182] width 112 height 31
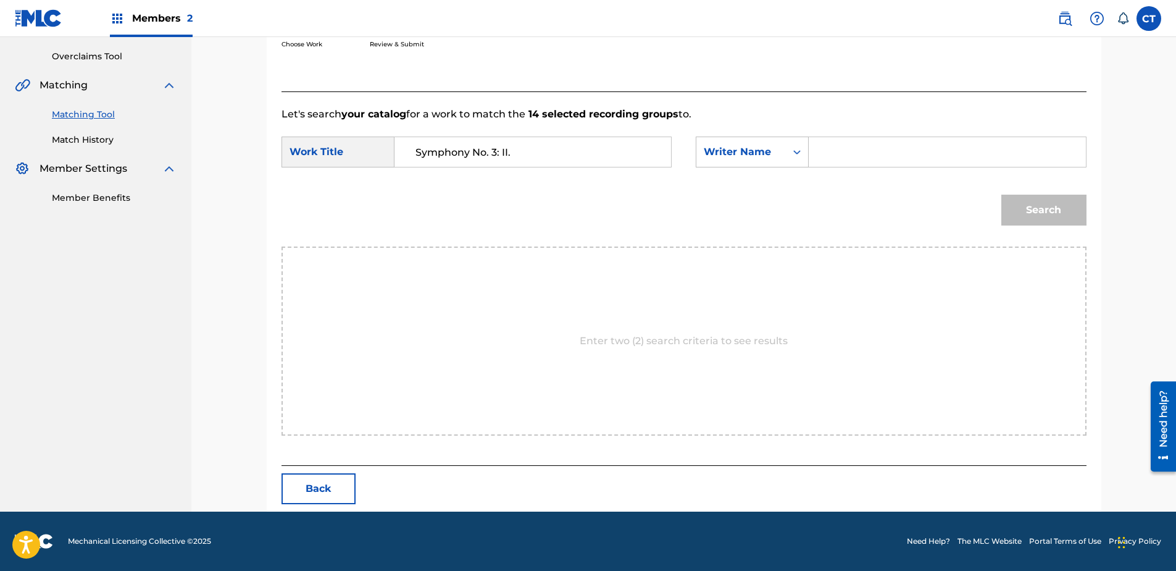
click at [830, 163] on input "Search Form" at bounding box center [947, 152] width 256 height 30
type input "glass"
click at [1001, 194] on button "Search" at bounding box center [1043, 209] width 85 height 31
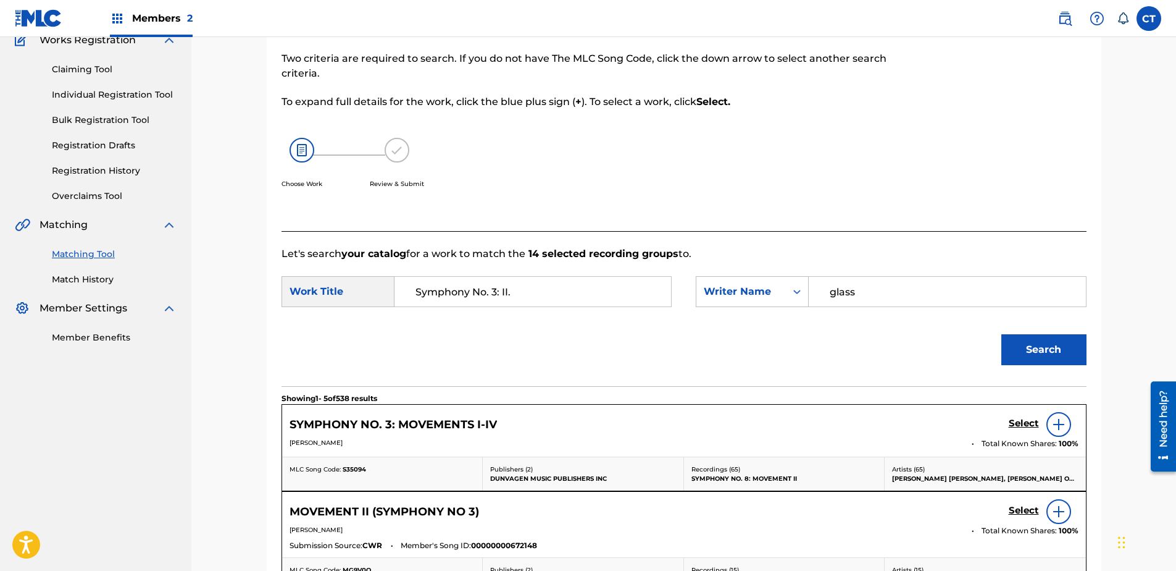
scroll to position [252, 0]
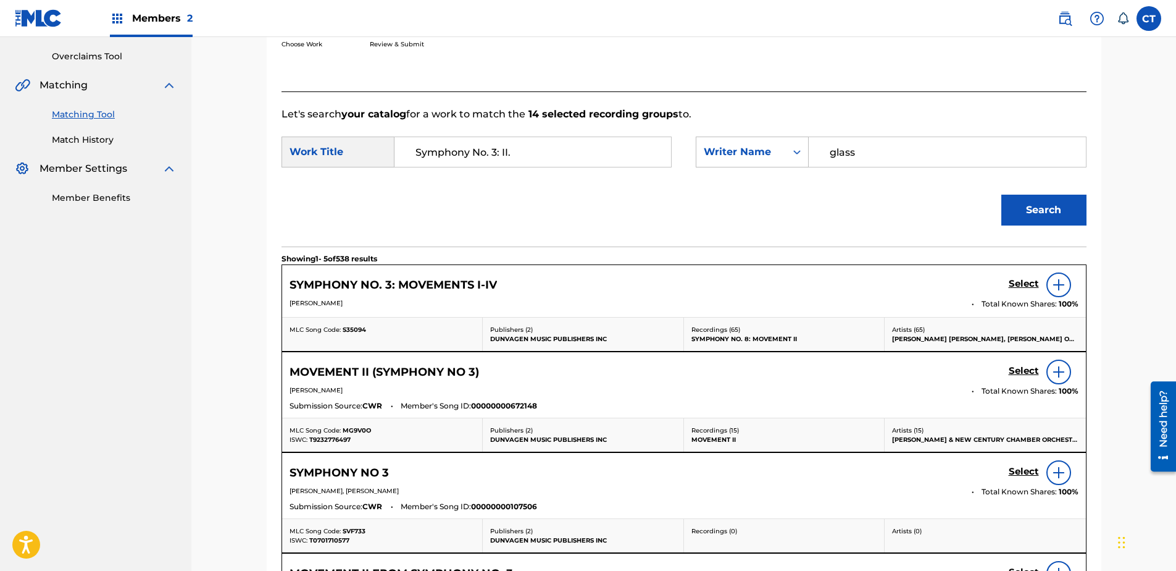
click at [1014, 282] on h5 "Select" at bounding box center [1024, 284] width 30 height 12
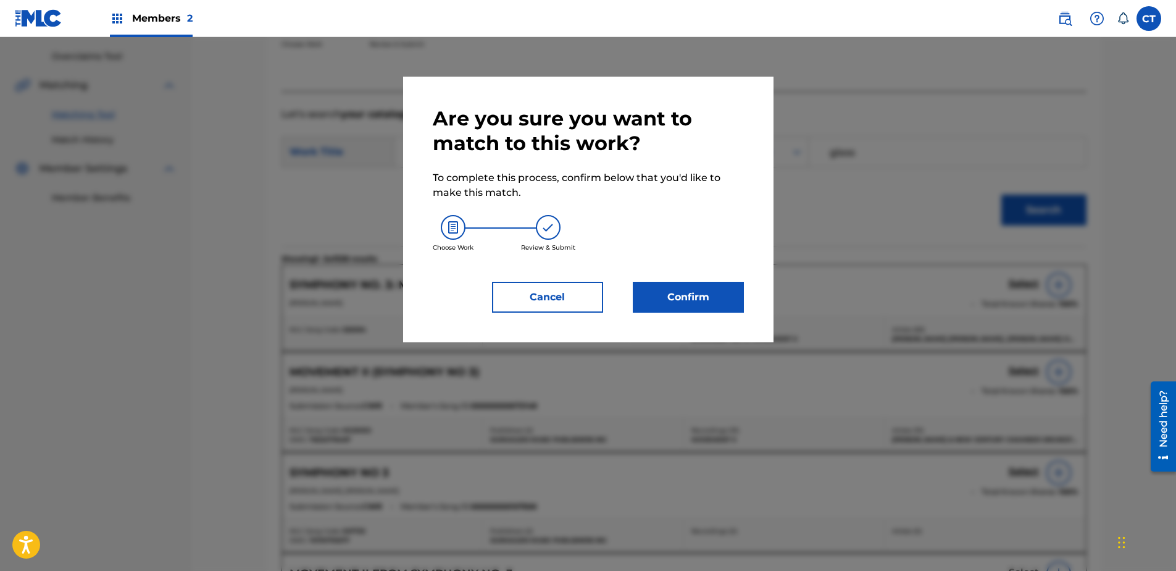
click at [717, 300] on button "Confirm" at bounding box center [688, 297] width 111 height 31
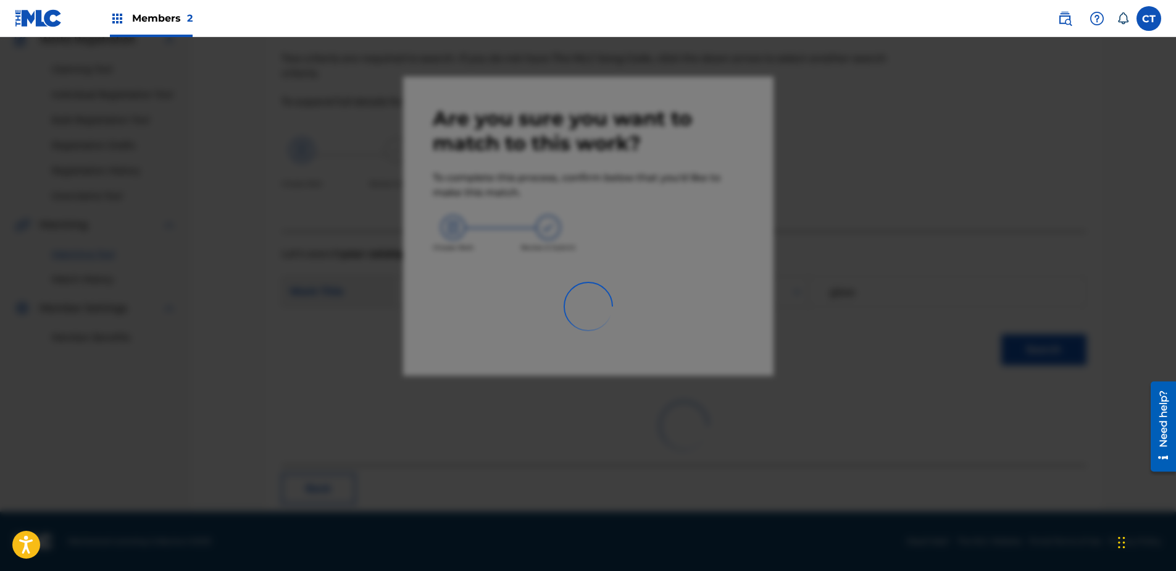
scroll to position [33, 0]
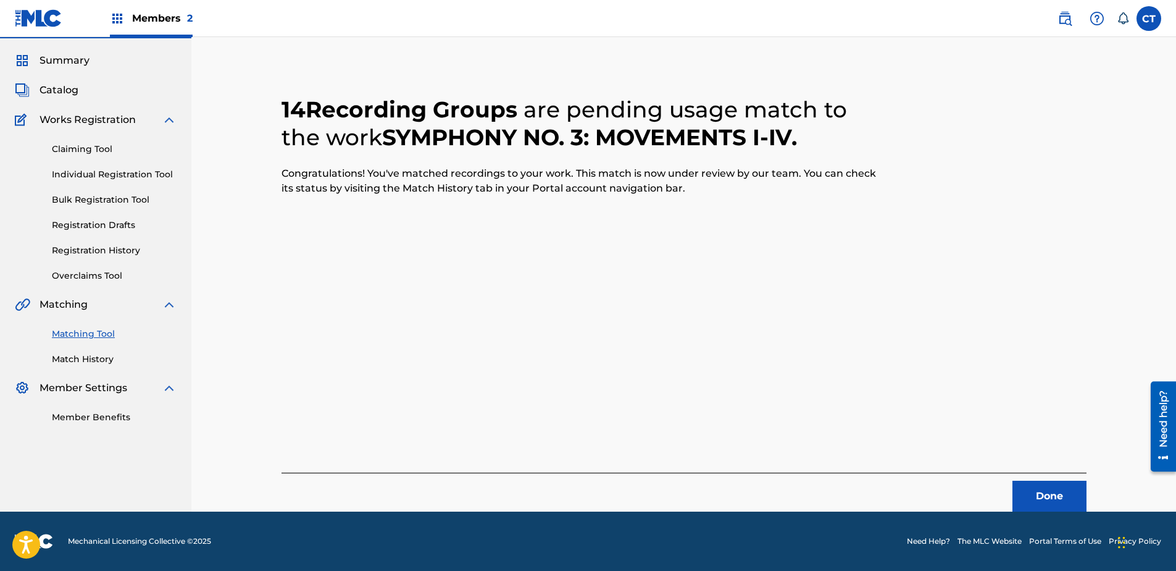
click at [1043, 486] on button "Done" at bounding box center [1050, 495] width 74 height 31
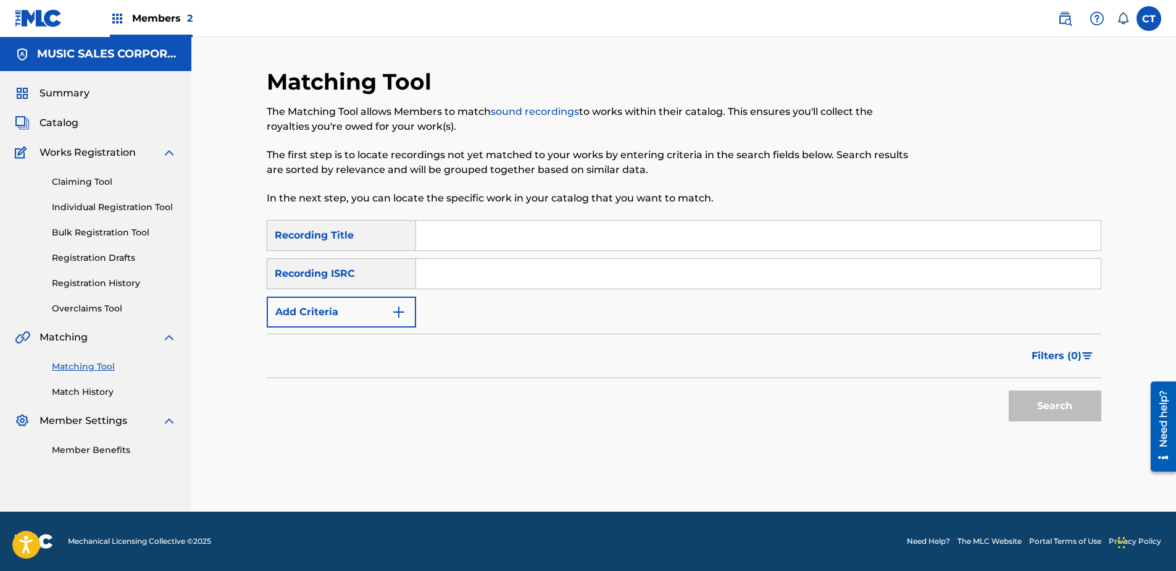
scroll to position [0, 0]
paste input "HKI190432603"
type input "HKI190432603"
click at [1067, 403] on button "Search" at bounding box center [1055, 405] width 93 height 31
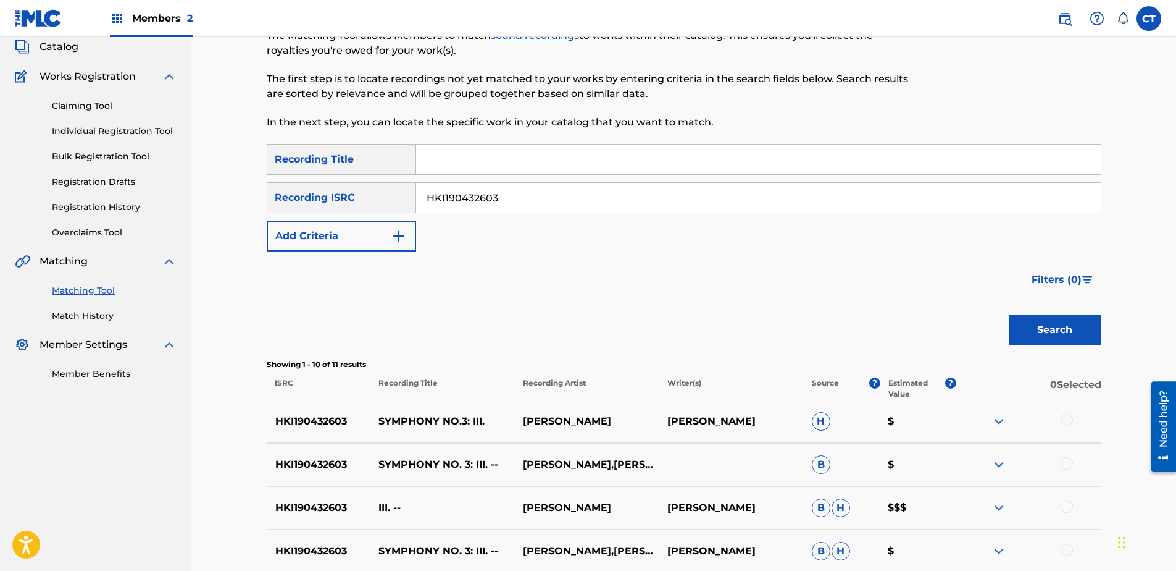
scroll to position [185, 0]
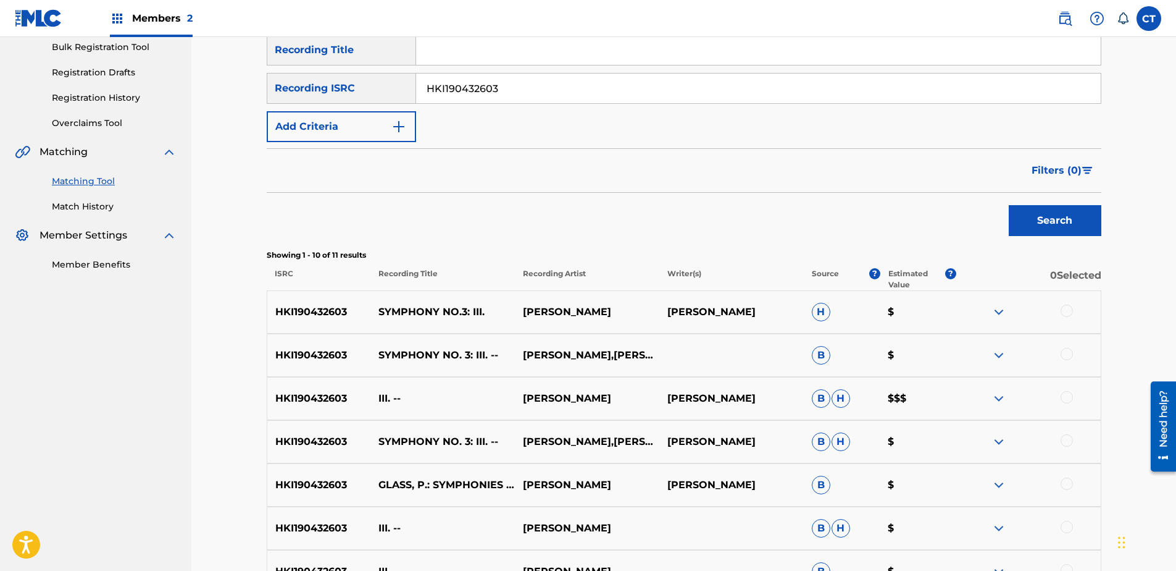
click at [1073, 317] on div at bounding box center [1028, 311] width 144 height 15
click at [1066, 309] on div at bounding box center [1067, 310] width 12 height 12
click at [1068, 356] on div at bounding box center [1067, 354] width 12 height 12
click at [1068, 398] on div at bounding box center [1067, 397] width 12 height 12
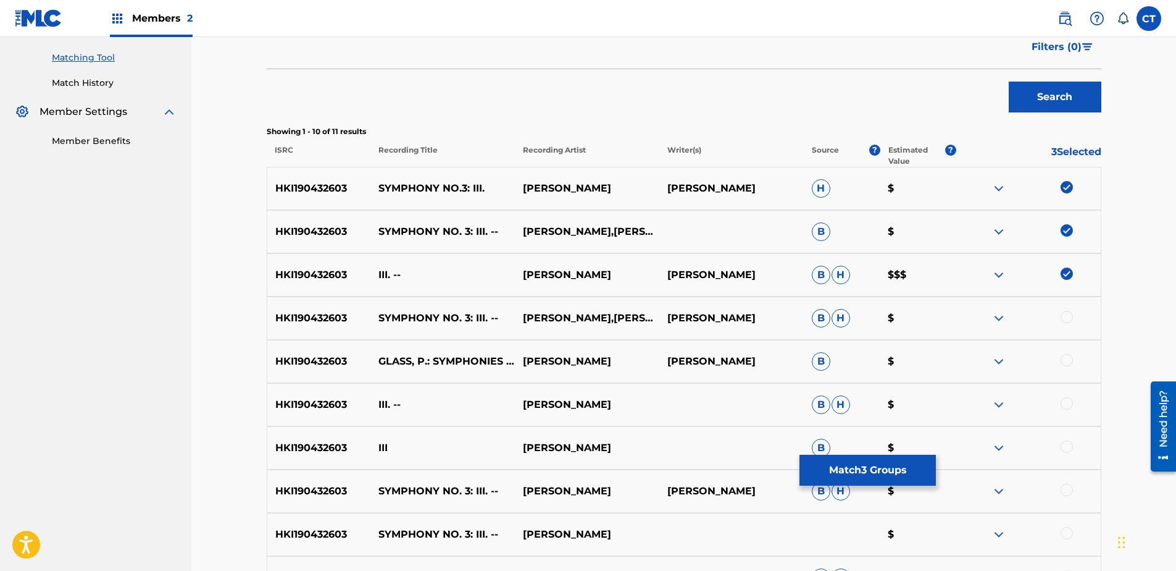
click at [1067, 320] on div at bounding box center [1067, 317] width 12 height 12
click at [1070, 365] on div at bounding box center [1067, 360] width 12 height 12
click at [1066, 408] on div at bounding box center [1067, 403] width 12 height 12
click at [1066, 449] on div at bounding box center [1067, 446] width 12 height 12
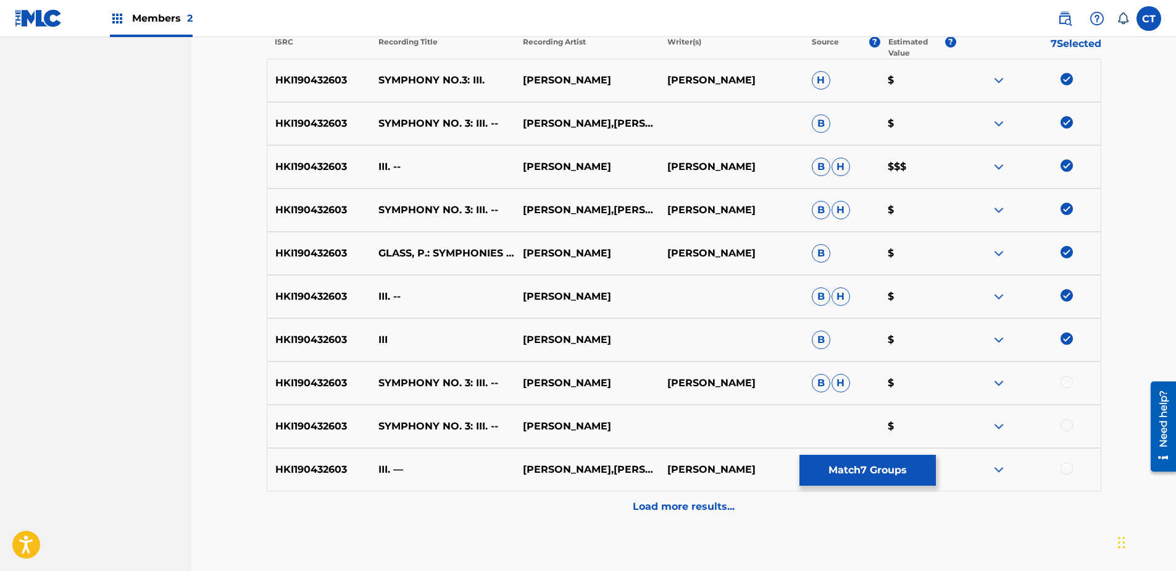
scroll to position [489, 0]
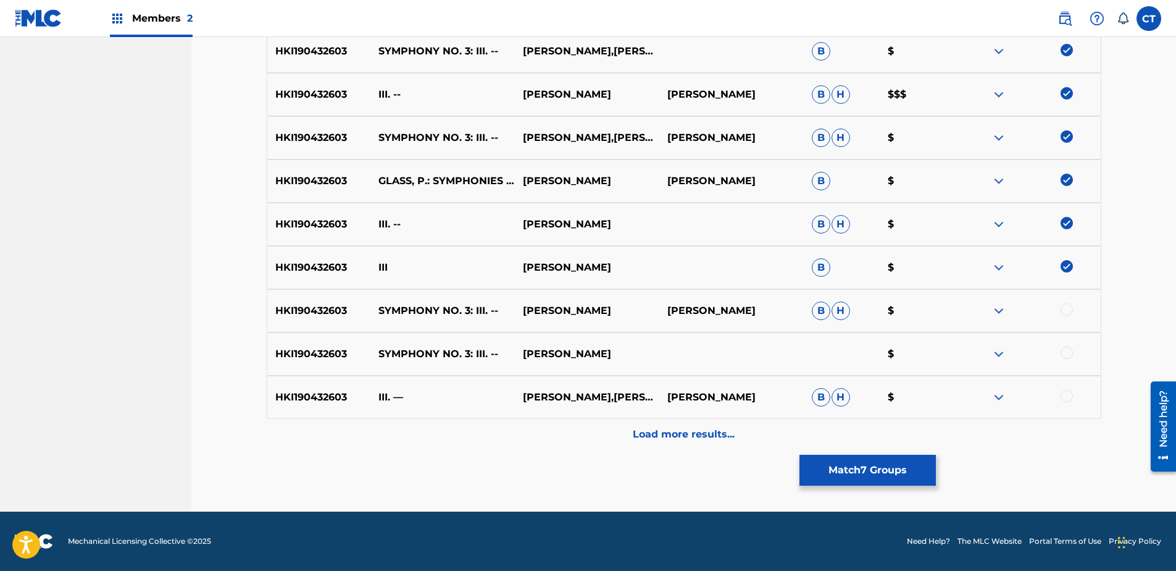
click at [1068, 309] on div at bounding box center [1067, 309] width 12 height 12
click at [1068, 353] on div at bounding box center [1067, 352] width 12 height 12
drag, startPoint x: 1069, startPoint y: 398, endPoint x: 1070, endPoint y: 407, distance: 9.3
click at [1069, 398] on div at bounding box center [1067, 396] width 12 height 12
click at [1071, 426] on div "Load more results..." at bounding box center [684, 434] width 835 height 31
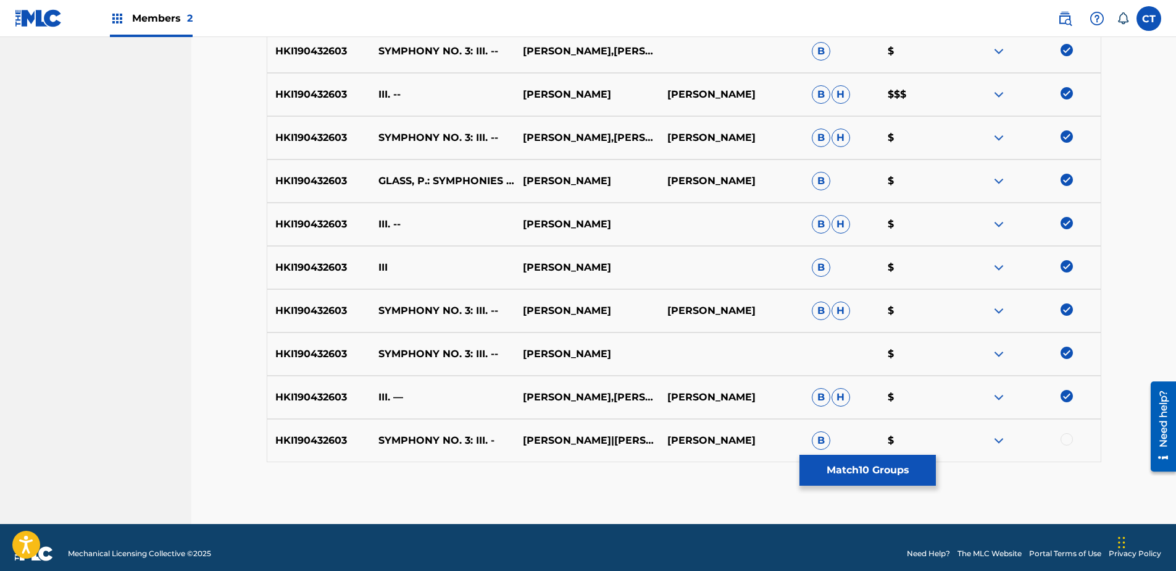
click at [1064, 441] on div at bounding box center [1067, 439] width 12 height 12
click at [895, 463] on button "Match 11 Groups" at bounding box center [868, 469] width 136 height 31
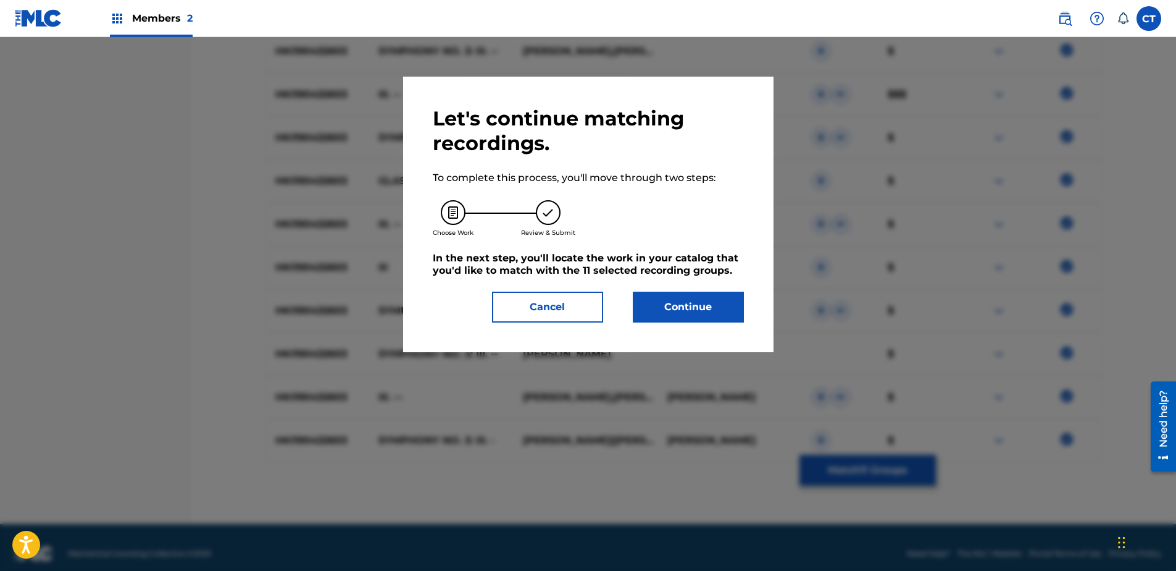
click at [685, 316] on button "Continue" at bounding box center [688, 306] width 111 height 31
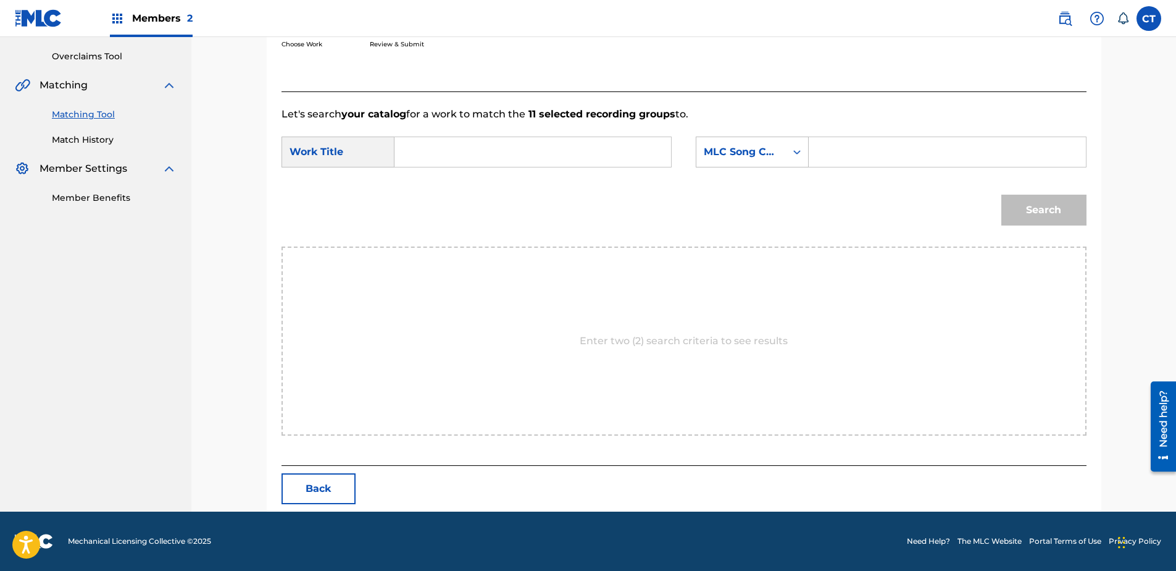
scroll to position [252, 0]
paste input "Symphony No. 3: III"
type input "Symphony No. 3: III"
click at [740, 161] on div "MLC Song Code" at bounding box center [741, 151] width 90 height 23
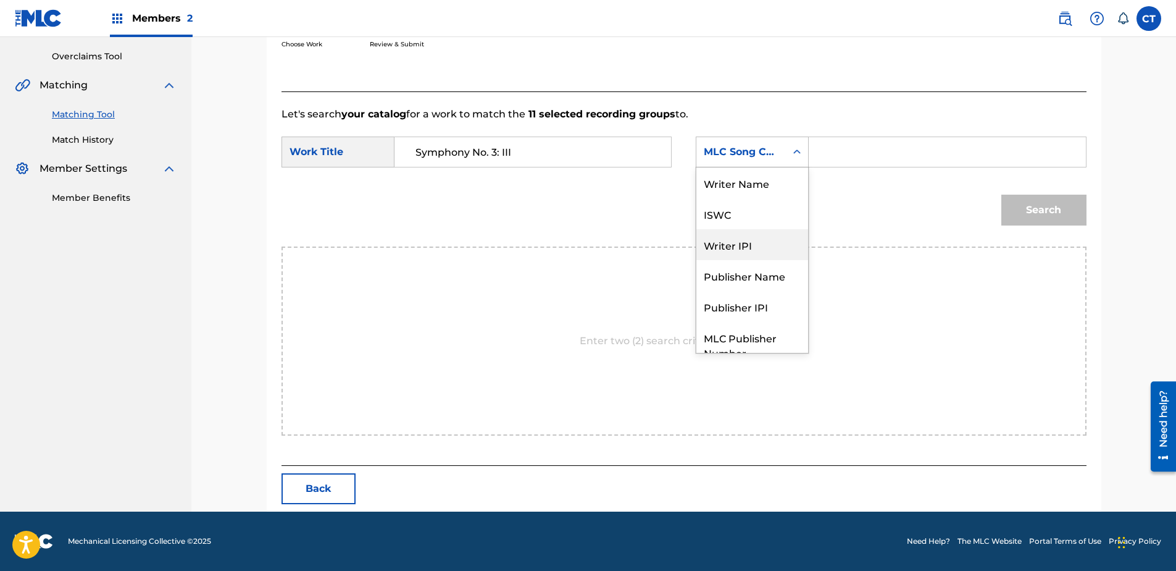
scroll to position [0, 0]
click at [766, 170] on div "Writer Name" at bounding box center [752, 182] width 112 height 31
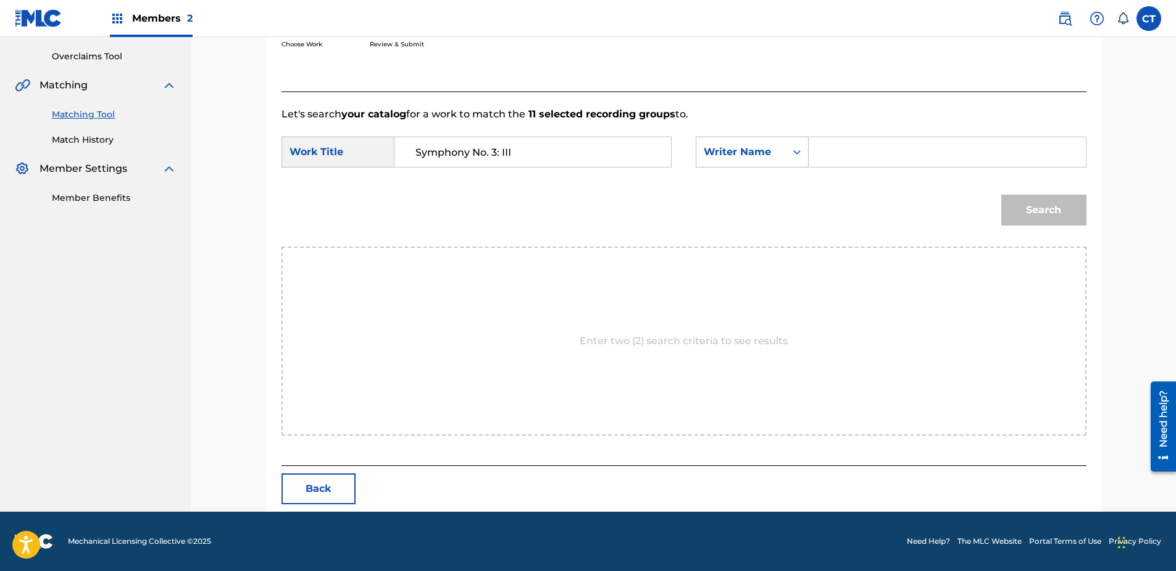
click at [831, 148] on input "Search Form" at bounding box center [947, 152] width 256 height 30
type input "glass"
click at [1001, 194] on button "Search" at bounding box center [1043, 209] width 85 height 31
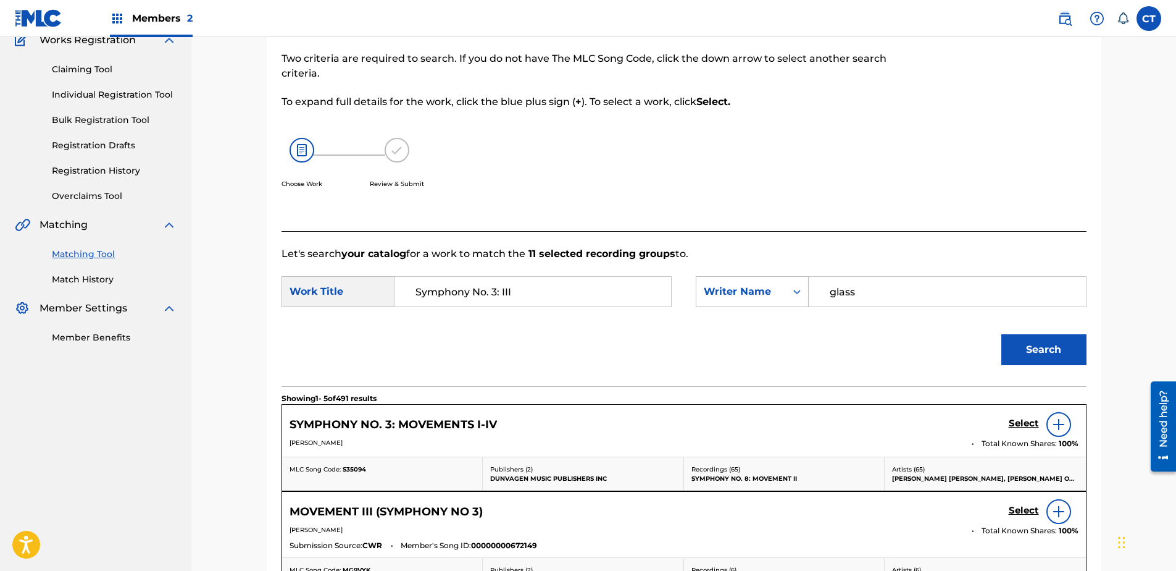
scroll to position [252, 0]
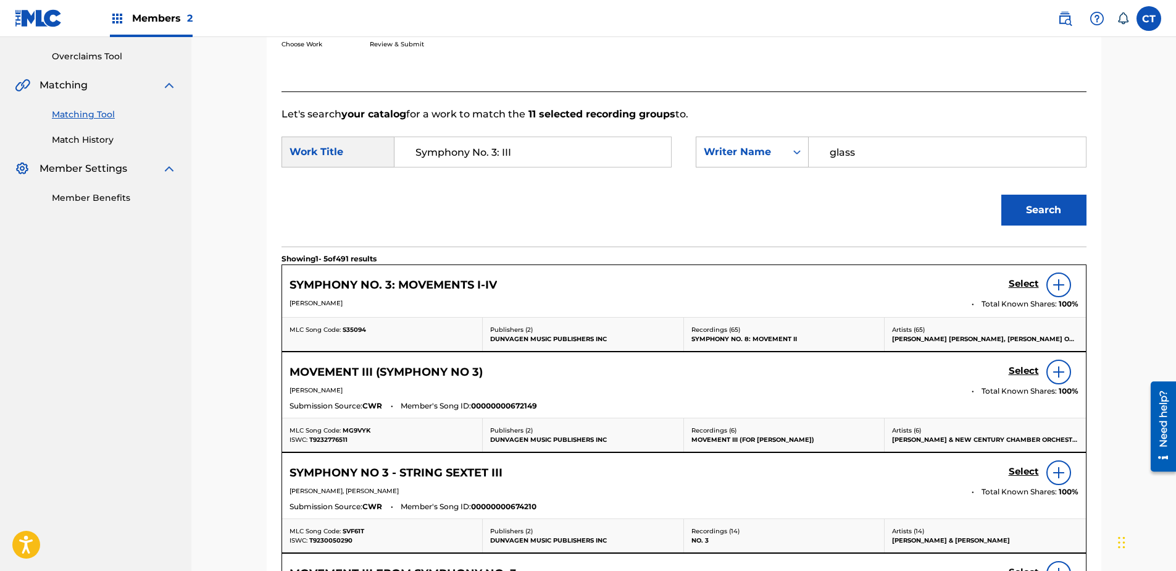
click at [1031, 286] on h5 "Select" at bounding box center [1024, 284] width 30 height 12
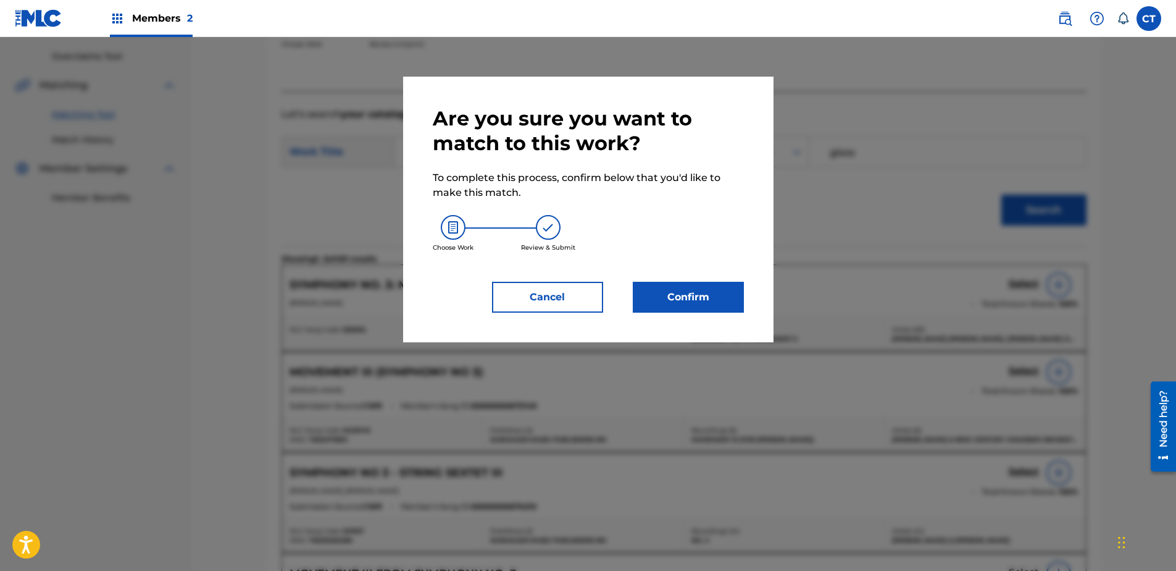
click at [698, 283] on button "Confirm" at bounding box center [688, 297] width 111 height 31
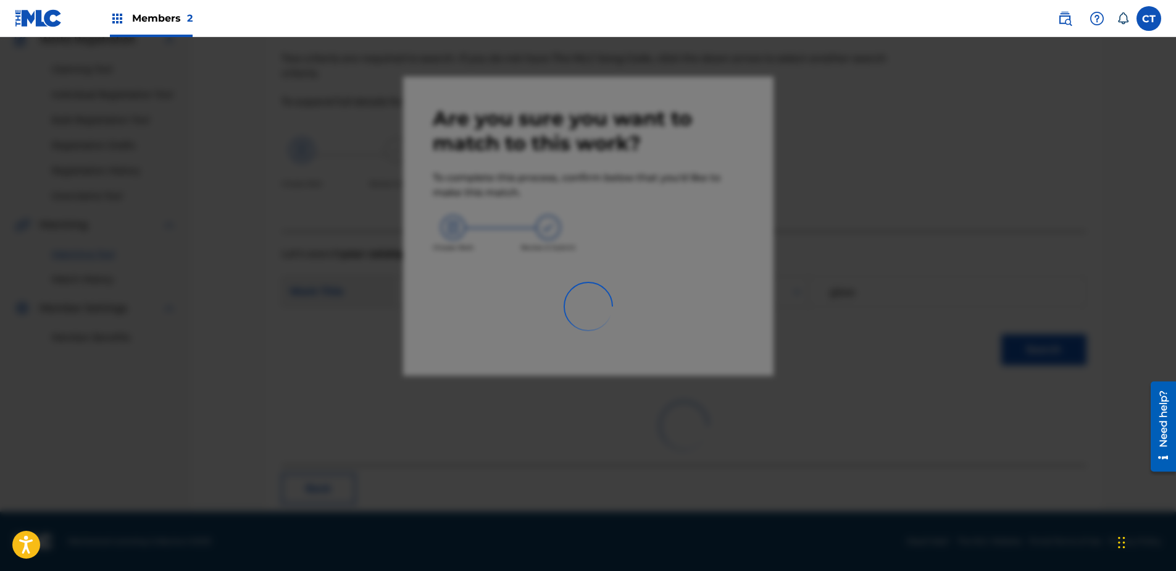
scroll to position [33, 0]
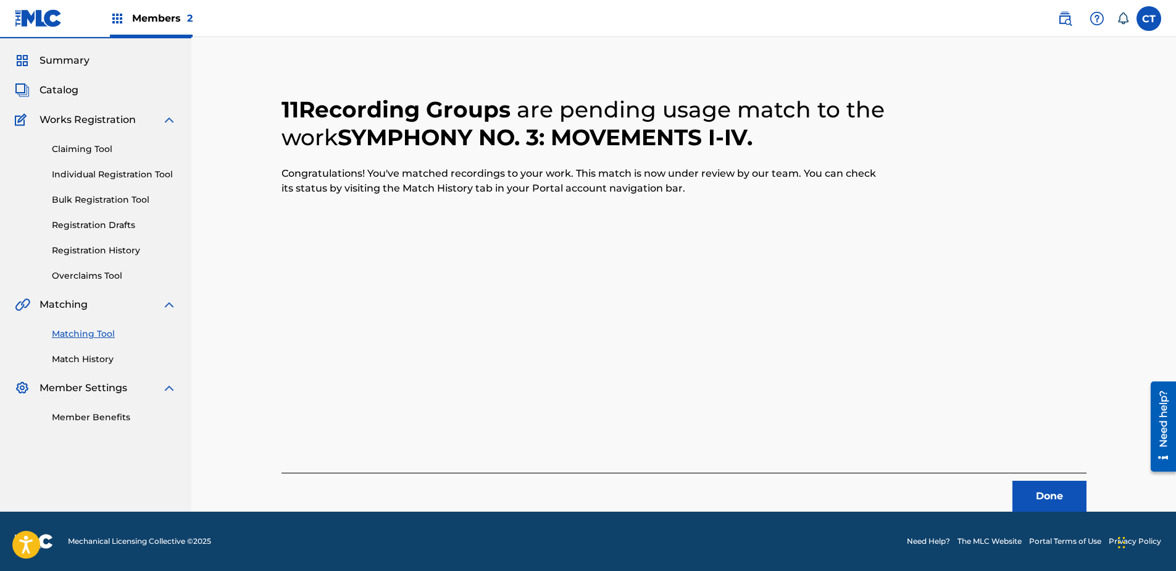
click at [1039, 487] on button "Done" at bounding box center [1050, 495] width 74 height 31
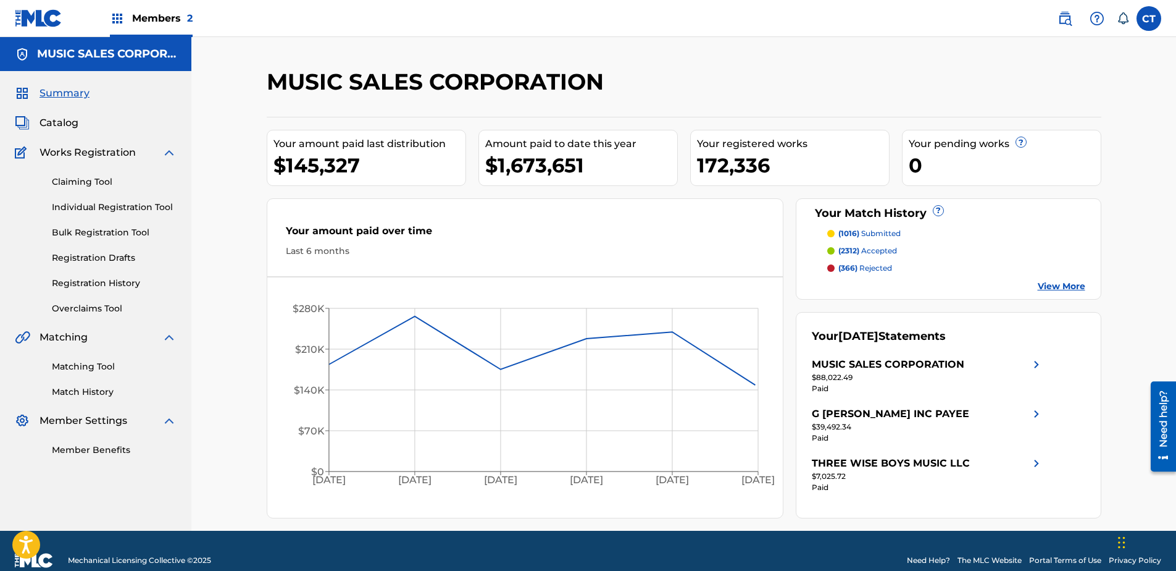
drag, startPoint x: 98, startPoint y: 361, endPoint x: 140, endPoint y: 355, distance: 41.8
click at [98, 361] on link "Matching Tool" at bounding box center [114, 366] width 125 height 13
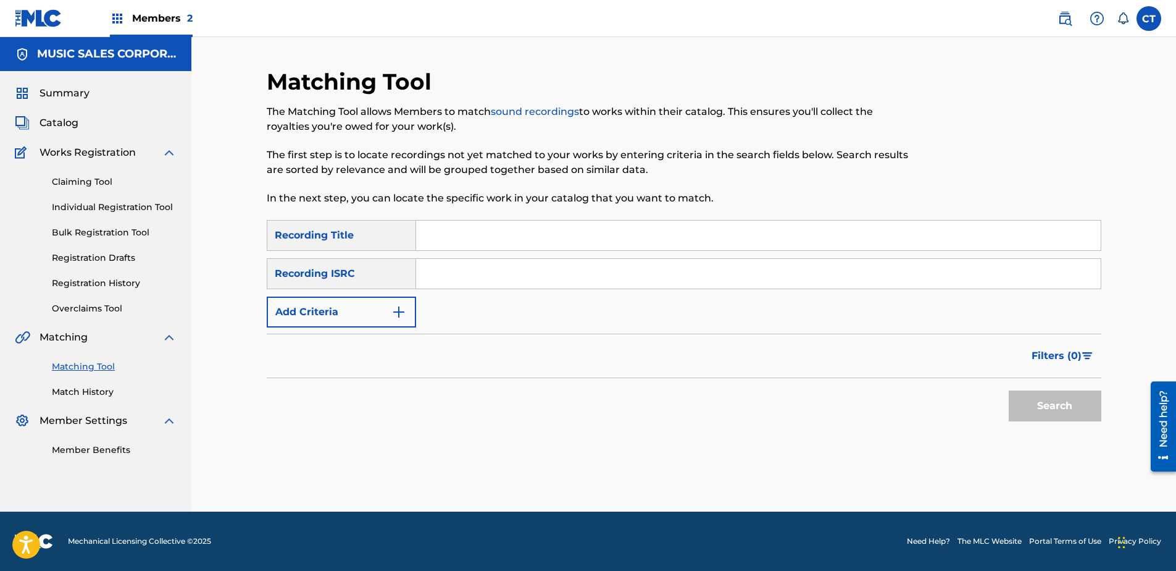
paste input "HKI190432604"
type input "HKI190432604"
click at [1037, 408] on button "Search" at bounding box center [1055, 405] width 93 height 31
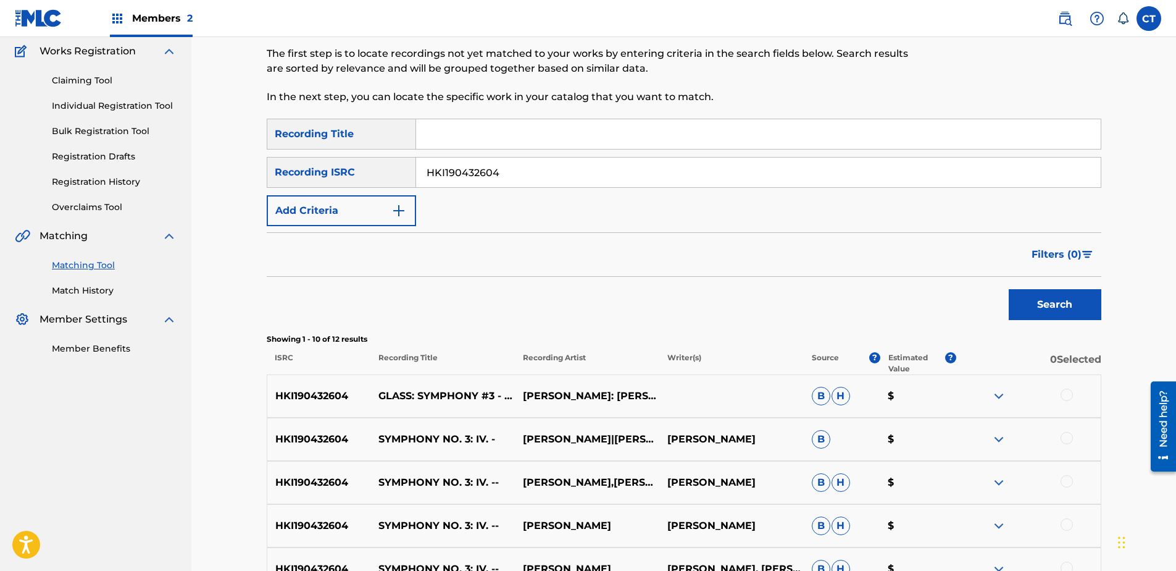
scroll to position [247, 0]
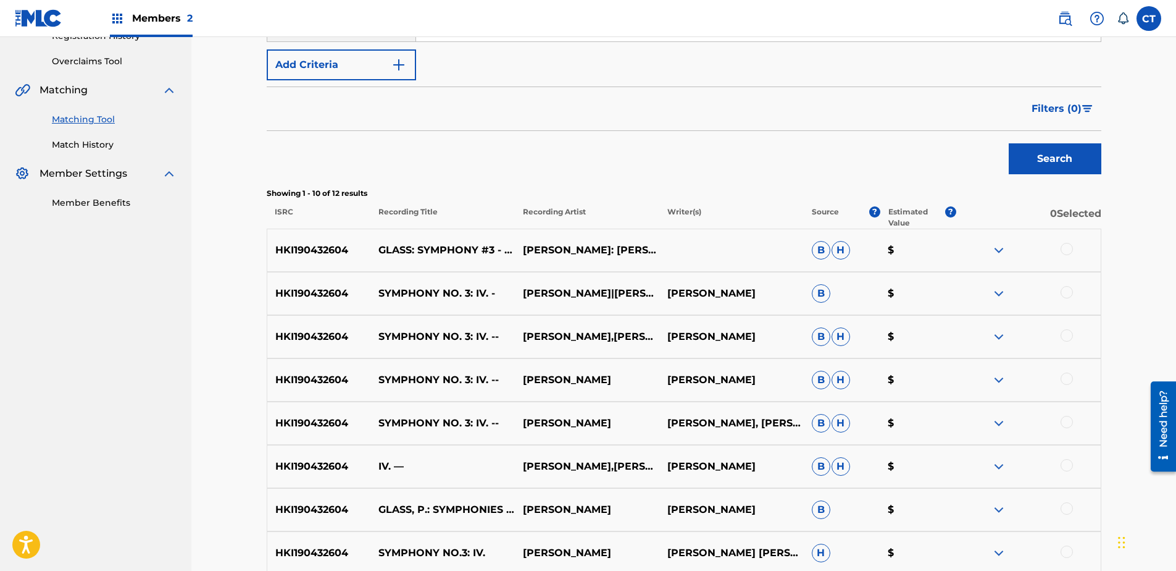
click at [1070, 248] on div at bounding box center [1067, 249] width 12 height 12
click at [1071, 294] on div at bounding box center [1067, 292] width 12 height 12
click at [1069, 337] on div at bounding box center [1067, 335] width 12 height 12
click at [1071, 379] on div at bounding box center [1067, 378] width 12 height 12
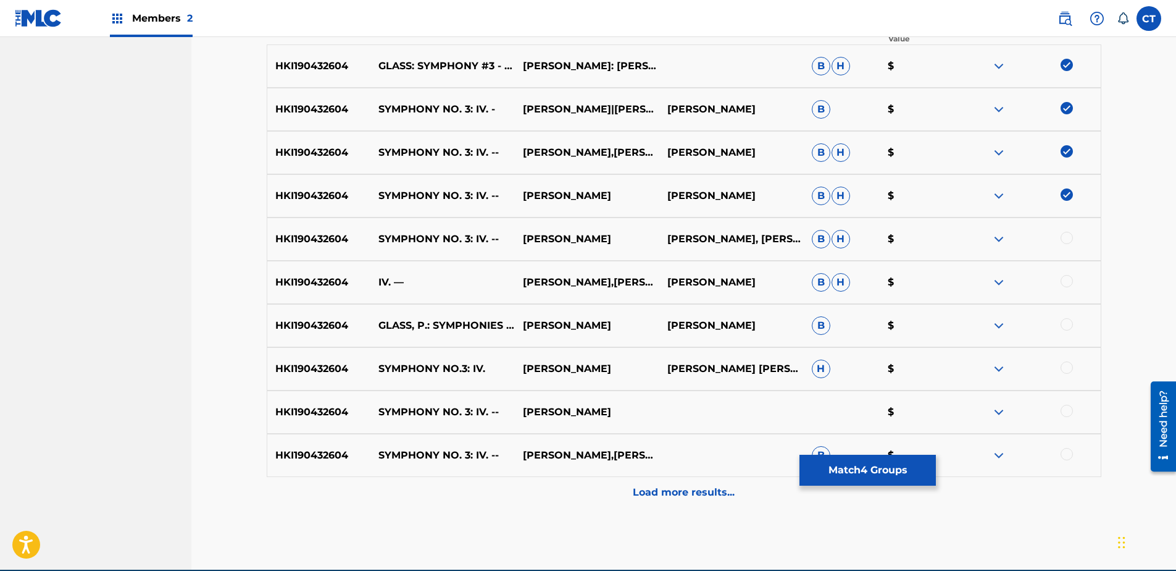
scroll to position [432, 0]
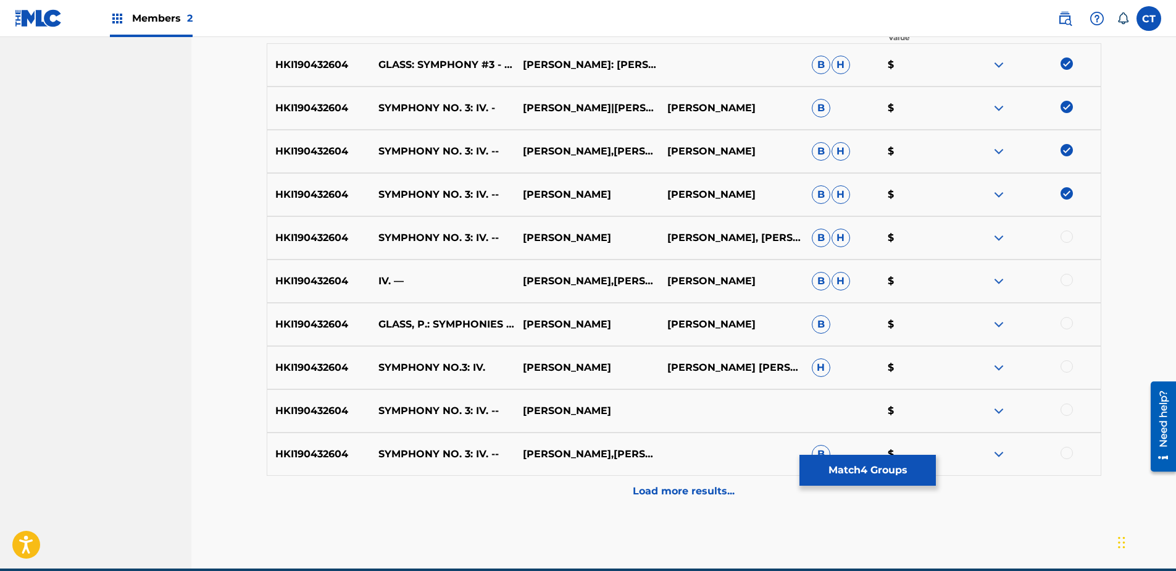
drag, startPoint x: 1067, startPoint y: 235, endPoint x: 1068, endPoint y: 264, distance: 29.7
click at [1067, 235] on div at bounding box center [1067, 236] width 12 height 12
click at [1068, 280] on div at bounding box center [1067, 280] width 12 height 12
click at [1065, 323] on div at bounding box center [1067, 323] width 12 height 12
click at [1064, 360] on div at bounding box center [1067, 366] width 12 height 12
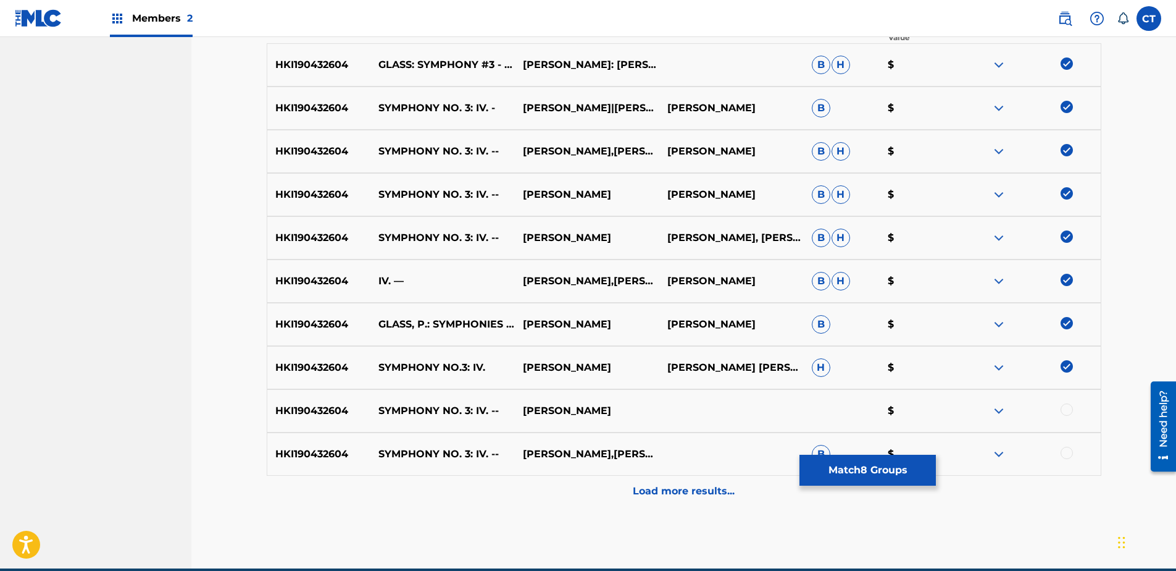
drag, startPoint x: 1066, startPoint y: 405, endPoint x: 1066, endPoint y: 439, distance: 34.0
click at [1066, 406] on div at bounding box center [1067, 409] width 12 height 12
drag, startPoint x: 1066, startPoint y: 443, endPoint x: 1066, endPoint y: 450, distance: 7.4
click at [1066, 446] on div "HKI190432604 SYMPHONY NO. 3: IV. -- [PERSON_NAME],[PERSON_NAME] B $" at bounding box center [684, 453] width 835 height 43
click at [1066, 453] on div at bounding box center [1067, 452] width 12 height 12
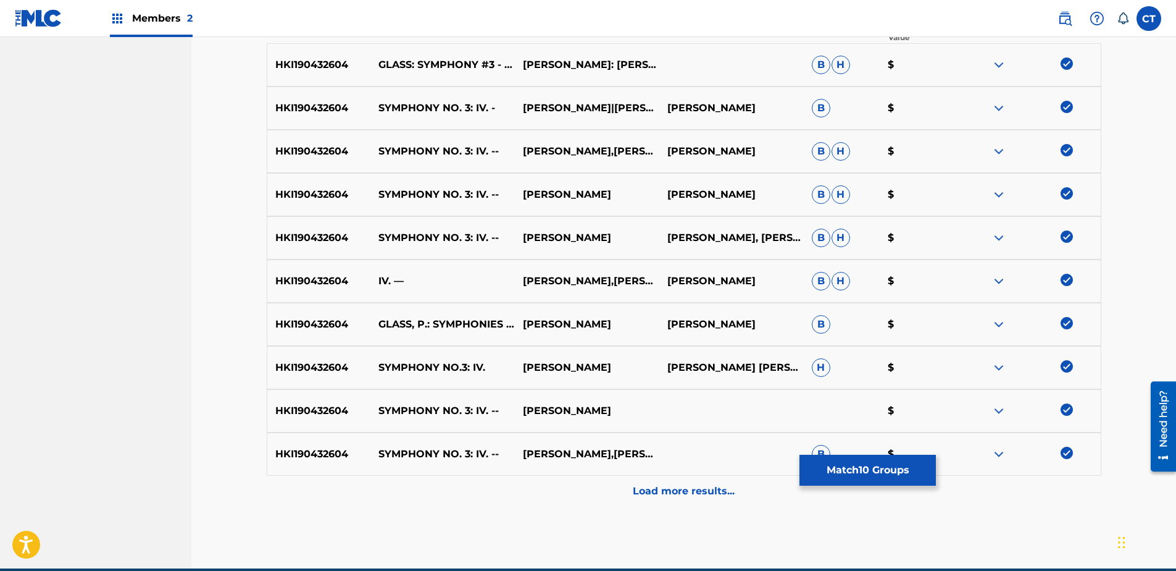
click at [1068, 477] on div "Load more results..." at bounding box center [684, 490] width 835 height 31
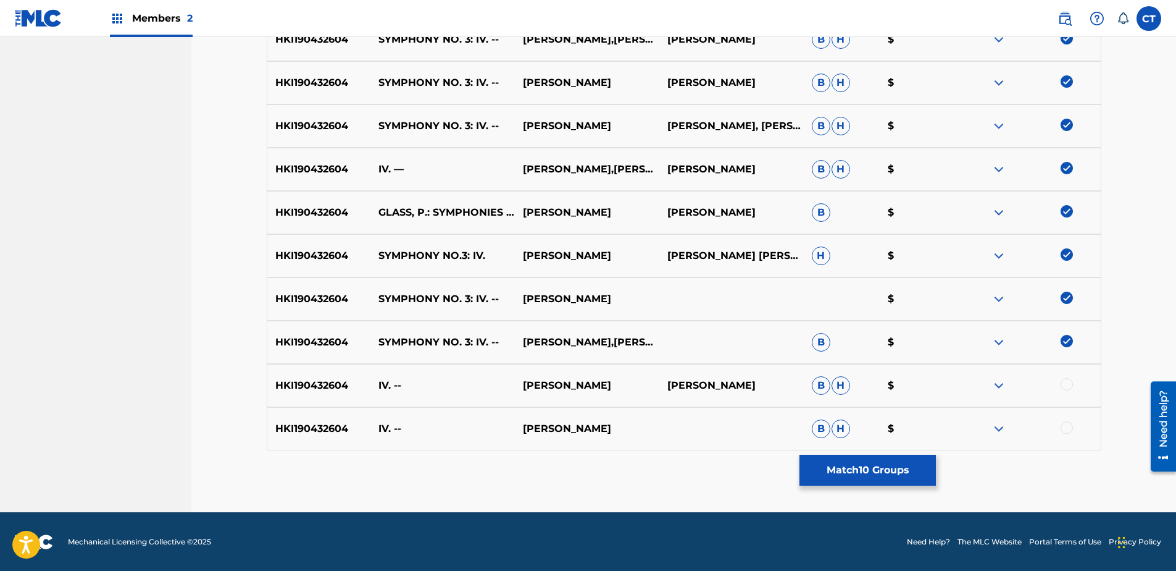
scroll to position [545, 0]
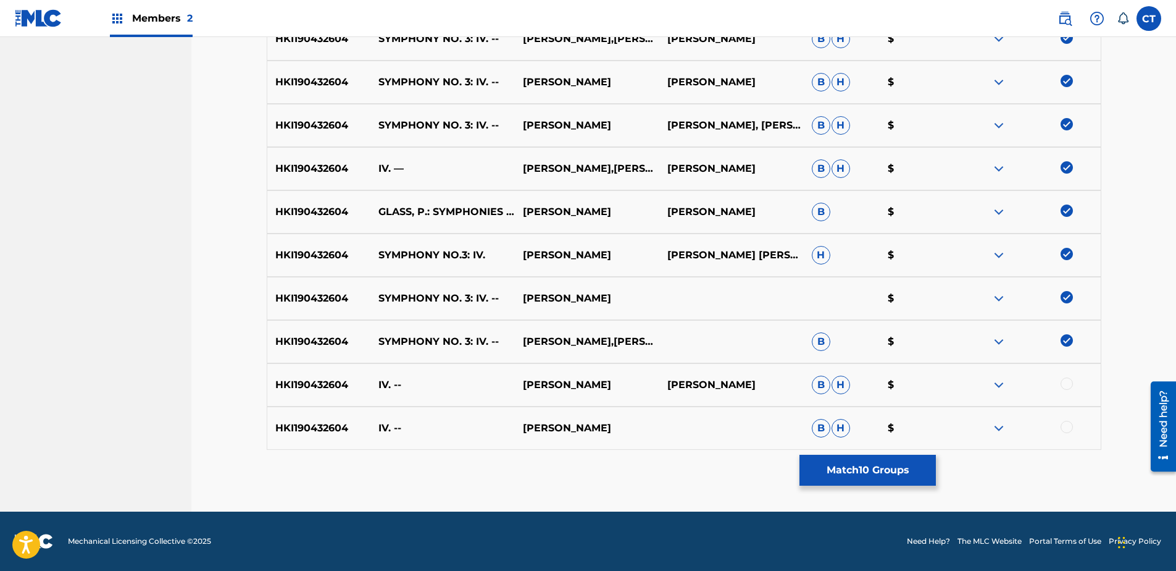
click at [1072, 387] on div at bounding box center [1028, 384] width 144 height 15
click at [1067, 383] on div at bounding box center [1067, 383] width 12 height 12
click at [1064, 430] on div at bounding box center [1067, 426] width 12 height 12
click at [902, 461] on button "Match 12 Groups" at bounding box center [868, 469] width 136 height 31
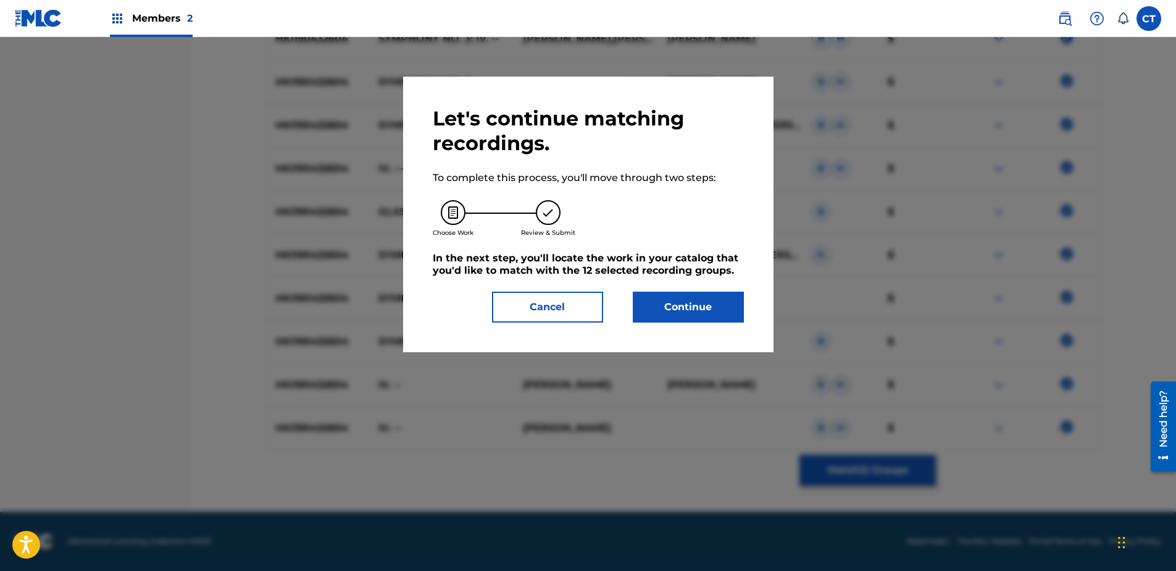
click at [703, 298] on button "Continue" at bounding box center [688, 306] width 111 height 31
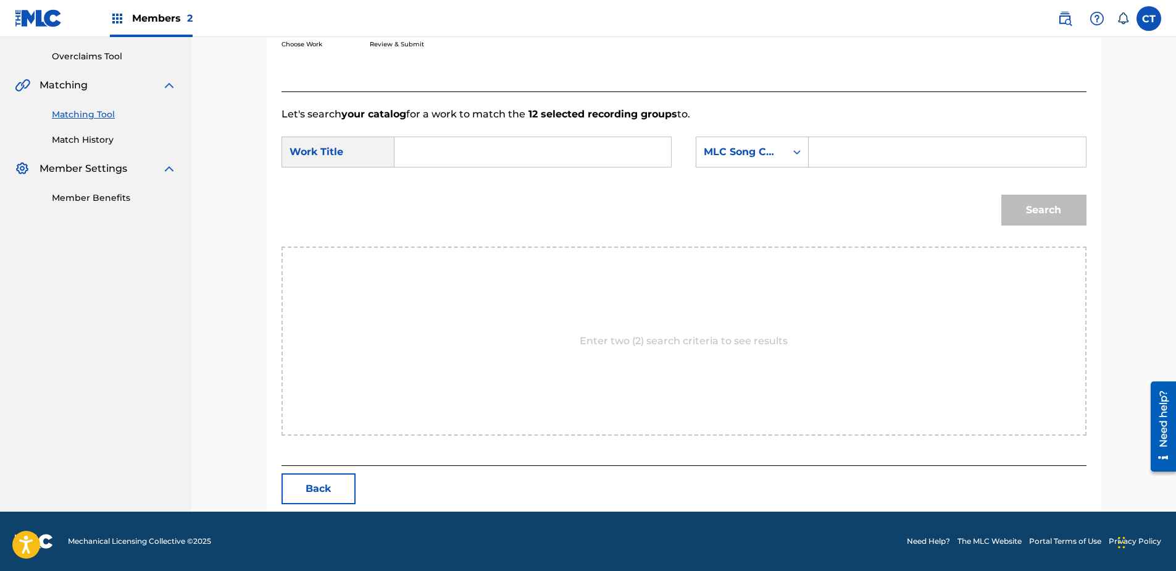
scroll to position [252, 0]
paste input "Symphony No. 3: IV"
type input "Symphony No. 3: IV"
click at [743, 161] on div "MLC Song Code" at bounding box center [741, 151] width 90 height 23
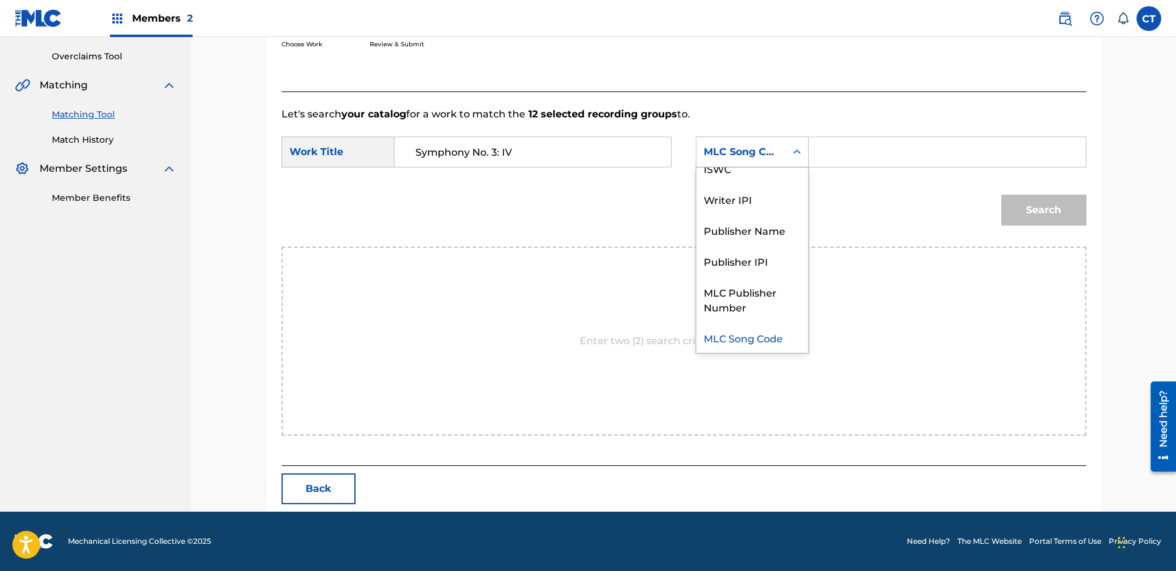
scroll to position [0, 0]
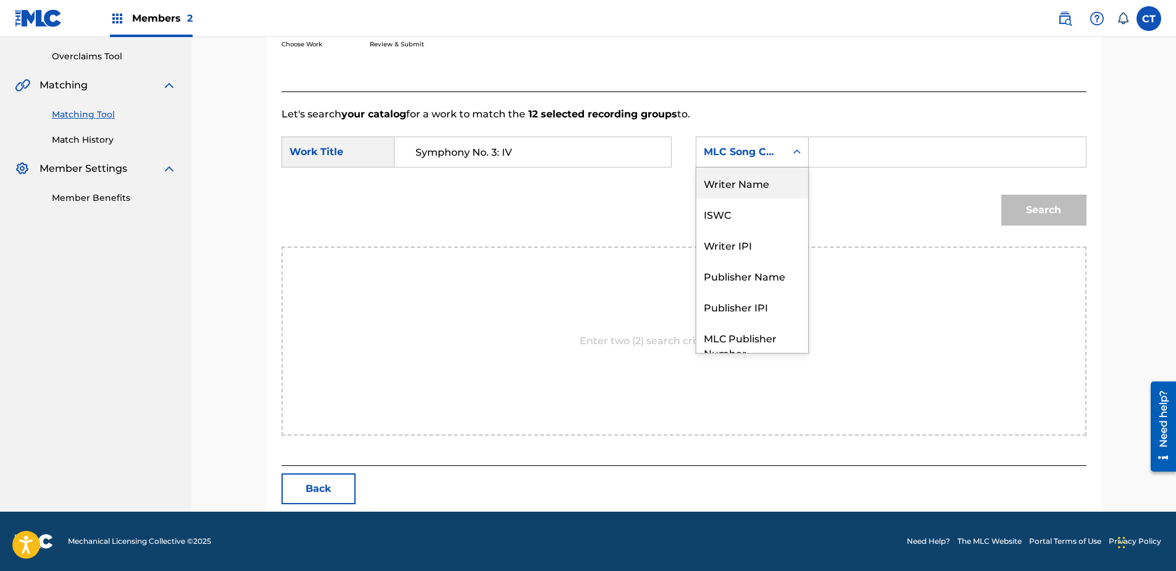
click at [752, 180] on div "Writer Name" at bounding box center [752, 182] width 112 height 31
click at [856, 162] on input "Search Form" at bounding box center [947, 152] width 256 height 30
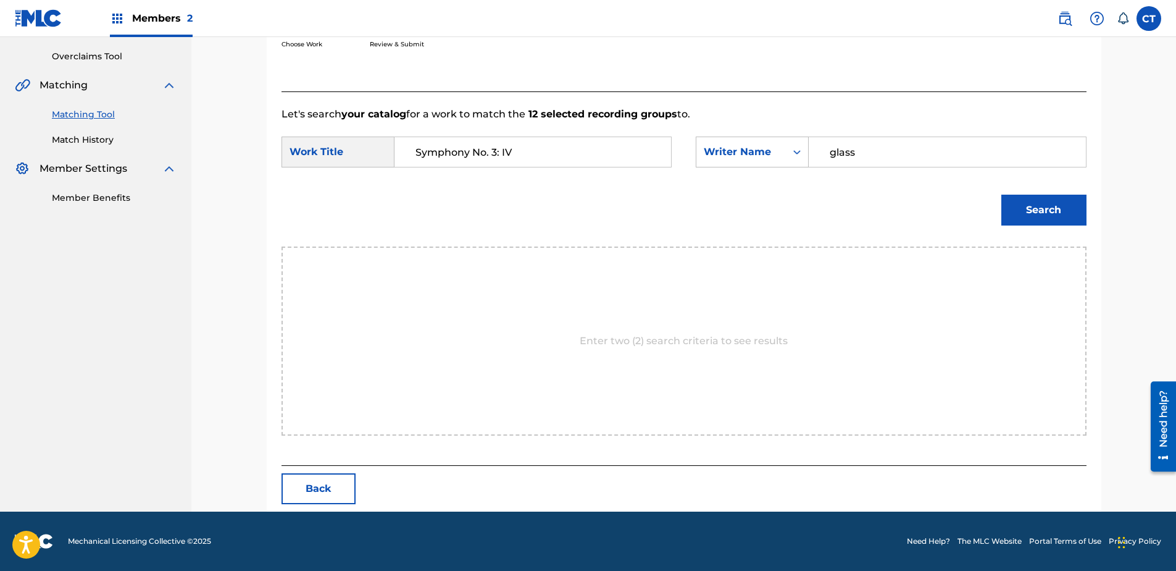
type input "glass"
click at [1001, 194] on button "Search" at bounding box center [1043, 209] width 85 height 31
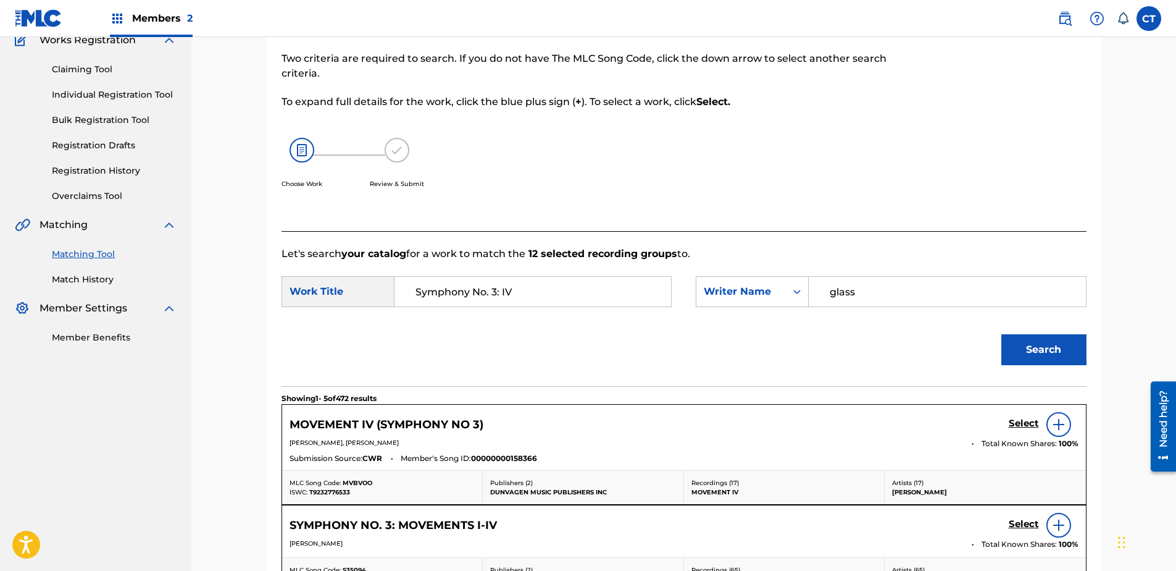
scroll to position [252, 0]
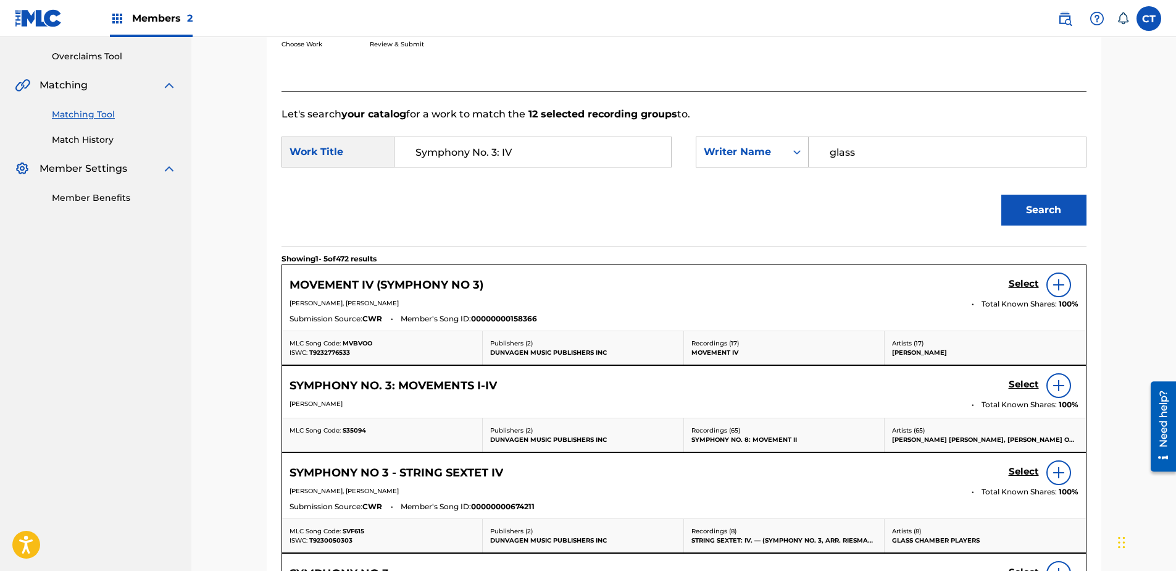
click at [1009, 286] on h5 "Select" at bounding box center [1024, 284] width 30 height 12
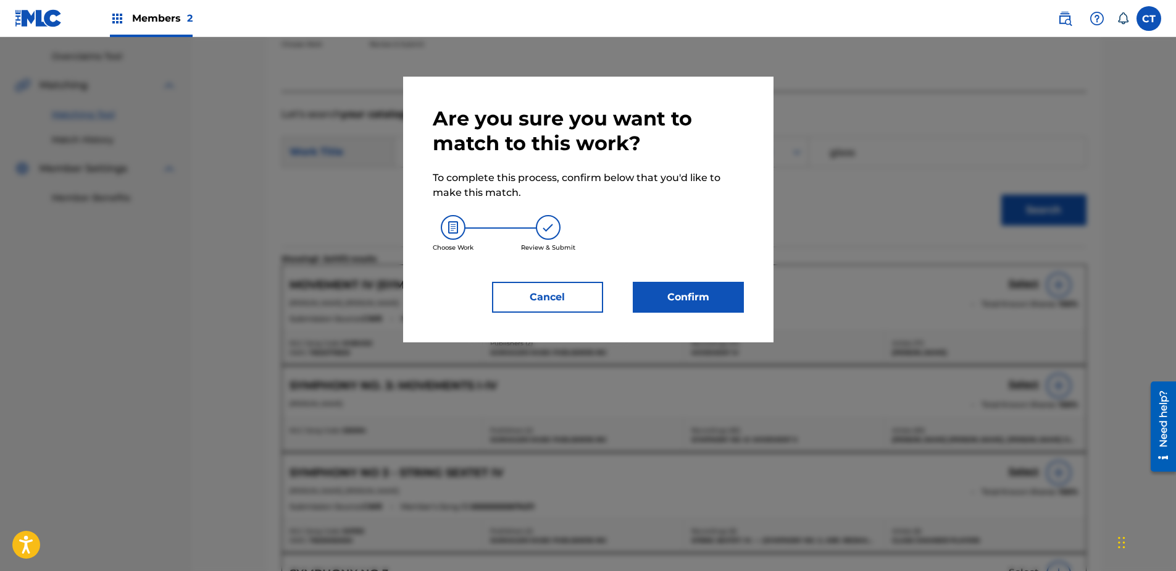
click at [683, 293] on button "Confirm" at bounding box center [688, 297] width 111 height 31
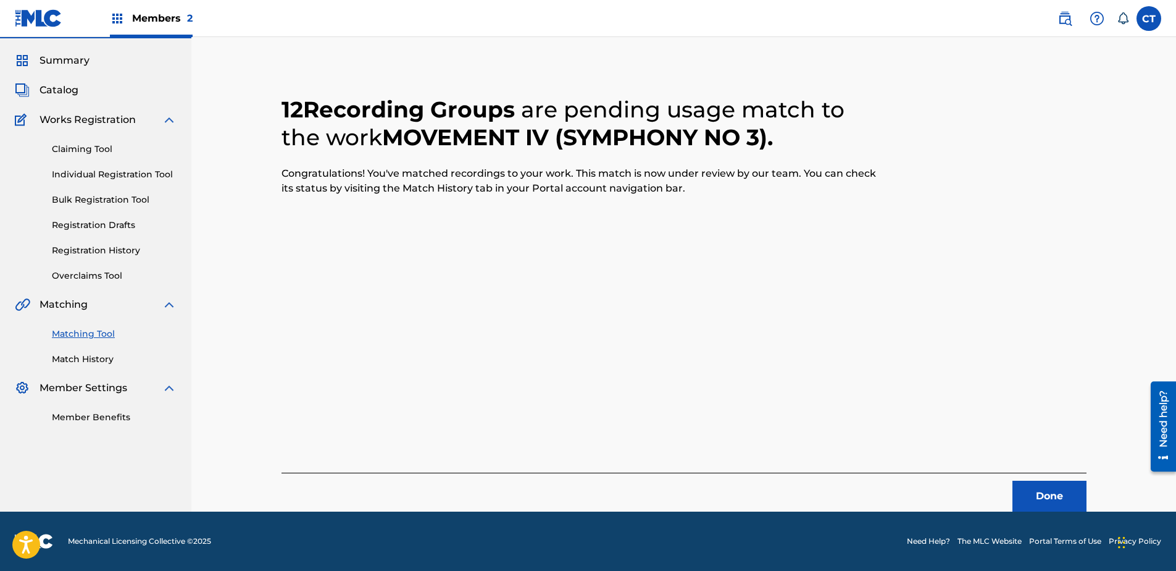
scroll to position [33, 0]
click at [1022, 488] on button "Done" at bounding box center [1050, 495] width 74 height 31
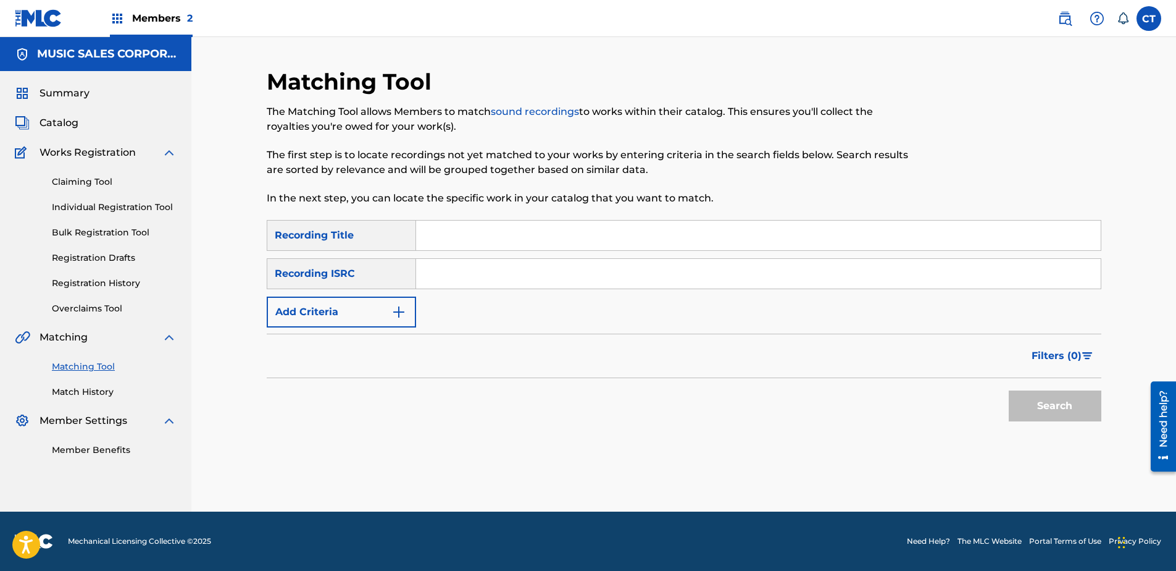
scroll to position [0, 0]
paste input "HKI190432605"
type input "HKI190432605"
click at [1035, 405] on button "Search" at bounding box center [1055, 405] width 93 height 31
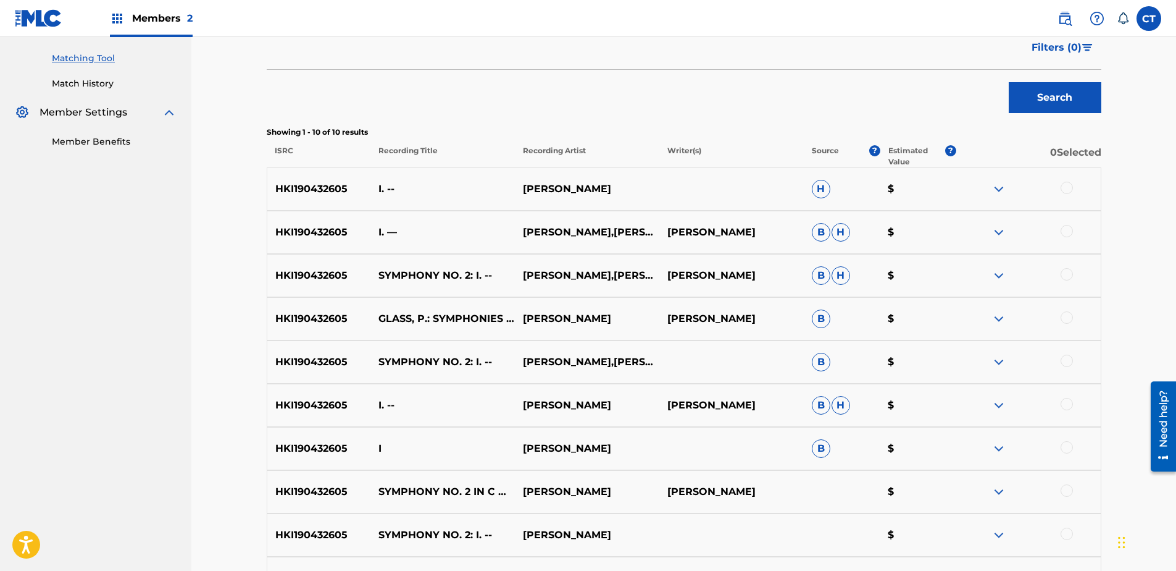
scroll to position [309, 0]
click at [1067, 185] on div at bounding box center [1067, 187] width 12 height 12
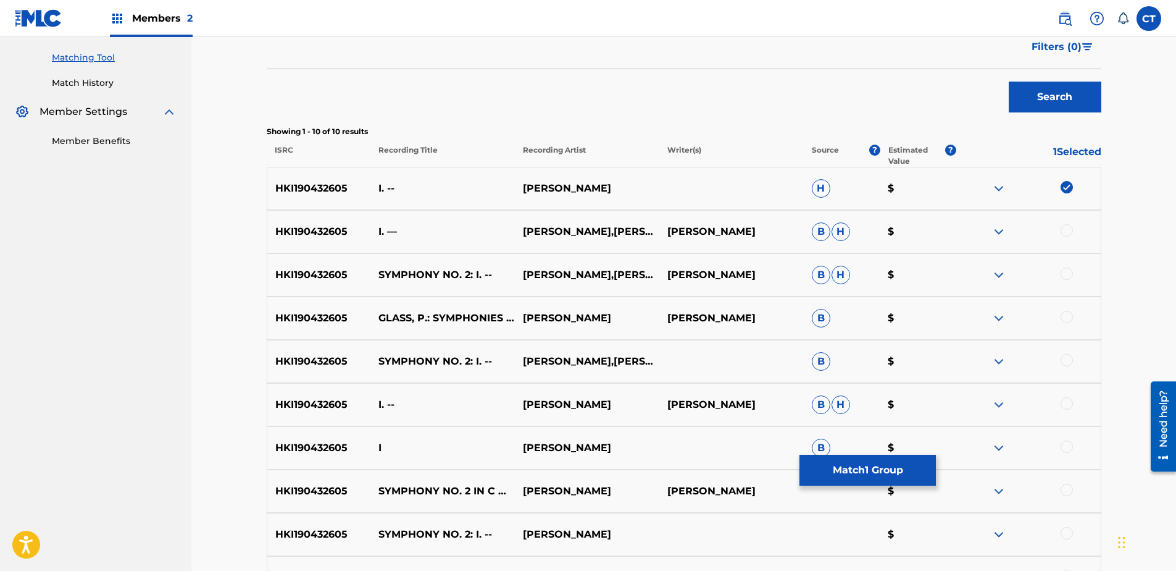
click at [1071, 229] on div at bounding box center [1067, 230] width 12 height 12
drag, startPoint x: 1066, startPoint y: 267, endPoint x: 1069, endPoint y: 279, distance: 12.1
click at [1066, 269] on div at bounding box center [1067, 273] width 12 height 12
click at [1068, 319] on div at bounding box center [1067, 317] width 12 height 12
click at [1068, 368] on div at bounding box center [1028, 361] width 144 height 15
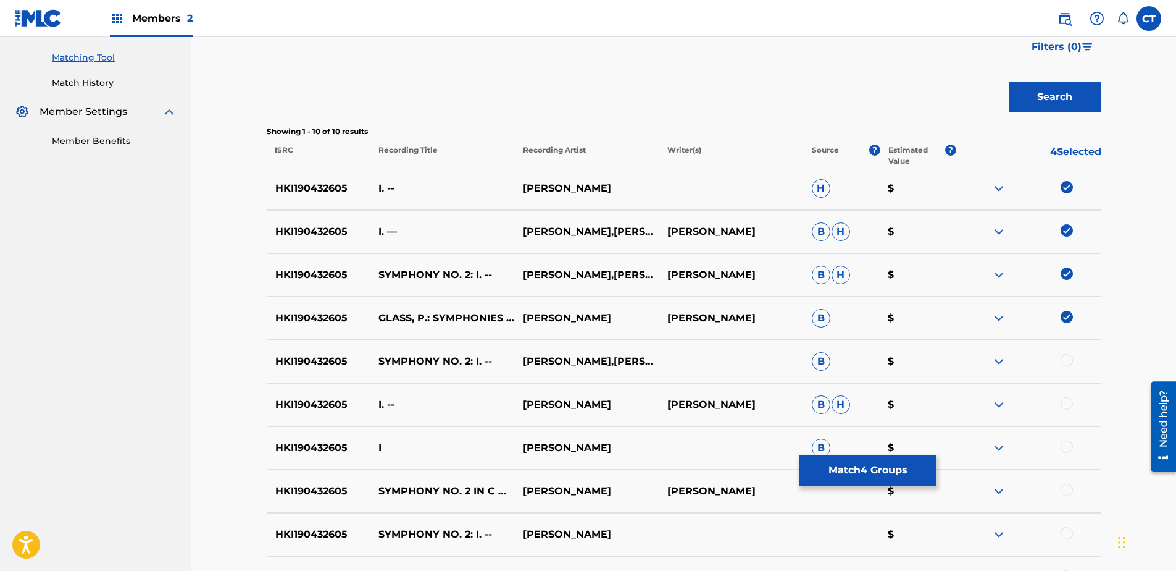
click at [1068, 363] on div at bounding box center [1067, 360] width 12 height 12
drag, startPoint x: 1068, startPoint y: 395, endPoint x: 1069, endPoint y: 408, distance: 13.0
click at [1068, 398] on div "HKI190432605 I. -- [PERSON_NAME] [PERSON_NAME] [PERSON_NAME] $" at bounding box center [684, 404] width 835 height 43
click at [1068, 407] on div at bounding box center [1067, 403] width 12 height 12
click at [1067, 446] on div at bounding box center [1067, 446] width 12 height 12
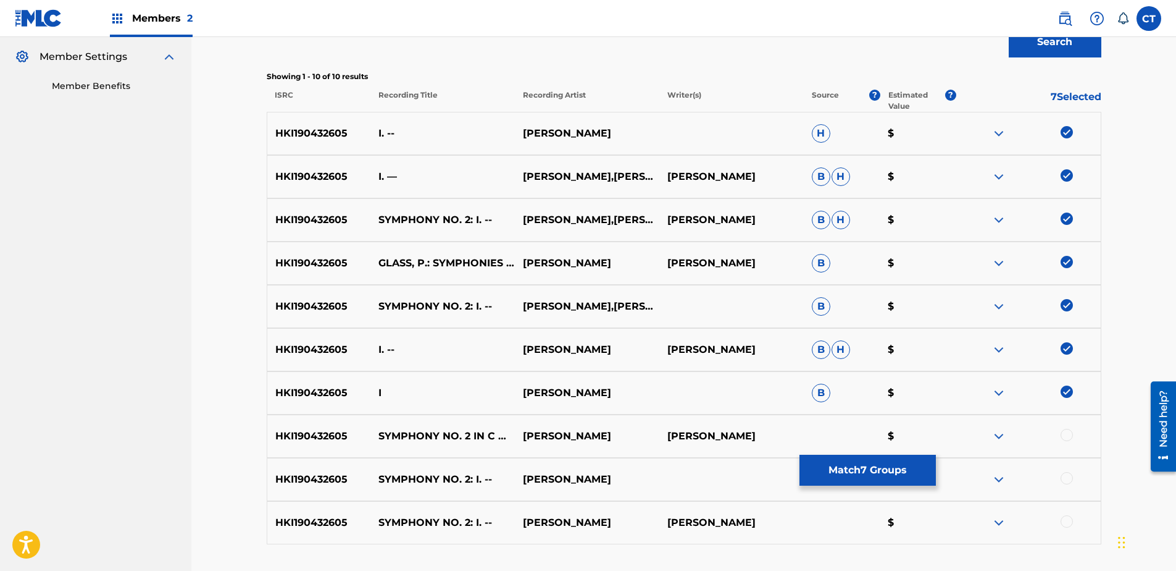
scroll to position [432, 0]
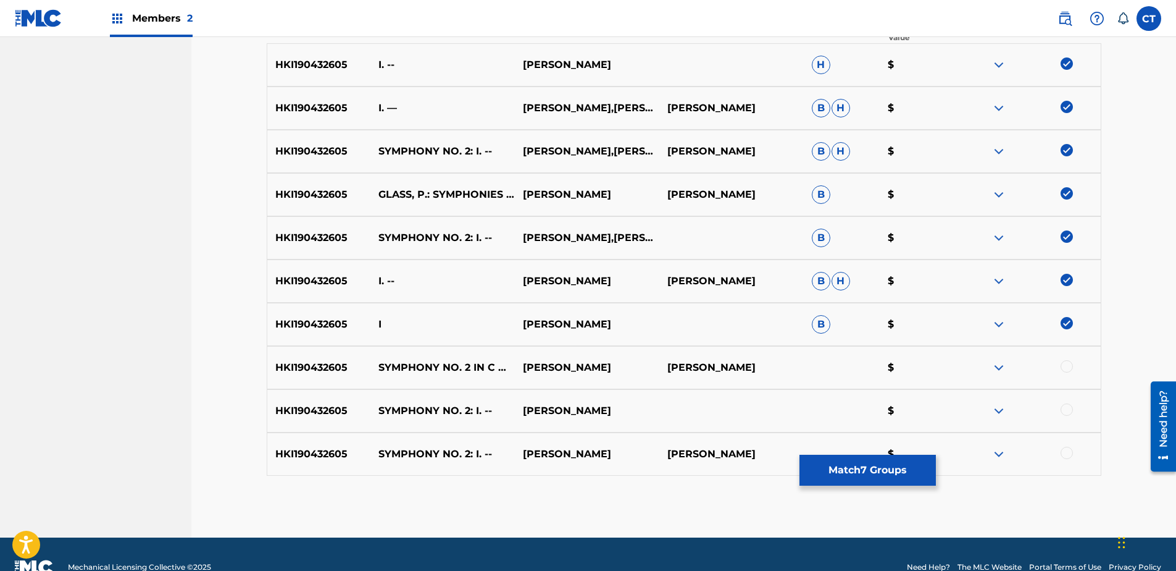
click at [1069, 365] on div at bounding box center [1067, 366] width 12 height 12
click at [1067, 416] on div at bounding box center [1028, 410] width 144 height 15
click at [1067, 410] on div at bounding box center [1067, 409] width 12 height 12
click at [1069, 455] on div at bounding box center [1067, 452] width 12 height 12
click at [899, 461] on button "Match 10 Groups" at bounding box center [868, 469] width 136 height 31
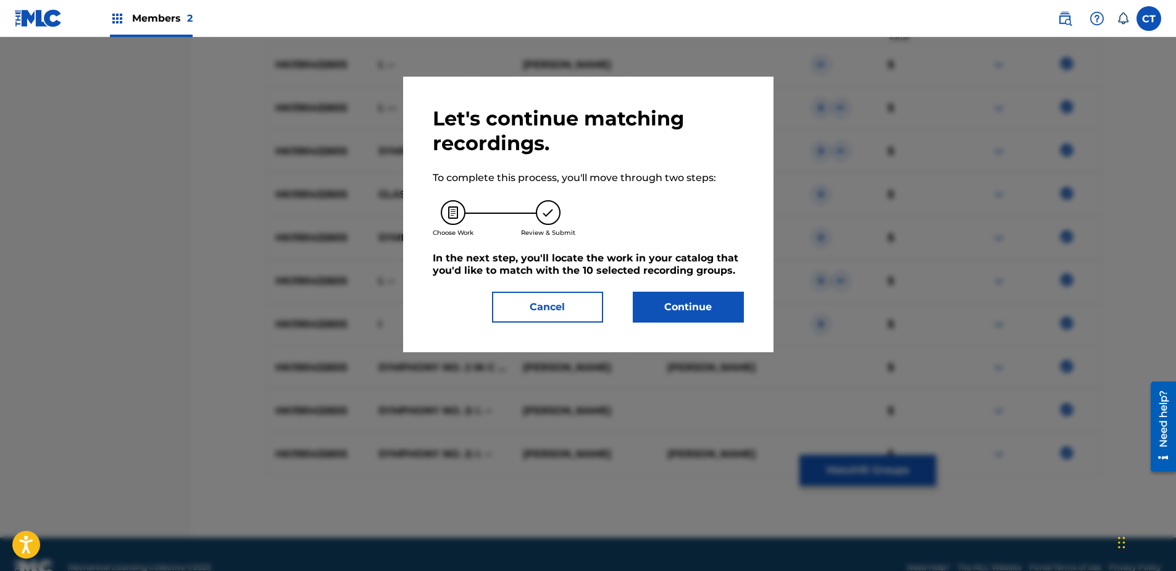
click at [715, 311] on button "Continue" at bounding box center [688, 306] width 111 height 31
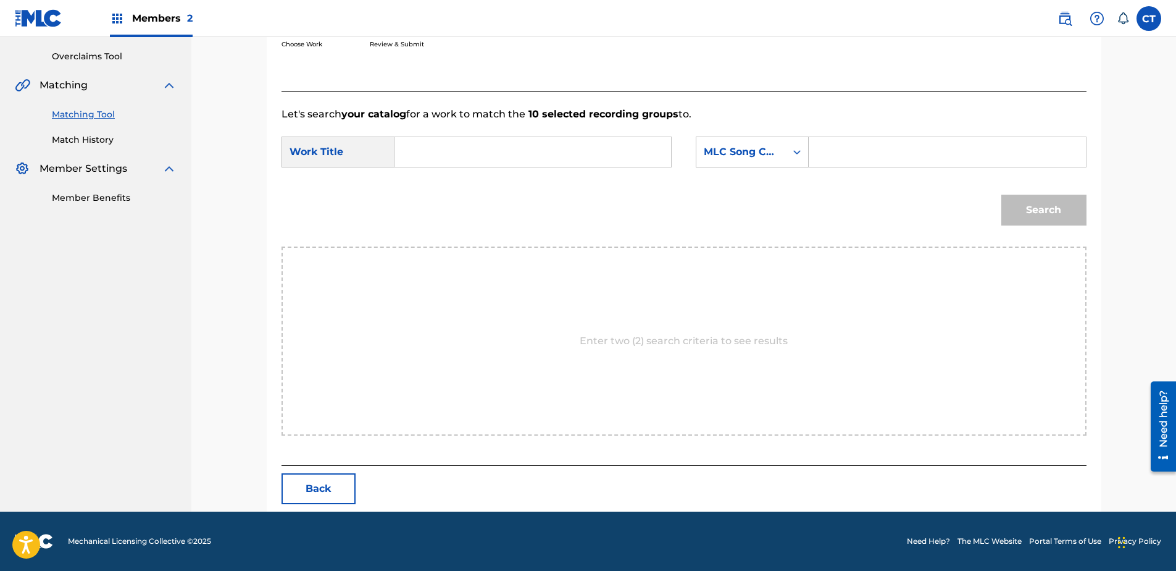
paste input "Symphony No. 2 in C Minor, Op. 28: I"
type input "Symphony No. 2 in C Minor, Op. 28: I"
click at [695, 159] on div "SearchWithCriteriac7ac8dfc-d2c0-4724-a61f-7cfda6a3389e Work Title Symphony No. …" at bounding box center [684, 155] width 805 height 38
click at [739, 162] on div "MLC Song Code" at bounding box center [741, 151] width 90 height 23
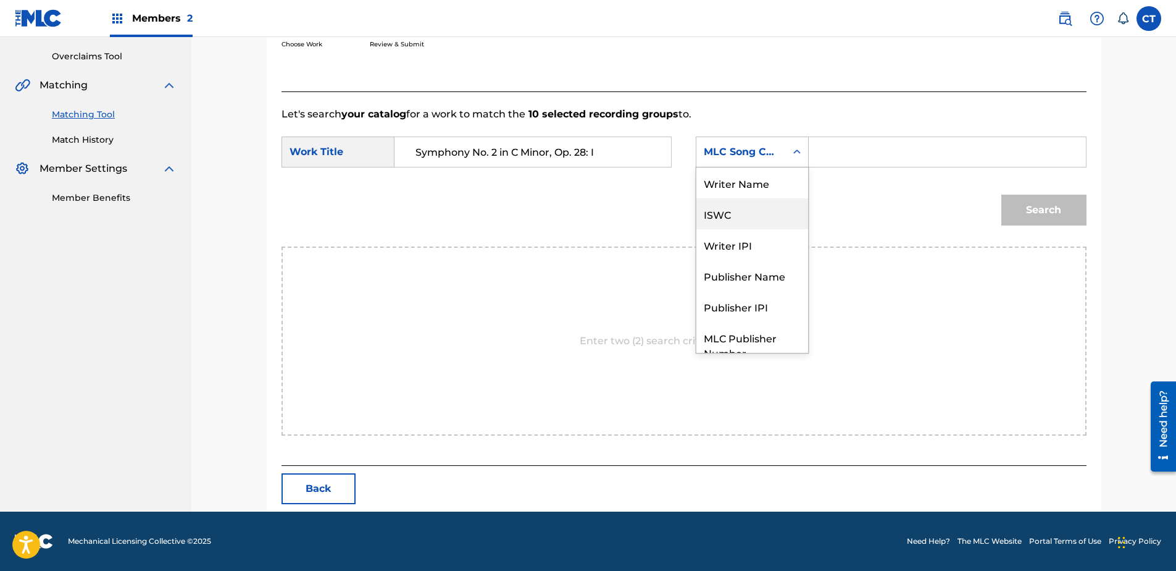
scroll to position [0, 0]
click at [761, 195] on div "Writer Name" at bounding box center [752, 182] width 112 height 31
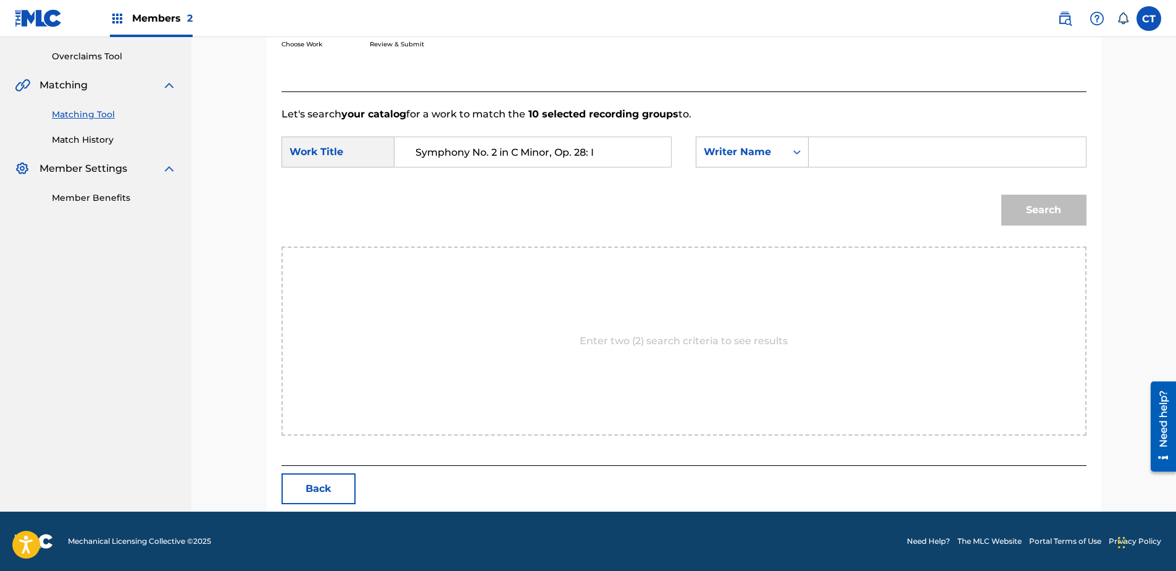
click at [847, 164] on input "Search Form" at bounding box center [947, 152] width 256 height 30
type input "glass"
click at [1001, 194] on button "Search" at bounding box center [1043, 209] width 85 height 31
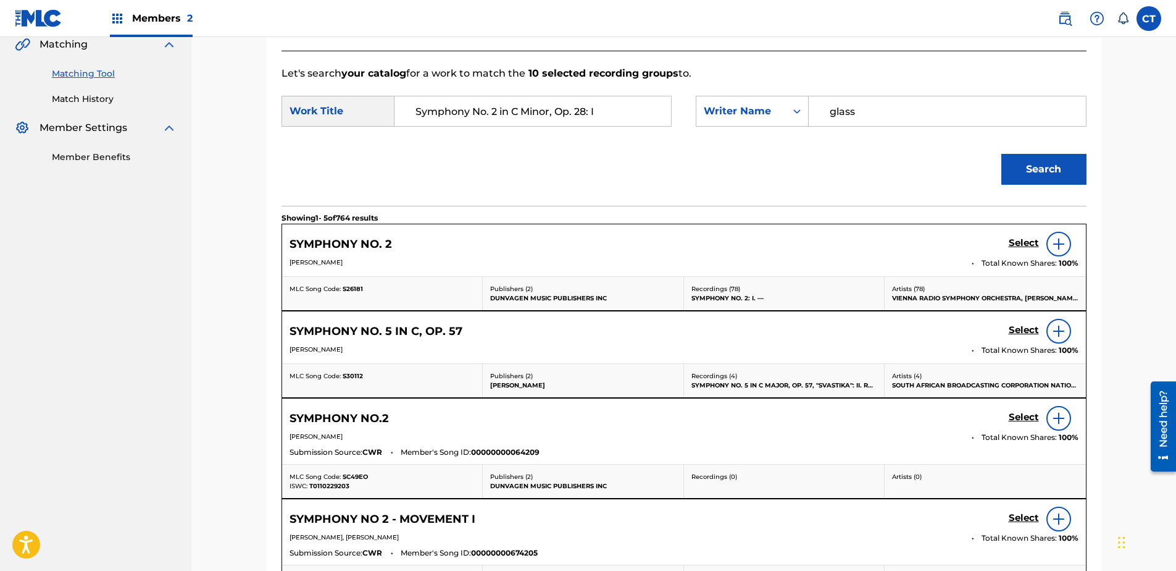
scroll to position [314, 0]
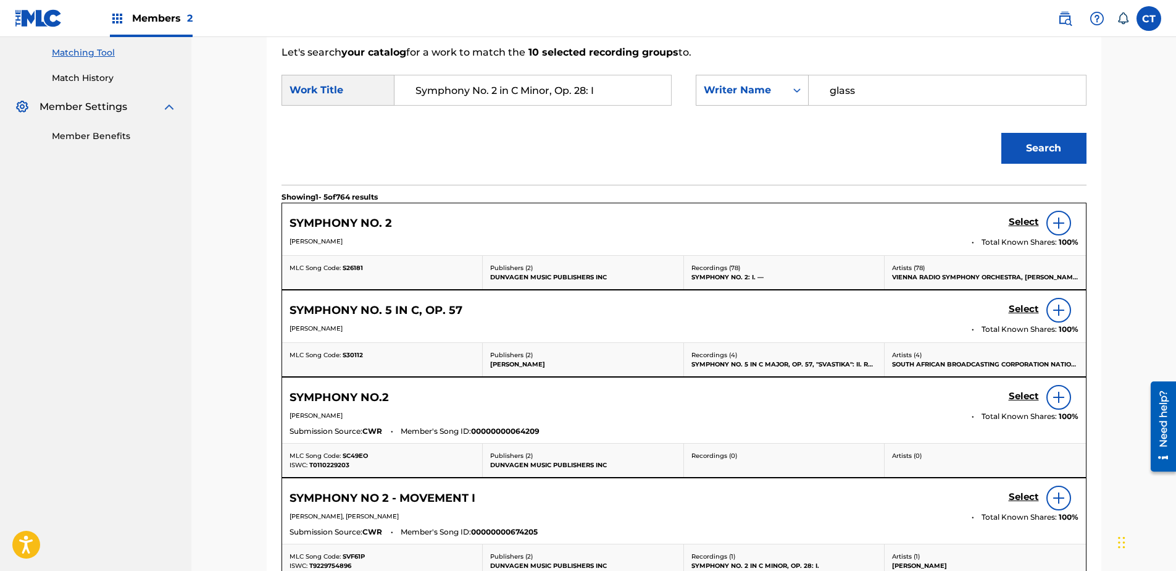
click at [1013, 228] on h5 "Select" at bounding box center [1024, 222] width 30 height 12
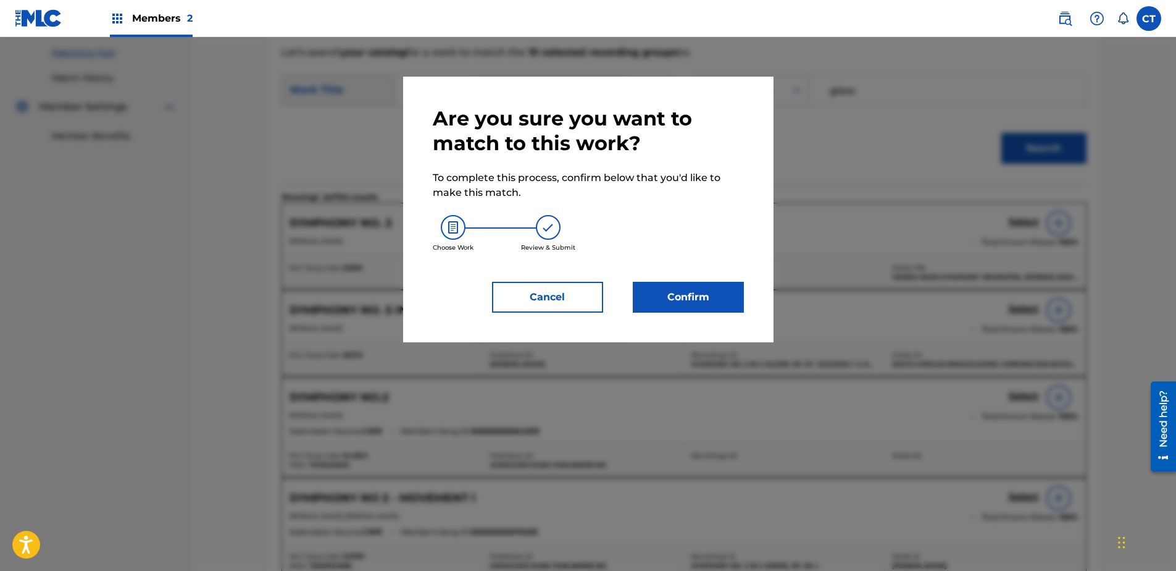
click at [696, 295] on button "Confirm" at bounding box center [688, 297] width 111 height 31
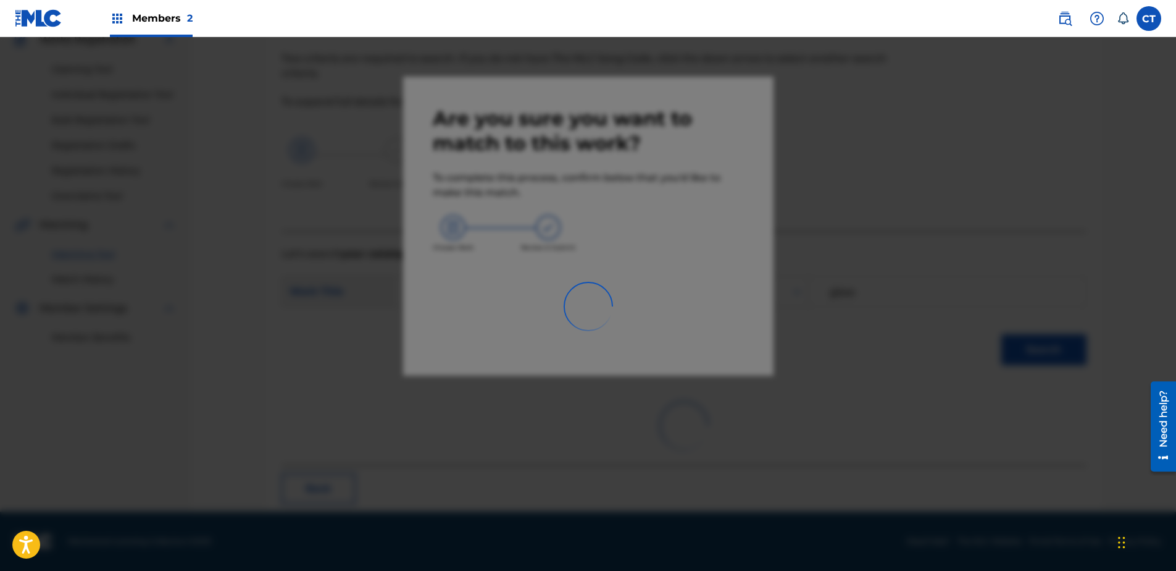
scroll to position [33, 0]
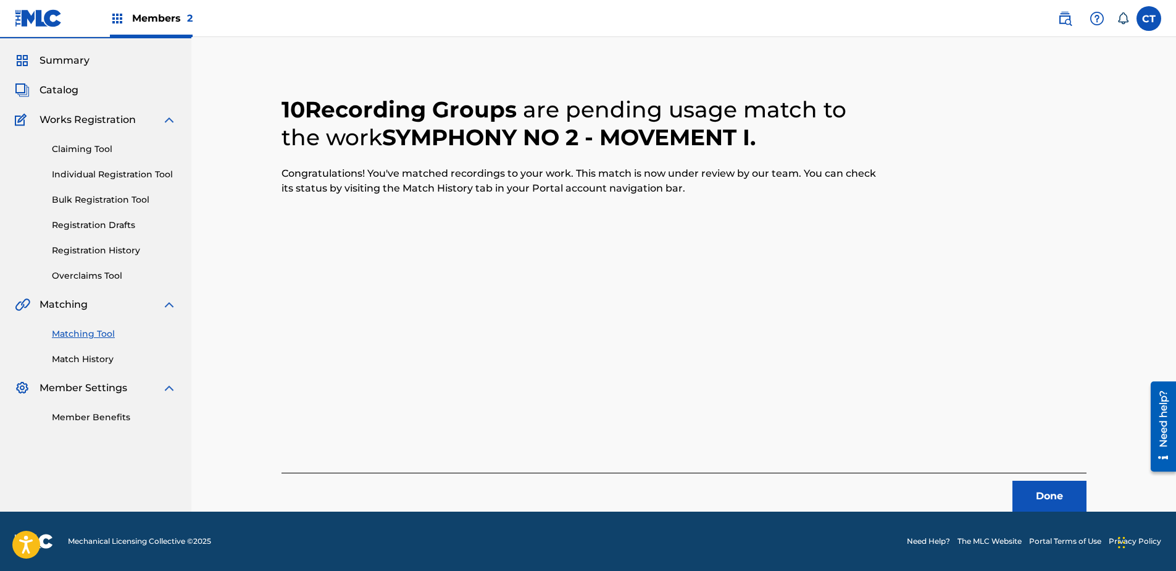
click at [1042, 498] on button "Done" at bounding box center [1050, 495] width 74 height 31
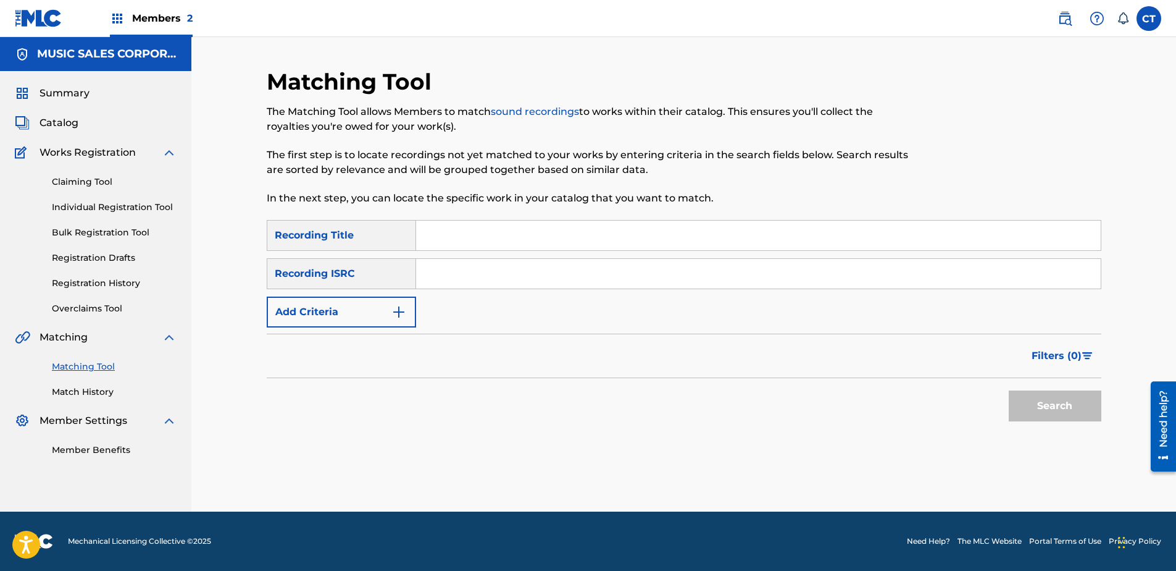
scroll to position [0, 0]
paste input "HKI190432606"
type input "HKI190432606"
click at [1030, 401] on button "Search" at bounding box center [1055, 405] width 93 height 31
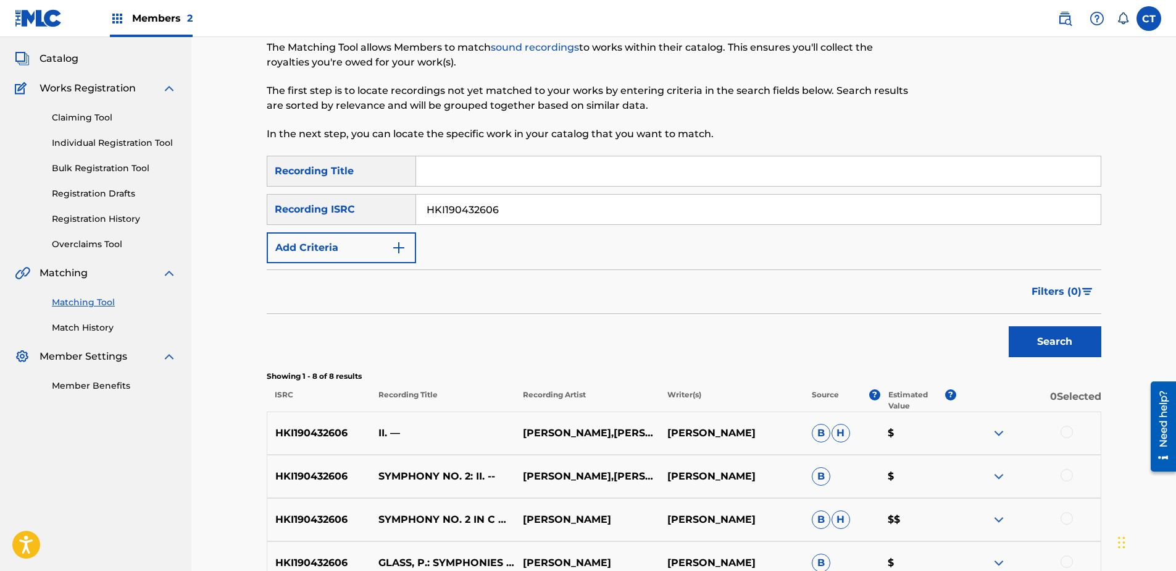
scroll to position [247, 0]
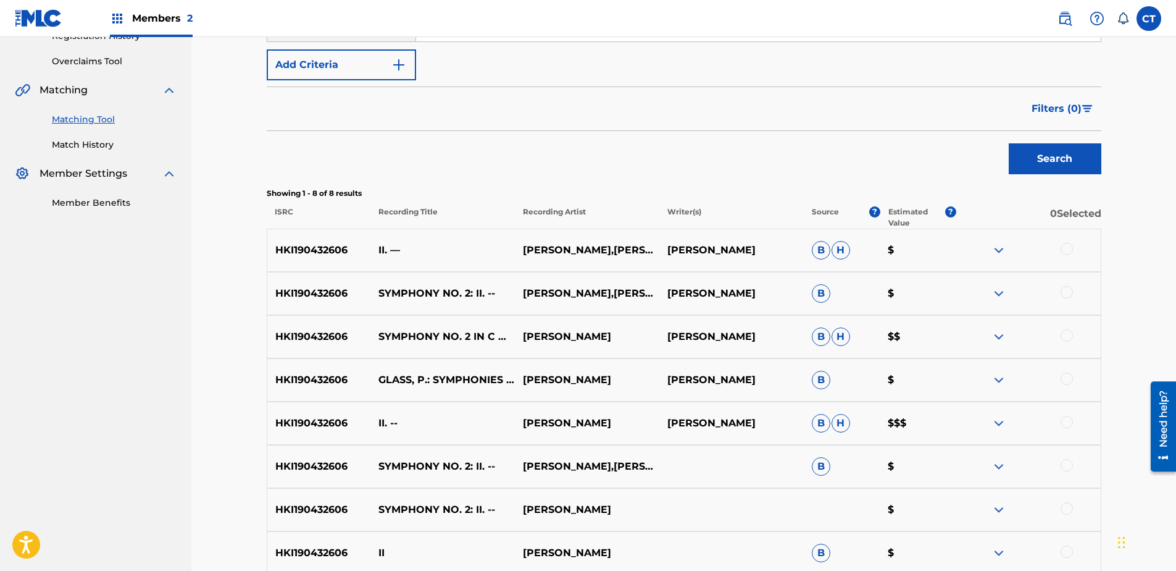
click at [1068, 253] on div at bounding box center [1067, 249] width 12 height 12
click at [1073, 295] on div at bounding box center [1028, 293] width 144 height 15
click at [1069, 297] on div at bounding box center [1067, 292] width 12 height 12
click at [1069, 329] on div at bounding box center [1067, 335] width 12 height 12
click at [1068, 373] on div at bounding box center [1067, 378] width 12 height 12
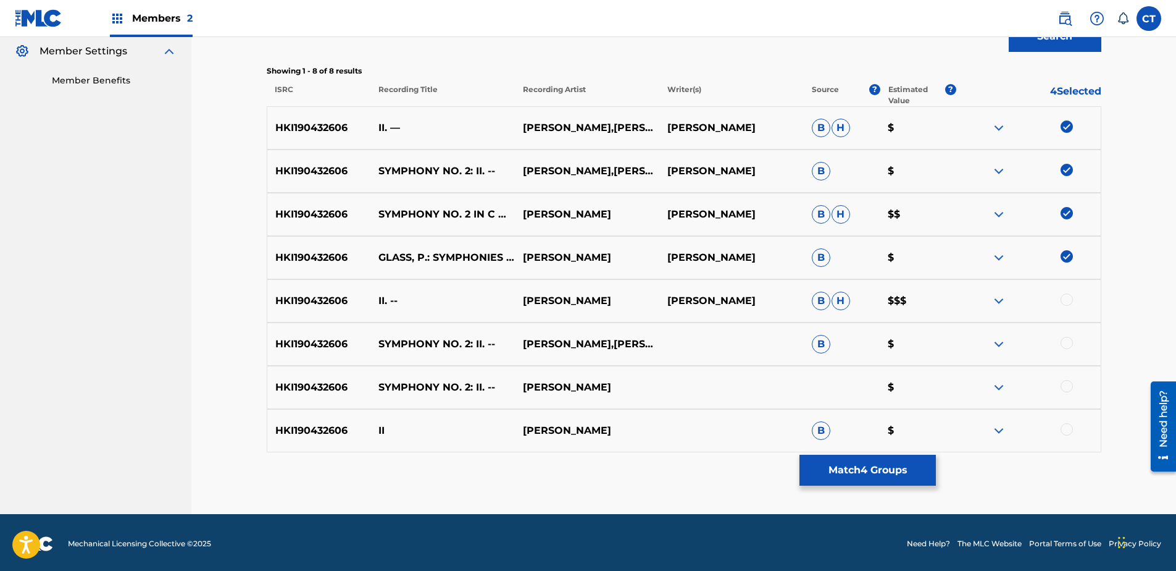
scroll to position [370, 0]
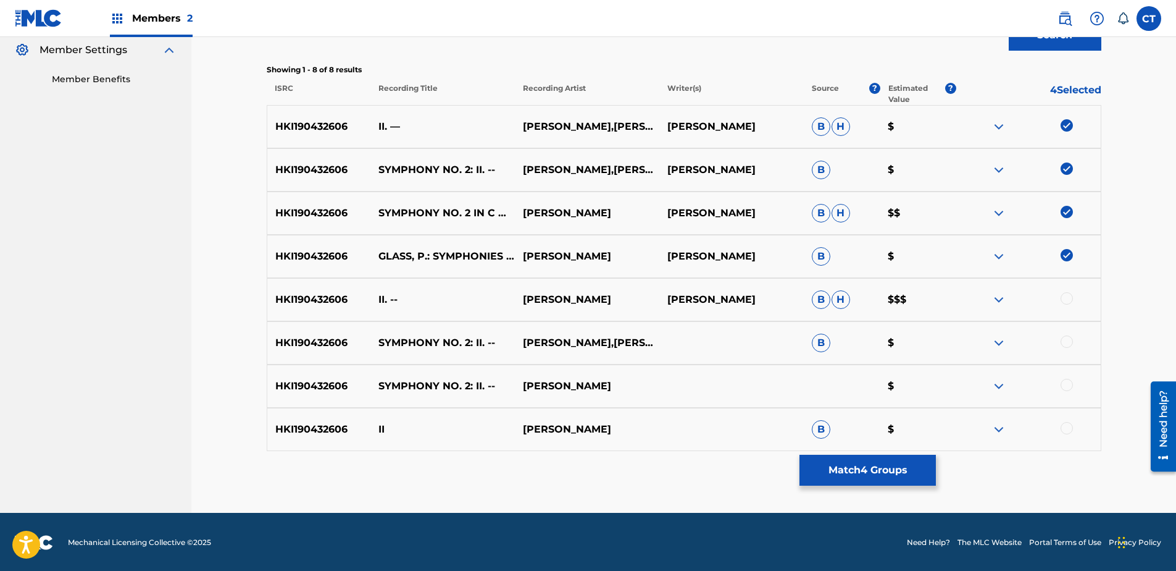
click at [1064, 303] on div at bounding box center [1067, 298] width 12 height 12
click at [1067, 345] on div at bounding box center [1067, 341] width 12 height 12
click at [1064, 378] on div at bounding box center [1067, 384] width 12 height 12
click at [1065, 432] on div at bounding box center [1067, 428] width 12 height 12
click at [900, 463] on button "Match 8 Groups" at bounding box center [868, 469] width 136 height 31
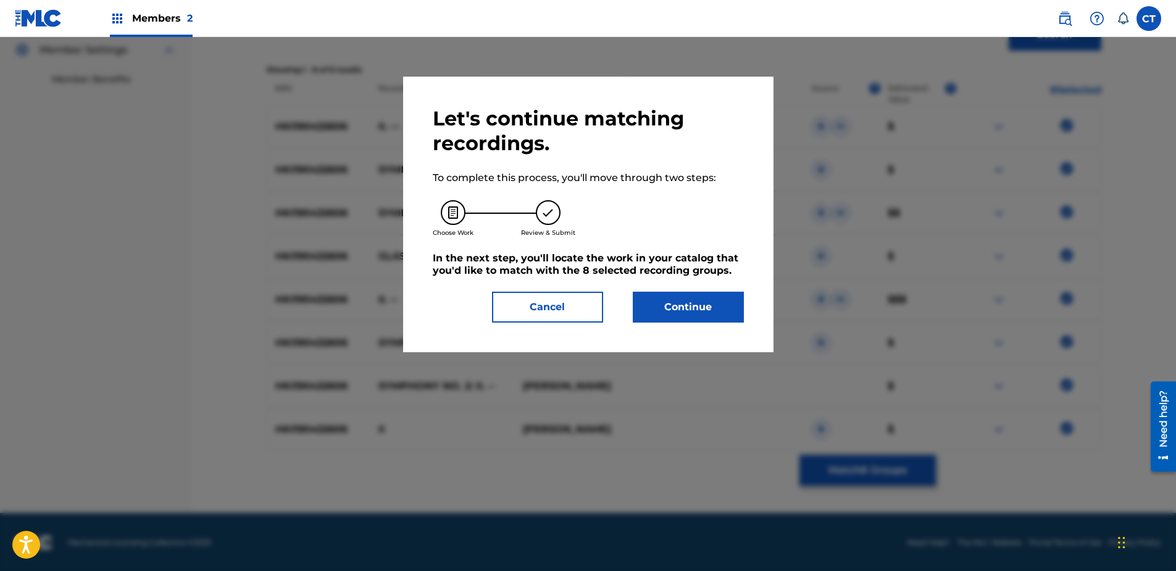
click at [690, 313] on button "Continue" at bounding box center [688, 306] width 111 height 31
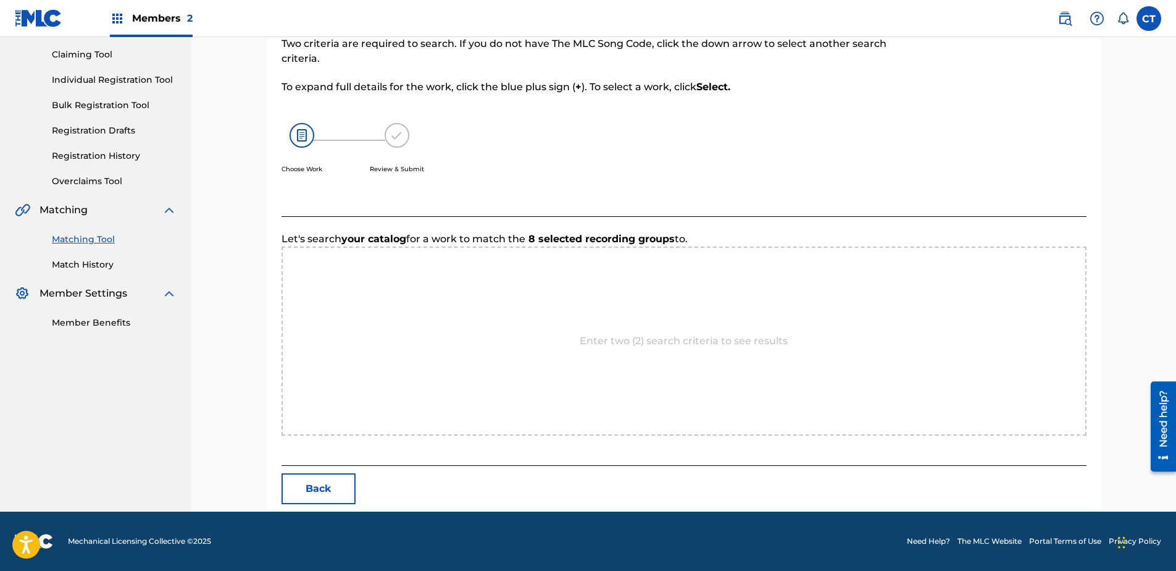
scroll to position [252, 0]
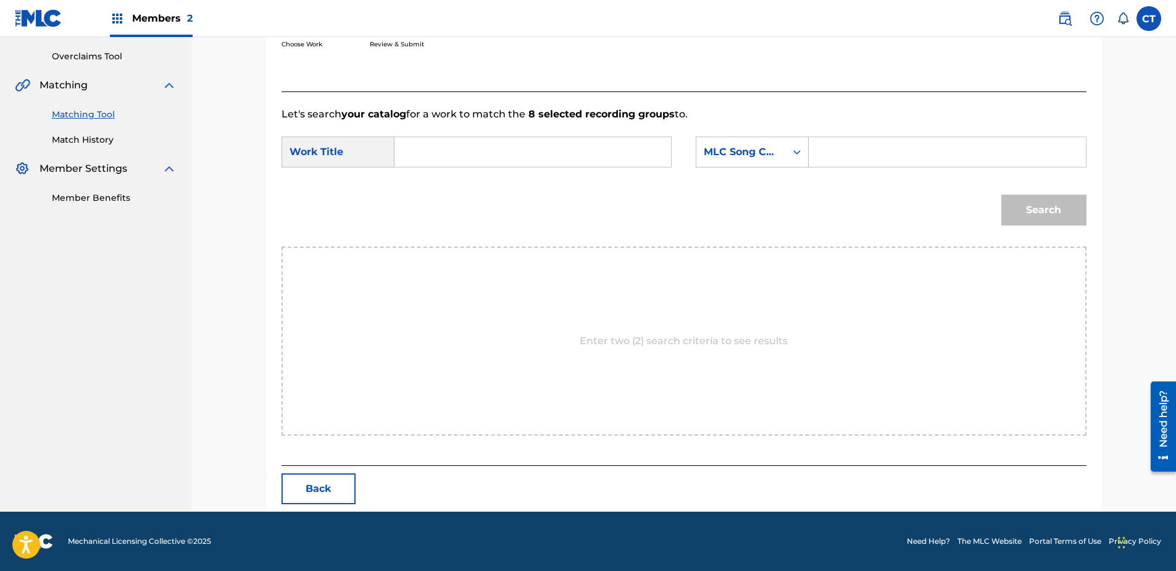
paste input "Symphony No. 2 in C Minor, Op. 28: II"
type input "Symphony No. 2 in C Minor, Op. 28: II"
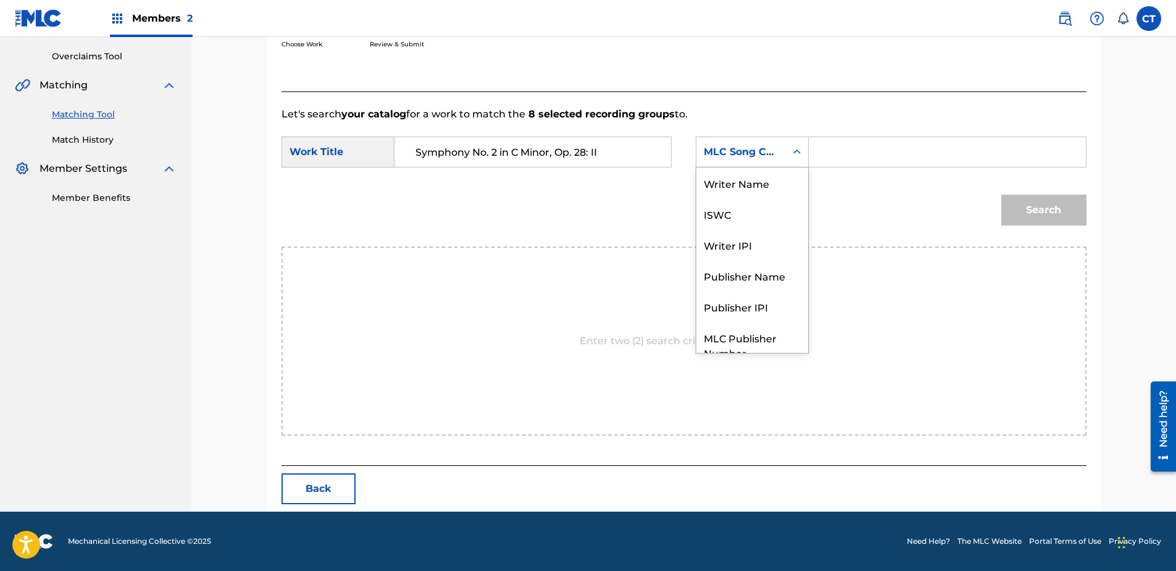
click at [717, 160] on div "MLC Song Code" at bounding box center [741, 151] width 90 height 23
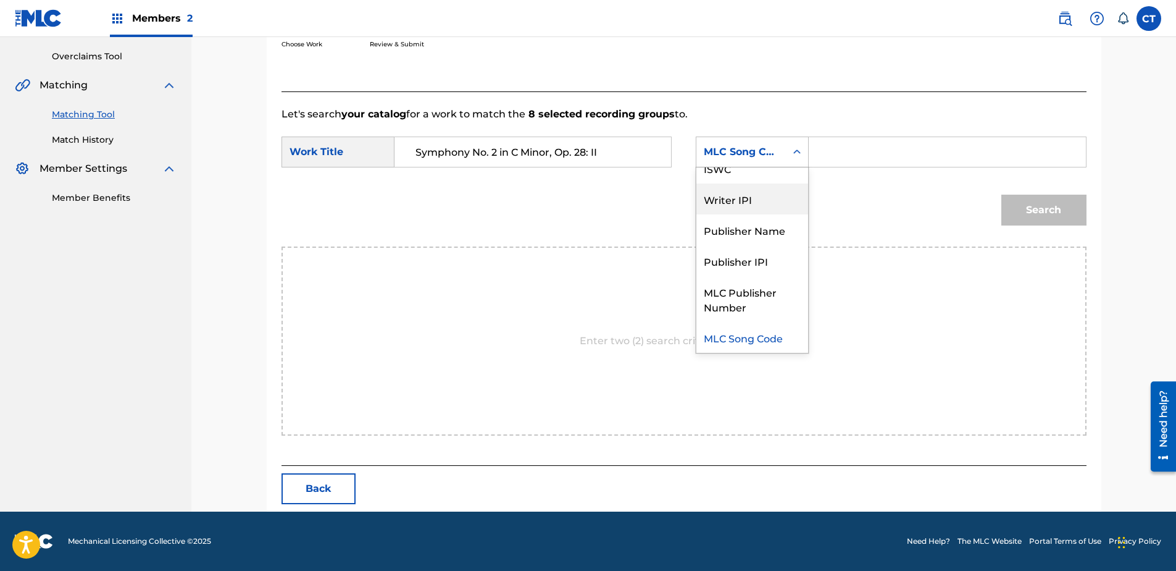
scroll to position [0, 0]
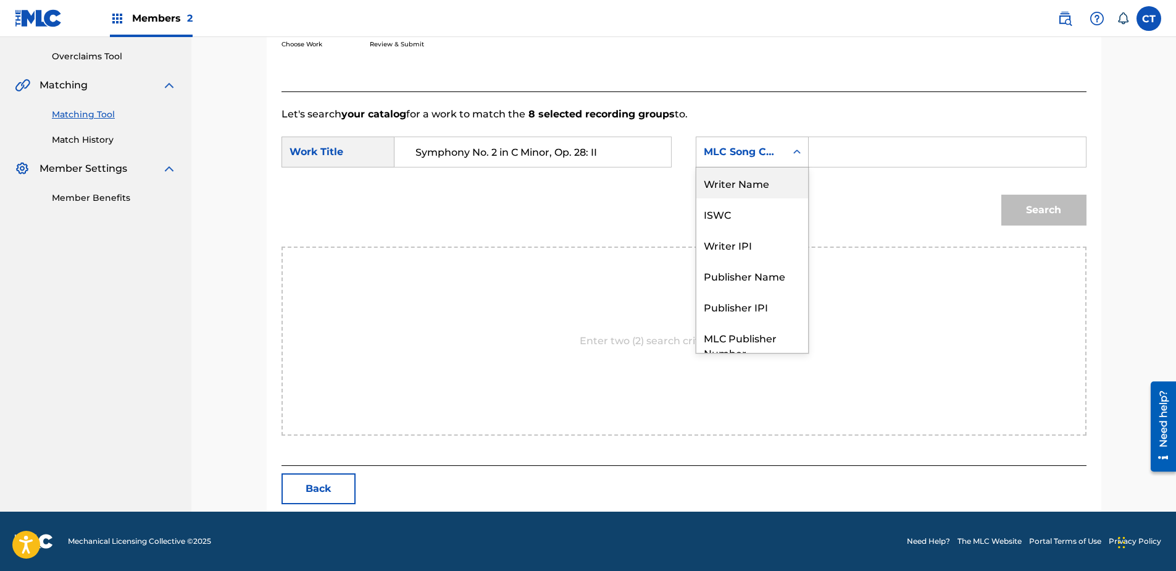
drag, startPoint x: 757, startPoint y: 189, endPoint x: 802, endPoint y: 167, distance: 50.0
click at [757, 188] on div "Writer Name" at bounding box center [752, 182] width 112 height 31
click at [836, 157] on input "Search Form" at bounding box center [947, 152] width 256 height 30
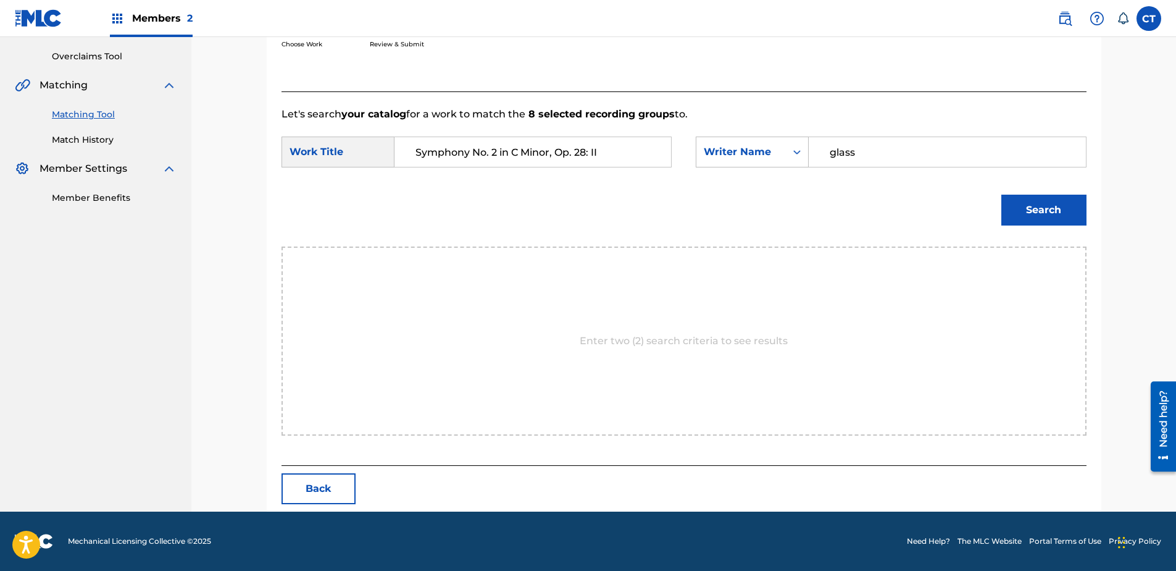
type input "glass"
click at [1001, 194] on button "Search" at bounding box center [1043, 209] width 85 height 31
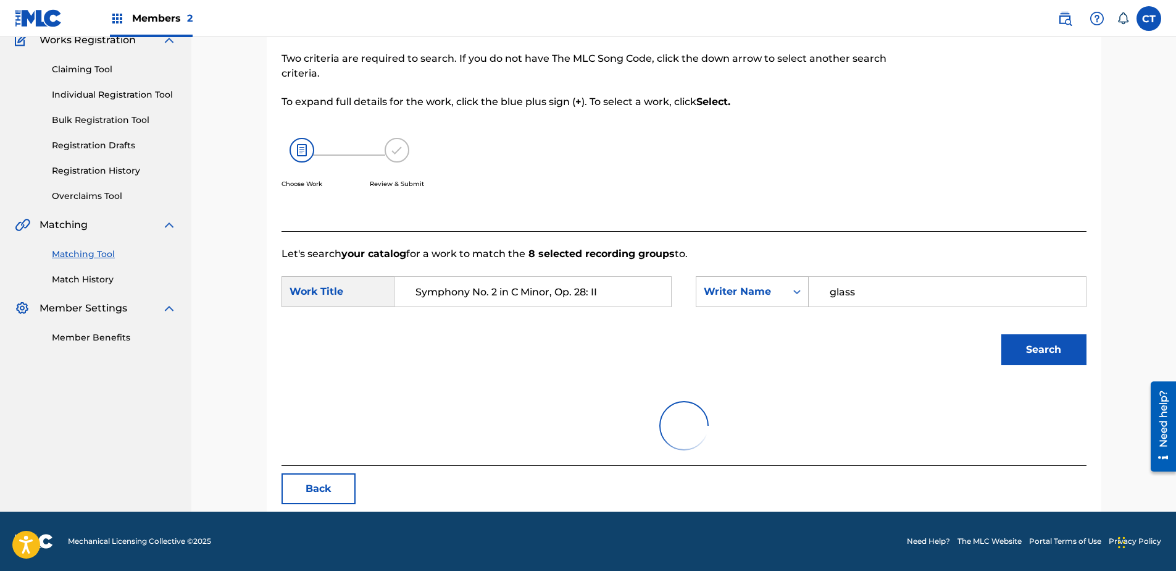
scroll to position [252, 0]
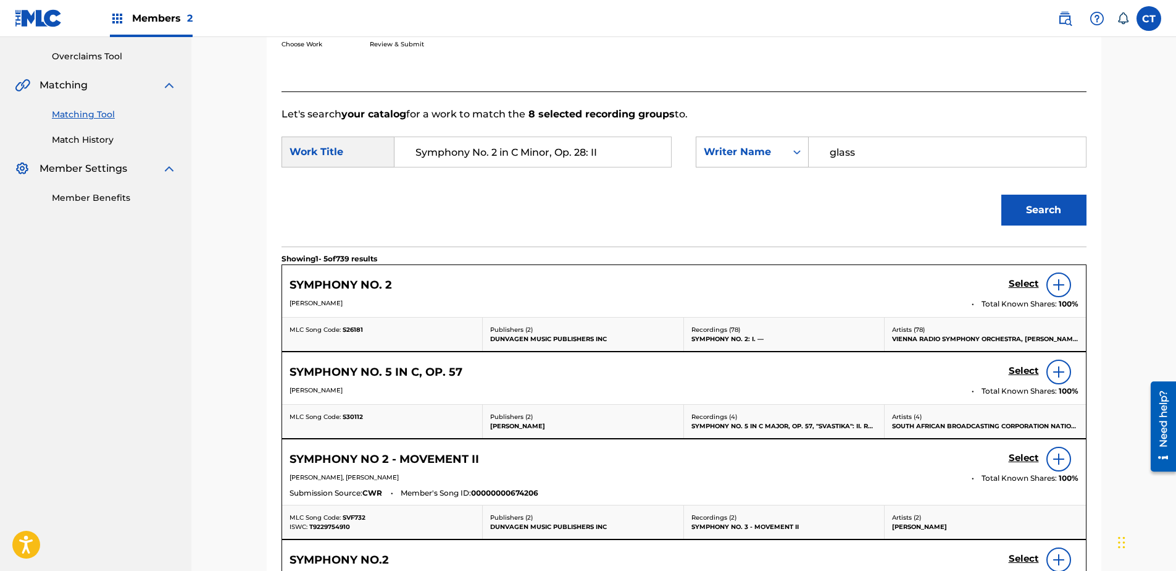
click at [1024, 290] on h5 "Select" at bounding box center [1024, 284] width 30 height 12
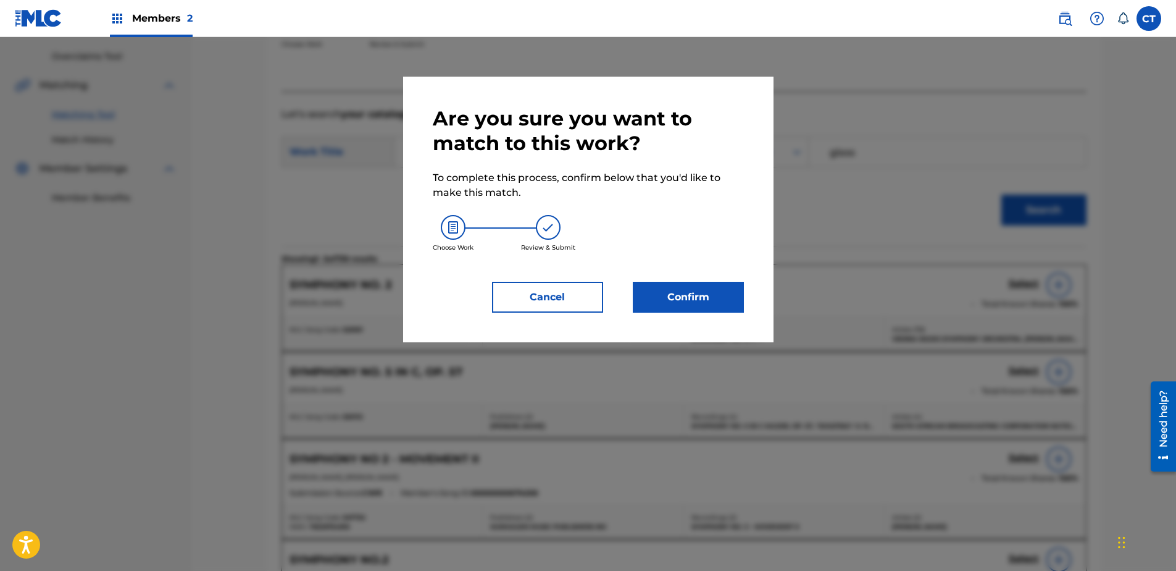
click at [718, 299] on button "Confirm" at bounding box center [688, 297] width 111 height 31
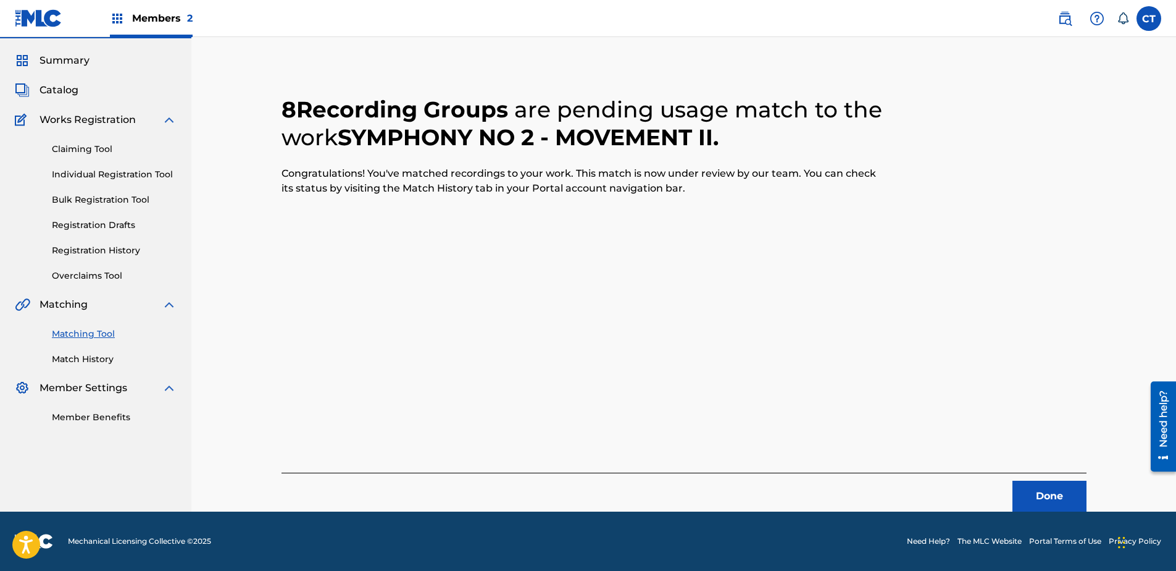
scroll to position [33, 0]
click at [1048, 490] on button "Done" at bounding box center [1050, 495] width 74 height 31
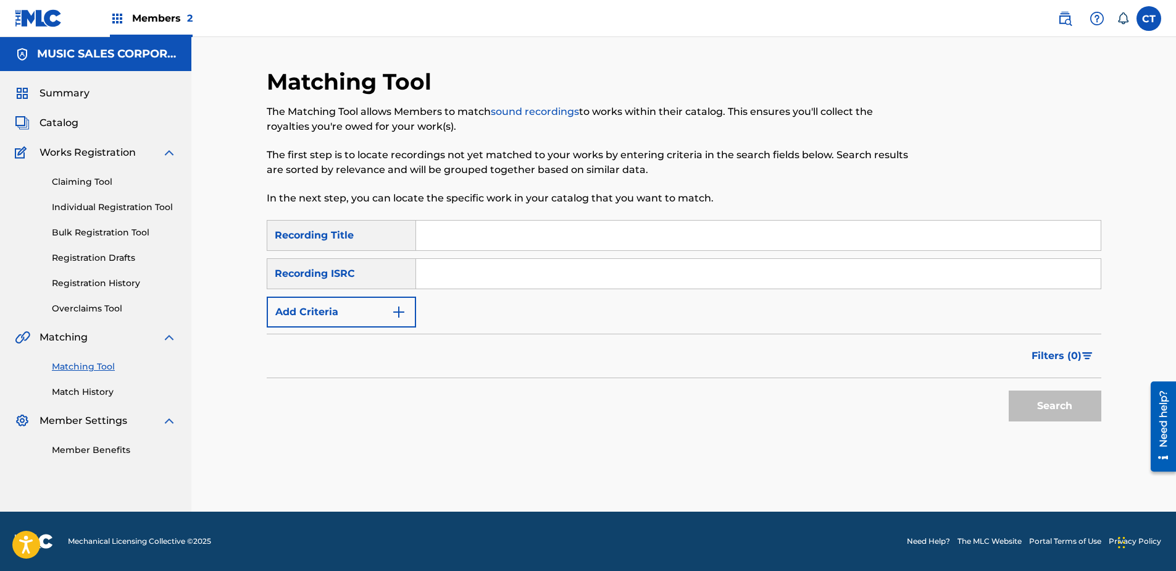
paste input "HKI190432607"
type input "HKI190432607"
click at [1078, 405] on button "Search" at bounding box center [1055, 405] width 93 height 31
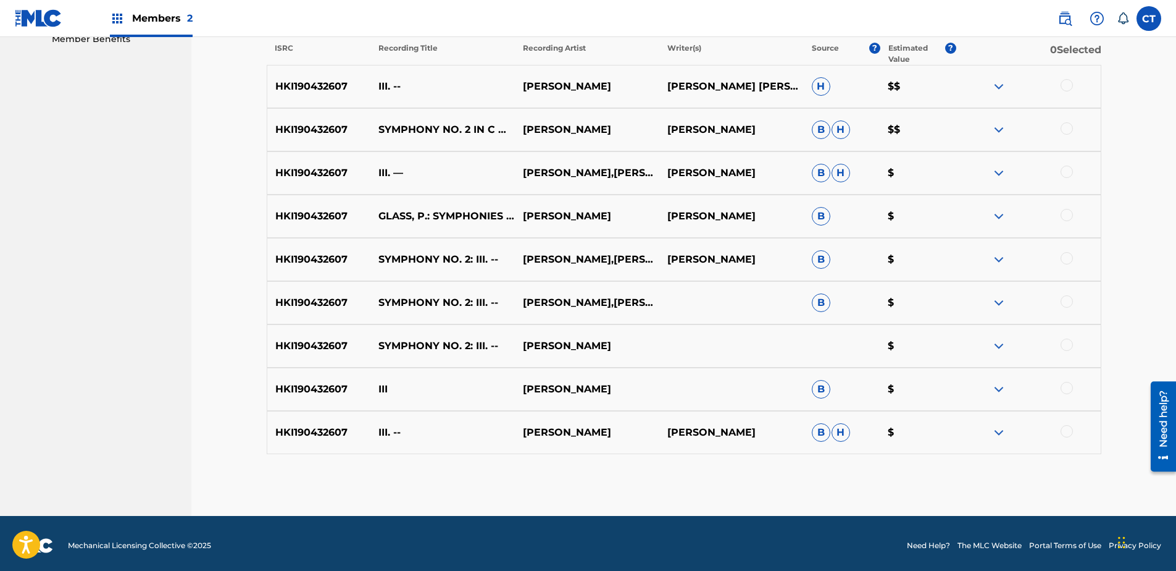
scroll to position [415, 0]
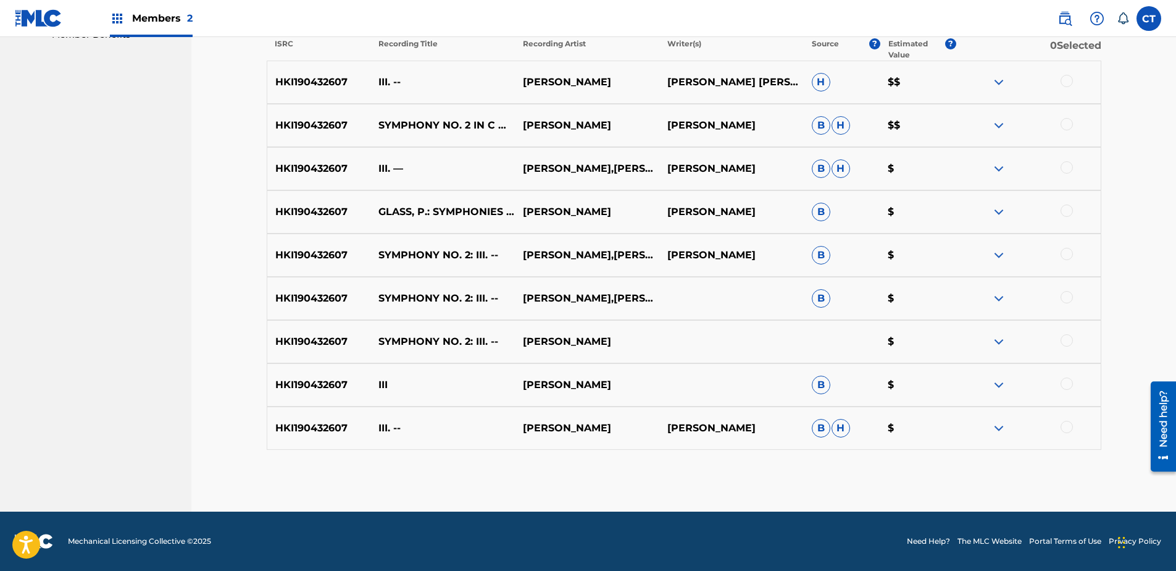
click at [1067, 83] on div at bounding box center [1067, 81] width 12 height 12
click at [1069, 127] on div at bounding box center [1067, 124] width 12 height 12
click at [1069, 172] on div at bounding box center [1067, 167] width 12 height 12
click at [1072, 213] on div at bounding box center [1067, 210] width 12 height 12
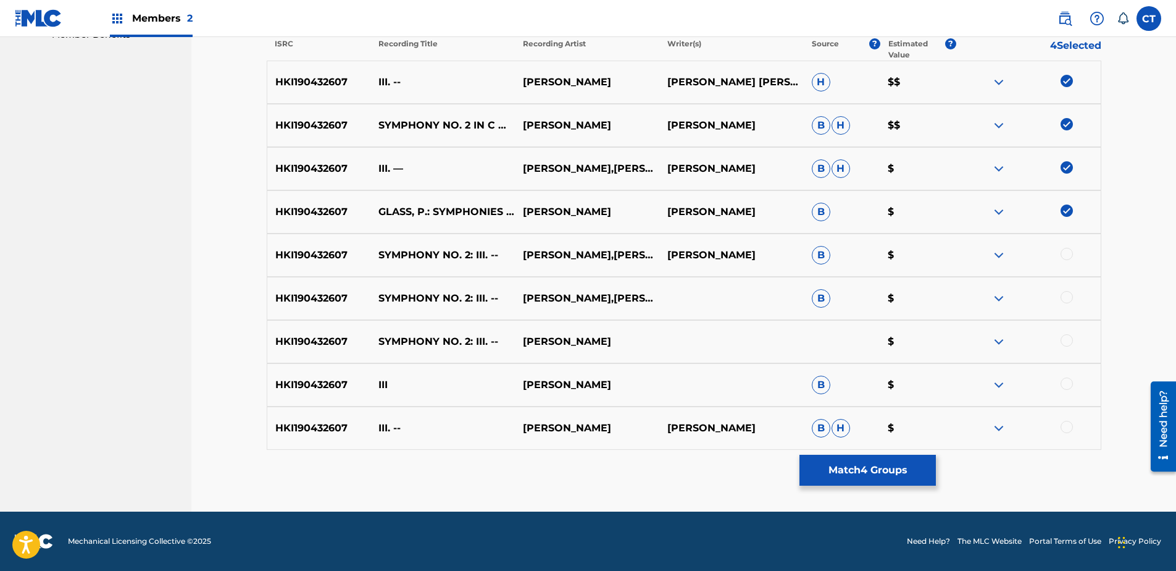
click at [1067, 247] on div "HKI190432607 SYMPHONY NO. 2: III. -- [PERSON_NAME],[PERSON_NAME] [PERSON_NAME] …" at bounding box center [684, 254] width 835 height 43
click at [1067, 250] on div at bounding box center [1067, 254] width 12 height 12
click at [1067, 295] on div at bounding box center [1067, 297] width 12 height 12
click at [1068, 336] on div at bounding box center [1067, 340] width 12 height 12
click at [1065, 380] on div at bounding box center [1067, 383] width 12 height 12
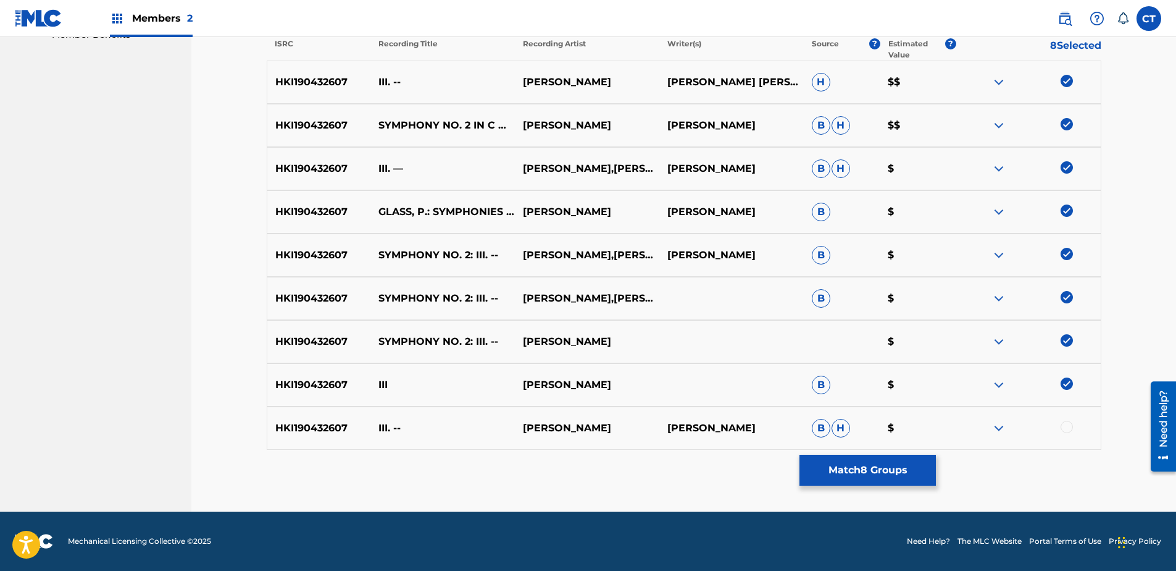
click at [1070, 421] on div at bounding box center [1028, 427] width 144 height 15
click at [1071, 428] on div at bounding box center [1067, 426] width 12 height 12
click at [904, 456] on button "Match 9 Groups" at bounding box center [868, 469] width 136 height 31
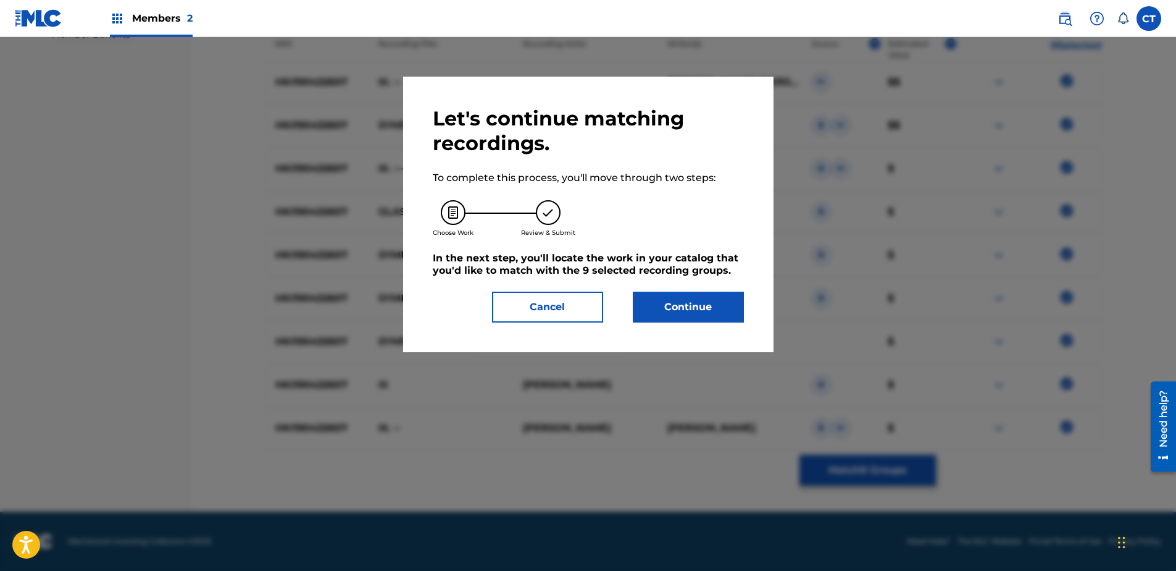
click at [699, 297] on button "Continue" at bounding box center [688, 306] width 111 height 31
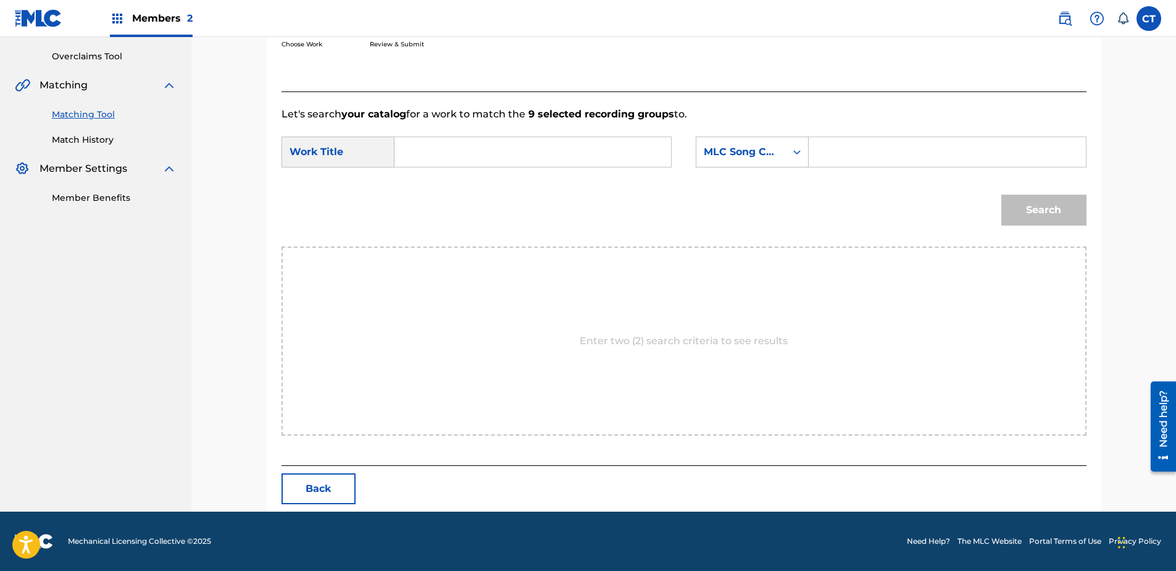
scroll to position [252, 0]
drag, startPoint x: 556, startPoint y: 167, endPoint x: 553, endPoint y: 158, distance: 10.0
paste input "Symphony No. 2 in C Minor, Op. 28: III"
type input "Symphony No. 2 in C Minor, Op. 28: III"
click at [738, 165] on div "MLC Song Code" at bounding box center [752, 151] width 113 height 31
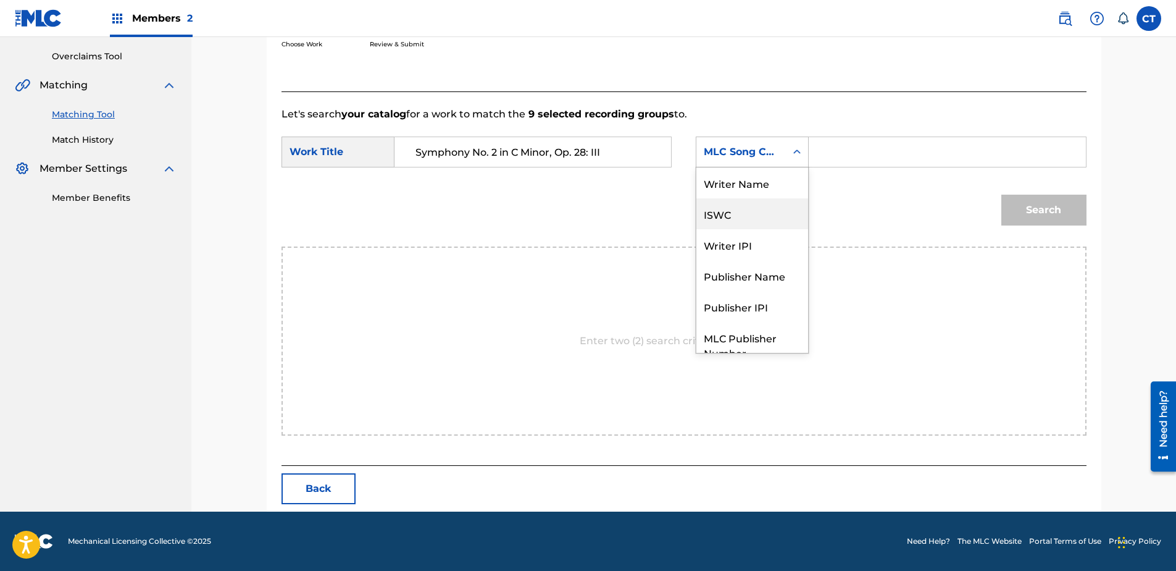
scroll to position [0, 0]
click at [740, 182] on div "Writer Name" at bounding box center [752, 182] width 112 height 31
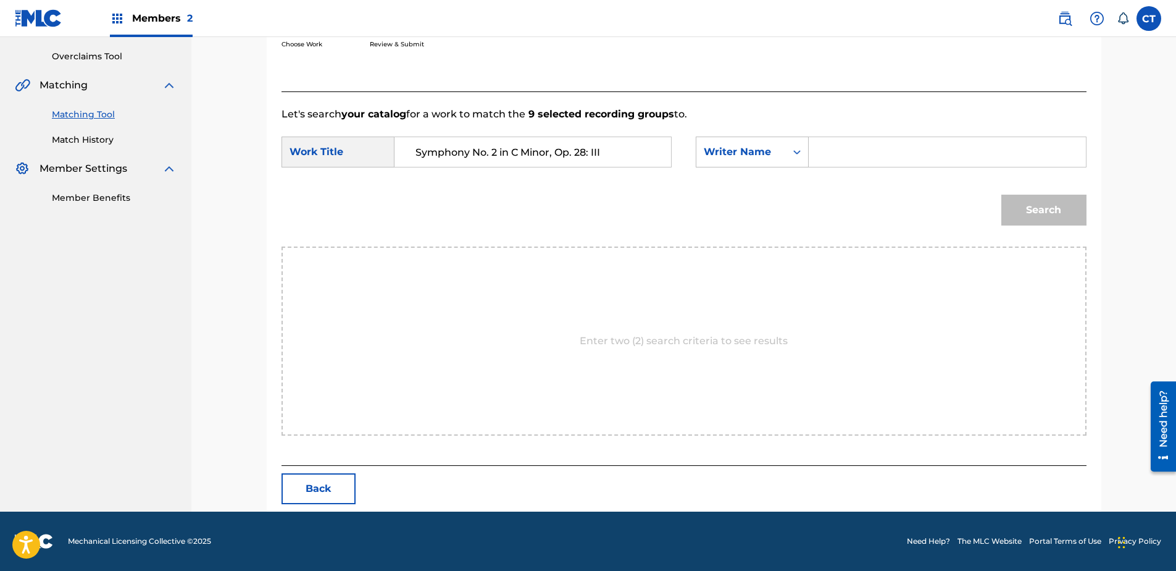
click at [838, 149] on input "Search Form" at bounding box center [947, 152] width 256 height 30
type input "glass"
click at [1001, 194] on button "Search" at bounding box center [1043, 209] width 85 height 31
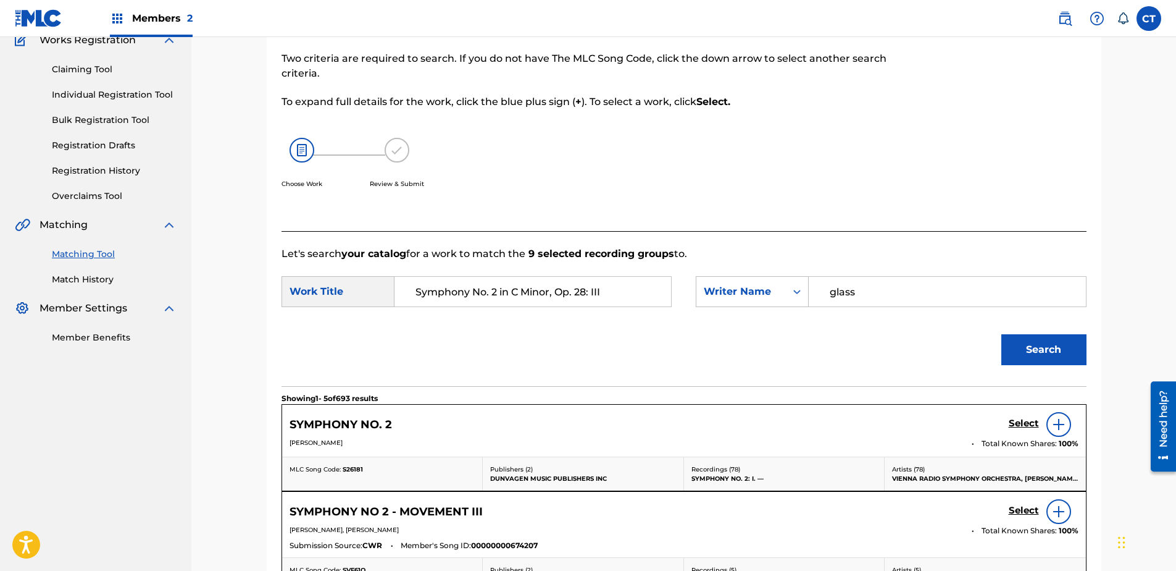
scroll to position [252, 0]
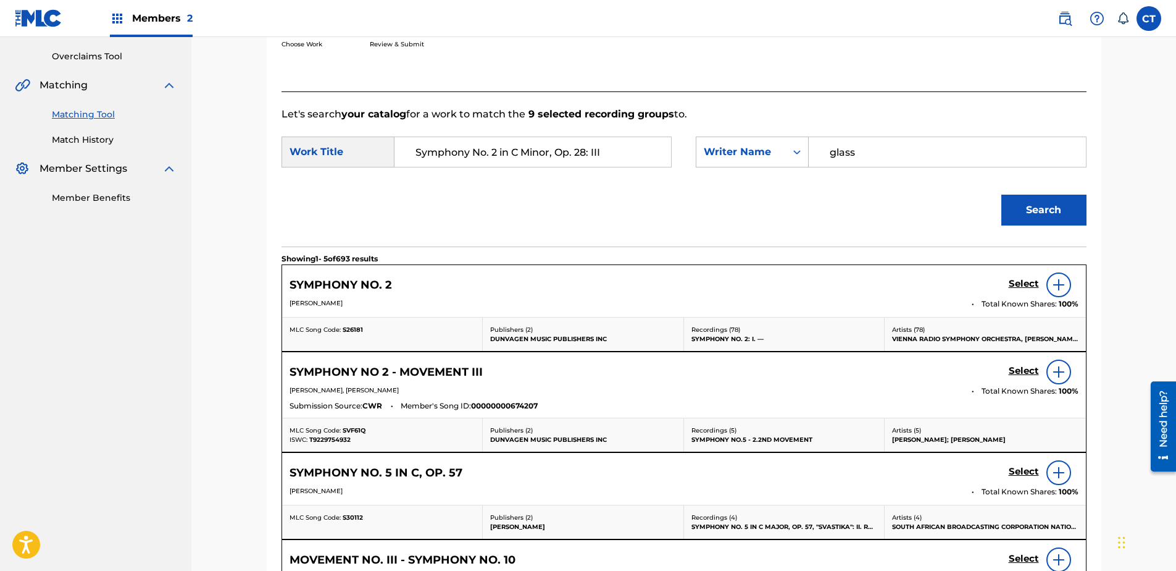
click at [1020, 290] on h5 "Select" at bounding box center [1024, 284] width 30 height 12
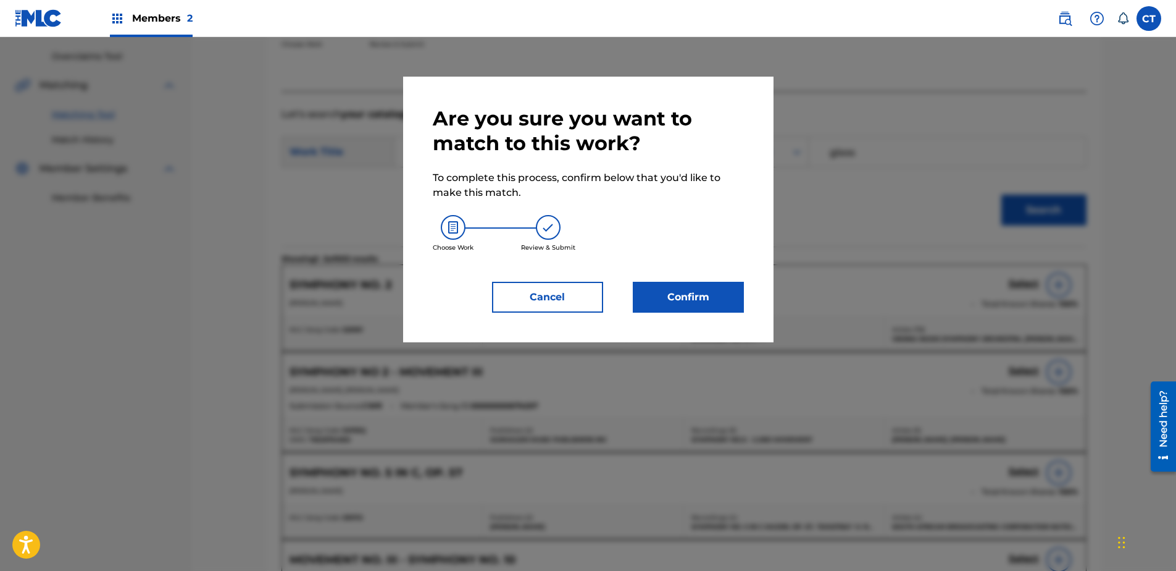
click at [683, 299] on button "Confirm" at bounding box center [688, 297] width 111 height 31
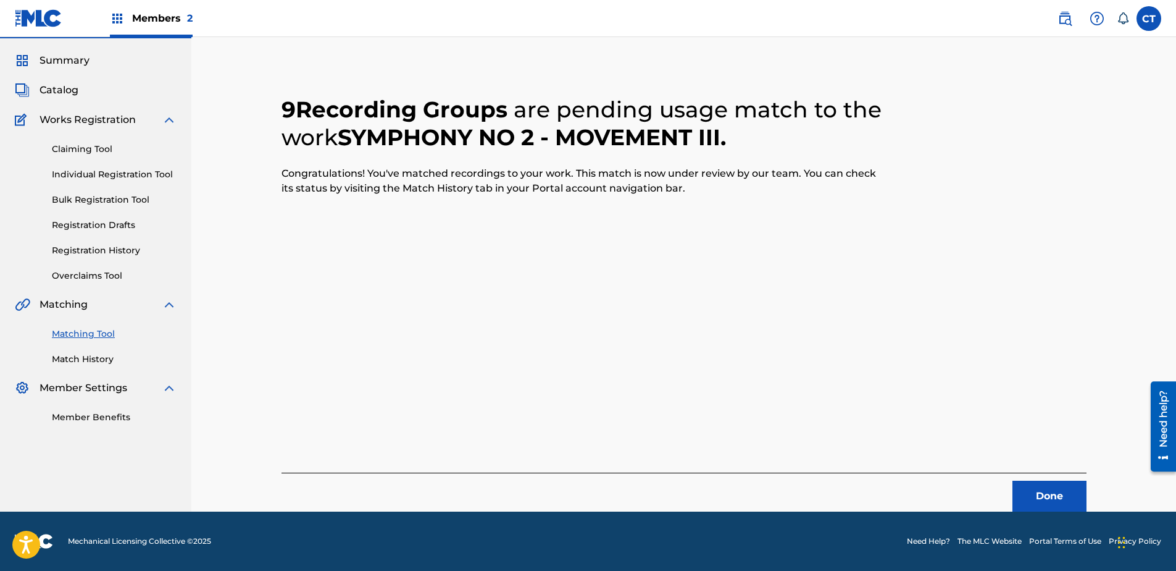
scroll to position [33, 0]
click at [1035, 483] on button "Done" at bounding box center [1050, 495] width 74 height 31
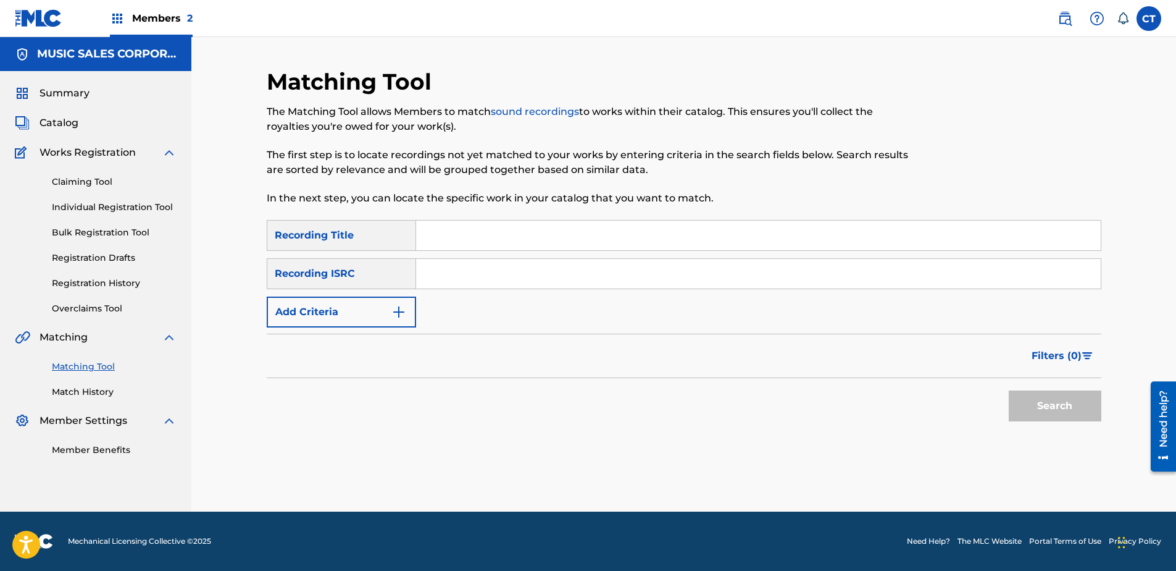
paste input "US65R1208401"
type input "US65R1208401"
click at [1034, 406] on button "Search" at bounding box center [1055, 405] width 93 height 31
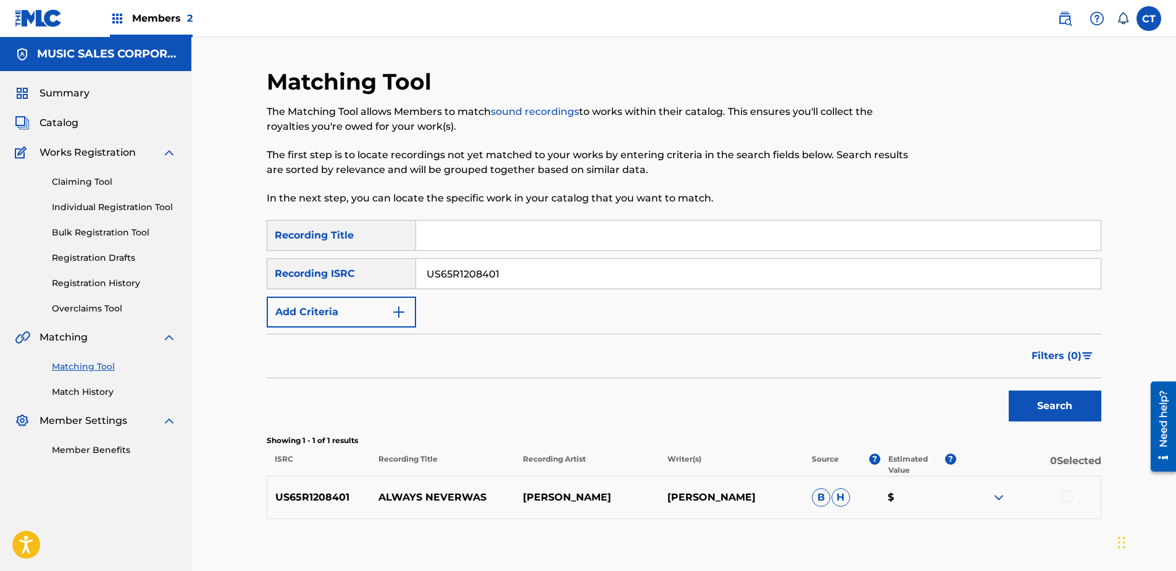
scroll to position [69, 0]
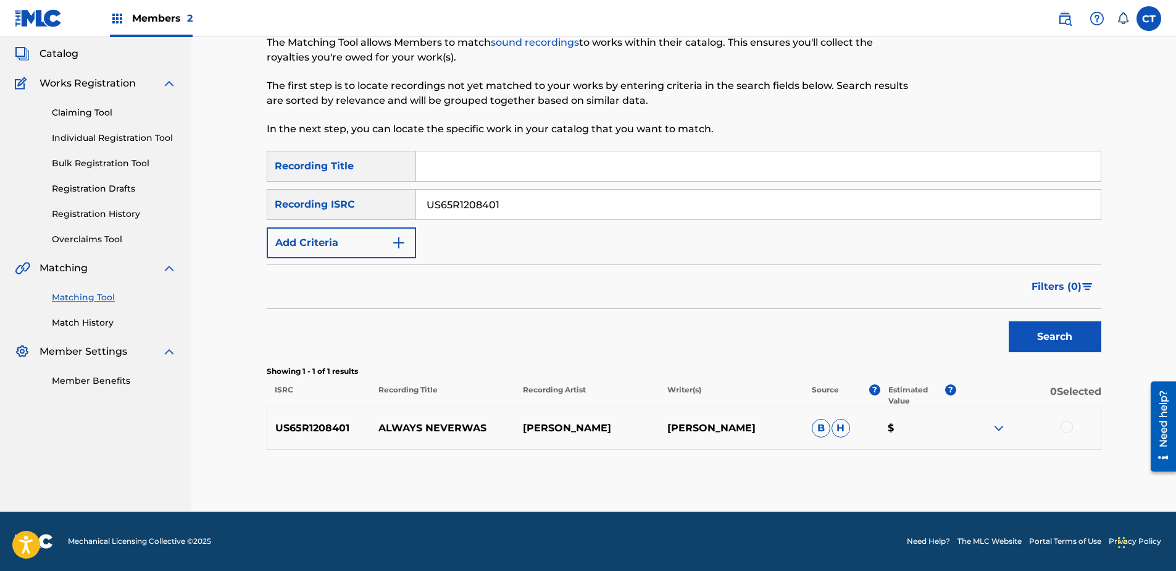
click at [1062, 426] on div at bounding box center [1067, 426] width 12 height 12
click at [888, 465] on button "Match 1 Group" at bounding box center [868, 469] width 136 height 31
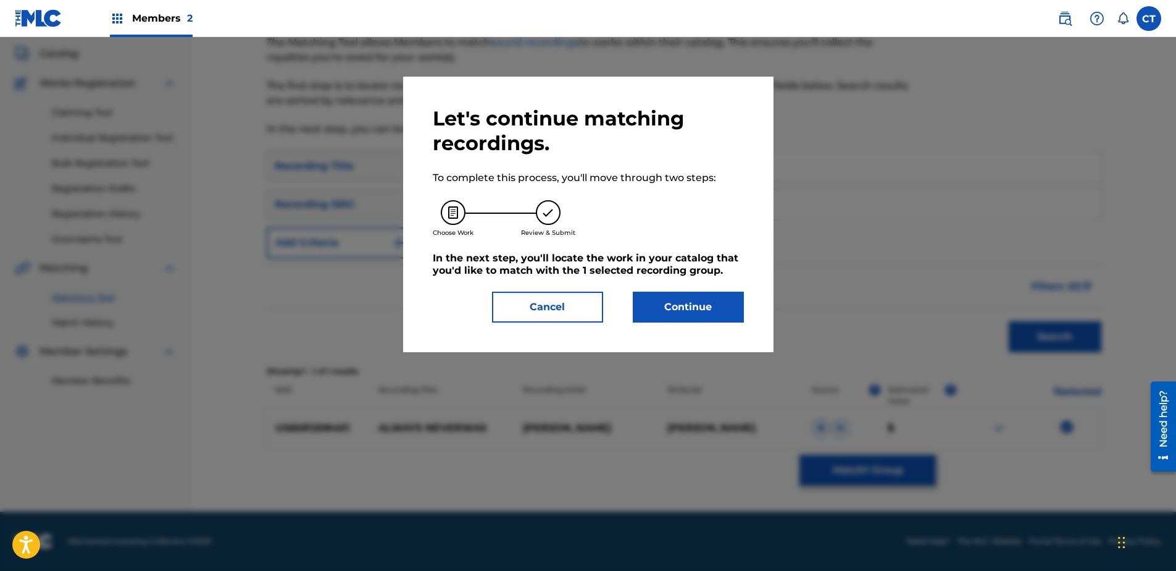
click at [709, 325] on div "Let's continue matching recordings. To complete this process, you'll move throu…" at bounding box center [588, 214] width 370 height 275
click at [704, 315] on button "Continue" at bounding box center [688, 306] width 111 height 31
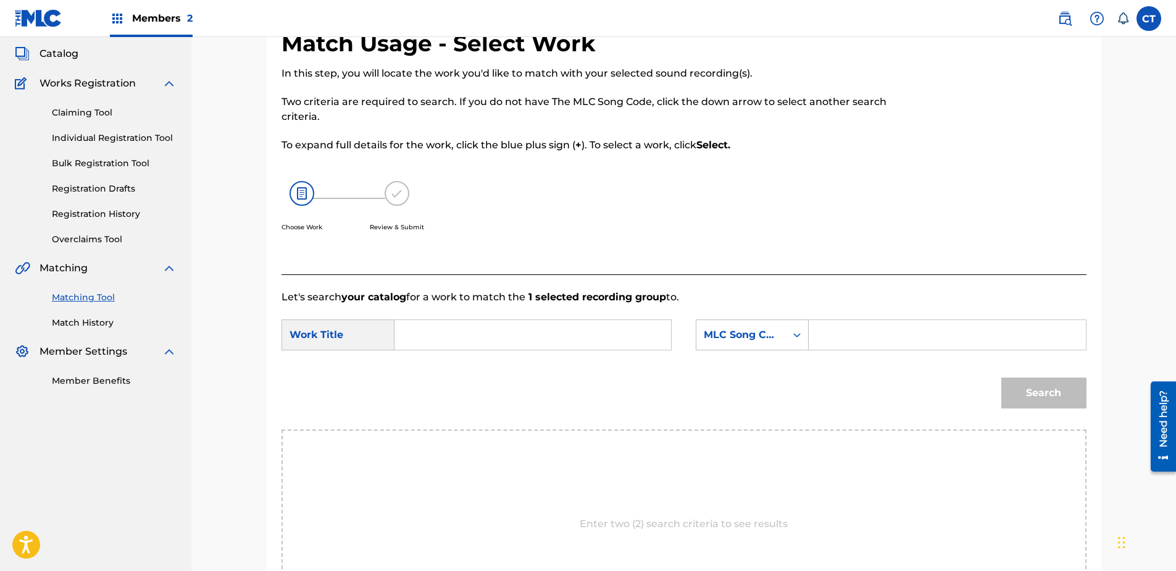
paste input "Always Neverwas"
type input "Always Neverwas"
click at [724, 338] on div "MLC Song Code" at bounding box center [741, 334] width 75 height 15
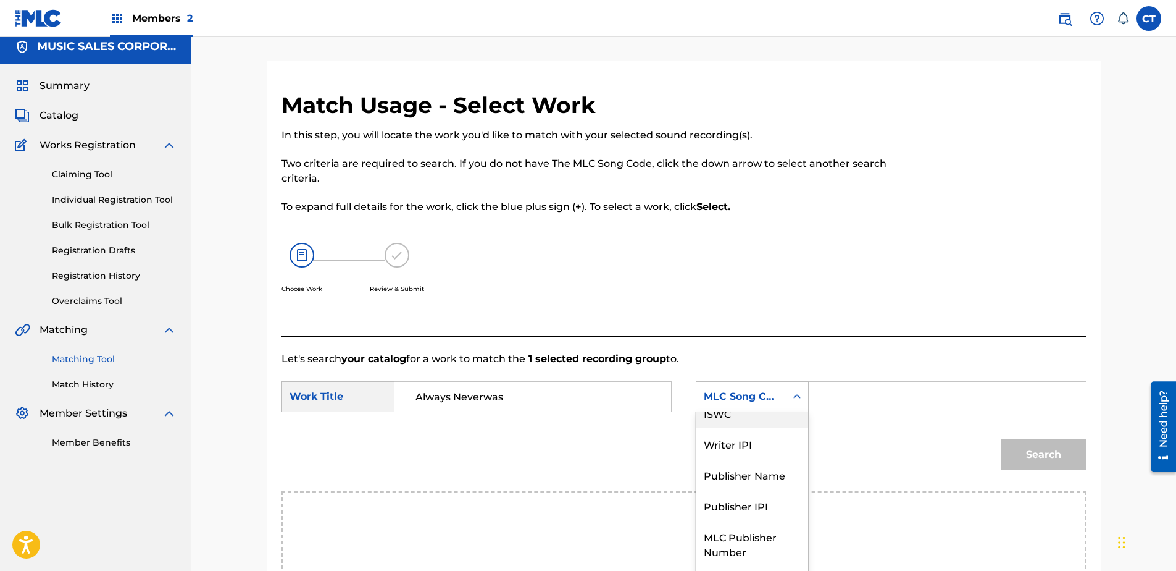
scroll to position [0, 0]
click at [750, 425] on div "Writer Name" at bounding box center [752, 427] width 112 height 31
click at [841, 390] on input "Search Form" at bounding box center [947, 397] width 256 height 30
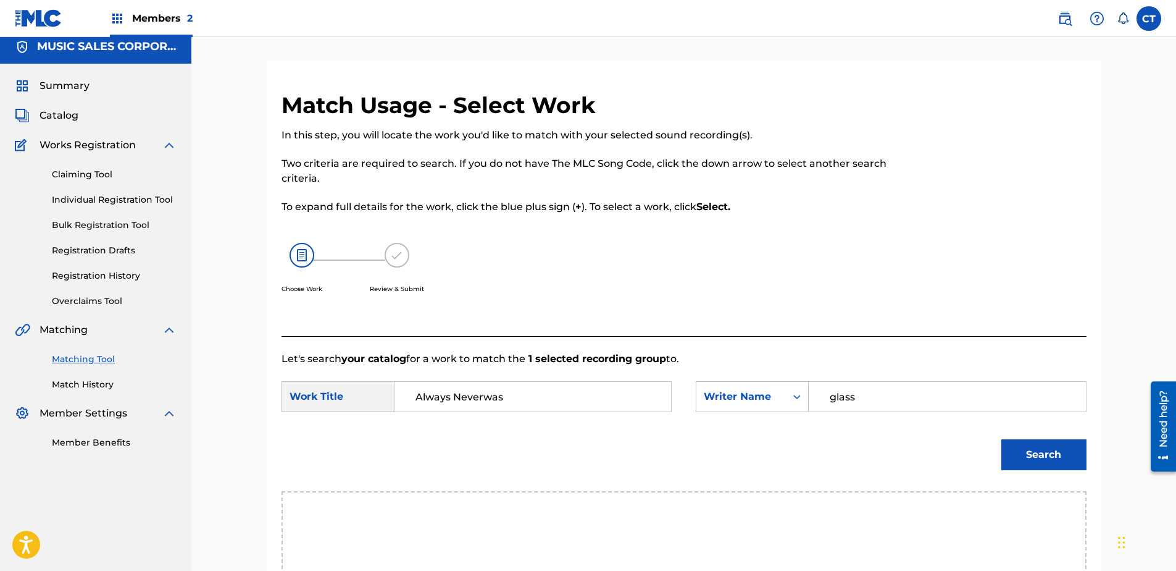
type input "glass"
click at [1001, 439] on button "Search" at bounding box center [1043, 454] width 85 height 31
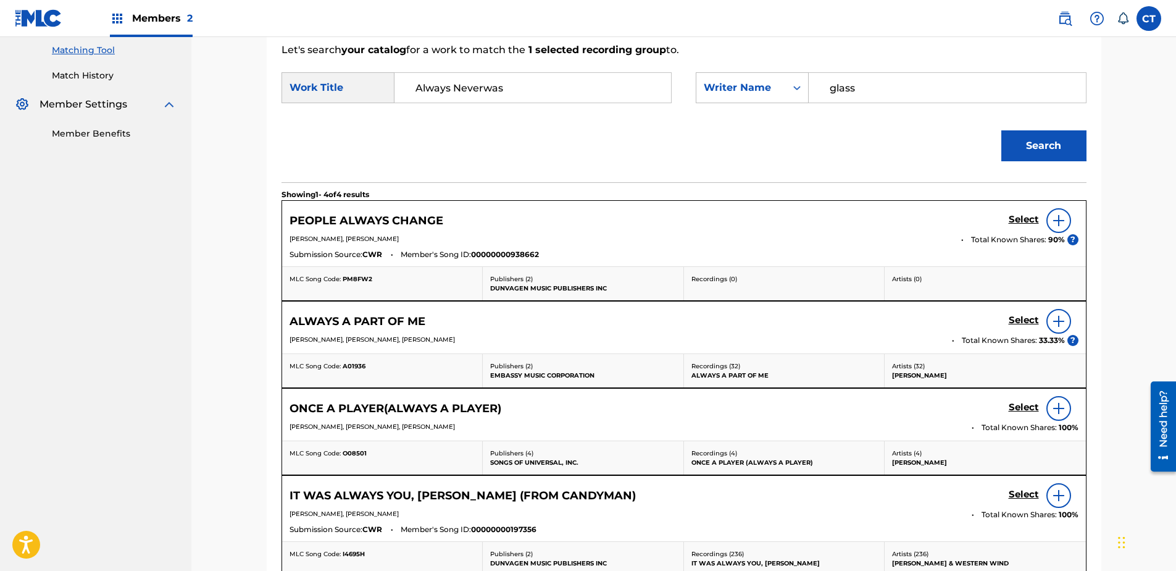
scroll to position [254, 0]
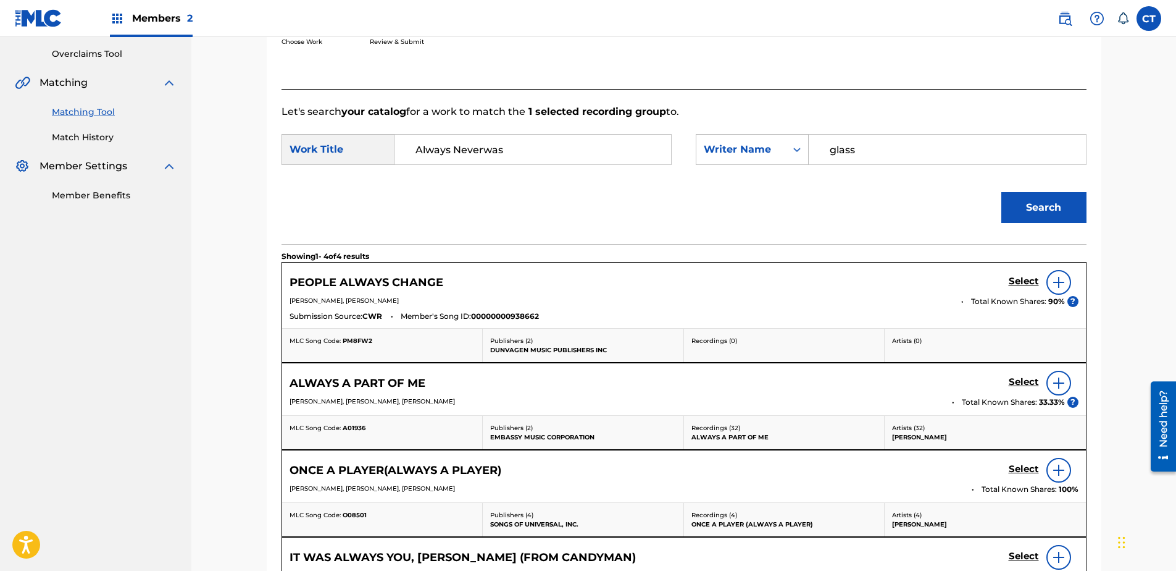
click at [479, 149] on input "Always Neverwas" at bounding box center [533, 150] width 256 height 30
click at [482, 149] on input "Always Neverwas" at bounding box center [533, 150] width 256 height 30
type input "Always Never was"
click at [1031, 201] on button "Search" at bounding box center [1043, 207] width 85 height 31
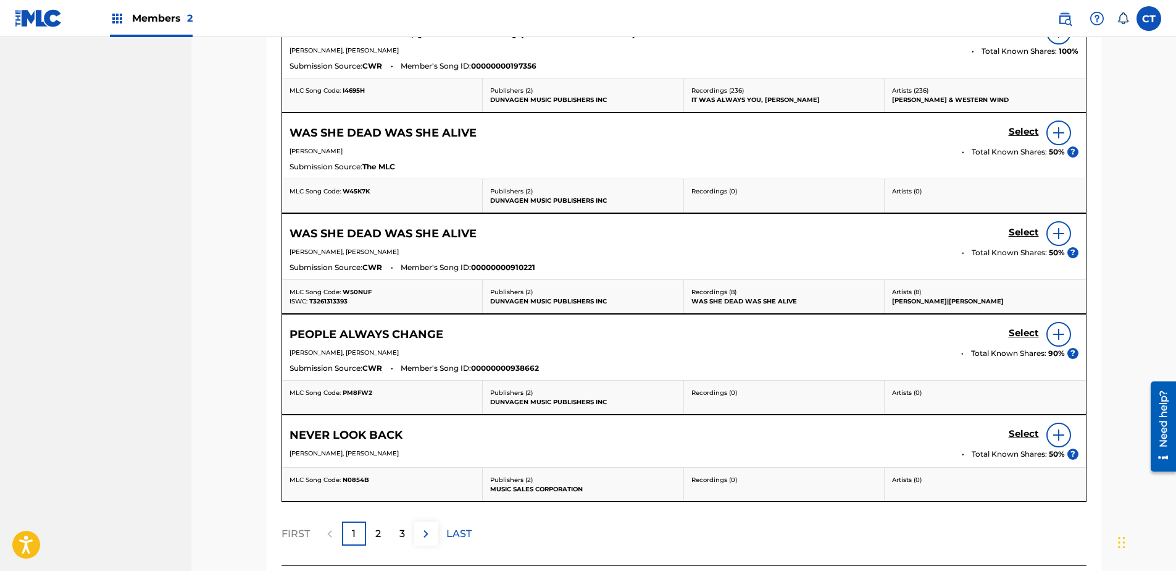
scroll to position [604, 0]
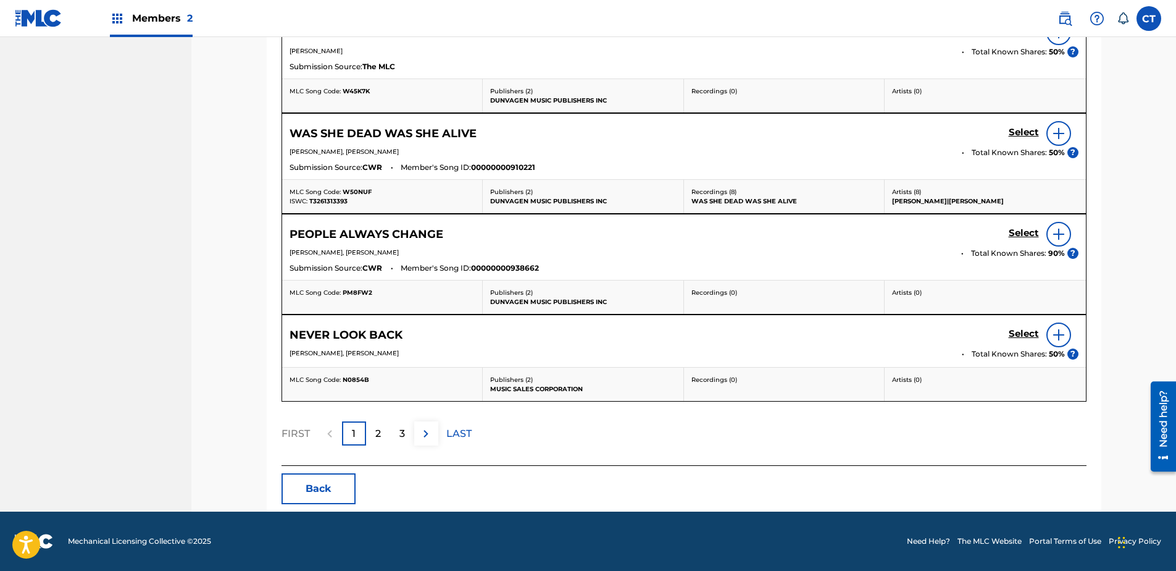
click at [331, 478] on button "Back" at bounding box center [319, 488] width 74 height 31
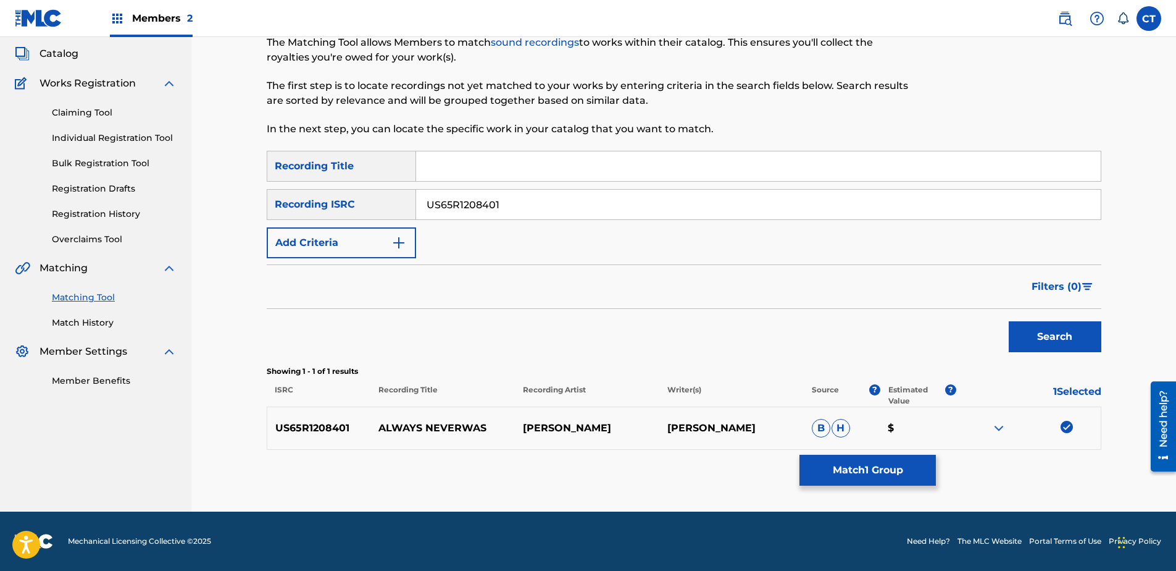
scroll to position [0, 0]
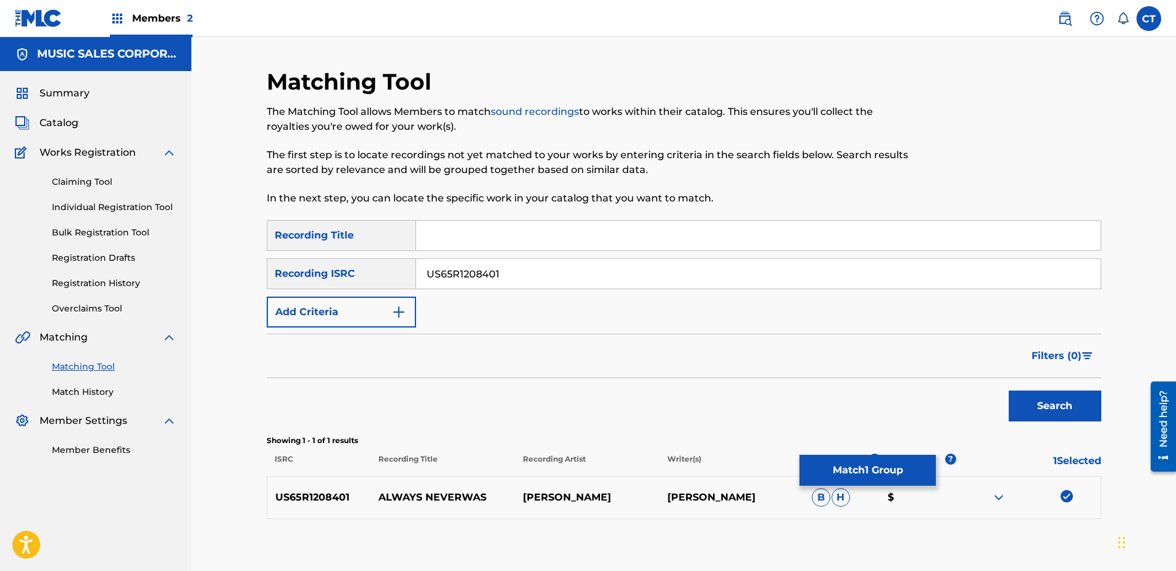
click at [1069, 498] on img at bounding box center [1067, 496] width 12 height 12
click at [530, 280] on input "US65R1208401" at bounding box center [758, 274] width 685 height 30
click at [530, 278] on input "US65R1208401" at bounding box center [758, 274] width 685 height 30
paste input "2"
click at [1019, 409] on button "Search" at bounding box center [1055, 405] width 93 height 31
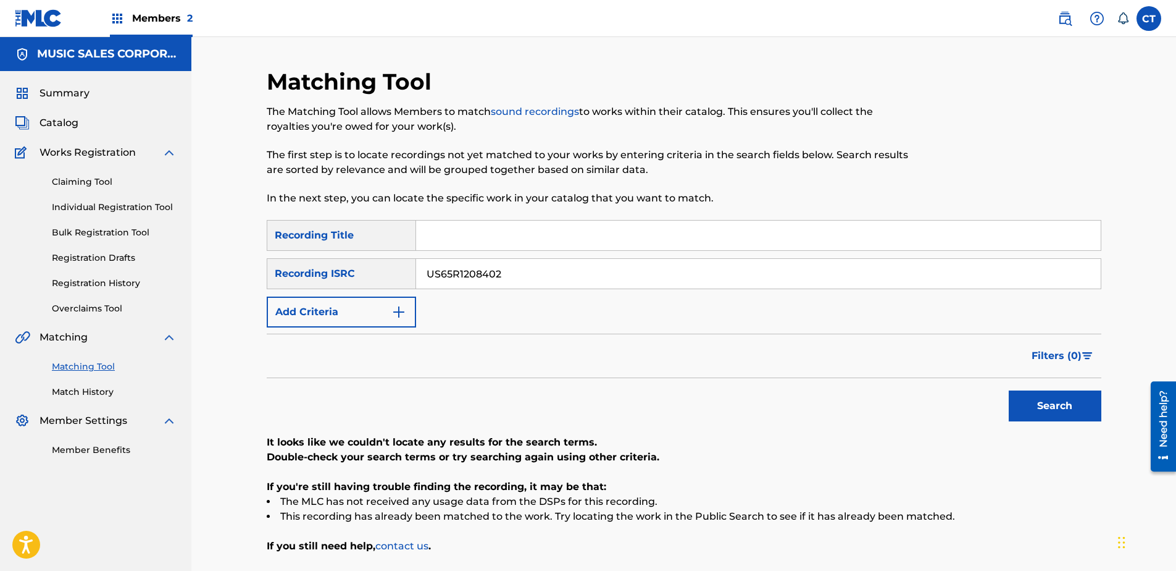
click at [606, 262] on input "US65R1208402" at bounding box center [758, 274] width 685 height 30
click at [1009, 390] on button "Search" at bounding box center [1055, 405] width 93 height 31
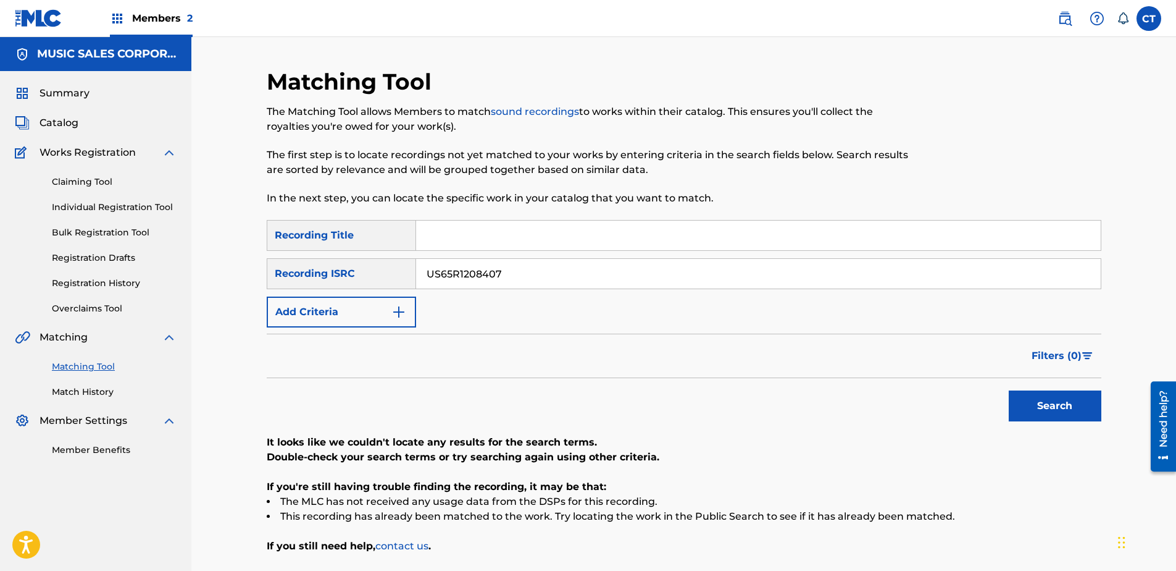
click at [1009, 390] on button "Search" at bounding box center [1055, 405] width 93 height 31
click at [514, 278] on input "US65R1208410" at bounding box center [758, 274] width 685 height 30
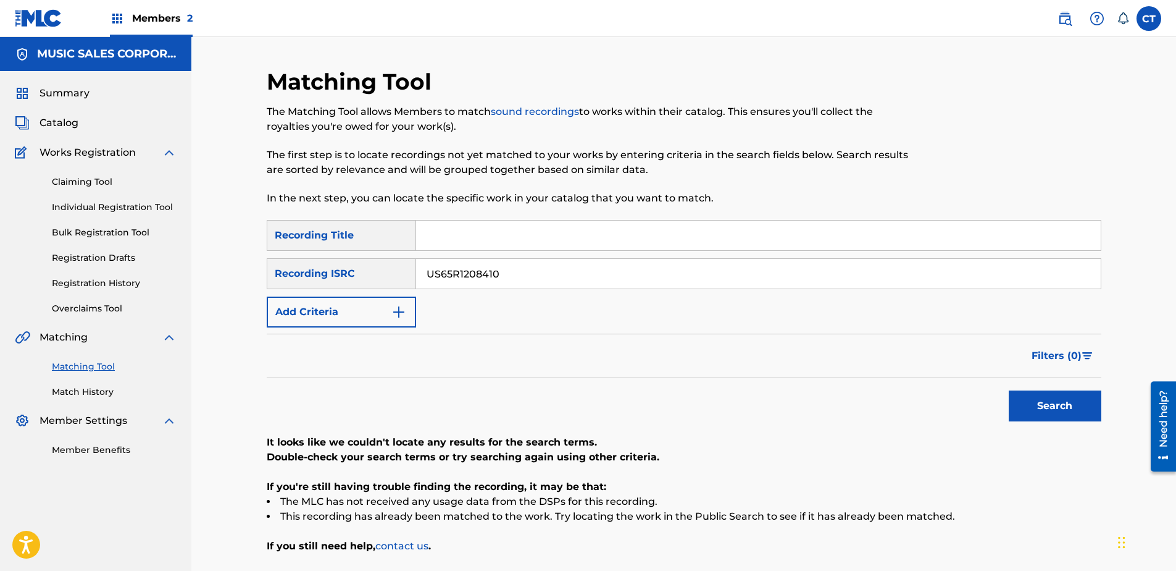
click at [514, 278] on input "US65R1208410" at bounding box center [758, 274] width 685 height 30
paste input "GX5MX2166345"
type input "GX5MX2166345"
click at [1026, 418] on button "Search" at bounding box center [1055, 405] width 93 height 31
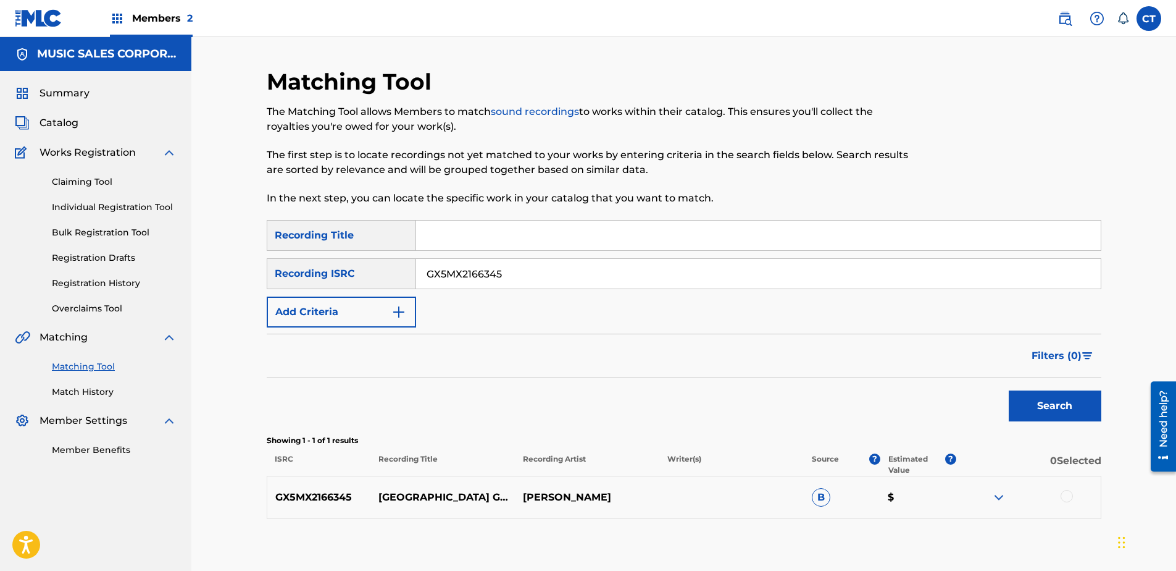
scroll to position [69, 0]
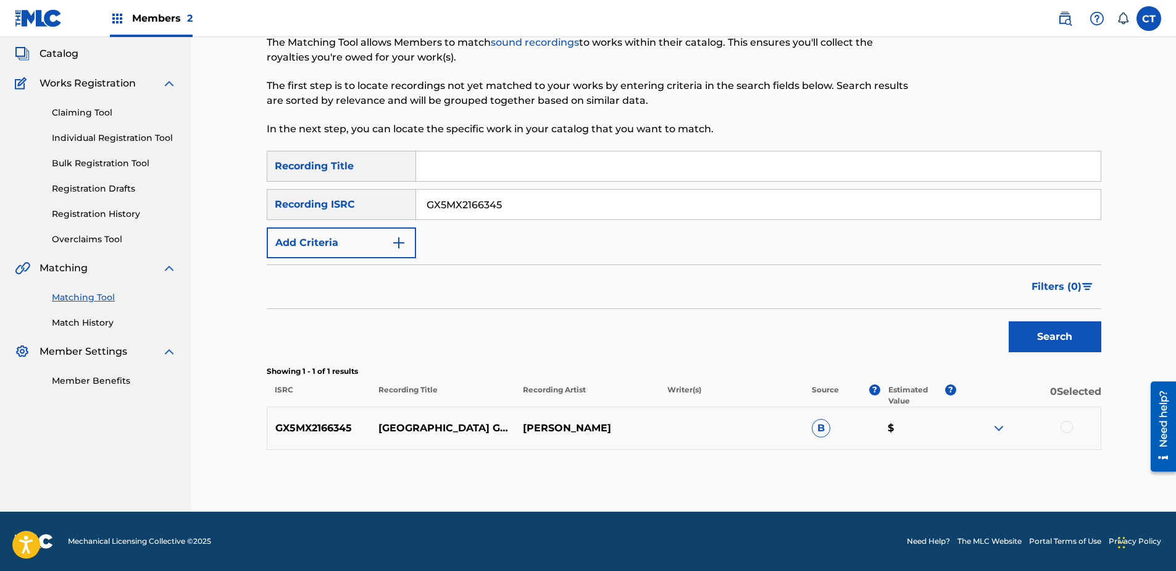
click at [1062, 426] on div at bounding box center [1067, 426] width 12 height 12
click at [887, 457] on button "Match 1 Group" at bounding box center [868, 469] width 136 height 31
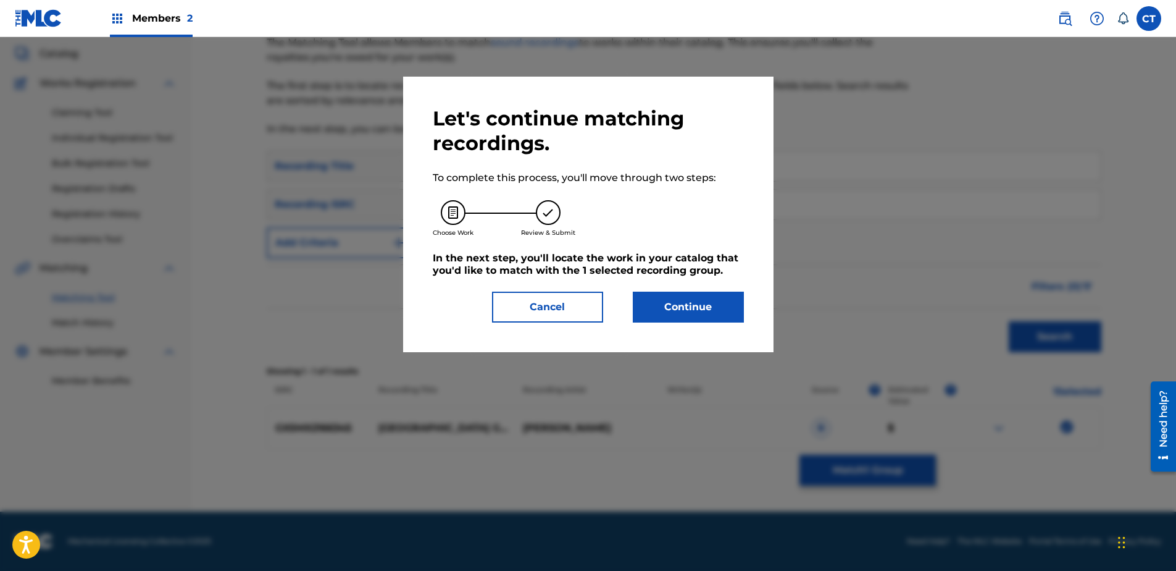
click at [713, 322] on div "Let's continue matching recordings. To complete this process, you'll move throu…" at bounding box center [588, 214] width 370 height 275
click at [707, 313] on button "Continue" at bounding box center [688, 306] width 111 height 31
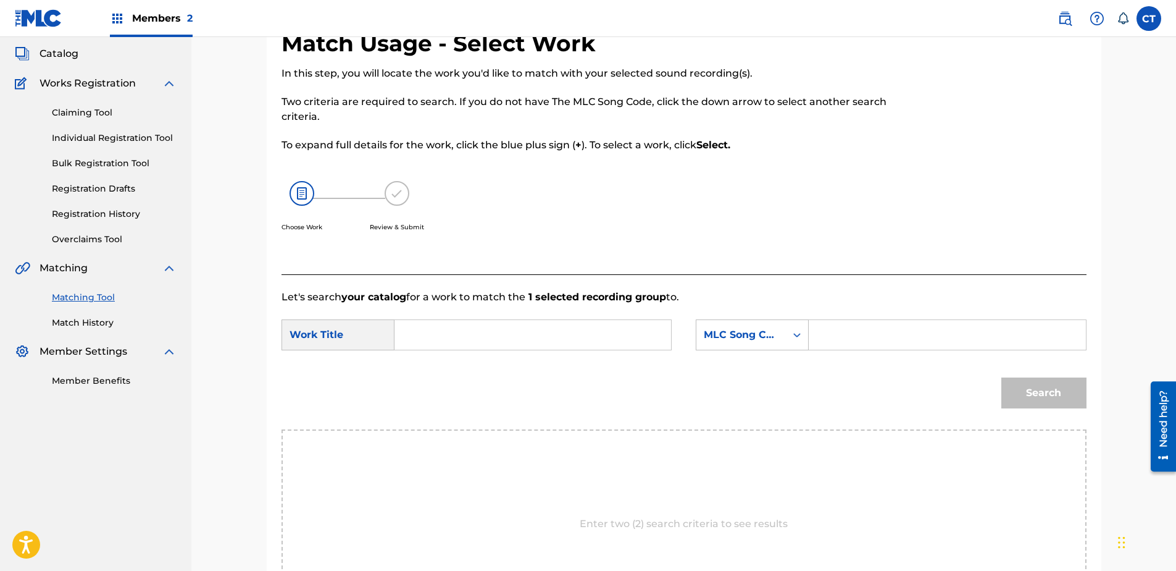
paste
type input "Tropical Island Getaway"
click at [729, 337] on div "MLC Song Code" at bounding box center [741, 334] width 75 height 15
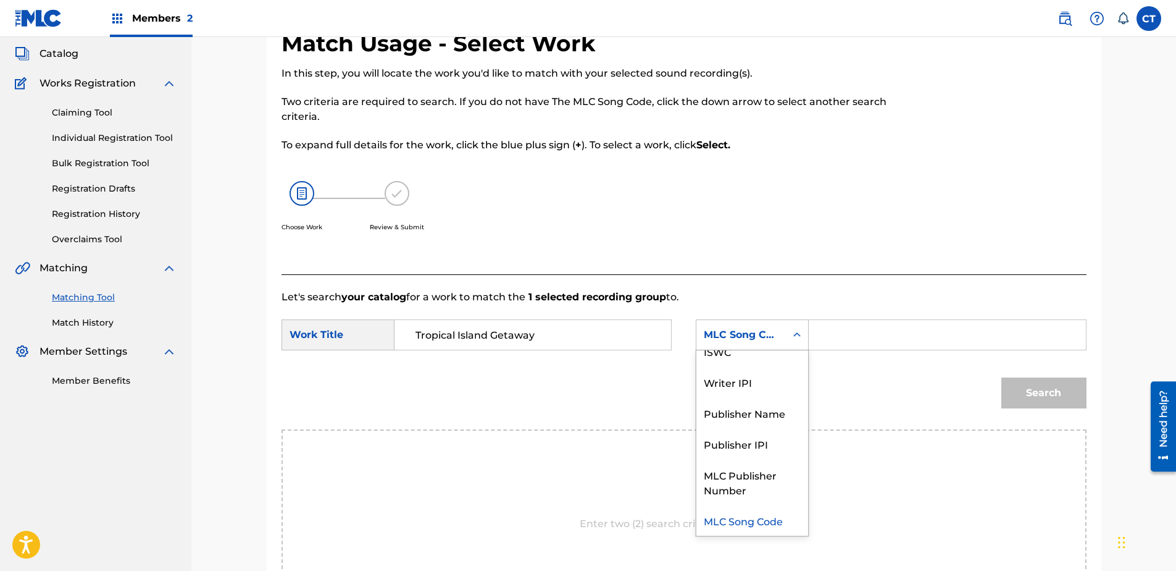
scroll to position [0, 0]
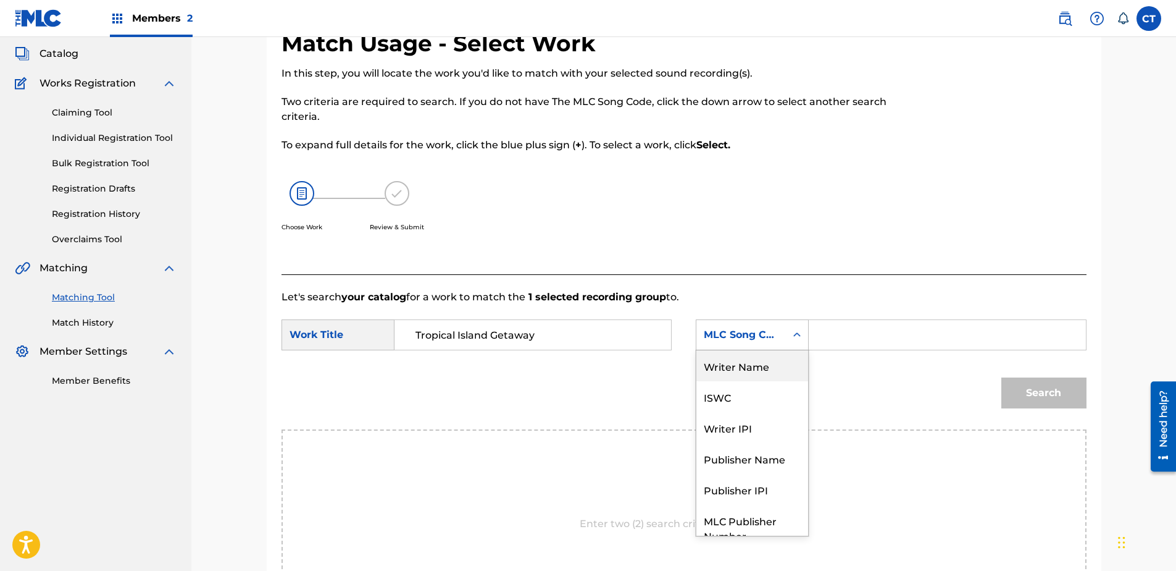
click at [744, 374] on div "Writer Name" at bounding box center [752, 365] width 112 height 31
click at [845, 345] on input "Search Form" at bounding box center [947, 335] width 256 height 30
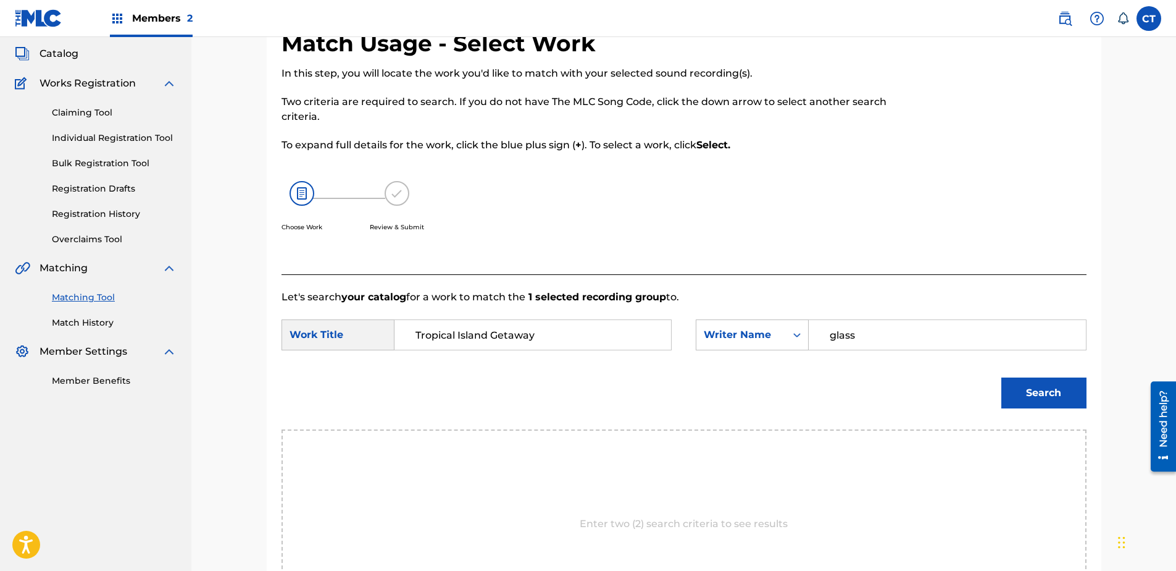
type input "glass"
click at [1001, 377] on button "Search" at bounding box center [1043, 392] width 85 height 31
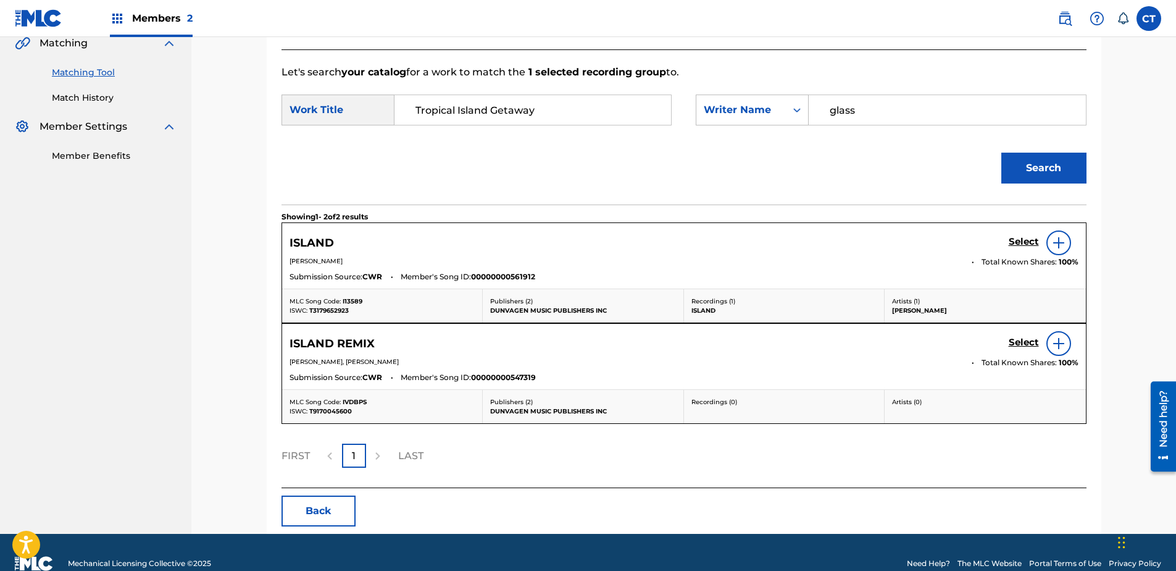
scroll to position [316, 0]
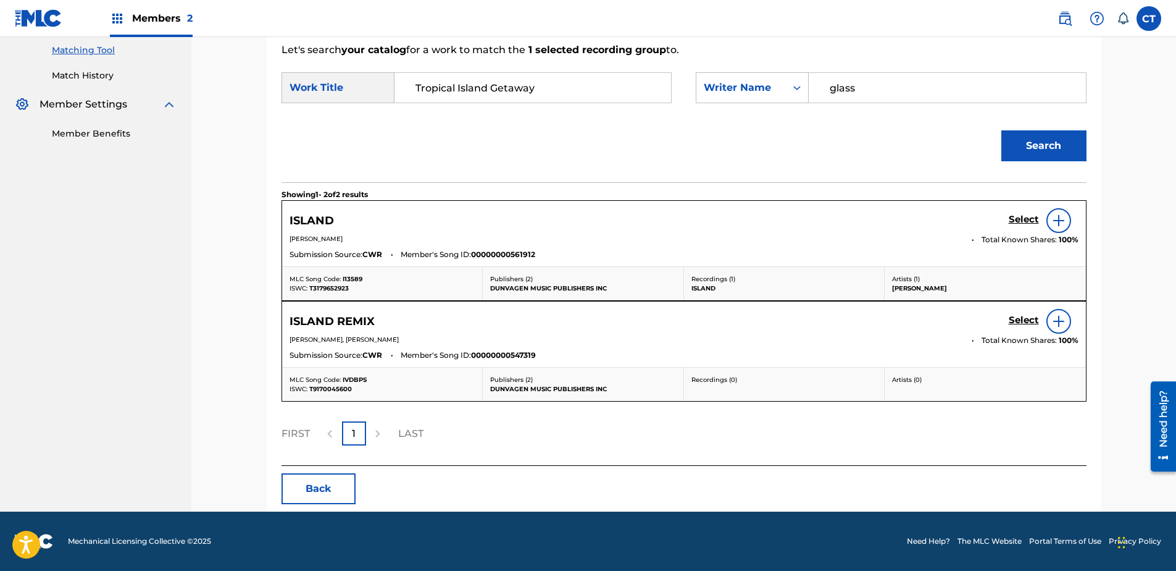
click at [295, 482] on button "Back" at bounding box center [319, 488] width 74 height 31
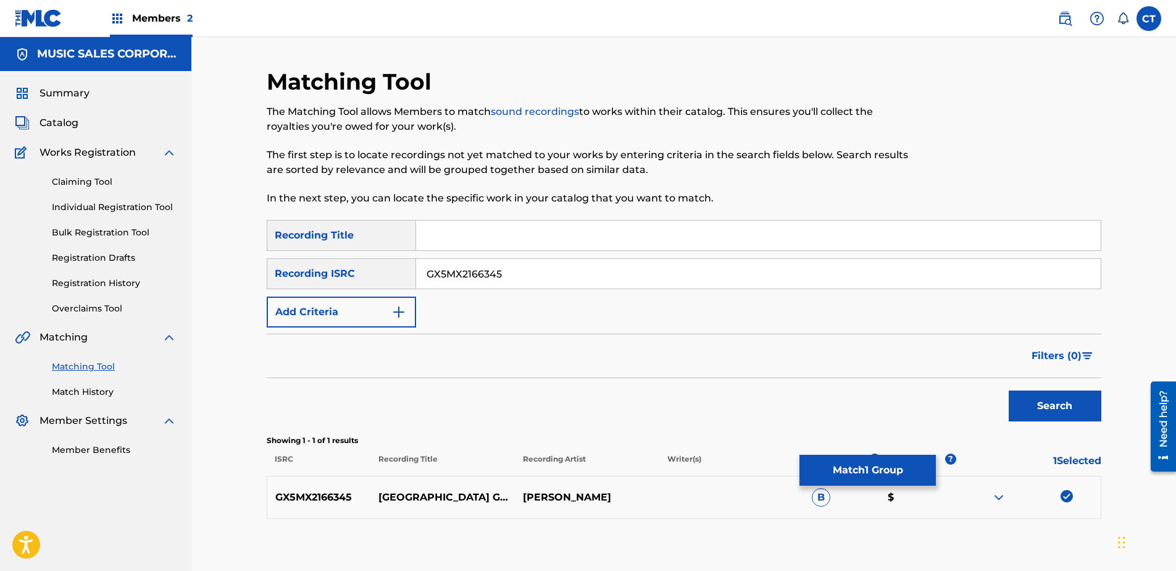
click at [1058, 488] on div "GX5MX2166345 TROPICAL ISLAND GETAWAY [PERSON_NAME] B $" at bounding box center [684, 496] width 835 height 43
click at [1068, 496] on img at bounding box center [1067, 496] width 12 height 12
click at [553, 277] on input "GX5MX2166345" at bounding box center [758, 274] width 685 height 30
type input "US65R0704401"
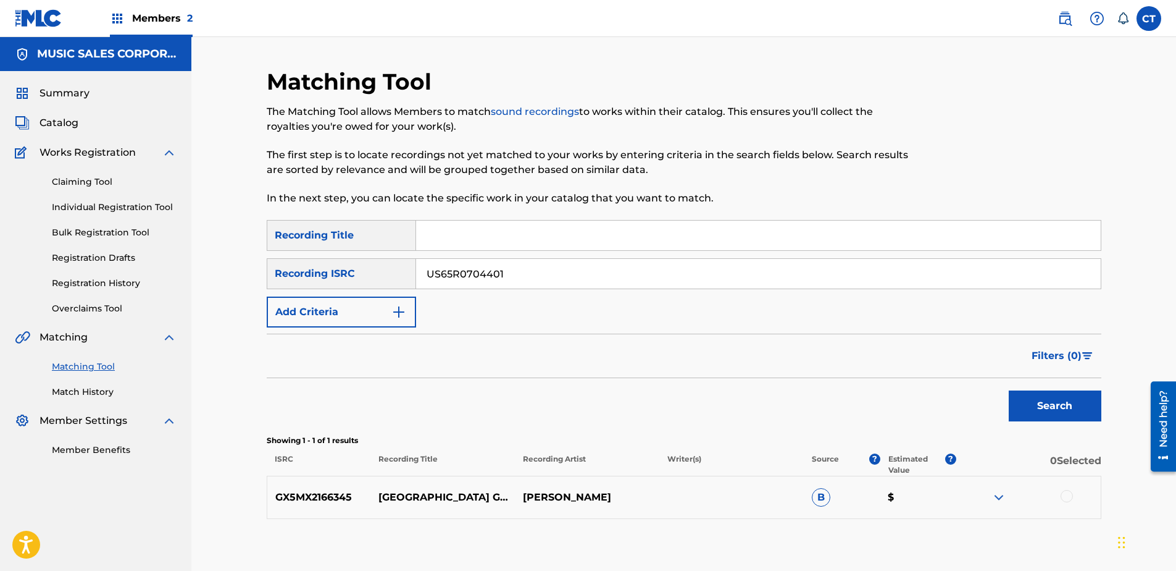
click at [1026, 396] on button "Search" at bounding box center [1055, 405] width 93 height 31
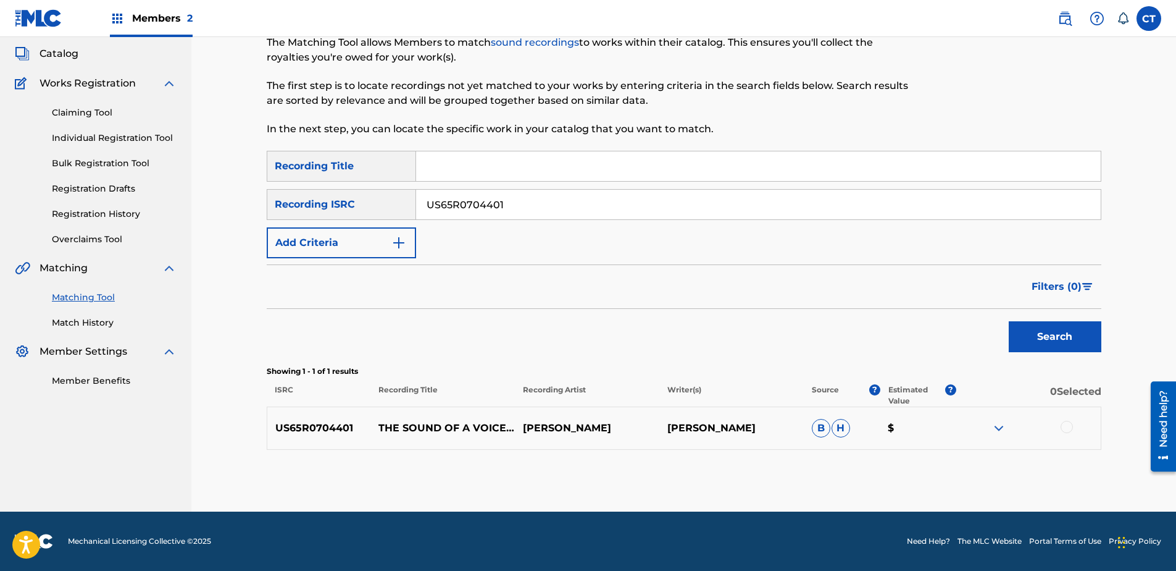
click at [1063, 432] on div at bounding box center [1067, 426] width 12 height 12
click at [911, 459] on button "Match 1 Group" at bounding box center [868, 469] width 136 height 31
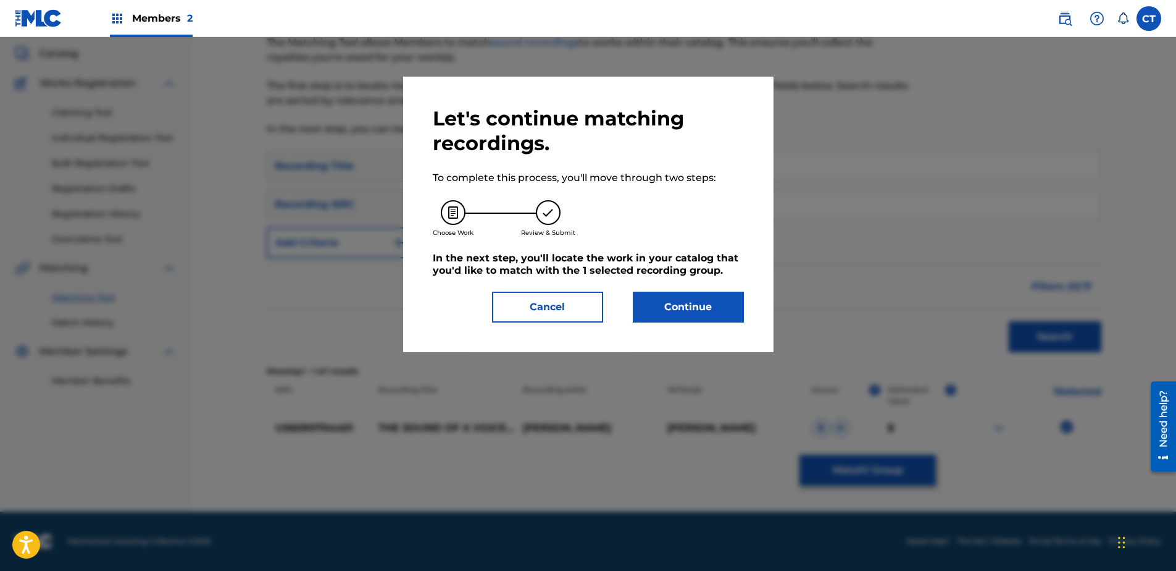
click at [716, 311] on button "Continue" at bounding box center [688, 306] width 111 height 31
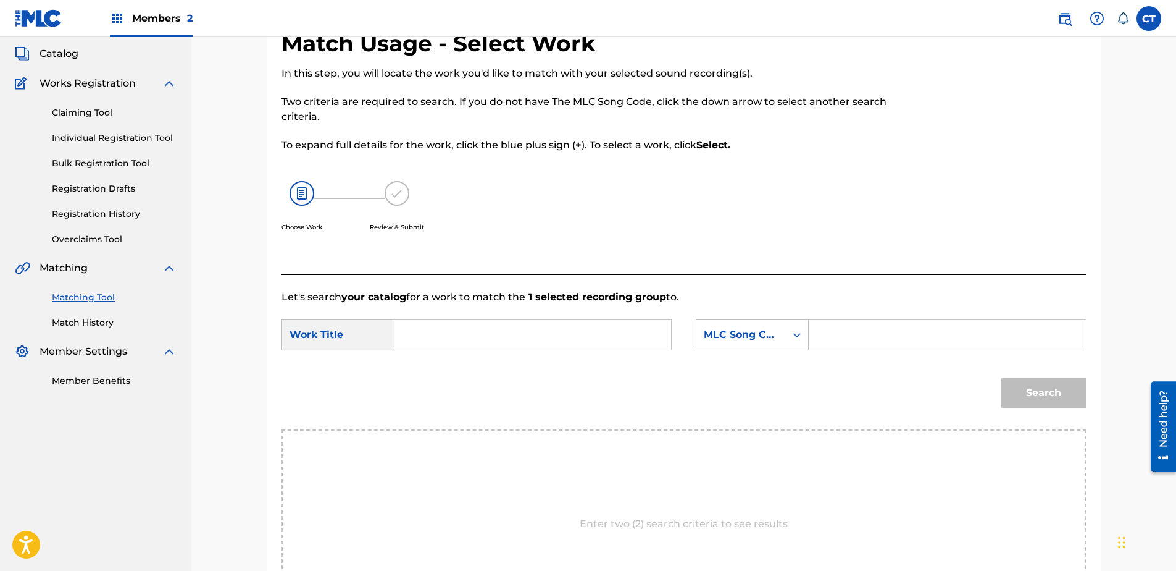
drag, startPoint x: 516, startPoint y: 356, endPoint x: 468, endPoint y: 345, distance: 49.4
click at [468, 345] on input "Search Form" at bounding box center [533, 335] width 256 height 30
type input "The Sound of a Voice - Suite"
click at [725, 338] on div "MLC Song Code" at bounding box center [741, 334] width 75 height 15
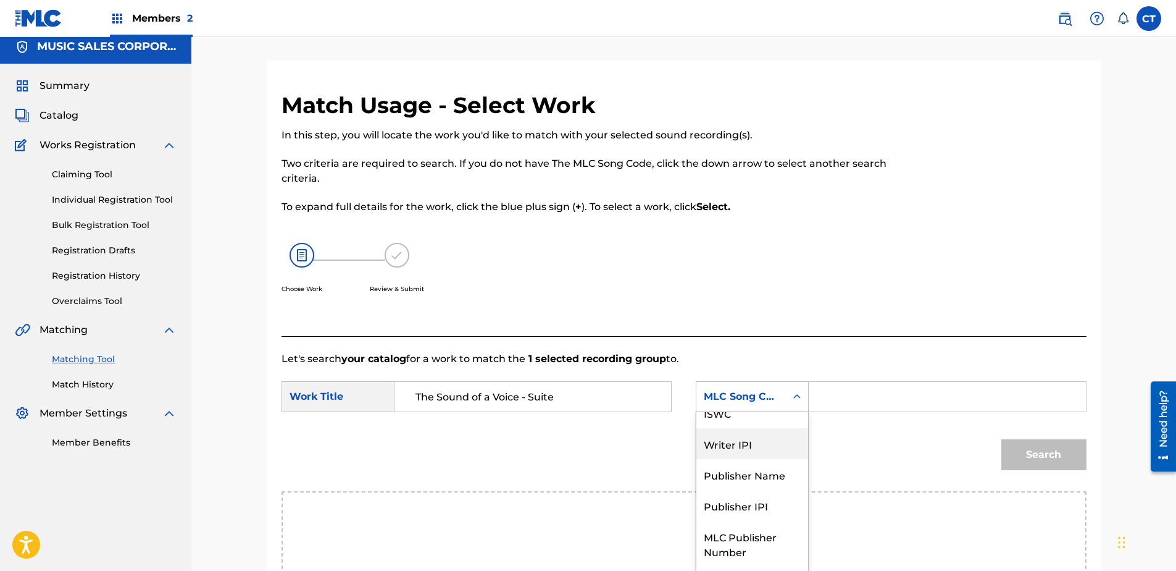
scroll to position [0, 0]
click at [745, 433] on div "Writer Name" at bounding box center [752, 427] width 112 height 31
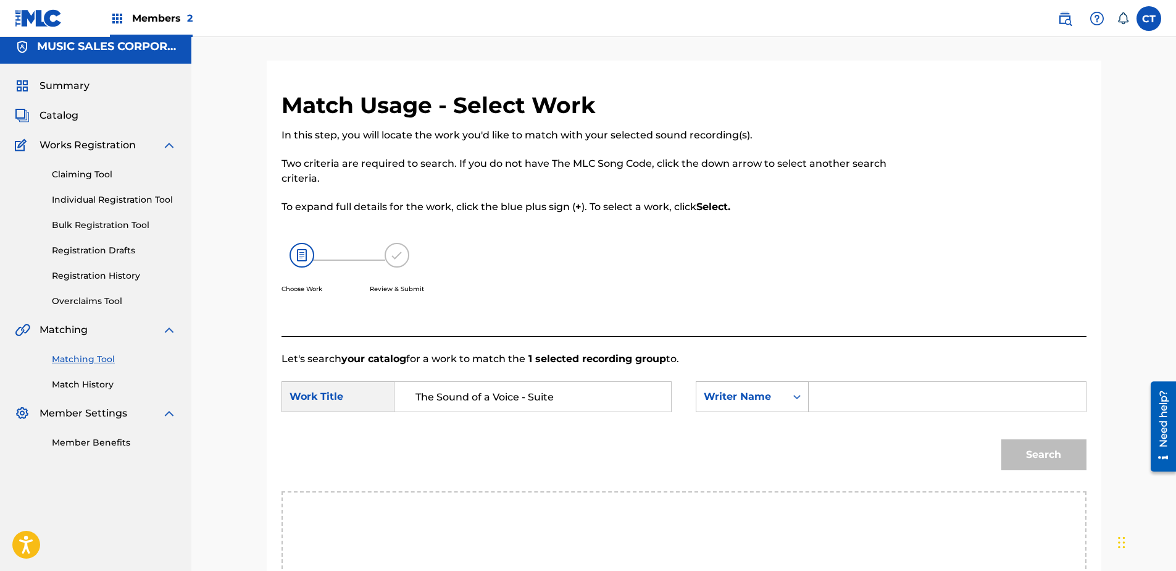
click at [816, 396] on div "Search Form" at bounding box center [947, 396] width 277 height 31
click at [929, 391] on input "Search Form" at bounding box center [947, 397] width 256 height 30
type input "glass"
click at [1001, 439] on button "Search" at bounding box center [1043, 454] width 85 height 31
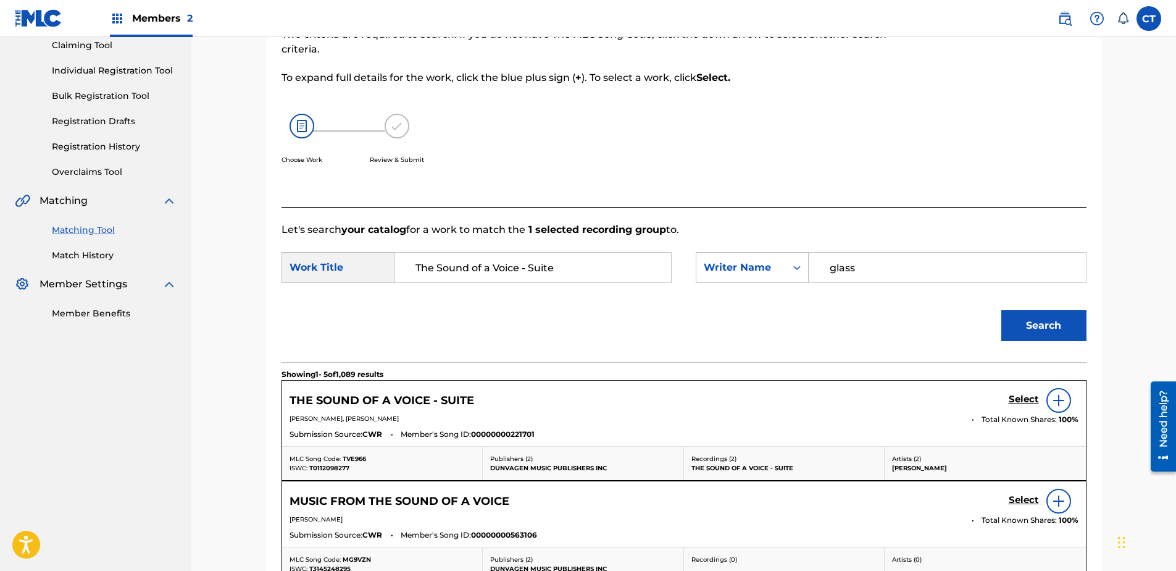
scroll to position [254, 0]
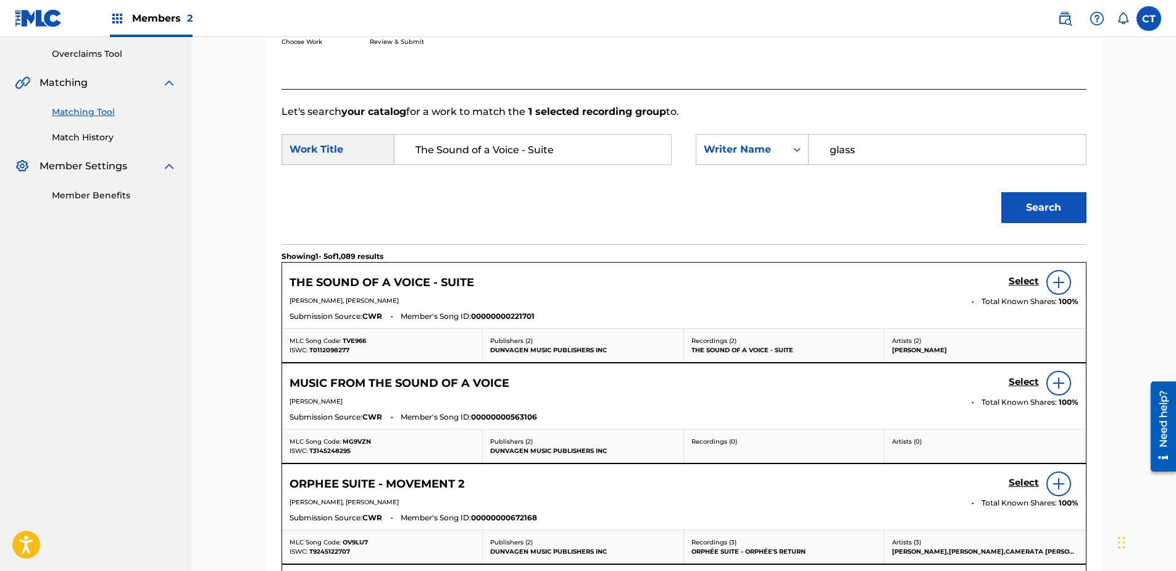
click at [1019, 287] on link "Select" at bounding box center [1024, 282] width 30 height 14
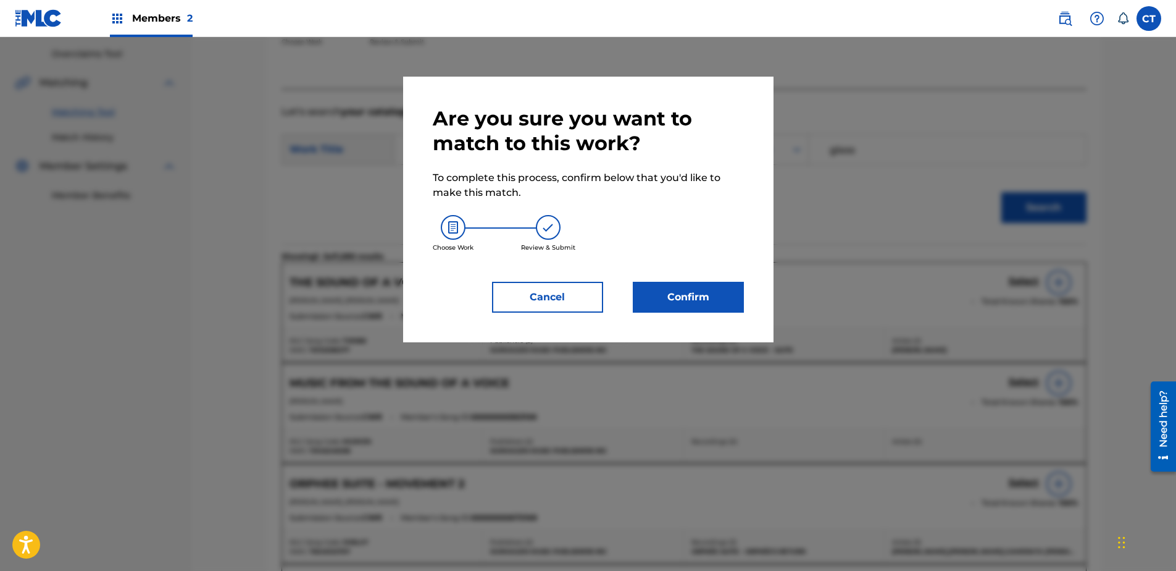
click at [690, 278] on div "Are you sure you want to match to this work? To complete this process, confirm …" at bounding box center [588, 209] width 311 height 206
click at [700, 289] on button "Confirm" at bounding box center [688, 297] width 111 height 31
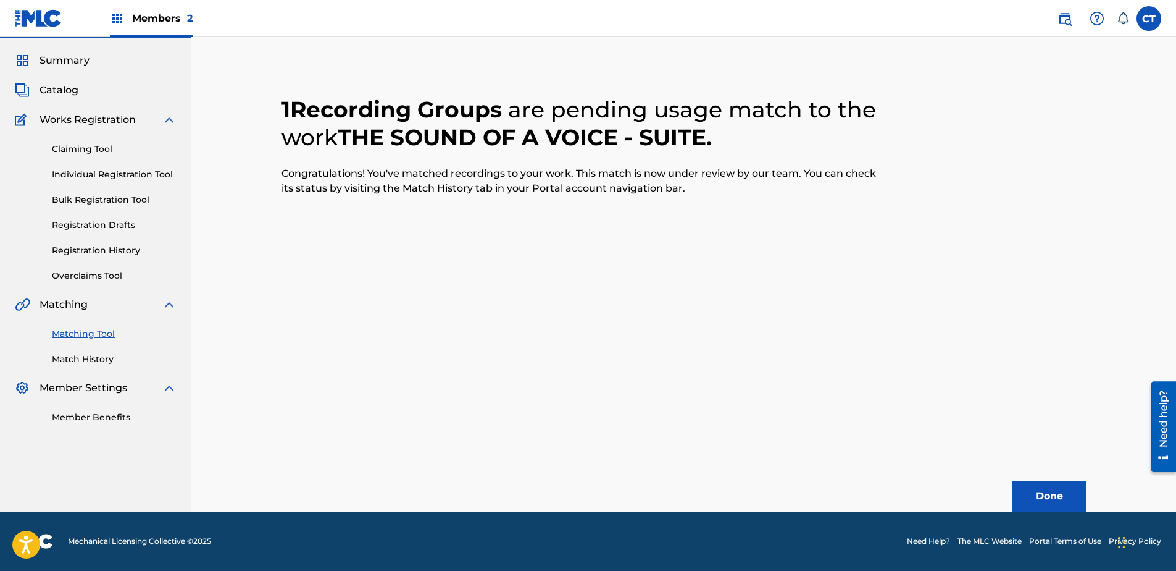
scroll to position [33, 0]
click at [1057, 496] on button "Done" at bounding box center [1050, 495] width 74 height 31
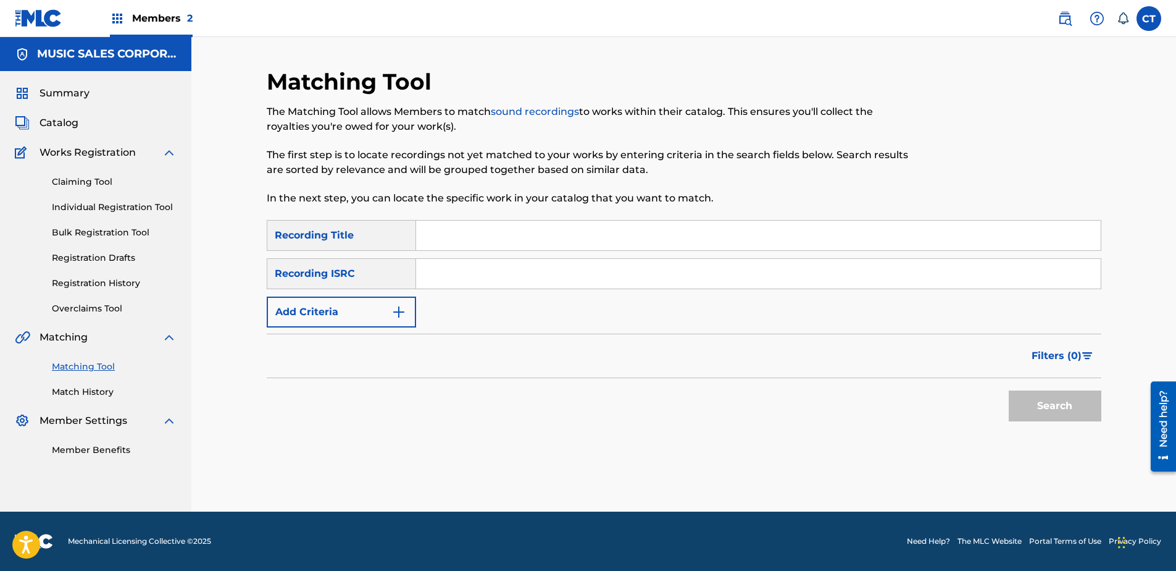
scroll to position [0, 0]
type input "US65R0704402"
click at [1062, 407] on button "Search" at bounding box center [1055, 405] width 93 height 31
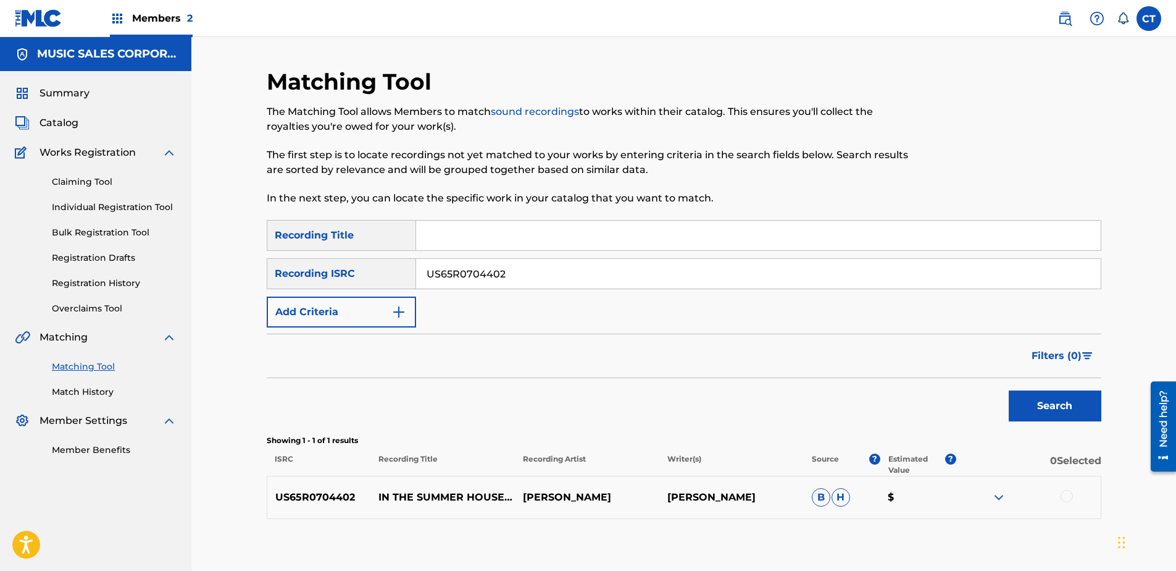
click at [1066, 502] on div at bounding box center [1028, 497] width 144 height 15
click at [1061, 495] on div at bounding box center [1067, 496] width 12 height 12
click at [869, 469] on button "Match 1 Group" at bounding box center [868, 469] width 136 height 31
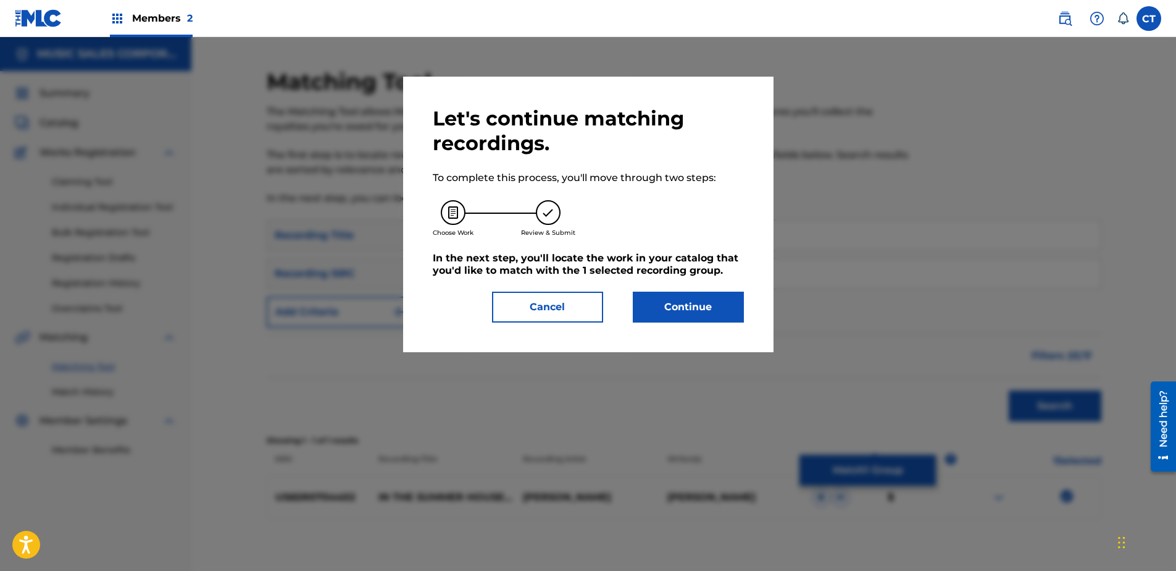
click at [688, 320] on button "Continue" at bounding box center [688, 306] width 111 height 31
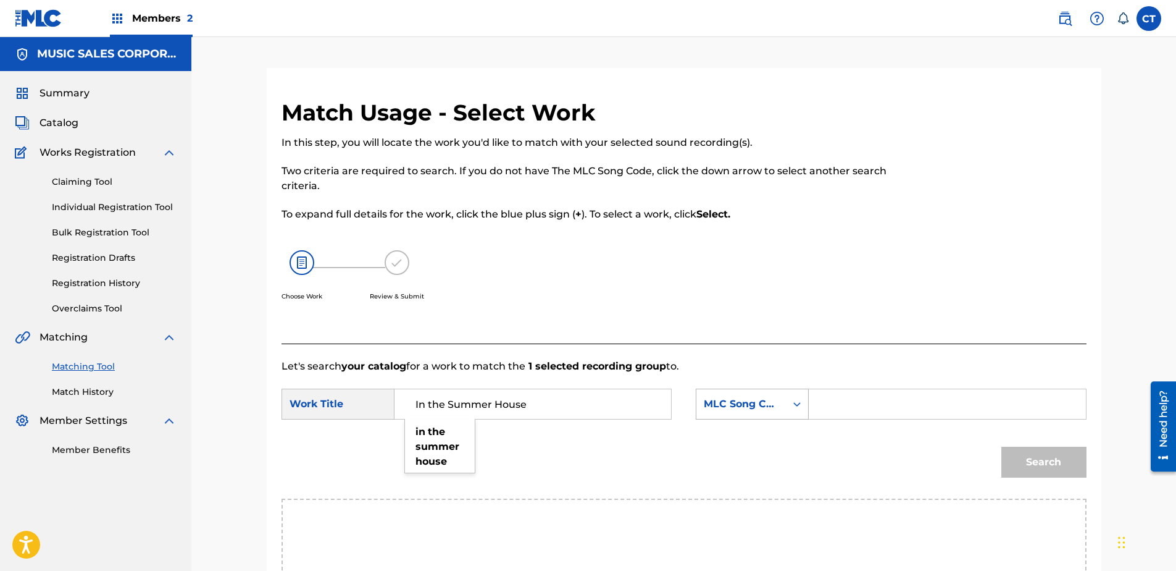
type input "In the Summer House"
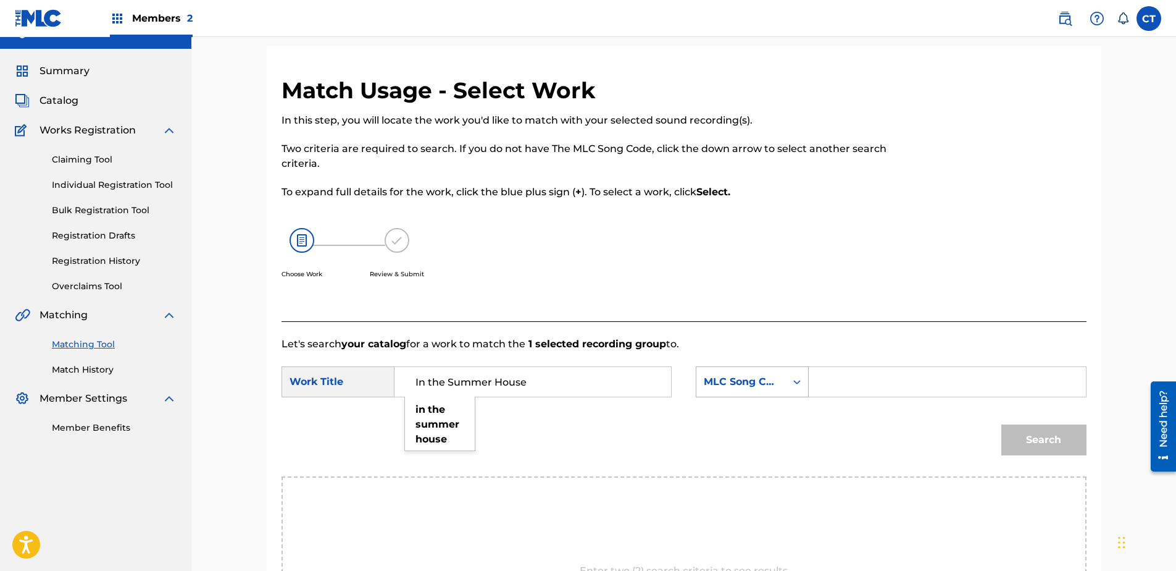
click at [721, 397] on div "MLC Song Code" at bounding box center [752, 381] width 113 height 31
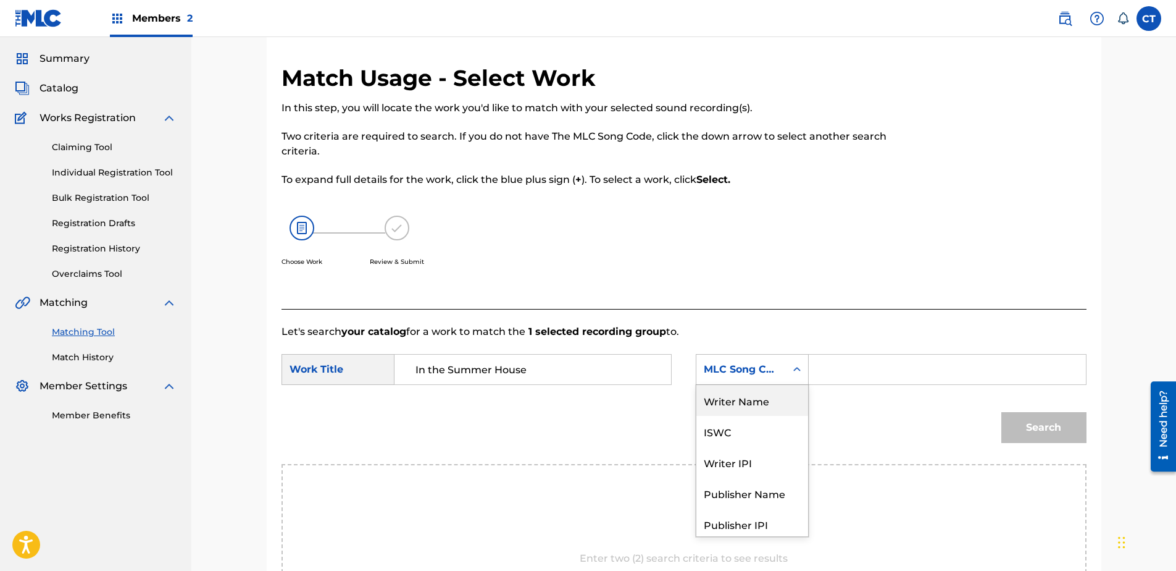
drag, startPoint x: 748, startPoint y: 414, endPoint x: 826, endPoint y: 386, distance: 82.2
click at [753, 413] on div "Writer Name" at bounding box center [752, 400] width 112 height 31
click at [826, 386] on div "SearchWithCriteriac7ac8dfc-d2c0-4724-a61f-7cfda6a3389e Work Title In the Summer…" at bounding box center [684, 373] width 805 height 38
click at [832, 378] on input "Search Form" at bounding box center [947, 369] width 256 height 30
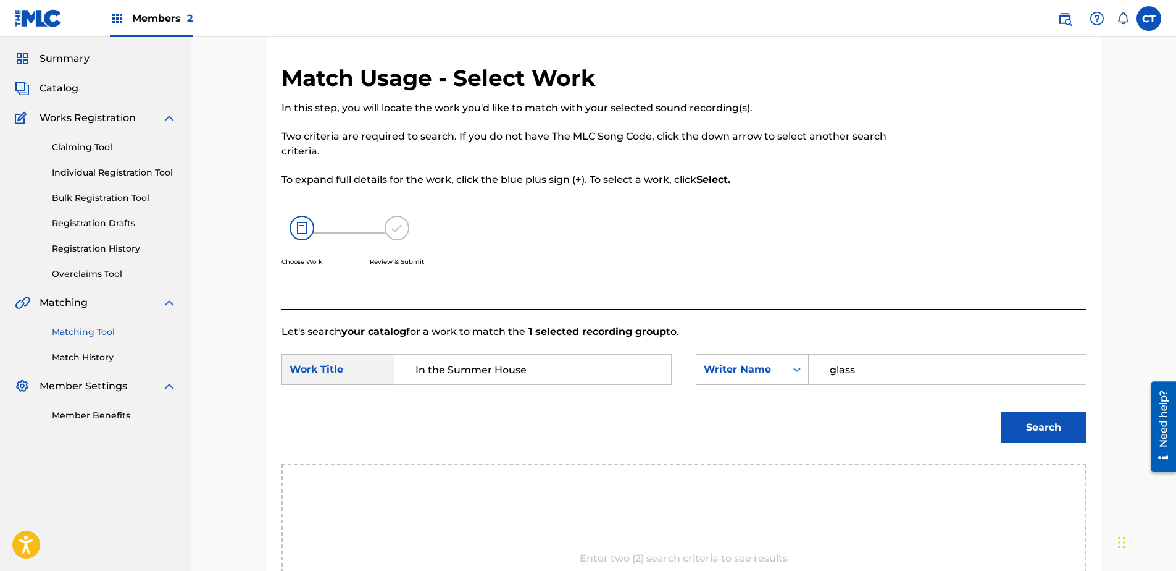
type input "glass"
click at [1001, 412] on button "Search" at bounding box center [1043, 427] width 85 height 31
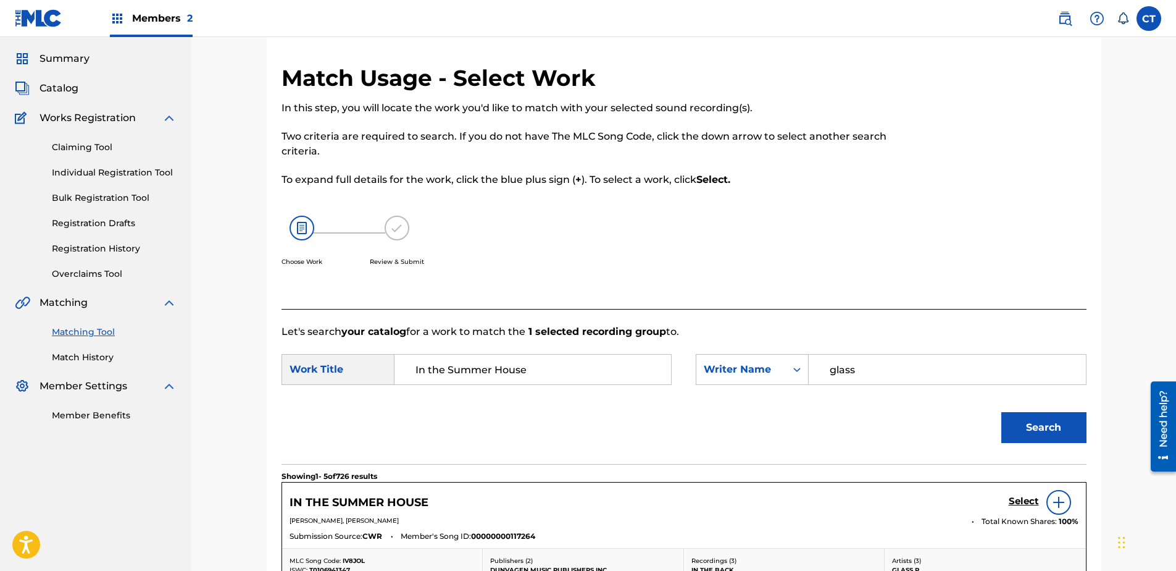
click at [1027, 505] on h5 "Select" at bounding box center [1024, 501] width 30 height 12
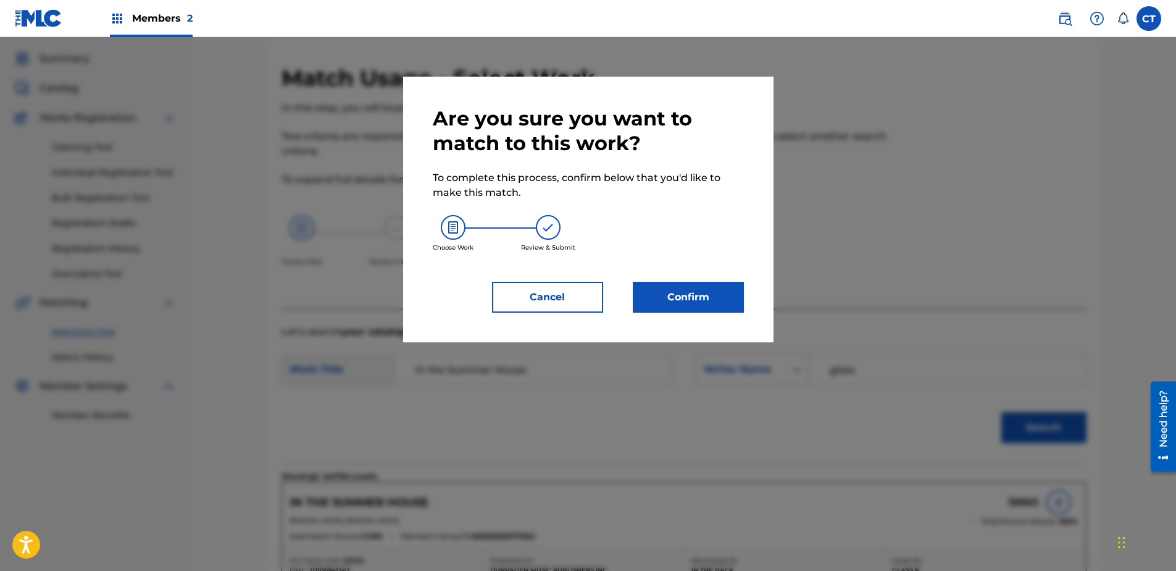
click at [675, 309] on button "Confirm" at bounding box center [688, 297] width 111 height 31
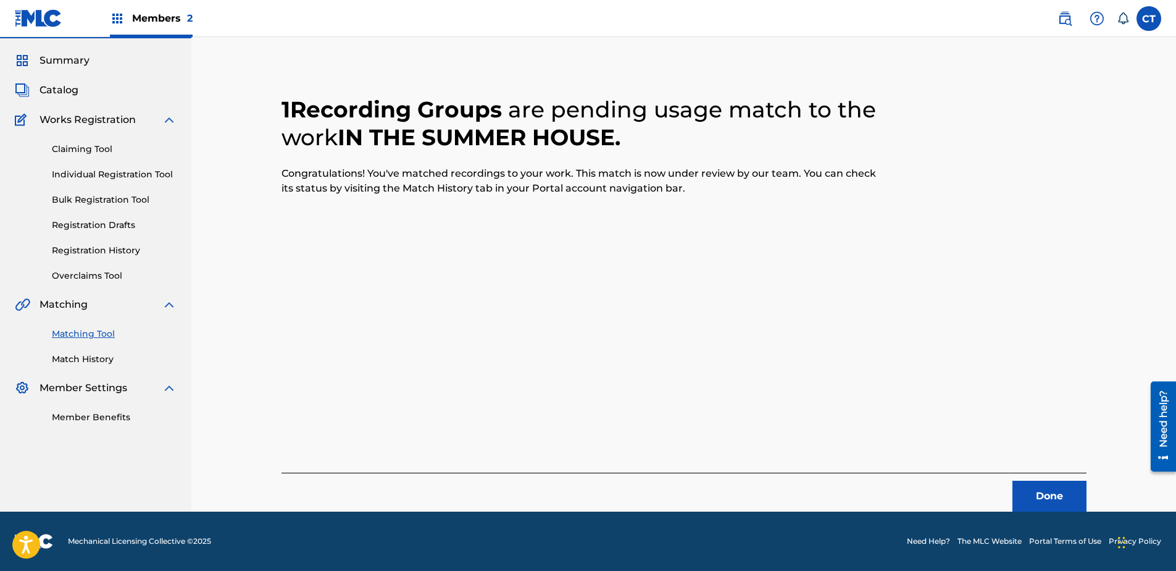
scroll to position [33, 0]
click at [1052, 496] on button "Done" at bounding box center [1050, 495] width 74 height 31
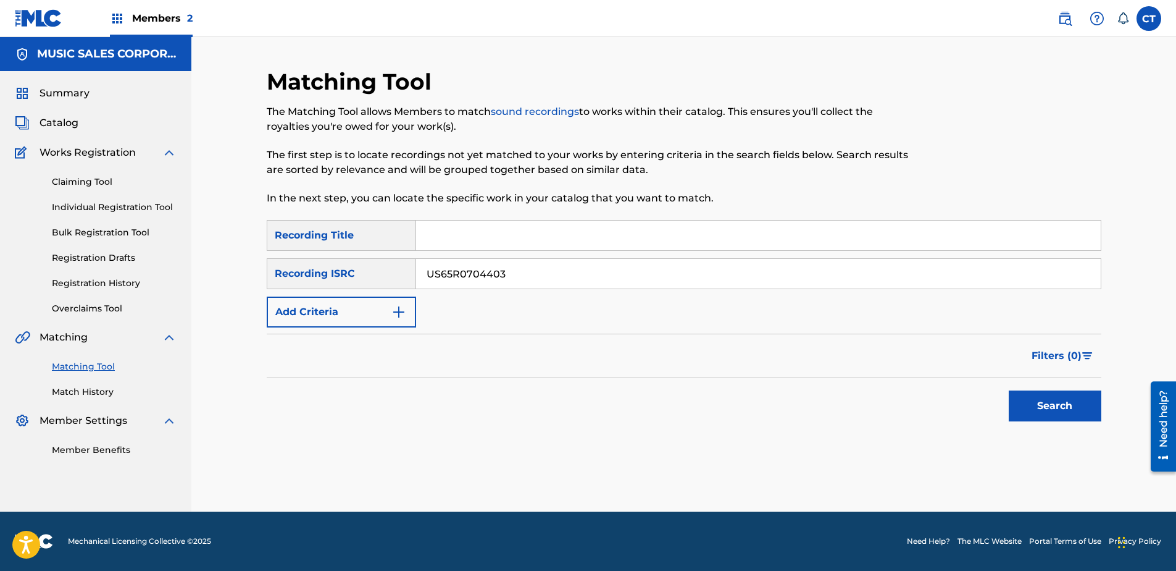
type input "US65R0704403"
click at [1040, 405] on button "Search" at bounding box center [1055, 405] width 93 height 31
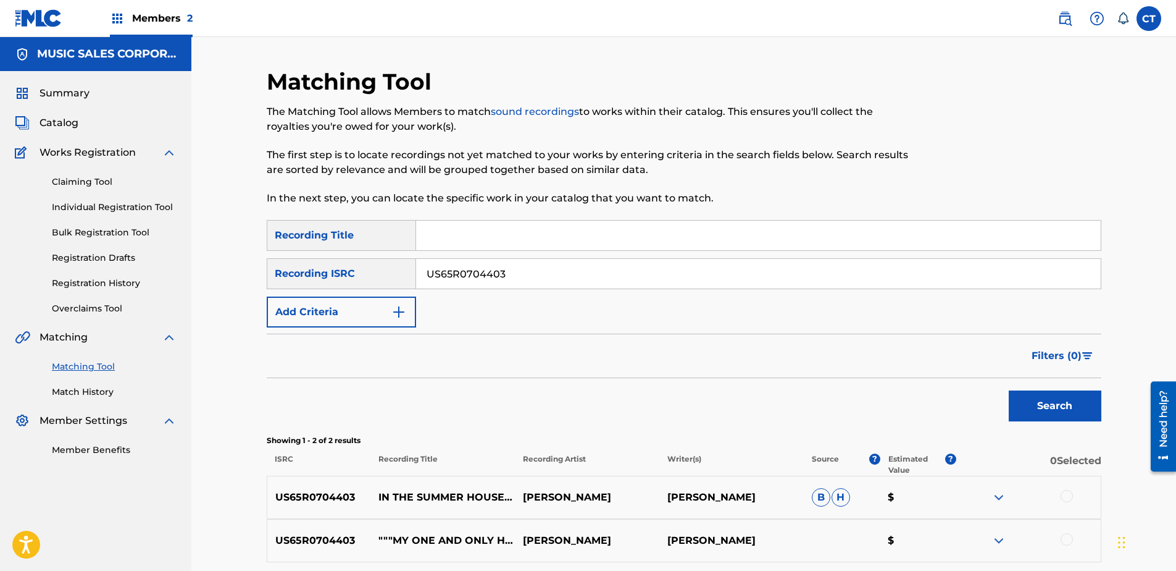
scroll to position [112, 0]
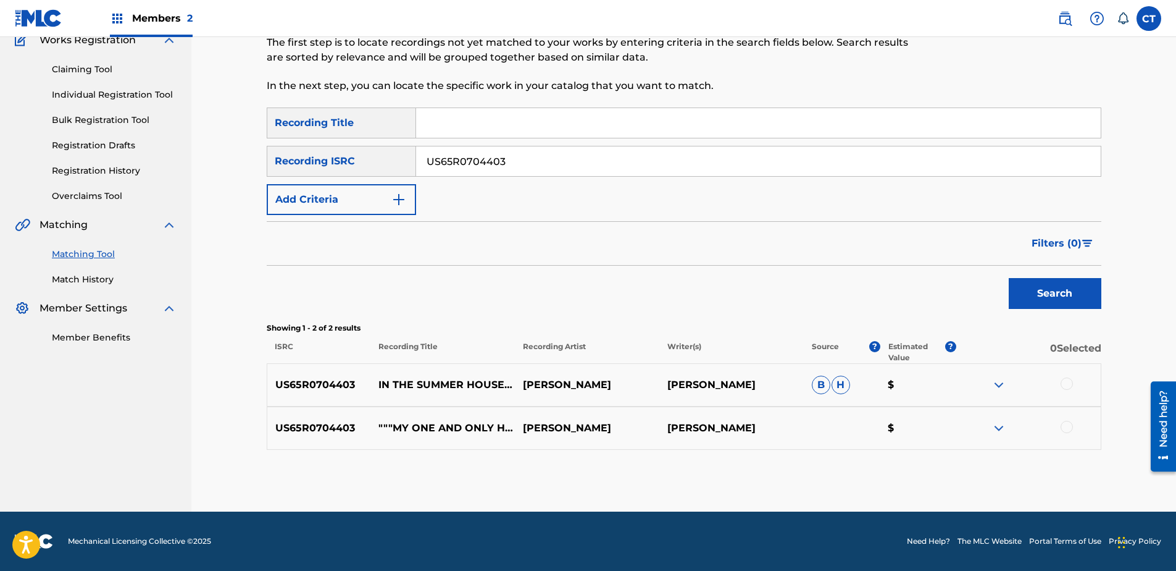
click at [1061, 380] on div at bounding box center [1067, 383] width 12 height 12
drag, startPoint x: 1070, startPoint y: 416, endPoint x: 1068, endPoint y: 422, distance: 7.2
click at [1068, 419] on div "US65R0704403 """MY ONE AND ONLY HOPE..."" - IN THE SUMMER HOUSE" [PERSON_NAME] …" at bounding box center [684, 427] width 835 height 43
click at [1068, 422] on div at bounding box center [1067, 426] width 12 height 12
click at [921, 462] on button "Match 2 Groups" at bounding box center [868, 469] width 136 height 31
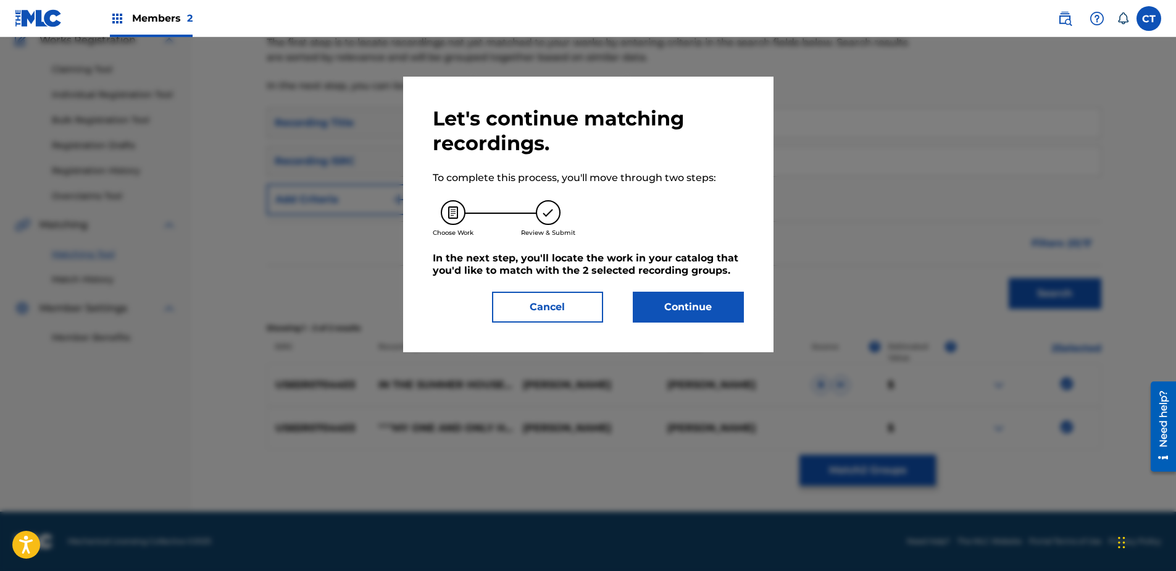
click at [712, 301] on button "Continue" at bounding box center [688, 306] width 111 height 31
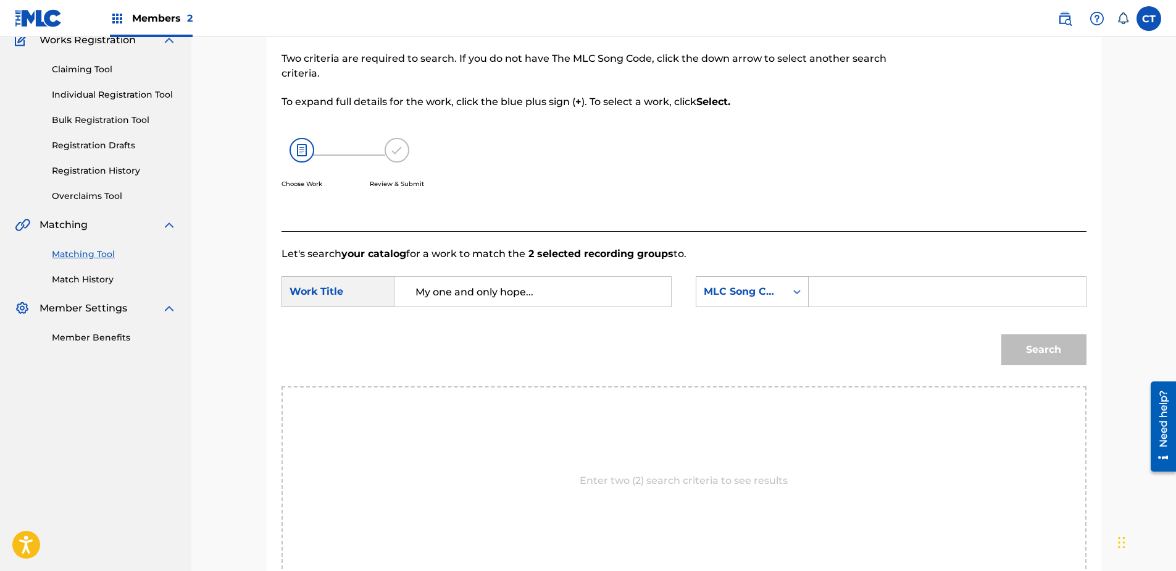
type input "My one and only hope..."
click at [750, 264] on form "SearchWithCriteriac7ac8dfc-d2c0-4724-a61f-7cfda6a3389e Work Title My one and on…" at bounding box center [684, 323] width 805 height 125
click at [750, 285] on div "MLC Song Code" at bounding box center [741, 291] width 75 height 15
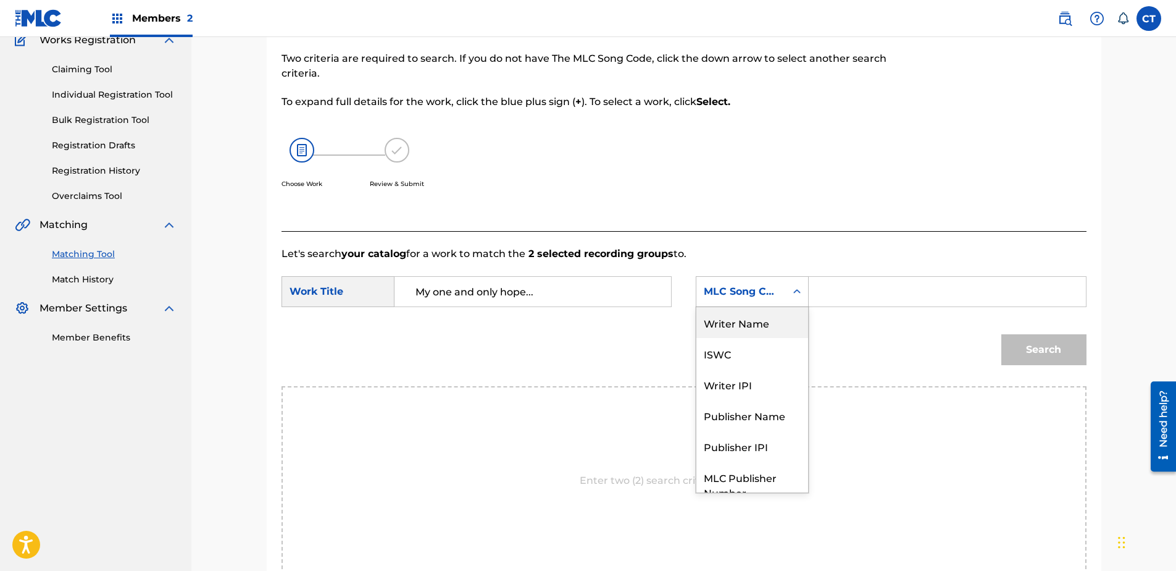
drag, startPoint x: 756, startPoint y: 322, endPoint x: 775, endPoint y: 310, distance: 22.4
click at [759, 319] on div "Writer Name" at bounding box center [752, 322] width 112 height 31
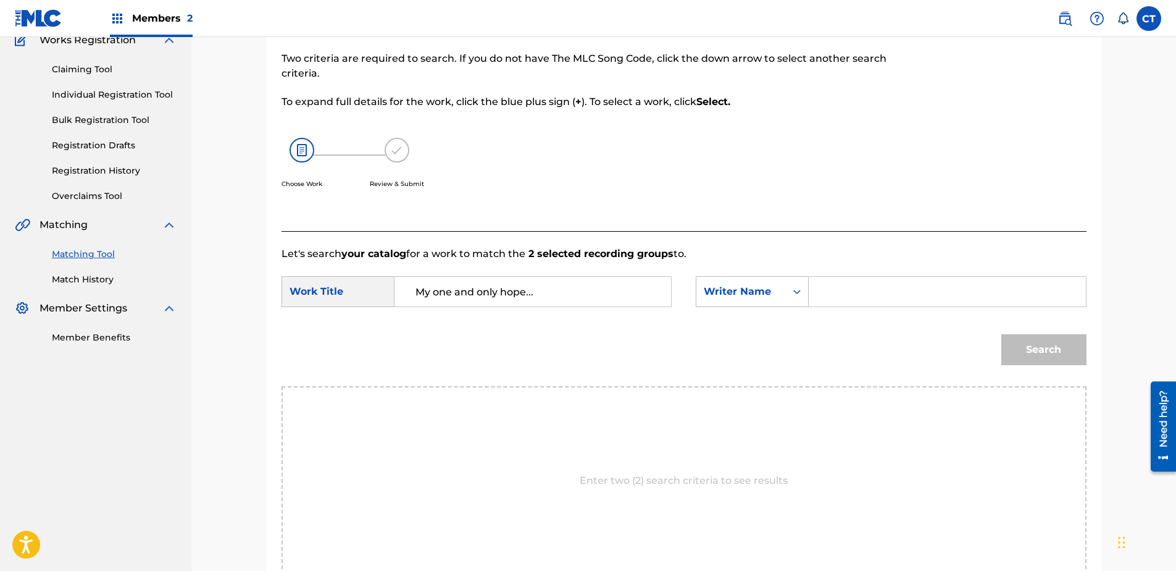
click at [865, 287] on input "Search Form" at bounding box center [947, 292] width 256 height 30
type input "glass"
click at [1001, 334] on button "Search" at bounding box center [1043, 349] width 85 height 31
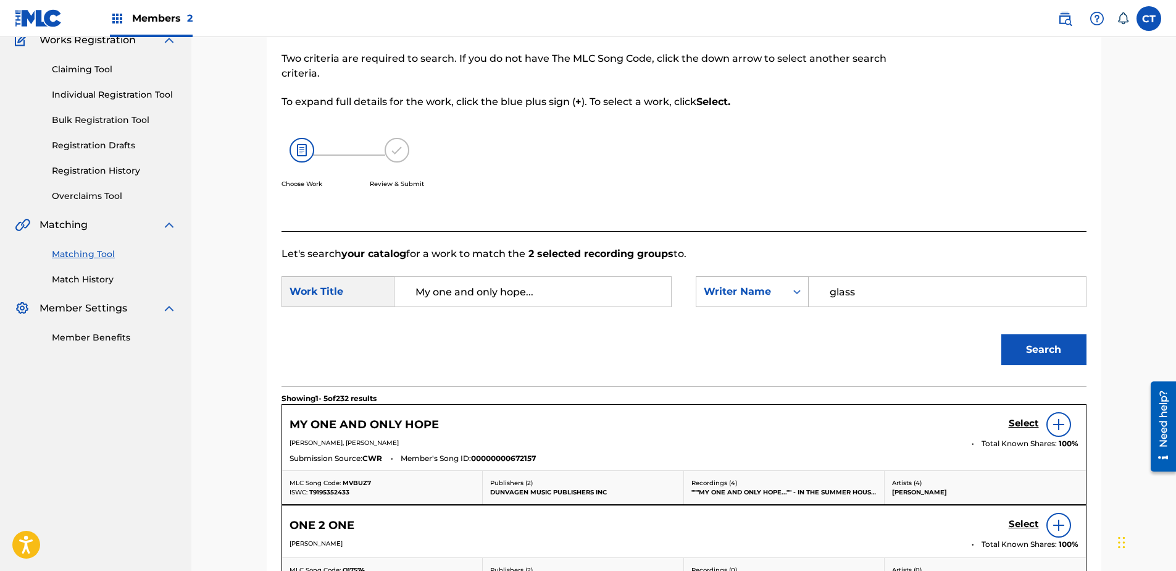
click at [1027, 419] on h5 "Select" at bounding box center [1024, 423] width 30 height 12
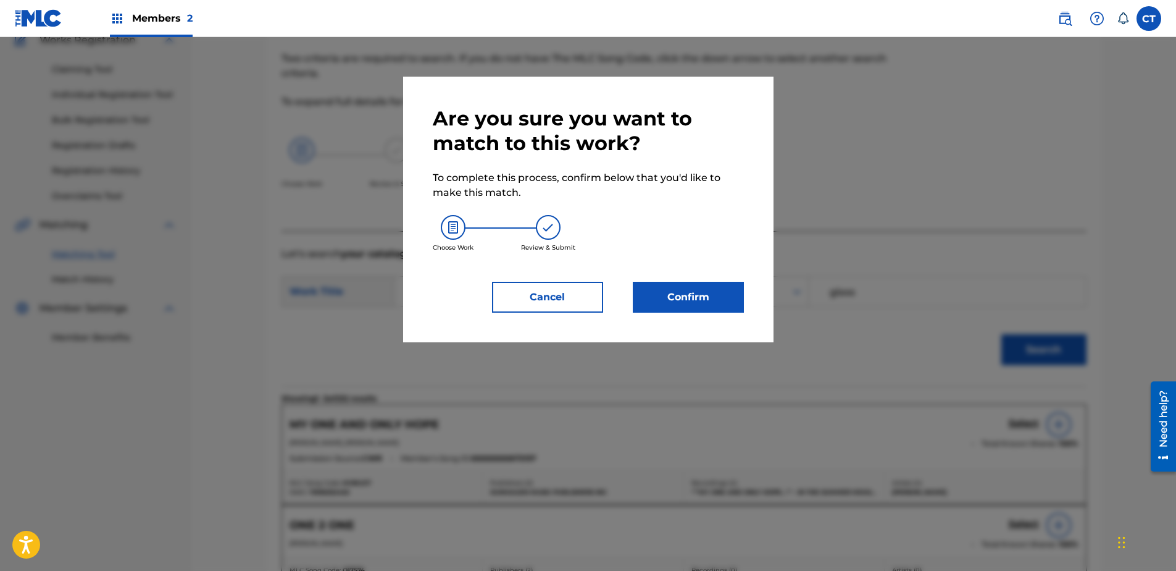
click at [708, 308] on button "Confirm" at bounding box center [688, 297] width 111 height 31
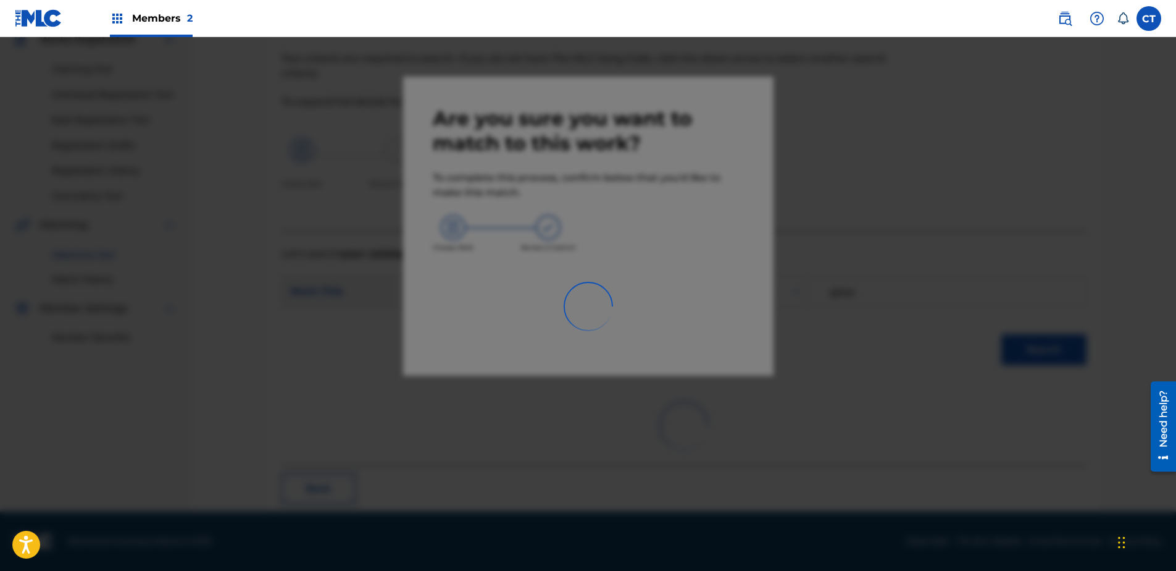
scroll to position [33, 0]
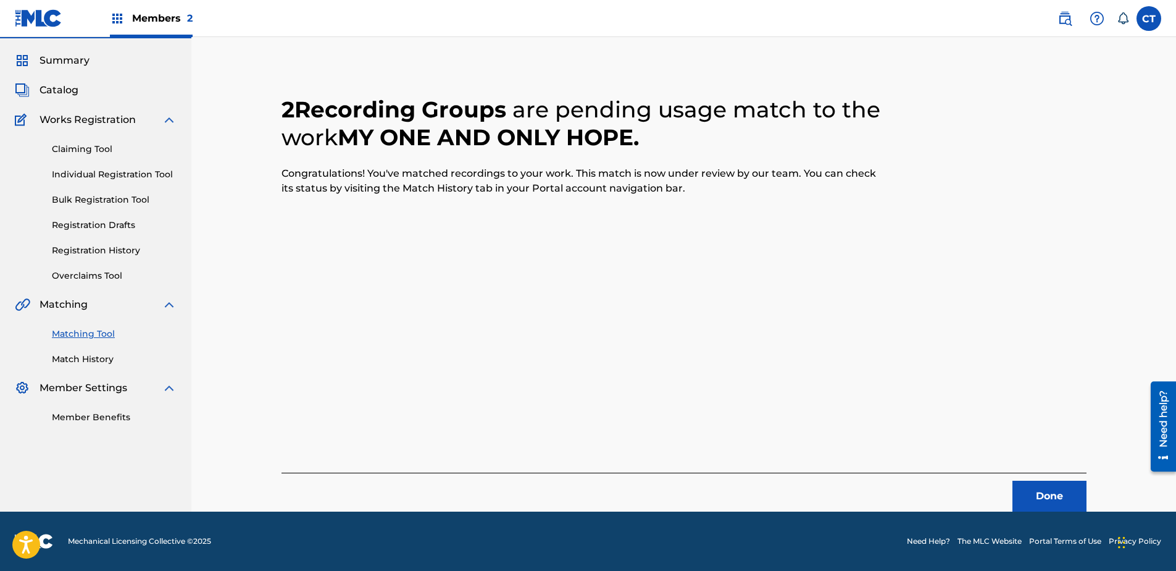
click at [1041, 492] on button "Done" at bounding box center [1050, 495] width 74 height 31
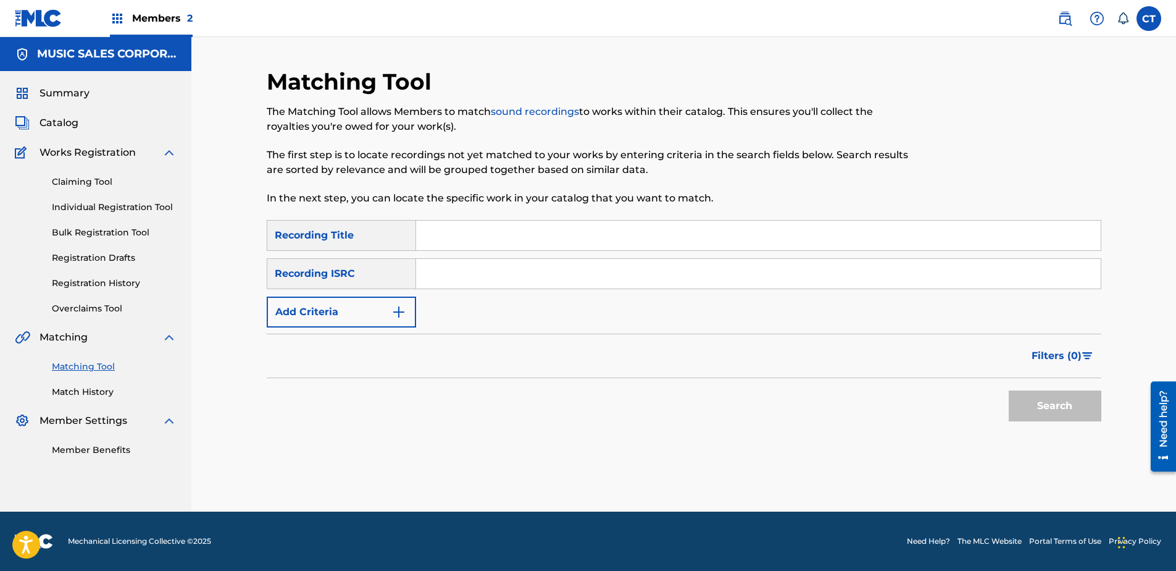
scroll to position [0, 0]
type input "US65R0704404"
click at [1042, 411] on button "Search" at bounding box center [1055, 405] width 93 height 31
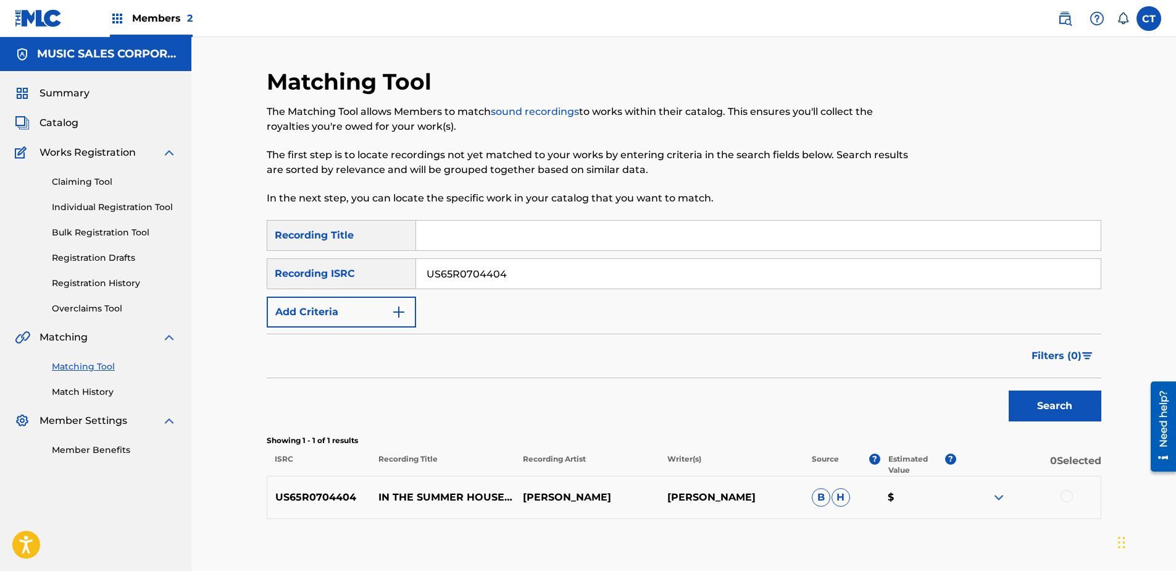
click at [1064, 496] on div at bounding box center [1067, 496] width 12 height 12
click at [866, 455] on button "Match 1 Group" at bounding box center [868, 469] width 136 height 31
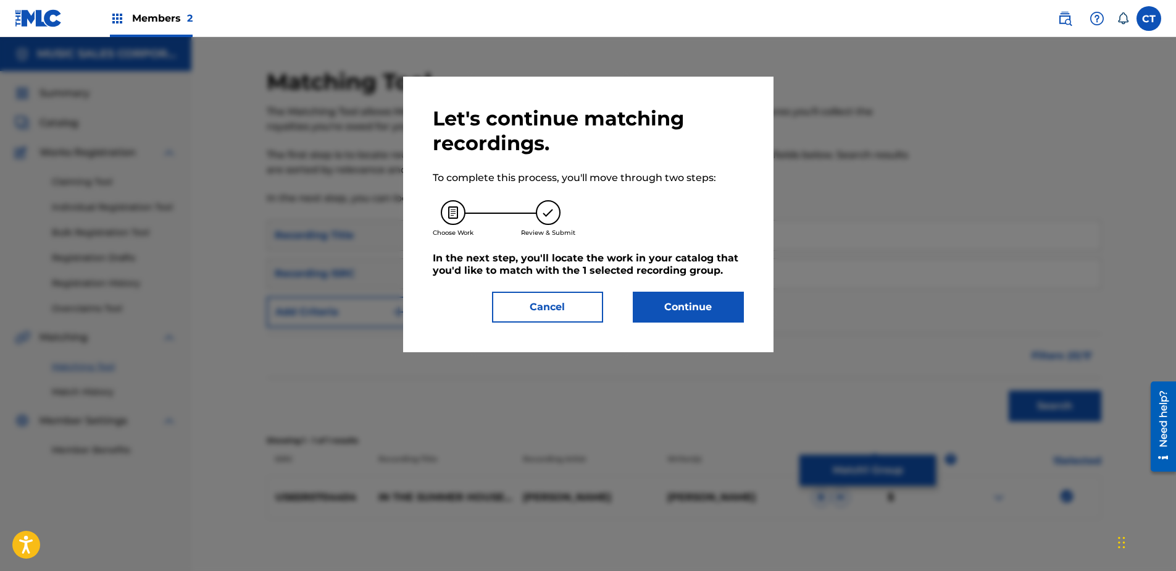
click at [660, 308] on button "Continue" at bounding box center [688, 306] width 111 height 31
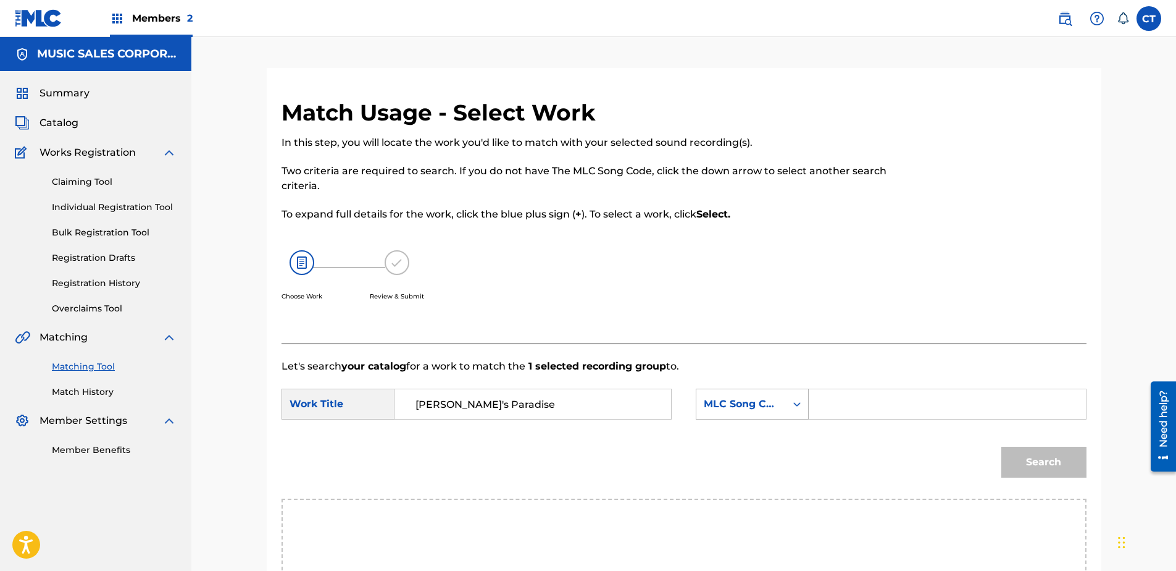
type input "[PERSON_NAME]'s Paradise"
click at [718, 417] on div "MLC Song Code" at bounding box center [752, 403] width 113 height 31
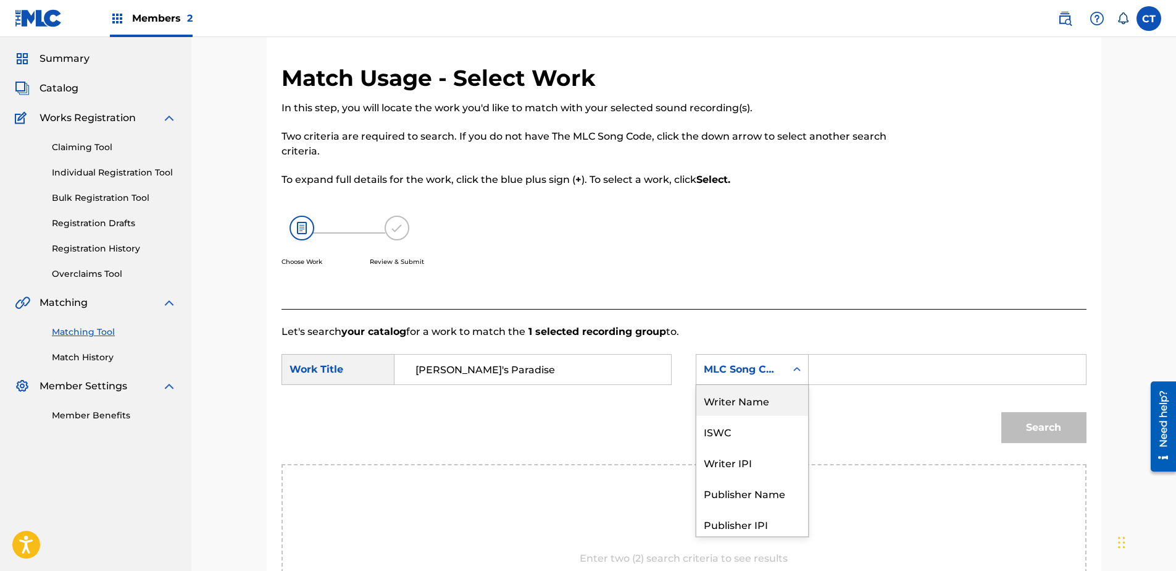
click at [734, 402] on div "Writer Name" at bounding box center [752, 400] width 112 height 31
click at [851, 375] on input "Search Form" at bounding box center [947, 369] width 256 height 30
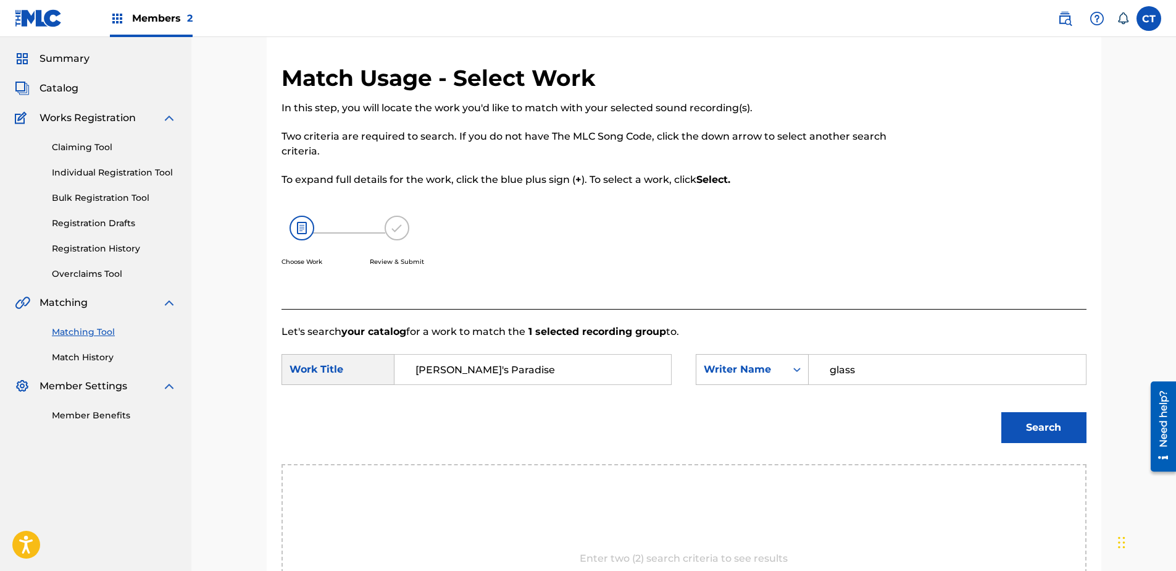
type input "glass"
click at [1001, 412] on button "Search" at bounding box center [1043, 427] width 85 height 31
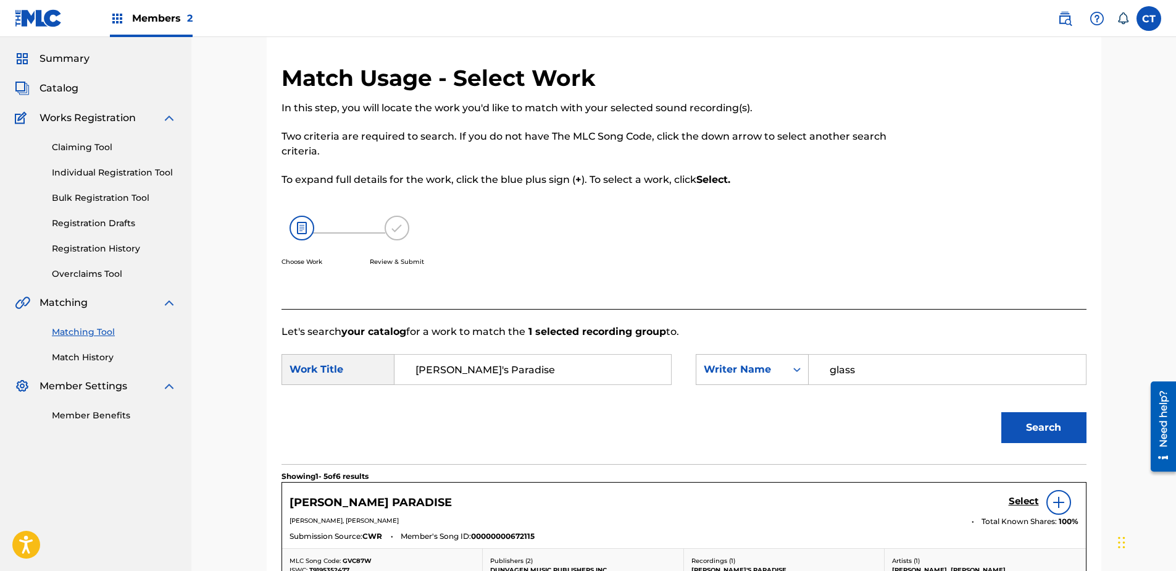
click at [1032, 502] on h5 "Select" at bounding box center [1024, 501] width 30 height 12
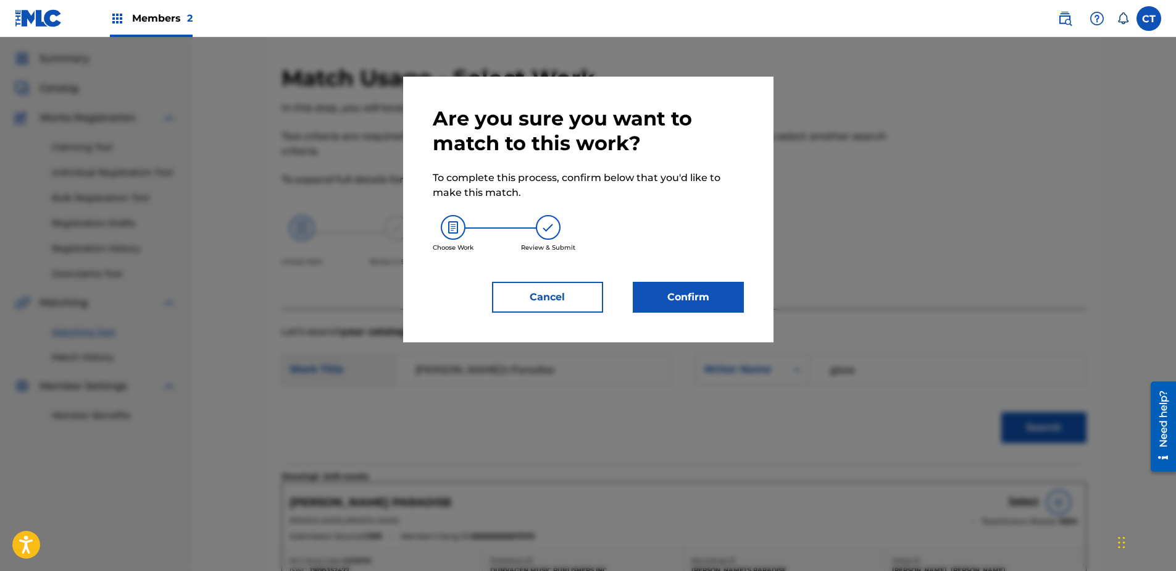
click at [726, 314] on div "Are you sure you want to match to this work? To complete this process, confirm …" at bounding box center [588, 209] width 370 height 265
click at [724, 306] on button "Confirm" at bounding box center [688, 297] width 111 height 31
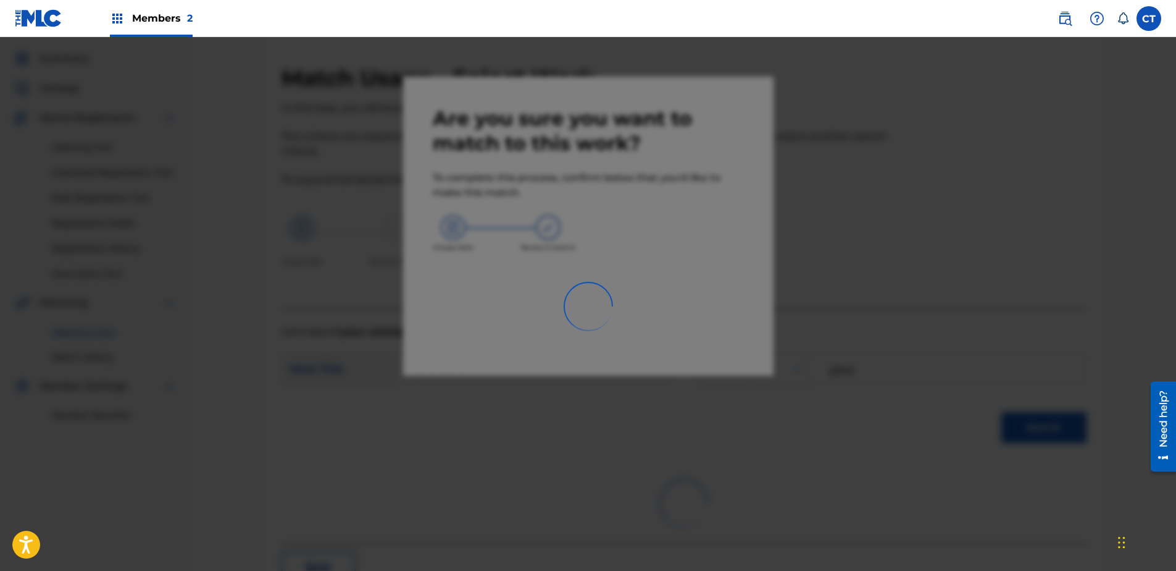
scroll to position [33, 0]
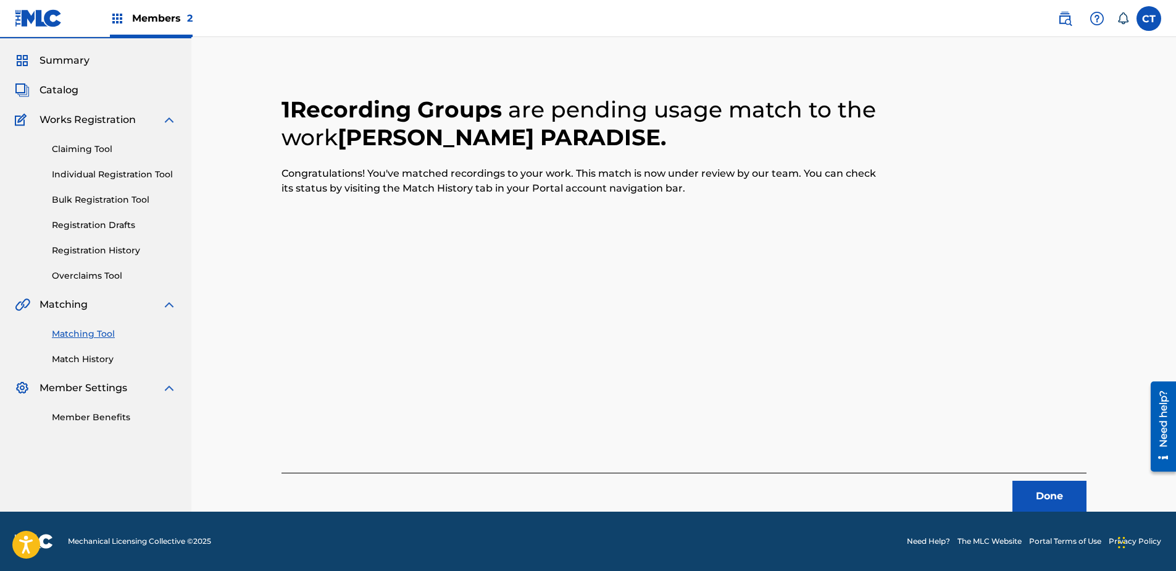
click at [1040, 500] on button "Done" at bounding box center [1050, 495] width 74 height 31
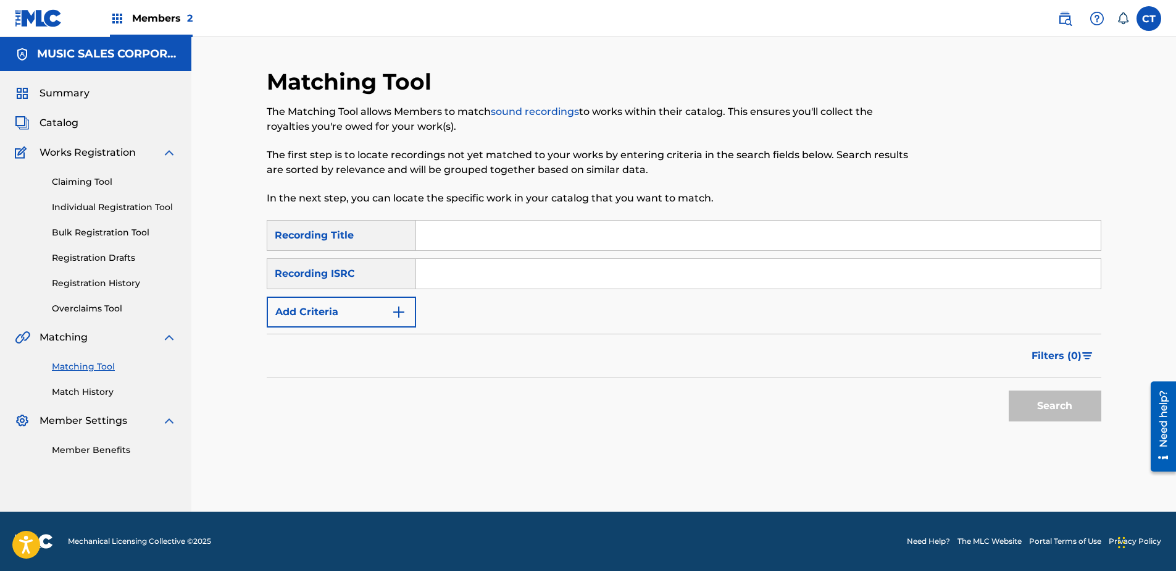
scroll to position [0, 0]
type input "US65R0704405"
click at [1032, 414] on button "Search" at bounding box center [1055, 405] width 93 height 31
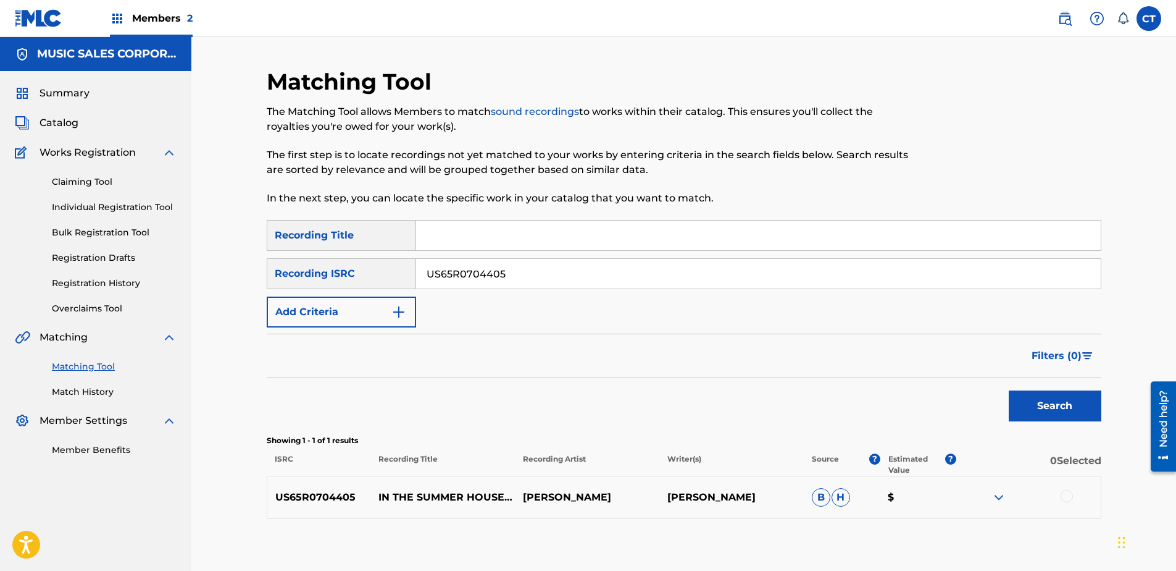
click at [1064, 491] on div at bounding box center [1067, 496] width 12 height 12
click at [892, 470] on button "Match 1 Group" at bounding box center [868, 469] width 136 height 31
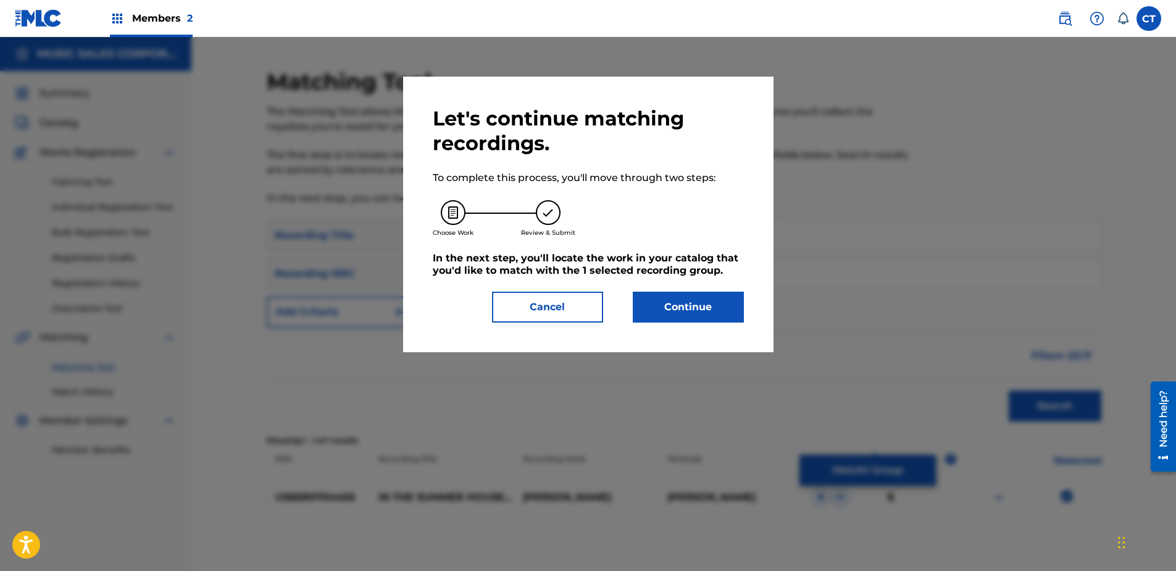
click at [682, 314] on button "Continue" at bounding box center [688, 306] width 111 height 31
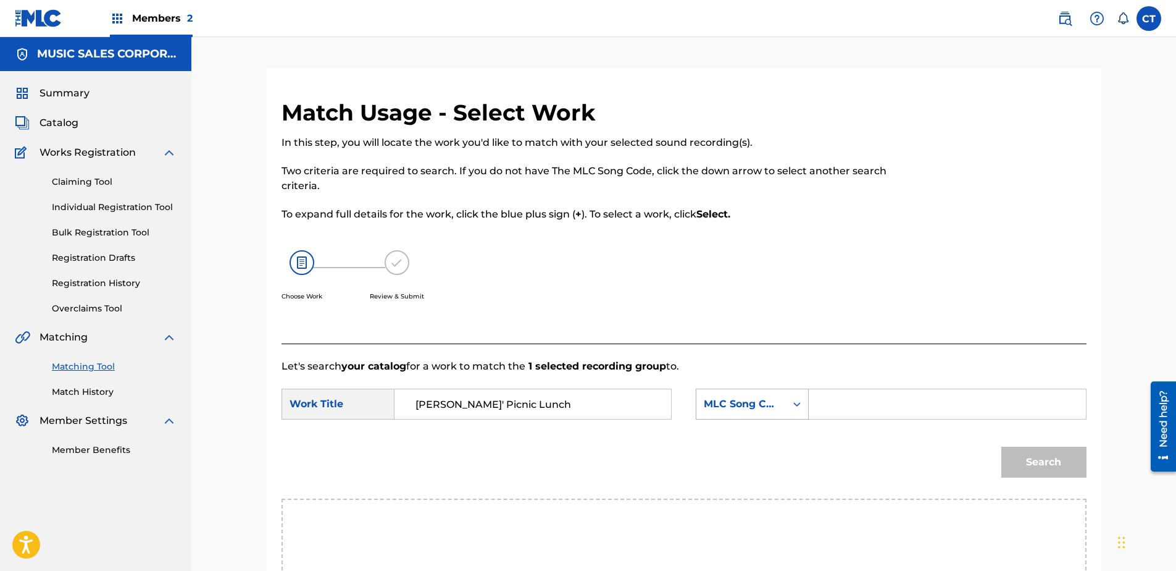
type input "[PERSON_NAME]' Picnic Lunch"
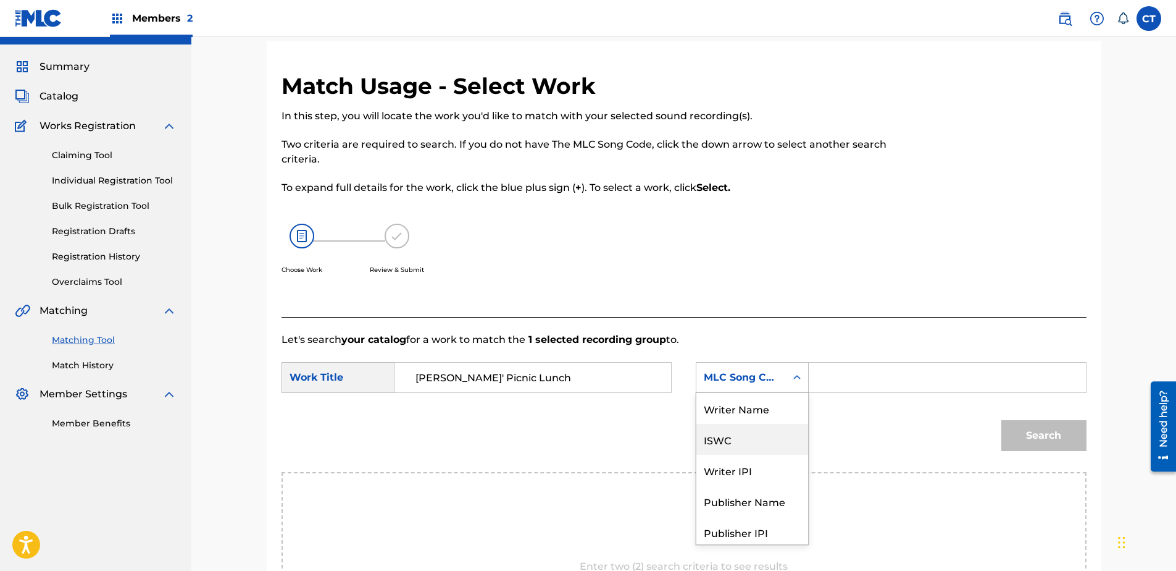
click at [762, 393] on div "7 results available. Use Up and Down to choose options, press Enter to select t…" at bounding box center [752, 377] width 113 height 31
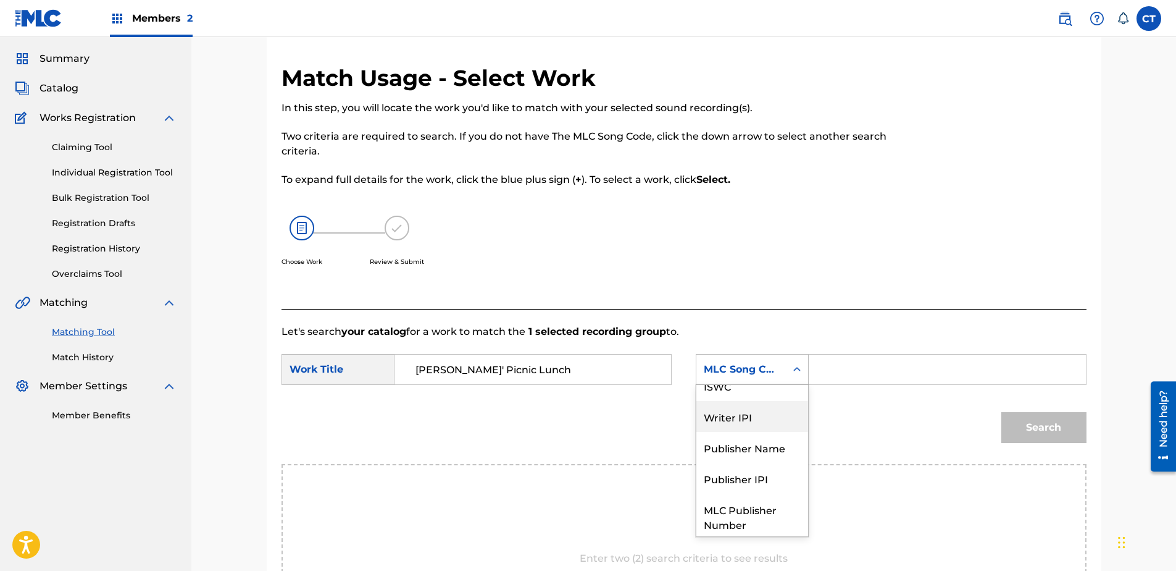
scroll to position [0, 0]
click at [750, 401] on div "Writer Name" at bounding box center [752, 400] width 112 height 31
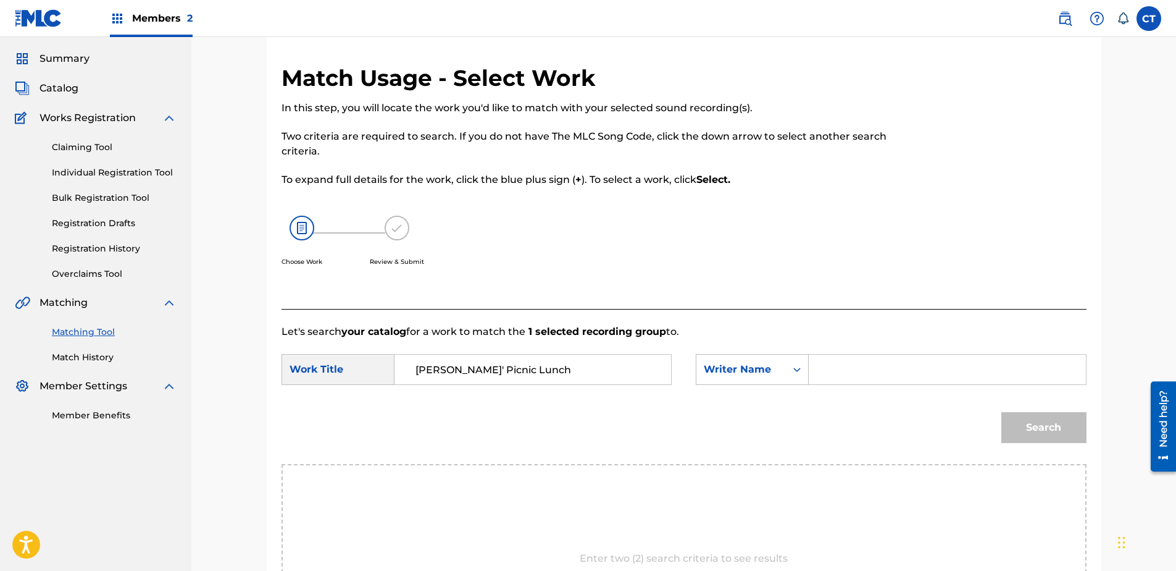
click at [824, 381] on input "Search Form" at bounding box center [947, 369] width 256 height 30
type input "glass"
click at [1001, 412] on button "Search" at bounding box center [1043, 427] width 85 height 31
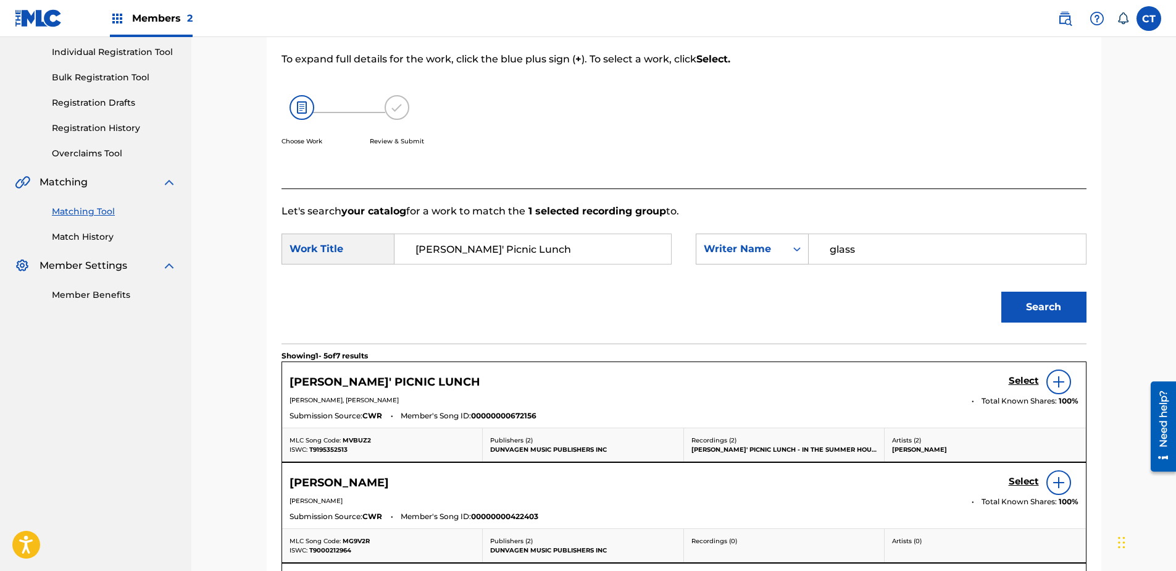
scroll to position [158, 0]
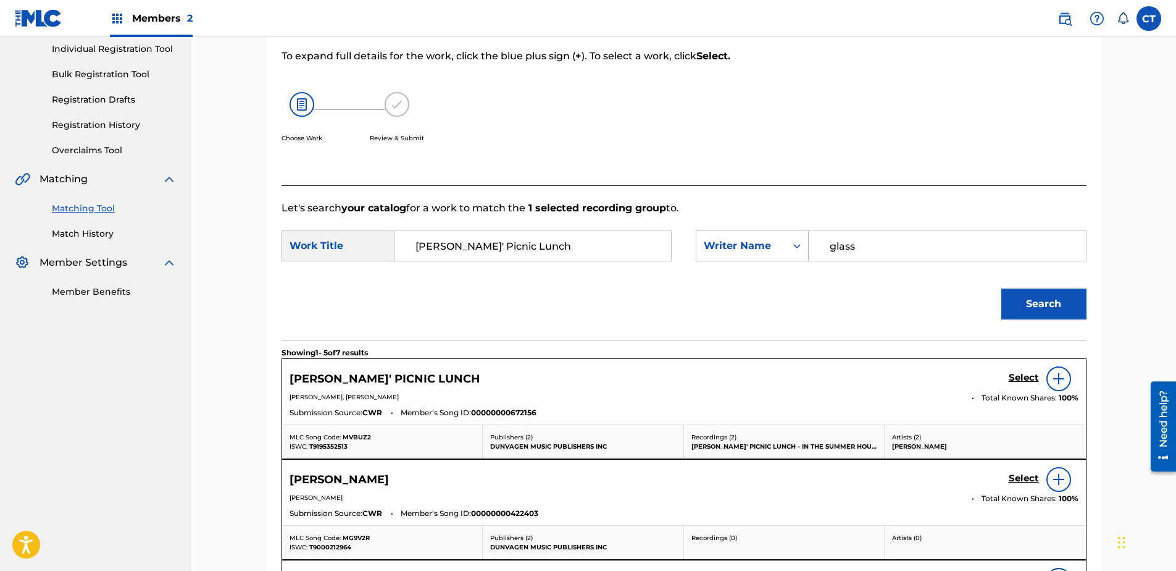
click at [1014, 375] on h5 "Select" at bounding box center [1024, 378] width 30 height 12
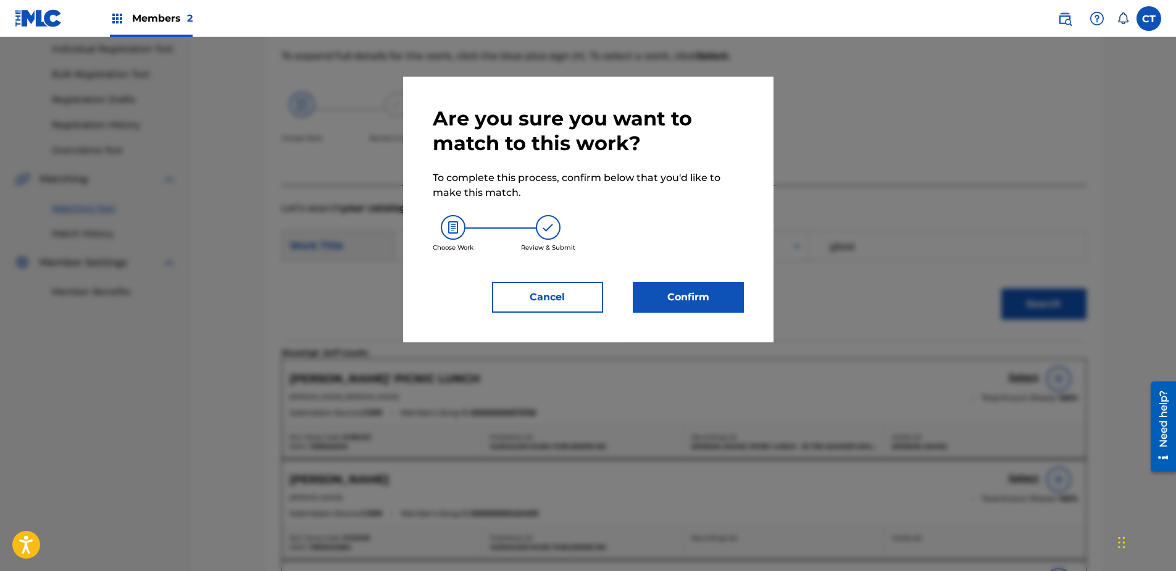
click at [704, 304] on button "Confirm" at bounding box center [688, 297] width 111 height 31
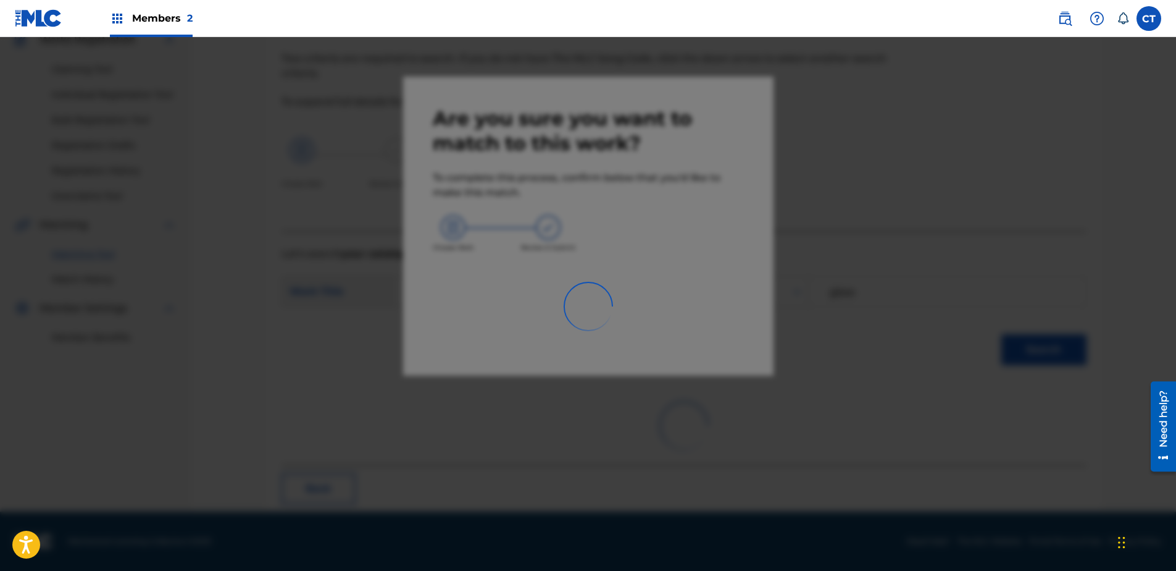
scroll to position [33, 0]
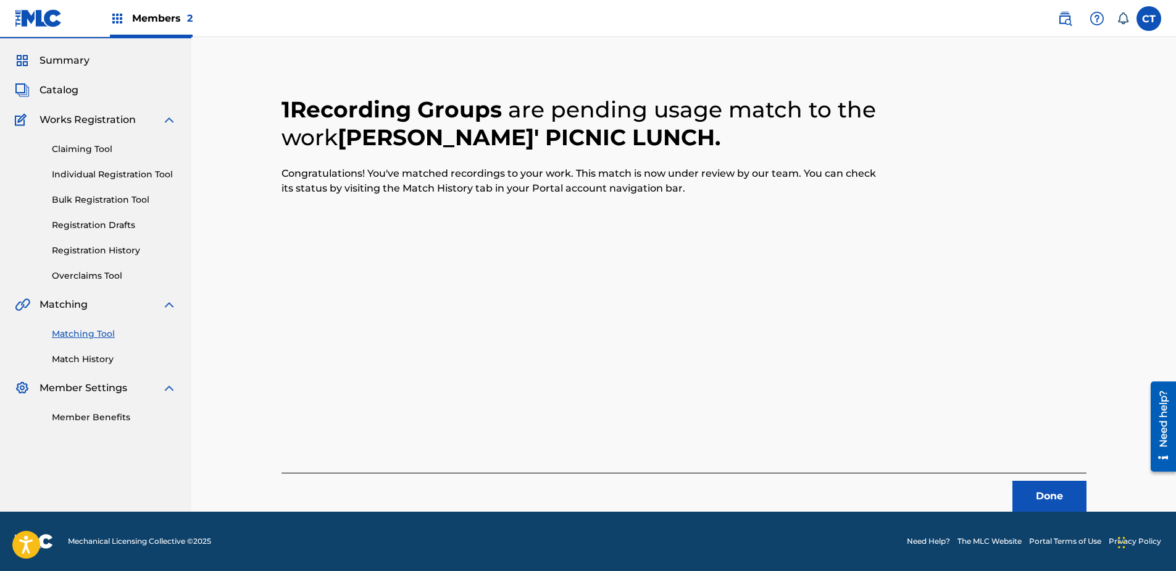
click at [1036, 493] on button "Done" at bounding box center [1050, 495] width 74 height 31
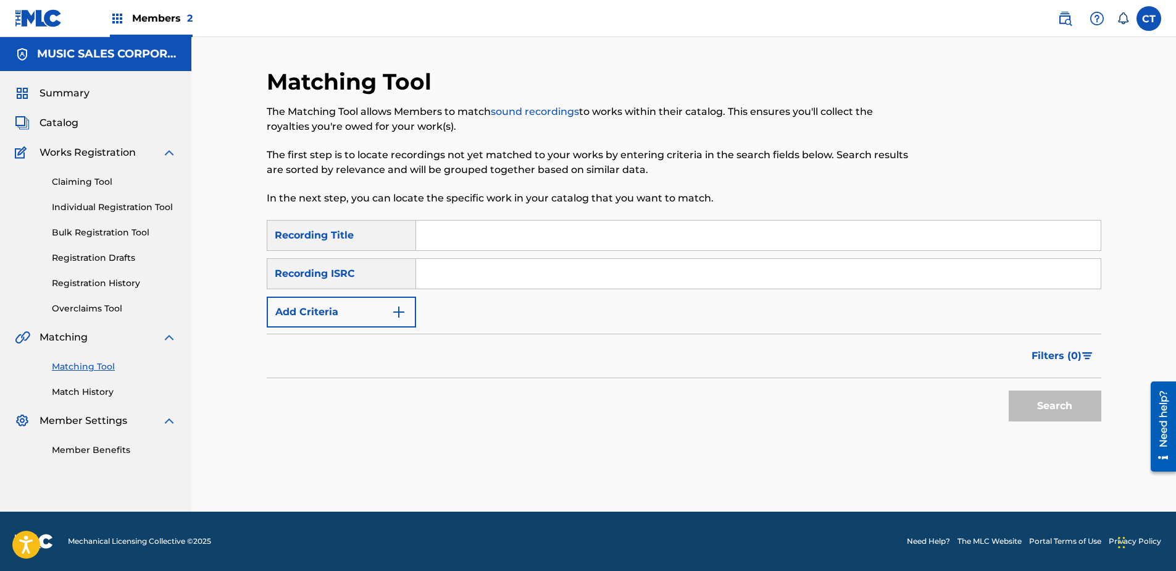
scroll to position [0, 0]
type input "US65R0704406"
click at [1037, 401] on button "Search" at bounding box center [1055, 405] width 93 height 31
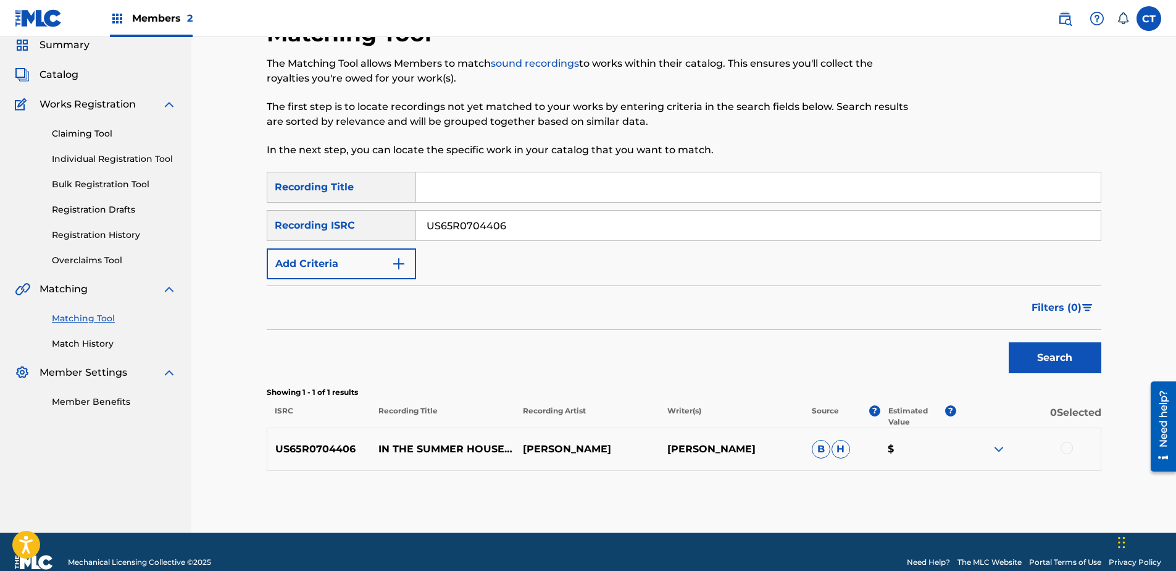
scroll to position [62, 0]
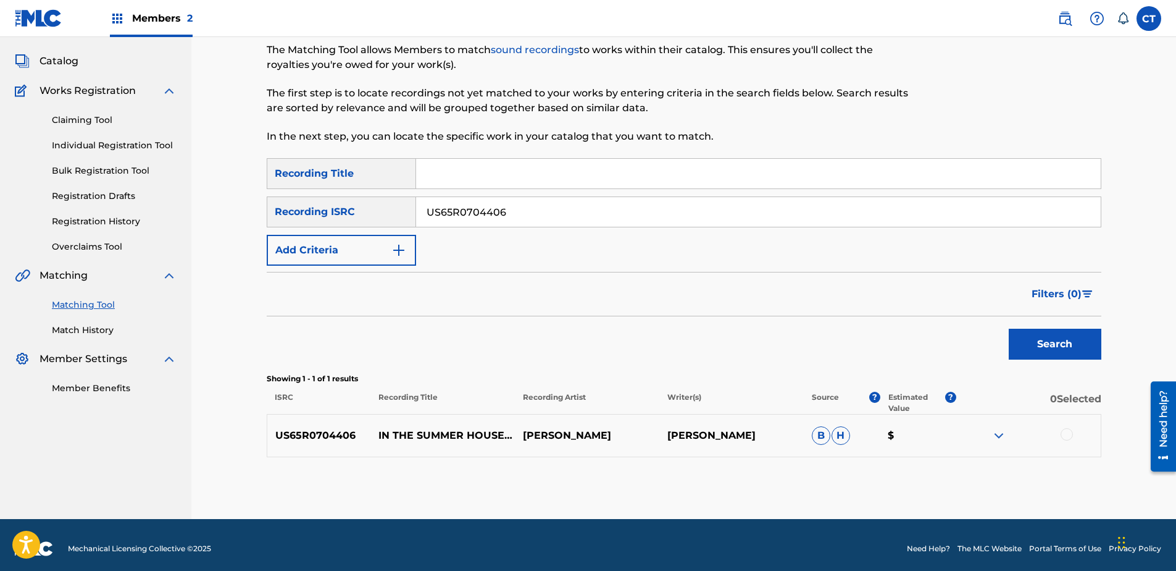
click at [1068, 433] on div at bounding box center [1067, 434] width 12 height 12
click at [913, 473] on button "Match 1 Group" at bounding box center [868, 469] width 136 height 31
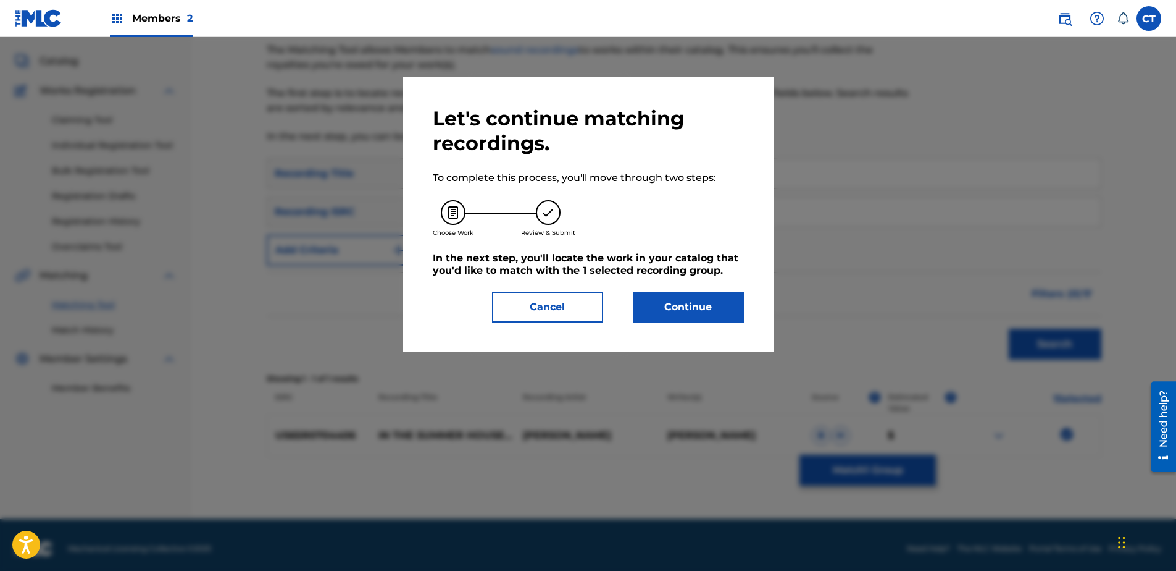
click at [690, 312] on button "Continue" at bounding box center [688, 306] width 111 height 31
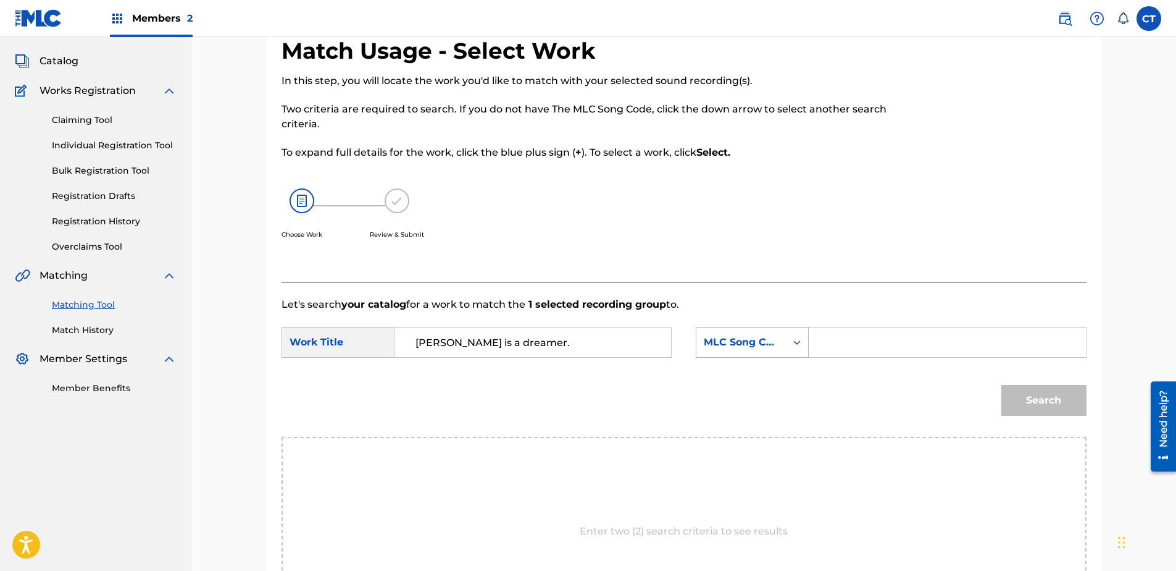
type input "[PERSON_NAME] is a dreamer."
click at [740, 346] on div "MLC Song Code" at bounding box center [741, 342] width 75 height 15
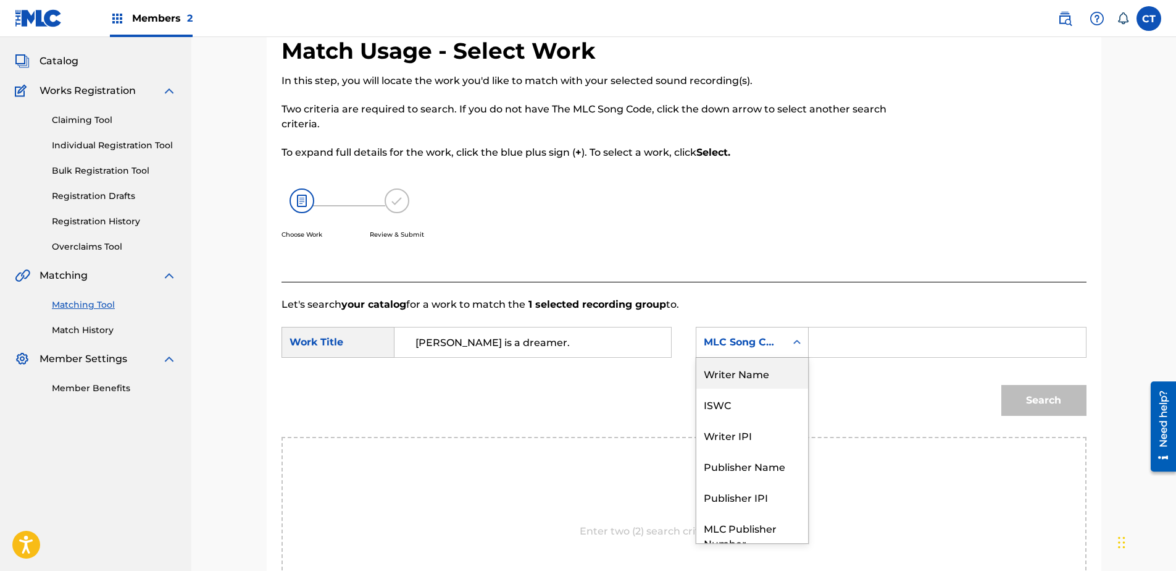
drag, startPoint x: 749, startPoint y: 372, endPoint x: 763, endPoint y: 361, distance: 18.4
click at [749, 372] on div "Writer Name" at bounding box center [752, 372] width 112 height 31
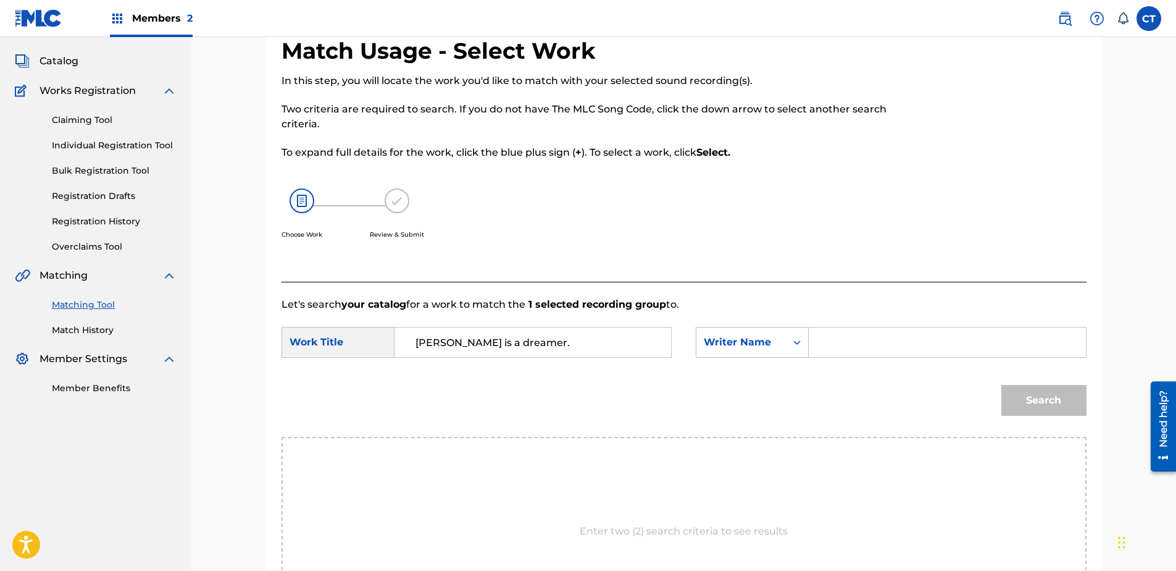
click at [819, 346] on div "Search Form" at bounding box center [947, 342] width 277 height 31
click at [838, 346] on input "Search Form" at bounding box center [947, 342] width 256 height 30
type input "glass"
click at [1001, 385] on button "Search" at bounding box center [1043, 400] width 85 height 31
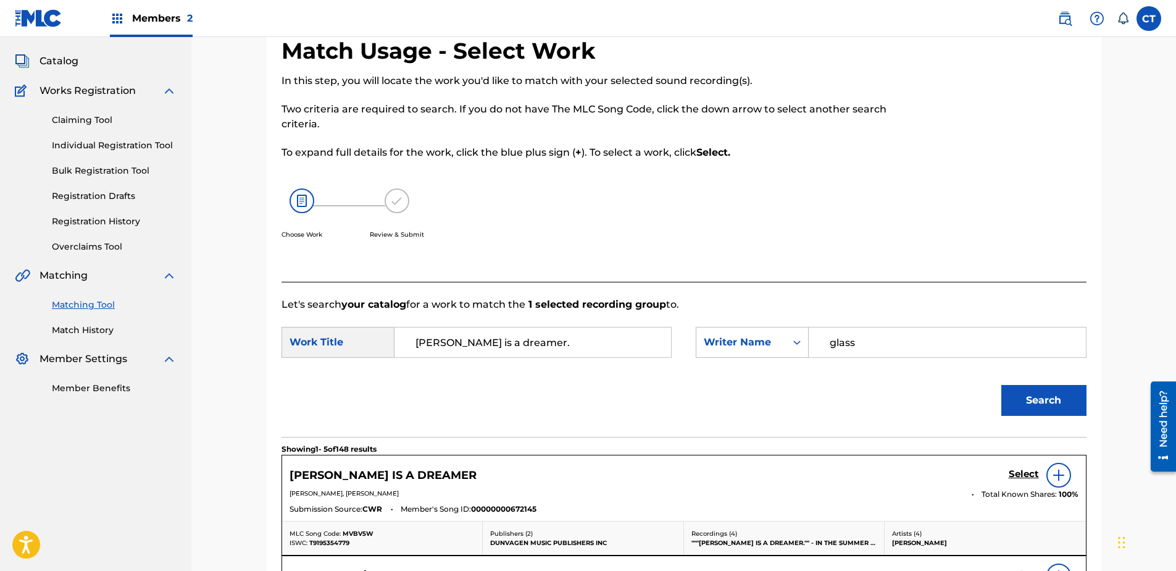
click at [1020, 480] on link "Select" at bounding box center [1024, 475] width 30 height 14
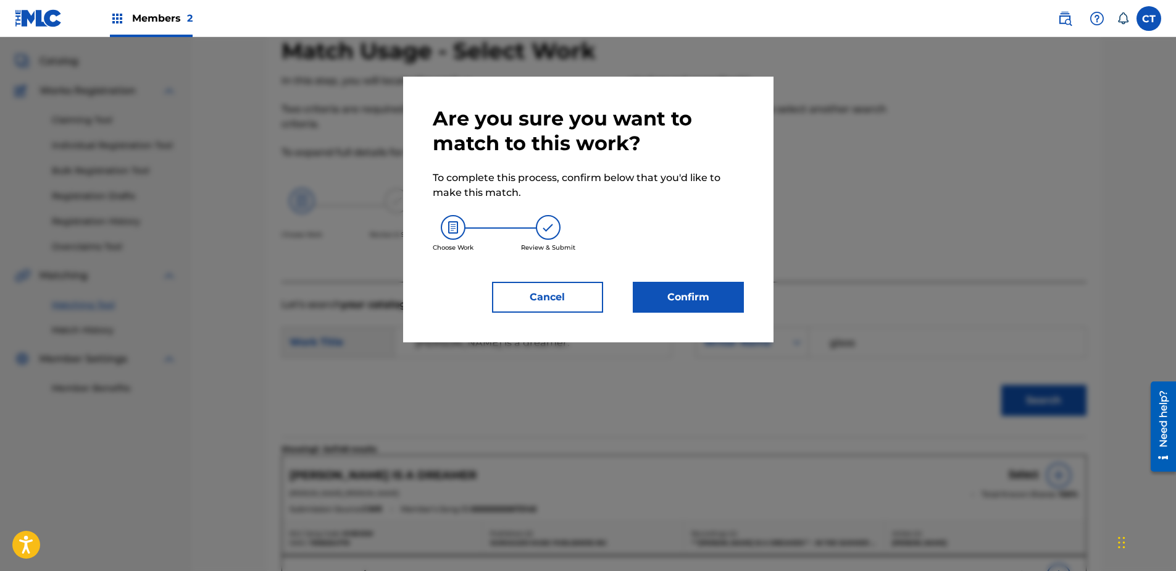
click at [704, 306] on button "Confirm" at bounding box center [688, 297] width 111 height 31
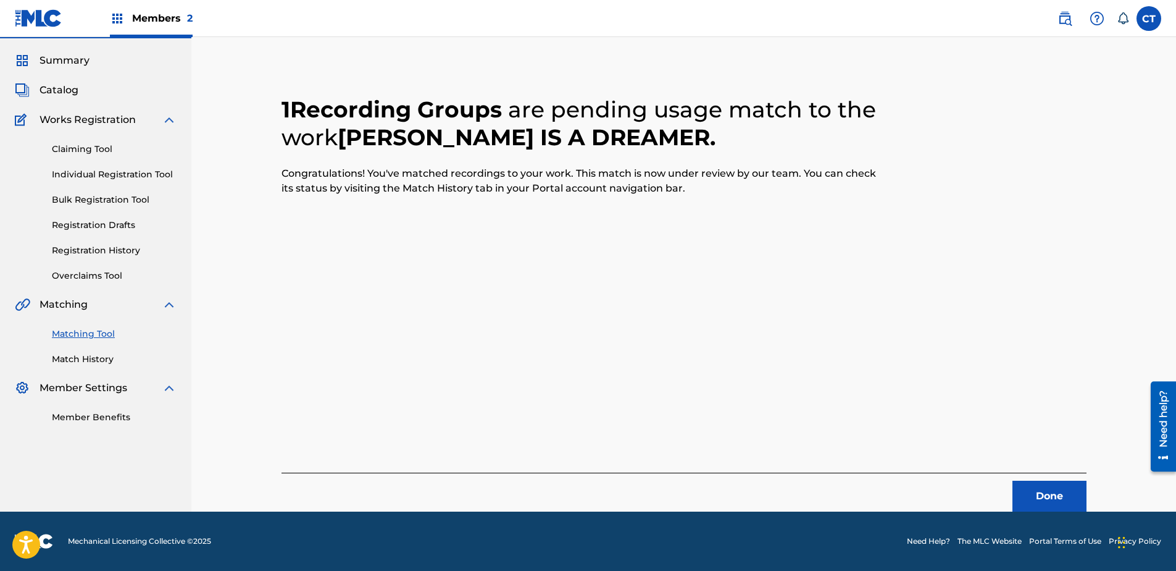
scroll to position [33, 0]
click at [1040, 483] on button "Done" at bounding box center [1050, 495] width 74 height 31
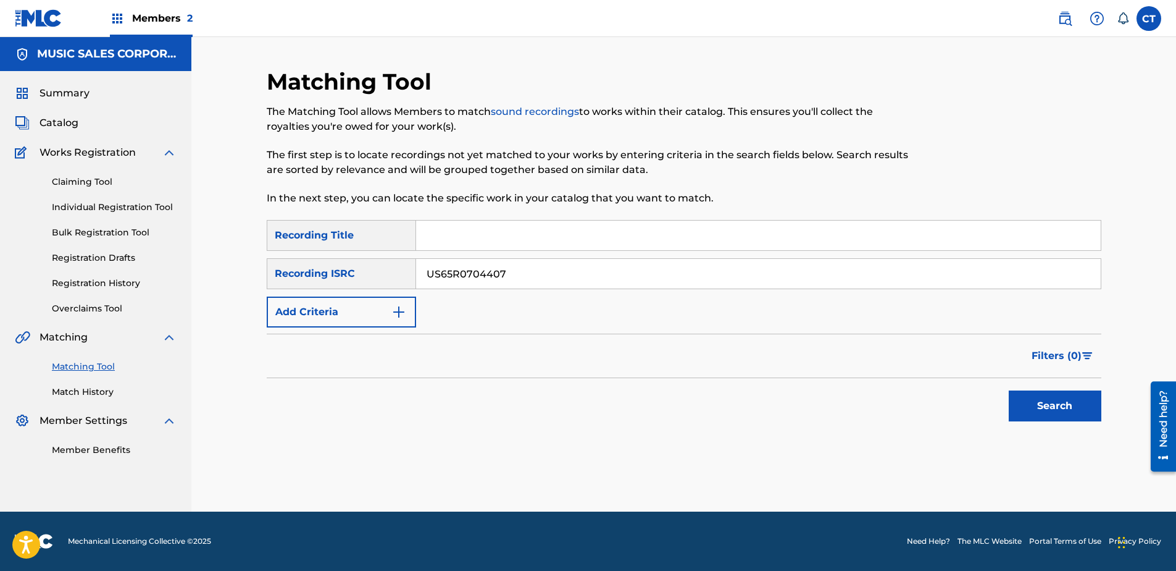
type input "US65R0704407"
click at [1023, 414] on button "Search" at bounding box center [1055, 405] width 93 height 31
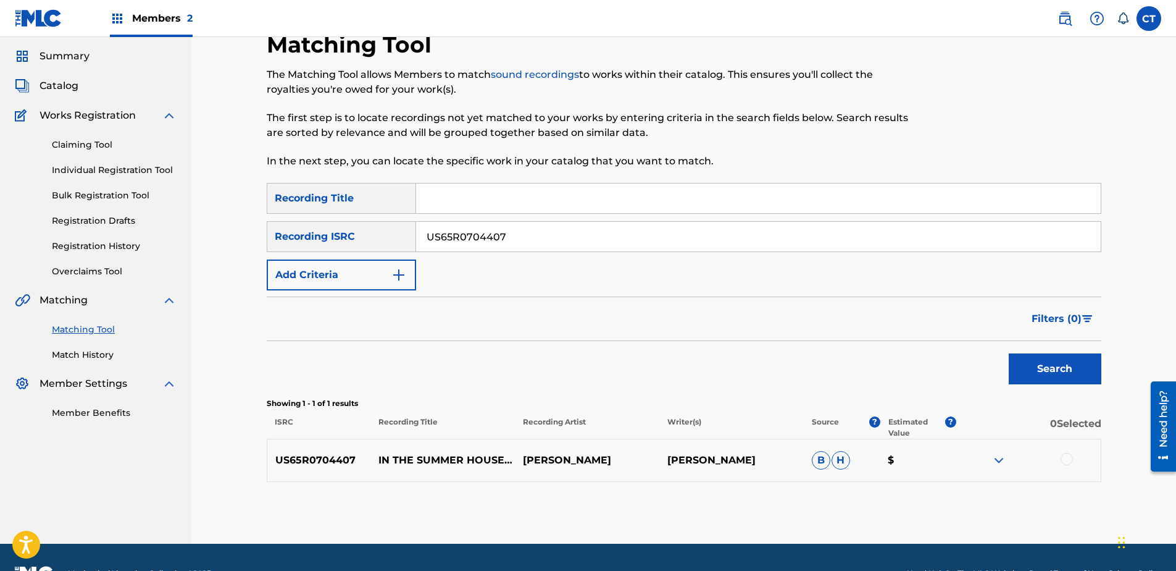
scroll to position [69, 0]
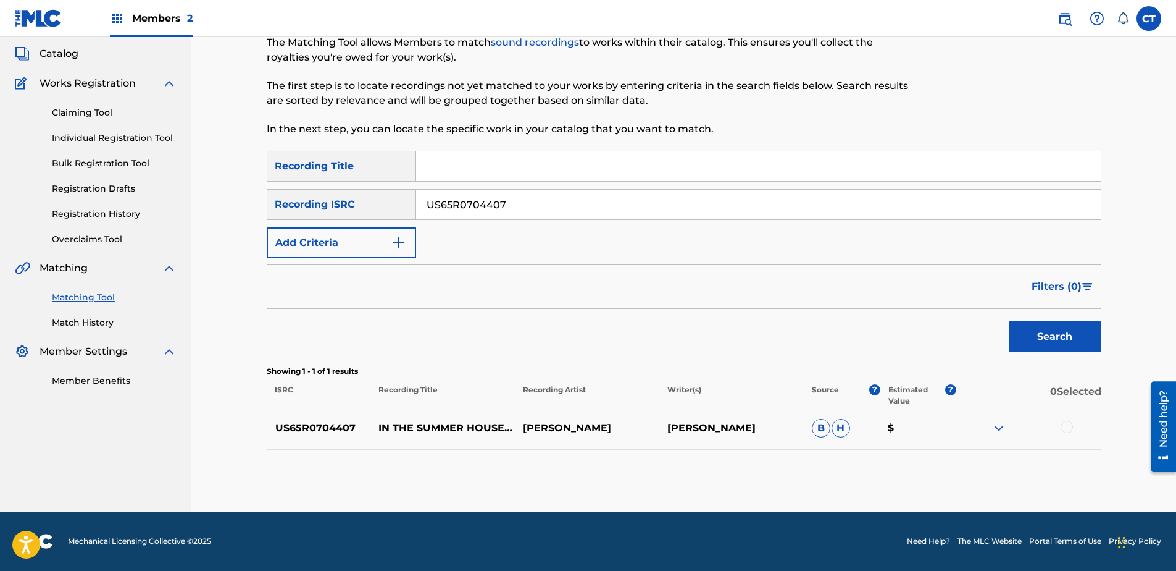
click at [1061, 428] on div at bounding box center [1067, 426] width 12 height 12
click at [935, 461] on button "Match 1 Group" at bounding box center [868, 469] width 136 height 31
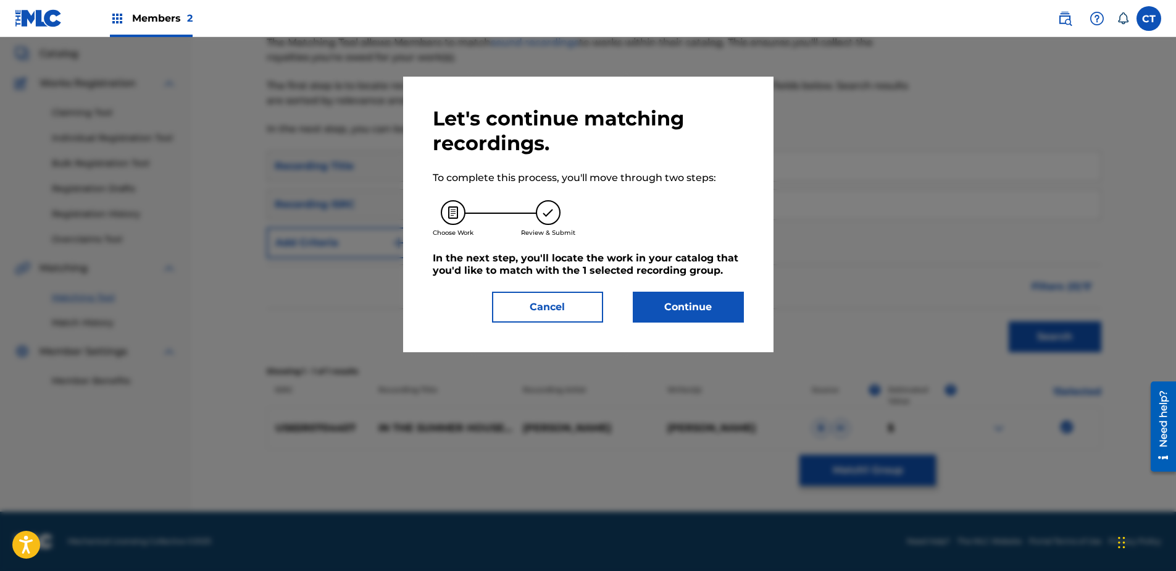
drag, startPoint x: 695, startPoint y: 320, endPoint x: 692, endPoint y: 312, distance: 8.6
click at [692, 312] on button "Continue" at bounding box center [688, 306] width 111 height 31
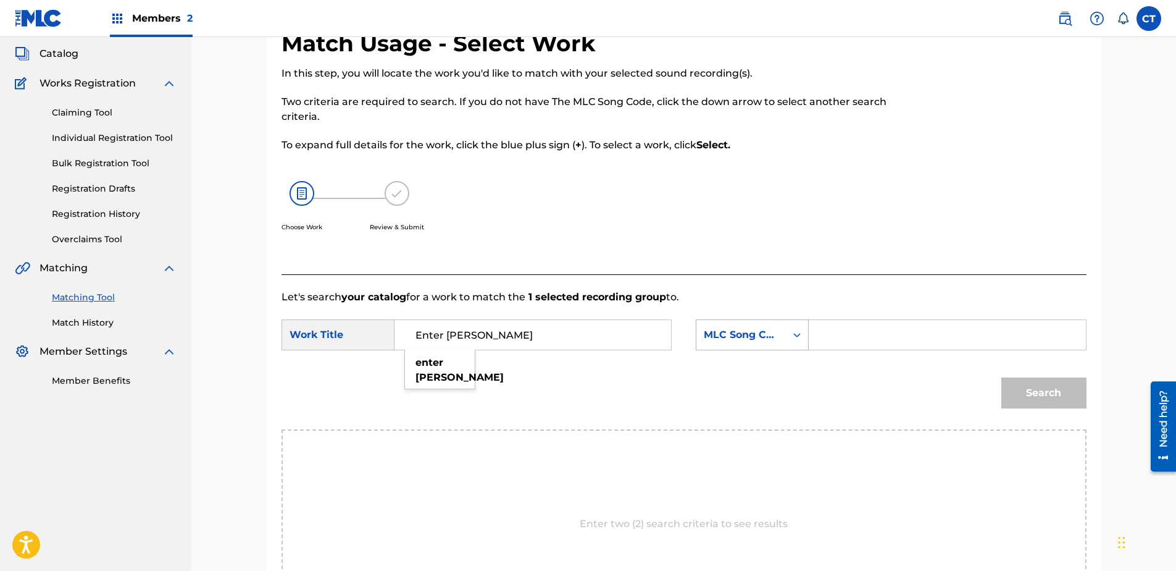
type input "Enter [PERSON_NAME]"
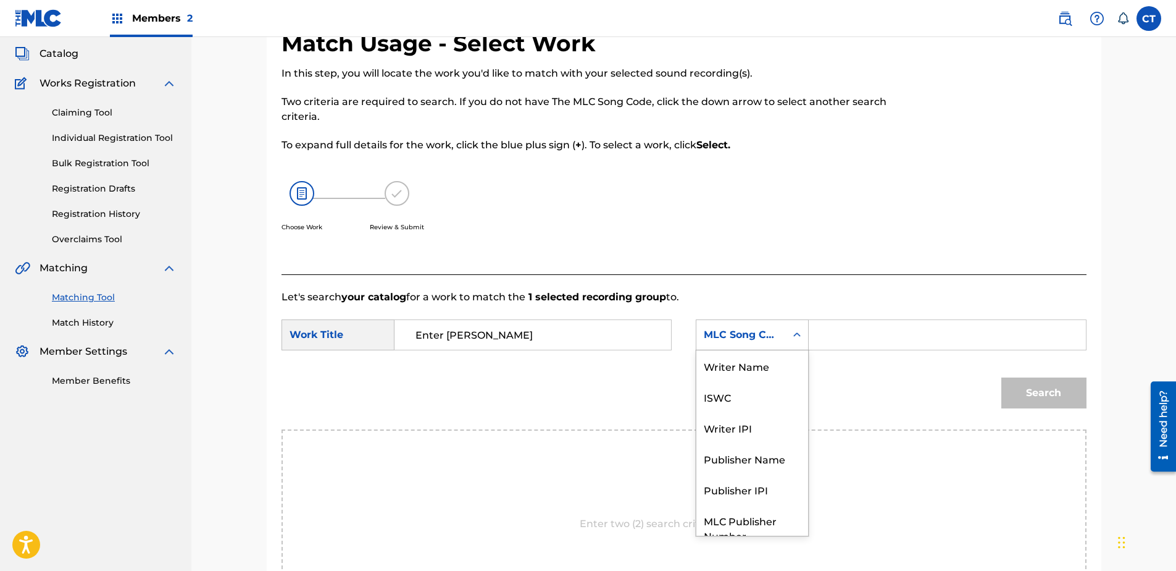
click at [782, 334] on div "MLC Song Code" at bounding box center [741, 334] width 90 height 23
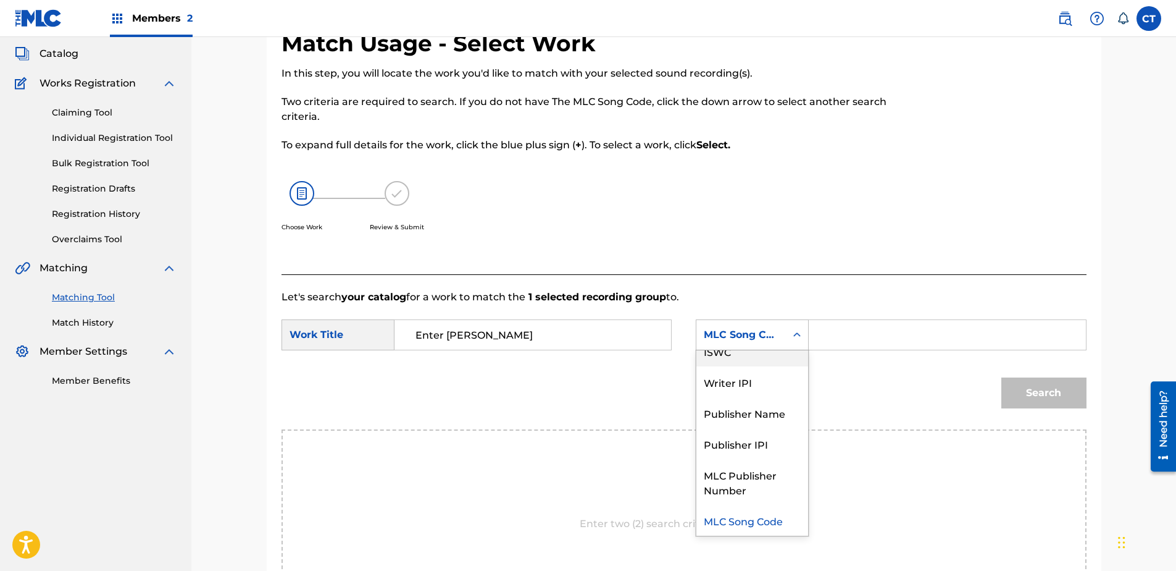
scroll to position [0, 0]
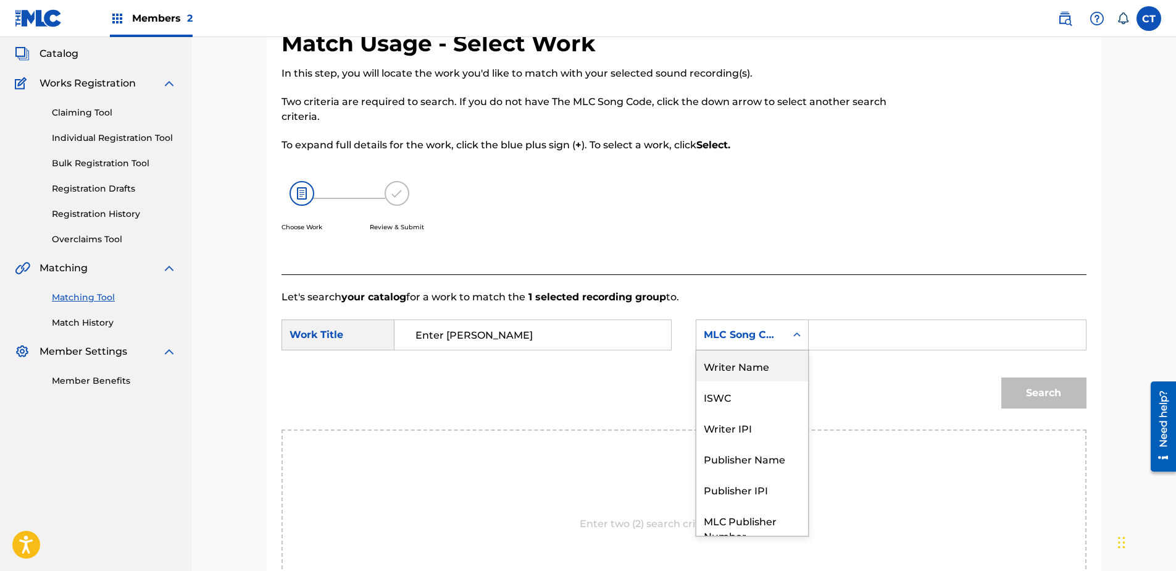
click at [772, 378] on div "Writer Name" at bounding box center [752, 365] width 112 height 31
click at [864, 337] on input "Search Form" at bounding box center [947, 335] width 256 height 30
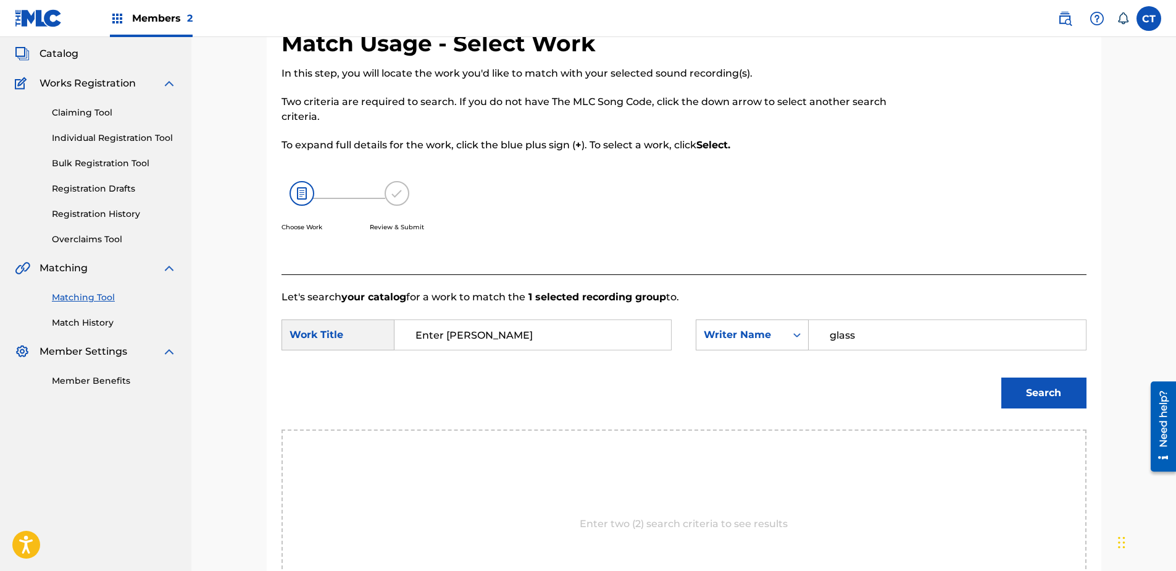
type input "glass"
click at [1001, 377] on button "Search" at bounding box center [1043, 392] width 85 height 31
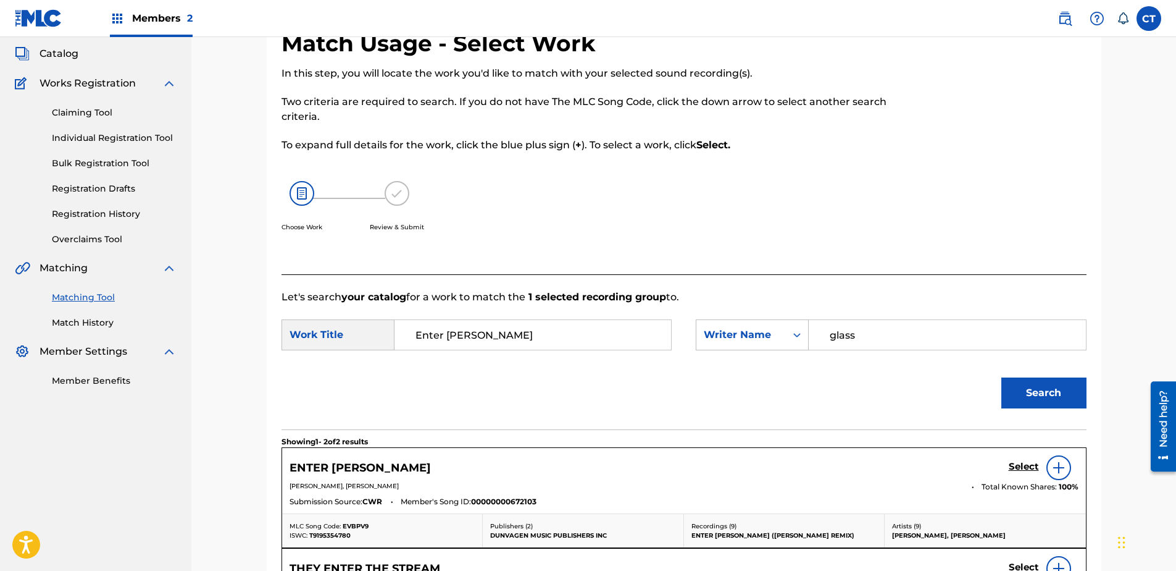
click at [1011, 461] on h5 "Select" at bounding box center [1024, 467] width 30 height 12
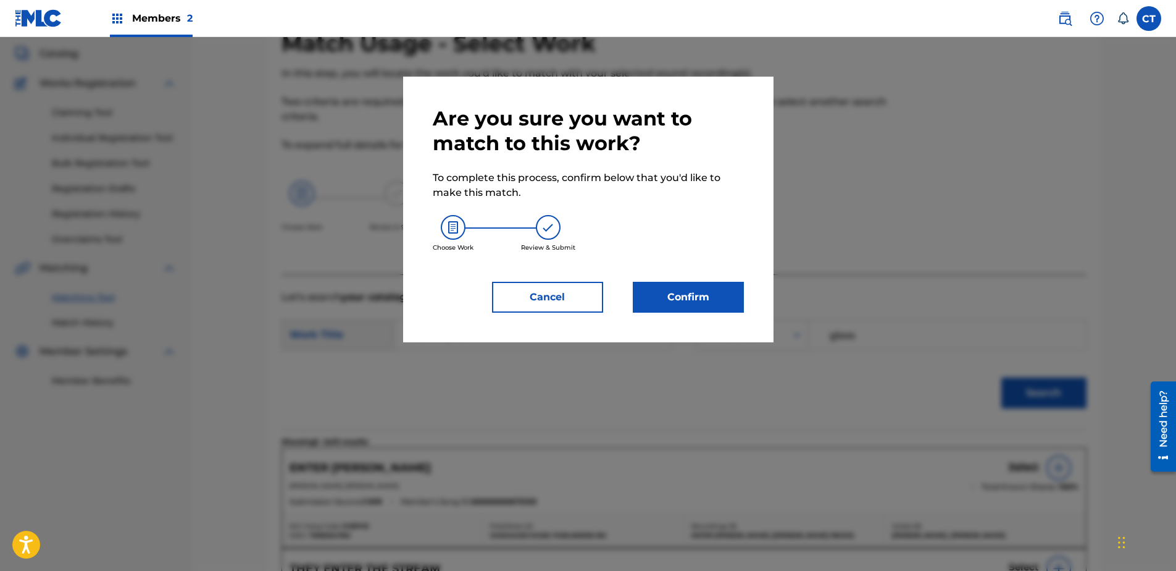
click at [710, 308] on button "Confirm" at bounding box center [688, 297] width 111 height 31
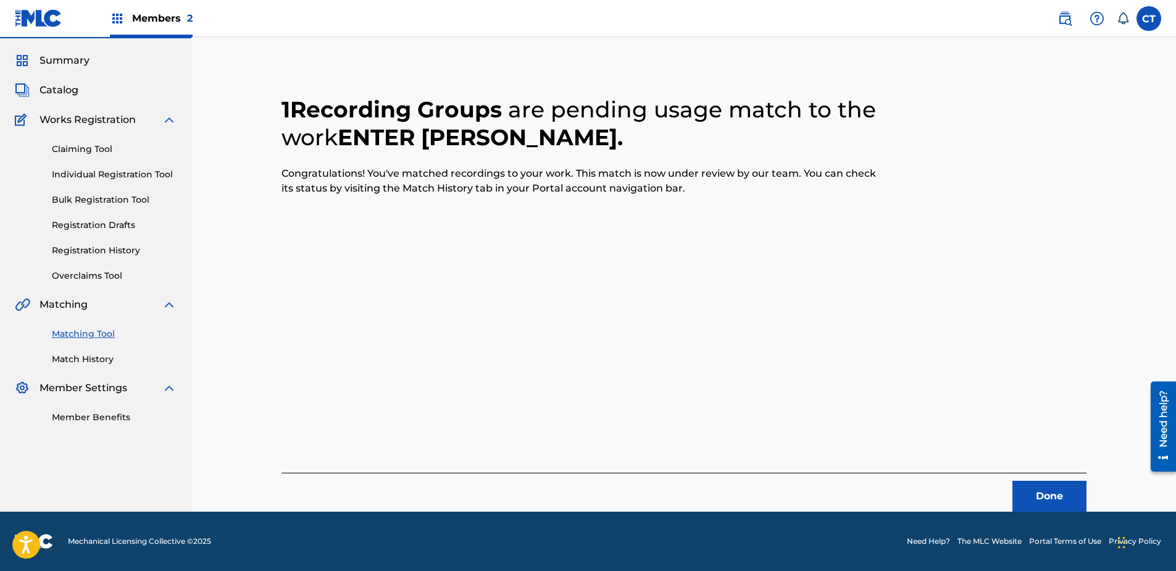
scroll to position [33, 0]
click at [1069, 499] on button "Done" at bounding box center [1050, 495] width 74 height 31
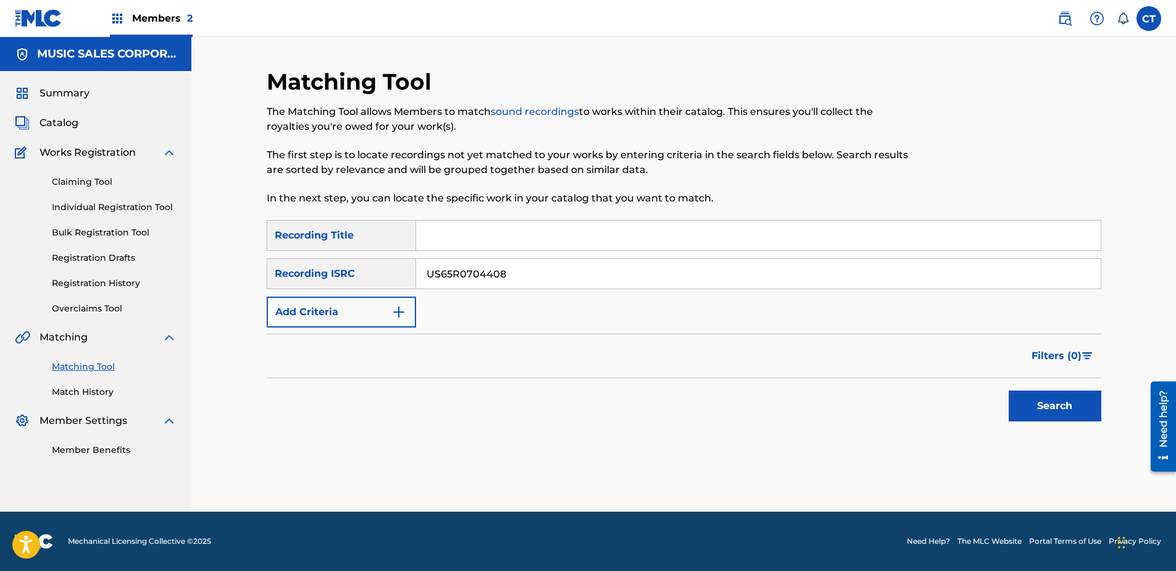
type input "US65R0704408"
click at [1047, 405] on button "Search" at bounding box center [1055, 405] width 93 height 31
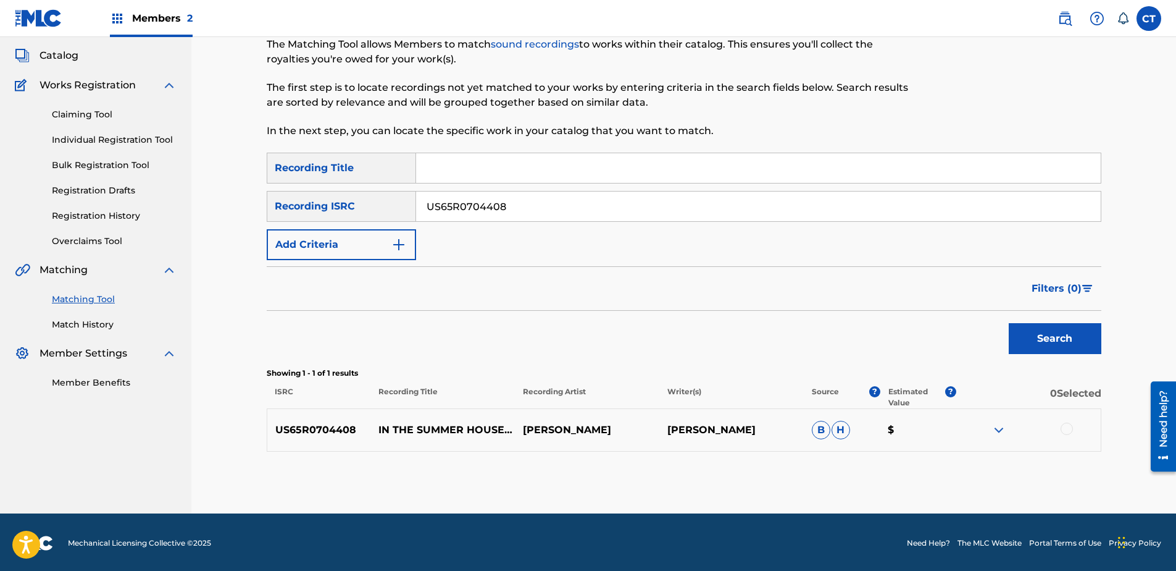
scroll to position [69, 0]
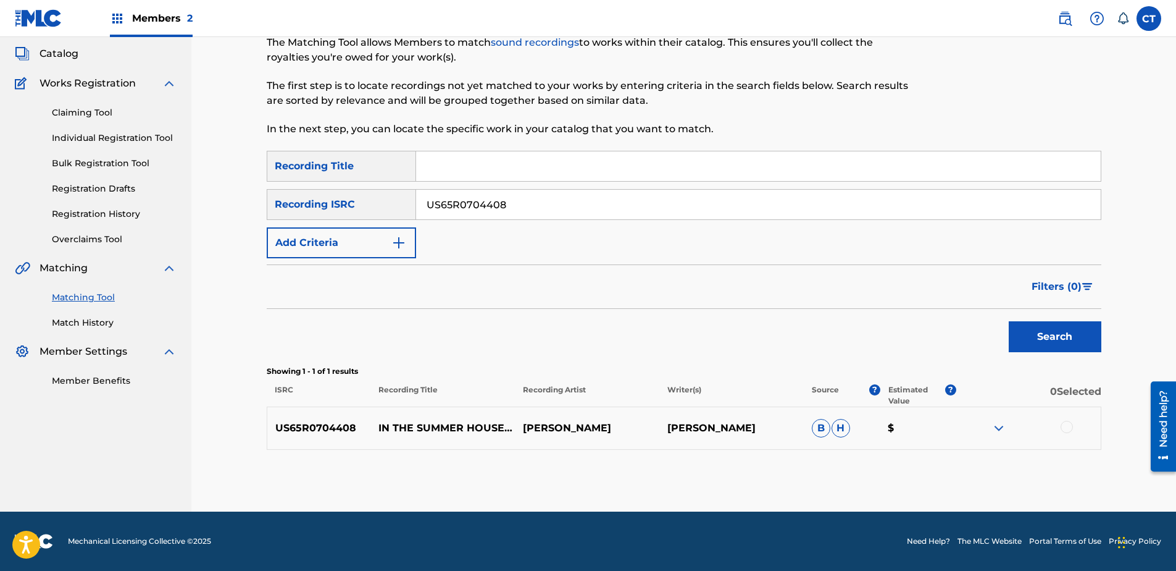
click at [1066, 422] on div at bounding box center [1067, 426] width 12 height 12
click at [866, 473] on button "Match 1 Group" at bounding box center [868, 469] width 136 height 31
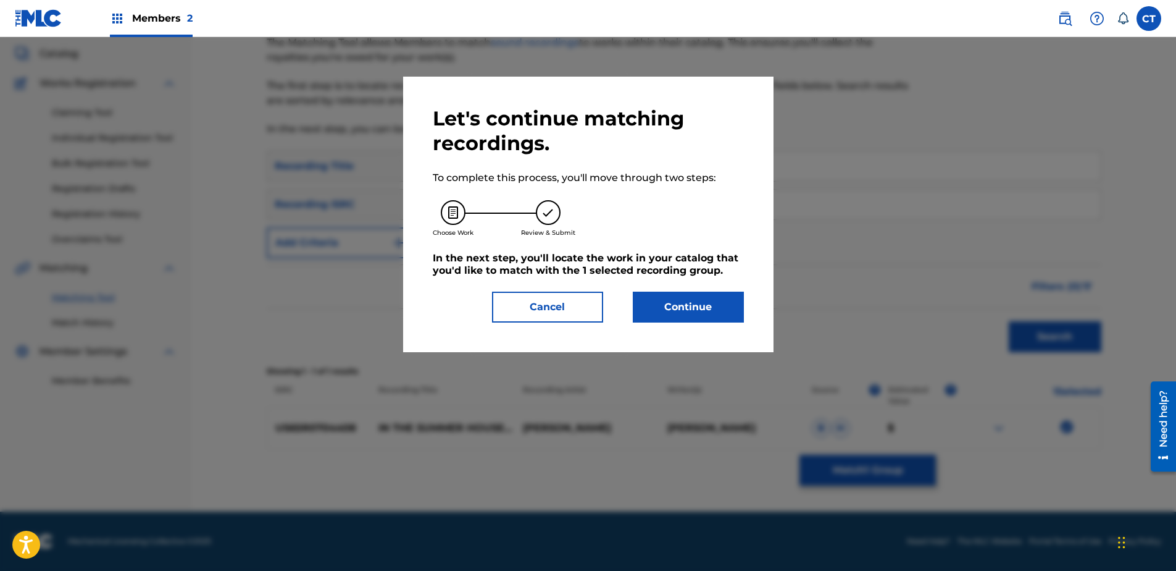
click at [671, 292] on button "Continue" at bounding box center [688, 306] width 111 height 31
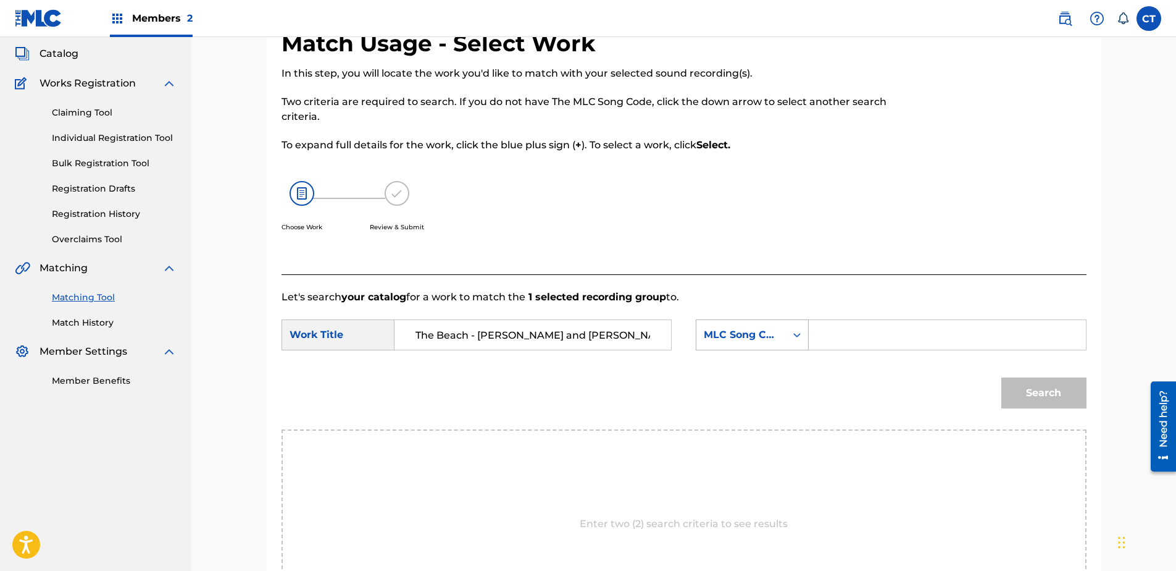
type input "The Beach - [PERSON_NAME] and [PERSON_NAME]"
click at [763, 341] on div "MLC Song Code" at bounding box center [741, 334] width 75 height 15
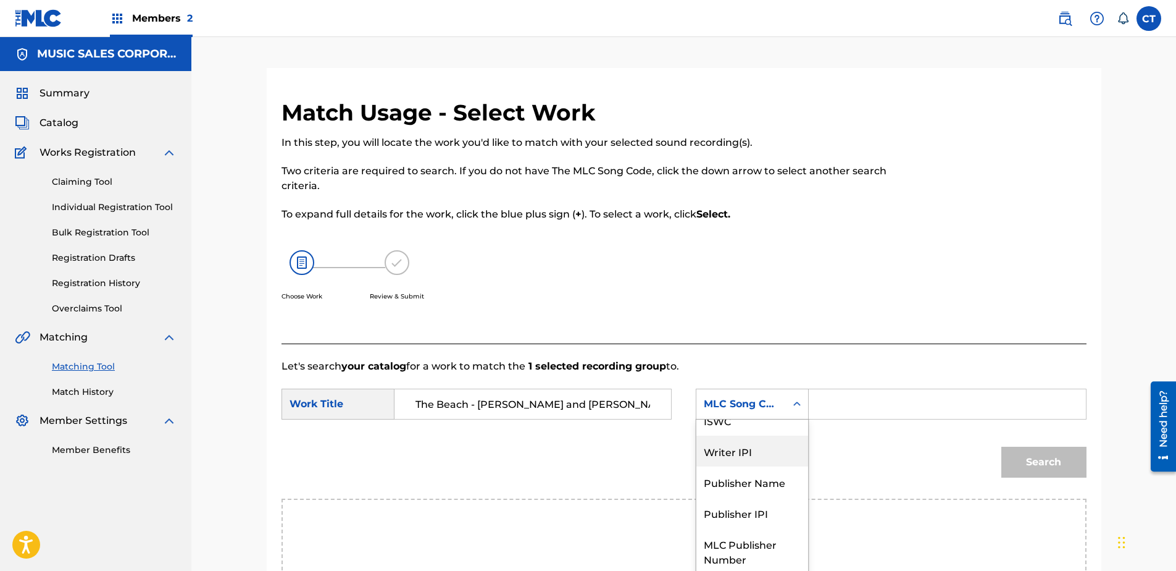
scroll to position [0, 0]
click at [748, 434] on div "Writer Name" at bounding box center [752, 434] width 112 height 31
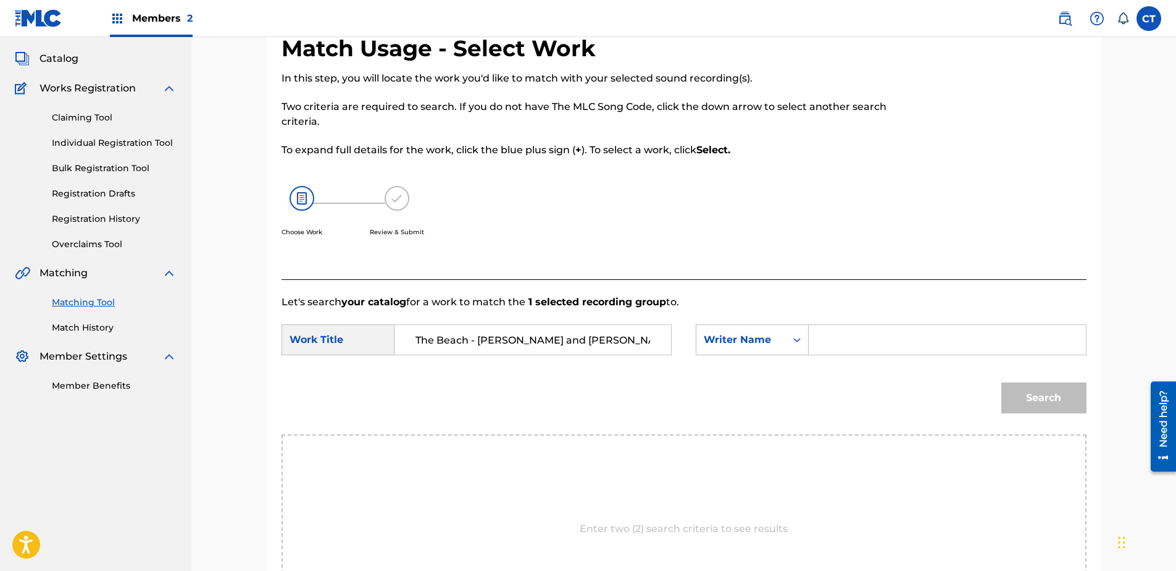
scroll to position [123, 0]
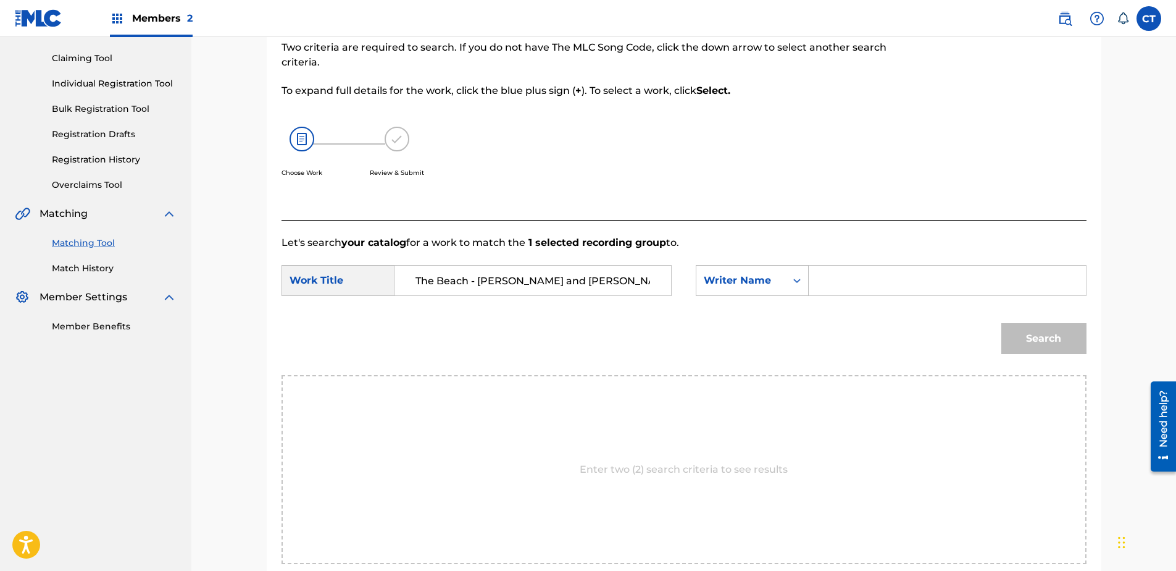
click at [852, 290] on input "Search Form" at bounding box center [947, 280] width 256 height 30
type input "glas"
click at [1001, 323] on button "Search" at bounding box center [1043, 338] width 85 height 31
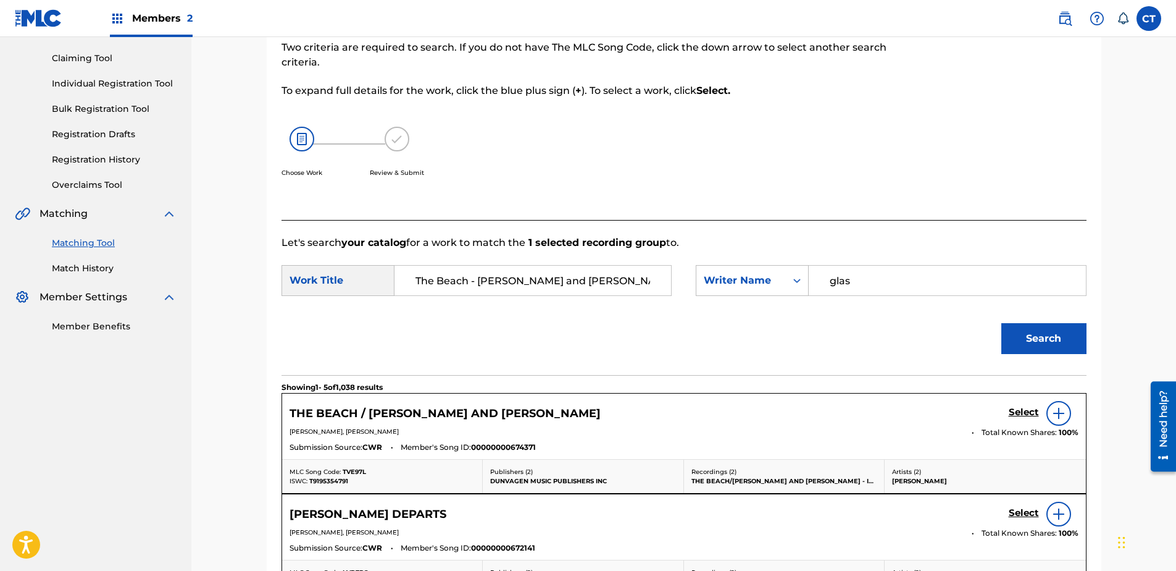
click at [1026, 416] on h5 "Select" at bounding box center [1024, 412] width 30 height 12
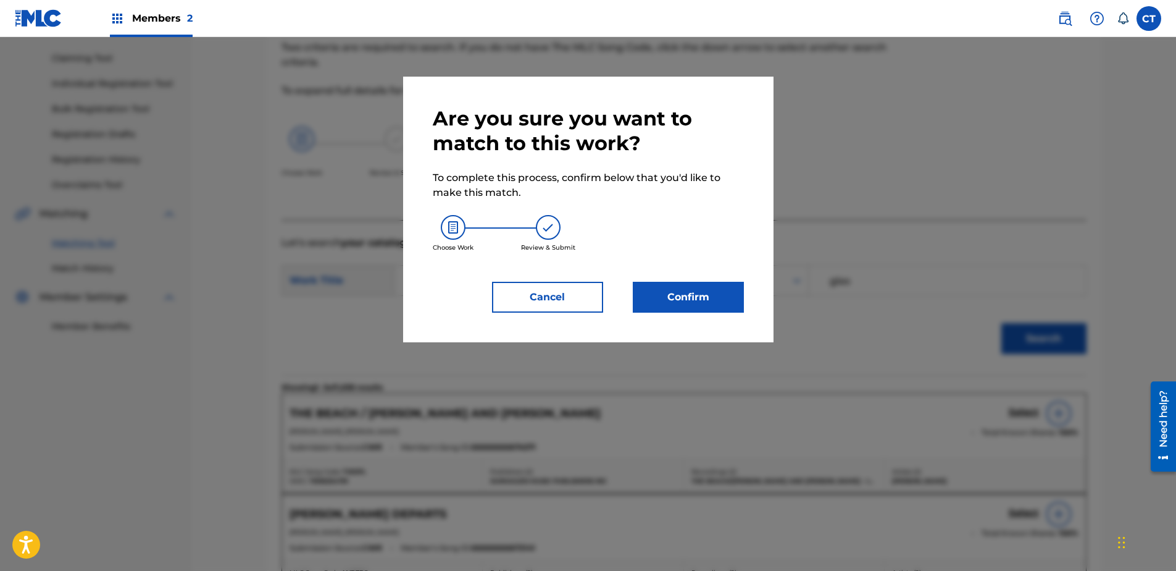
click at [738, 298] on button "Confirm" at bounding box center [688, 297] width 111 height 31
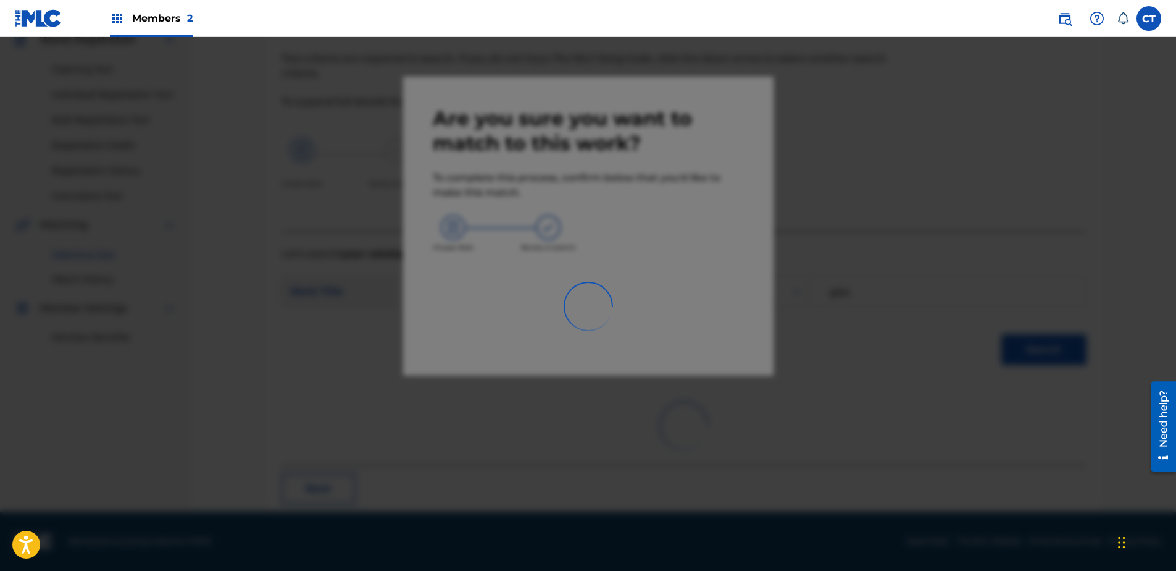
scroll to position [33, 0]
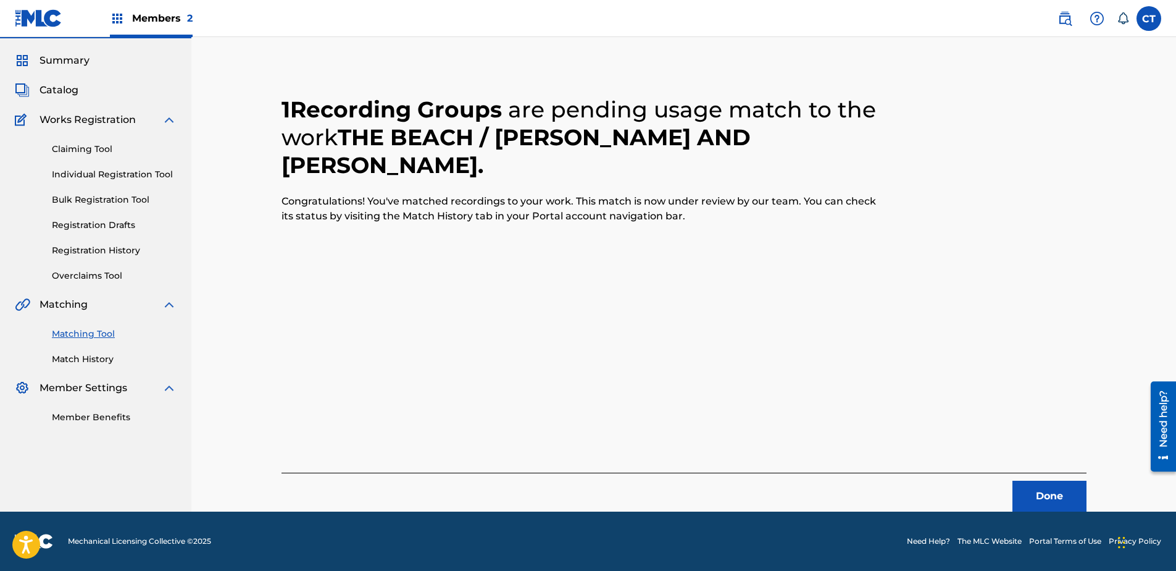
click at [1065, 494] on button "Done" at bounding box center [1050, 495] width 74 height 31
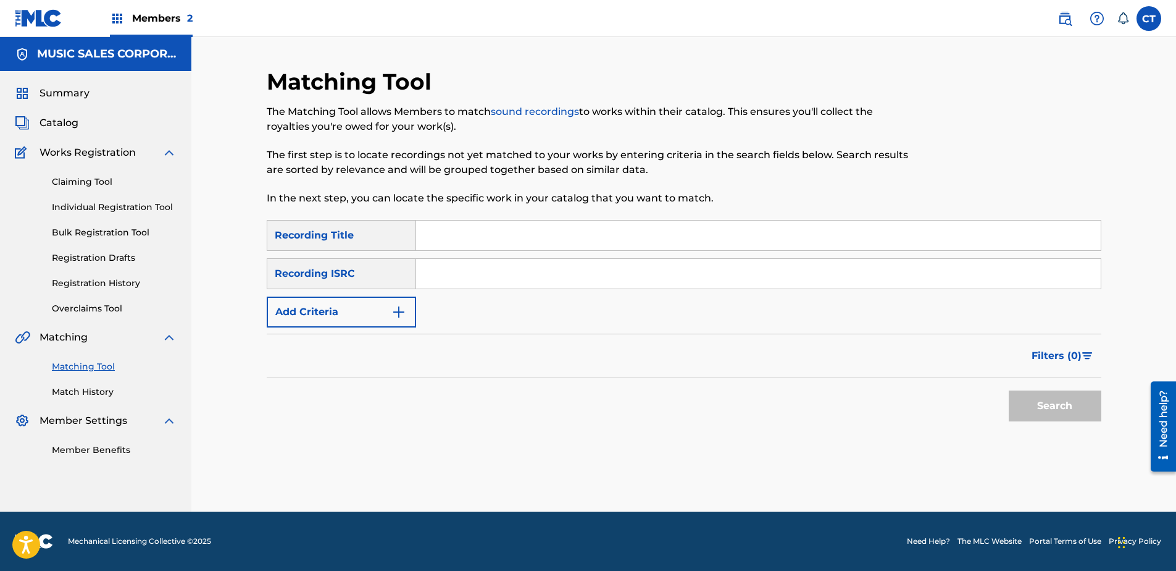
scroll to position [0, 0]
type input "US65R0704409"
click at [1069, 408] on button "Search" at bounding box center [1055, 405] width 93 height 31
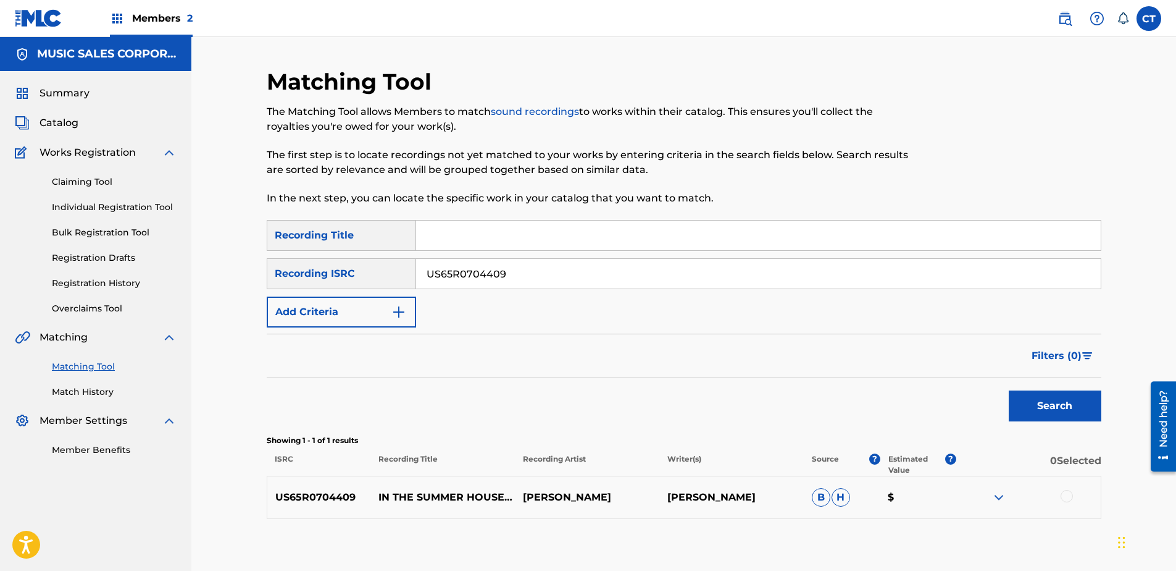
click at [1071, 501] on div at bounding box center [1028, 497] width 144 height 15
click at [1066, 495] on div at bounding box center [1067, 496] width 12 height 12
click at [864, 462] on button "Match 1 Group" at bounding box center [868, 469] width 136 height 31
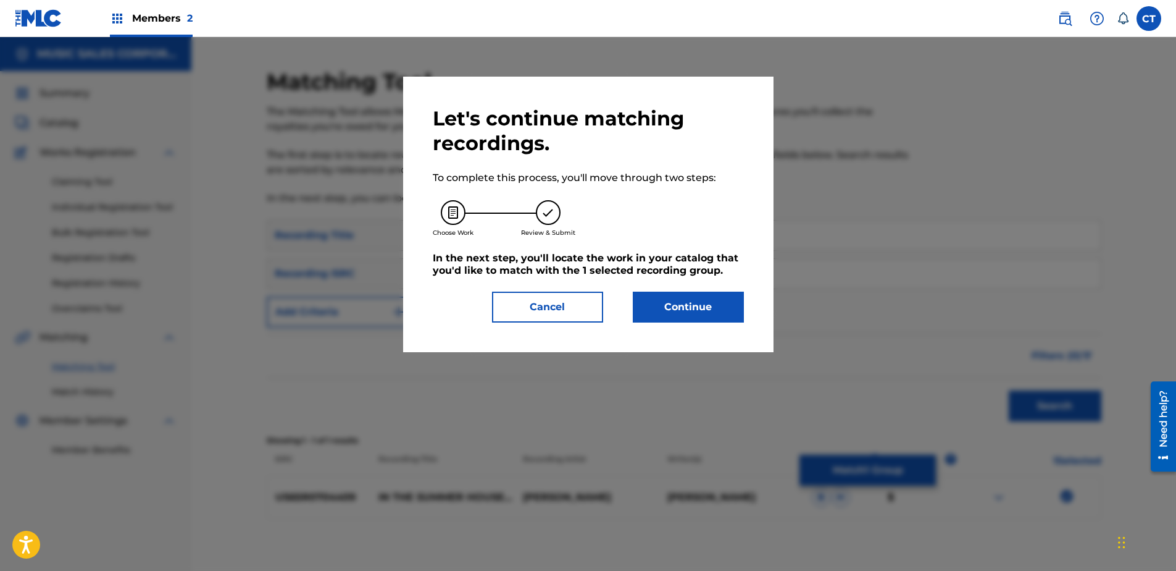
click at [661, 319] on button "Continue" at bounding box center [688, 306] width 111 height 31
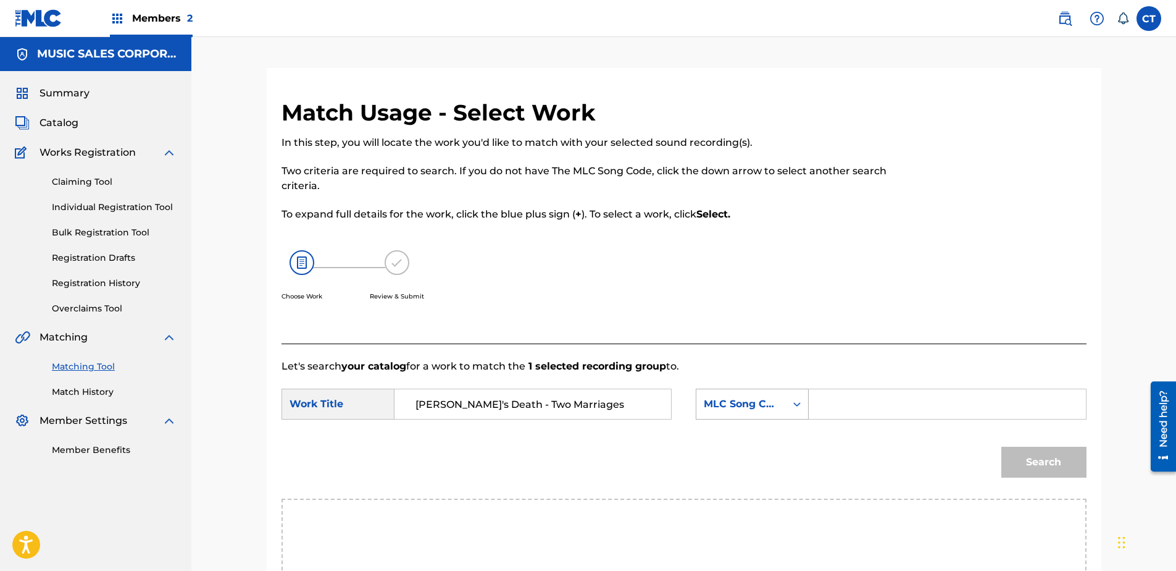
type input "[PERSON_NAME]'s Death - Two Marriages"
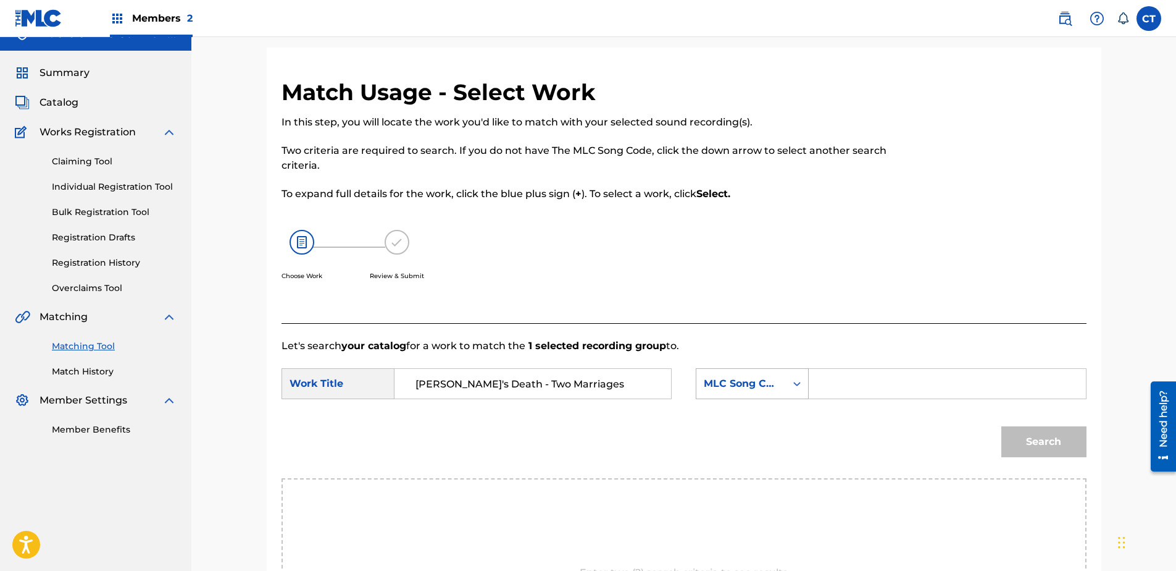
click at [732, 399] on div "MLC Song Code" at bounding box center [752, 383] width 113 height 31
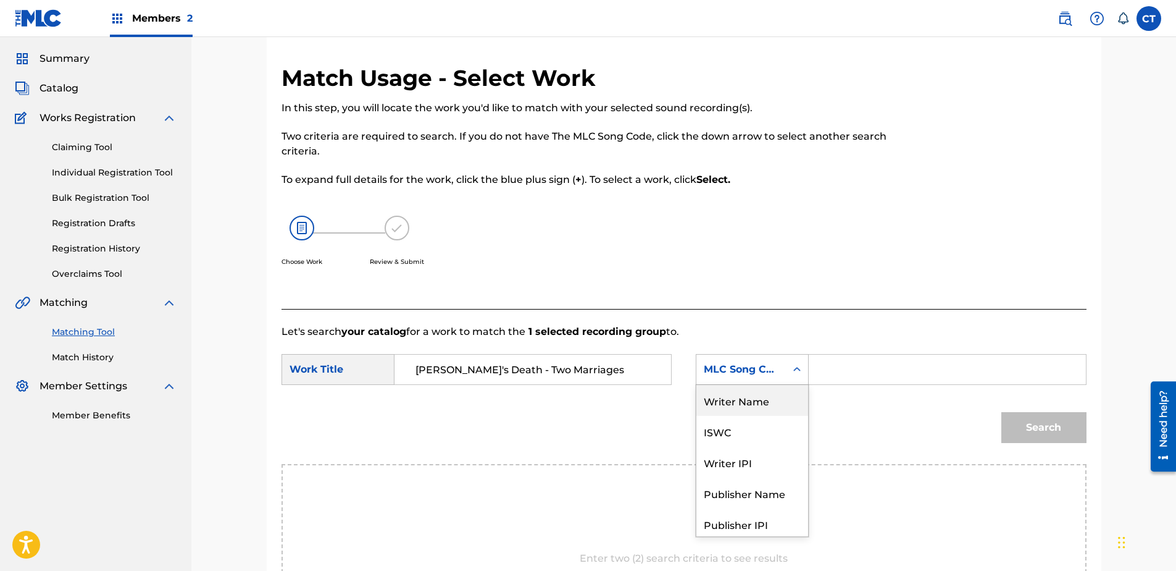
click at [742, 409] on div "Writer Name" at bounding box center [752, 400] width 112 height 31
click at [814, 373] on div "Search Form" at bounding box center [947, 369] width 277 height 31
click at [827, 370] on input "Search Form" at bounding box center [947, 369] width 256 height 30
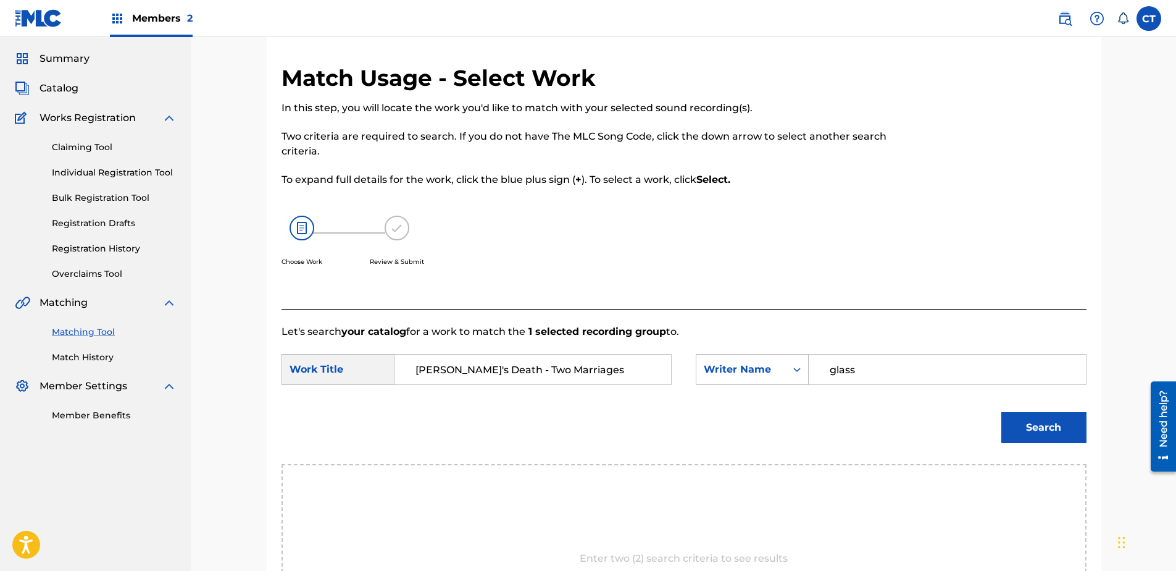
type input "glass"
click at [1001, 412] on button "Search" at bounding box center [1043, 427] width 85 height 31
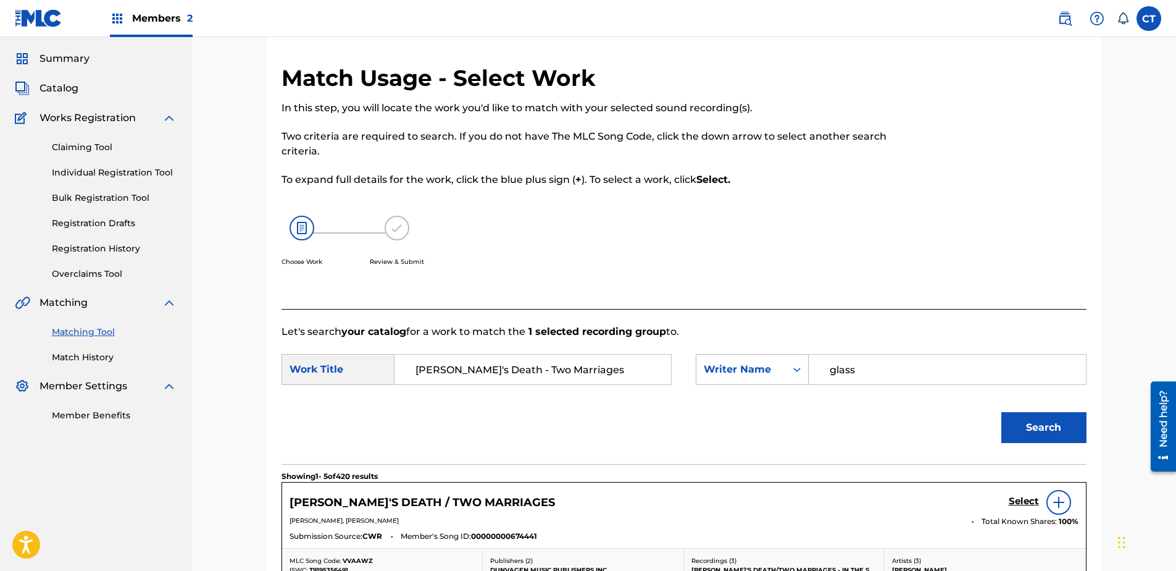
click at [1029, 498] on h5 "Select" at bounding box center [1024, 501] width 30 height 12
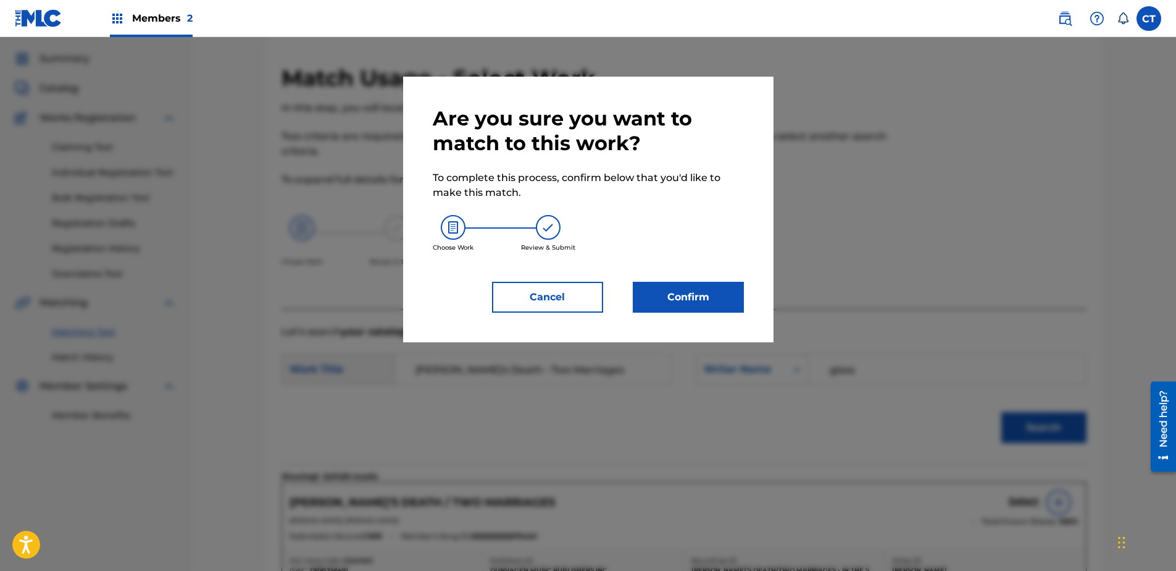
click at [712, 310] on button "Confirm" at bounding box center [688, 297] width 111 height 31
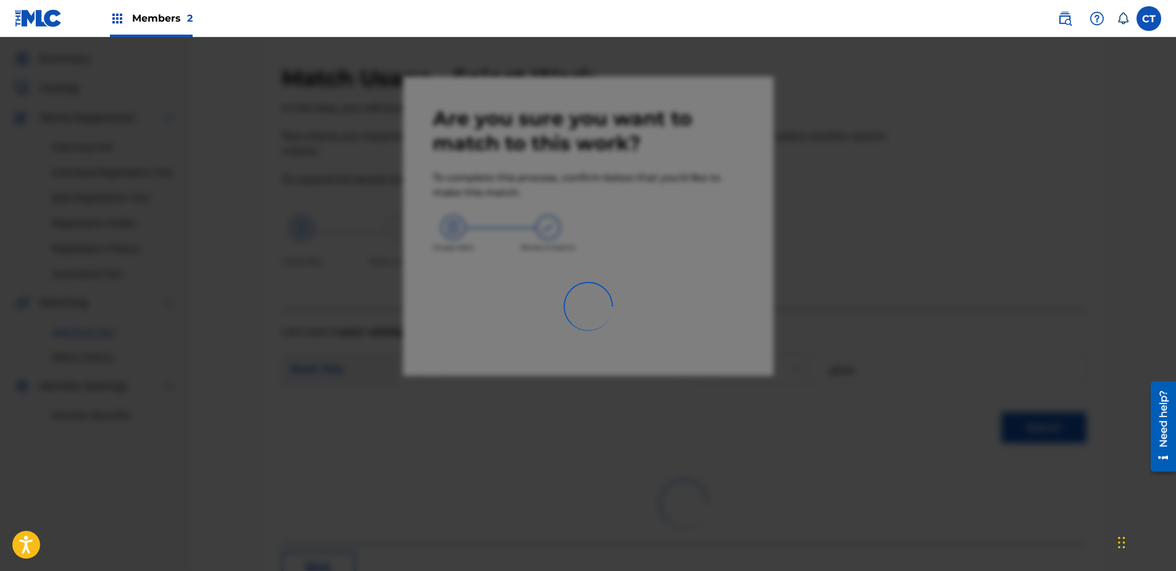
scroll to position [33, 0]
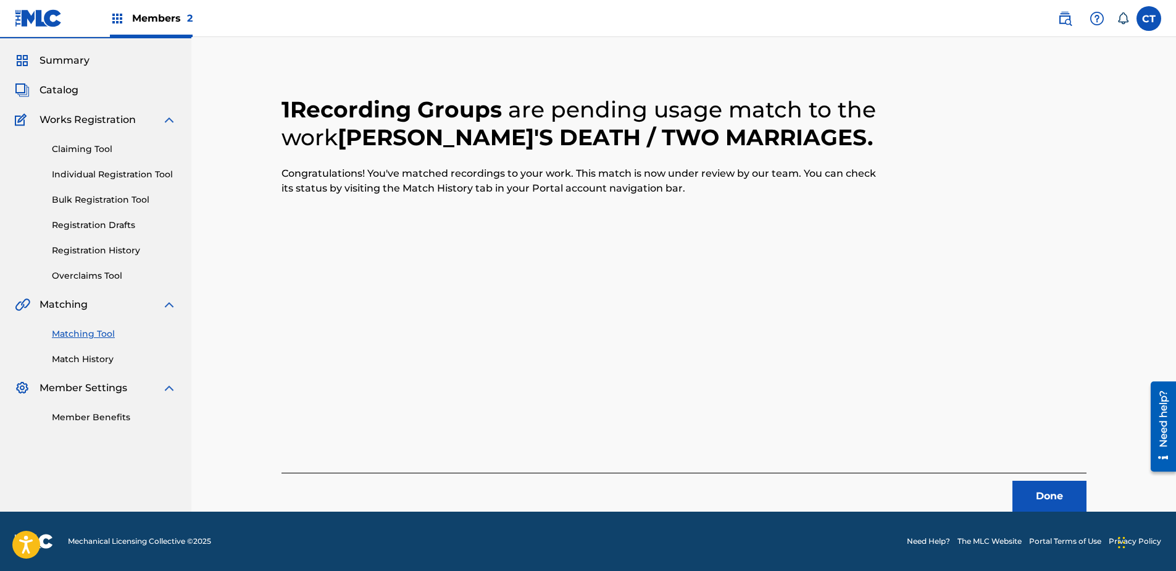
click at [1063, 501] on button "Done" at bounding box center [1050, 495] width 74 height 31
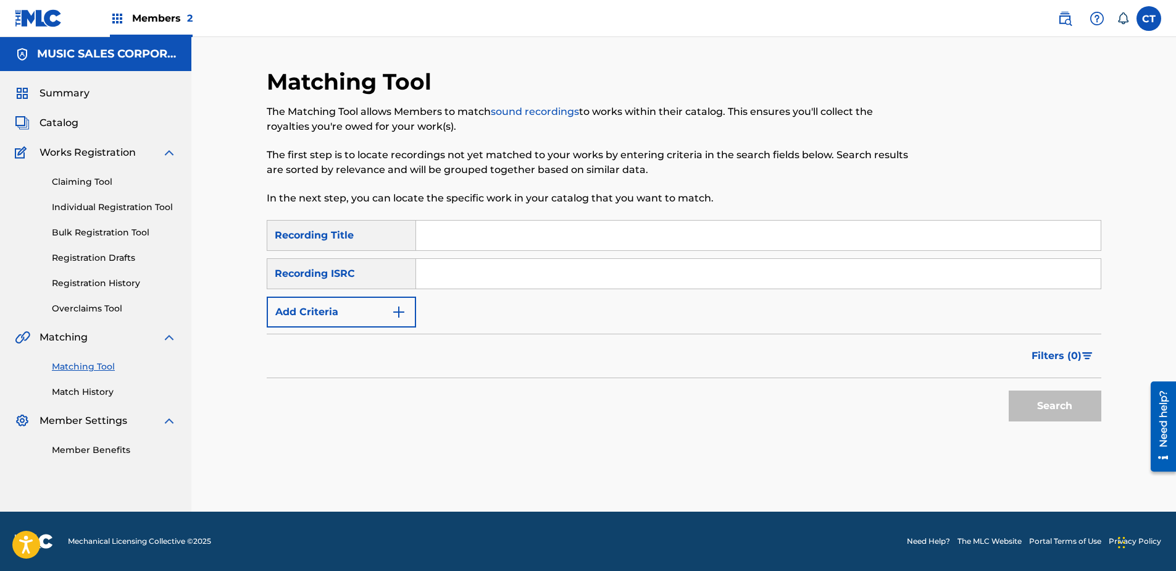
scroll to position [0, 0]
type input "US65R0704410"
click at [1009, 390] on button "Search" at bounding box center [1055, 405] width 93 height 31
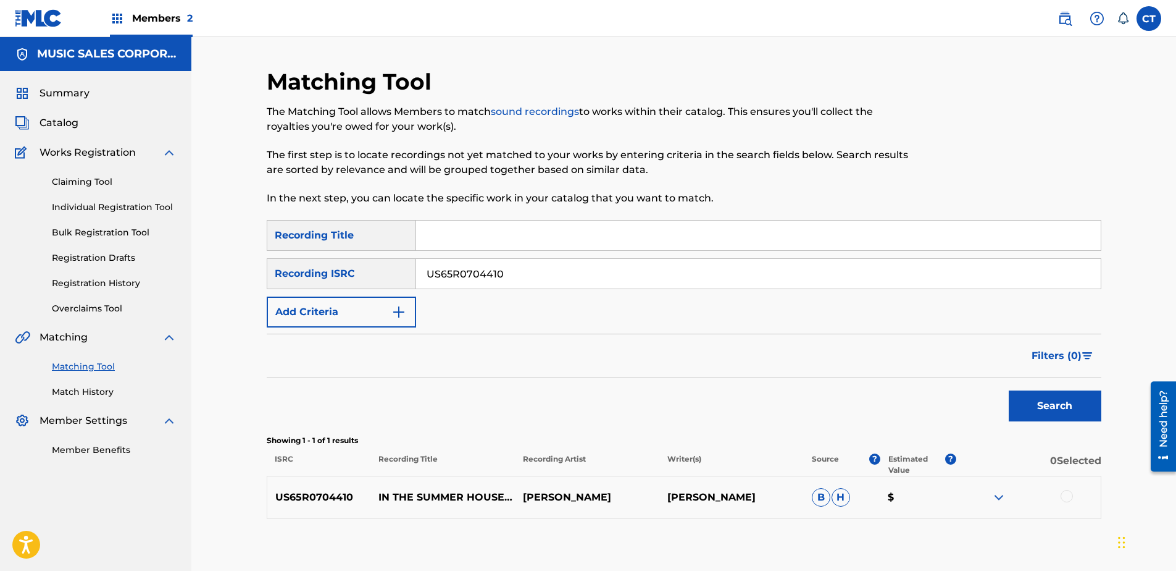
click at [1074, 495] on div at bounding box center [1028, 497] width 144 height 15
click at [1069, 495] on div at bounding box center [1067, 496] width 12 height 12
click at [861, 461] on button "Match 1 Group" at bounding box center [868, 469] width 136 height 31
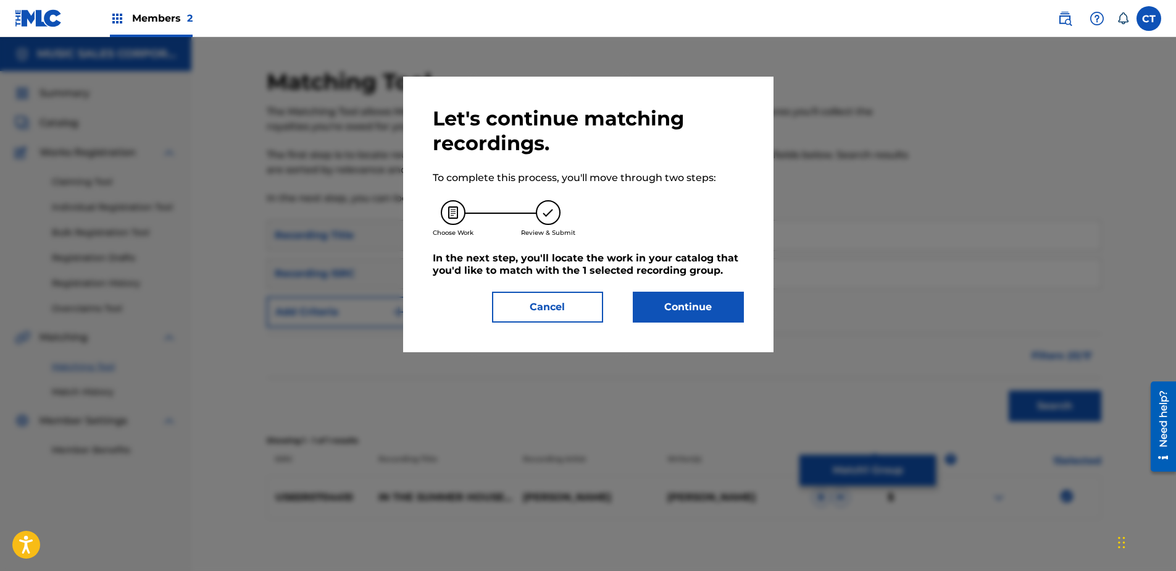
click at [717, 296] on button "Continue" at bounding box center [688, 306] width 111 height 31
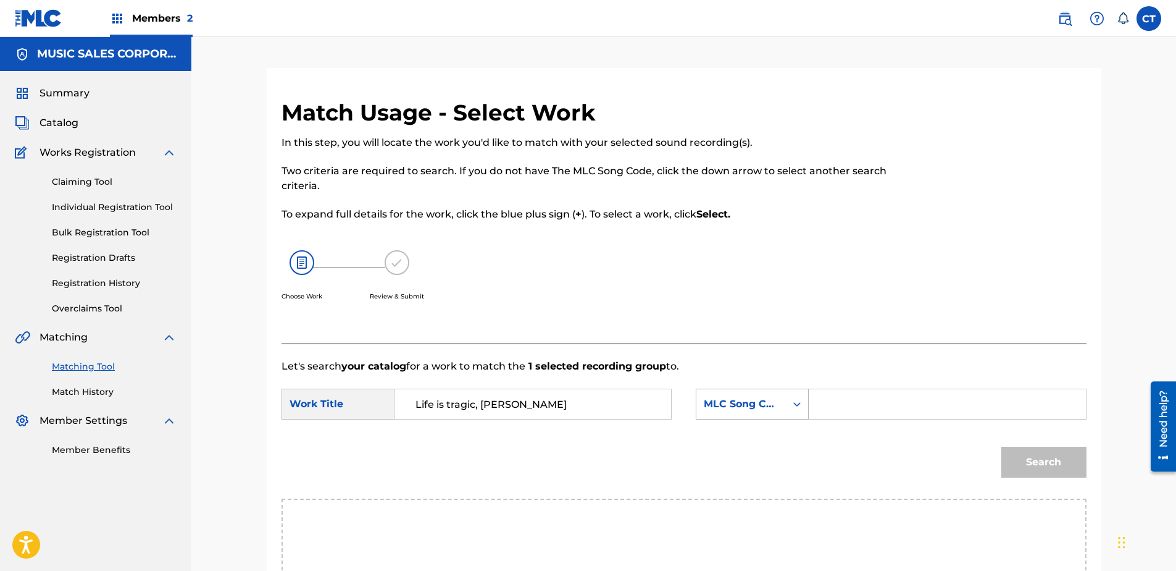
type input "Life is tragic, [PERSON_NAME]"
click at [721, 393] on div "MLC Song Code" at bounding box center [752, 403] width 113 height 31
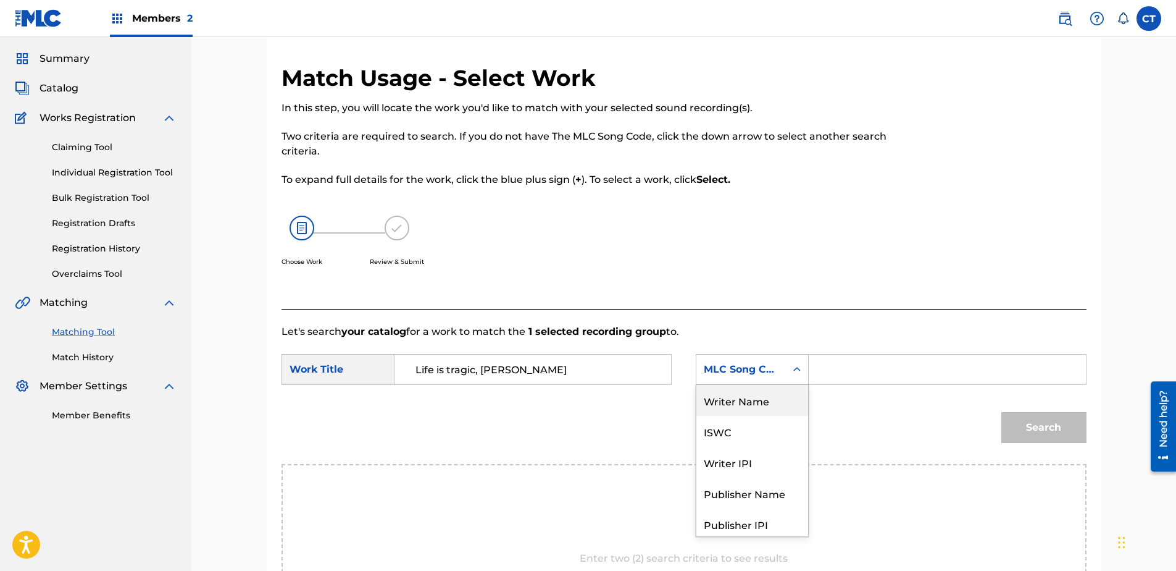
click at [746, 404] on div "Writer Name" at bounding box center [752, 400] width 112 height 31
click at [823, 375] on input "Search Form" at bounding box center [947, 369] width 256 height 30
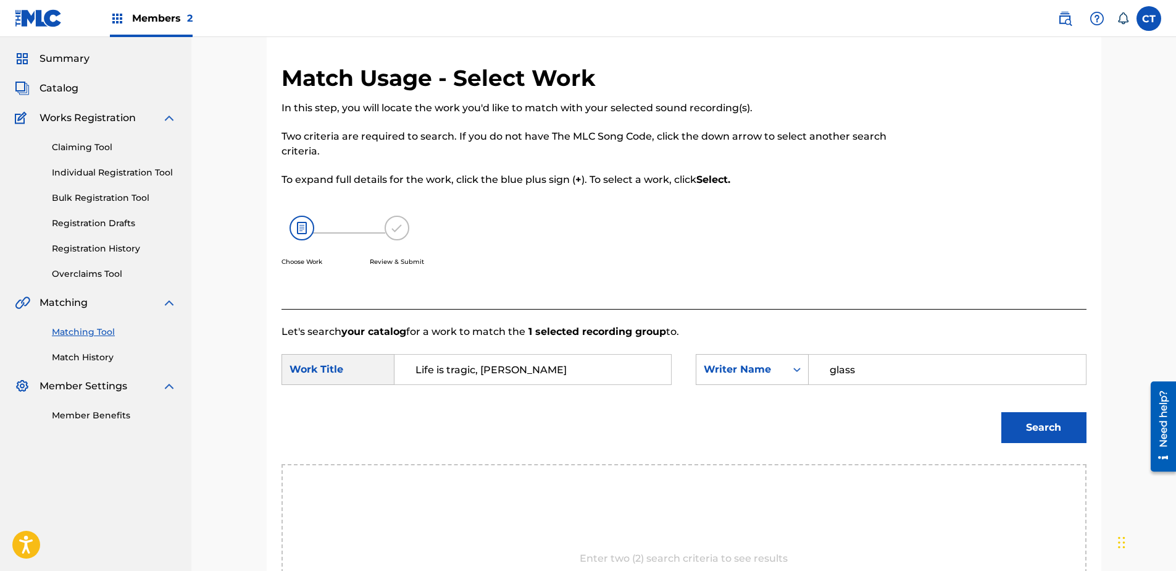
type input "glass"
click at [1001, 412] on button "Search" at bounding box center [1043, 427] width 85 height 31
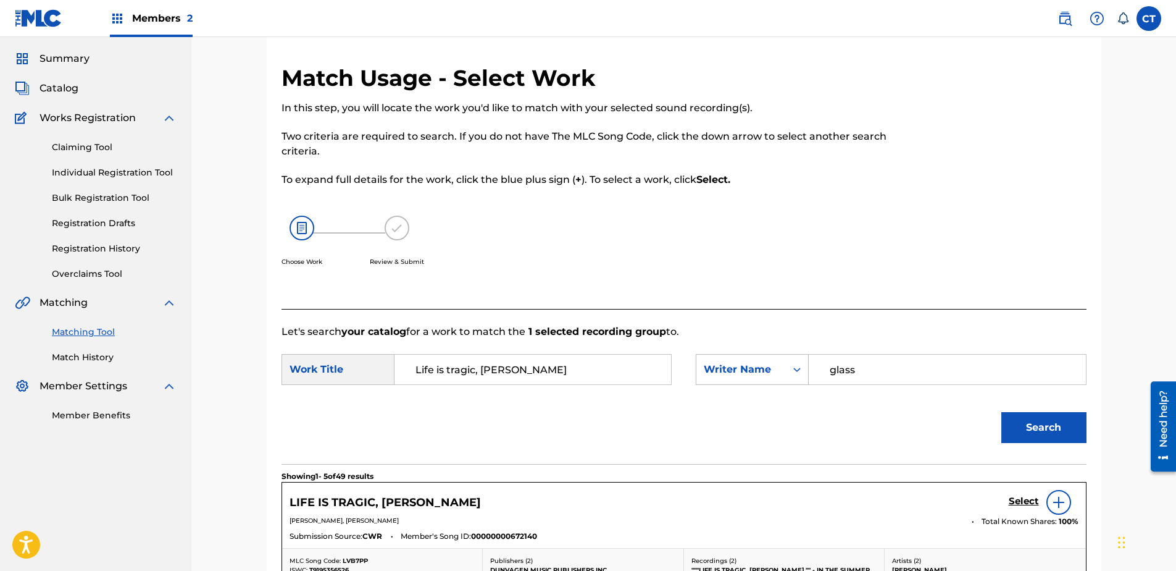
click at [1024, 496] on h5 "Select" at bounding box center [1024, 501] width 30 height 12
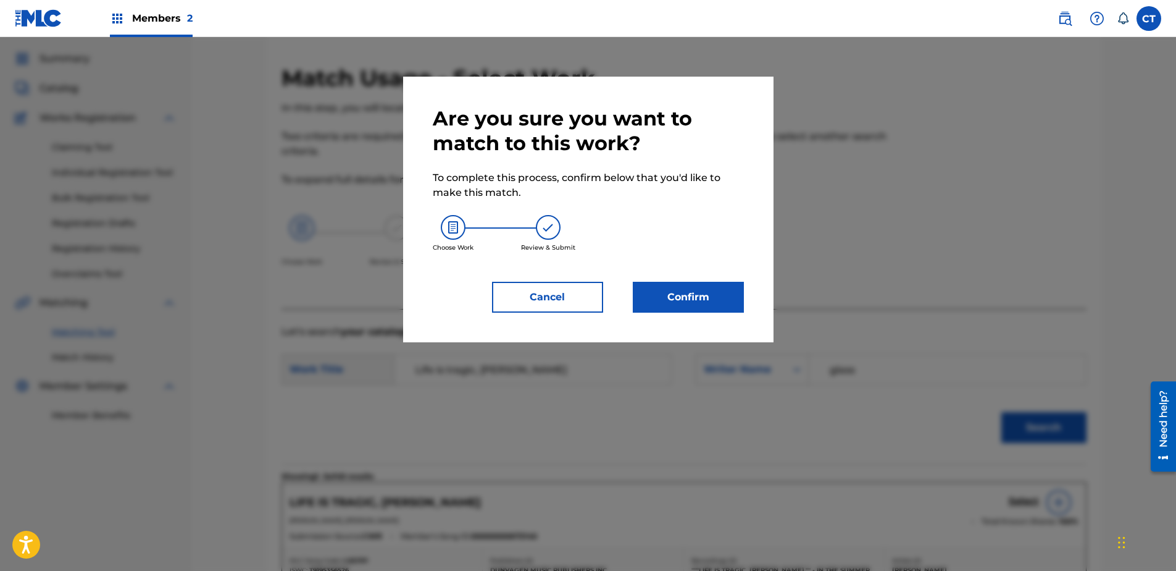
click at [689, 298] on button "Confirm" at bounding box center [688, 297] width 111 height 31
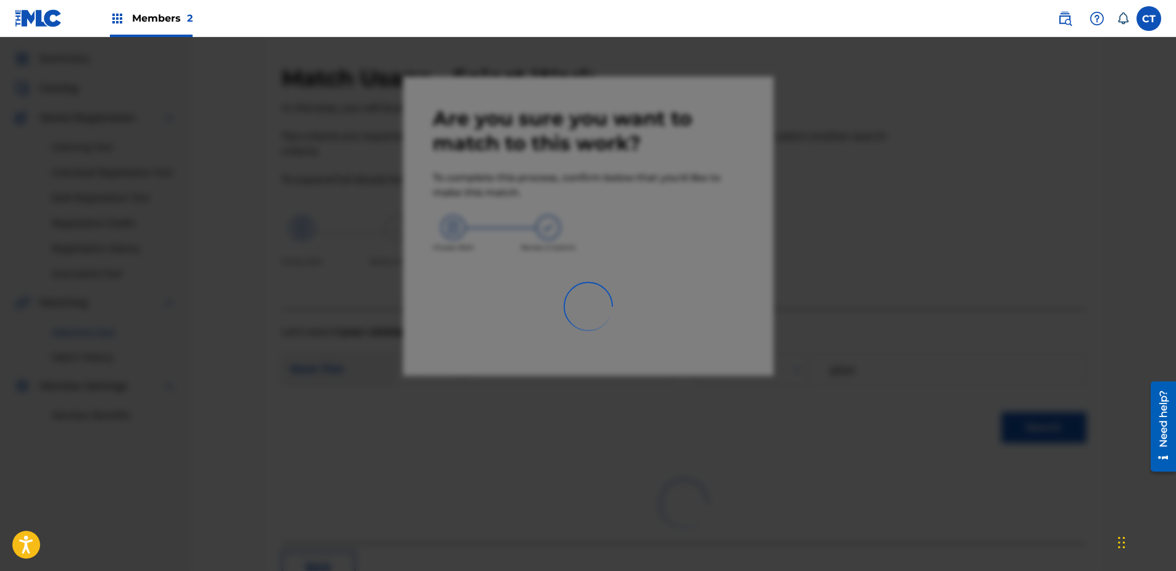
scroll to position [33, 0]
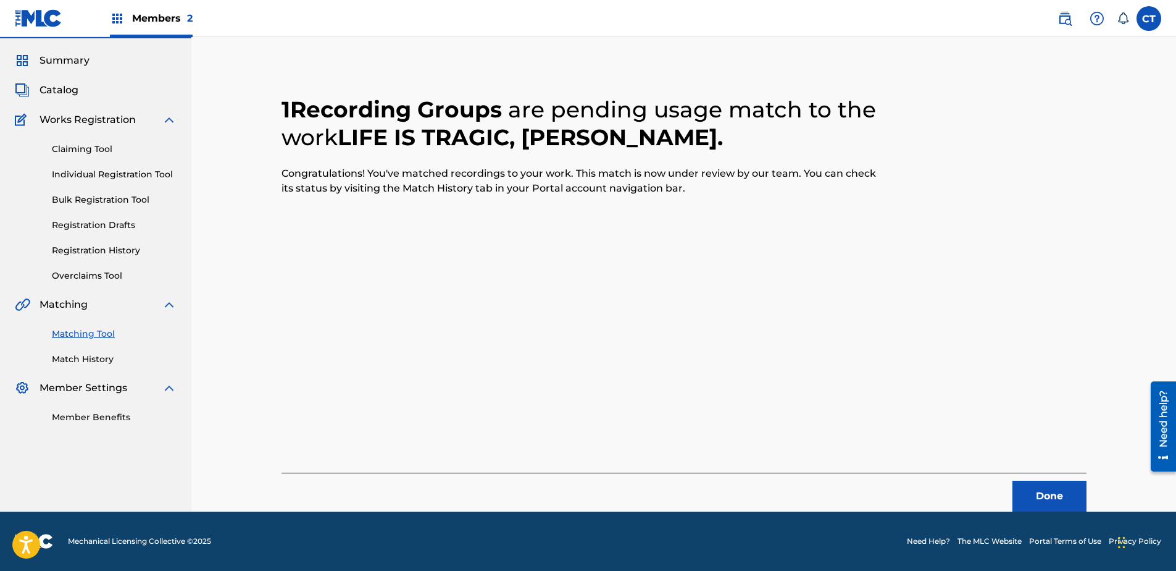
click at [1054, 495] on button "Done" at bounding box center [1050, 495] width 74 height 31
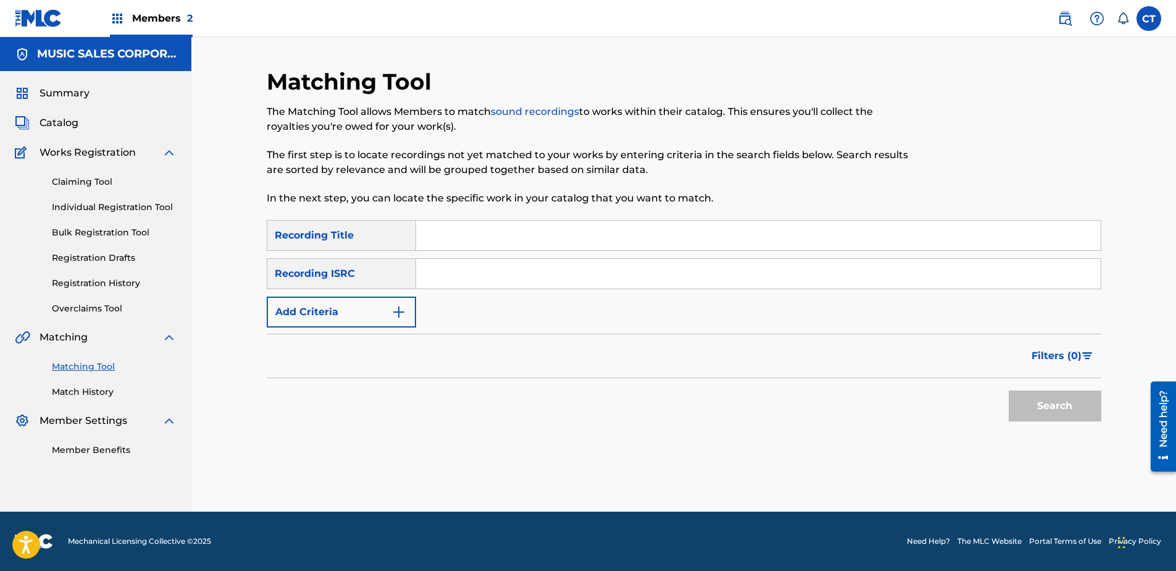
scroll to position [0, 0]
type input "US65R0704411"
click at [1029, 401] on button "Search" at bounding box center [1055, 405] width 93 height 31
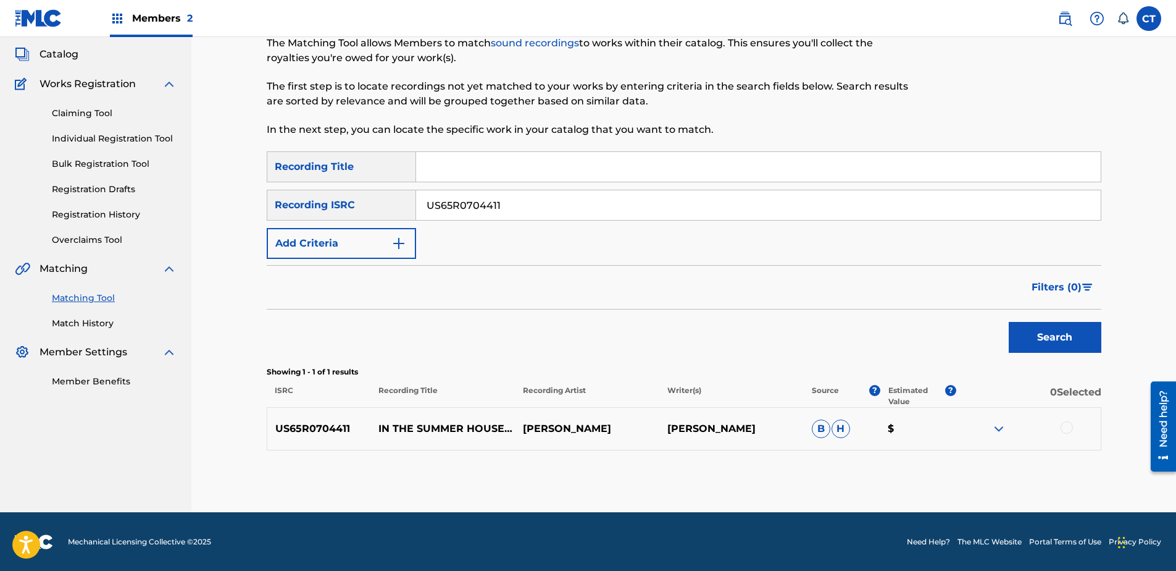
scroll to position [69, 0]
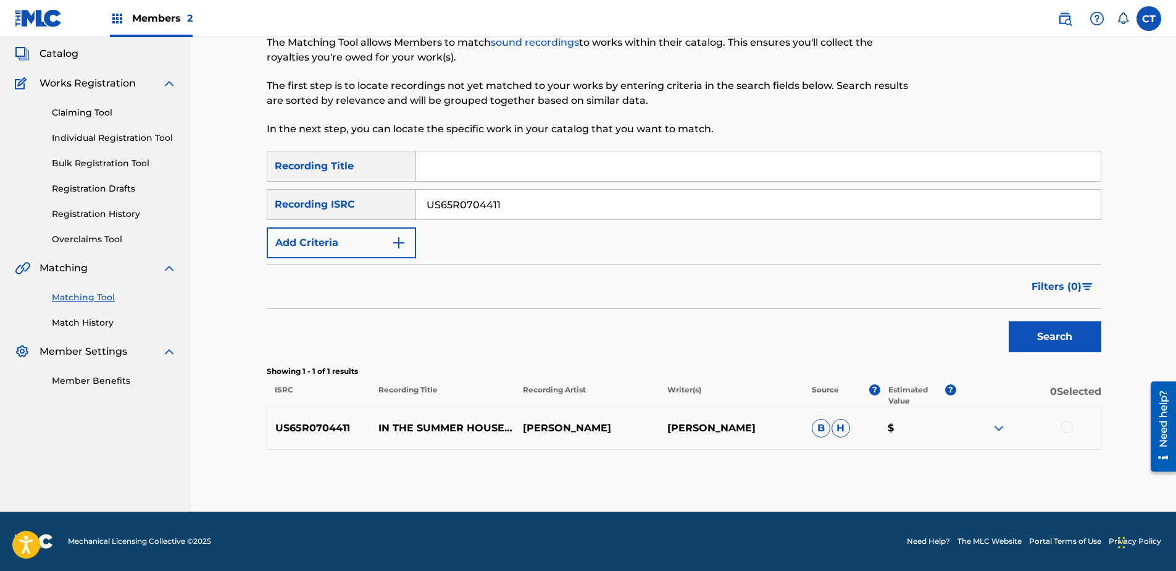
click at [1061, 424] on div at bounding box center [1067, 426] width 12 height 12
click at [914, 462] on button "Match 1 Group" at bounding box center [868, 469] width 136 height 31
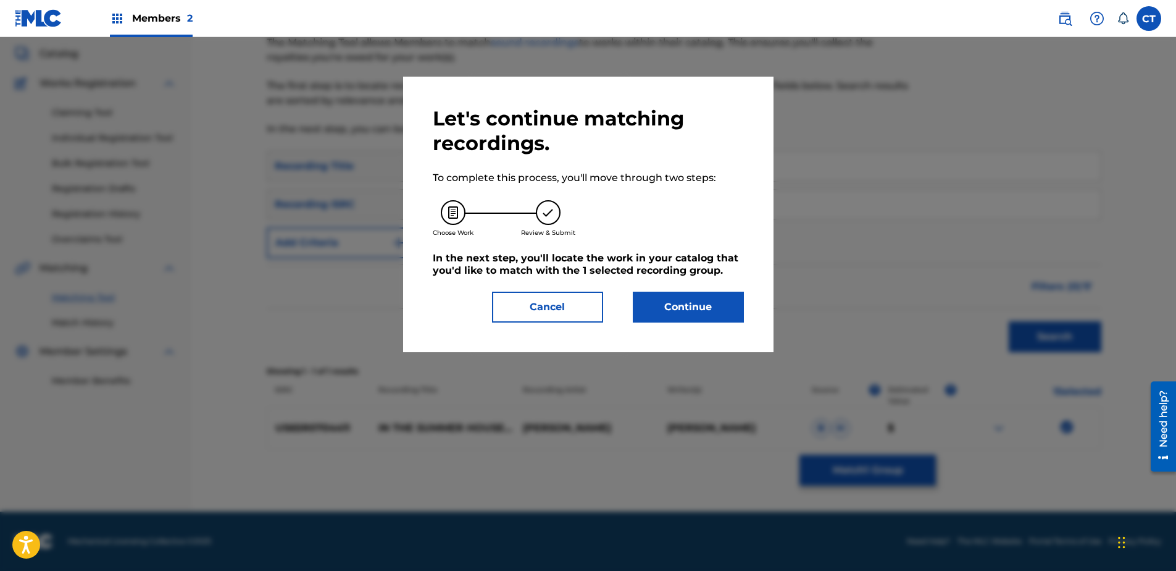
click at [703, 311] on button "Continue" at bounding box center [688, 306] width 111 height 31
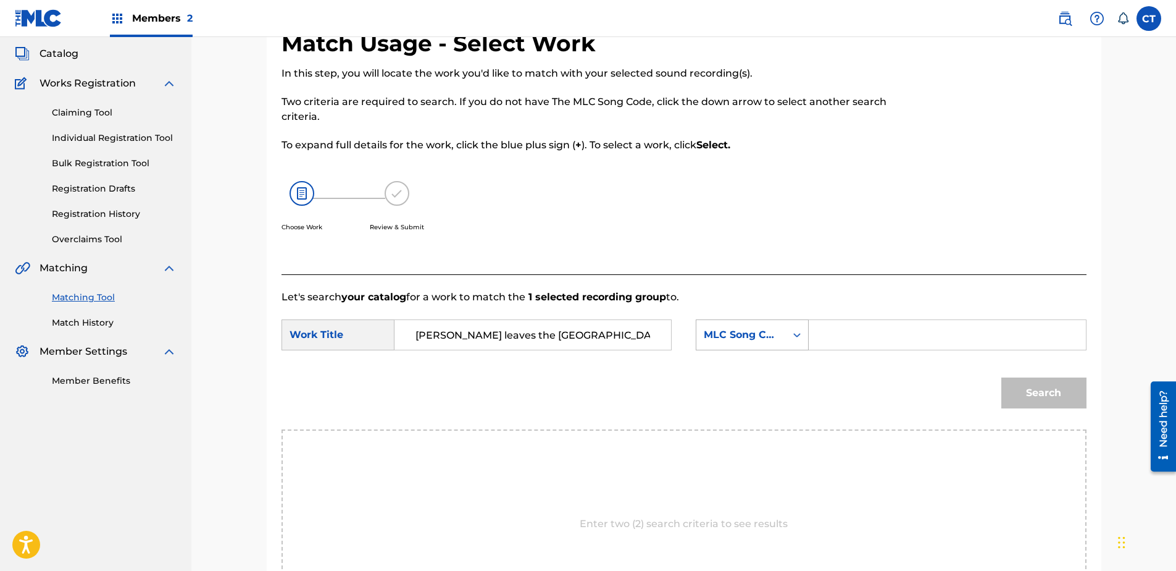
type input "[PERSON_NAME] leaves the [GEOGRAPHIC_DATA]"
click at [751, 336] on div "MLC Song Code" at bounding box center [741, 334] width 75 height 15
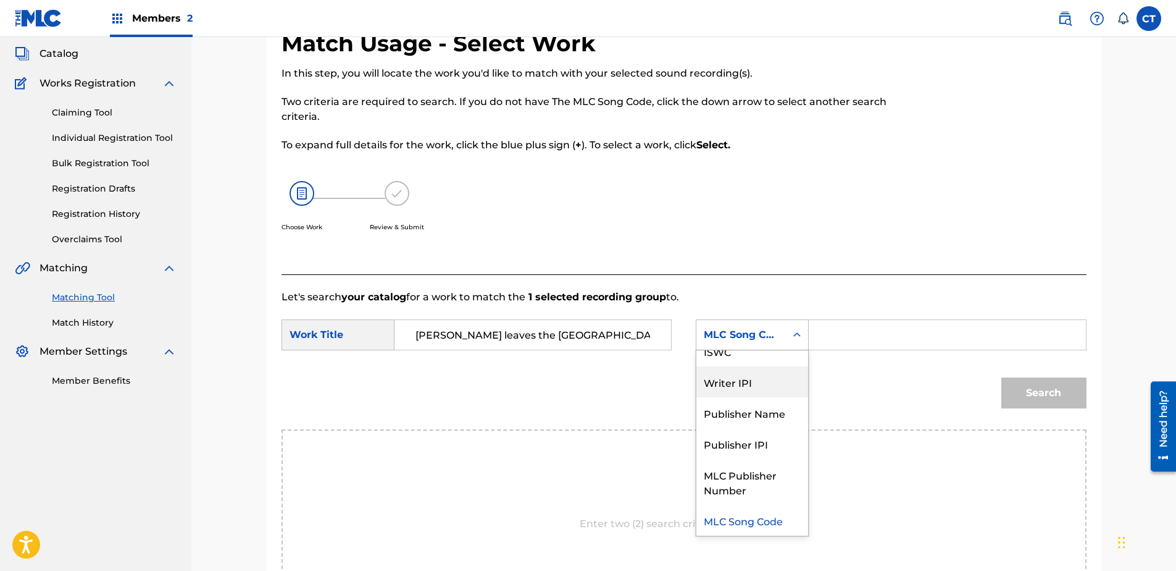
scroll to position [0, 0]
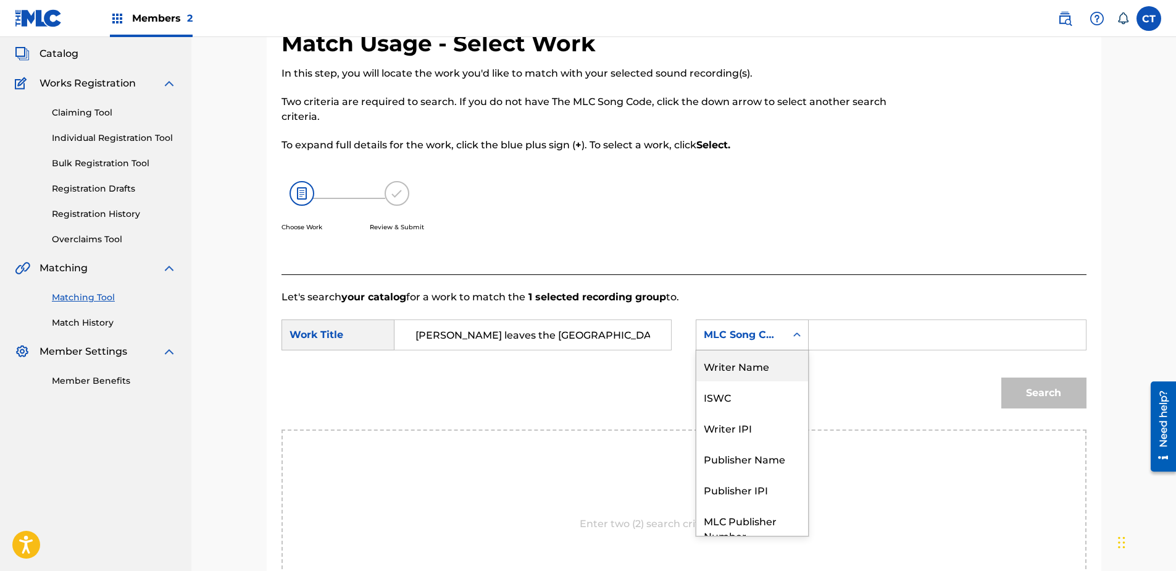
click at [768, 370] on div "Writer Name" at bounding box center [752, 365] width 112 height 31
click at [843, 337] on input "Search Form" at bounding box center [947, 335] width 256 height 30
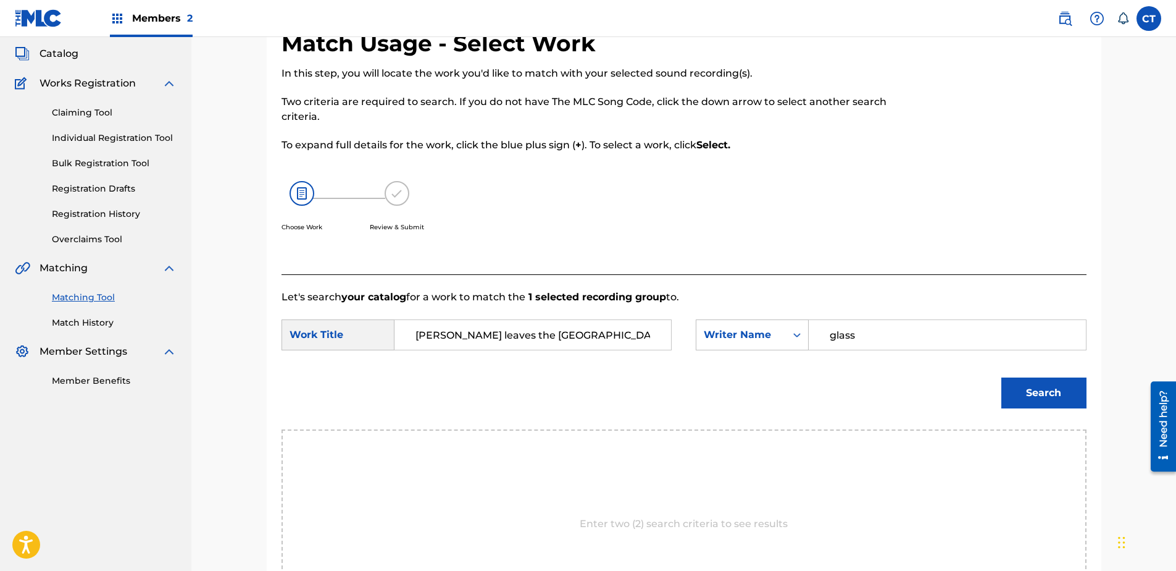
type input "glass"
click at [1001, 377] on button "Search" at bounding box center [1043, 392] width 85 height 31
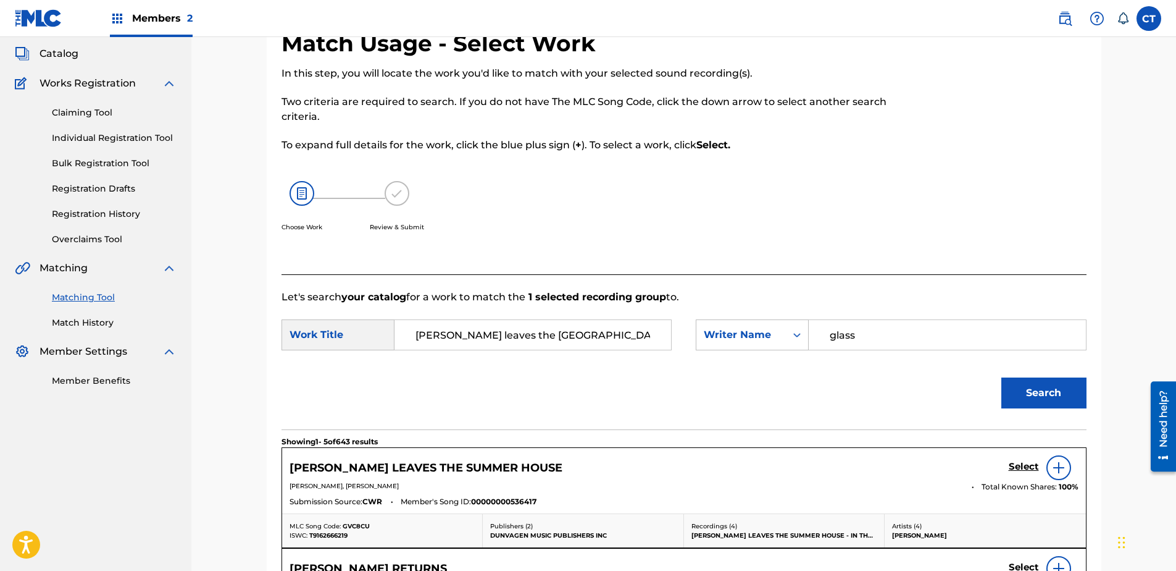
click at [1010, 467] on h5 "Select" at bounding box center [1024, 467] width 30 height 12
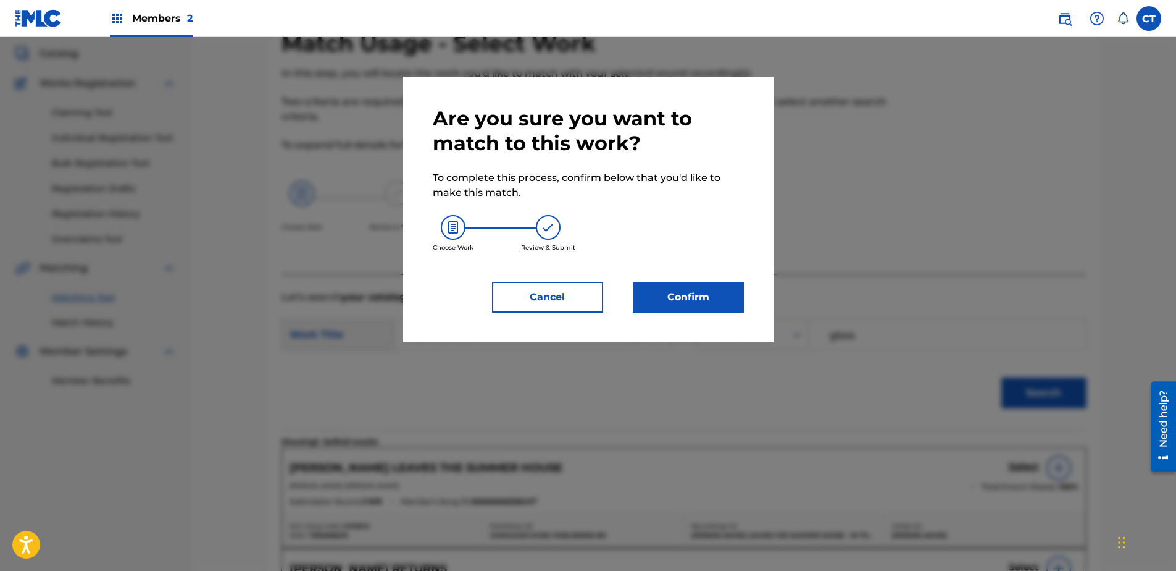
click at [701, 301] on button "Confirm" at bounding box center [688, 297] width 111 height 31
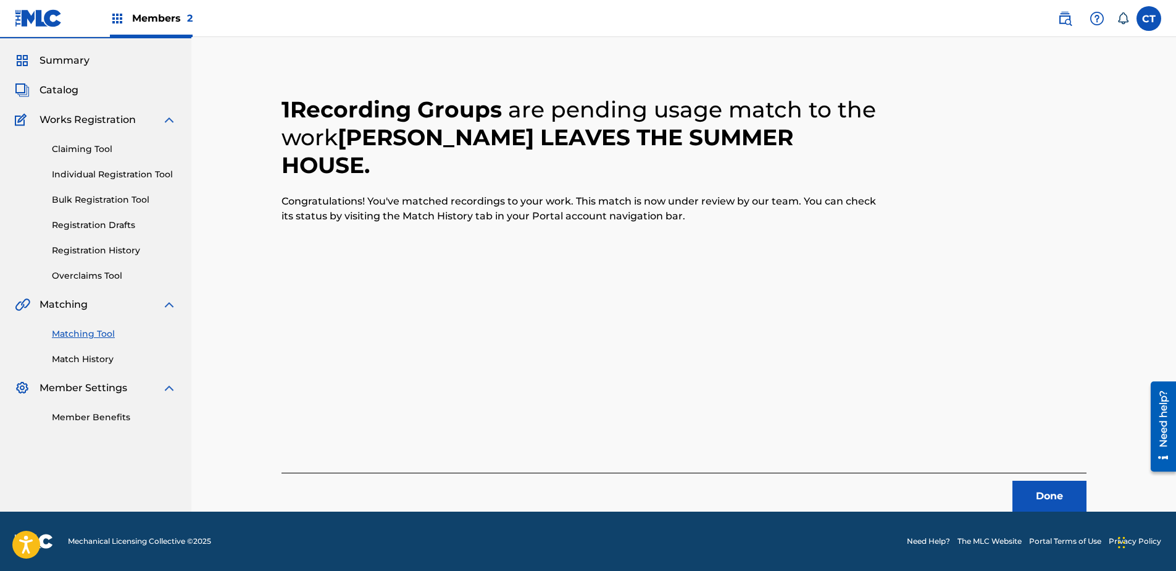
scroll to position [33, 0]
click at [1050, 505] on button "Done" at bounding box center [1050, 495] width 74 height 31
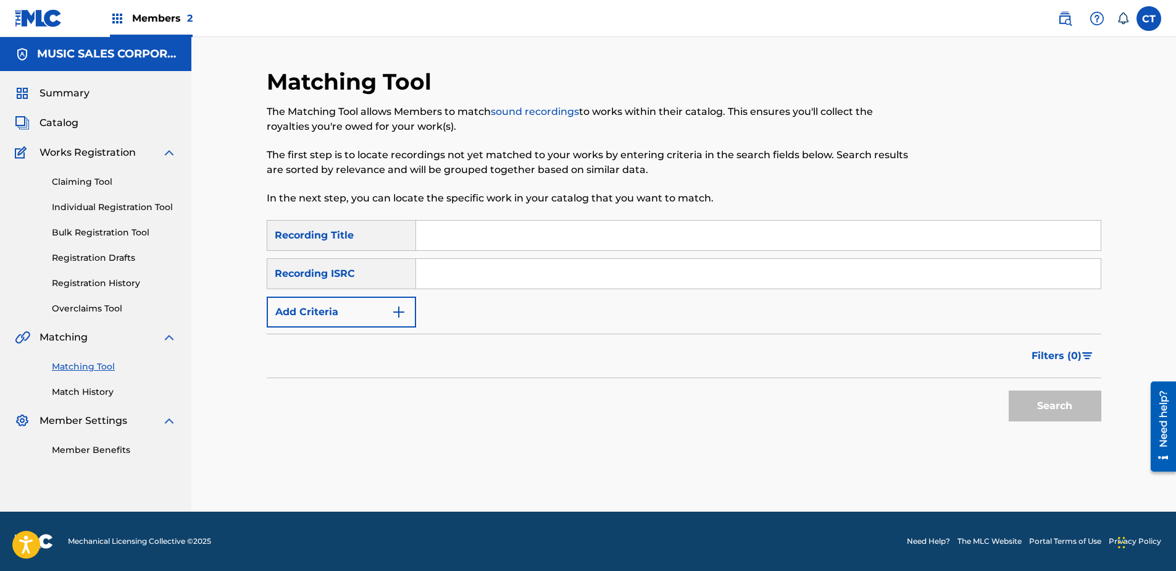
scroll to position [0, 0]
type input "US65R0704412"
click at [1043, 402] on button "Search" at bounding box center [1055, 405] width 93 height 31
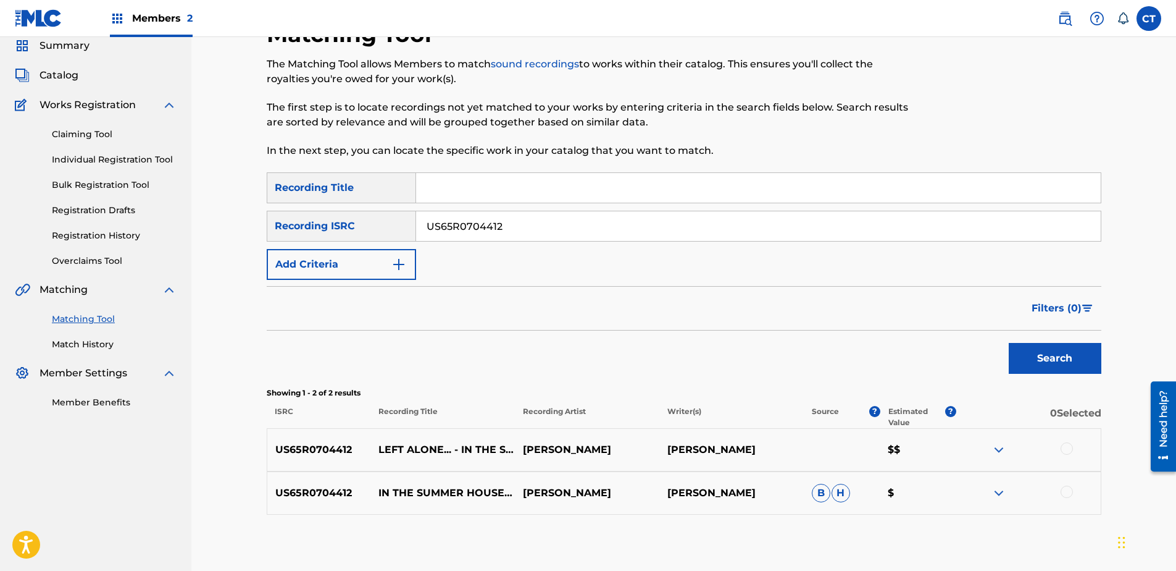
scroll to position [112, 0]
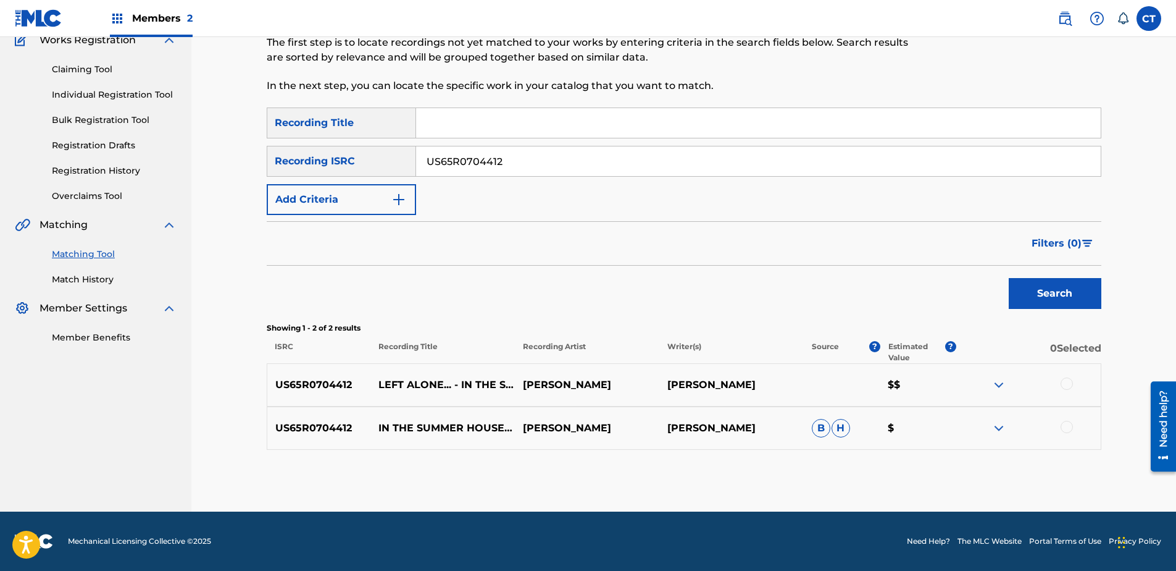
click at [1068, 381] on div at bounding box center [1067, 383] width 12 height 12
click at [1067, 425] on div at bounding box center [1067, 426] width 12 height 12
click at [899, 464] on button "Match 2 Groups" at bounding box center [868, 469] width 136 height 31
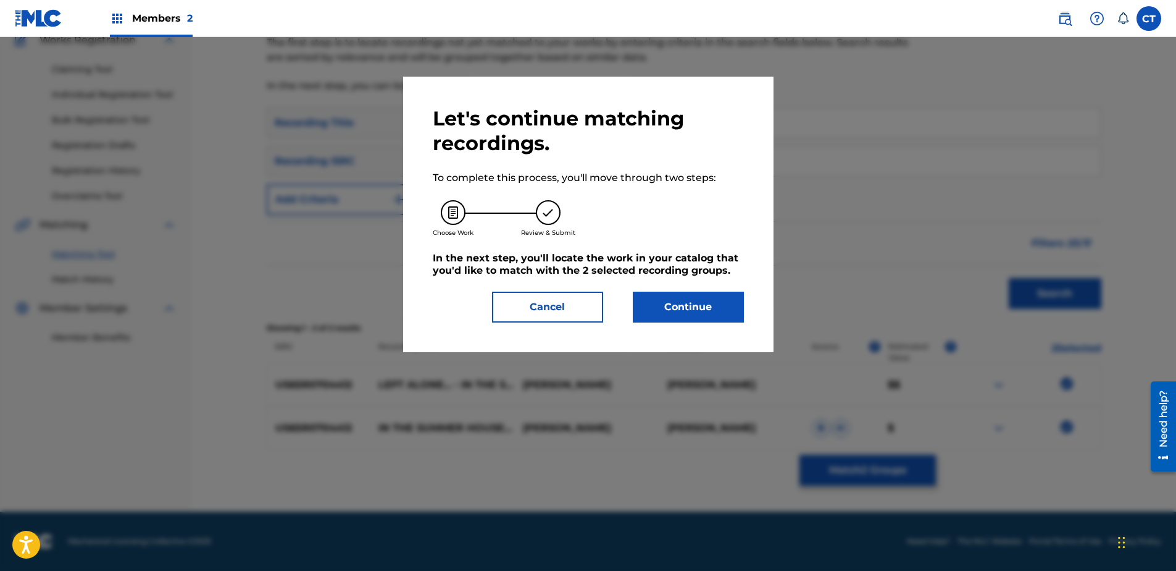
click at [709, 307] on button "Continue" at bounding box center [688, 306] width 111 height 31
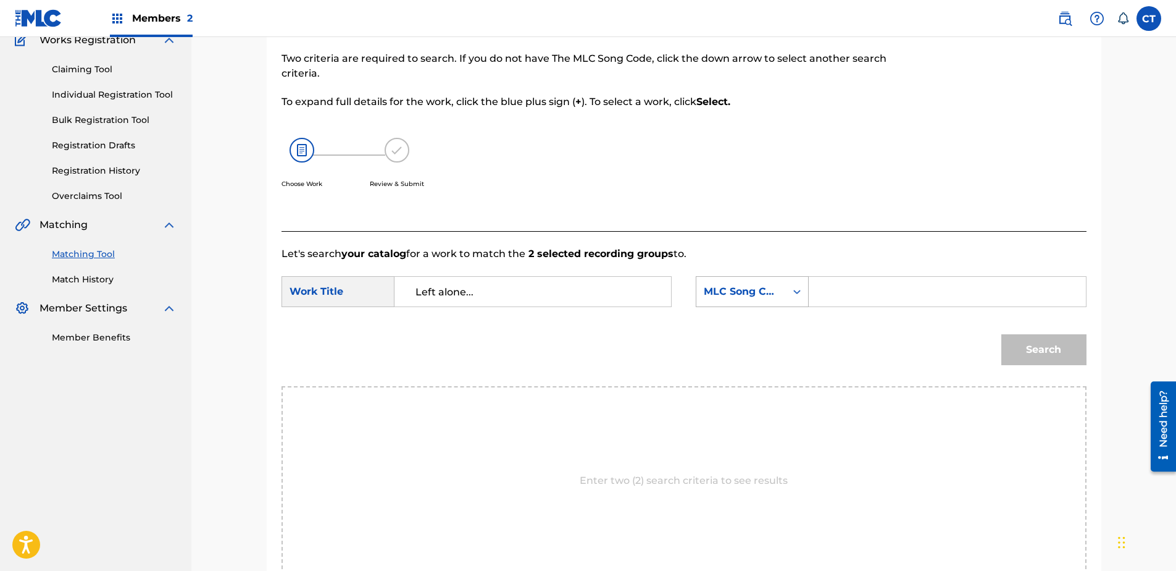
type input "Left alone..."
click at [721, 304] on div "MLC Song Code" at bounding box center [752, 291] width 113 height 31
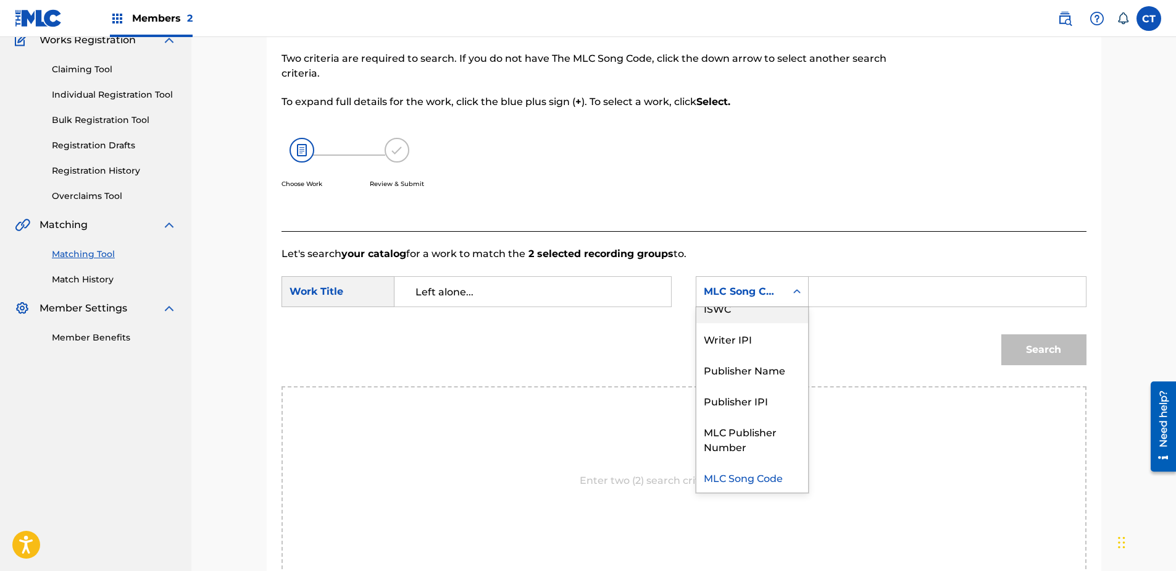
scroll to position [0, 0]
click at [724, 325] on div "Writer Name" at bounding box center [752, 322] width 112 height 31
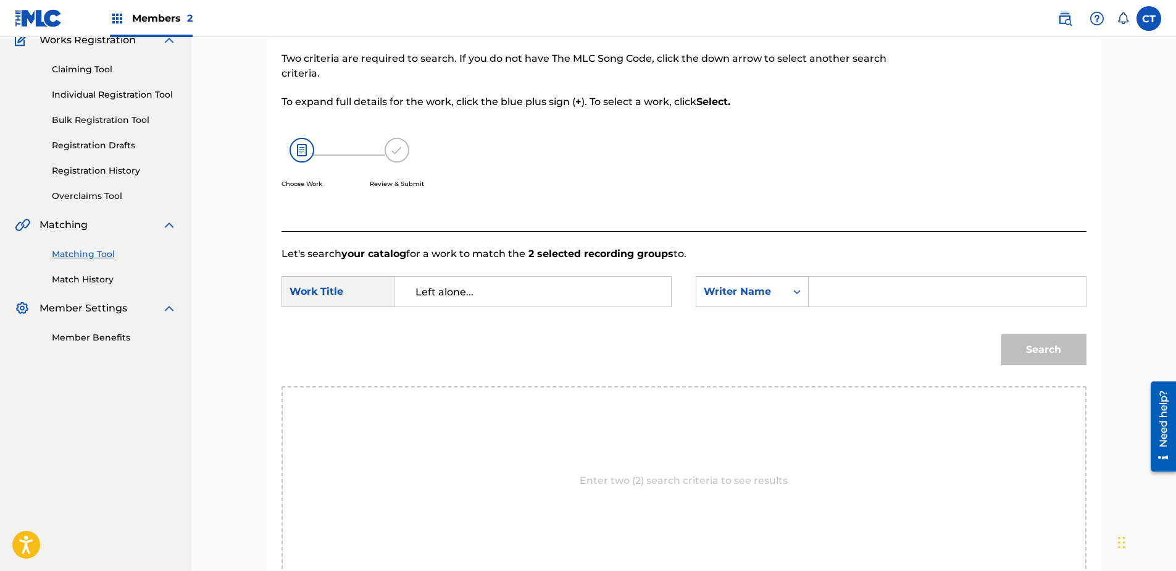
click at [833, 294] on input "Search Form" at bounding box center [947, 292] width 256 height 30
type input "glass"
click at [1001, 334] on button "Search" at bounding box center [1043, 349] width 85 height 31
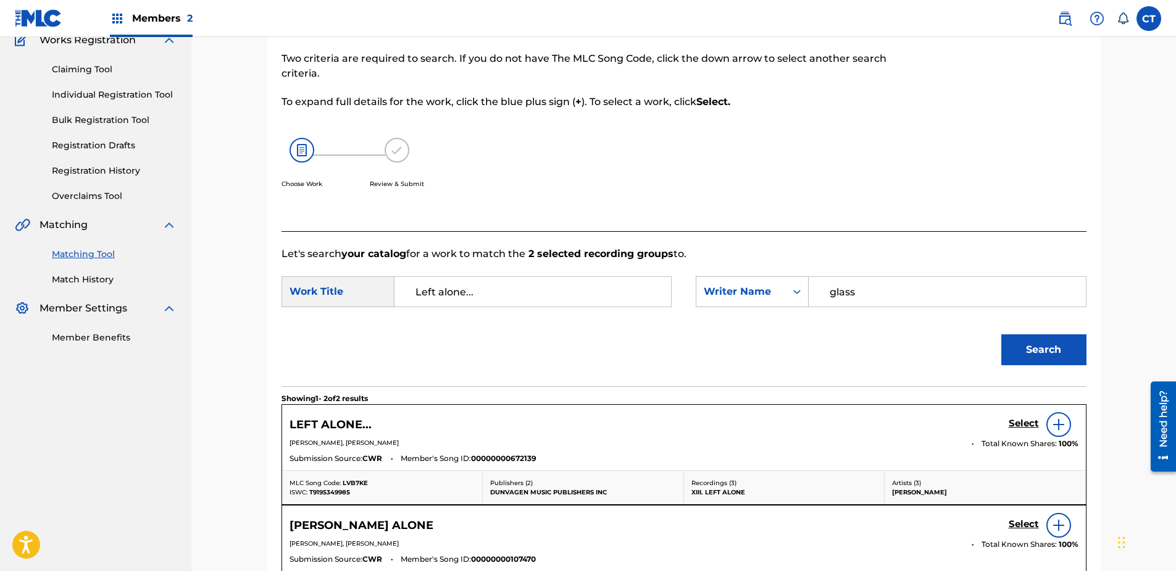
click at [1023, 422] on h5 "Select" at bounding box center [1024, 423] width 30 height 12
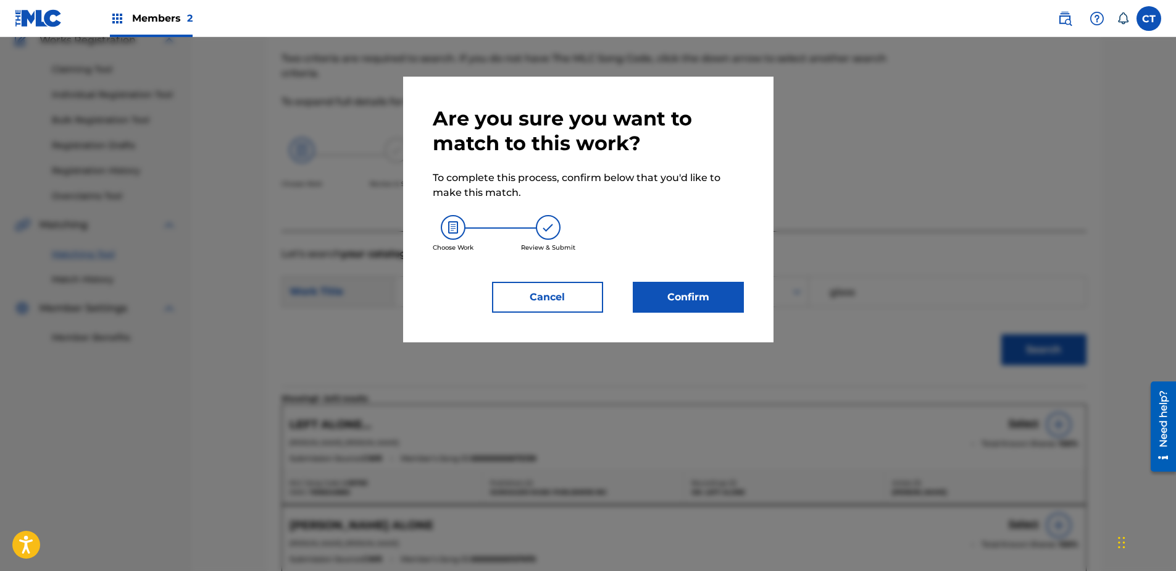
click at [625, 297] on div "Confirm" at bounding box center [681, 297] width 126 height 31
click at [685, 298] on button "Confirm" at bounding box center [688, 297] width 111 height 31
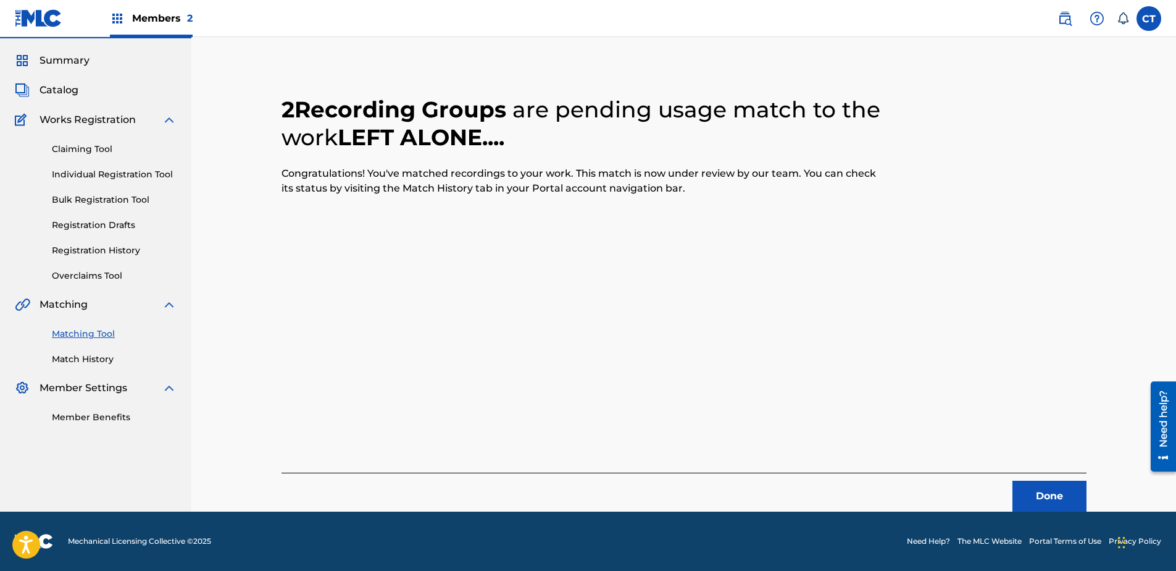
scroll to position [33, 0]
click at [1039, 490] on button "Done" at bounding box center [1050, 495] width 74 height 31
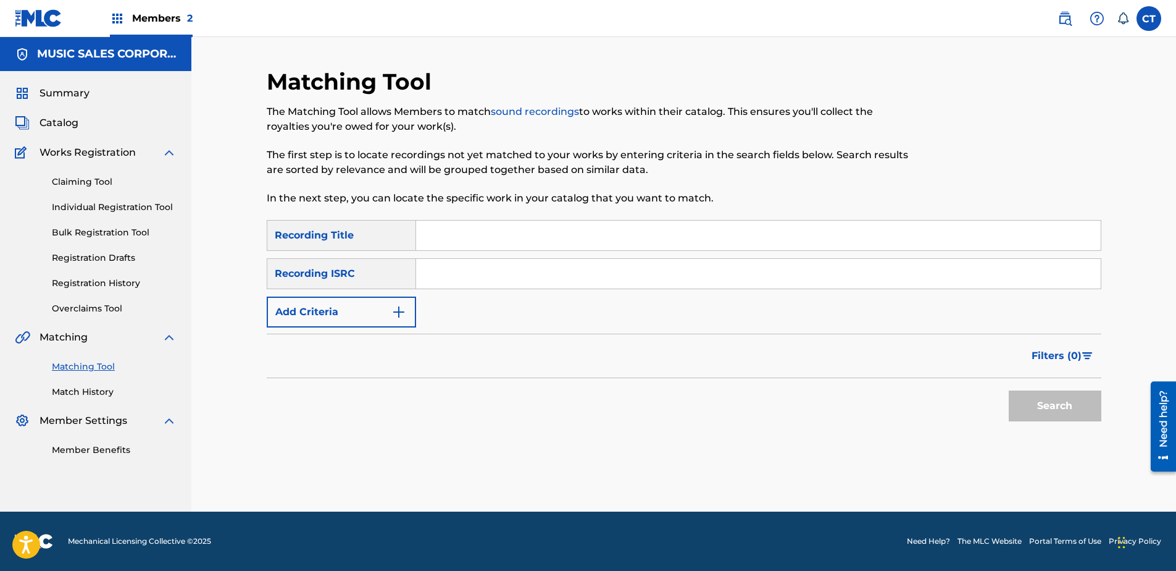
scroll to position [0, 0]
type input "US65R0704413"
click at [1013, 402] on button "Search" at bounding box center [1055, 405] width 93 height 31
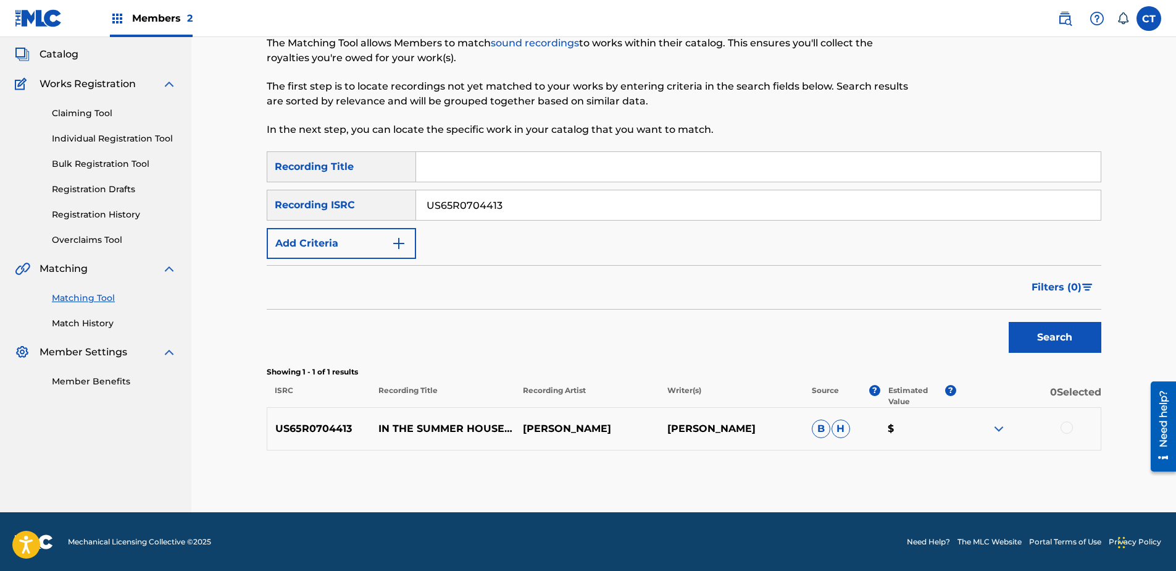
scroll to position [69, 0]
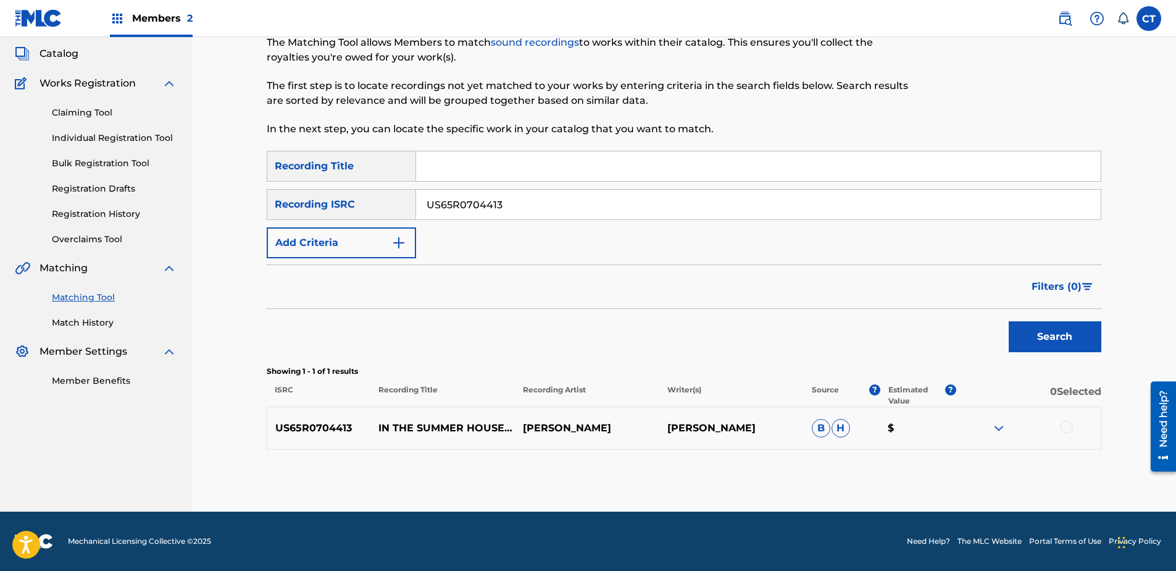
click at [1063, 429] on div at bounding box center [1067, 426] width 12 height 12
click at [895, 472] on button "Match 1 Group" at bounding box center [868, 469] width 136 height 31
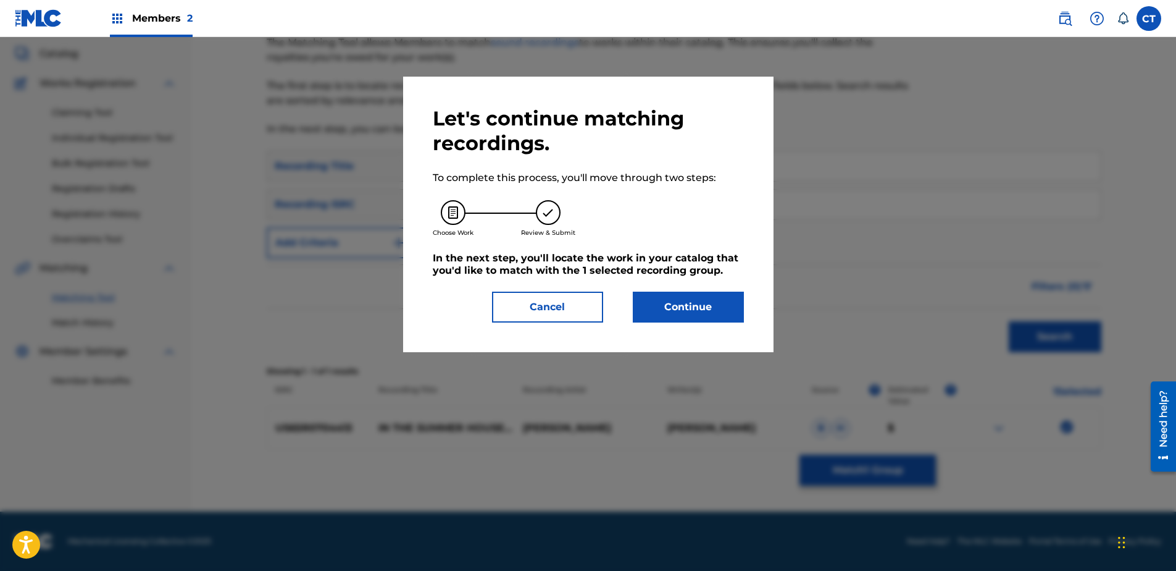
click at [706, 303] on button "Continue" at bounding box center [688, 306] width 111 height 31
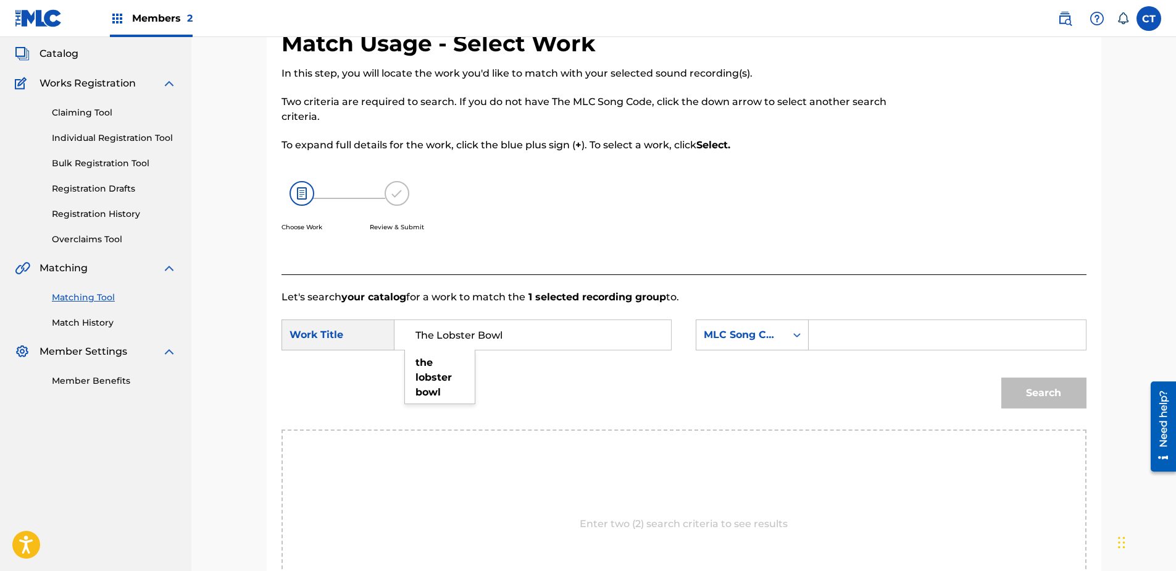
click at [735, 353] on div "SearchWithCriteriac7ac8dfc-d2c0-4724-a61f-7cfda6a3389e Work Title The Lobster B…" at bounding box center [684, 338] width 805 height 38
click at [753, 337] on div "MLC Song Code" at bounding box center [741, 334] width 75 height 15
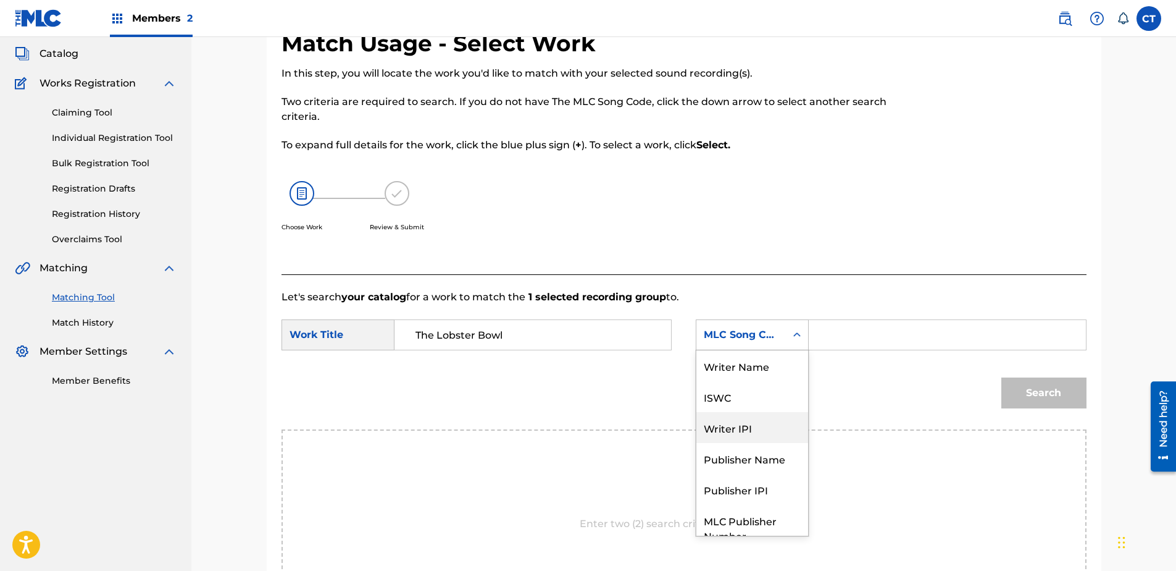
scroll to position [0, 0]
click at [752, 365] on div "Writer Name" at bounding box center [752, 365] width 112 height 31
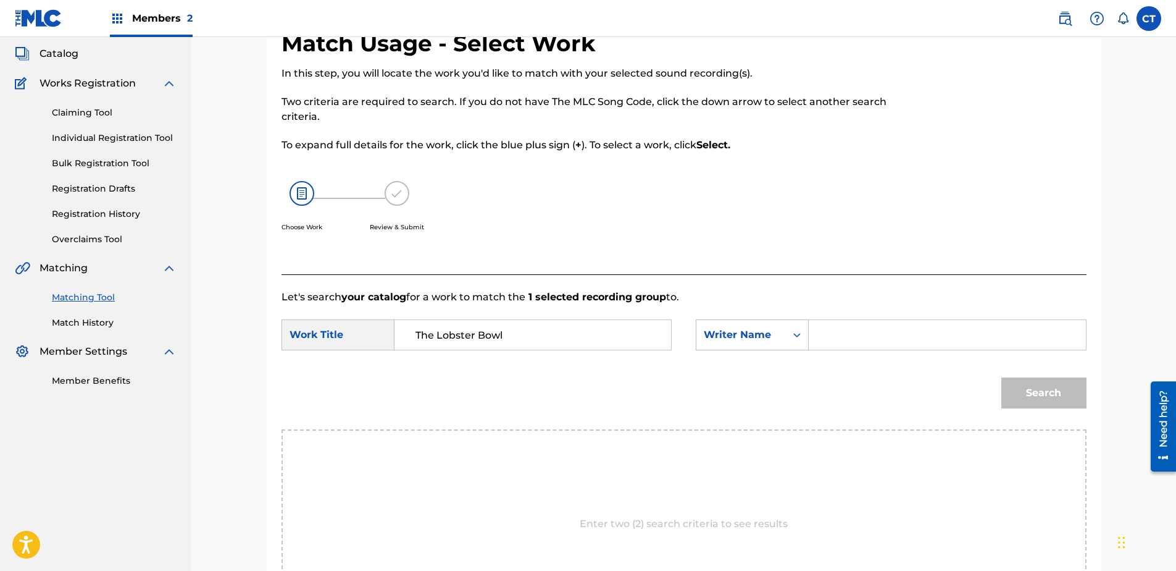
click at [834, 336] on input "Search Form" at bounding box center [947, 335] width 256 height 30
click at [1001, 377] on button "Search" at bounding box center [1043, 392] width 85 height 31
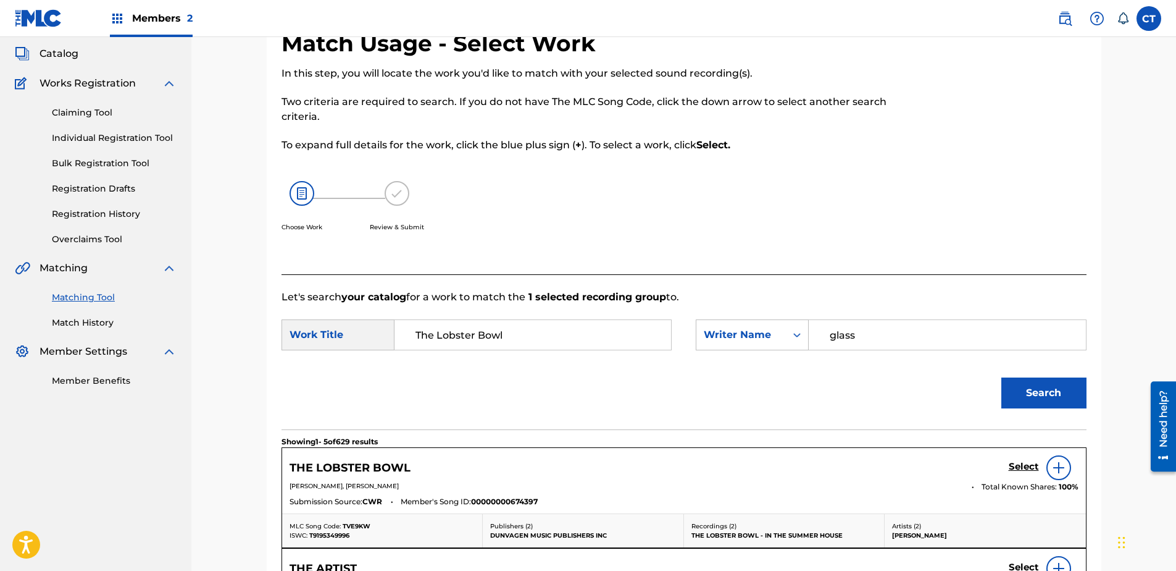
click at [1017, 461] on h5 "Select" at bounding box center [1024, 467] width 30 height 12
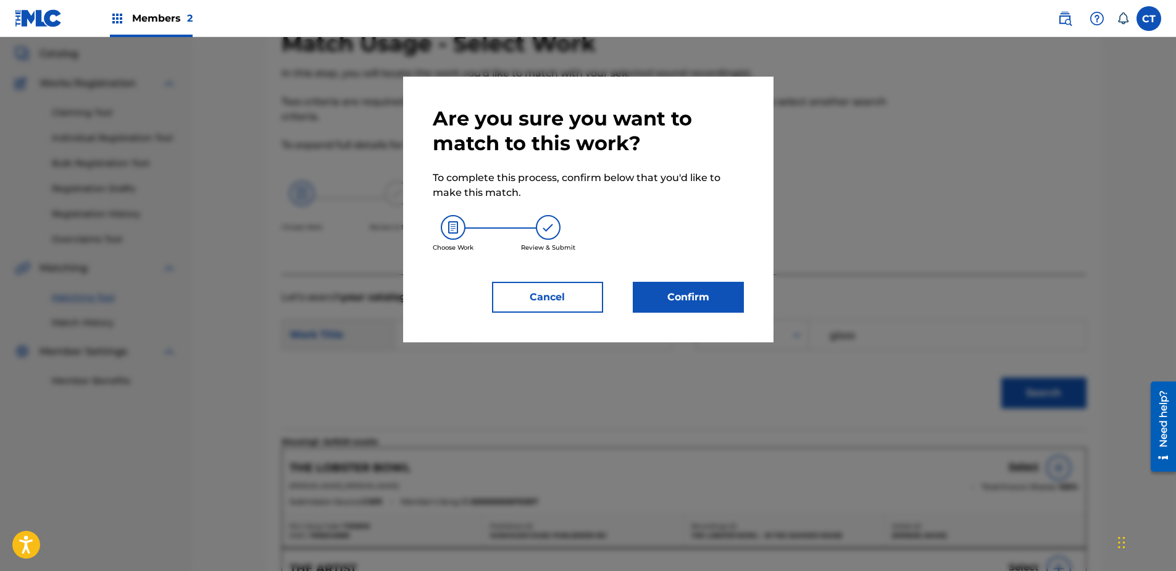
click at [704, 287] on button "Confirm" at bounding box center [688, 297] width 111 height 31
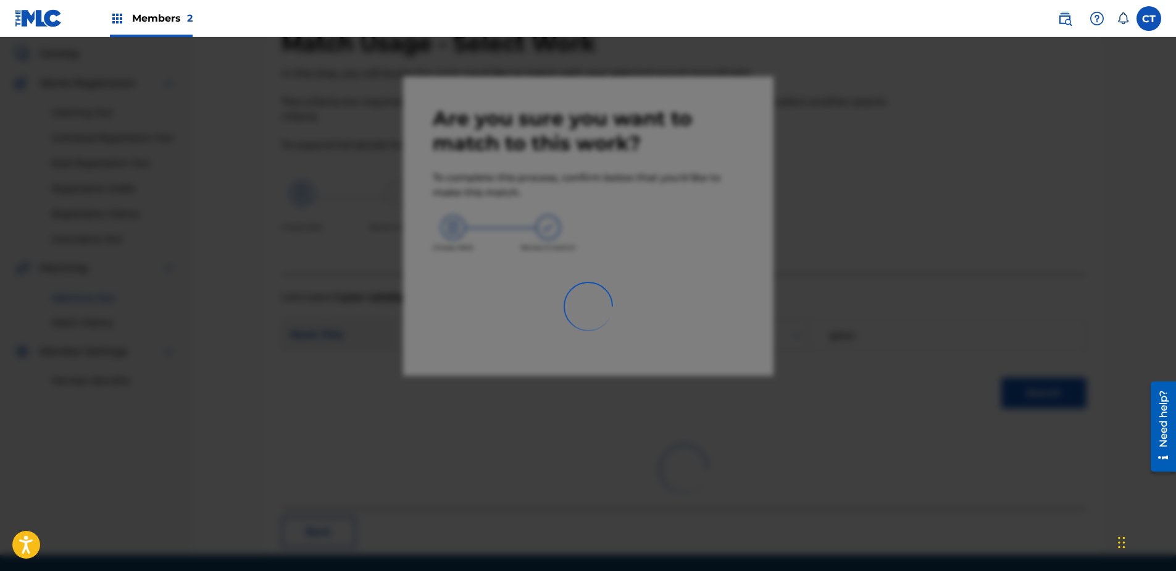
scroll to position [33, 0]
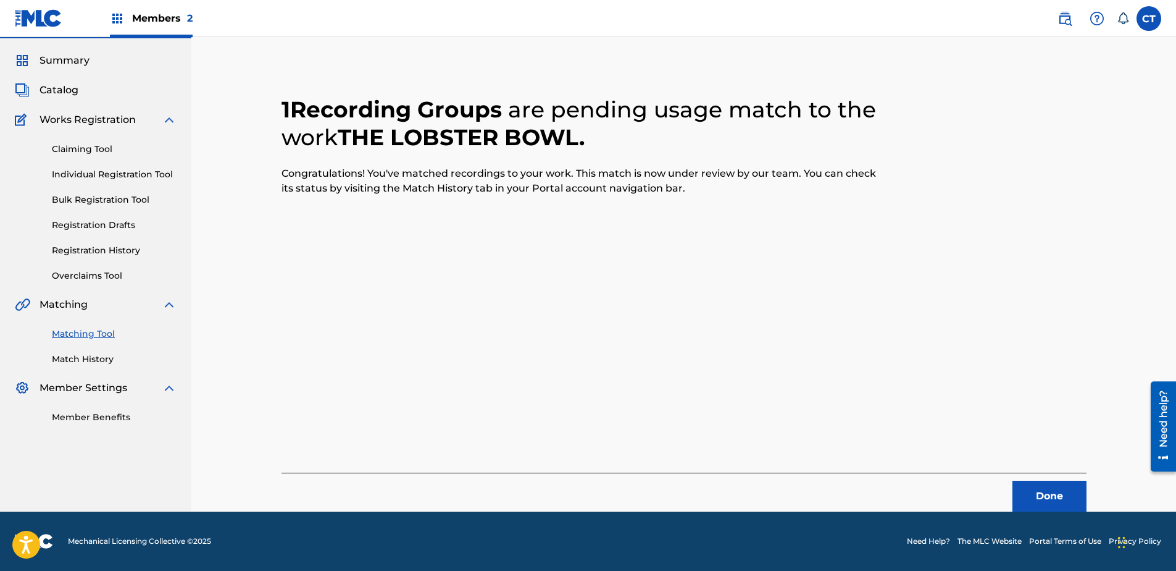
click at [1031, 483] on button "Done" at bounding box center [1050, 495] width 74 height 31
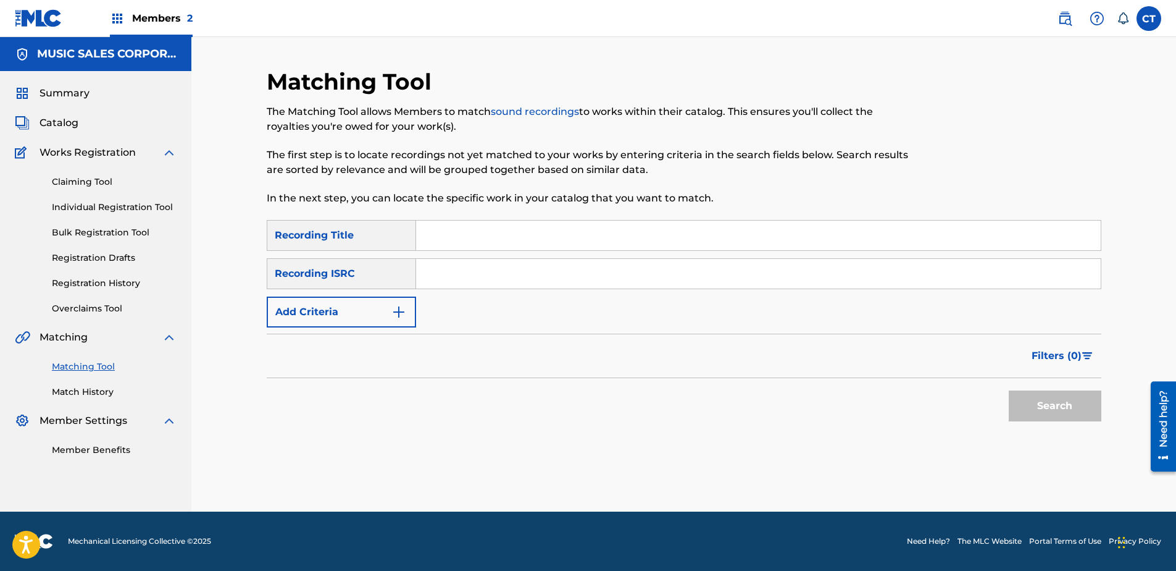
scroll to position [0, 0]
click at [1039, 409] on button "Search" at bounding box center [1055, 405] width 93 height 31
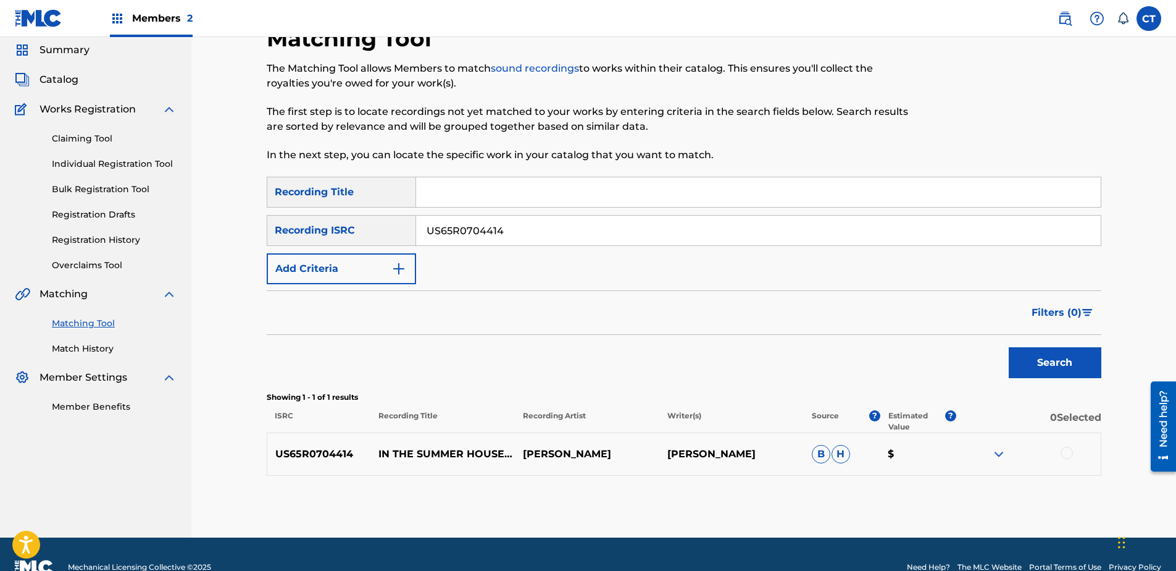
scroll to position [62, 0]
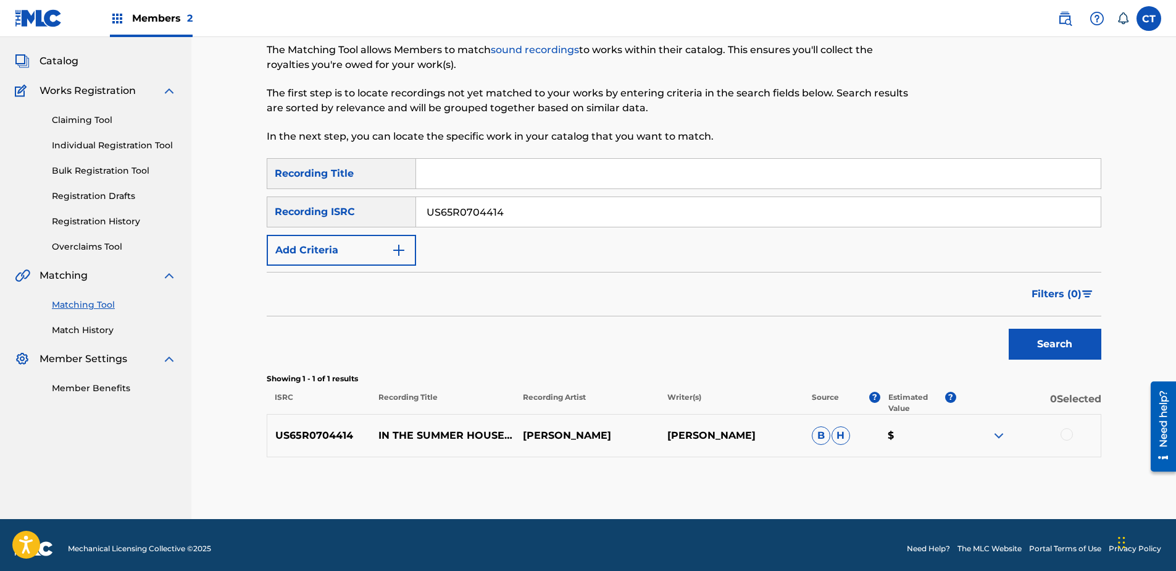
click at [1063, 433] on div at bounding box center [1067, 434] width 12 height 12
click at [893, 460] on button "Match 1 Group" at bounding box center [868, 469] width 136 height 31
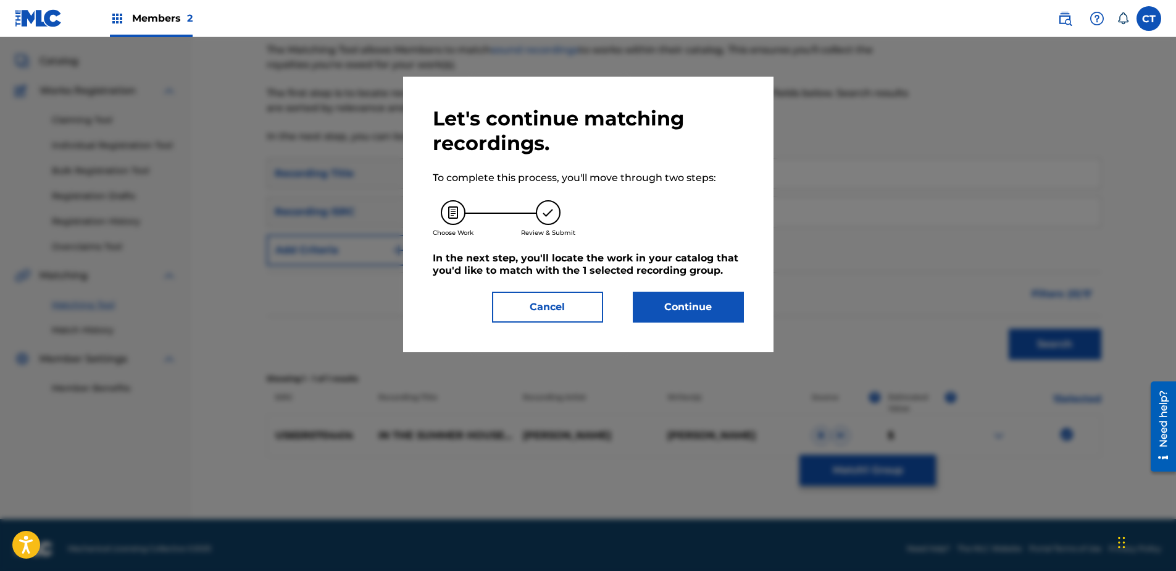
click at [697, 309] on button "Continue" at bounding box center [688, 306] width 111 height 31
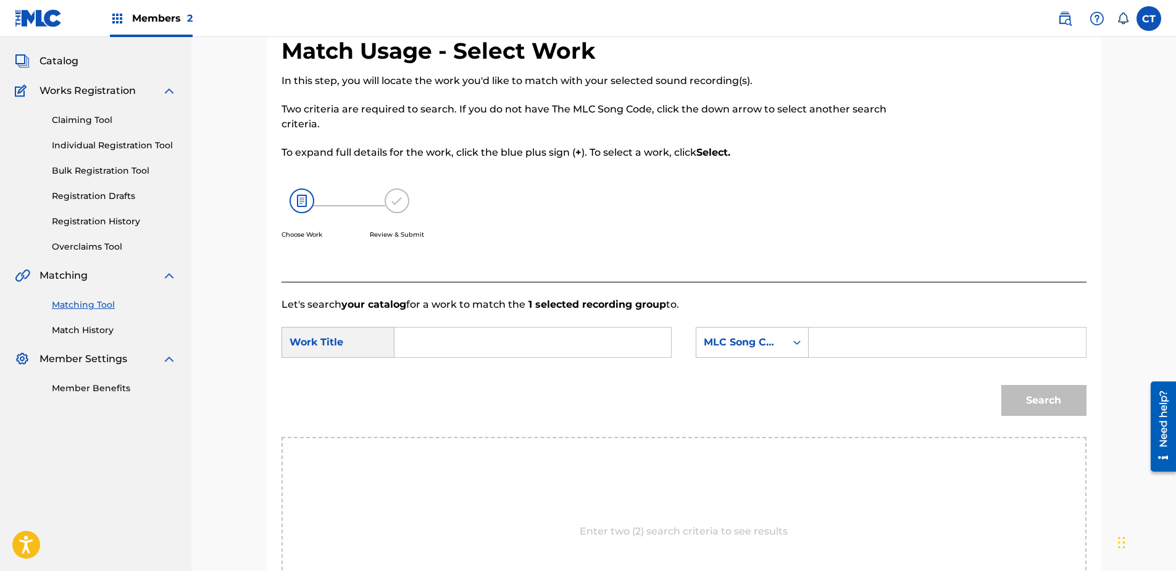
drag, startPoint x: 521, startPoint y: 364, endPoint x: 458, endPoint y: 340, distance: 67.1
click at [746, 346] on div "MLC Song Code" at bounding box center [741, 342] width 75 height 15
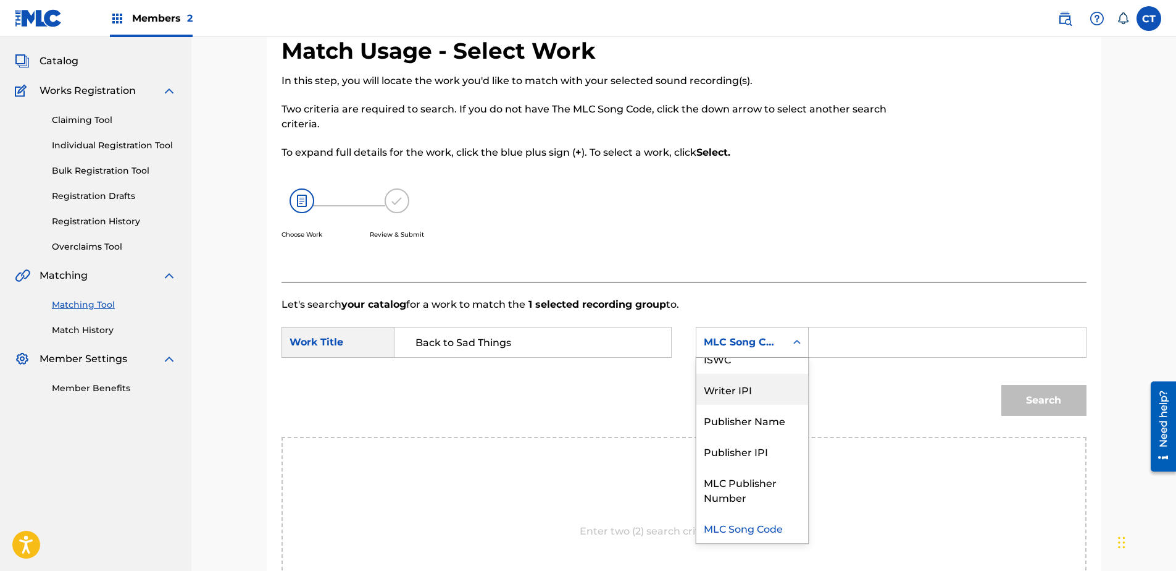
scroll to position [0, 0]
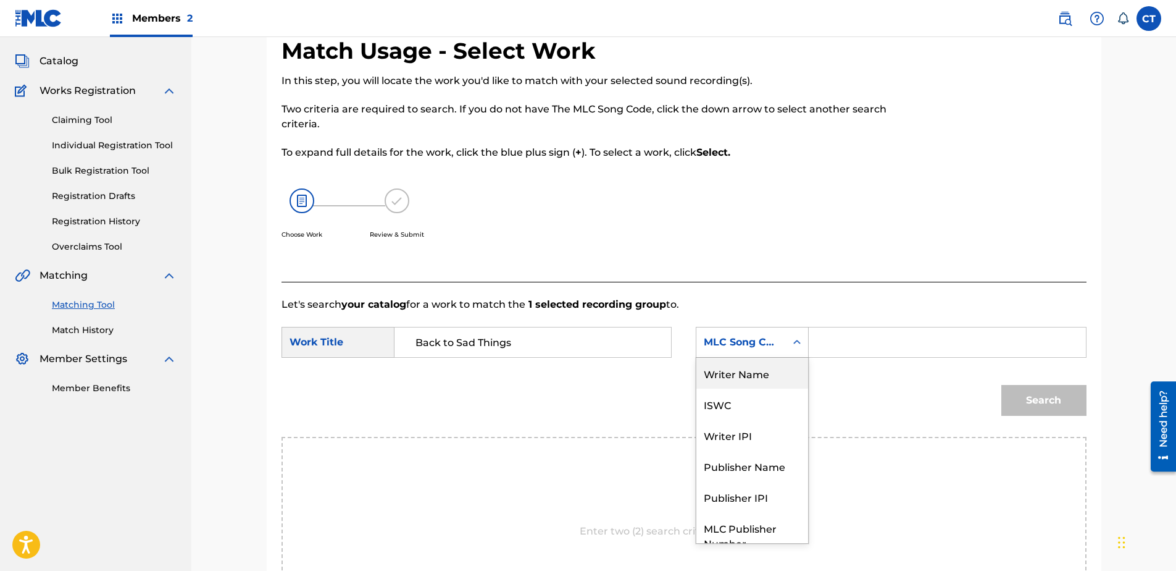
click at [749, 372] on div "Writer Name" at bounding box center [752, 372] width 112 height 31
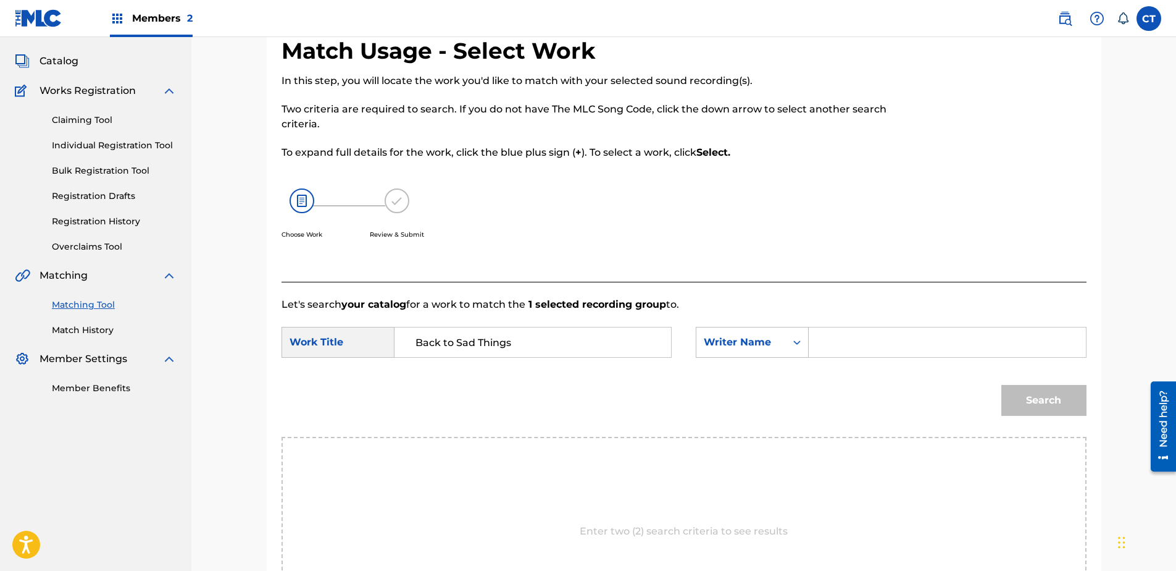
click at [837, 345] on input "Search Form" at bounding box center [947, 342] width 256 height 30
click at [1001, 385] on button "Search" at bounding box center [1043, 400] width 85 height 31
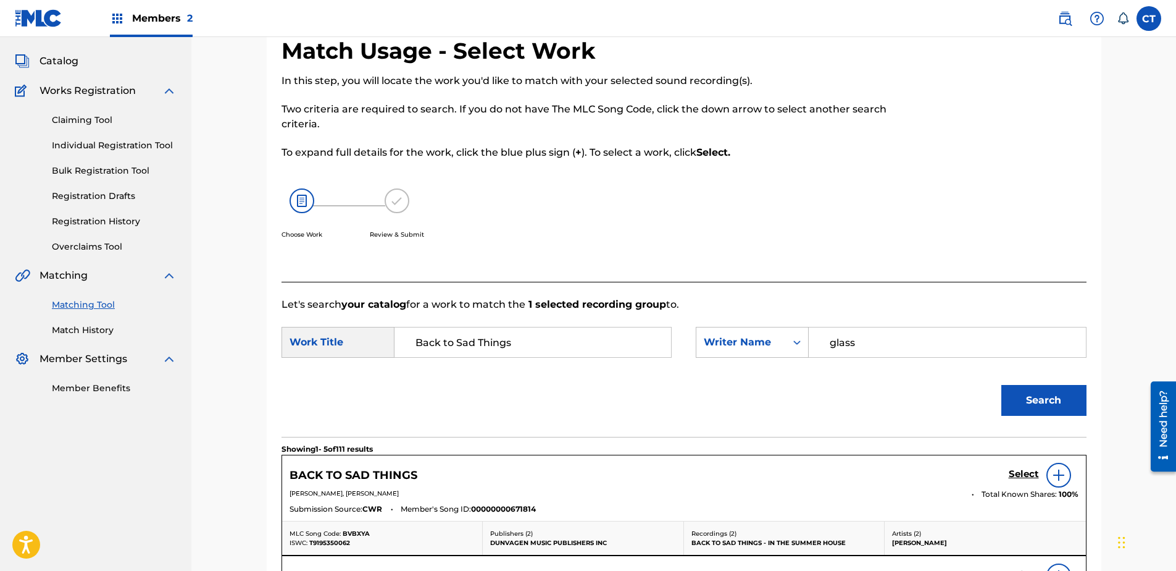
click at [1014, 475] on h5 "Select" at bounding box center [1024, 474] width 30 height 12
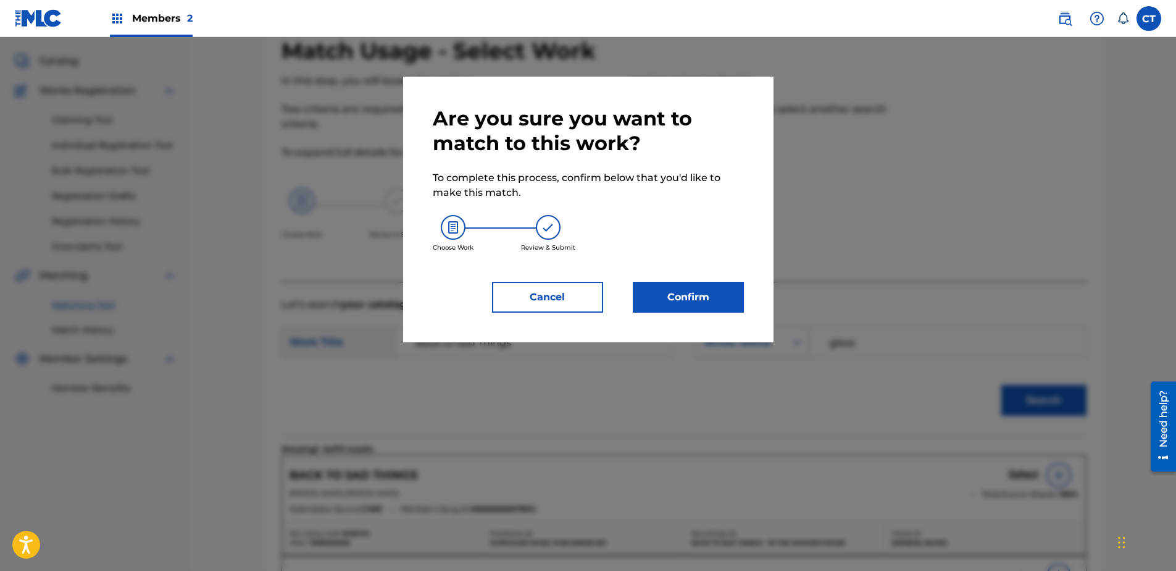
click at [692, 299] on button "Confirm" at bounding box center [688, 297] width 111 height 31
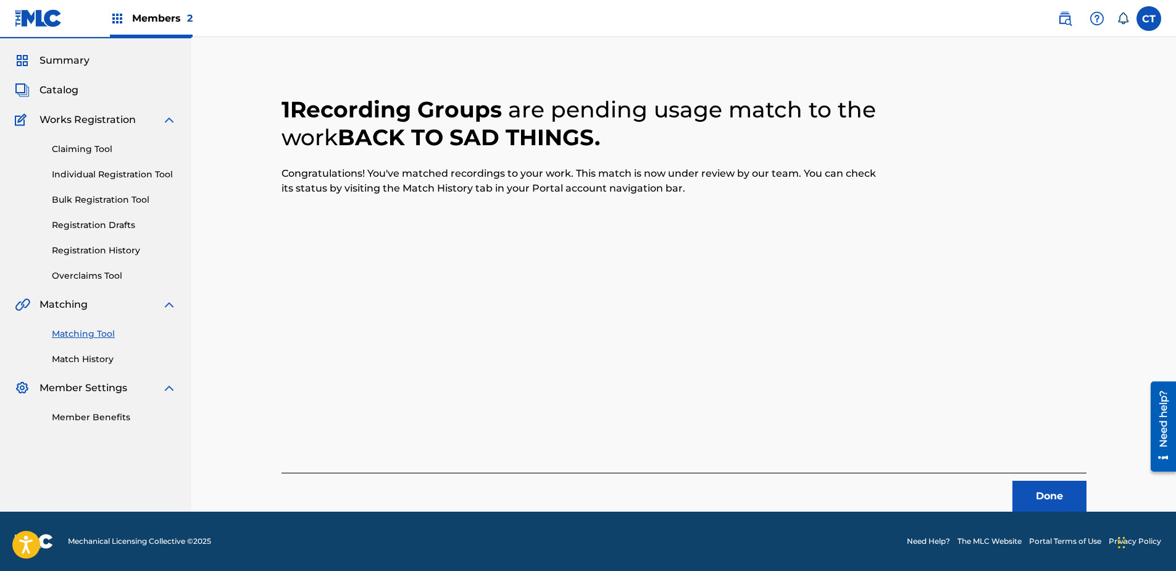
scroll to position [33, 0]
click at [1038, 488] on button "Done" at bounding box center [1050, 495] width 74 height 31
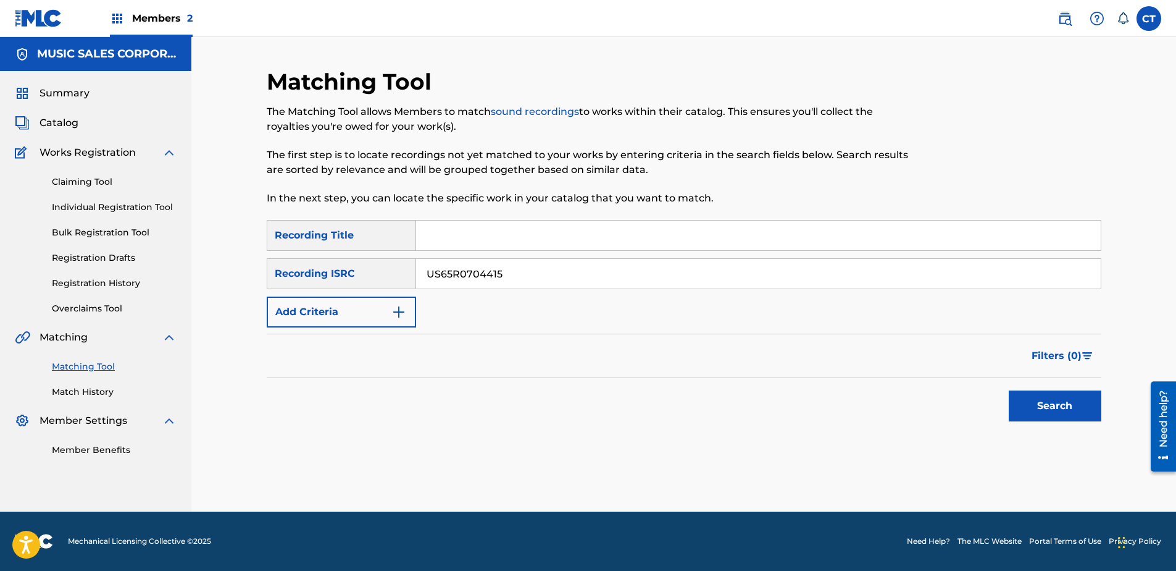
click at [1056, 404] on button "Search" at bounding box center [1055, 405] width 93 height 31
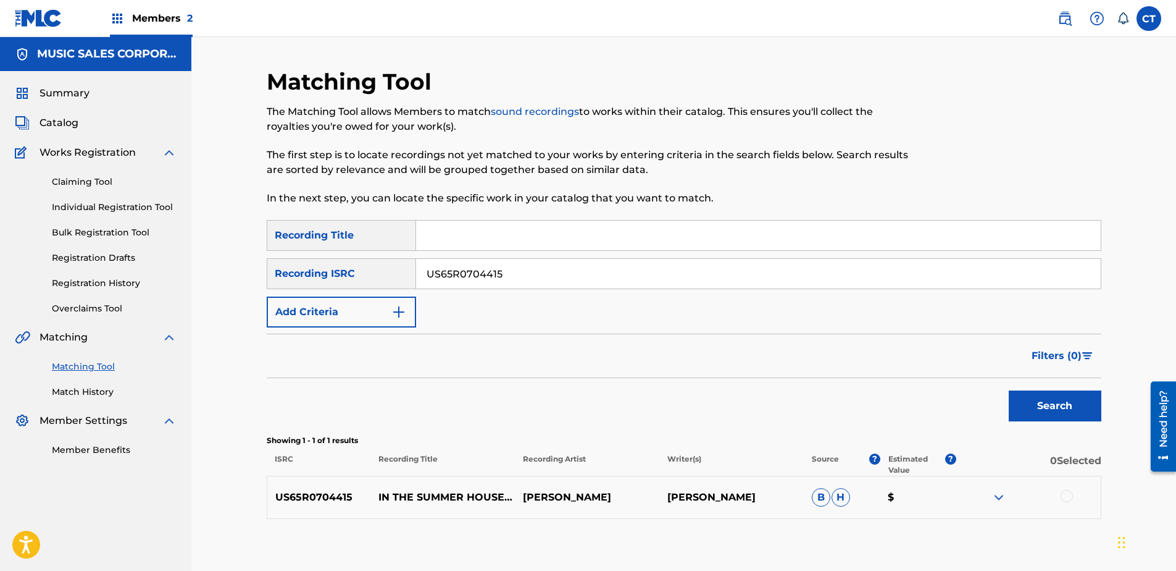
click at [1064, 501] on div at bounding box center [1067, 496] width 12 height 12
click at [879, 467] on button "Match 1 Group" at bounding box center [868, 469] width 136 height 31
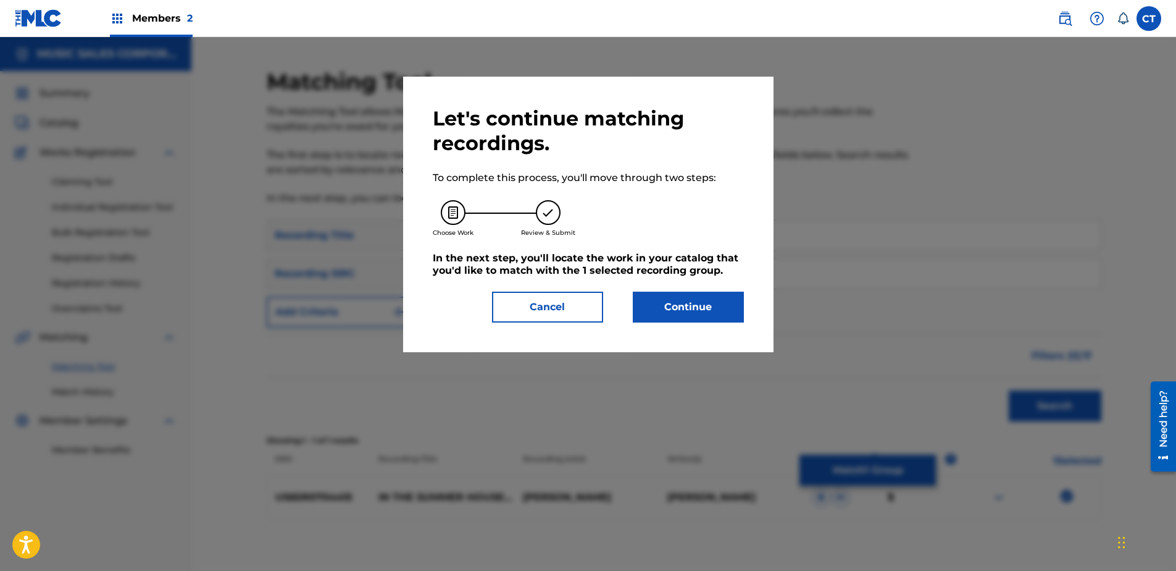
click at [661, 297] on button "Continue" at bounding box center [688, 306] width 111 height 31
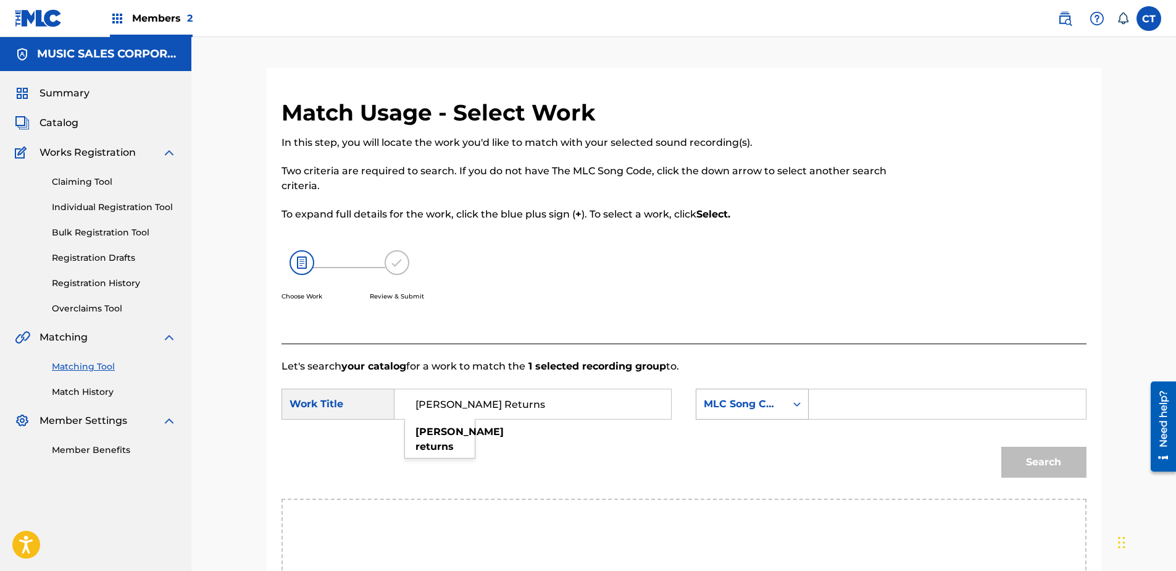
click at [788, 400] on div "MLC Song Code" at bounding box center [752, 403] width 113 height 31
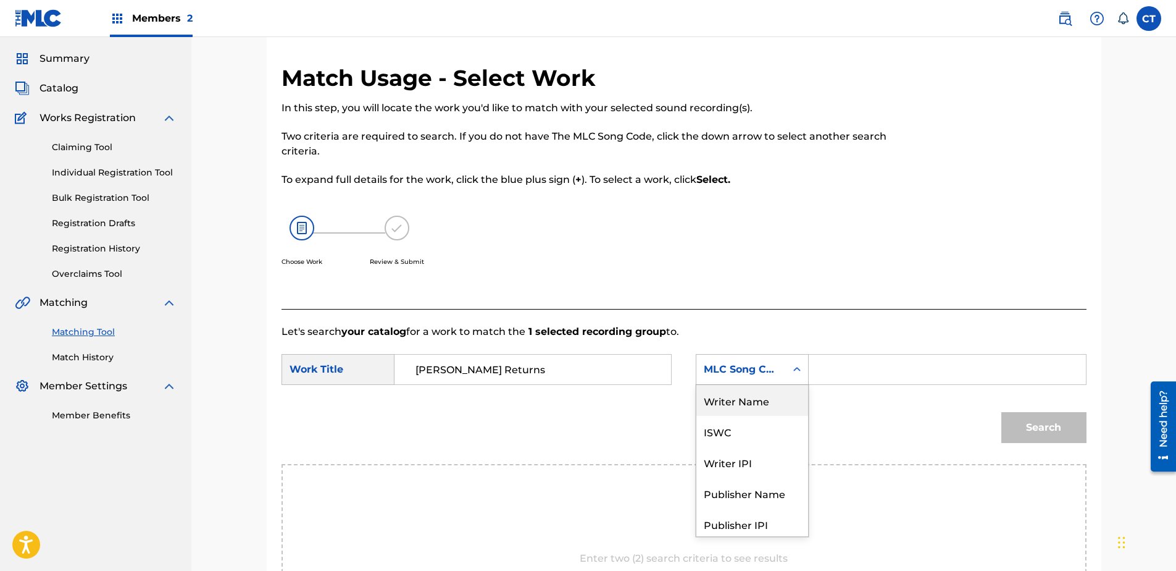
click at [764, 408] on div "Writer Name" at bounding box center [752, 400] width 112 height 31
click at [835, 371] on input "Search Form" at bounding box center [947, 369] width 256 height 30
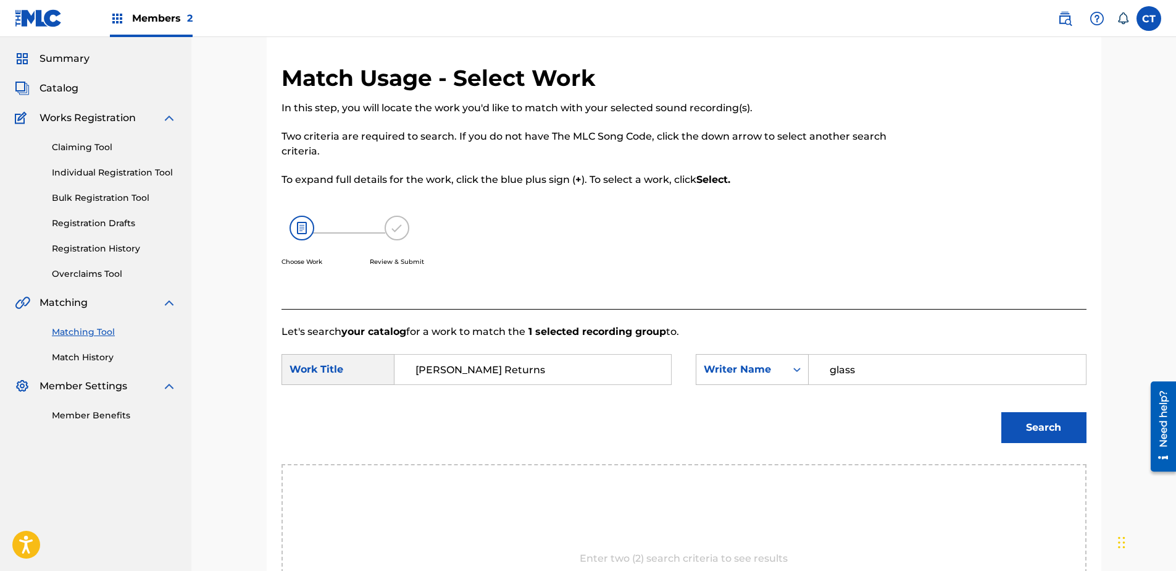
click at [1001, 412] on button "Search" at bounding box center [1043, 427] width 85 height 31
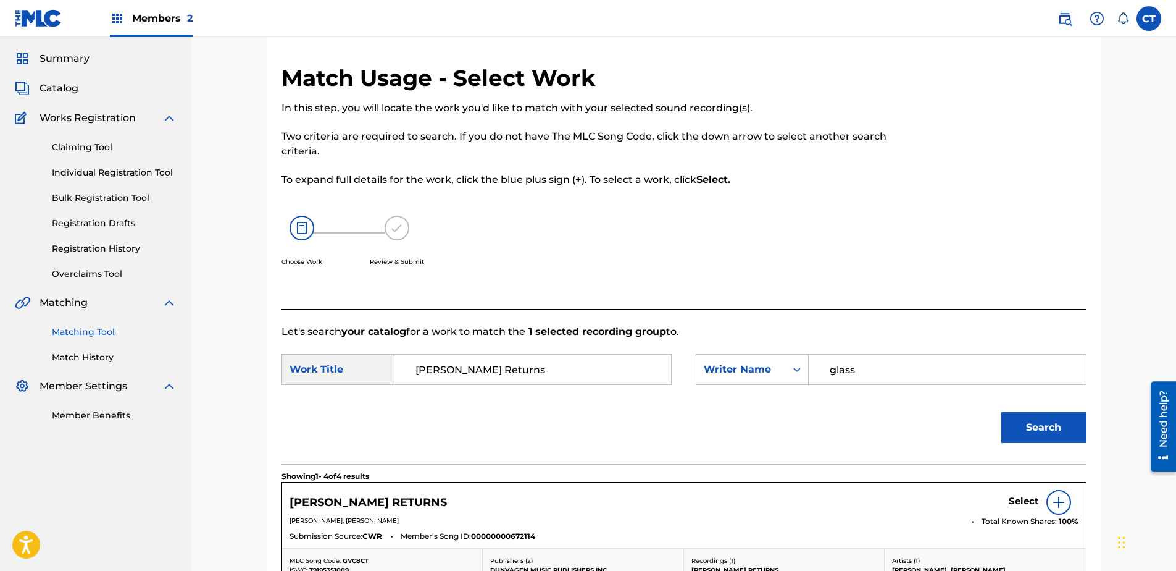
click at [1022, 498] on h5 "Select" at bounding box center [1024, 501] width 30 height 12
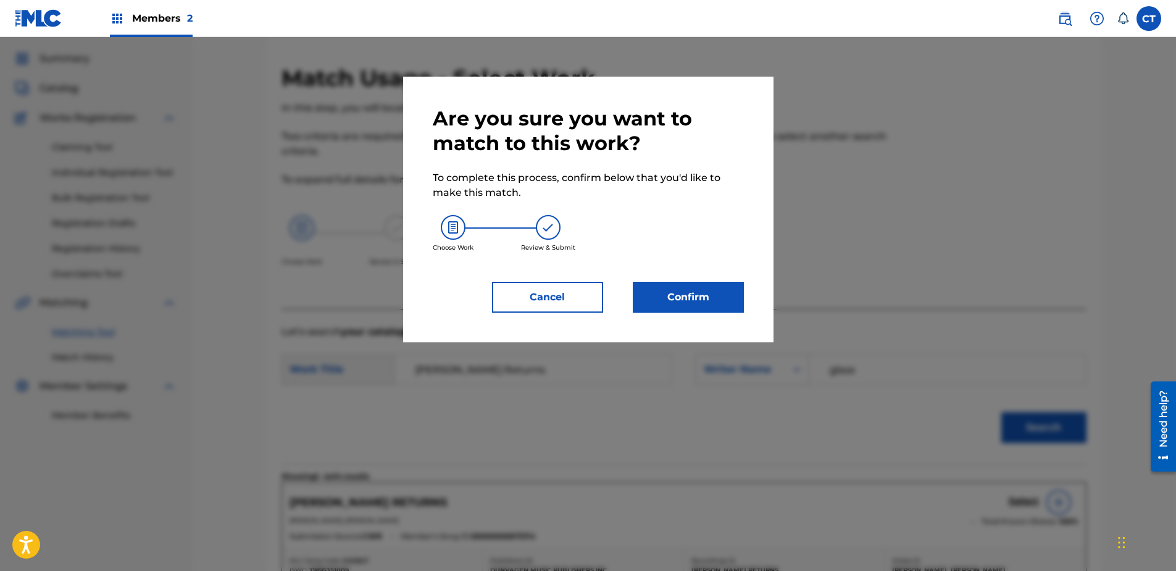
click at [678, 280] on div "Are you sure you want to match to this work? To complete this process, confirm …" at bounding box center [588, 209] width 311 height 206
click at [704, 304] on button "Confirm" at bounding box center [688, 297] width 111 height 31
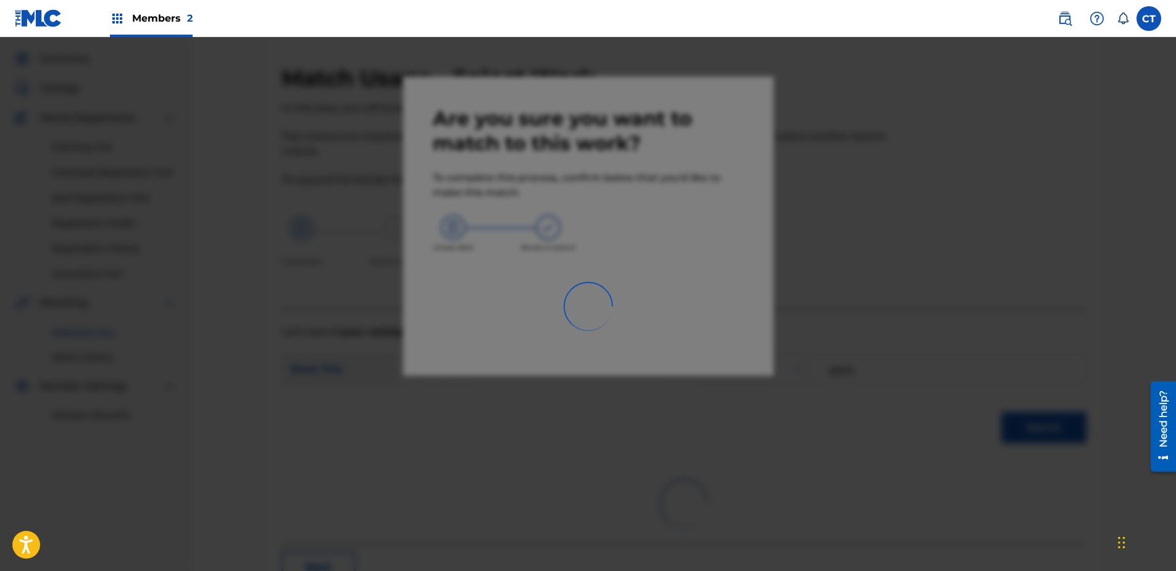
scroll to position [33, 0]
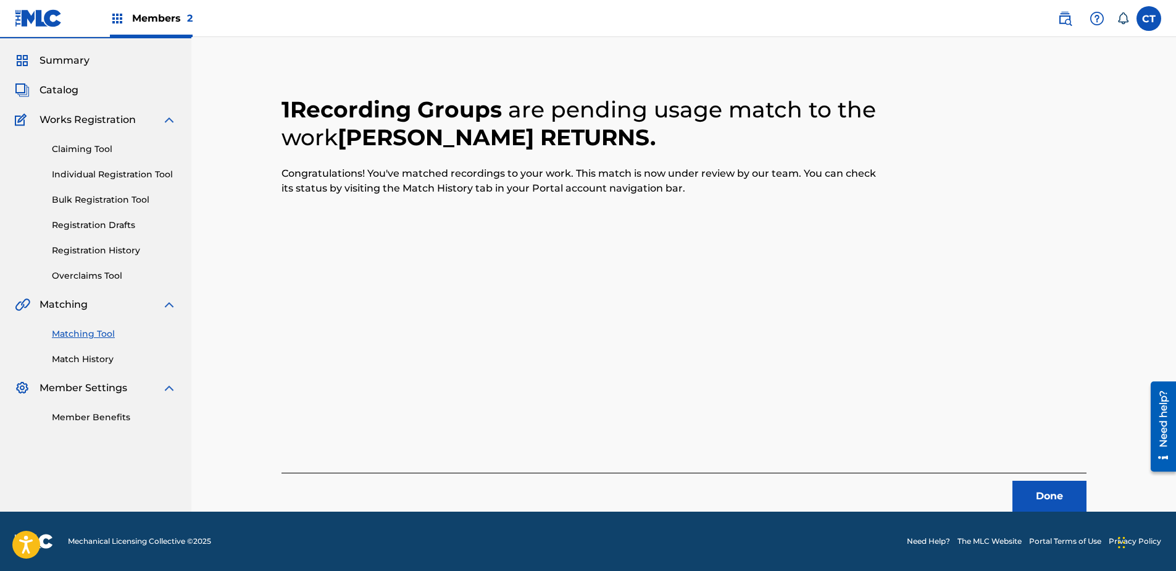
click at [1024, 504] on button "Done" at bounding box center [1050, 495] width 74 height 31
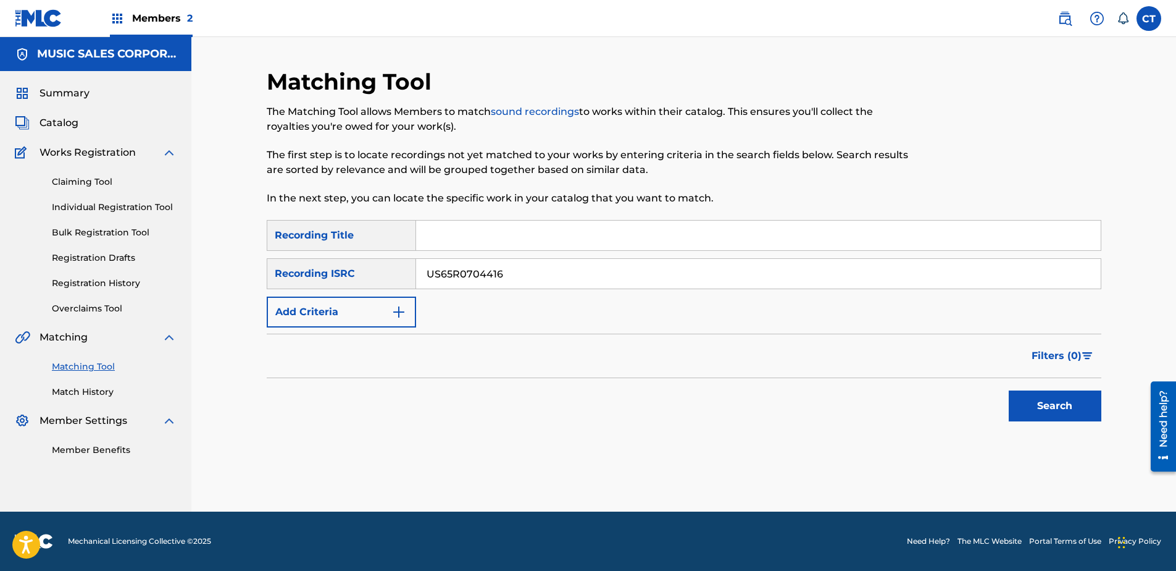
click at [1061, 402] on button "Search" at bounding box center [1055, 405] width 93 height 31
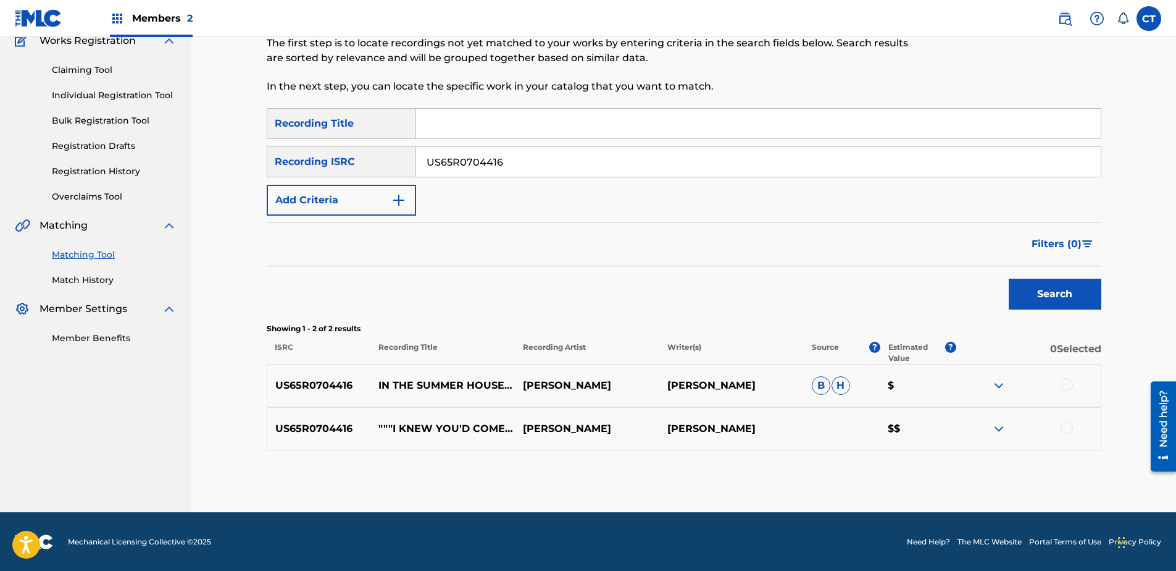
scroll to position [112, 0]
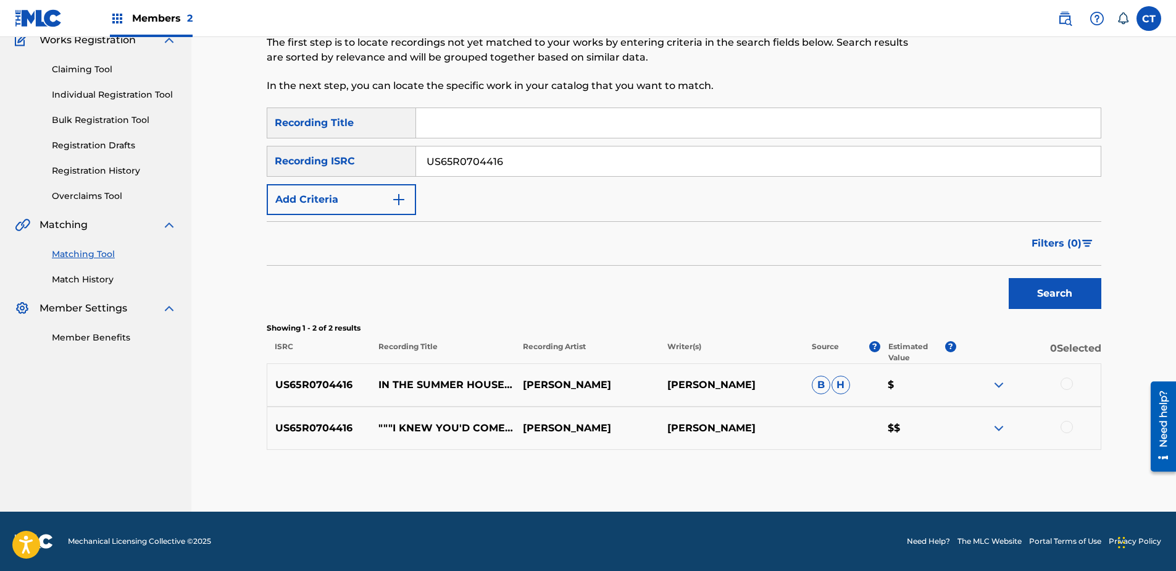
click at [1071, 383] on div at bounding box center [1067, 383] width 12 height 12
click at [1065, 425] on div at bounding box center [1067, 426] width 12 height 12
click at [875, 482] on button "Match 2 Groups" at bounding box center [868, 469] width 136 height 31
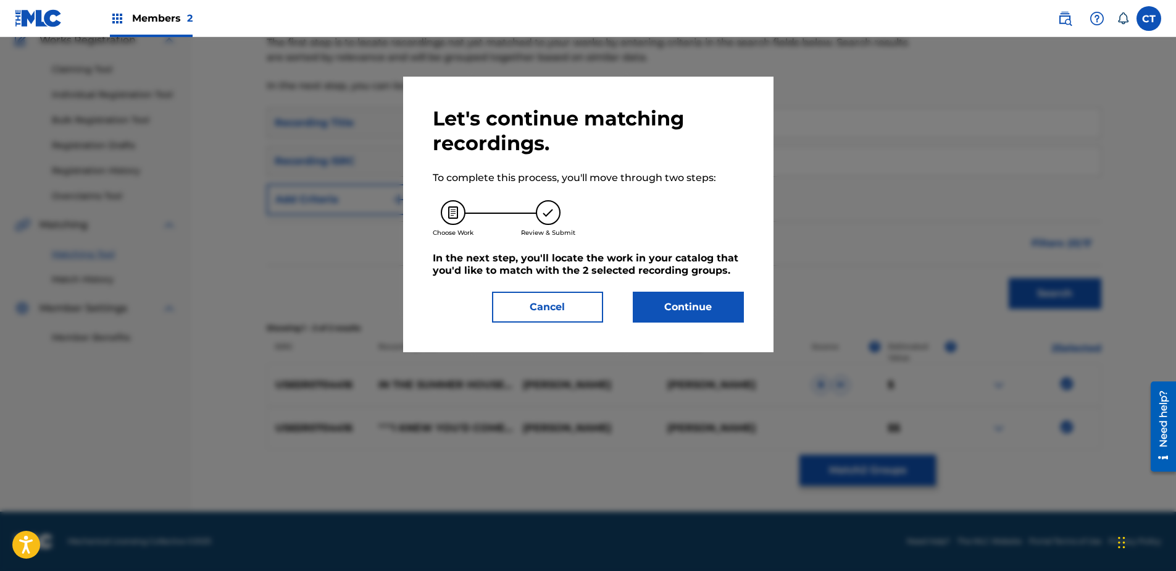
click at [703, 303] on button "Continue" at bounding box center [688, 306] width 111 height 31
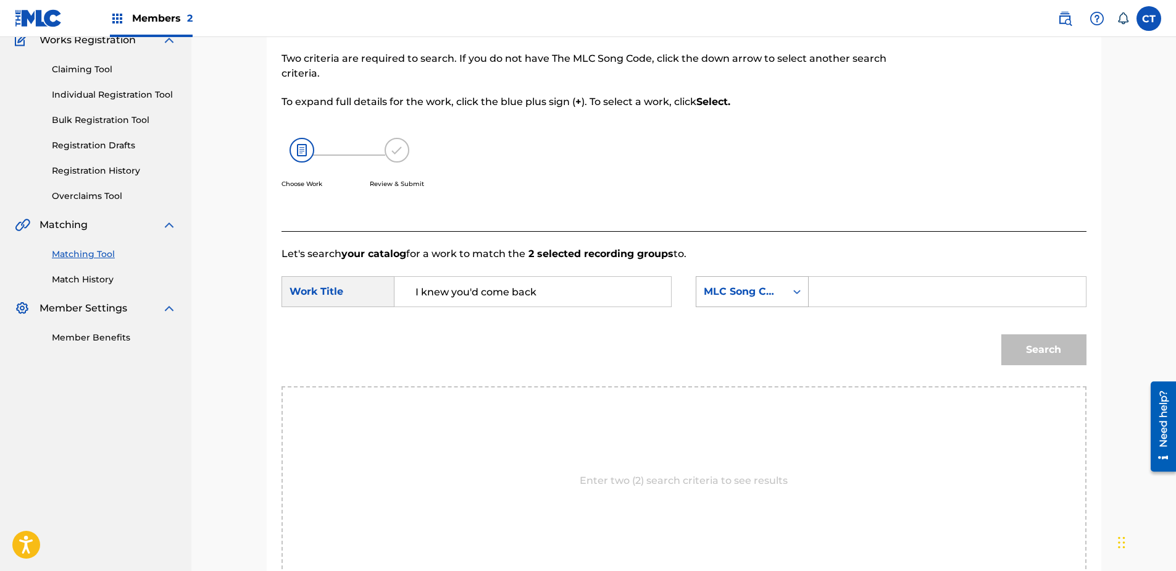
click at [745, 298] on div "MLC Song Code" at bounding box center [741, 291] width 75 height 15
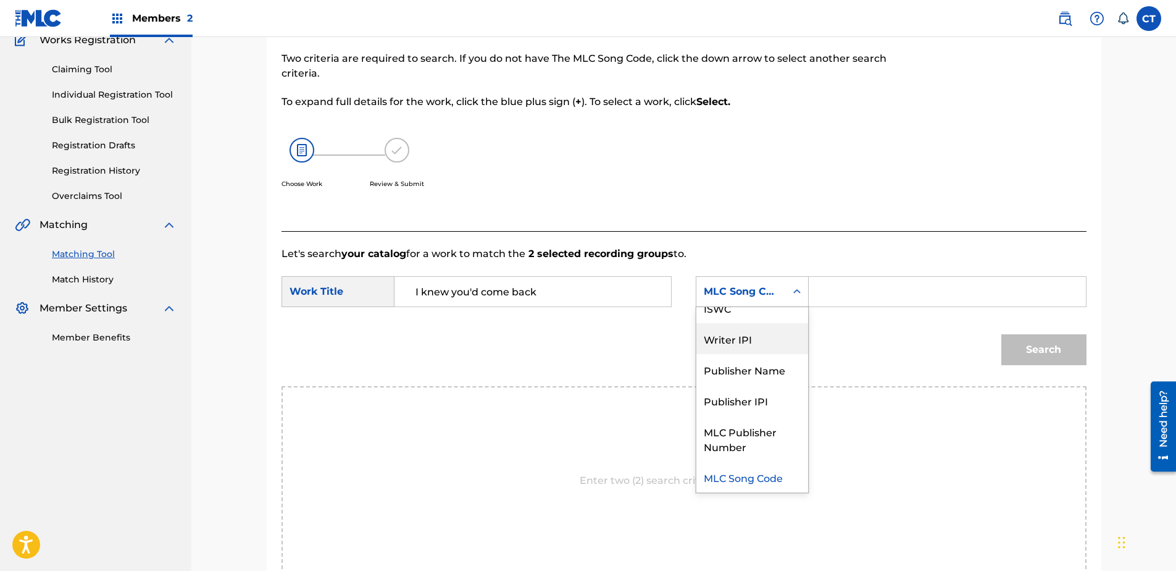
scroll to position [0, 0]
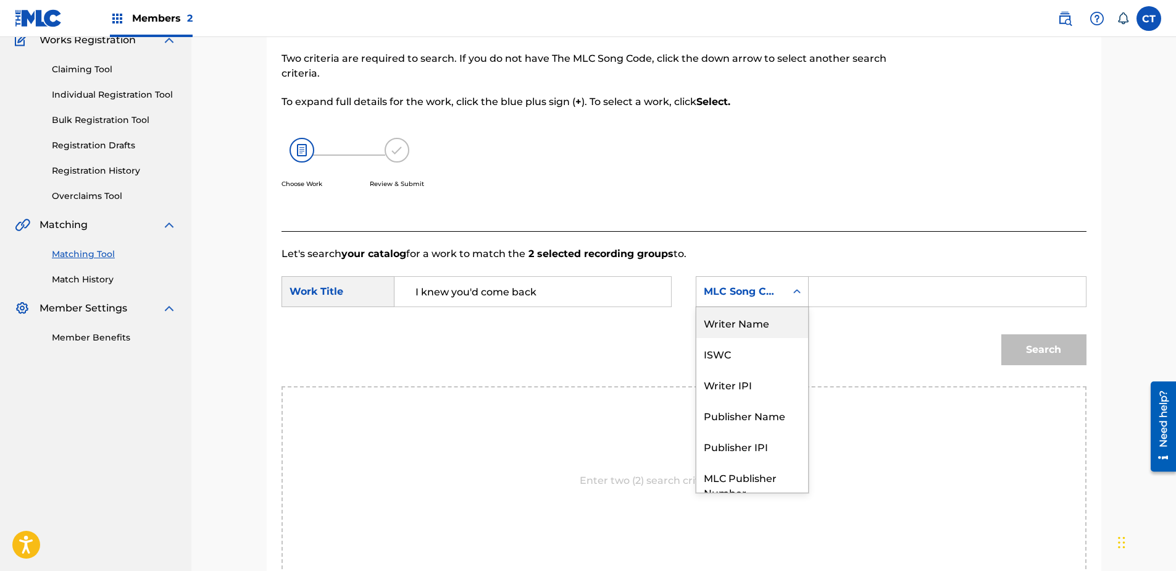
click at [748, 322] on div "Writer Name" at bounding box center [752, 322] width 112 height 31
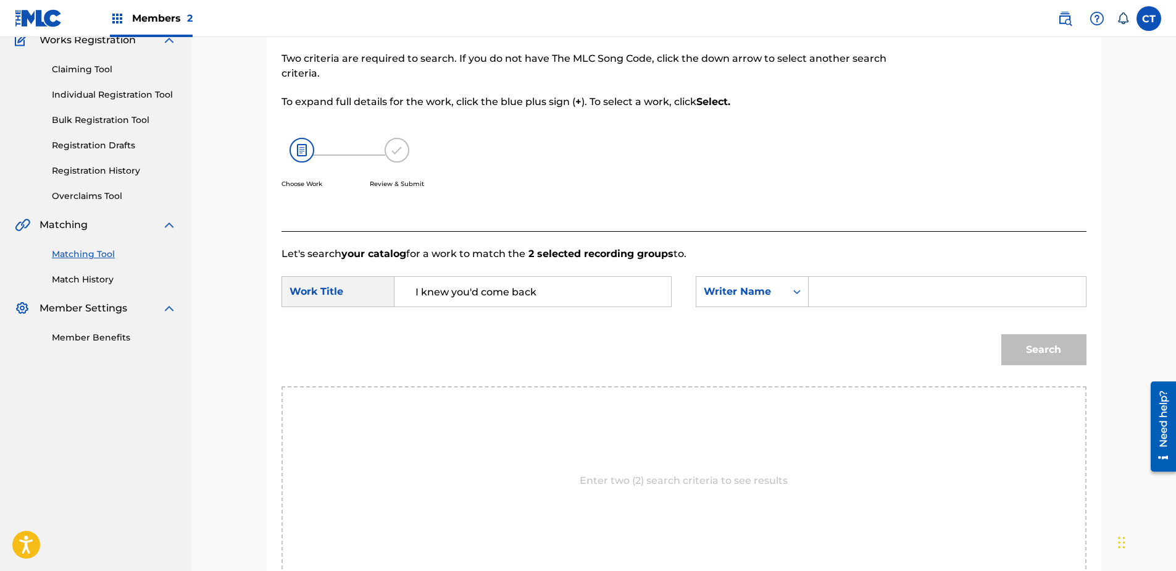
click at [842, 283] on input "Search Form" at bounding box center [947, 292] width 256 height 30
click at [1001, 334] on button "Search" at bounding box center [1043, 349] width 85 height 31
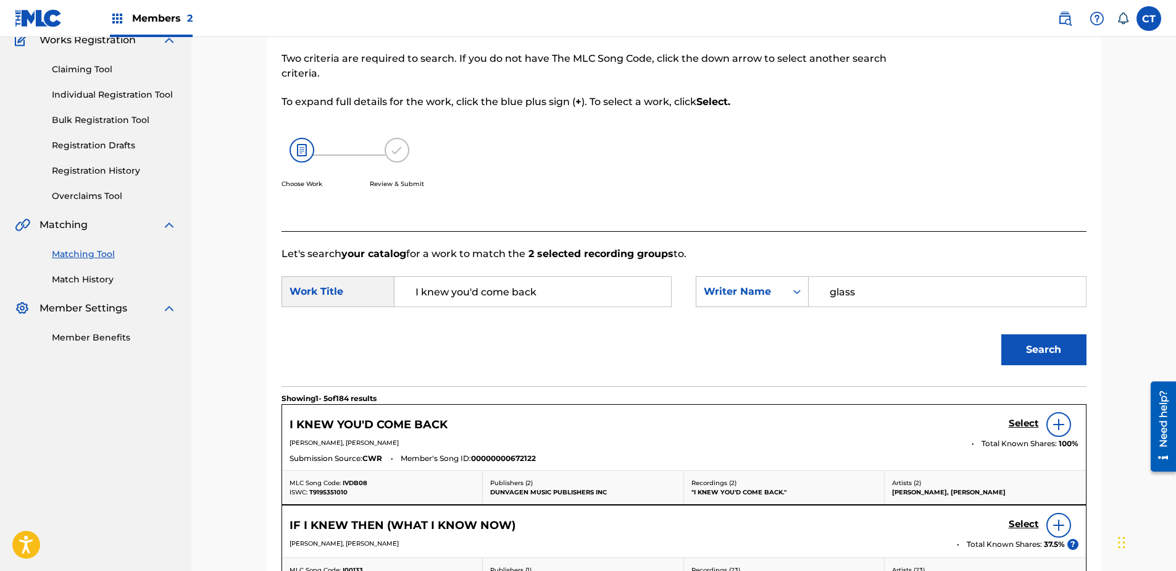
click at [1032, 420] on h5 "Select" at bounding box center [1024, 423] width 30 height 12
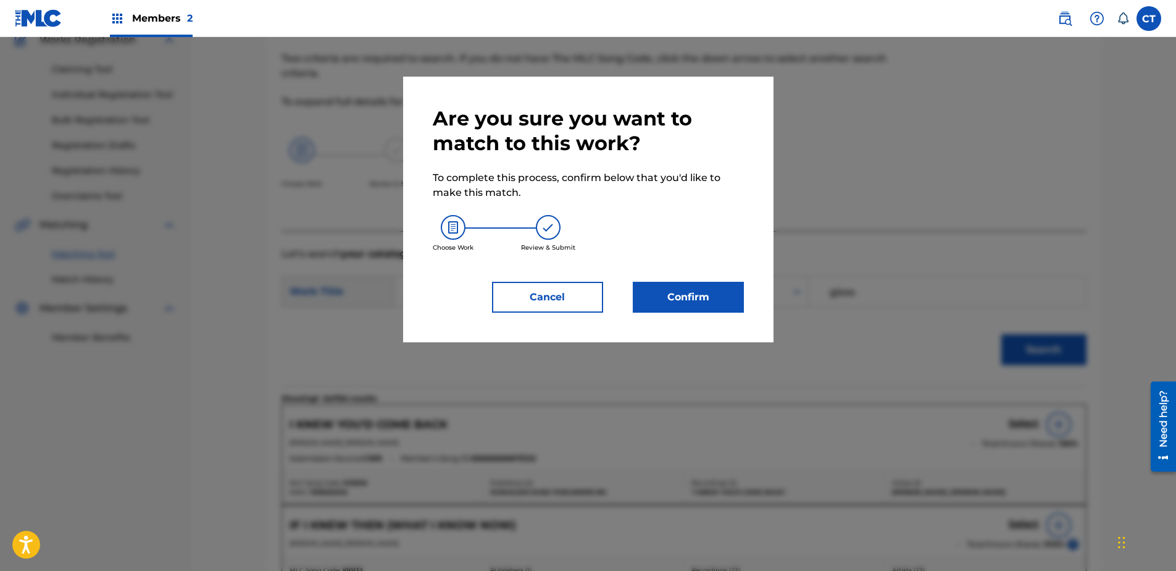
click at [711, 295] on button "Confirm" at bounding box center [688, 297] width 111 height 31
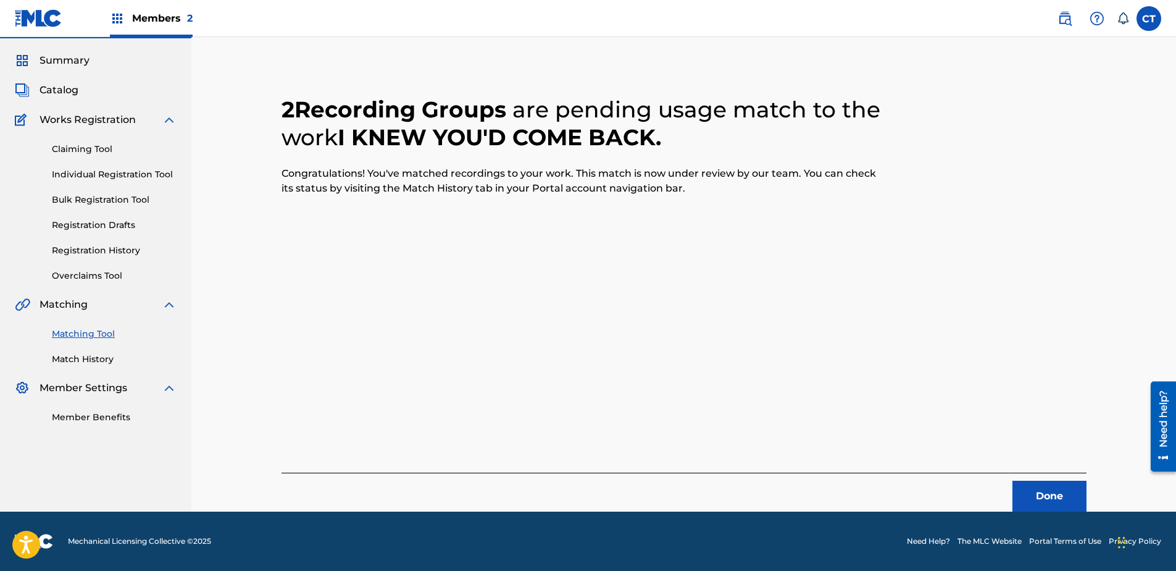
scroll to position [33, 0]
click at [1022, 498] on button "Done" at bounding box center [1050, 495] width 74 height 31
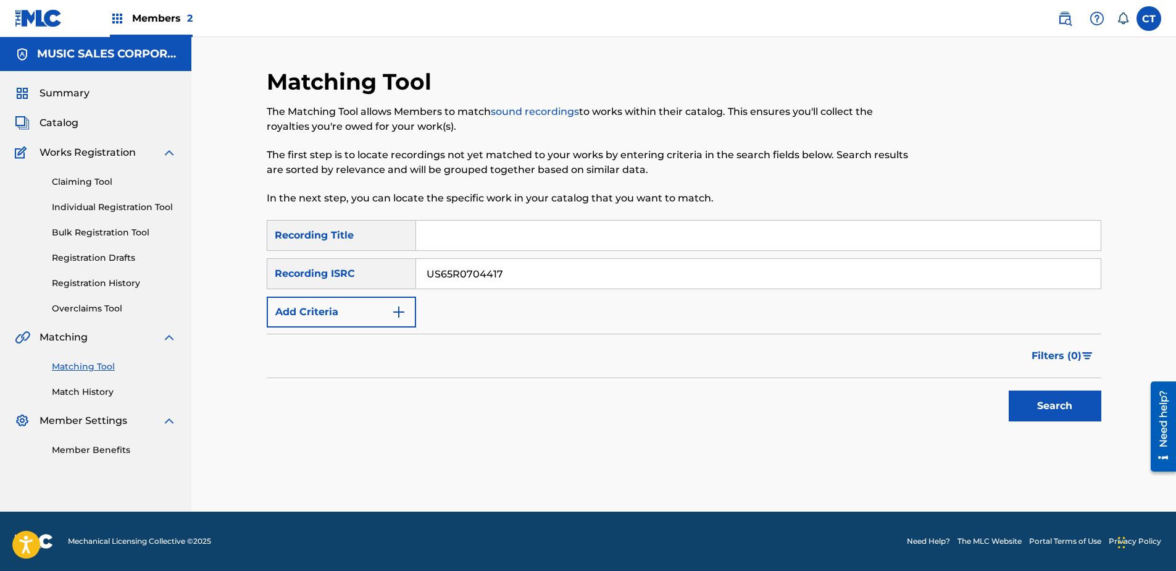
click at [1061, 402] on button "Search" at bounding box center [1055, 405] width 93 height 31
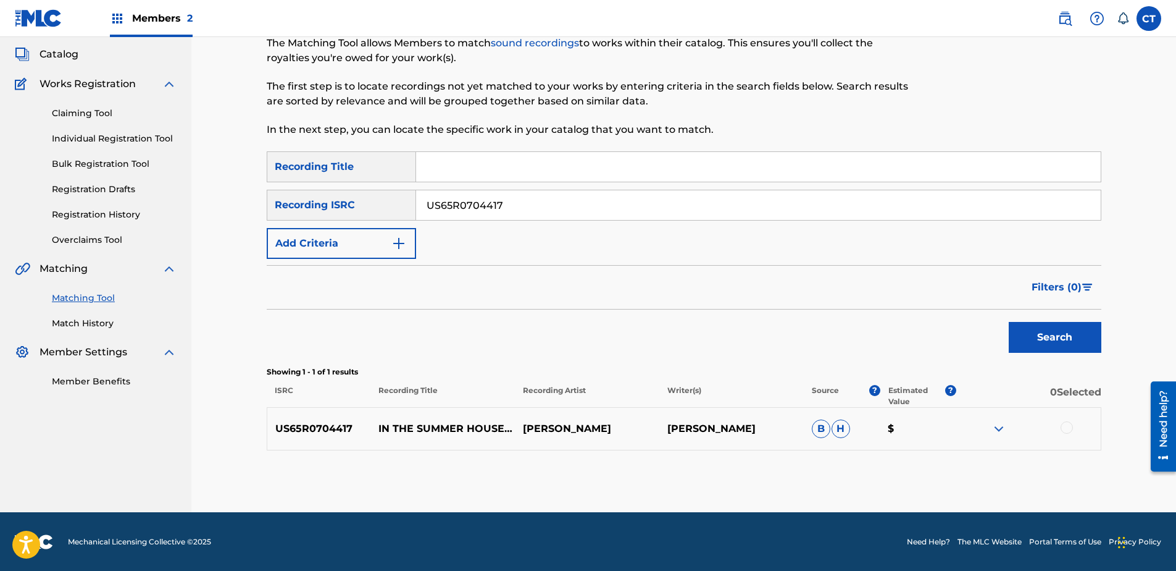
scroll to position [69, 0]
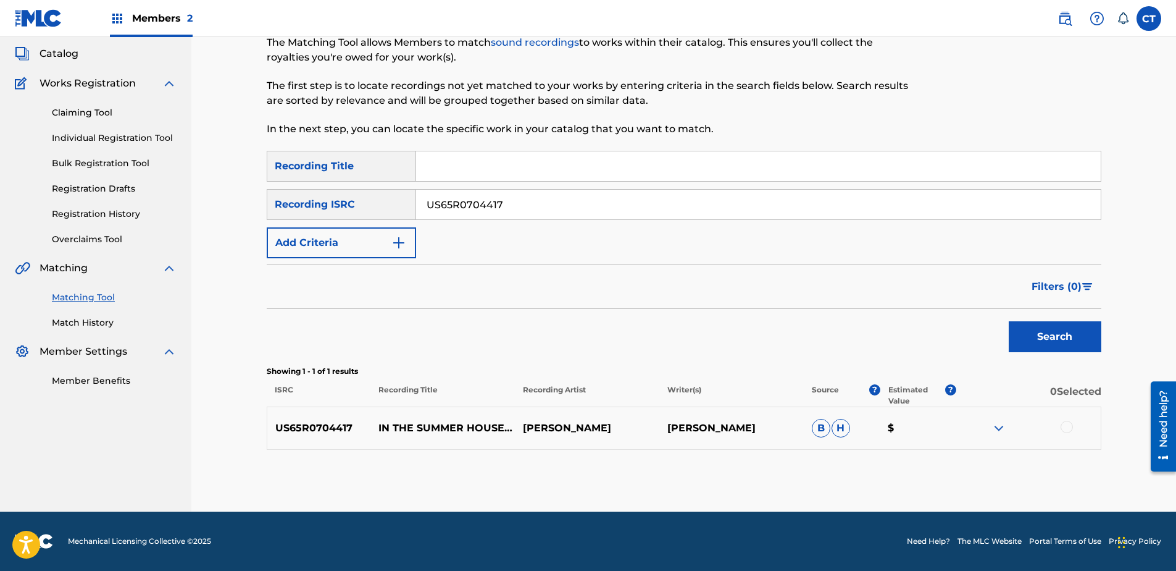
click at [1068, 425] on div at bounding box center [1067, 426] width 12 height 12
click at [885, 458] on button "Match 1 Group" at bounding box center [868, 469] width 136 height 31
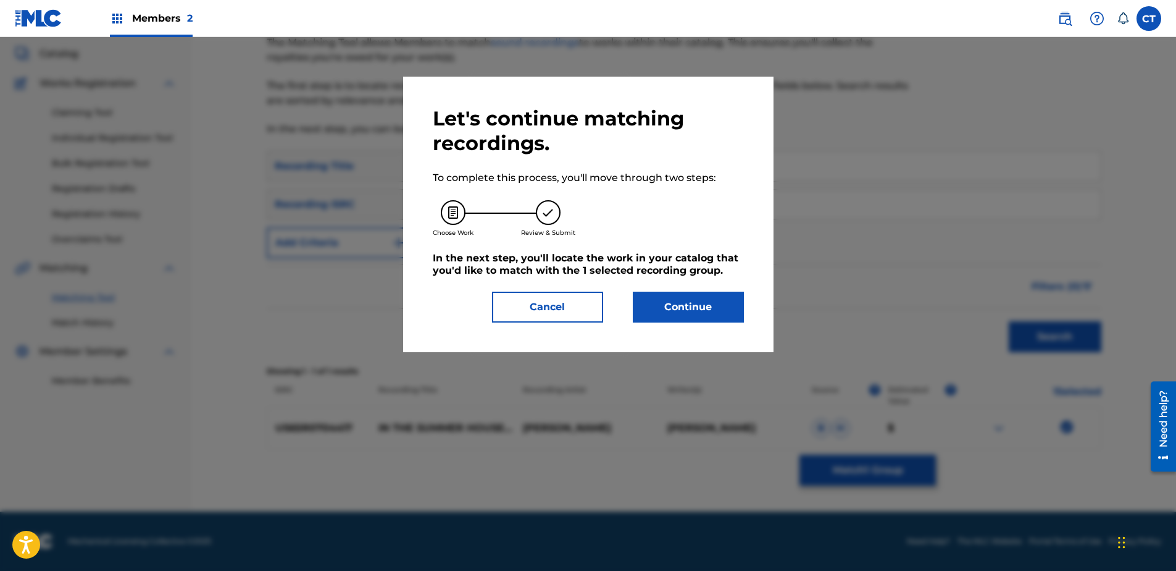
click at [717, 316] on button "Continue" at bounding box center [688, 306] width 111 height 31
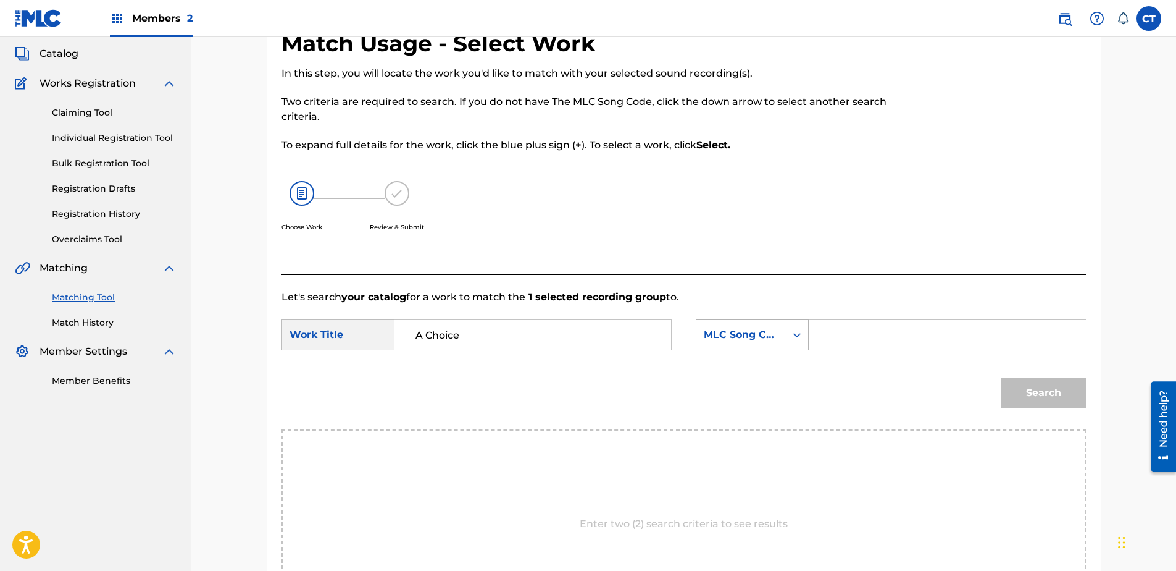
click at [726, 329] on div "MLC Song Code" at bounding box center [741, 334] width 75 height 15
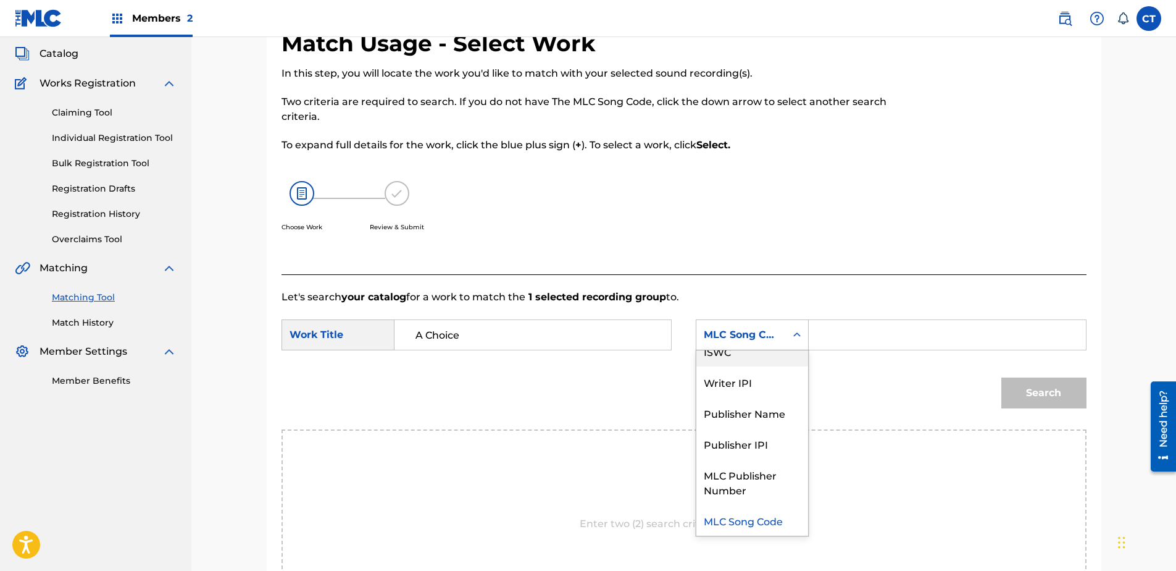
scroll to position [0, 0]
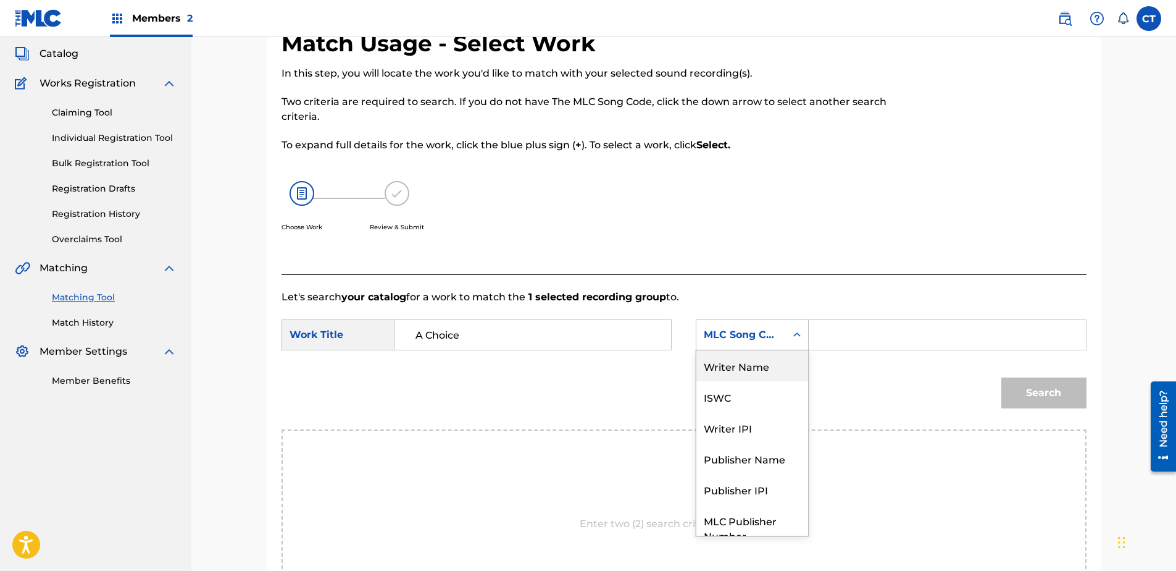
click at [765, 373] on div "Writer Name" at bounding box center [752, 365] width 112 height 31
click at [825, 342] on input "Search Form" at bounding box center [947, 335] width 256 height 30
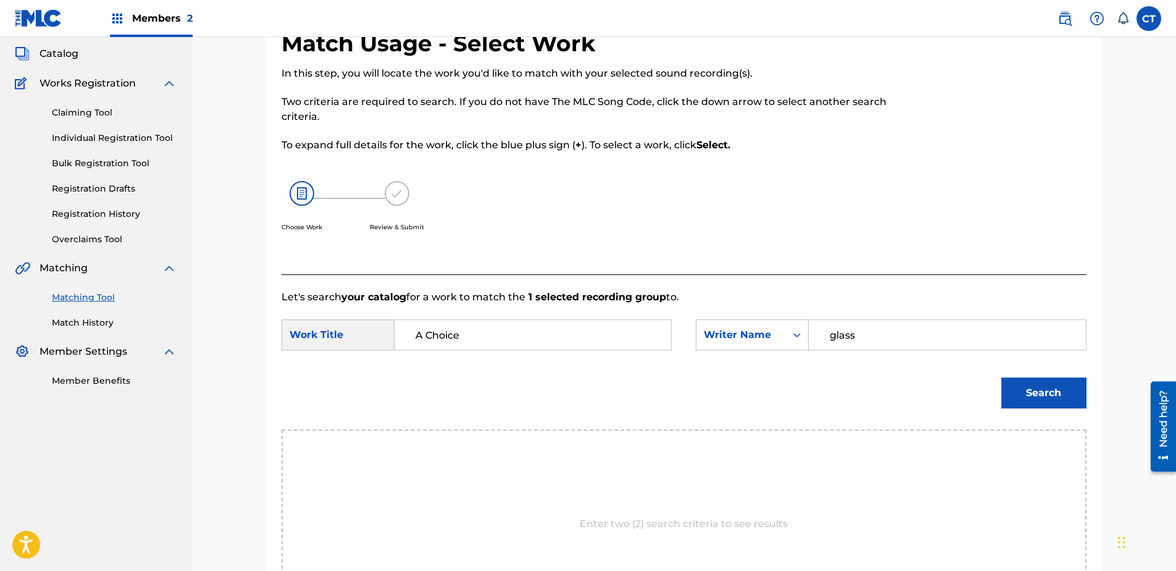
click at [1001, 377] on button "Search" at bounding box center [1043, 392] width 85 height 31
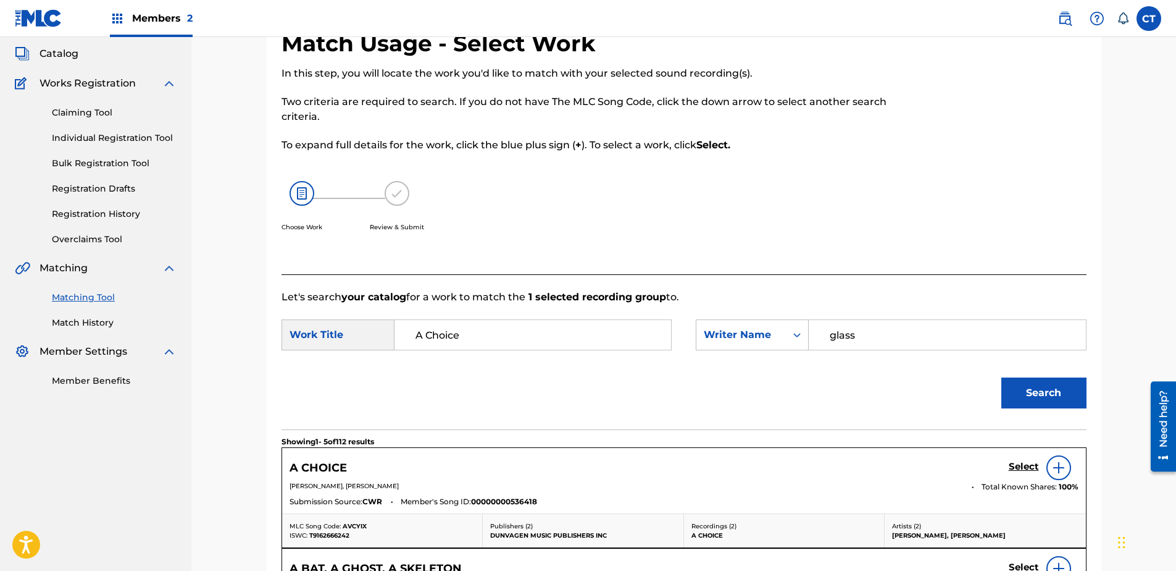
click at [1022, 465] on h5 "Select" at bounding box center [1024, 467] width 30 height 12
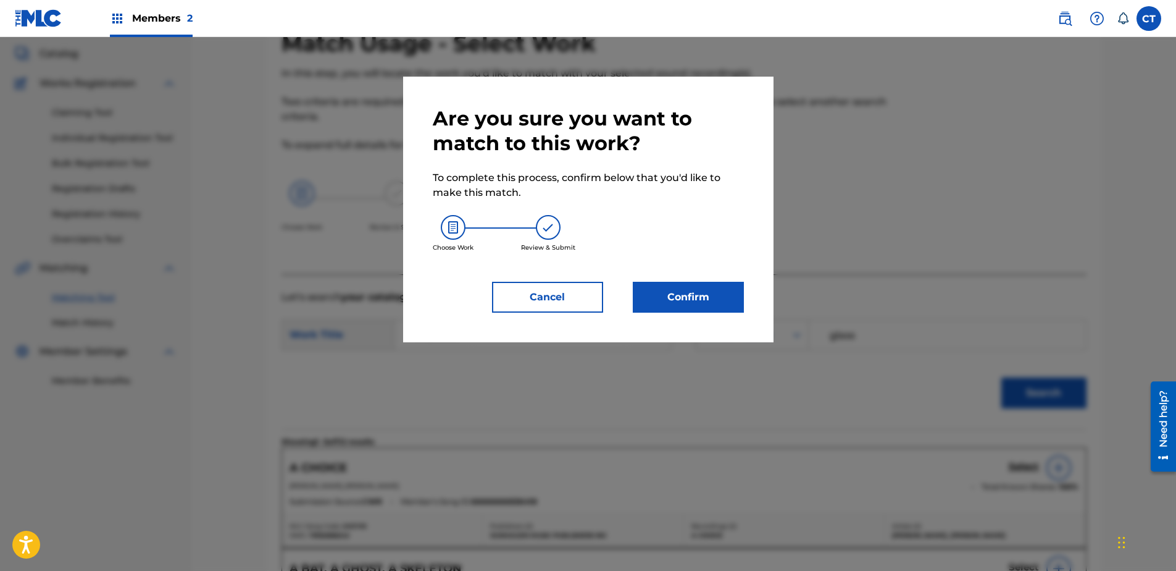
click at [714, 309] on button "Confirm" at bounding box center [688, 297] width 111 height 31
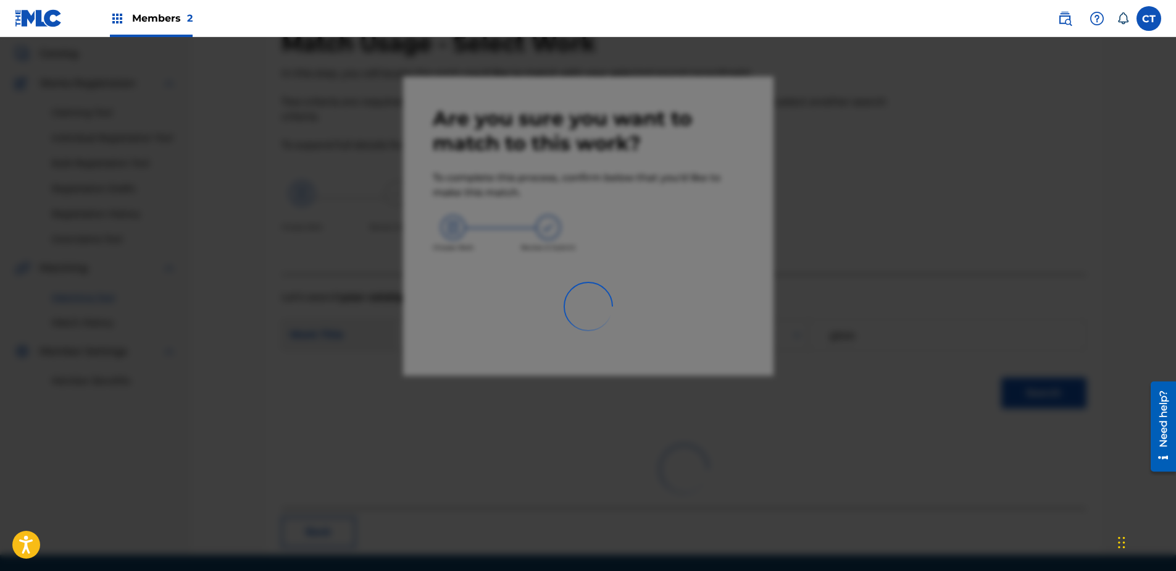
scroll to position [33, 0]
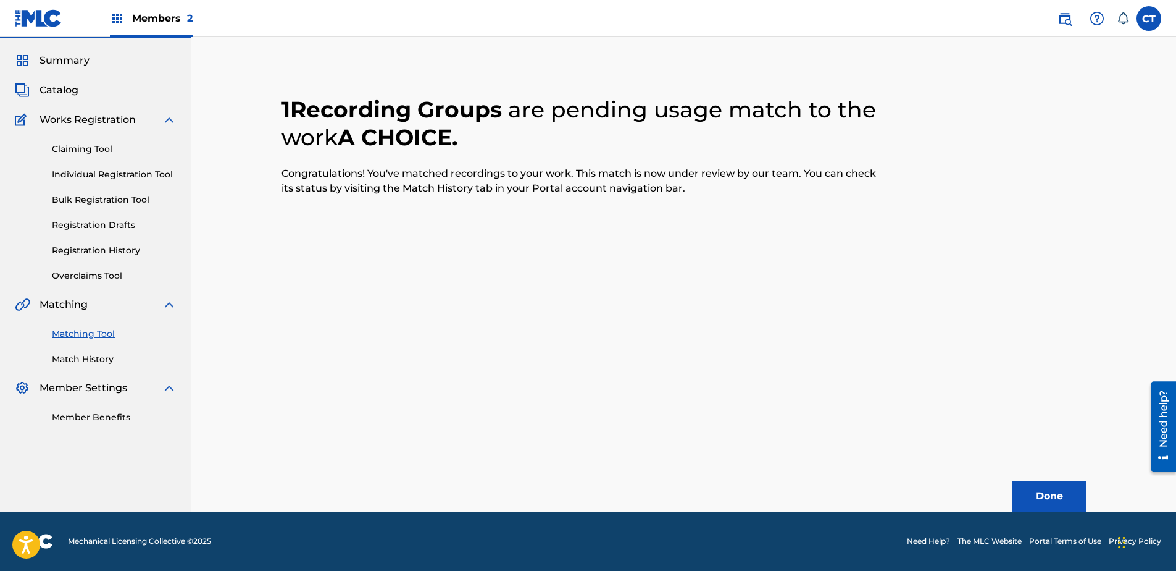
click at [1034, 505] on button "Done" at bounding box center [1050, 495] width 74 height 31
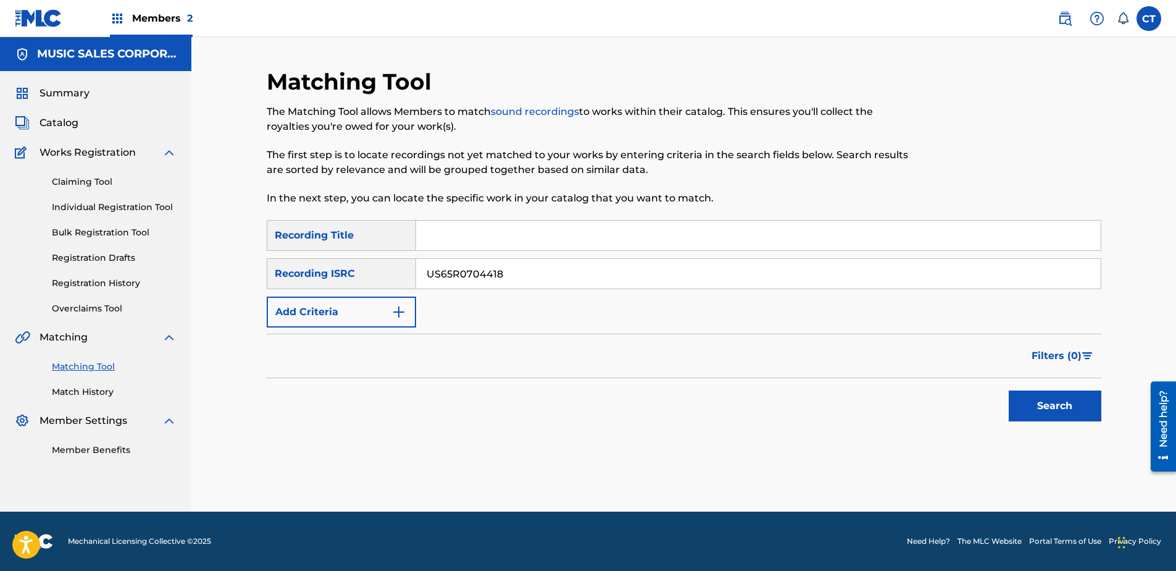
click at [1045, 399] on button "Search" at bounding box center [1055, 405] width 93 height 31
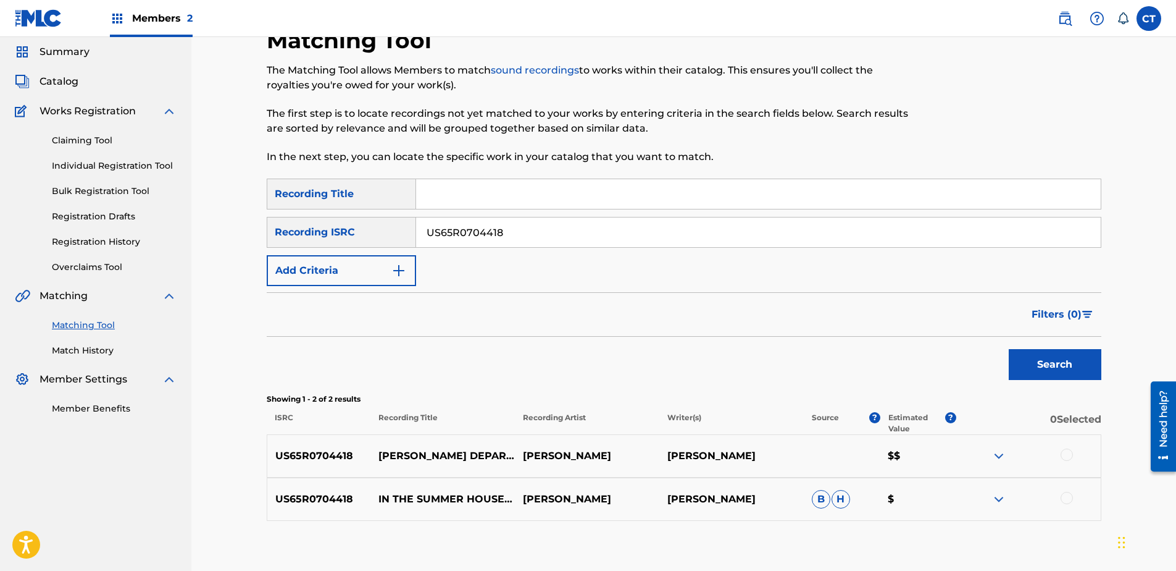
scroll to position [62, 0]
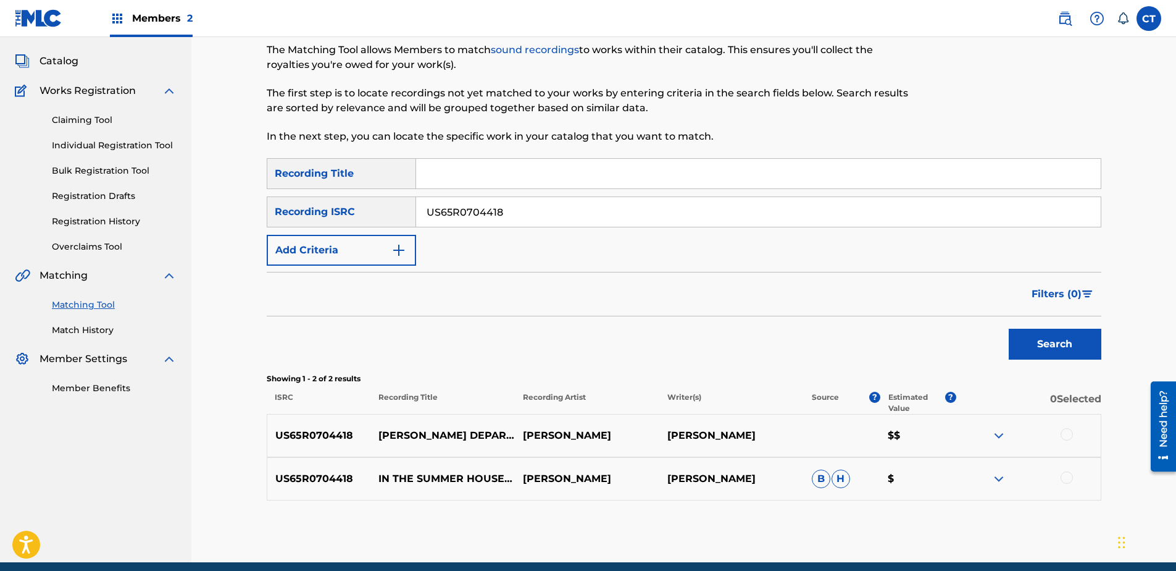
click at [1069, 438] on div at bounding box center [1067, 434] width 12 height 12
click at [1061, 474] on div at bounding box center [1067, 477] width 12 height 12
click at [887, 475] on button "Match 2 Groups" at bounding box center [868, 469] width 136 height 31
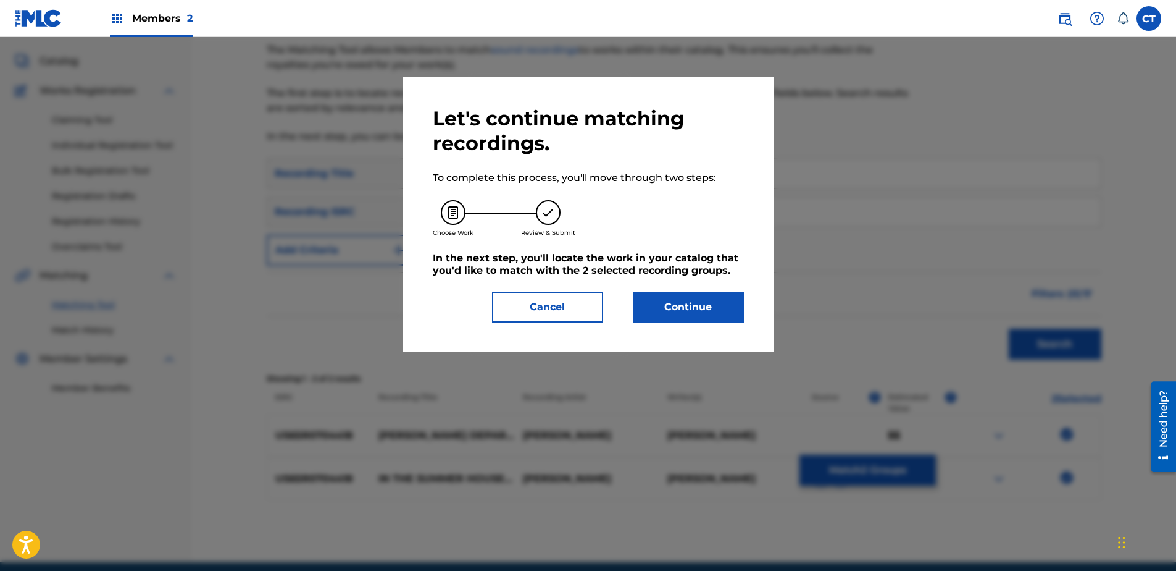
click at [659, 312] on button "Continue" at bounding box center [688, 306] width 111 height 31
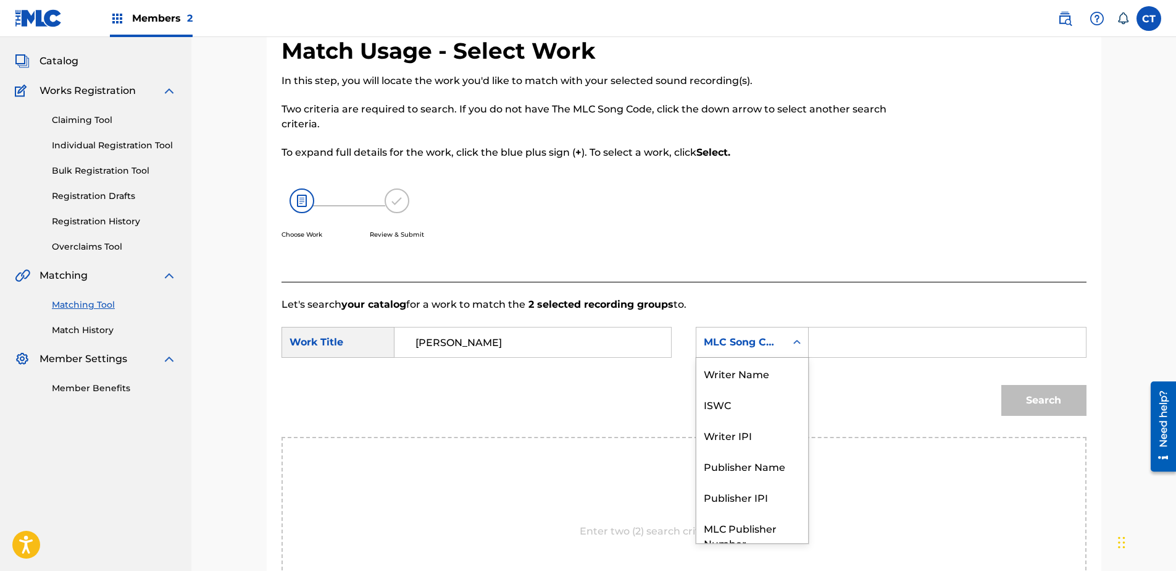
click at [729, 348] on div "MLC Song Code" at bounding box center [741, 342] width 75 height 15
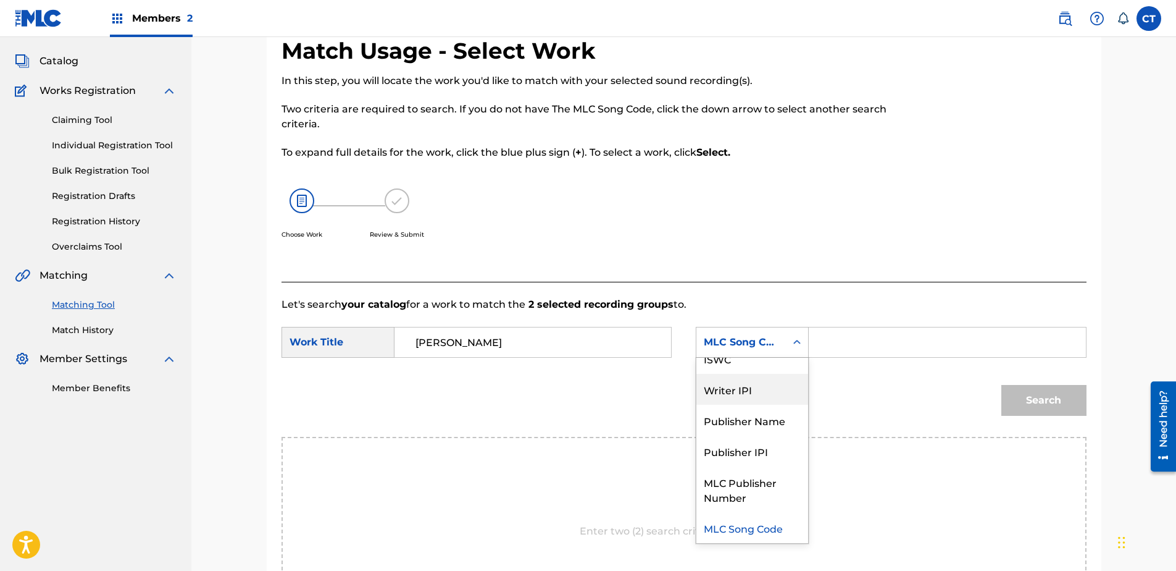
scroll to position [0, 0]
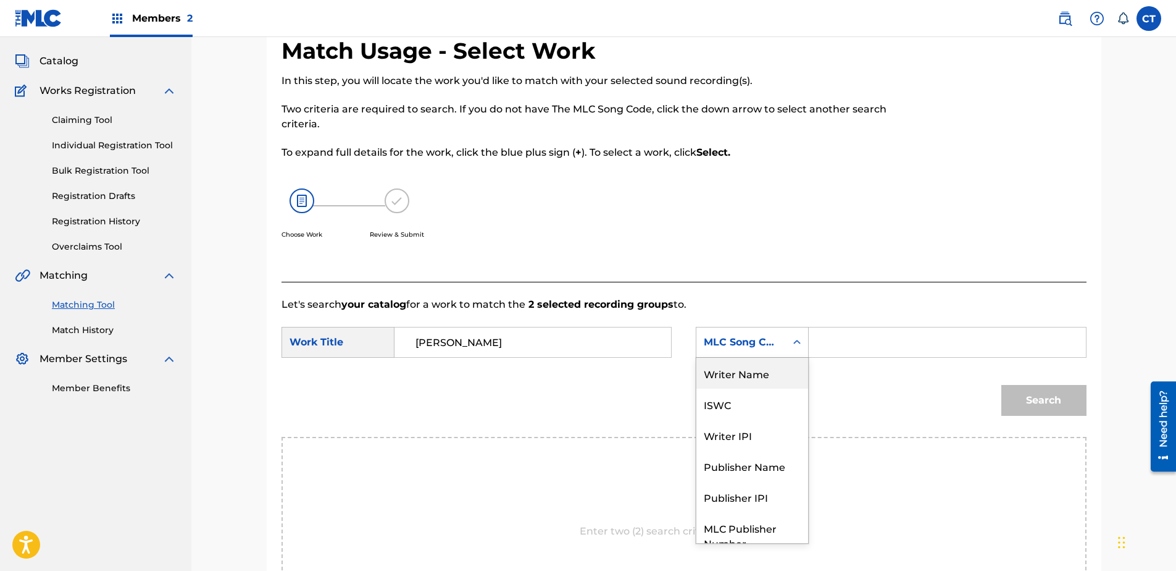
click at [756, 375] on div "Writer Name" at bounding box center [752, 372] width 112 height 31
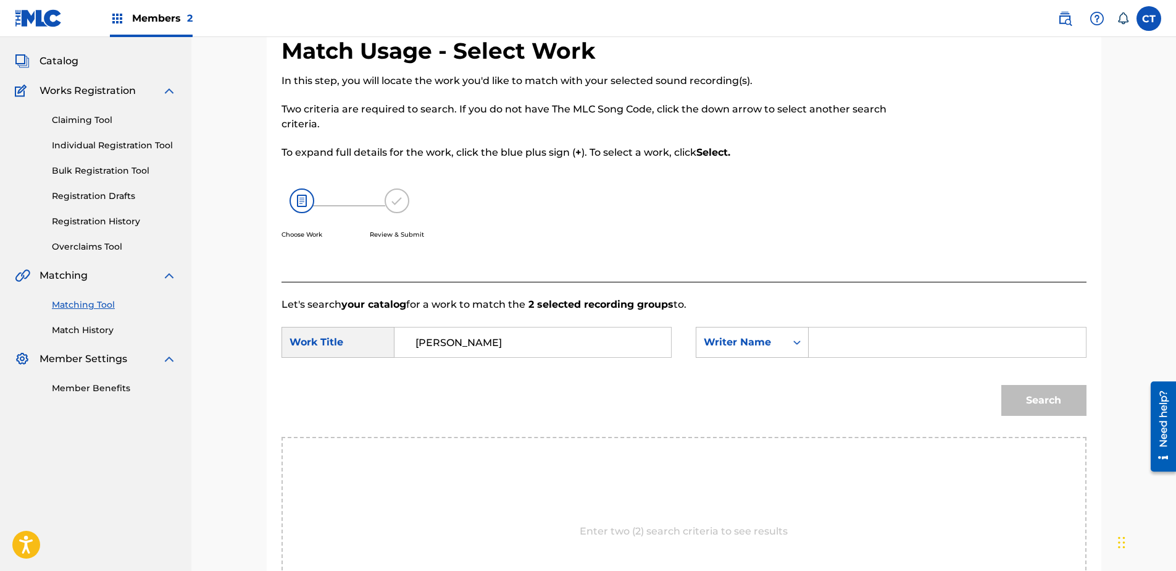
click at [835, 341] on input "Search Form" at bounding box center [947, 342] width 256 height 30
click at [1001, 385] on button "Search" at bounding box center [1043, 400] width 85 height 31
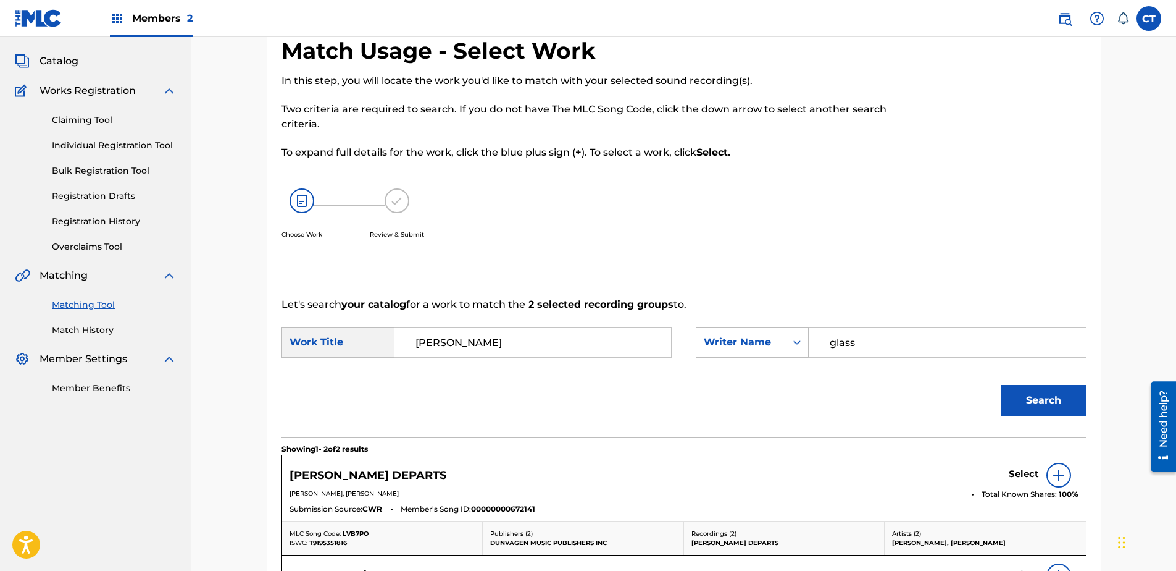
click at [1015, 468] on h5 "Select" at bounding box center [1024, 474] width 30 height 12
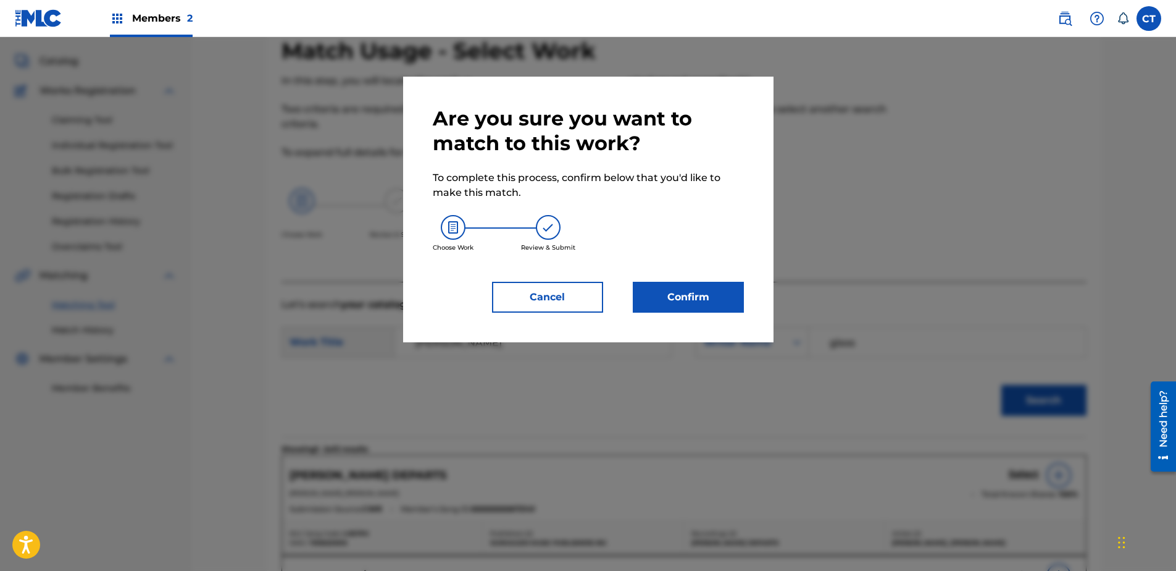
click at [710, 297] on button "Confirm" at bounding box center [688, 297] width 111 height 31
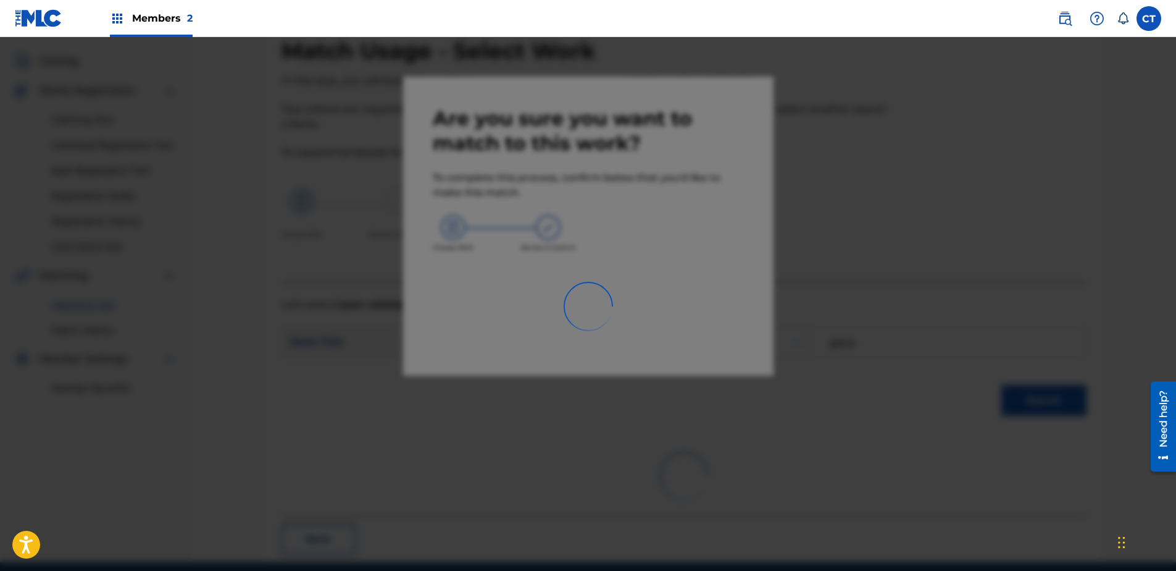
scroll to position [33, 0]
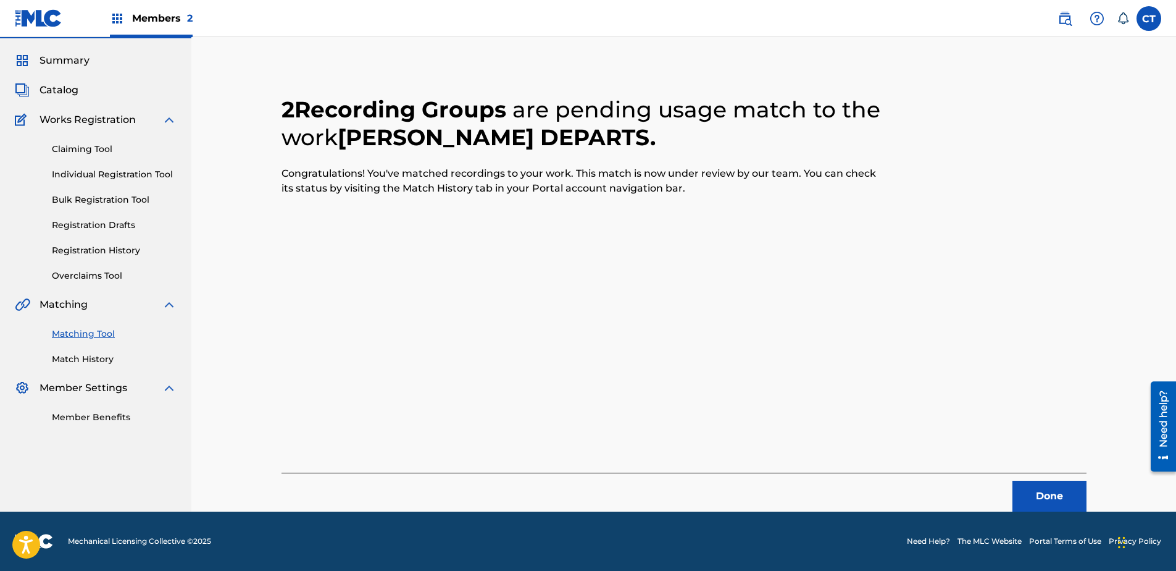
click at [1058, 500] on button "Done" at bounding box center [1050, 495] width 74 height 31
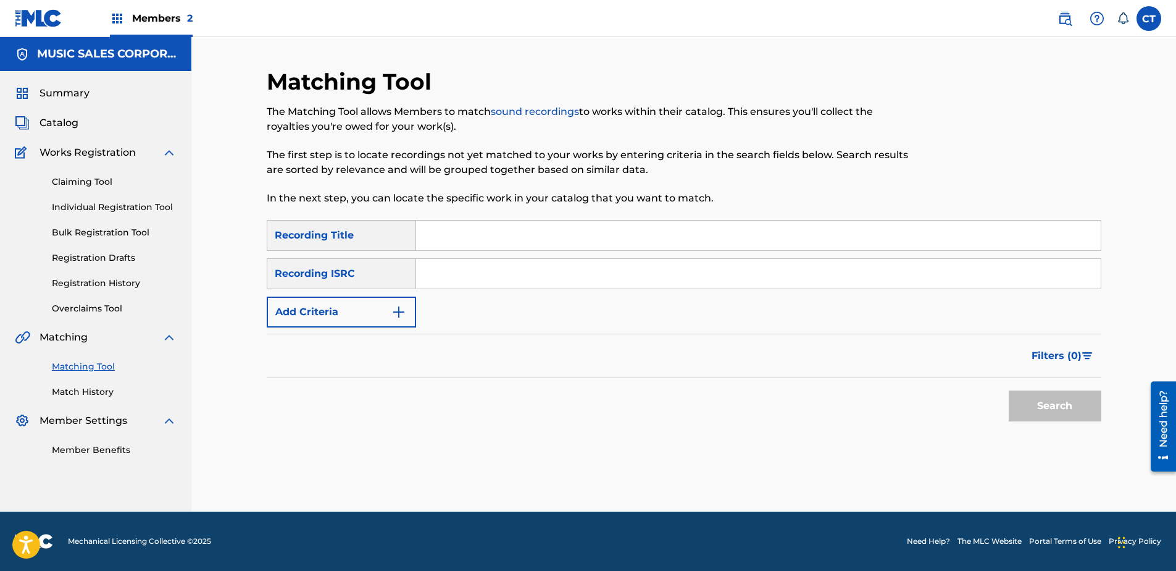
scroll to position [0, 0]
click at [1080, 400] on button "Search" at bounding box center [1055, 405] width 93 height 31
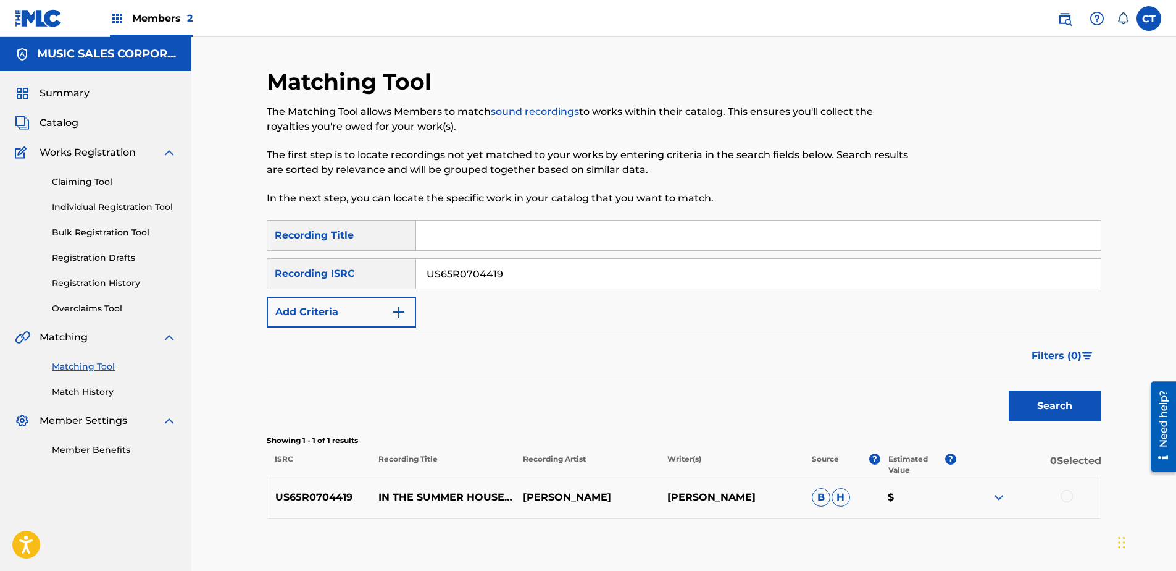
click at [1074, 500] on div at bounding box center [1028, 497] width 144 height 15
click at [1069, 498] on div at bounding box center [1067, 496] width 12 height 12
click at [834, 470] on button "Match 1 Group" at bounding box center [868, 469] width 136 height 31
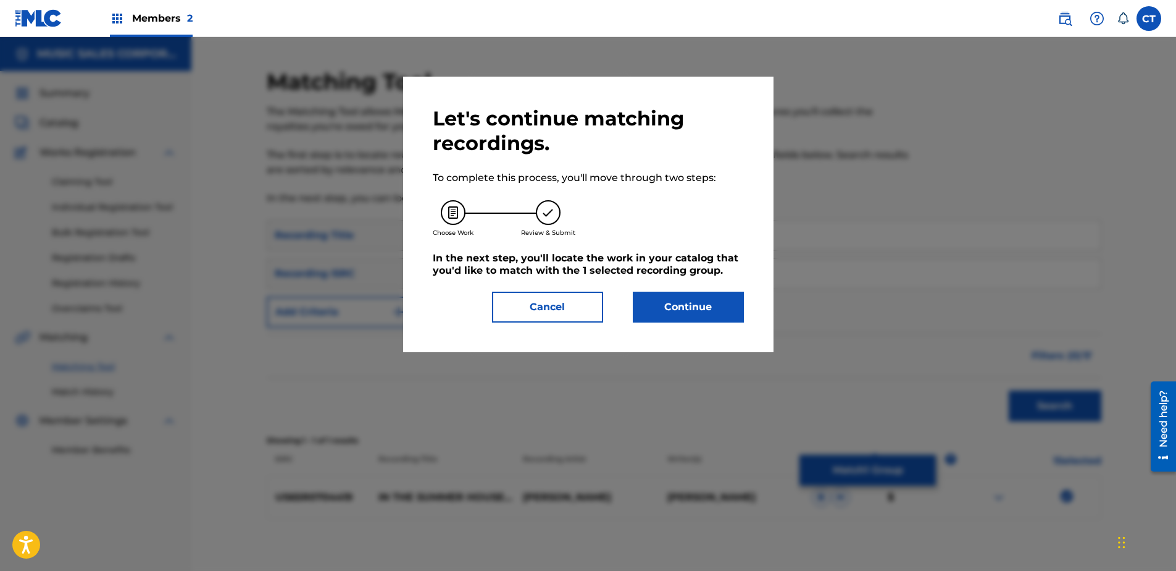
click at [635, 304] on button "Continue" at bounding box center [688, 306] width 111 height 31
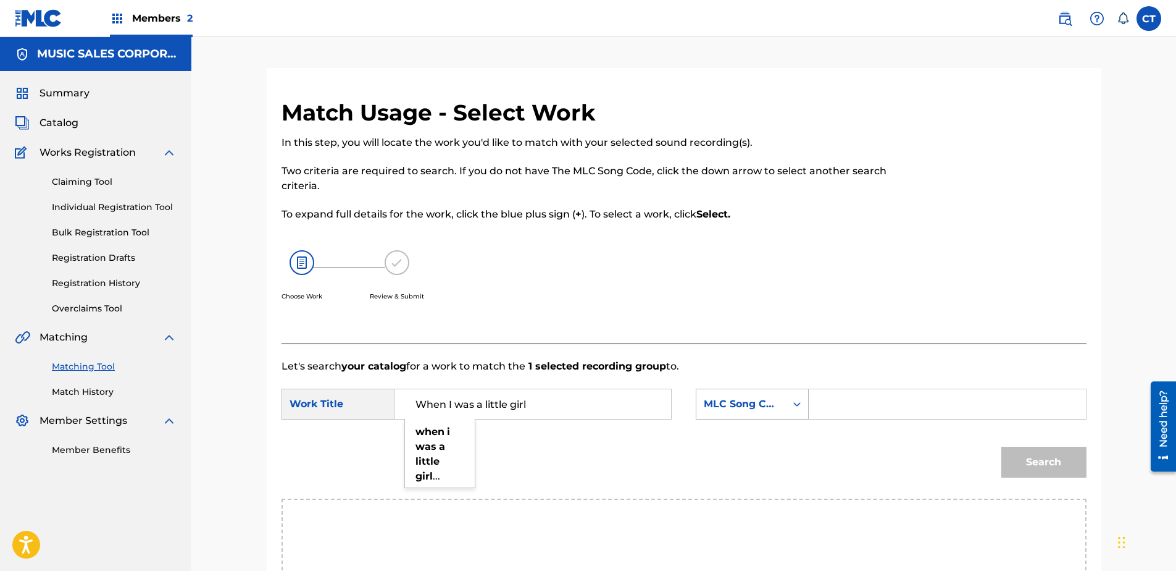
click at [743, 396] on div "MLC Song Code" at bounding box center [752, 403] width 113 height 31
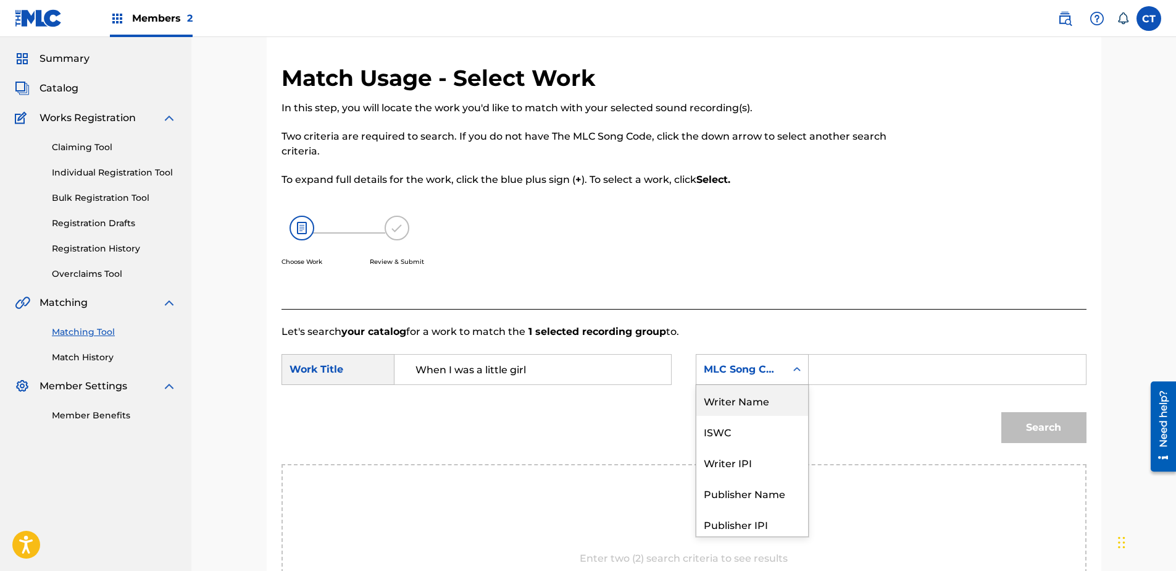
click at [756, 406] on div "Writer Name" at bounding box center [752, 400] width 112 height 31
click at [821, 373] on input "Search Form" at bounding box center [947, 369] width 256 height 30
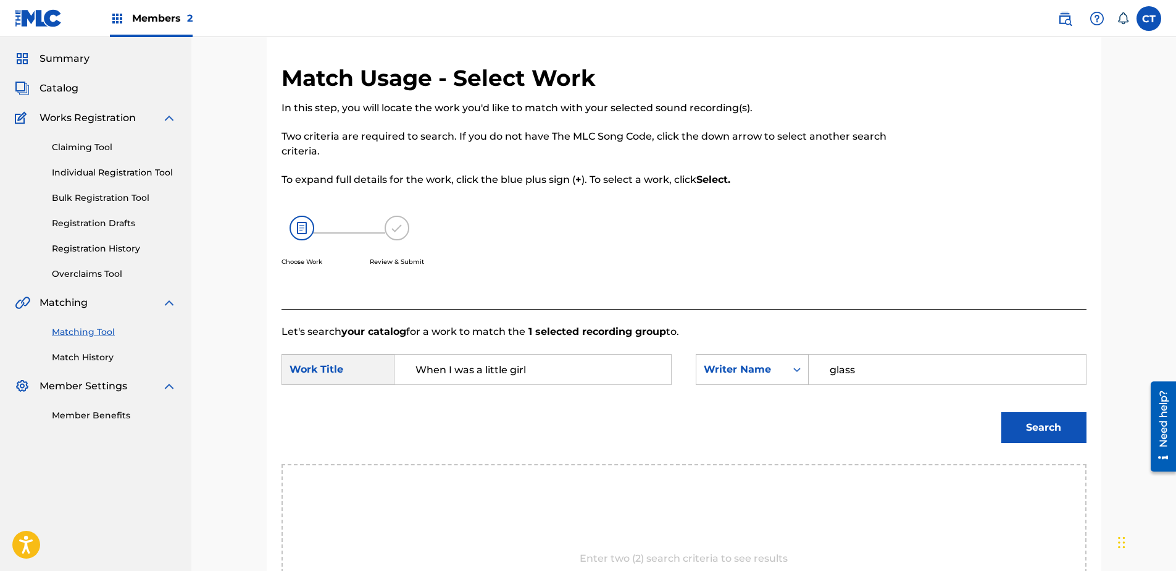
click at [1001, 412] on button "Search" at bounding box center [1043, 427] width 85 height 31
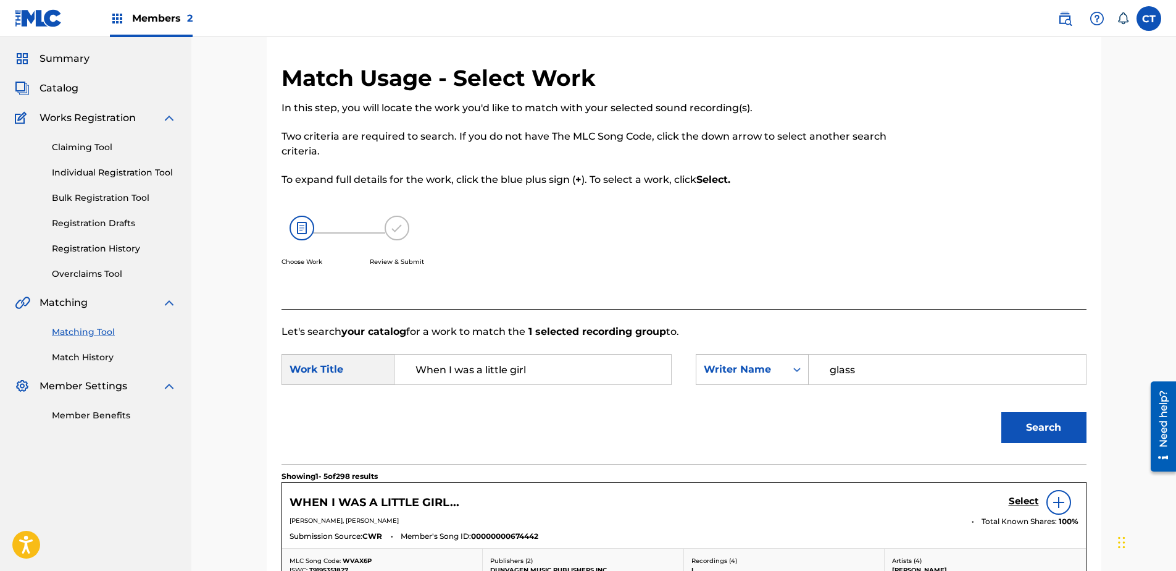
click at [1021, 501] on h5 "Select" at bounding box center [1024, 501] width 30 height 12
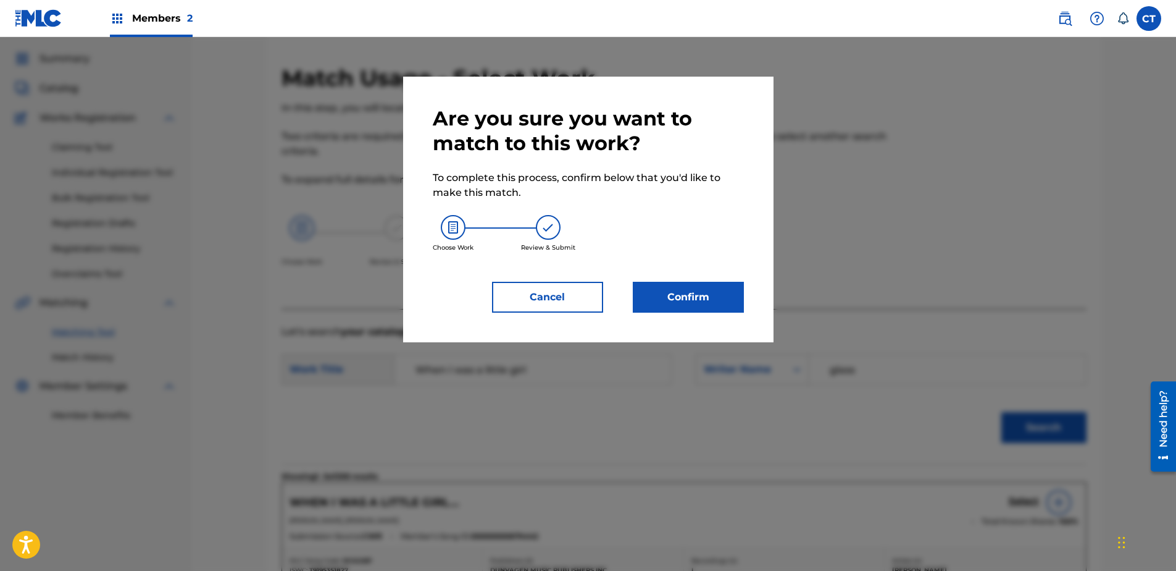
click at [723, 312] on button "Confirm" at bounding box center [688, 297] width 111 height 31
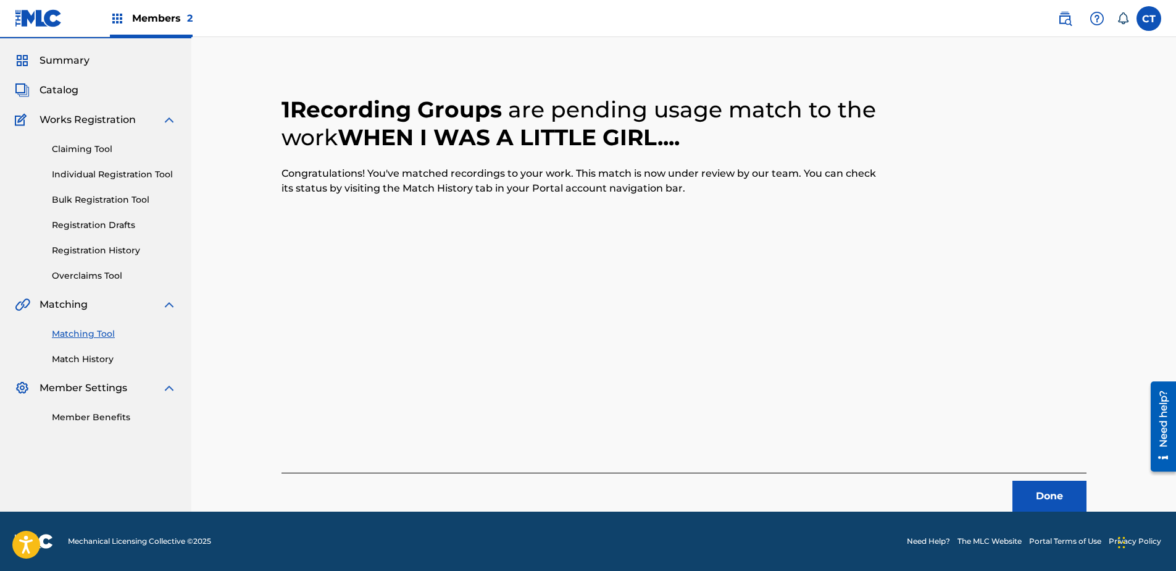
scroll to position [33, 0]
click at [1051, 501] on button "Done" at bounding box center [1050, 495] width 74 height 31
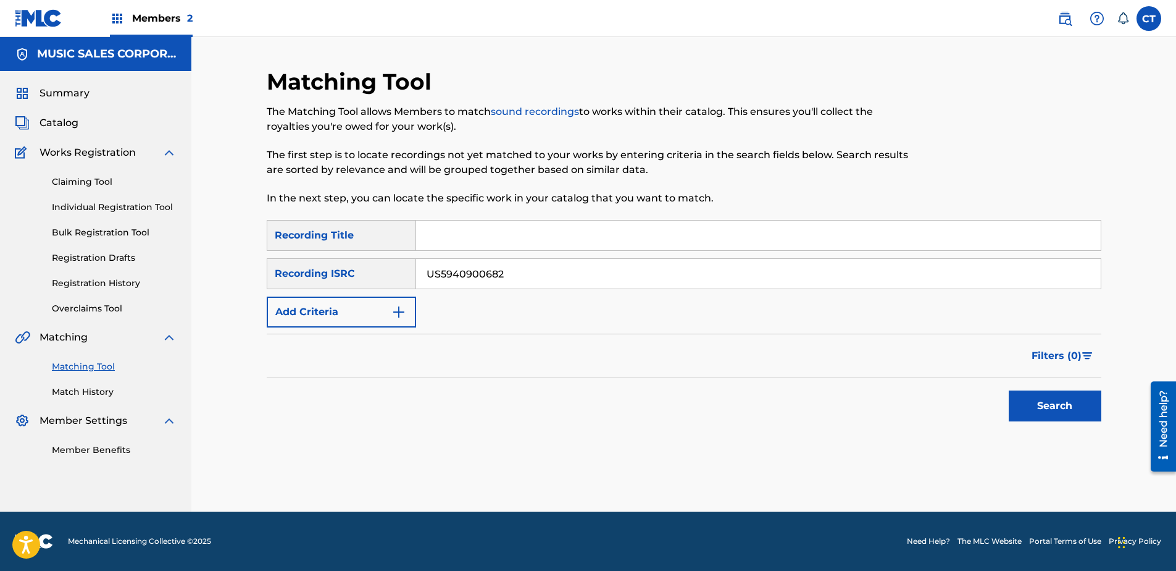
click at [1046, 400] on button "Search" at bounding box center [1055, 405] width 93 height 31
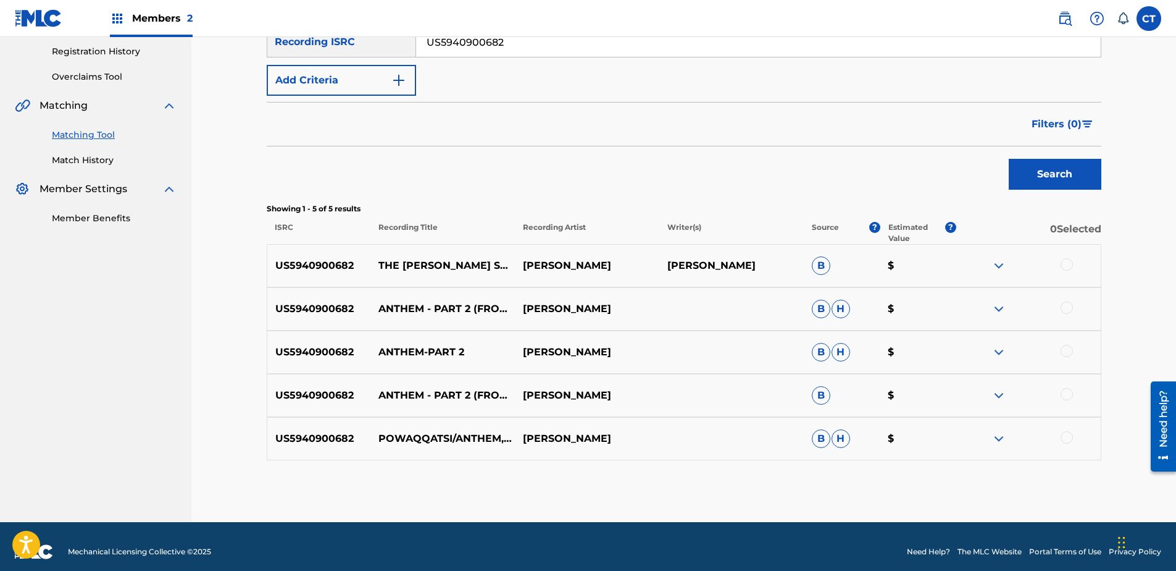
scroll to position [242, 0]
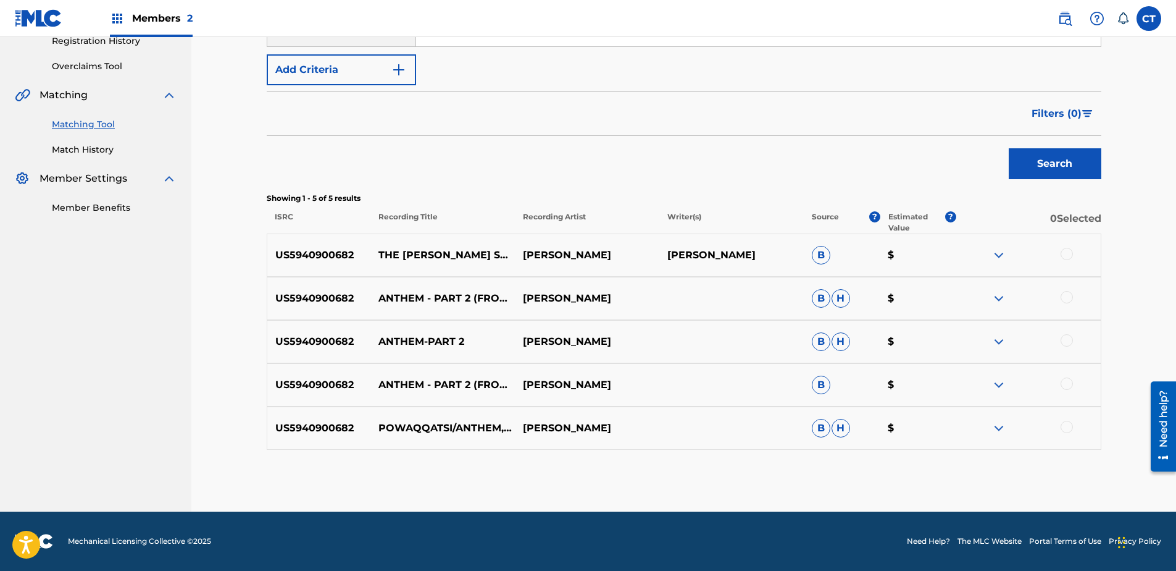
drag, startPoint x: 1061, startPoint y: 249, endPoint x: 1064, endPoint y: 257, distance: 7.8
click at [1063, 253] on div at bounding box center [1067, 254] width 12 height 12
drag, startPoint x: 1068, startPoint y: 298, endPoint x: 1066, endPoint y: 322, distance: 24.1
click at [1067, 298] on div at bounding box center [1067, 297] width 12 height 12
click at [1066, 345] on div at bounding box center [1067, 340] width 12 height 12
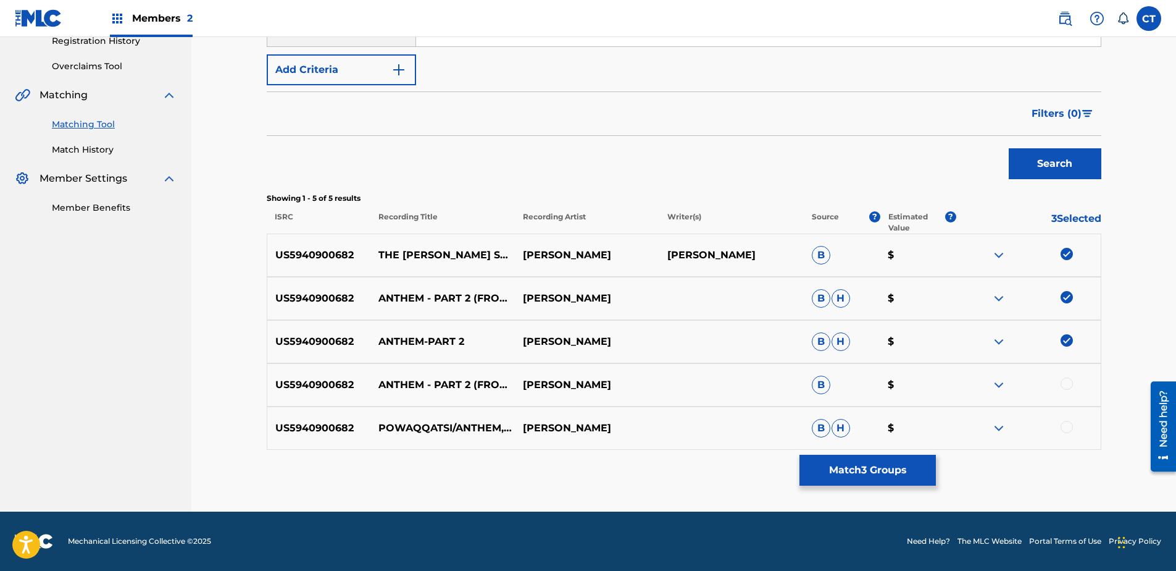
click at [1069, 388] on div at bounding box center [1067, 383] width 12 height 12
click at [1068, 425] on div at bounding box center [1067, 426] width 12 height 12
click at [887, 473] on button "Match 5 Groups" at bounding box center [868, 469] width 136 height 31
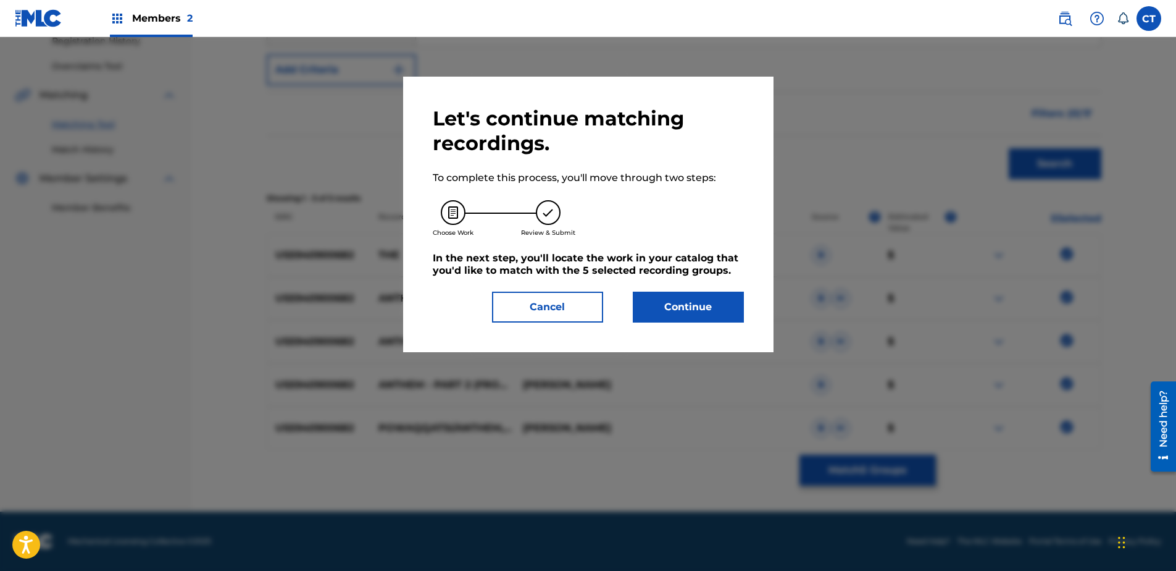
click at [690, 296] on button "Continue" at bounding box center [688, 306] width 111 height 31
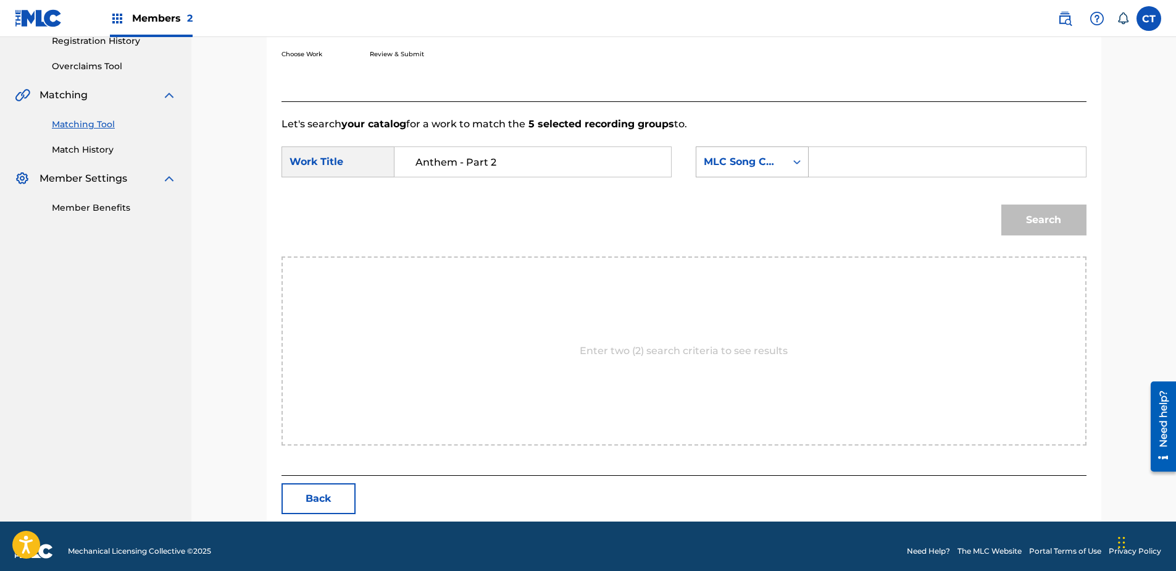
click at [722, 170] on div "MLC Song Code" at bounding box center [741, 161] width 90 height 23
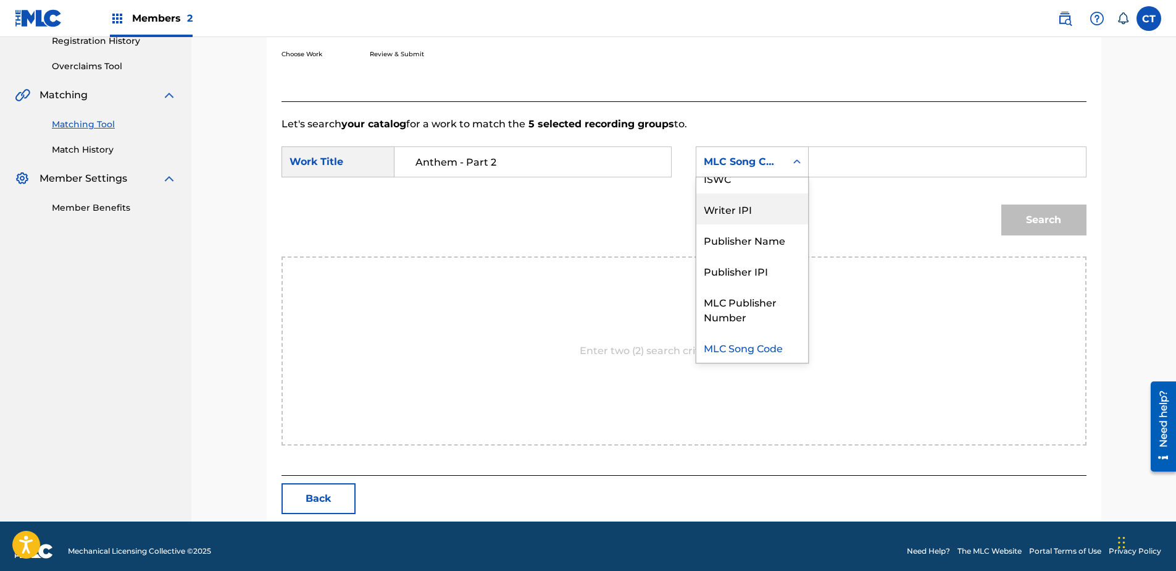
scroll to position [0, 0]
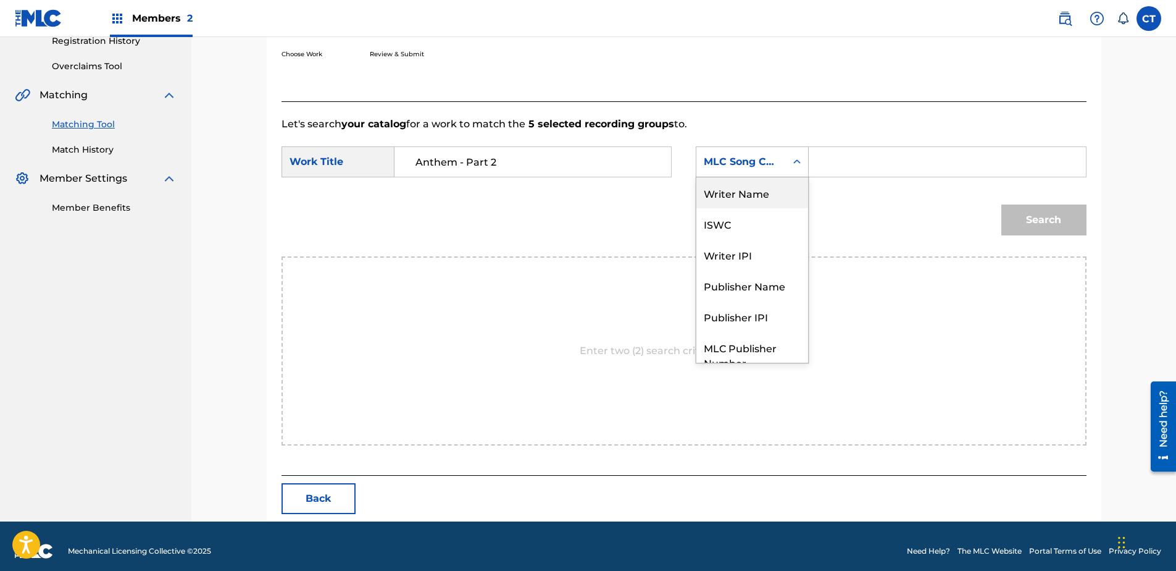
click at [742, 194] on div "Writer Name" at bounding box center [752, 192] width 112 height 31
click at [848, 154] on input "Search Form" at bounding box center [947, 162] width 256 height 30
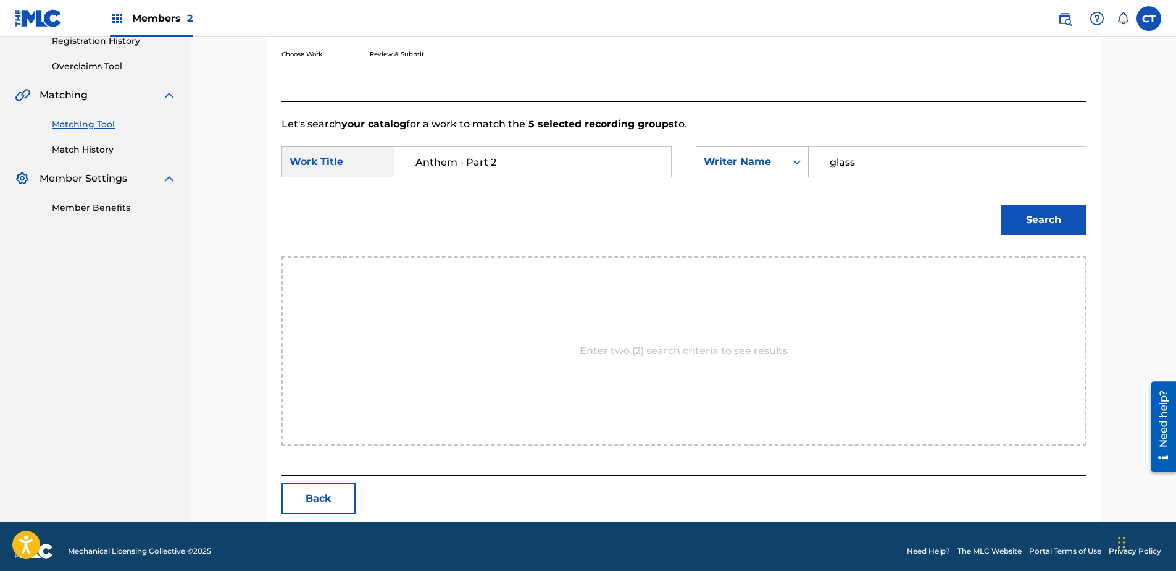
click at [1001, 204] on button "Search" at bounding box center [1043, 219] width 85 height 31
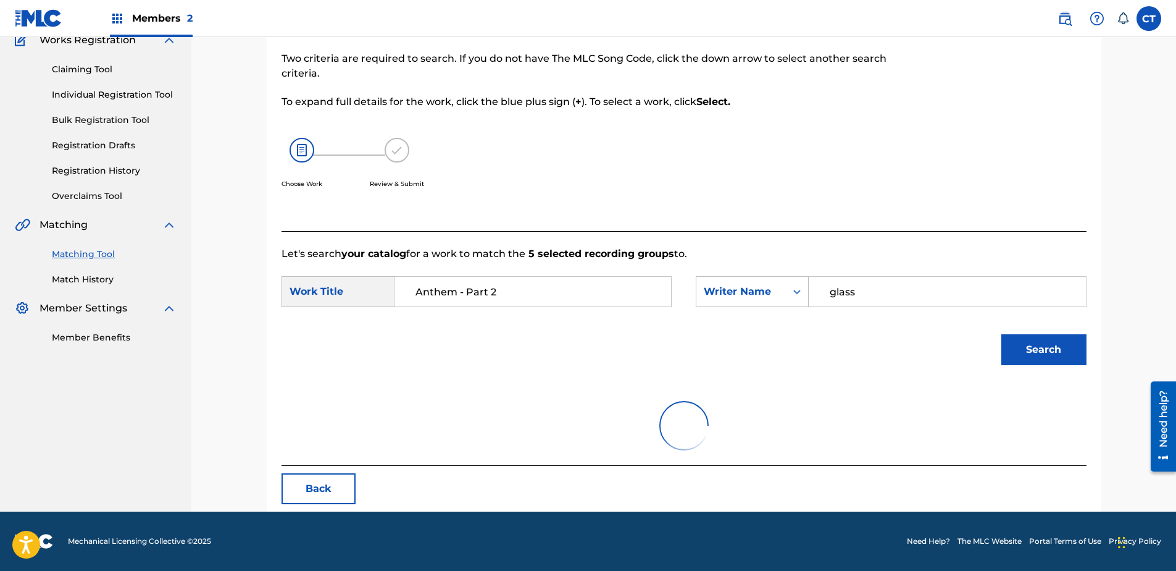
scroll to position [242, 0]
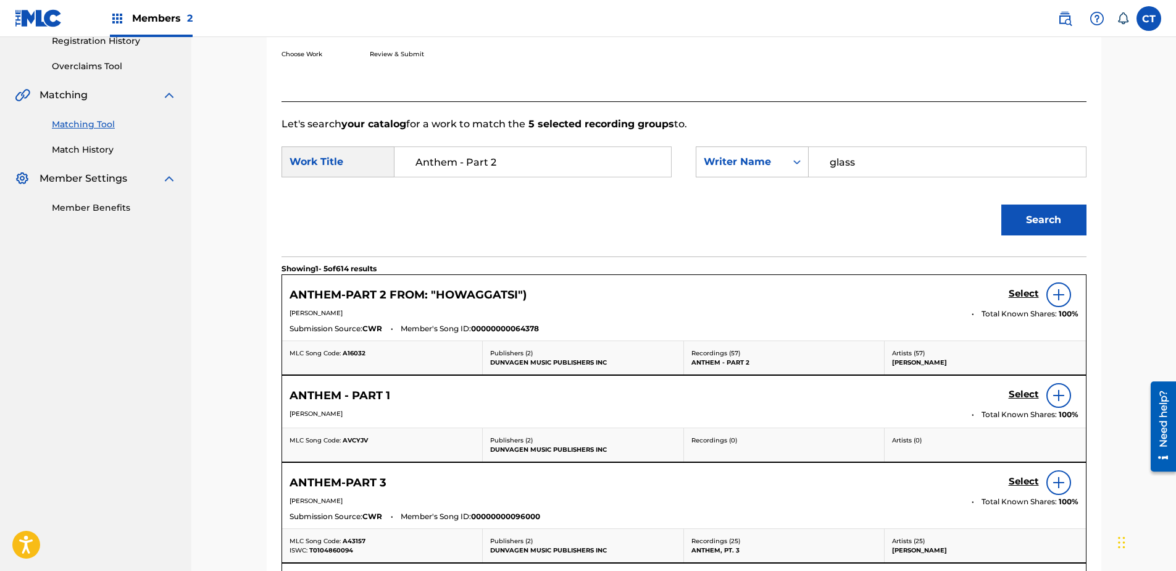
click at [1015, 290] on h5 "Select" at bounding box center [1024, 294] width 30 height 12
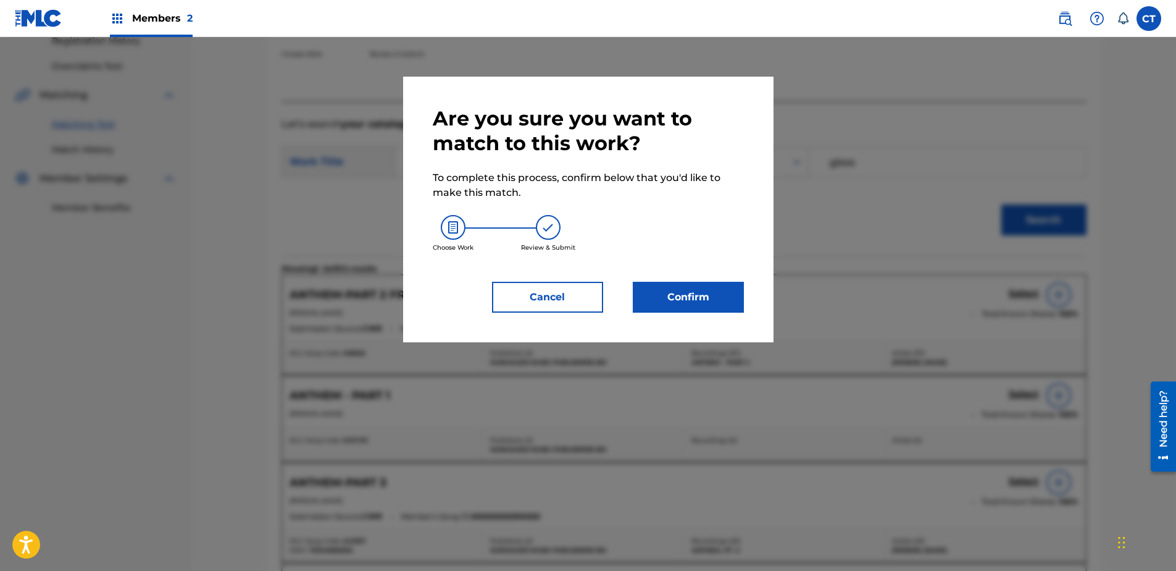
click at [730, 296] on button "Confirm" at bounding box center [688, 297] width 111 height 31
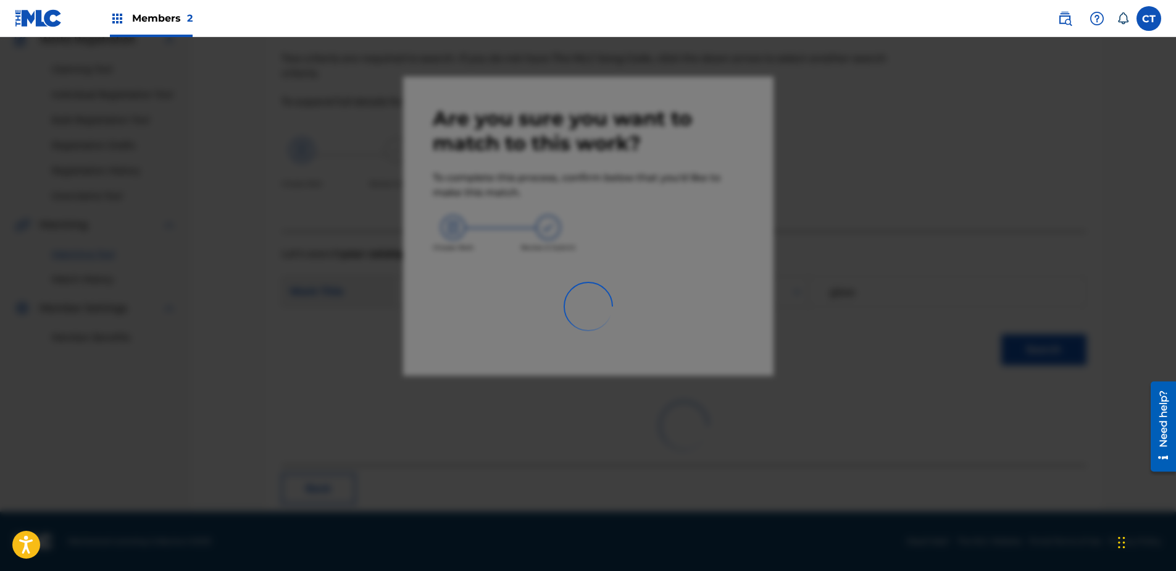
click at [977, 448] on div at bounding box center [588, 322] width 1176 height 571
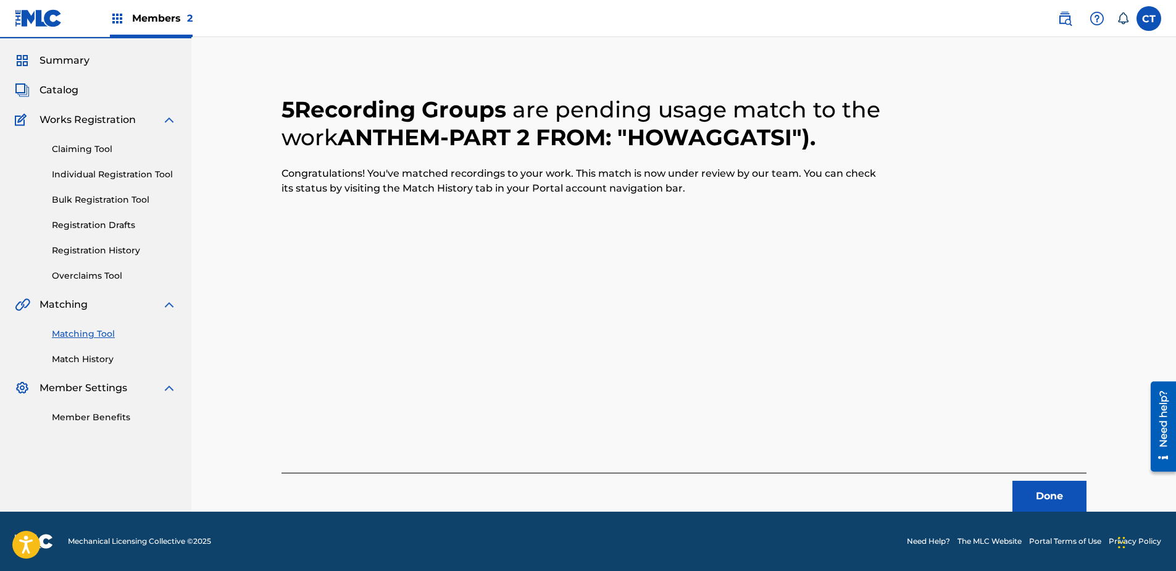
click at [1022, 488] on button "Done" at bounding box center [1050, 495] width 74 height 31
